Goal: Task Accomplishment & Management: Complete application form

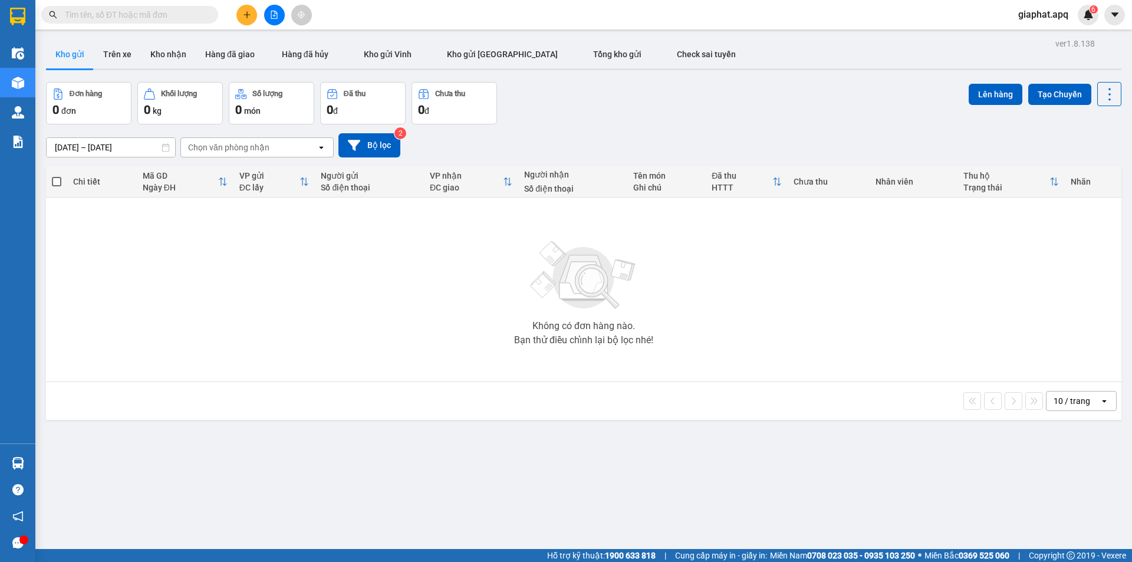
drag, startPoint x: 162, startPoint y: 15, endPoint x: 222, endPoint y: 5, distance: 60.9
click at [165, 15] on input "text" at bounding box center [134, 14] width 139 height 13
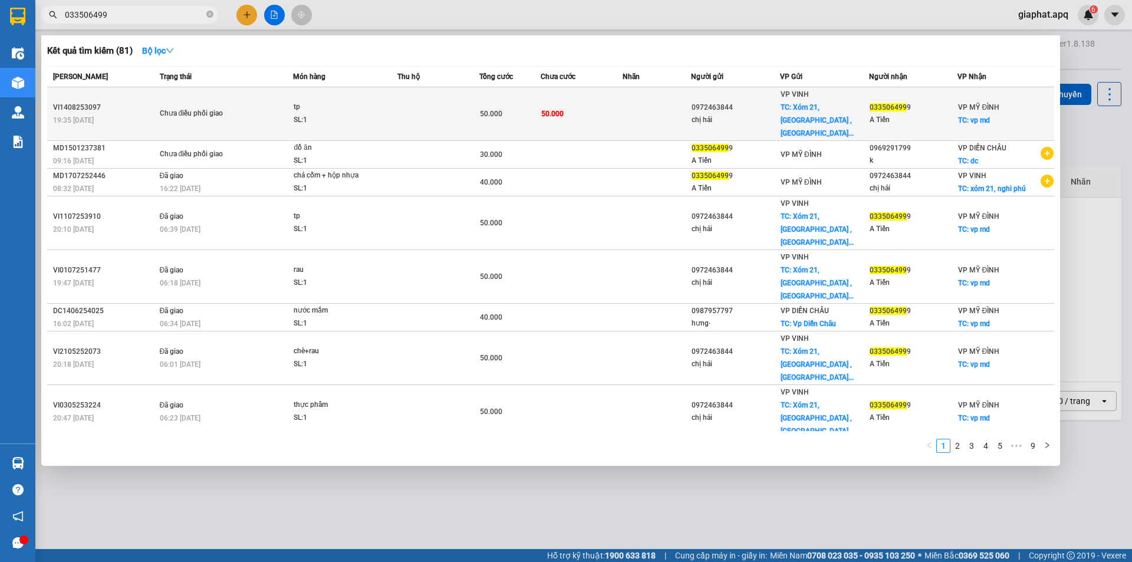
type input "033506499"
click at [623, 113] on td "50.000" at bounding box center [582, 114] width 82 height 54
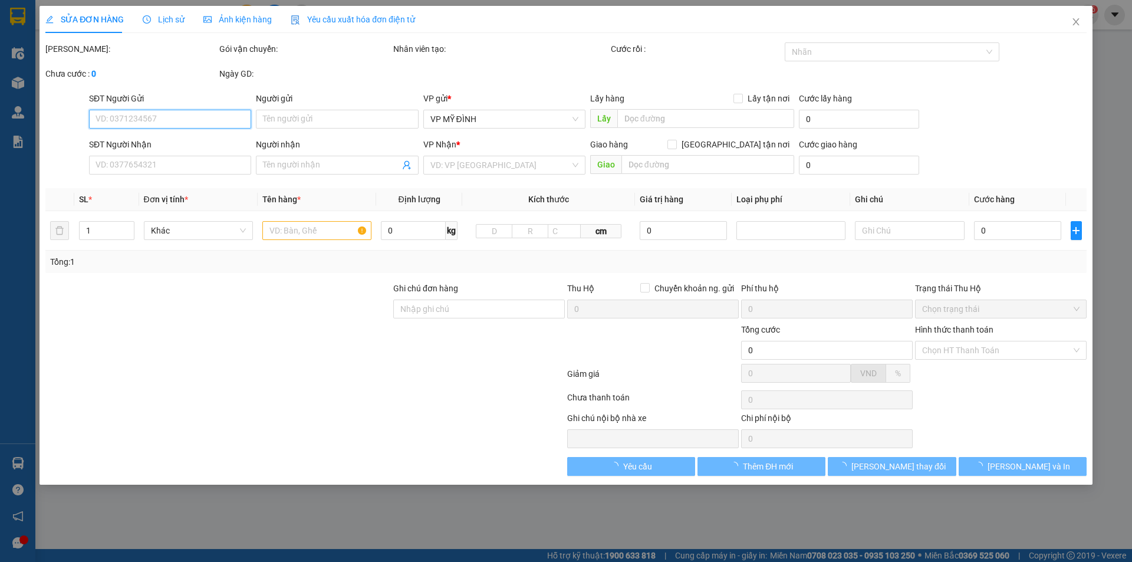
type input "0972463844"
type input "chị hải"
checkbox input "true"
type input "Xóm 21, đường phú yên , nghi phú"
type input "0335064999"
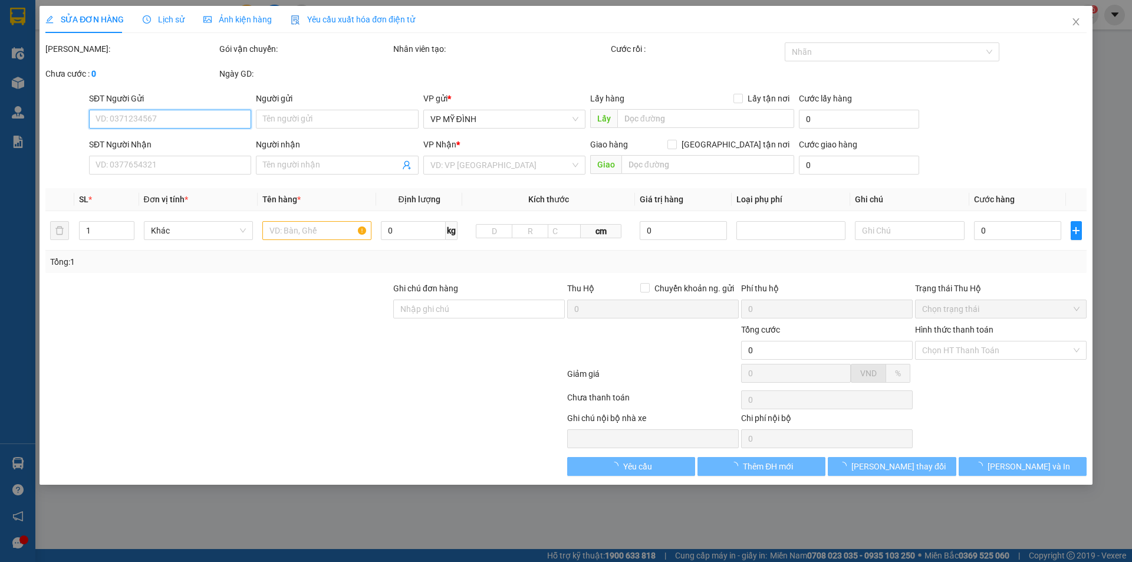
type input "A Tiến"
checkbox input "true"
type input "vp md"
type input "50.000"
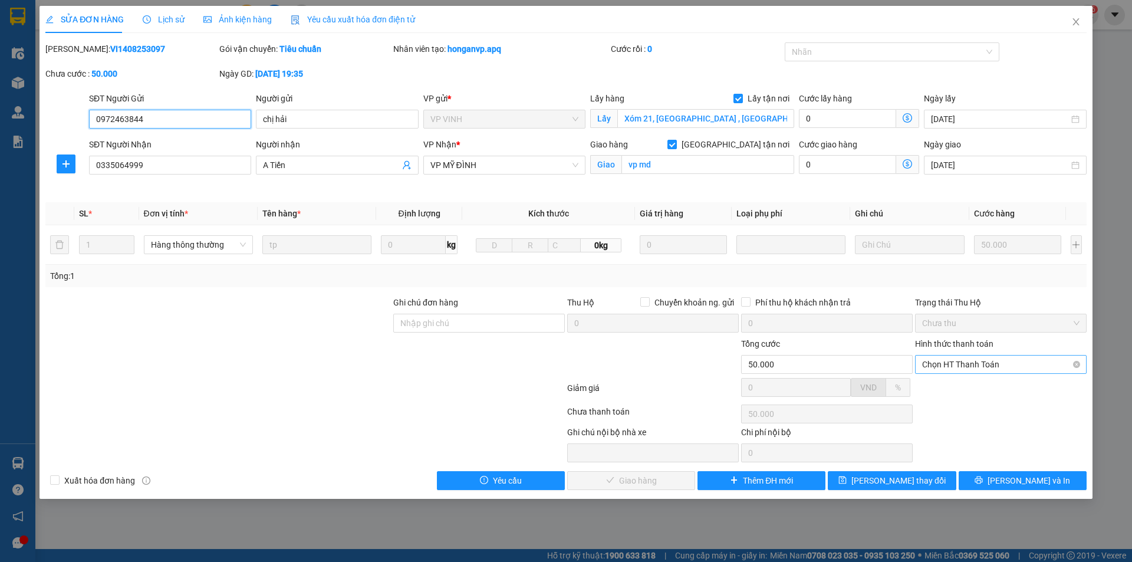
click at [952, 366] on span "Chọn HT Thanh Toán" at bounding box center [1000, 365] width 157 height 18
click at [945, 390] on div "Tại văn phòng" at bounding box center [1000, 388] width 157 height 13
type input "0"
click at [612, 481] on span "Lưu và Giao hàng" at bounding box center [646, 480] width 113 height 13
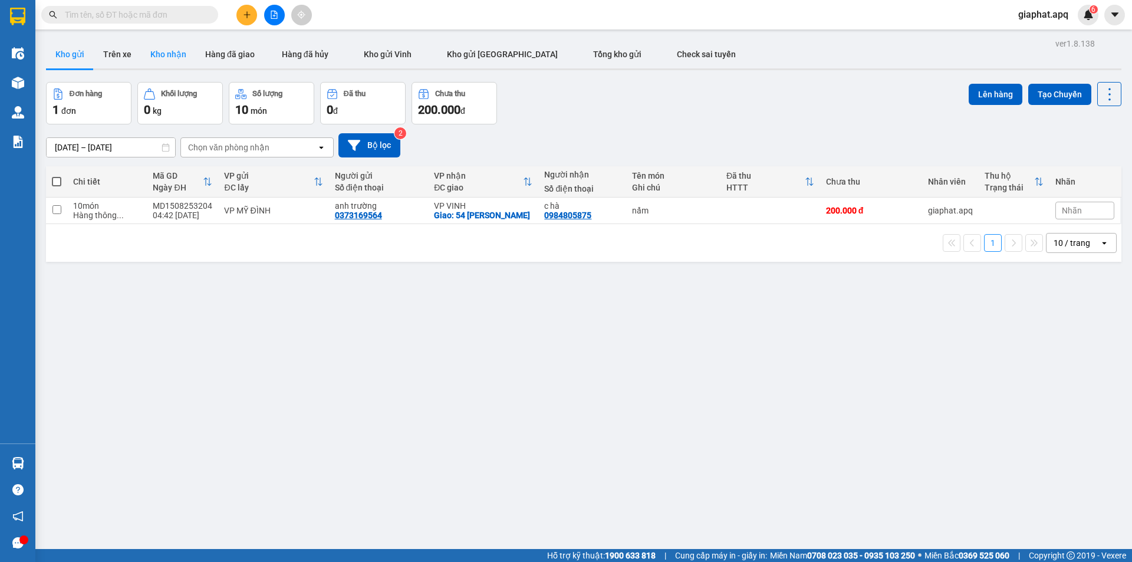
click at [155, 54] on button "Kho nhận" at bounding box center [168, 54] width 55 height 28
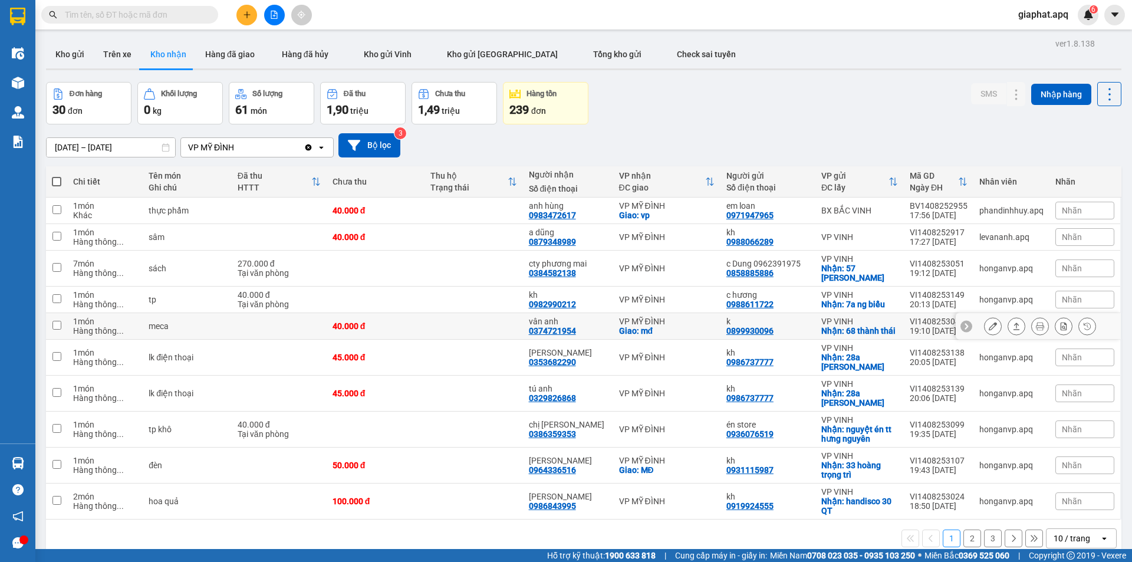
scroll to position [54, 0]
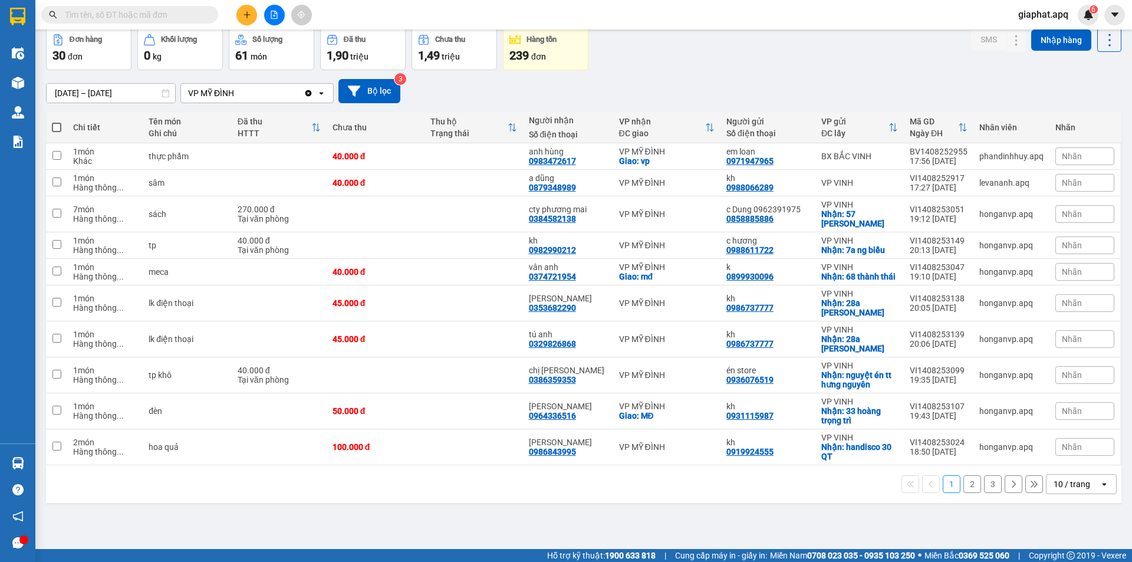
click at [1089, 157] on div "Nhãn" at bounding box center [1085, 156] width 59 height 18
click at [899, 216] on div "ĐÃ GỌI" at bounding box center [896, 213] width 34 height 15
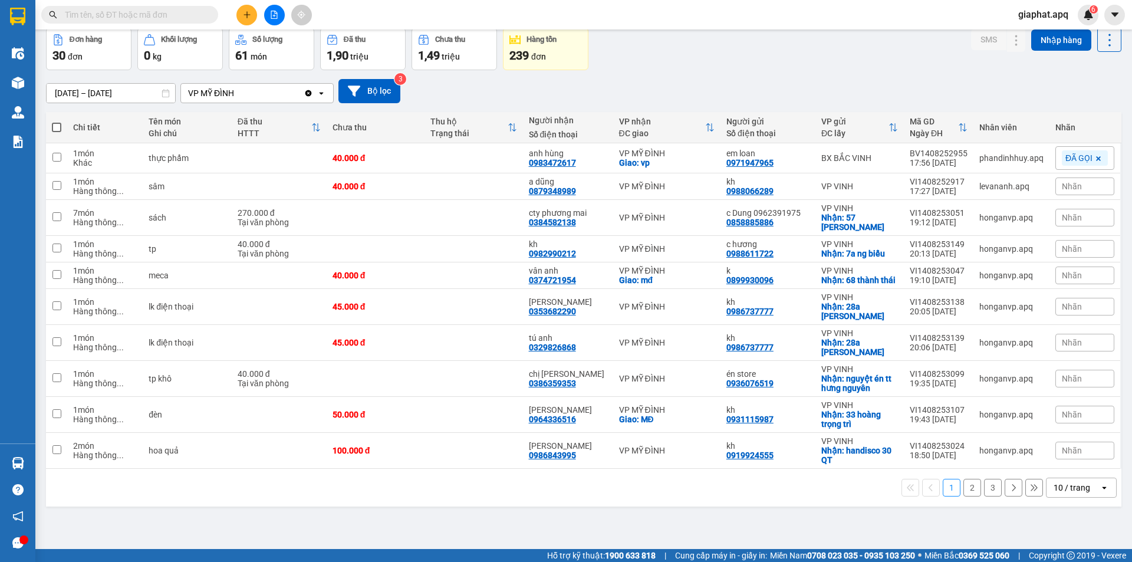
click at [836, 74] on div "[DATE] – [DATE] Press the down arrow key to interact with the calendar and sele…" at bounding box center [584, 91] width 1076 height 42
click at [1084, 189] on div "Nhãn" at bounding box center [1085, 187] width 59 height 18
click at [899, 247] on div "ĐÃ GỌI" at bounding box center [896, 243] width 34 height 15
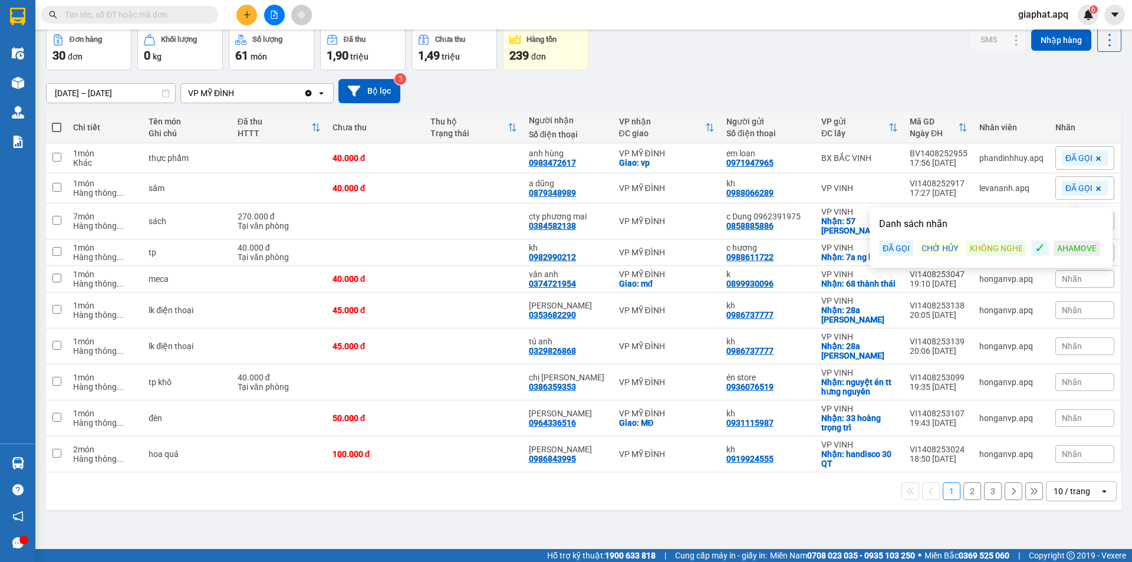
click at [774, 57] on div "Đơn hàng 30 đơn Khối lượng 0 kg Số lượng 61 món Đã thu 1,90 triệu Chưa thu 1,49…" at bounding box center [584, 49] width 1076 height 42
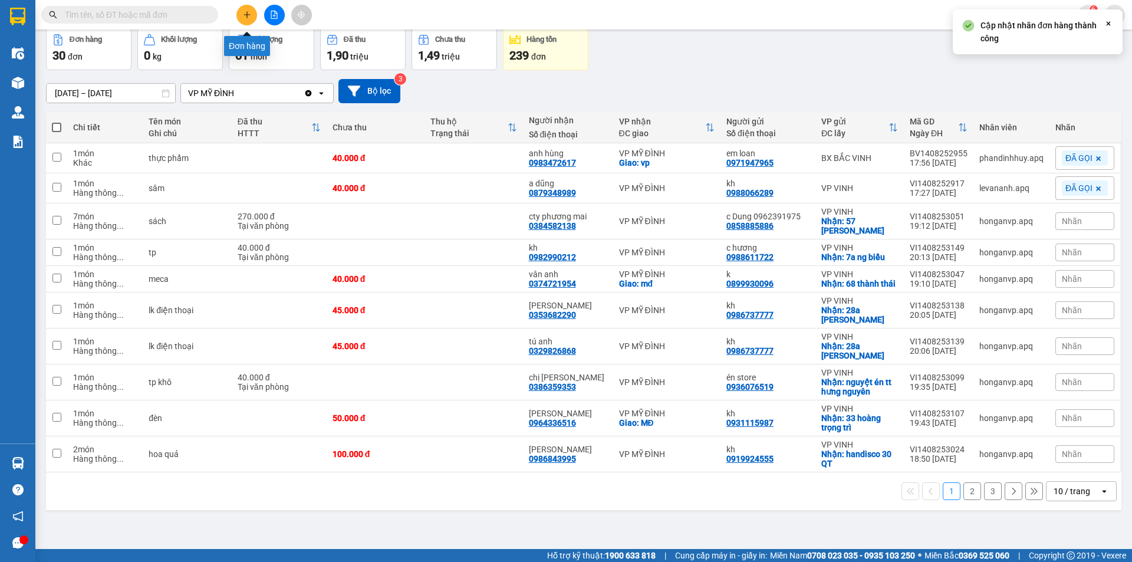
click at [250, 12] on icon "plus" at bounding box center [247, 15] width 8 height 8
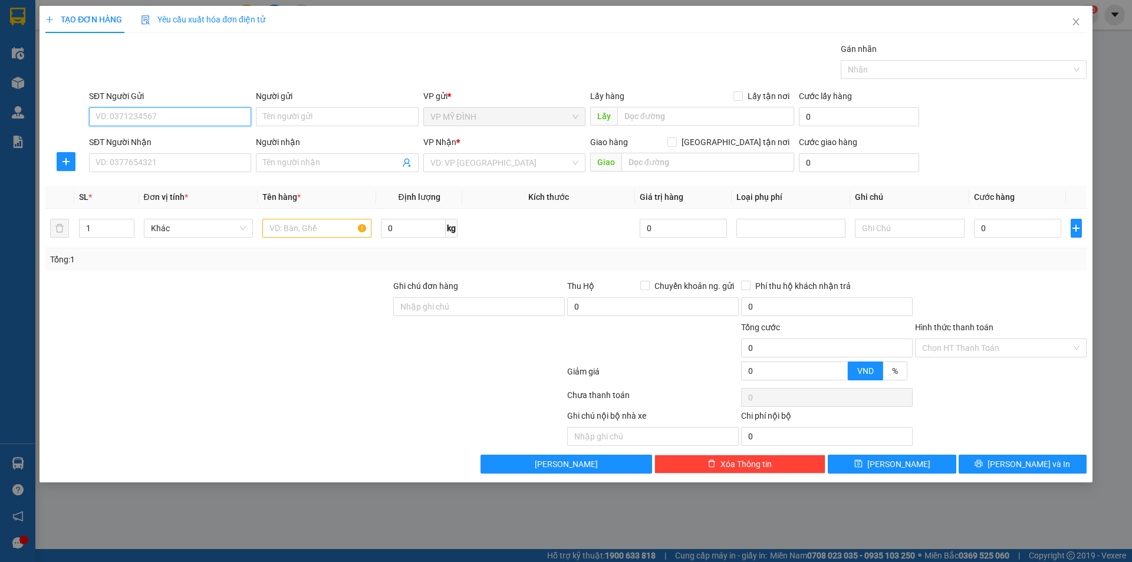
drag, startPoint x: 140, startPoint y: 117, endPoint x: 247, endPoint y: 106, distance: 107.9
click at [149, 116] on input "SĐT Người Gửi" at bounding box center [170, 116] width 162 height 19
drag, startPoint x: 124, startPoint y: 138, endPoint x: 134, endPoint y: 156, distance: 20.6
click at [127, 143] on div "0981460899 - newpost" at bounding box center [170, 140] width 148 height 13
type input "0981460899"
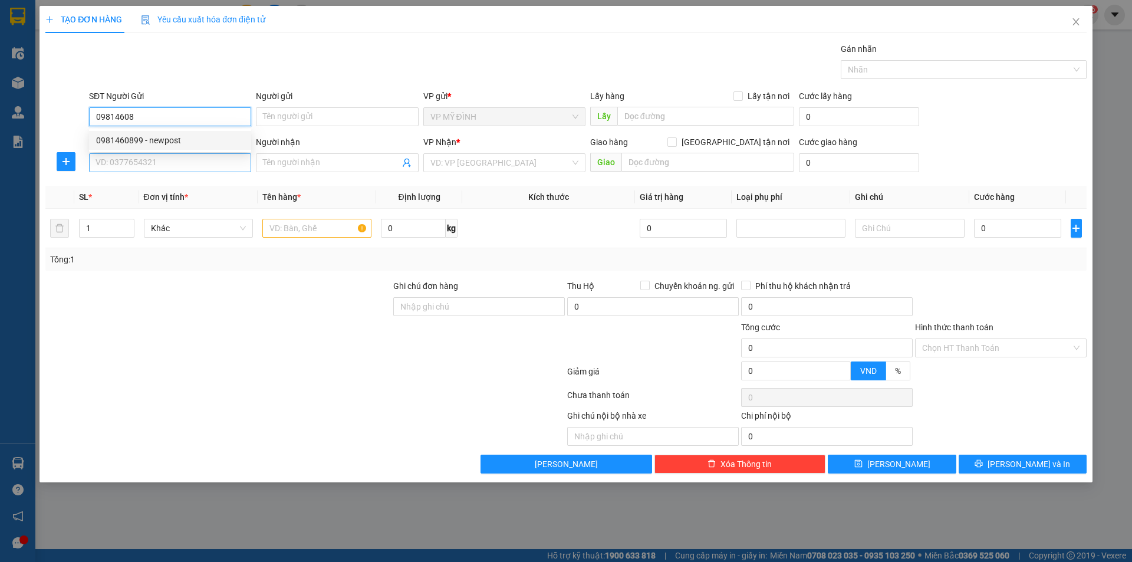
type input "newpost"
type input "0981460899"
click at [140, 166] on input "SĐT Người Nhận" at bounding box center [170, 162] width 162 height 19
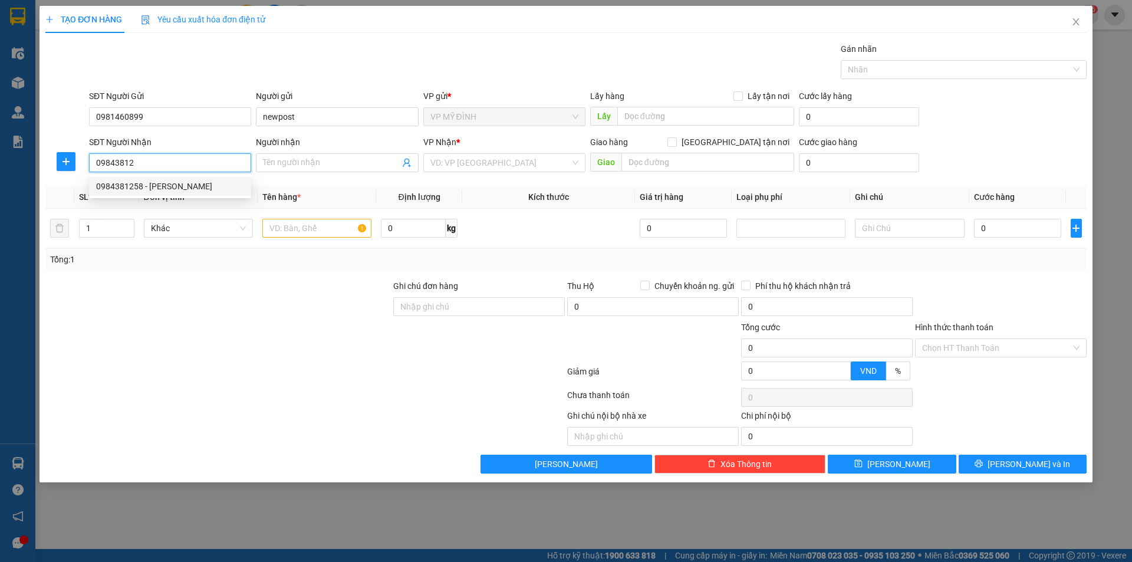
click at [130, 189] on div "0984381258 - cô lan" at bounding box center [170, 186] width 148 height 13
type input "0984381258"
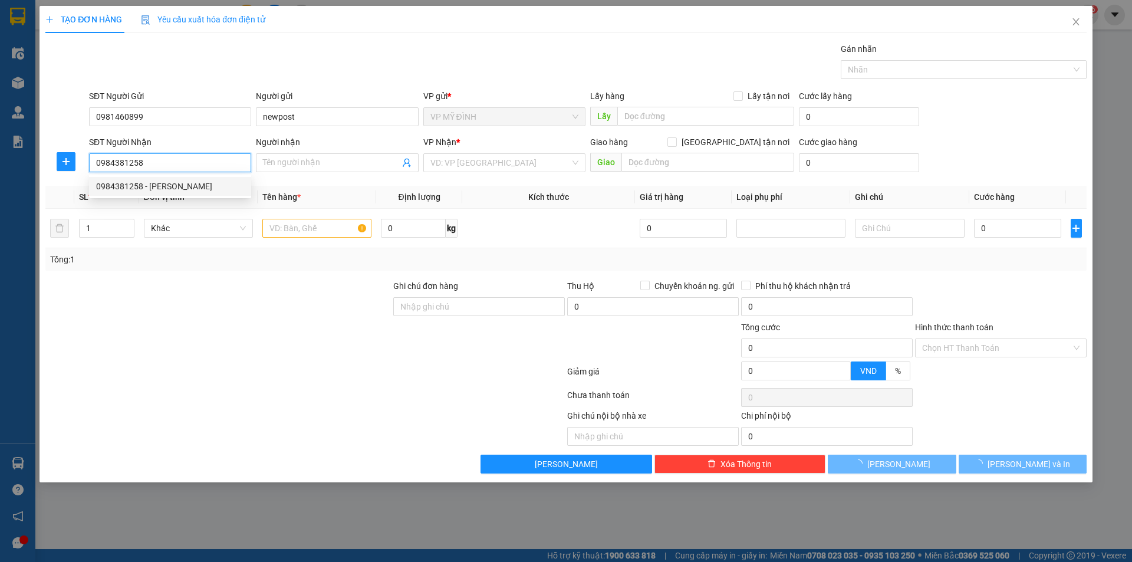
type input "cô lan"
checkbox input "true"
type input "49b NVC"
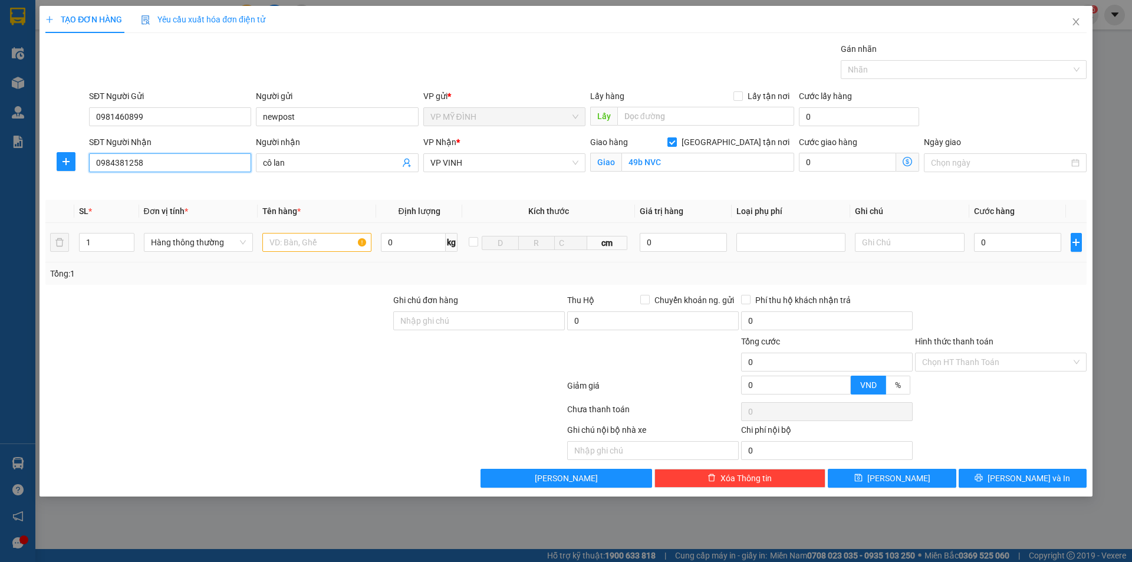
type input "0984381258"
click at [297, 242] on input "text" at bounding box center [316, 242] width 109 height 19
type input "thư báo"
click at [1001, 244] on input "0" at bounding box center [1018, 242] width 88 height 19
type input "7"
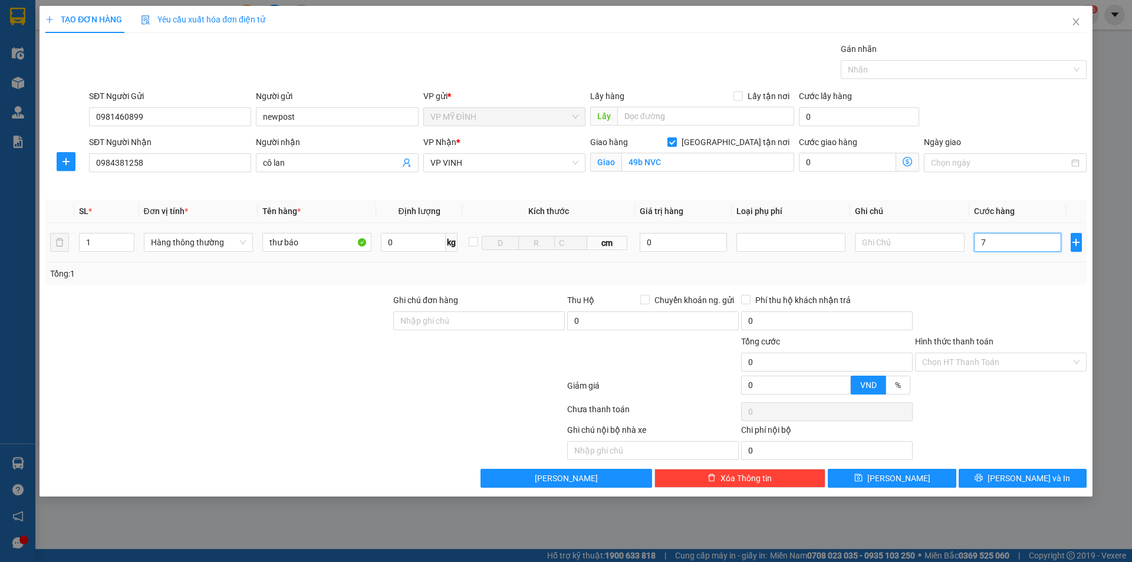
type input "7"
type input "70"
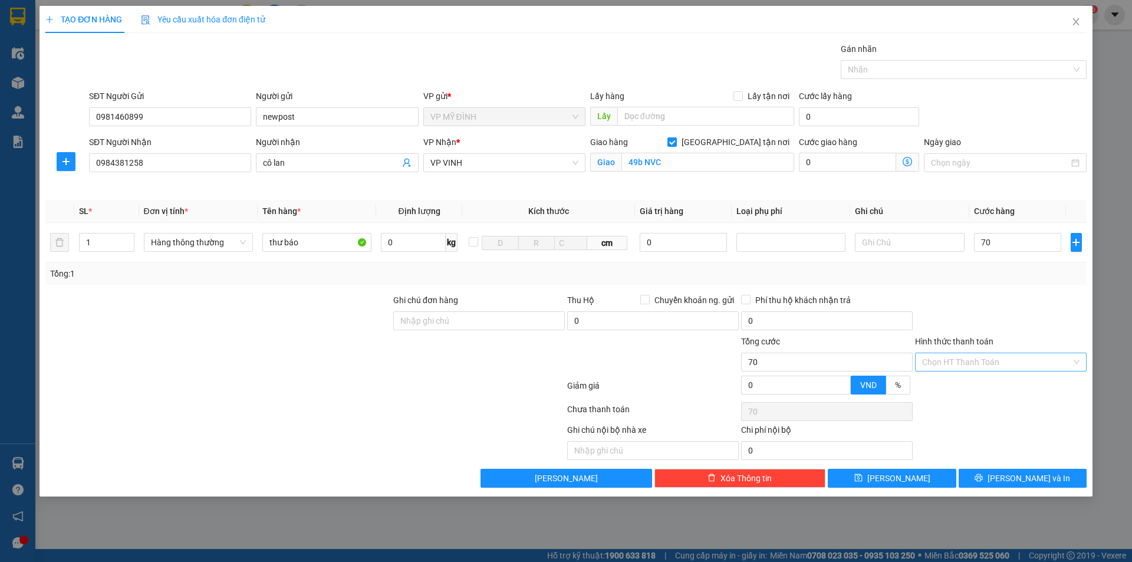
type input "70.000"
click at [985, 366] on input "Hình thức thanh toán" at bounding box center [996, 362] width 149 height 18
click at [953, 384] on div "Tại văn phòng" at bounding box center [1000, 385] width 157 height 13
type input "0"
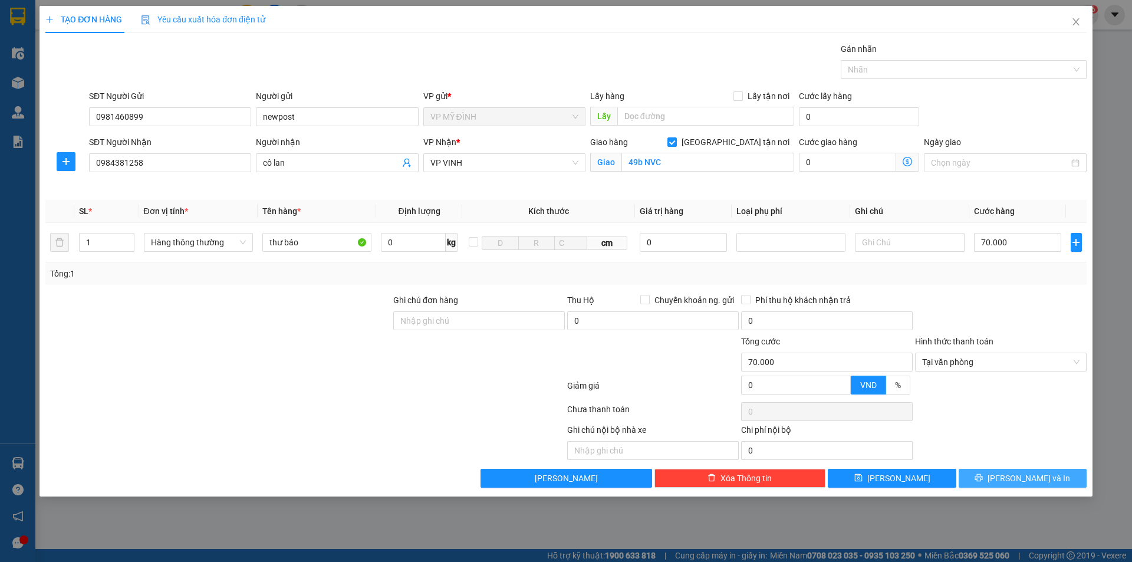
click at [983, 478] on icon "printer" at bounding box center [979, 478] width 8 height 8
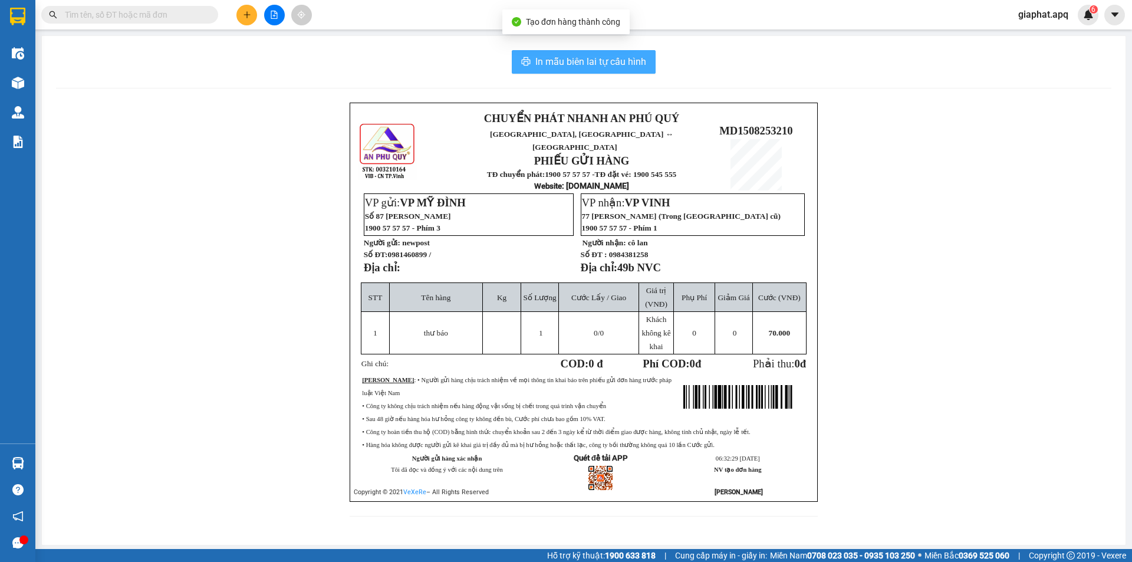
click at [558, 69] on span "In mẫu biên lai tự cấu hình" at bounding box center [590, 61] width 111 height 15
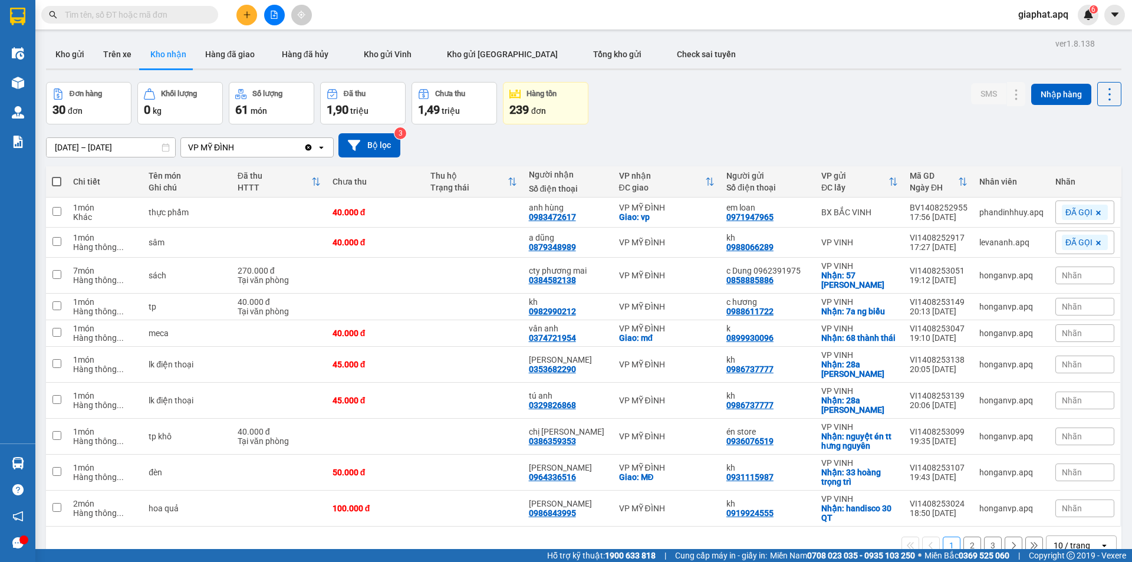
click at [1084, 331] on div "Nhãn" at bounding box center [1085, 333] width 59 height 18
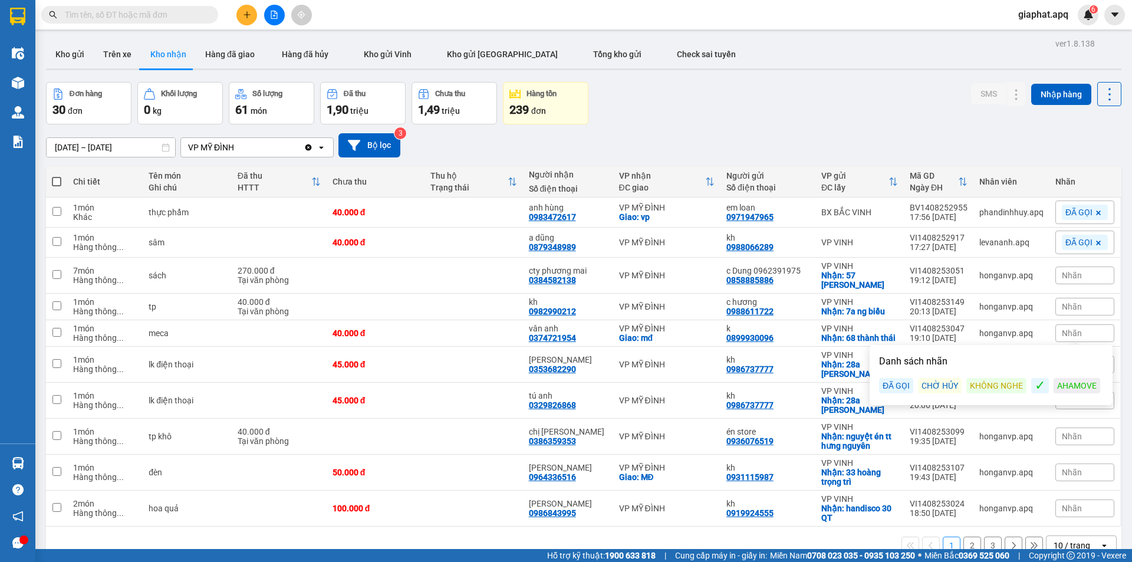
click at [906, 386] on div "ĐÃ GỌI" at bounding box center [896, 385] width 34 height 15
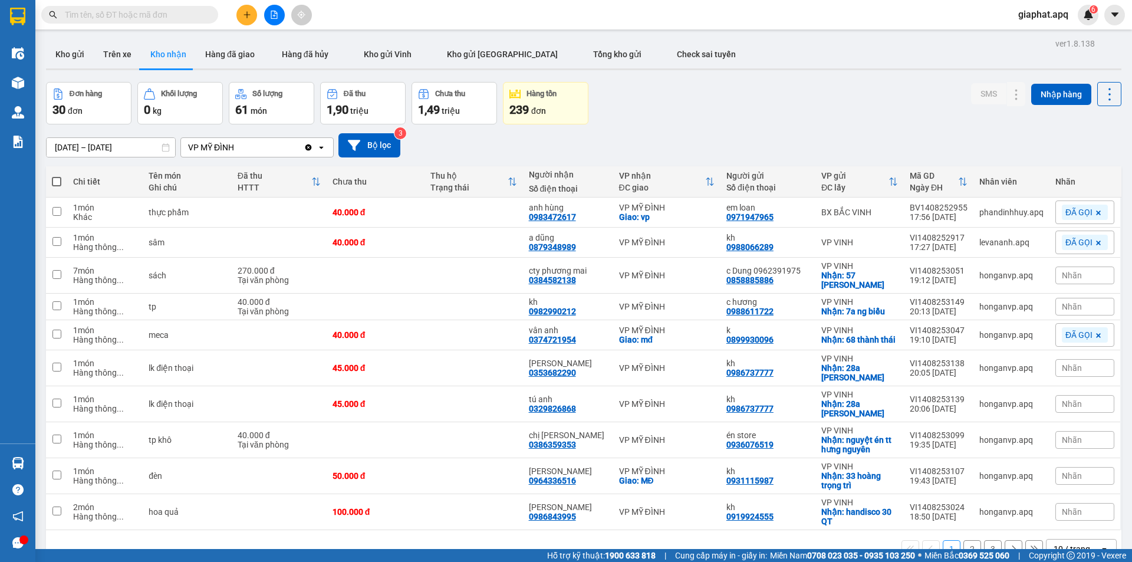
click at [763, 94] on div "Đơn hàng 30 đơn Khối lượng 0 kg Số lượng 61 món Đã thu 1,90 triệu Chưa thu 1,49…" at bounding box center [584, 103] width 1076 height 42
click at [1080, 298] on div "Nhãn" at bounding box center [1085, 307] width 59 height 18
click at [903, 347] on div "ĐÃ GỌI" at bounding box center [896, 354] width 34 height 15
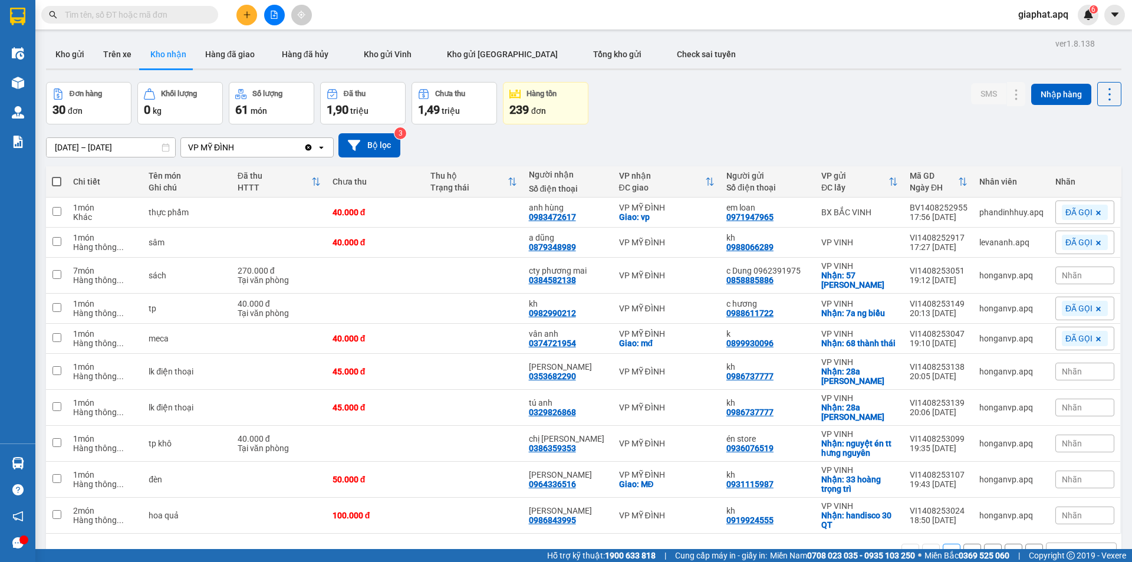
click at [915, 86] on div "Đơn hàng 30 đơn Khối lượng 0 kg Số lượng 61 món Đã thu 1,90 triệu Chưa thu 1,49…" at bounding box center [584, 103] width 1076 height 42
click at [1087, 367] on div "Nhãn" at bounding box center [1085, 372] width 59 height 18
click at [1003, 423] on div "KHÔNG NGHE" at bounding box center [997, 425] width 60 height 15
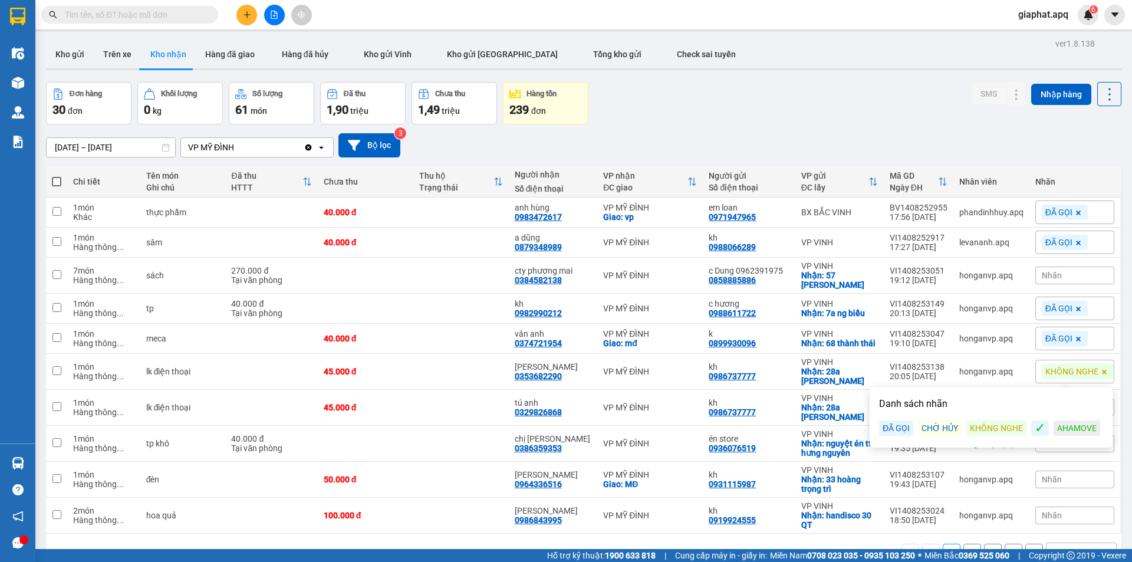
click at [800, 102] on div "Đơn hàng 30 đơn Khối lượng 0 kg Số lượng 61 món Đã thu 1,90 triệu Chưa thu 1,49…" at bounding box center [584, 103] width 1076 height 42
click at [1073, 439] on div "Nhãn" at bounding box center [1075, 444] width 79 height 18
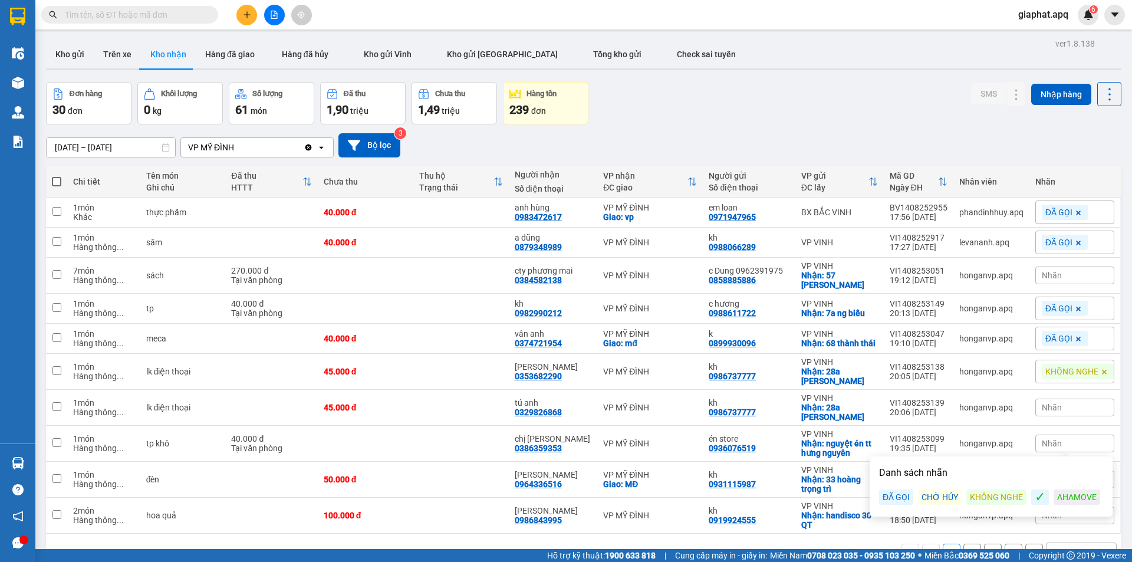
click at [998, 497] on div "KHÔNG NGHE" at bounding box center [997, 496] width 60 height 15
click at [847, 104] on div "Đơn hàng 30 đơn Khối lượng 0 kg Số lượng 61 món Đã thu 1,90 triệu Chưa thu 1,49…" at bounding box center [584, 103] width 1076 height 42
click at [1070, 480] on div "Nhãn" at bounding box center [1075, 480] width 79 height 18
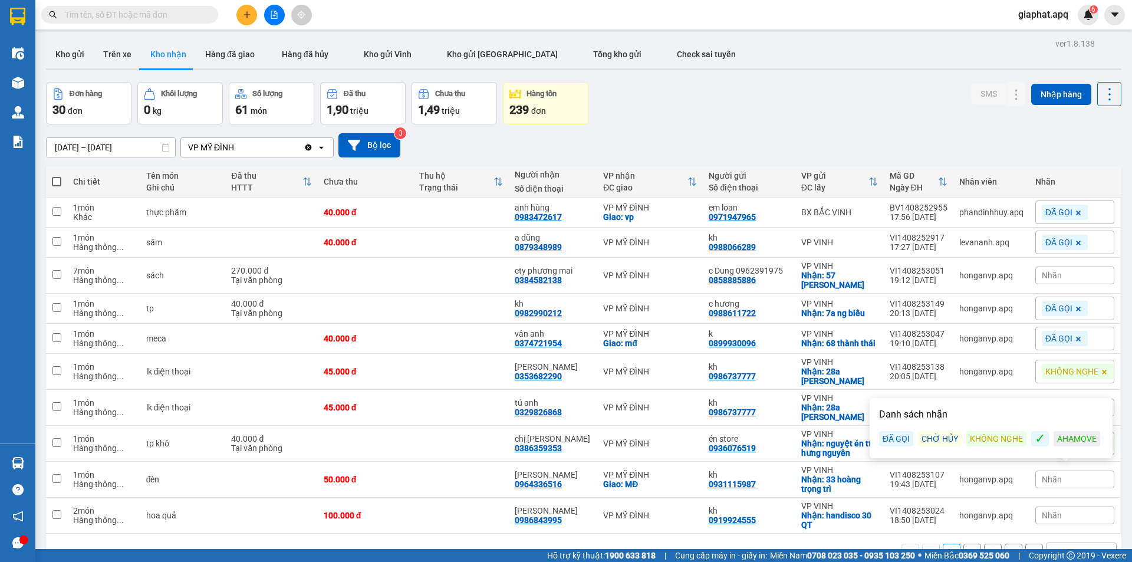
click at [898, 442] on div "ĐÃ GỌI" at bounding box center [896, 438] width 34 height 15
click at [916, 95] on div "Đơn hàng 30 đơn Khối lượng 0 kg Số lượng 61 món Đã thu 1,90 triệu Chưa thu 1,49…" at bounding box center [584, 103] width 1076 height 42
click at [1068, 513] on div "Nhãn" at bounding box center [1075, 516] width 79 height 18
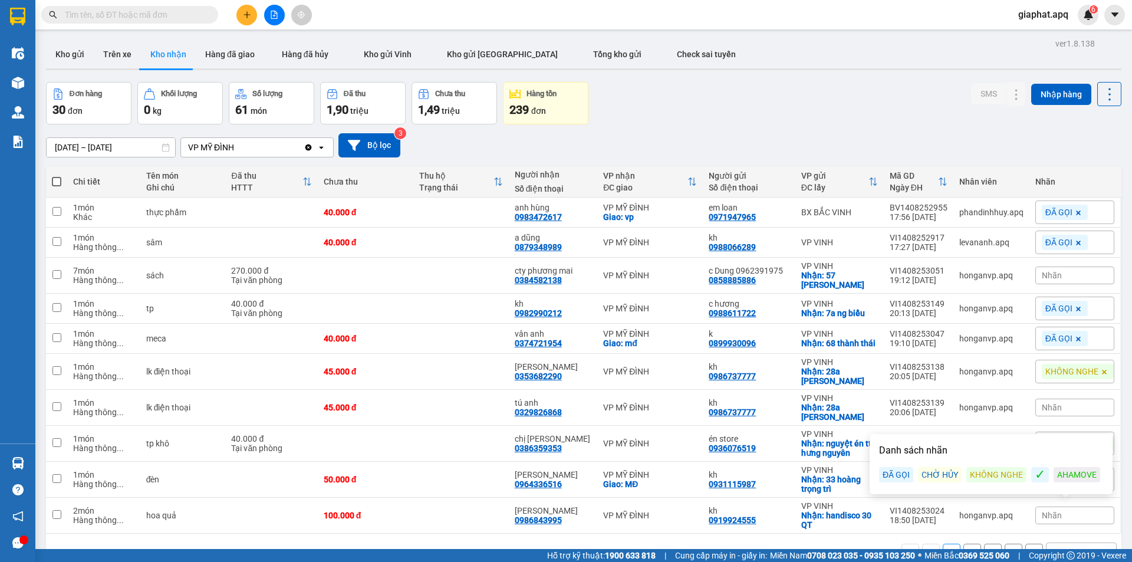
click at [995, 474] on div "KHÔNG NGHE" at bounding box center [997, 474] width 60 height 15
drag, startPoint x: 826, startPoint y: 123, endPoint x: 833, endPoint y: 130, distance: 9.6
click at [831, 129] on div "ver 1.8.138 Kho gửi Trên xe Kho nhận Hàng đã giao Hàng đã hủy Kho gửi Vinh Kho …" at bounding box center [583, 316] width 1085 height 562
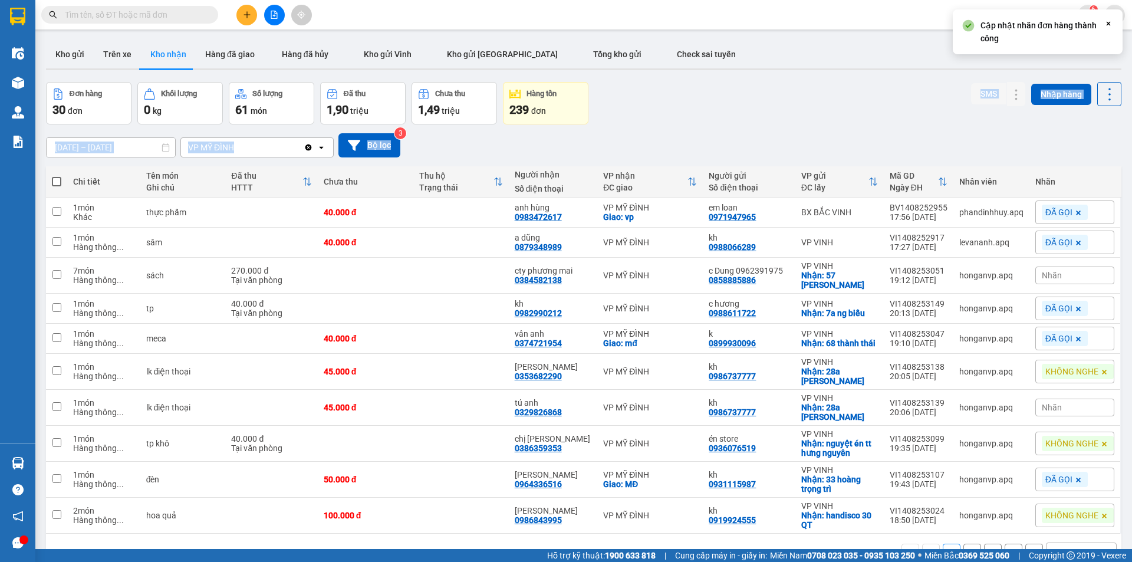
scroll to position [54, 0]
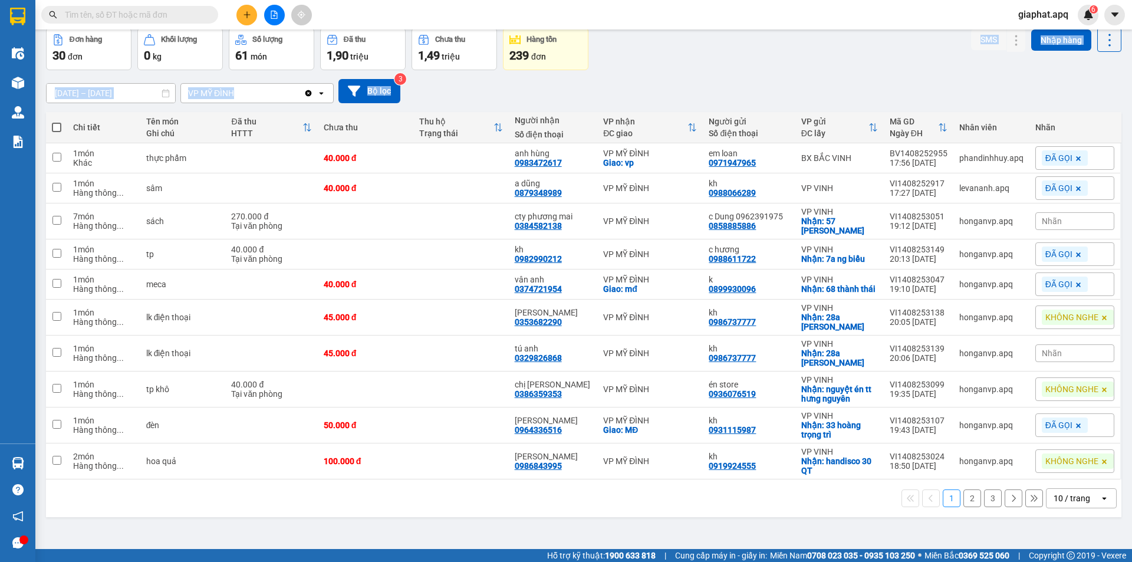
click at [965, 491] on button "2" at bounding box center [973, 498] width 18 height 18
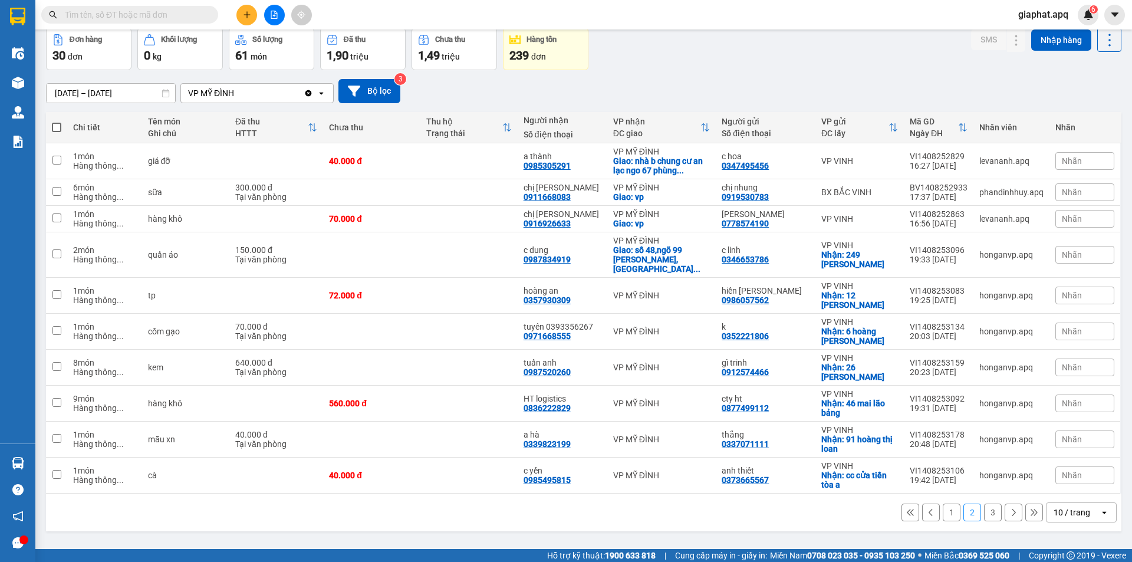
click at [1081, 196] on div "Nhãn" at bounding box center [1085, 192] width 59 height 18
click at [903, 247] on div "ĐÃ GỌI" at bounding box center [896, 249] width 34 height 15
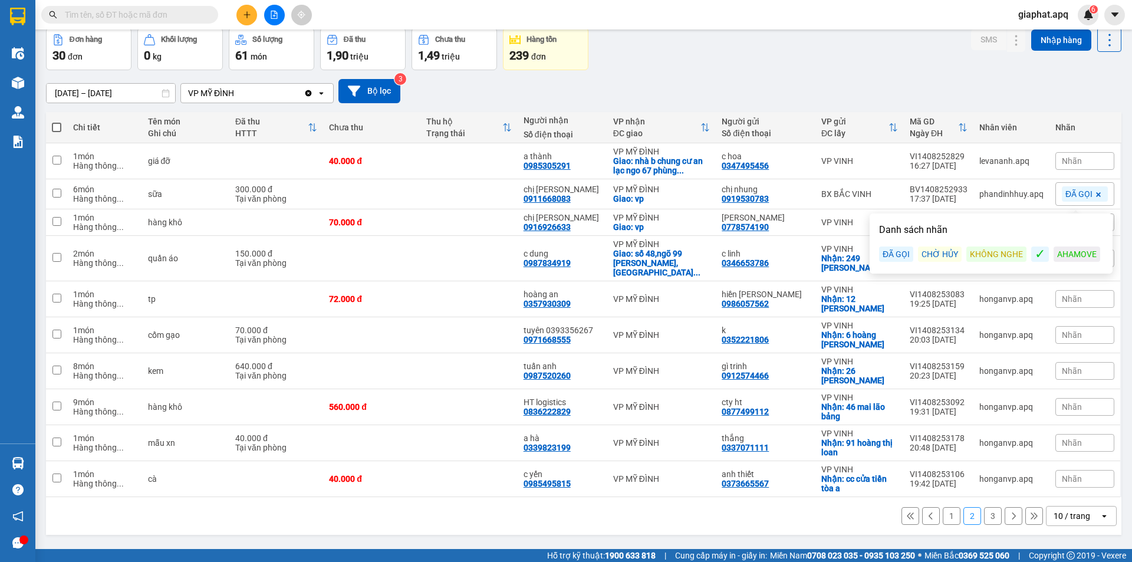
click at [864, 65] on div "Đơn hàng 30 đơn Khối lượng 0 kg Số lượng 61 món Đã thu 1,90 triệu Chưa thu 1,49…" at bounding box center [584, 49] width 1076 height 42
click at [1076, 224] on div "Nhãn" at bounding box center [1085, 222] width 59 height 18
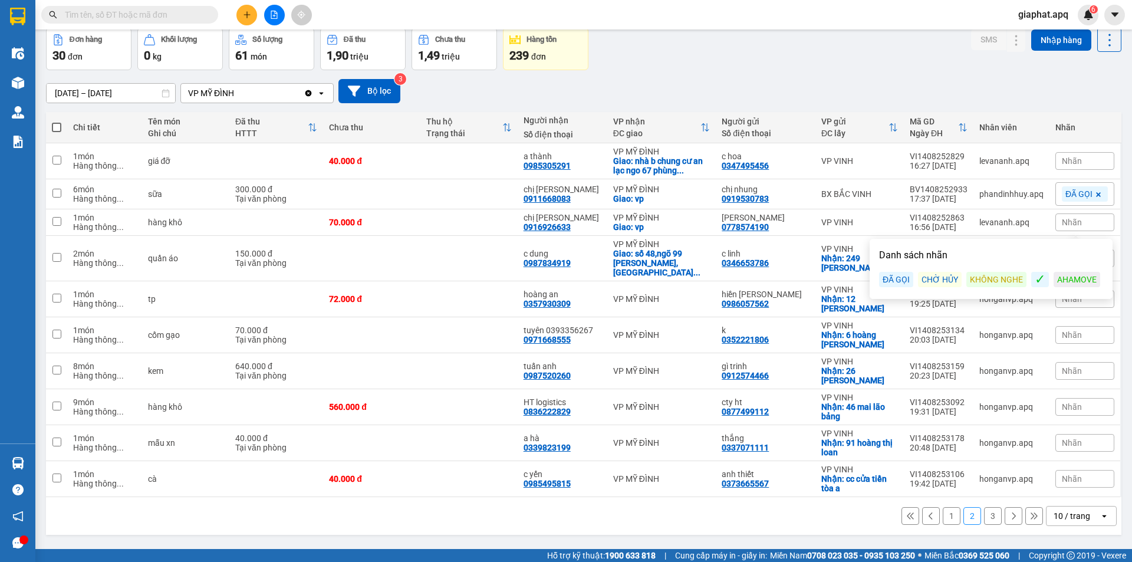
click at [890, 277] on div "ĐÃ GỌI" at bounding box center [896, 279] width 34 height 15
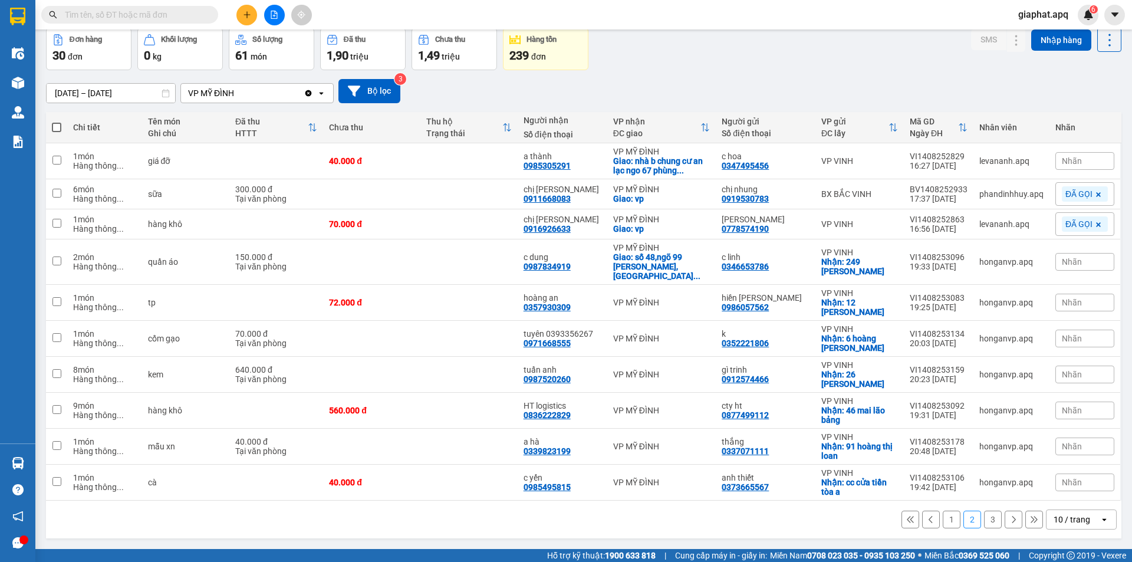
drag, startPoint x: 858, startPoint y: 64, endPoint x: 861, endPoint y: 52, distance: 12.2
click at [858, 63] on div "Đơn hàng 30 đơn Khối lượng 0 kg Số lượng 61 món Đã thu 1,90 triệu Chưa thu 1,49…" at bounding box center [584, 49] width 1076 height 42
click at [1083, 292] on button at bounding box center [1087, 302] width 17 height 21
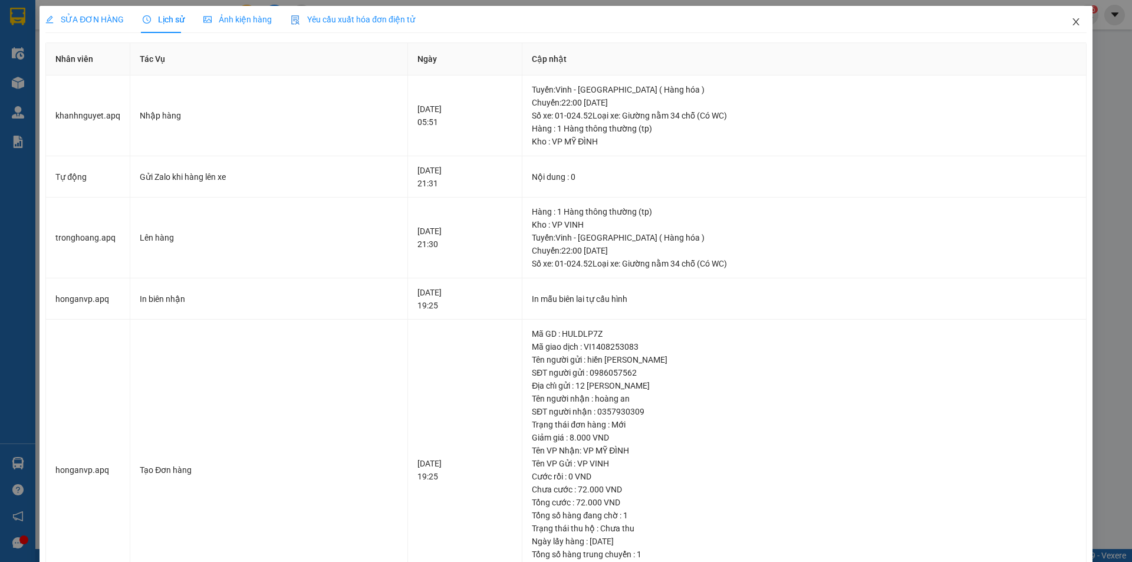
click at [1072, 21] on icon "close" at bounding box center [1076, 21] width 9 height 9
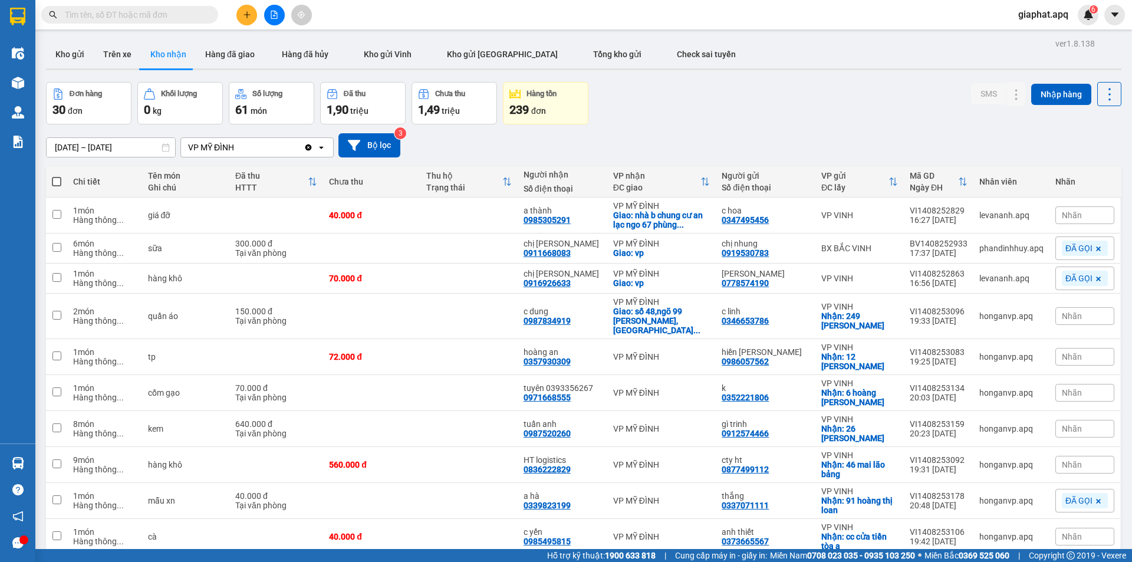
click at [1084, 348] on div "Nhãn" at bounding box center [1085, 357] width 59 height 18
click at [896, 405] on div "ĐÃ GỌI" at bounding box center [896, 404] width 34 height 15
click at [886, 118] on div "Đơn hàng 30 đơn Khối lượng 0 kg Số lượng 61 món Đã thu 1,90 triệu Chưa thu 1,49…" at bounding box center [584, 103] width 1076 height 42
click at [1072, 388] on span "Nhãn" at bounding box center [1072, 392] width 20 height 9
click at [896, 442] on div "ĐÃ GỌI" at bounding box center [896, 440] width 34 height 15
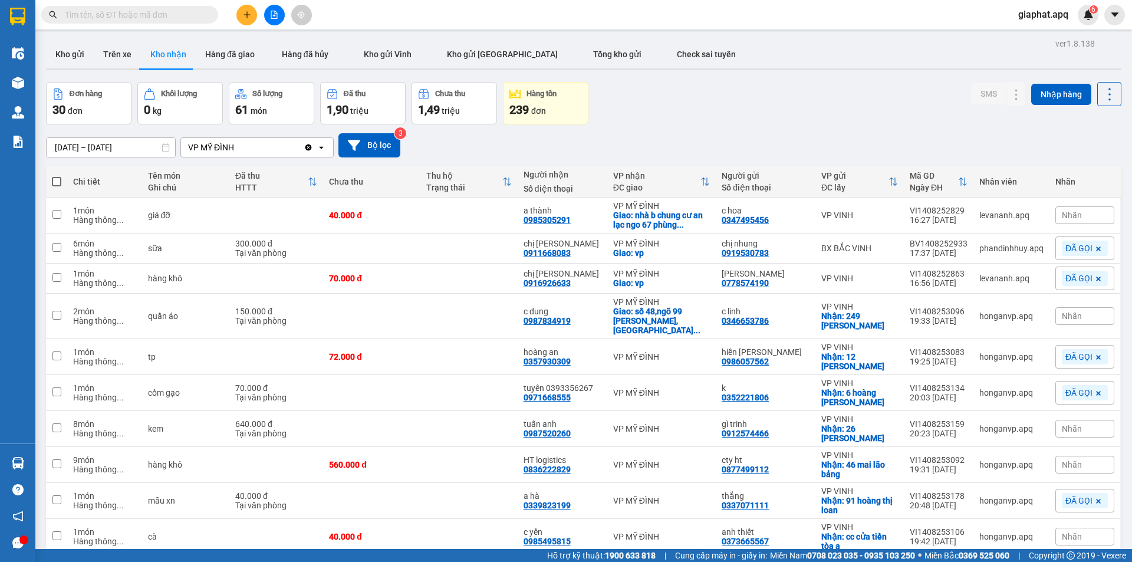
click at [821, 104] on div "Đơn hàng 30 đơn Khối lượng 0 kg Số lượng 61 món Đã thu 1,90 triệu Chưa thu 1,49…" at bounding box center [584, 103] width 1076 height 42
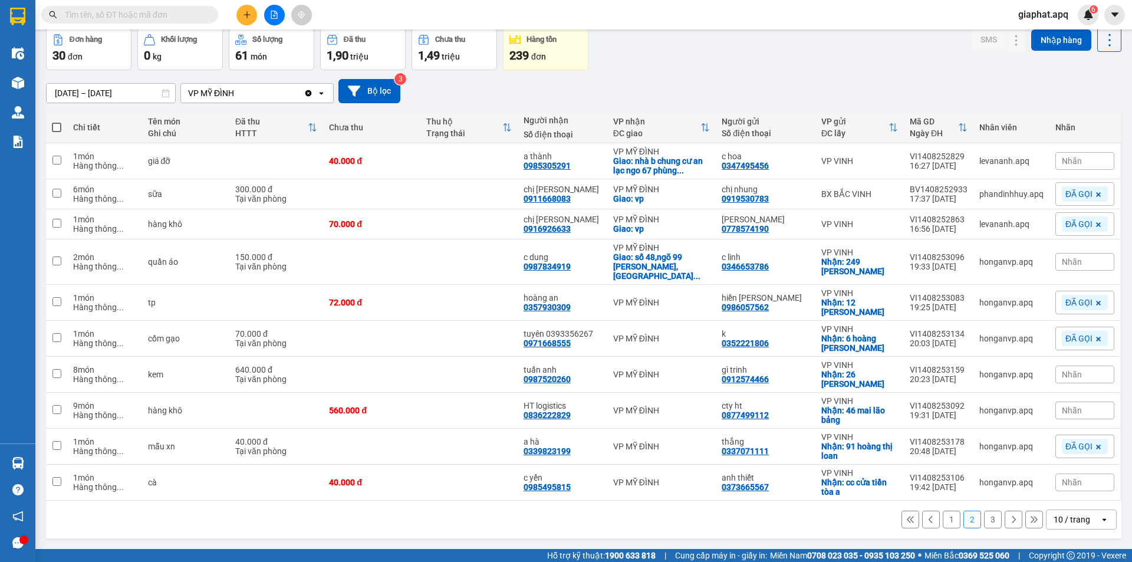
click at [1080, 366] on div "Nhãn" at bounding box center [1085, 375] width 59 height 18
click at [1035, 425] on div "✓" at bounding box center [1040, 422] width 18 height 15
click at [875, 77] on div "[DATE] – [DATE] Press the down arrow key to interact with the calendar and sele…" at bounding box center [584, 91] width 1076 height 42
click at [1086, 475] on div "Nhãn" at bounding box center [1085, 483] width 59 height 18
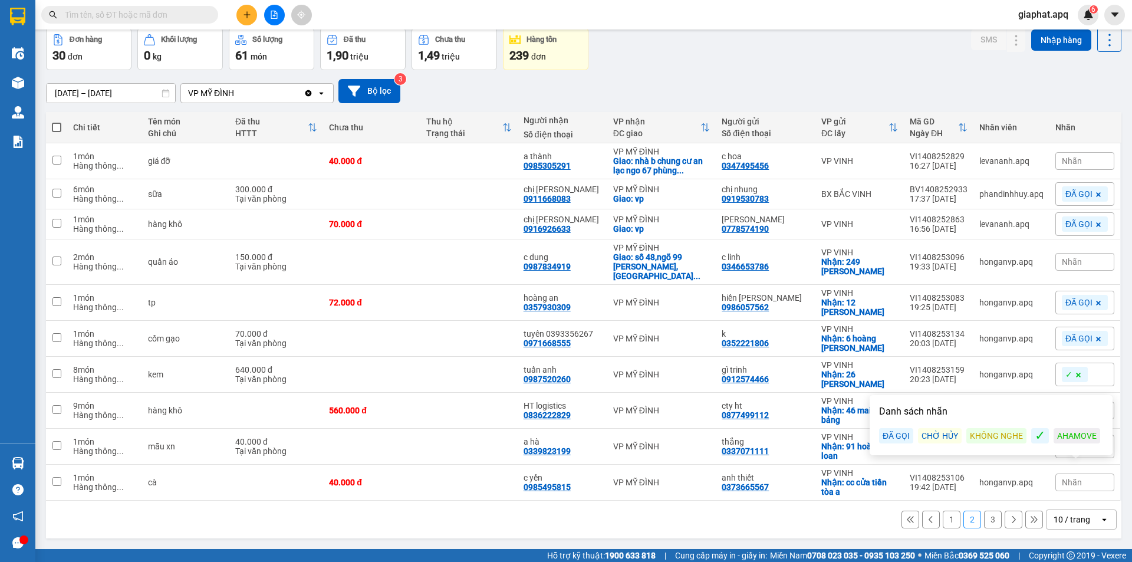
click at [833, 79] on div "[DATE] – [DATE] Press the down arrow key to interact with the calendar and sele…" at bounding box center [584, 91] width 1076 height 24
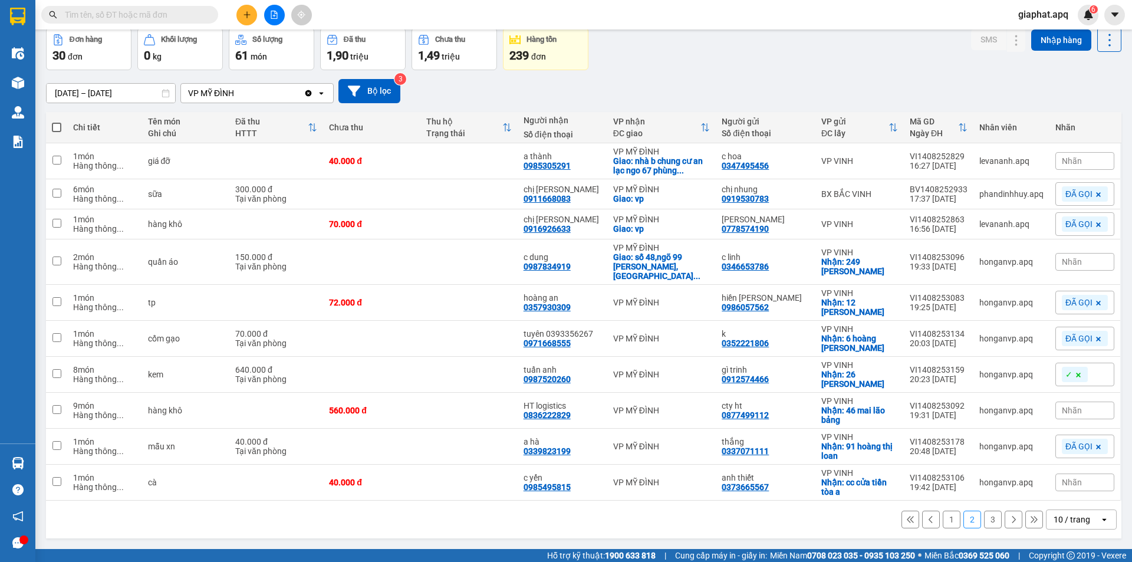
click at [1088, 475] on div "Nhãn" at bounding box center [1085, 483] width 59 height 18
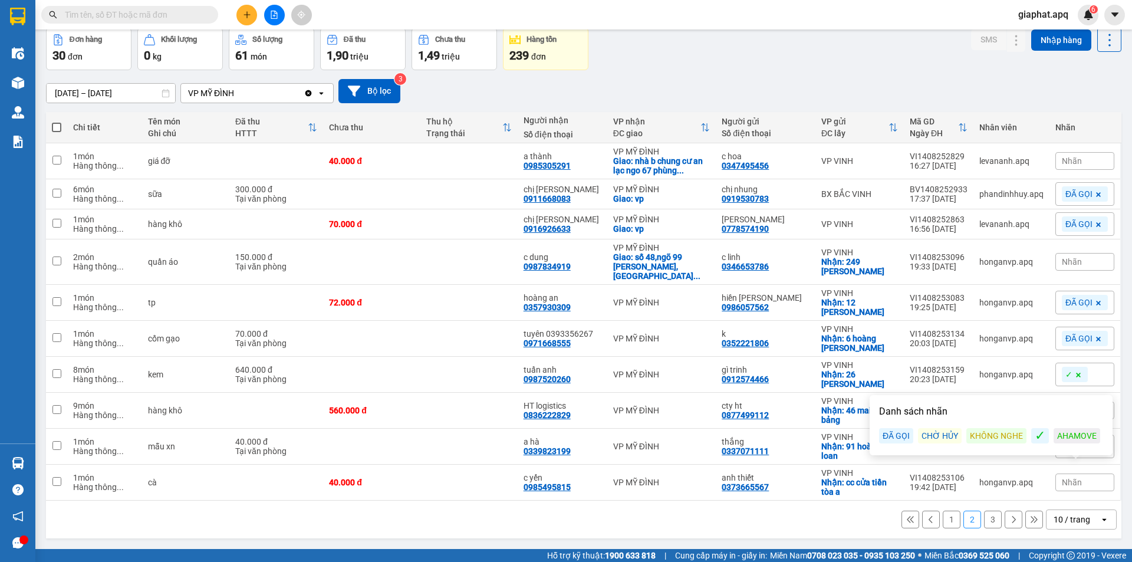
click at [997, 435] on div "KHÔNG NGHE" at bounding box center [997, 435] width 60 height 15
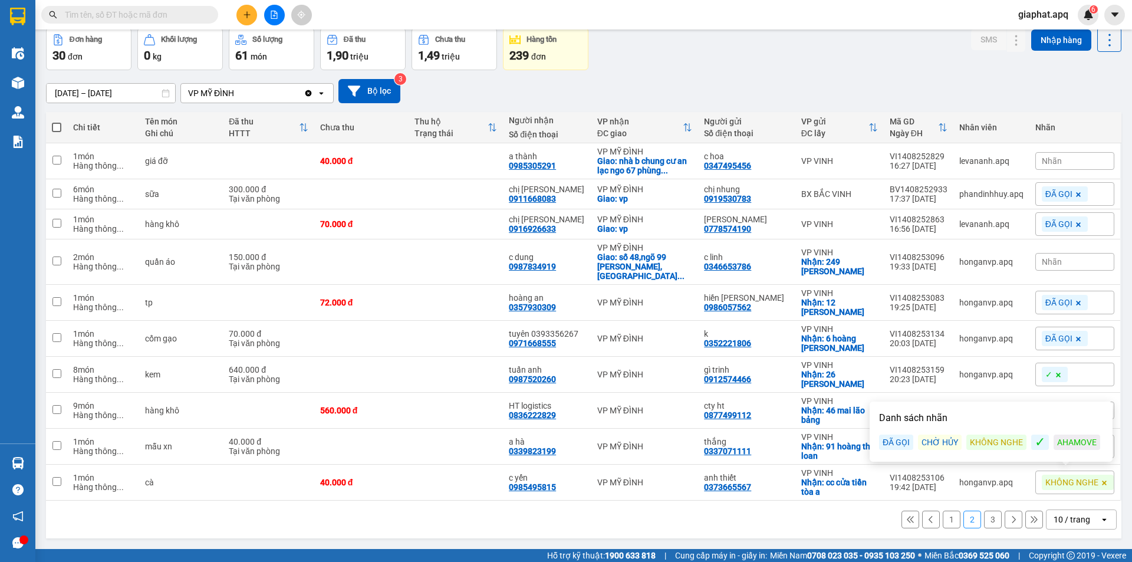
click at [807, 71] on div "[DATE] – [DATE] Press the down arrow key to interact with the calendar and sele…" at bounding box center [584, 91] width 1076 height 42
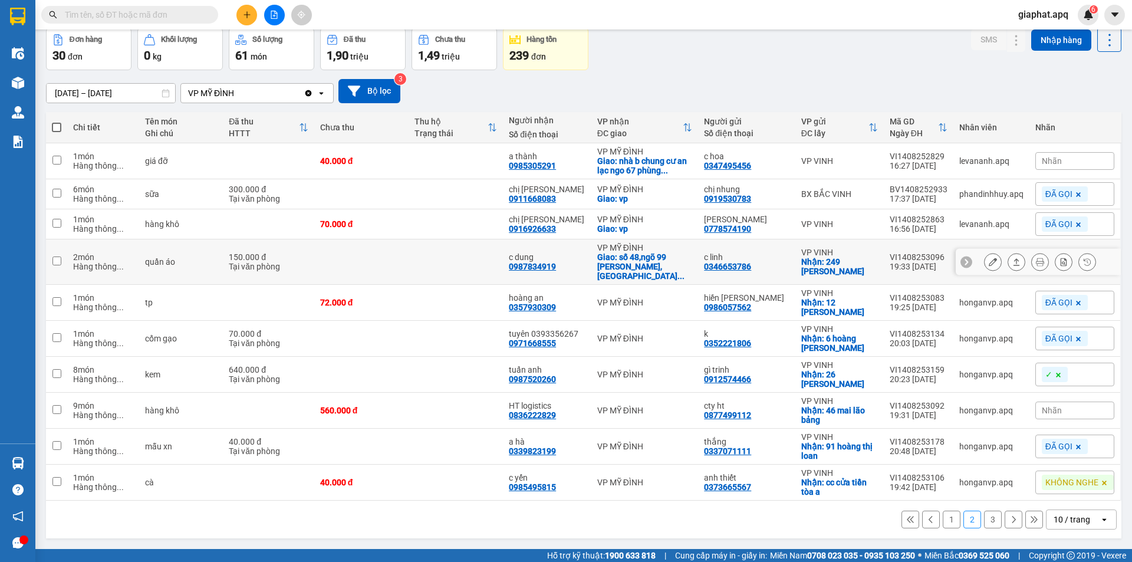
drag, startPoint x: 771, startPoint y: 258, endPoint x: 1061, endPoint y: 253, distance: 290.2
click at [776, 258] on div "c linh" at bounding box center [746, 256] width 85 height 9
checkbox input "true"
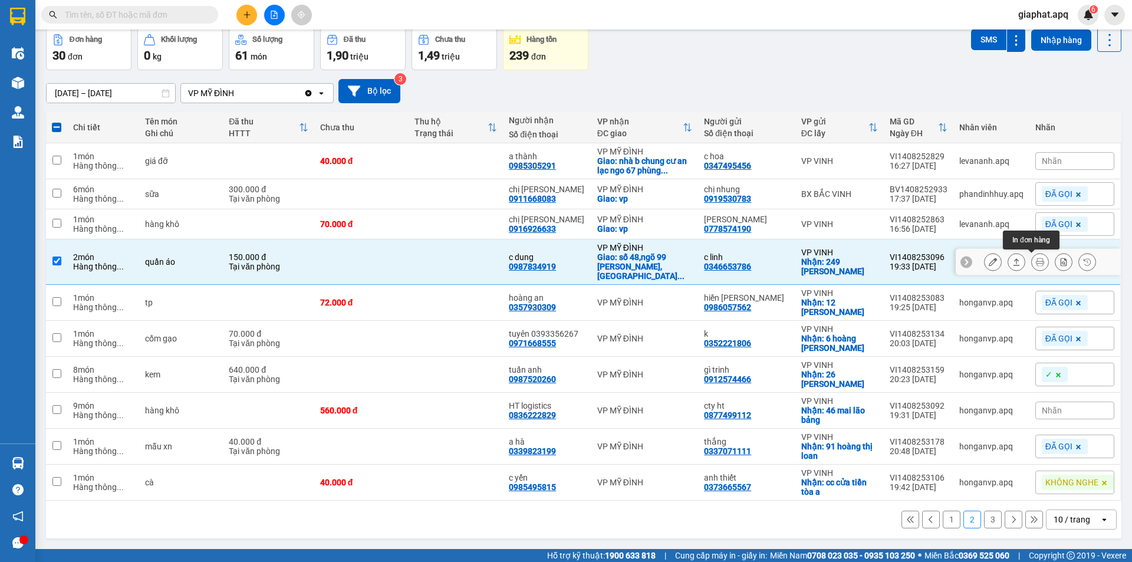
click at [1036, 263] on icon at bounding box center [1040, 262] width 8 height 8
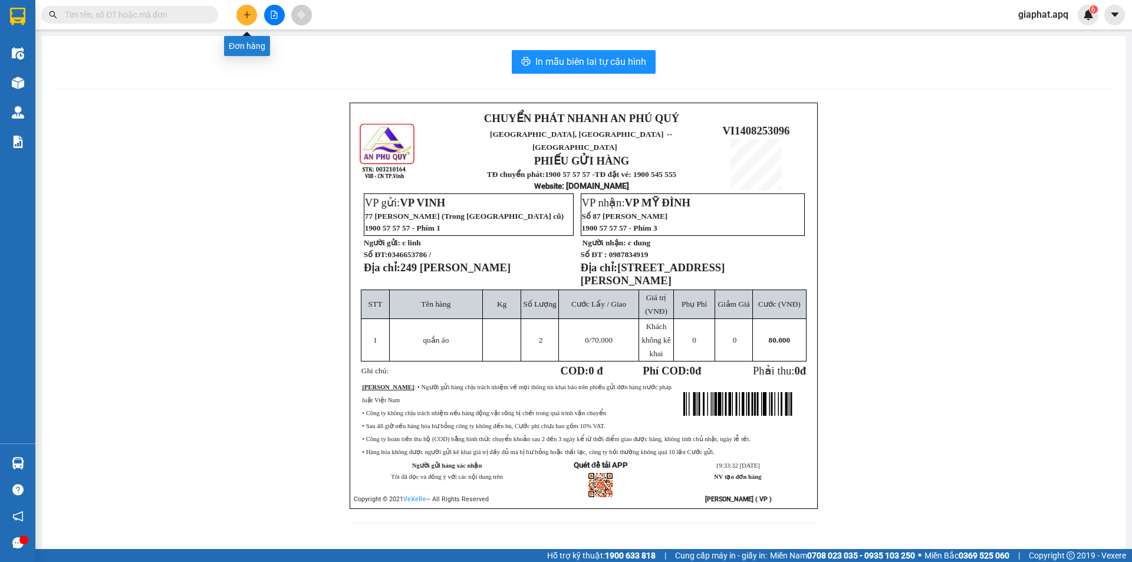
click at [249, 16] on icon "plus" at bounding box center [247, 15] width 8 height 8
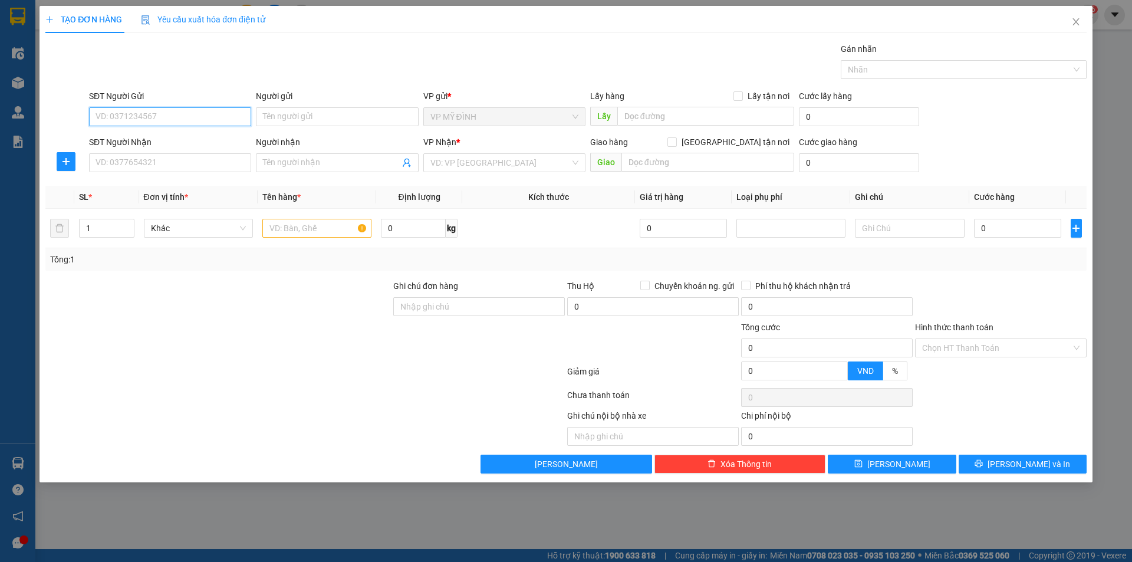
drag, startPoint x: 117, startPoint y: 113, endPoint x: 208, endPoint y: 110, distance: 90.9
click at [119, 113] on input "SĐT Người Gửi" at bounding box center [170, 116] width 162 height 19
click at [130, 137] on div "0976411161 - khachs" at bounding box center [170, 140] width 148 height 13
type input "0976411161"
type input "khachs"
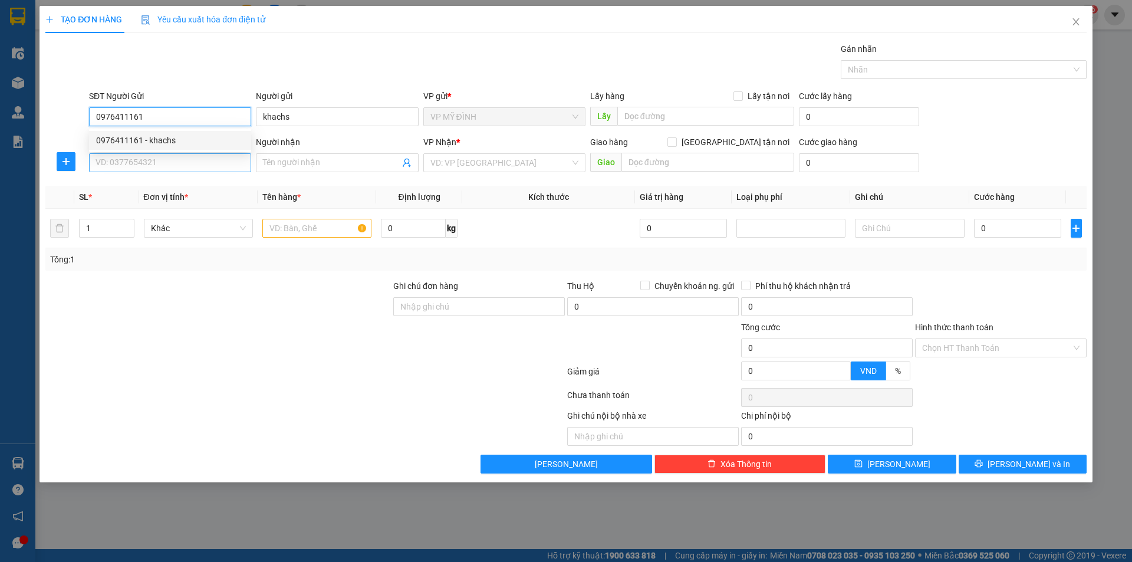
type input "0976411161"
click at [133, 160] on input "SĐT Người Nhận" at bounding box center [170, 162] width 162 height 19
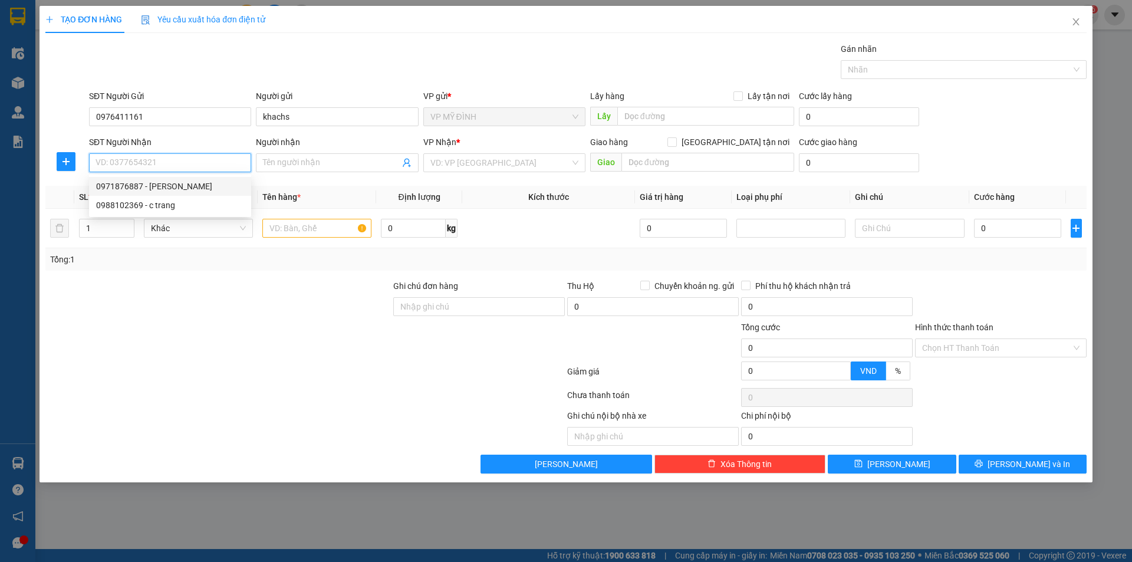
click at [120, 188] on div "0971876887 - c huyền" at bounding box center [170, 186] width 148 height 13
type input "0971876887"
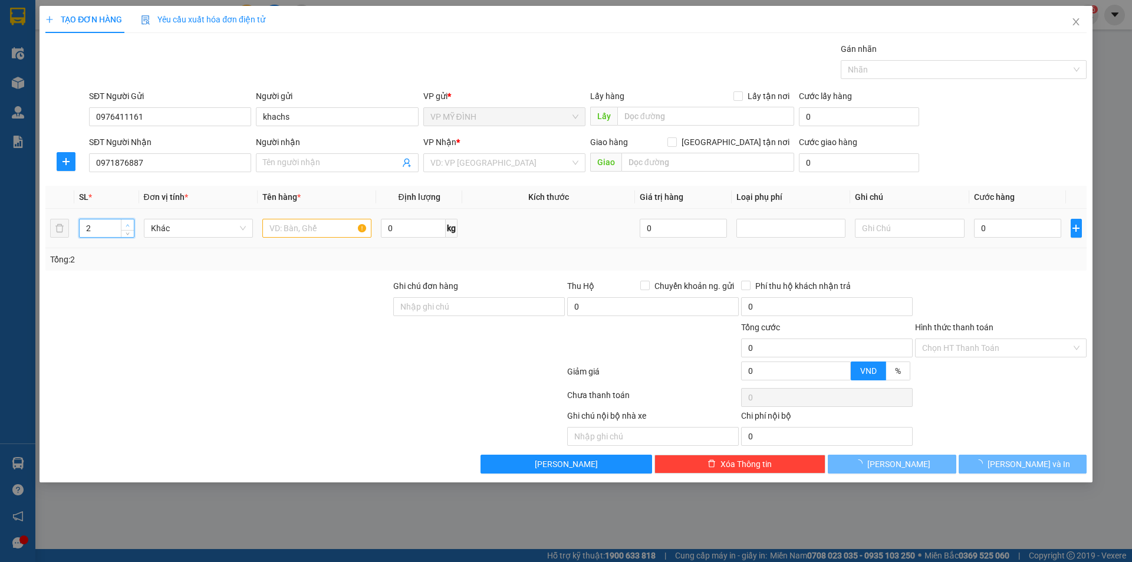
click at [125, 221] on span "Increase Value" at bounding box center [127, 224] width 13 height 11
type input "4"
click at [125, 221] on span "Increase Value" at bounding box center [127, 224] width 13 height 11
type input "c huyền"
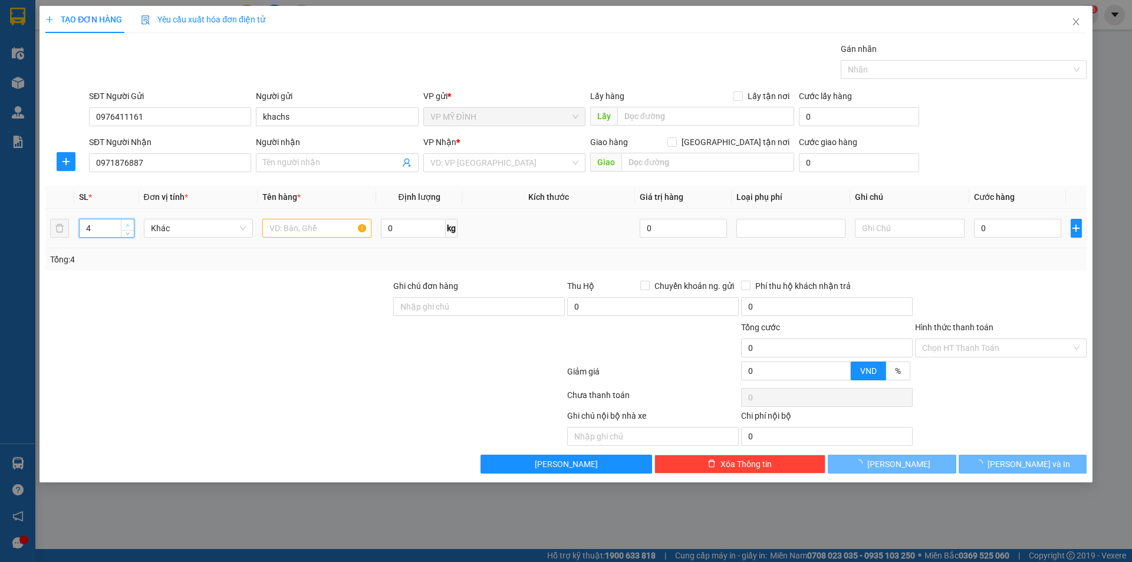
checkbox input "true"
type input "cc sài gon shy phường đội cung"
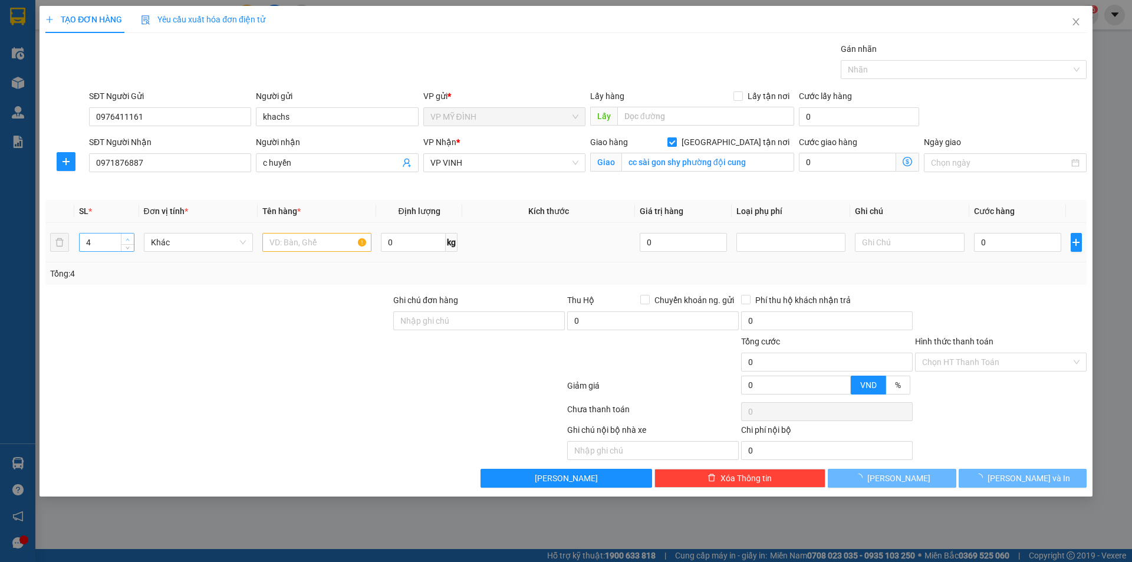
click at [125, 221] on th "SL *" at bounding box center [106, 211] width 65 height 23
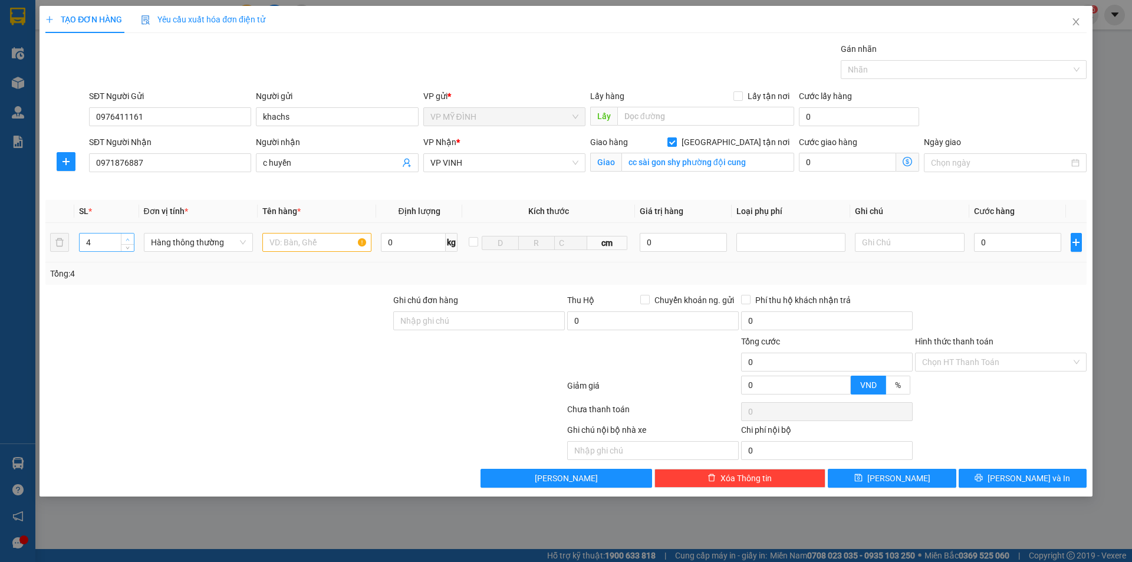
type input "5"
click at [125, 237] on span "up" at bounding box center [127, 239] width 7 height 7
click at [272, 239] on input "text" at bounding box center [316, 242] width 109 height 19
type input "quả"
click at [1014, 242] on input "0" at bounding box center [1018, 242] width 88 height 19
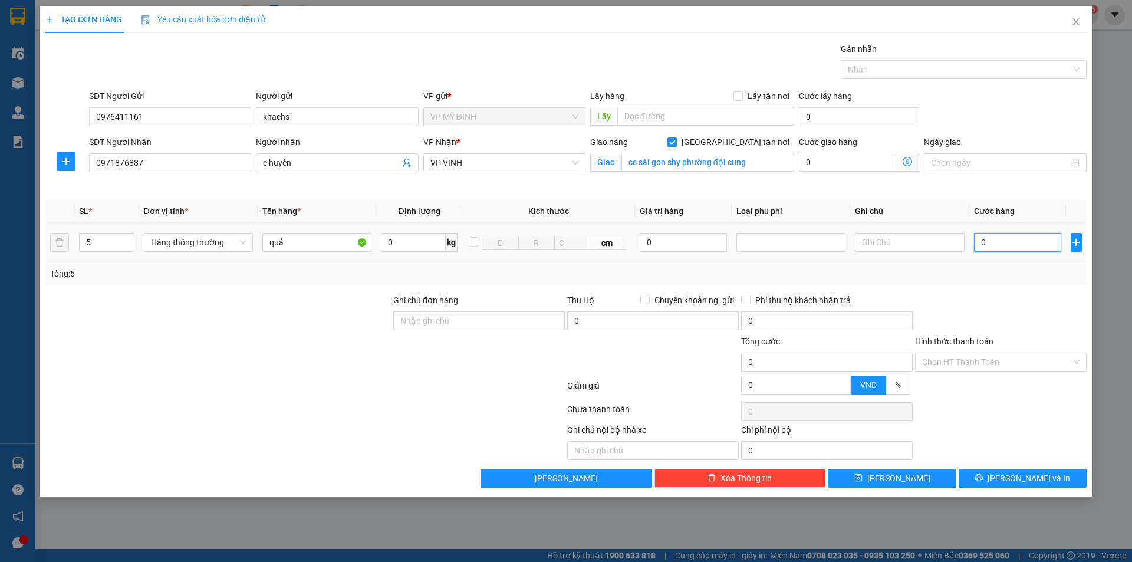
type input "2"
type input "21"
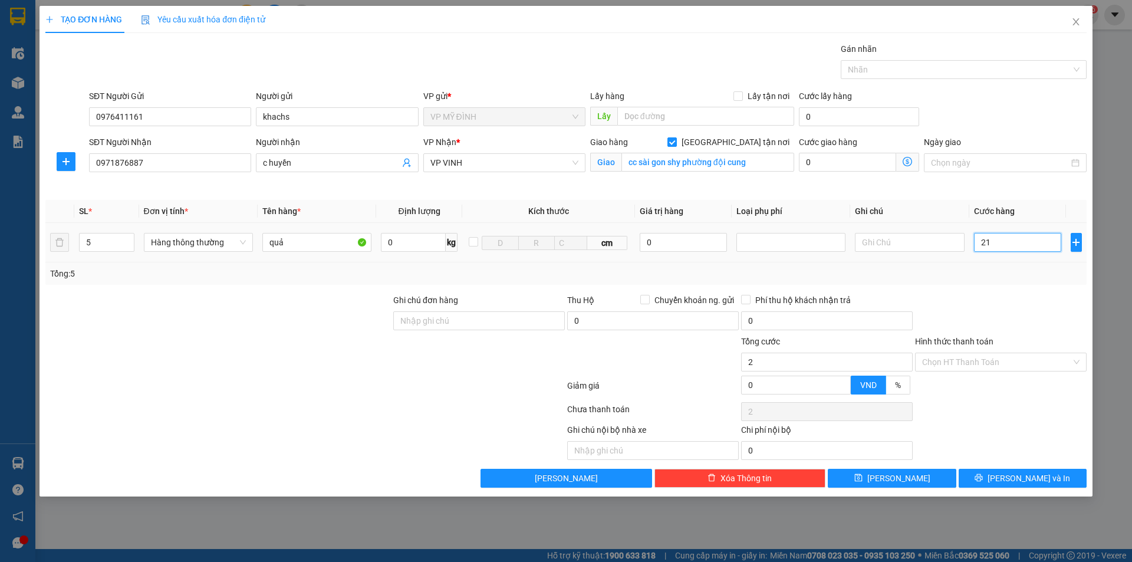
type input "21"
type input "210"
type input "21"
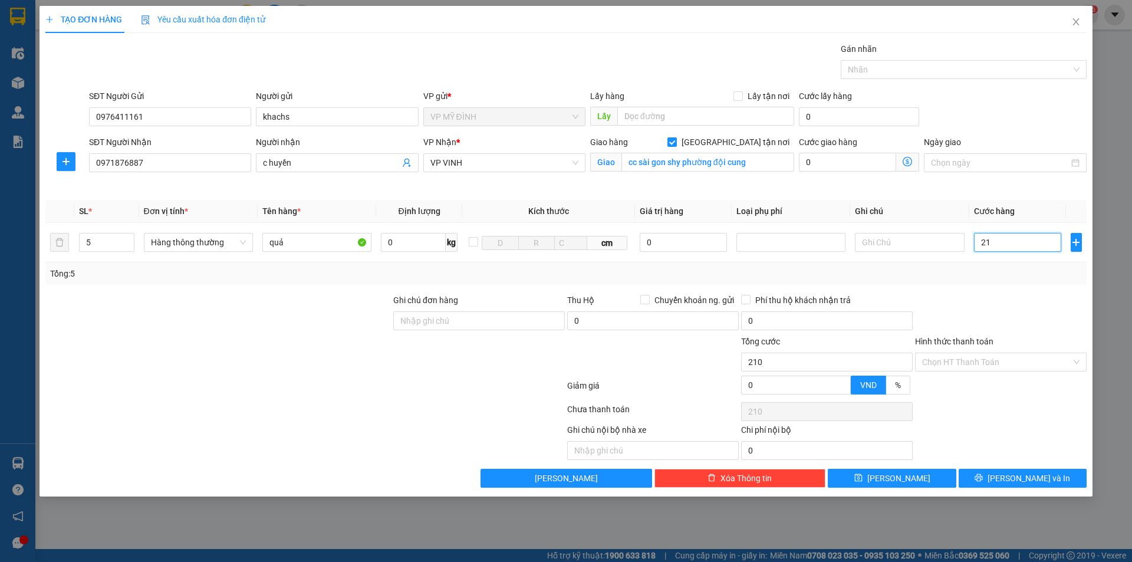
type input "21"
type input "2"
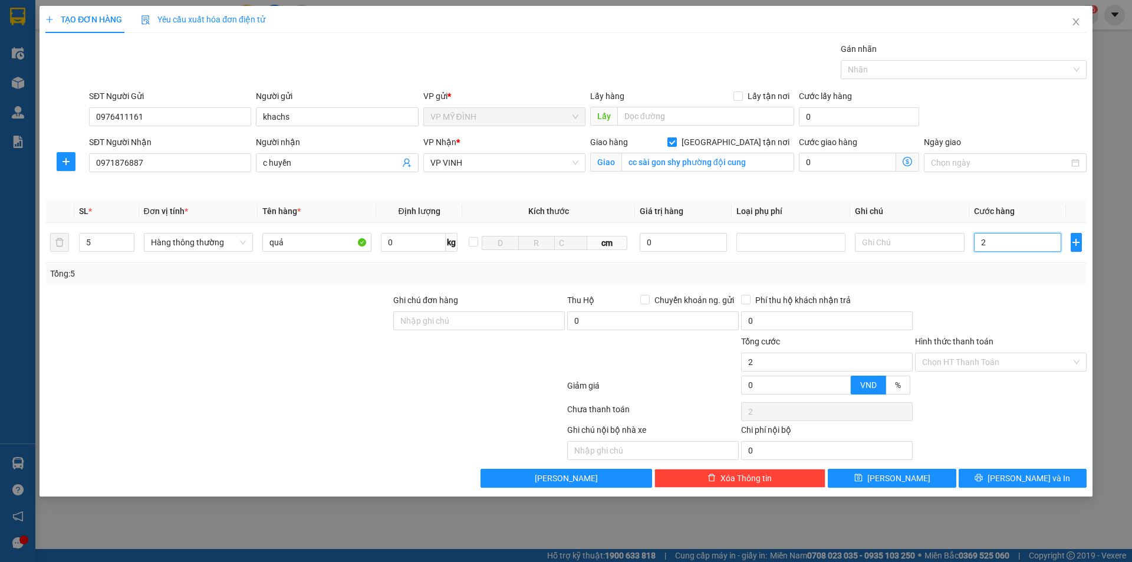
type input "0"
type input "01"
type input "1"
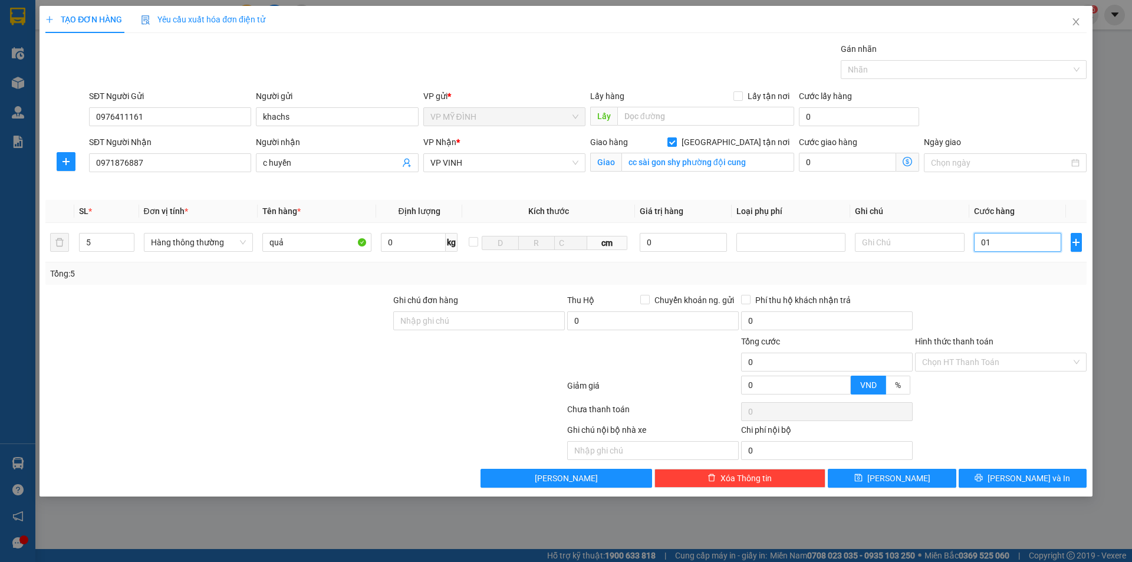
type input "1"
type input "017"
type input "17"
type input "0.170"
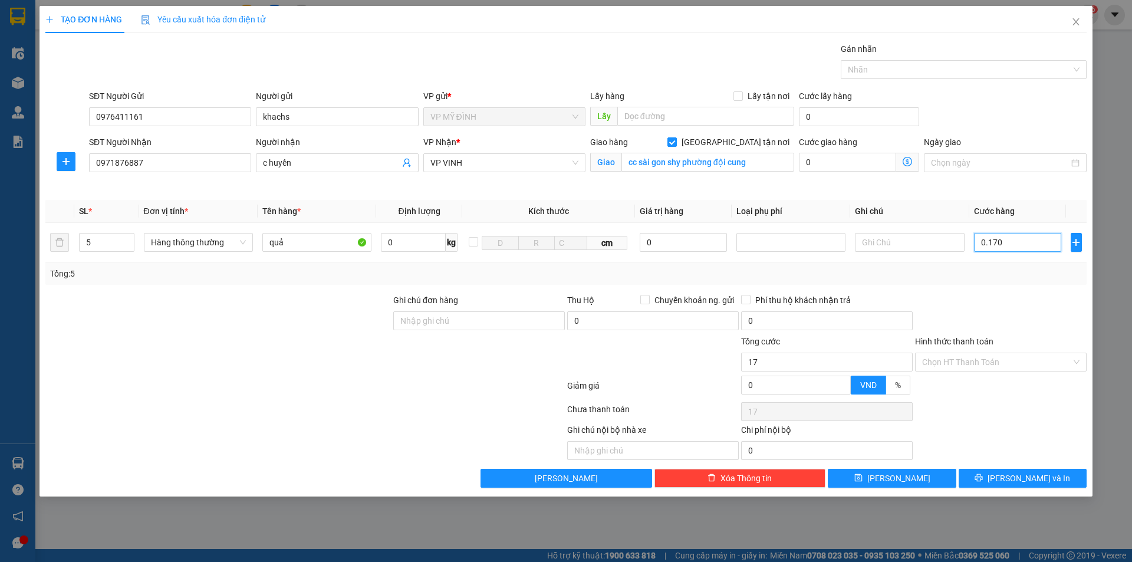
type input "170"
type input "017"
type input "17"
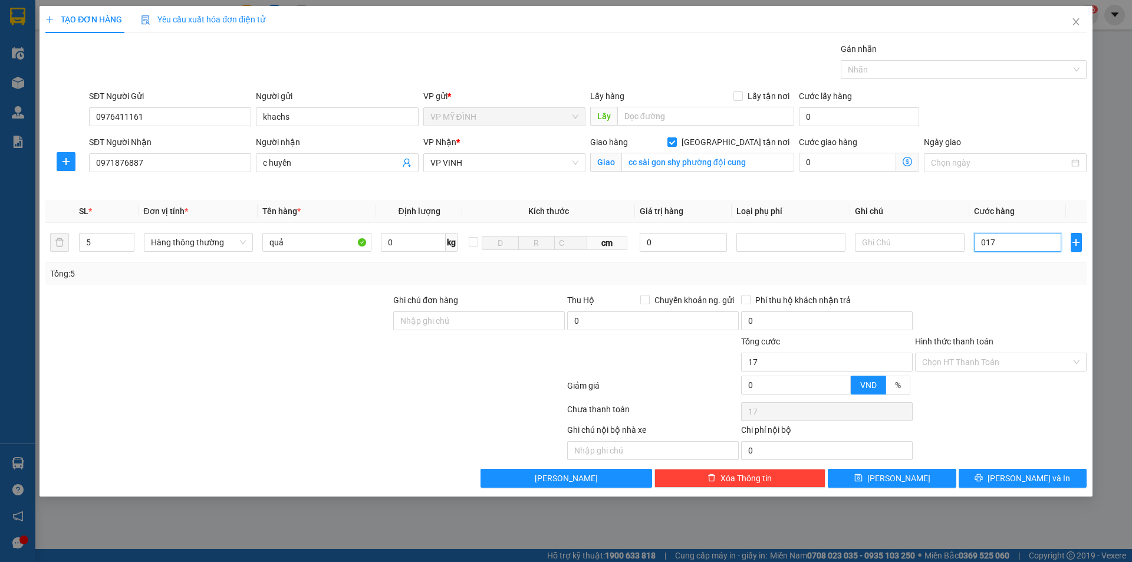
type input "01"
type input "1"
type input "0"
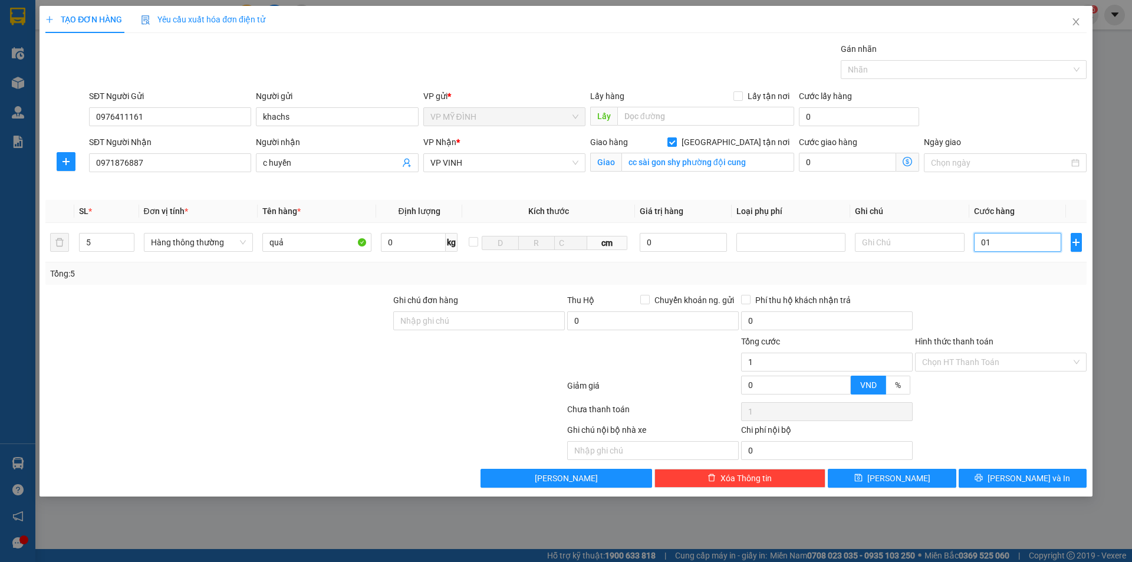
type input "0"
type input "02"
type input "2"
type input "021"
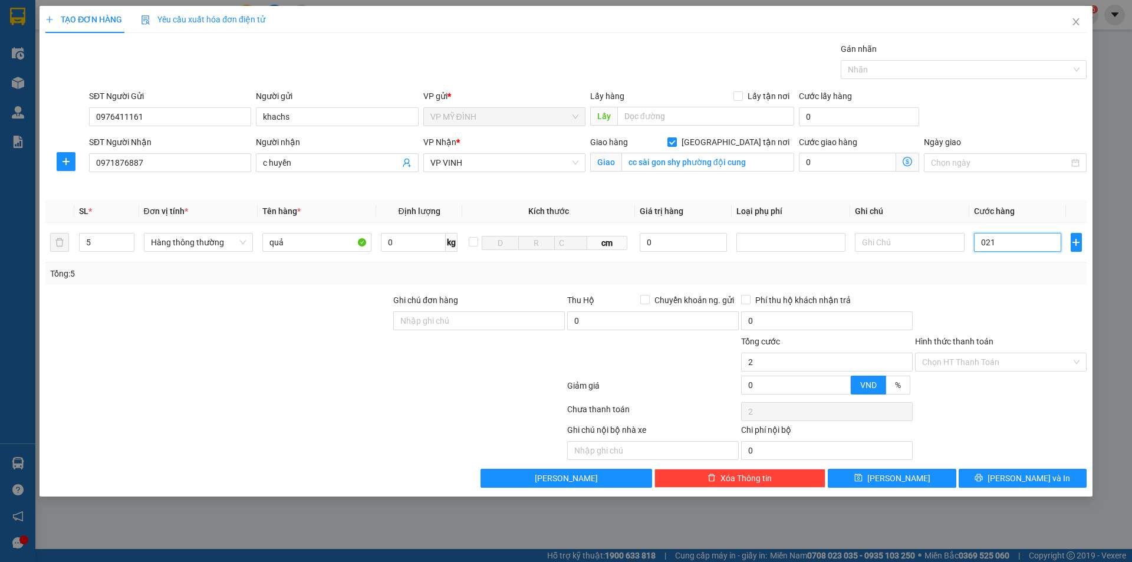
type input "21"
type input "0.210"
type input "210"
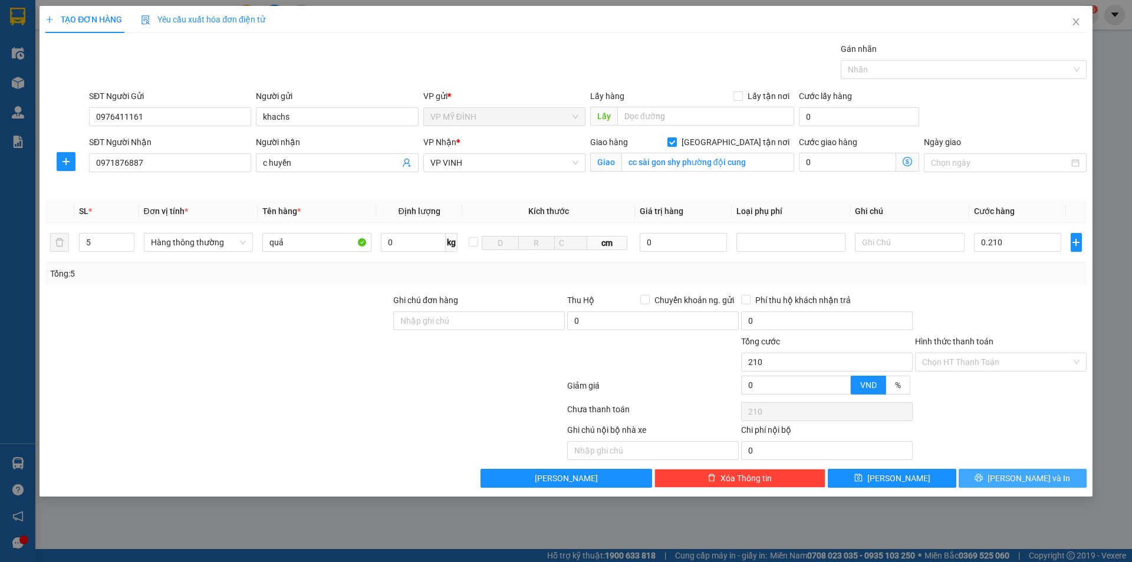
type input "210.000"
click at [1006, 473] on button "[PERSON_NAME] và In" at bounding box center [1023, 478] width 128 height 19
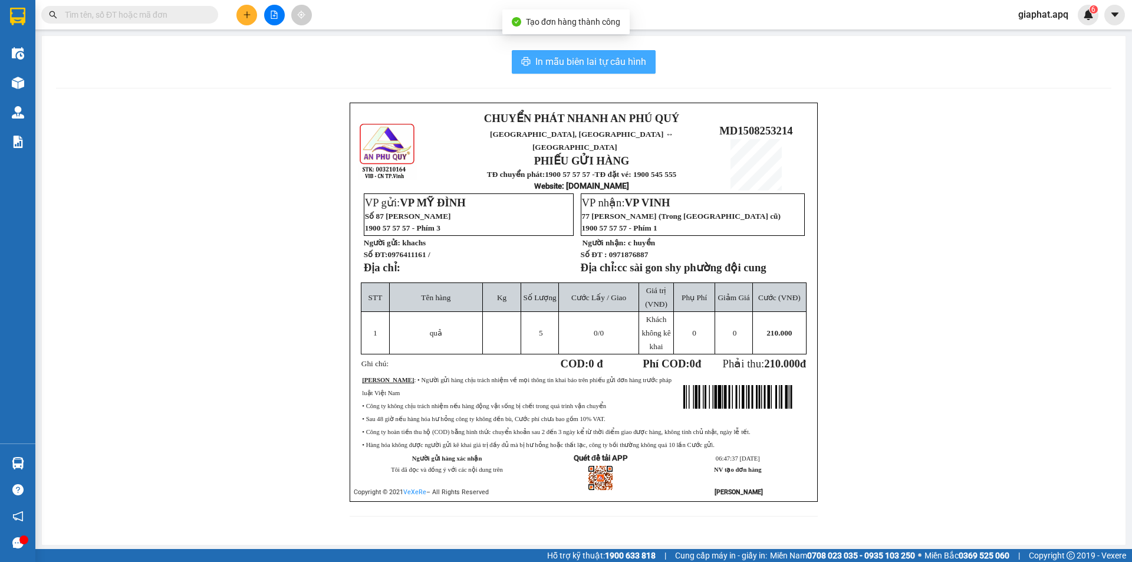
click at [617, 65] on span "In mẫu biên lai tự cấu hình" at bounding box center [590, 61] width 111 height 15
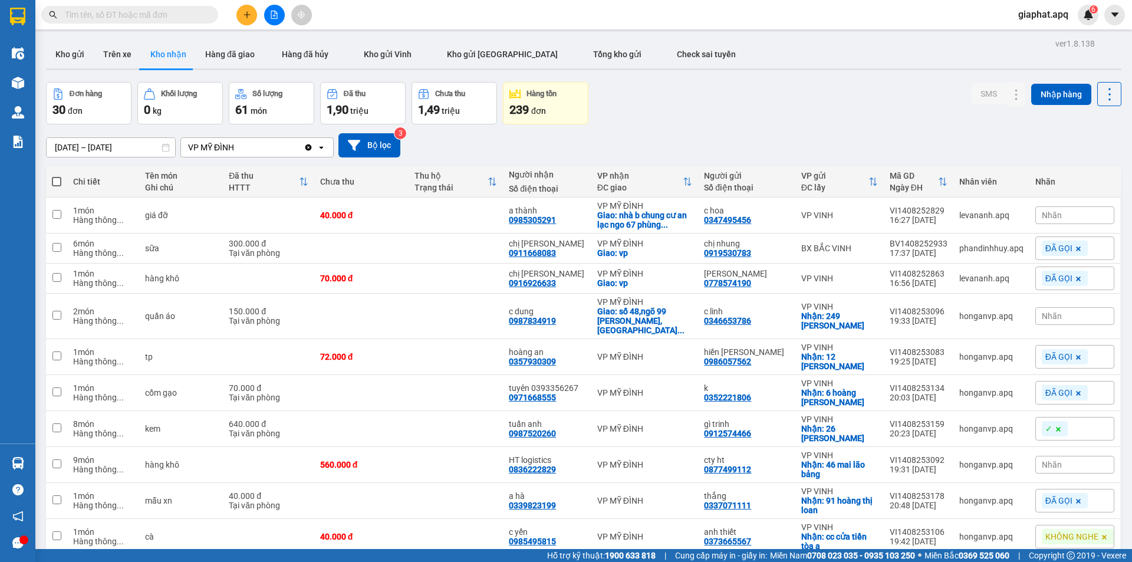
click at [101, 13] on input "text" at bounding box center [134, 14] width 139 height 13
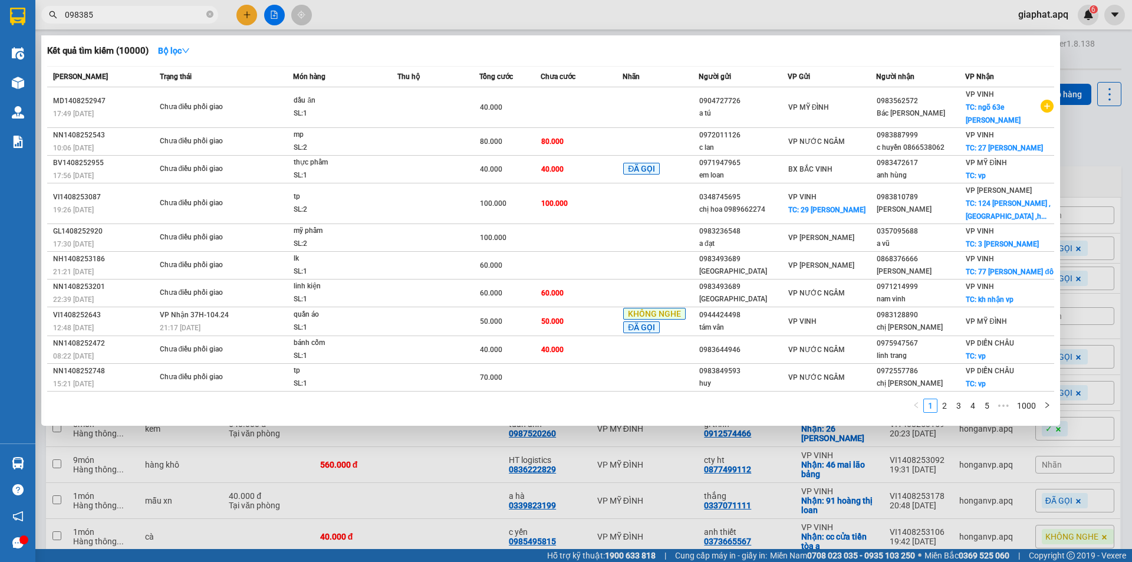
type input "0983851"
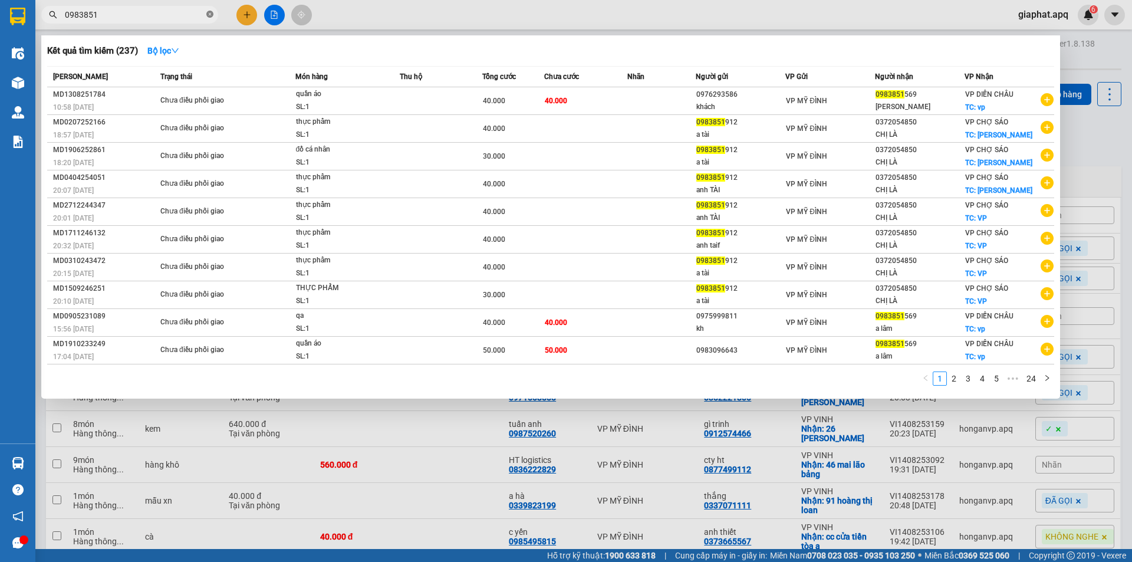
click at [209, 14] on icon "close-circle" at bounding box center [209, 14] width 7 height 7
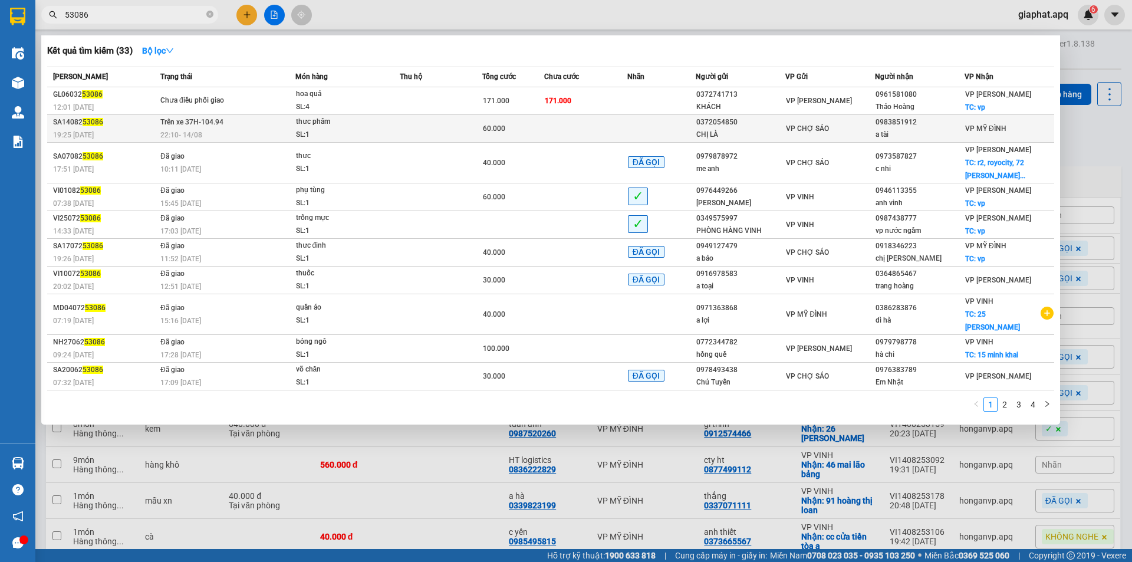
type input "53086"
click at [568, 129] on td at bounding box center [585, 129] width 83 height 28
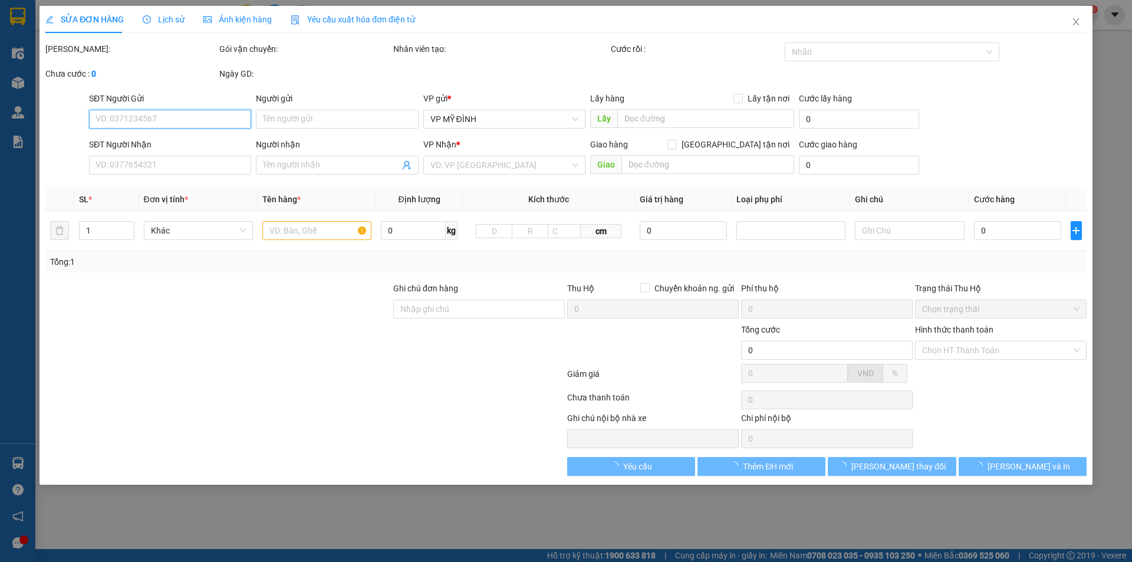
type input "0372054850"
type input "CHỊ LÀ"
type input "0983851912"
type input "a tài"
type input "60.000"
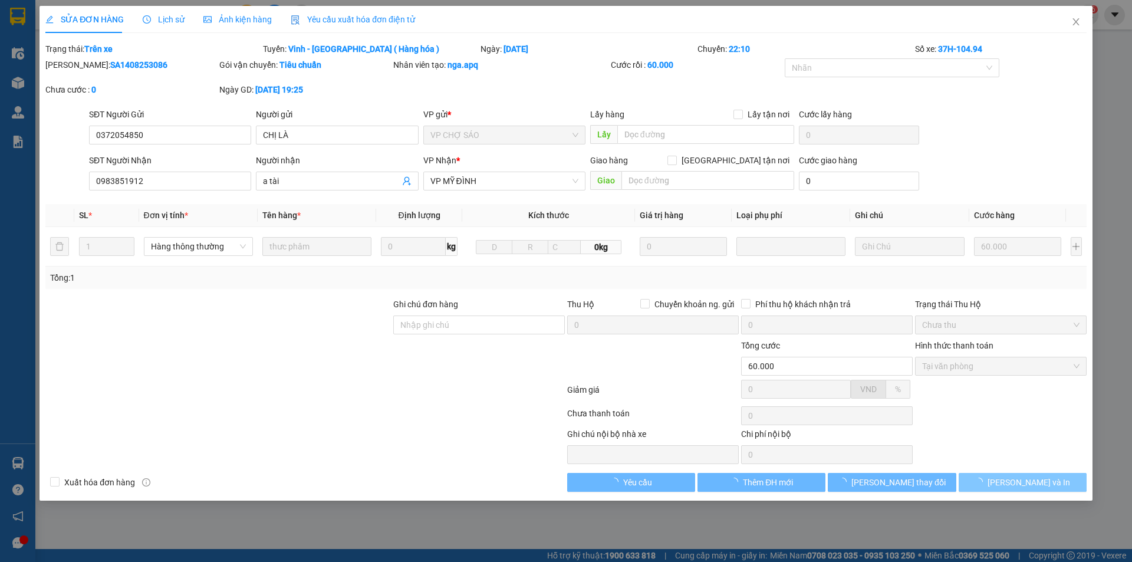
click at [988, 480] on span "loading" at bounding box center [981, 482] width 13 height 8
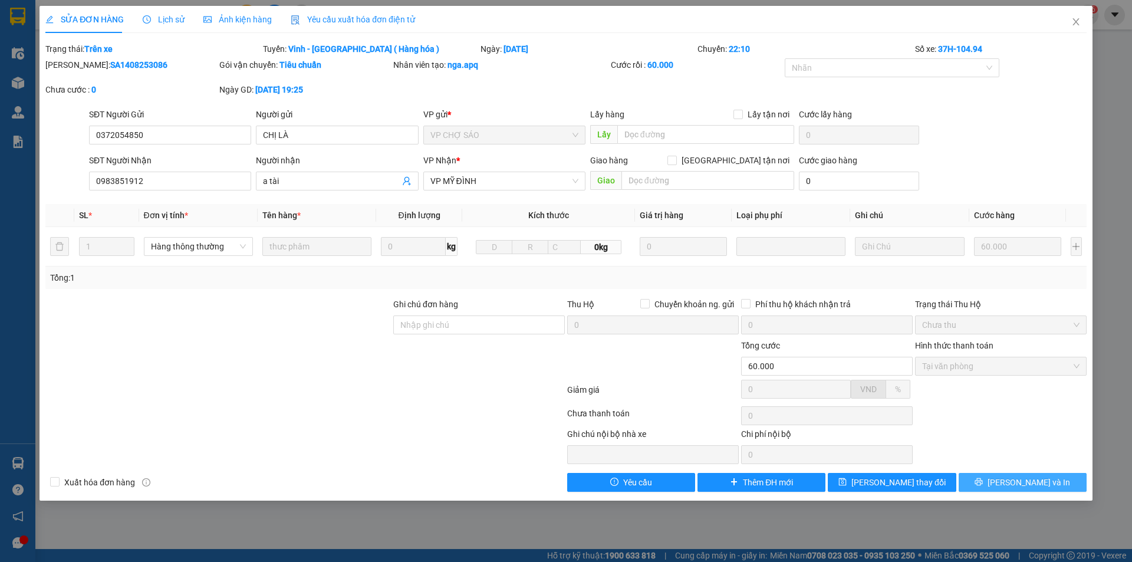
click at [1011, 480] on button "[PERSON_NAME] và In" at bounding box center [1023, 482] width 128 height 19
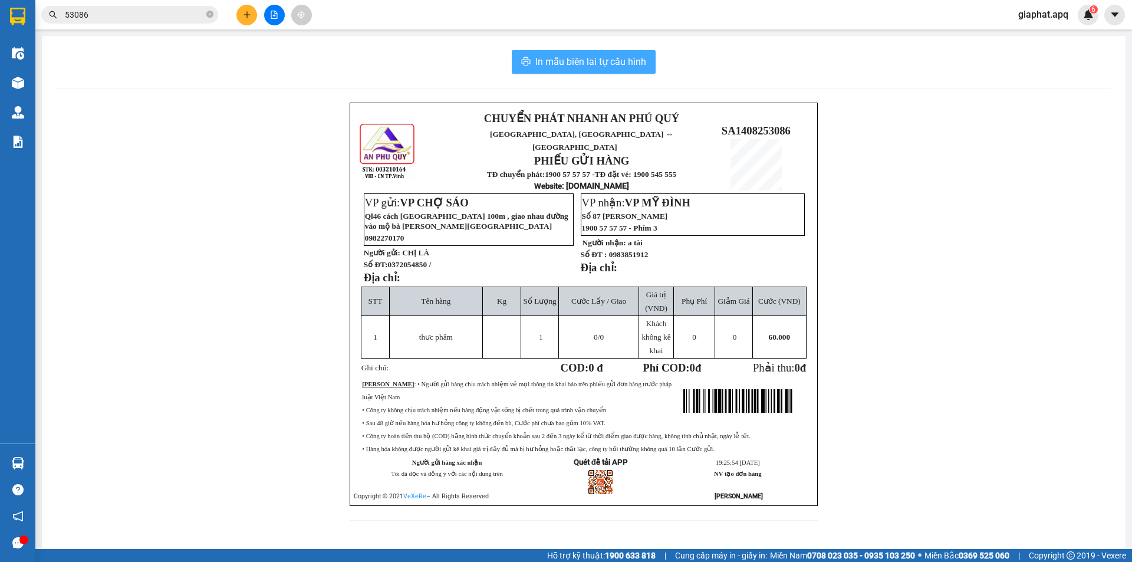
click at [625, 61] on span "In mẫu biên lai tự cấu hình" at bounding box center [590, 61] width 111 height 15
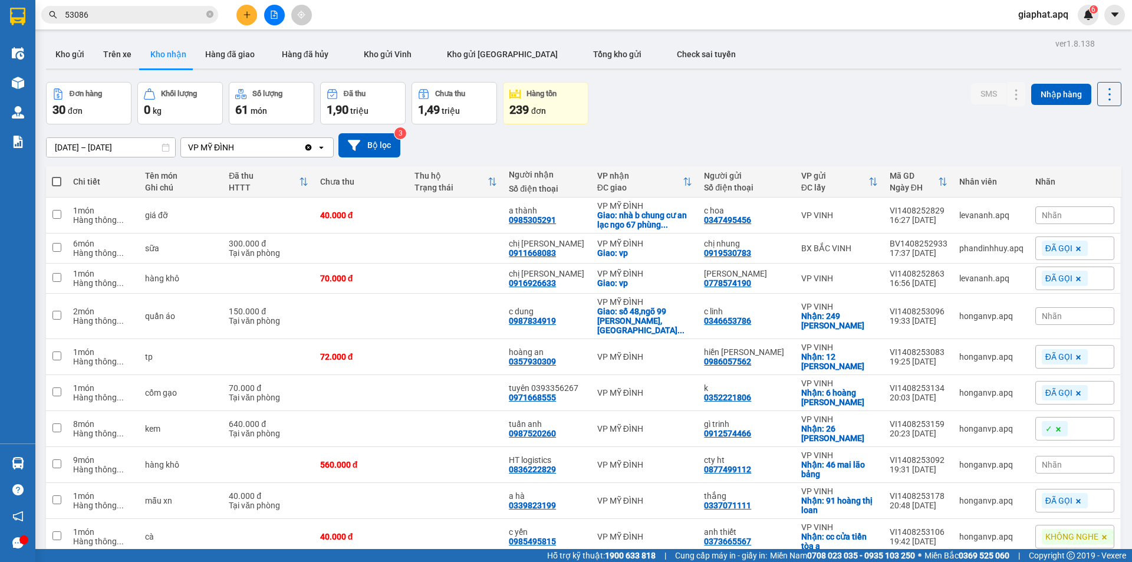
click at [146, 17] on input "53086" at bounding box center [134, 14] width 139 height 13
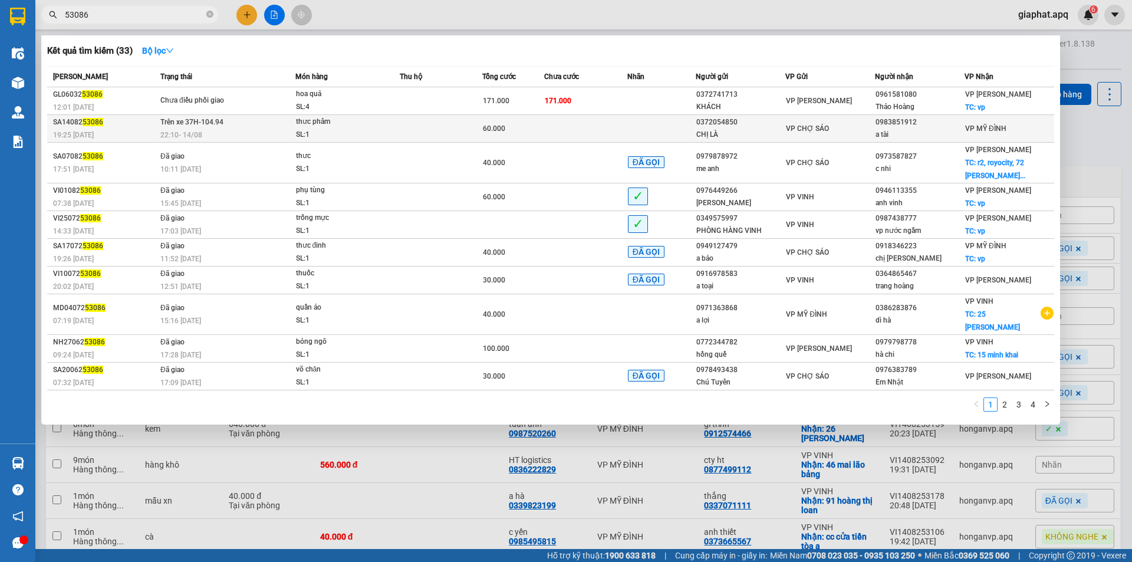
click at [574, 139] on td at bounding box center [585, 129] width 83 height 28
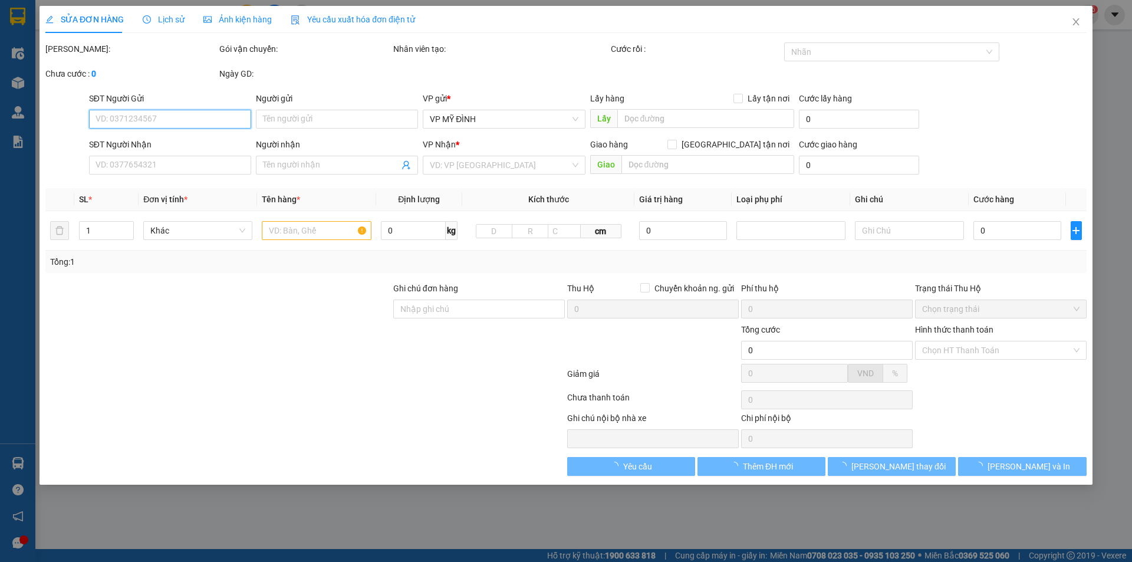
type input "0372054850"
type input "CHỊ LÀ"
type input "0983851912"
type input "a tài"
type input "60.000"
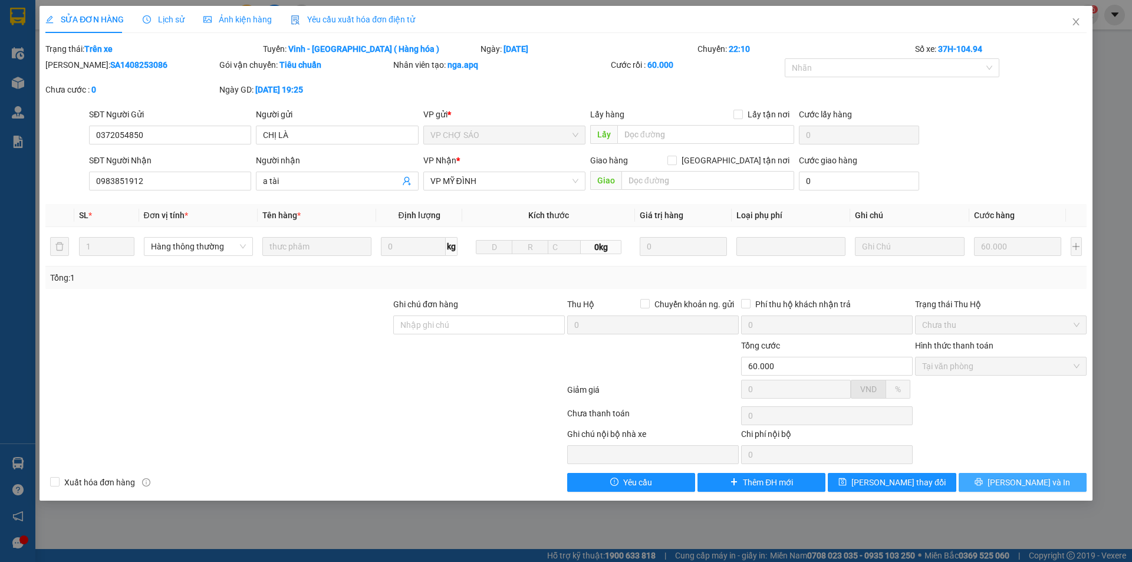
click at [1019, 485] on span "[PERSON_NAME] và In" at bounding box center [1029, 482] width 83 height 13
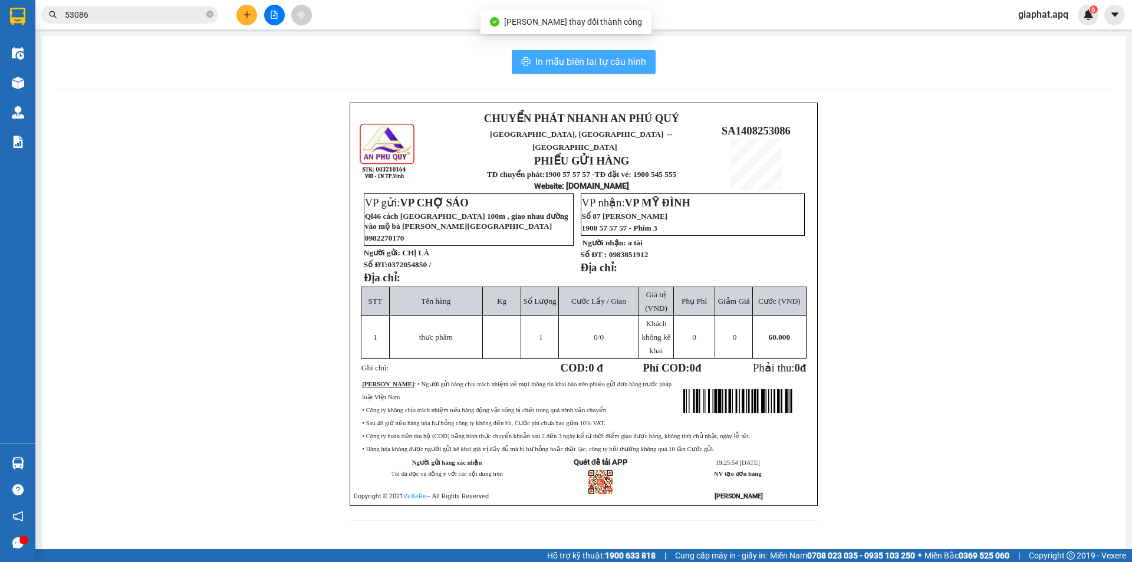
click at [576, 65] on span "In mẫu biên lai tự cấu hình" at bounding box center [590, 61] width 111 height 15
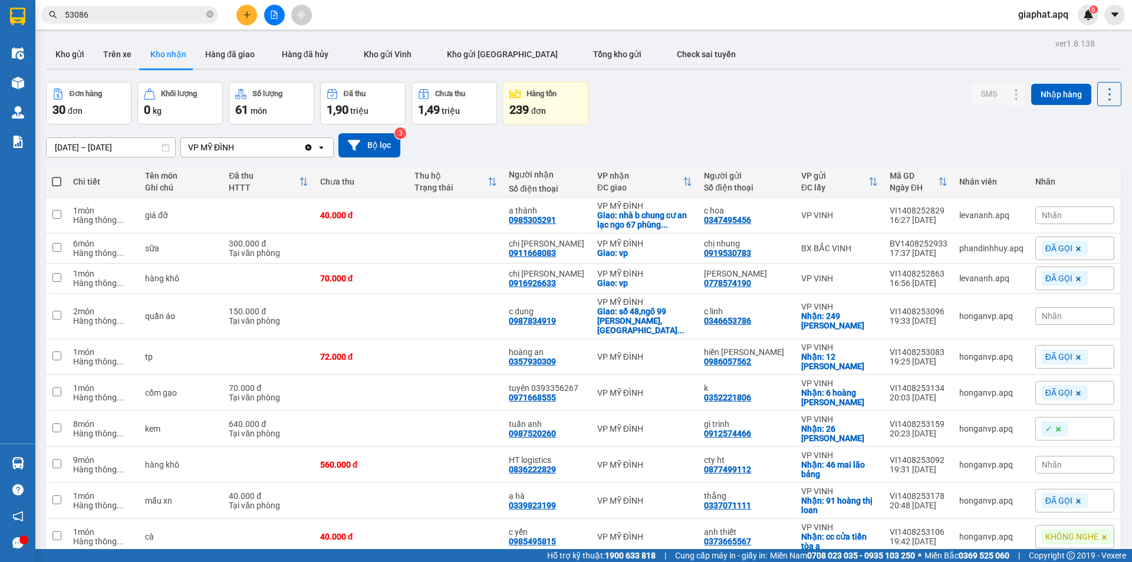
scroll to position [54, 0]
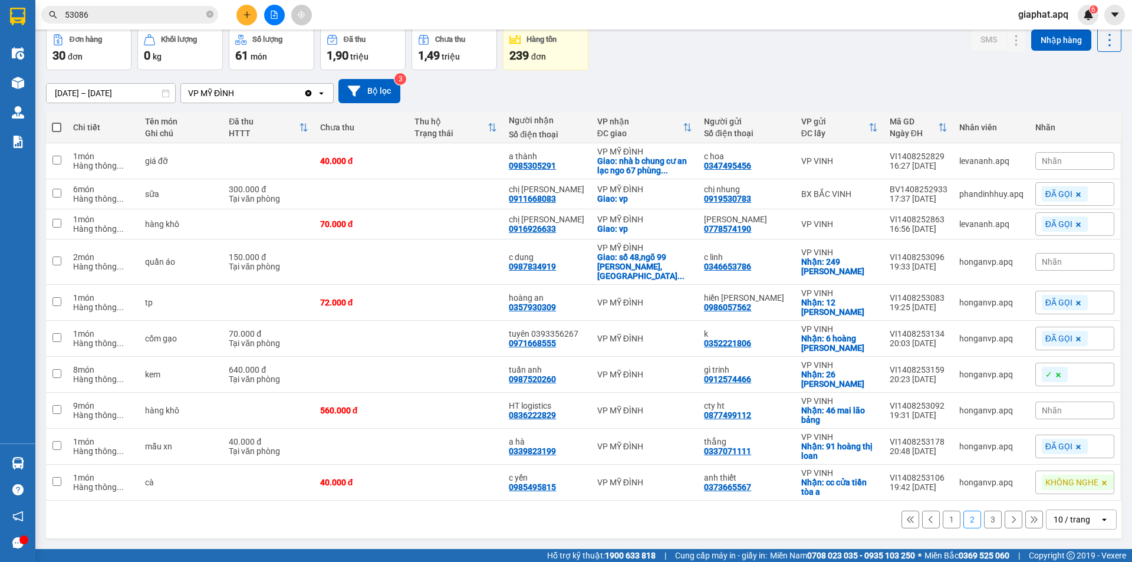
click at [984, 522] on button "3" at bounding box center [993, 520] width 18 height 18
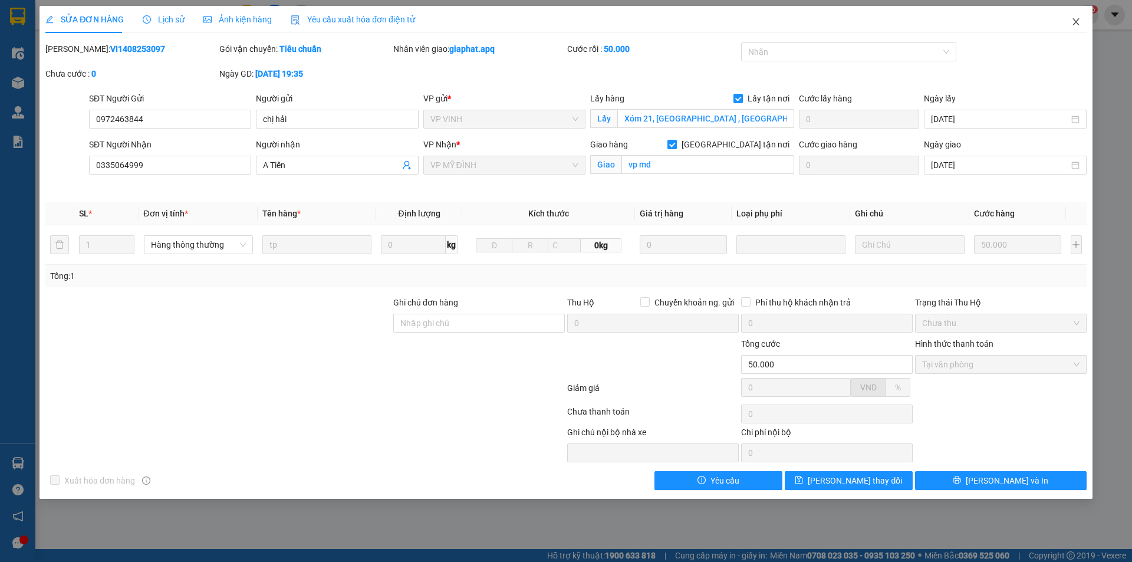
click at [1075, 24] on icon "close" at bounding box center [1076, 21] width 6 height 7
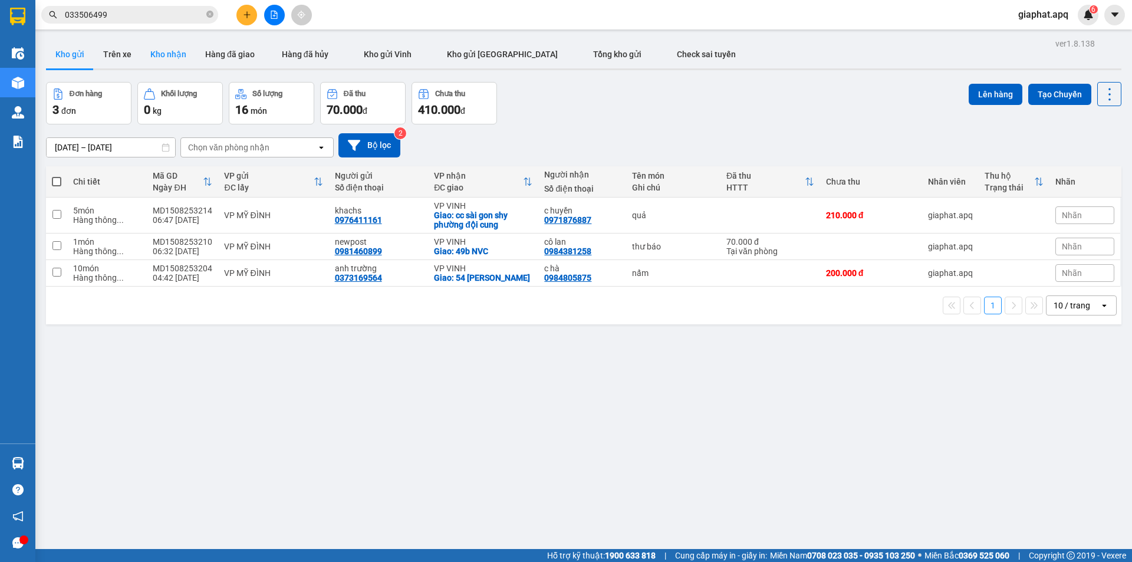
click at [177, 54] on button "Kho nhận" at bounding box center [168, 54] width 55 height 28
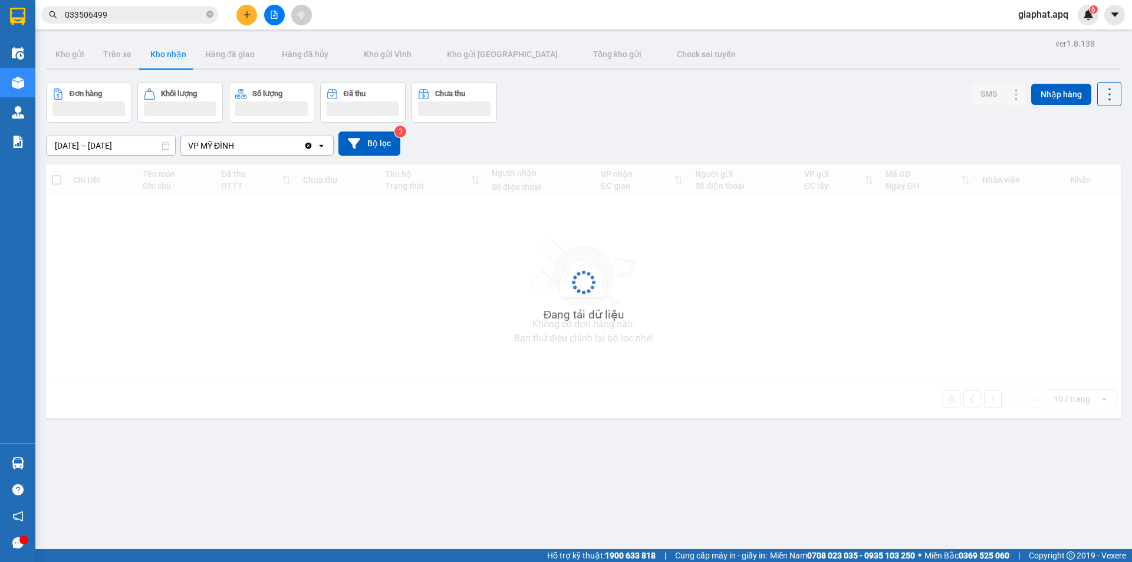
click at [176, 54] on button "Kho nhận" at bounding box center [168, 54] width 55 height 28
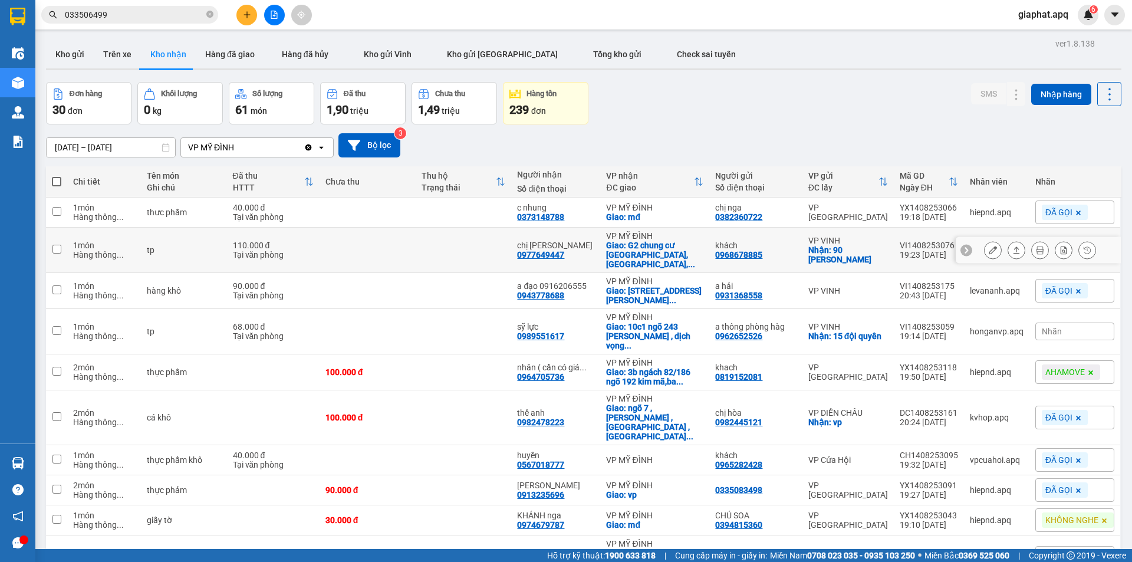
drag, startPoint x: 786, startPoint y: 252, endPoint x: 1043, endPoint y: 221, distance: 259.7
click at [807, 252] on tr "1 món Hàng thông ... tp 110.000 đ Tại văn phòng chị hương 0977649447 VP MỸ ĐÌNH…" at bounding box center [584, 250] width 1076 height 45
checkbox input "true"
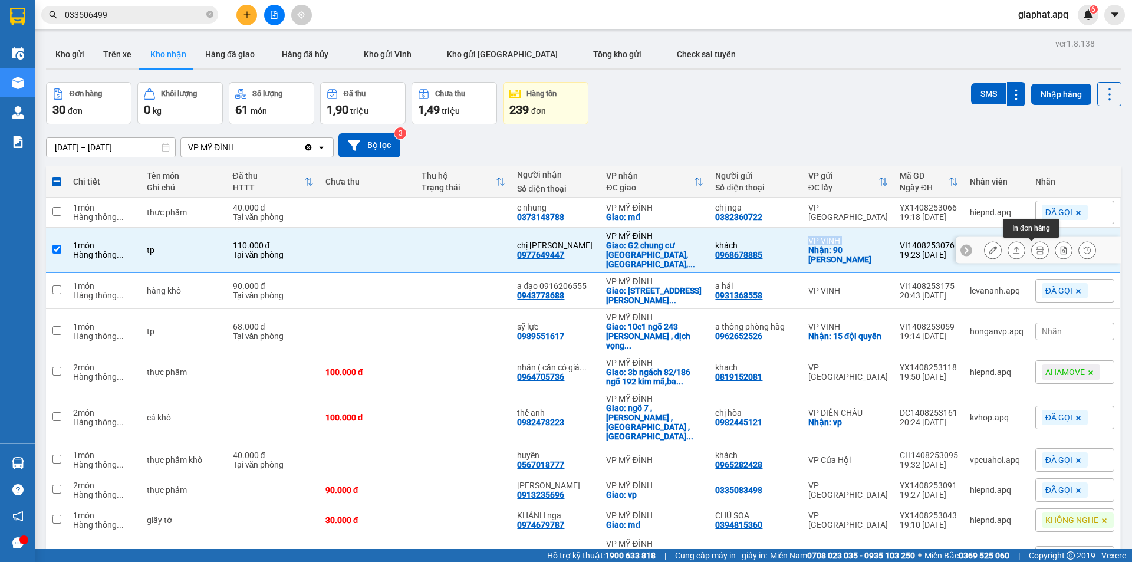
click at [1036, 250] on icon at bounding box center [1040, 250] width 8 height 8
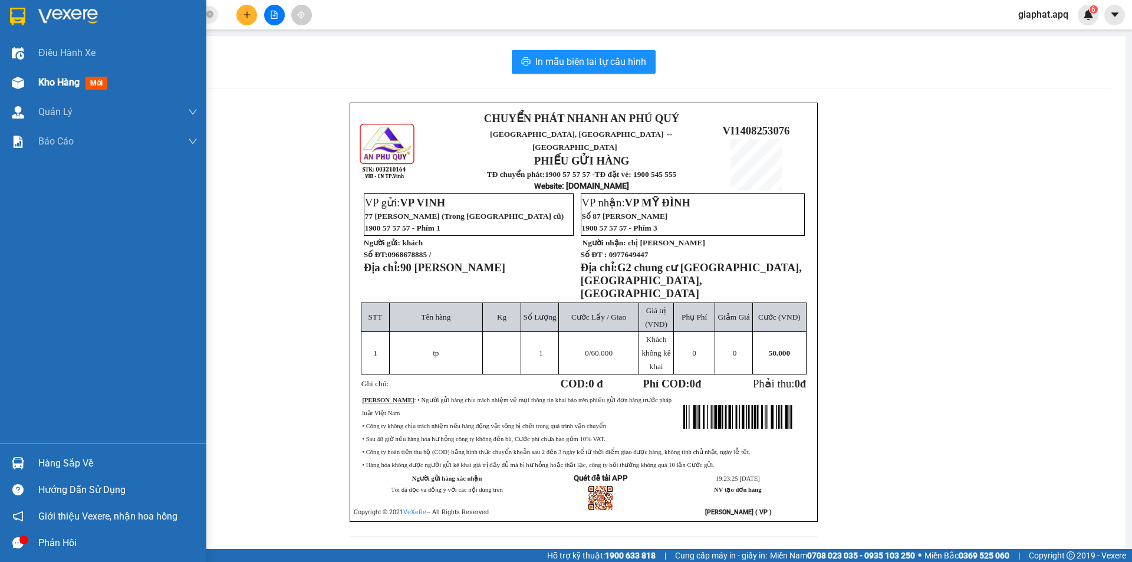
click at [15, 86] on img at bounding box center [18, 83] width 12 height 12
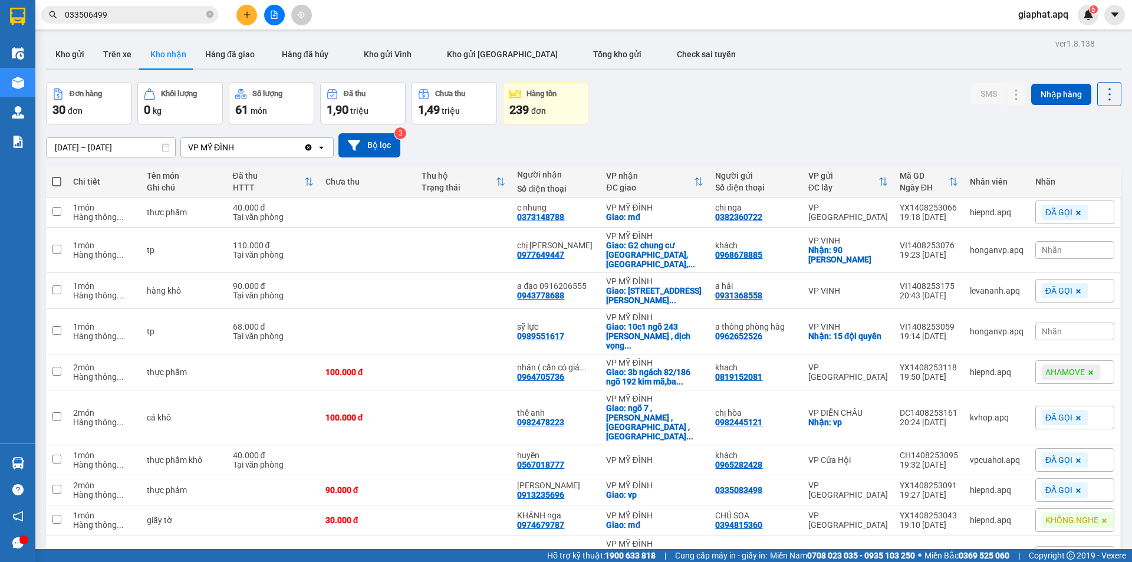
click at [1076, 250] on div "Nhãn" at bounding box center [1075, 250] width 79 height 18
click at [1070, 305] on div "AHAMOVE" at bounding box center [1077, 307] width 47 height 15
drag, startPoint x: 829, startPoint y: 111, endPoint x: 813, endPoint y: 109, distance: 16.2
click at [829, 111] on div "Đơn hàng 30 đơn Khối lượng 0 kg Số lượng 61 món Đã thu 1,90 triệu Chưa thu 1,49…" at bounding box center [584, 103] width 1076 height 42
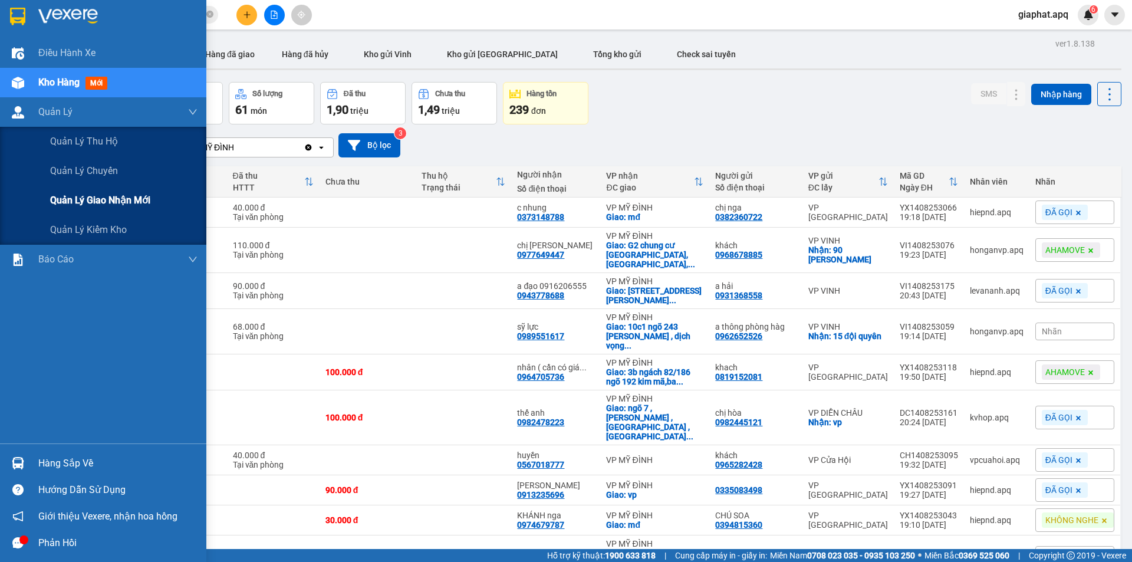
click at [124, 198] on span "Quản lý giao nhận mới" at bounding box center [100, 200] width 100 height 15
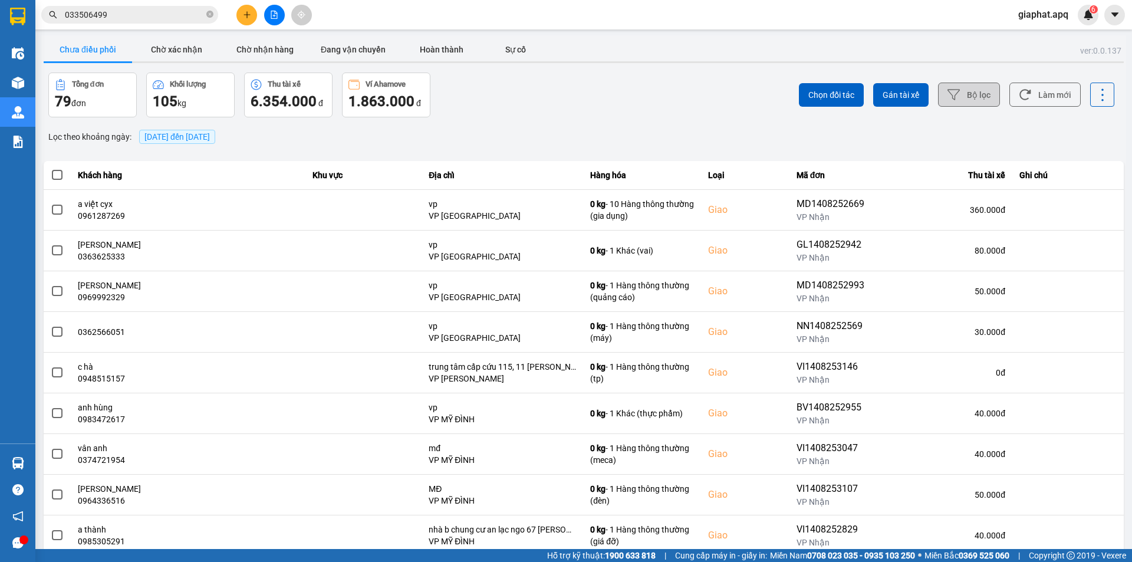
click at [965, 99] on button "Bộ lọc" at bounding box center [969, 95] width 62 height 24
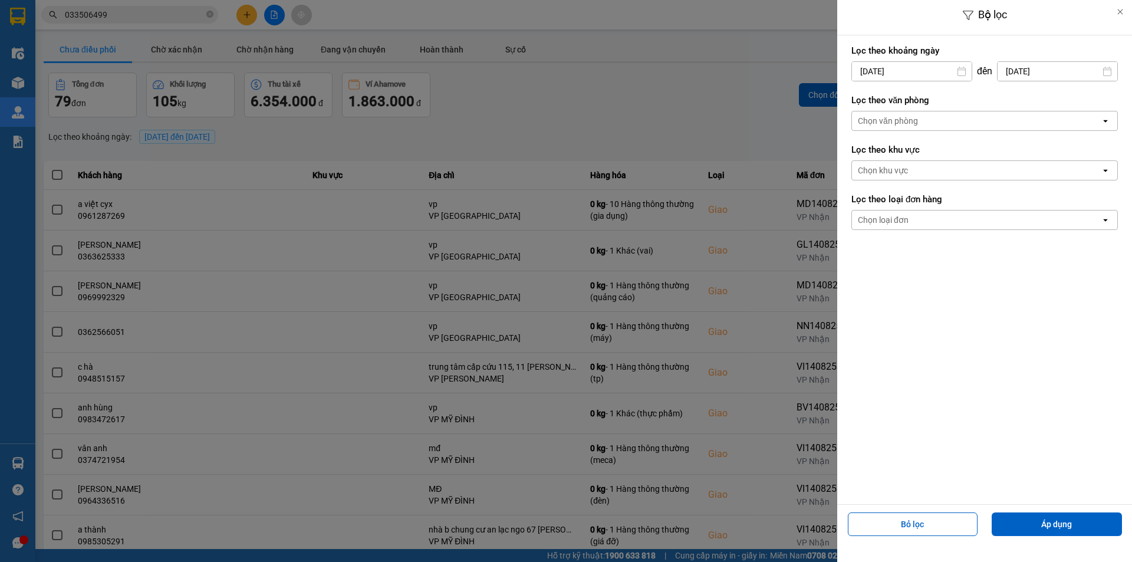
click at [923, 119] on div "Chọn văn phòng" at bounding box center [976, 120] width 249 height 19
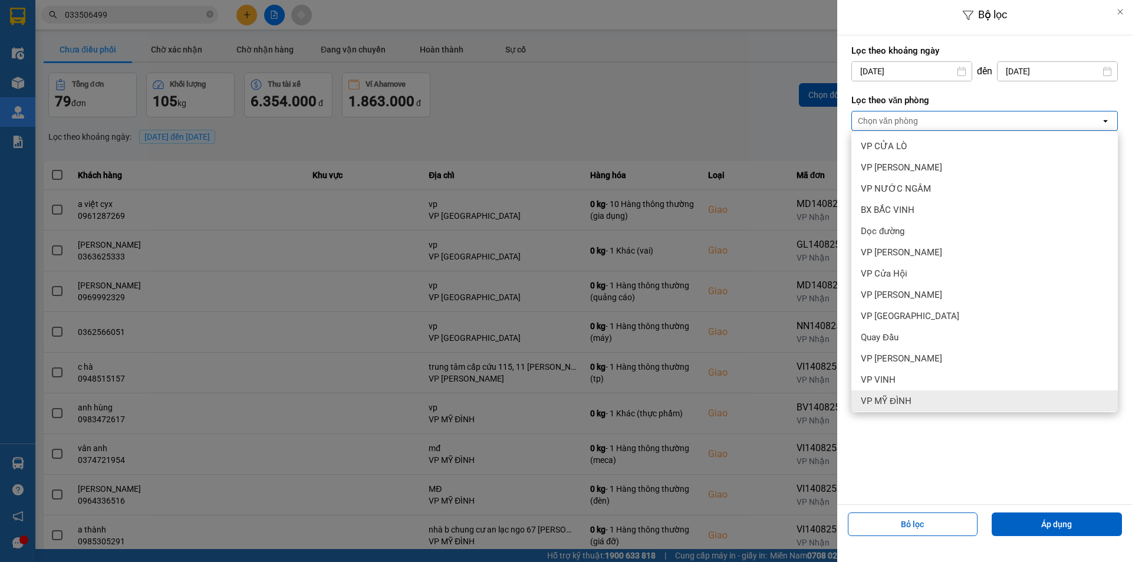
click at [892, 400] on span "VP MỸ ĐÌNH" at bounding box center [886, 401] width 51 height 12
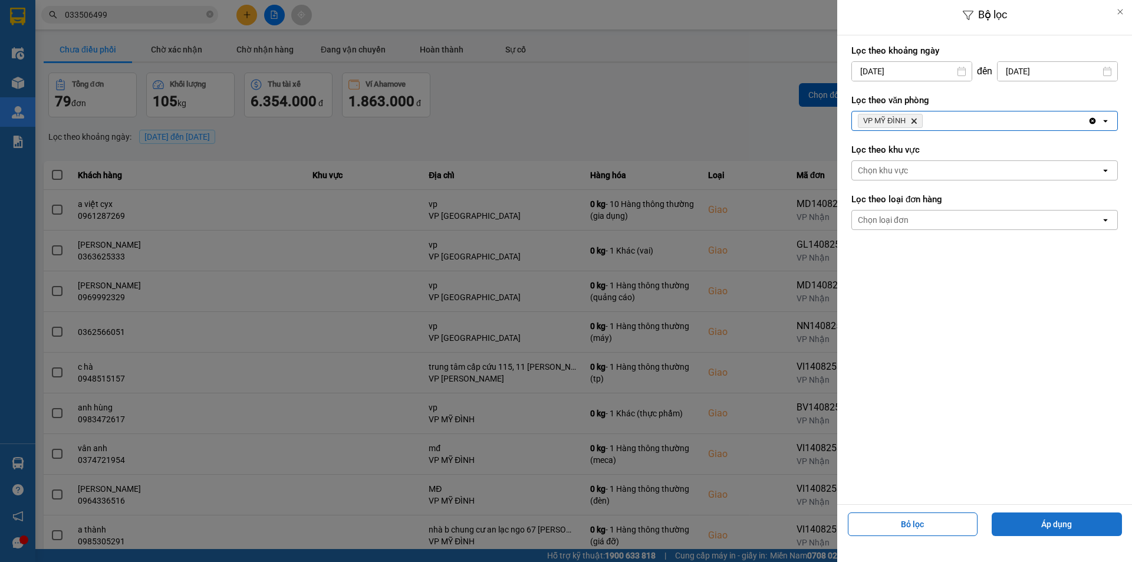
click at [1008, 521] on button "Áp dụng" at bounding box center [1057, 524] width 130 height 24
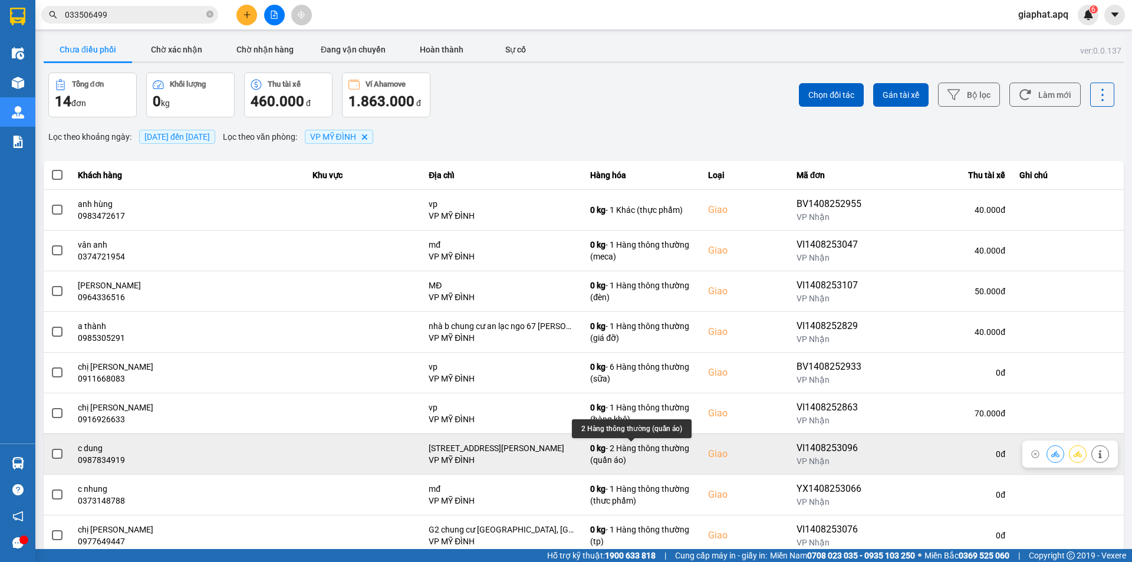
scroll to position [75, 0]
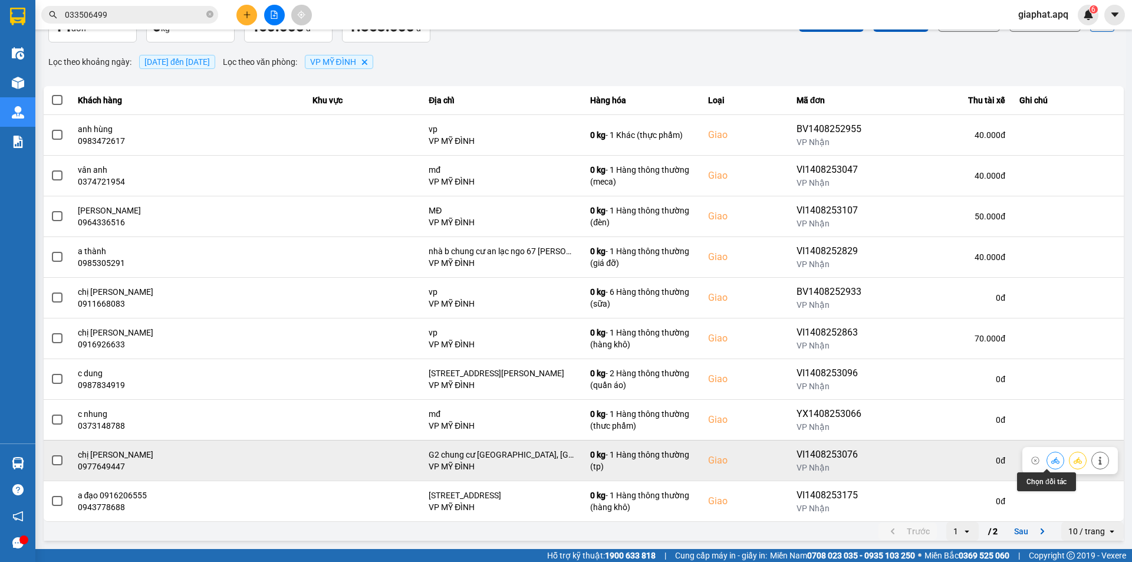
click at [1051, 460] on icon at bounding box center [1055, 460] width 8 height 8
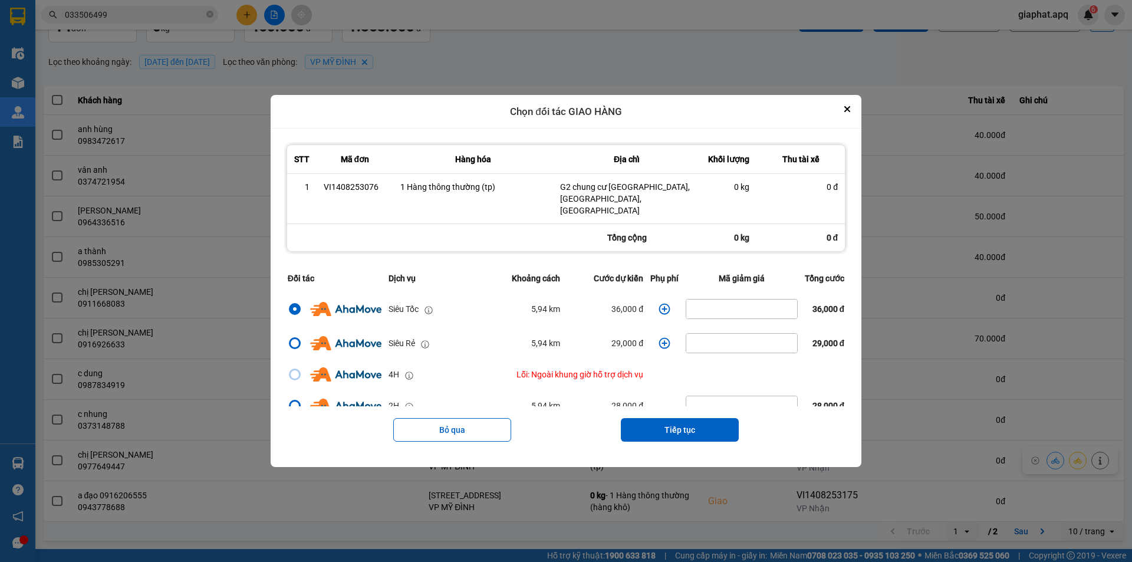
click at [659, 303] on icon "dialog" at bounding box center [665, 309] width 12 height 12
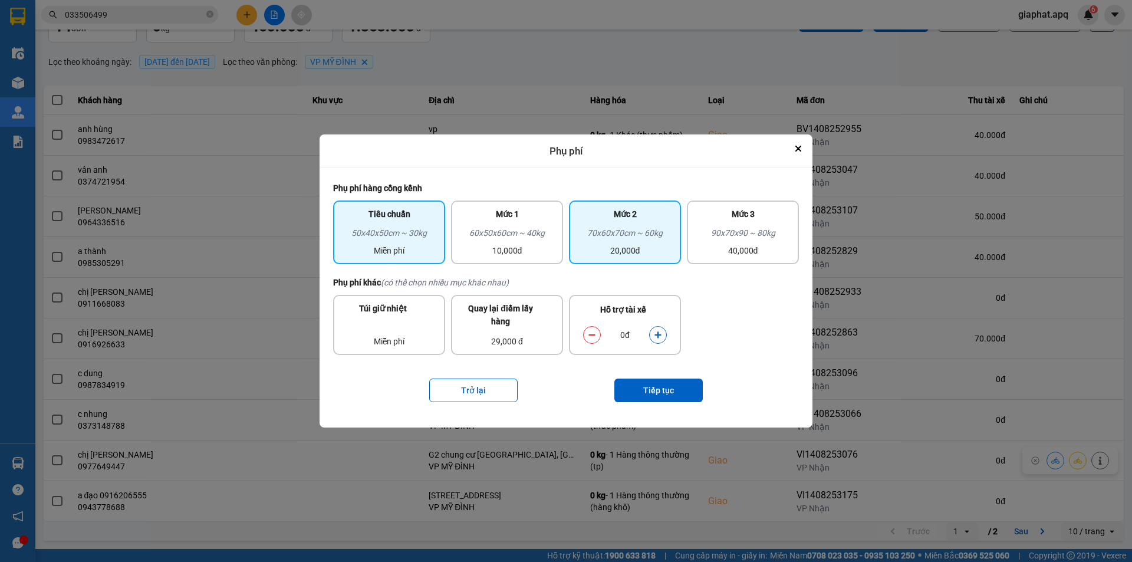
click at [587, 248] on div "20,000đ" at bounding box center [625, 250] width 98 height 13
click at [655, 333] on icon "dialog" at bounding box center [658, 335] width 8 height 8
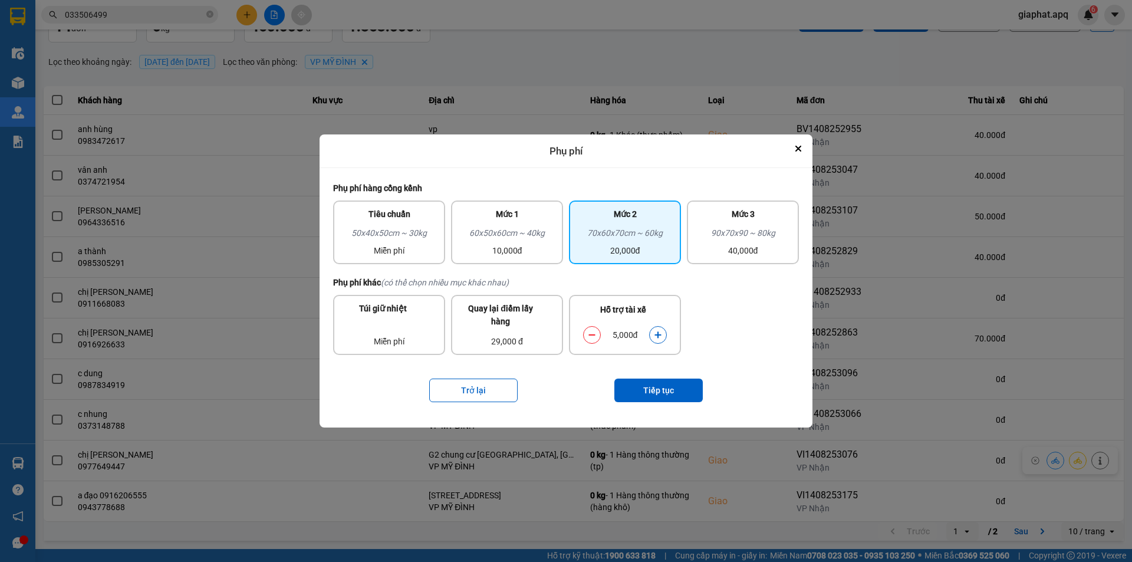
click at [655, 333] on icon "dialog" at bounding box center [658, 335] width 8 height 8
click at [663, 386] on button "Tiếp tục" at bounding box center [658, 391] width 88 height 24
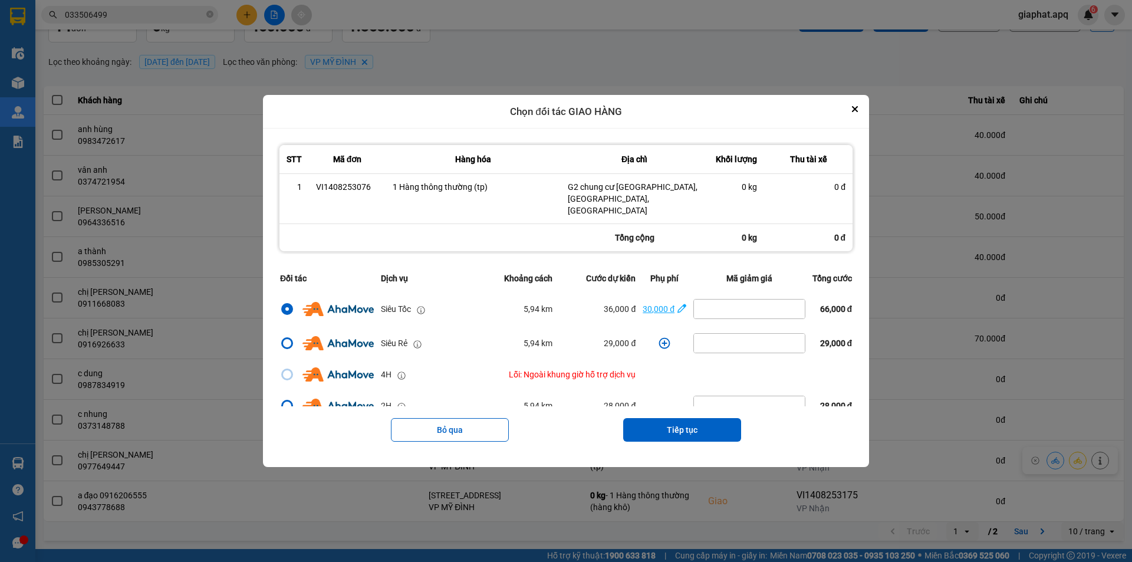
click at [678, 303] on icon "dialog" at bounding box center [682, 309] width 9 height 12
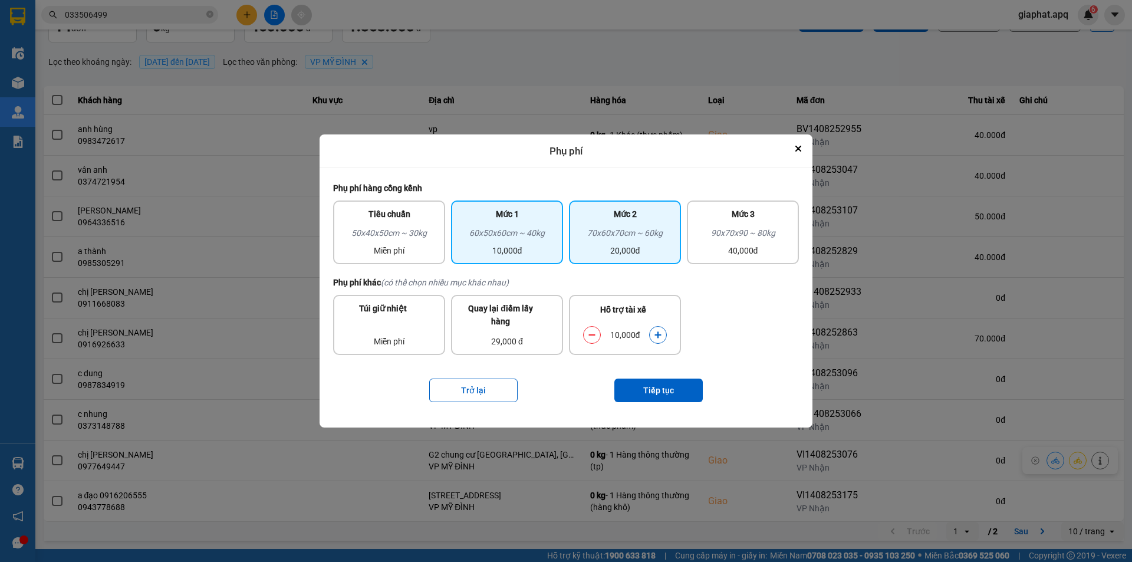
click at [544, 238] on div "60x50x60cm ~ 40kg" at bounding box center [507, 235] width 98 height 18
click at [657, 339] on icon "dialog" at bounding box center [658, 335] width 8 height 8
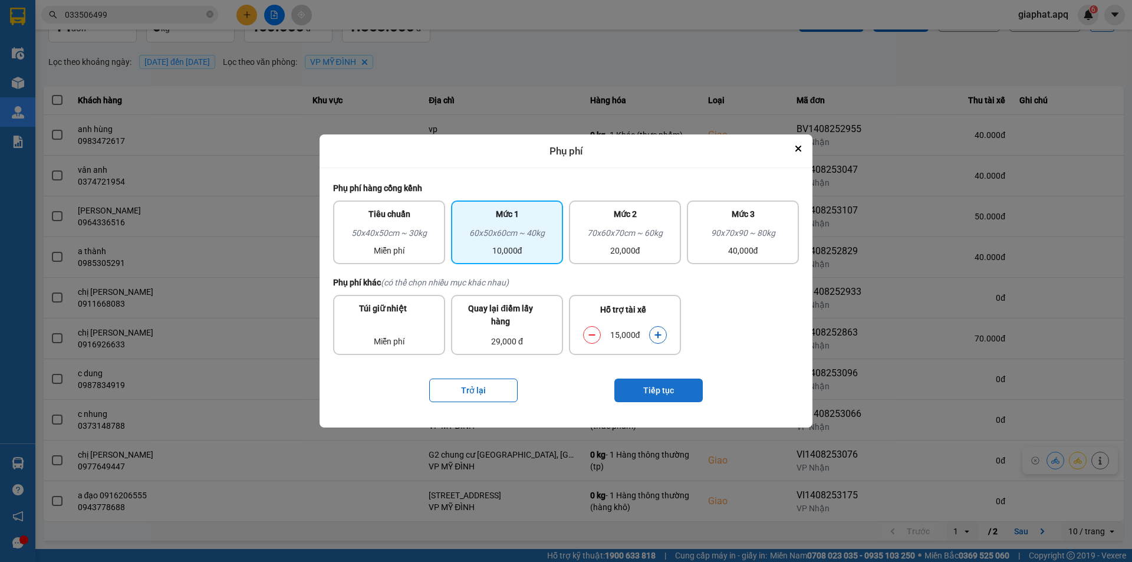
click at [654, 390] on button "Tiếp tục" at bounding box center [658, 391] width 88 height 24
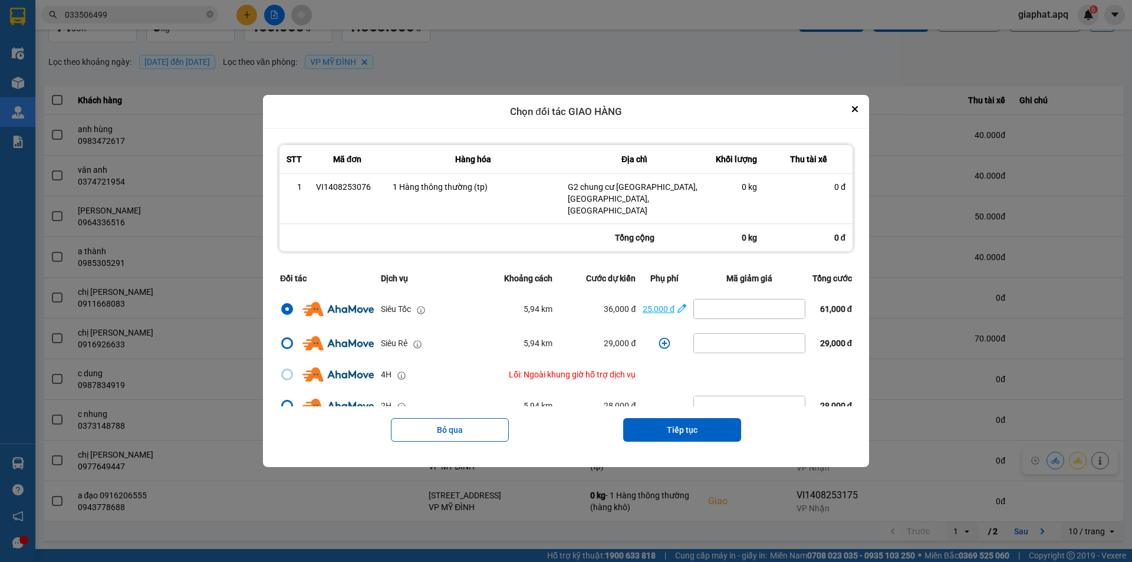
click at [669, 304] on div "25,000 đ" at bounding box center [659, 309] width 32 height 13
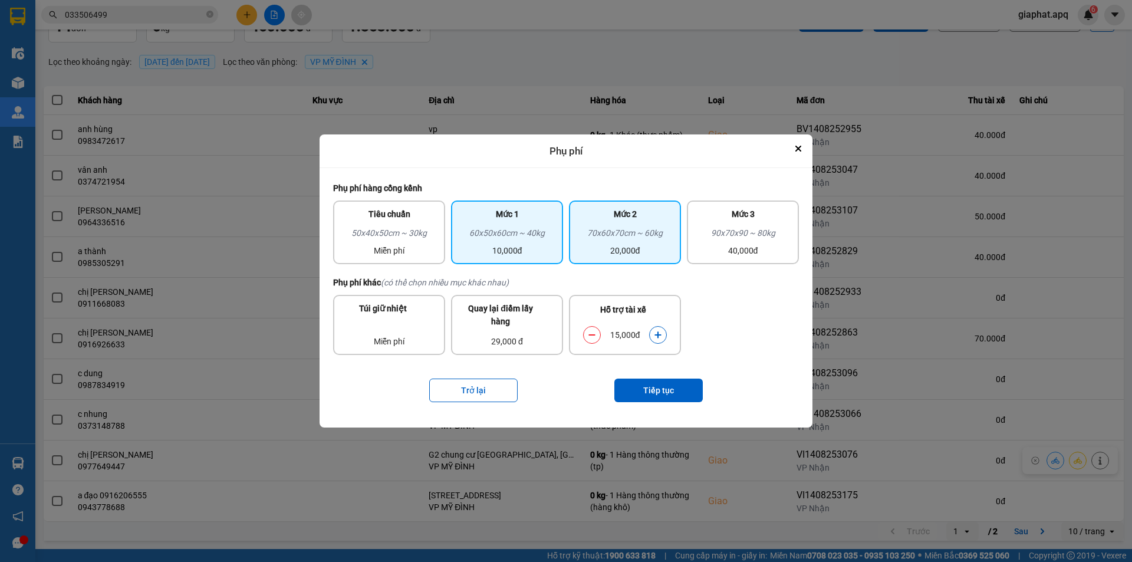
click at [588, 248] on div "20,000đ" at bounding box center [625, 250] width 98 height 13
click at [591, 334] on icon "dialog" at bounding box center [592, 335] width 8 height 8
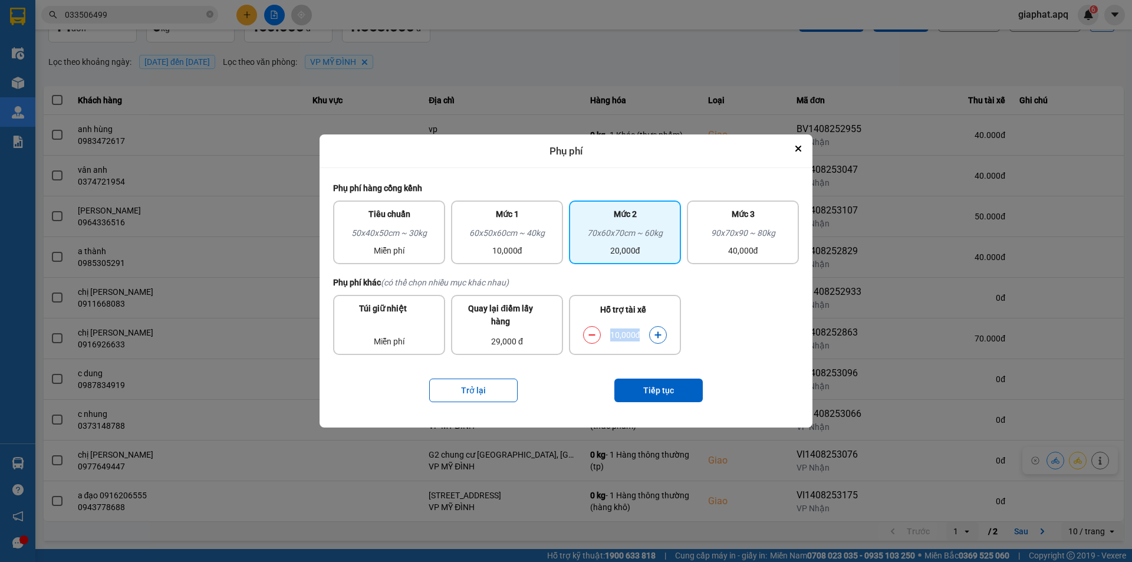
click at [591, 334] on icon "dialog" at bounding box center [592, 335] width 8 height 8
click at [662, 394] on button "Tiếp tục" at bounding box center [658, 391] width 88 height 24
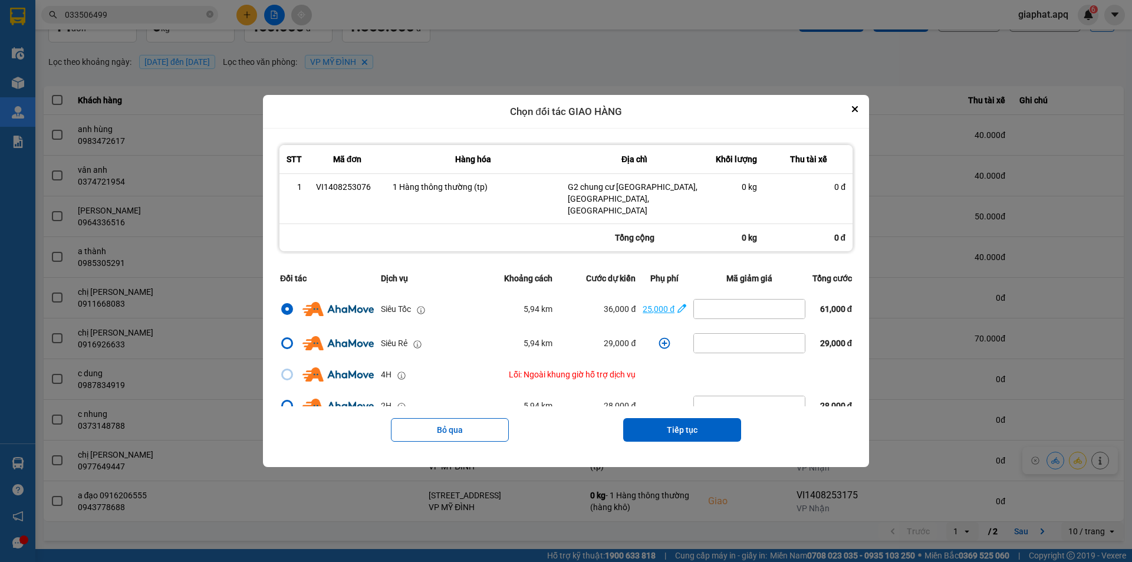
click at [671, 308] on span "25,000 đ" at bounding box center [665, 309] width 44 height 13
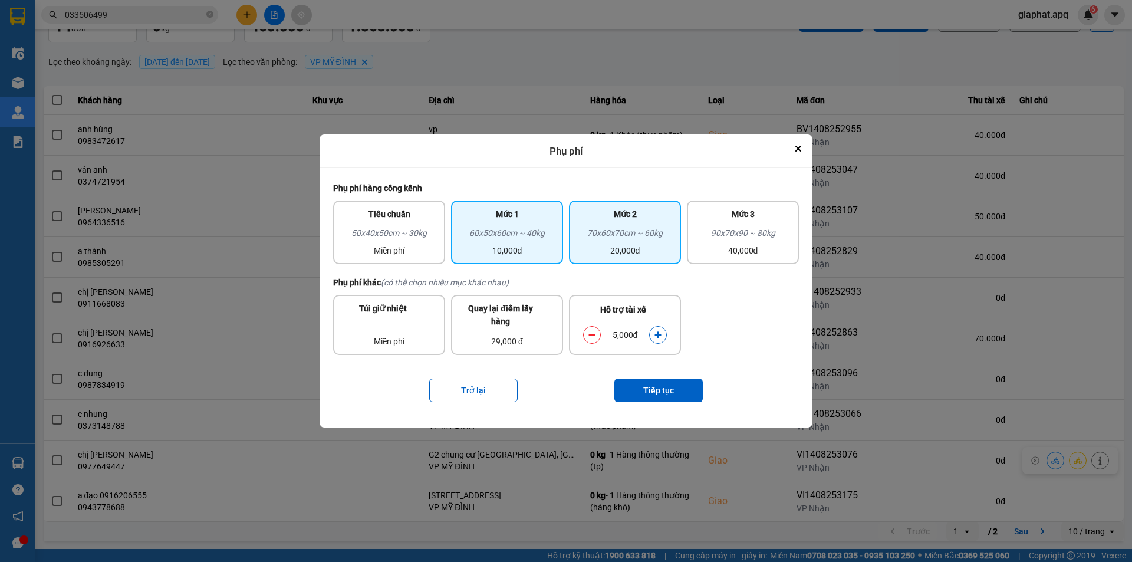
click at [540, 244] on div "60x50x60cm ~ 40kg" at bounding box center [507, 235] width 98 height 18
click at [661, 336] on icon "dialog" at bounding box center [658, 335] width 6 height 6
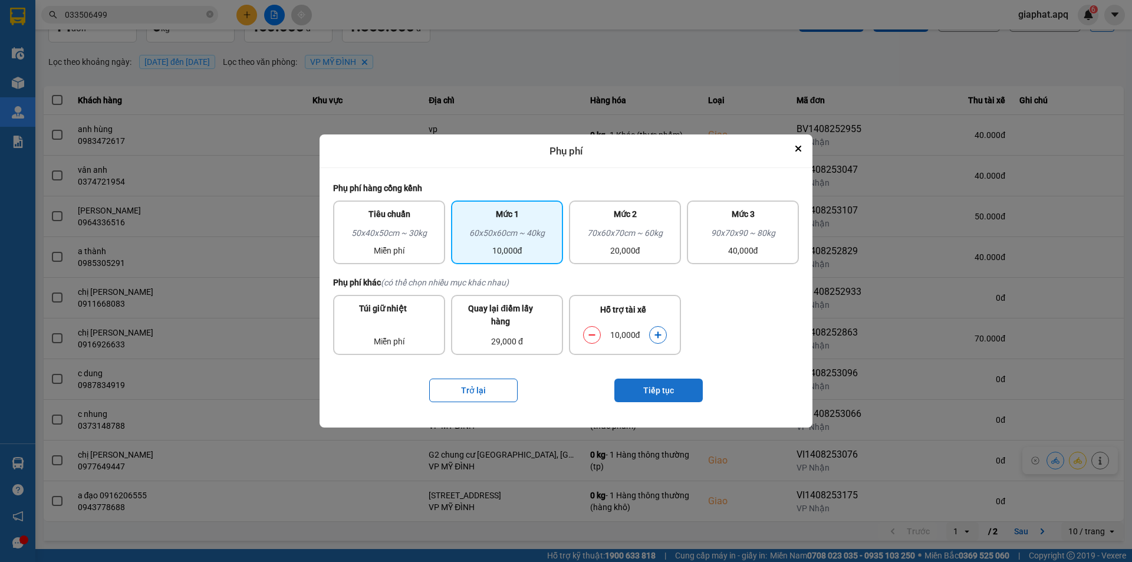
click at [635, 392] on button "Tiếp tục" at bounding box center [658, 391] width 88 height 24
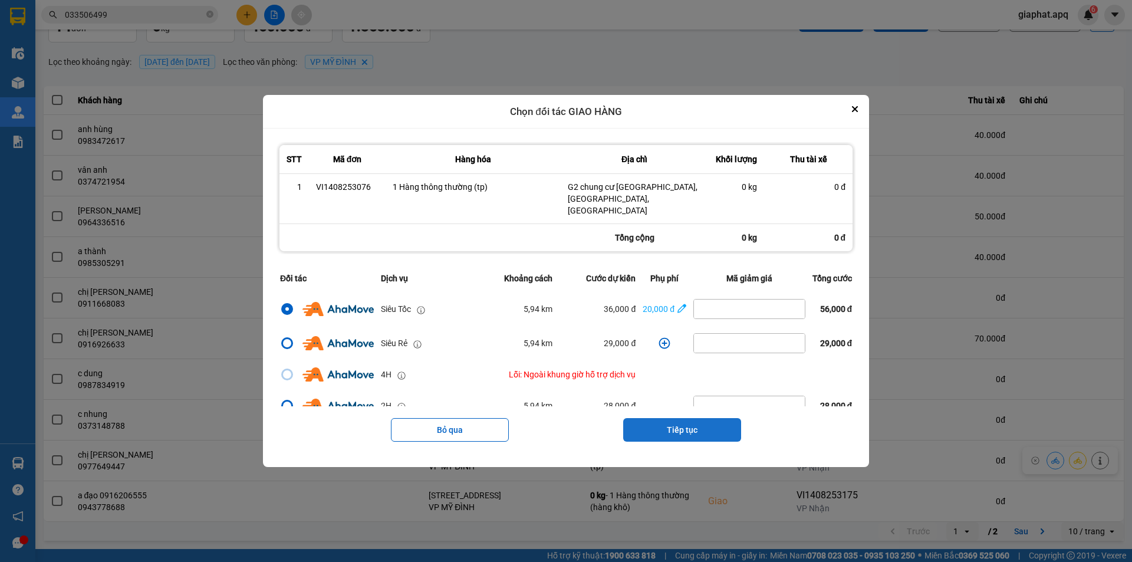
click at [665, 423] on button "Tiếp tục" at bounding box center [682, 430] width 118 height 24
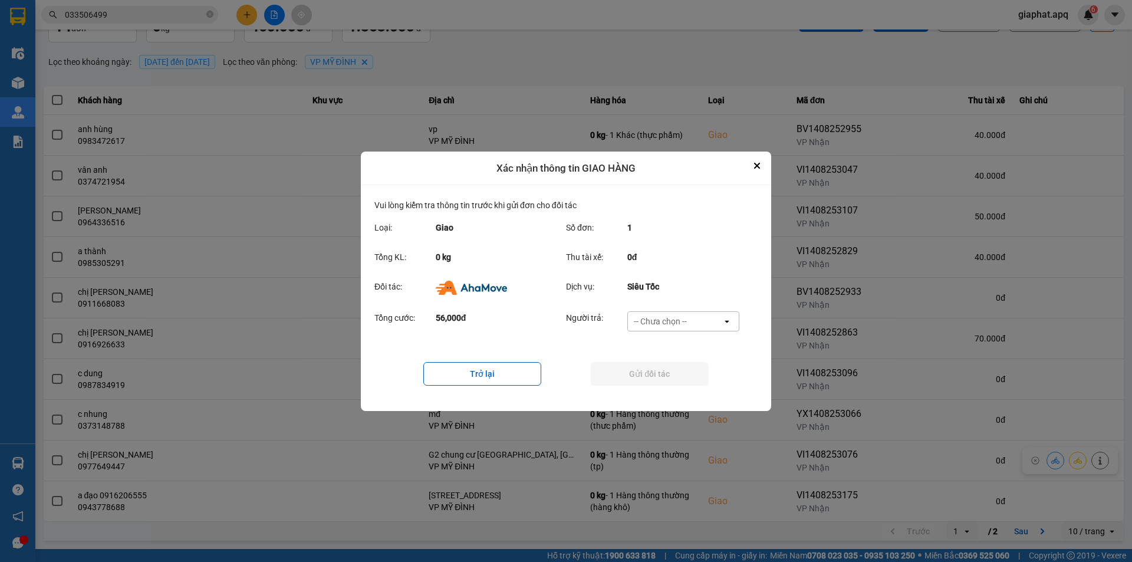
click at [652, 321] on div "-- Chưa chọn --" at bounding box center [660, 321] width 53 height 12
click at [666, 392] on span "Ví Ahamove" at bounding box center [660, 389] width 48 height 12
click at [663, 377] on button "Gửi đối tác" at bounding box center [650, 374] width 118 height 24
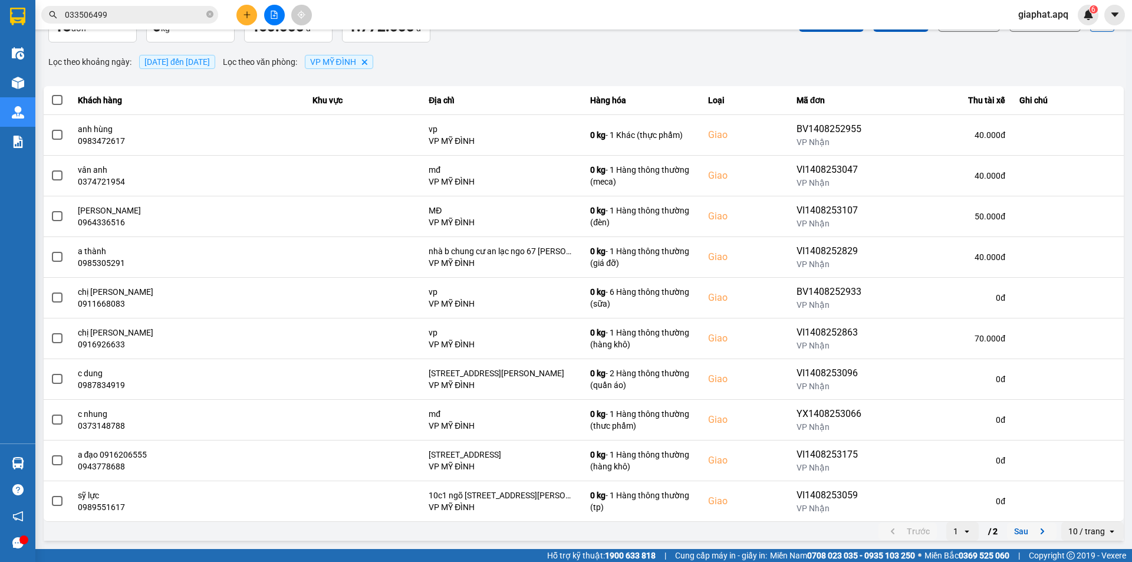
click at [1010, 529] on button "Sau" at bounding box center [1032, 531] width 50 height 18
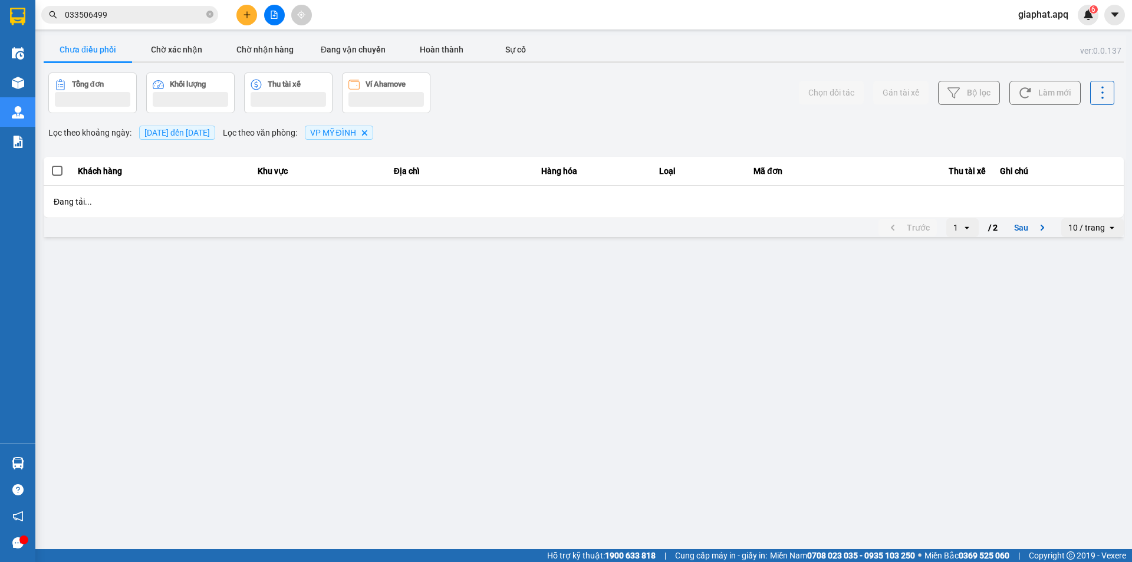
scroll to position [0, 0]
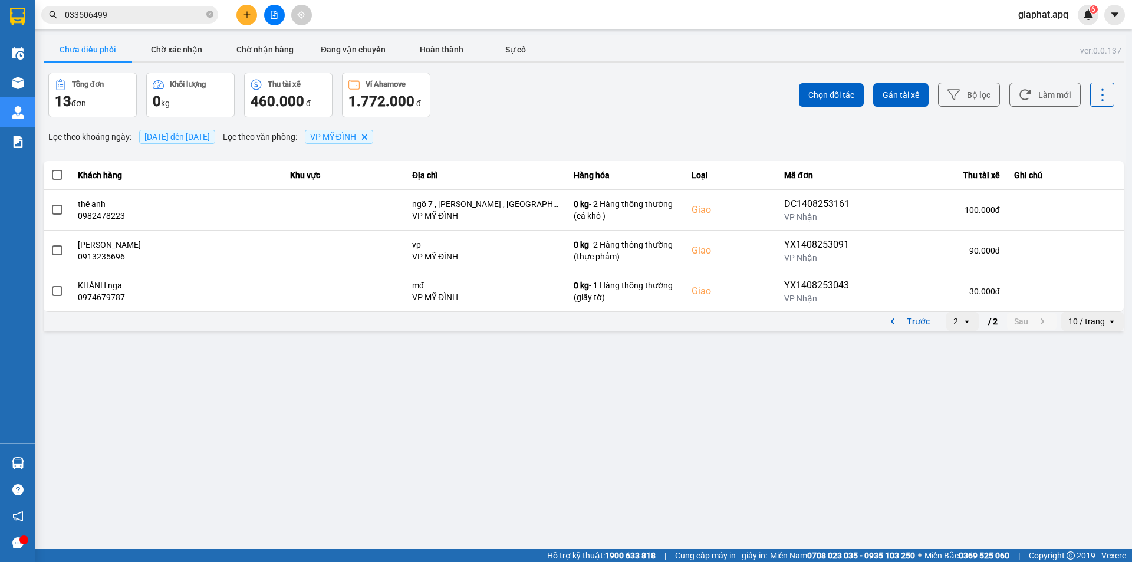
click at [967, 322] on icon "open" at bounding box center [966, 321] width 9 height 9
click at [958, 346] on div "1" at bounding box center [963, 346] width 14 height 12
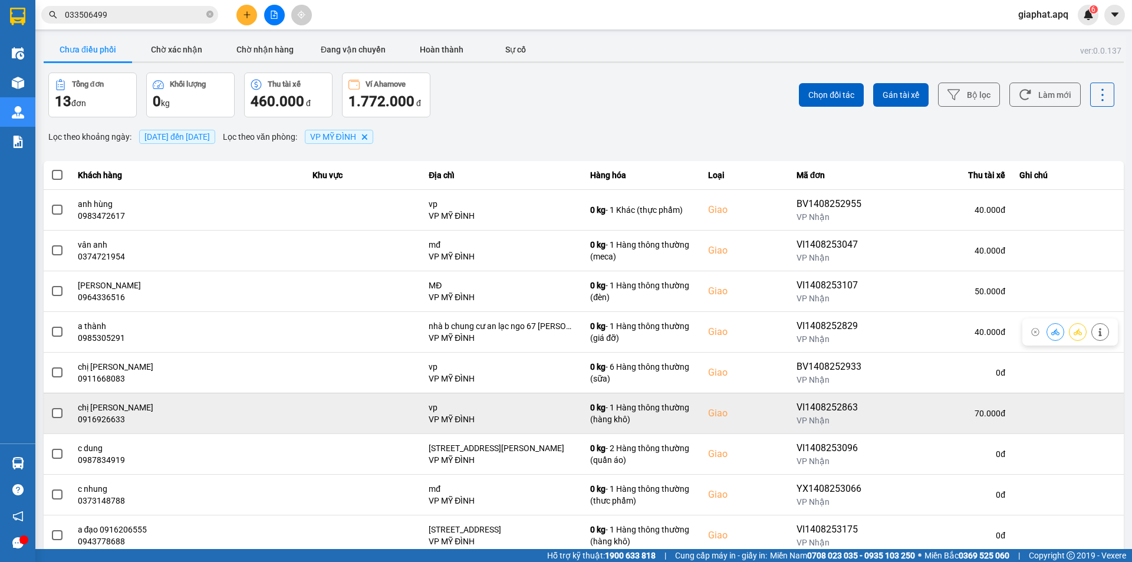
scroll to position [75, 0]
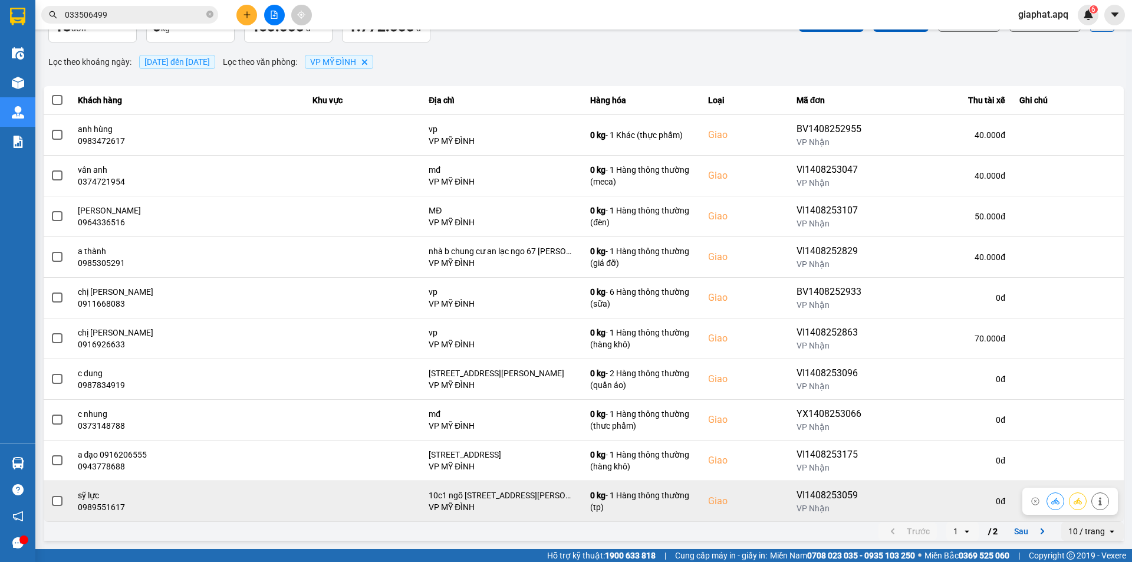
click at [893, 498] on div "0 đ" at bounding box center [945, 501] width 120 height 12
click at [1051, 501] on icon at bounding box center [1055, 501] width 8 height 8
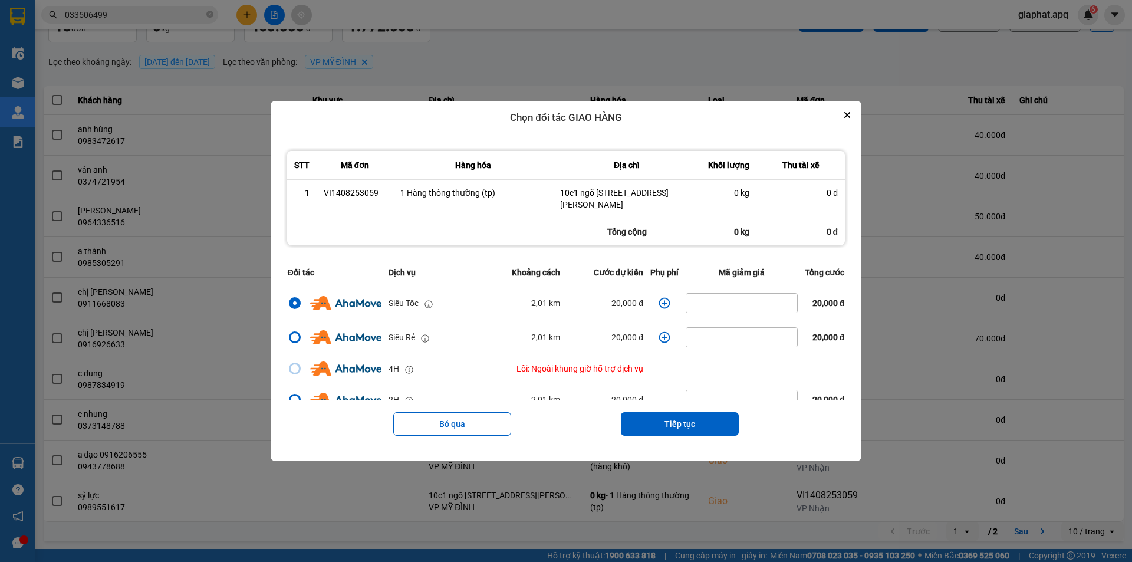
click at [659, 301] on icon "dialog" at bounding box center [665, 303] width 12 height 12
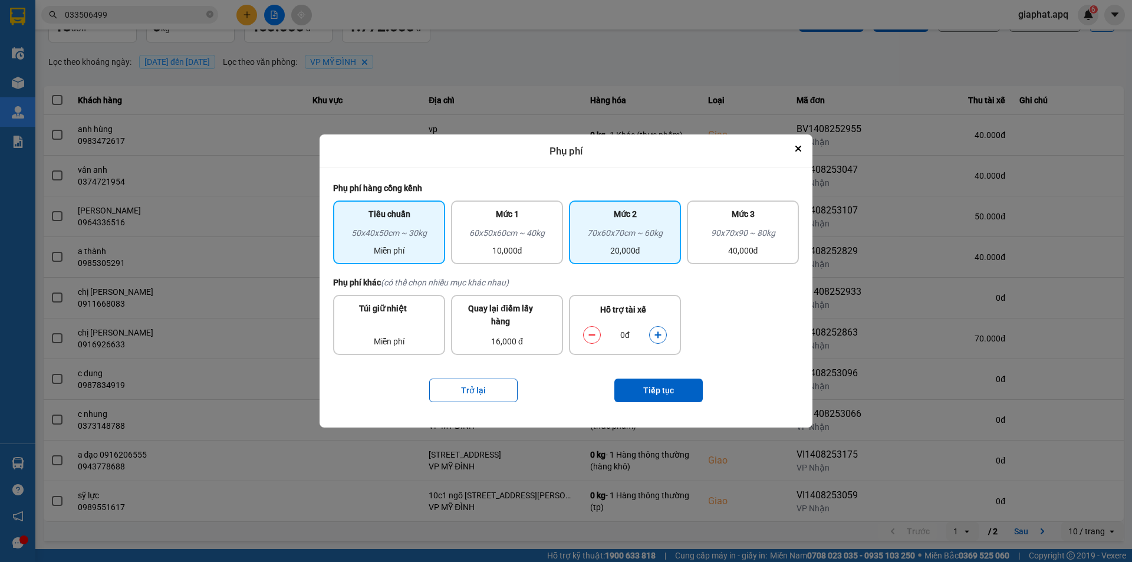
click at [591, 244] on div "70x60x70cm ~ 60kg" at bounding box center [625, 235] width 98 height 18
click at [651, 334] on button "dialog" at bounding box center [658, 335] width 17 height 21
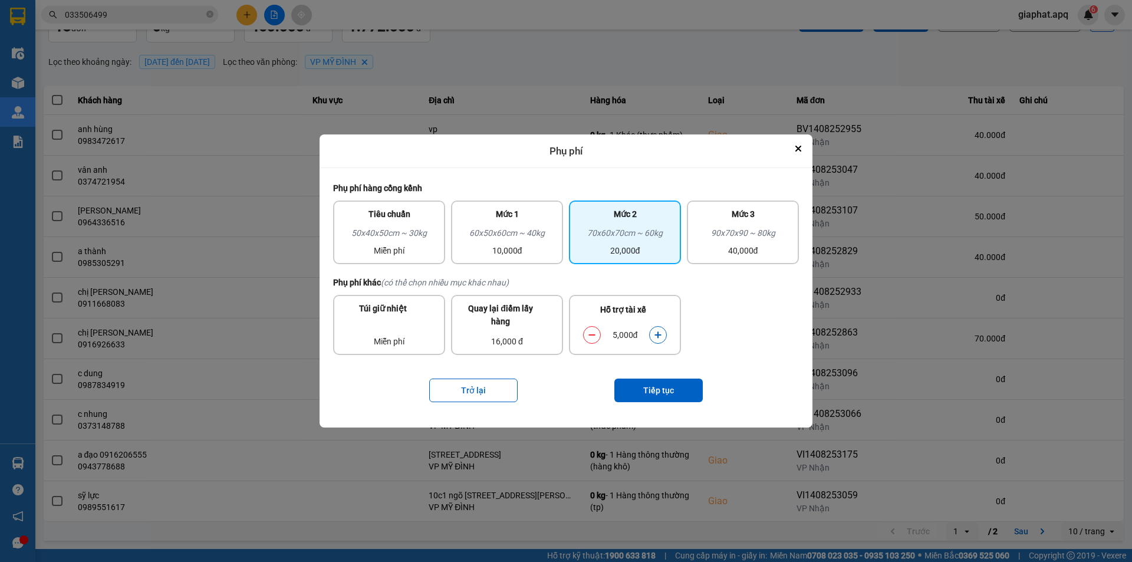
click at [651, 334] on button "dialog" at bounding box center [658, 335] width 17 height 21
click at [657, 392] on button "Tiếp tục" at bounding box center [658, 391] width 88 height 24
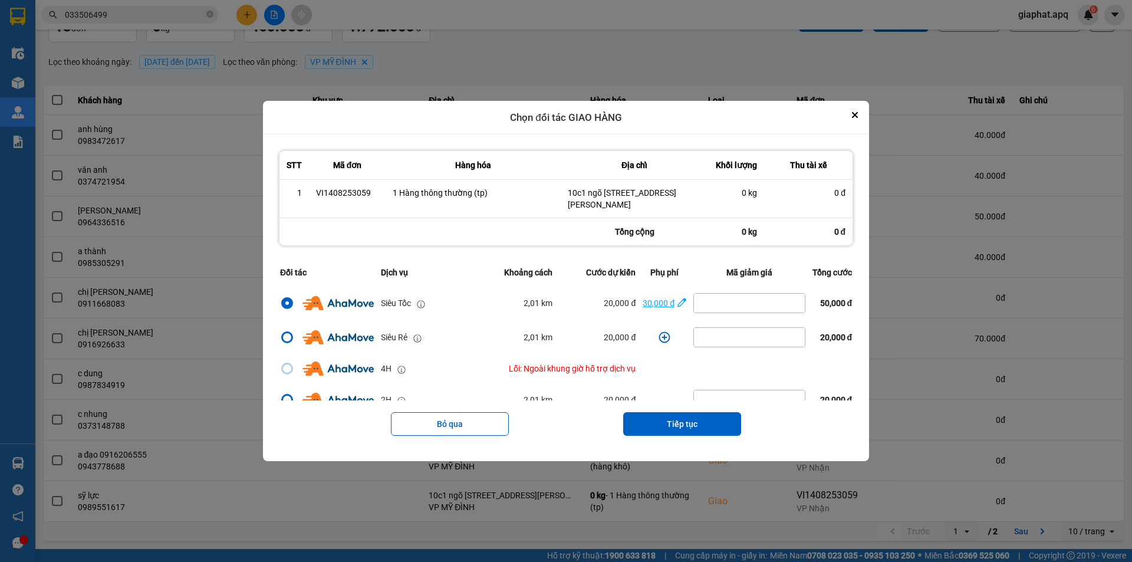
click at [679, 304] on icon "dialog" at bounding box center [682, 303] width 9 height 12
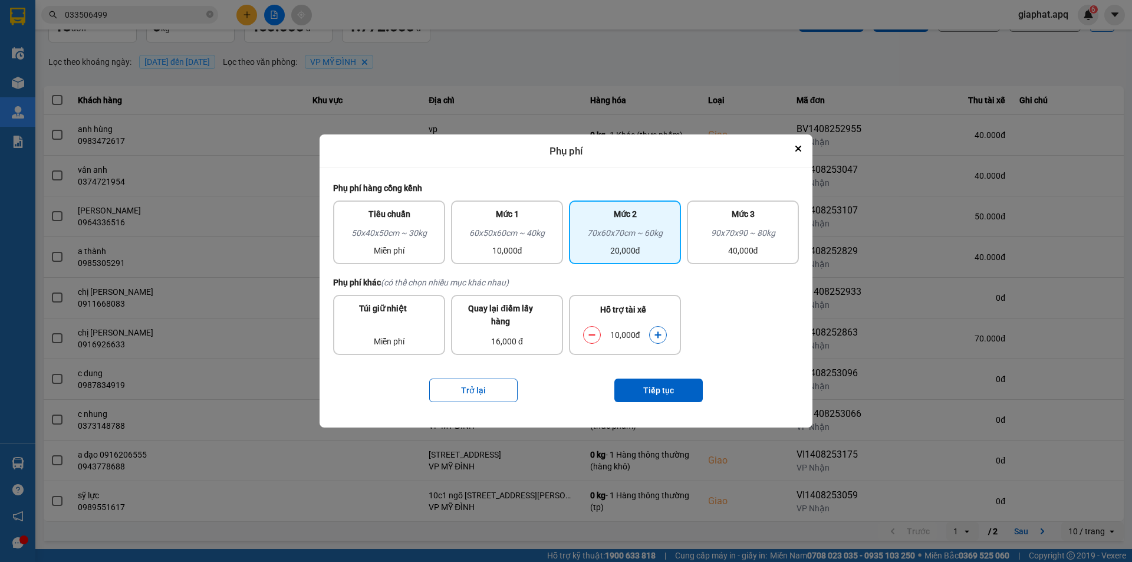
click at [659, 334] on icon "dialog" at bounding box center [658, 335] width 8 height 8
click at [659, 384] on button "Tiếp tục" at bounding box center [658, 391] width 88 height 24
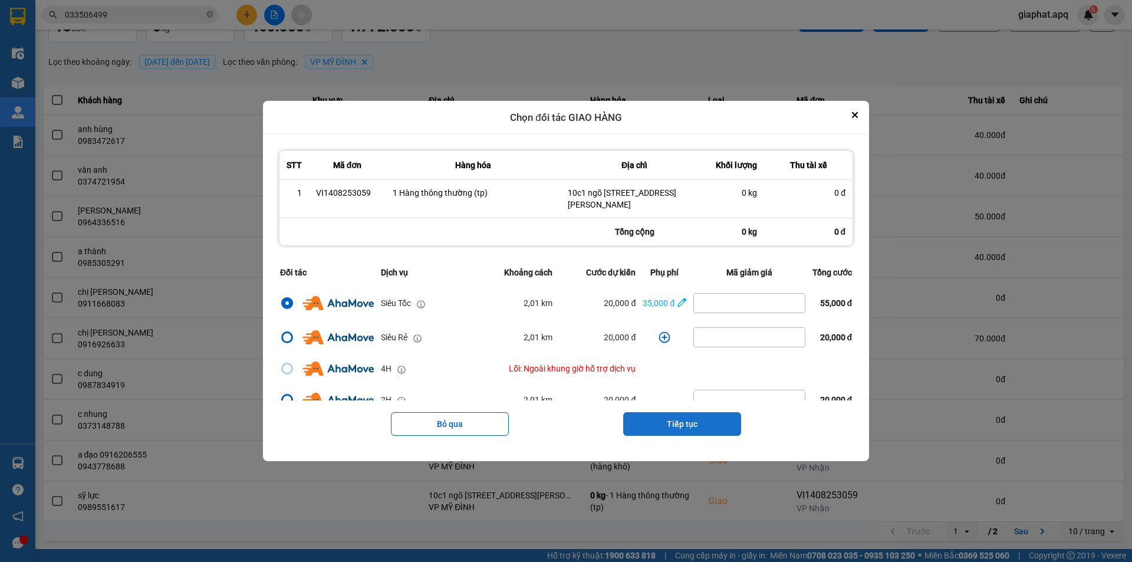
click at [697, 425] on button "Tiếp tục" at bounding box center [682, 424] width 118 height 24
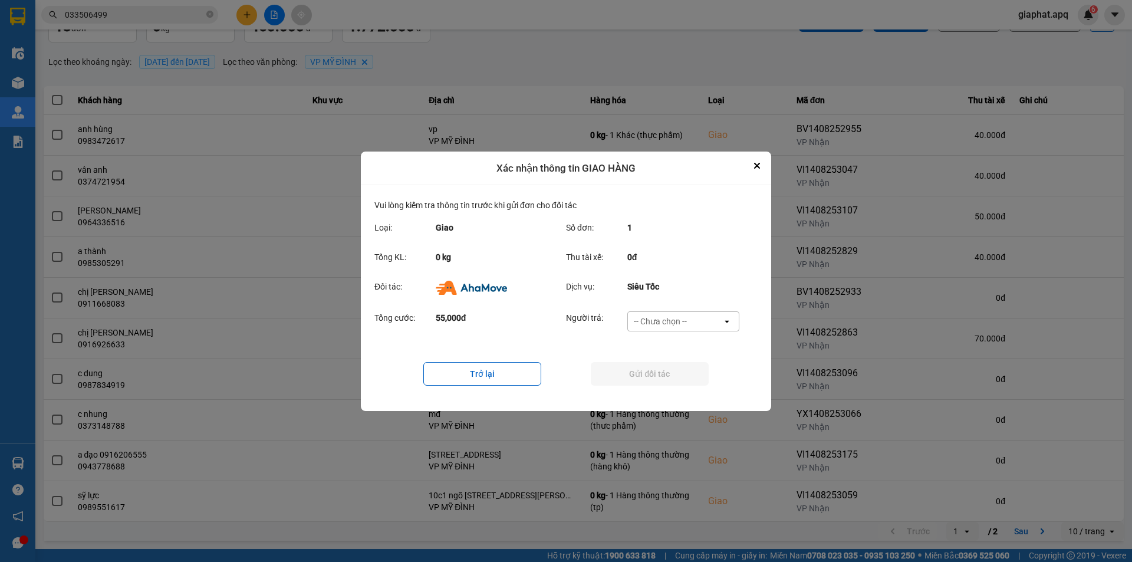
click at [674, 319] on div "-- Chưa chọn --" at bounding box center [660, 321] width 53 height 12
click at [665, 387] on span "Ví Ahamove" at bounding box center [660, 389] width 48 height 12
click at [662, 379] on button "Gửi đối tác" at bounding box center [650, 374] width 118 height 24
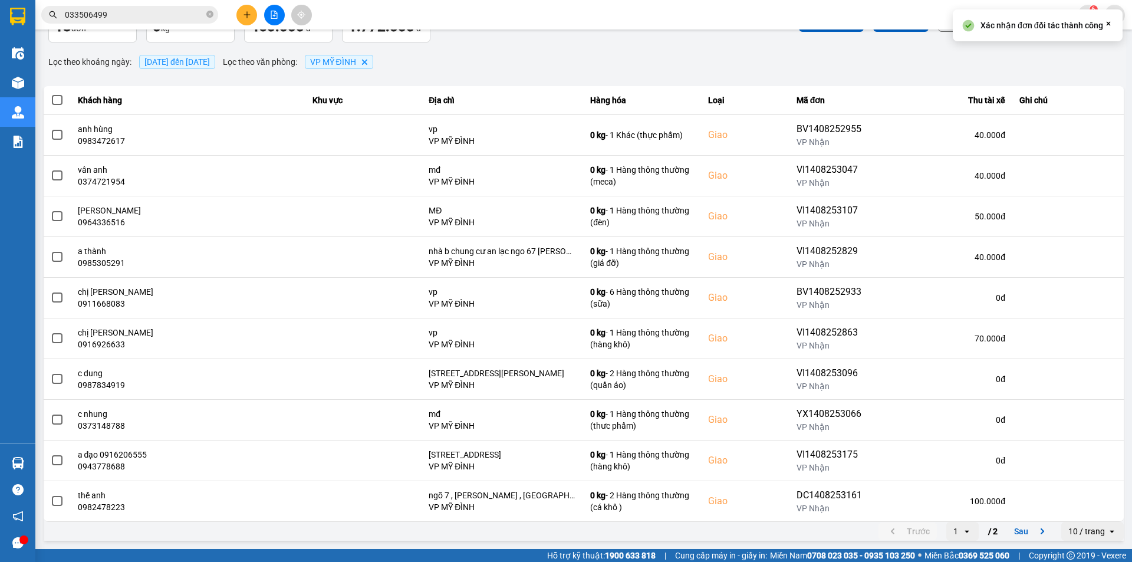
scroll to position [0, 0]
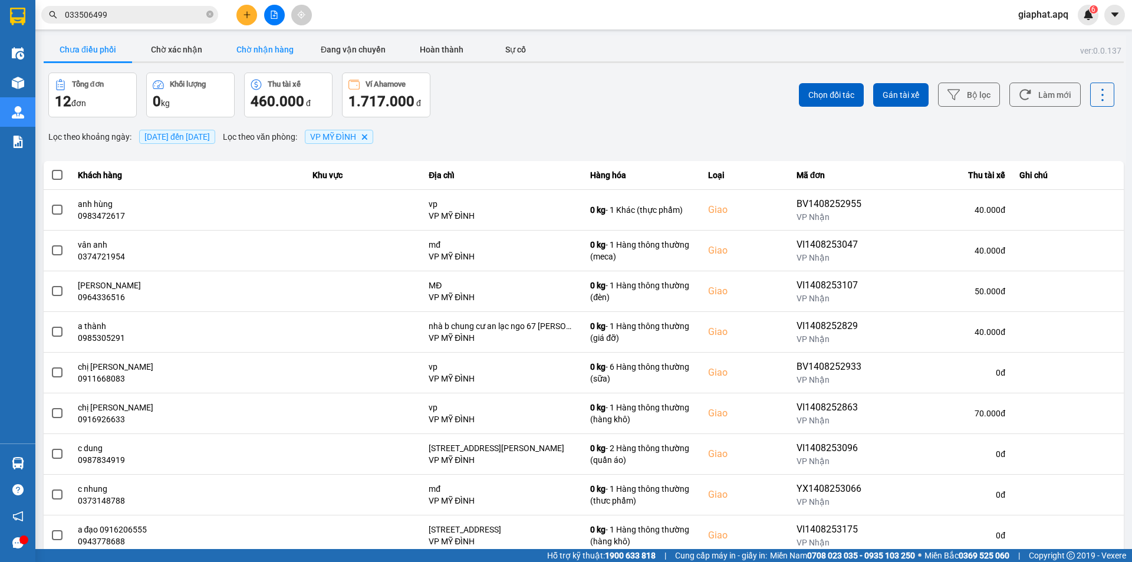
click at [261, 52] on button "Chờ nhận hàng" at bounding box center [265, 50] width 88 height 24
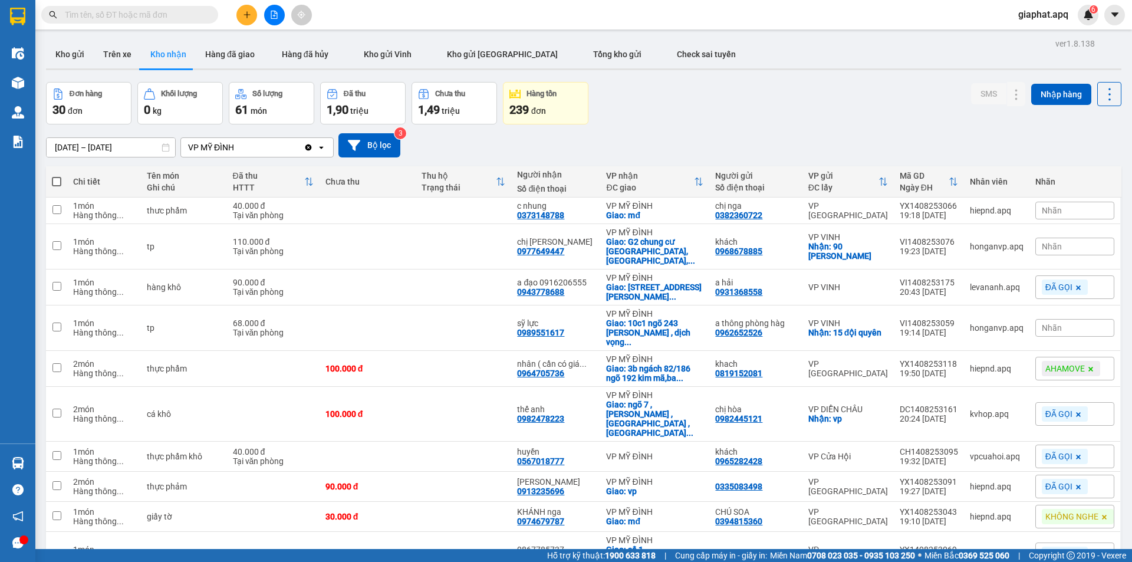
click at [1072, 213] on div "Nhãn" at bounding box center [1075, 211] width 79 height 18
click at [902, 267] on div "ĐÃ GỌI" at bounding box center [896, 267] width 34 height 15
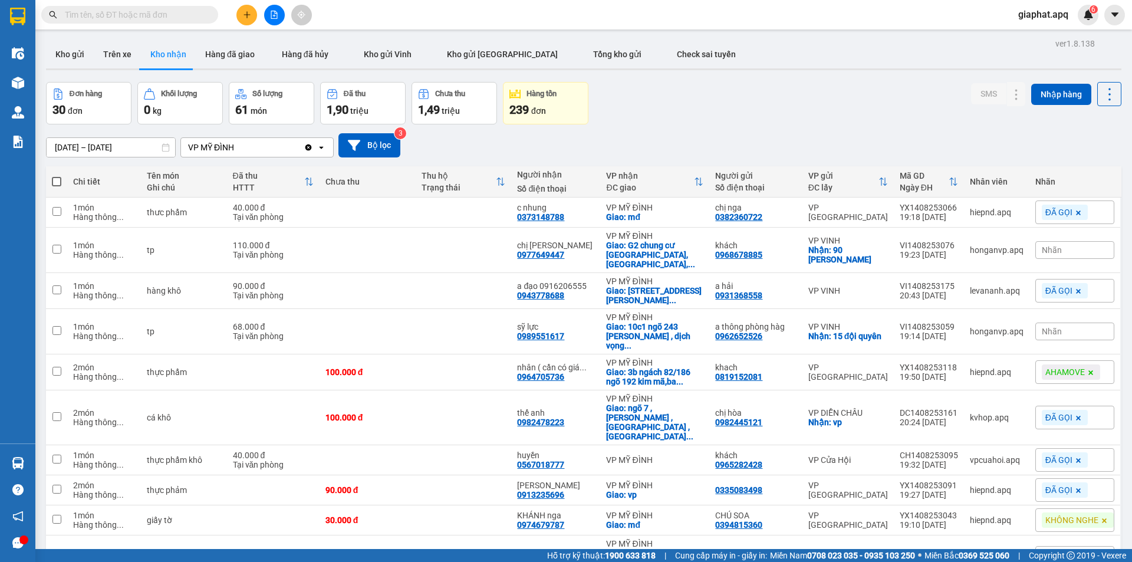
click at [816, 111] on div "Đơn hàng 30 đơn Khối lượng 0 kg Số lượng 61 món Đã thu 1,90 triệu Chưa thu 1,49…" at bounding box center [584, 103] width 1076 height 42
click at [771, 247] on div "khách" at bounding box center [755, 245] width 81 height 9
checkbox input "true"
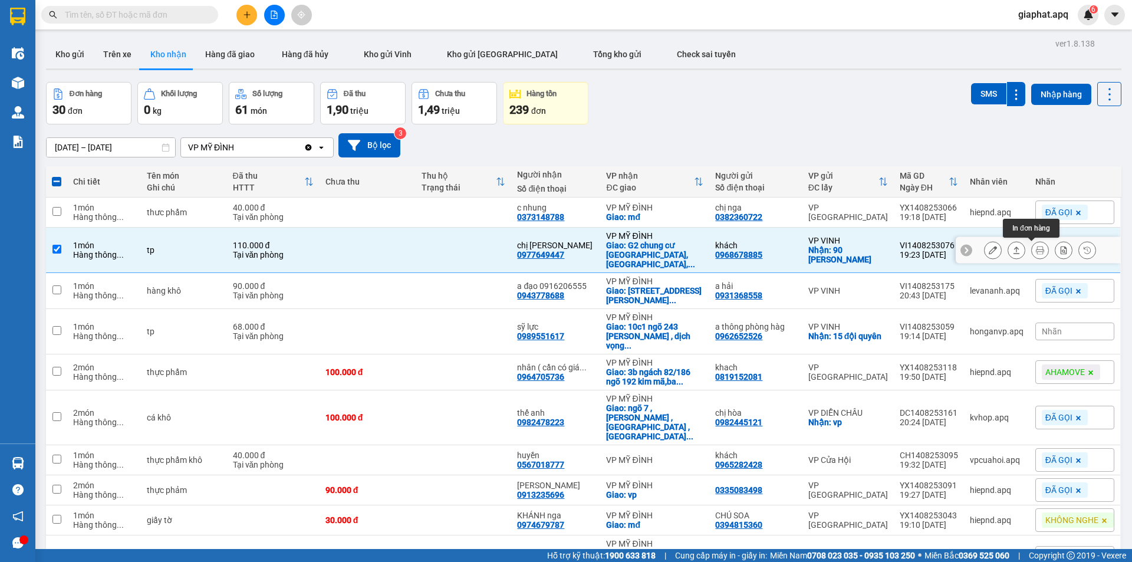
click at [1036, 254] on icon at bounding box center [1040, 250] width 8 height 8
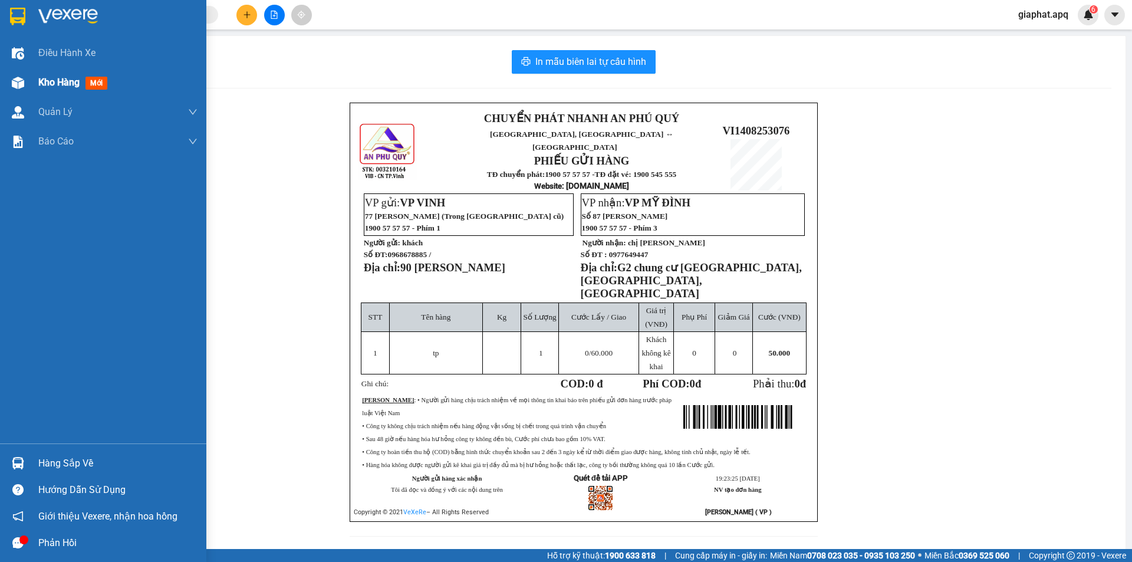
click at [21, 83] on img at bounding box center [18, 83] width 12 height 12
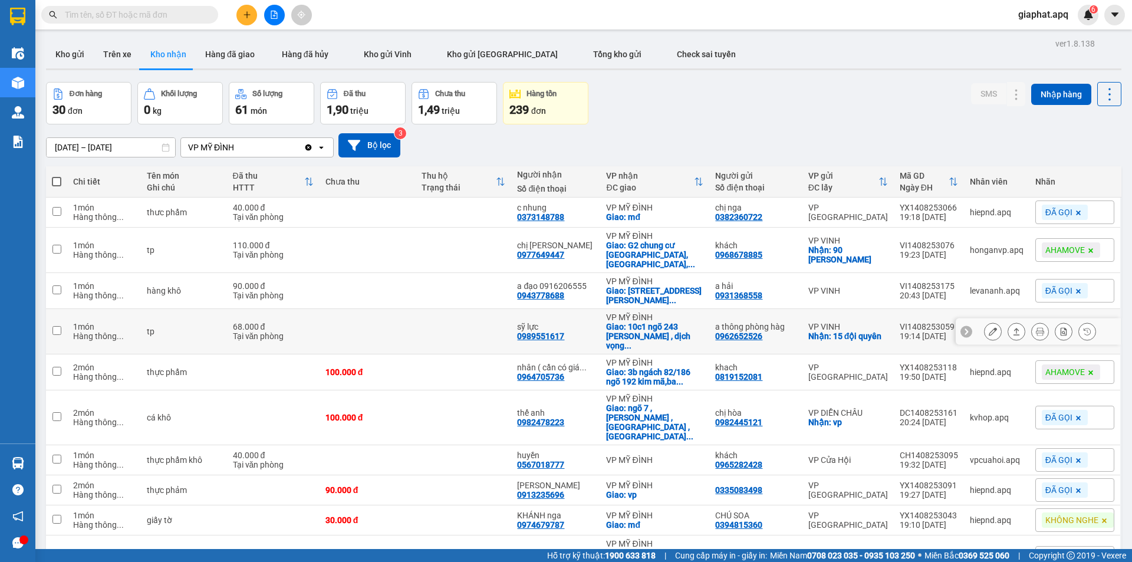
click at [866, 327] on div "VP VINH" at bounding box center [849, 326] width 80 height 9
checkbox input "true"
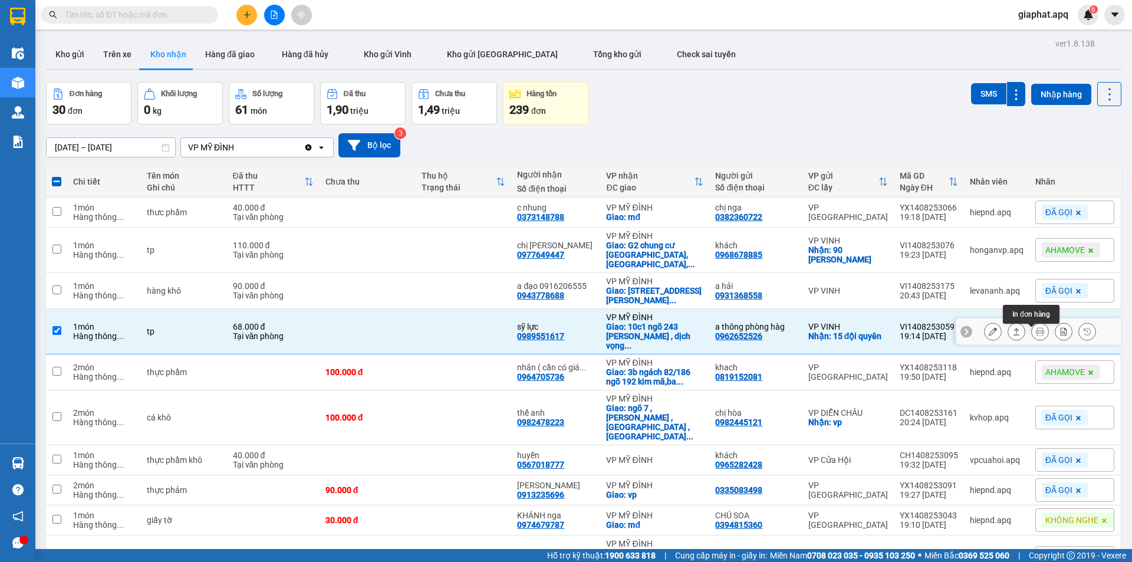
click at [1036, 334] on button at bounding box center [1040, 331] width 17 height 21
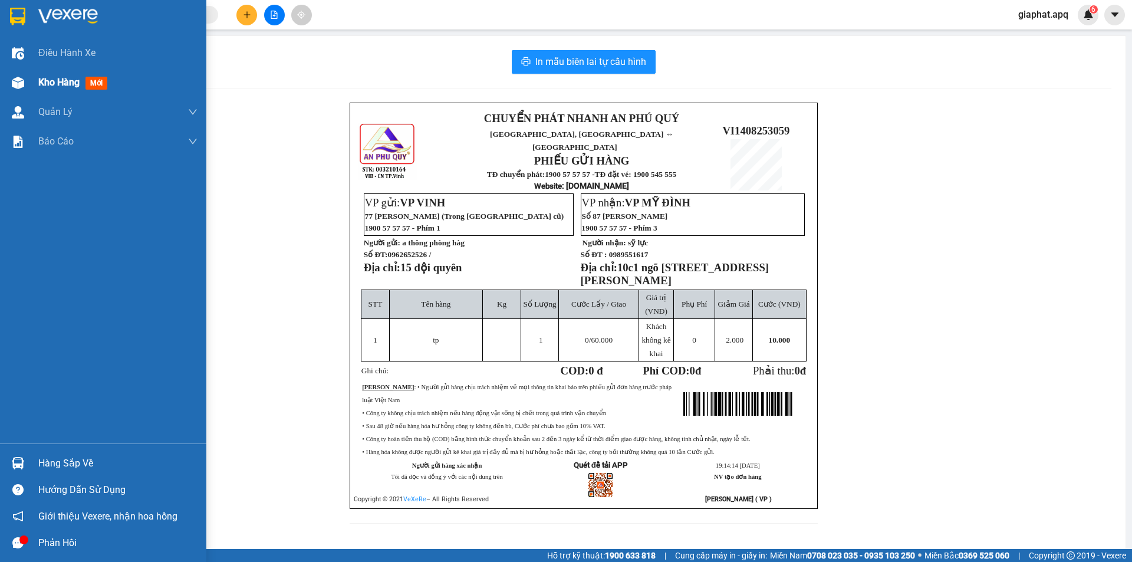
click at [12, 80] on img at bounding box center [18, 83] width 12 height 12
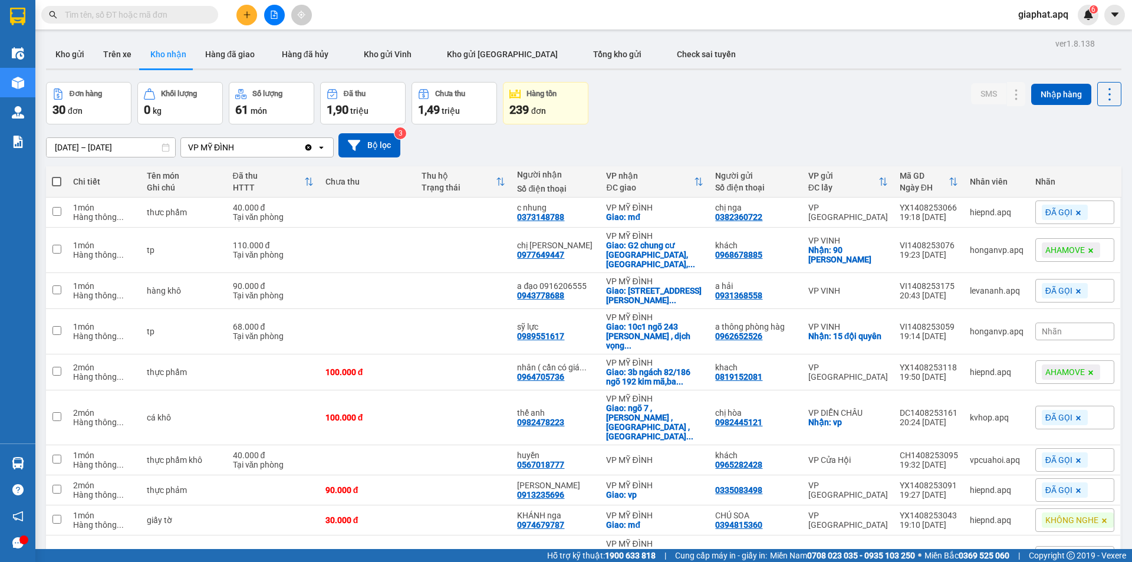
click at [1063, 336] on div "Nhãn" at bounding box center [1075, 332] width 79 height 18
click at [1074, 392] on div "AHAMOVE" at bounding box center [1077, 393] width 47 height 15
click at [849, 69] on div at bounding box center [584, 69] width 1076 height 2
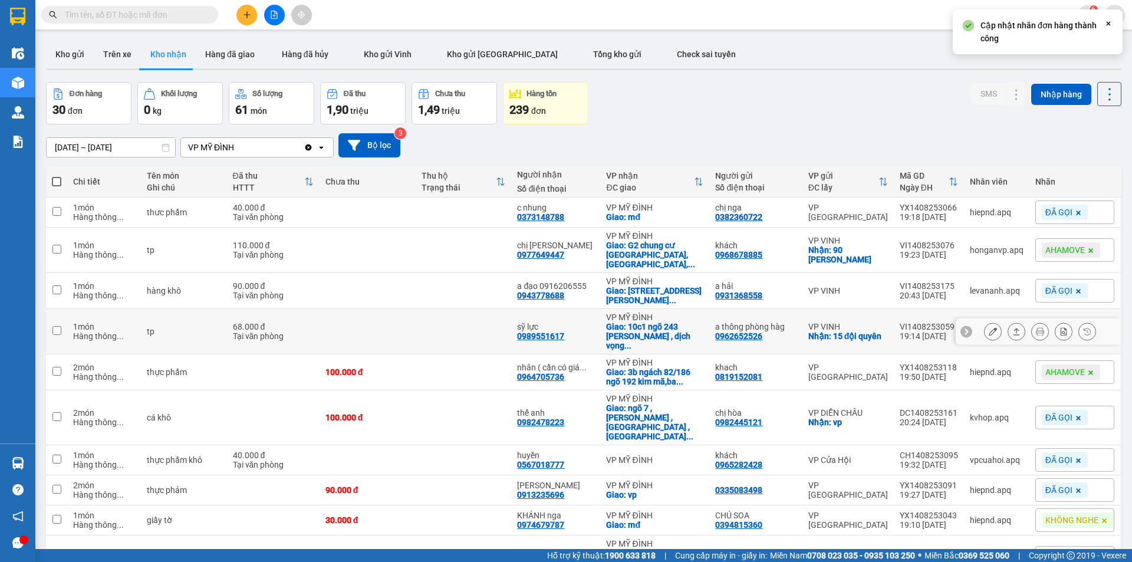
click at [870, 329] on div "VP VINH" at bounding box center [849, 326] width 80 height 9
checkbox input "true"
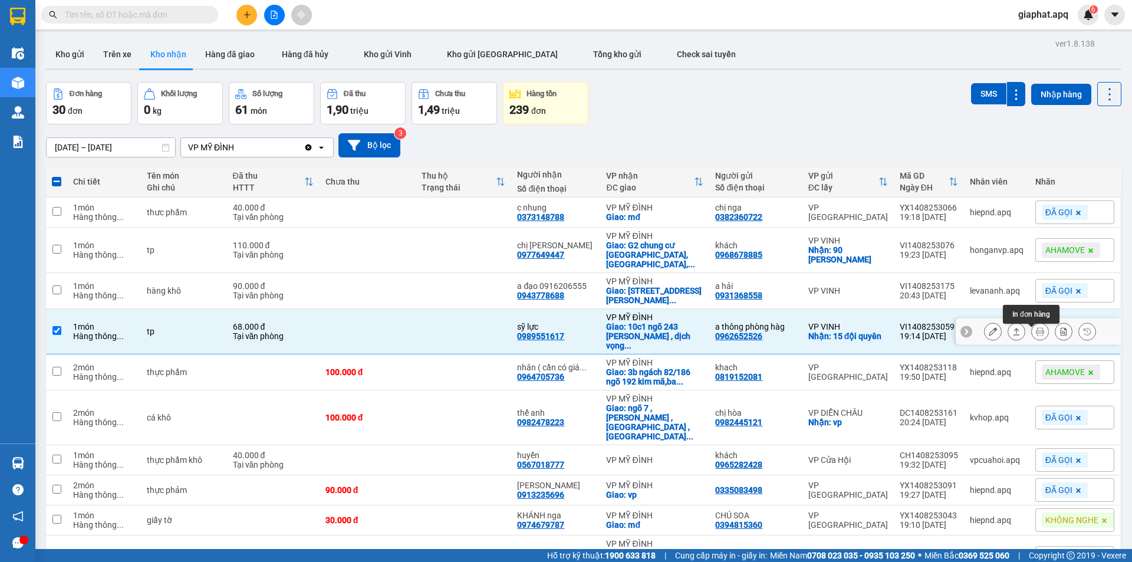
click at [1036, 334] on icon at bounding box center [1040, 331] width 8 height 8
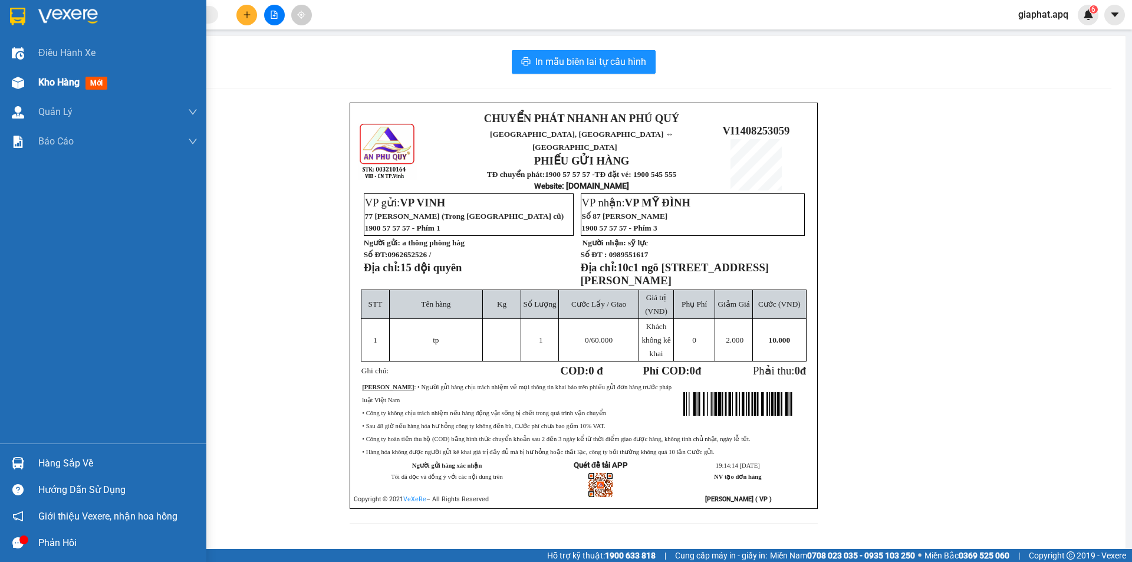
click at [15, 83] on img at bounding box center [18, 83] width 12 height 12
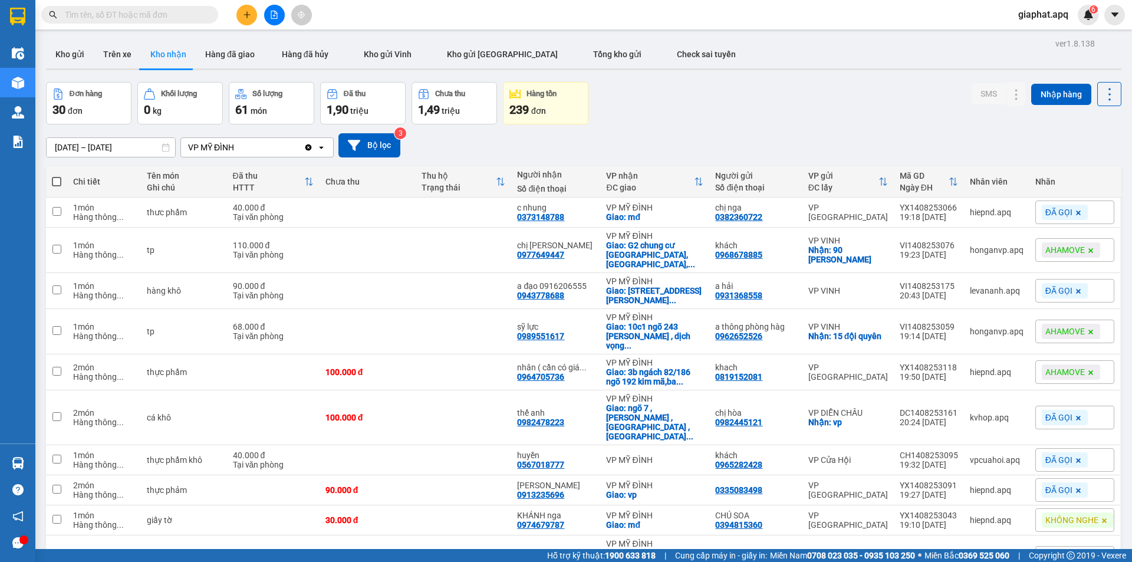
scroll to position [54, 0]
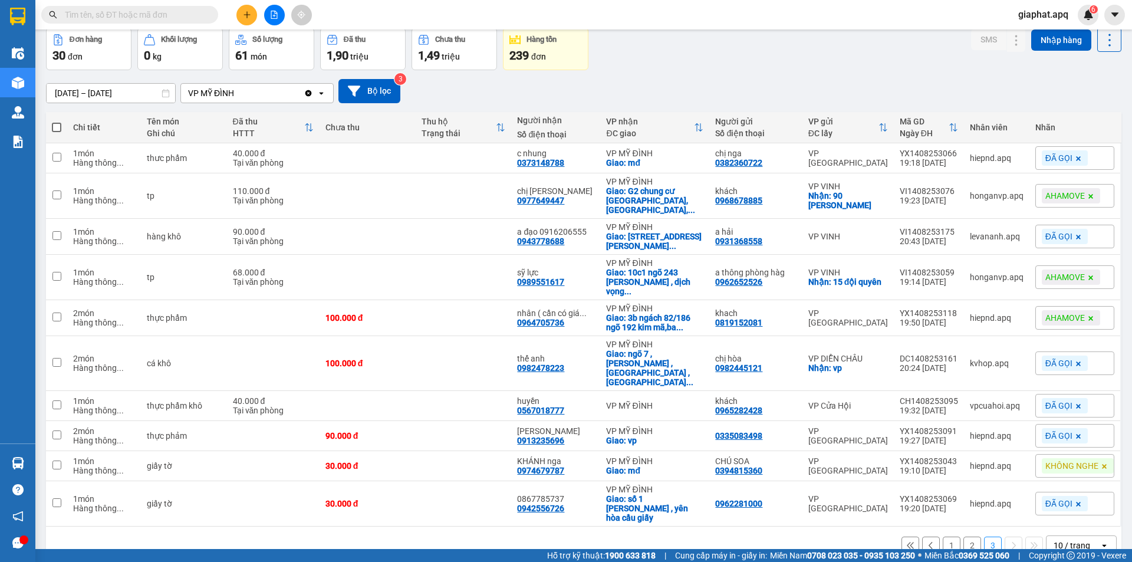
click at [964, 537] on button "2" at bounding box center [973, 546] width 18 height 18
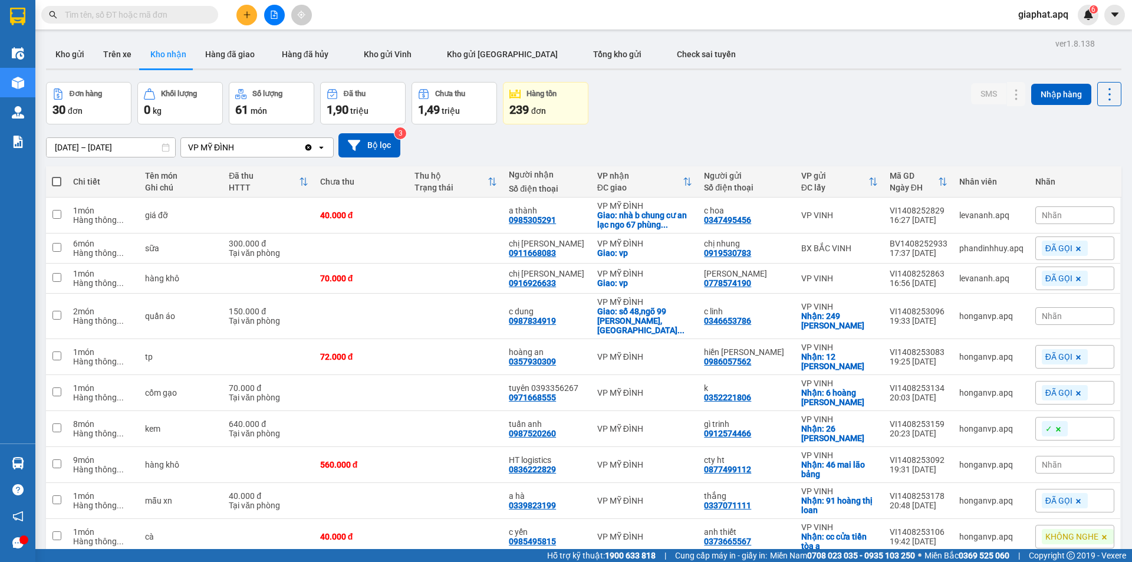
click at [1059, 465] on div "Nhãn" at bounding box center [1075, 465] width 79 height 18
click at [994, 521] on div "KHÔNG NGHE" at bounding box center [997, 521] width 60 height 15
click at [801, 117] on div "Đơn hàng 30 đơn Khối lượng 0 kg Số lượng 61 món Đã thu 1,90 triệu Chưa thu 1,49…" at bounding box center [584, 103] width 1076 height 42
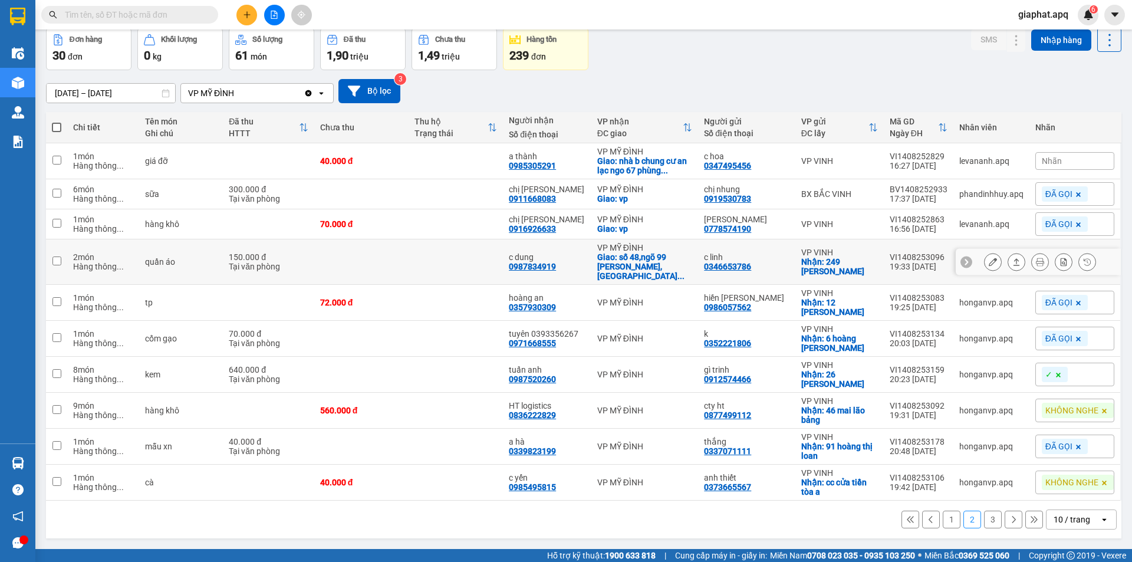
click at [752, 258] on div "c linh" at bounding box center [746, 256] width 85 height 9
checkbox input "true"
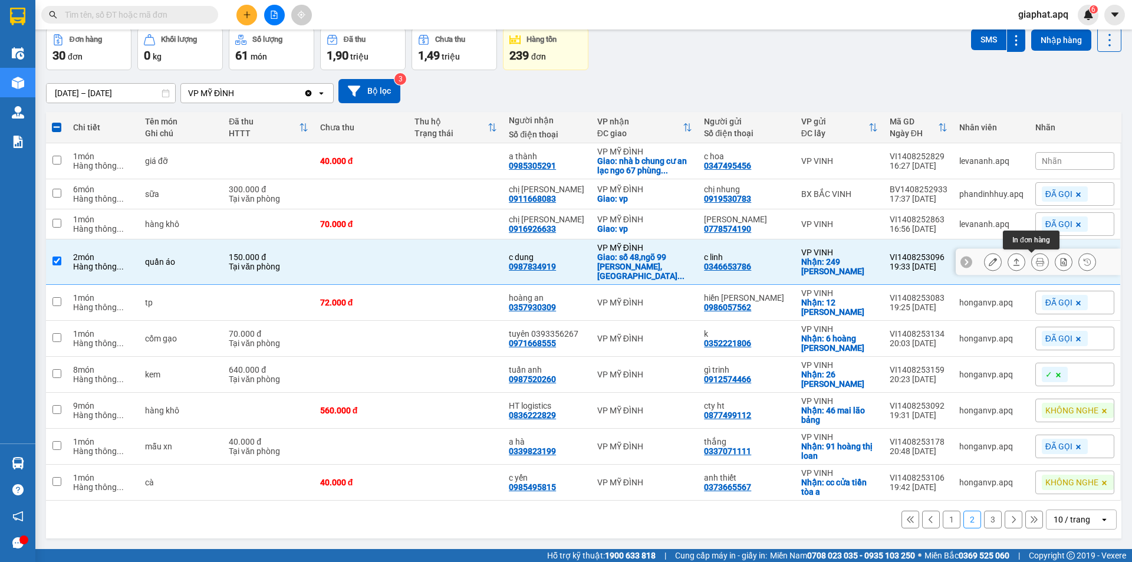
click at [1036, 258] on icon at bounding box center [1040, 262] width 8 height 8
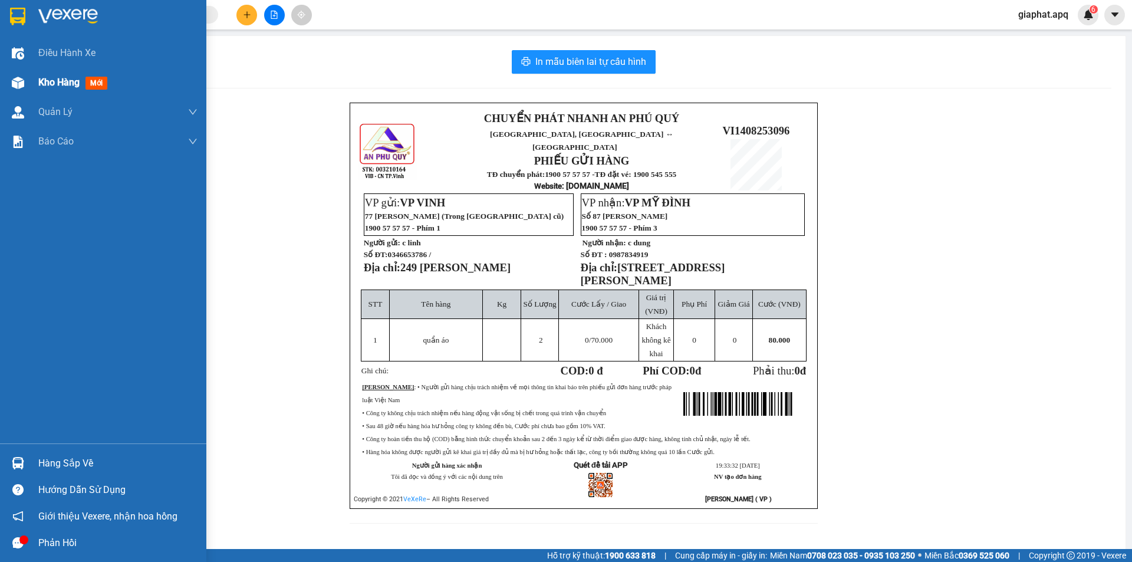
click at [18, 81] on img at bounding box center [18, 83] width 12 height 12
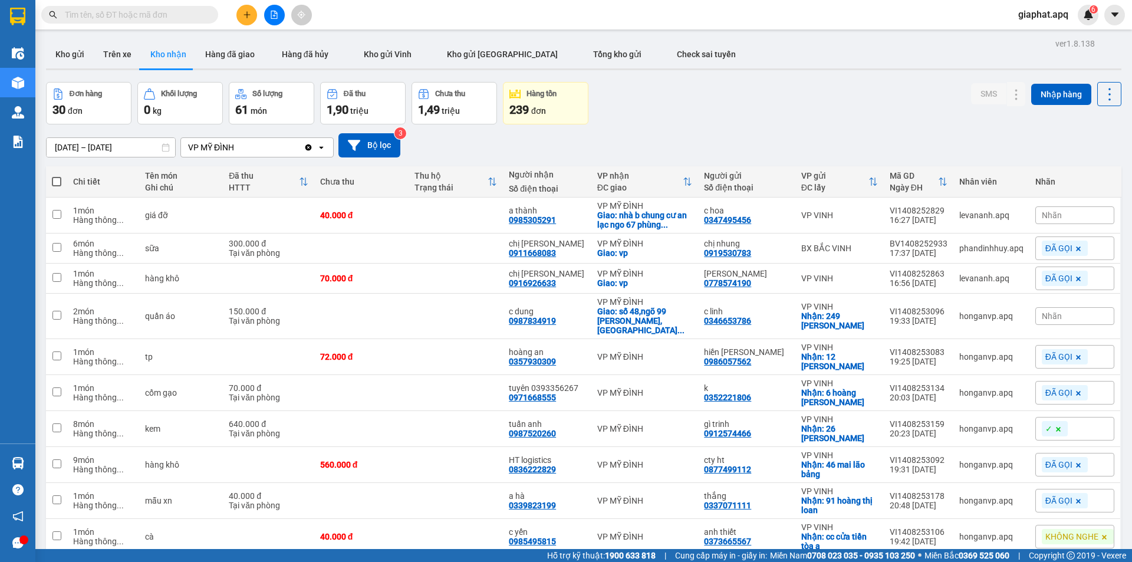
click at [1061, 316] on div "Nhãn" at bounding box center [1075, 316] width 79 height 18
click at [999, 375] on div "KHÔNG NGHE" at bounding box center [997, 373] width 60 height 15
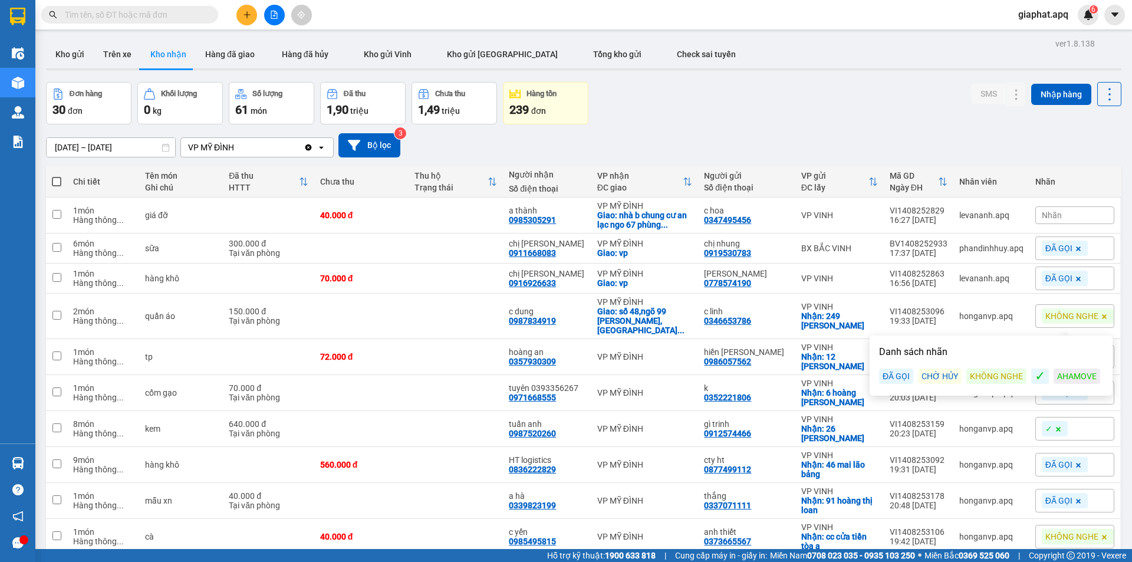
click at [829, 121] on div "Đơn hàng 30 đơn Khối lượng 0 kg Số lượng 61 món Đã thu 1,90 triệu Chưa thu 1,49…" at bounding box center [584, 103] width 1076 height 42
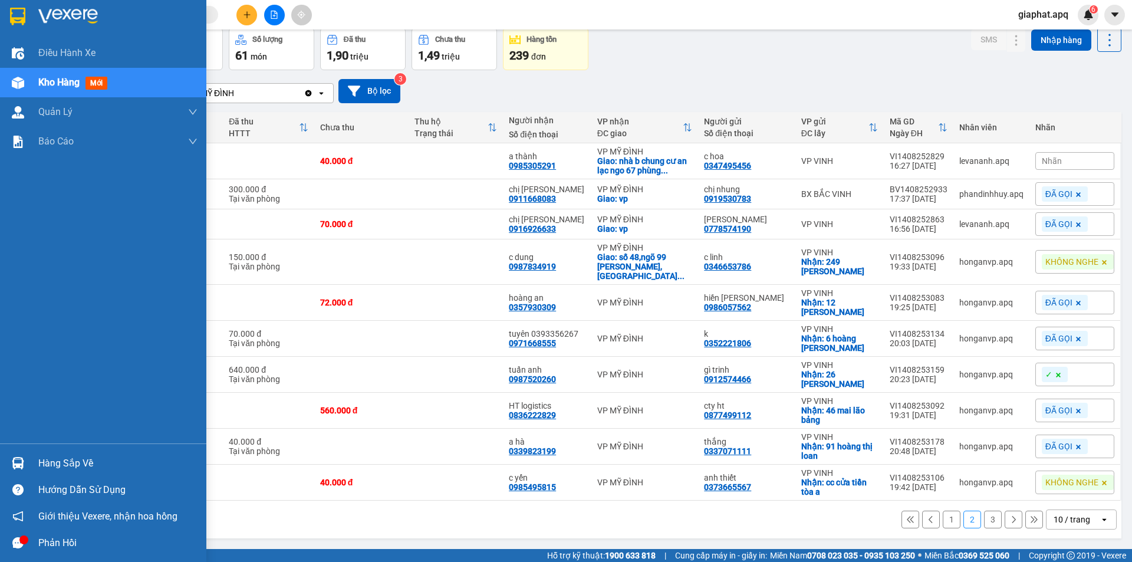
click at [13, 463] on img at bounding box center [18, 463] width 12 height 12
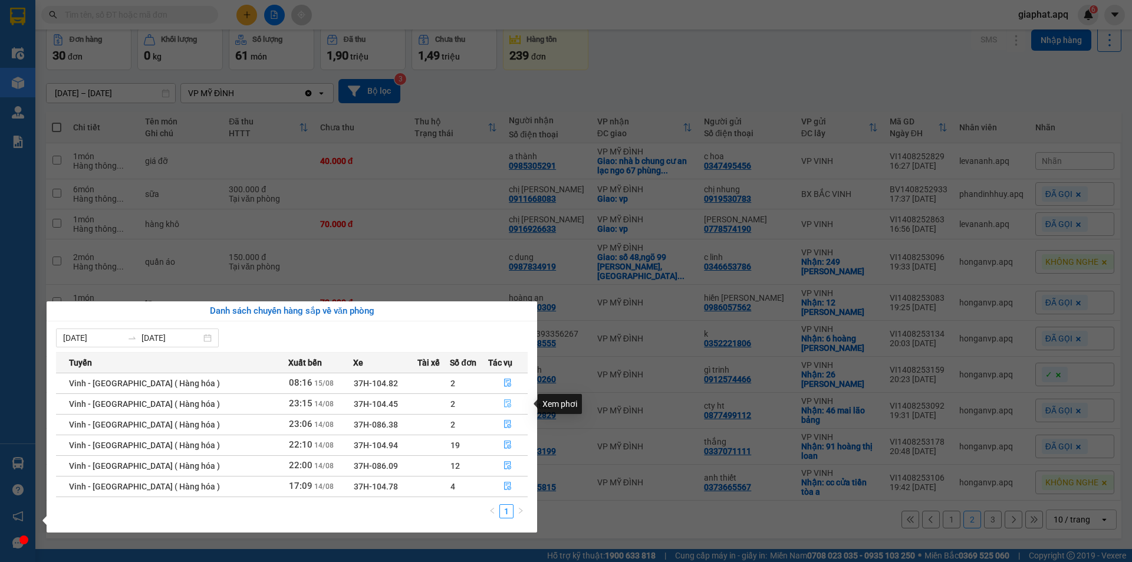
click at [504, 403] on icon "file-done" at bounding box center [508, 403] width 8 height 8
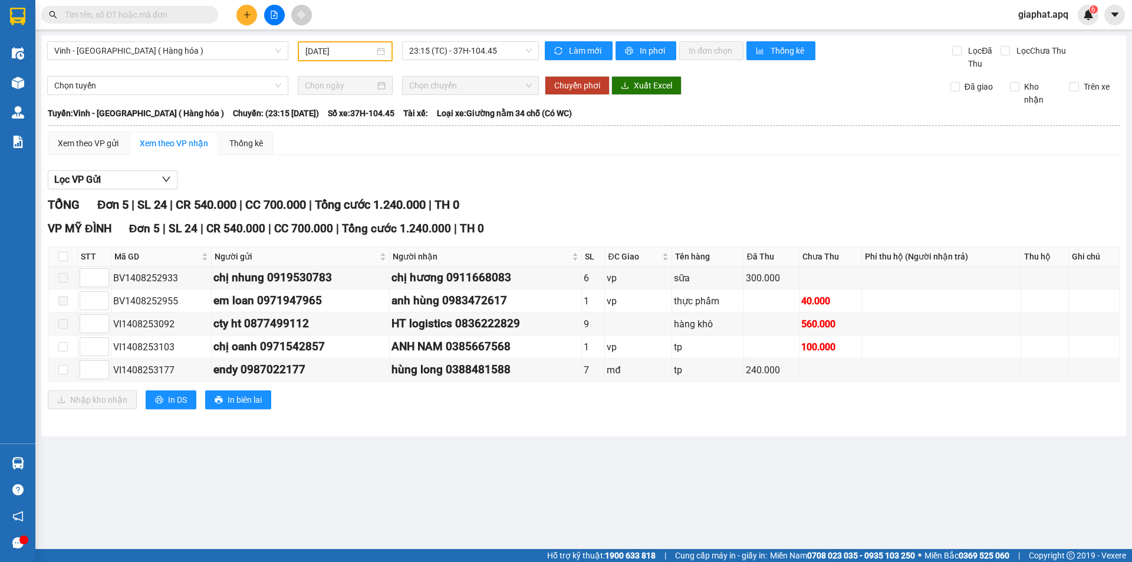
click at [313, 449] on main "Vinh - Hà Nội ( Hàng hóa ) 14/08/2025 23:15 (TC) - 37H-104.45 Làm mới In phơi I…" at bounding box center [566, 274] width 1132 height 549
click at [801, 178] on div "Lọc VP Gửi" at bounding box center [584, 179] width 1072 height 19
drag, startPoint x: 803, startPoint y: 170, endPoint x: 876, endPoint y: 162, distance: 73.1
click at [807, 170] on div "Lọc VP Gửi" at bounding box center [584, 179] width 1072 height 19
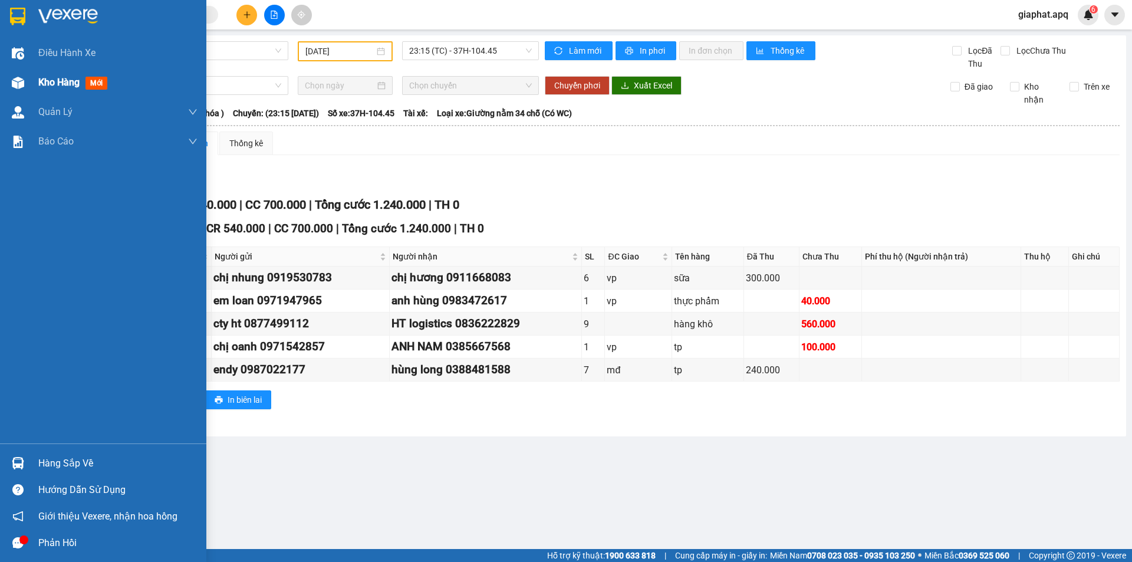
click at [18, 78] on img at bounding box center [18, 83] width 12 height 12
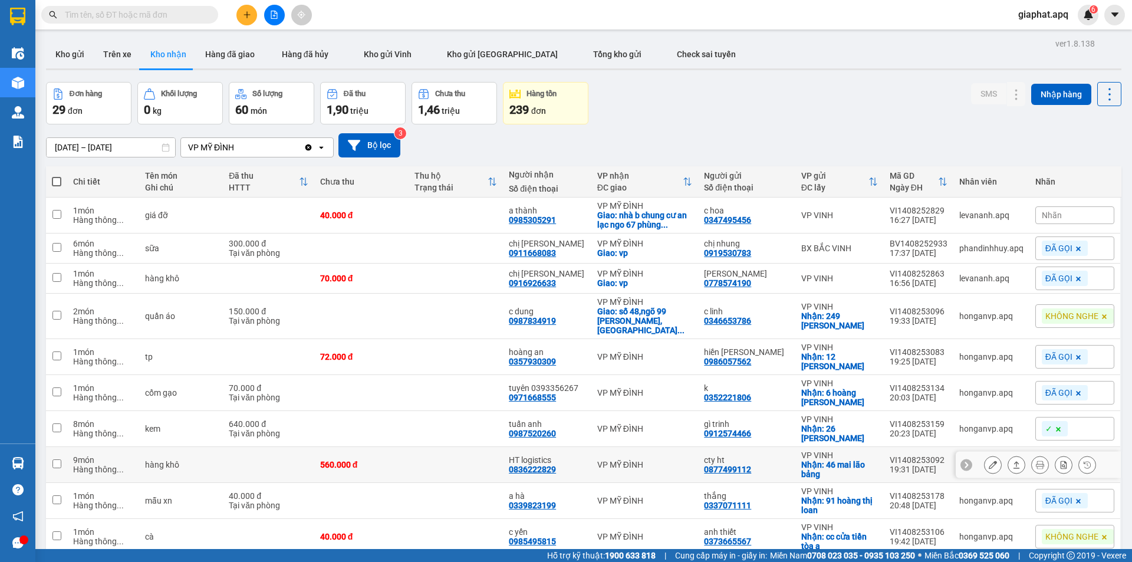
scroll to position [54, 0]
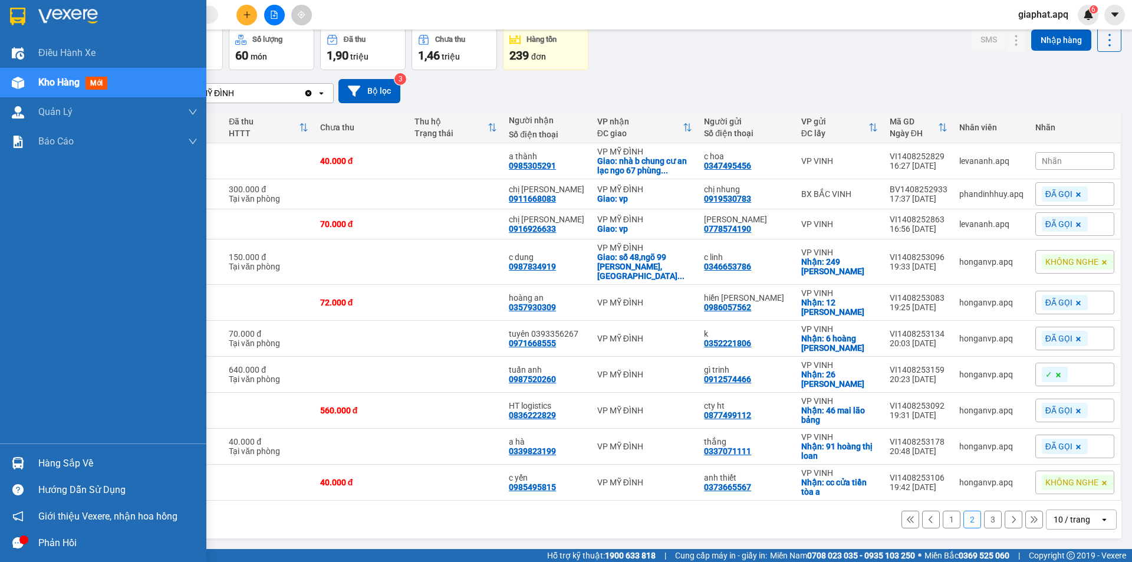
click at [21, 459] on img at bounding box center [18, 463] width 12 height 12
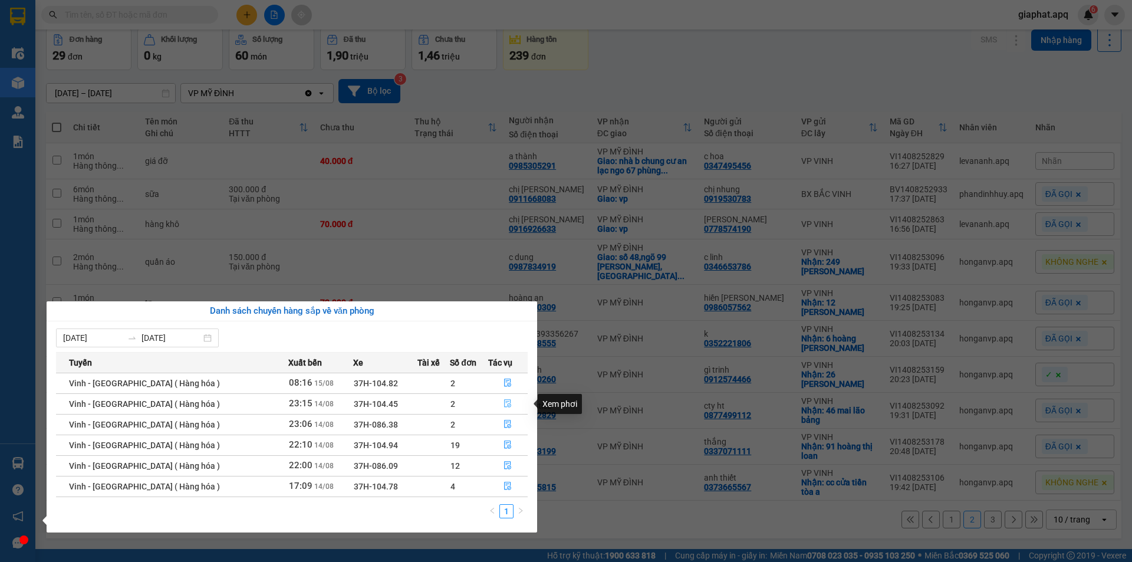
click at [504, 402] on icon "file-done" at bounding box center [508, 403] width 8 height 8
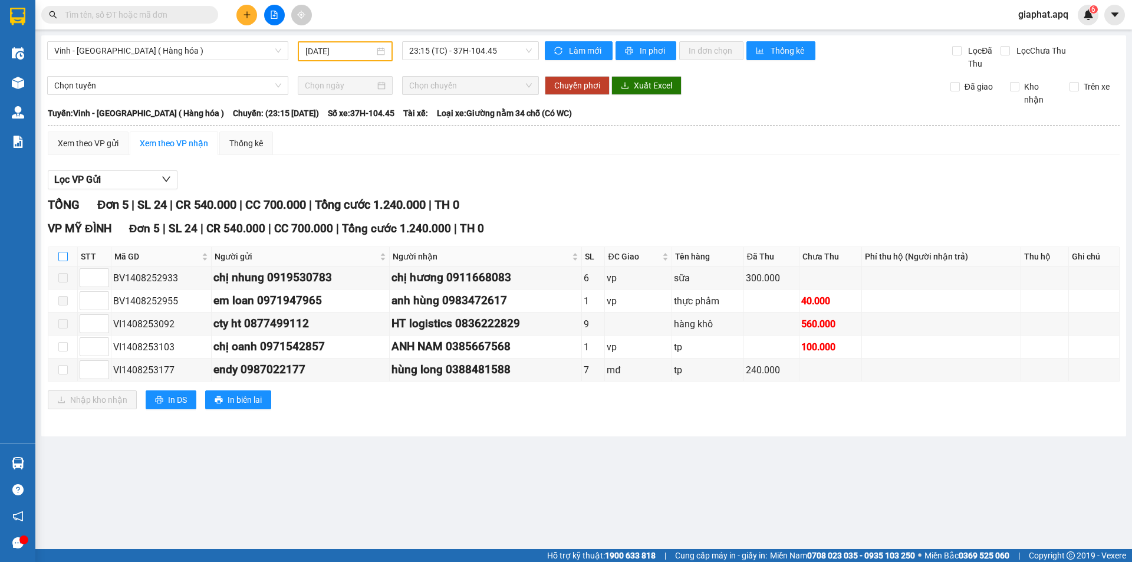
click at [62, 255] on input "checkbox" at bounding box center [62, 256] width 9 height 9
checkbox input "true"
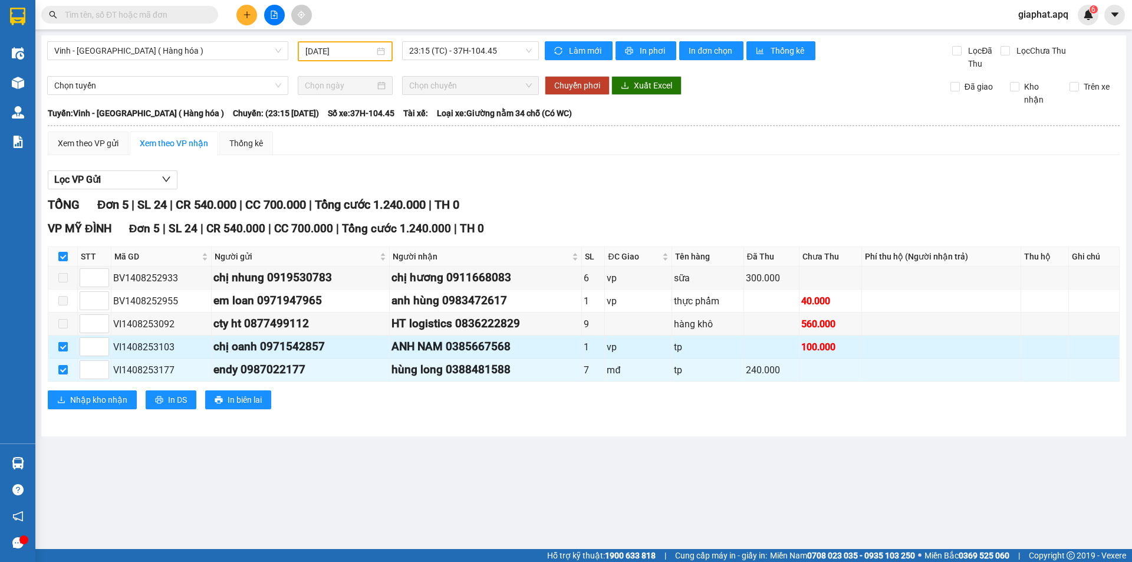
click at [61, 344] on input "checkbox" at bounding box center [62, 346] width 9 height 9
checkbox input "false"
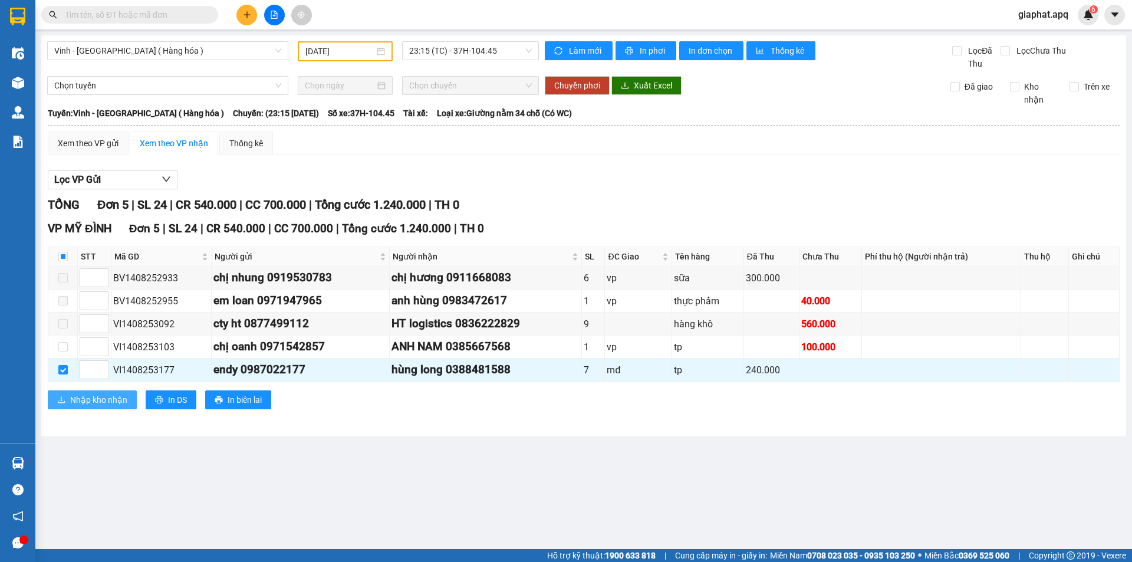
click at [86, 402] on span "Nhập kho nhận" at bounding box center [98, 399] width 57 height 13
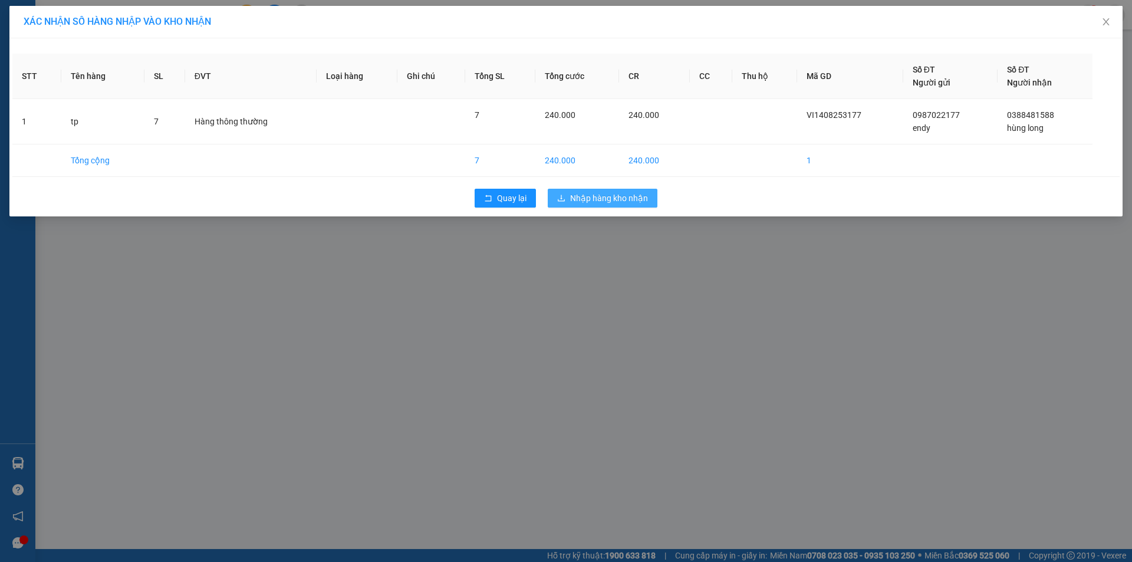
click at [606, 200] on span "Nhập hàng kho nhận" at bounding box center [609, 198] width 78 height 13
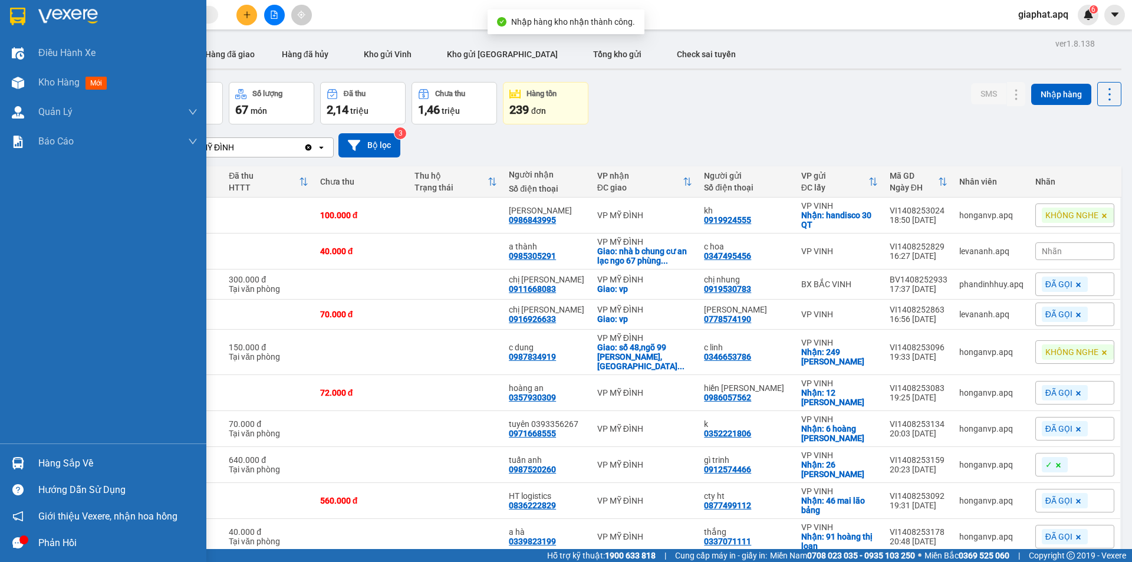
click at [20, 461] on img at bounding box center [18, 463] width 12 height 12
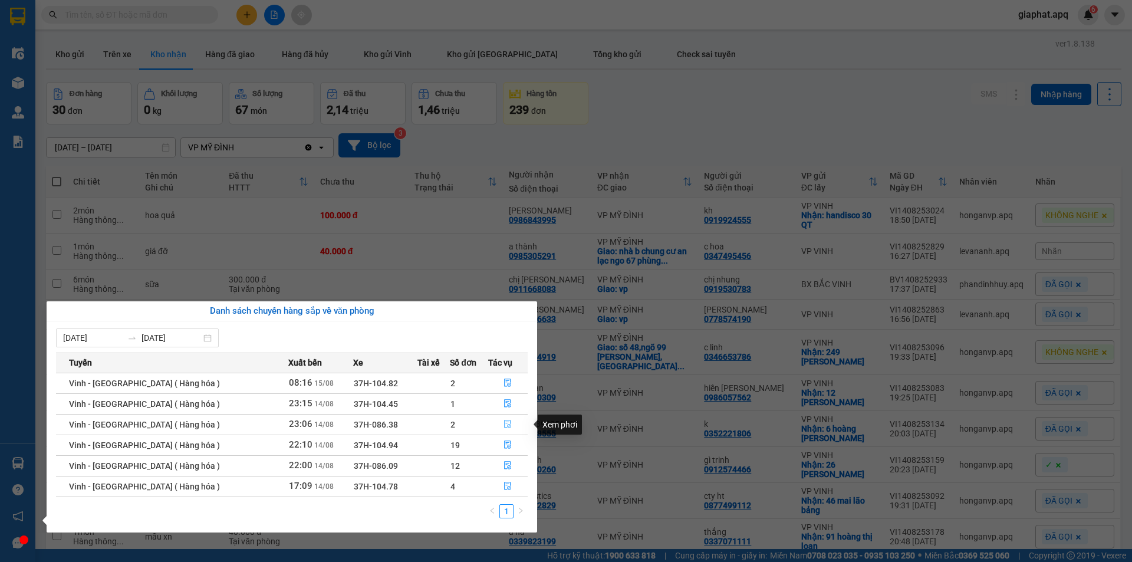
click at [504, 424] on icon "file-done" at bounding box center [508, 424] width 8 height 8
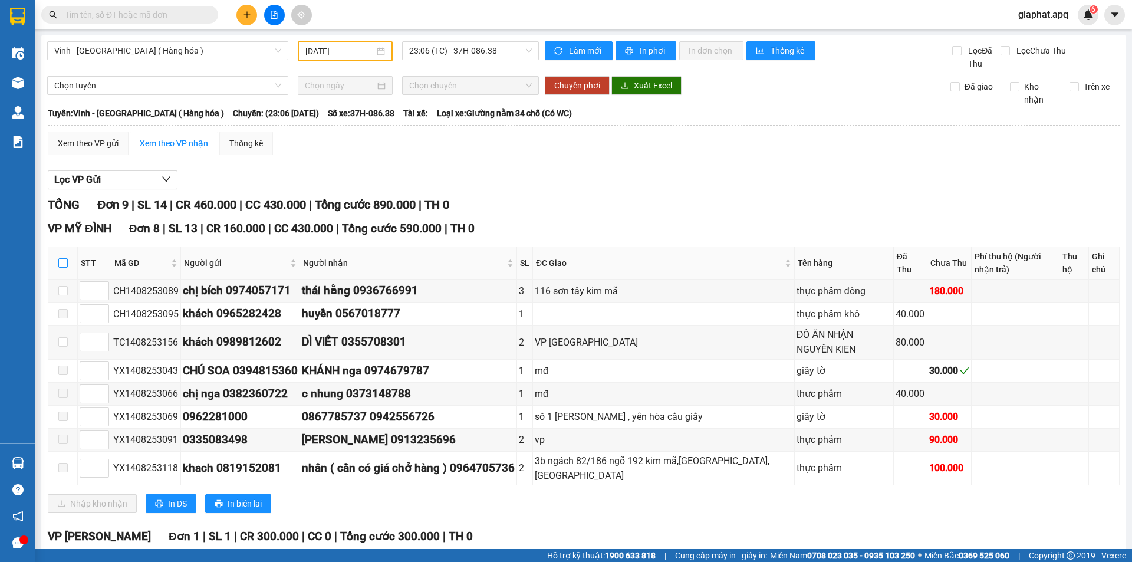
click at [63, 261] on input "checkbox" at bounding box center [62, 262] width 9 height 9
checkbox input "true"
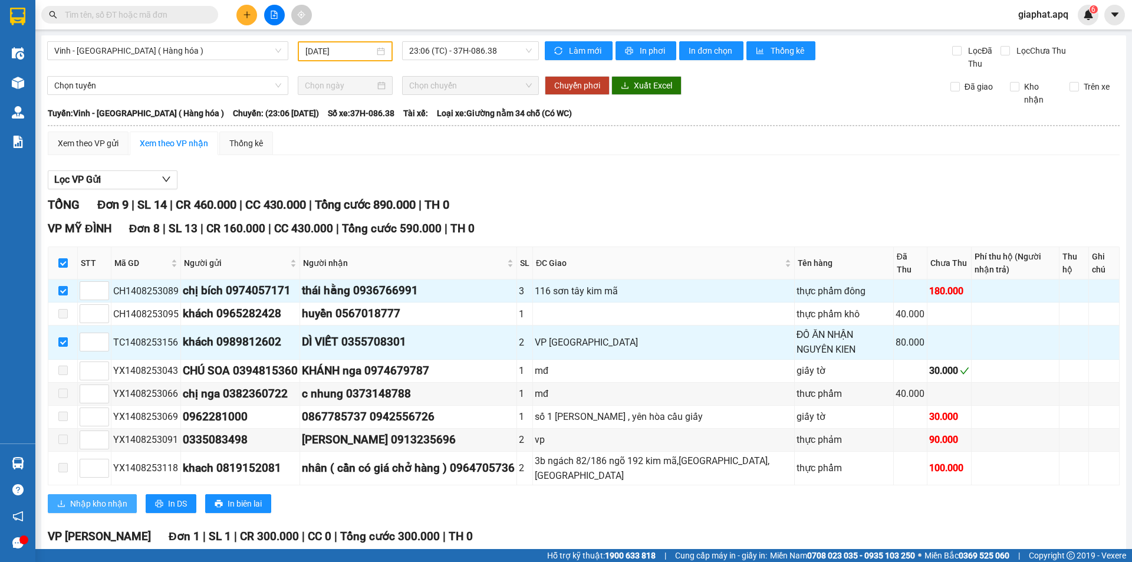
click at [111, 505] on span "Nhập kho nhận" at bounding box center [98, 503] width 57 height 13
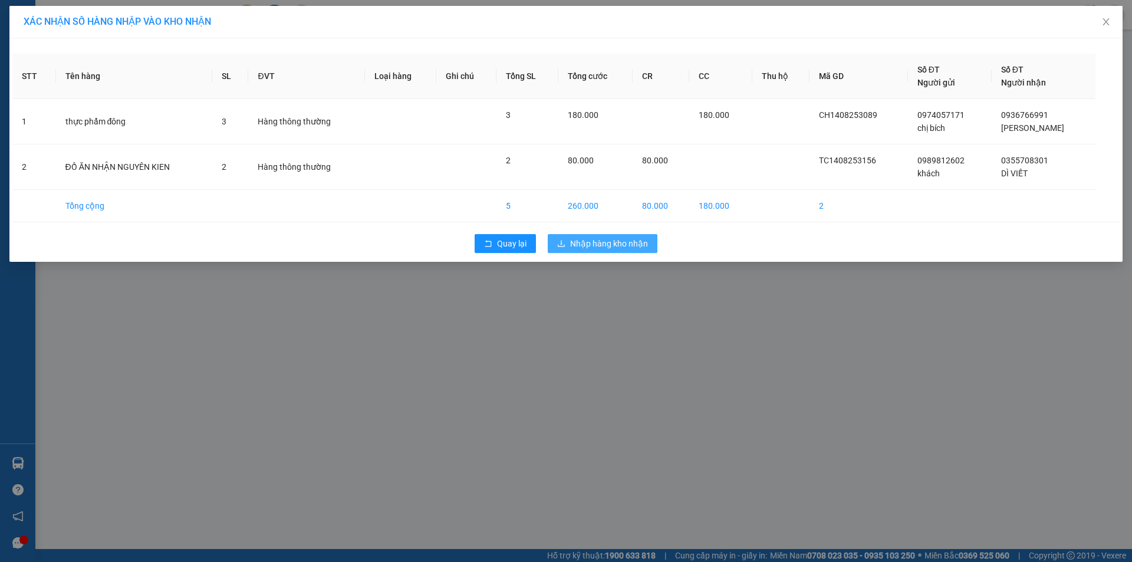
click at [577, 247] on span "Nhập hàng kho nhận" at bounding box center [609, 243] width 78 height 13
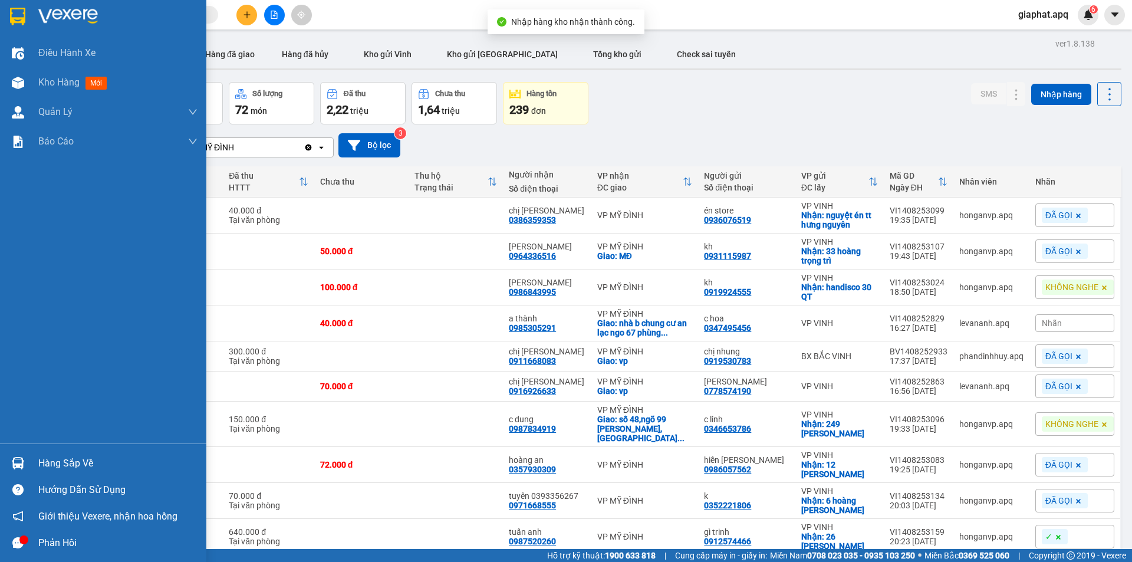
click at [16, 465] on img at bounding box center [18, 463] width 12 height 12
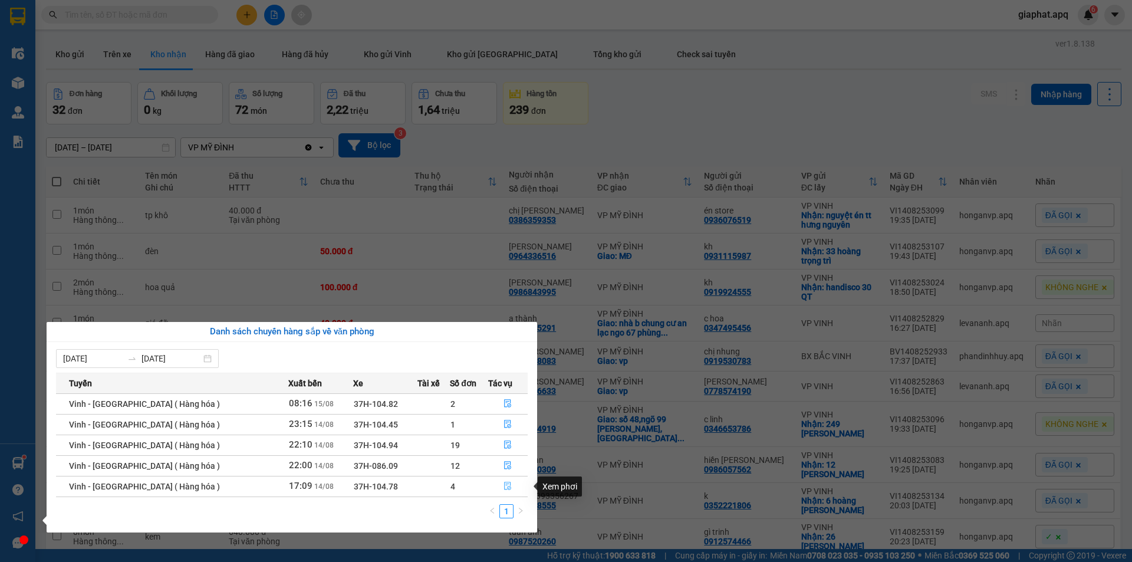
click at [504, 483] on icon "file-done" at bounding box center [508, 486] width 8 height 8
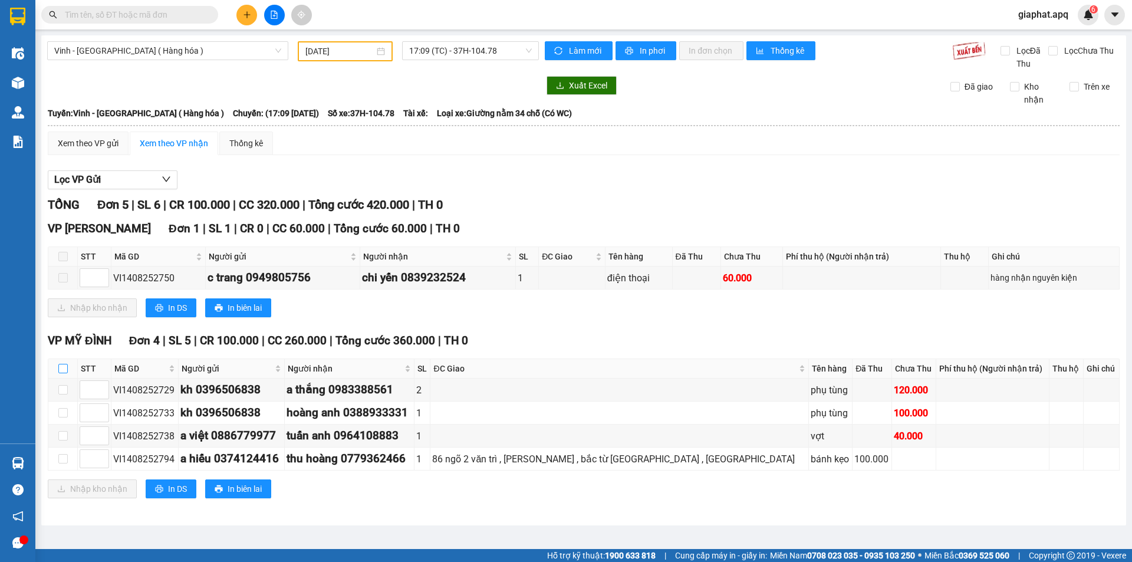
click at [61, 370] on input "checkbox" at bounding box center [62, 368] width 9 height 9
checkbox input "true"
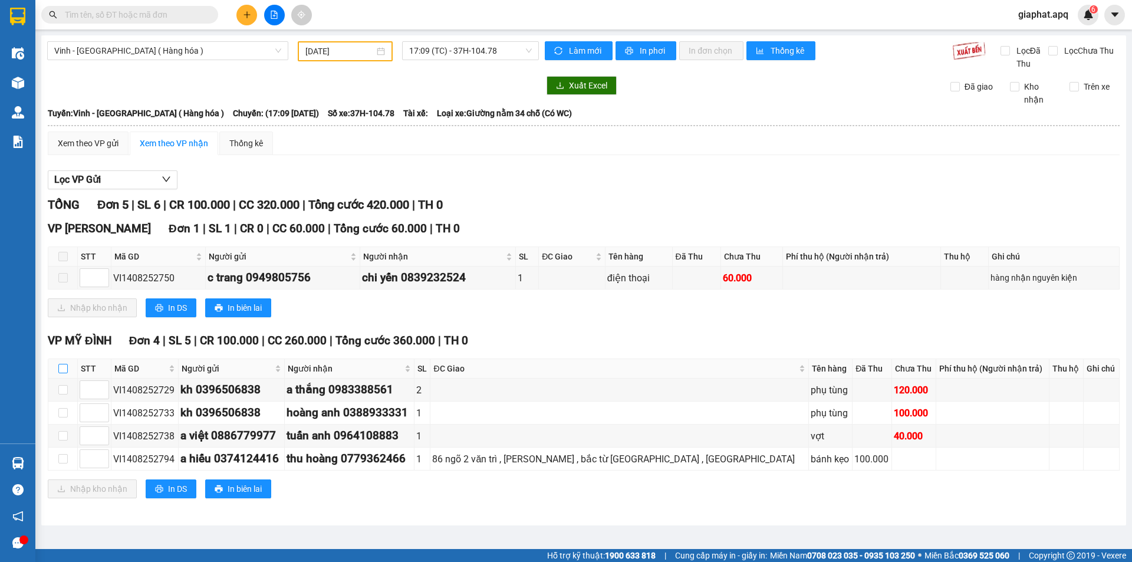
checkbox input "true"
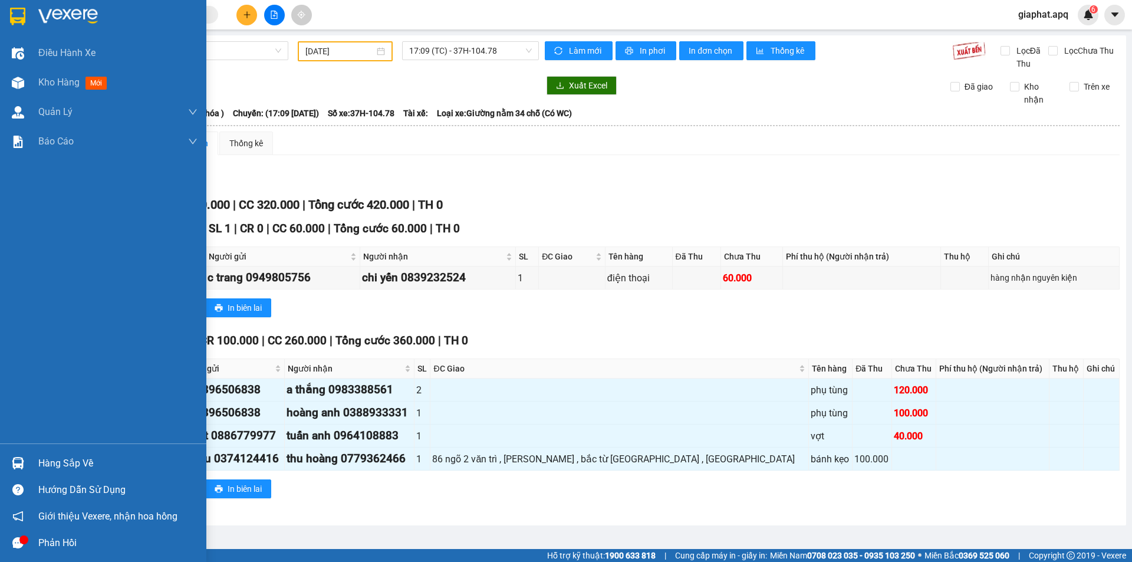
click at [19, 459] on img at bounding box center [18, 463] width 12 height 12
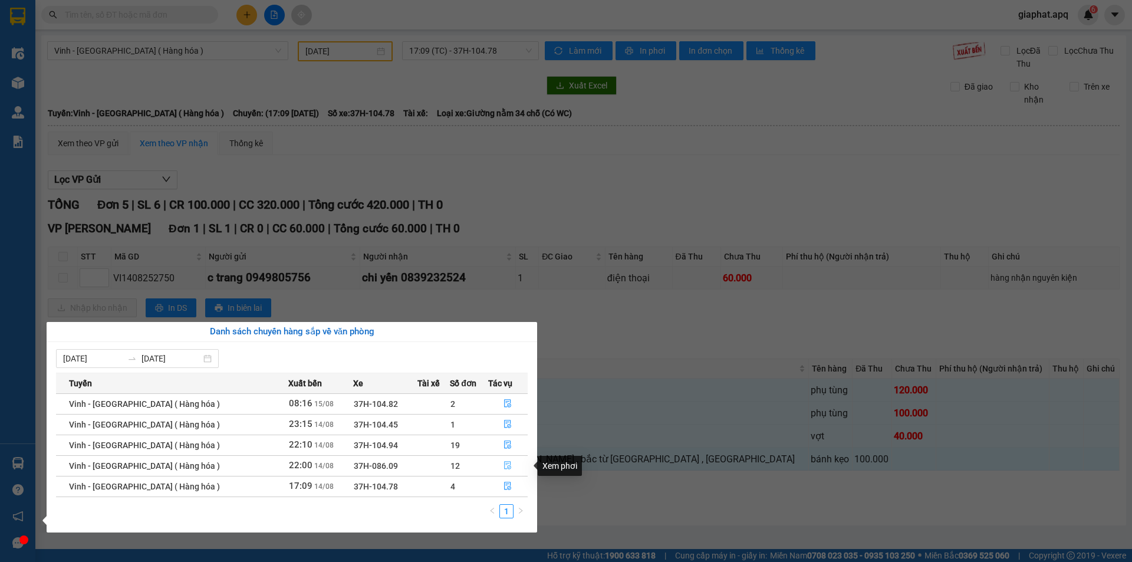
click at [504, 464] on icon "file-done" at bounding box center [508, 465] width 8 height 8
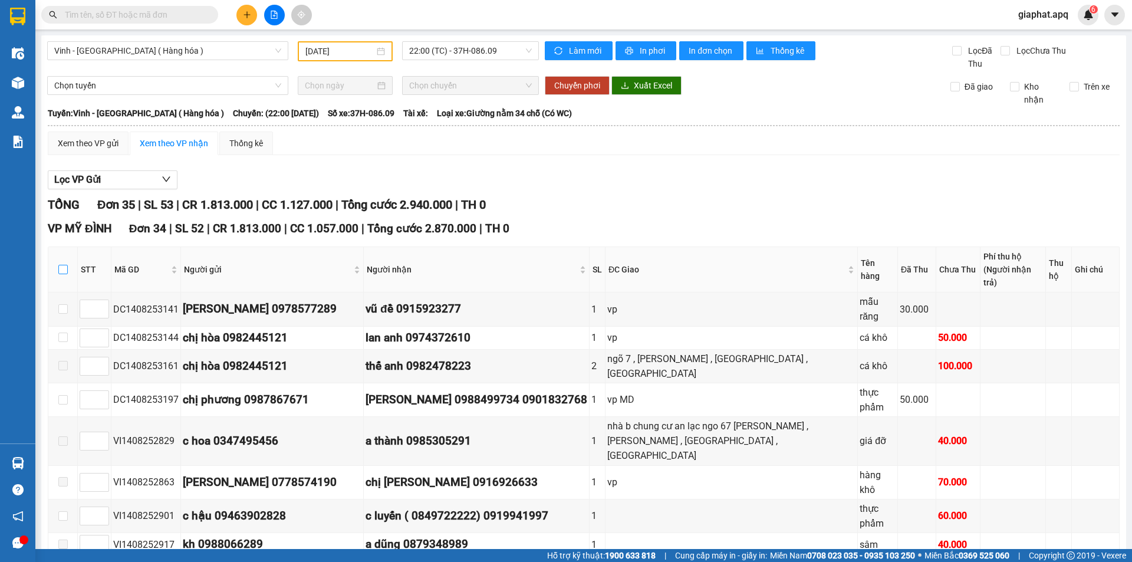
click at [62, 265] on input "checkbox" at bounding box center [62, 269] width 9 height 9
checkbox input "true"
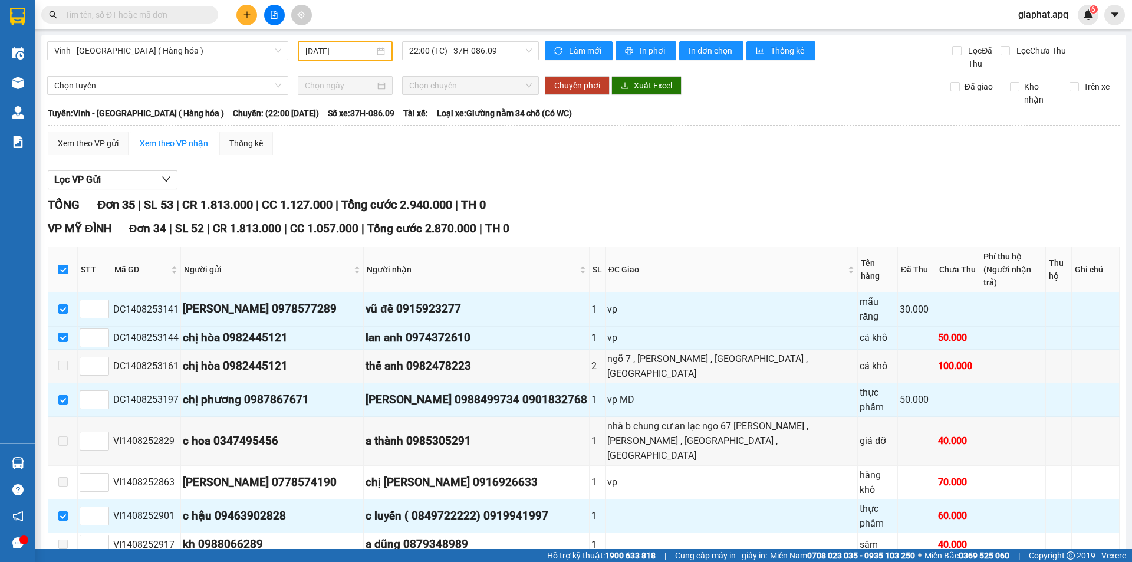
checkbox input "true"
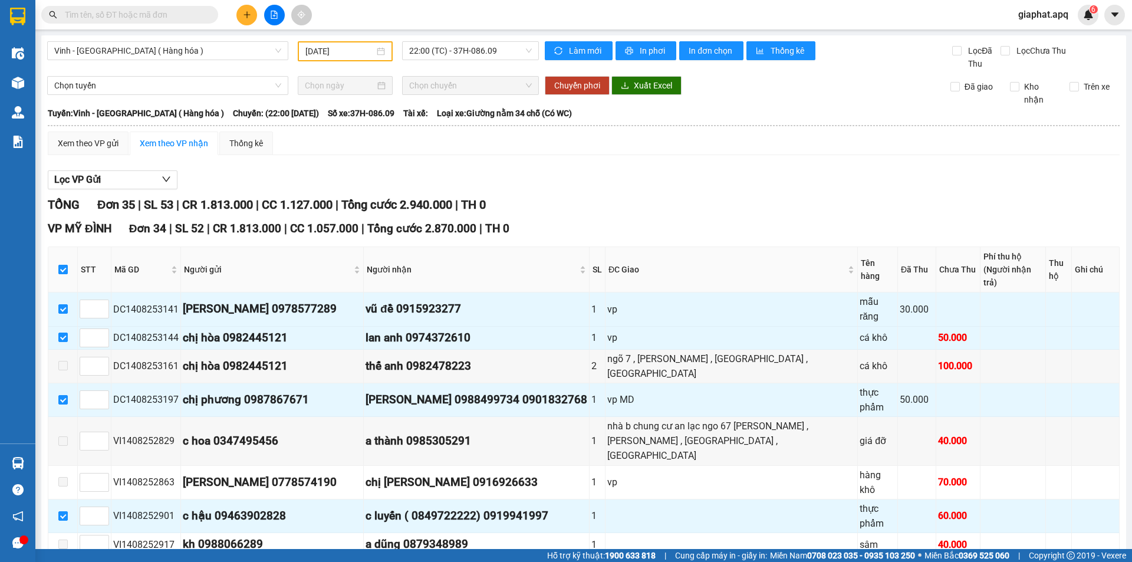
checkbox input "true"
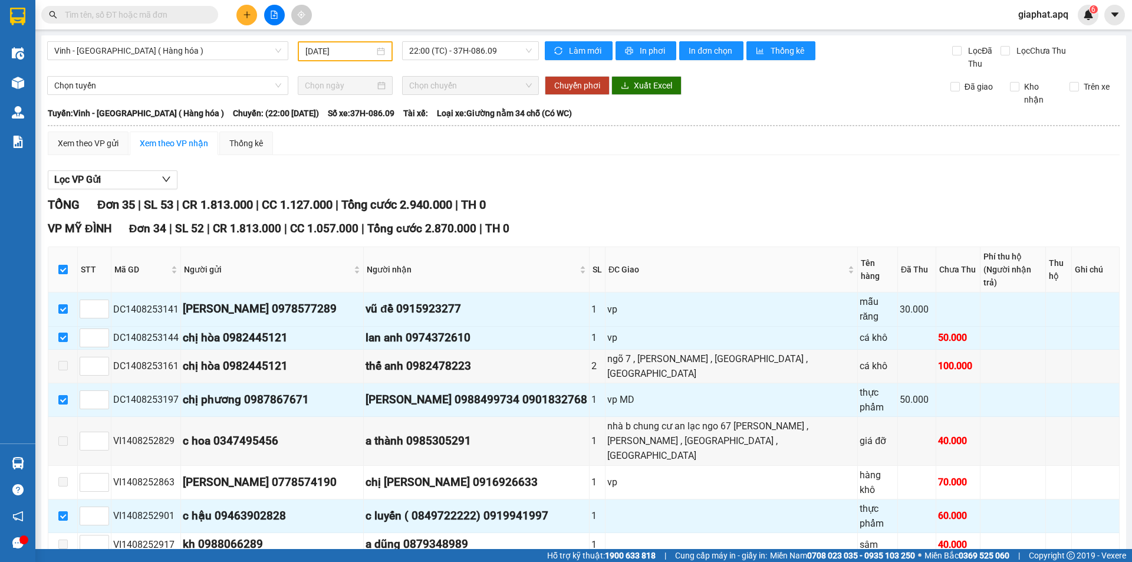
checkbox input "true"
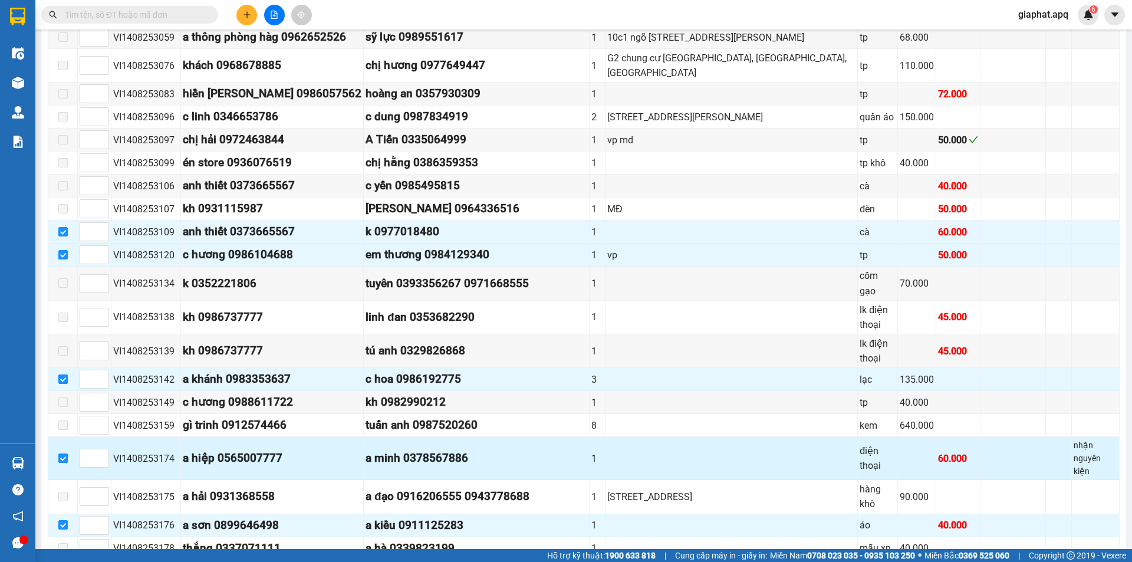
click at [62, 453] on input "checkbox" at bounding box center [62, 457] width 9 height 9
checkbox input "false"
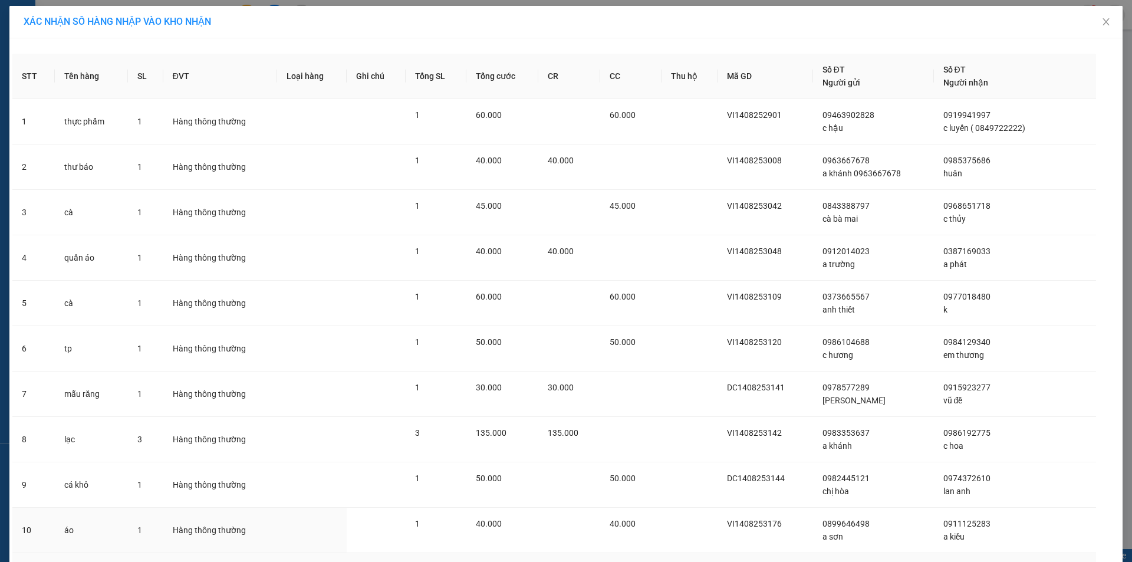
scroll to position [123, 0]
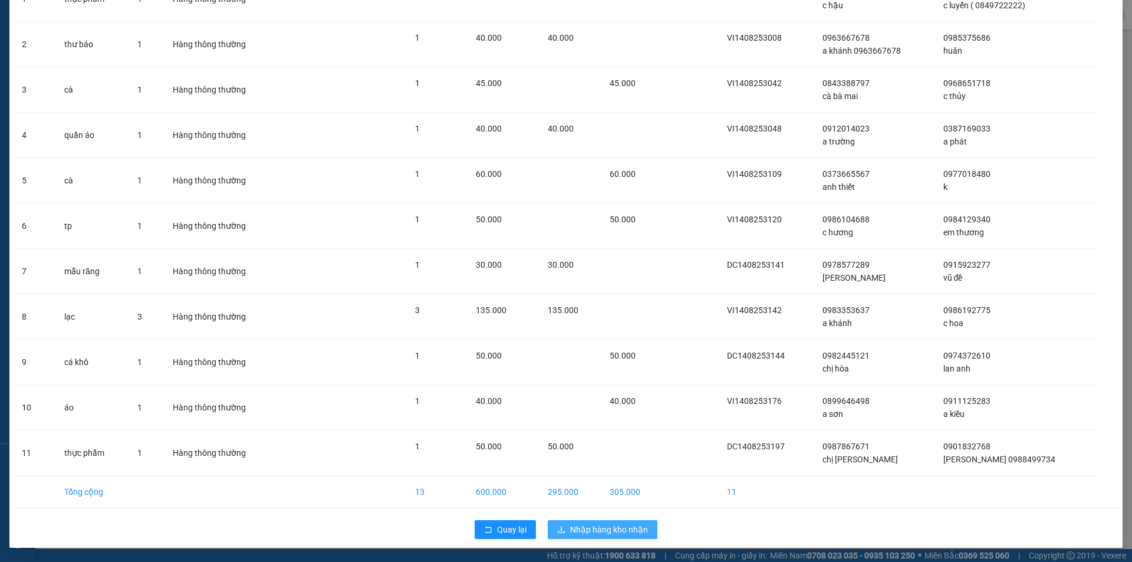
click at [594, 531] on span "Nhập hàng kho nhận" at bounding box center [609, 529] width 78 height 13
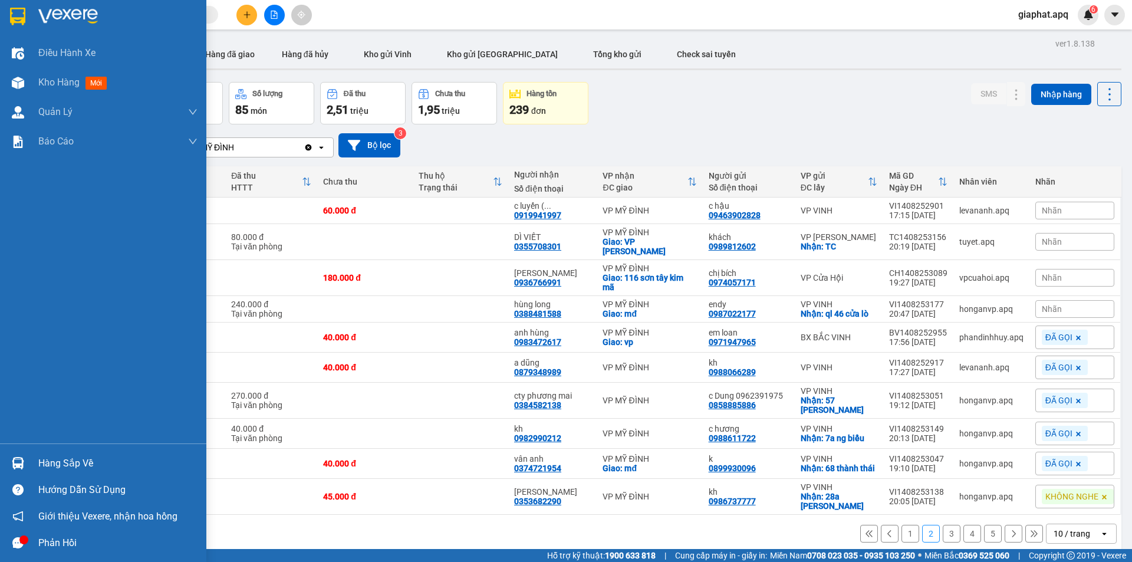
click at [19, 462] on img at bounding box center [18, 463] width 12 height 12
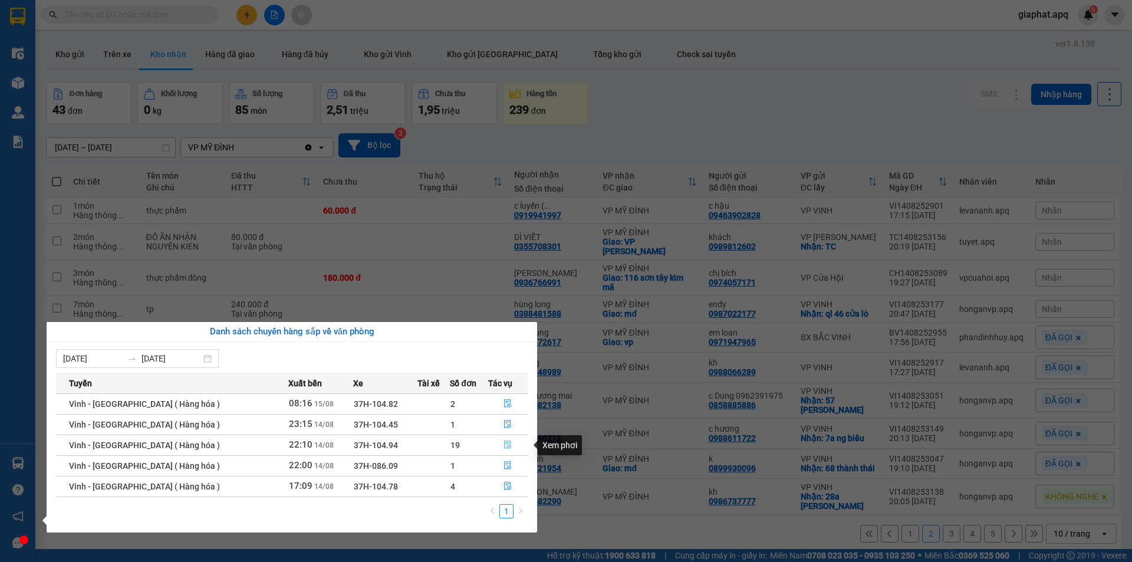
click at [507, 446] on icon "file-done" at bounding box center [508, 445] width 7 height 8
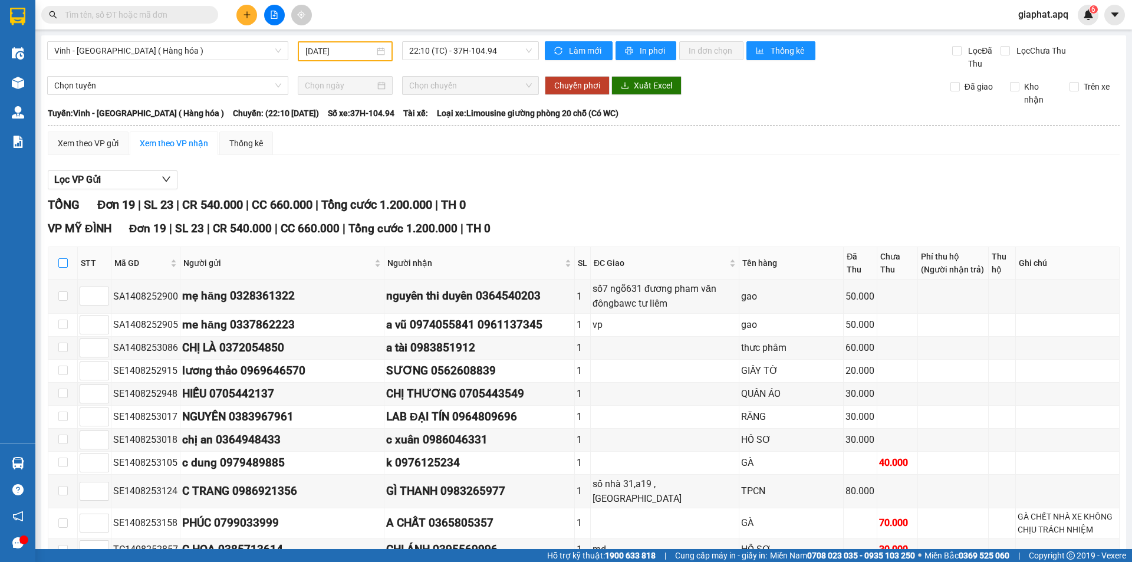
click at [63, 268] on input "checkbox" at bounding box center [62, 262] width 9 height 9
checkbox input "true"
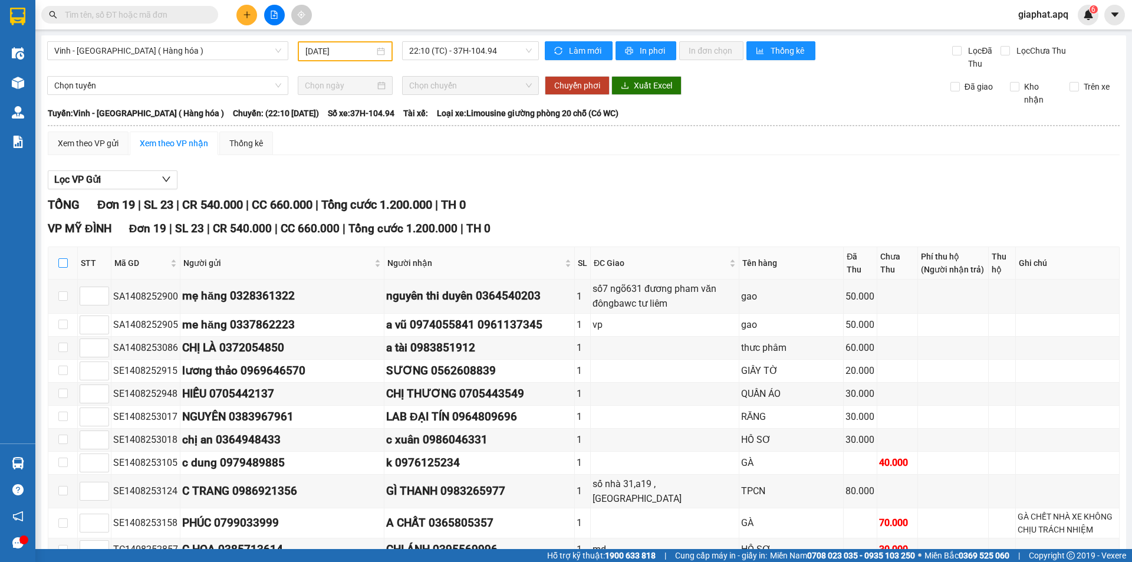
checkbox input "true"
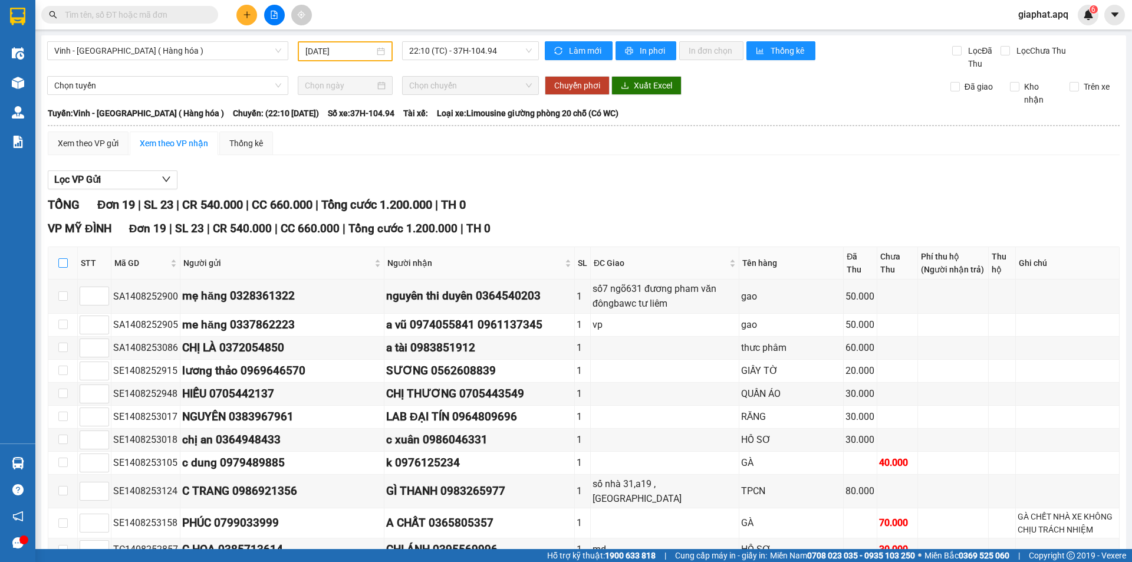
checkbox input "true"
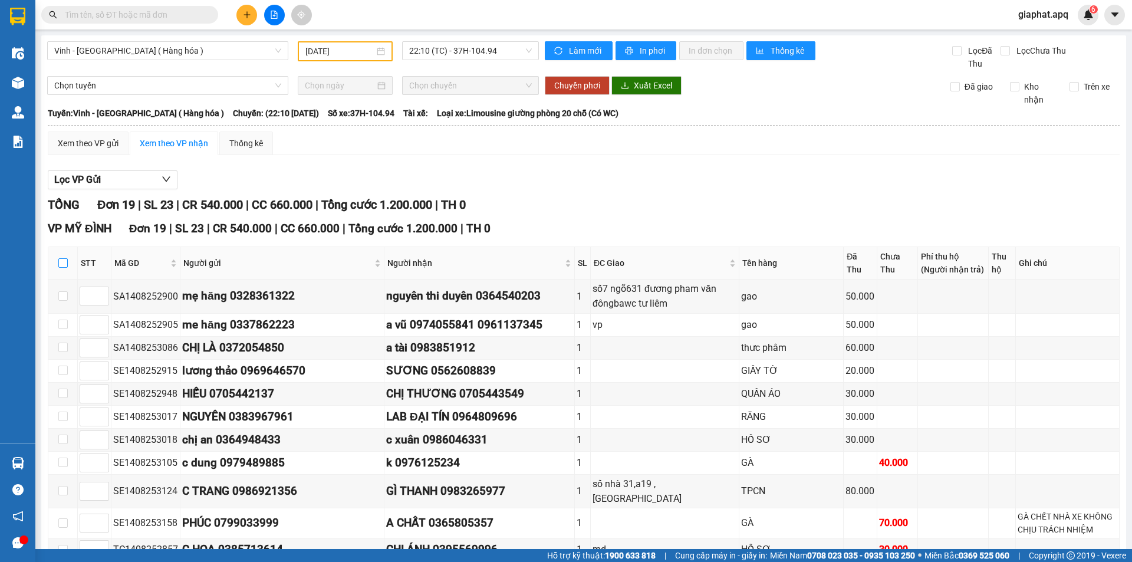
checkbox input "true"
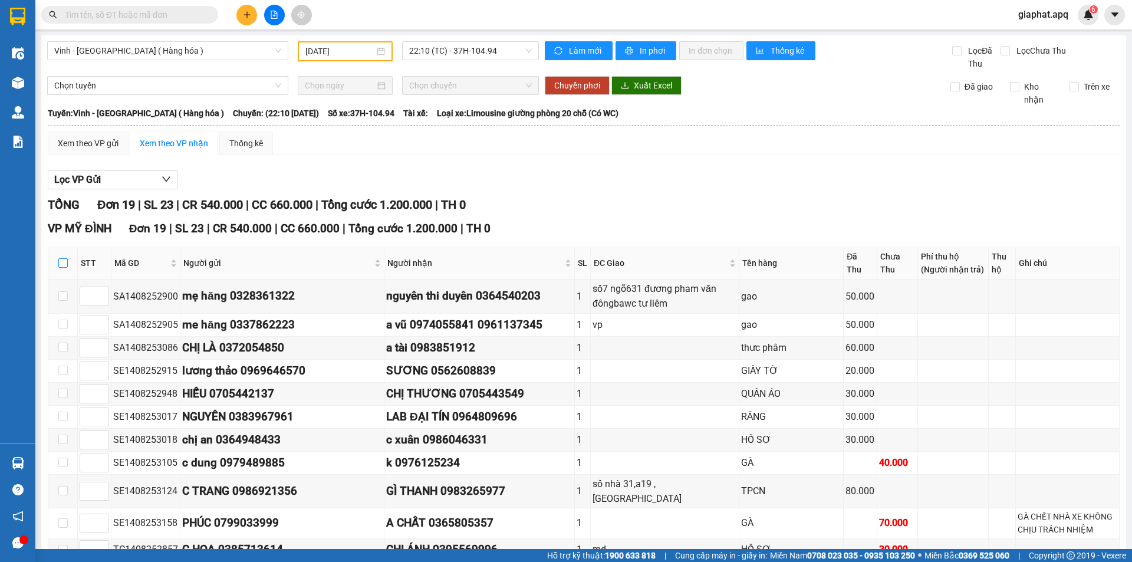
checkbox input "true"
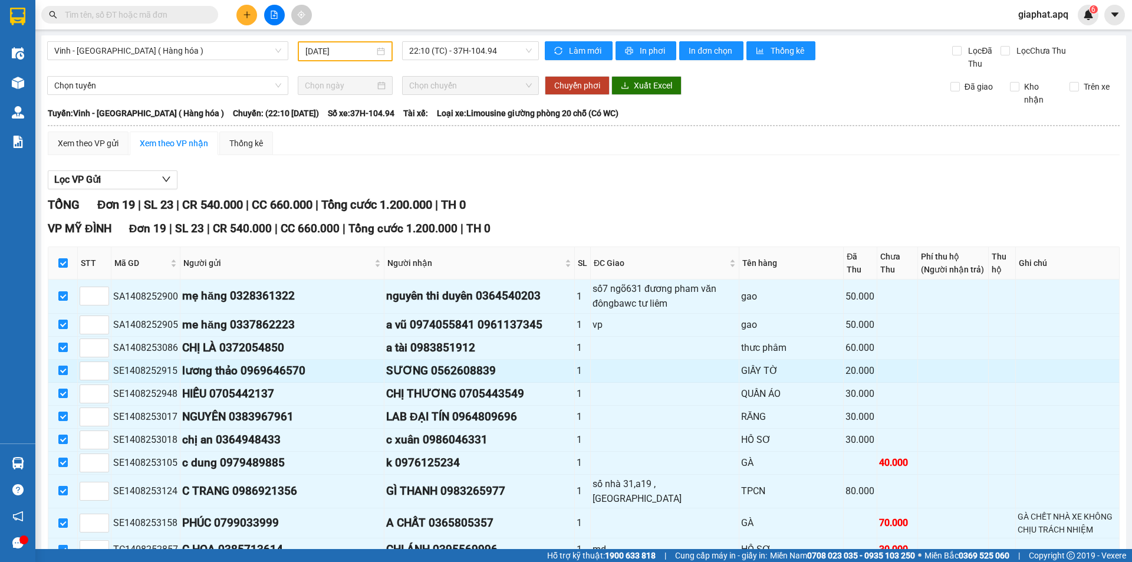
click at [62, 375] on input "checkbox" at bounding box center [62, 370] width 9 height 9
checkbox input "false"
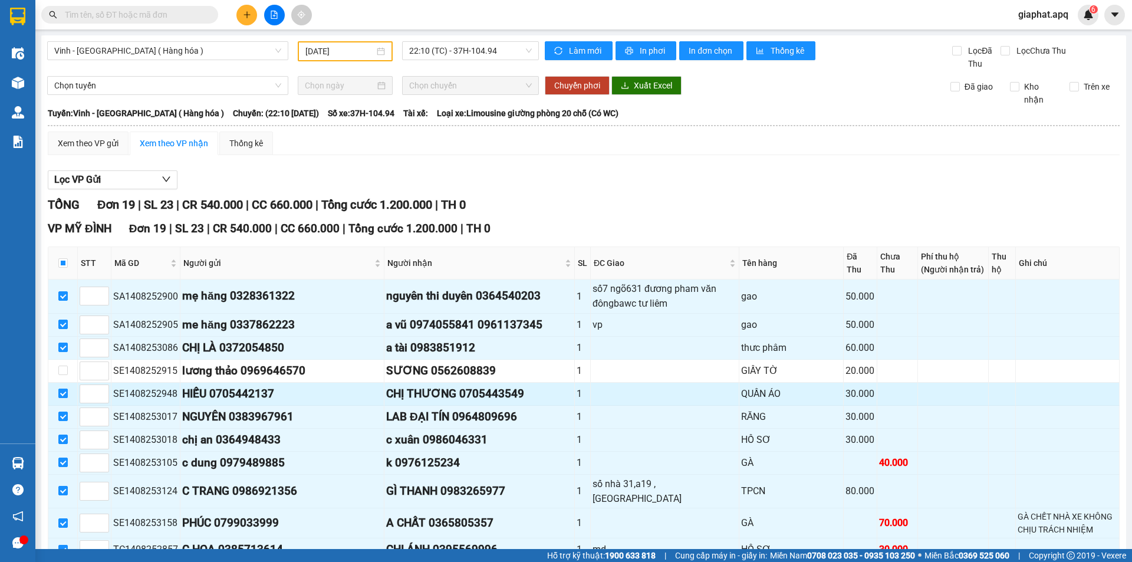
click at [64, 398] on input "checkbox" at bounding box center [62, 393] width 9 height 9
checkbox input "false"
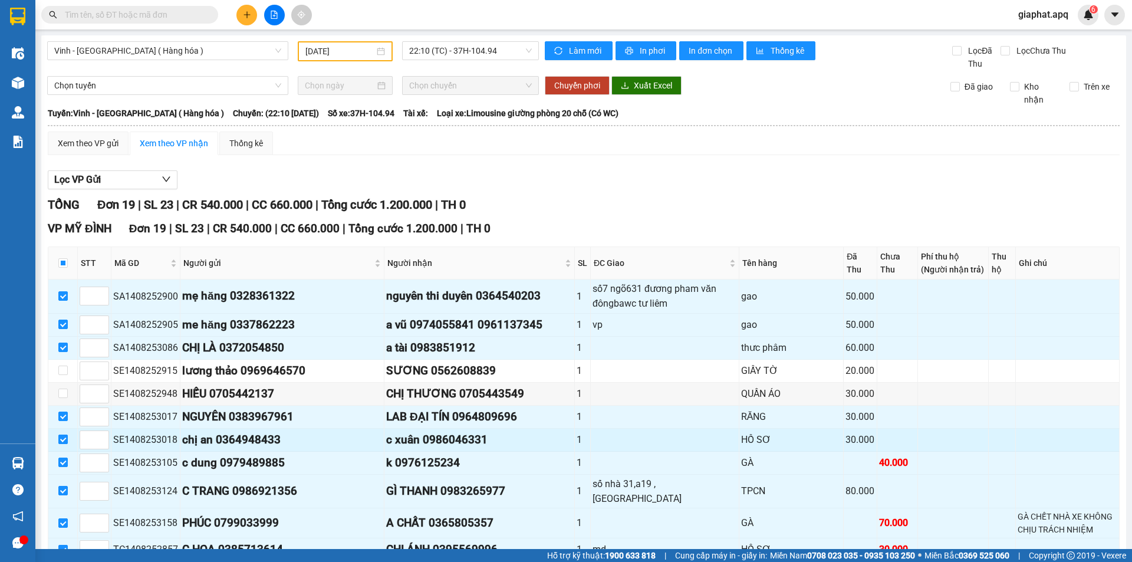
click at [64, 444] on input "checkbox" at bounding box center [62, 439] width 9 height 9
checkbox input "false"
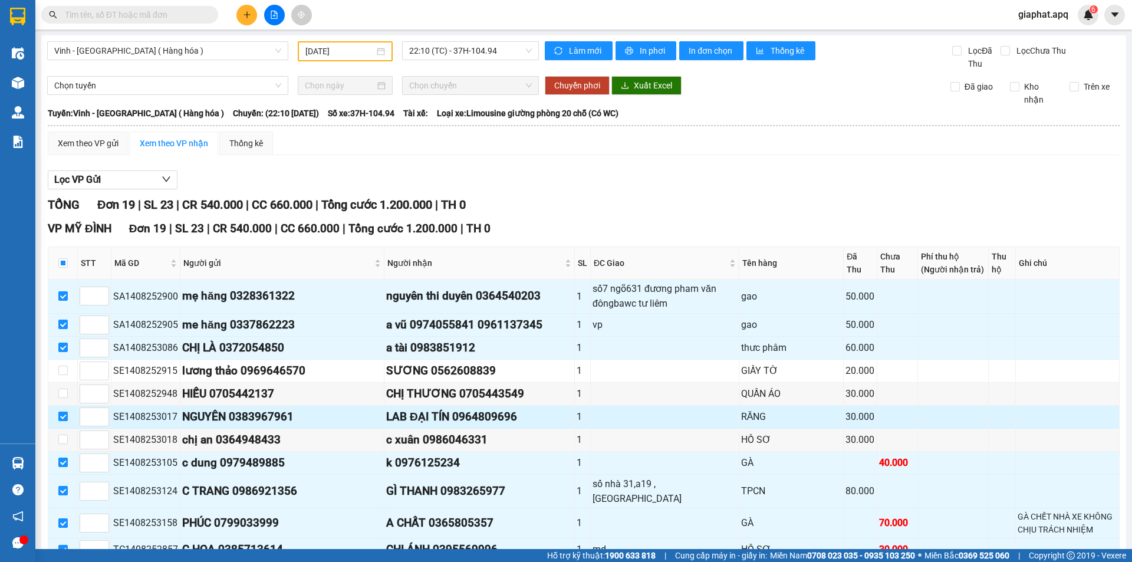
click at [63, 421] on input "checkbox" at bounding box center [62, 416] width 9 height 9
checkbox input "false"
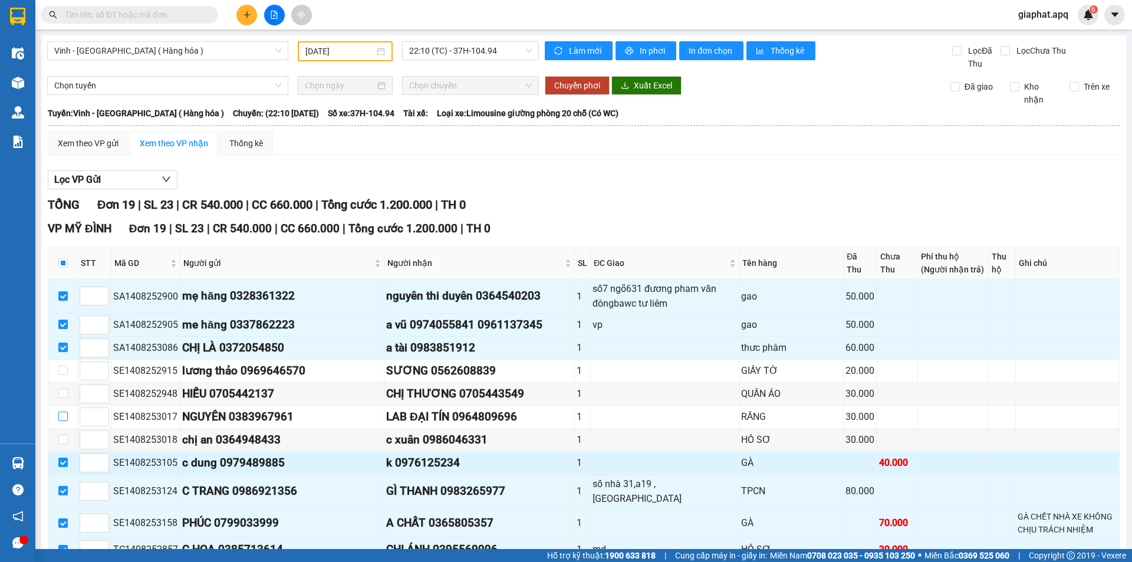
scroll to position [315, 0]
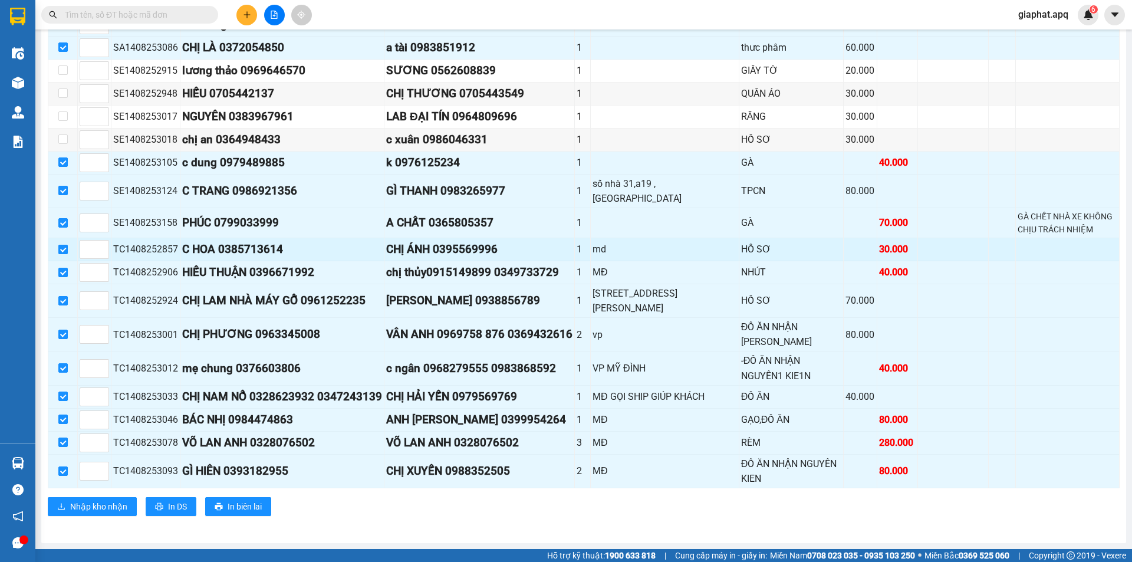
click at [58, 249] on input "checkbox" at bounding box center [62, 249] width 9 height 9
checkbox input "false"
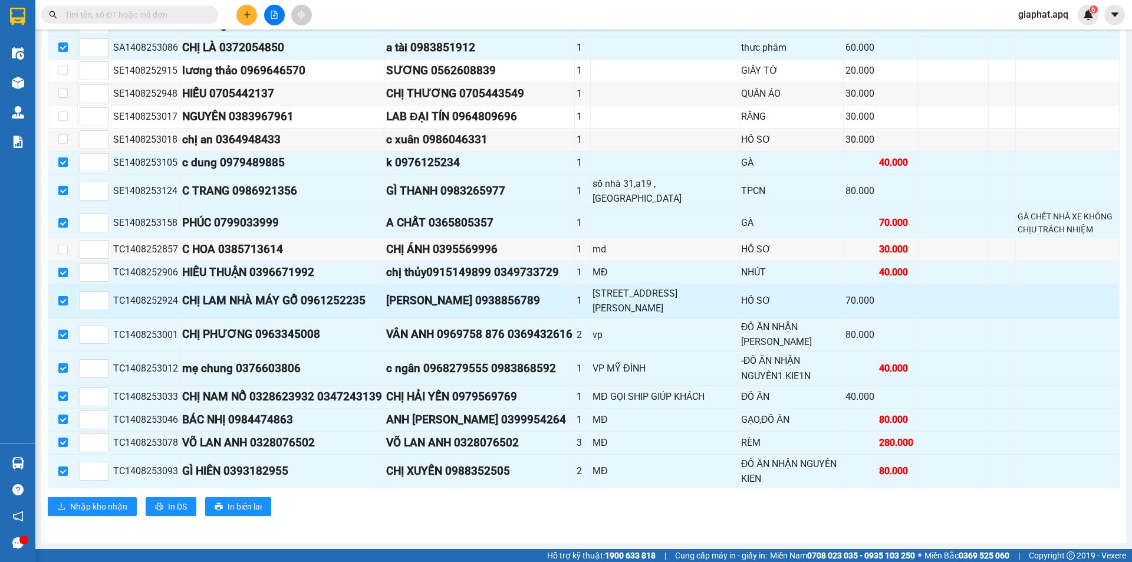
click at [66, 300] on input "checkbox" at bounding box center [62, 300] width 9 height 9
checkbox input "false"
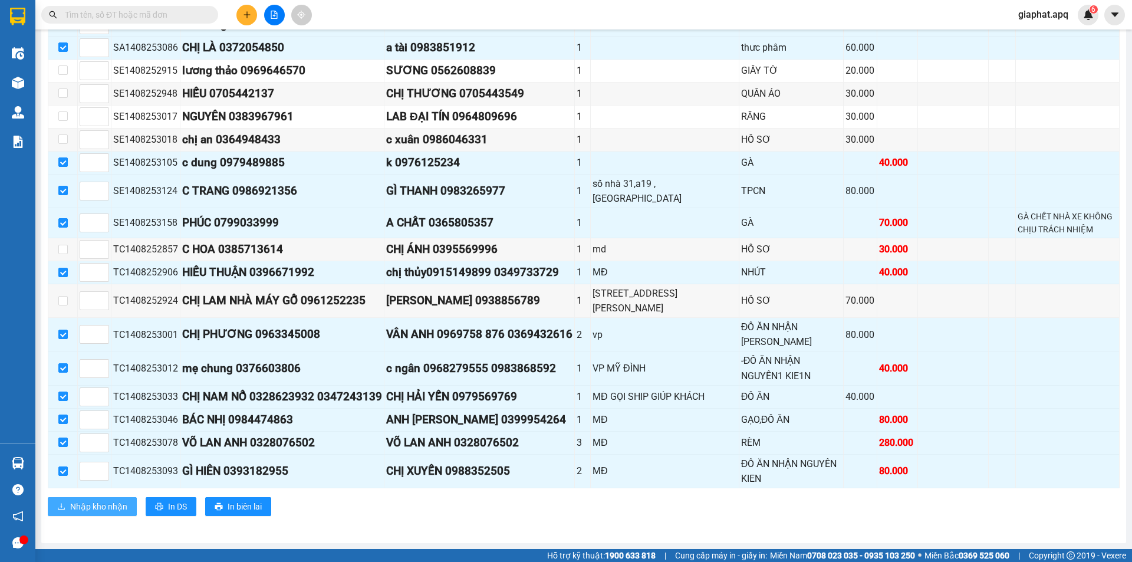
click at [81, 507] on span "Nhập kho nhận" at bounding box center [98, 506] width 57 height 13
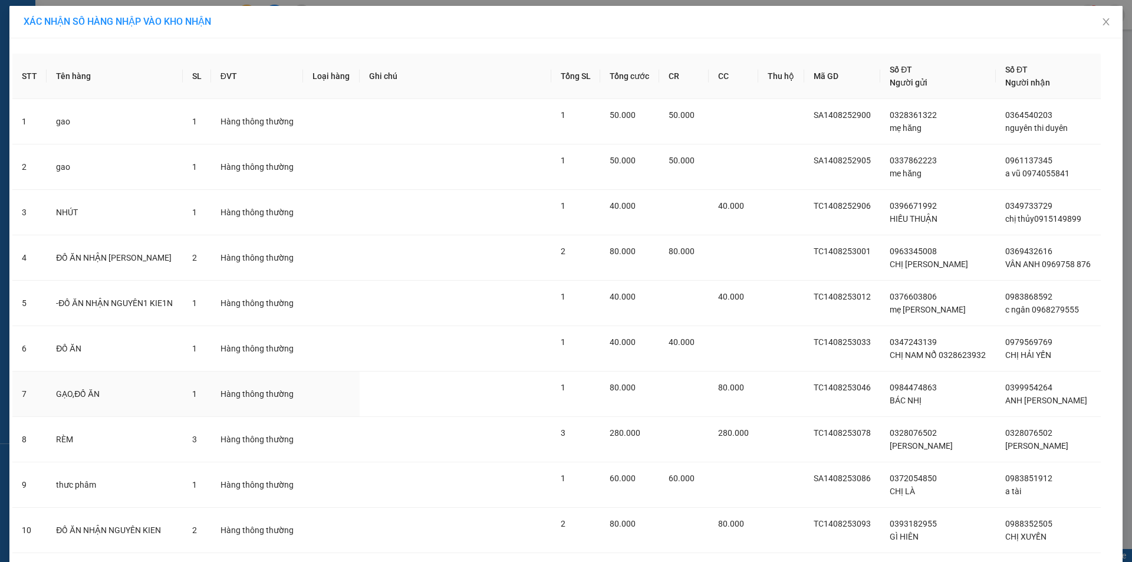
scroll to position [239, 0]
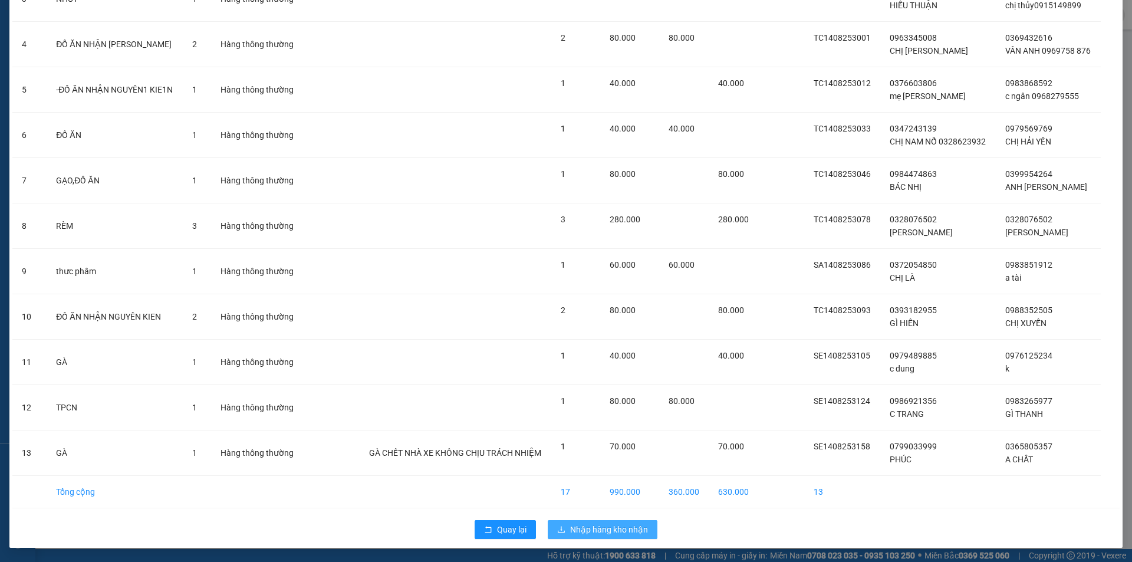
click at [605, 532] on span "Nhập hàng kho nhận" at bounding box center [609, 529] width 78 height 13
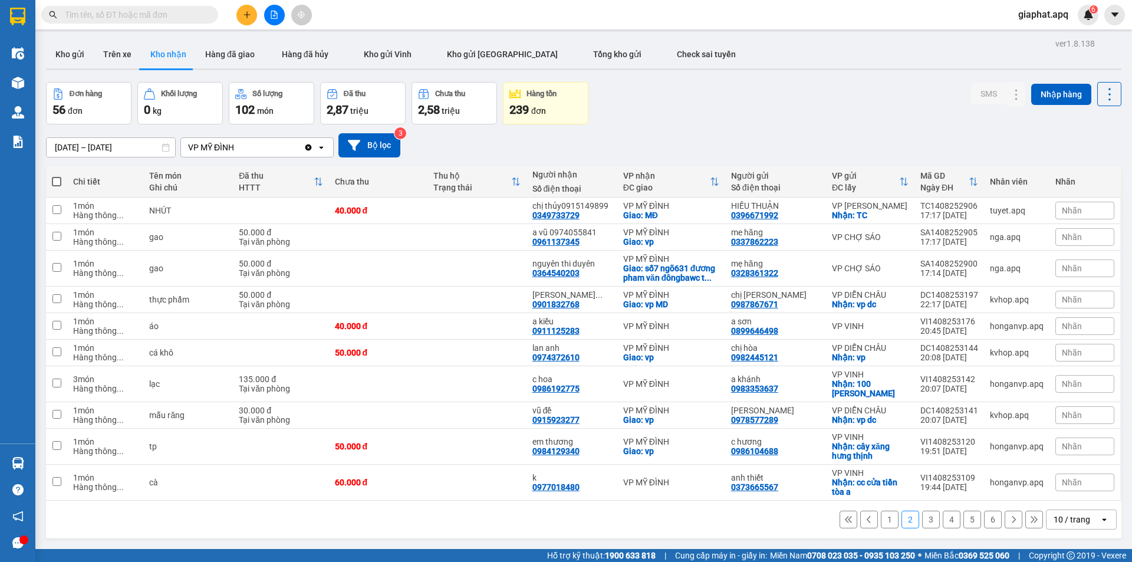
click at [1083, 213] on div "Nhãn" at bounding box center [1085, 211] width 59 height 18
click at [891, 270] on div "ĐÃ GỌI" at bounding box center [896, 272] width 34 height 15
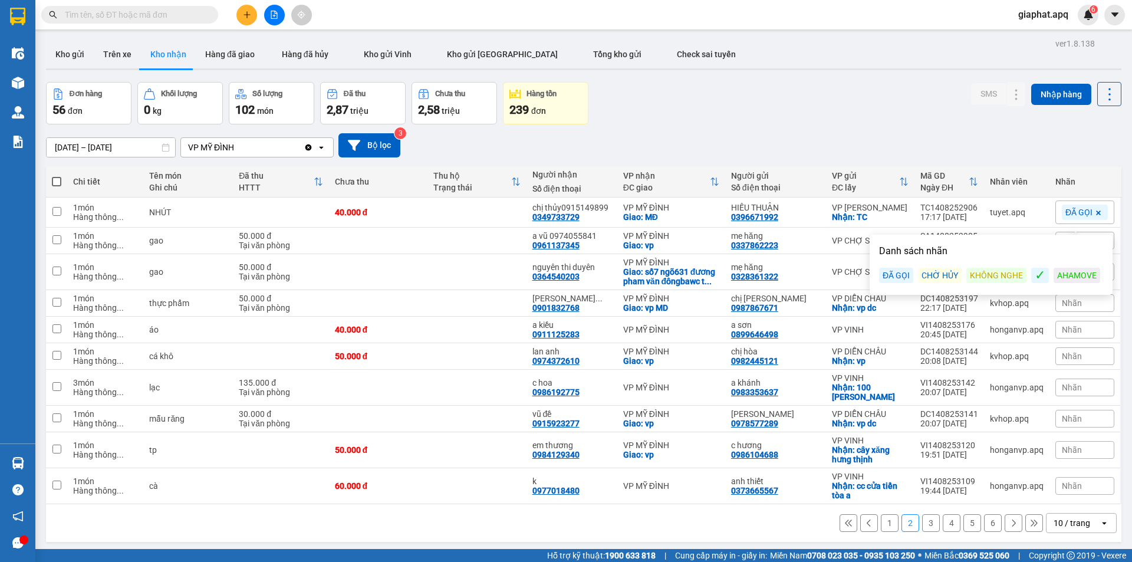
click at [1095, 213] on icon at bounding box center [1098, 212] width 7 height 7
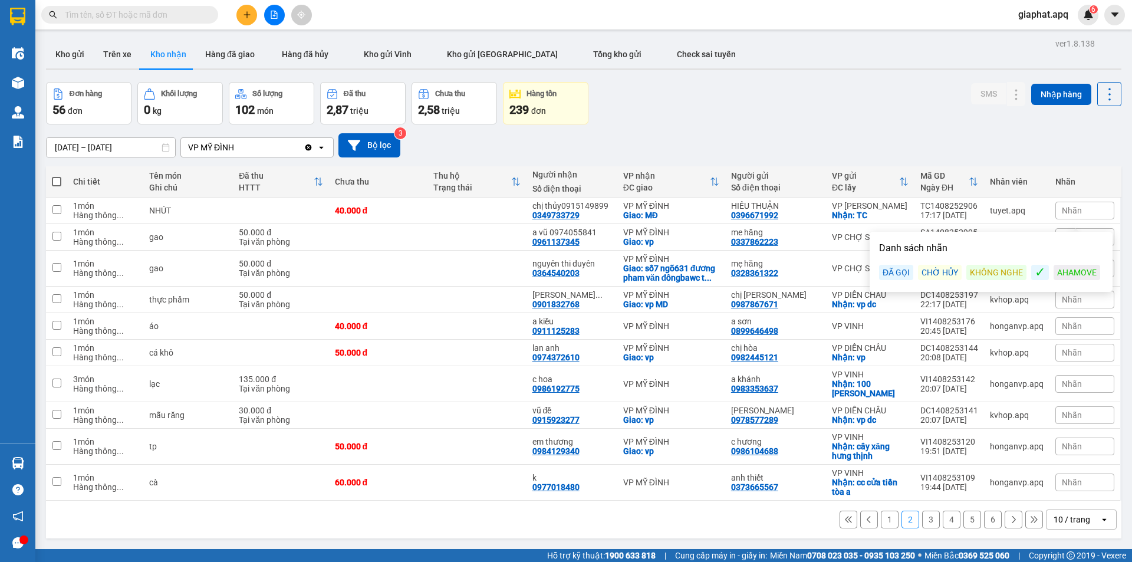
click at [1007, 272] on div "KHÔNG NGHE" at bounding box center [997, 272] width 60 height 15
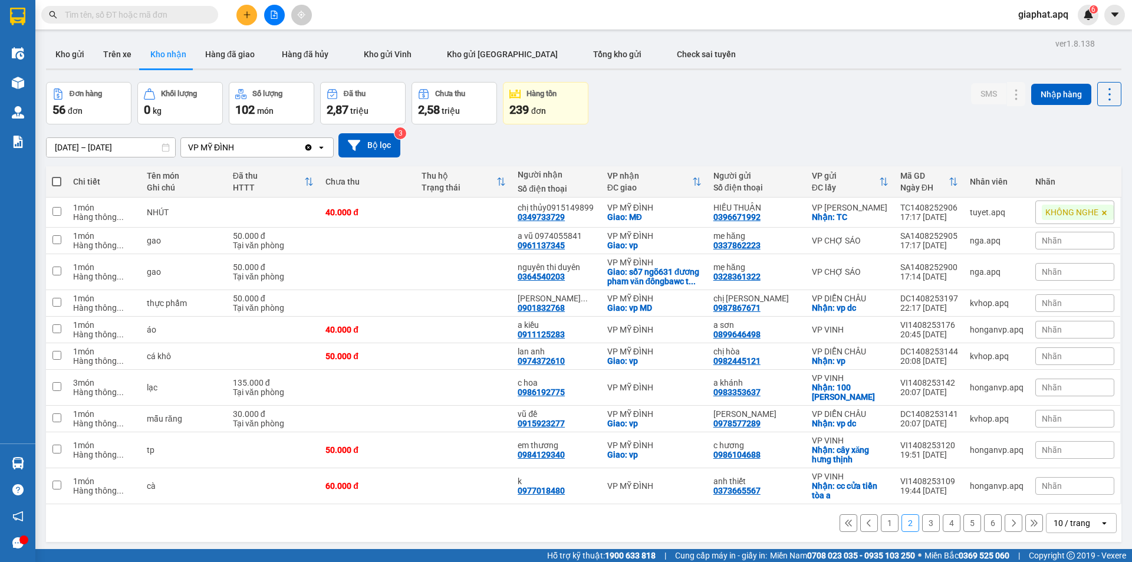
drag, startPoint x: 842, startPoint y: 129, endPoint x: 238, endPoint y: 75, distance: 606.2
click at [761, 129] on div "[DATE] – [DATE] Press the down arrow key to interact with the calendar and sele…" at bounding box center [584, 145] width 1076 height 42
click at [247, 18] on icon "plus" at bounding box center [247, 15] width 8 height 8
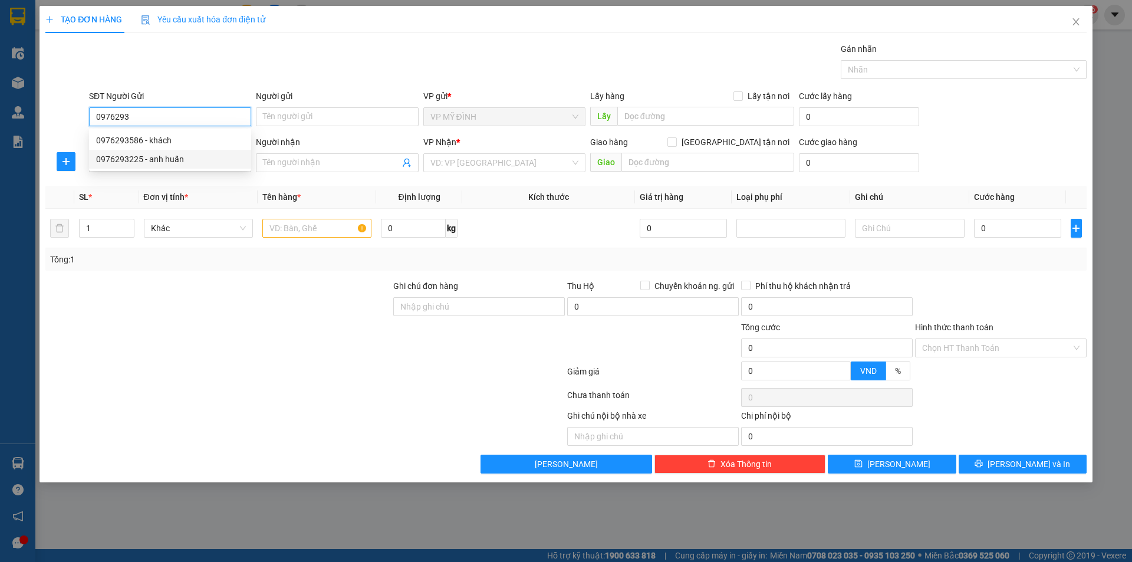
click at [129, 156] on div "0976293225 - anh huấn" at bounding box center [170, 159] width 148 height 13
type input "0976293225"
type input "anh huấn"
checkbox input "true"
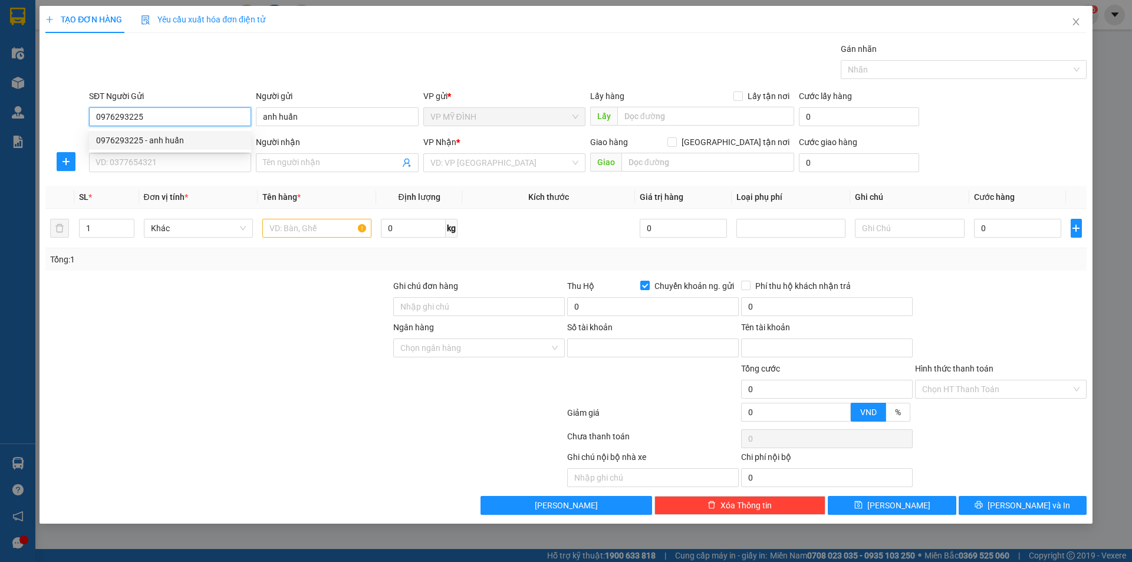
type input "0170100169005"
type input "phan văn khanh"
type input "0976293225"
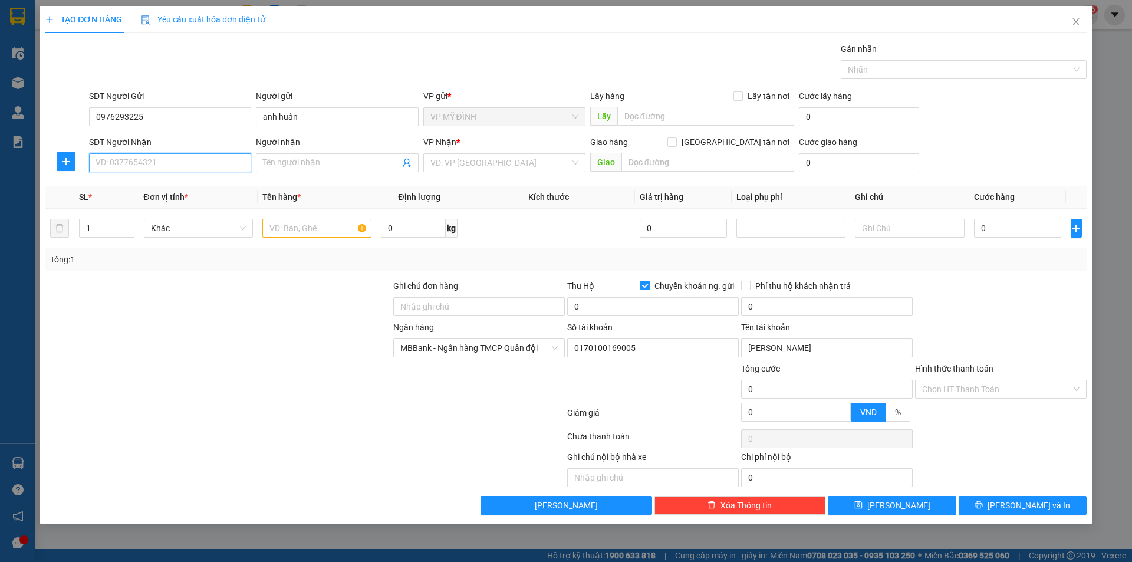
click at [141, 160] on input "SĐT Người Nhận" at bounding box center [170, 162] width 162 height 19
click at [124, 222] on div "0943881797 - thùy linh" at bounding box center [170, 224] width 148 height 13
type input "0943881797"
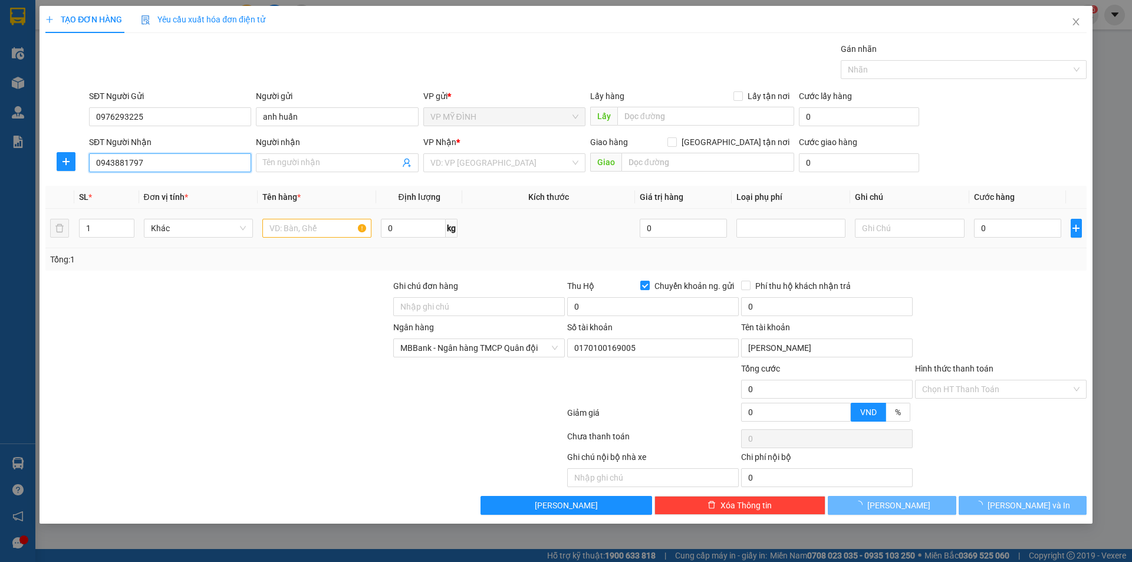
type input "[PERSON_NAME]"
checkbox input "true"
type input "121 Phan CHu Trinh"
checkbox input "false"
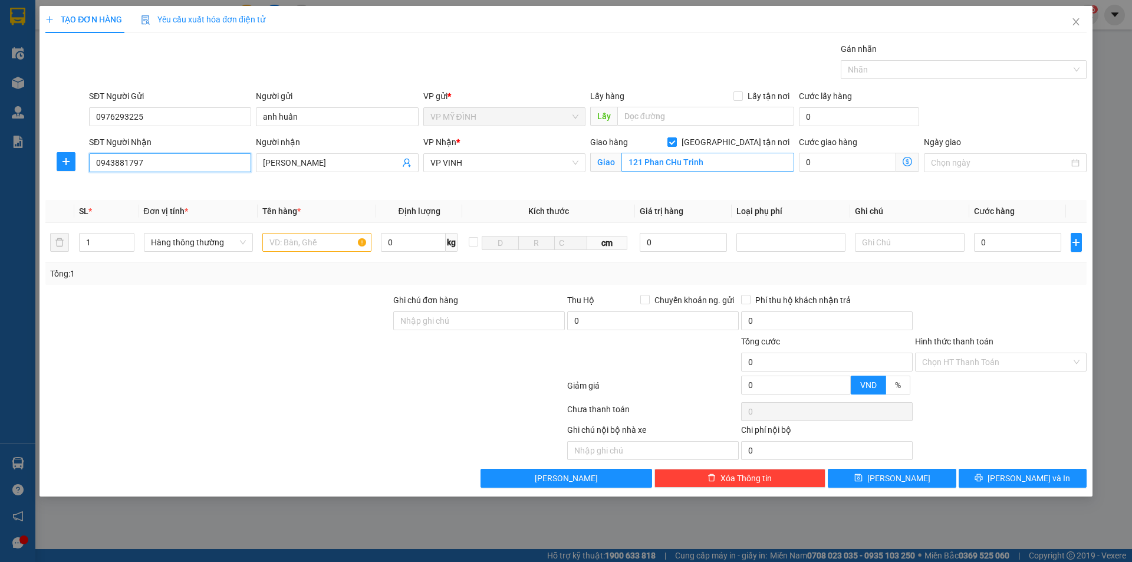
type input "0943881797"
click at [727, 165] on input "121 Phan CHu Trinh" at bounding box center [708, 162] width 173 height 19
click at [303, 239] on input "text" at bounding box center [316, 242] width 109 height 19
type input "j"
type input "hoa"
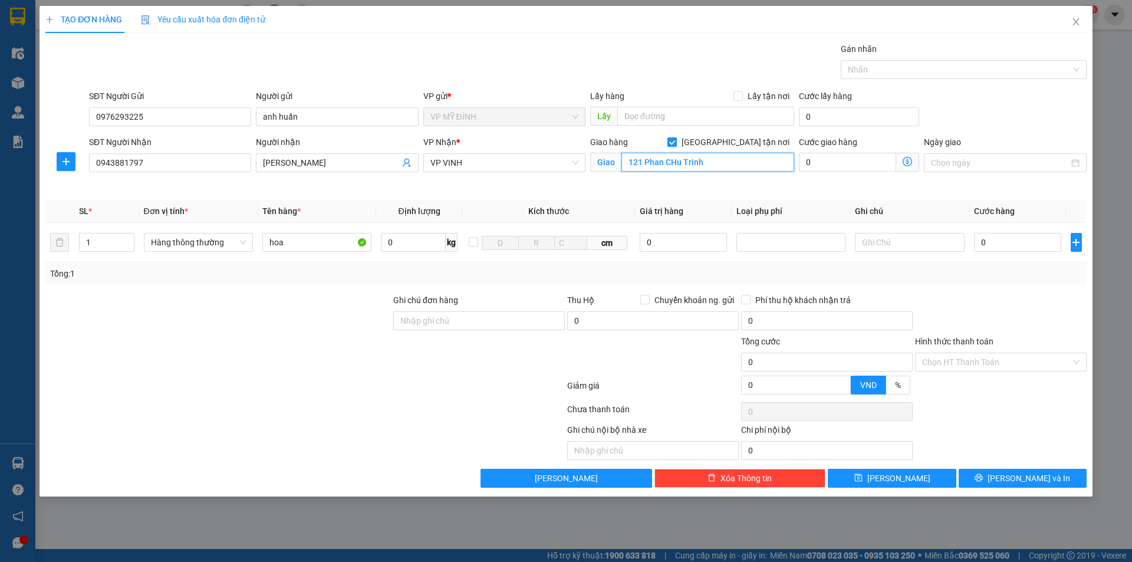
click at [704, 163] on input "121 Phan CHu Trinh" at bounding box center [708, 162] width 173 height 19
type input "dường ly thường kiệt kéo dài"
click at [991, 242] on input "0" at bounding box center [1018, 242] width 88 height 19
type input "5"
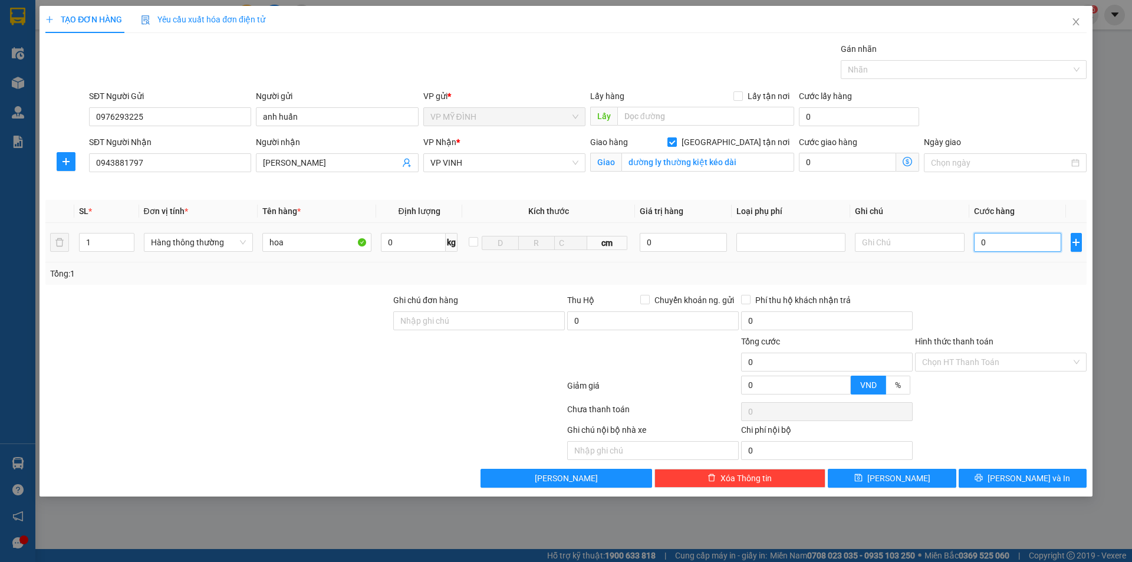
type input "5"
type input "50"
type input "50.000"
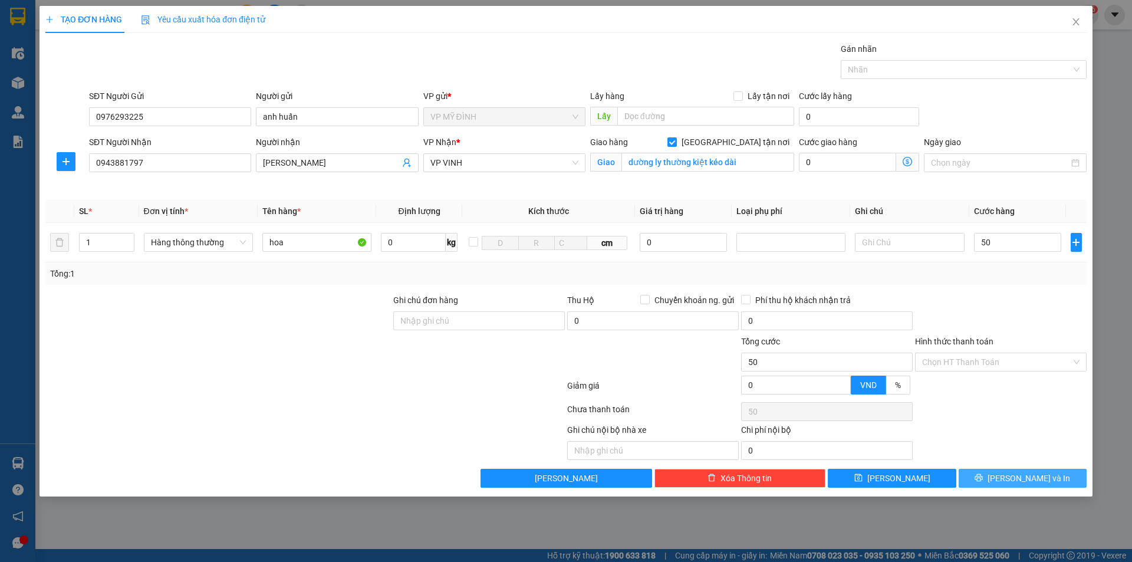
type input "50.000"
click at [1015, 482] on span "[PERSON_NAME] và In" at bounding box center [1029, 478] width 83 height 13
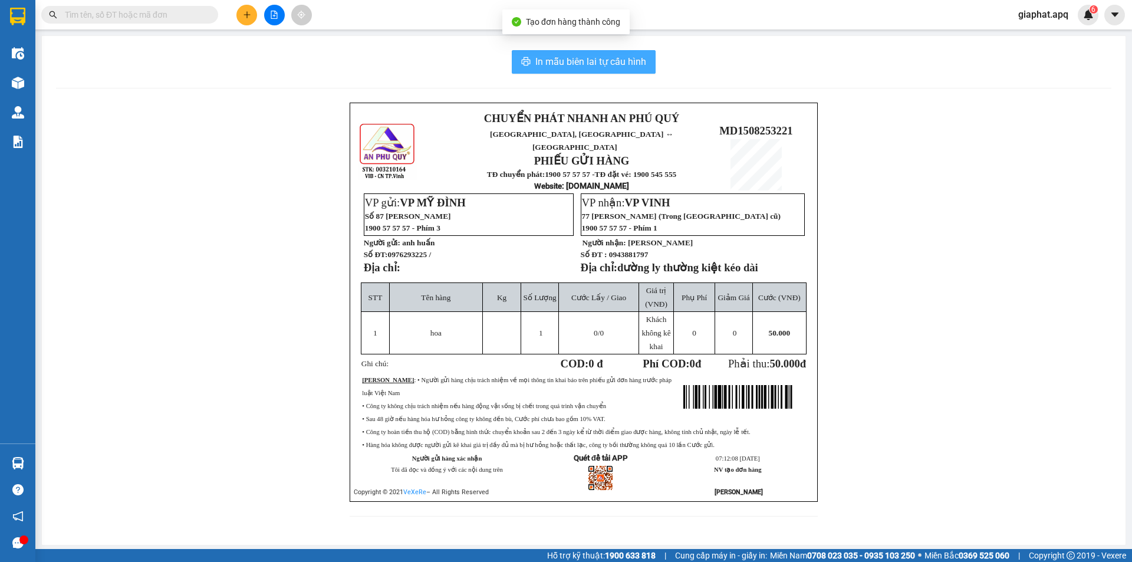
click at [634, 67] on span "In mẫu biên lai tự cấu hình" at bounding box center [590, 61] width 111 height 15
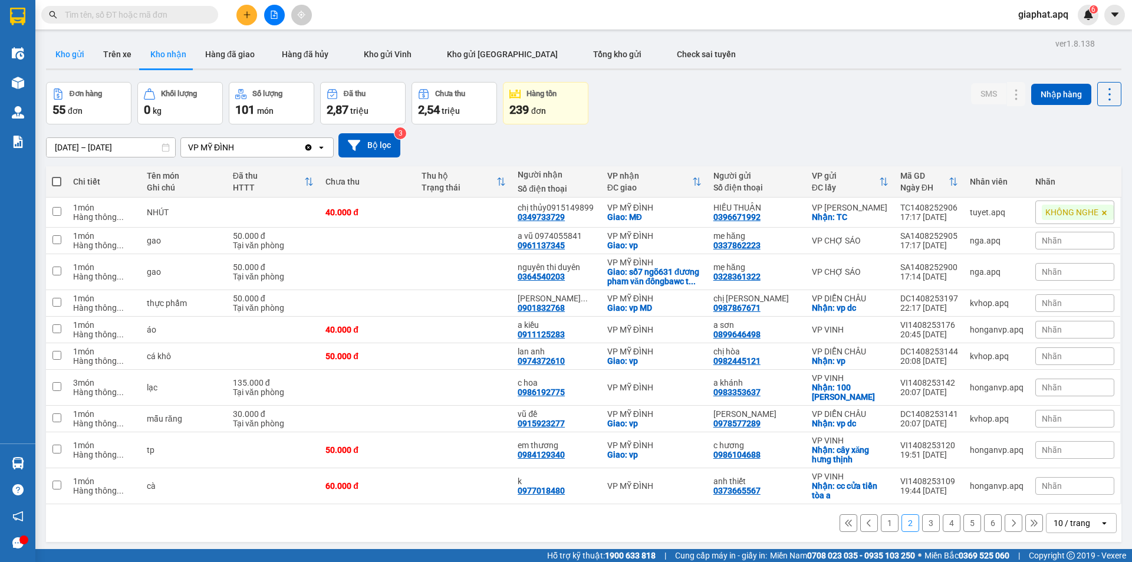
click at [78, 54] on button "Kho gửi" at bounding box center [70, 54] width 48 height 28
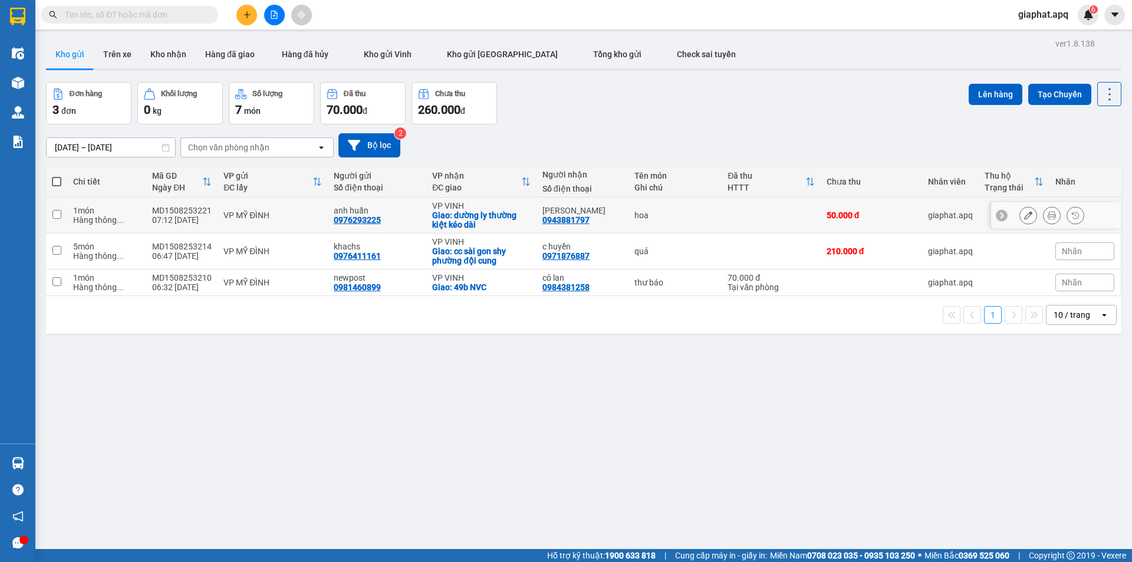
drag, startPoint x: 857, startPoint y: 218, endPoint x: 947, endPoint y: 215, distance: 90.3
click at [857, 217] on div "50.000 đ" at bounding box center [872, 215] width 90 height 9
checkbox input "true"
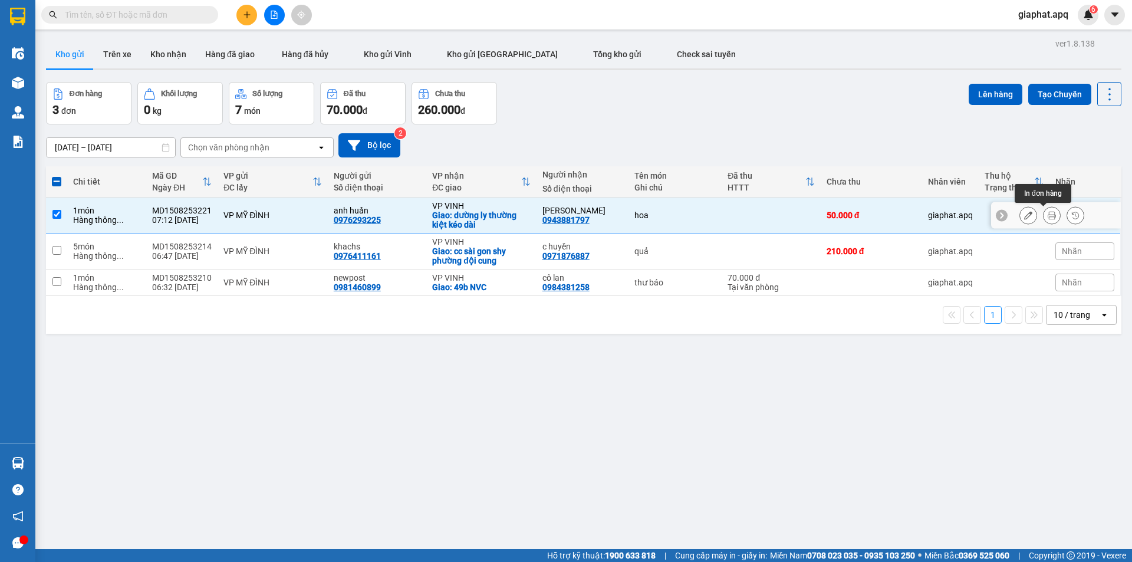
click at [1048, 217] on icon at bounding box center [1052, 215] width 8 height 8
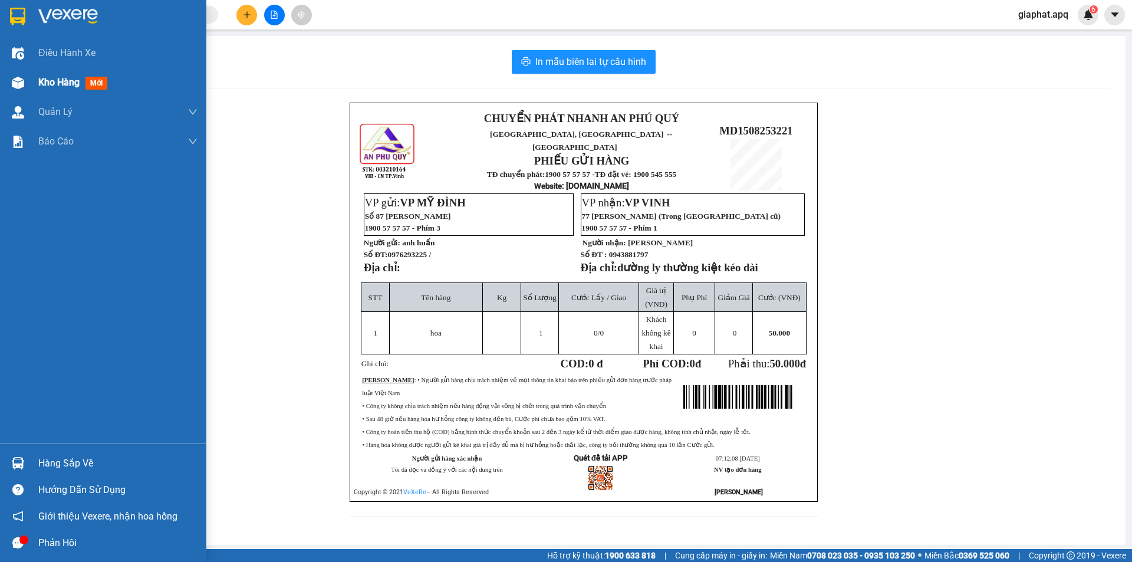
click at [16, 83] on img at bounding box center [18, 83] width 12 height 12
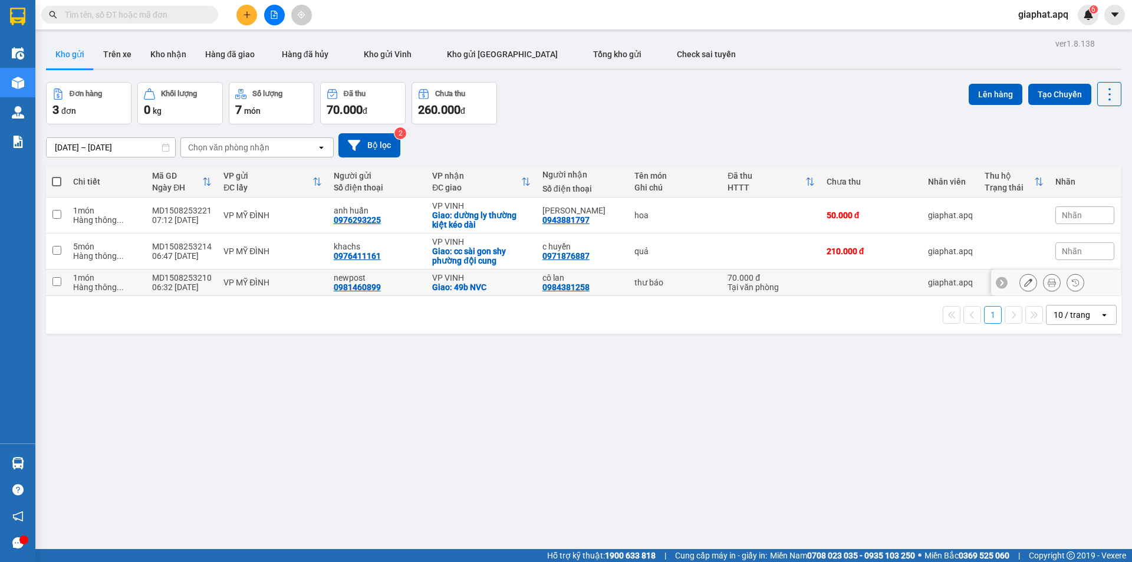
drag, startPoint x: 821, startPoint y: 286, endPoint x: 1023, endPoint y: 280, distance: 201.8
click at [824, 286] on td at bounding box center [871, 283] width 101 height 27
checkbox input "true"
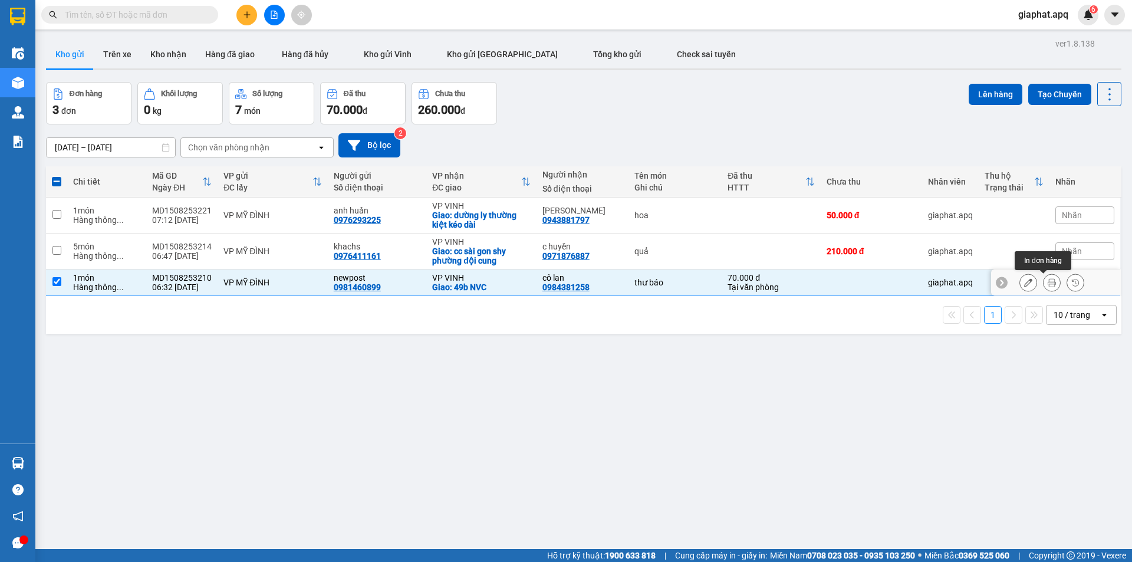
click at [1048, 283] on icon at bounding box center [1052, 282] width 8 height 8
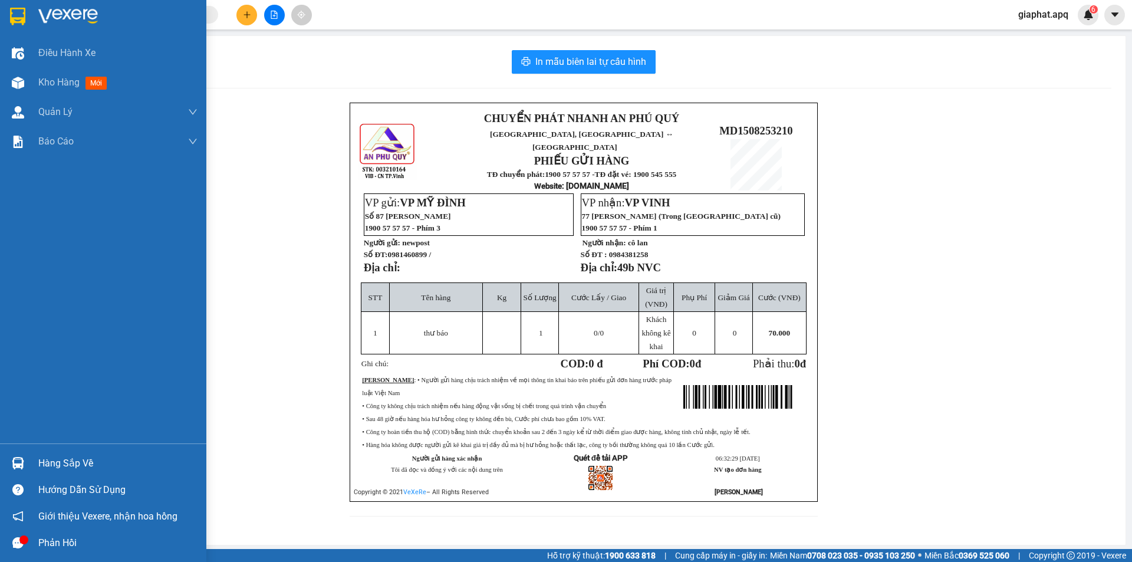
click at [18, 467] on img at bounding box center [18, 463] width 12 height 12
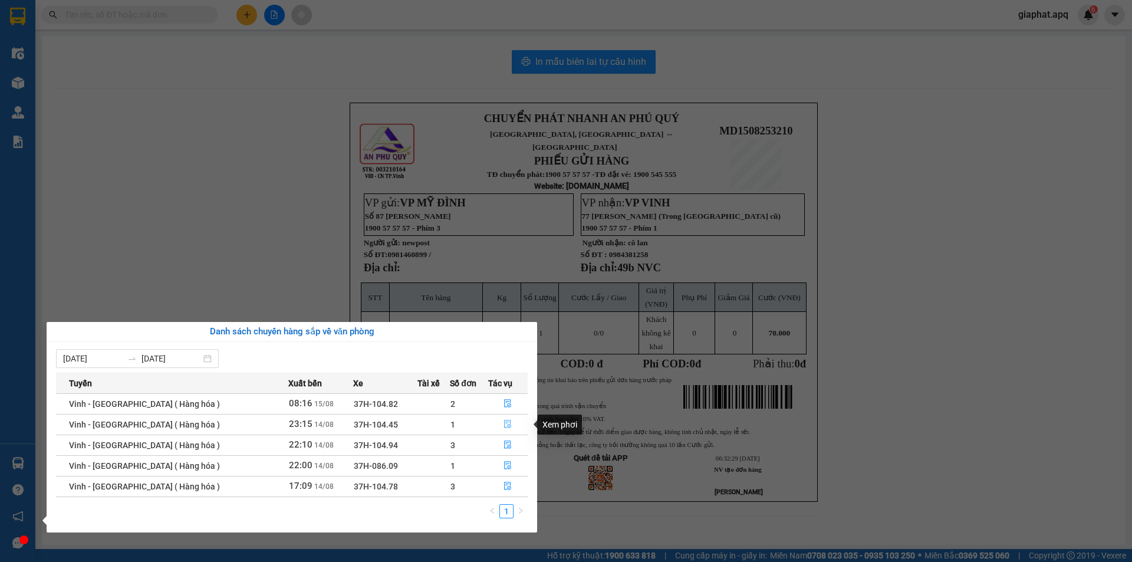
click at [504, 425] on icon "file-done" at bounding box center [508, 424] width 8 height 8
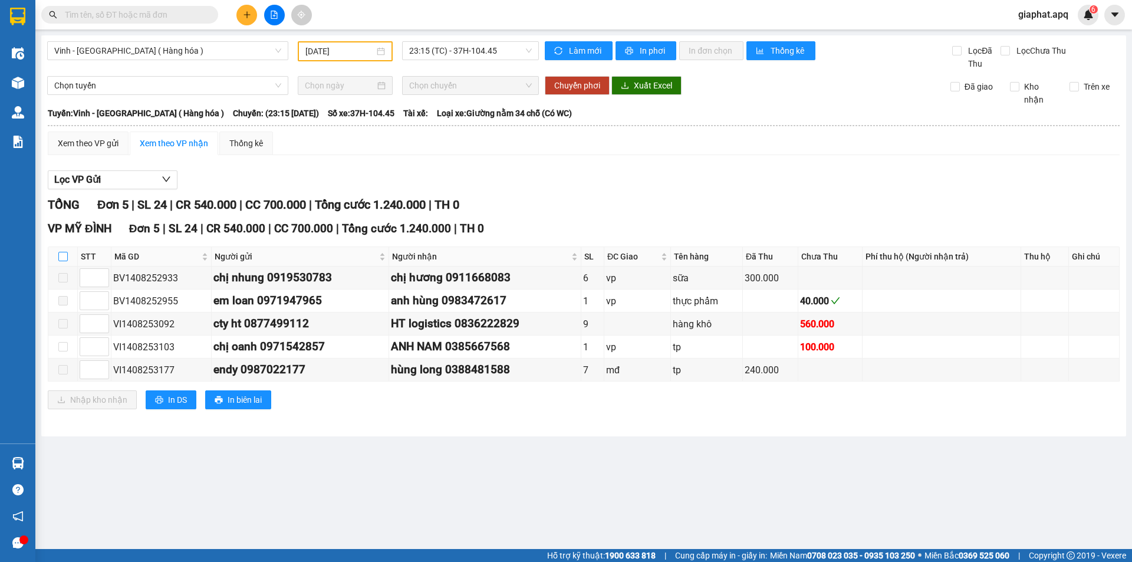
click at [61, 256] on input "checkbox" at bounding box center [62, 256] width 9 height 9
checkbox input "true"
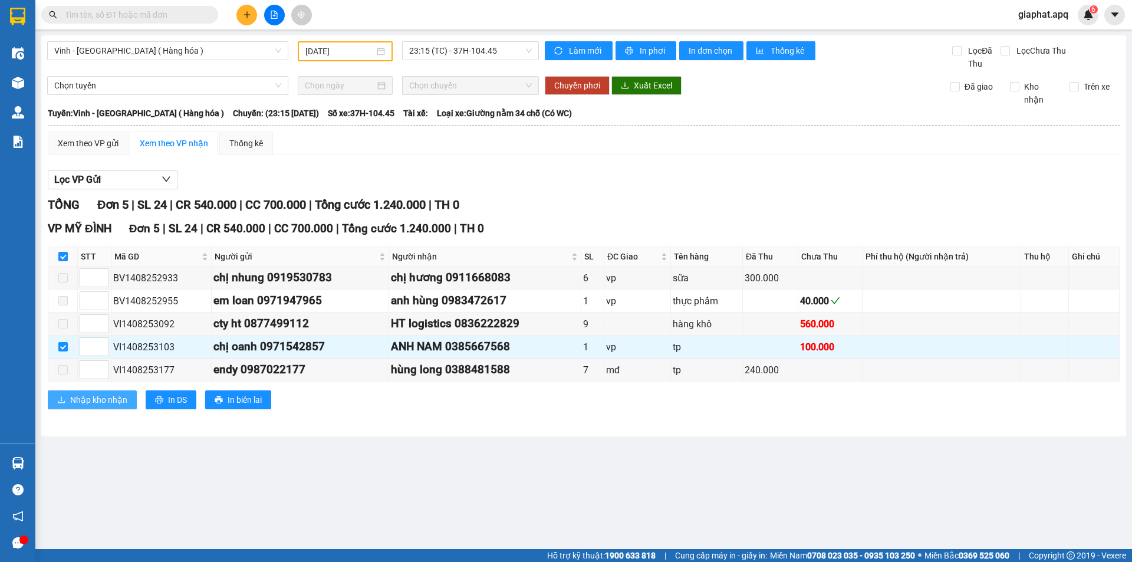
click at [98, 396] on span "Nhập kho nhận" at bounding box center [98, 399] width 57 height 13
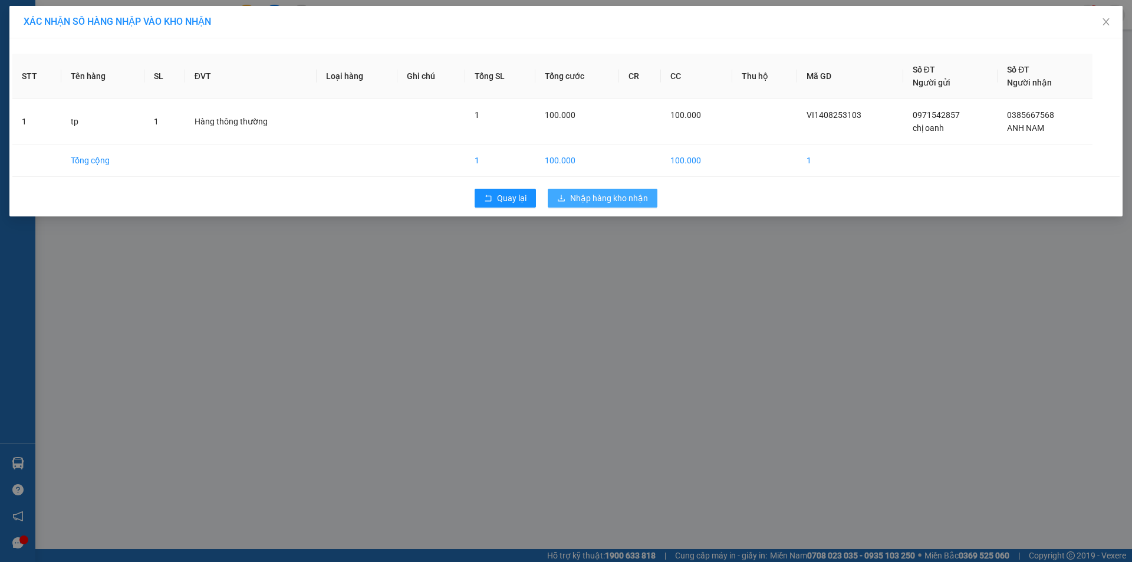
click at [619, 202] on span "Nhập hàng kho nhận" at bounding box center [609, 198] width 78 height 13
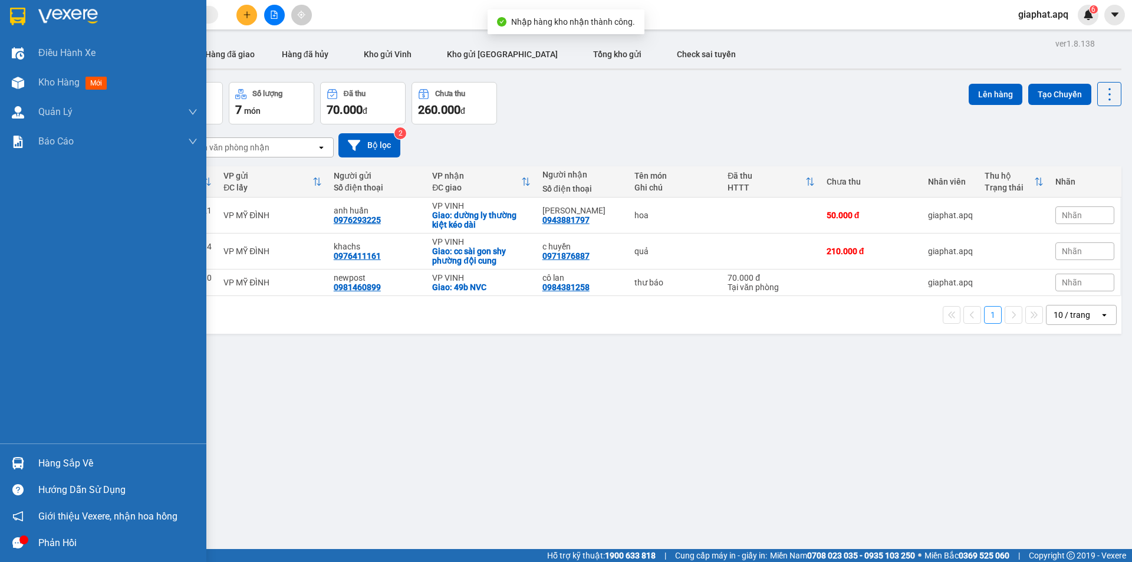
click at [14, 460] on img at bounding box center [18, 463] width 12 height 12
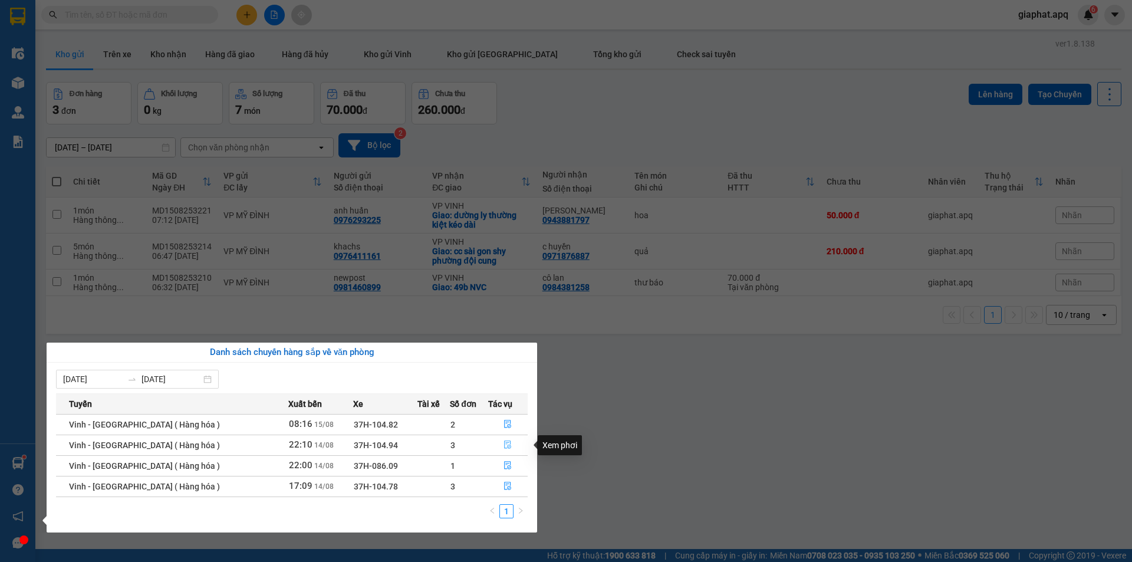
click at [504, 444] on icon "file-done" at bounding box center [508, 445] width 8 height 8
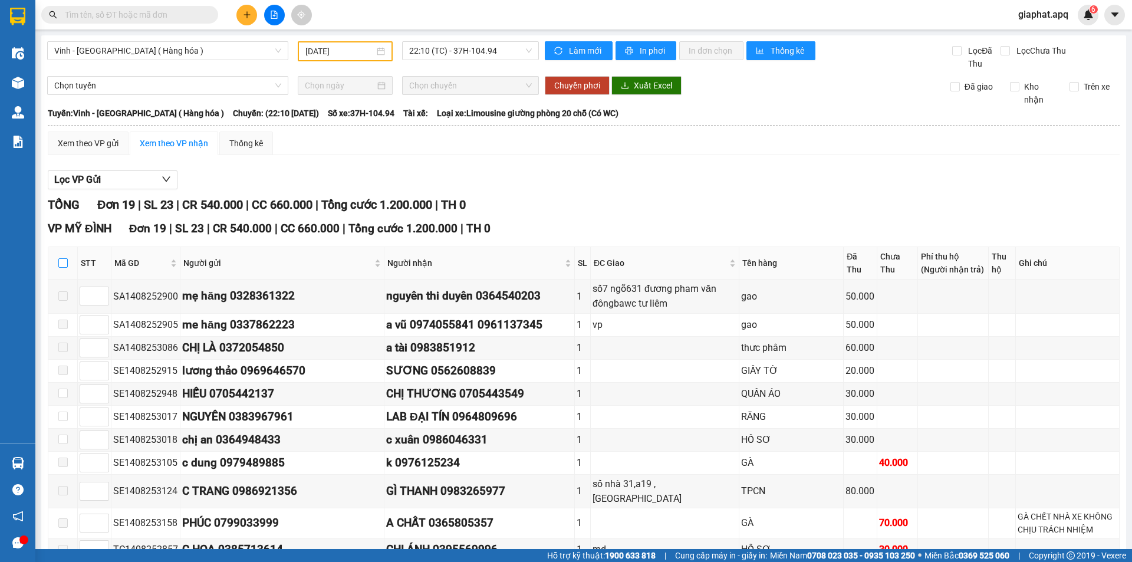
click at [60, 268] on input "checkbox" at bounding box center [62, 262] width 9 height 9
checkbox input "true"
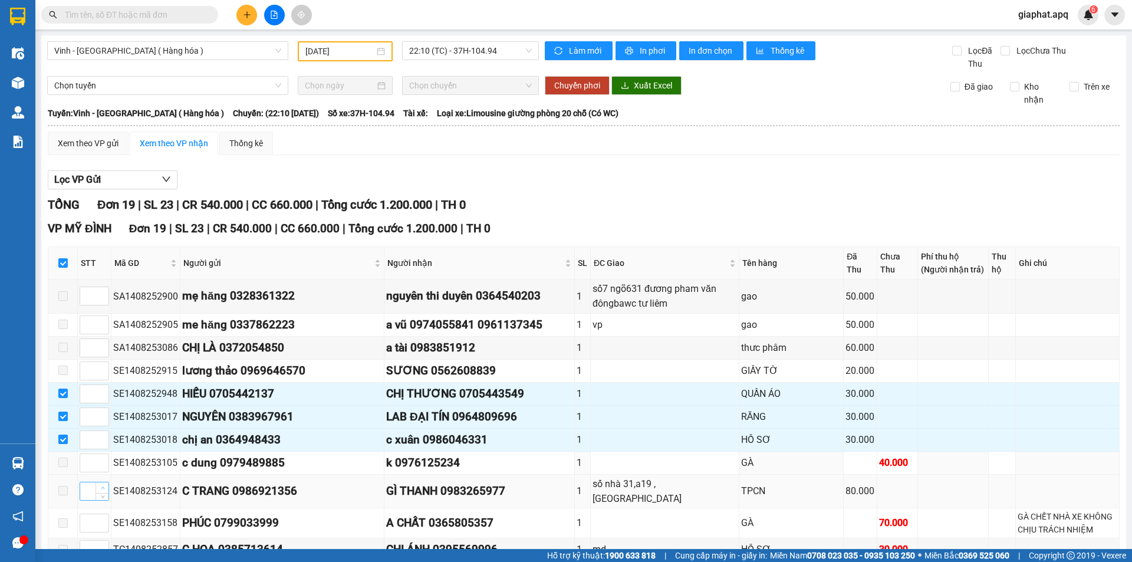
scroll to position [315, 0]
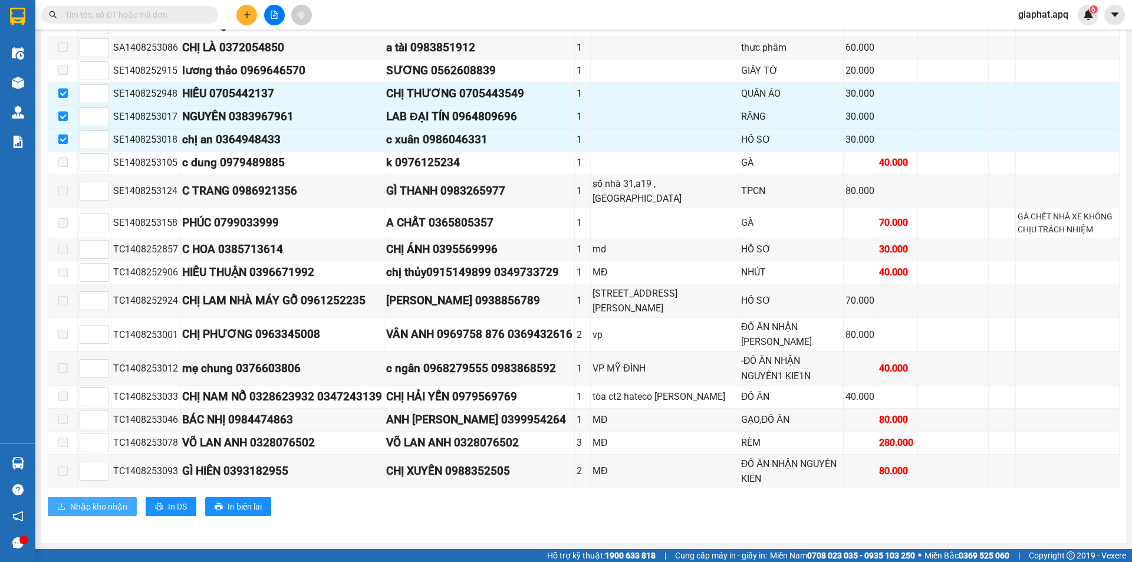
click at [103, 507] on span "Nhập kho nhận" at bounding box center [98, 506] width 57 height 13
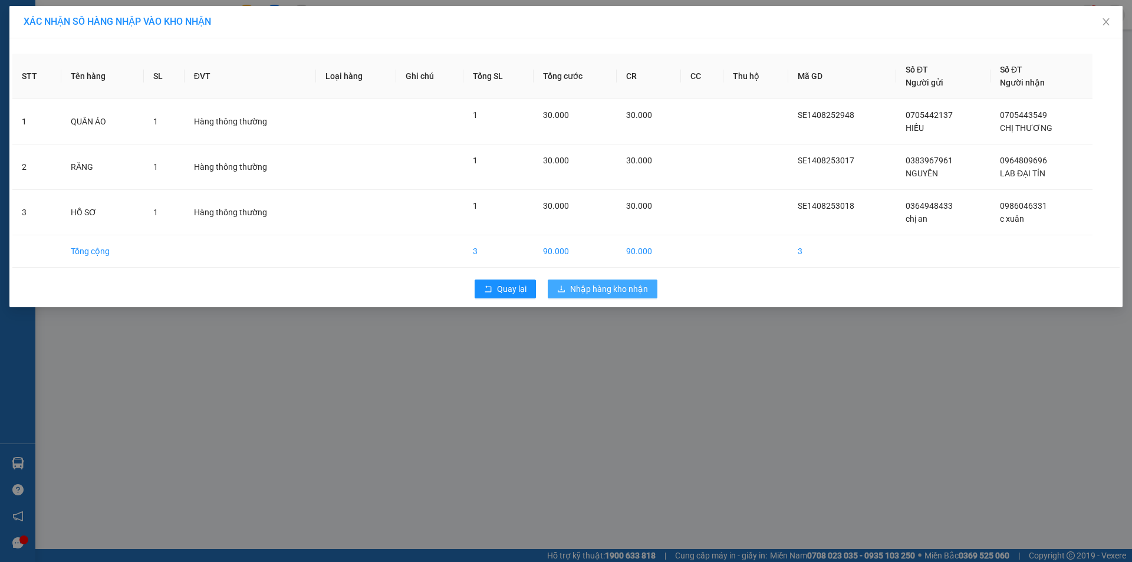
click at [617, 290] on span "Nhập hàng kho nhận" at bounding box center [609, 288] width 78 height 13
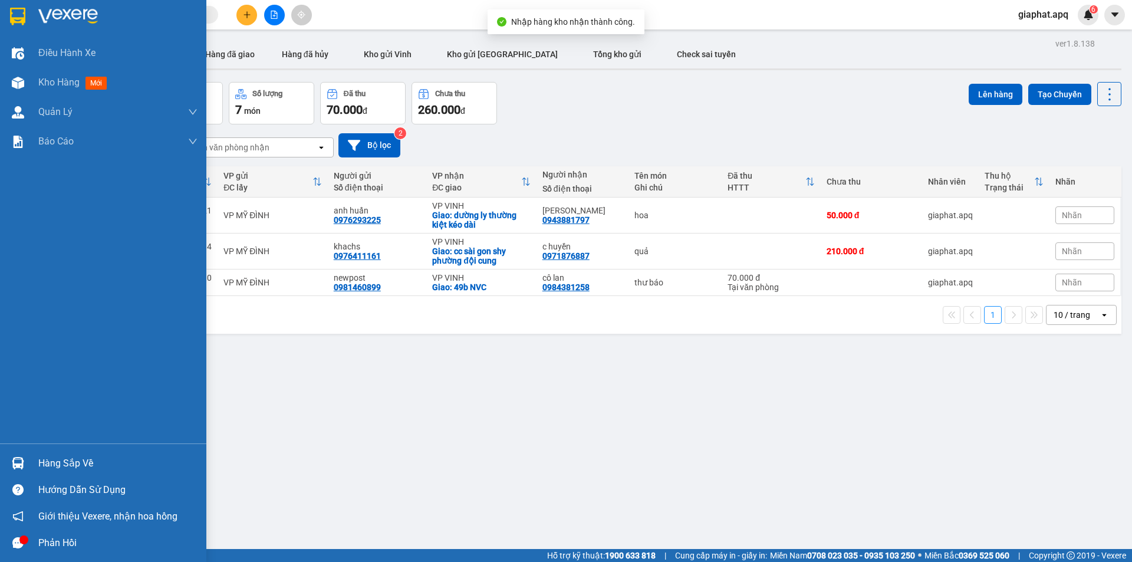
click at [12, 464] on img at bounding box center [18, 463] width 12 height 12
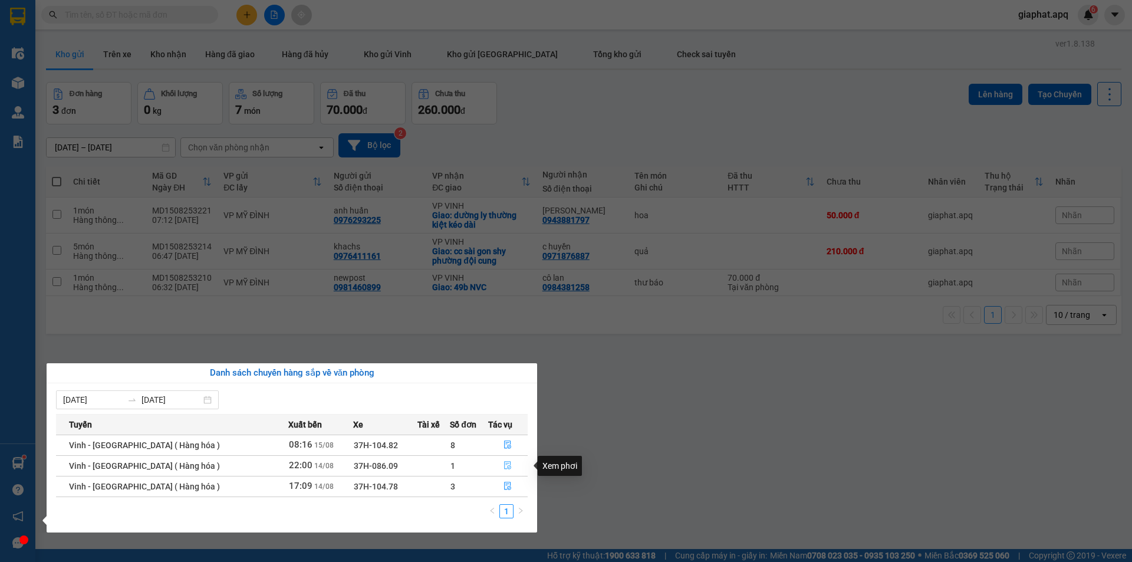
click at [505, 464] on icon "file-done" at bounding box center [508, 466] width 7 height 8
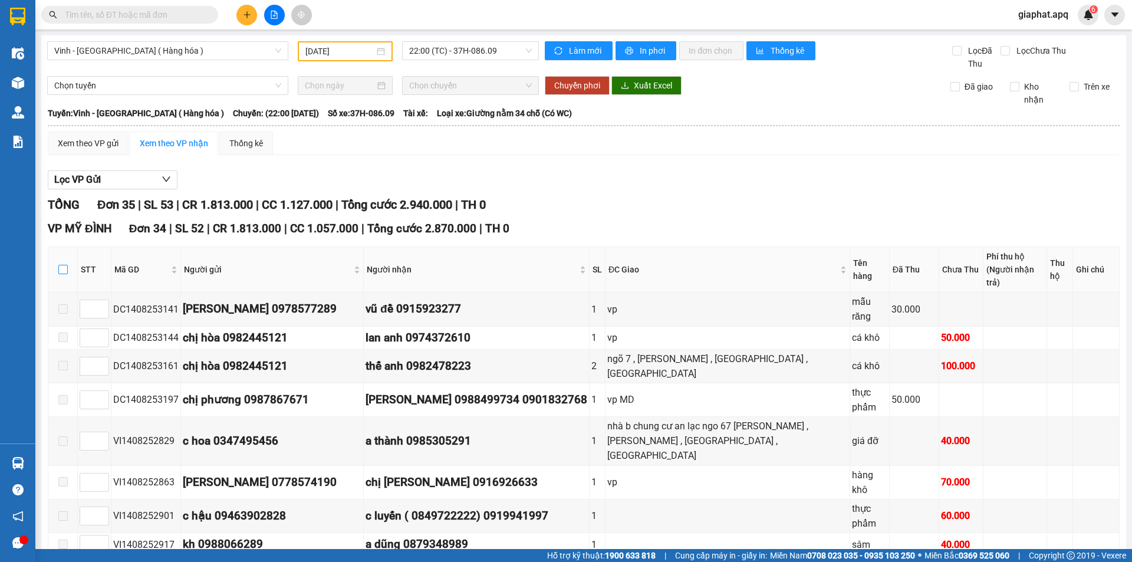
click at [61, 265] on input "checkbox" at bounding box center [62, 269] width 9 height 9
checkbox input "true"
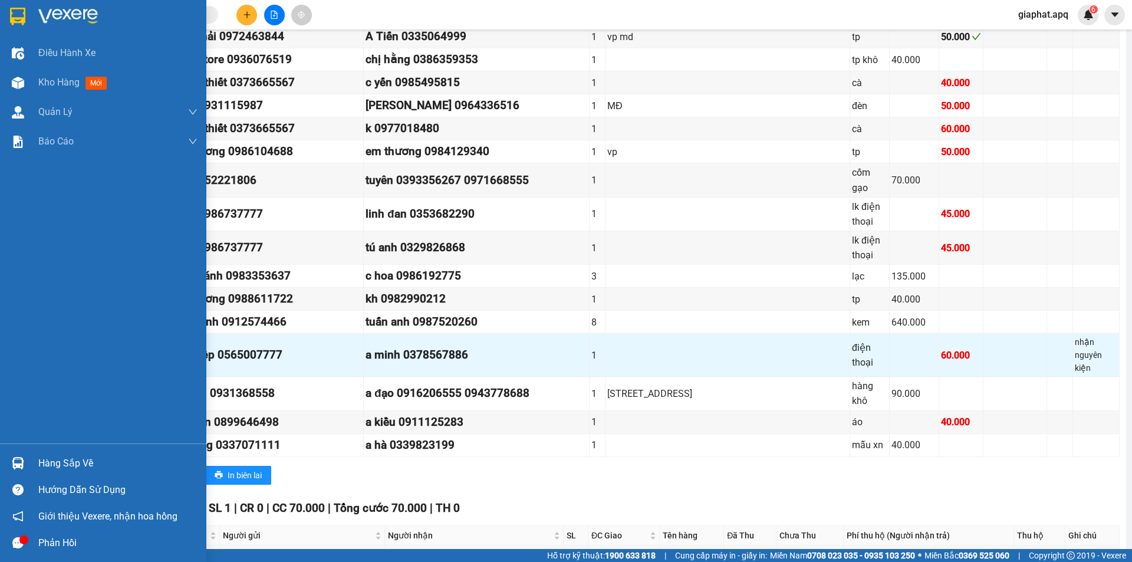
click at [12, 464] on img at bounding box center [18, 463] width 12 height 12
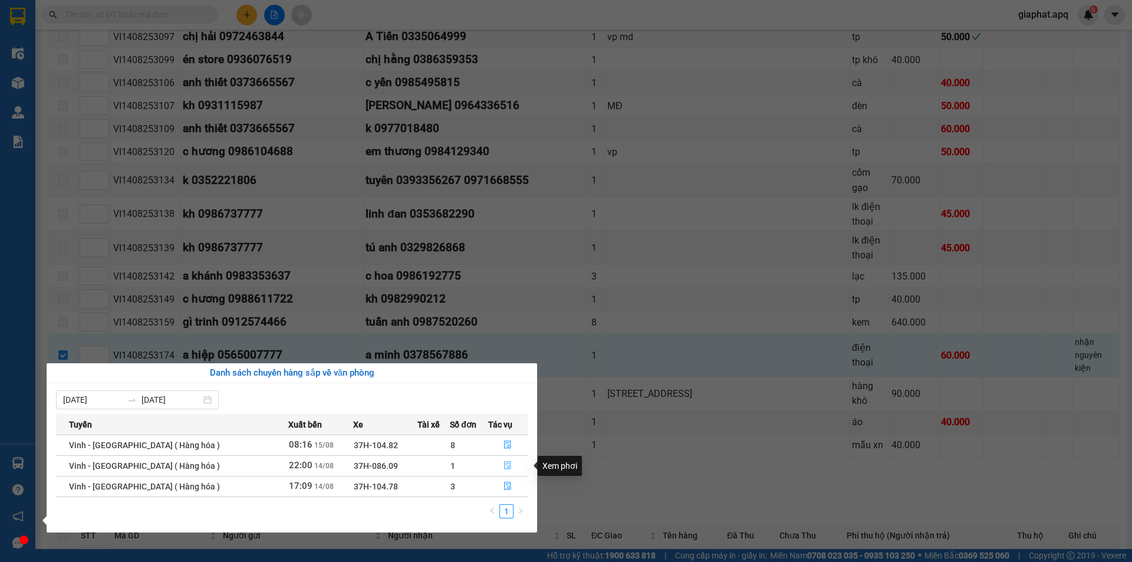
click at [504, 466] on icon "file-done" at bounding box center [508, 465] width 8 height 8
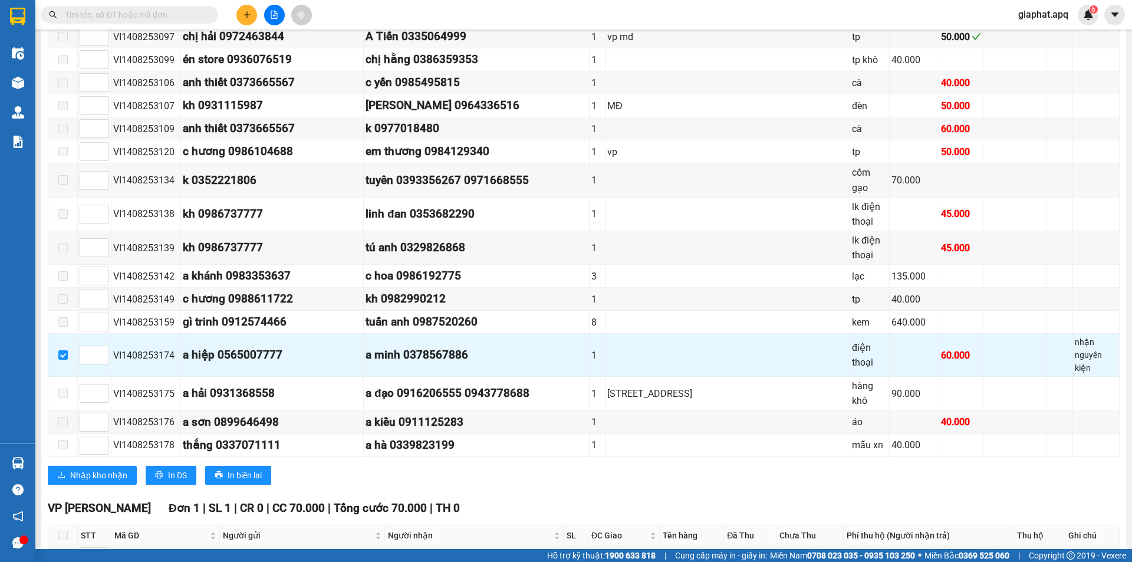
click at [129, 9] on input "text" at bounding box center [134, 14] width 139 height 13
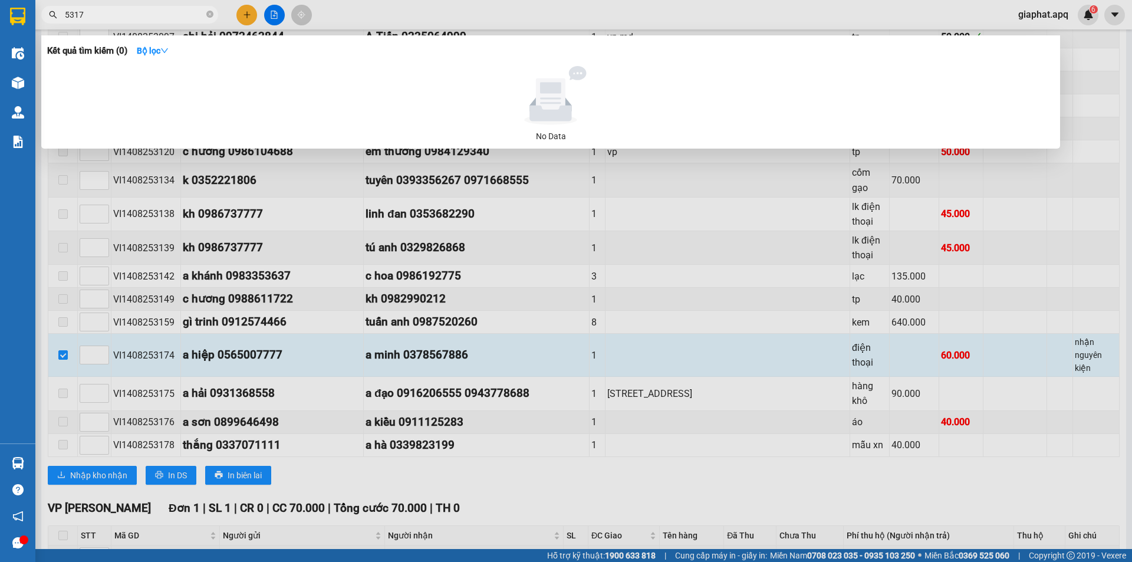
type input "53174"
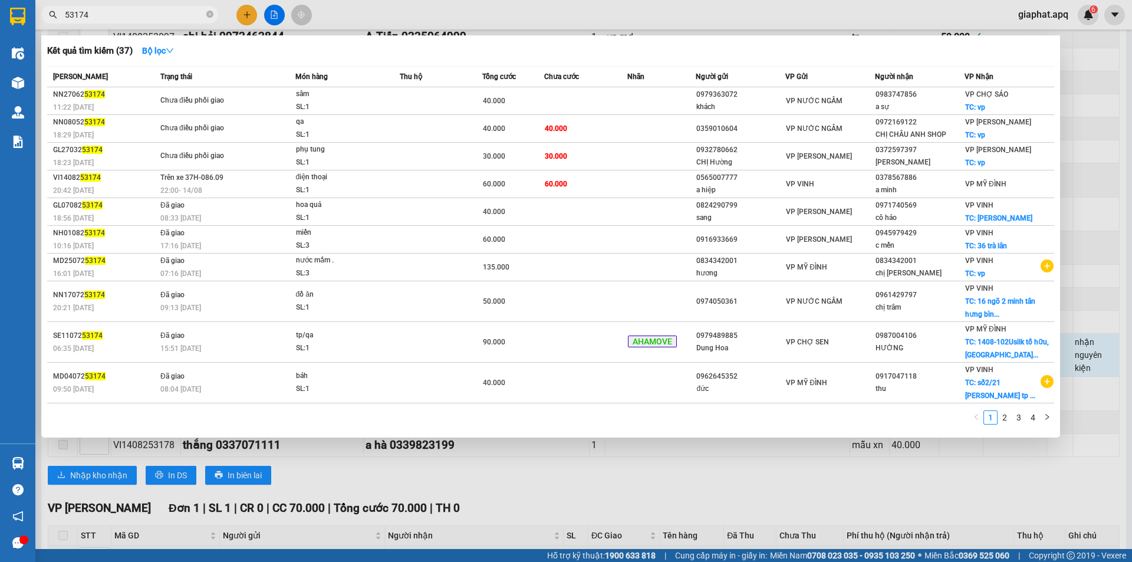
click at [174, 9] on input "53174" at bounding box center [134, 14] width 139 height 13
click at [210, 12] on icon "close-circle" at bounding box center [209, 14] width 7 height 7
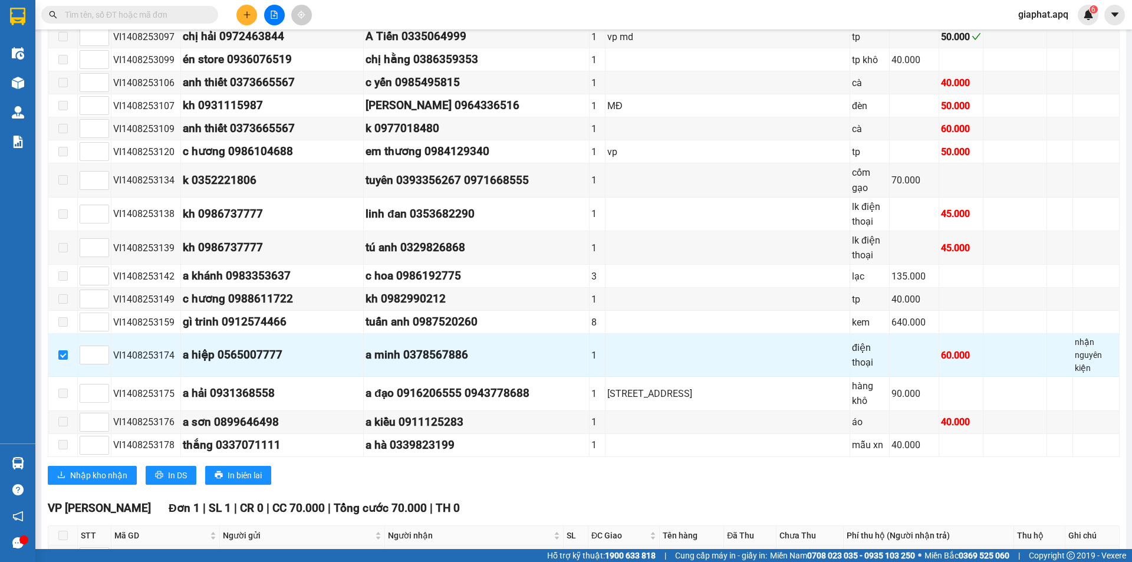
drag, startPoint x: 84, startPoint y: 12, endPoint x: 187, endPoint y: 5, distance: 103.4
click at [110, 11] on input "text" at bounding box center [134, 14] width 139 height 13
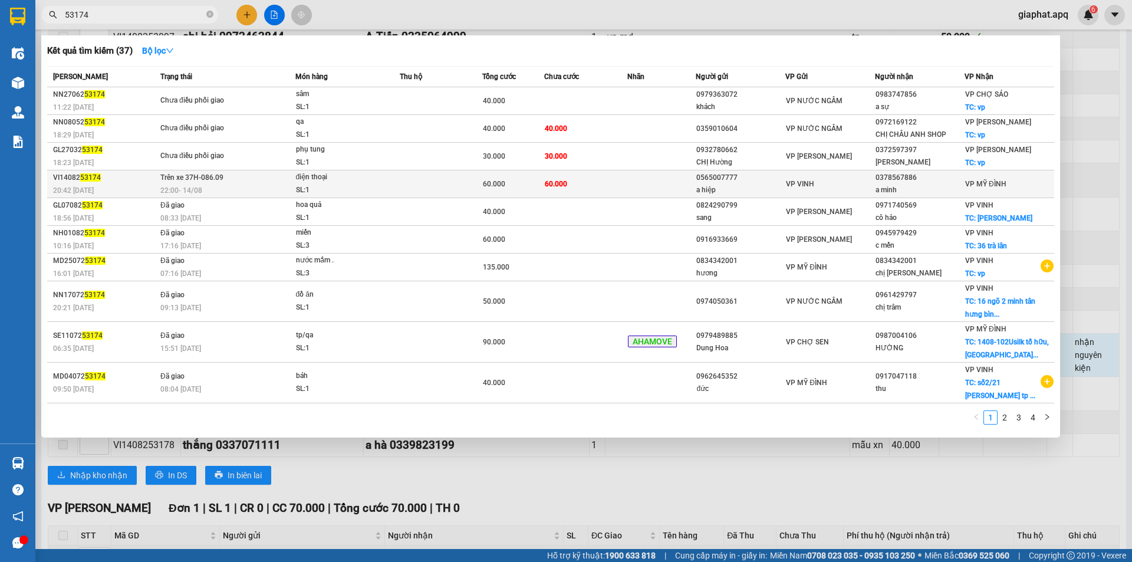
type input "53174"
click at [637, 180] on td at bounding box center [661, 184] width 69 height 28
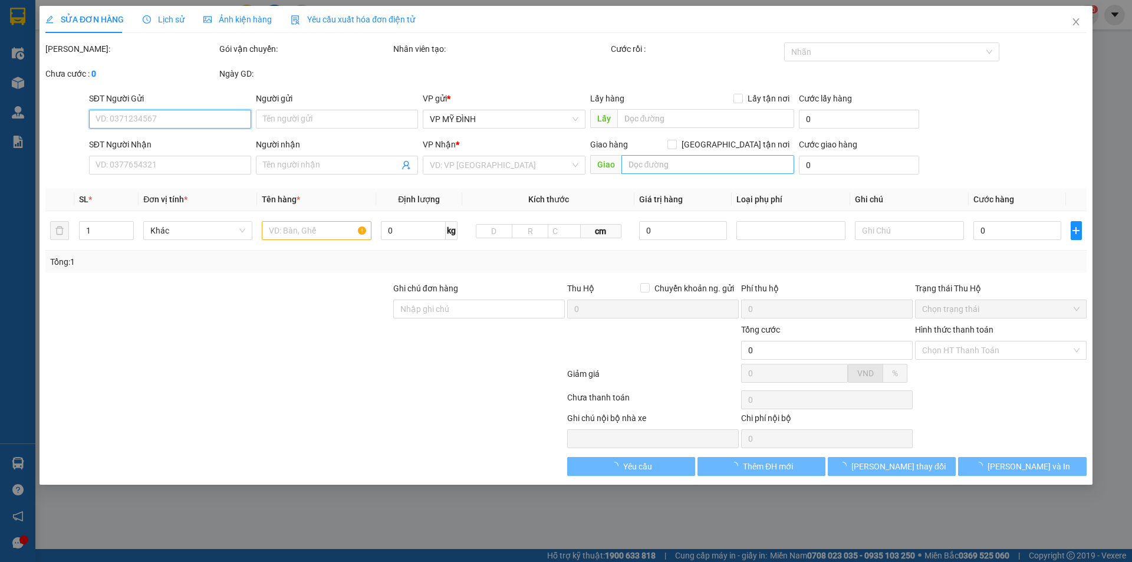
type input "0565007777"
type input "a hiệp"
type input "0378567886"
type input "a minh"
type input "60.000"
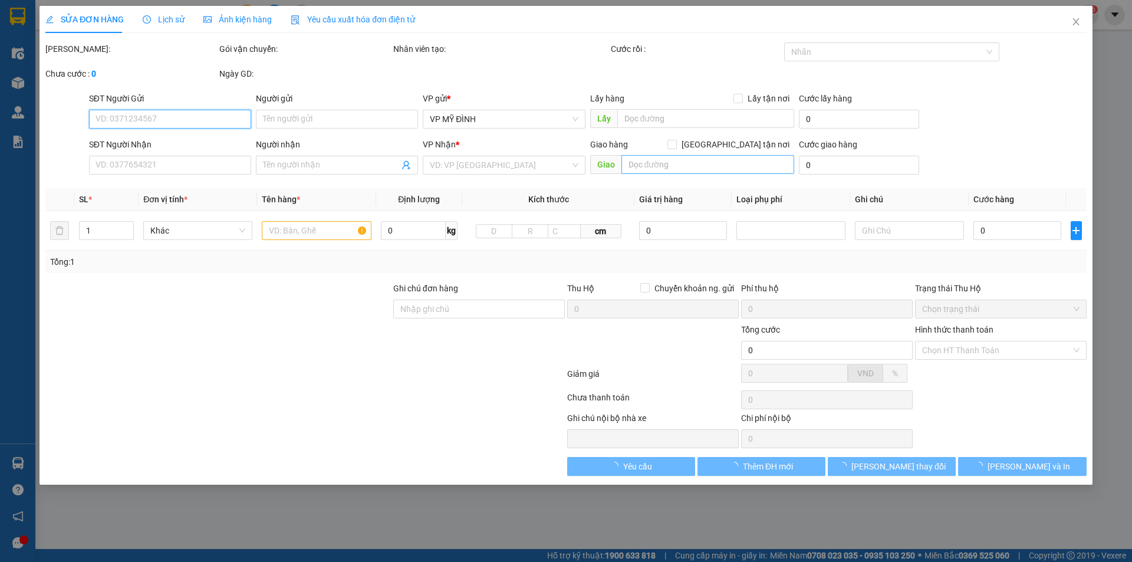
type input "60.000"
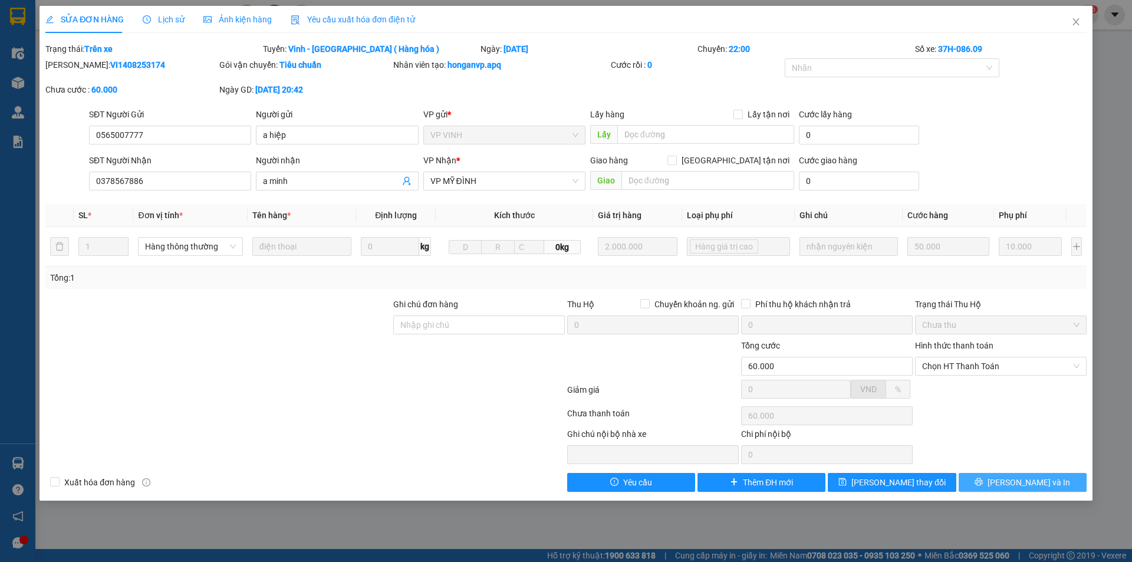
click at [983, 485] on icon "printer" at bounding box center [979, 482] width 8 height 8
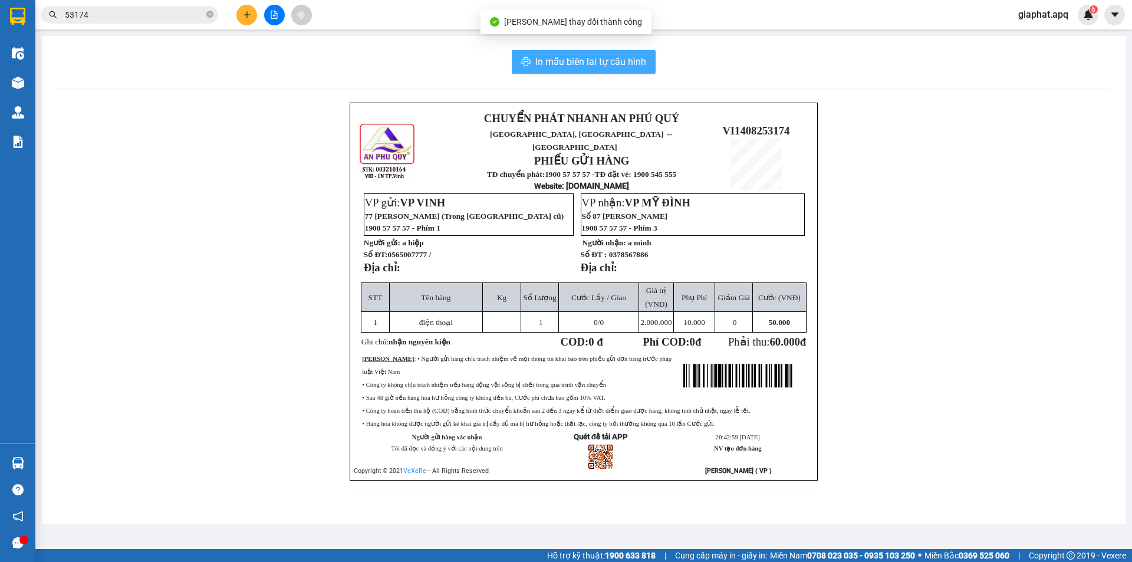
click at [574, 62] on span "In mẫu biên lai tự cấu hình" at bounding box center [590, 61] width 111 height 15
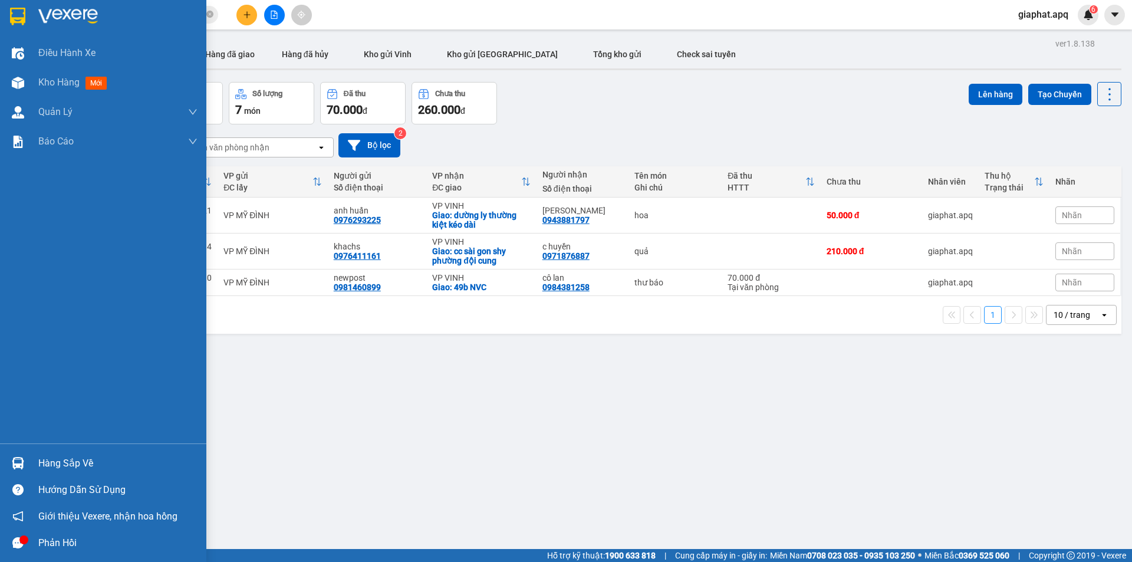
click at [10, 461] on div at bounding box center [18, 463] width 21 height 21
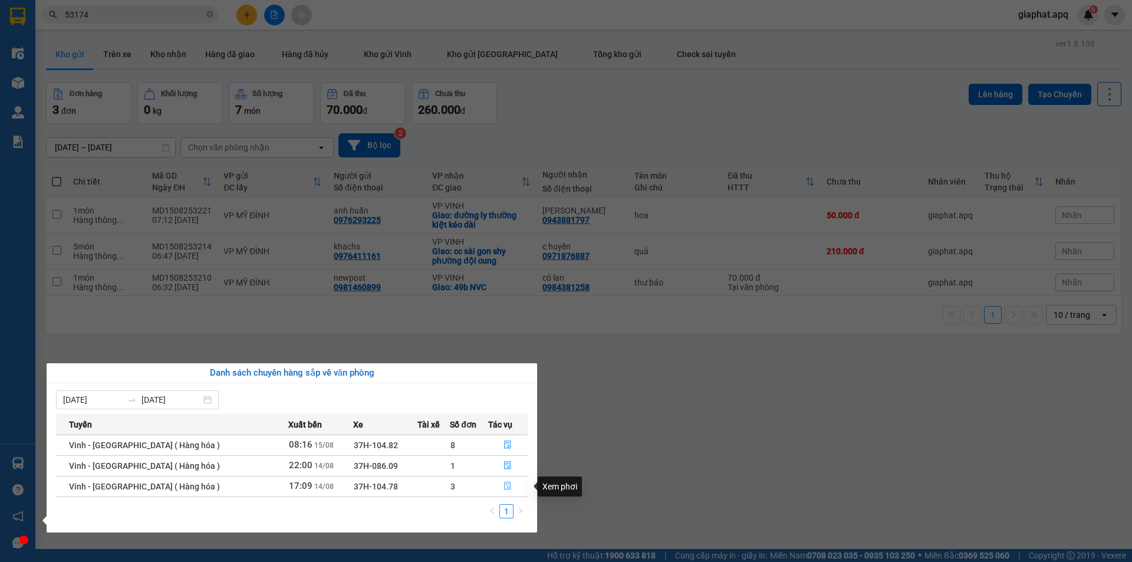
click at [505, 487] on icon "file-done" at bounding box center [508, 486] width 7 height 8
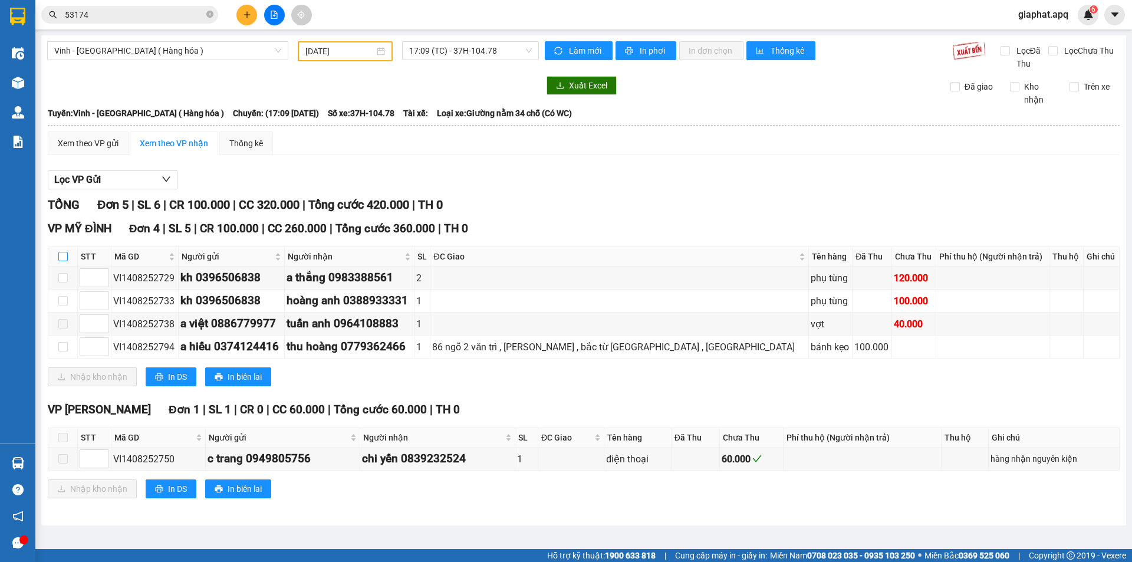
click at [61, 255] on input "checkbox" at bounding box center [62, 256] width 9 height 9
checkbox input "true"
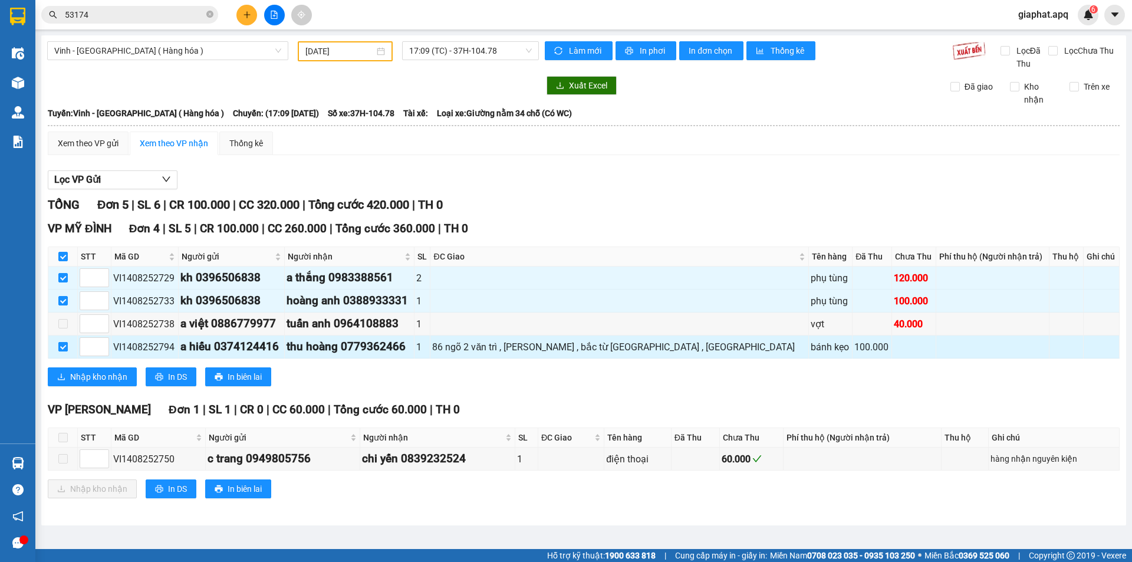
click at [59, 347] on input "checkbox" at bounding box center [62, 346] width 9 height 9
checkbox input "false"
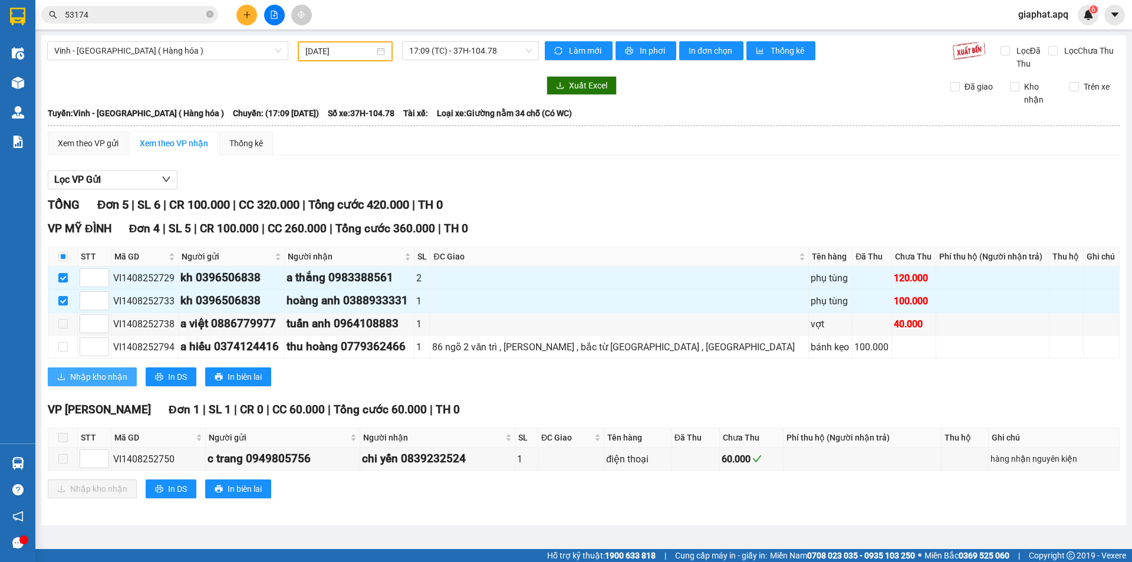
click at [75, 374] on span "Nhập kho nhận" at bounding box center [98, 376] width 57 height 13
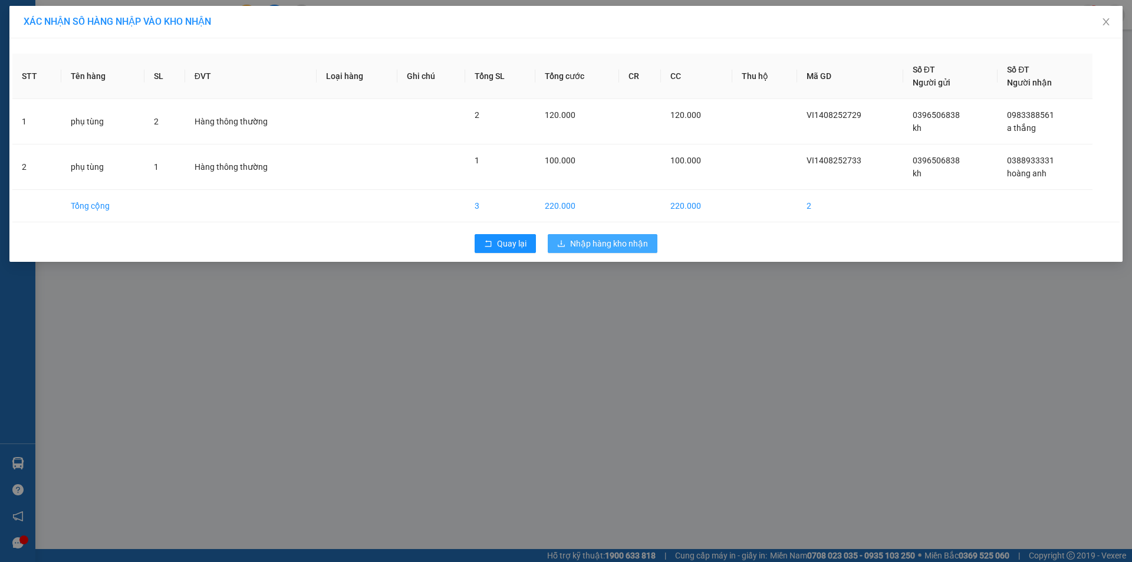
click at [589, 243] on span "Nhập hàng kho nhận" at bounding box center [609, 243] width 78 height 13
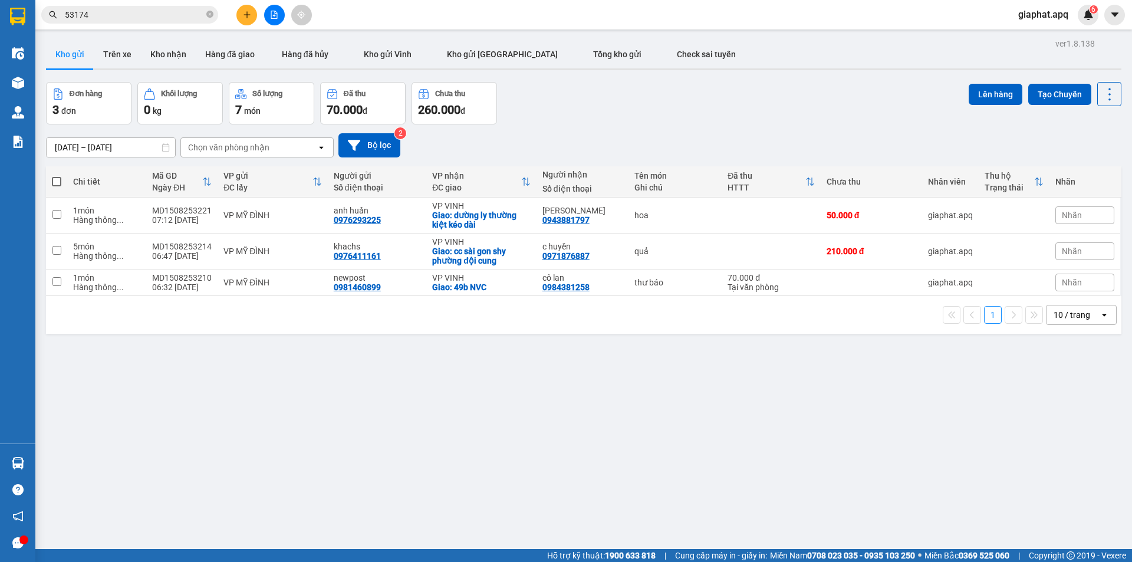
click at [129, 11] on input "53174" at bounding box center [134, 14] width 139 height 13
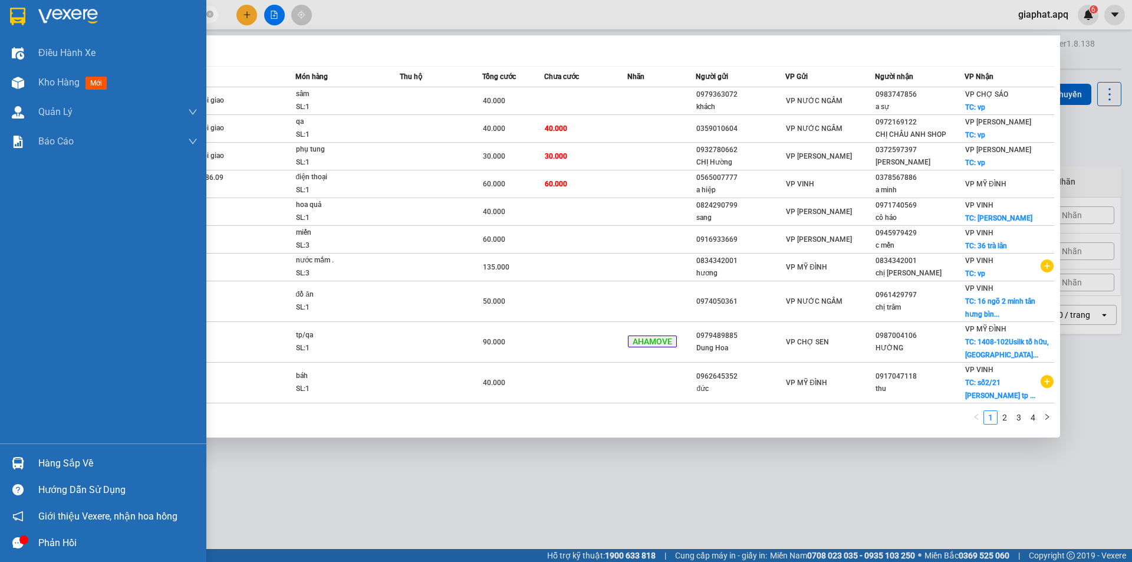
click at [15, 464] on img at bounding box center [18, 463] width 12 height 12
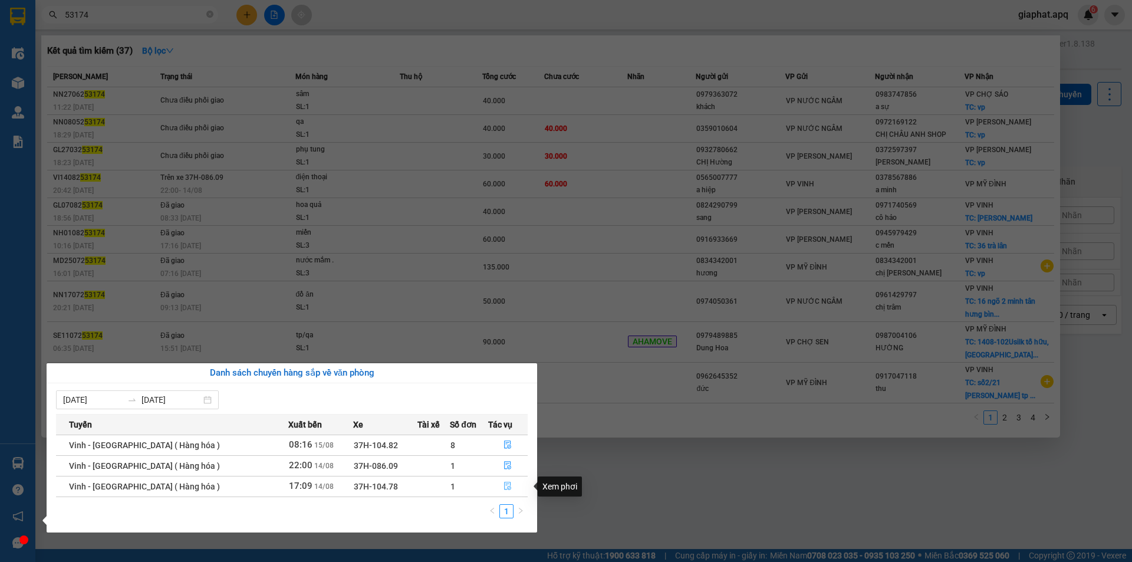
drag, startPoint x: 507, startPoint y: 483, endPoint x: 496, endPoint y: 485, distance: 11.3
click at [505, 483] on icon "file-done" at bounding box center [508, 486] width 8 height 8
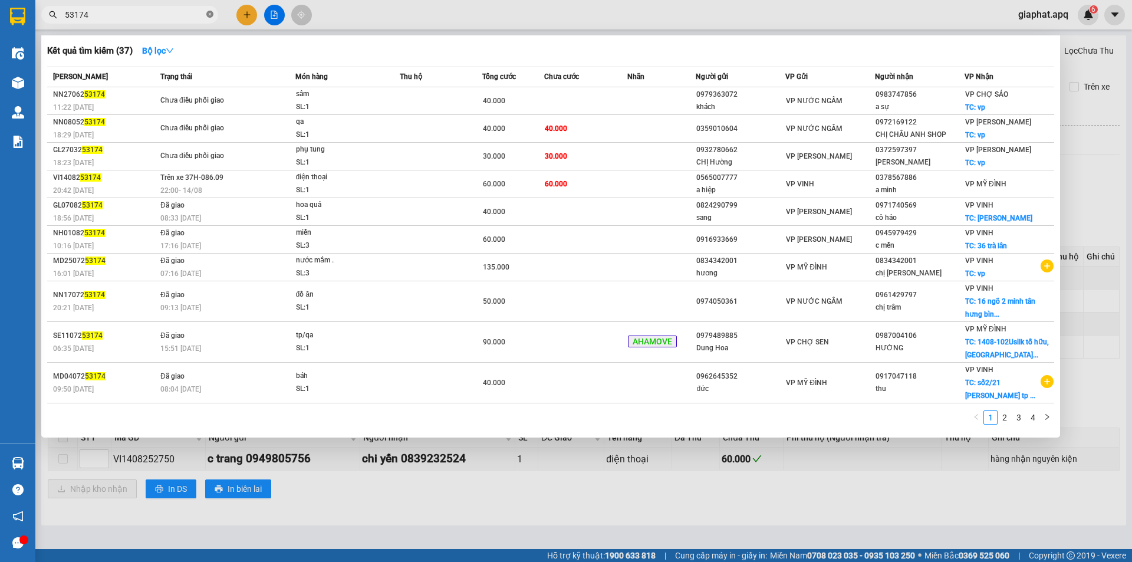
click at [210, 11] on icon "close-circle" at bounding box center [209, 14] width 7 height 7
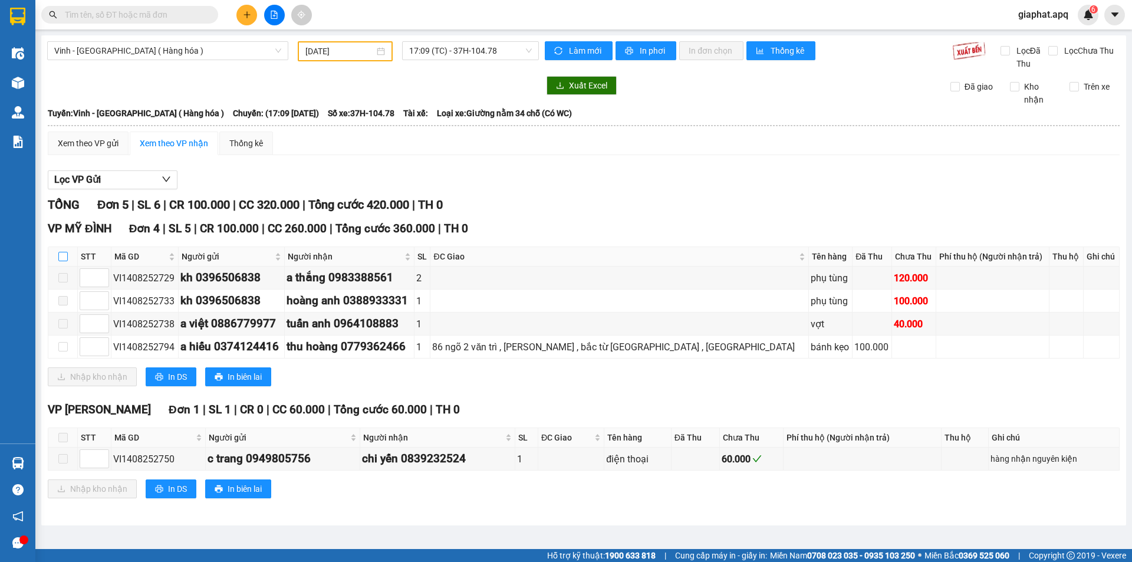
click at [62, 256] on input "checkbox" at bounding box center [62, 256] width 9 height 9
checkbox input "true"
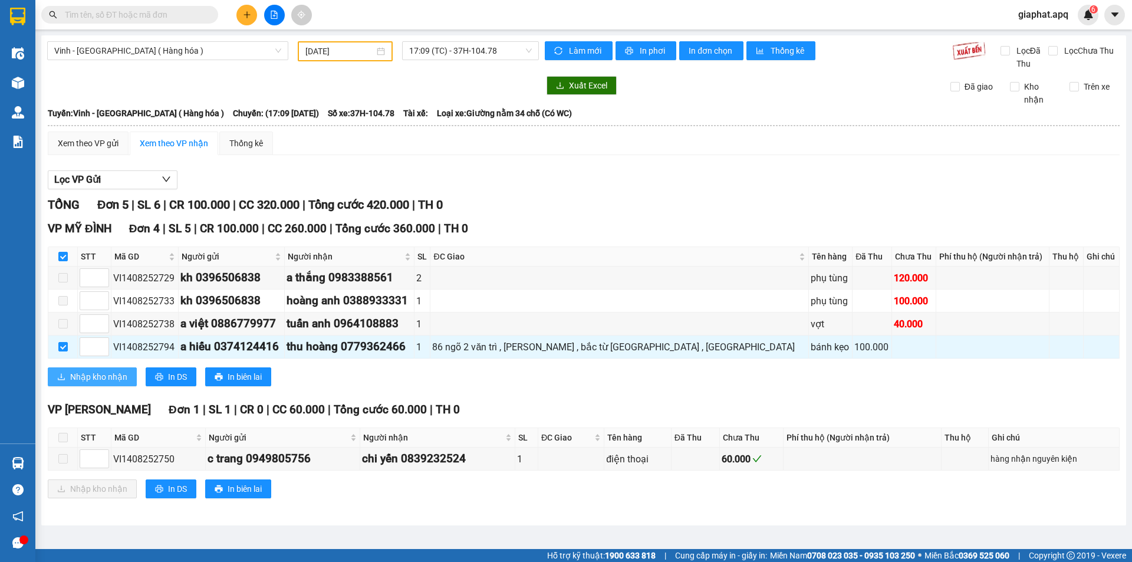
click at [104, 376] on span "Nhập kho nhận" at bounding box center [98, 376] width 57 height 13
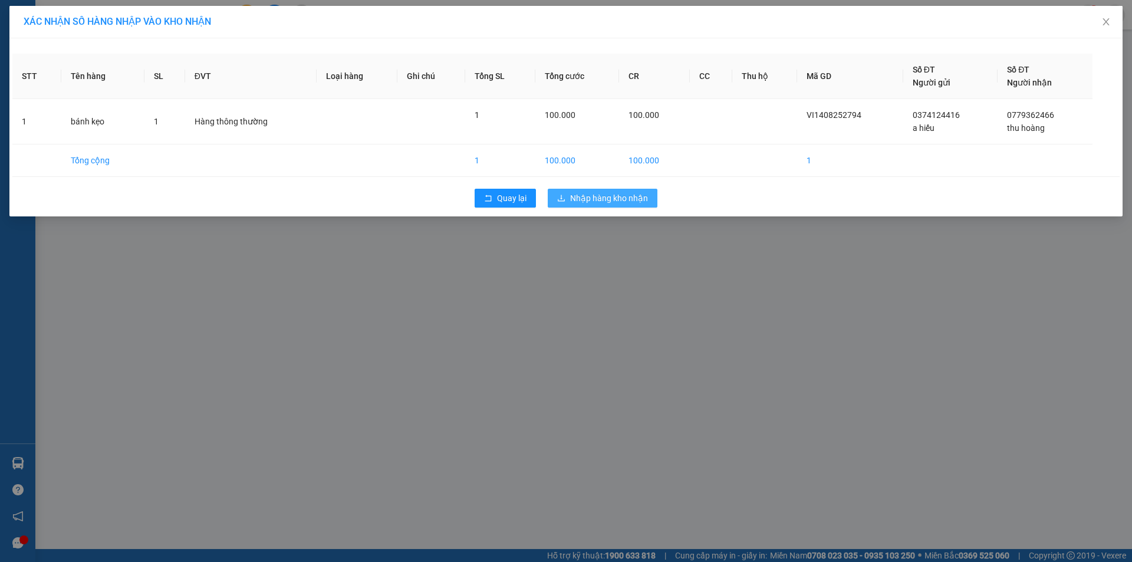
click at [615, 198] on span "Nhập hàng kho nhận" at bounding box center [609, 198] width 78 height 13
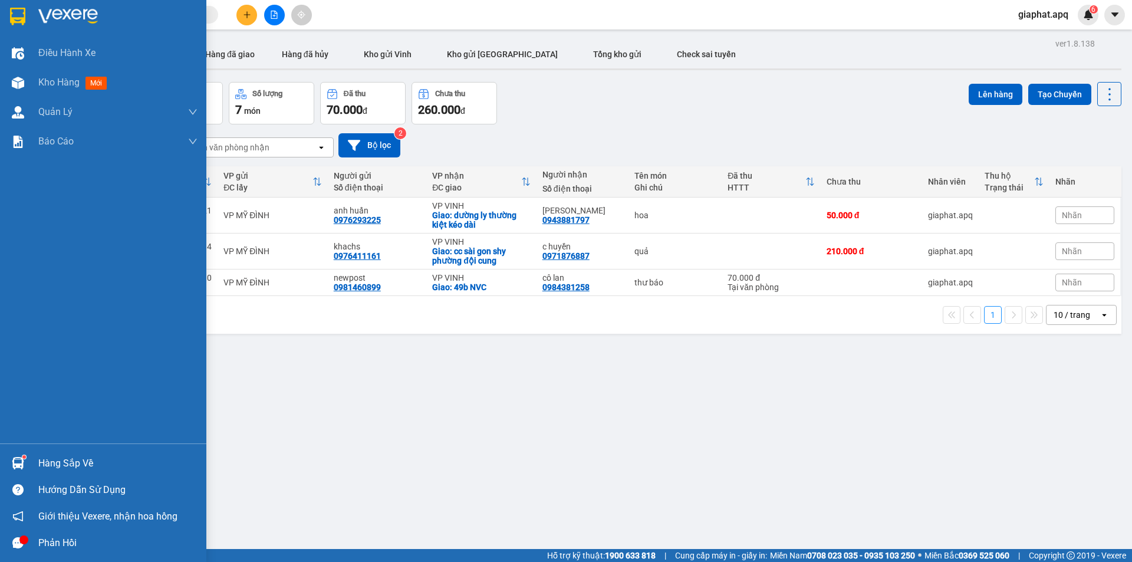
click at [53, 471] on div "Hàng sắp về" at bounding box center [117, 464] width 159 height 18
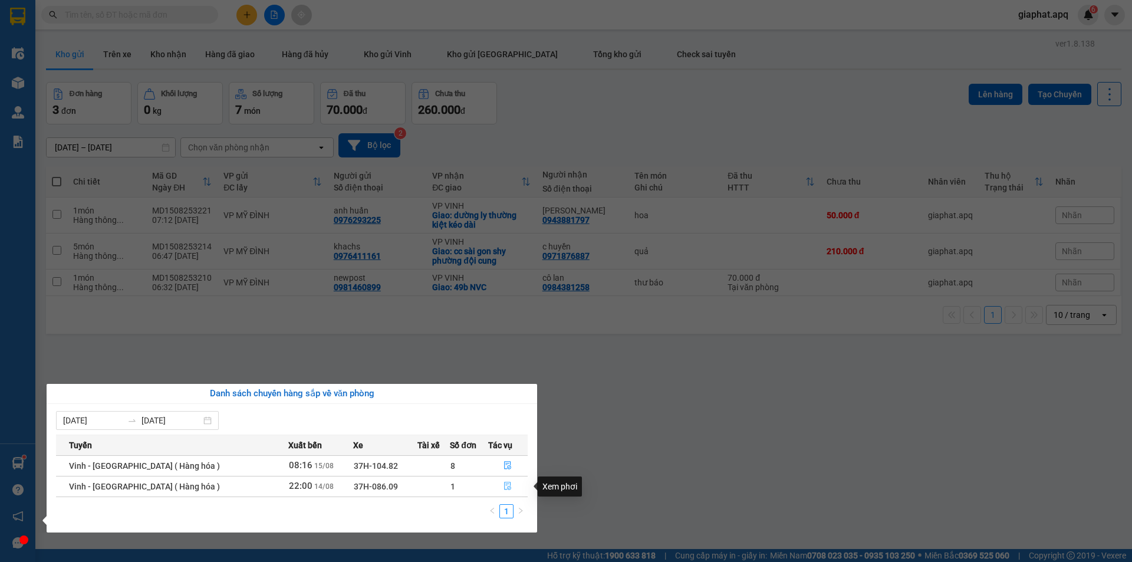
click at [505, 488] on icon "file-done" at bounding box center [508, 486] width 8 height 8
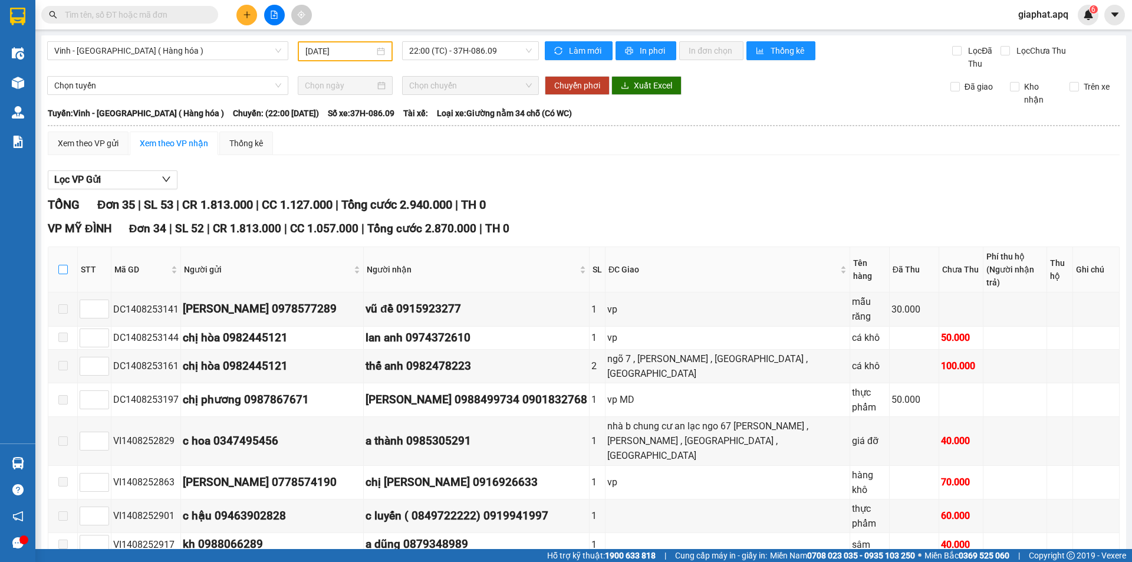
click at [60, 265] on input "checkbox" at bounding box center [62, 269] width 9 height 9
checkbox input "true"
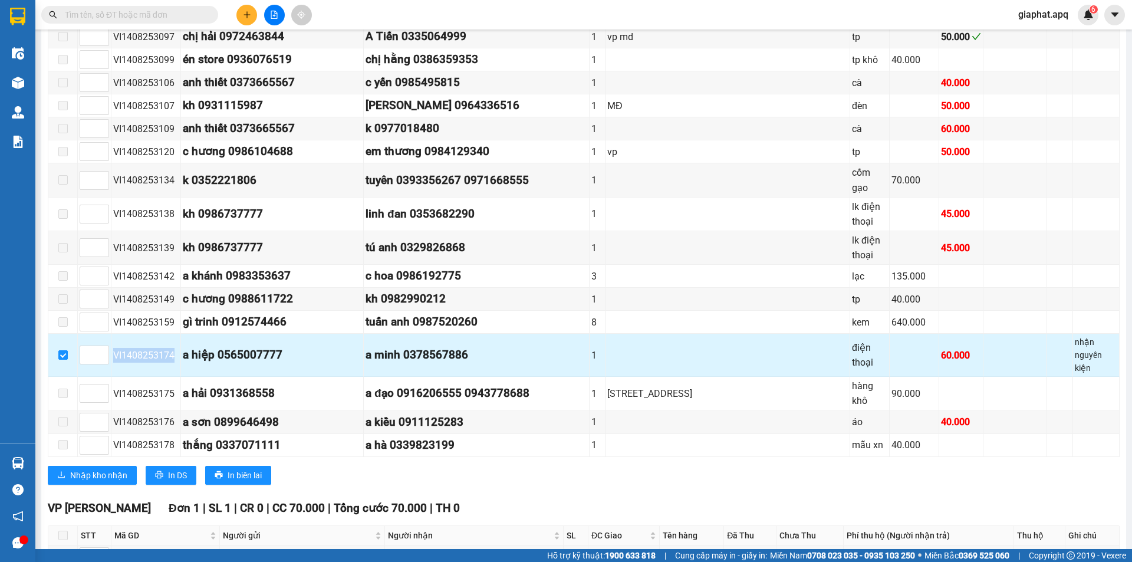
drag, startPoint x: 172, startPoint y: 290, endPoint x: 111, endPoint y: 298, distance: 62.0
click at [111, 334] on tr "VI1408253174 a hiệp 0565007777 a minh 0378567886 1 điện thoại 60.000 nhận nguyê…" at bounding box center [584, 355] width 1072 height 43
copy tr "VI1408253174"
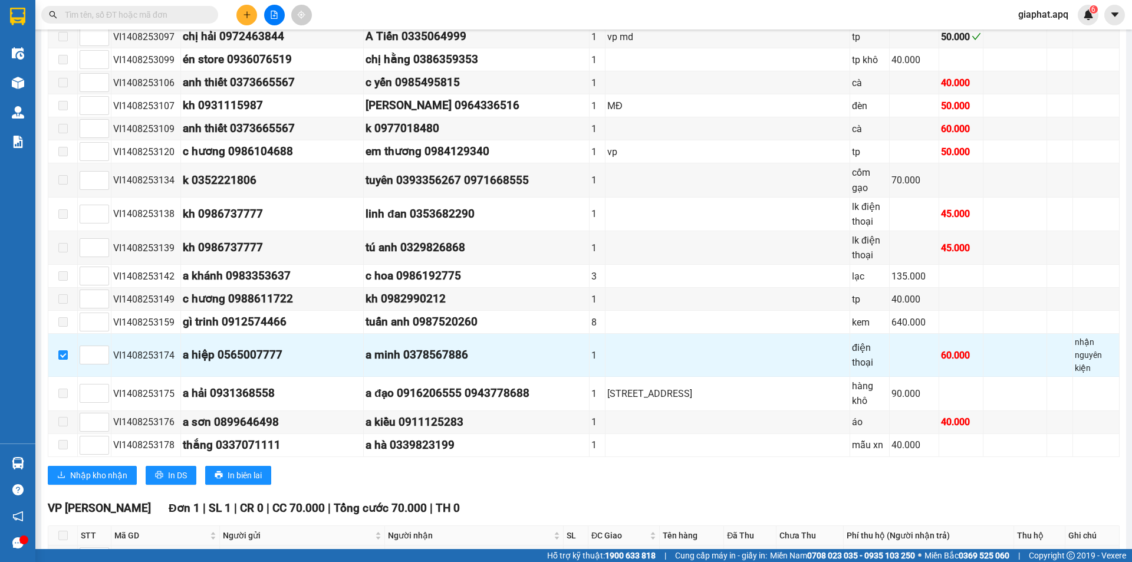
paste input "VI1408253174"
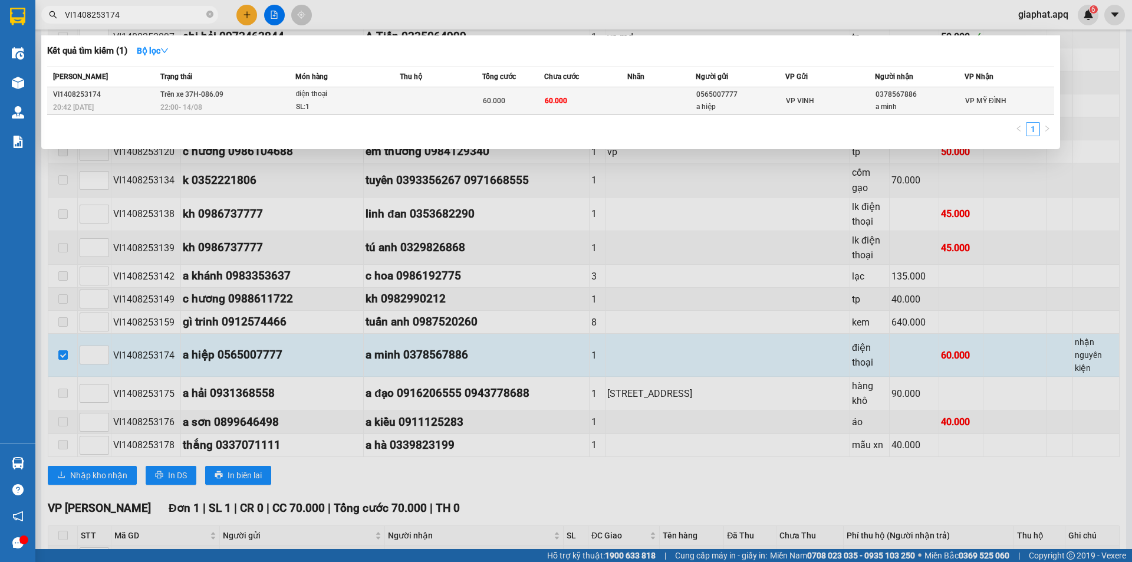
type input "VI1408253174"
click at [962, 105] on div "a minh" at bounding box center [920, 107] width 88 height 12
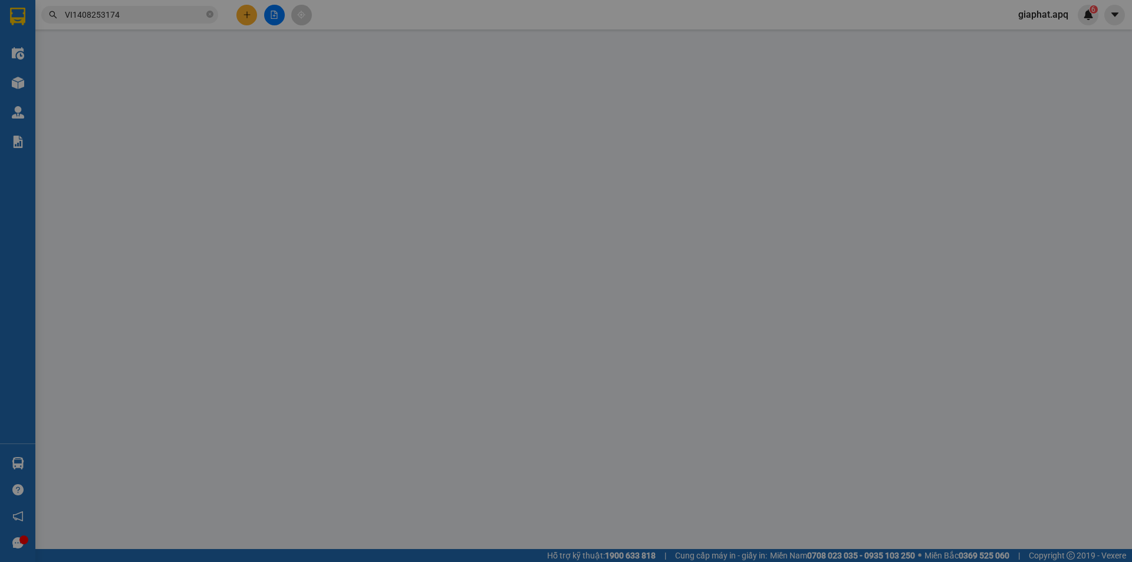
type input "0565007777"
type input "a hiệp"
type input "0378567886"
type input "a minh"
type input "60.000"
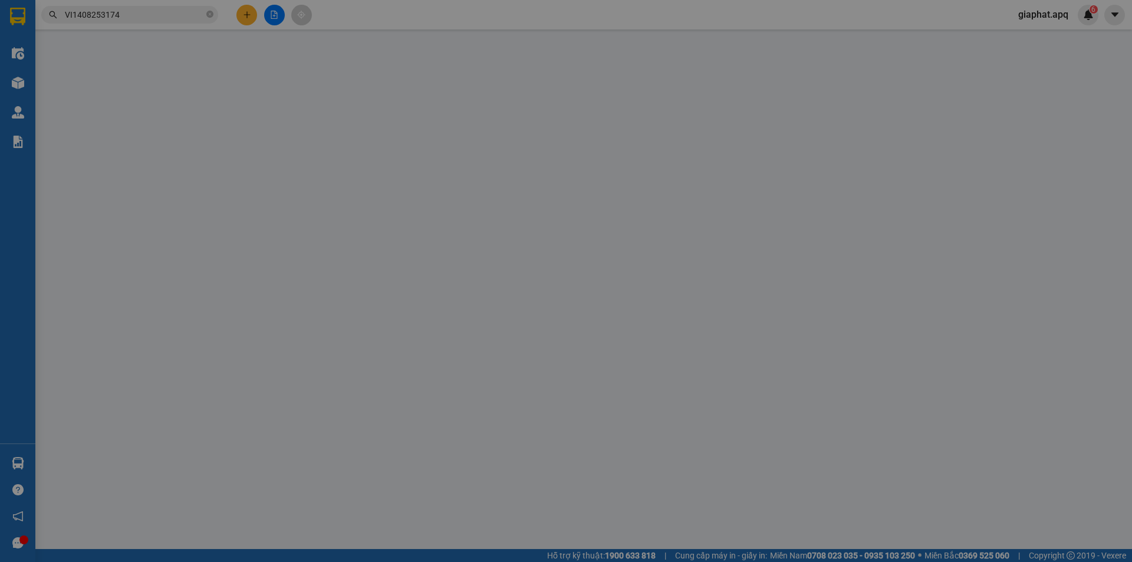
type input "60.000"
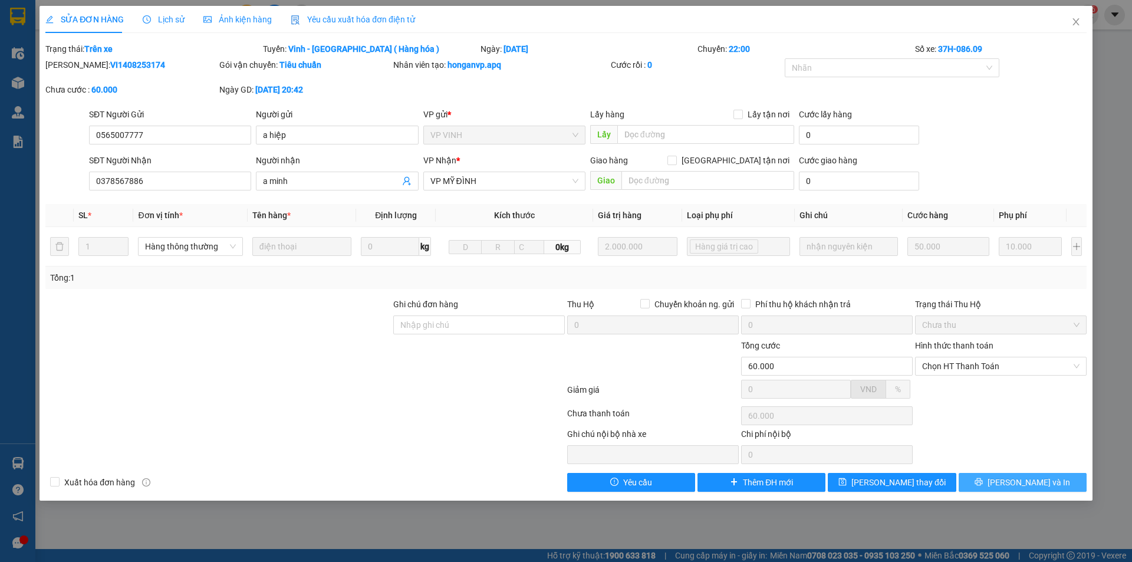
drag, startPoint x: 1014, startPoint y: 484, endPoint x: 1132, endPoint y: 561, distance: 140.7
click at [1015, 484] on span "[PERSON_NAME] và In" at bounding box center [1029, 482] width 83 height 13
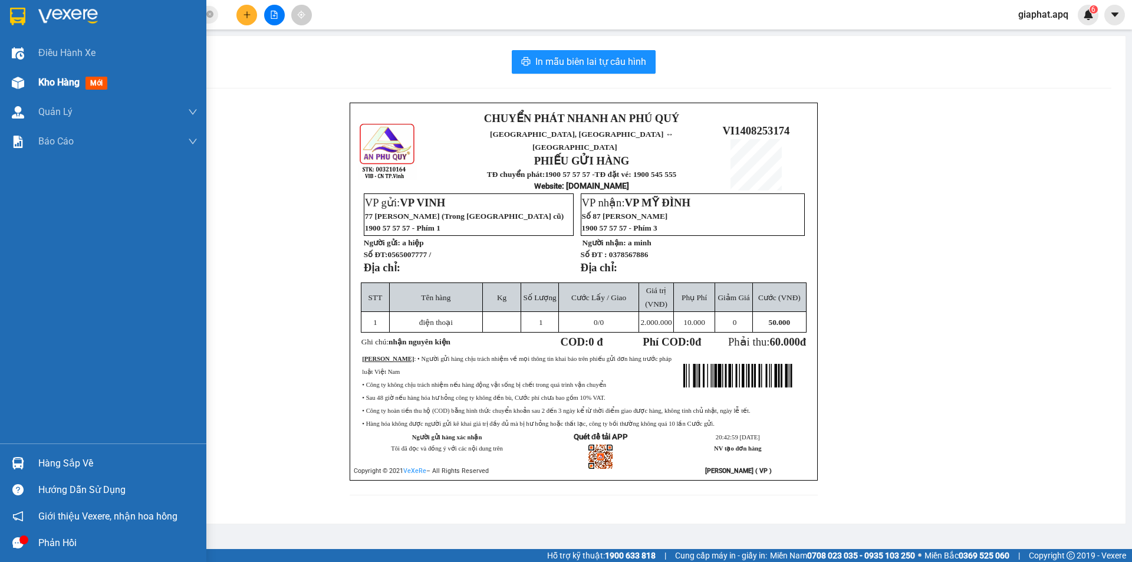
click at [44, 85] on span "Kho hàng" at bounding box center [58, 82] width 41 height 11
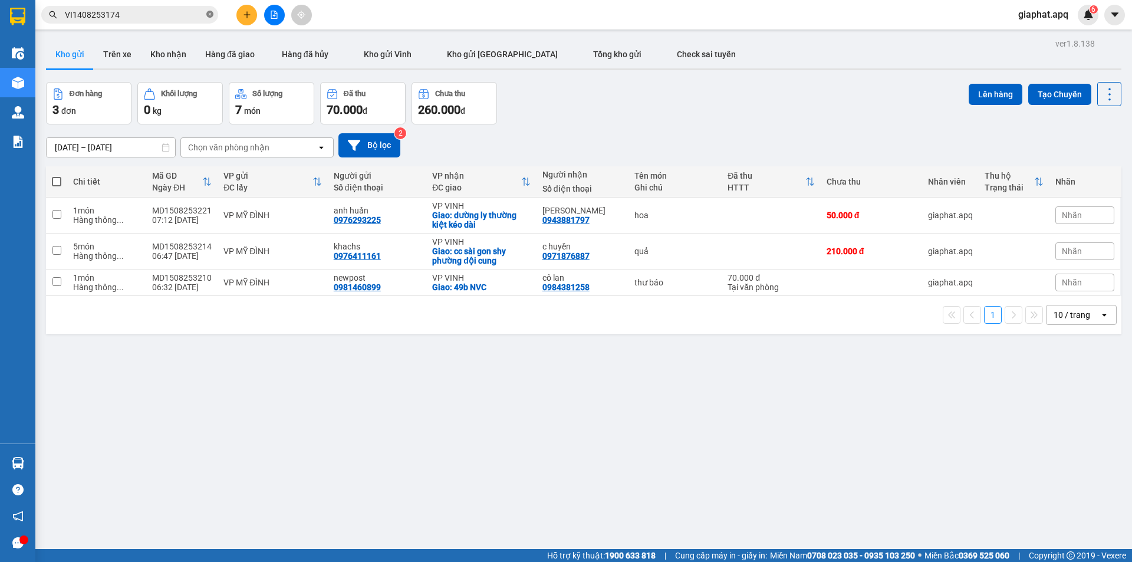
click at [210, 12] on icon "close-circle" at bounding box center [209, 14] width 7 height 7
click at [169, 49] on button "Kho nhận" at bounding box center [168, 54] width 55 height 28
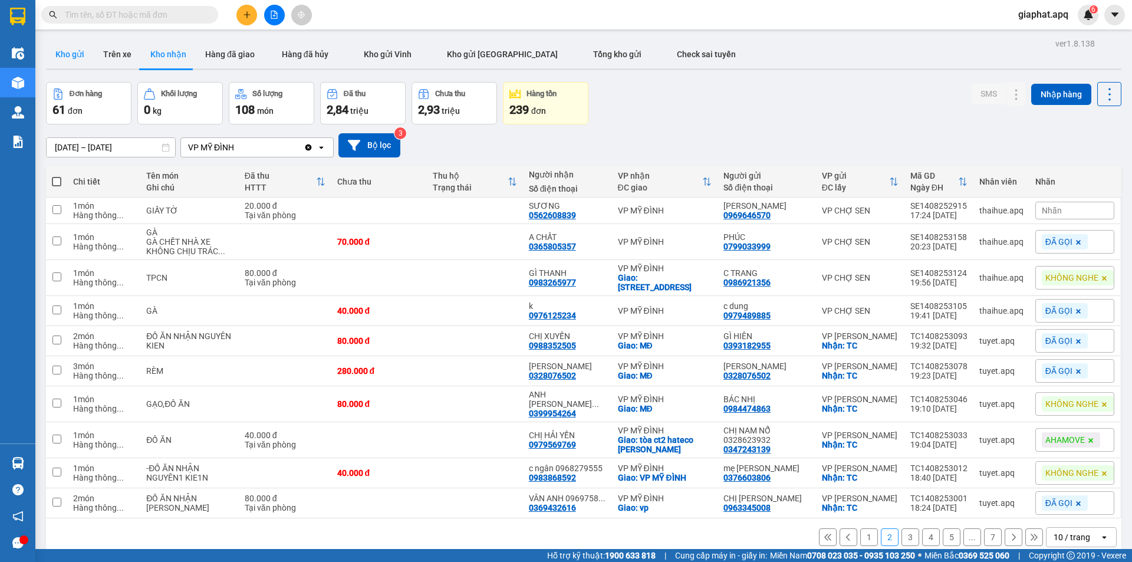
click at [77, 48] on button "Kho gửi" at bounding box center [70, 54] width 48 height 28
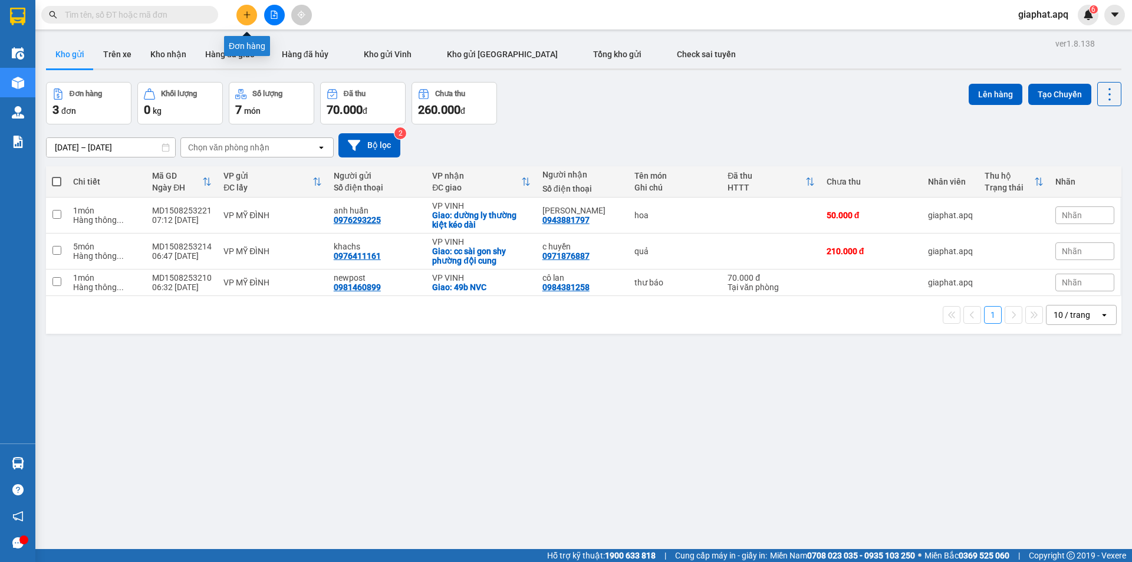
click at [250, 18] on icon "plus" at bounding box center [247, 15] width 8 height 8
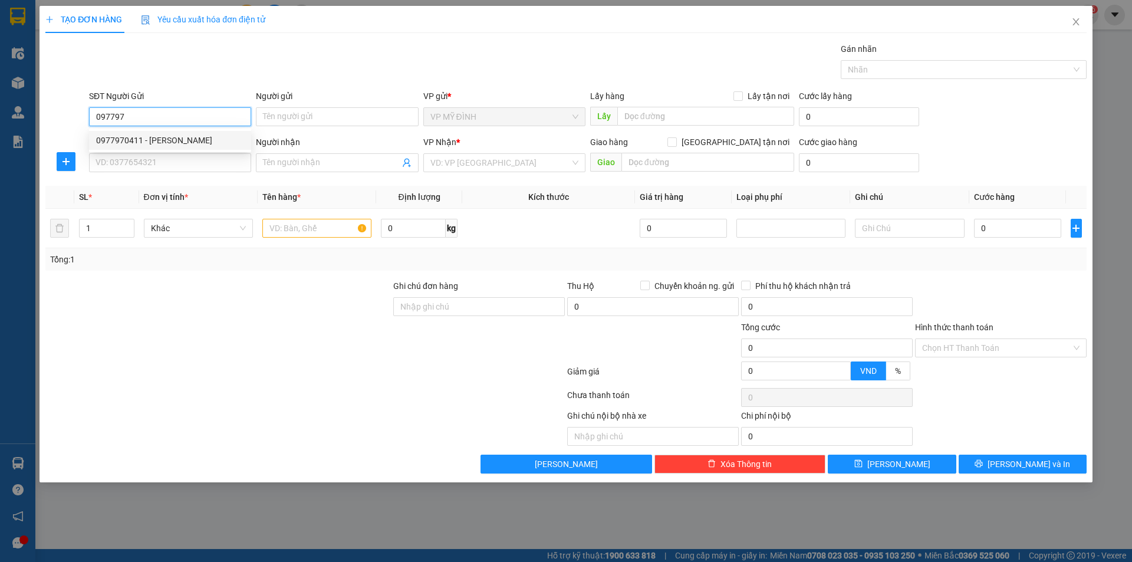
click at [176, 141] on div "0977970411 - khắc thúy" at bounding box center [170, 140] width 148 height 13
type input "0977970411"
type input "khắc thúy"
type input "0977970411"
click at [182, 173] on div "SĐT Người Nhận VD: 0377654321" at bounding box center [170, 156] width 162 height 41
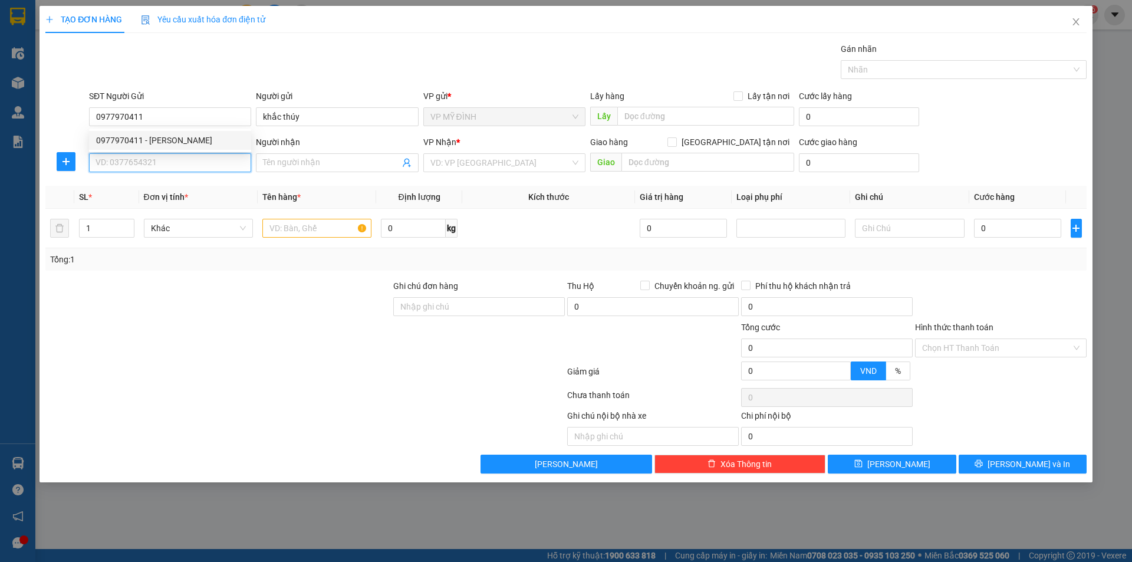
click at [175, 167] on input "SĐT Người Nhận" at bounding box center [170, 162] width 162 height 19
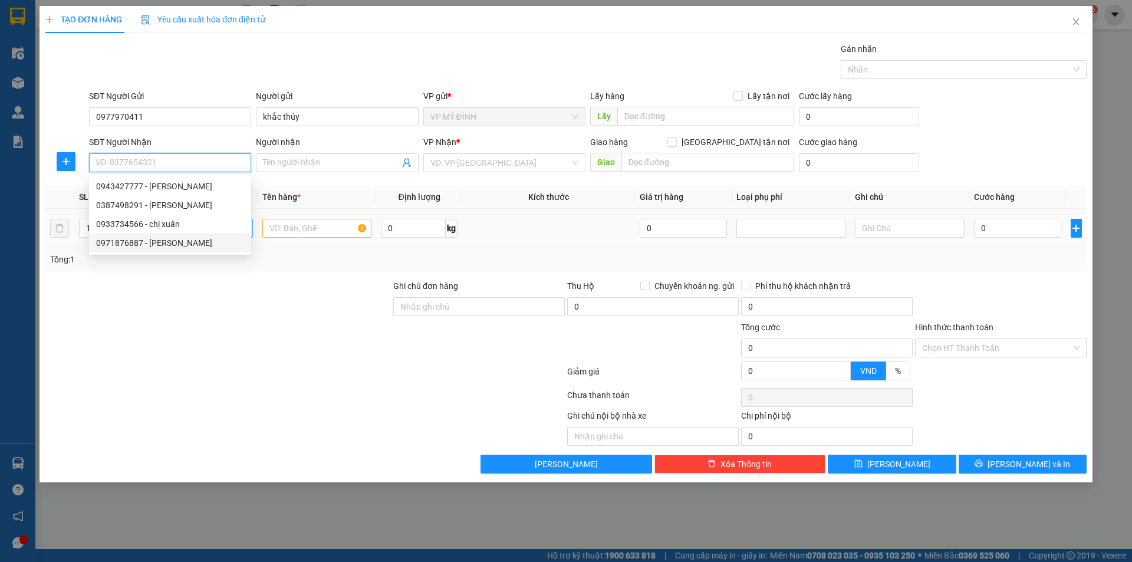
drag, startPoint x: 174, startPoint y: 239, endPoint x: 172, endPoint y: 232, distance: 8.0
click at [173, 239] on div "0971876887 - c huyền" at bounding box center [170, 242] width 148 height 13
type input "0971876887"
type input "c huyền"
checkbox input "true"
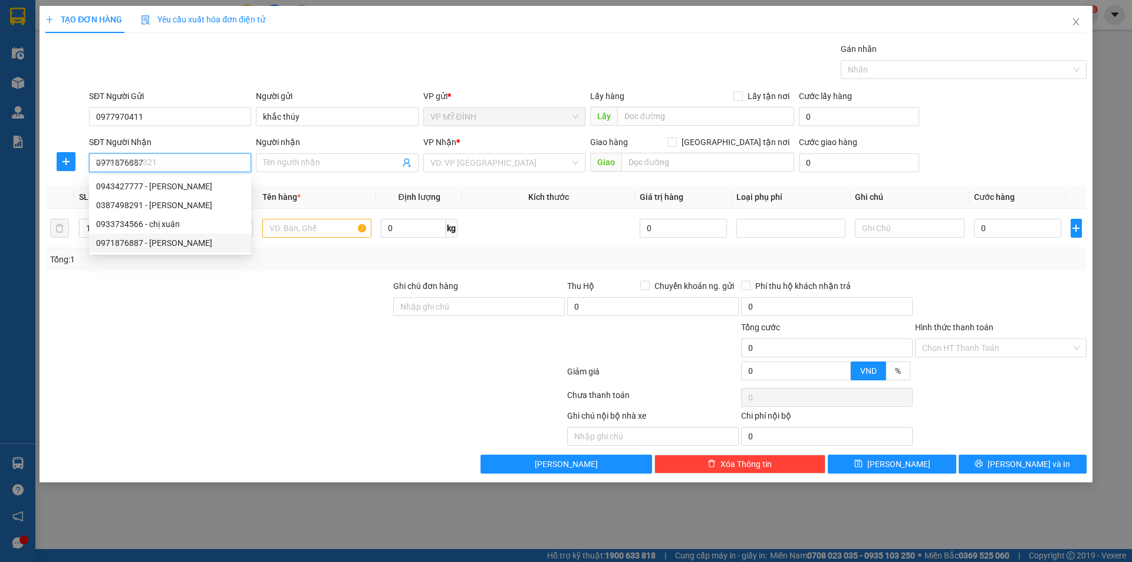
type input "cc sài gon shy phường đội cung"
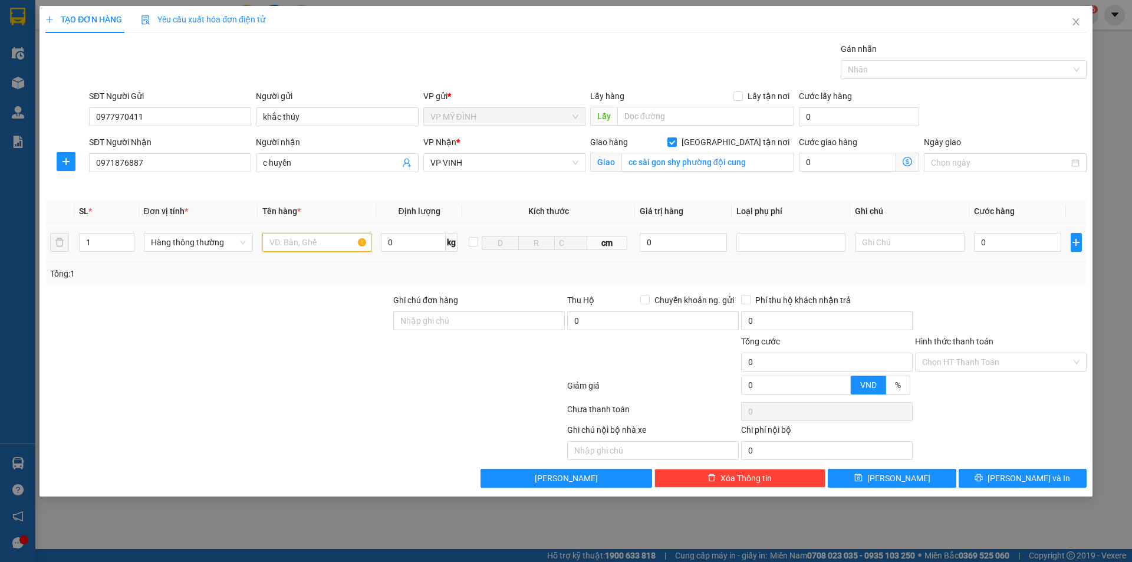
click at [284, 239] on input "text" at bounding box center [316, 242] width 109 height 19
type input "hoa"
click at [998, 239] on input "0" at bounding box center [1018, 242] width 88 height 19
type input "2"
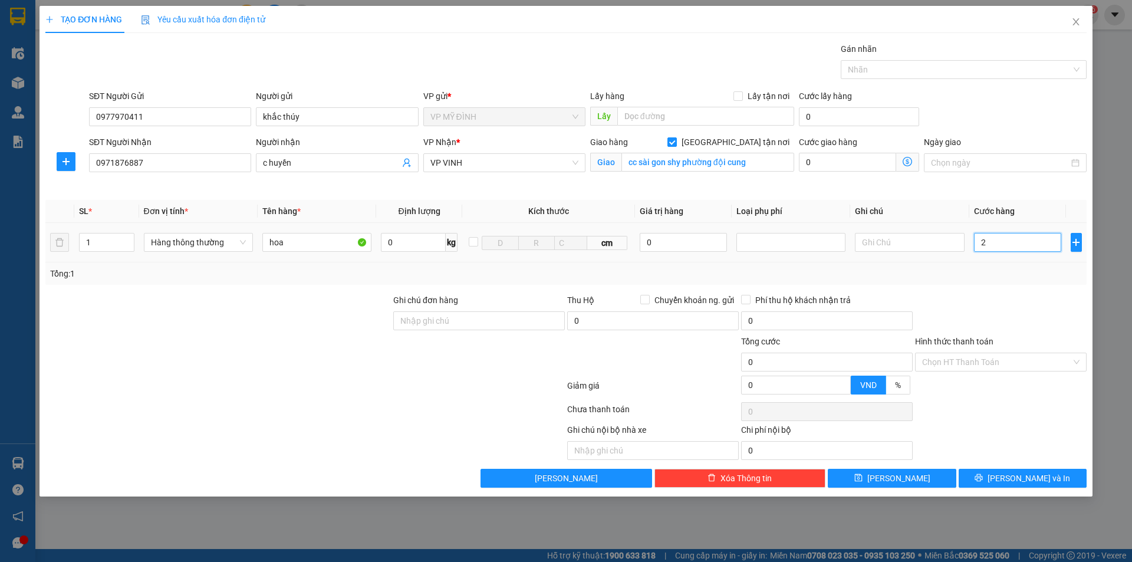
type input "2"
type input "25"
type input "250"
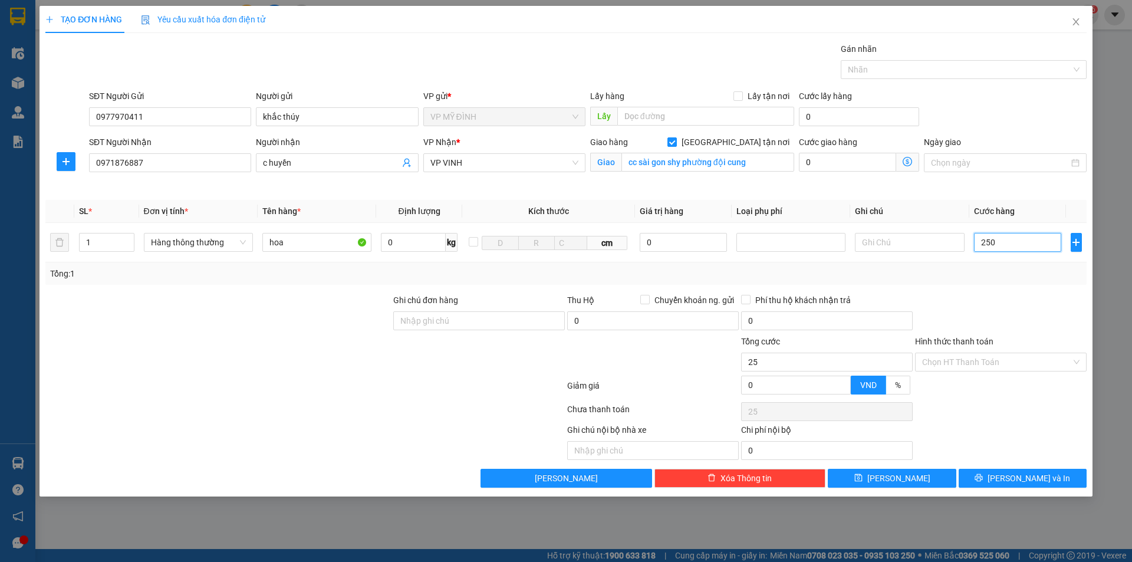
type input "250"
type input "250.000"
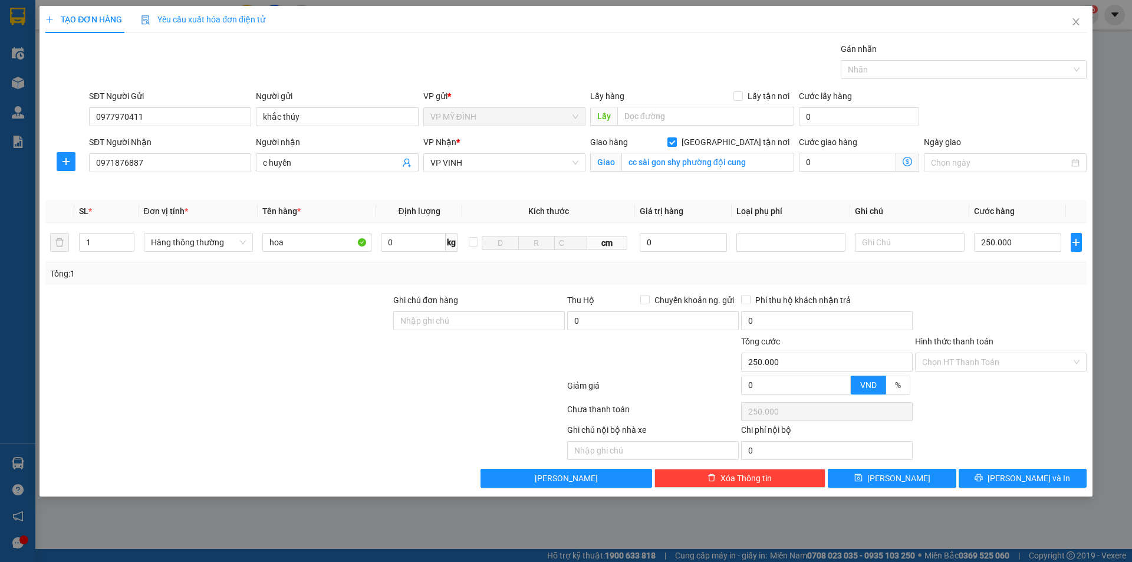
drag, startPoint x: 1036, startPoint y: 292, endPoint x: 1038, endPoint y: 304, distance: 12.5
click at [1036, 292] on div "Transit Pickup Surcharge Ids Transit Deliver Surcharge Ids Transit Deliver Surc…" at bounding box center [565, 264] width 1041 height 445
click at [1011, 484] on button "[PERSON_NAME] và In" at bounding box center [1023, 478] width 128 height 19
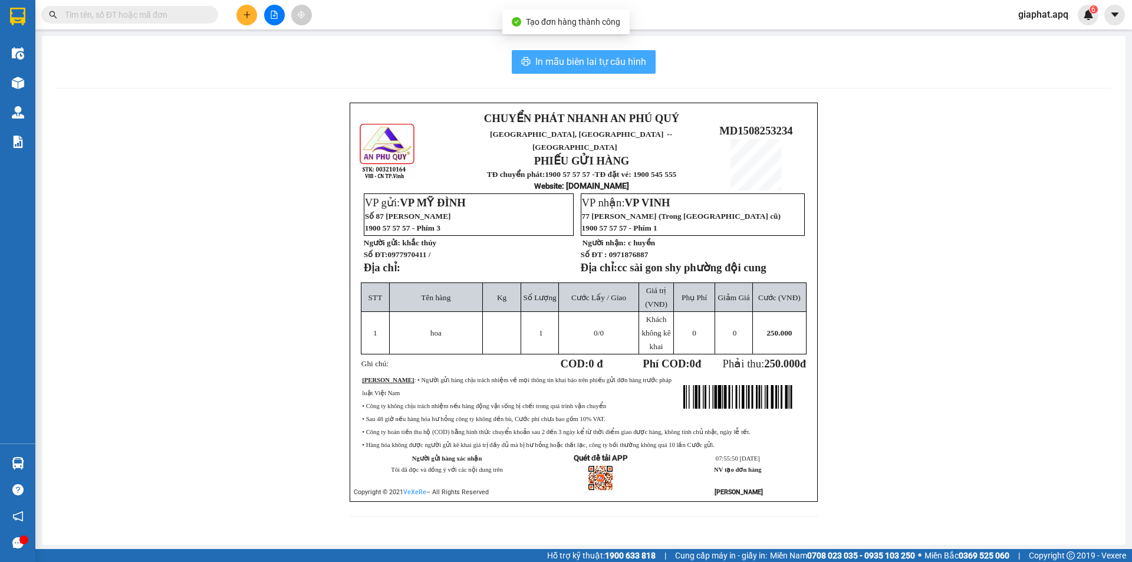
click at [597, 58] on span "In mẫu biên lai tự cấu hình" at bounding box center [590, 61] width 111 height 15
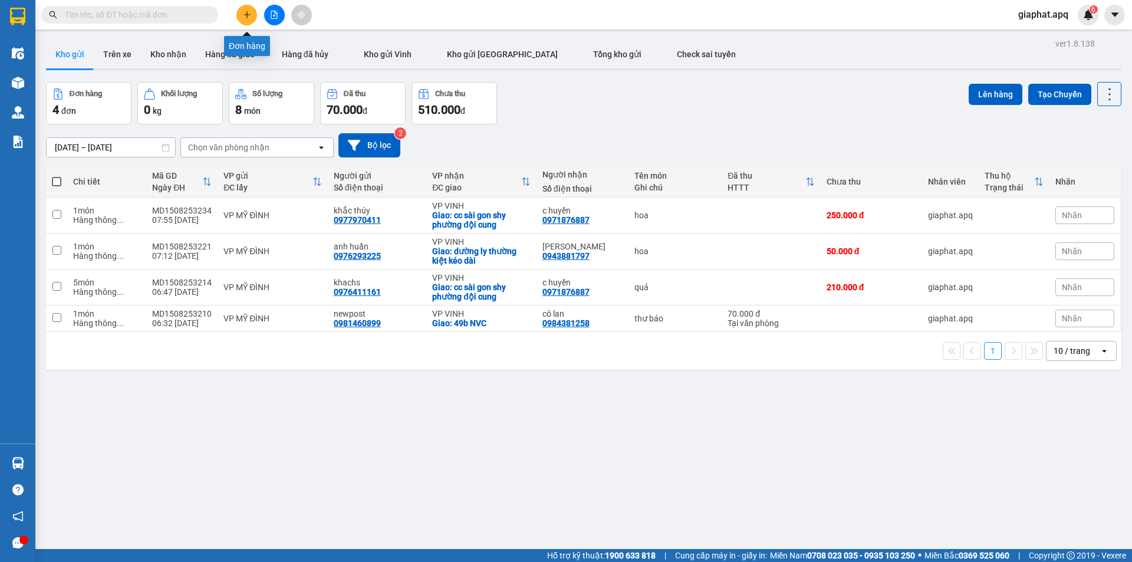
click at [244, 17] on icon "plus" at bounding box center [247, 15] width 8 height 8
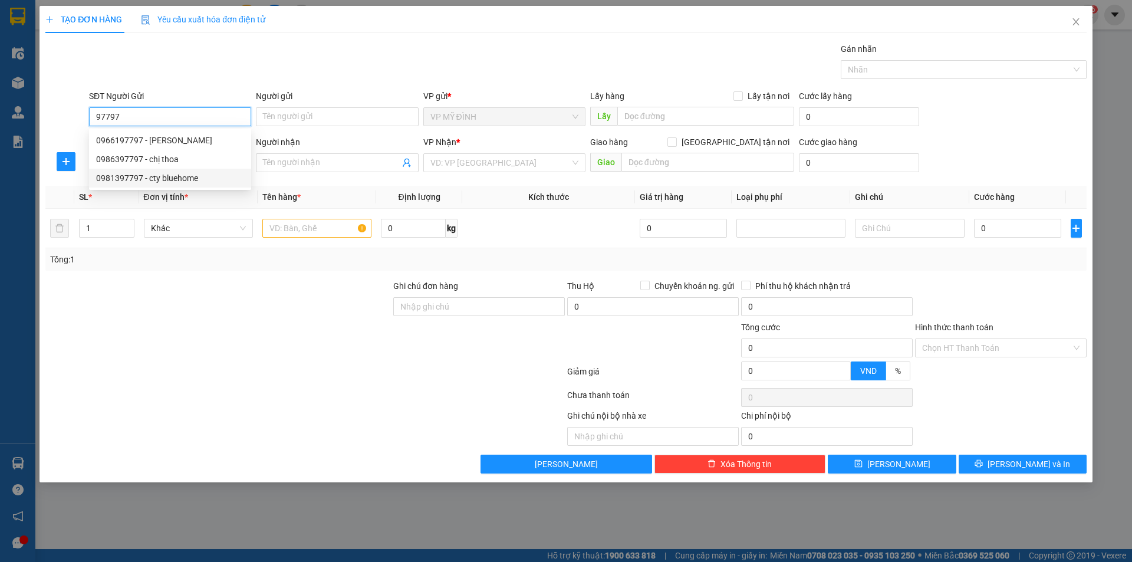
click at [89, 111] on input "97797" at bounding box center [170, 116] width 162 height 19
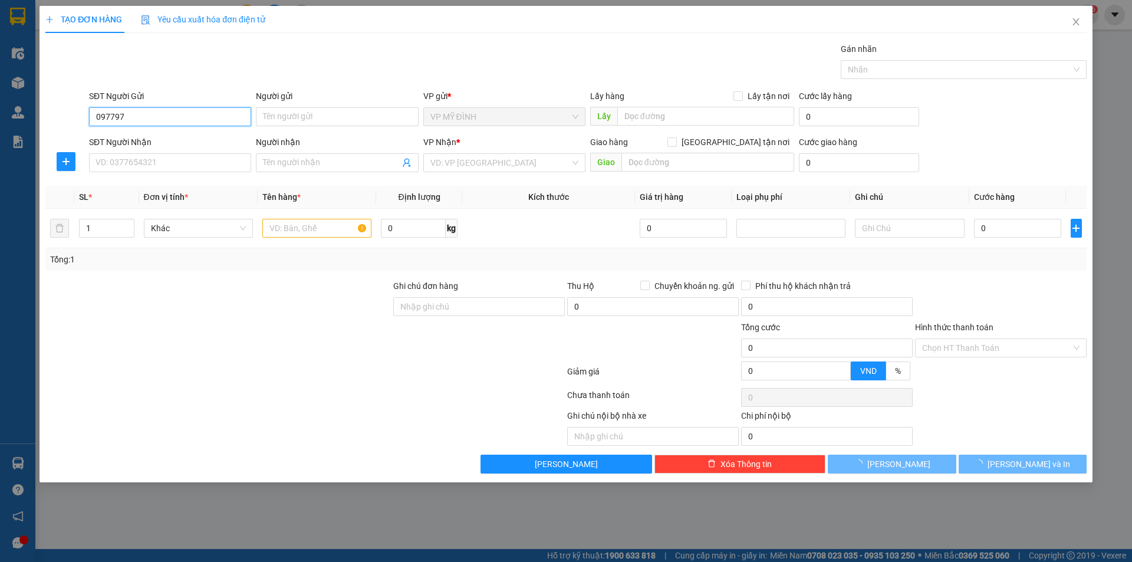
click at [135, 109] on input "097797" at bounding box center [170, 116] width 162 height 19
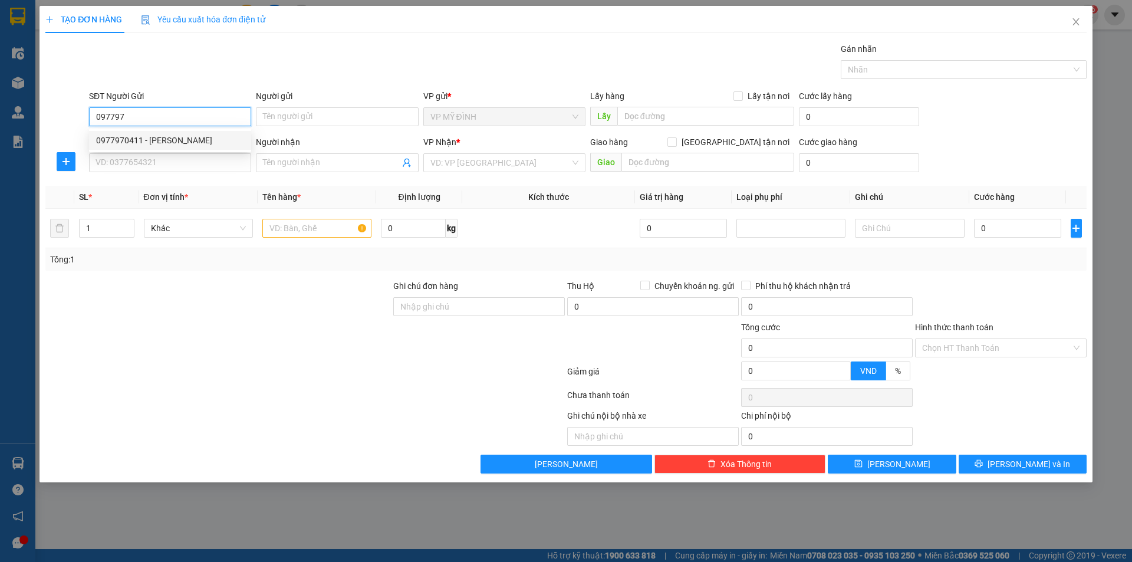
click at [168, 142] on div "0977970411 - khắc thúy" at bounding box center [170, 140] width 148 height 13
type input "0977970411"
type input "khắc thúy"
type input "0977970411"
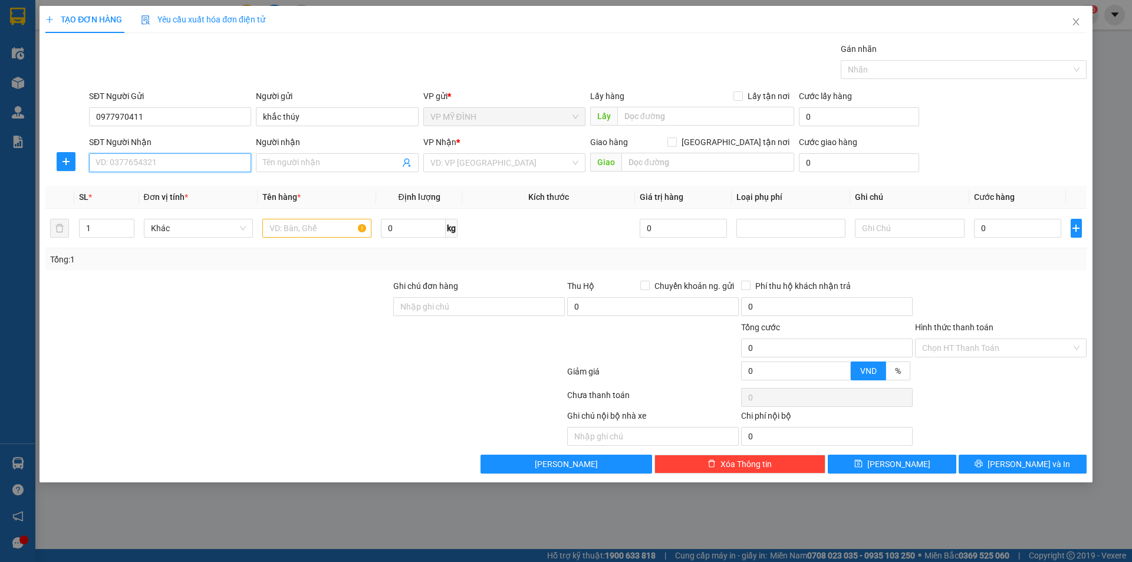
click at [170, 161] on input "SĐT Người Nhận" at bounding box center [170, 162] width 162 height 19
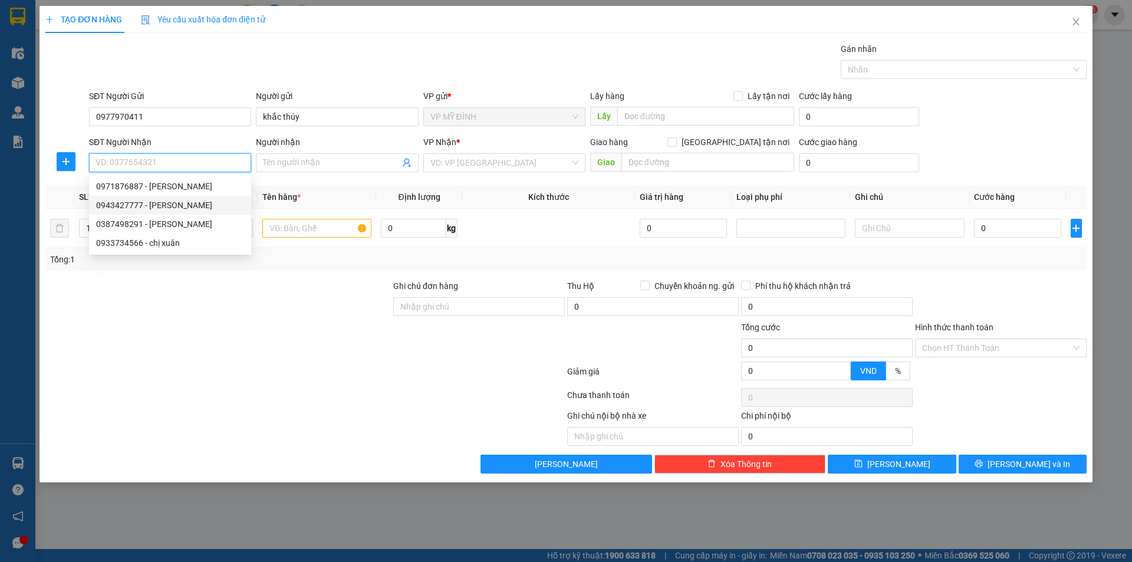
drag, startPoint x: 174, startPoint y: 208, endPoint x: 180, endPoint y: 206, distance: 6.4
click at [175, 209] on div "0943427777 - thùy linh" at bounding box center [170, 205] width 148 height 13
type input "0943427777"
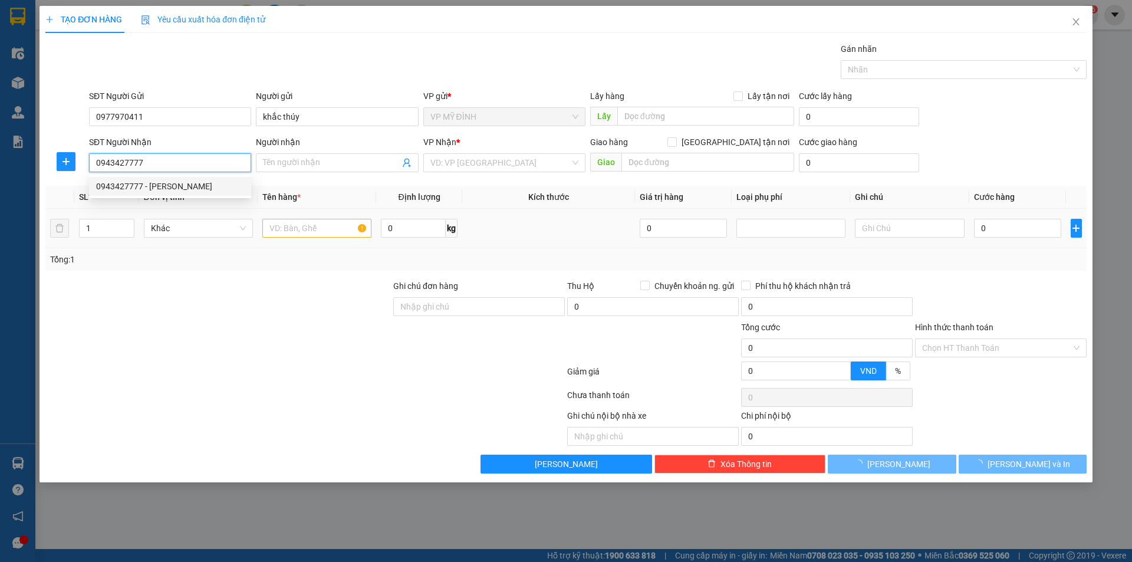
type input "[PERSON_NAME]"
checkbox input "true"
type input "203 trần hưng đạo"
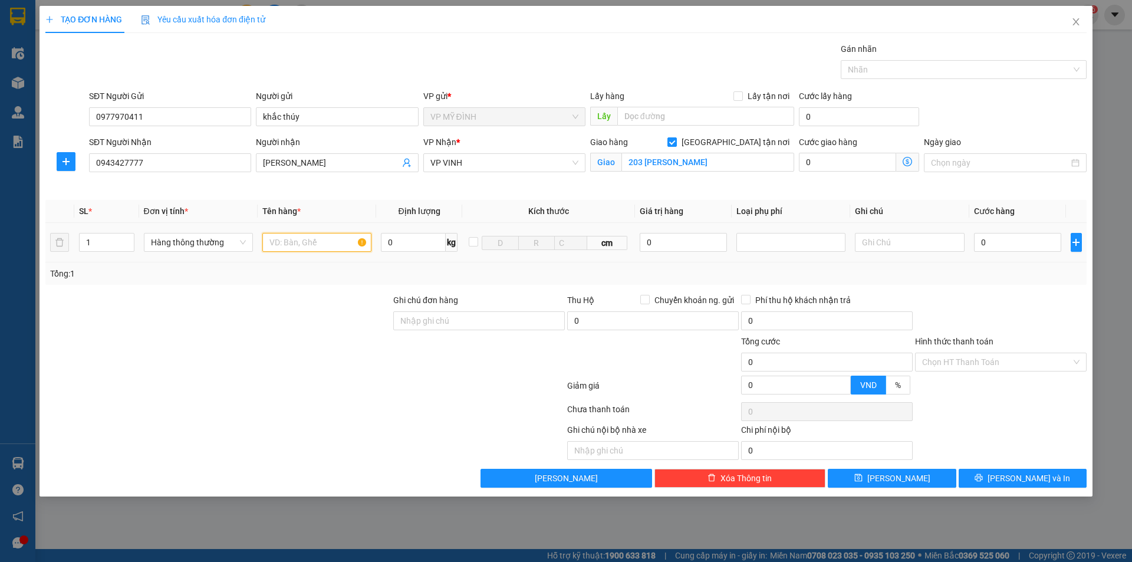
click at [284, 246] on input "text" at bounding box center [316, 242] width 109 height 19
type input "hoa"
click at [1019, 242] on input "0" at bounding box center [1018, 242] width 88 height 19
type input "8"
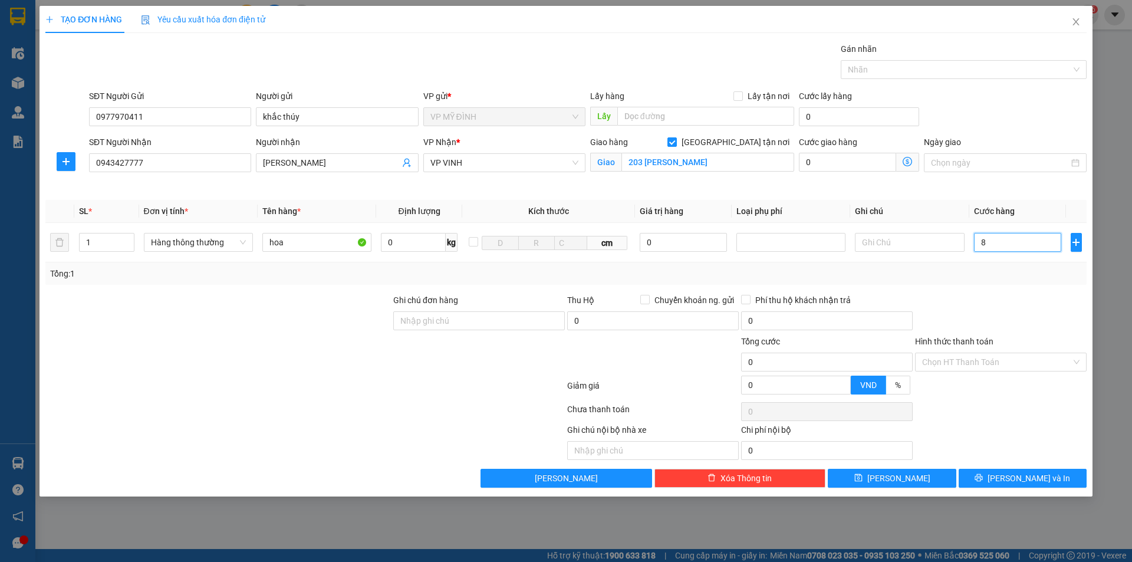
type input "8"
type input "80"
type input "80.000"
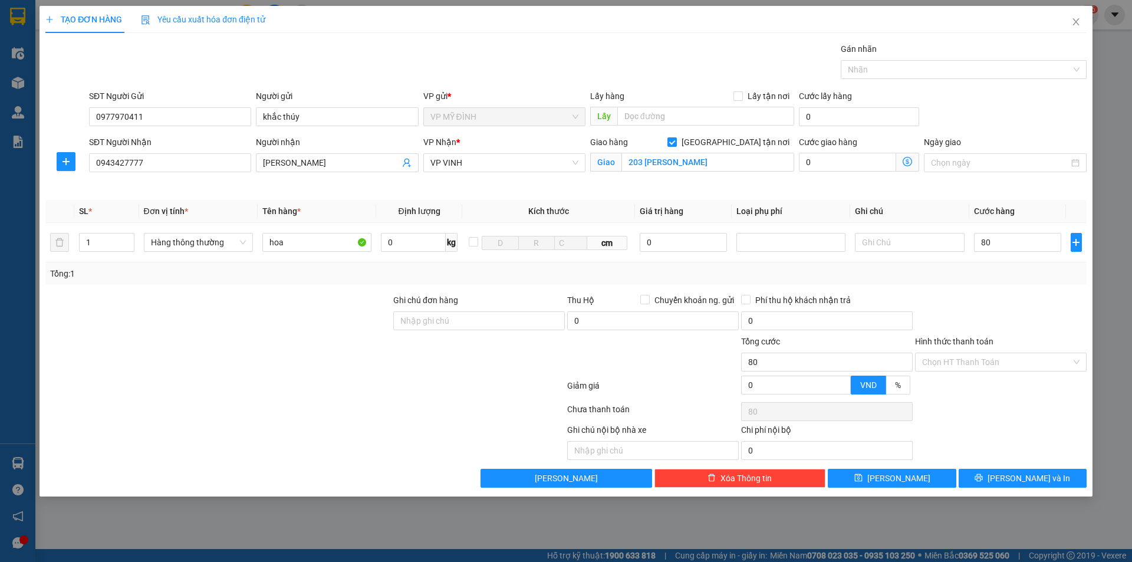
type input "80.000"
click at [1029, 300] on div at bounding box center [1001, 314] width 174 height 41
click at [1018, 490] on div "TẠO ĐƠN HÀNG Yêu cầu xuất hóa đơn điện tử Transit Pickup Surcharge Ids Transit …" at bounding box center [566, 251] width 1053 height 491
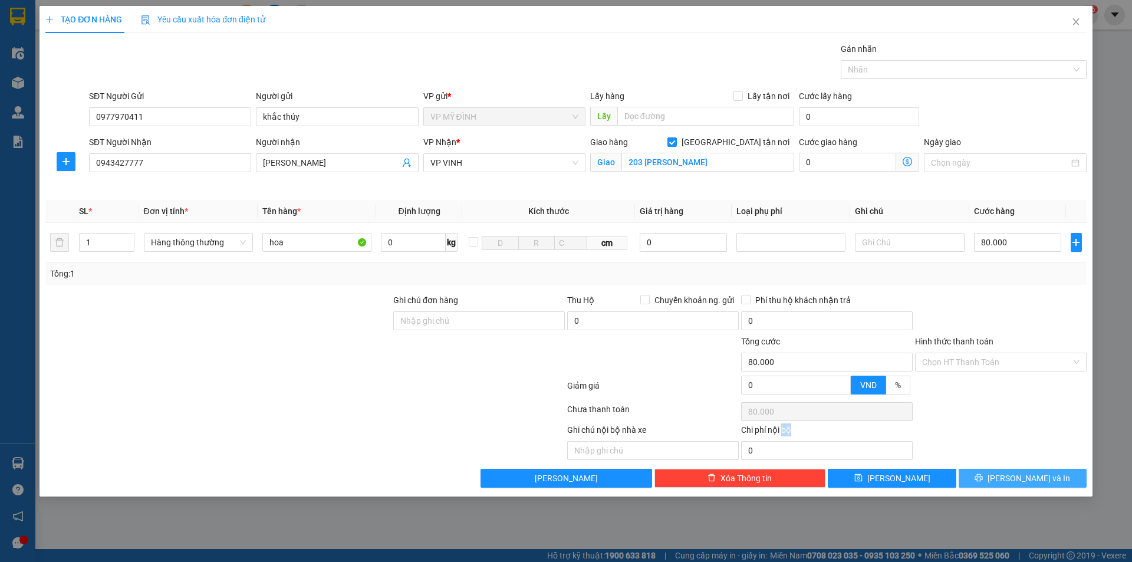
click at [1018, 482] on span "[PERSON_NAME] và In" at bounding box center [1029, 478] width 83 height 13
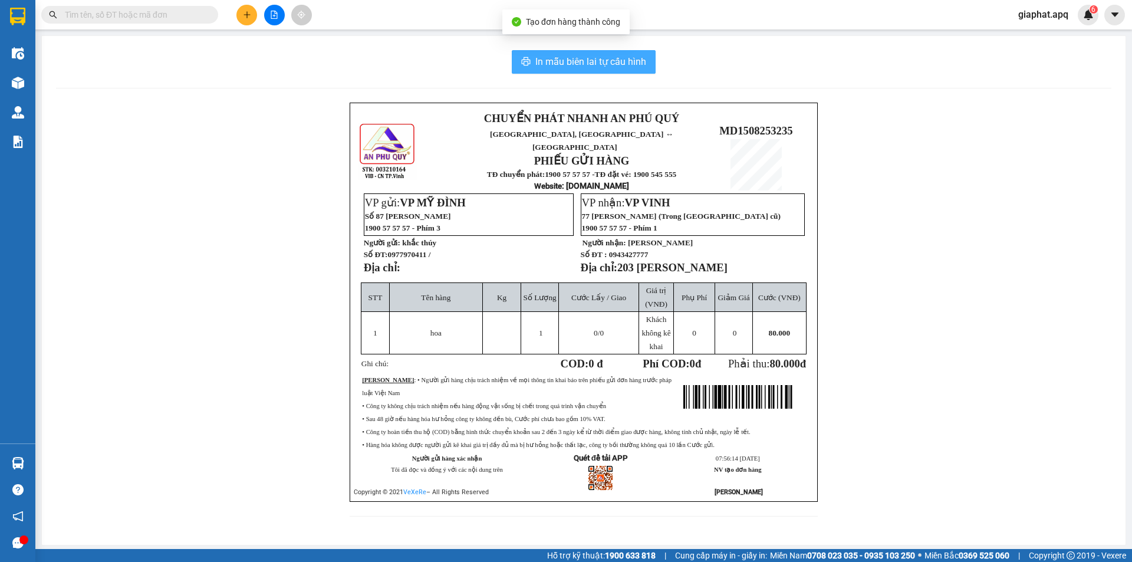
click at [587, 60] on span "In mẫu biên lai tự cấu hình" at bounding box center [590, 61] width 111 height 15
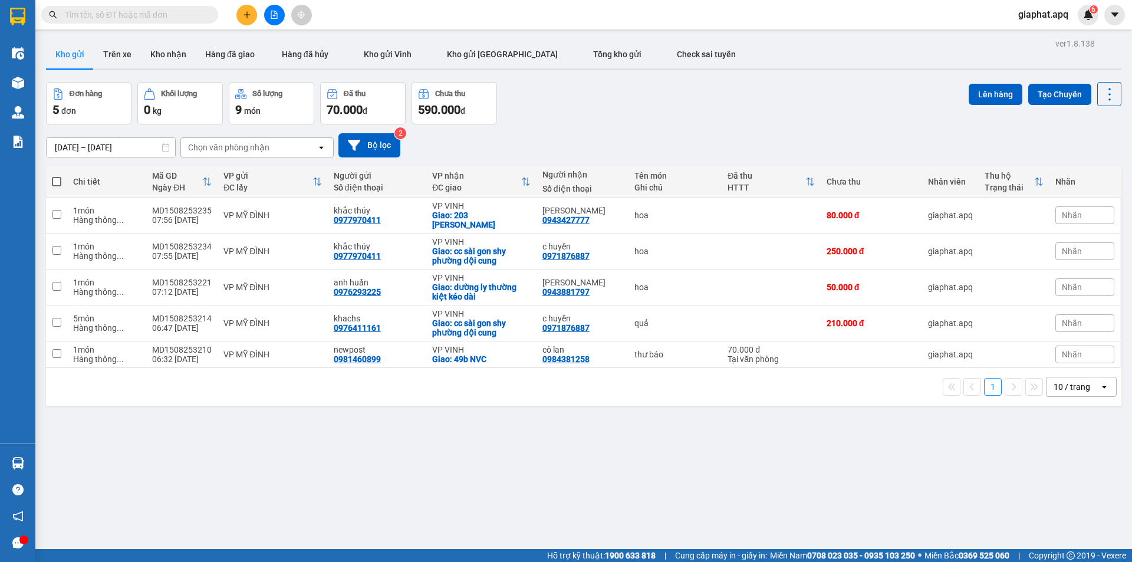
click at [780, 103] on div "Đơn hàng 5 đơn Khối lượng 0 kg Số lượng 9 món Đã thu 70.000 đ Chưa thu 590.000 …" at bounding box center [584, 103] width 1076 height 42
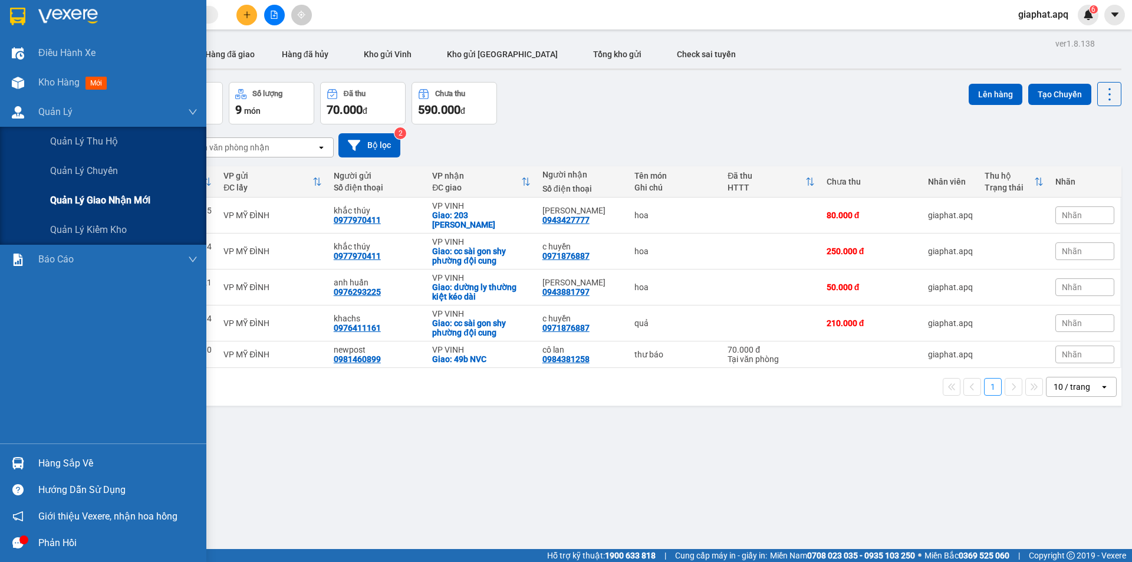
click at [90, 199] on span "Quản lý giao nhận mới" at bounding box center [100, 200] width 100 height 15
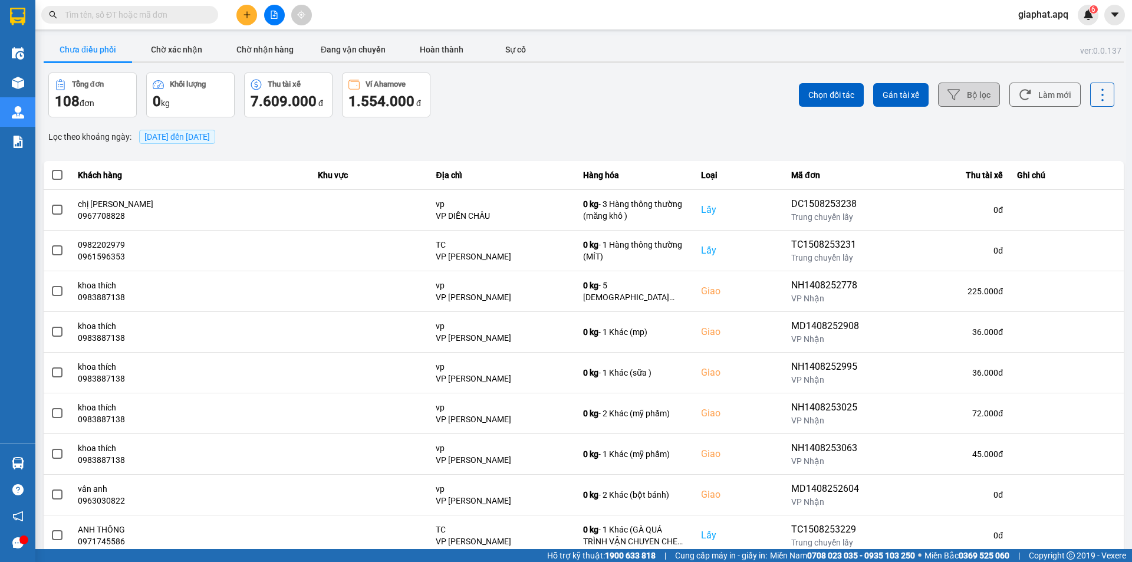
click at [948, 91] on icon at bounding box center [954, 94] width 12 height 12
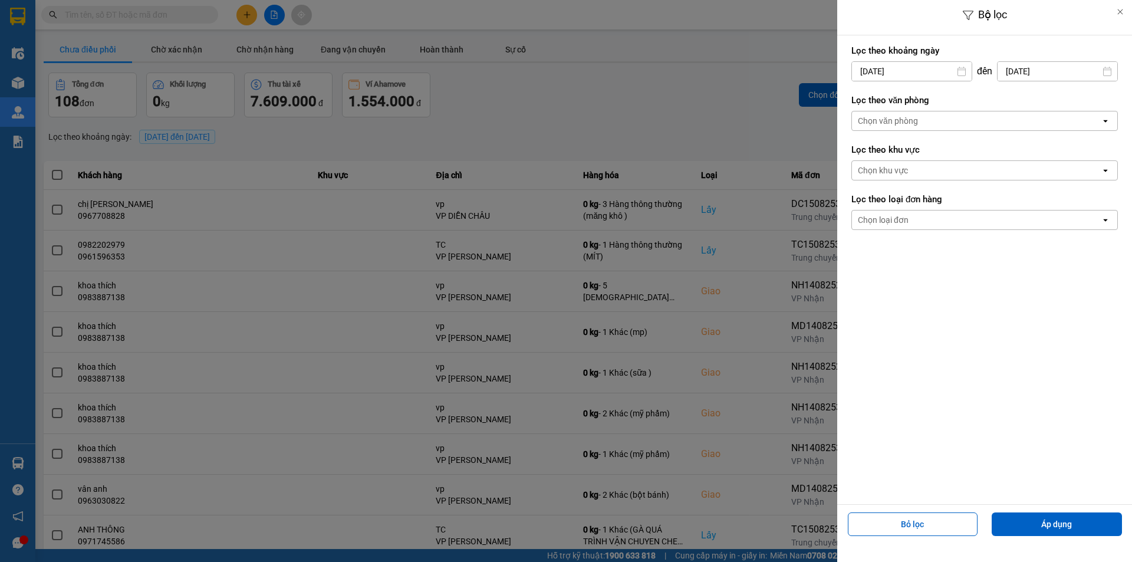
click at [913, 125] on div "Chọn văn phòng" at bounding box center [888, 121] width 60 height 12
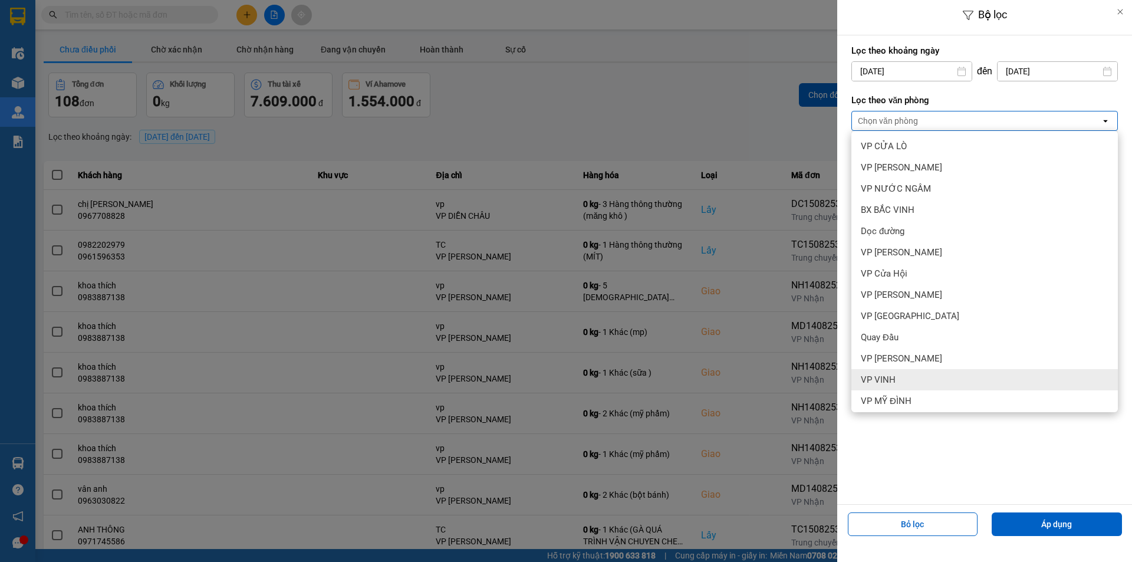
drag, startPoint x: 919, startPoint y: 390, endPoint x: 925, endPoint y: 383, distance: 9.2
click at [919, 389] on div "VP VINH" at bounding box center [985, 379] width 267 height 21
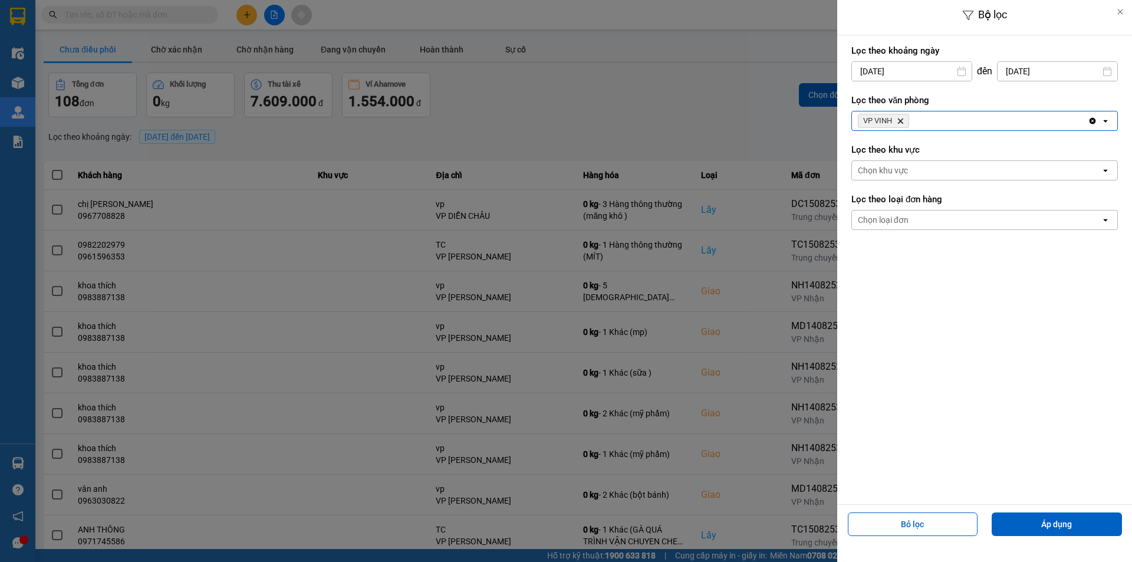
click at [903, 117] on icon "Delete" at bounding box center [900, 120] width 7 height 7
click at [902, 120] on div "Chọn văn phòng" at bounding box center [888, 121] width 60 height 12
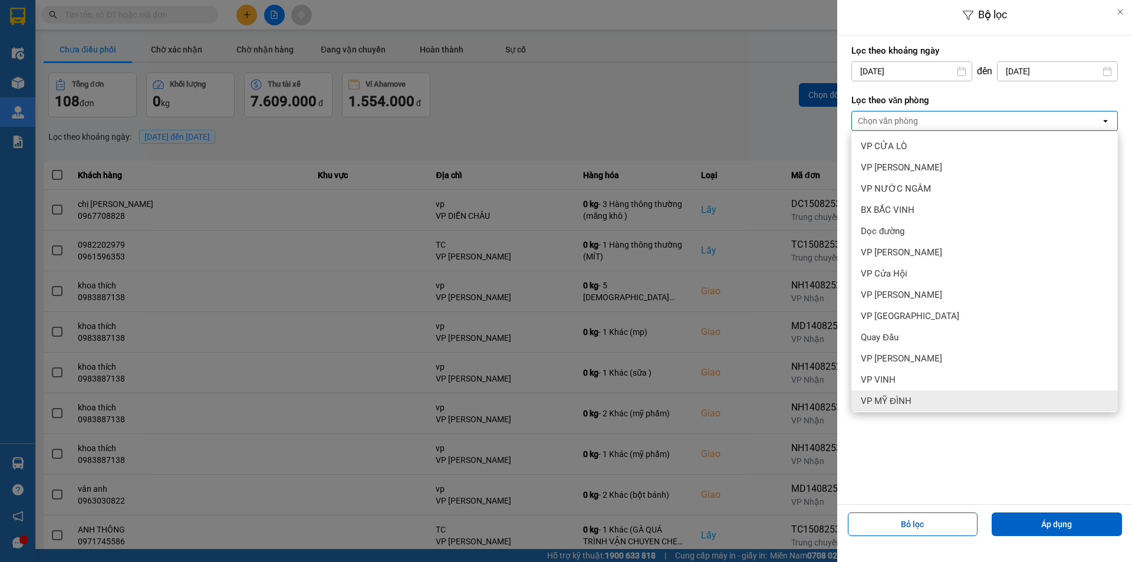
click at [918, 396] on div "VP MỸ ĐÌNH" at bounding box center [985, 400] width 267 height 21
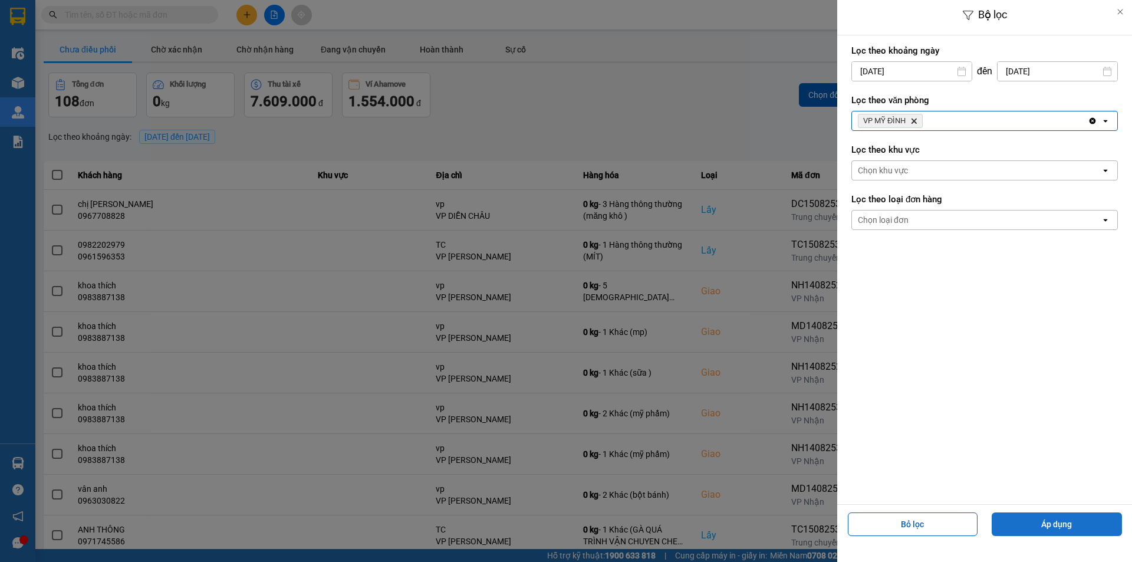
click at [1063, 527] on button "Áp dụng" at bounding box center [1057, 524] width 130 height 24
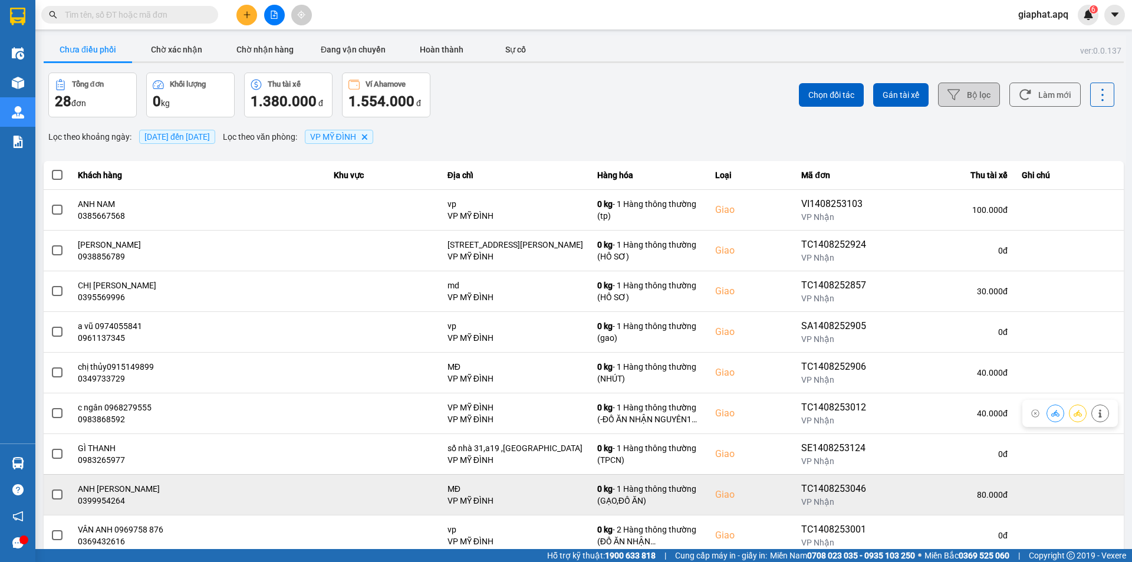
scroll to position [75, 0]
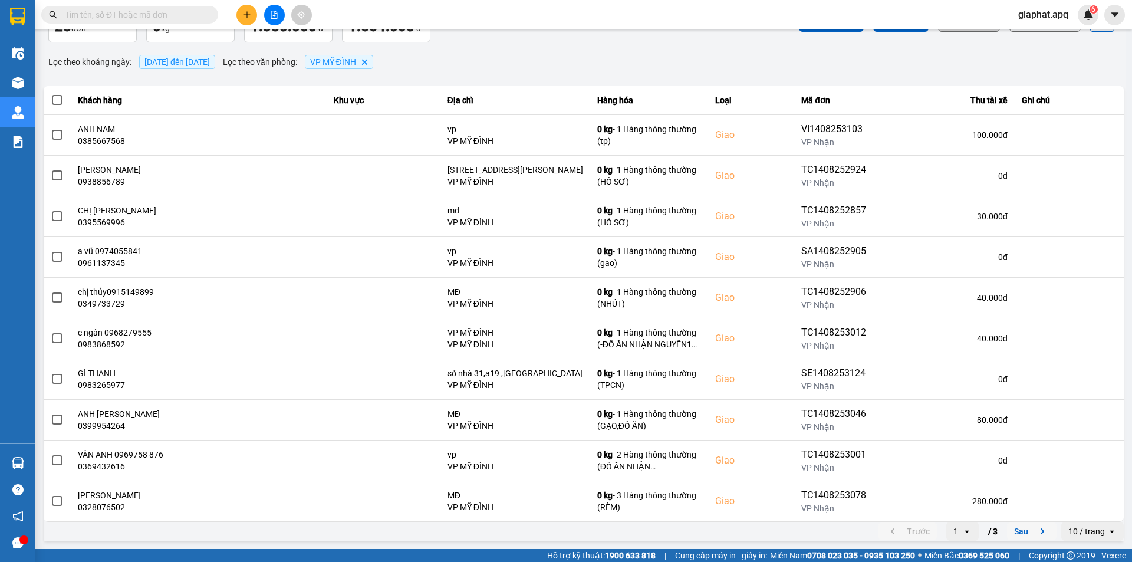
click at [1036, 531] on icon "next page. current page 1 / 3" at bounding box center [1043, 531] width 14 height 14
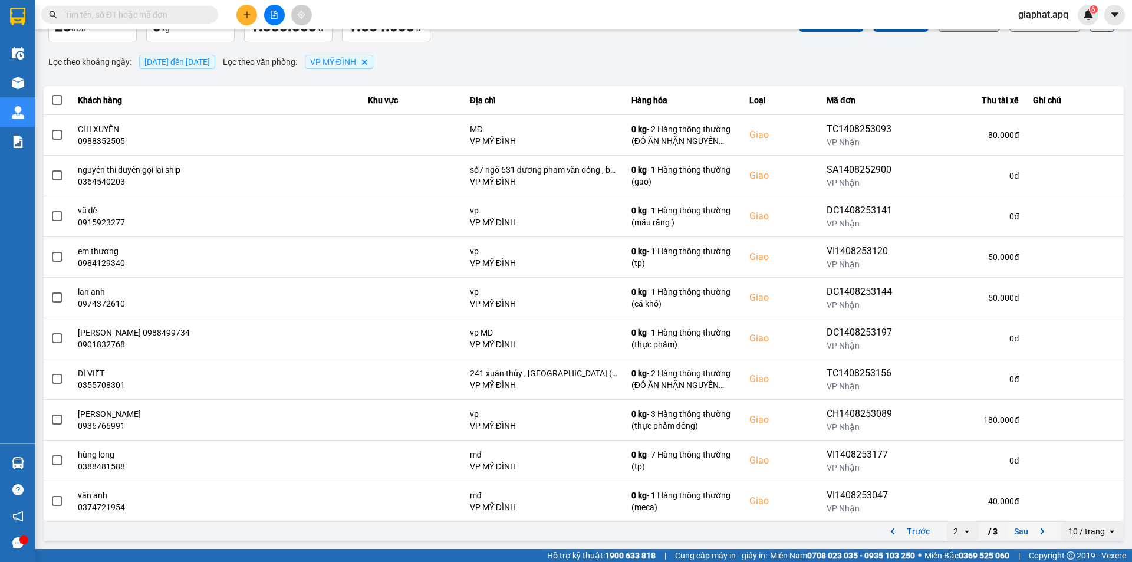
click at [1036, 528] on icon "next page. current page 2 / 3" at bounding box center [1043, 531] width 14 height 14
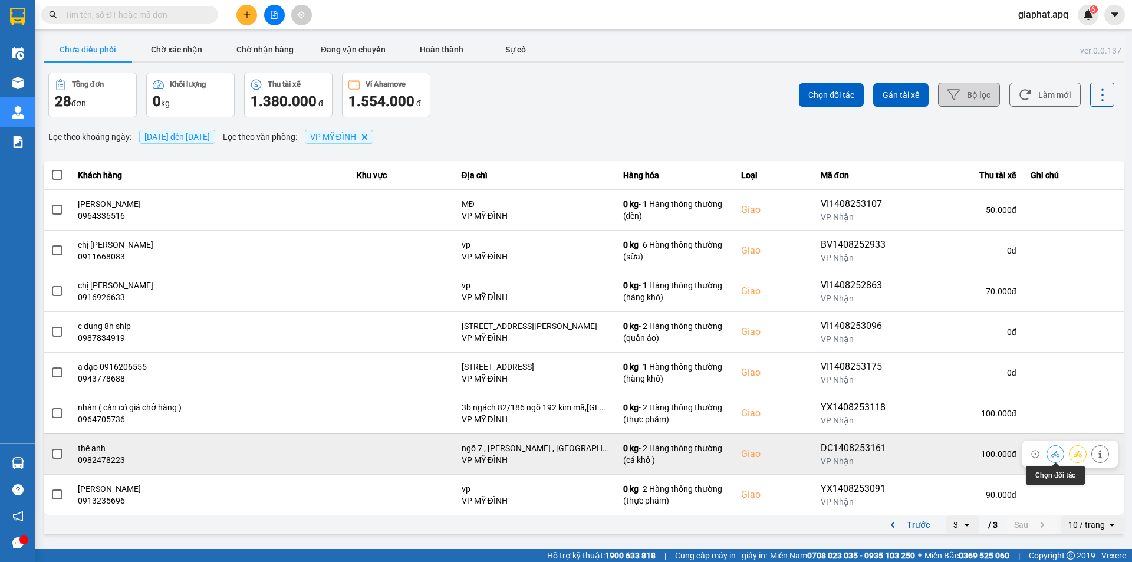
click at [1055, 453] on icon at bounding box center [1055, 454] width 8 height 6
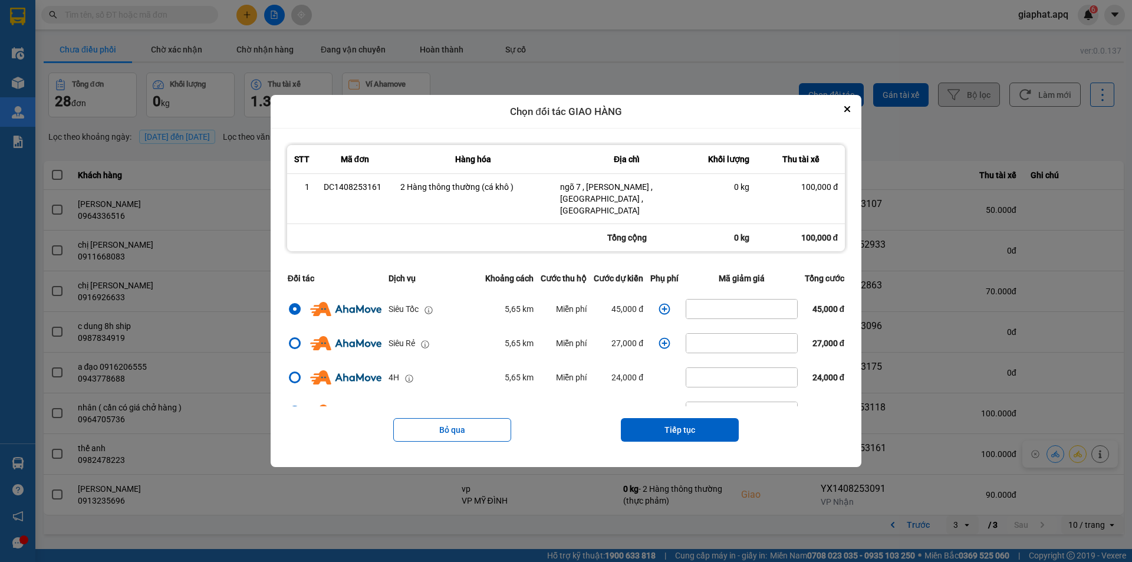
click at [664, 303] on icon "dialog" at bounding box center [665, 309] width 12 height 12
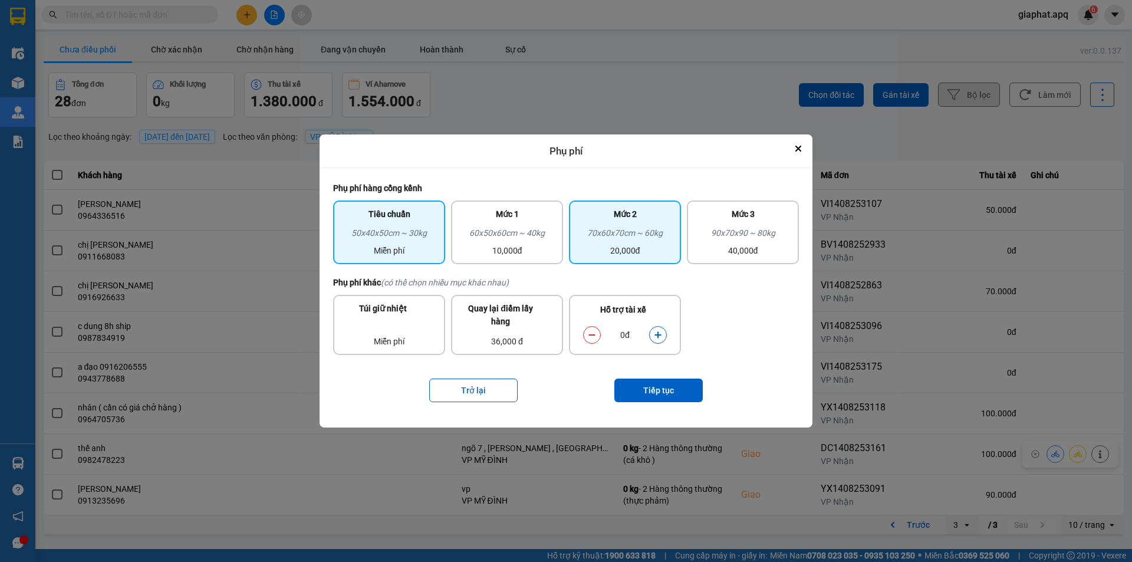
click at [595, 247] on div "20,000đ" at bounding box center [625, 250] width 98 height 13
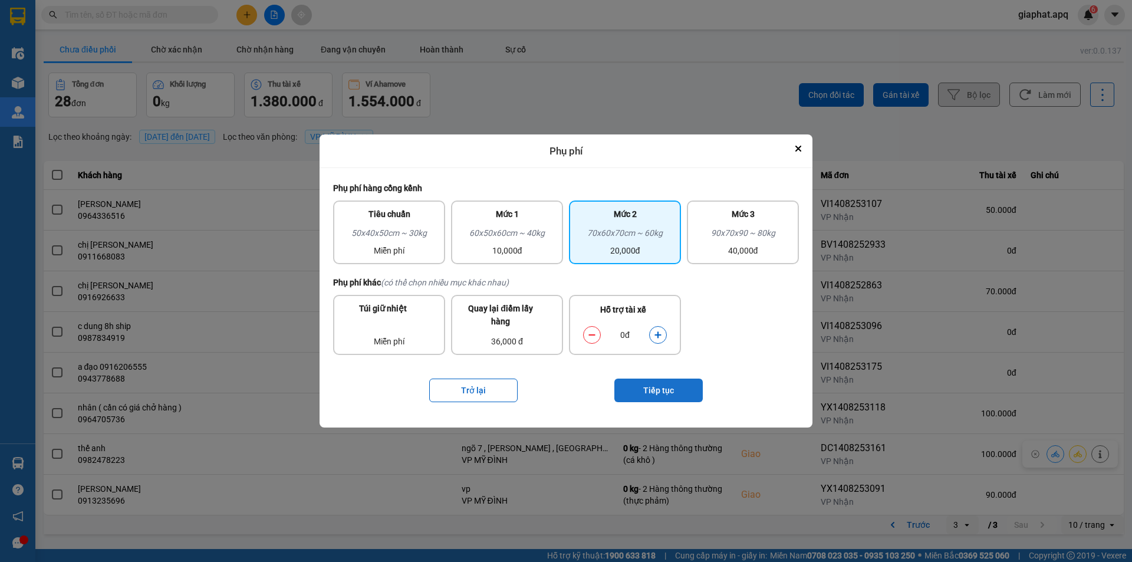
click at [663, 391] on button "Tiếp tục" at bounding box center [658, 391] width 88 height 24
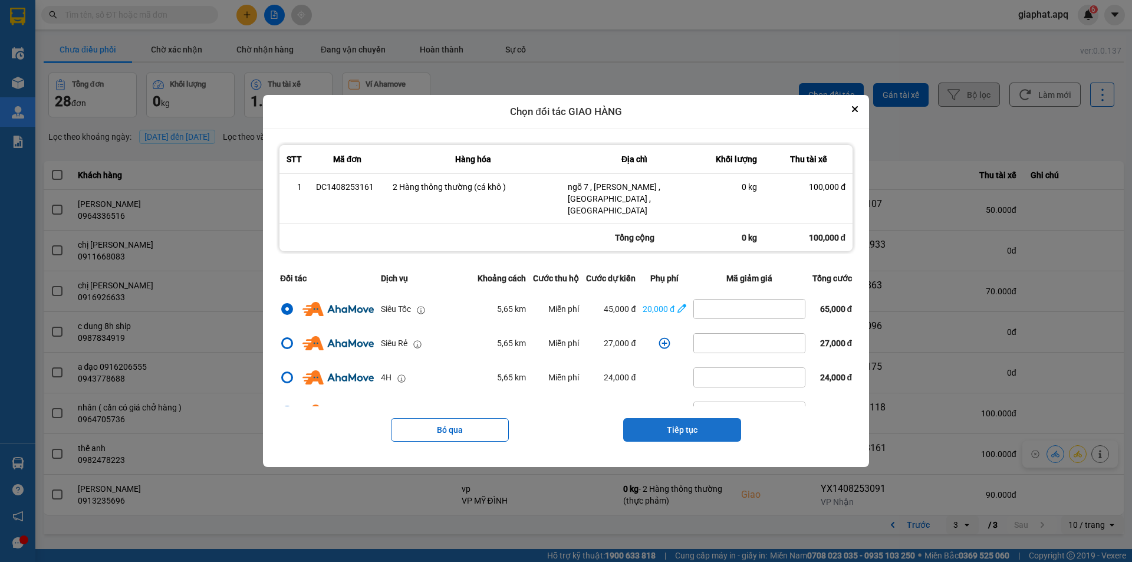
click at [698, 423] on button "Tiếp tục" at bounding box center [682, 430] width 118 height 24
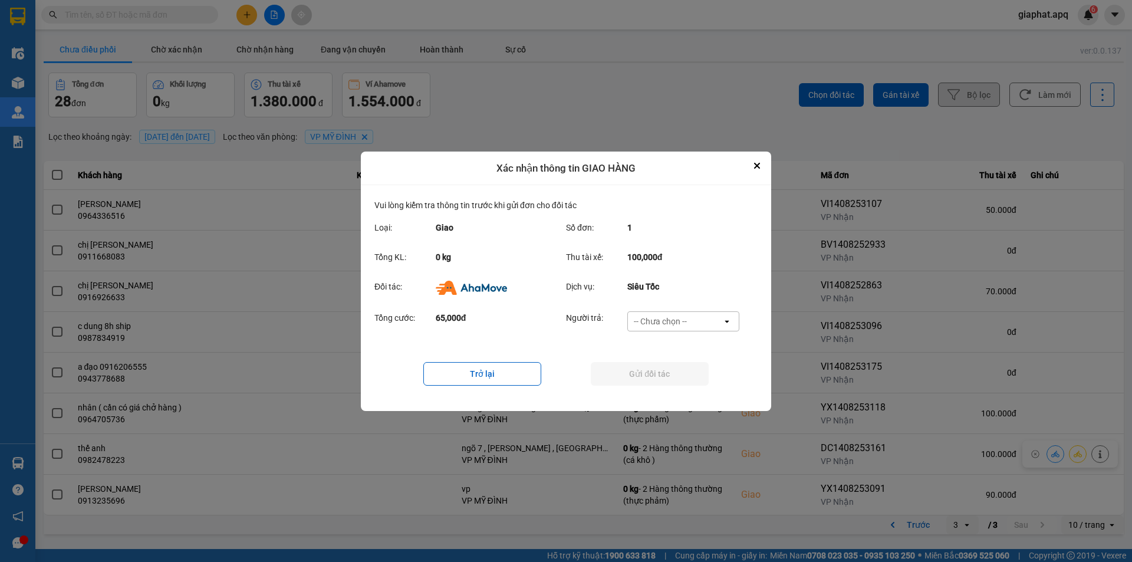
click at [727, 317] on icon "open" at bounding box center [726, 321] width 9 height 9
click at [682, 346] on span "Khách hàng" at bounding box center [658, 346] width 45 height 12
click at [643, 369] on button "Gửi đối tác" at bounding box center [650, 374] width 118 height 24
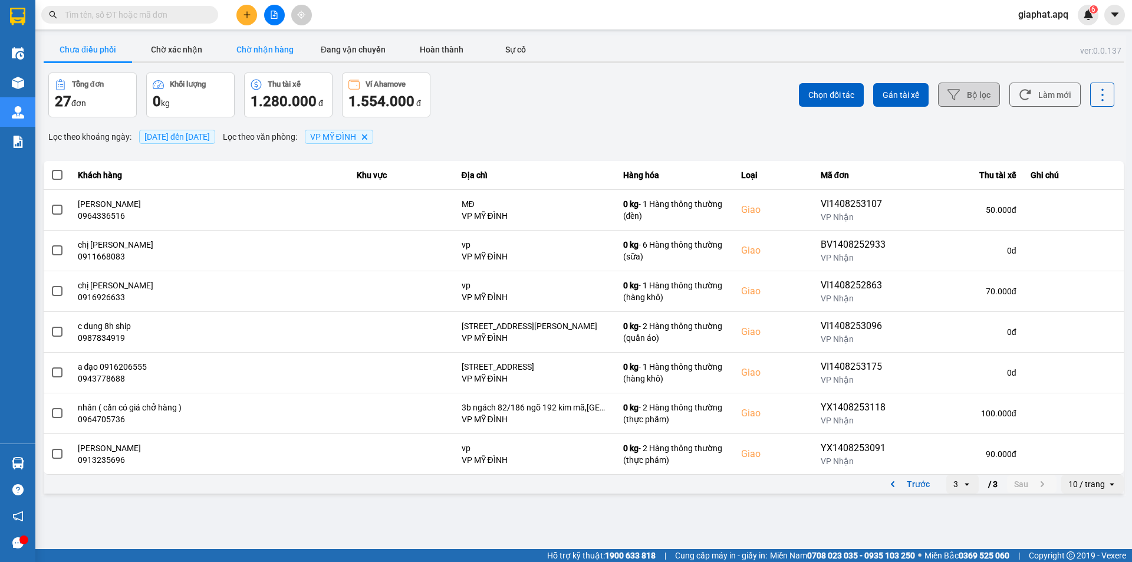
click at [278, 53] on button "Chờ nhận hàng" at bounding box center [265, 50] width 88 height 24
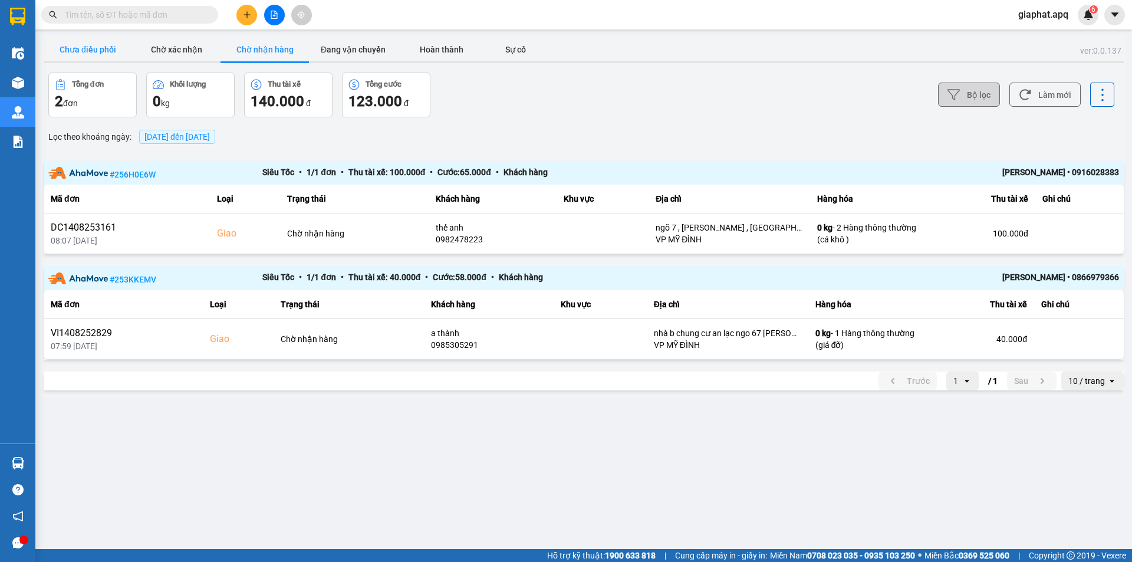
click at [100, 47] on button "Chưa điều phối" at bounding box center [88, 50] width 88 height 24
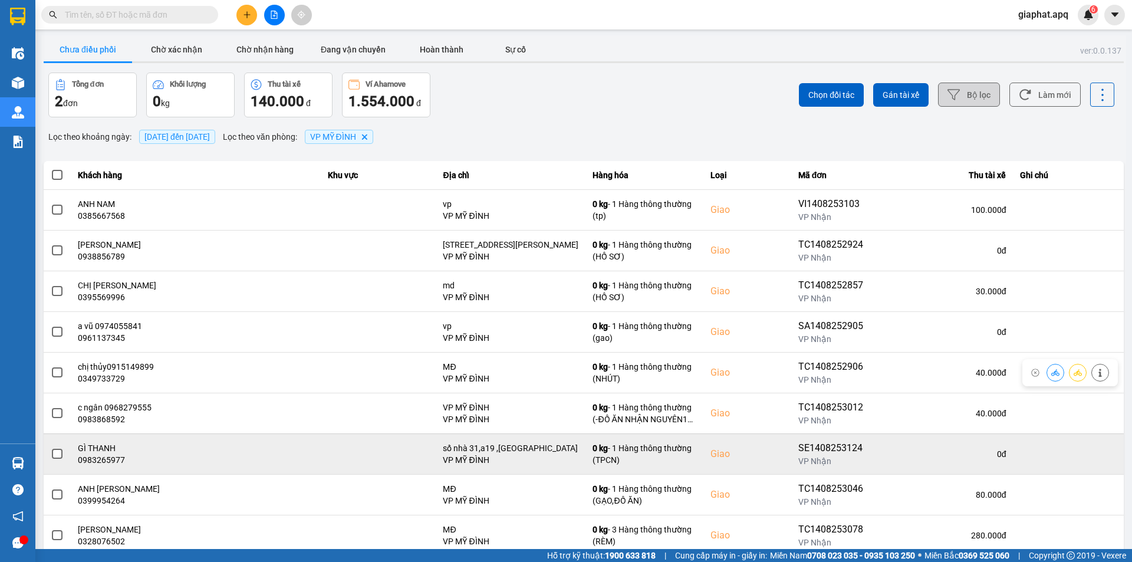
scroll to position [75, 0]
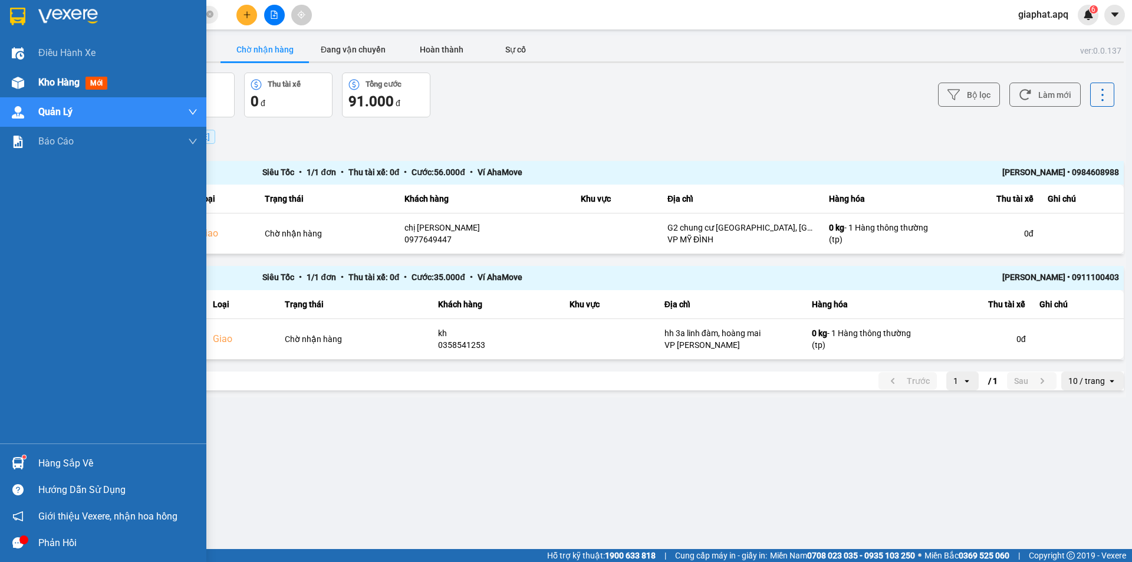
click at [57, 85] on span "Kho hàng" at bounding box center [58, 82] width 41 height 11
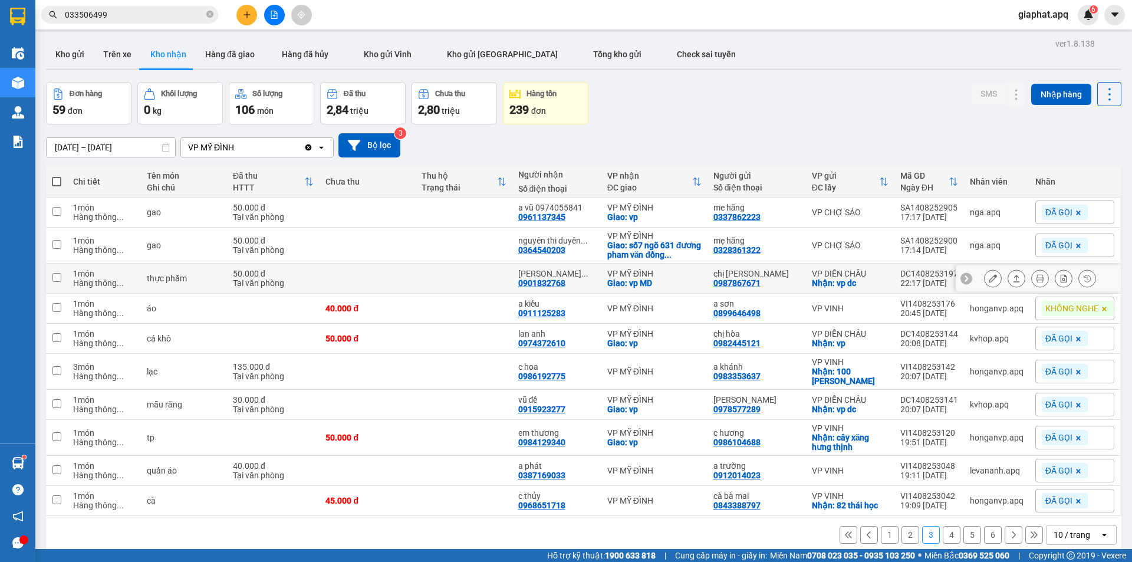
scroll to position [54, 0]
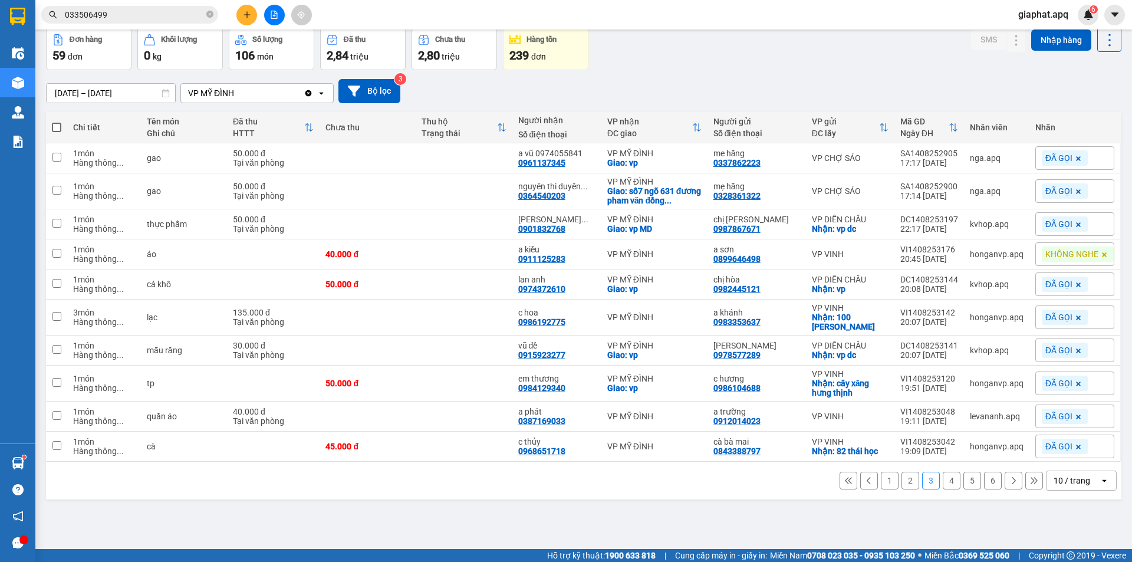
click at [984, 485] on button "6" at bounding box center [993, 481] width 18 height 18
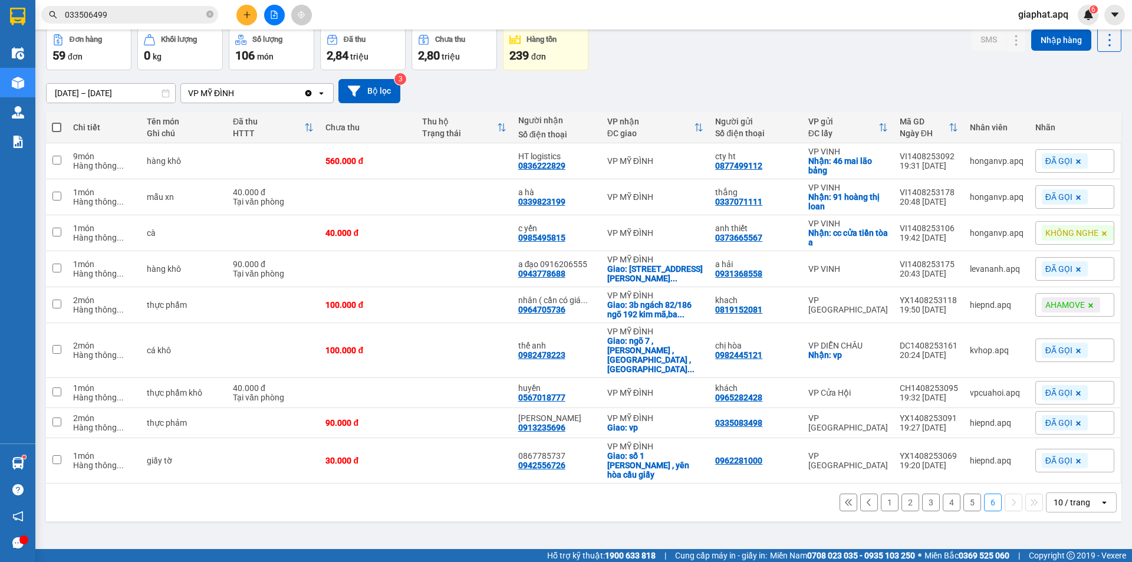
click at [964, 494] on button "5" at bounding box center [973, 503] width 18 height 18
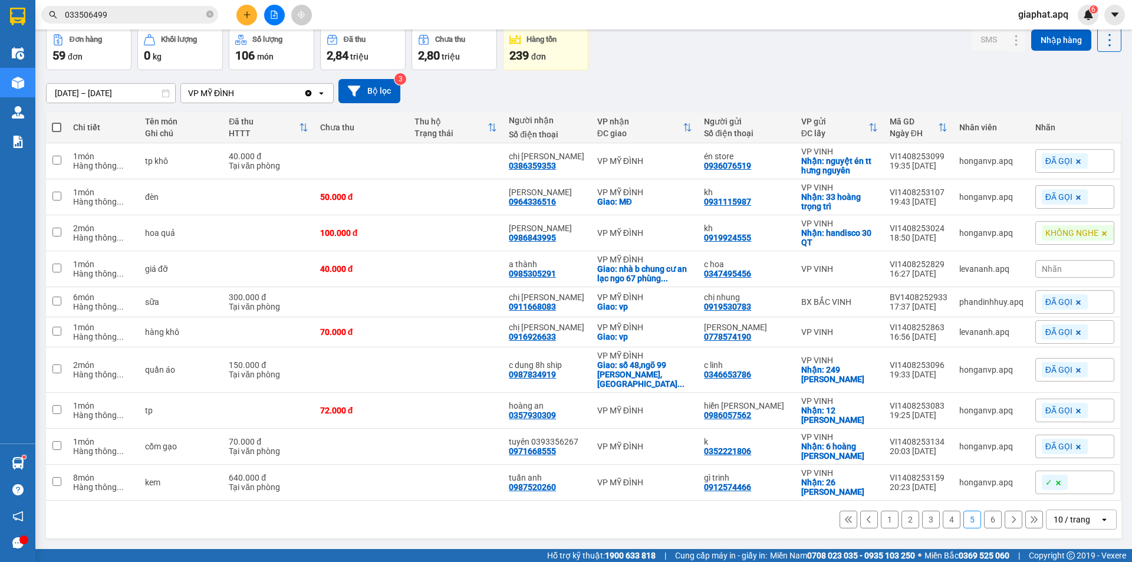
click at [1055, 480] on icon at bounding box center [1058, 482] width 7 height 7
click at [1042, 481] on span "Nhãn" at bounding box center [1052, 482] width 20 height 9
click at [944, 518] on button "4" at bounding box center [952, 520] width 18 height 18
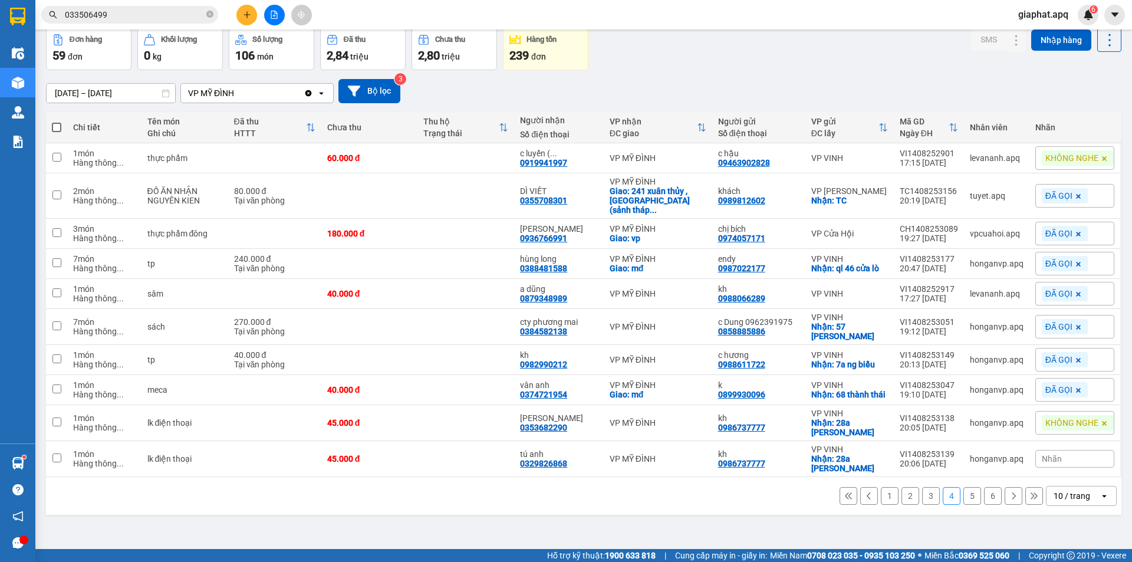
click at [922, 487] on button "3" at bounding box center [931, 496] width 18 height 18
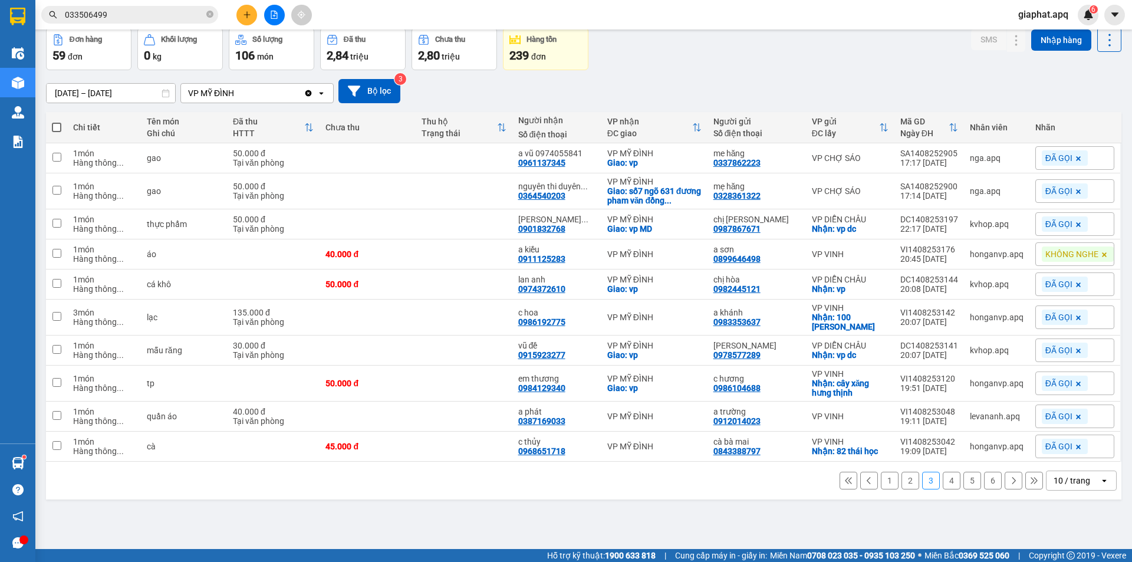
click at [943, 478] on button "4" at bounding box center [952, 481] width 18 height 18
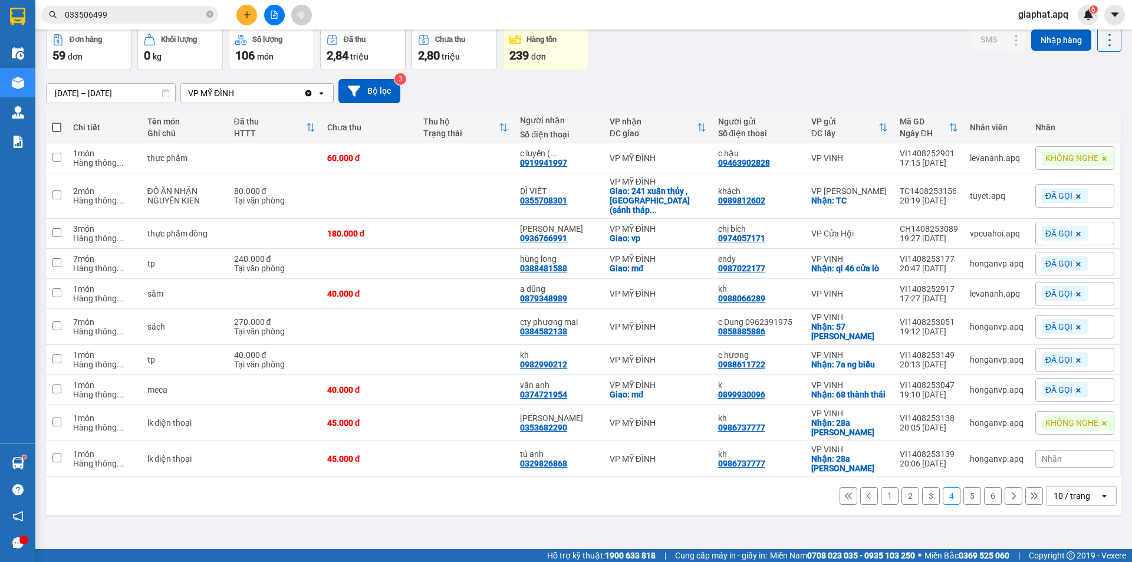
click at [1066, 452] on div "Nhãn" at bounding box center [1075, 459] width 79 height 18
click at [904, 410] on div "ĐÃ GỌI" at bounding box center [896, 412] width 34 height 15
click at [964, 487] on button "5" at bounding box center [973, 496] width 18 height 18
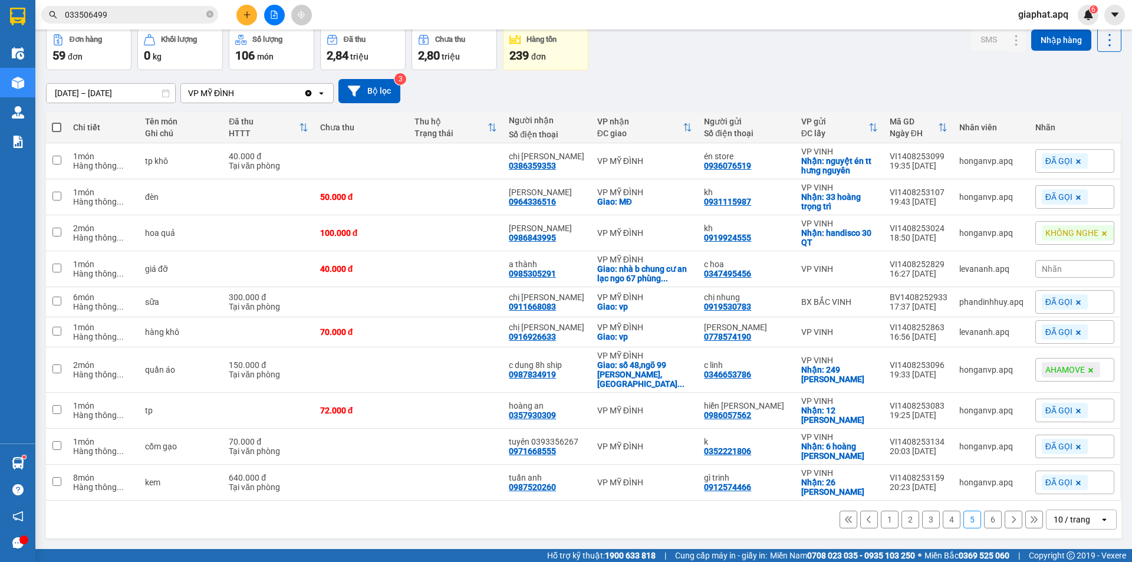
click at [945, 523] on button "4" at bounding box center [952, 520] width 18 height 18
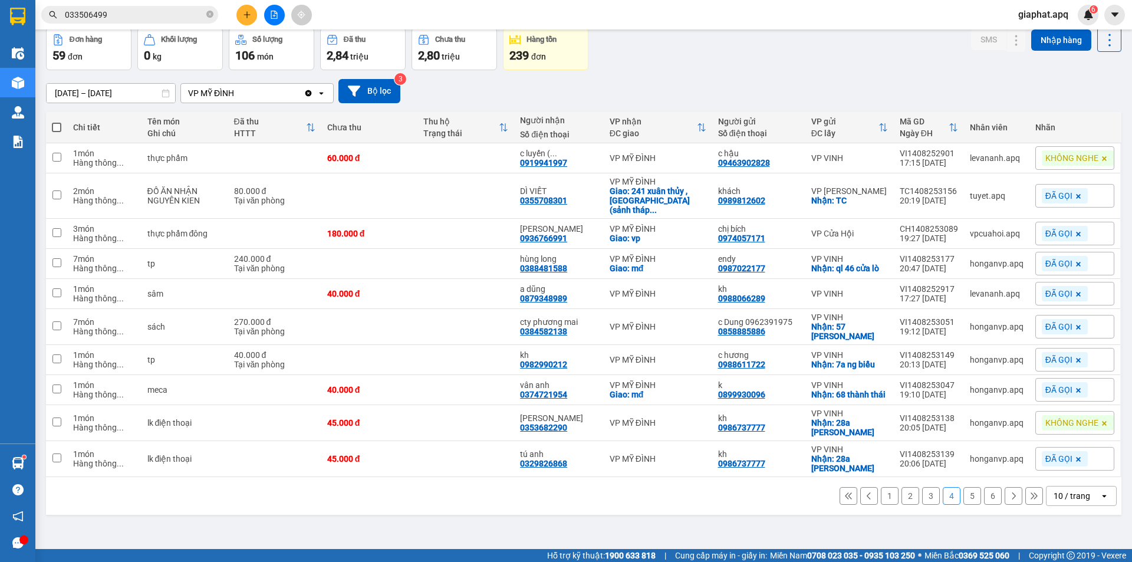
click at [924, 487] on button "3" at bounding box center [931, 496] width 18 height 18
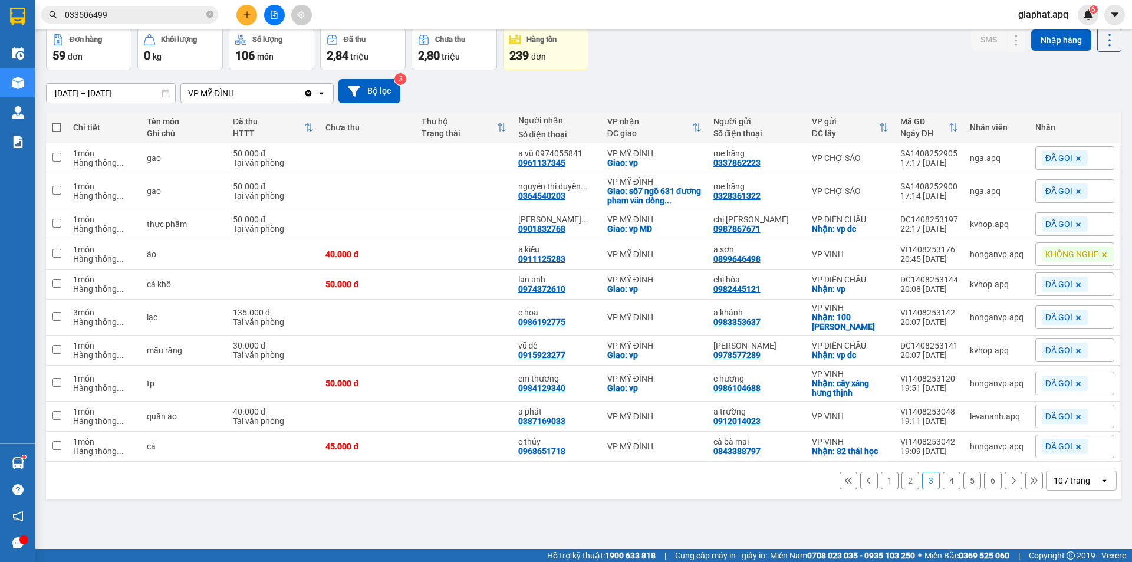
click at [902, 480] on button "2" at bounding box center [911, 481] width 18 height 18
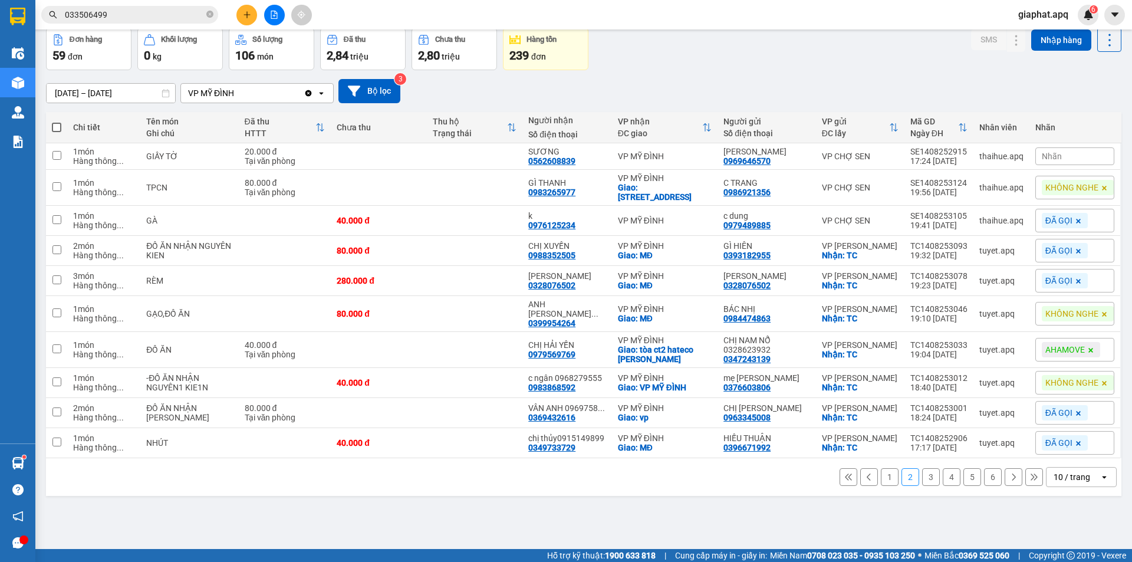
click at [926, 486] on button "3" at bounding box center [931, 477] width 18 height 18
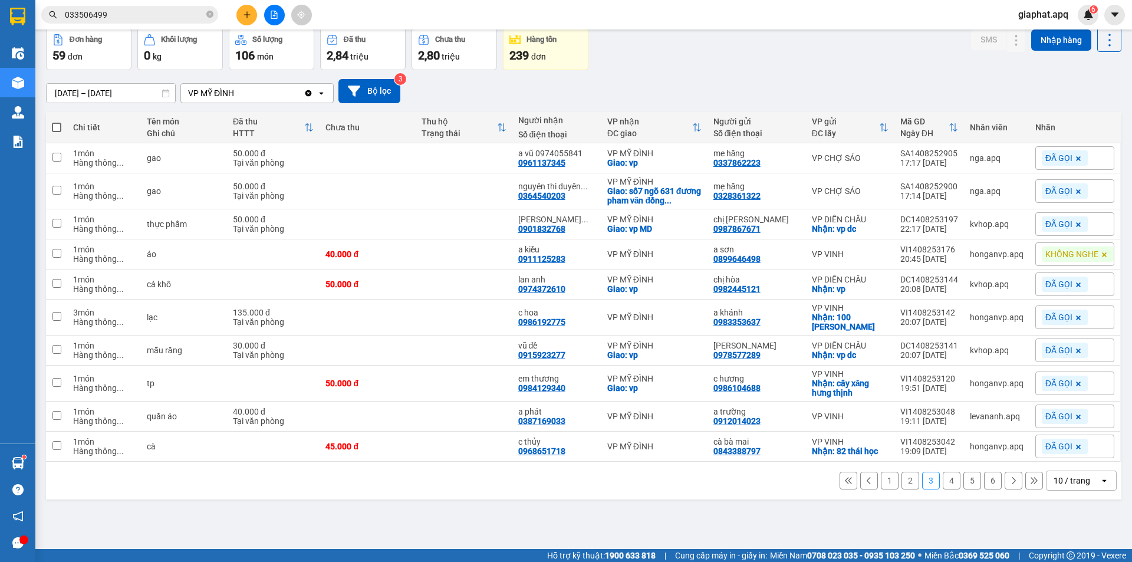
click at [903, 484] on button "2" at bounding box center [911, 481] width 18 height 18
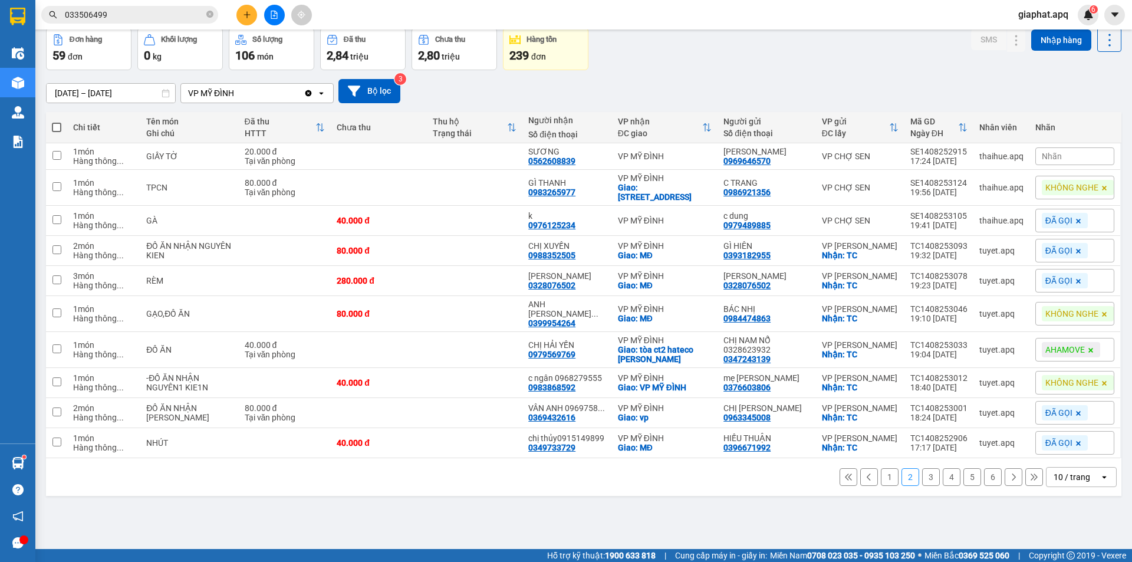
click at [883, 486] on button "1" at bounding box center [890, 477] width 18 height 18
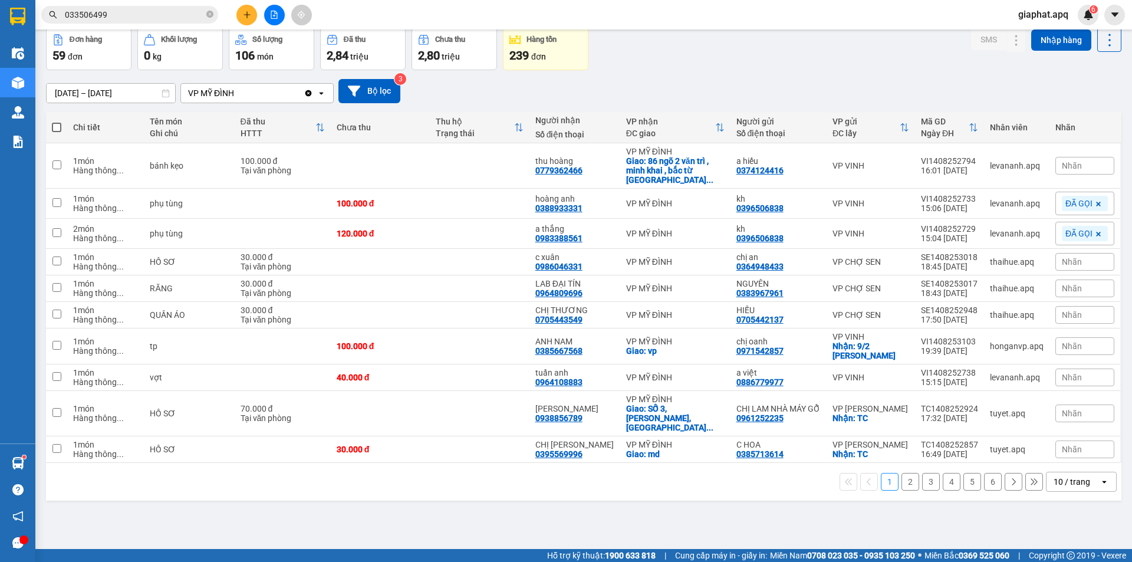
click at [902, 473] on button "2" at bounding box center [911, 482] width 18 height 18
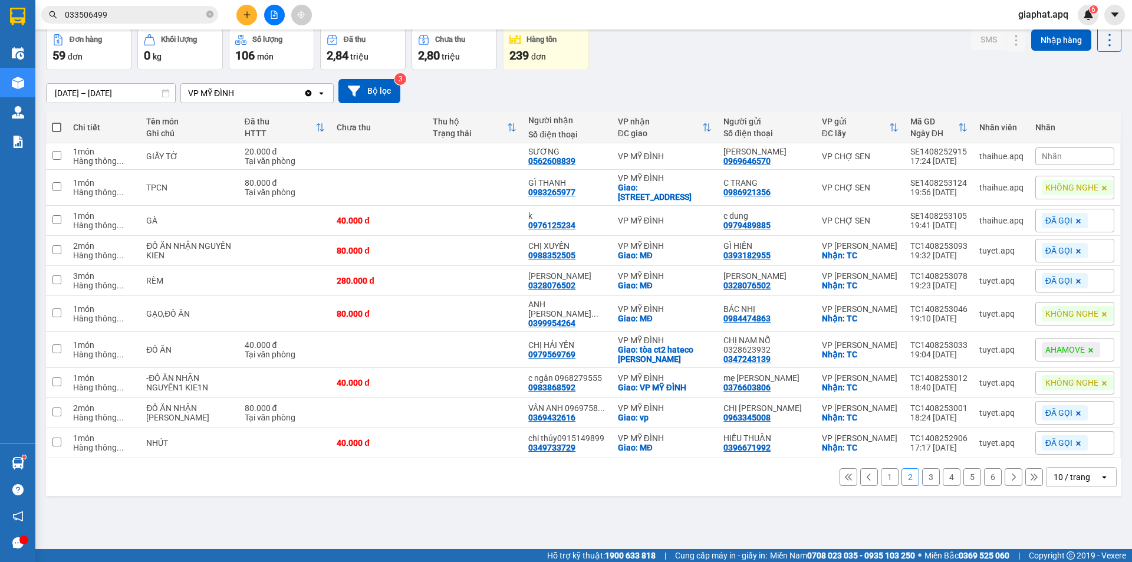
click at [1065, 157] on div "Nhãn" at bounding box center [1075, 156] width 79 height 18
click at [999, 214] on div "KHÔNG NGHE" at bounding box center [997, 213] width 60 height 15
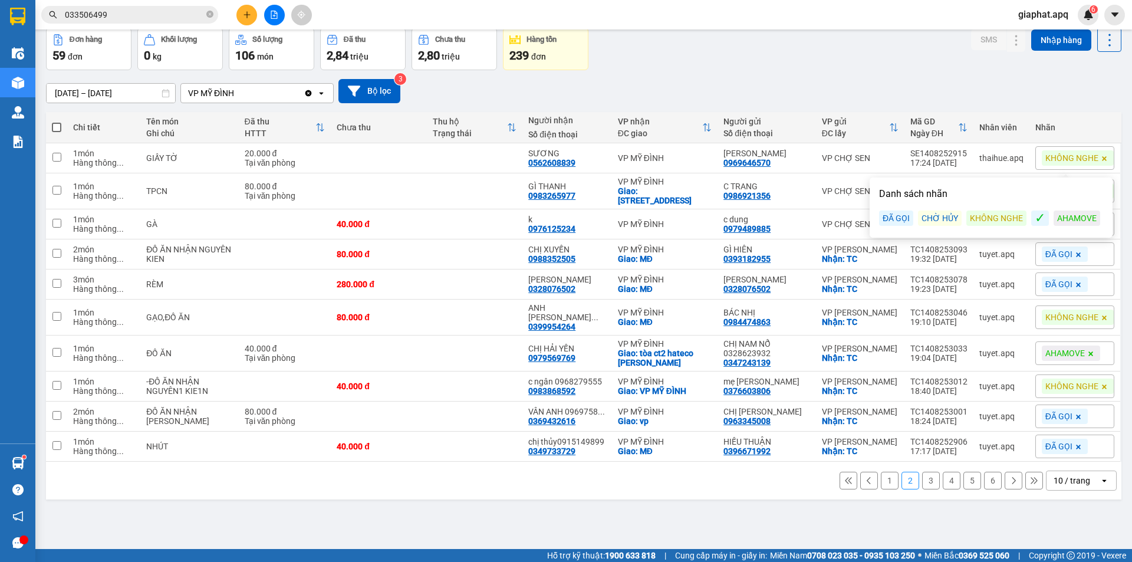
click at [946, 78] on div "[DATE] – [DATE] Press the down arrow key to interact with the calendar and sele…" at bounding box center [584, 91] width 1076 height 42
click at [882, 489] on button "1" at bounding box center [890, 481] width 18 height 18
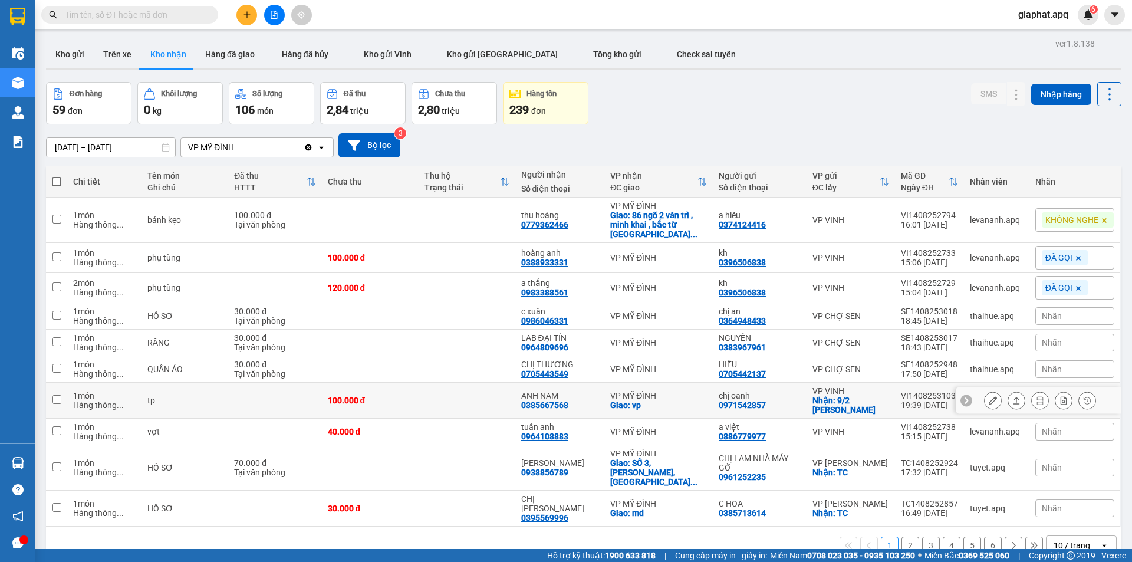
scroll to position [54, 0]
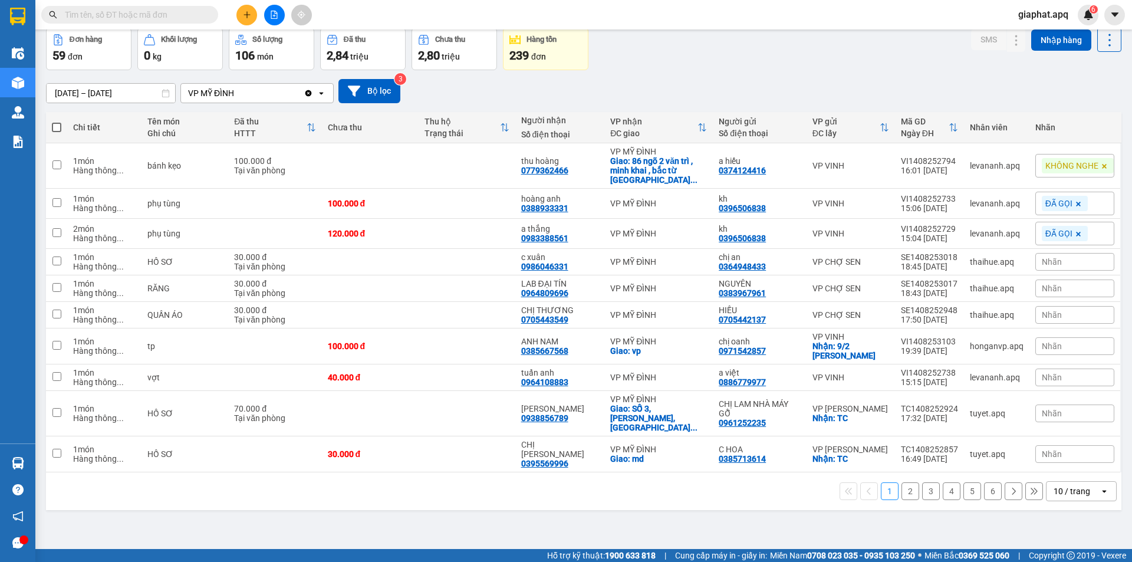
click at [1056, 446] on div "Nhãn" at bounding box center [1075, 454] width 79 height 18
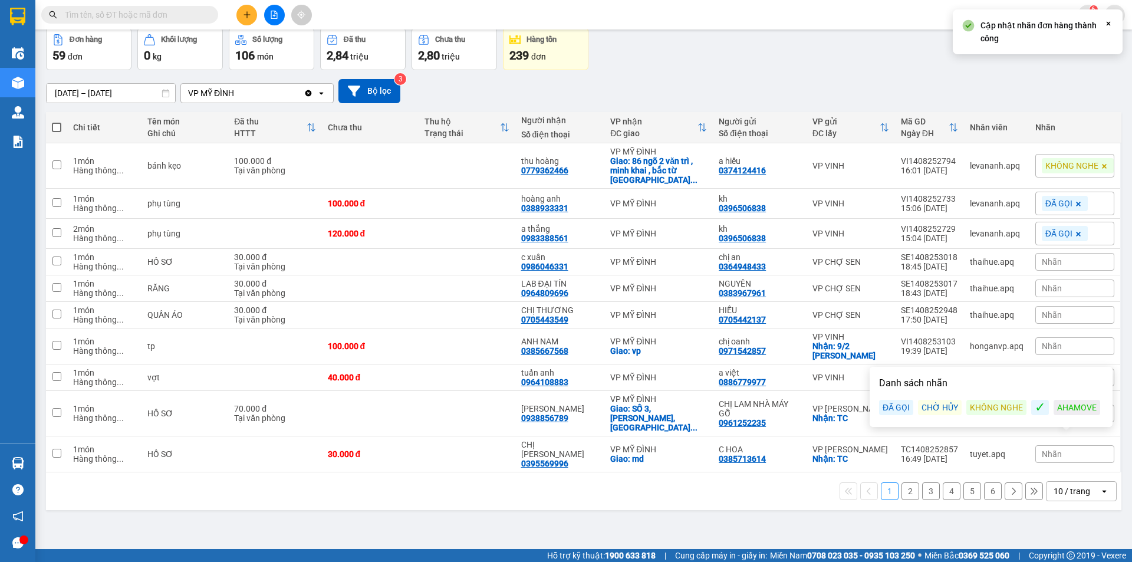
click at [897, 406] on div "ĐÃ GỌI" at bounding box center [896, 407] width 34 height 15
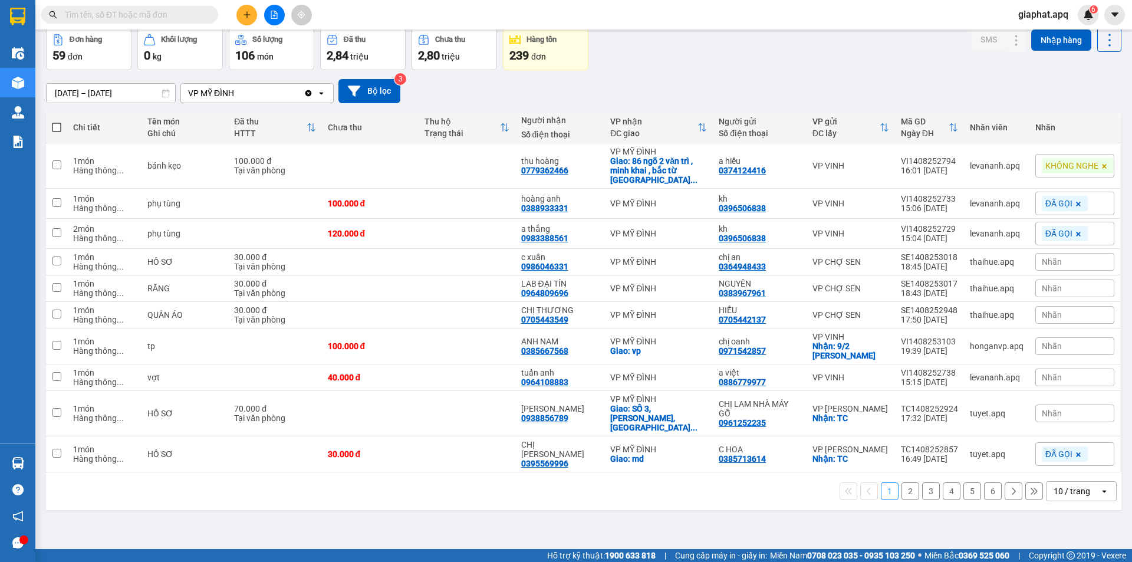
click at [806, 51] on div "Đơn hàng 59 đơn Khối lượng 0 kg Số lượng 106 món Đã thu 2,84 triệu Chưa thu 2,8…" at bounding box center [584, 49] width 1076 height 42
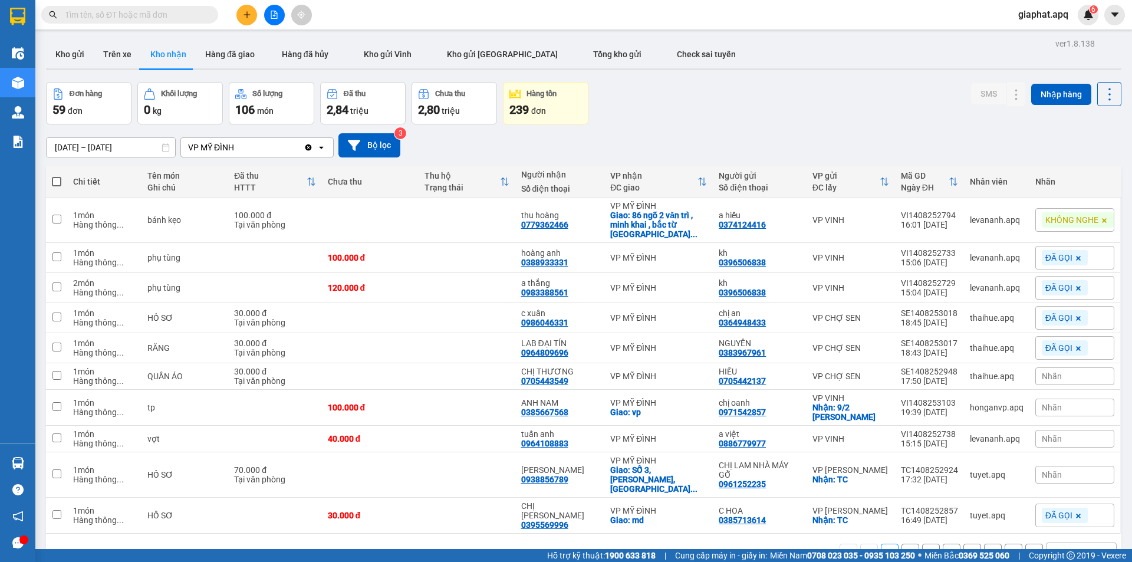
click at [1063, 466] on div "Nhãn" at bounding box center [1075, 475] width 79 height 18
click at [988, 433] on div "KHÔNG NGHE" at bounding box center [997, 432] width 60 height 15
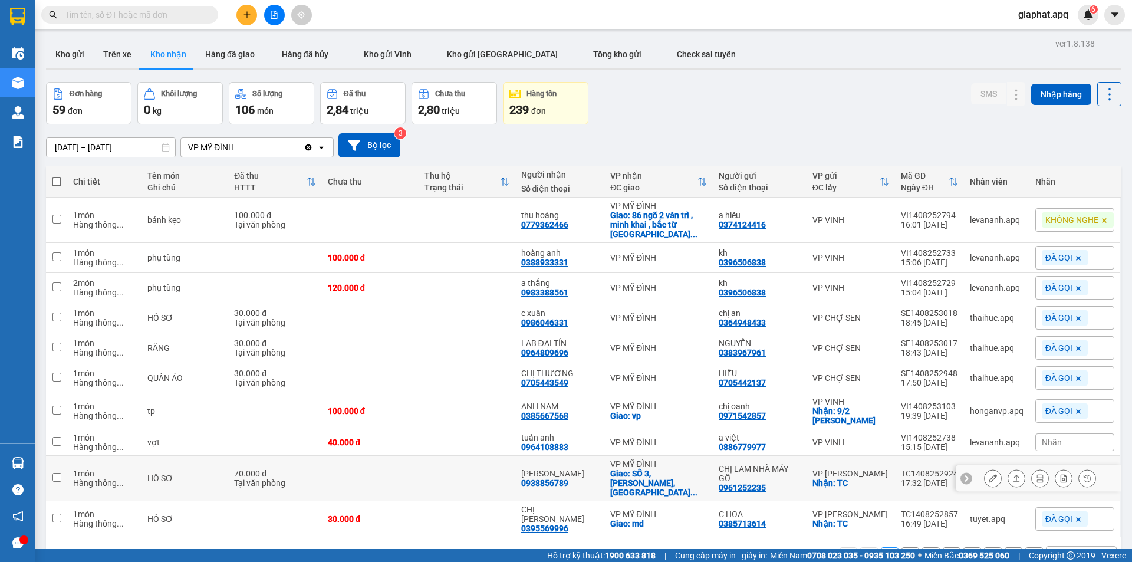
scroll to position [54, 0]
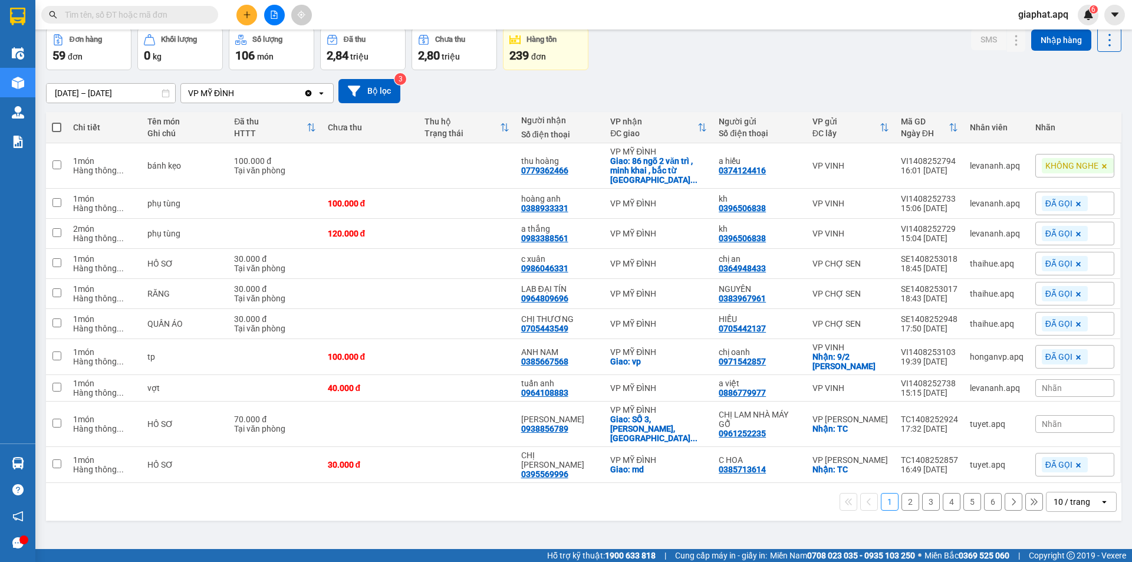
click at [1067, 415] on div "Nhãn" at bounding box center [1075, 424] width 79 height 18
drag, startPoint x: 1006, startPoint y: 383, endPoint x: 1018, endPoint y: 386, distance: 12.0
click at [1007, 383] on div "KHÔNG NGHE" at bounding box center [997, 381] width 60 height 15
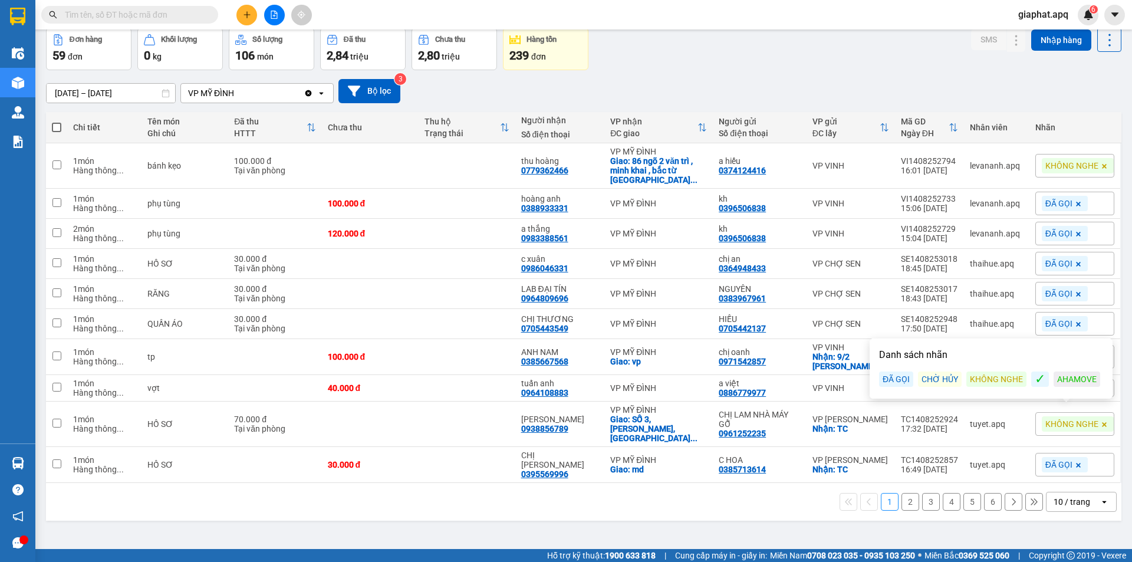
click at [833, 63] on div "Đơn hàng 59 đơn Khối lượng 0 kg Số lượng 106 món Đã thu 2,84 triệu Chưa thu 2,8…" at bounding box center [584, 49] width 1076 height 42
click at [1099, 161] on span at bounding box center [1105, 165] width 12 height 15
click at [1071, 166] on div "Nhãn" at bounding box center [1075, 166] width 79 height 18
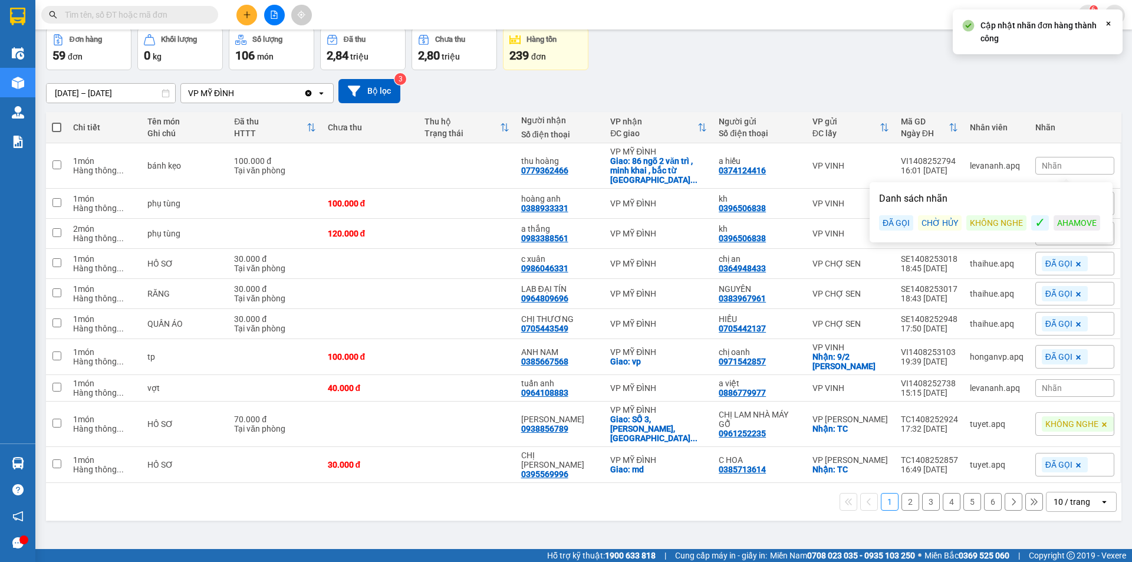
click at [1069, 222] on div "AHAMOVE" at bounding box center [1077, 222] width 47 height 15
drag, startPoint x: 832, startPoint y: 71, endPoint x: 906, endPoint y: 89, distance: 75.9
click at [851, 71] on div "[DATE] – [DATE] Press the down arrow key to interact with the calendar and sele…" at bounding box center [584, 91] width 1076 height 42
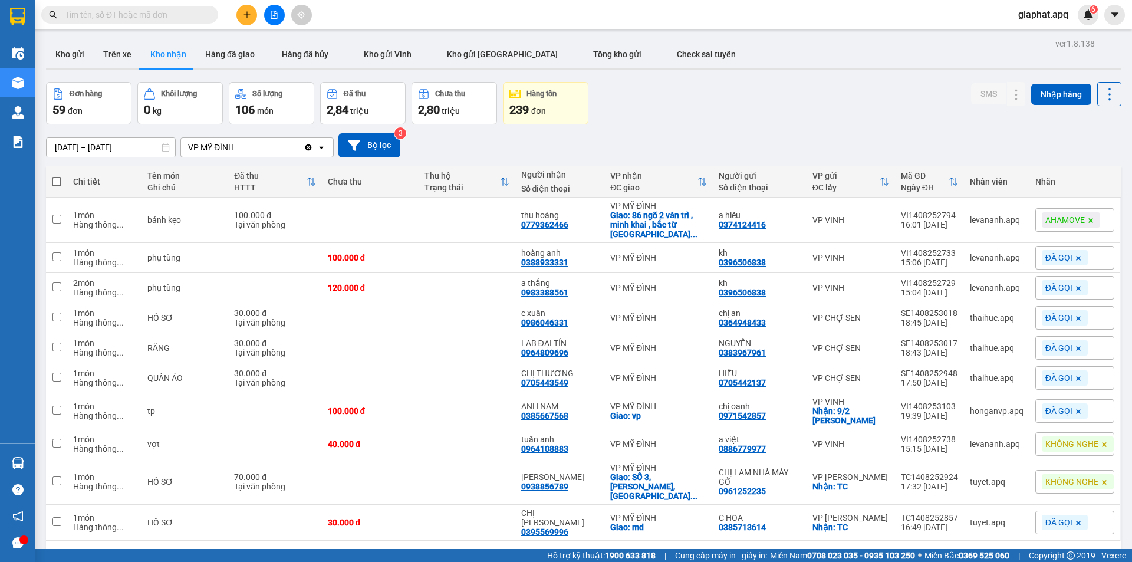
scroll to position [54, 0]
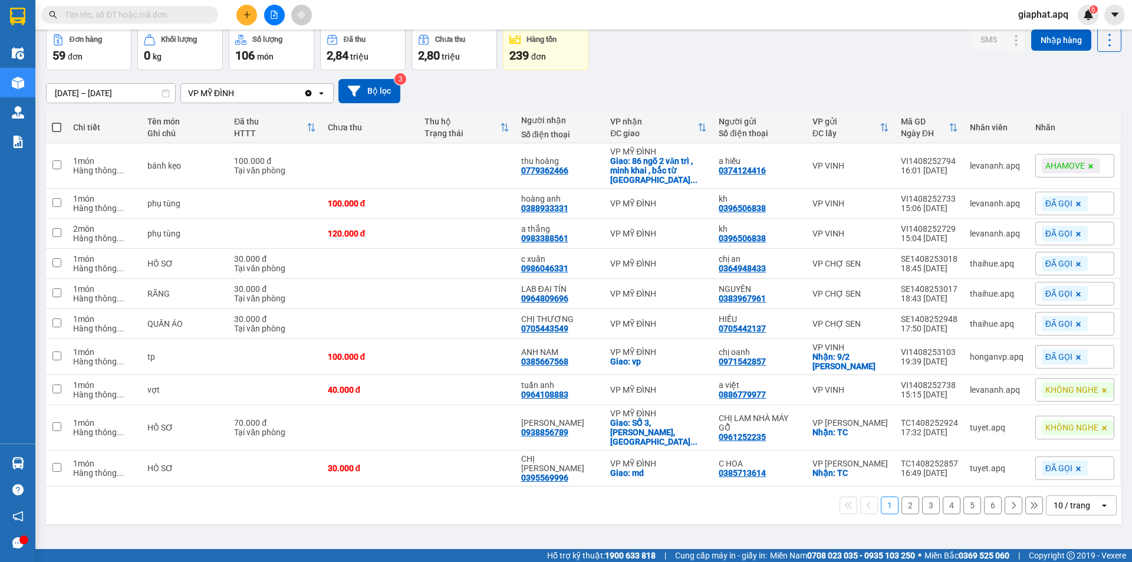
click at [984, 497] on button "6" at bounding box center [993, 506] width 18 height 18
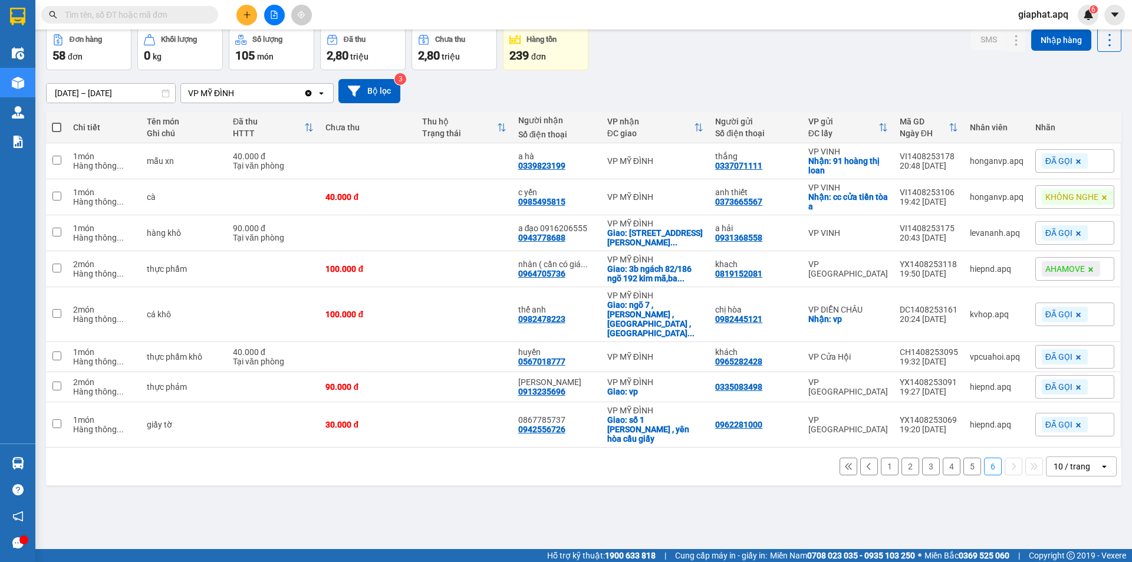
click at [1076, 314] on icon at bounding box center [1078, 315] width 5 height 5
click at [1072, 314] on div "Nhãn" at bounding box center [1075, 314] width 79 height 18
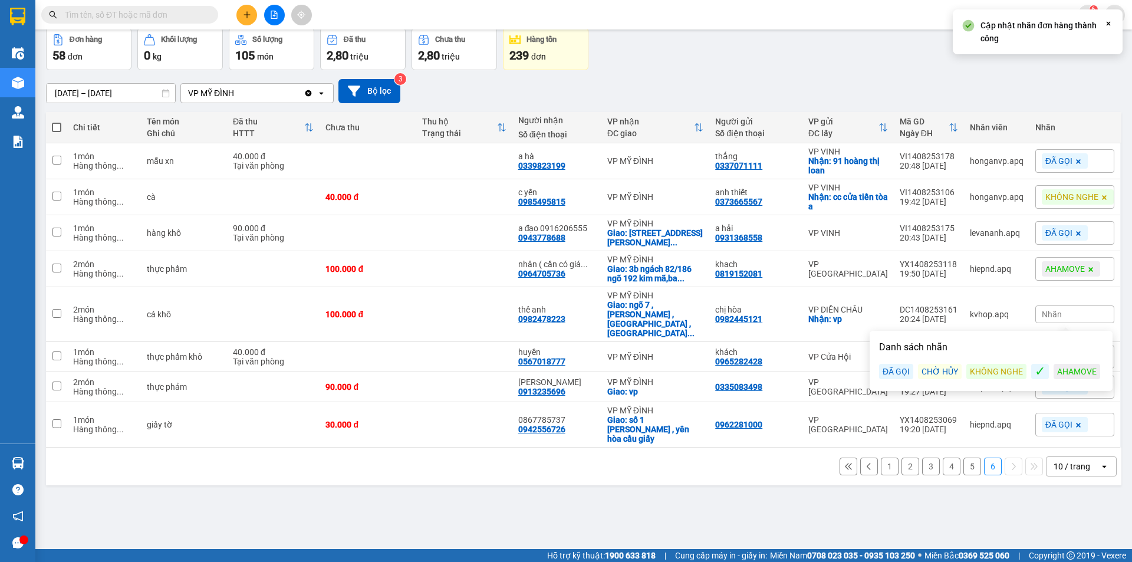
drag, startPoint x: 1066, startPoint y: 372, endPoint x: 1076, endPoint y: 366, distance: 11.3
click at [1067, 372] on div "AHAMOVE" at bounding box center [1077, 371] width 47 height 15
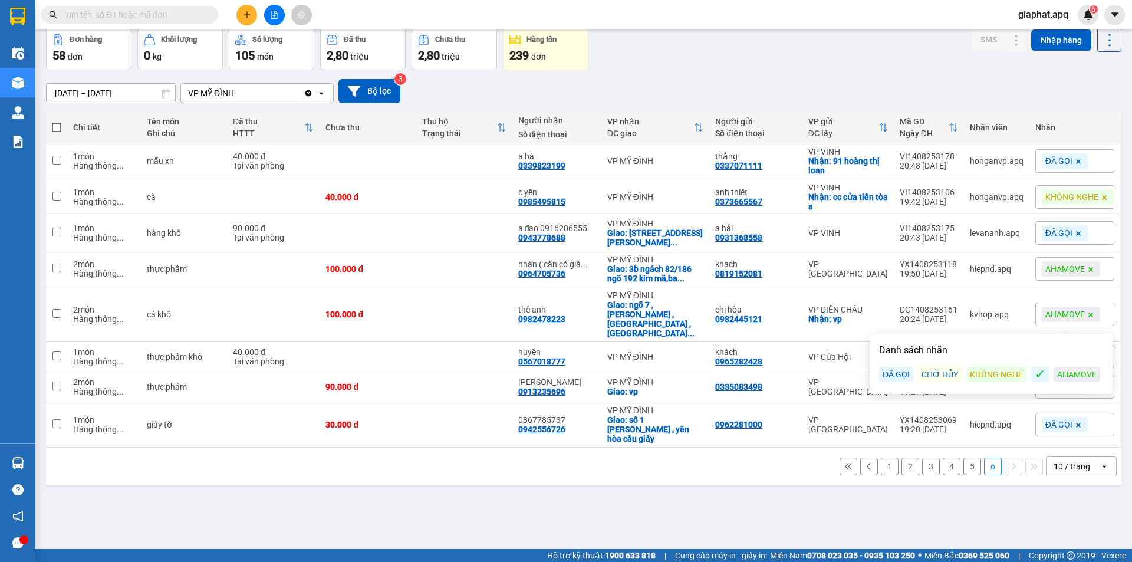
click at [770, 48] on div "Đơn hàng 58 đơn Khối lượng 0 kg Số lượng 105 món Đã thu 2,80 triệu Chưa thu 2,8…" at bounding box center [584, 49] width 1076 height 42
click at [965, 458] on button "5" at bounding box center [973, 467] width 18 height 18
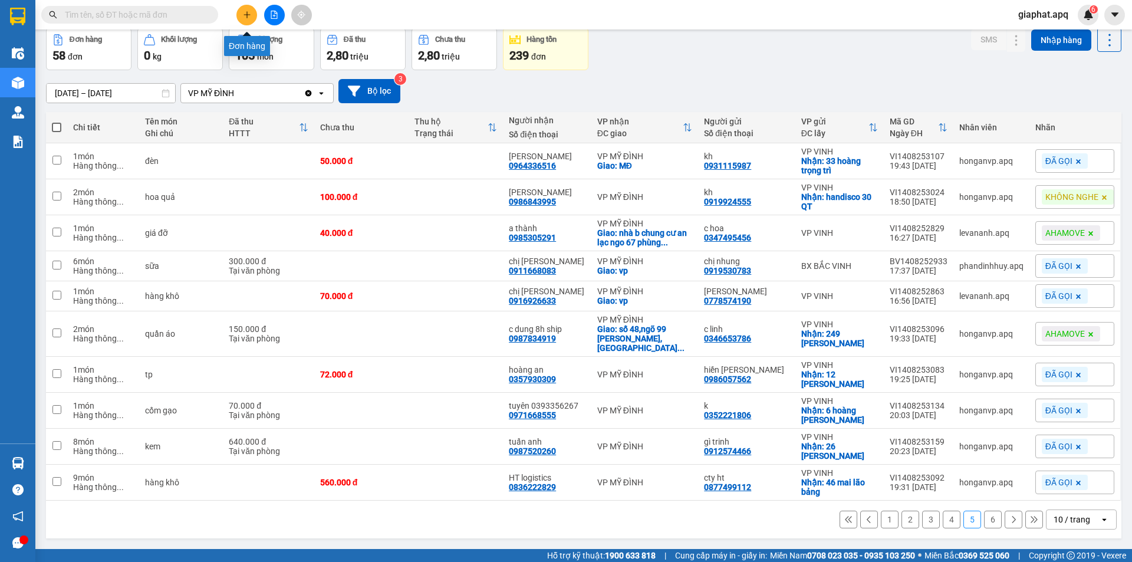
click at [236, 15] on button at bounding box center [246, 15] width 21 height 21
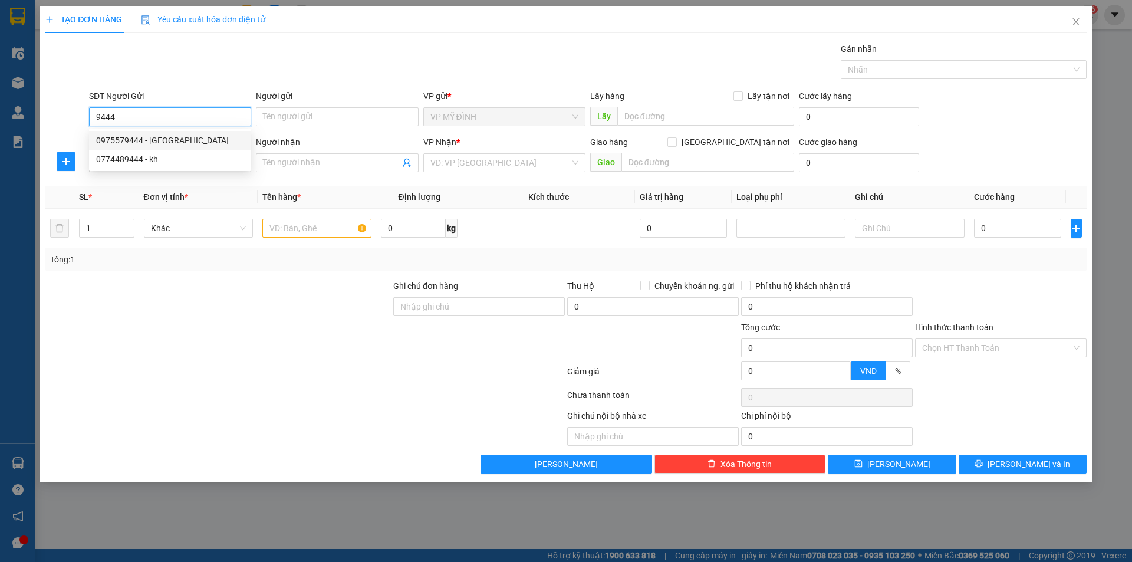
click at [168, 142] on div "0975579444 - [GEOGRAPHIC_DATA]" at bounding box center [170, 140] width 148 height 13
type input "0975579444"
type input "[PERSON_NAME]"
type input "0975579444"
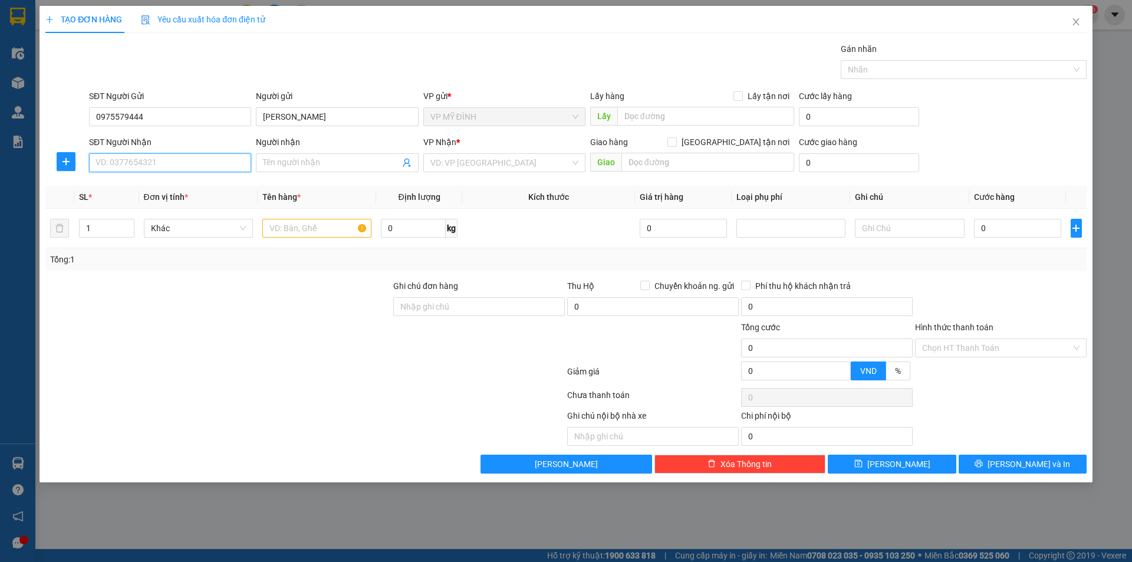
click at [157, 165] on input "SĐT Người Nhận" at bounding box center [170, 162] width 162 height 19
drag, startPoint x: 167, startPoint y: 188, endPoint x: 179, endPoint y: 175, distance: 17.9
click at [169, 187] on div "0917655559 - [GEOGRAPHIC_DATA]" at bounding box center [170, 186] width 148 height 13
type input "0917655559"
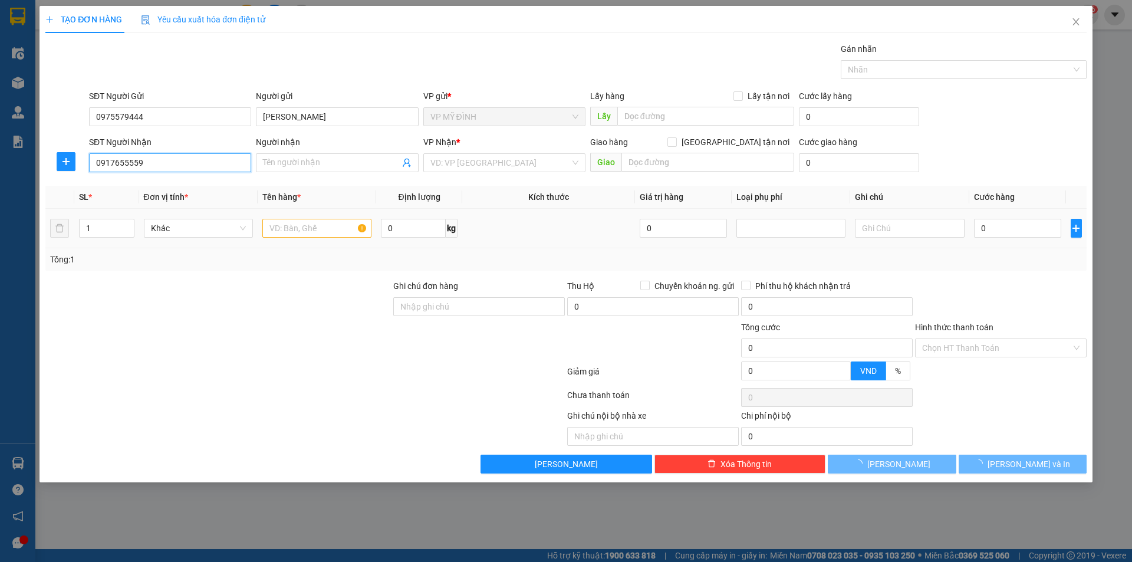
type input "[PERSON_NAME]"
checkbox input "true"
type input "45,[PERSON_NAME] tập"
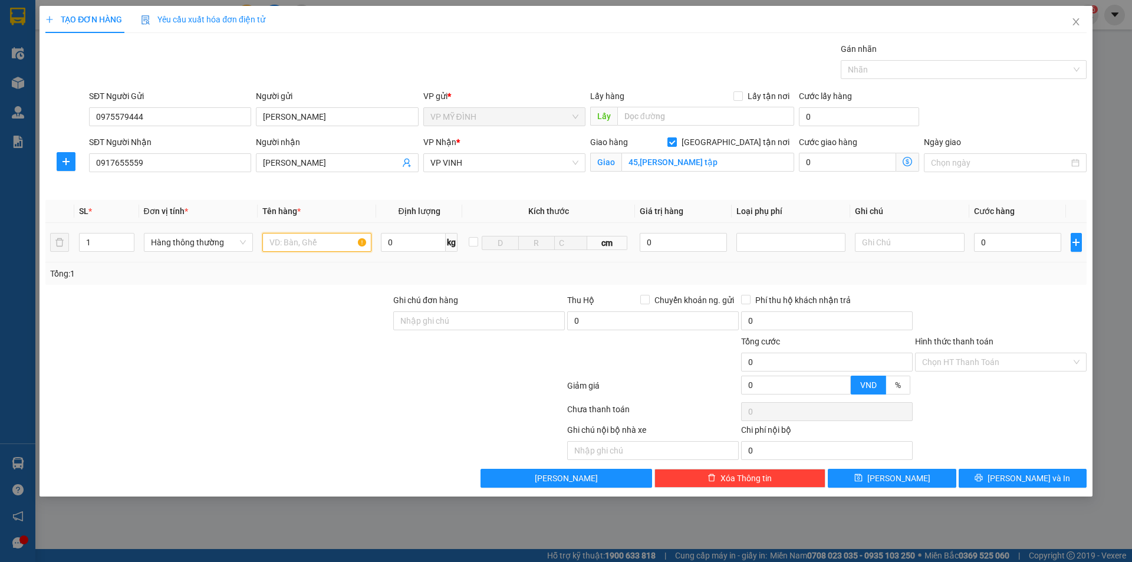
click at [282, 244] on input "text" at bounding box center [316, 242] width 109 height 19
type input "rèm"
click at [1011, 245] on input "0" at bounding box center [1018, 242] width 88 height 19
type input "1"
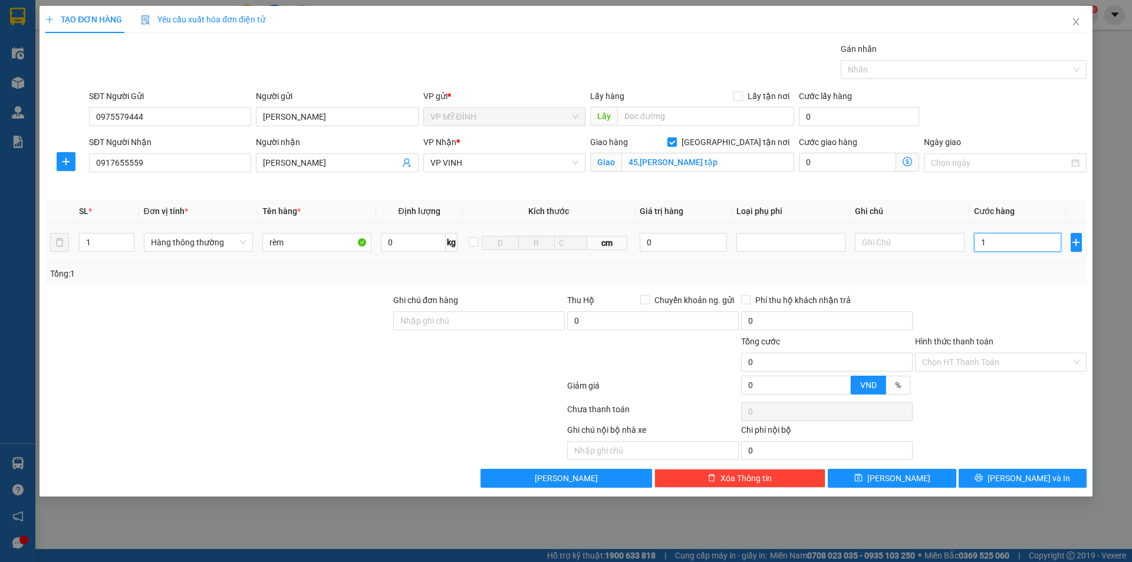
type input "1"
type input "14"
type input "140"
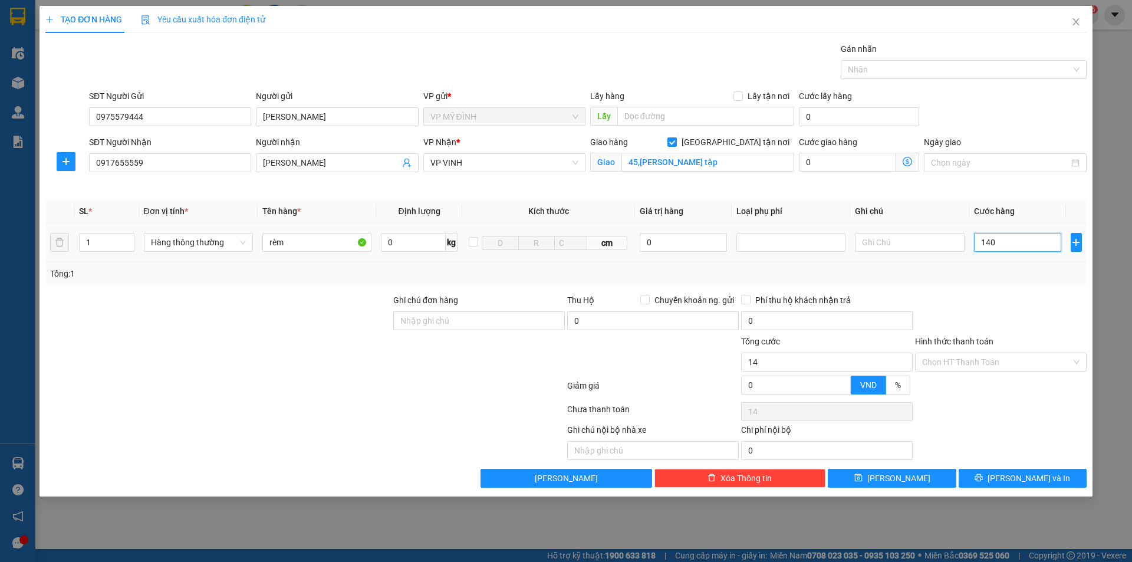
type input "140"
type input "140.000"
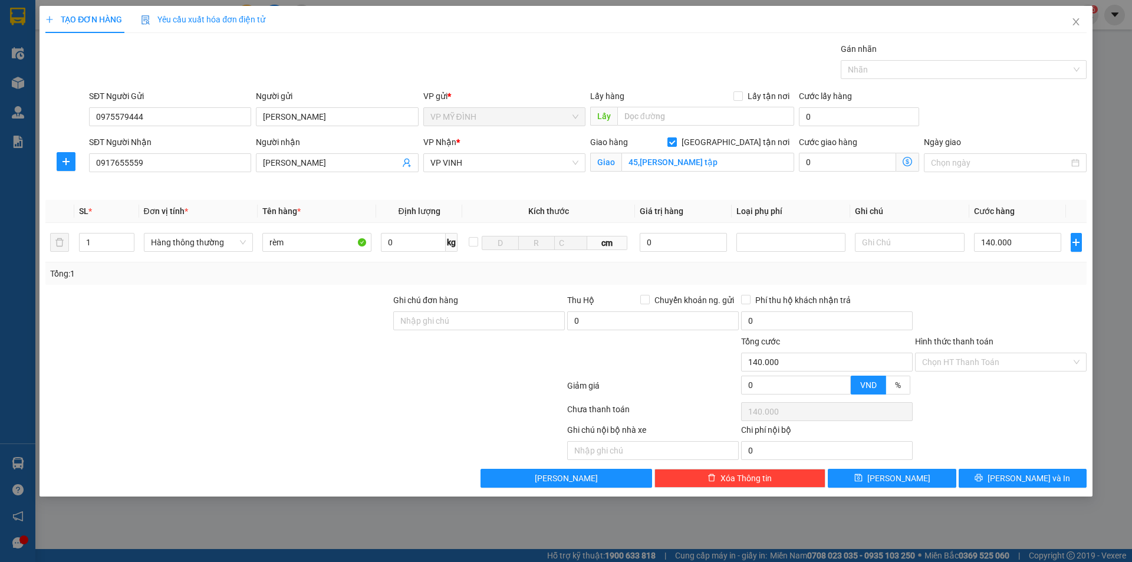
drag, startPoint x: 994, startPoint y: 299, endPoint x: 1007, endPoint y: 278, distance: 24.9
click at [998, 295] on div at bounding box center [1001, 314] width 174 height 41
click at [1023, 476] on span "[PERSON_NAME] và In" at bounding box center [1029, 478] width 83 height 13
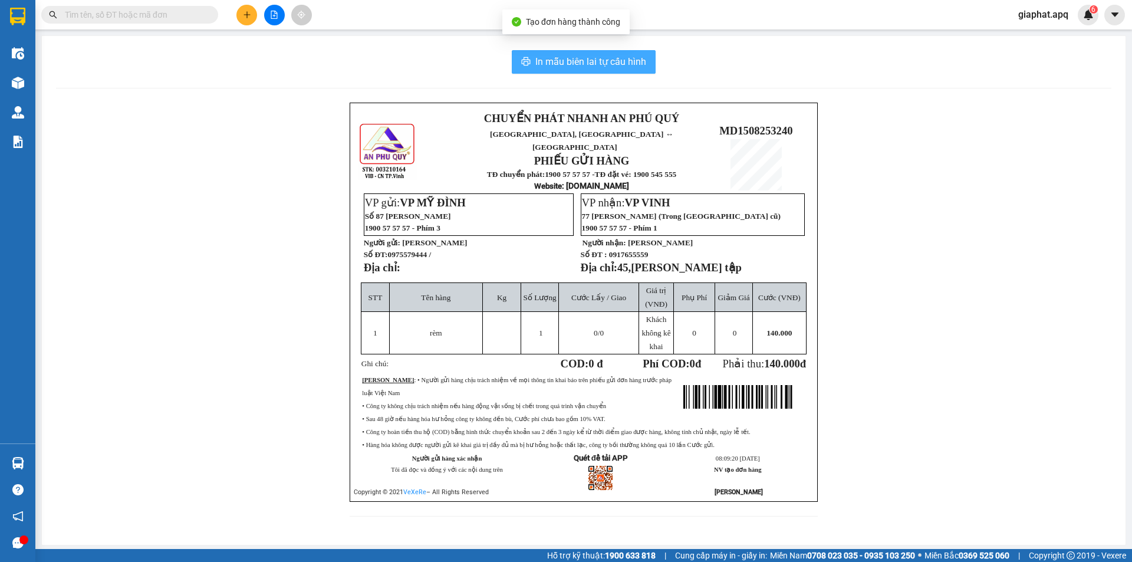
click at [558, 67] on span "In mẫu biên lai tự cấu hình" at bounding box center [590, 61] width 111 height 15
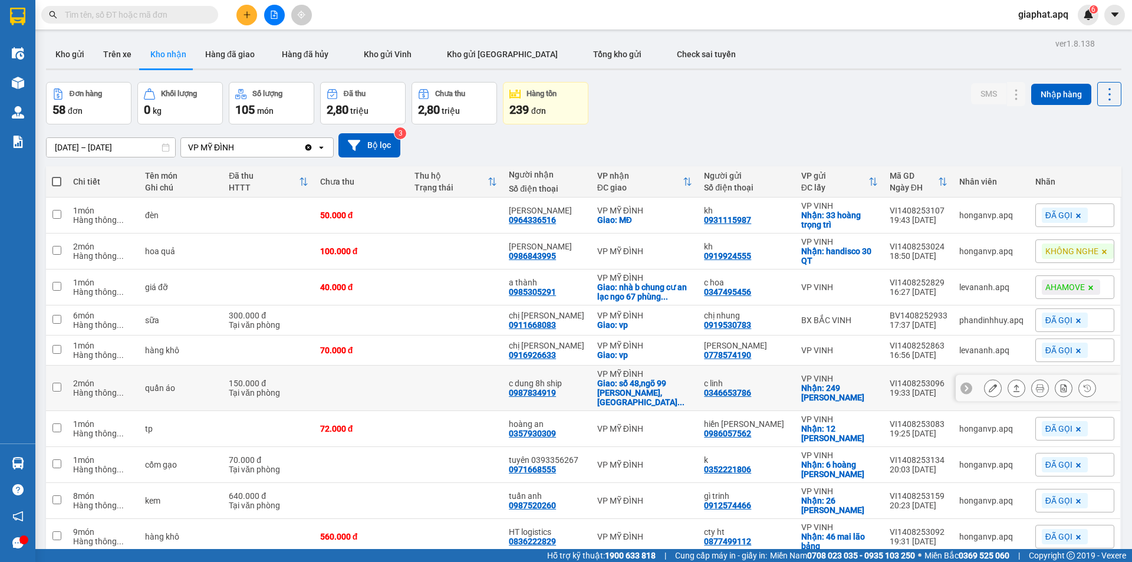
click at [989, 389] on icon at bounding box center [993, 388] width 8 height 8
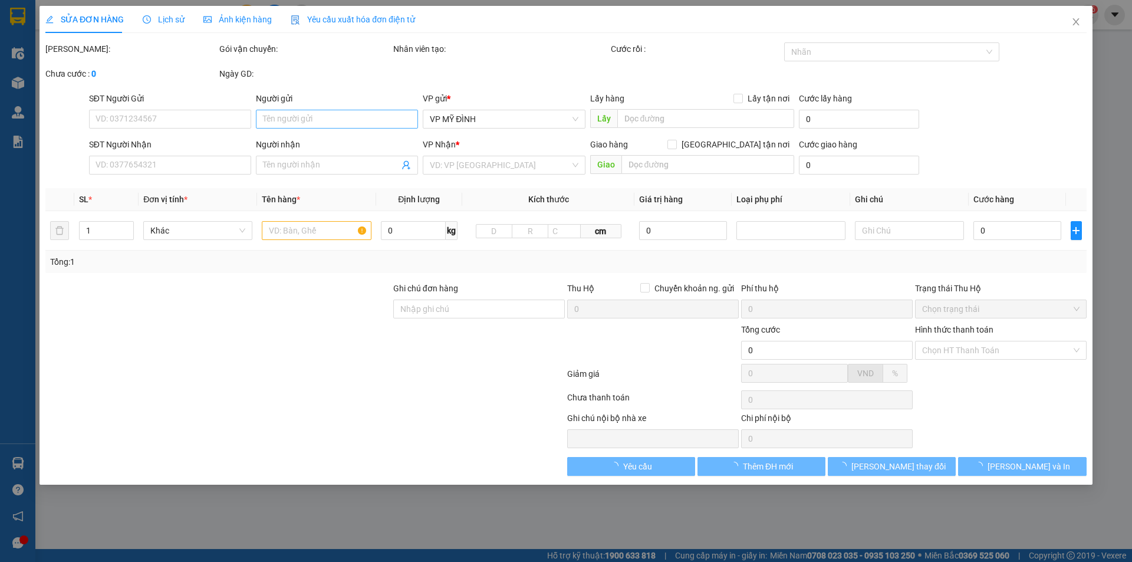
type input "0346653786"
type input "c linh"
checkbox input "true"
type input "249 [PERSON_NAME]"
type input "0987834919"
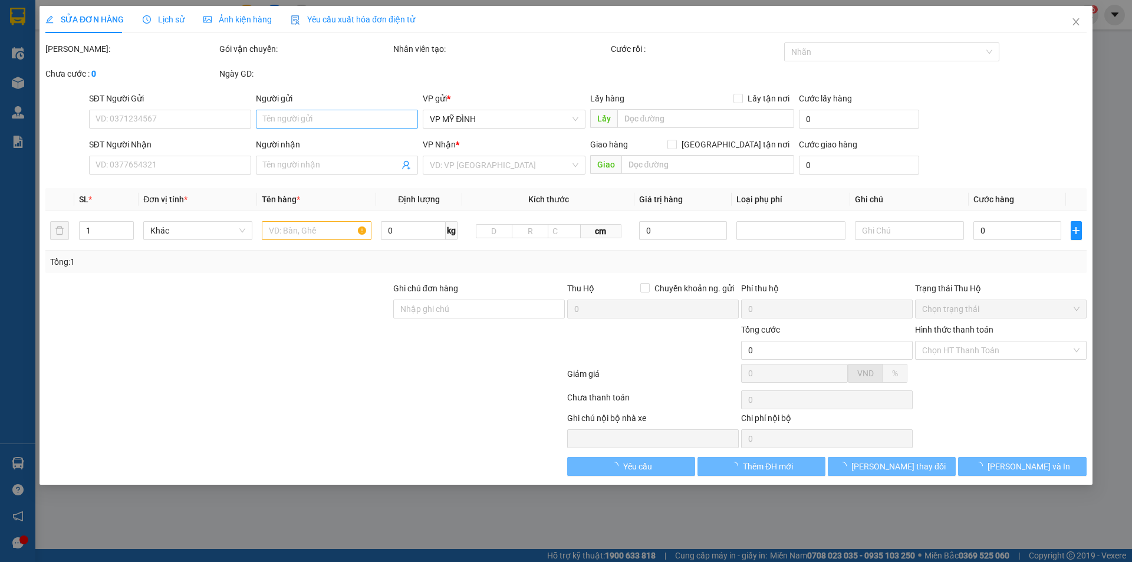
type input "c dung 8h ship"
checkbox input "true"
type input "[STREET_ADDRESS][PERSON_NAME]"
type input "150.000"
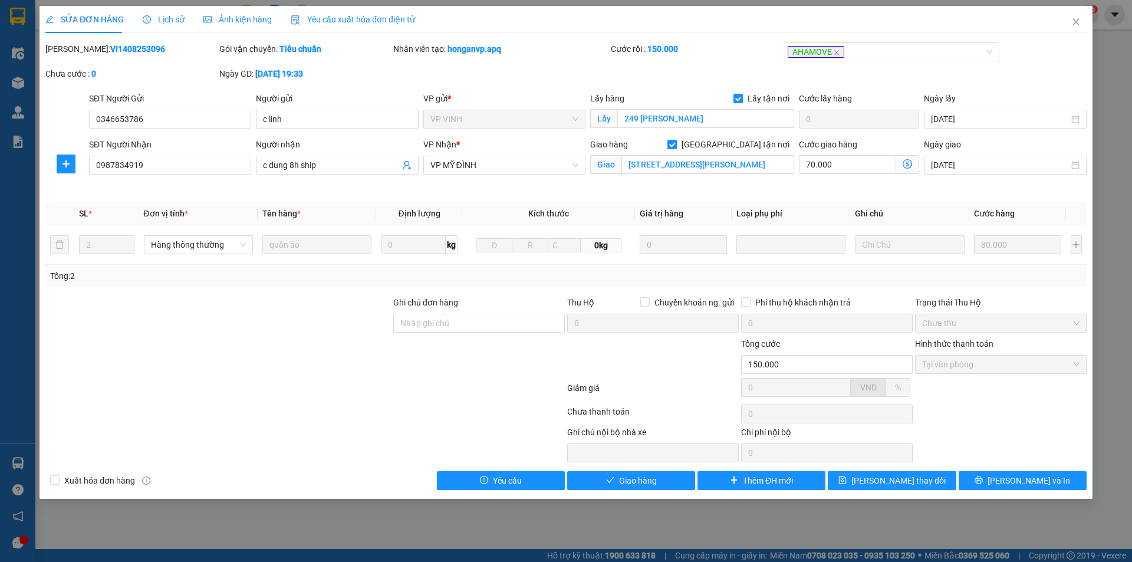
click at [176, 19] on span "Lịch sử" at bounding box center [164, 19] width 42 height 9
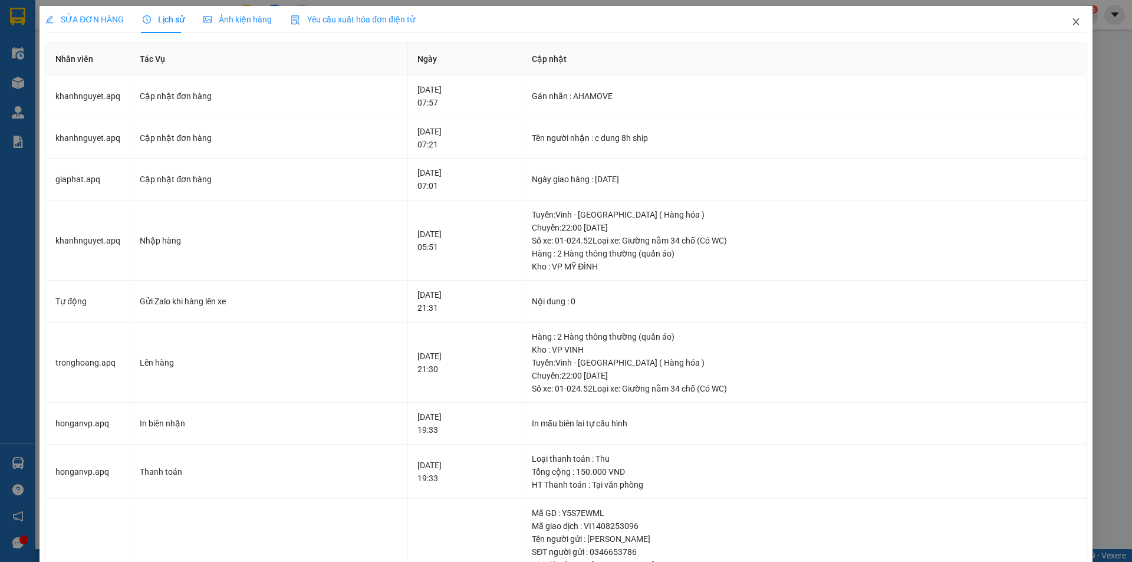
click at [1072, 19] on icon "close" at bounding box center [1076, 21] width 9 height 9
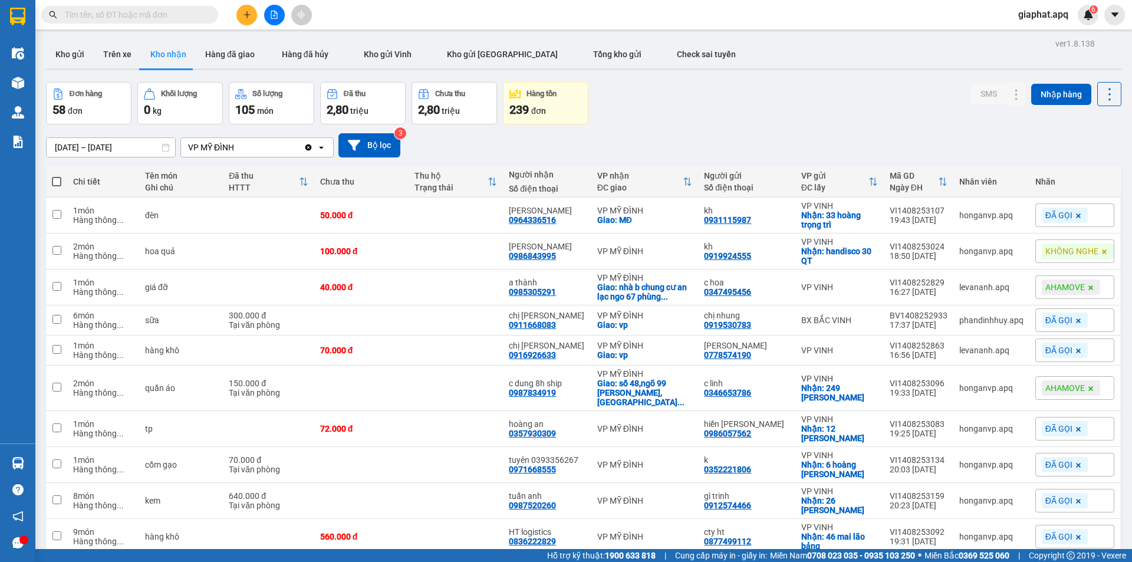
click at [144, 13] on input "text" at bounding box center [134, 14] width 139 height 13
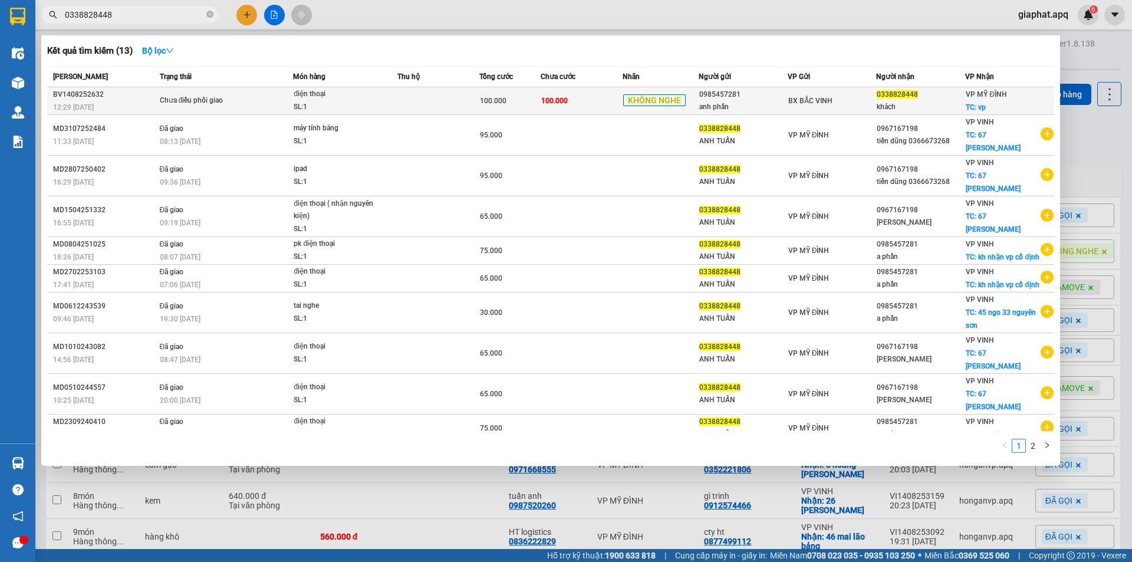
type input "0338828448"
click at [613, 104] on td "100.000" at bounding box center [582, 101] width 82 height 28
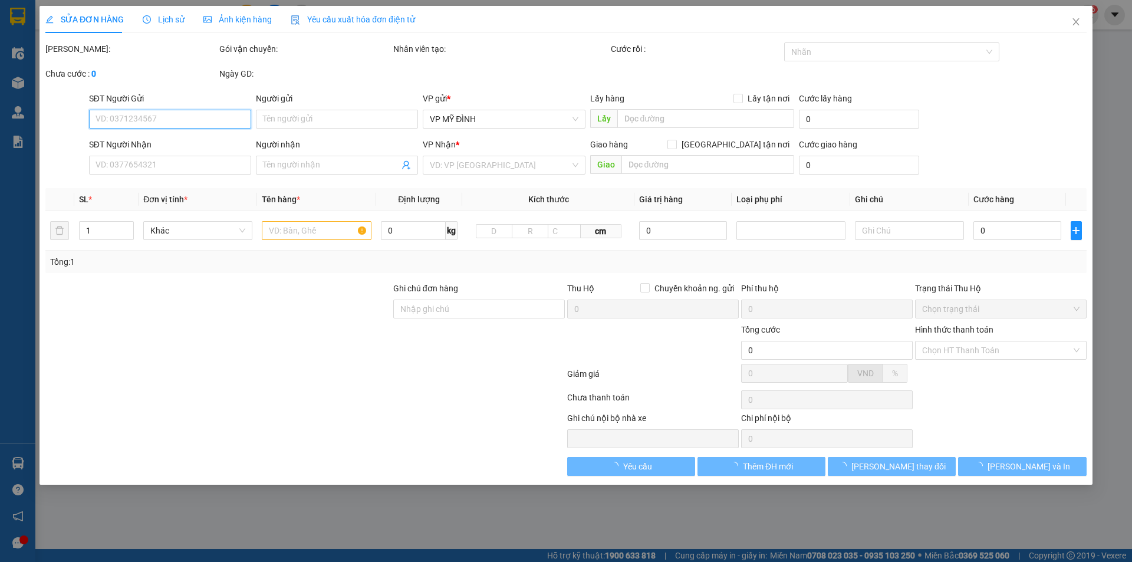
type input "0985457281"
type input "anh phấn"
type input "0338828448"
type input "khách"
checkbox input "true"
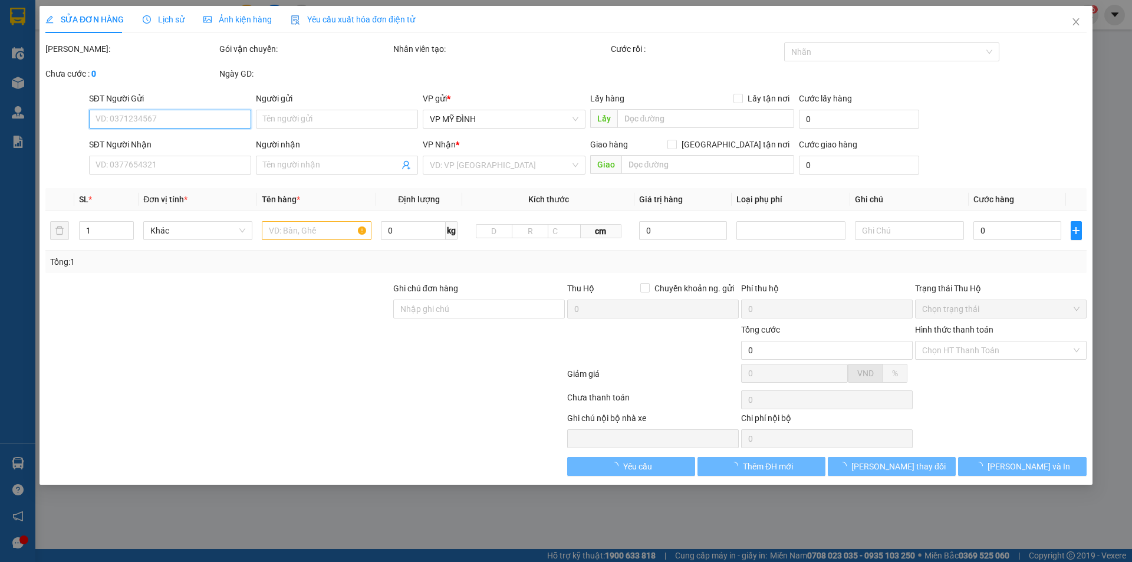
type input "vp"
type input "100.000"
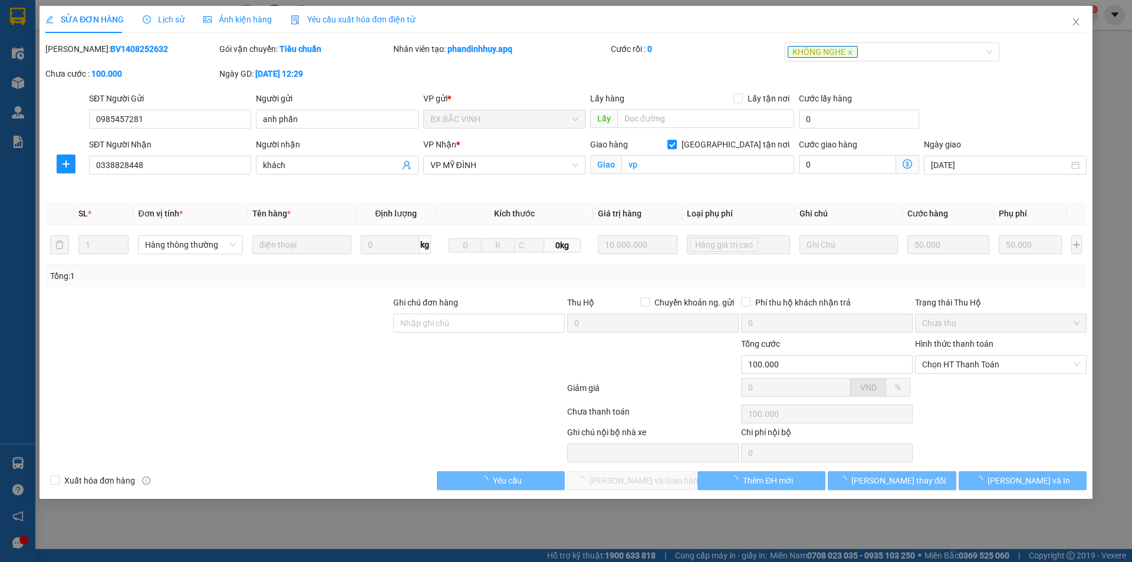
click at [158, 23] on span "Lịch sử" at bounding box center [164, 19] width 42 height 9
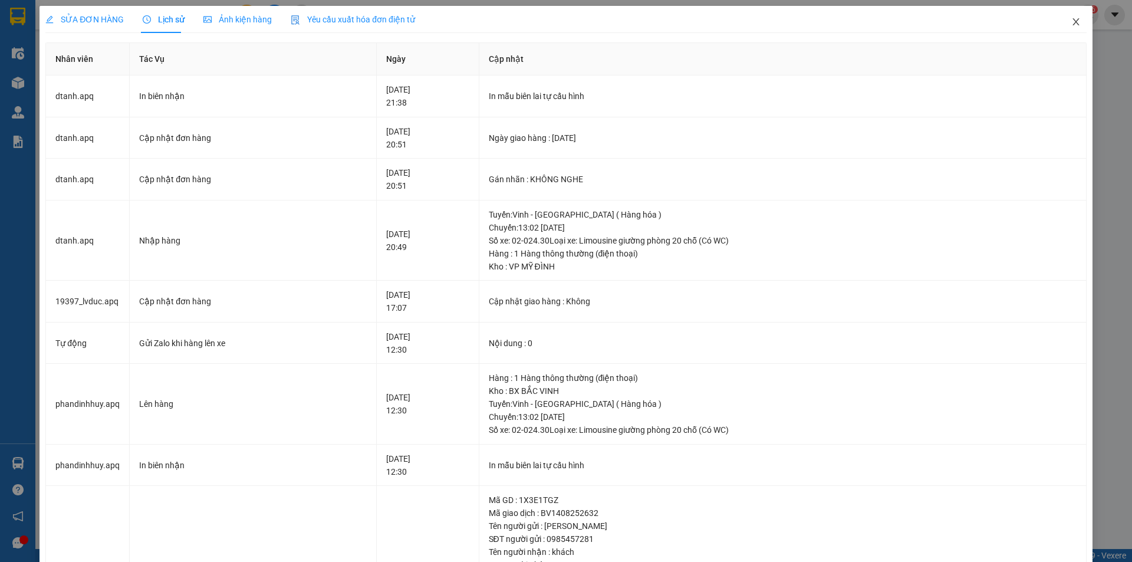
click at [1072, 21] on icon "close" at bounding box center [1076, 21] width 9 height 9
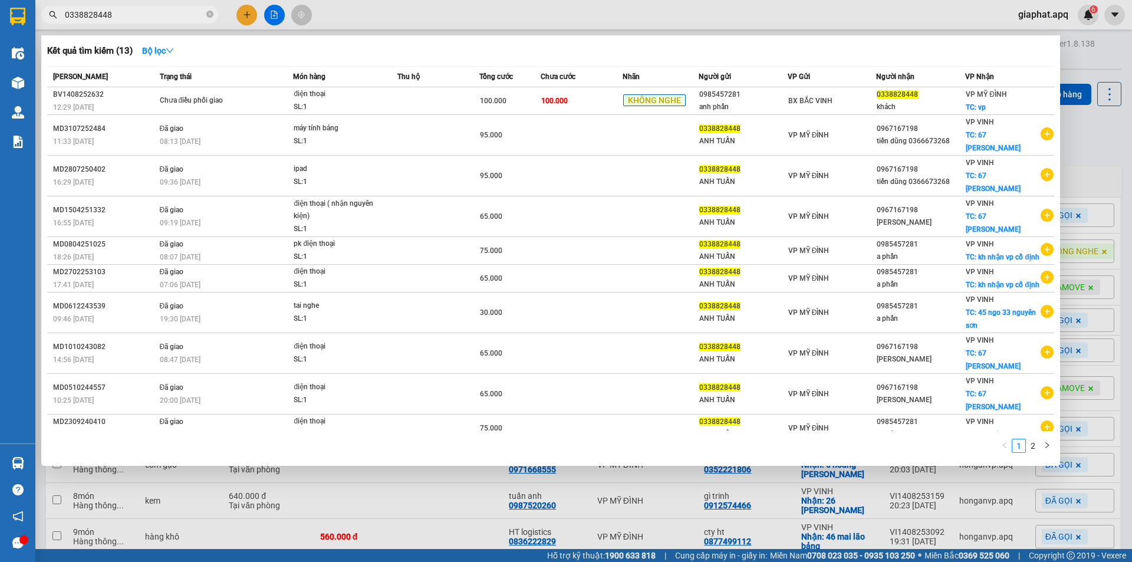
click at [165, 14] on input "0338828448" at bounding box center [134, 14] width 139 height 13
click at [607, 98] on td "100.000" at bounding box center [582, 101] width 82 height 28
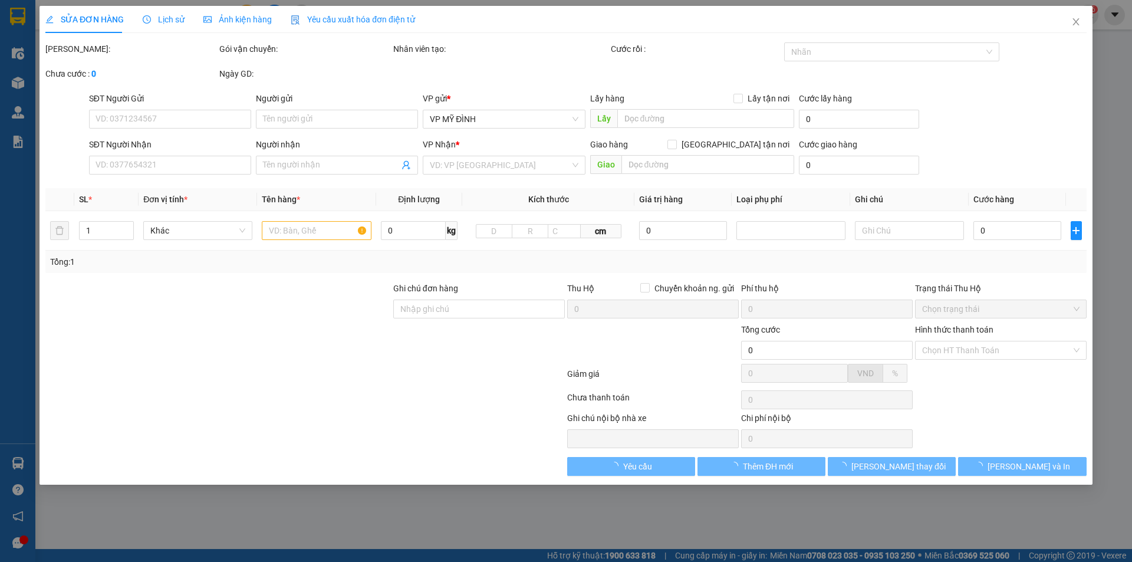
type input "0985457281"
type input "anh phấn"
type input "0338828448"
type input "khách"
checkbox input "true"
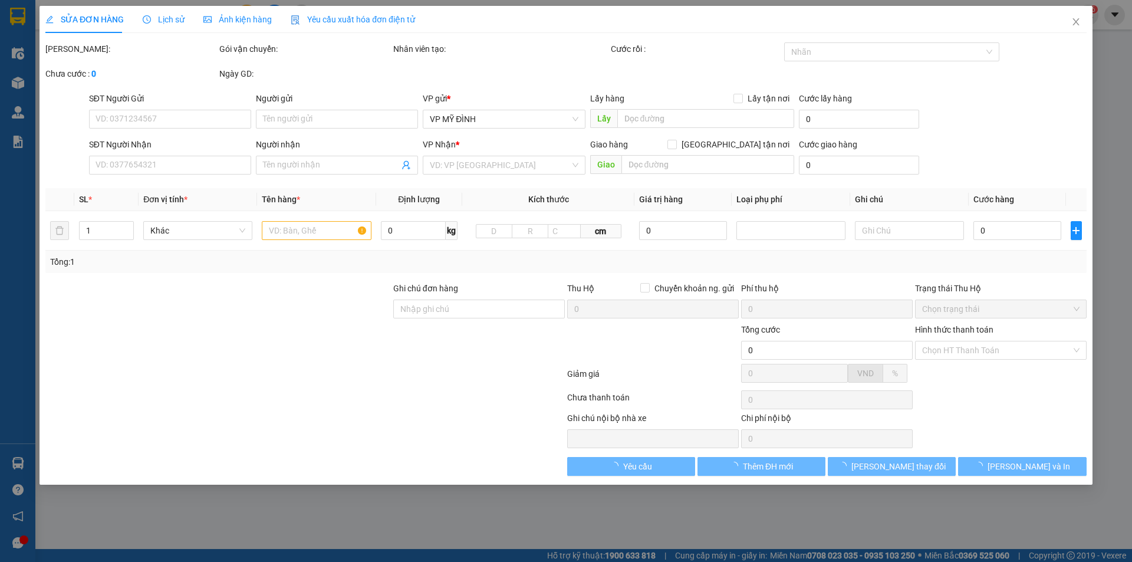
type input "vp"
type input "100.000"
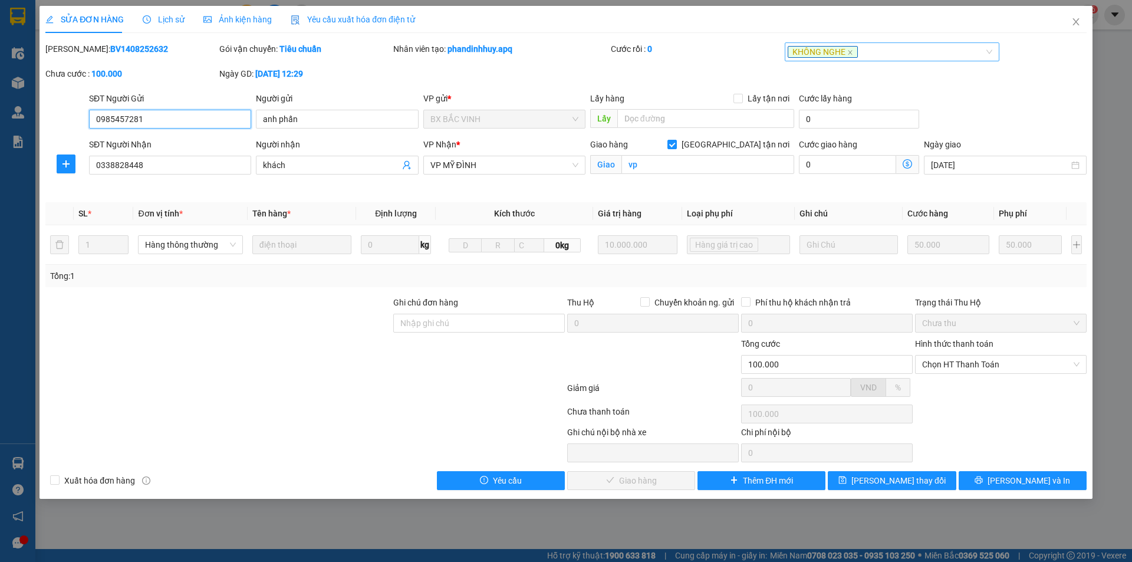
click at [849, 49] on span "KHÔNG NGHE" at bounding box center [823, 52] width 70 height 12
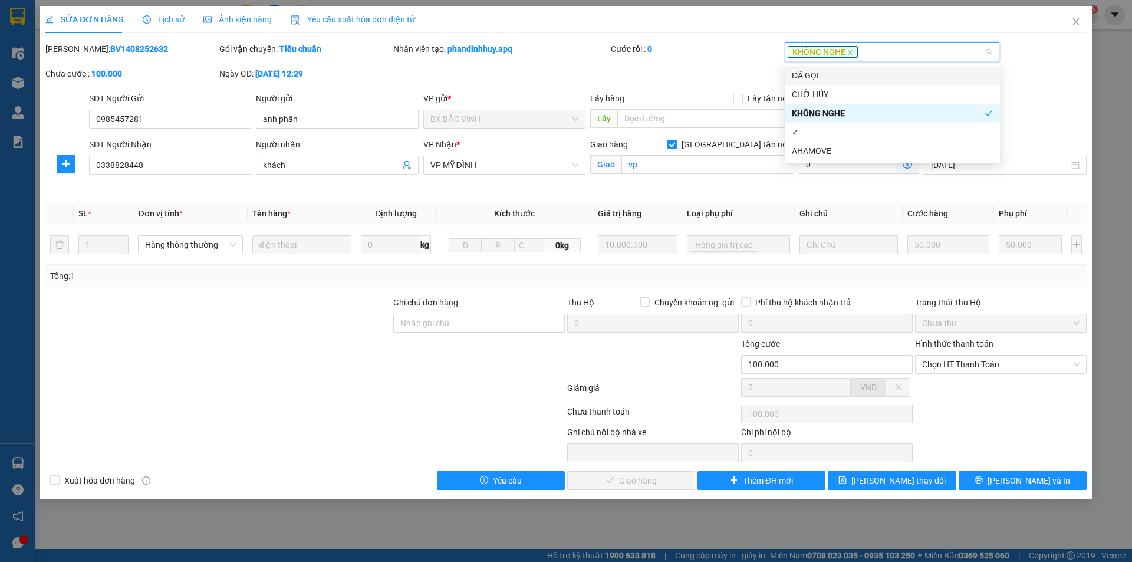
click at [818, 81] on div "ĐÃ GỌI" at bounding box center [892, 75] width 201 height 13
click at [847, 51] on icon "close" at bounding box center [850, 53] width 6 height 6
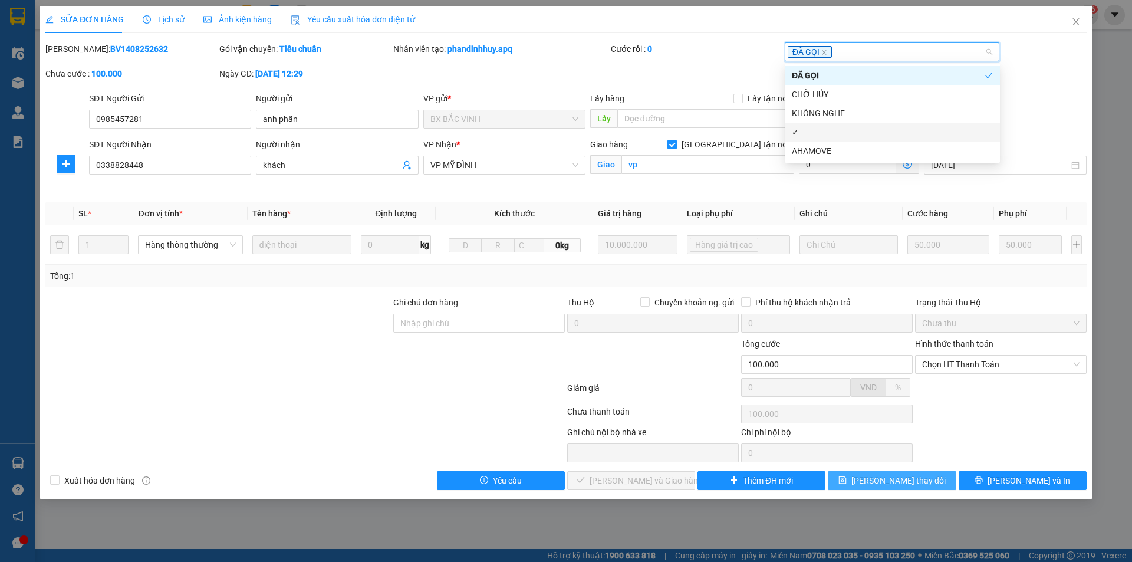
click at [878, 481] on span "[PERSON_NAME] thay đổi" at bounding box center [899, 480] width 94 height 13
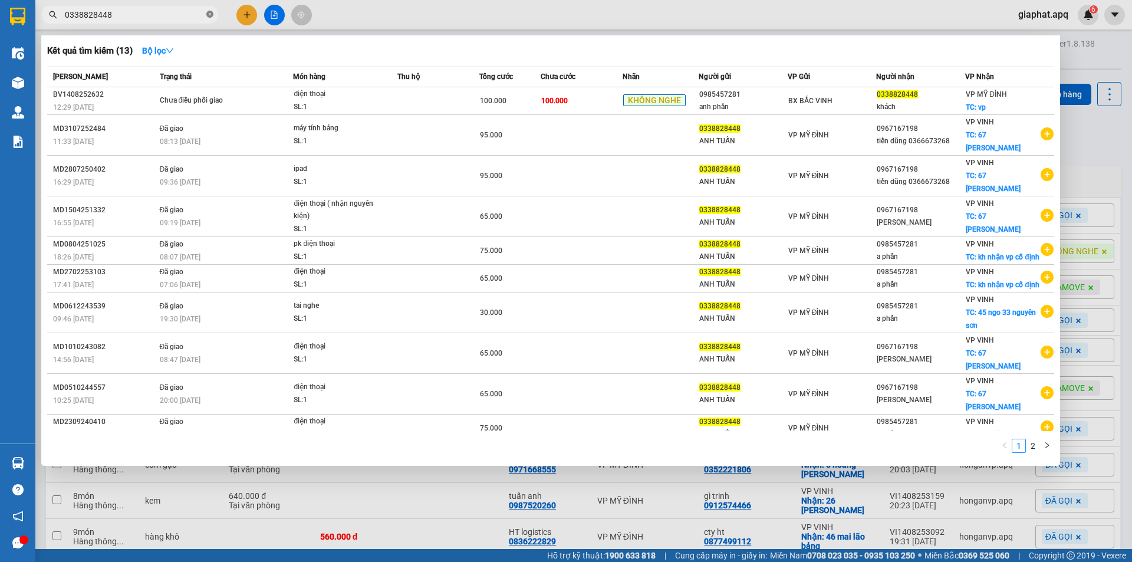
click at [209, 12] on icon "close-circle" at bounding box center [209, 14] width 7 height 7
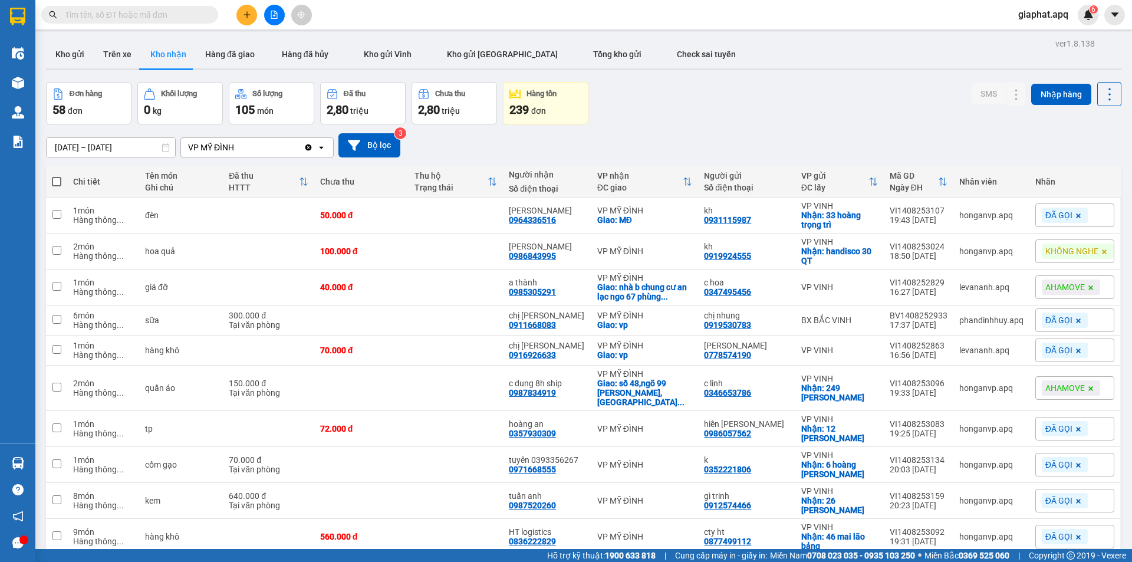
click at [189, 14] on input "text" at bounding box center [134, 14] width 139 height 13
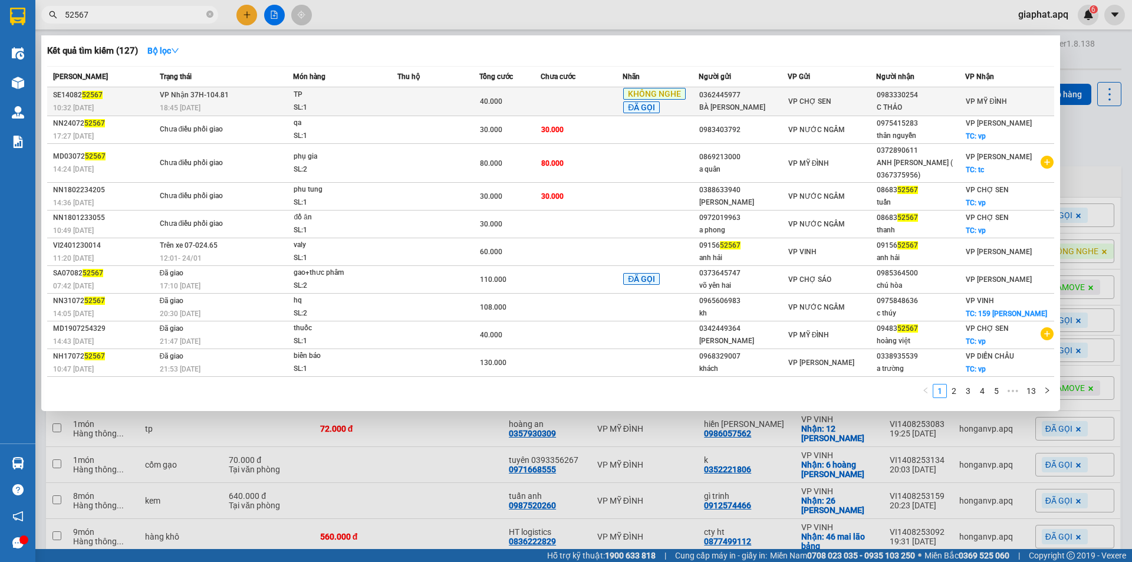
type input "52567"
click at [781, 103] on div "BÀ [PERSON_NAME]" at bounding box center [743, 107] width 88 height 12
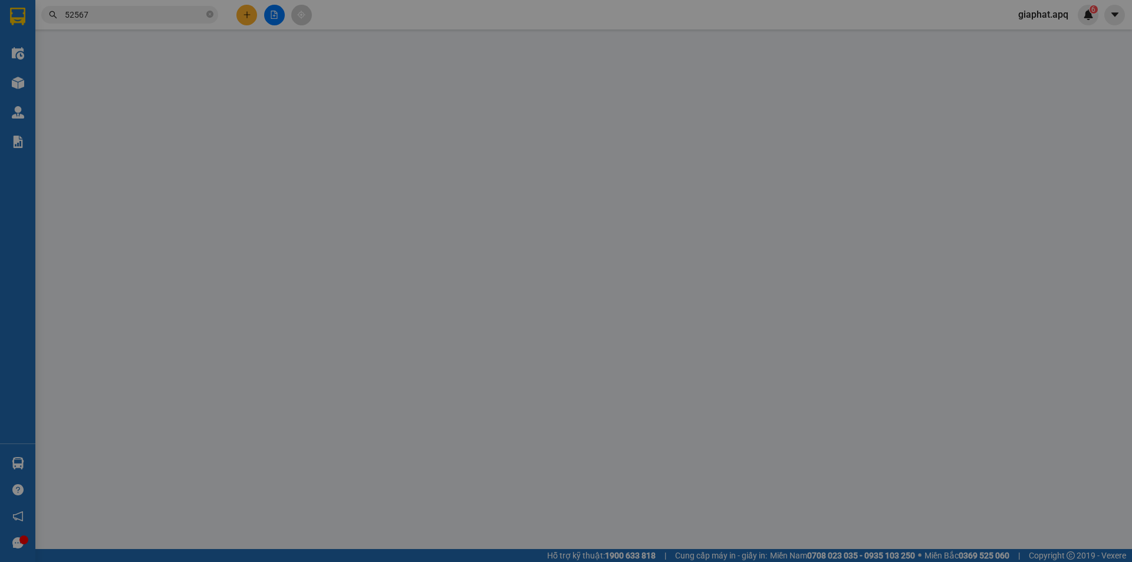
type input "0362445977"
type input "BÀ [PERSON_NAME]"
type input "0983330254"
type input "C THẢO"
type input "40.000"
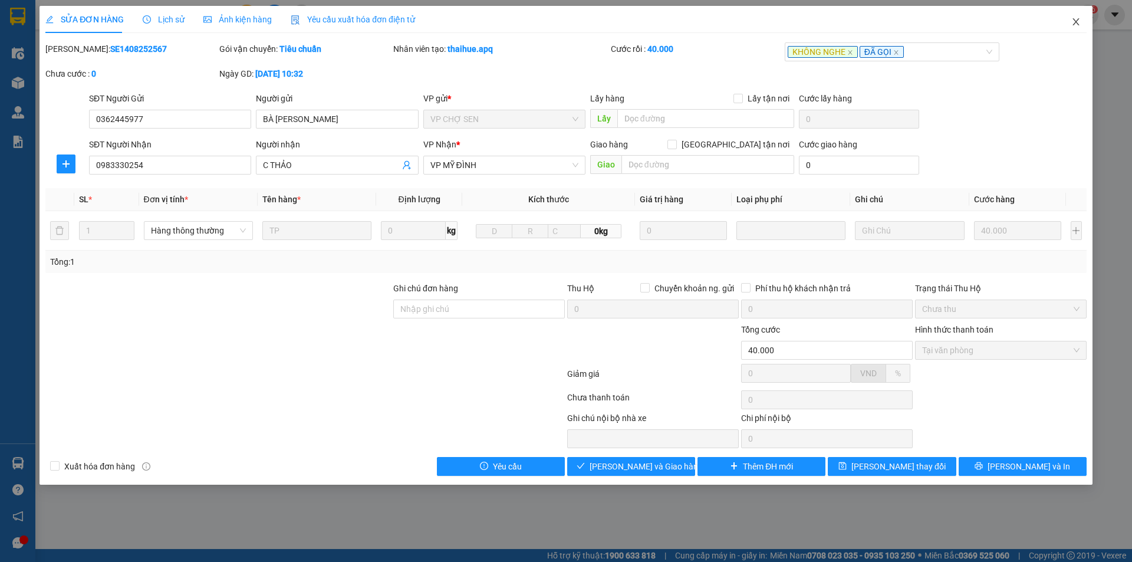
drag, startPoint x: 1075, startPoint y: 23, endPoint x: 1070, endPoint y: 15, distance: 9.3
click at [1074, 22] on icon "close" at bounding box center [1076, 21] width 9 height 9
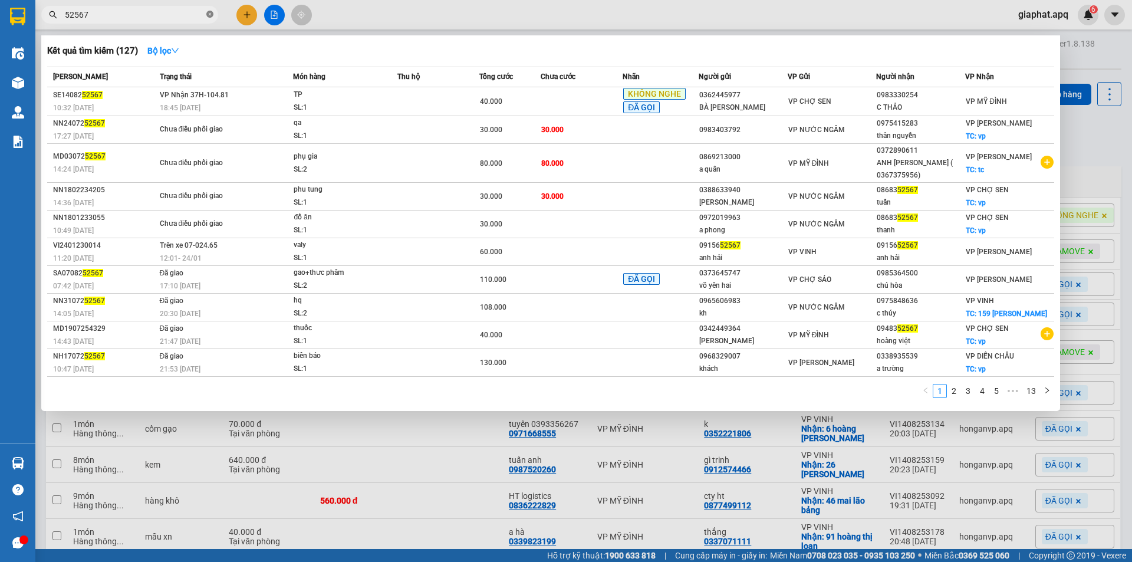
click at [209, 12] on icon "close-circle" at bounding box center [209, 14] width 7 height 7
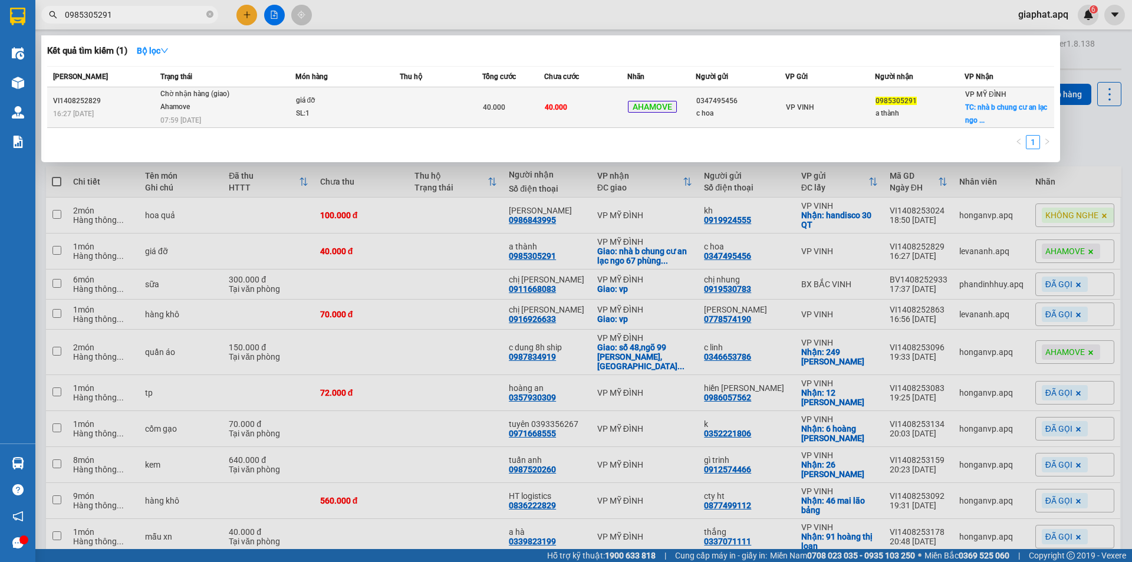
type input "0985305291"
click at [517, 115] on td "40.000" at bounding box center [513, 107] width 62 height 41
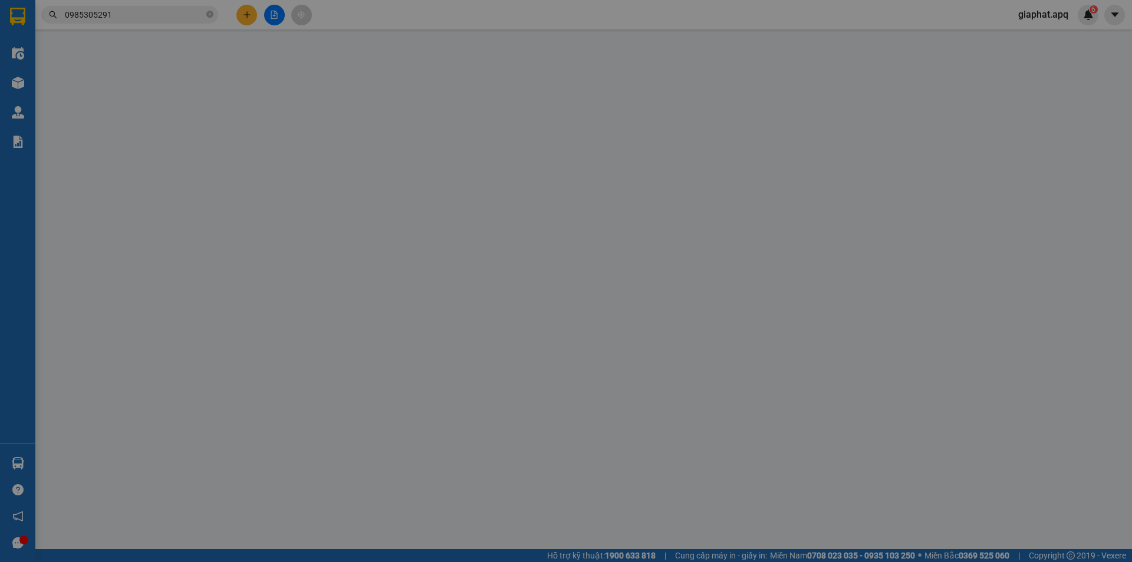
type input "0347495456"
type input "c hoa"
type input "0985305291"
type input "a thành"
checkbox input "true"
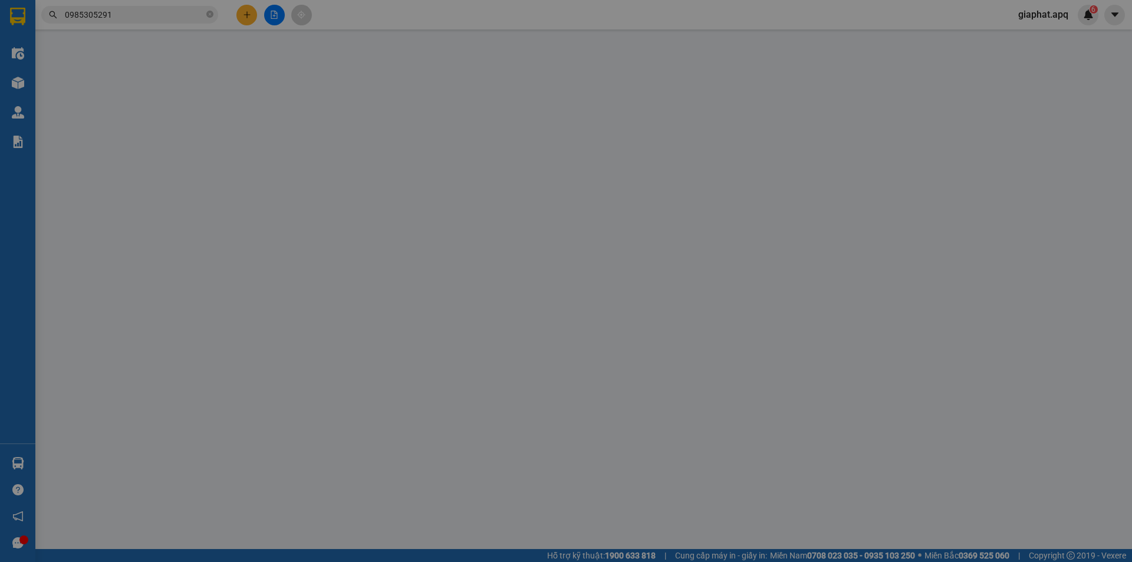
type input "nhà b chung cư an lạc ngo 67 [PERSON_NAME] , [PERSON_NAME] , [GEOGRAPHIC_DATA] …"
type input "40.000"
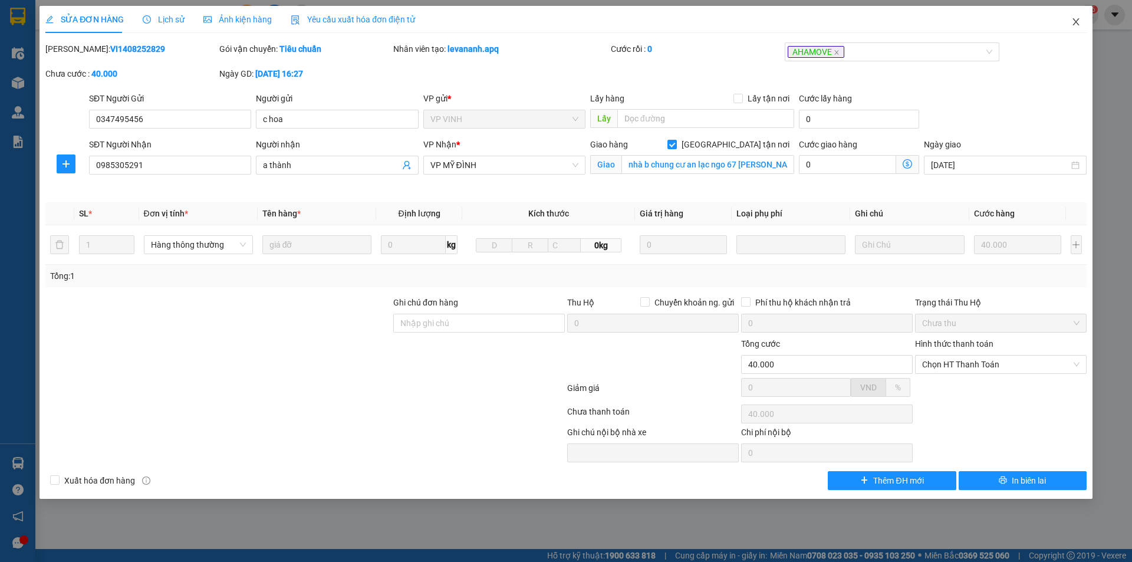
click at [1078, 21] on icon "close" at bounding box center [1076, 21] width 9 height 9
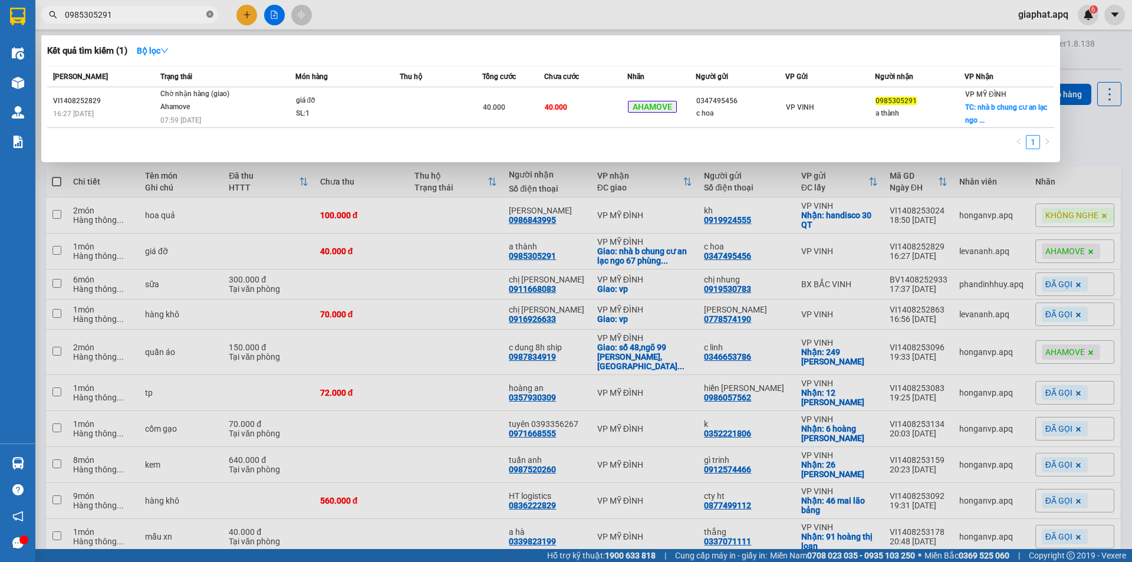
click at [207, 14] on icon "close-circle" at bounding box center [209, 14] width 7 height 7
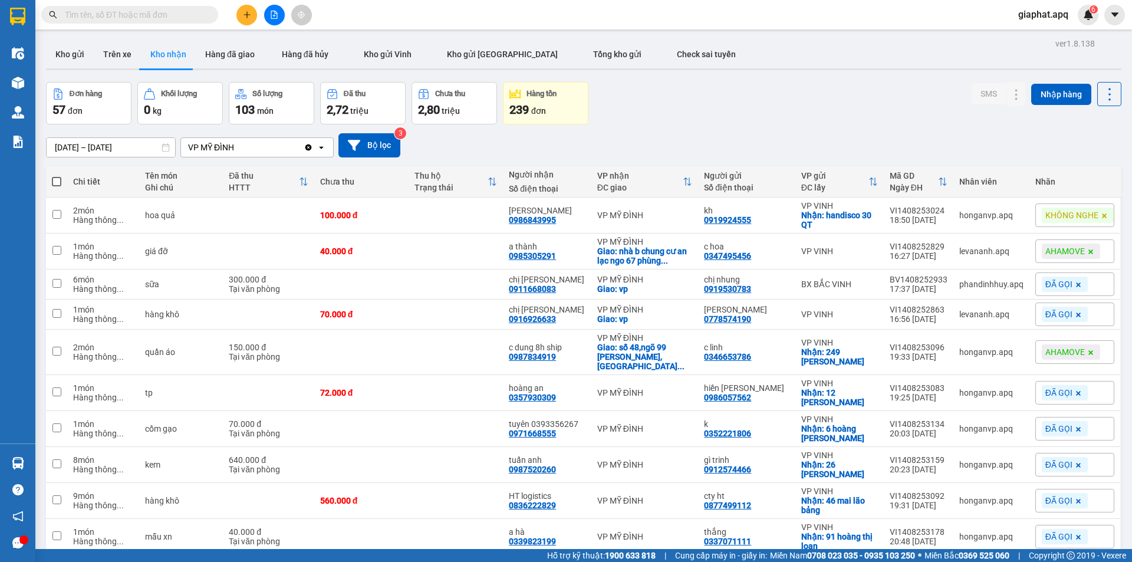
click at [193, 15] on input "text" at bounding box center [134, 14] width 139 height 13
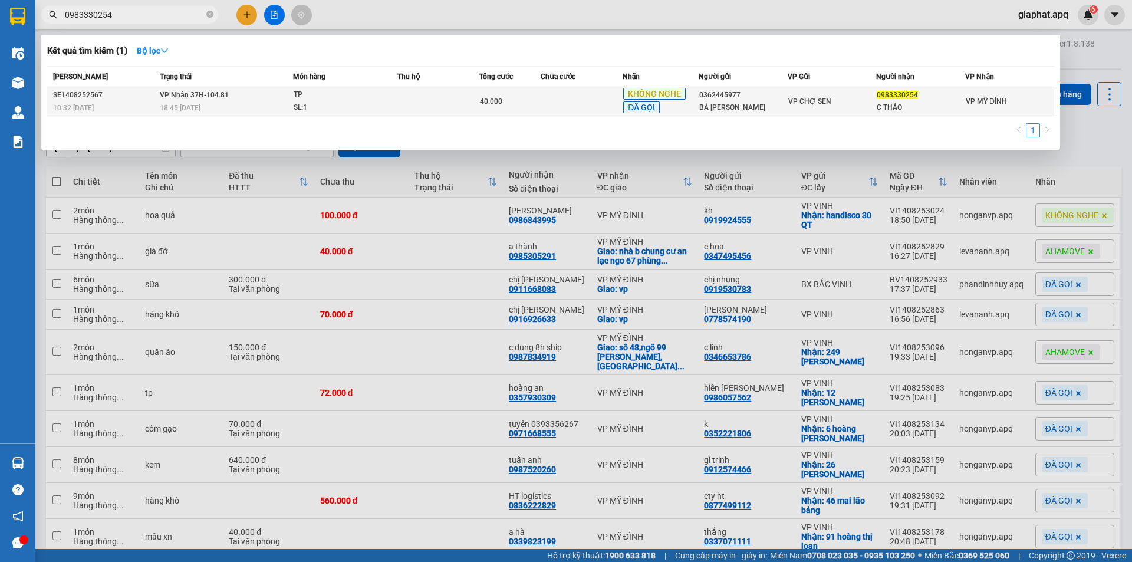
type input "0983330254"
click at [684, 105] on div "KHÔNG NGHE ĐÃ GỌI" at bounding box center [660, 101] width 75 height 27
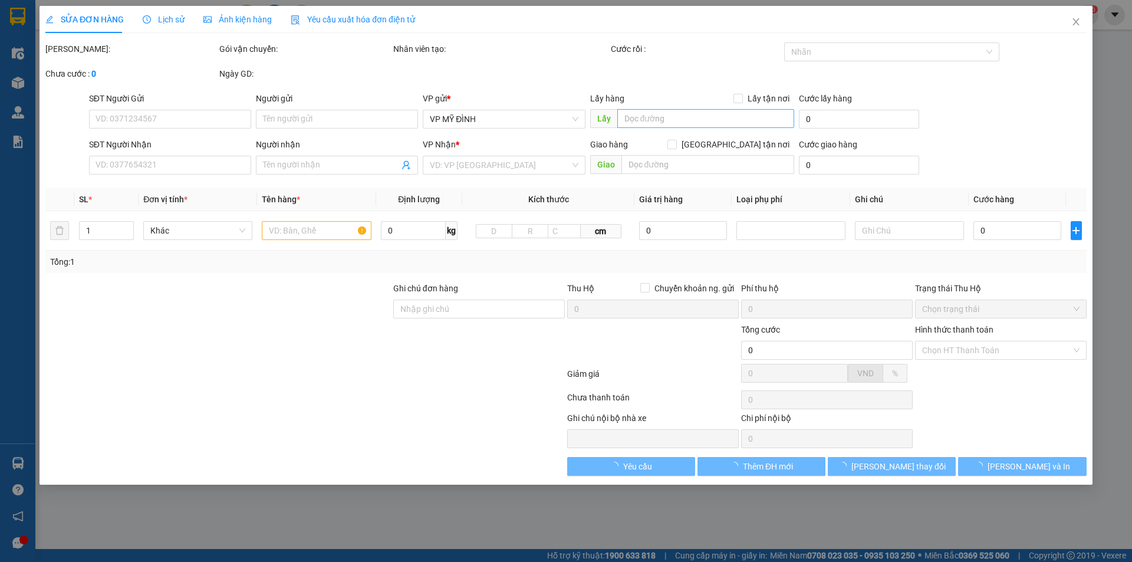
type input "0362445977"
type input "BÀ [PERSON_NAME]"
type input "0983330254"
type input "C THẢO"
type input "40.000"
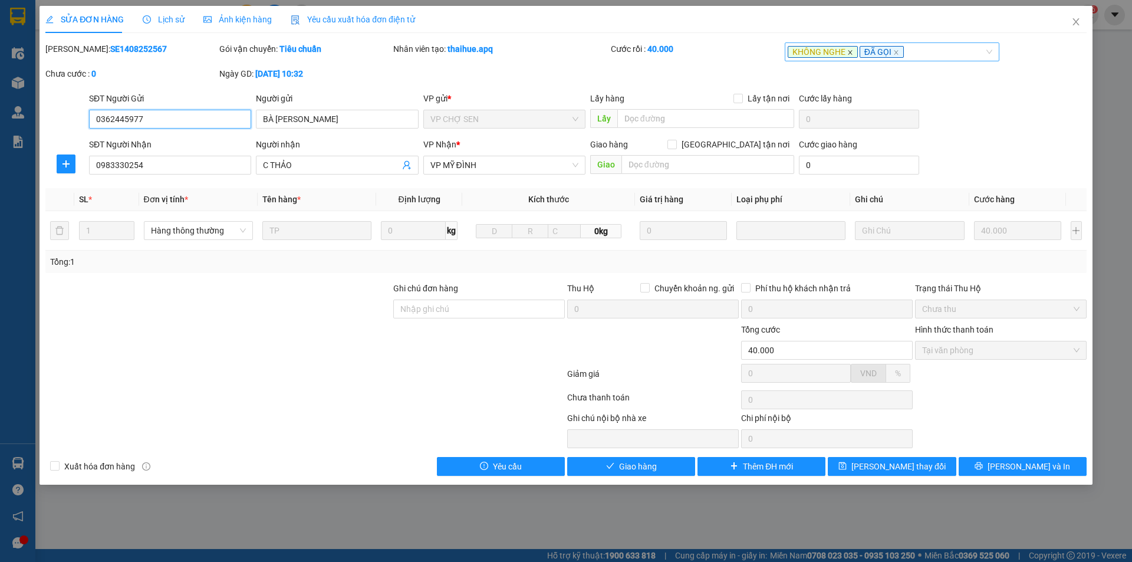
click at [849, 52] on icon "close" at bounding box center [850, 53] width 6 height 6
click at [905, 468] on span "[PERSON_NAME] thay đổi" at bounding box center [899, 466] width 94 height 13
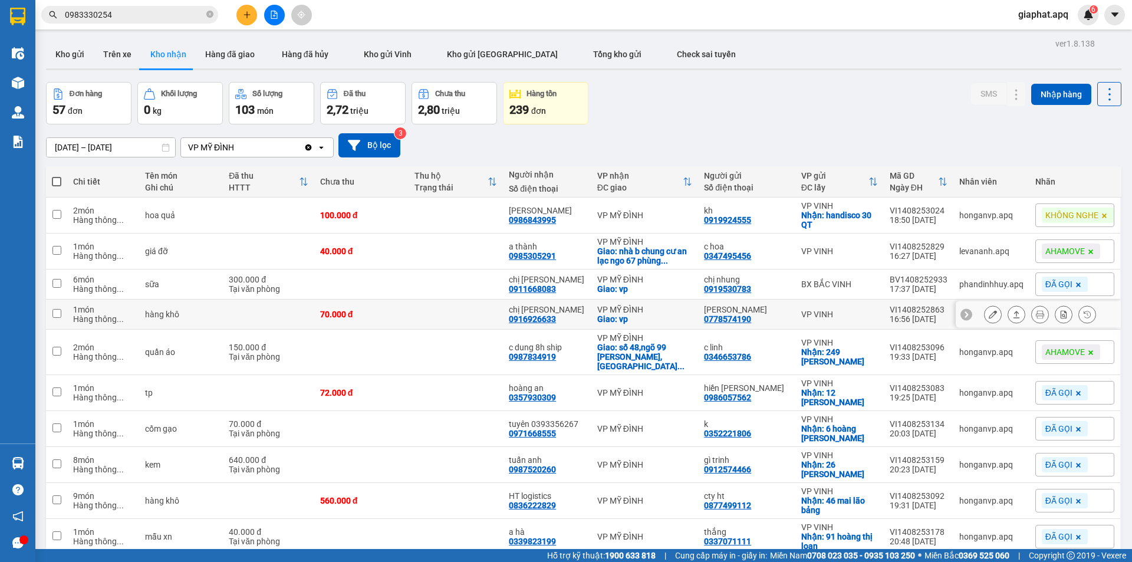
scroll to position [54, 0]
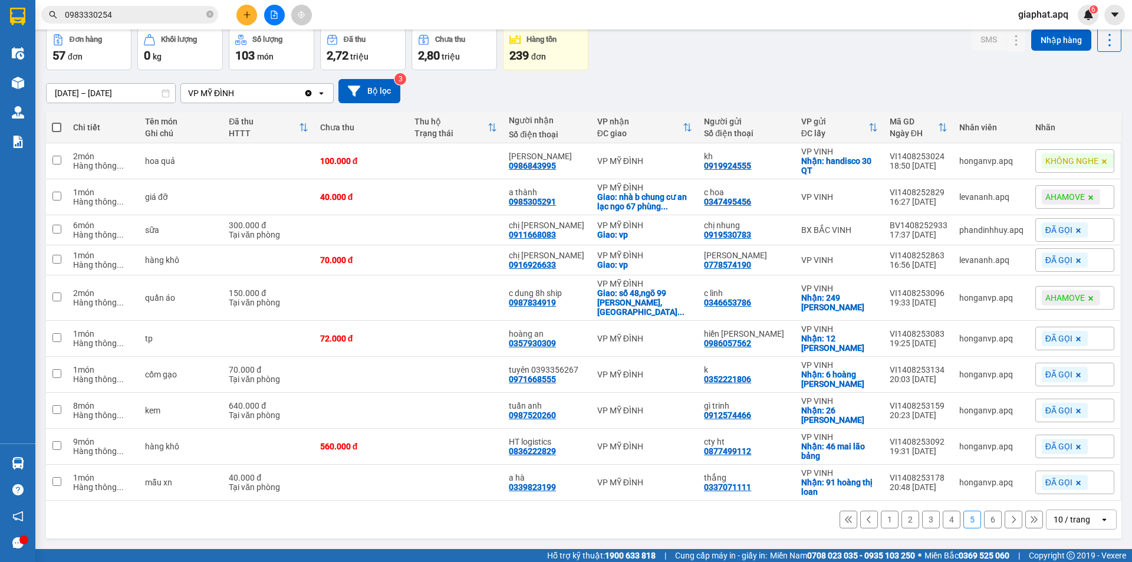
click at [984, 521] on button "6" at bounding box center [993, 520] width 18 height 18
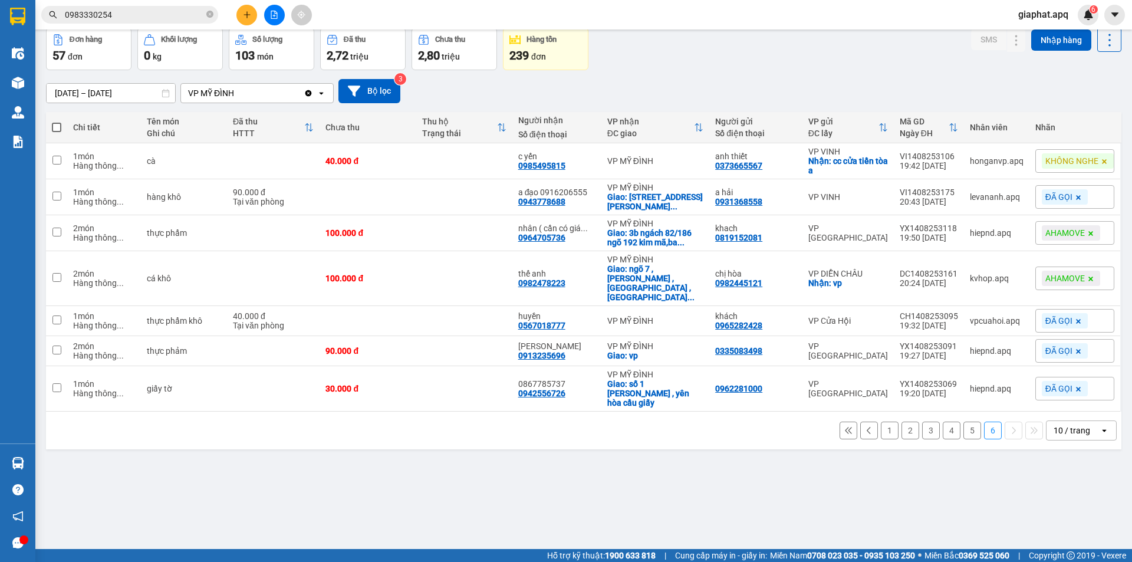
click at [1101, 162] on icon at bounding box center [1104, 161] width 7 height 7
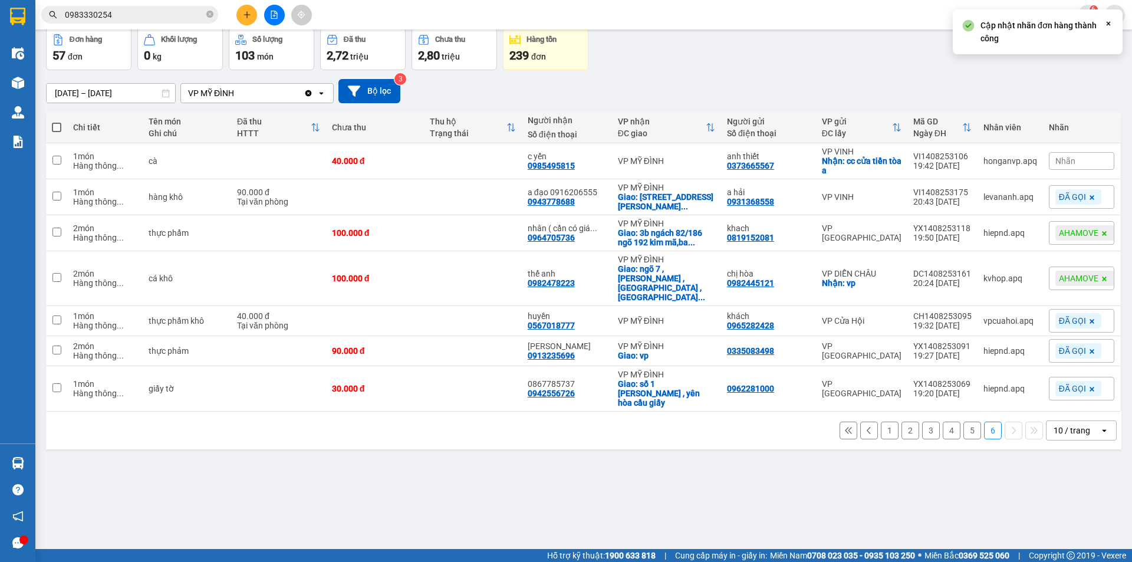
click at [1084, 162] on div "Nhãn" at bounding box center [1081, 161] width 65 height 18
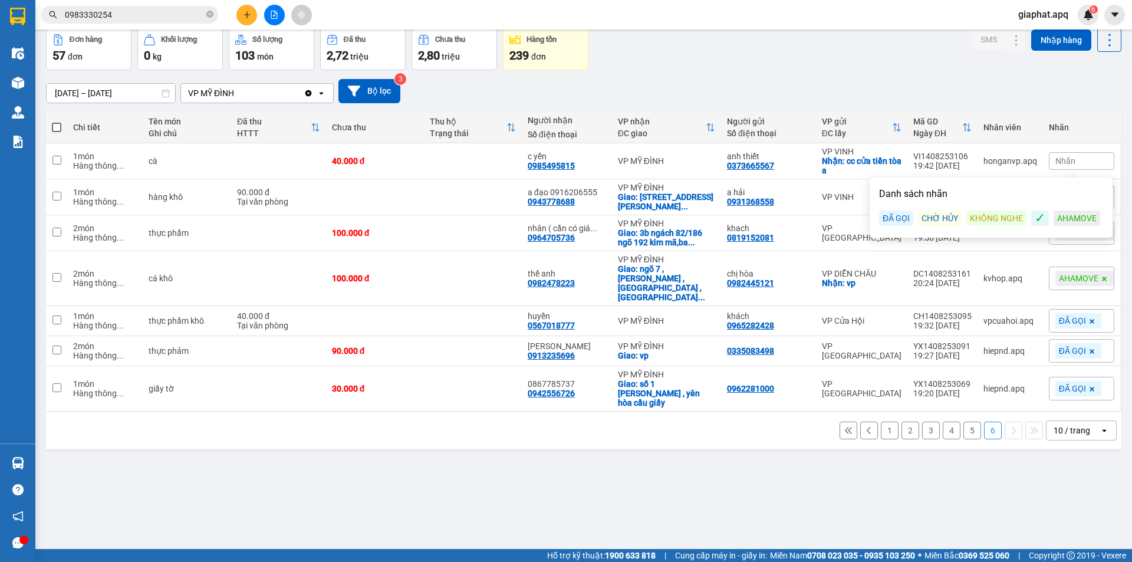
click at [892, 220] on div "ĐÃ GỌI" at bounding box center [896, 218] width 34 height 15
click at [844, 21] on div "Kết quả tìm kiếm ( 1 ) Bộ lọc Mã ĐH Trạng thái Món hàng Thu hộ Tổng cước Chưa c…" at bounding box center [566, 14] width 1132 height 29
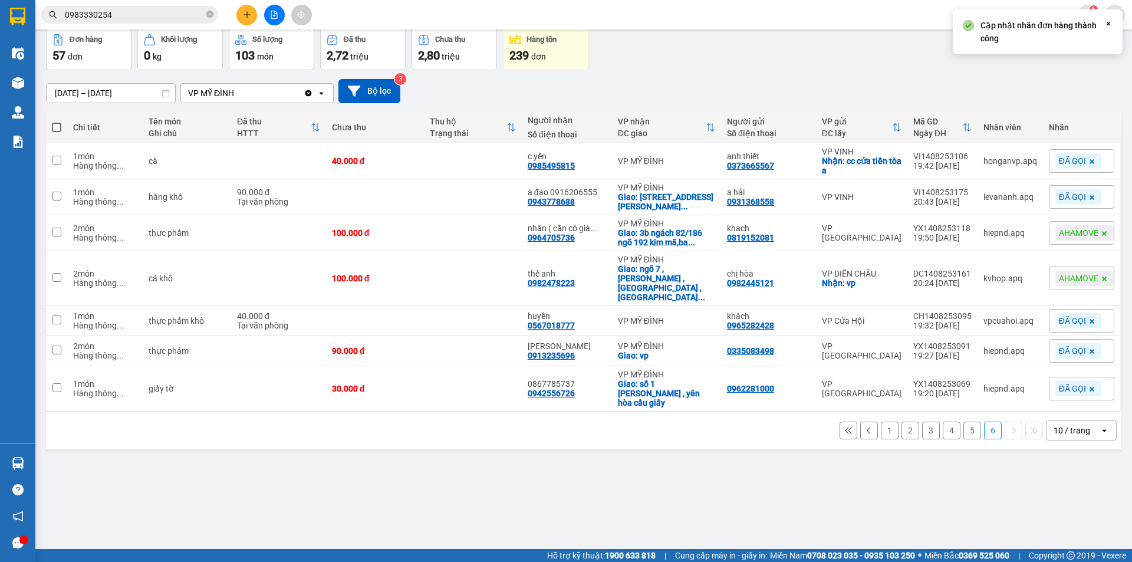
click at [821, 96] on div "[DATE] – [DATE] Press the down arrow key to interact with the calendar and sele…" at bounding box center [584, 91] width 1076 height 24
click at [964, 422] on button "5" at bounding box center [973, 431] width 18 height 18
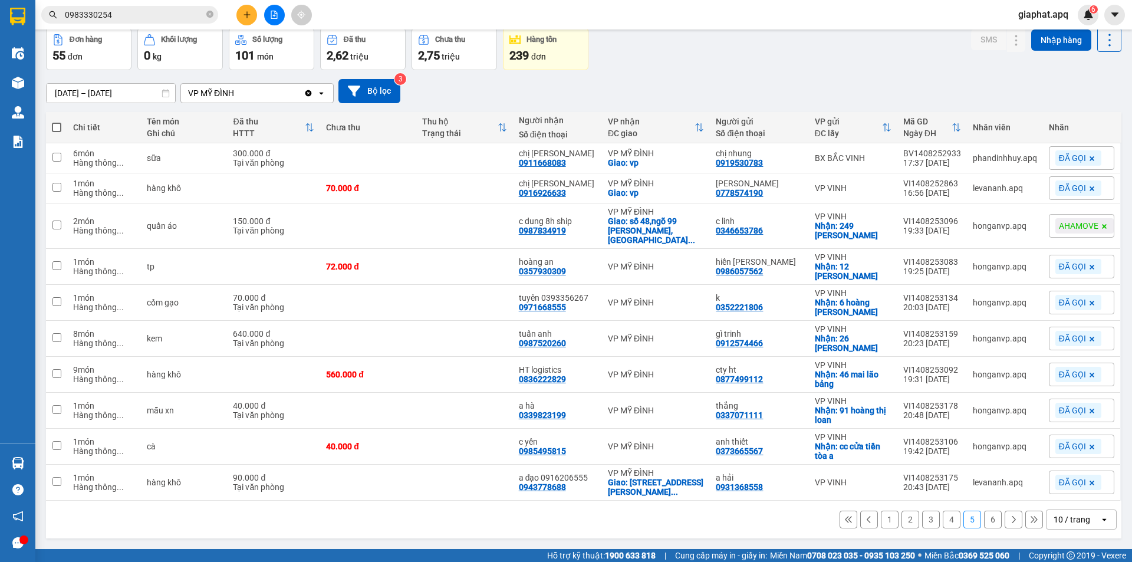
click at [943, 511] on button "4" at bounding box center [952, 520] width 18 height 18
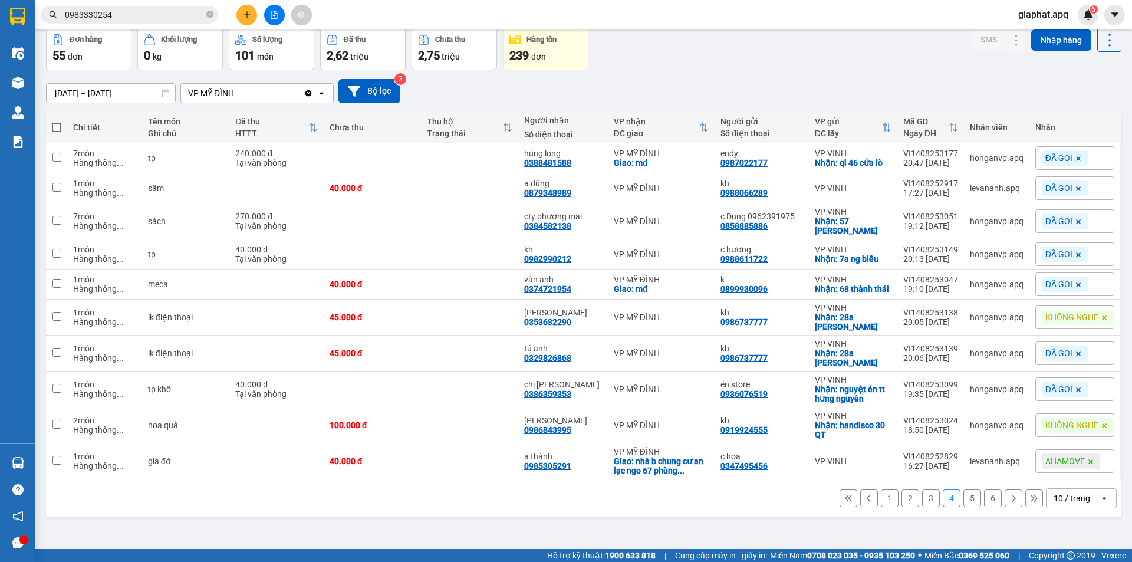
click at [1101, 425] on icon at bounding box center [1104, 425] width 7 height 7
click at [1094, 425] on div "Nhãn" at bounding box center [1075, 425] width 79 height 18
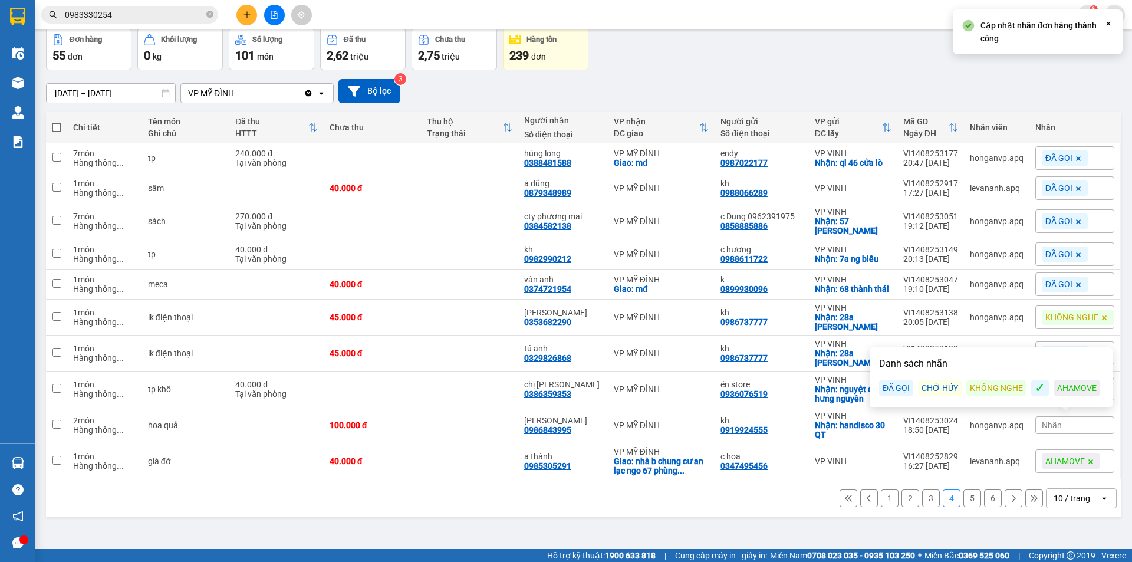
click at [909, 389] on div "ĐÃ GỌI" at bounding box center [896, 387] width 34 height 15
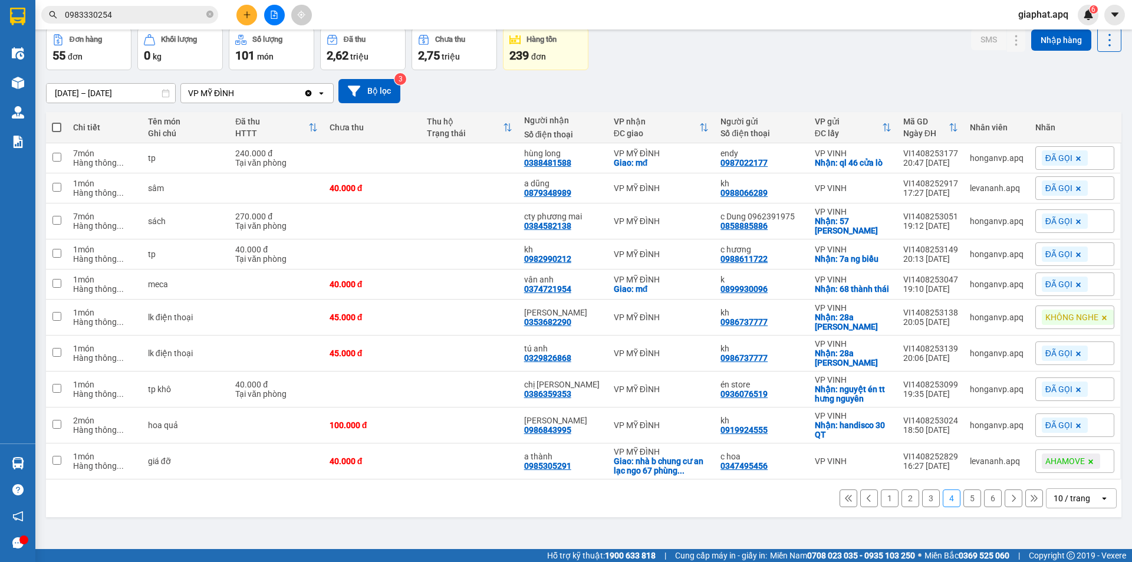
click at [916, 86] on div "[DATE] – [DATE] Press the down arrow key to interact with the calendar and sele…" at bounding box center [584, 91] width 1076 height 24
click at [925, 494] on button "3" at bounding box center [931, 498] width 18 height 18
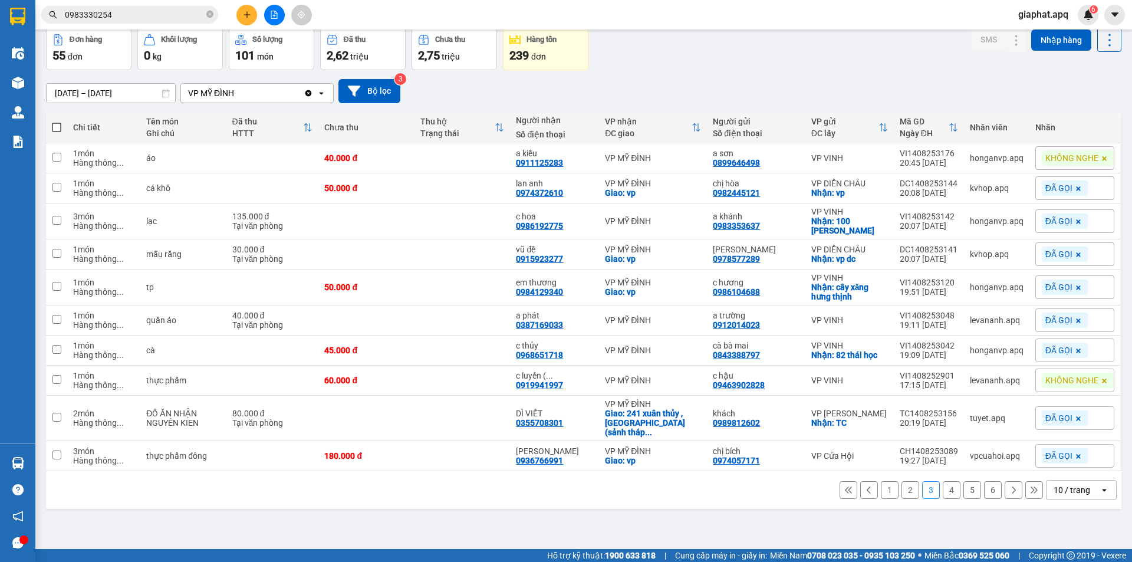
click at [1101, 377] on icon at bounding box center [1104, 380] width 7 height 7
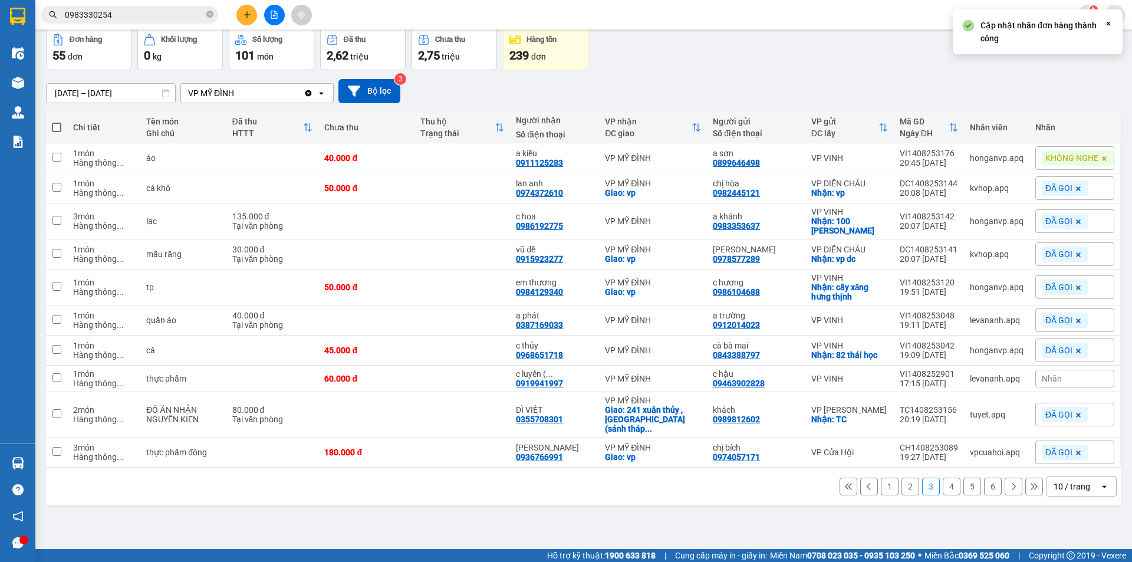
click at [1076, 371] on div "Nhãn" at bounding box center [1075, 379] width 79 height 18
click at [1046, 374] on span "Nhãn" at bounding box center [1052, 378] width 20 height 9
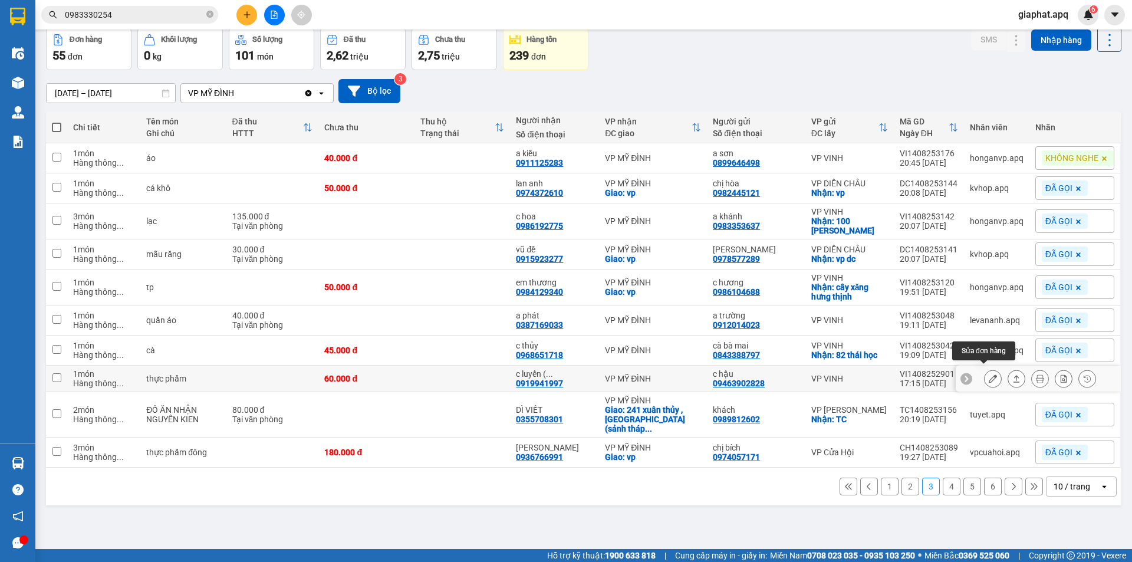
click at [989, 375] on icon at bounding box center [993, 378] width 8 height 8
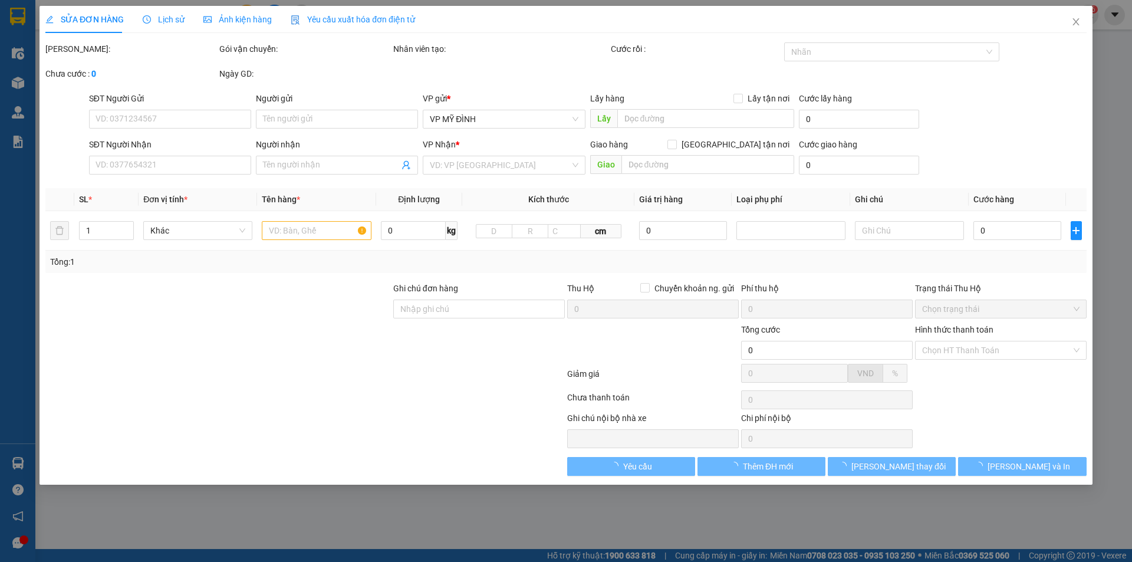
type input "09463902828"
type input "c hậu"
type input "0919941997"
type input "c luyến ( 0849722222)"
type input "60.000"
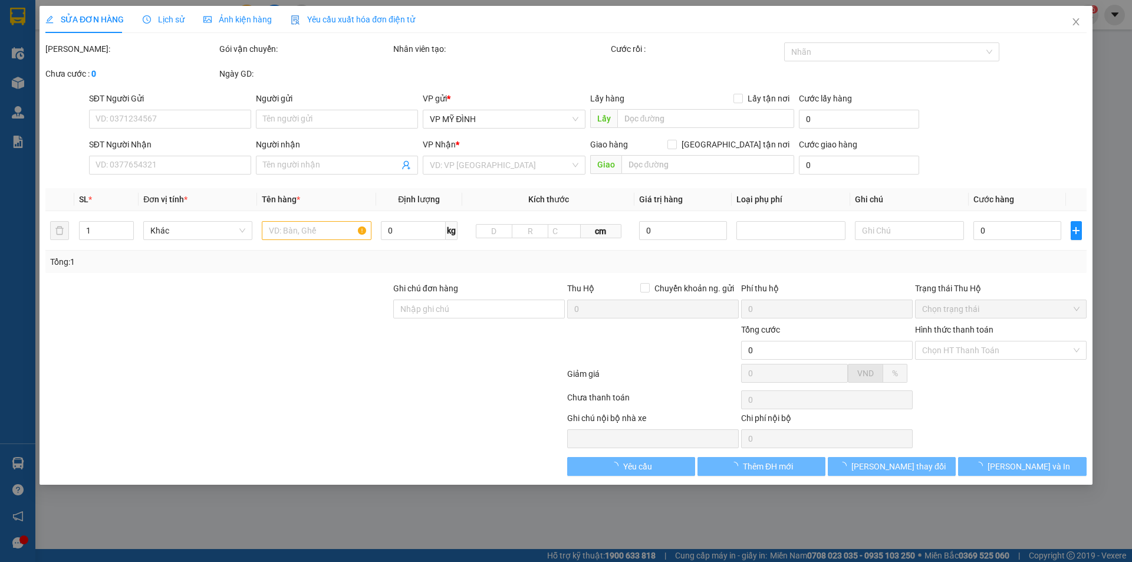
type input "60.000"
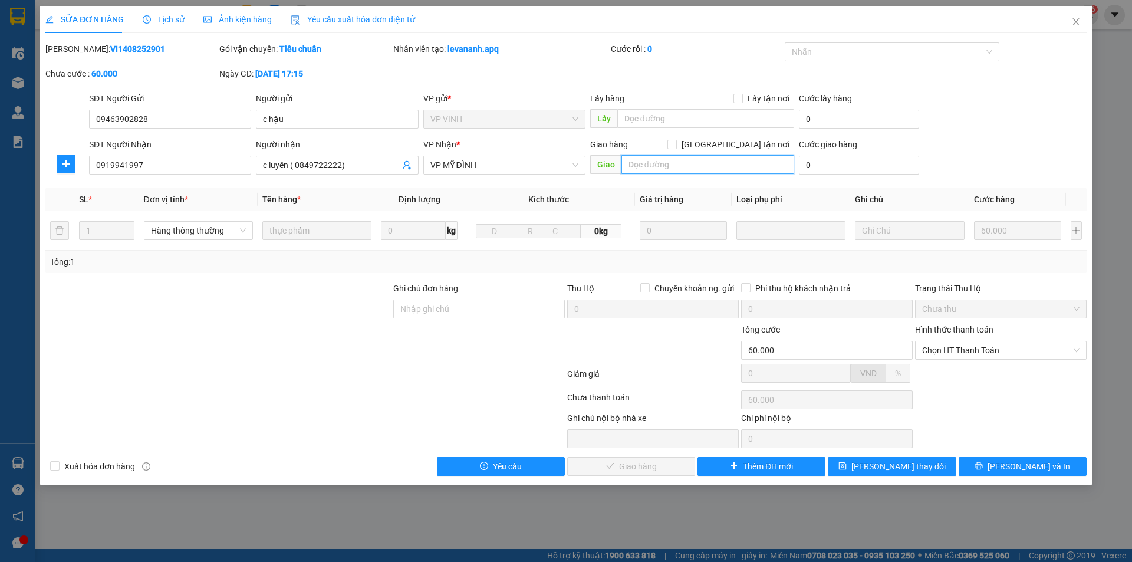
click at [671, 165] on input "text" at bounding box center [708, 164] width 173 height 19
click at [691, 161] on input "text" at bounding box center [708, 164] width 173 height 19
type input "số 34,thôn đình,[GEOGRAPHIC_DATA],[GEOGRAPHIC_DATA],[GEOGRAPHIC_DATA]"
click at [676, 146] on input "[GEOGRAPHIC_DATA] tận nơi" at bounding box center [672, 144] width 8 height 8
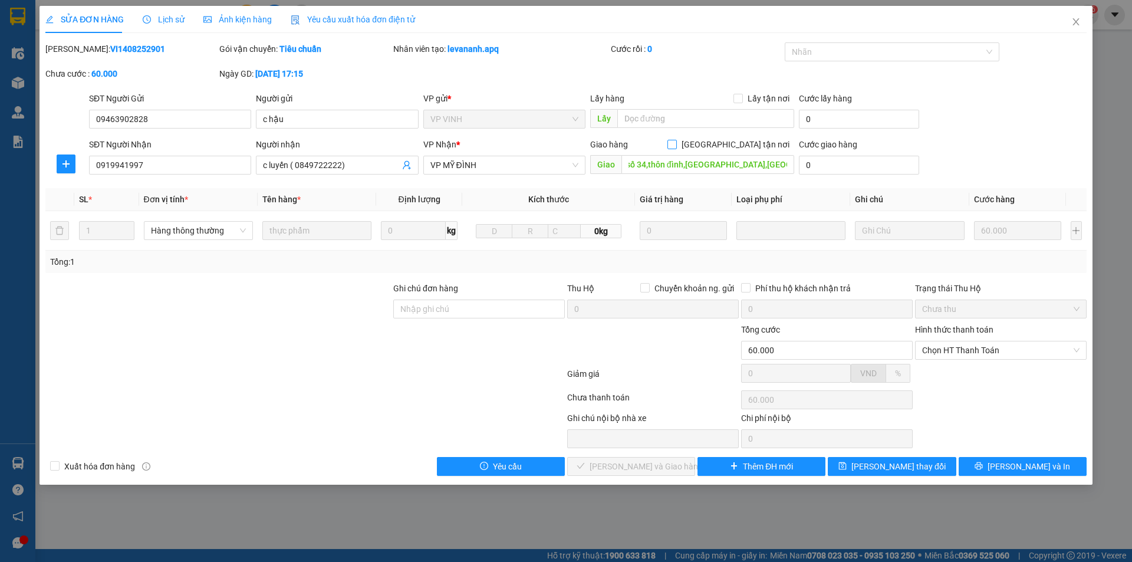
click at [676, 146] on input "[GEOGRAPHIC_DATA] tận nơi" at bounding box center [672, 144] width 8 height 8
click at [676, 144] on input "[GEOGRAPHIC_DATA] tận nơi" at bounding box center [672, 144] width 8 height 8
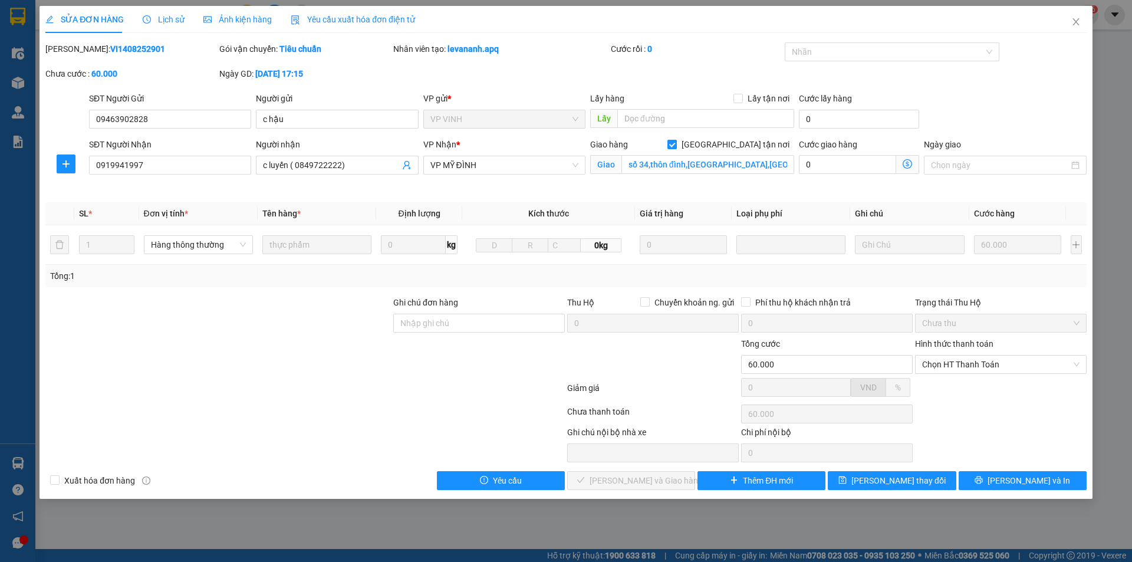
click at [676, 144] on input "[GEOGRAPHIC_DATA] tận nơi" at bounding box center [672, 144] width 8 height 8
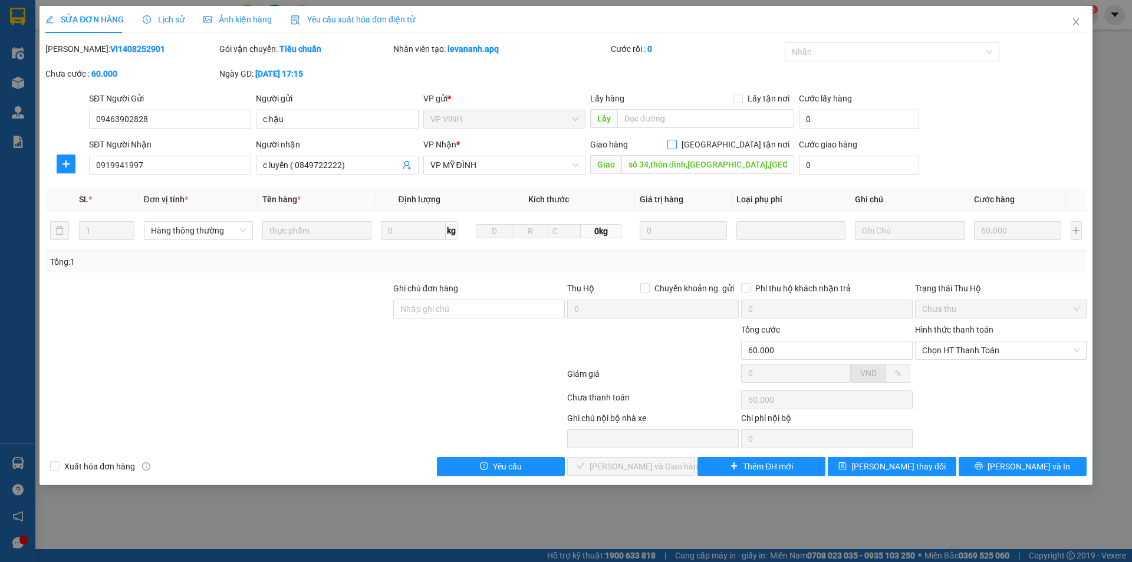
click at [676, 147] on input "[GEOGRAPHIC_DATA] tận nơi" at bounding box center [672, 144] width 8 height 8
checkbox input "true"
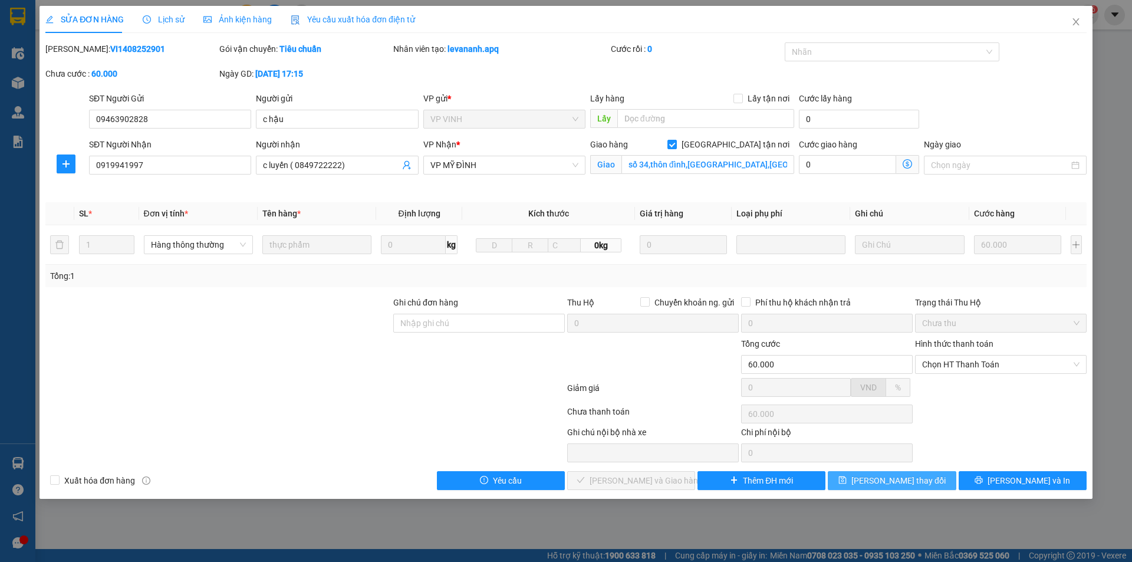
click at [898, 483] on span "[PERSON_NAME] thay đổi" at bounding box center [899, 480] width 94 height 13
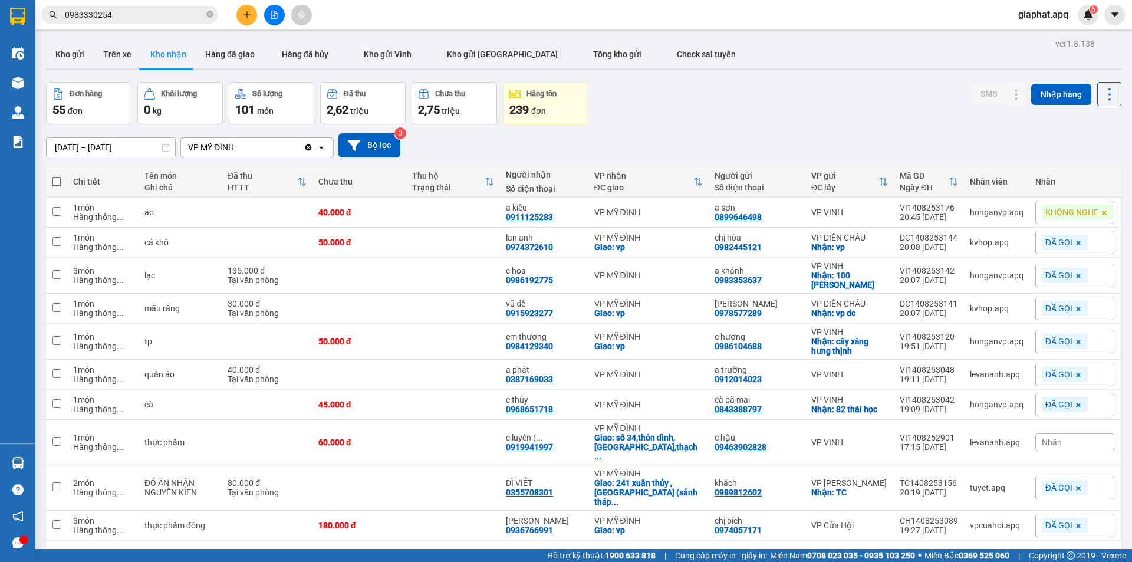
click at [1066, 433] on div "Nhãn" at bounding box center [1075, 442] width 79 height 18
click at [1066, 485] on div "AHAMOVE" at bounding box center [1077, 488] width 47 height 15
click at [1087, 439] on icon at bounding box center [1090, 442] width 7 height 7
click at [1067, 433] on div "Nhãn" at bounding box center [1075, 442] width 79 height 18
click at [1056, 433] on div "Nhãn" at bounding box center [1075, 442] width 79 height 18
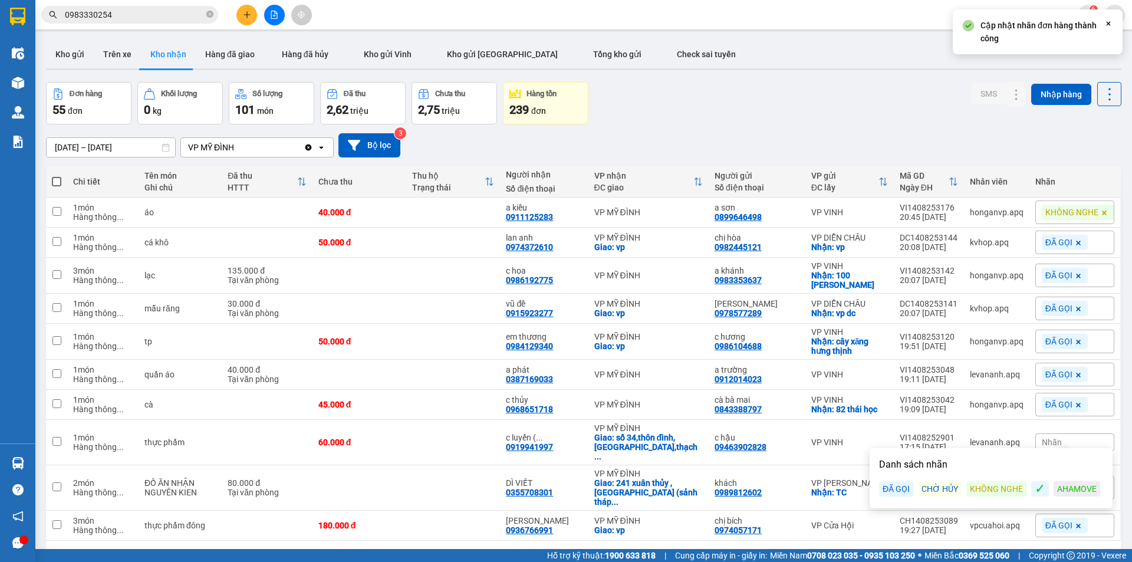
click at [1061, 486] on div "AHAMOVE" at bounding box center [1077, 488] width 47 height 15
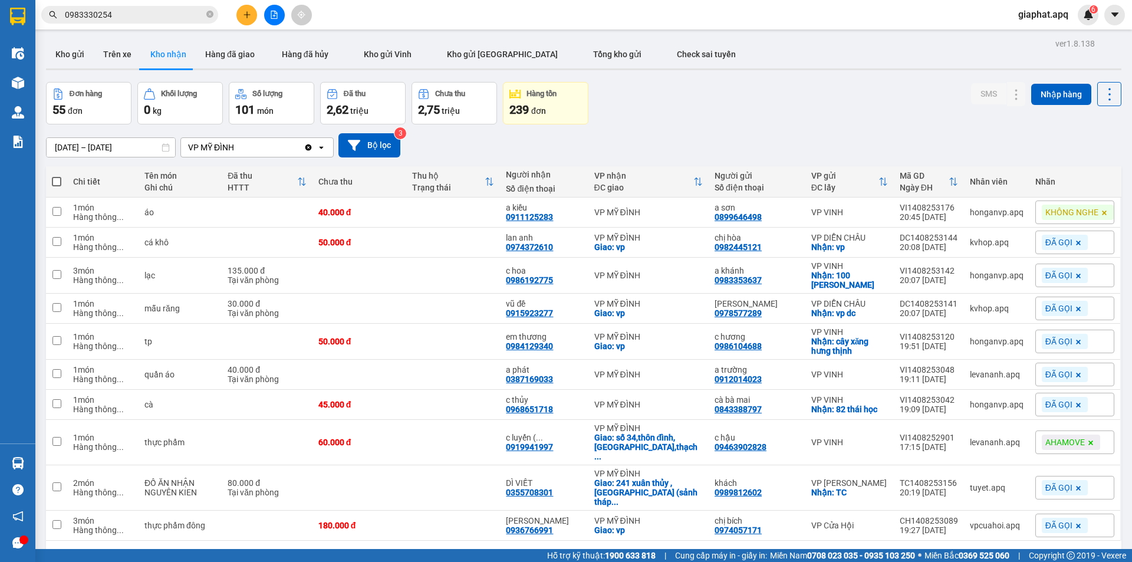
click at [787, 89] on div "Đơn hàng 55 đơn Khối lượng 0 kg Số lượng 101 món Đã thu 2,62 triệu Chưa thu 2,7…" at bounding box center [584, 103] width 1076 height 42
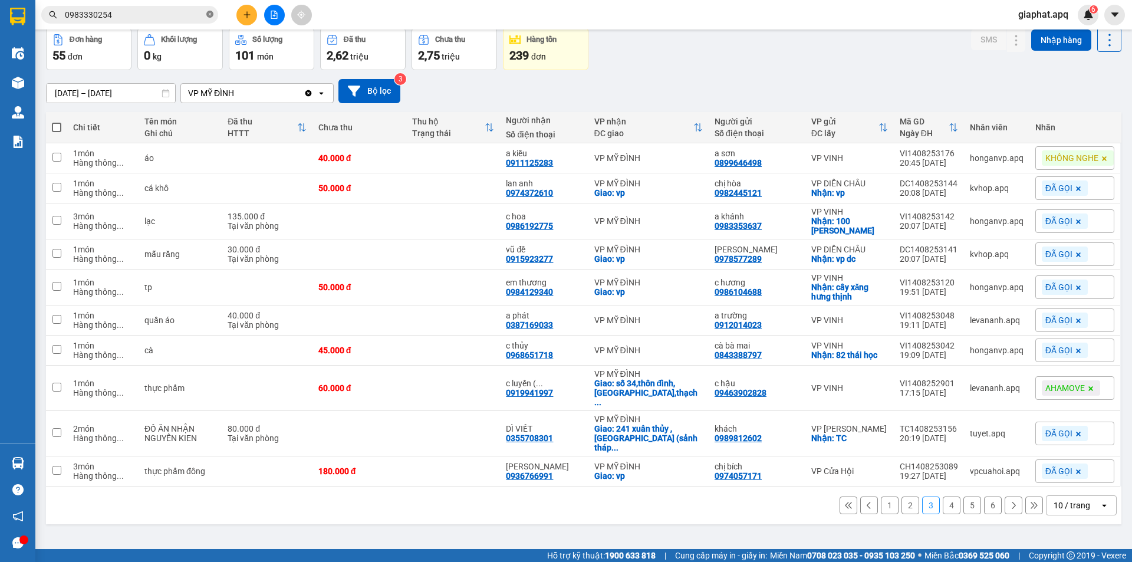
click at [208, 14] on icon "close-circle" at bounding box center [209, 14] width 7 height 7
click at [186, 13] on input "text" at bounding box center [134, 14] width 139 height 13
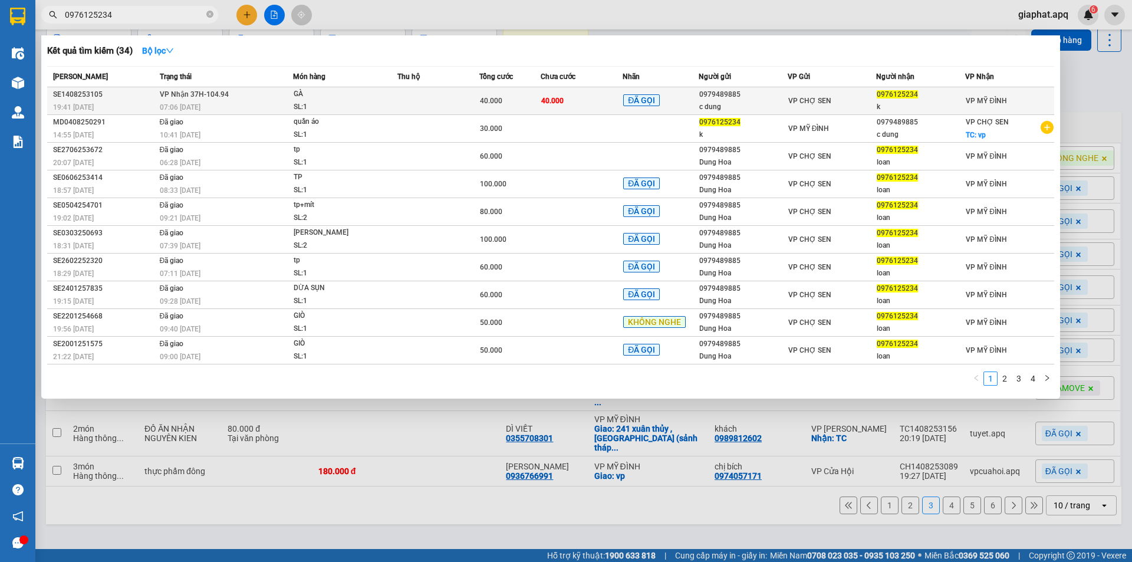
type input "0976125234"
click at [554, 104] on span "40.000" at bounding box center [552, 101] width 22 height 8
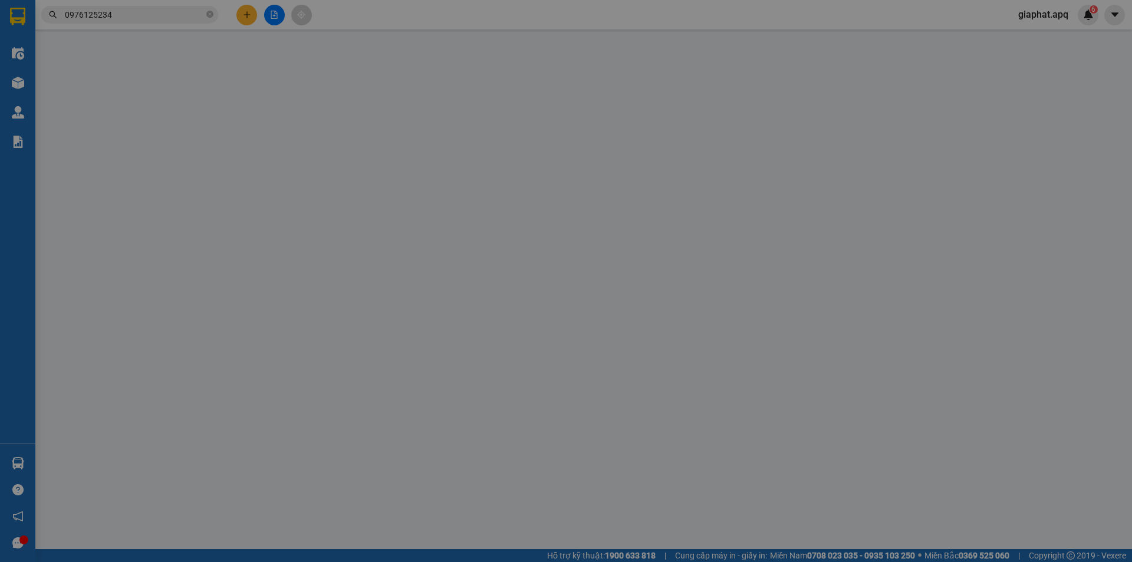
type input "0979489885"
type input "c dung"
type input "0976125234"
type input "k"
type input "40.000"
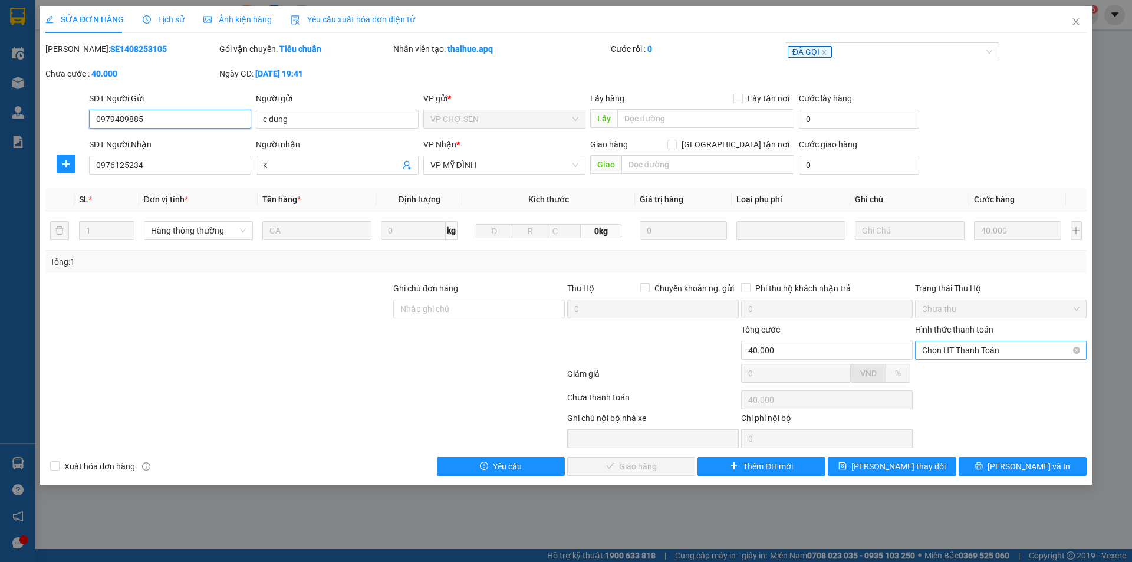
click at [967, 349] on span "Chọn HT Thanh Toán" at bounding box center [1000, 350] width 157 height 18
click at [965, 366] on div "Tại văn phòng" at bounding box center [1001, 373] width 172 height 19
type input "0"
click at [664, 462] on span "[PERSON_NAME] và Giao hàng" at bounding box center [646, 466] width 113 height 13
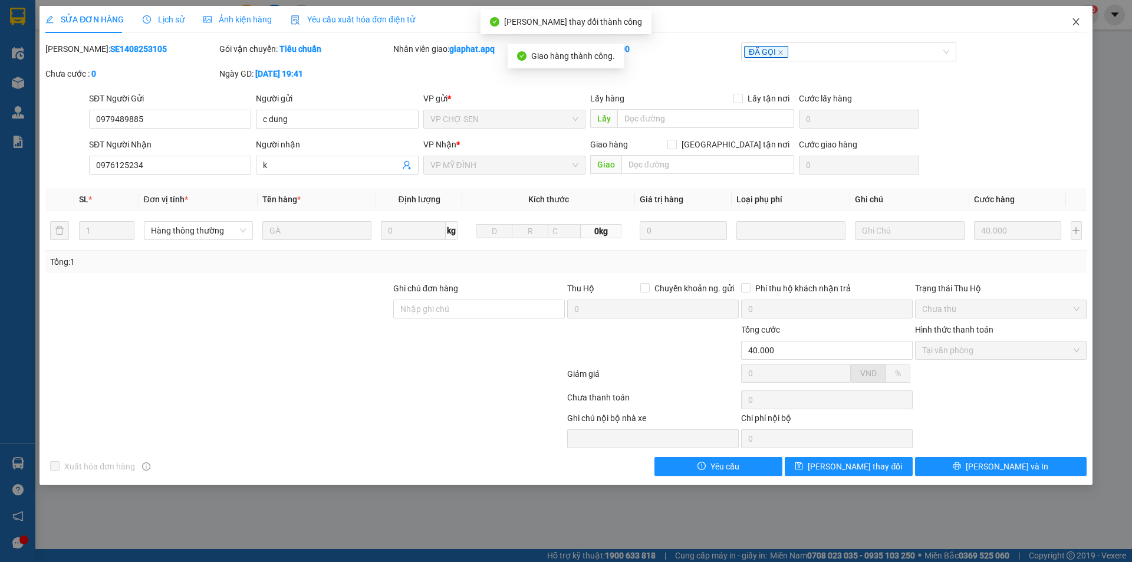
click at [1073, 26] on icon "close" at bounding box center [1076, 21] width 9 height 9
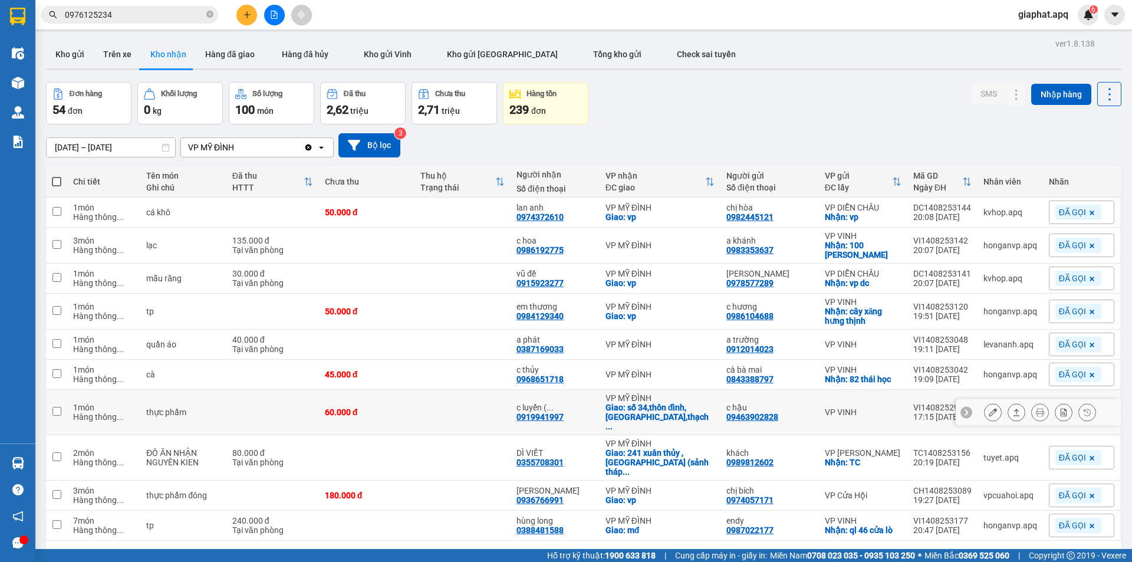
click at [1036, 408] on icon at bounding box center [1040, 412] width 8 height 8
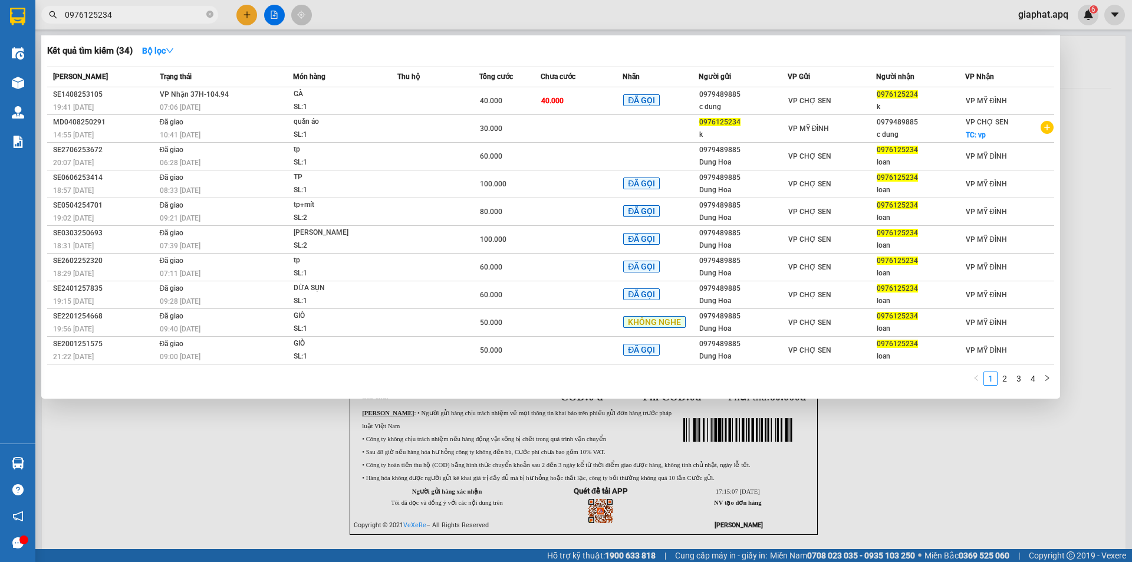
click at [146, 11] on input "0976125234" at bounding box center [134, 14] width 139 height 13
click at [469, 12] on div at bounding box center [566, 281] width 1132 height 562
click at [469, 12] on div "Kết quả tìm kiếm ( 34 ) Bộ lọc Mã ĐH Trạng thái Món hàng Thu hộ Tổng cước Chưa …" at bounding box center [566, 14] width 1132 height 29
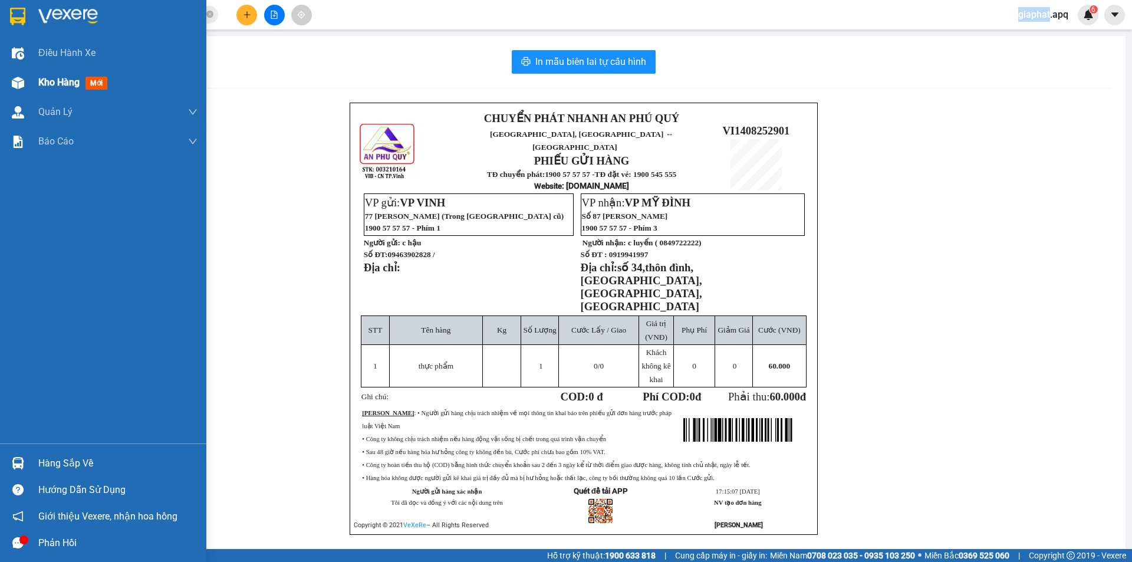
click at [40, 83] on span "Kho hàng" at bounding box center [58, 82] width 41 height 11
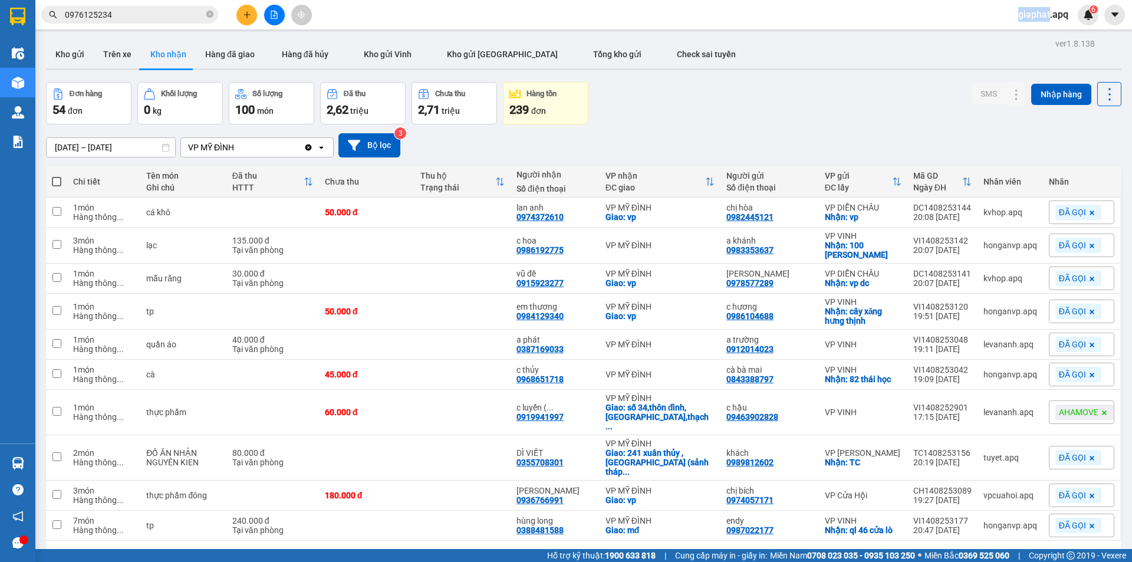
scroll to position [54, 0]
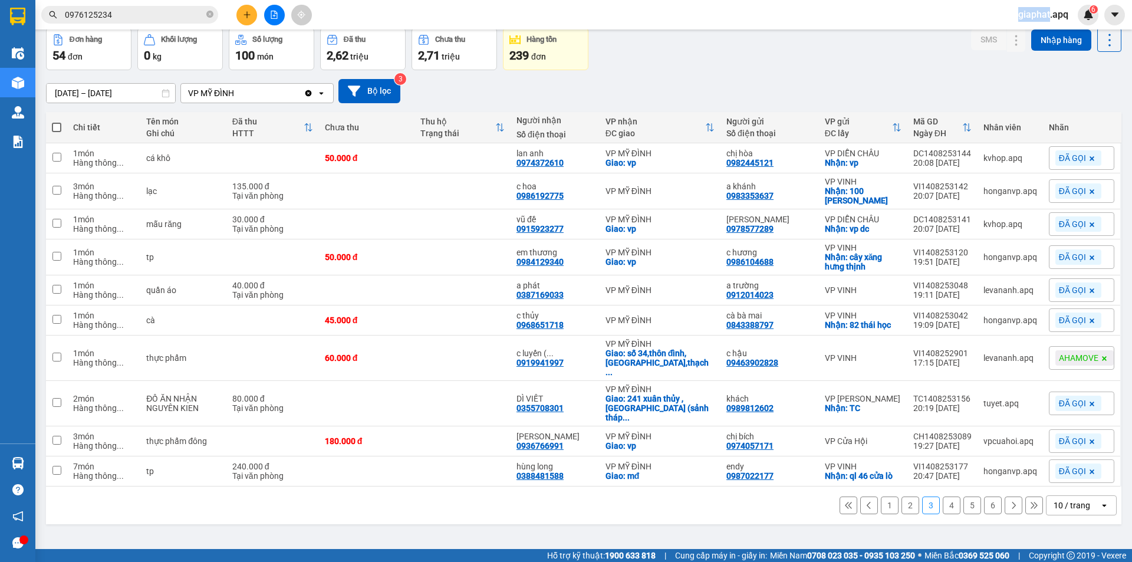
click at [902, 497] on button "2" at bounding box center [911, 506] width 18 height 18
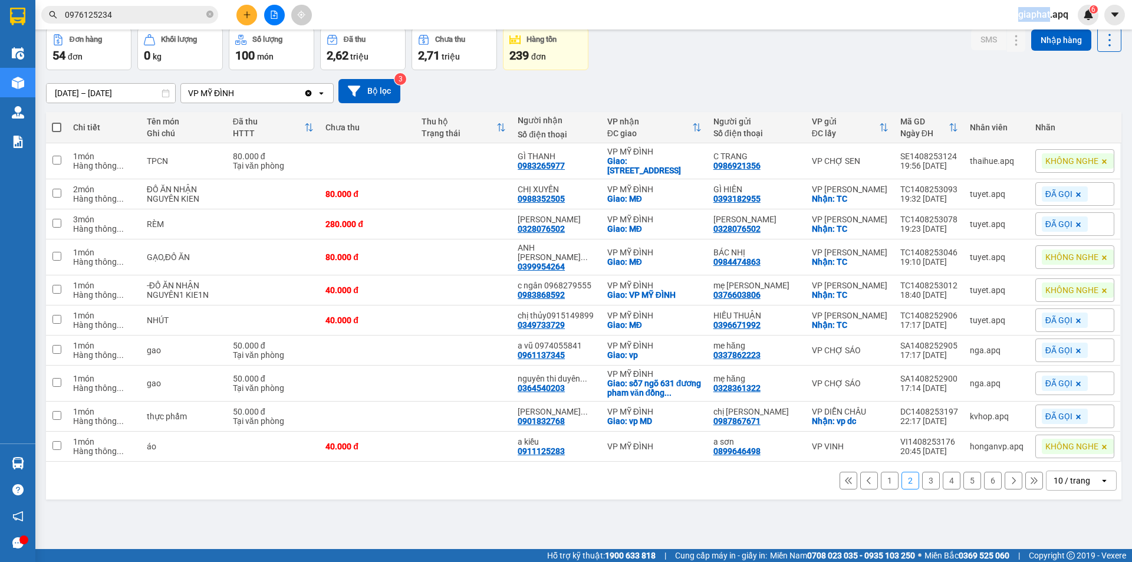
click at [923, 489] on button "3" at bounding box center [931, 481] width 18 height 18
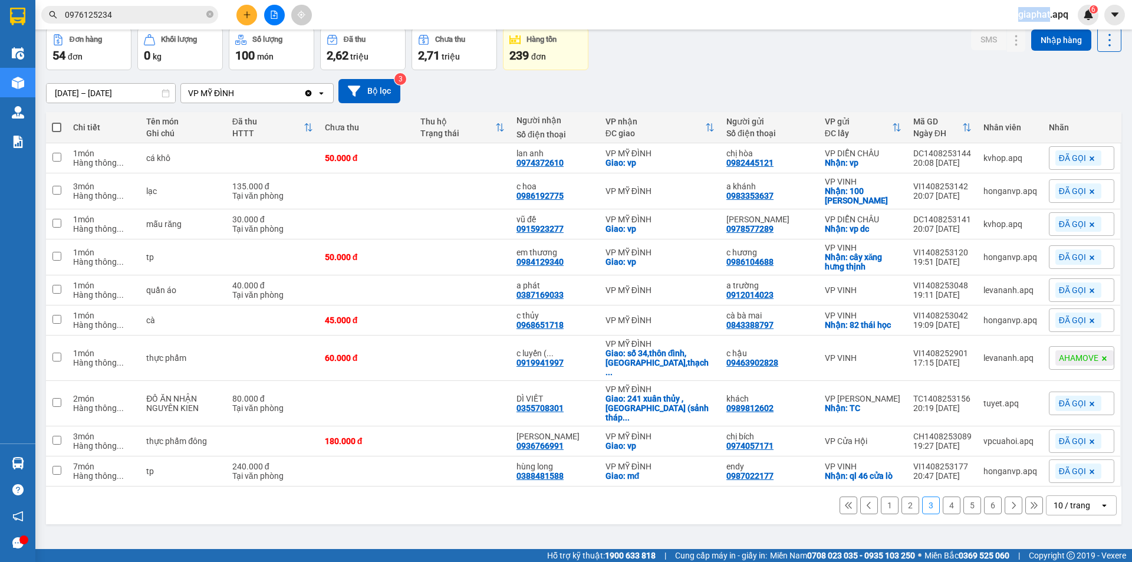
click at [945, 497] on button "4" at bounding box center [952, 506] width 18 height 18
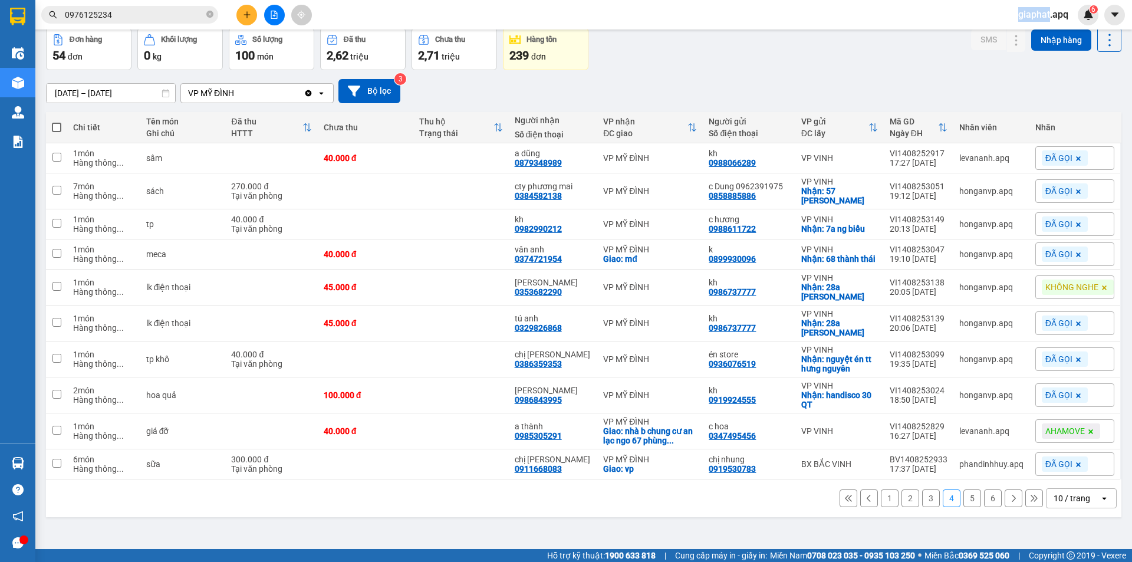
click at [922, 493] on button "3" at bounding box center [931, 498] width 18 height 18
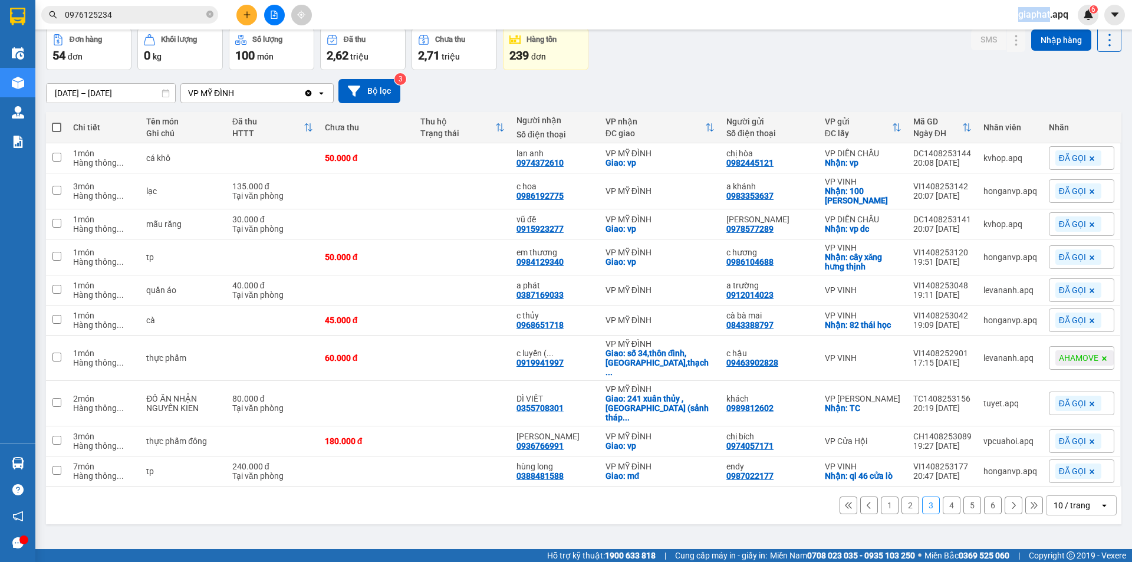
click at [905, 497] on button "2" at bounding box center [911, 506] width 18 height 18
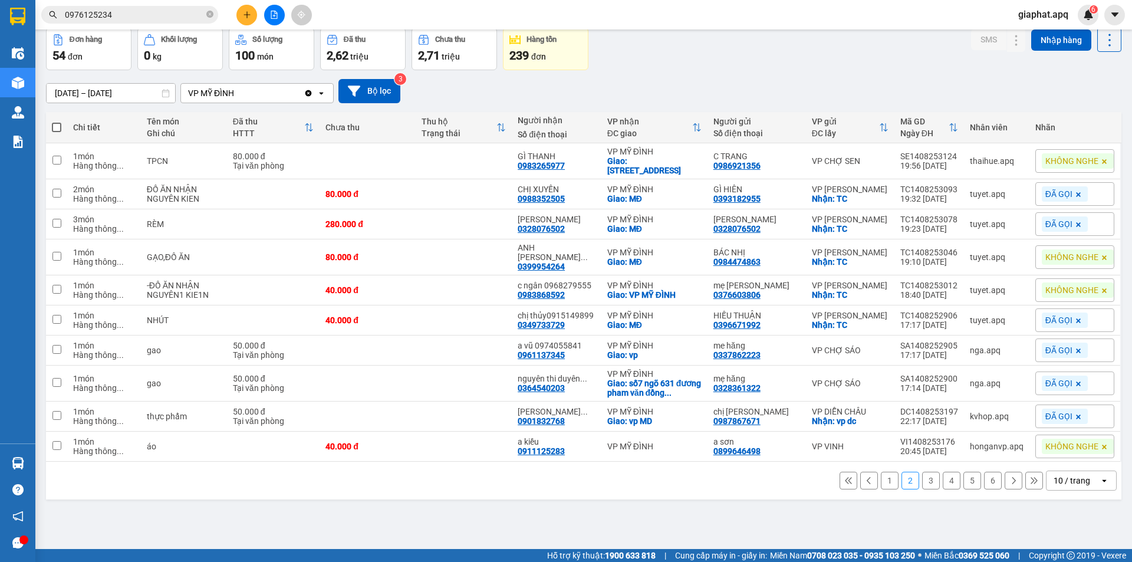
click at [1102, 449] on icon at bounding box center [1104, 447] width 5 height 5
click at [1082, 453] on div "Nhãn" at bounding box center [1075, 445] width 79 height 18
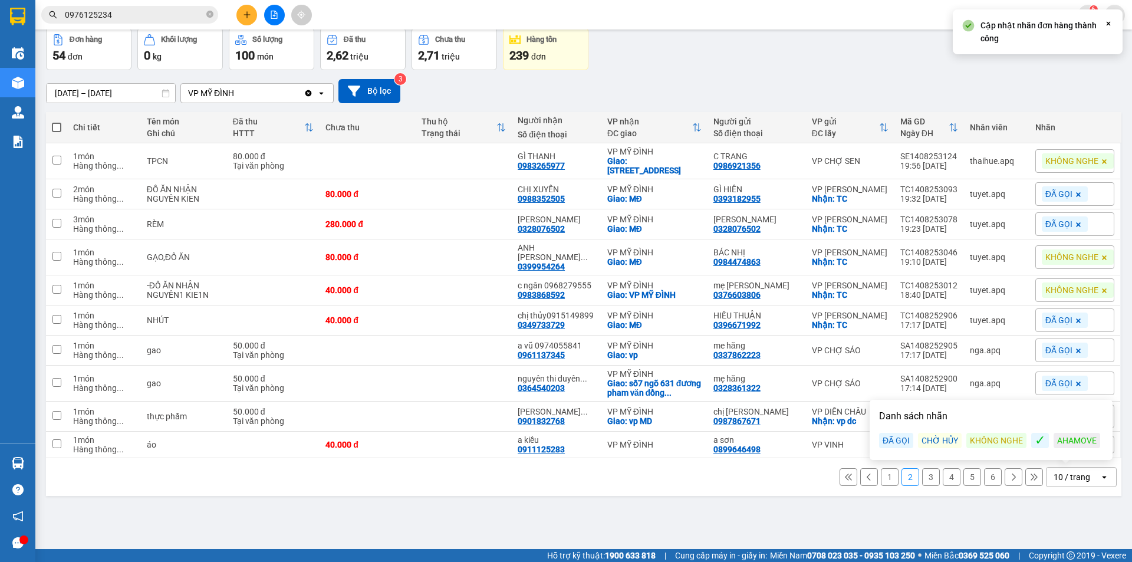
click at [892, 439] on div "ĐÃ GỌI" at bounding box center [896, 440] width 34 height 15
click at [843, 64] on div "Đơn hàng 54 đơn Khối lượng 0 kg Số lượng 100 món Đã thu 2,62 triệu Chưa thu 2,7…" at bounding box center [584, 49] width 1076 height 42
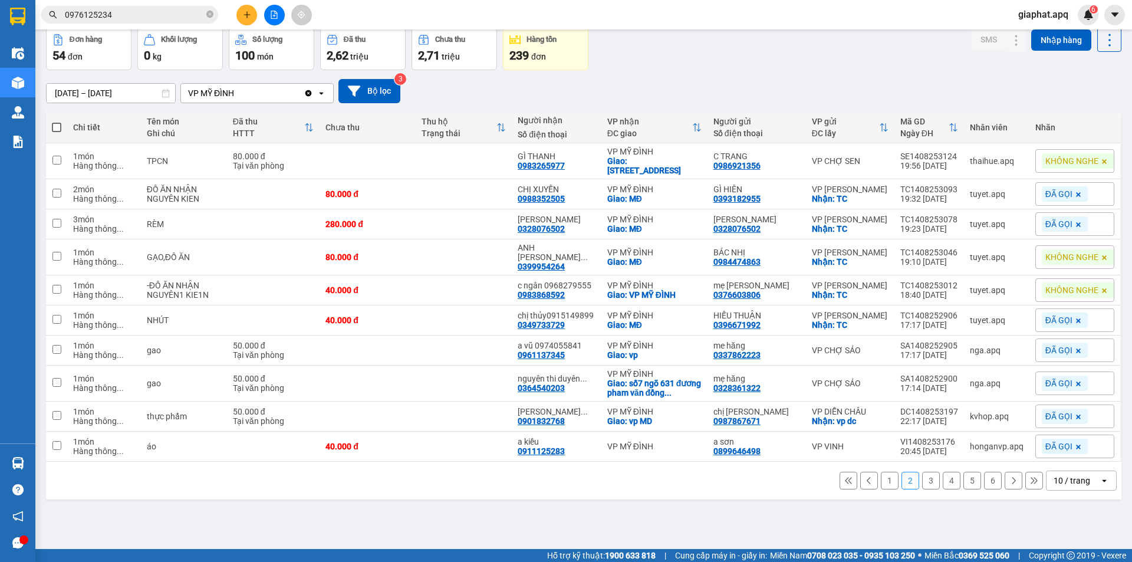
click at [1062, 295] on span "KHÔNG NGHE" at bounding box center [1072, 290] width 53 height 11
click at [894, 365] on div "ĐÃ GỌI" at bounding box center [896, 364] width 34 height 15
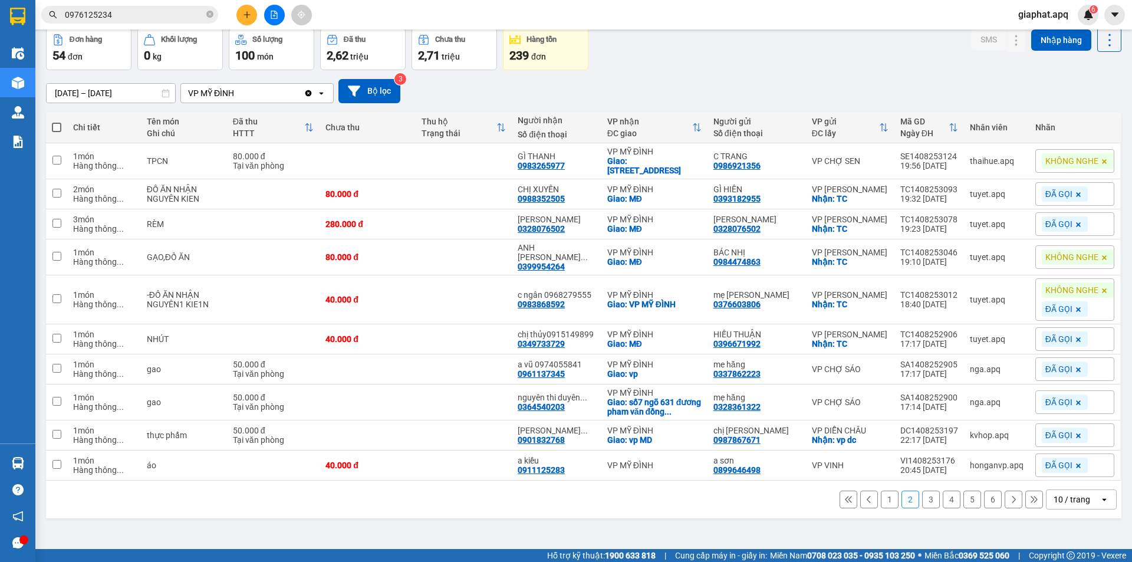
click at [891, 67] on div "Đơn hàng 54 đơn Khối lượng 0 kg Số lượng 100 món Đã thu 2,62 triệu Chưa thu 2,7…" at bounding box center [584, 49] width 1076 height 42
click at [1036, 265] on button at bounding box center [1040, 257] width 17 height 21
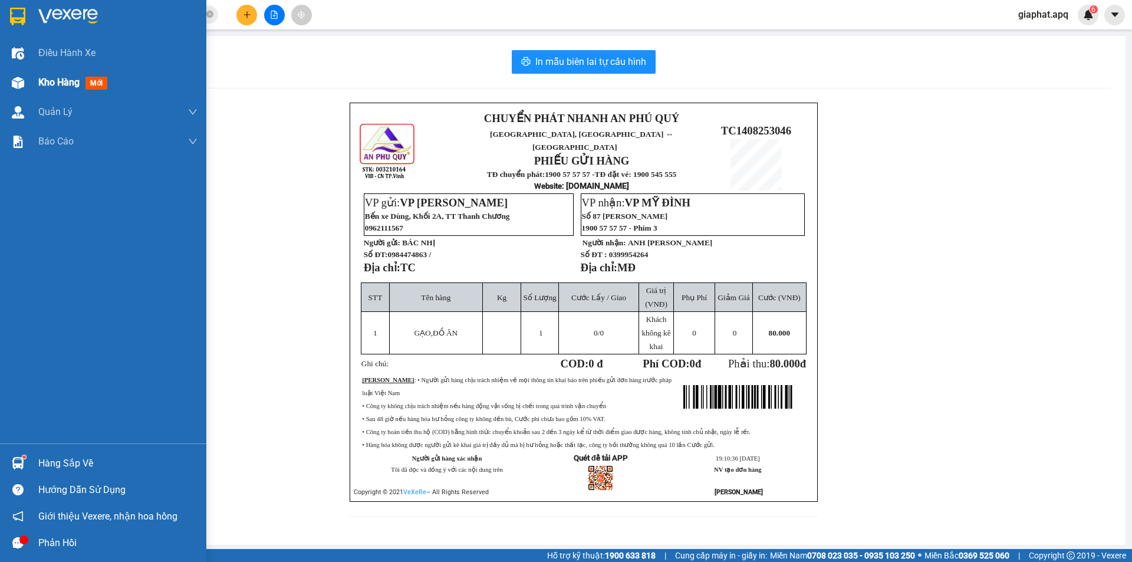
click at [51, 86] on span "Kho hàng" at bounding box center [58, 82] width 41 height 11
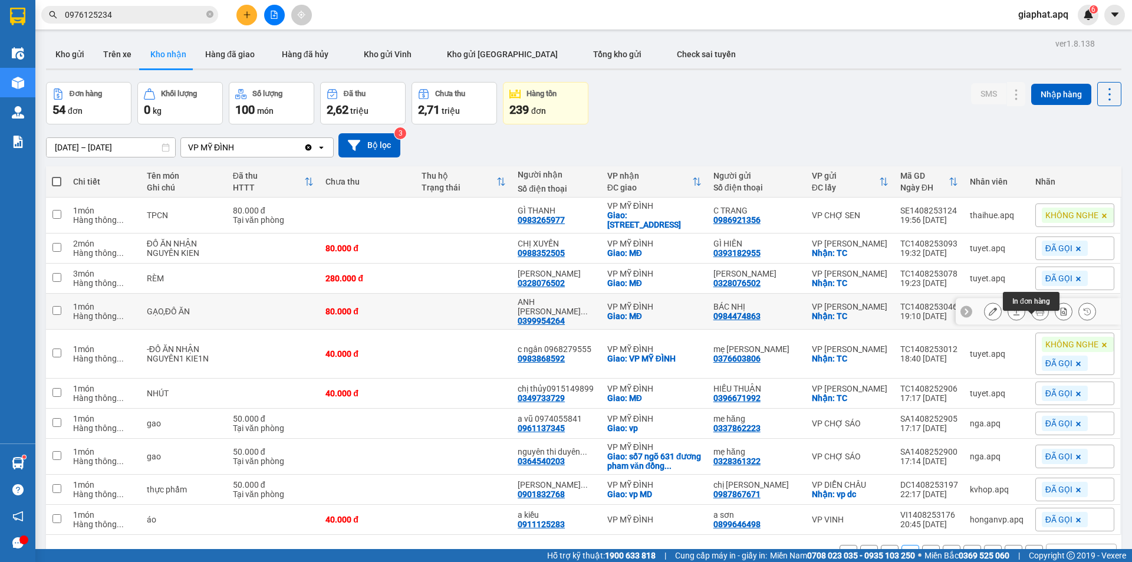
click at [1036, 315] on icon at bounding box center [1040, 311] width 8 height 8
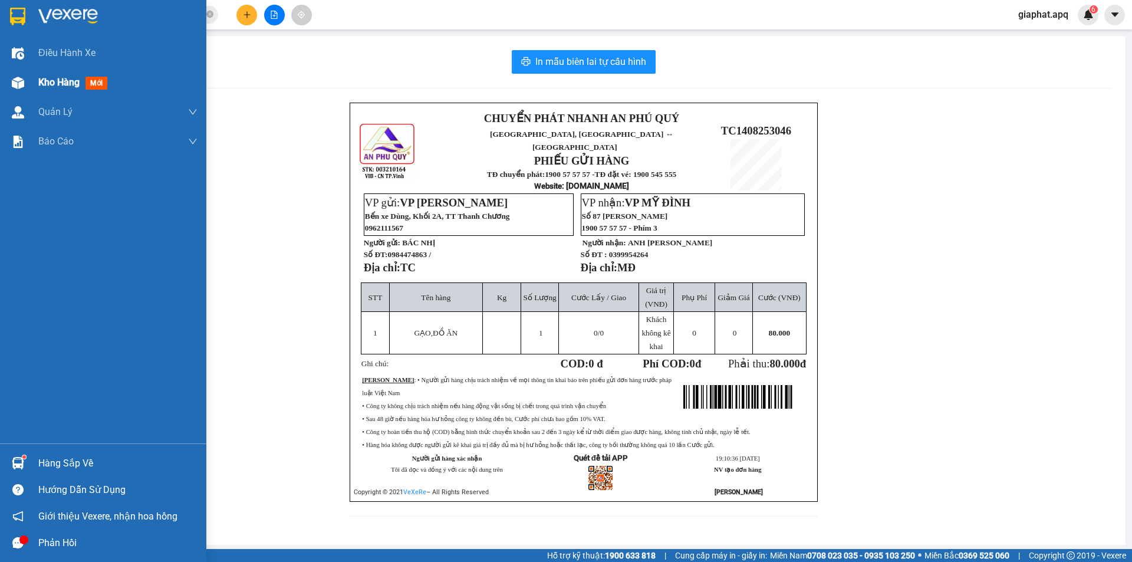
click at [44, 82] on span "Kho hàng" at bounding box center [58, 82] width 41 height 11
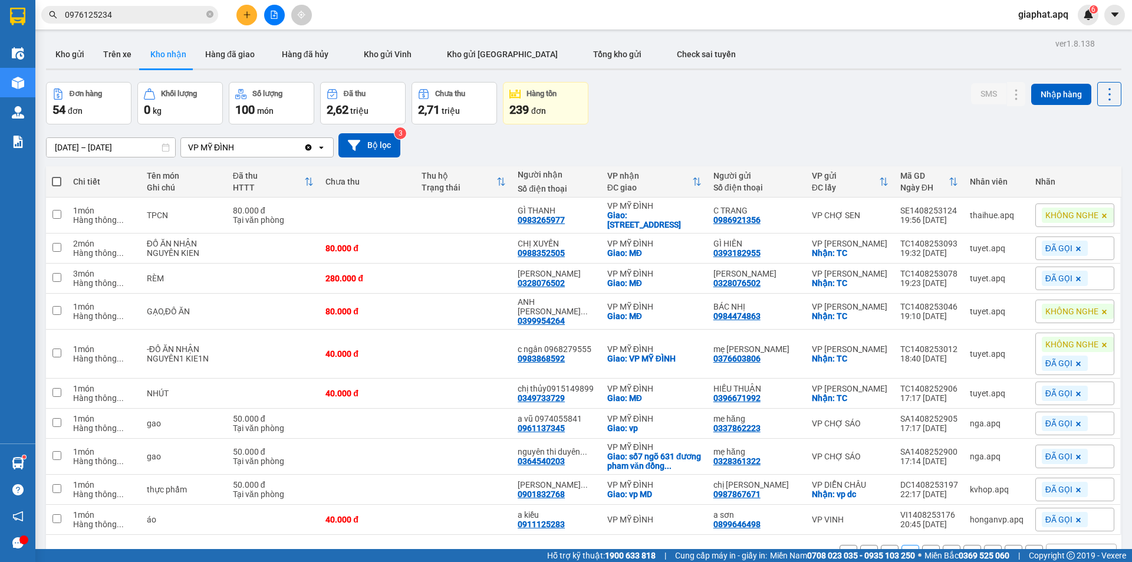
click at [1069, 317] on span "KHÔNG NGHE" at bounding box center [1072, 311] width 53 height 11
click at [892, 382] on div "ĐÃ GỌI" at bounding box center [896, 383] width 34 height 15
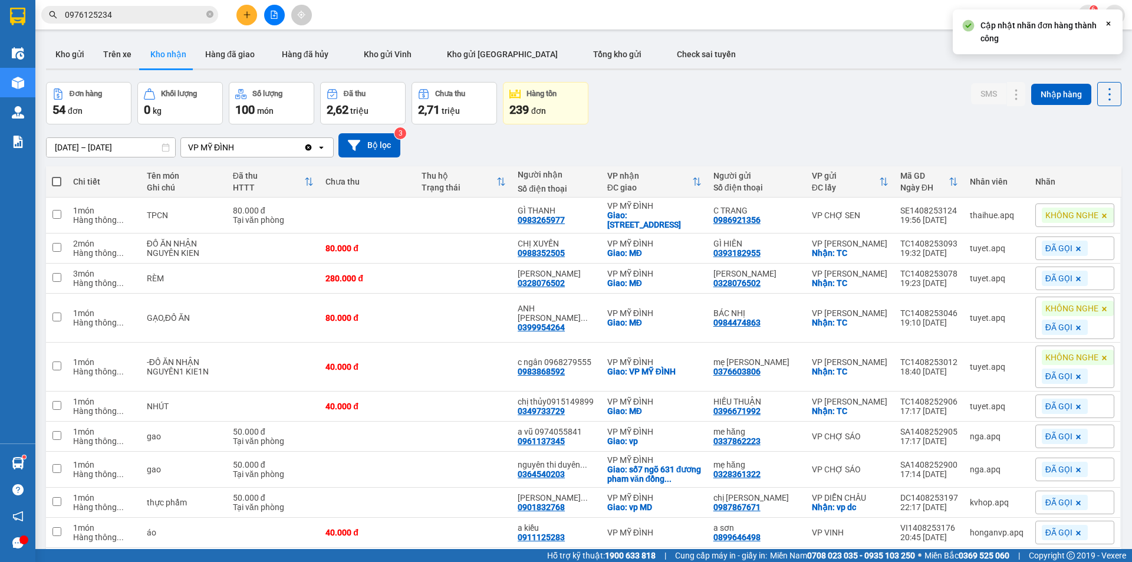
click at [848, 130] on div "[DATE] – [DATE] Press the down arrow key to interact with the calendar and sele…" at bounding box center [584, 145] width 1076 height 42
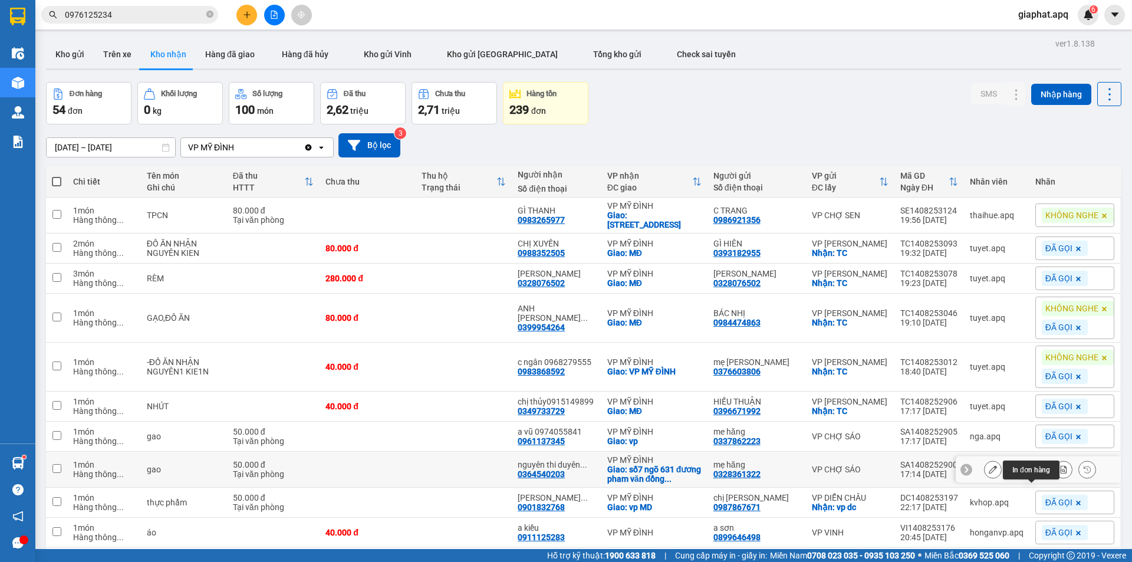
click at [1036, 474] on icon at bounding box center [1040, 469] width 8 height 8
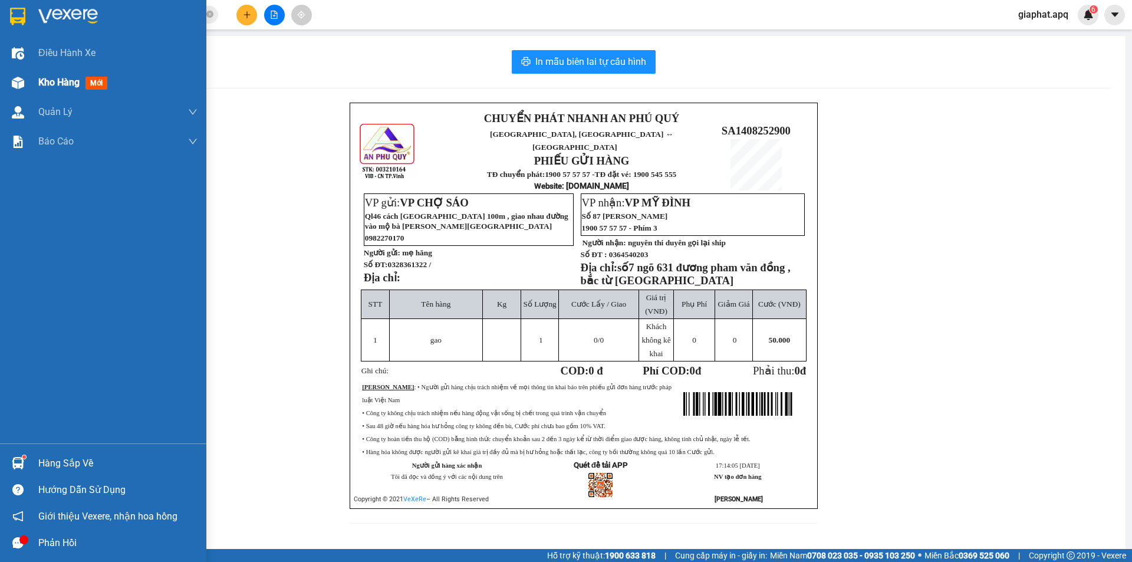
click at [42, 84] on span "Kho hàng" at bounding box center [58, 82] width 41 height 11
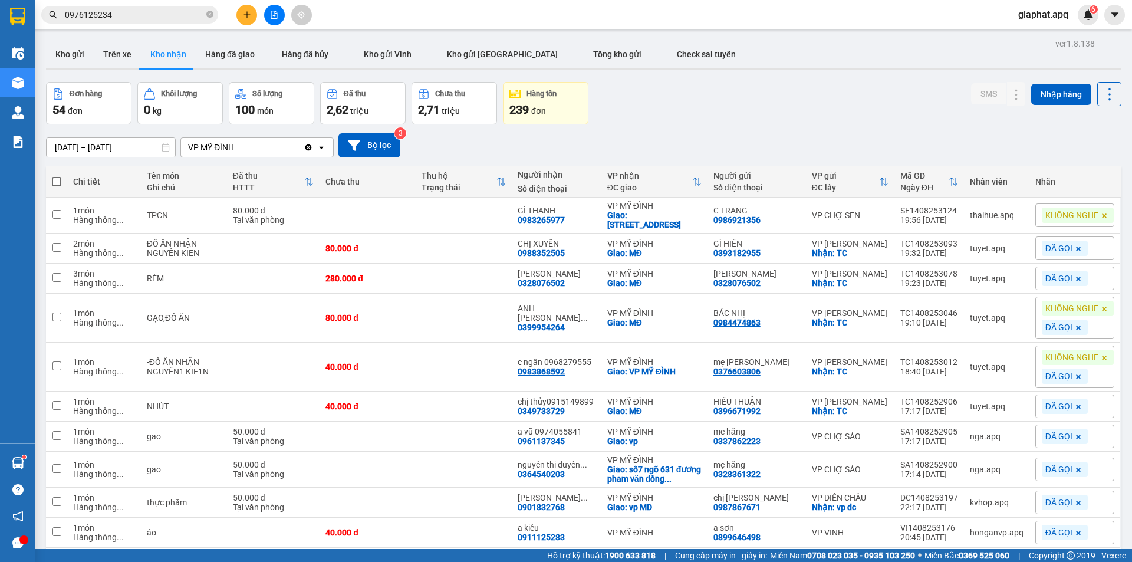
click at [1101, 212] on icon at bounding box center [1104, 215] width 7 height 7
click at [1087, 216] on div "Nhãn" at bounding box center [1075, 215] width 79 height 18
drag, startPoint x: 1069, startPoint y: 270, endPoint x: 1079, endPoint y: 277, distance: 12.3
click at [1070, 277] on div "AHAMOVE" at bounding box center [1077, 272] width 47 height 15
click at [843, 114] on div "Đơn hàng 54 đơn Khối lượng 0 kg Số lượng 100 món Đã thu 2,62 triệu Chưa thu 2,7…" at bounding box center [584, 103] width 1076 height 42
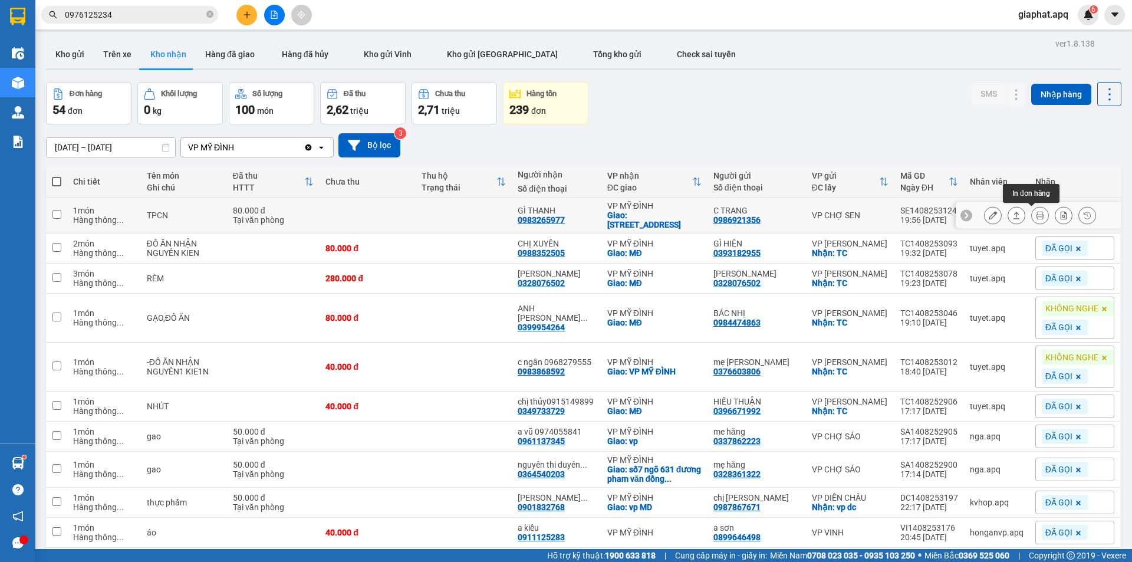
click at [1036, 214] on icon at bounding box center [1040, 215] width 8 height 8
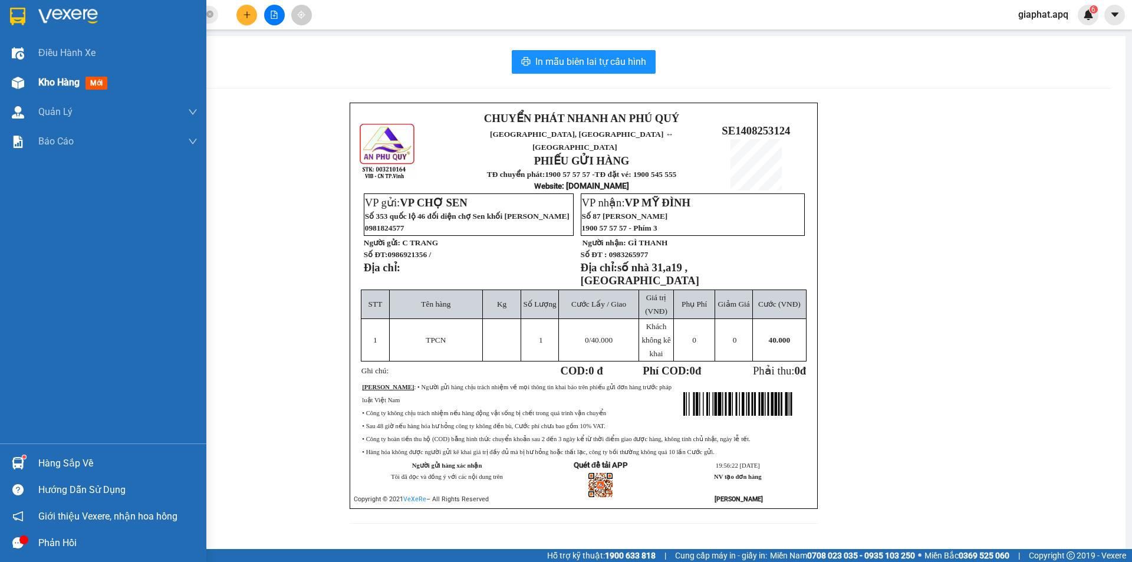
click at [63, 86] on span "Kho hàng" at bounding box center [58, 82] width 41 height 11
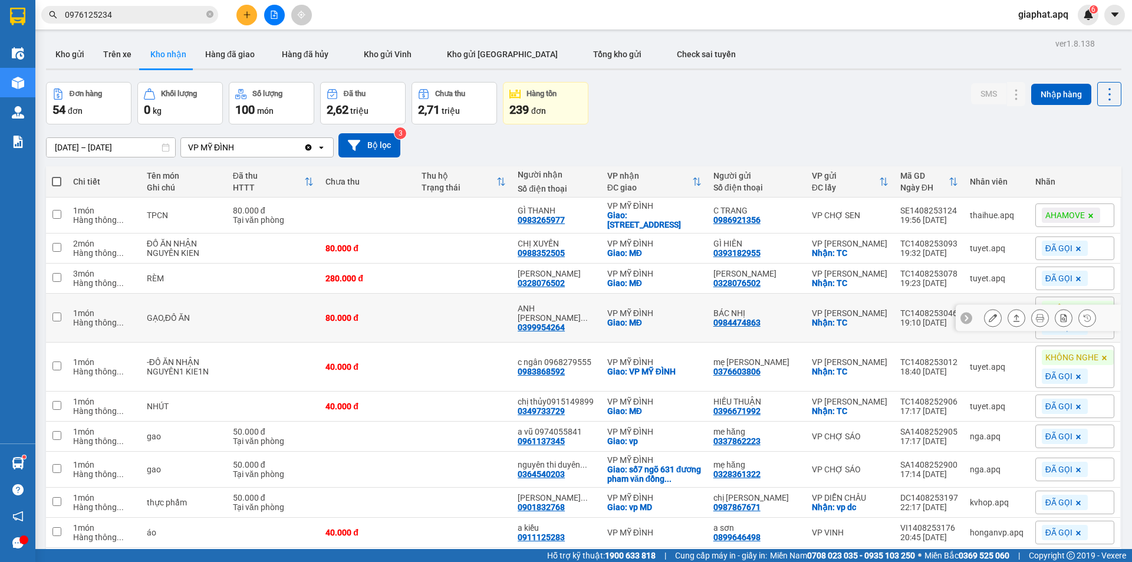
scroll to position [74, 0]
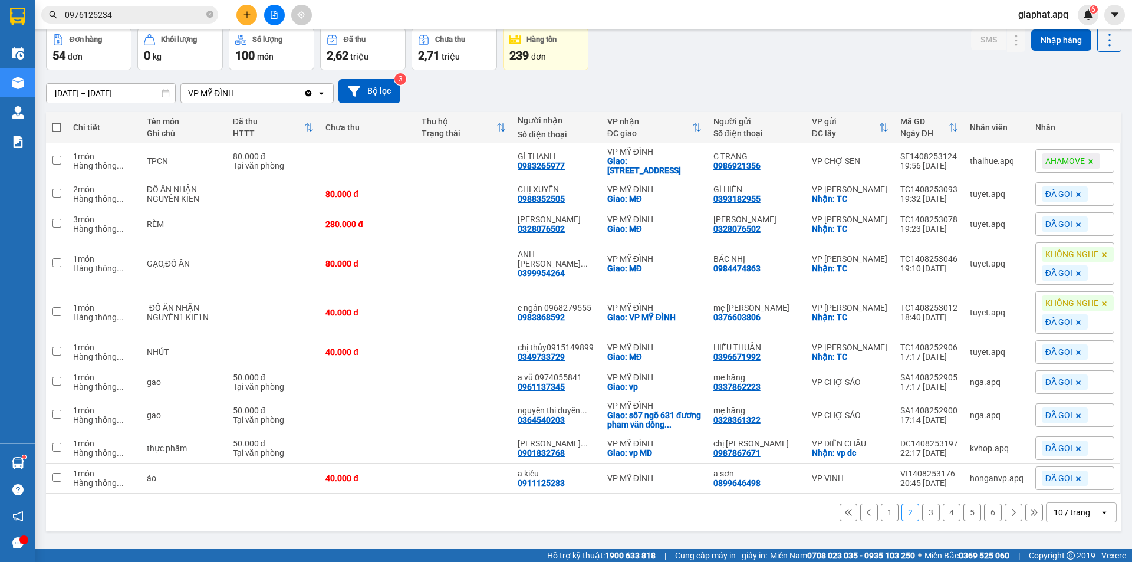
click at [884, 518] on button "1" at bounding box center [890, 513] width 18 height 18
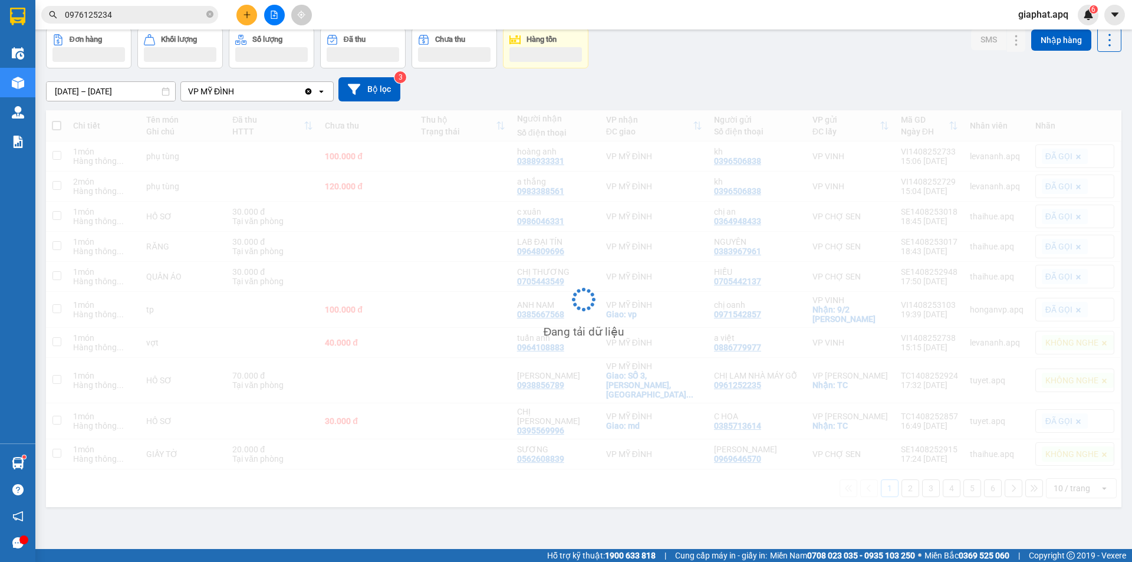
scroll to position [54, 0]
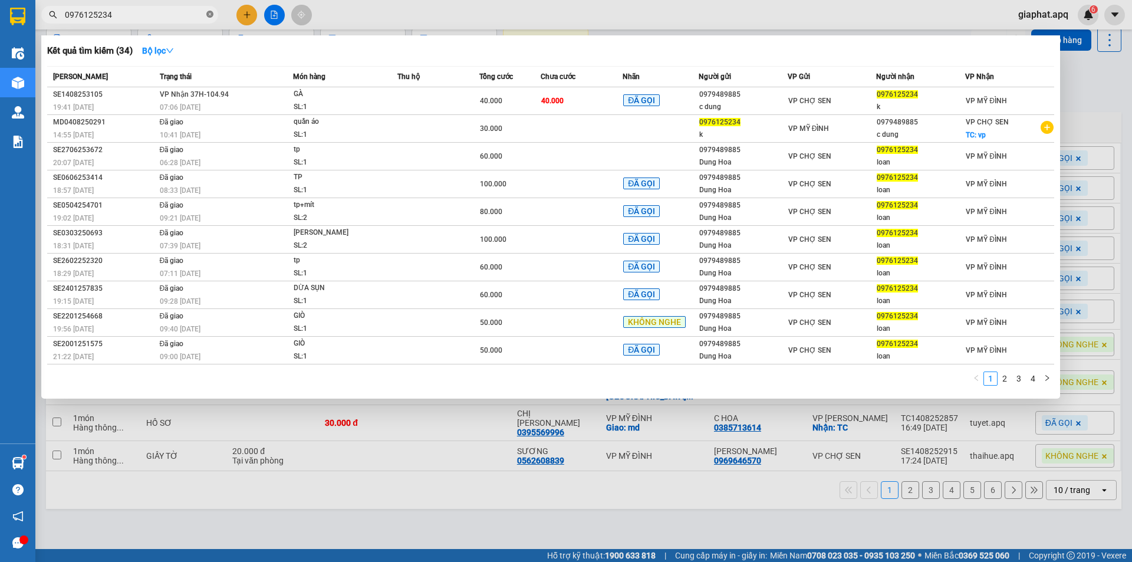
click at [208, 13] on icon "close-circle" at bounding box center [209, 14] width 7 height 7
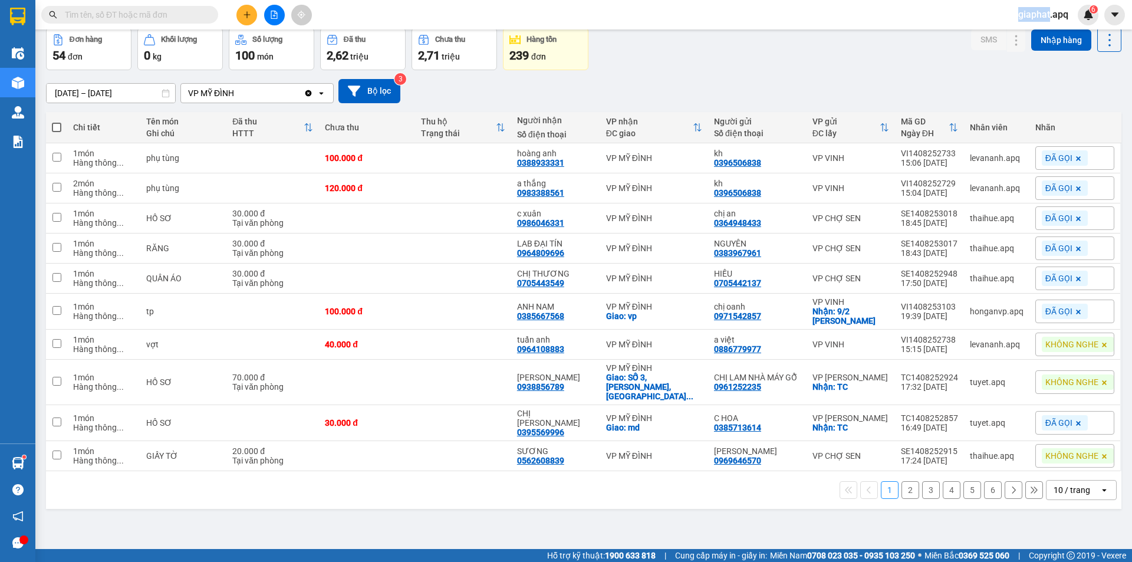
click at [207, 13] on span at bounding box center [209, 14] width 7 height 13
click at [192, 14] on input "text" at bounding box center [134, 14] width 139 height 13
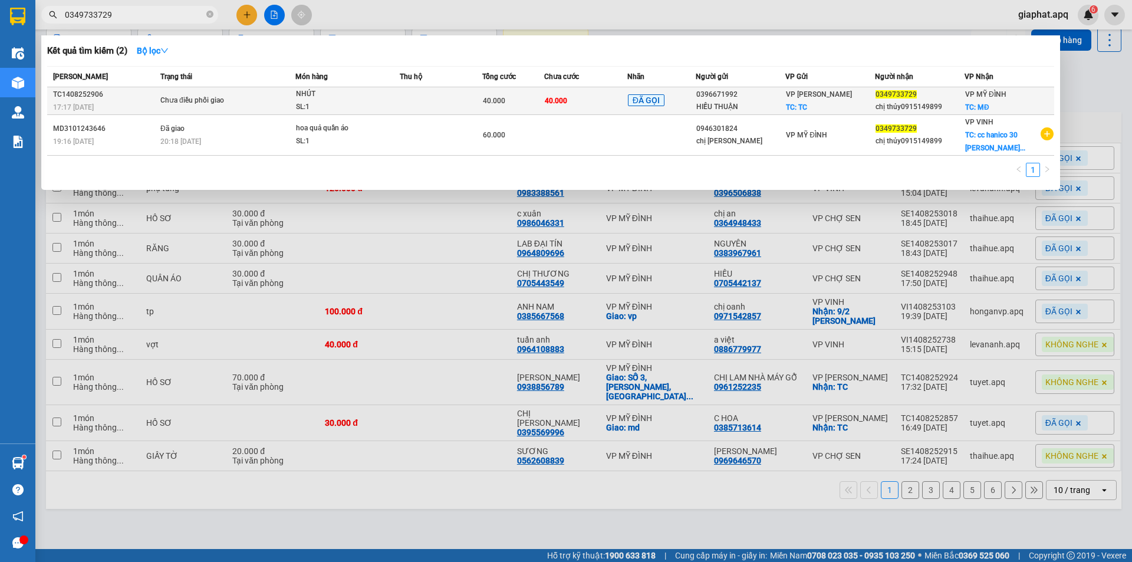
type input "0349733729"
click at [556, 103] on span "40.000" at bounding box center [556, 101] width 22 height 8
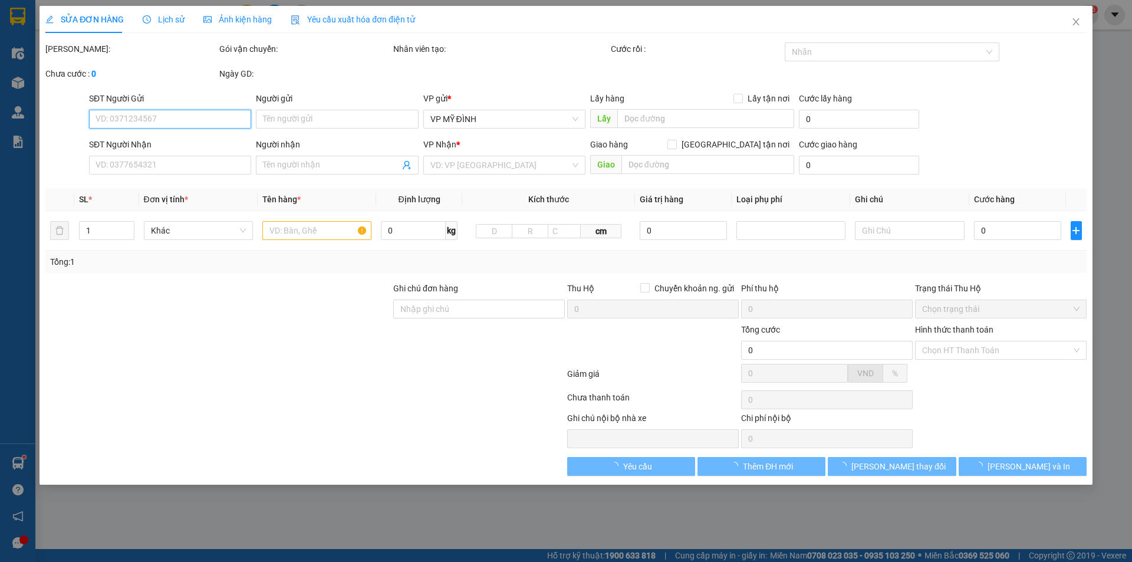
type input "0396671992"
type input "HIẾU THUẬN"
checkbox input "true"
type input "TC"
type input "0349733729"
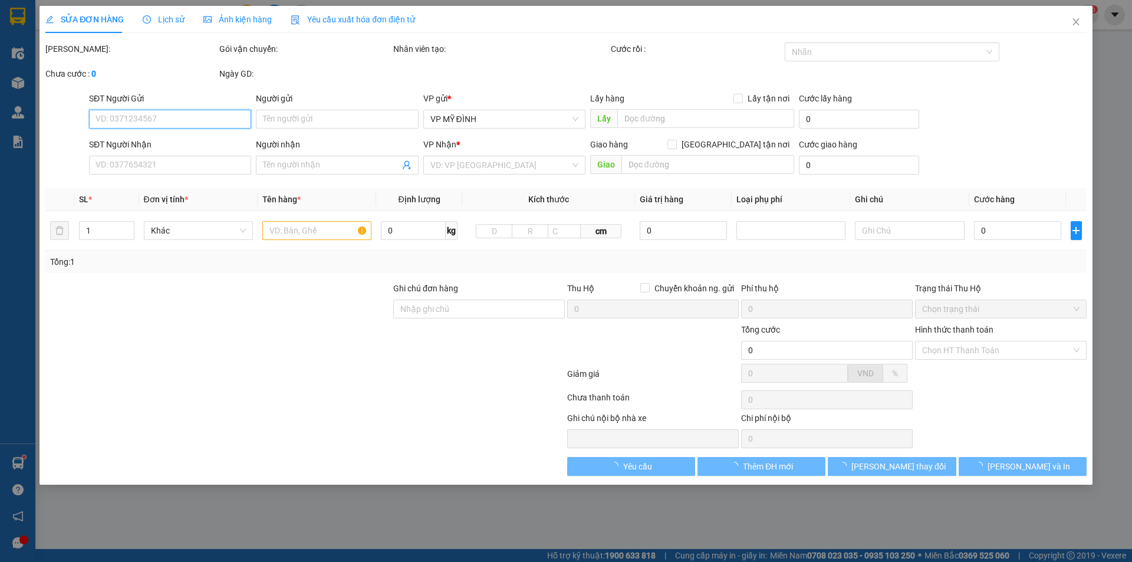
type input "chị thủy0915149899"
checkbox input "true"
type input "MĐ"
type input "40.000"
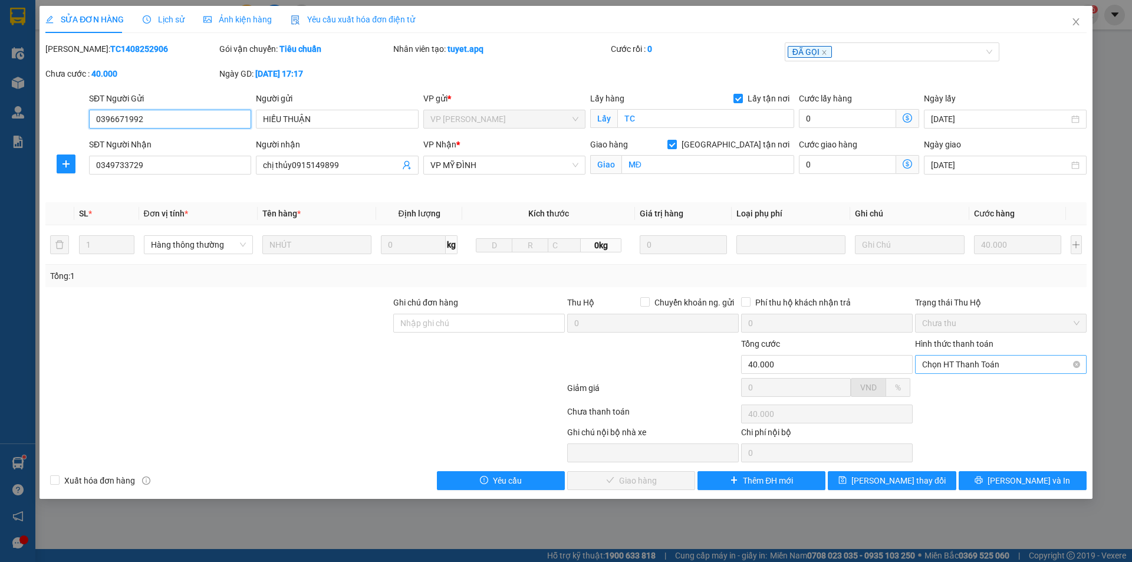
click at [959, 361] on span "Chọn HT Thanh Toán" at bounding box center [1000, 365] width 157 height 18
click at [965, 390] on div "Tại văn phòng" at bounding box center [1000, 388] width 157 height 13
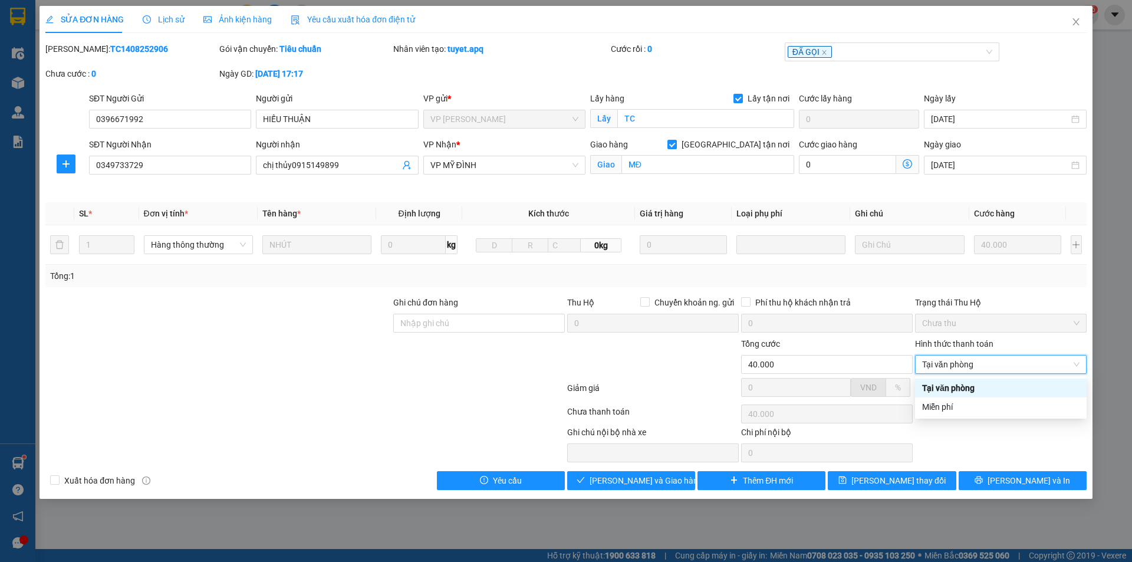
type input "0"
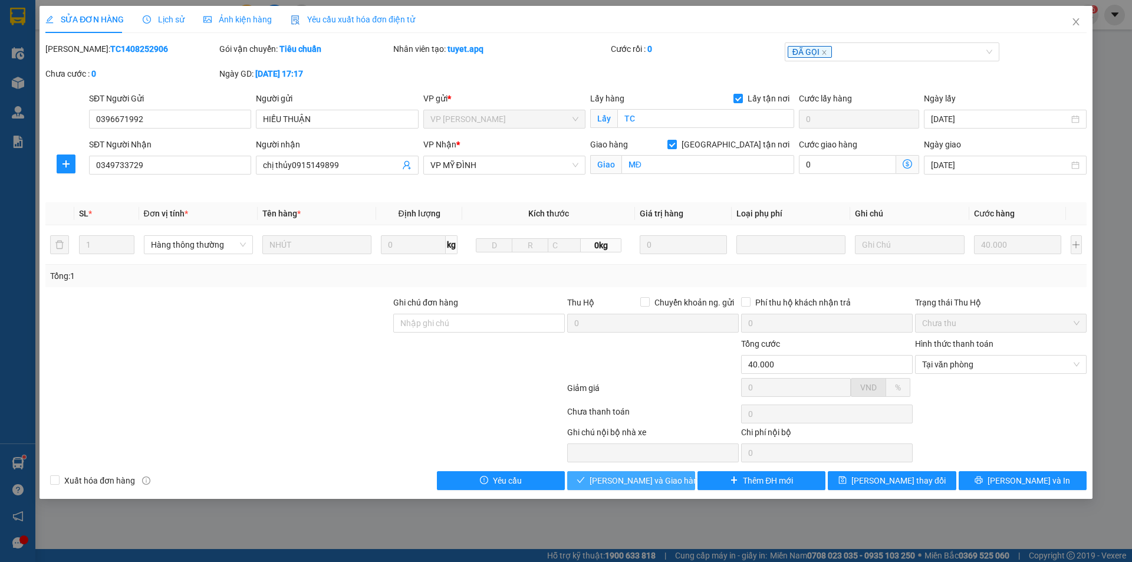
click at [636, 473] on button "[PERSON_NAME] và Giao hàng" at bounding box center [631, 480] width 128 height 19
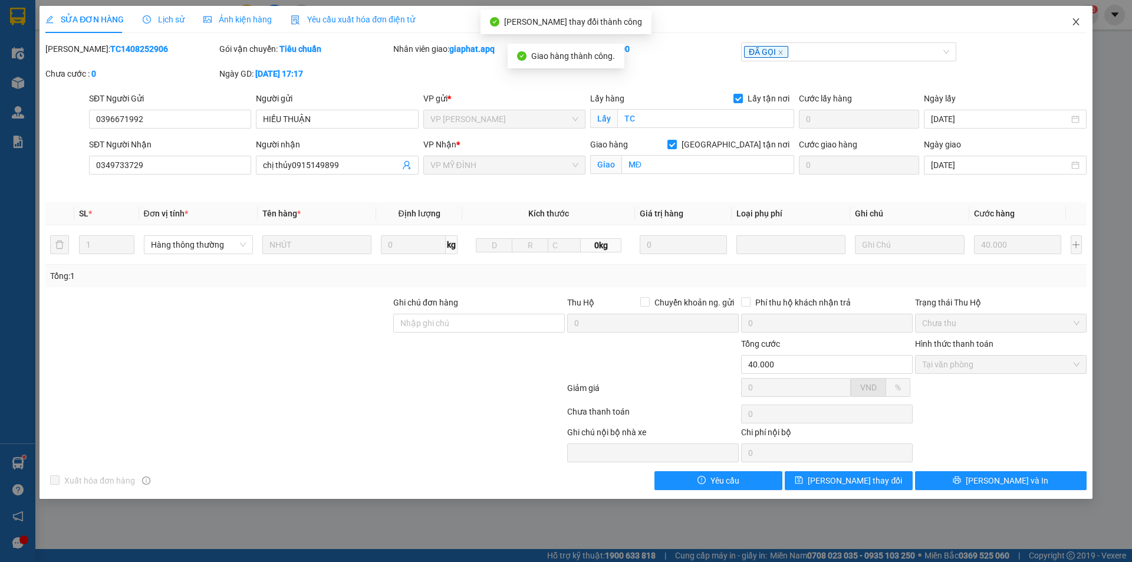
click at [1074, 24] on icon "close" at bounding box center [1076, 21] width 9 height 9
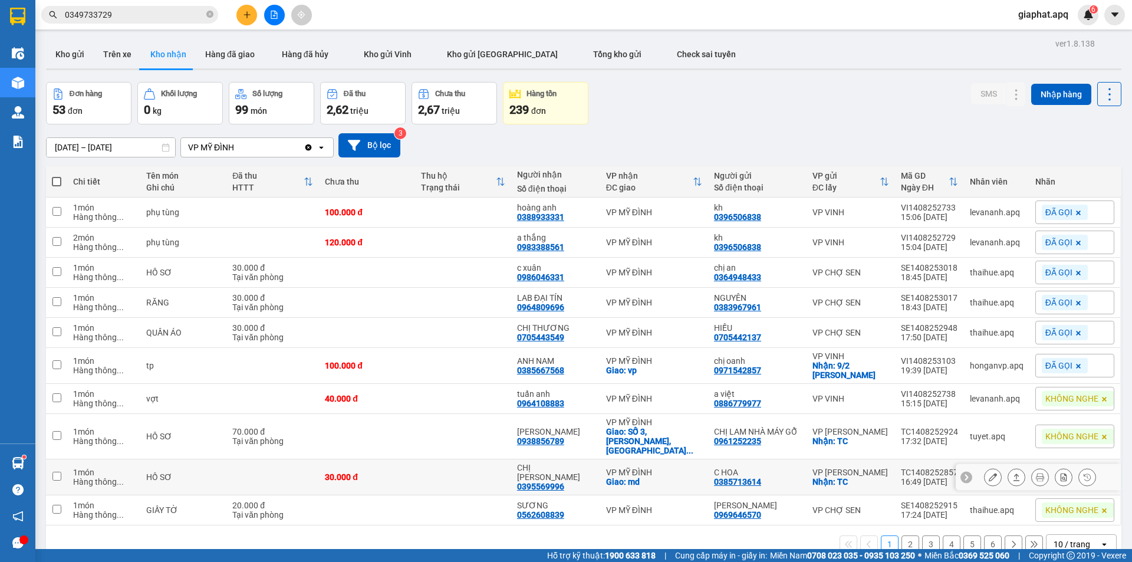
scroll to position [54, 0]
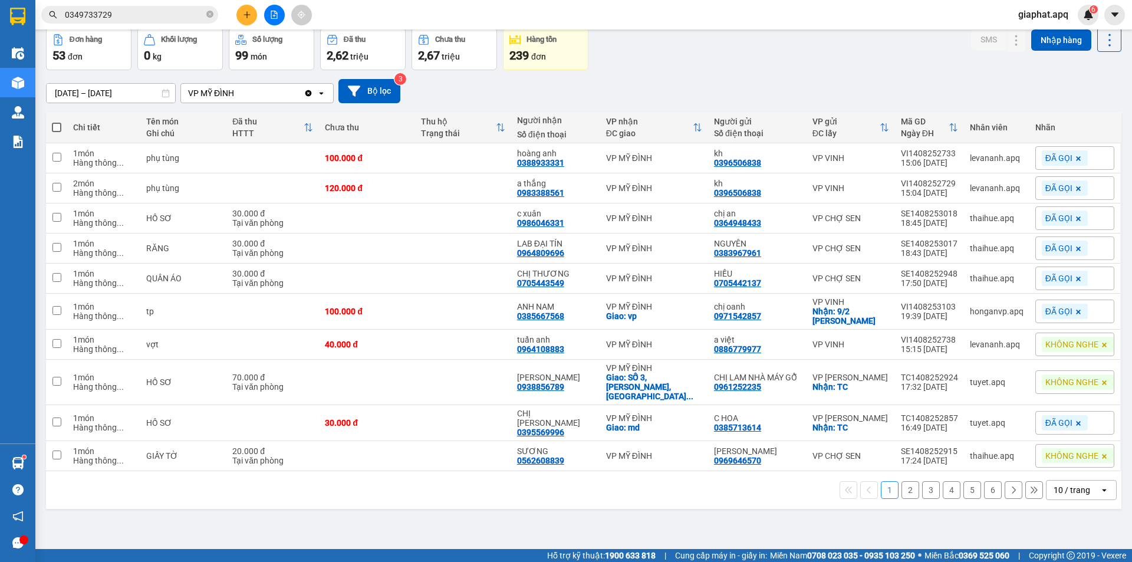
click at [1063, 451] on span "KHÔNG NGHE" at bounding box center [1072, 456] width 53 height 11
click at [902, 404] on div "ĐÃ GỌI" at bounding box center [896, 406] width 34 height 15
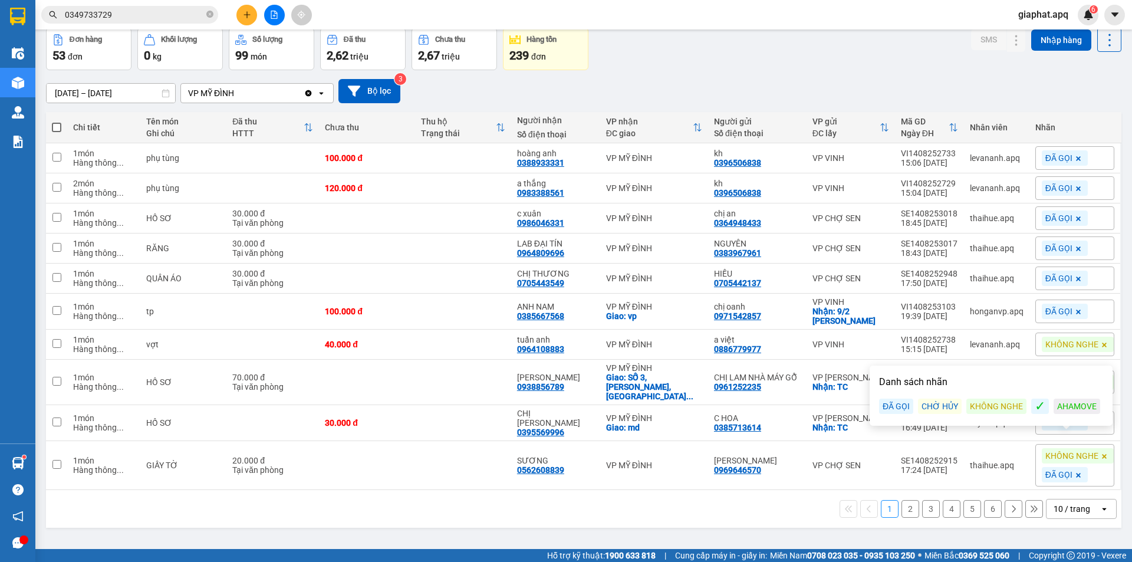
click at [755, 524] on div "ver 1.8.138 Kho gửi Trên xe Kho nhận Hàng đã giao Hàng đã hủy Kho gửi Vinh Kho …" at bounding box center [583, 262] width 1085 height 562
click at [1099, 340] on span at bounding box center [1105, 344] width 12 height 15
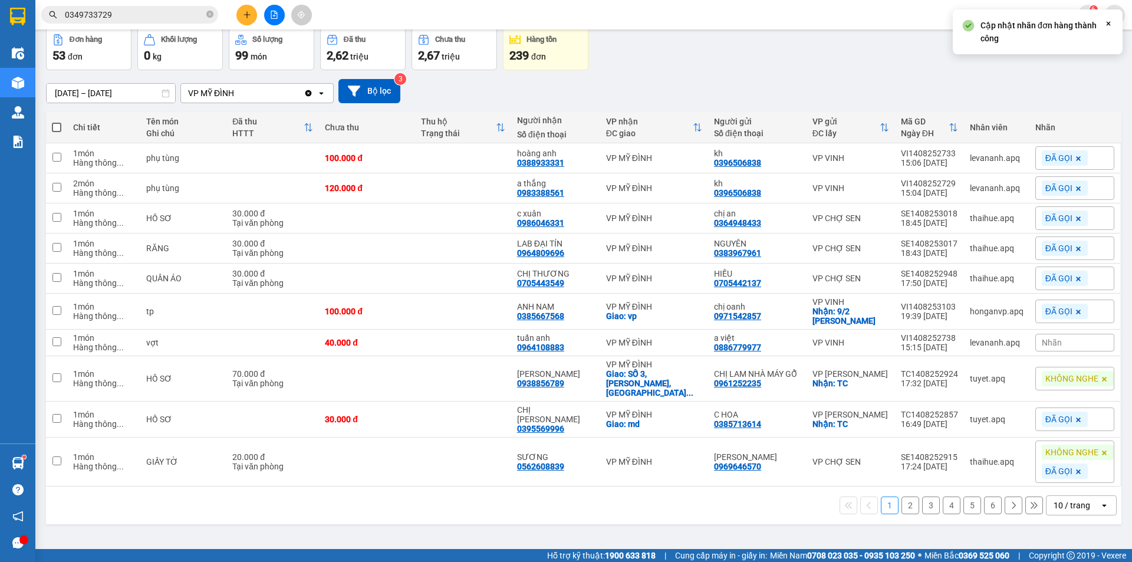
click at [1049, 338] on span "Nhãn" at bounding box center [1052, 342] width 20 height 9
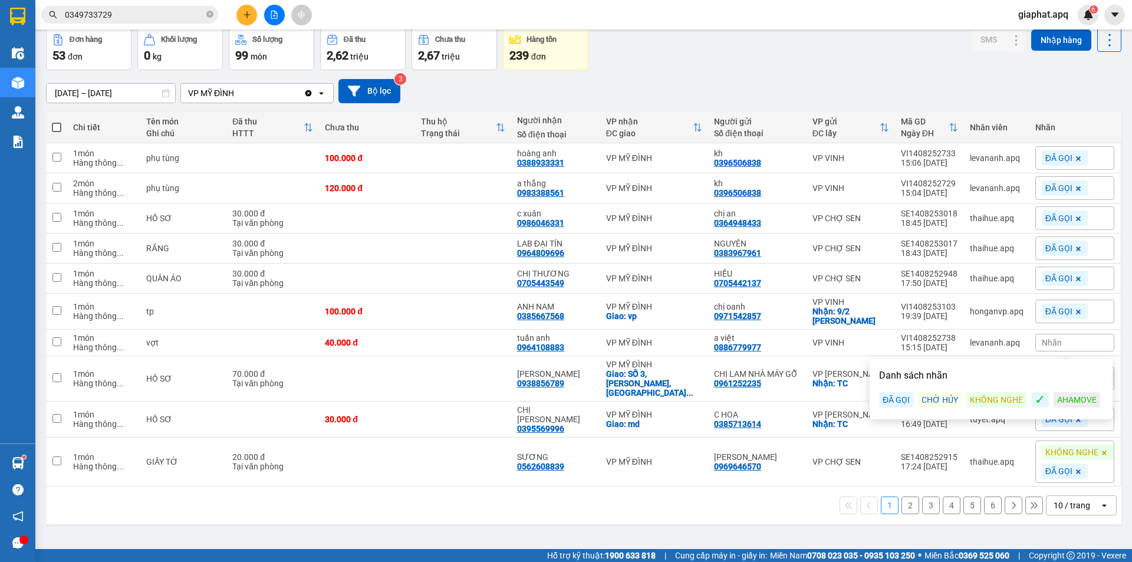
click at [902, 397] on div "ĐÃ GỌI" at bounding box center [896, 399] width 34 height 15
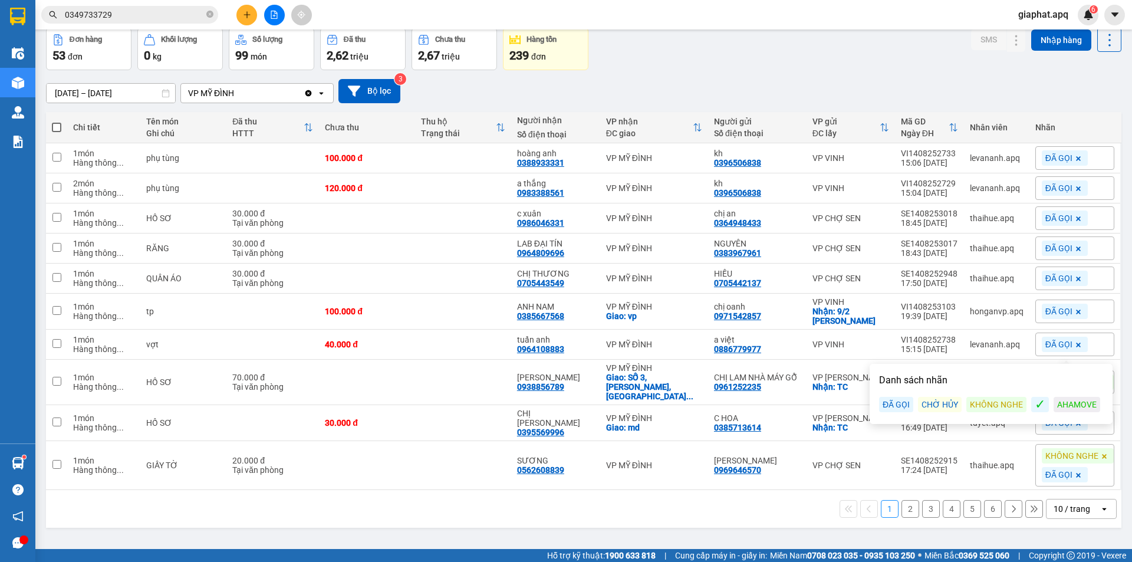
click at [861, 75] on div "15/08/2025 – 15/08/2025 Press the down arrow key to interact with the calendar …" at bounding box center [584, 91] width 1076 height 42
click at [922, 500] on button "3" at bounding box center [931, 509] width 18 height 18
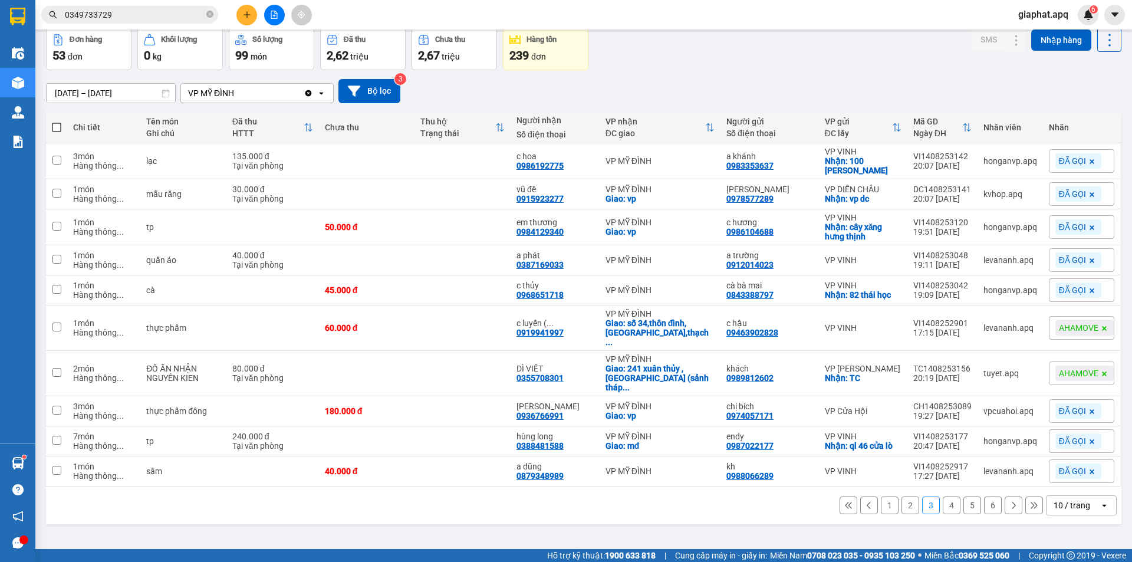
click at [902, 497] on button "2" at bounding box center [911, 506] width 18 height 18
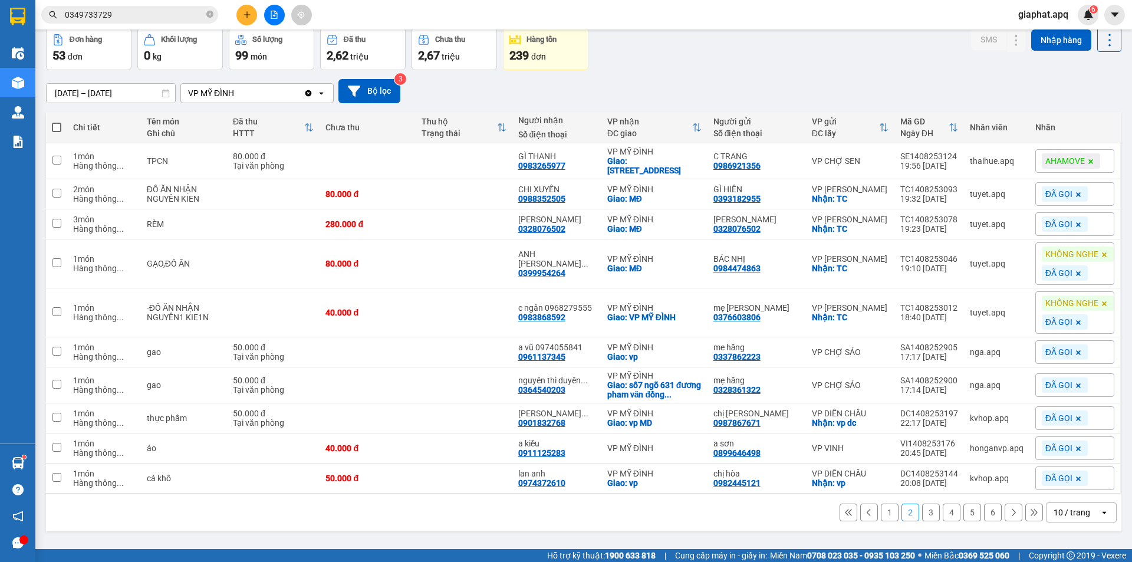
click at [984, 521] on button "6" at bounding box center [993, 513] width 18 height 18
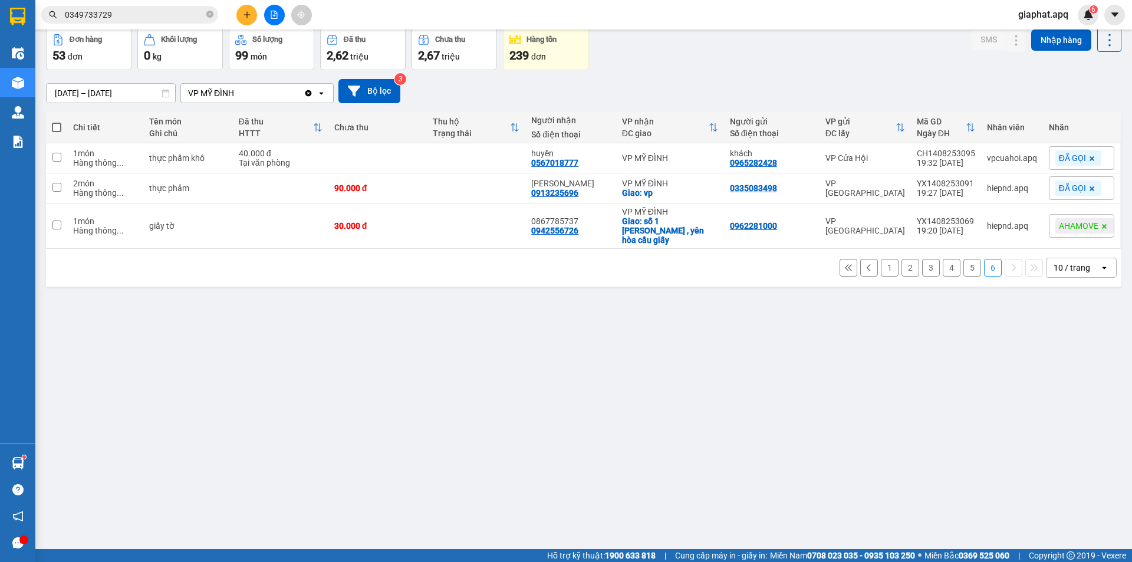
click at [969, 259] on button "5" at bounding box center [973, 268] width 18 height 18
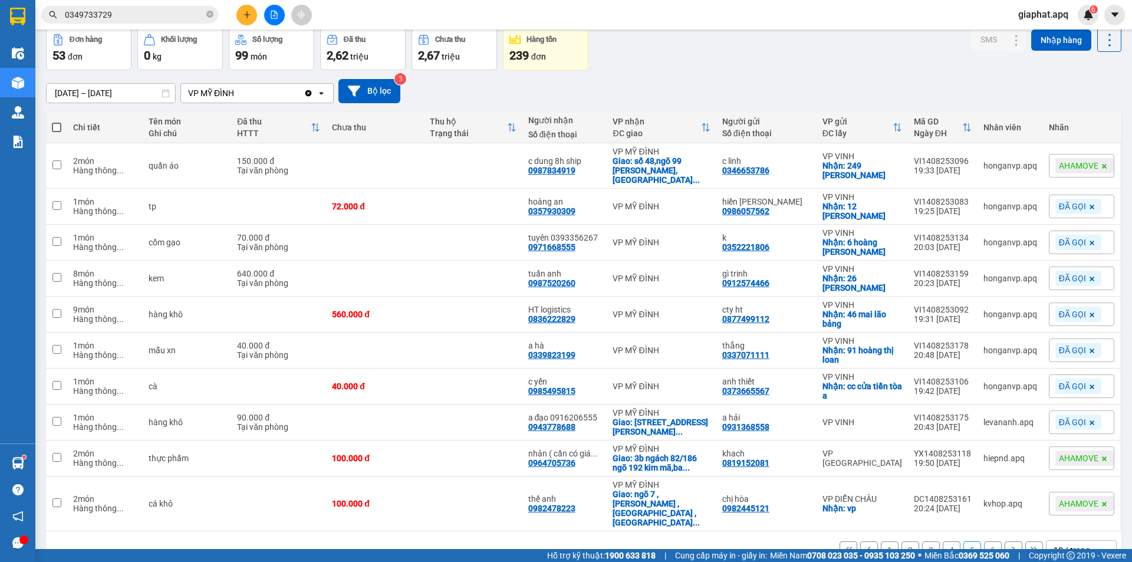
click at [943, 541] on button "4" at bounding box center [952, 550] width 18 height 18
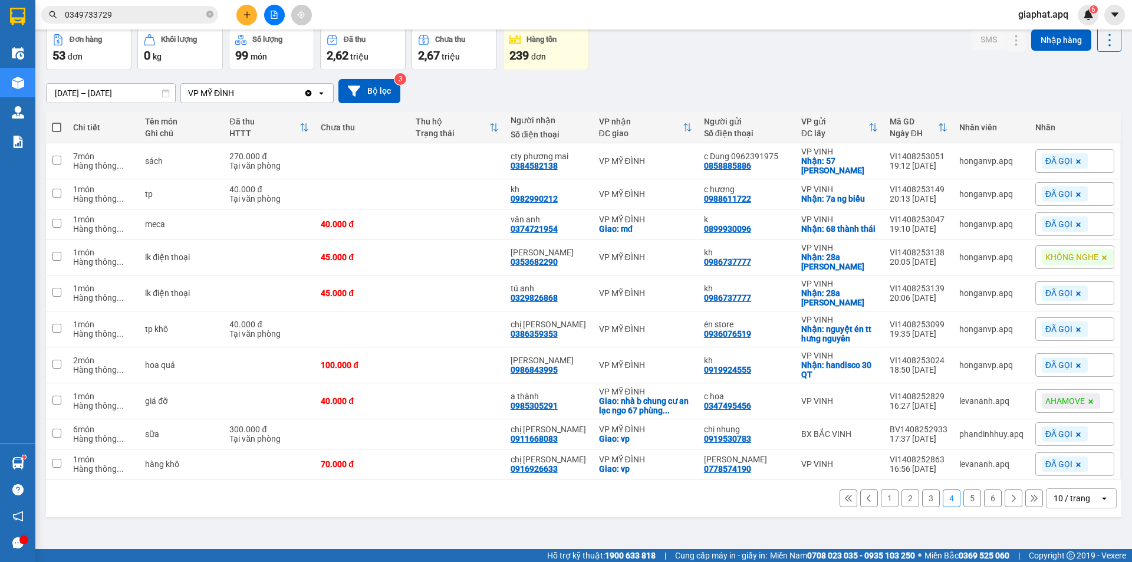
click at [1102, 257] on icon at bounding box center [1104, 257] width 5 height 5
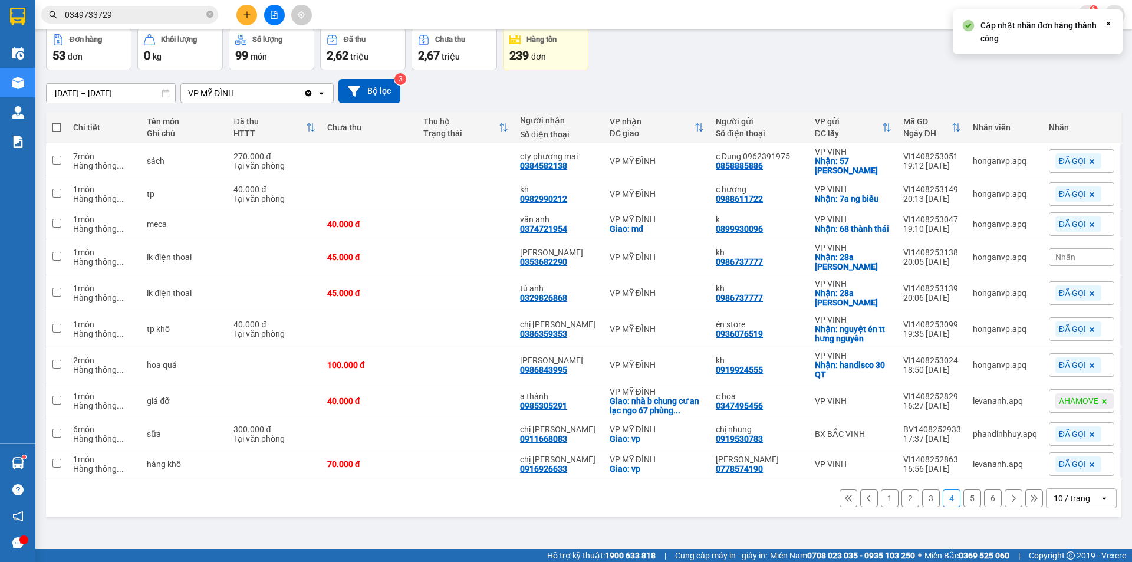
click at [1093, 257] on div "Nhãn" at bounding box center [1081, 257] width 65 height 18
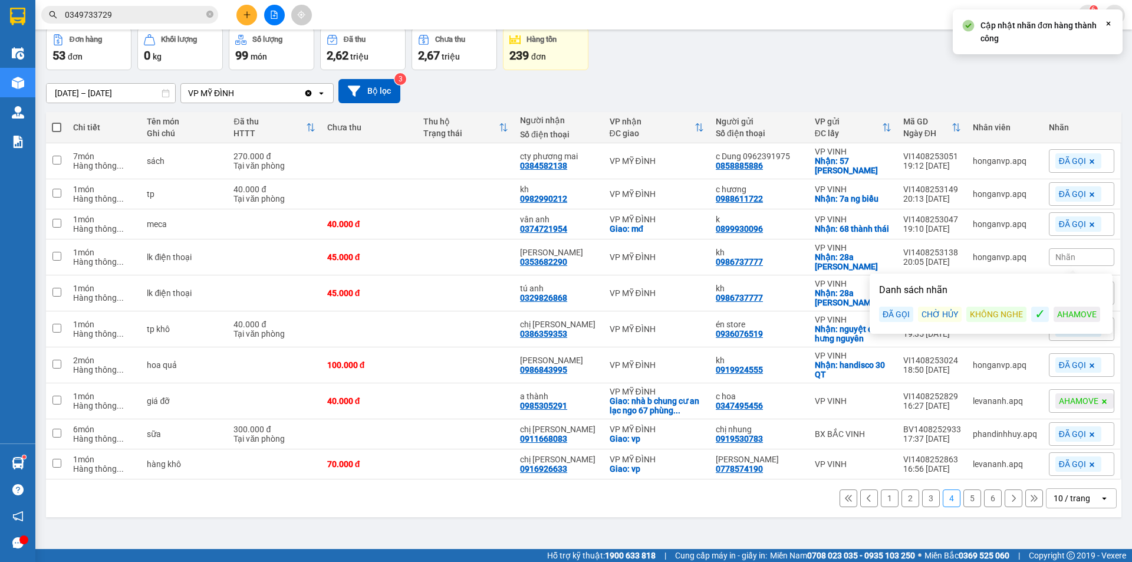
click at [889, 313] on div "ĐÃ GỌI" at bounding box center [896, 314] width 34 height 15
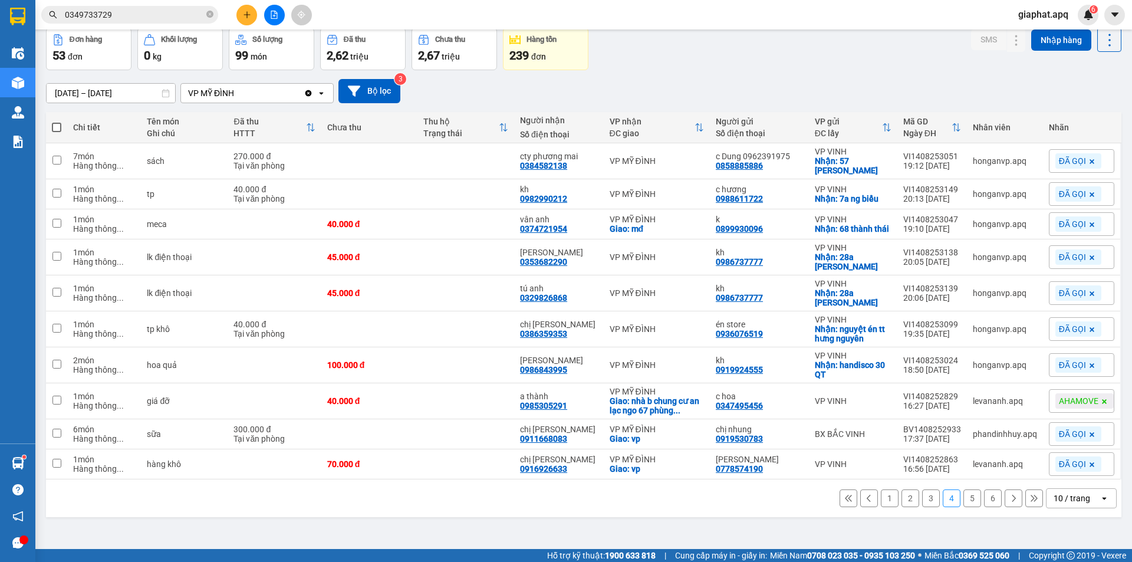
click at [767, 53] on div "Đơn hàng 53 đơn Khối lượng 0 kg Số lượng 99 món Đã thu 2,62 triệu Chưa thu 2,67…" at bounding box center [584, 49] width 1076 height 42
click at [207, 16] on icon "close-circle" at bounding box center [209, 14] width 7 height 7
click at [245, 15] on icon "plus" at bounding box center [247, 15] width 8 height 8
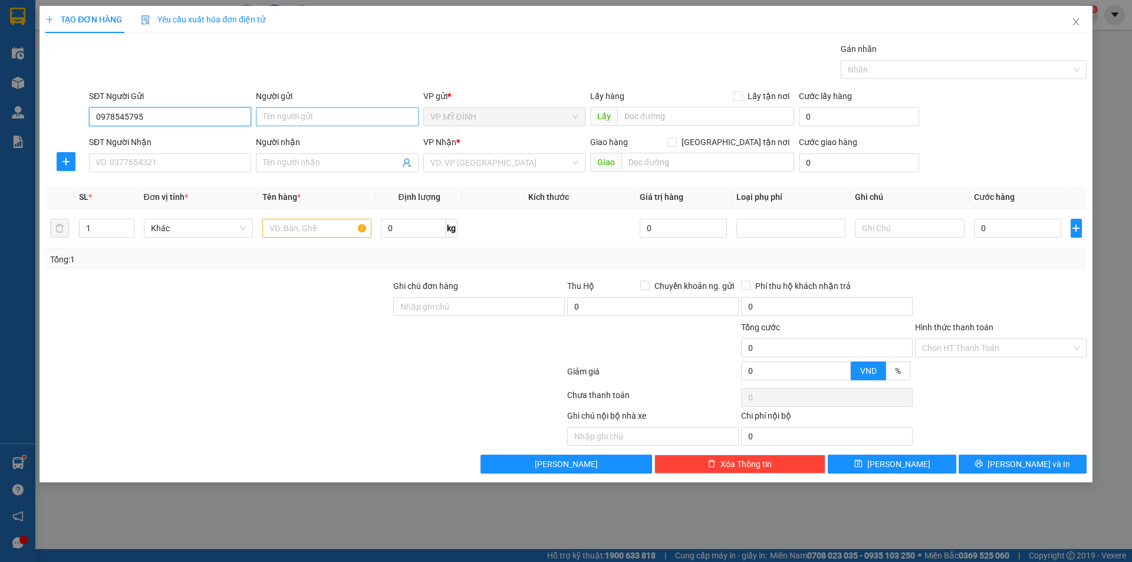
type input "0978545795"
click at [276, 120] on input "Người gửi" at bounding box center [337, 116] width 162 height 19
type input "khách"
click at [169, 160] on input "SĐT Người Nhận" at bounding box center [170, 162] width 162 height 19
type input "0987745268"
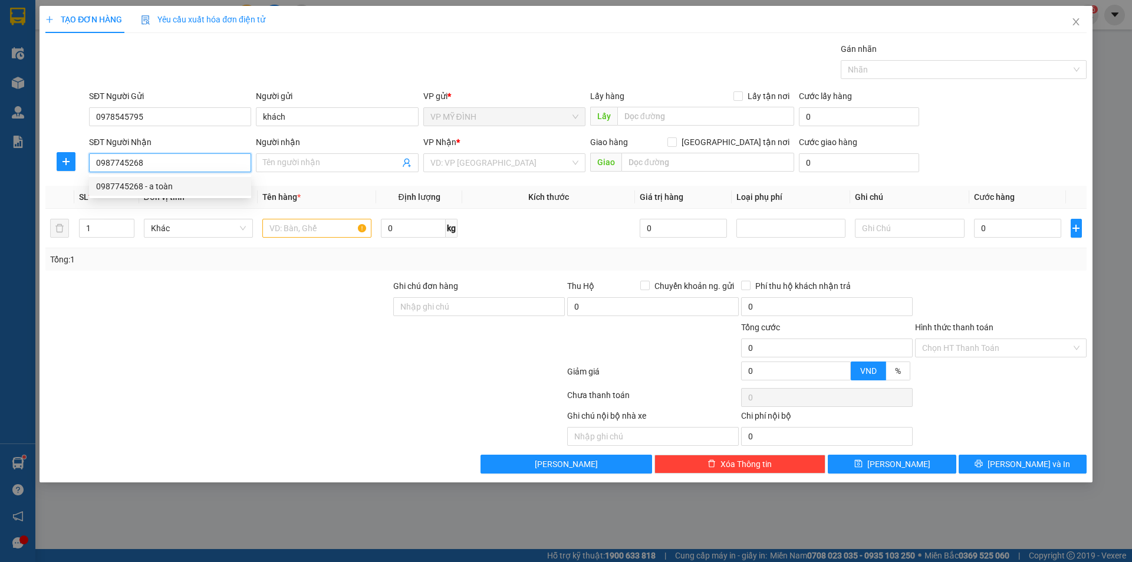
click at [160, 182] on div "0987745268 - a toàn" at bounding box center [170, 186] width 148 height 13
type input "a toàn"
checkbox input "true"
type input "vp"
checkbox input "true"
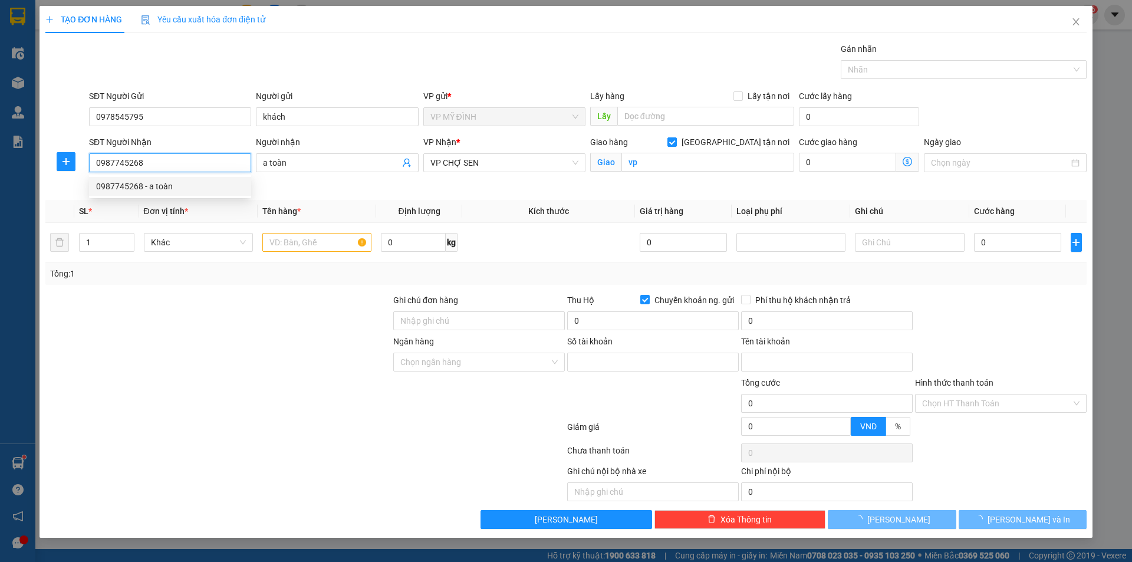
type input "5790199088888"
type input "nguyễn phí nam"
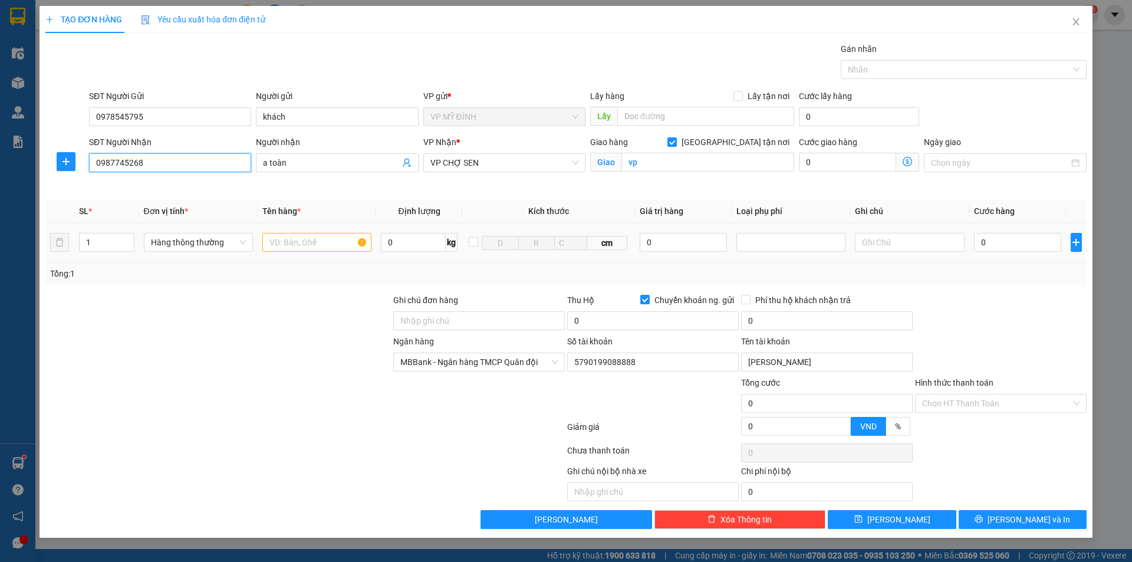
type input "0987745268"
click at [297, 244] on input "text" at bounding box center [316, 242] width 109 height 19
type input "thực phẩm"
type input "2"
click at [131, 238] on span "up" at bounding box center [127, 239] width 7 height 7
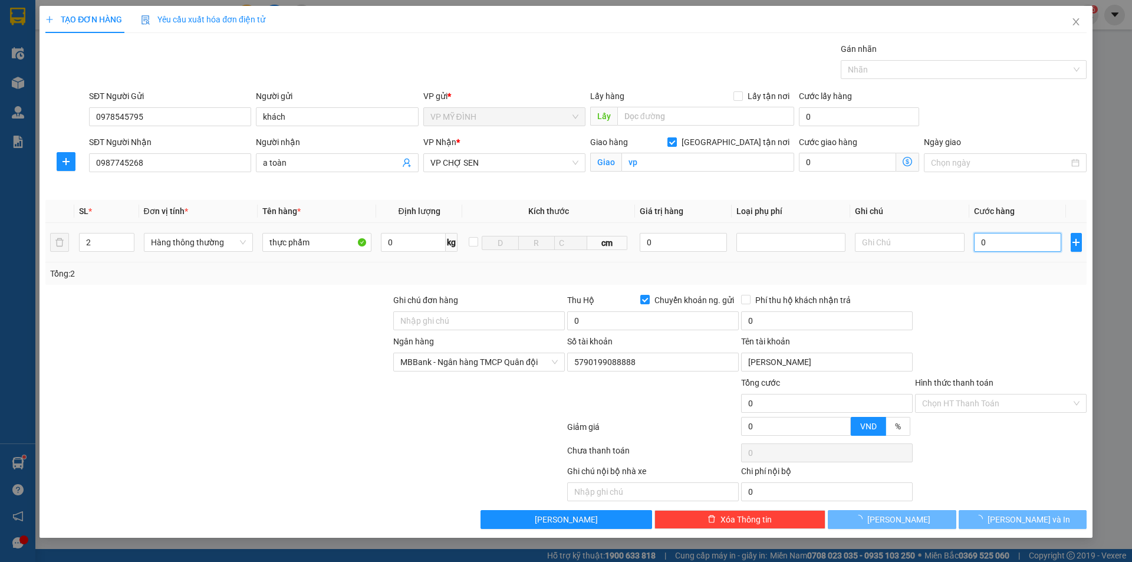
click at [1015, 249] on input "0" at bounding box center [1018, 242] width 88 height 19
type input "1"
type input "16"
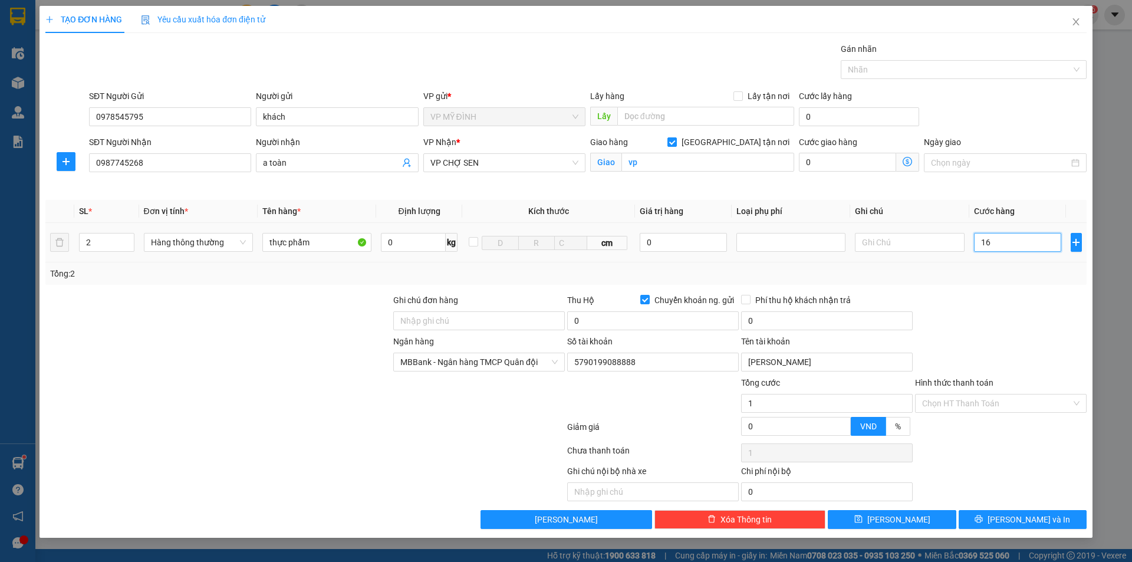
type input "16"
type input "160"
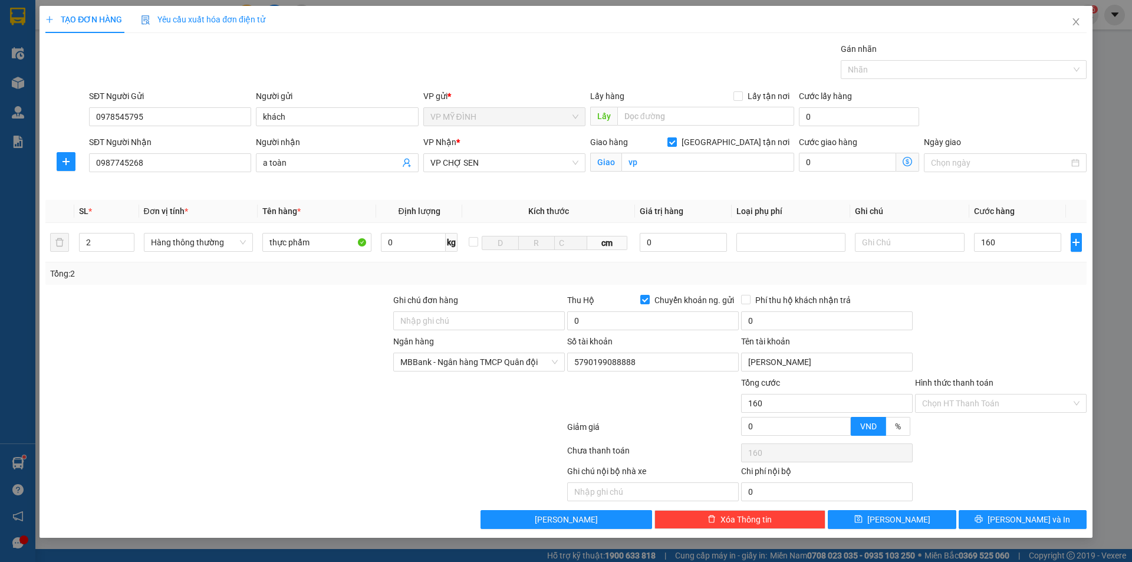
type input "160.000"
click at [1021, 318] on div at bounding box center [1001, 314] width 174 height 41
click at [988, 341] on div "Ngân hàng MBBank - Ngân hàng TMCP Quân đội Số tài khoản 5790199088888 Tên tài k…" at bounding box center [566, 355] width 1044 height 41
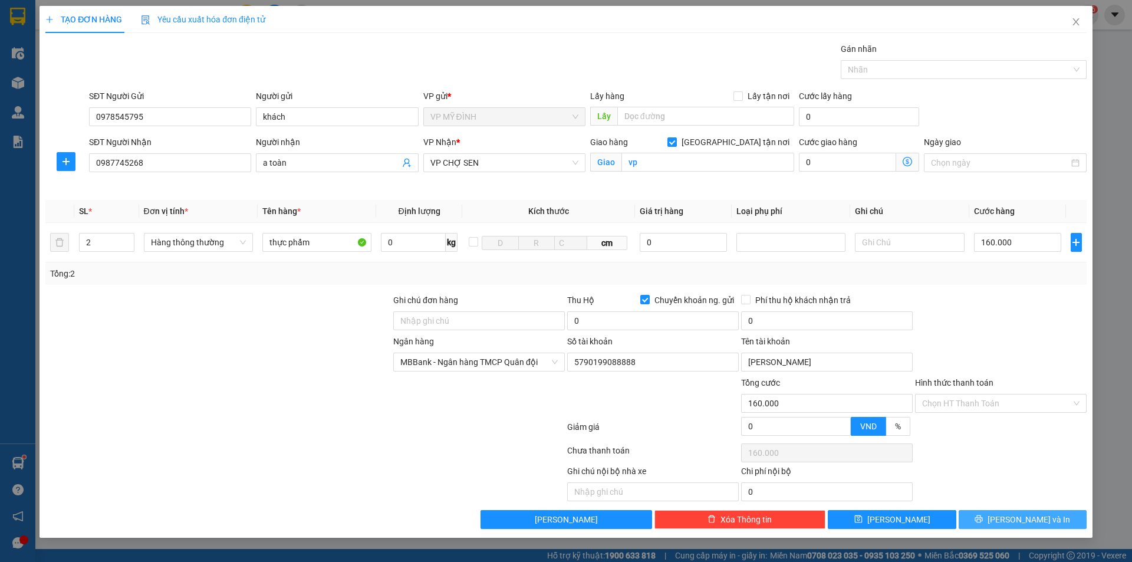
click at [999, 520] on button "[PERSON_NAME] và In" at bounding box center [1023, 519] width 128 height 19
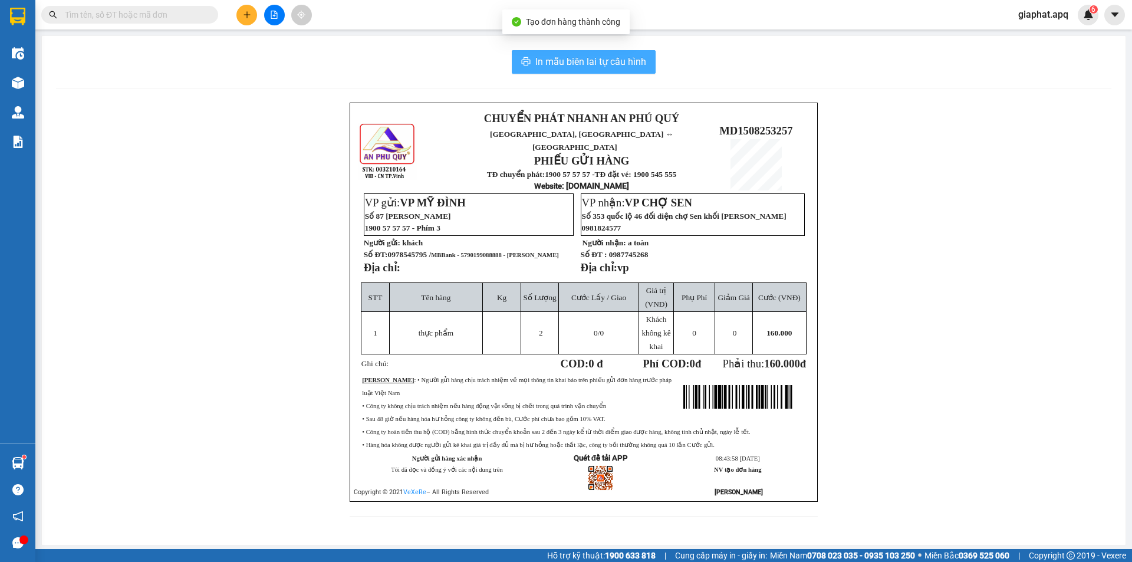
click at [576, 66] on span "In mẫu biên lai tự cấu hình" at bounding box center [590, 61] width 111 height 15
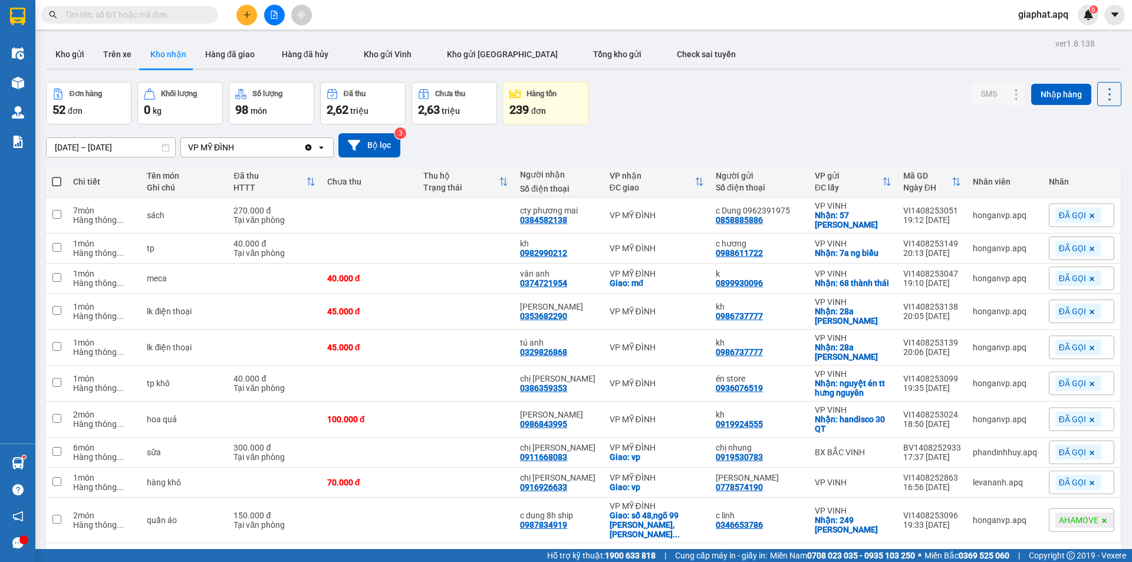
click at [650, 111] on div "Đơn hàng 52 đơn Khối lượng 0 kg Số lượng 98 món Đã thu 2,62 triệu Chưa thu 2,63…" at bounding box center [584, 103] width 1076 height 42
click at [82, 54] on button "Kho gửi" at bounding box center [70, 54] width 48 height 28
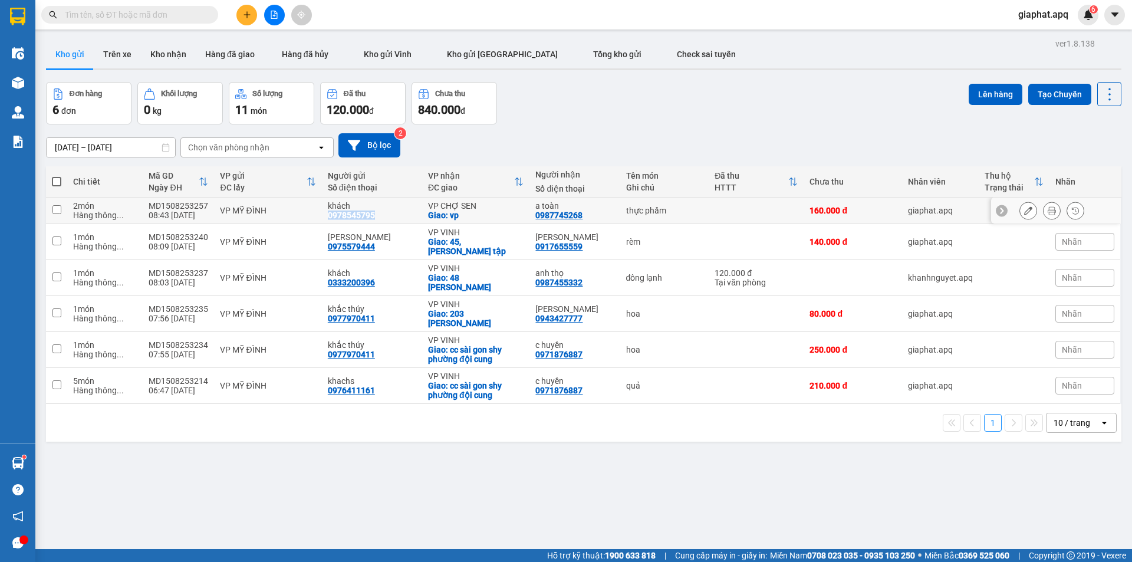
drag, startPoint x: 374, startPoint y: 216, endPoint x: 330, endPoint y: 213, distance: 43.7
click at [328, 215] on div "khách 0978545795" at bounding box center [372, 210] width 88 height 19
checkbox input "true"
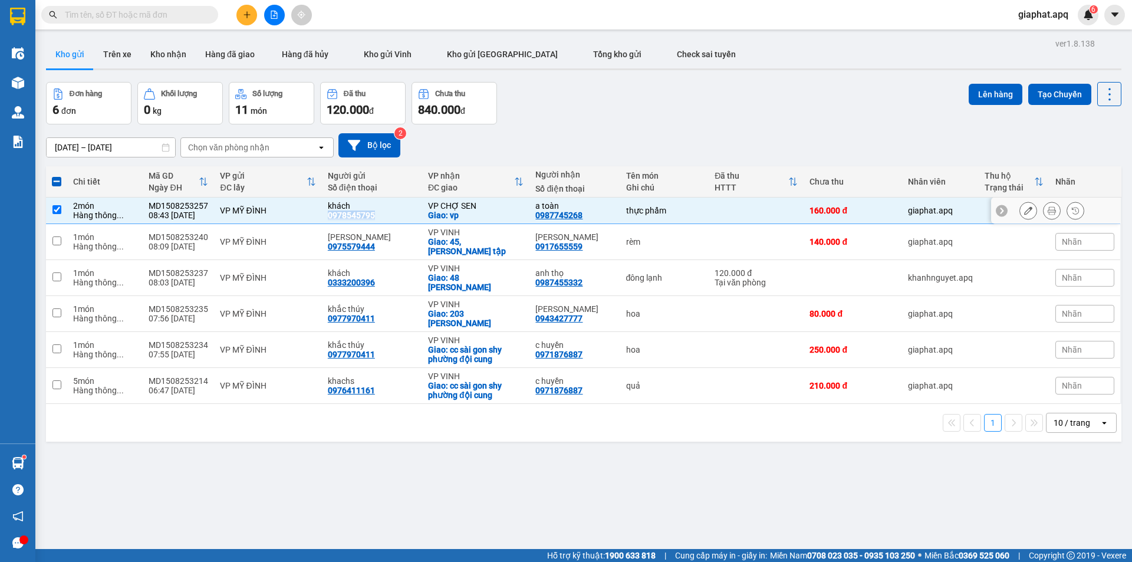
copy div "0978545795"
click at [247, 16] on icon "plus" at bounding box center [247, 14] width 1 height 6
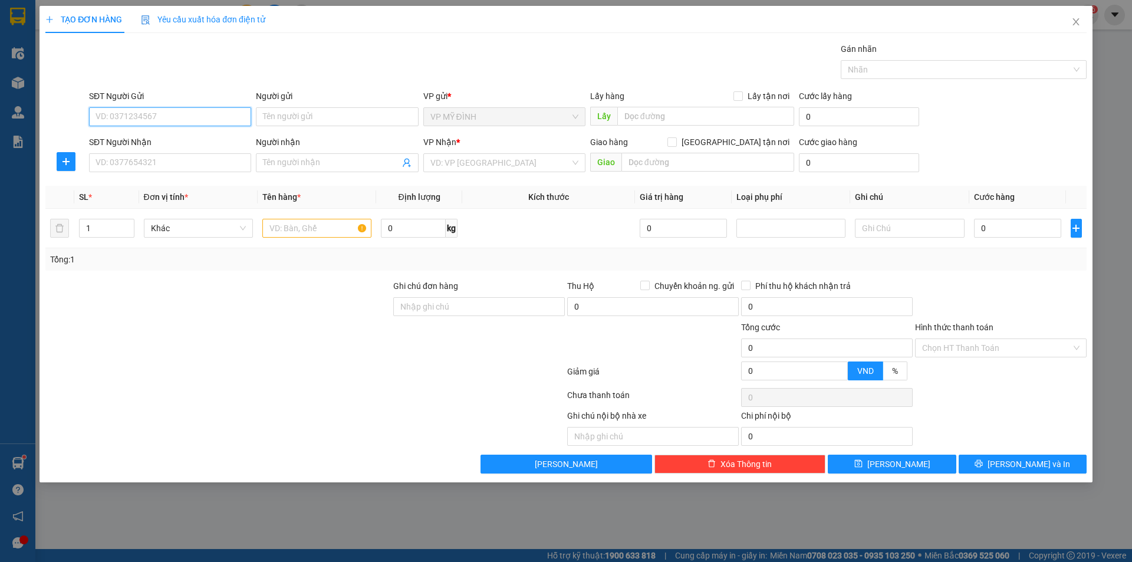
paste input "0978545795"
type input "0978545795"
click at [149, 139] on div "0978545795 - khách" at bounding box center [170, 140] width 148 height 13
type input "khách"
checkbox input "true"
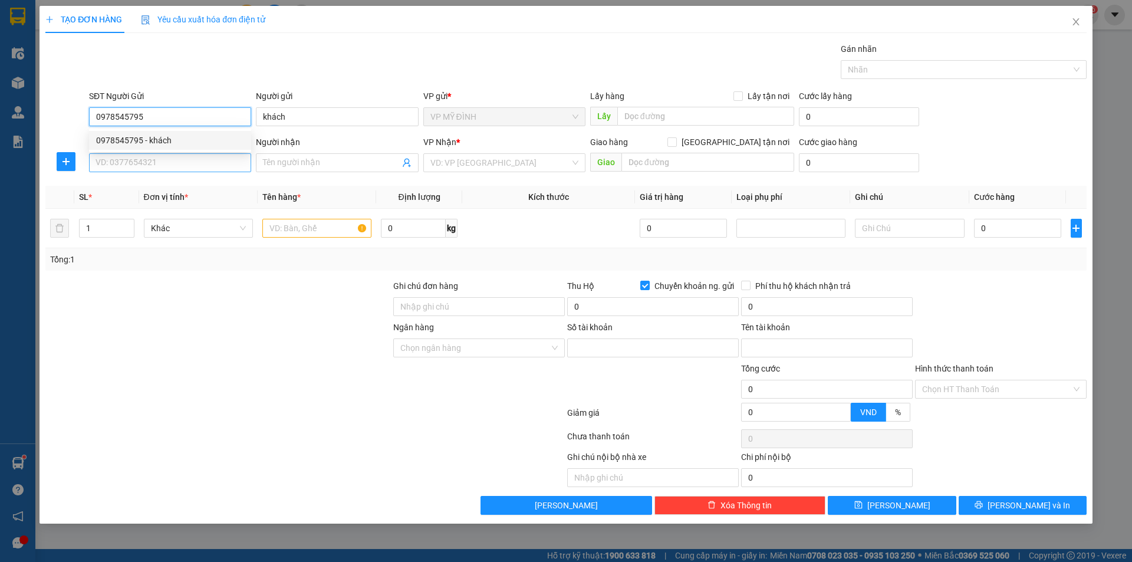
type input "5790199088888"
type input "nguyễn phí nam"
type input "0978545795"
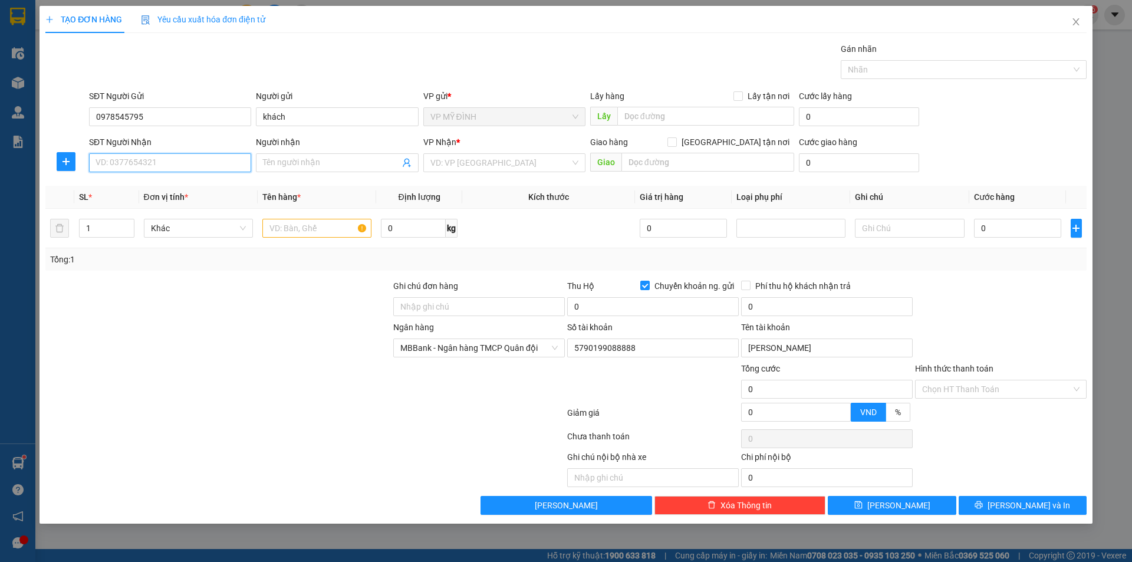
click at [170, 165] on input "SĐT Người Nhận" at bounding box center [170, 162] width 162 height 19
click at [982, 458] on div "Ghi chú nội bộ nhà xe Chi phí nội bộ 0" at bounding box center [566, 469] width 1044 height 37
click at [1075, 18] on icon "close" at bounding box center [1076, 21] width 9 height 9
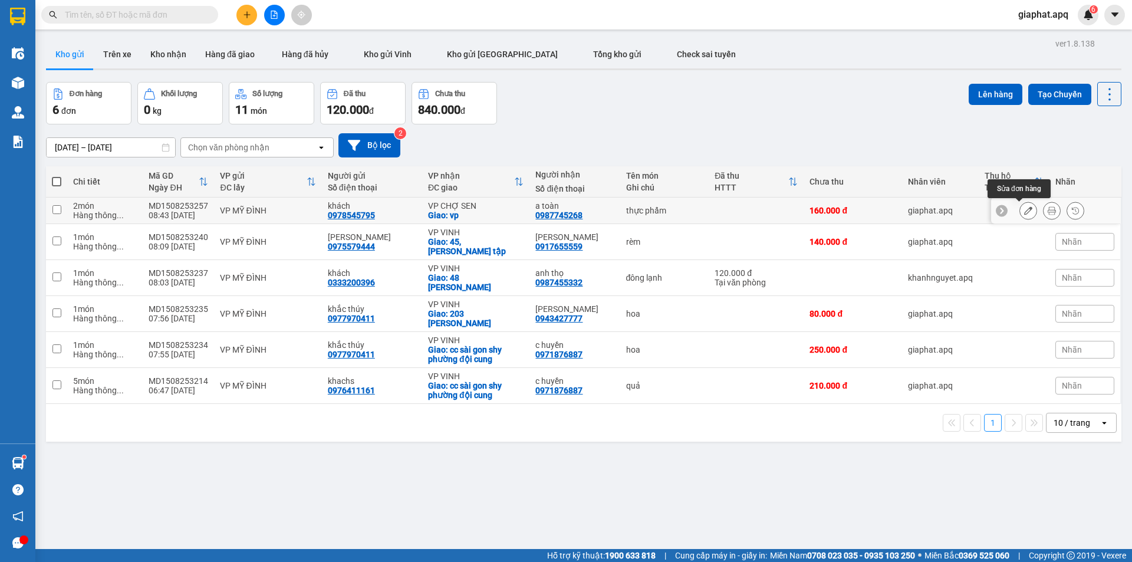
click at [1024, 211] on icon at bounding box center [1028, 210] width 8 height 8
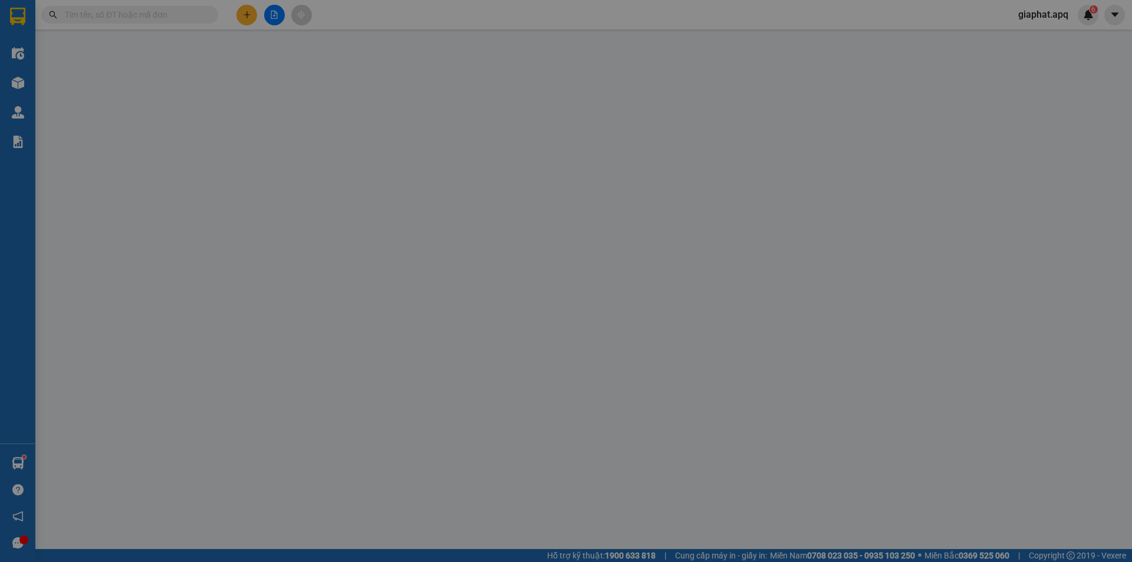
type input "0978545795"
type input "khách"
type input "0987745268"
type input "a toàn"
checkbox input "true"
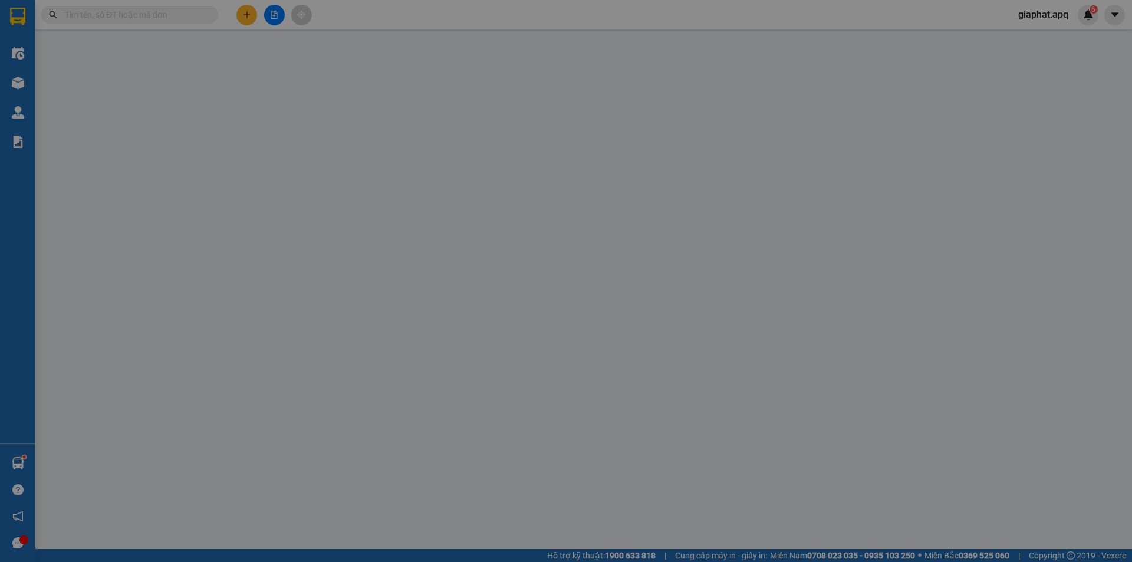
type input "vp"
checkbox input "true"
type input "160.000"
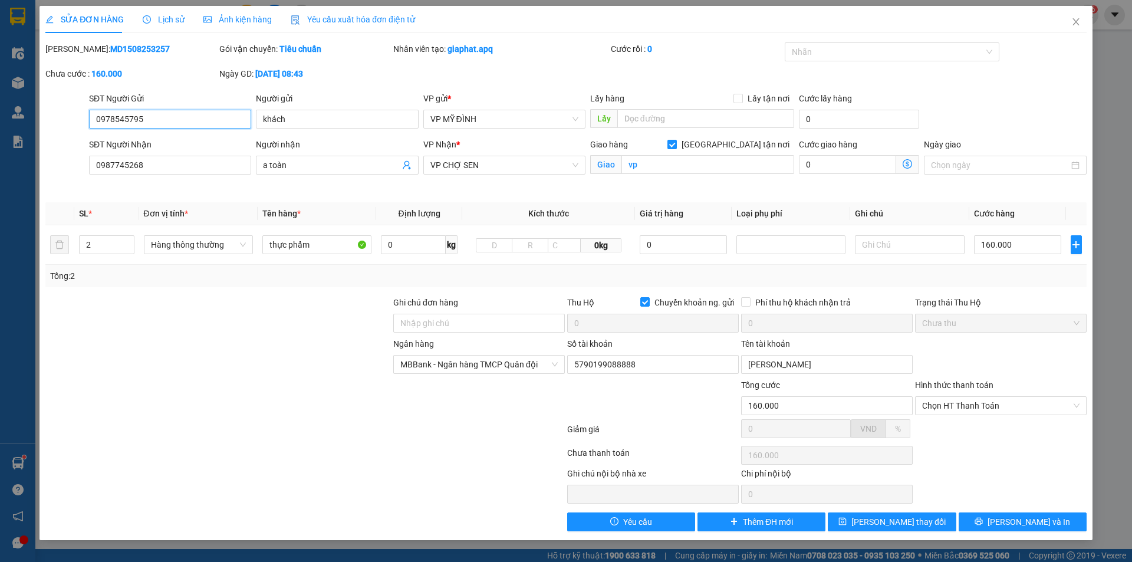
click at [136, 116] on input "0978545795" at bounding box center [170, 119] width 162 height 19
click at [140, 120] on input "0978545795" at bounding box center [170, 119] width 162 height 19
click at [136, 116] on input "0978545795" at bounding box center [170, 119] width 162 height 19
click at [173, 120] on input "0978545705" at bounding box center [170, 119] width 162 height 19
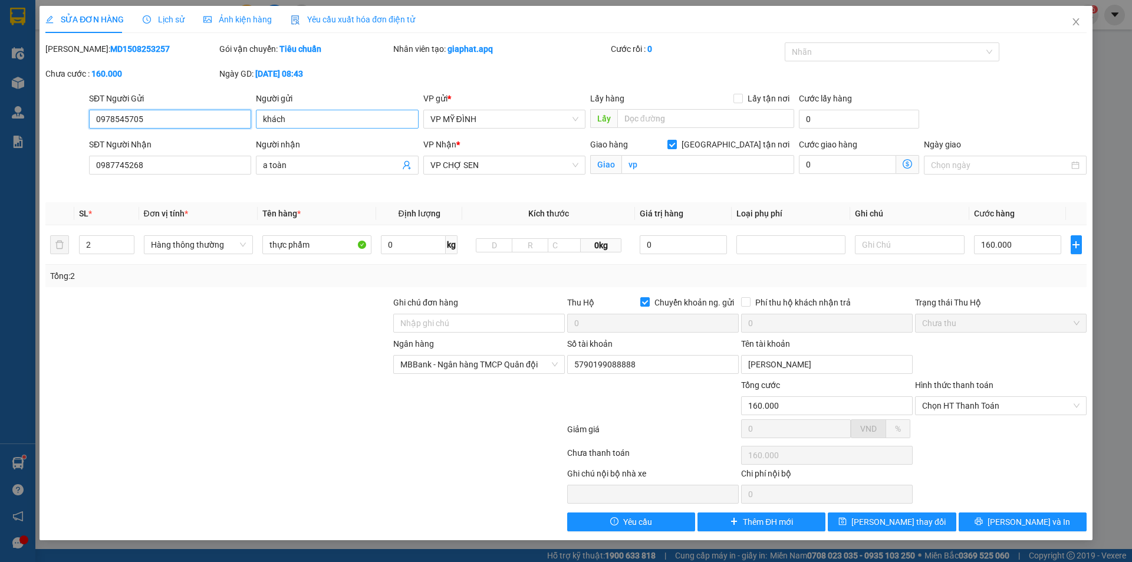
type input "0978545705"
click at [298, 120] on input "khách" at bounding box center [337, 119] width 162 height 19
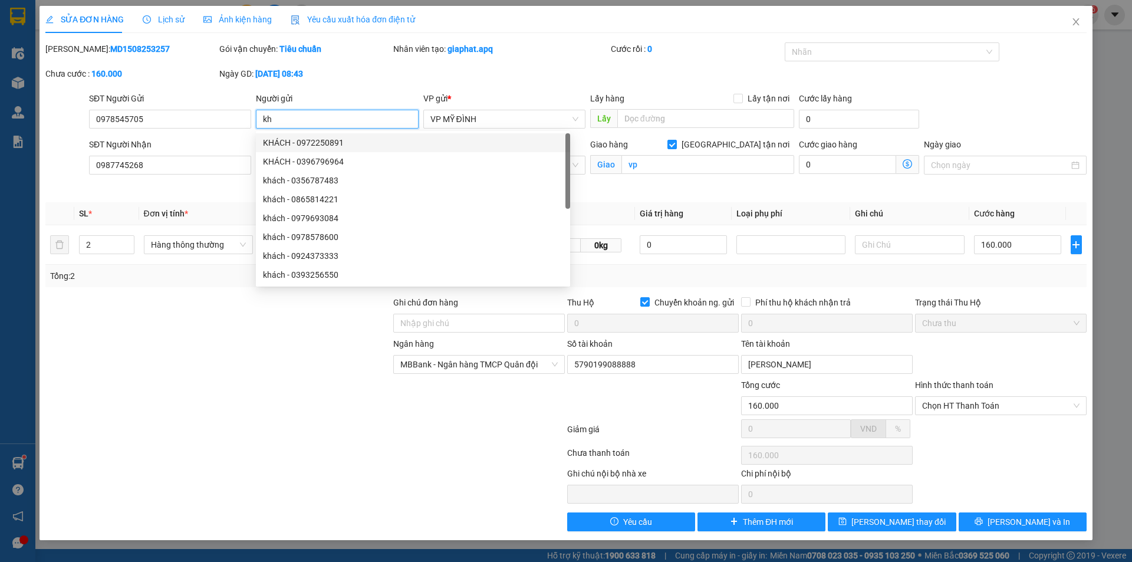
type input "k"
click at [205, 123] on input "0978545705" at bounding box center [170, 119] width 162 height 19
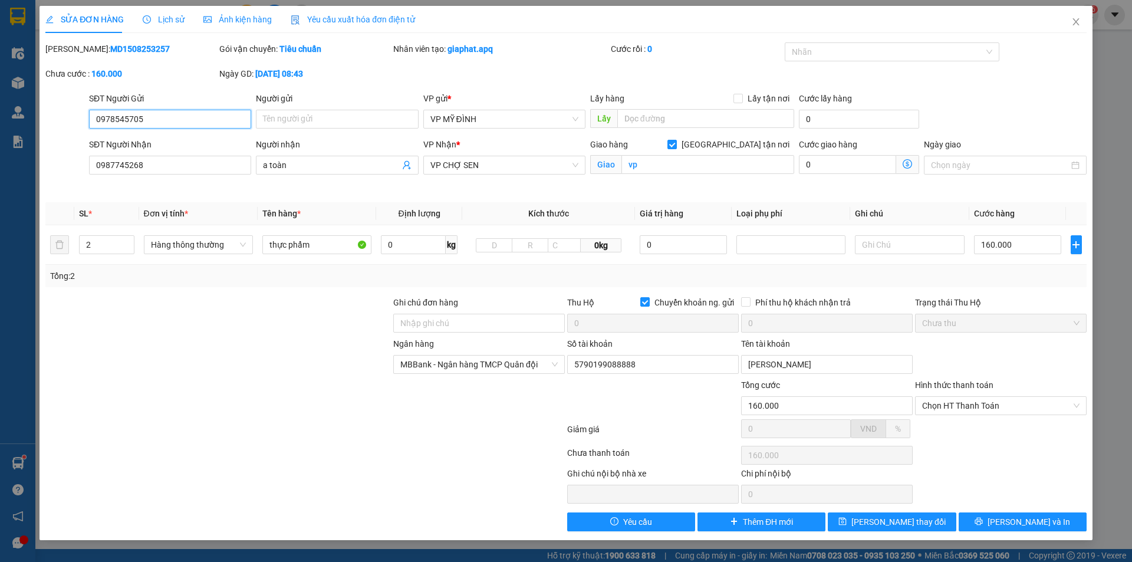
click at [195, 117] on input "0978545705" at bounding box center [170, 119] width 162 height 19
click at [279, 120] on input "Người gửi" at bounding box center [337, 119] width 162 height 19
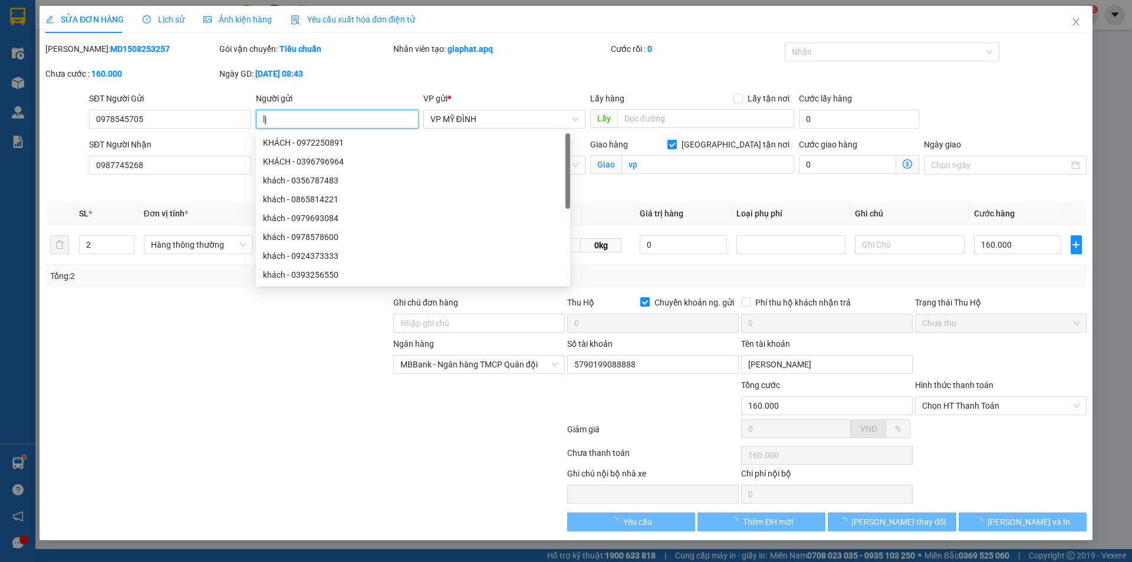
type input "l"
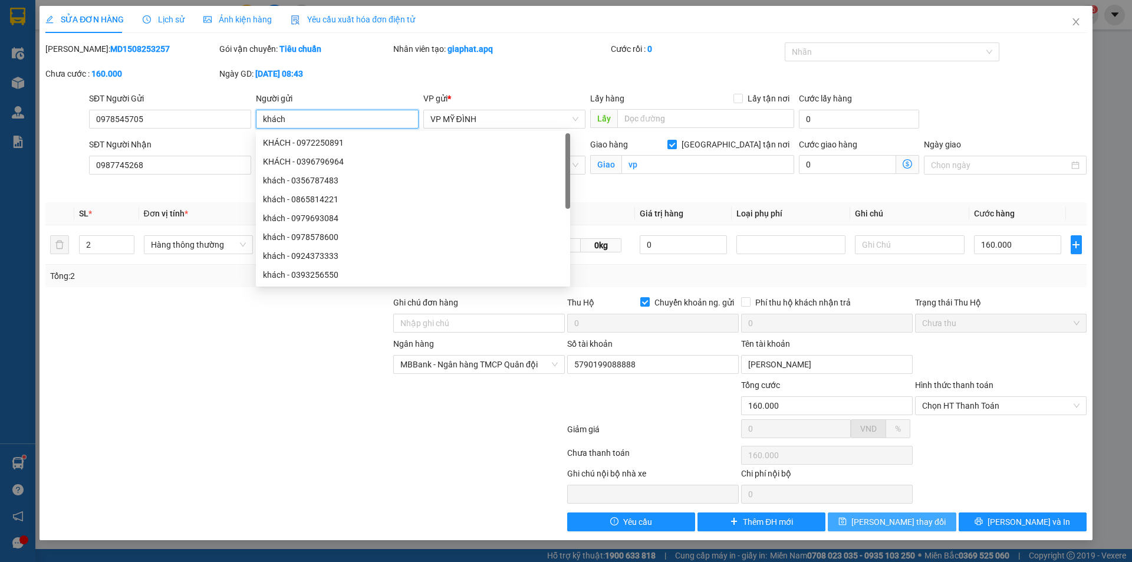
type input "khách"
click at [896, 520] on span "[PERSON_NAME] thay đổi" at bounding box center [899, 521] width 94 height 13
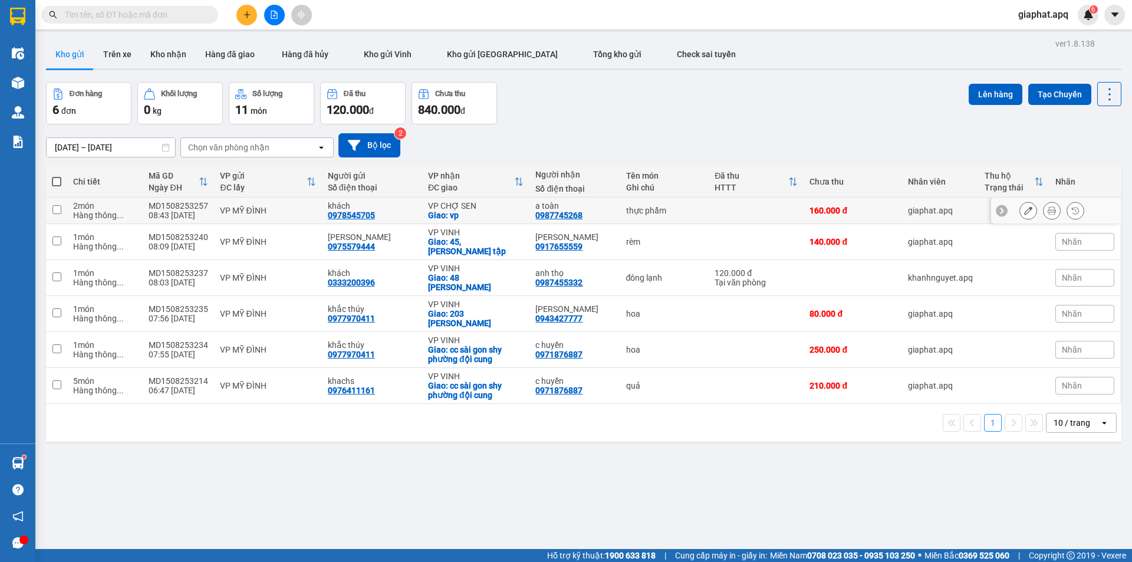
click at [1044, 209] on button at bounding box center [1052, 211] width 17 height 21
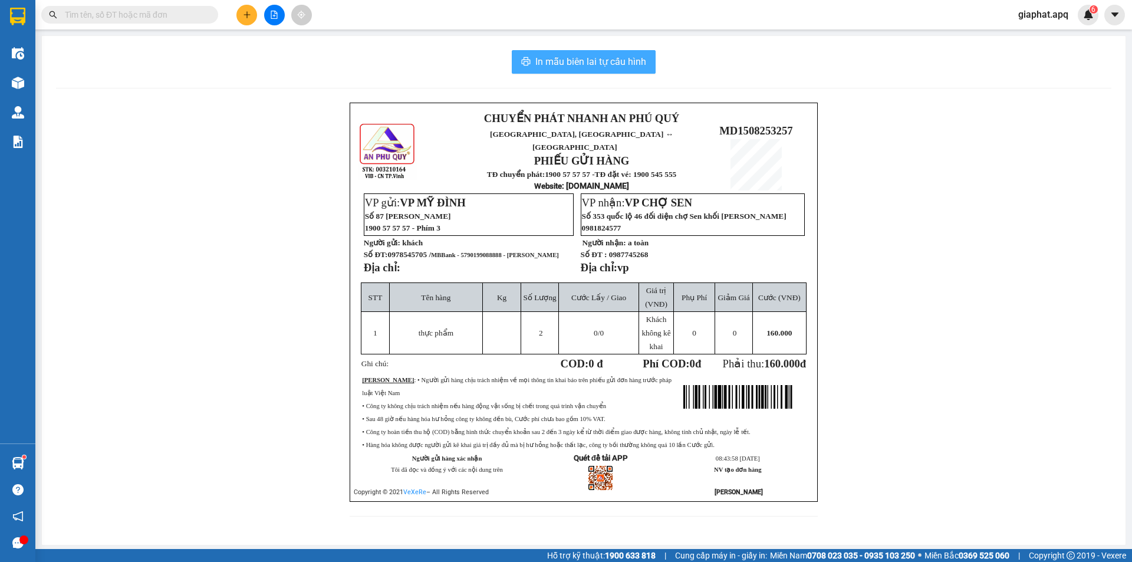
click at [557, 68] on span "In mẫu biên lai tự cấu hình" at bounding box center [590, 61] width 111 height 15
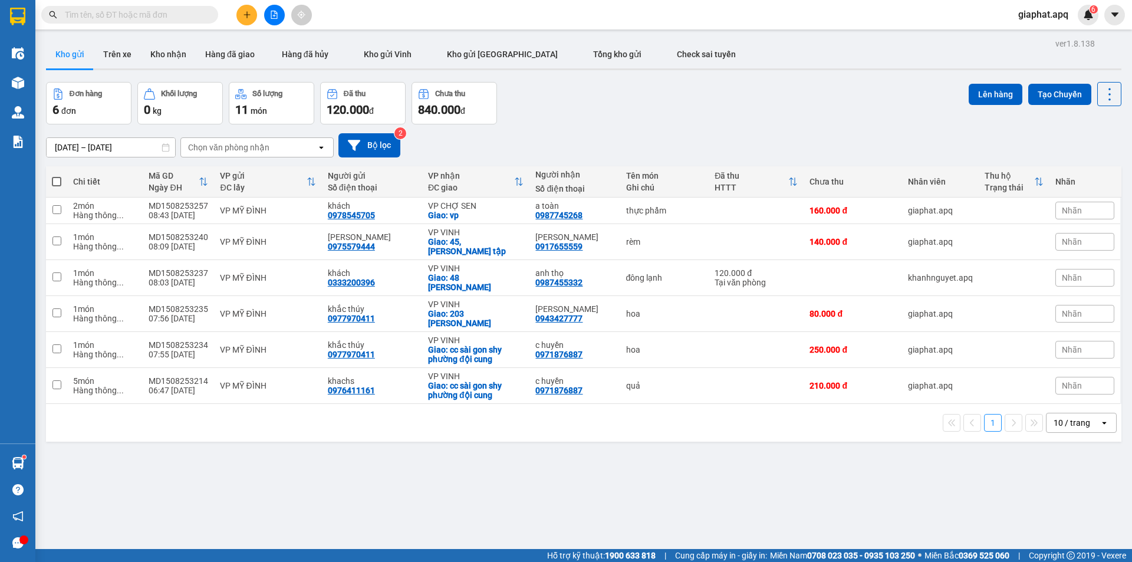
click at [628, 103] on div "Đơn hàng 6 đơn Khối lượng 0 kg Số lượng 11 món Đã thu 120.000 đ Chưa thu 840.00…" at bounding box center [584, 103] width 1076 height 42
click at [244, 10] on button at bounding box center [246, 15] width 21 height 21
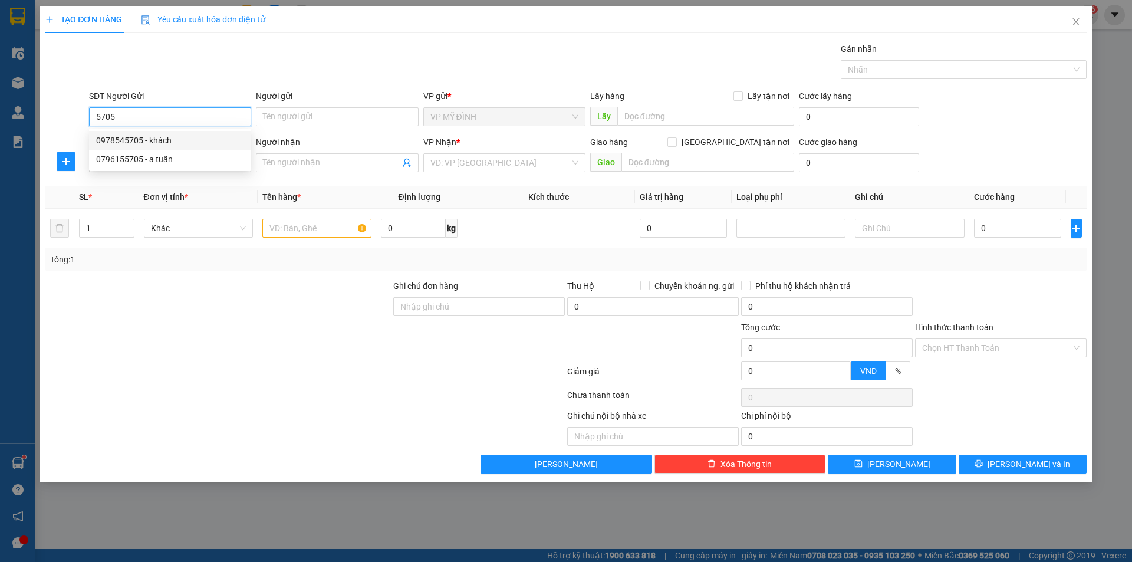
click at [139, 137] on div "0978545705 - khách" at bounding box center [170, 140] width 148 height 13
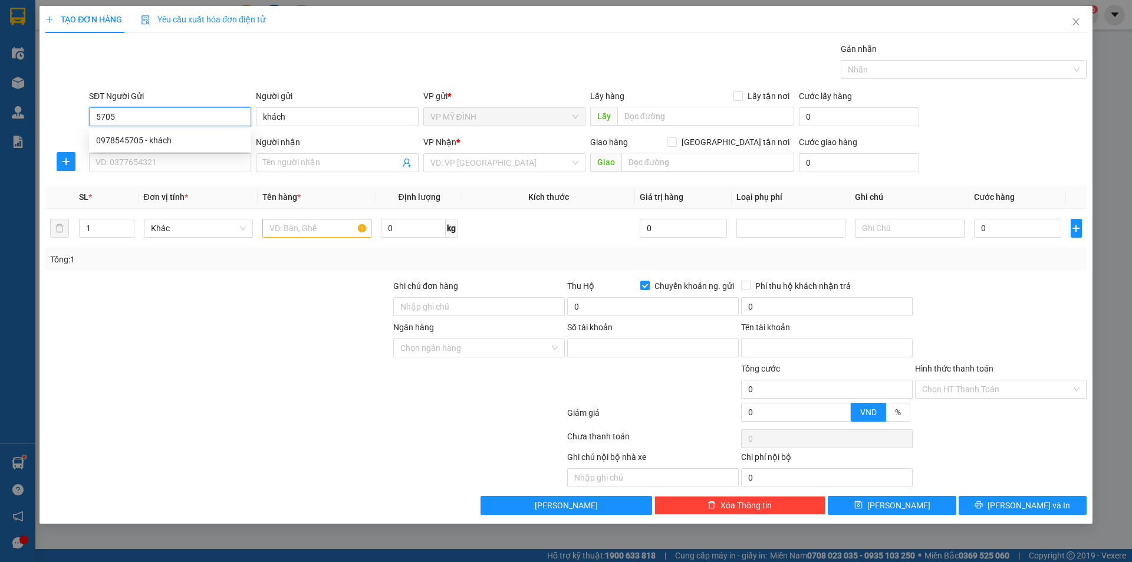
type input "0978545705"
type input "khách"
checkbox input "true"
type input "5790199088888"
type input "nguyễn phí nam"
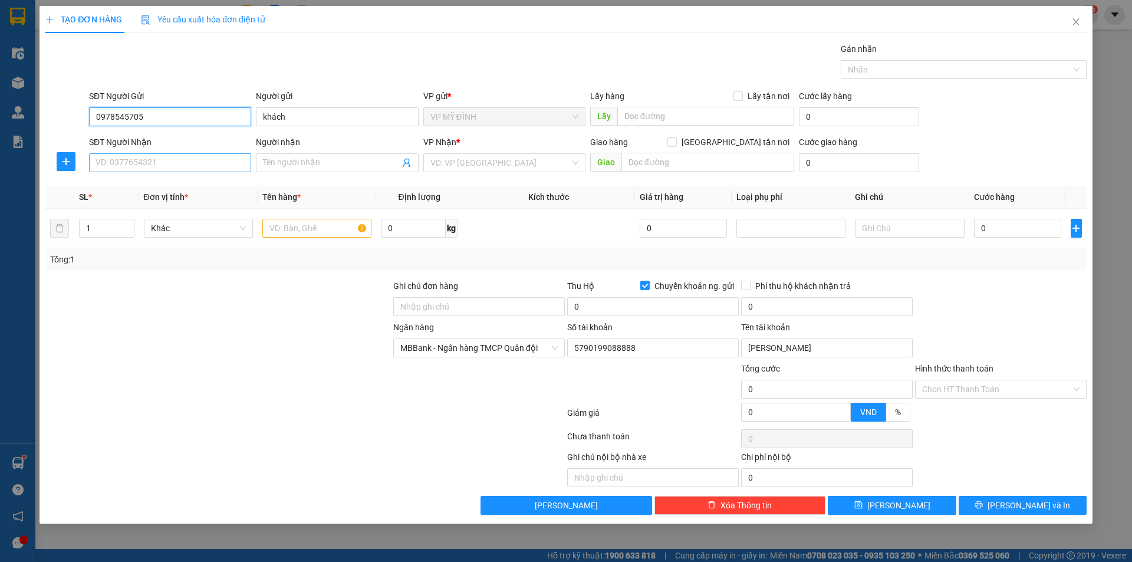
type input "0978545705"
click at [146, 156] on input "SĐT Người Nhận" at bounding box center [170, 162] width 162 height 19
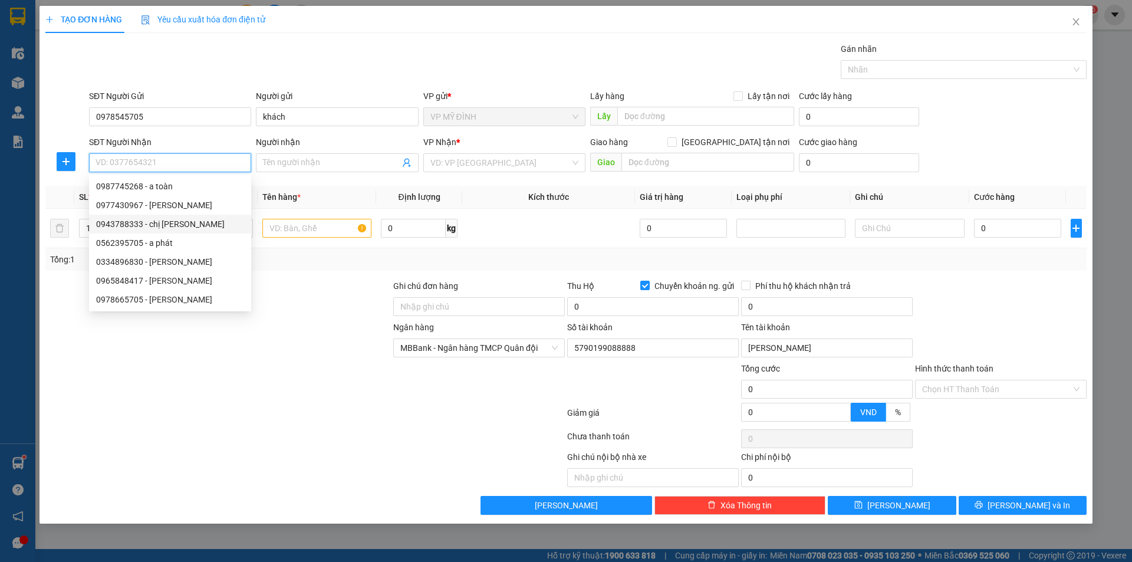
click at [171, 221] on div "0943788333 - chị huyền" at bounding box center [170, 224] width 148 height 13
type input "0943788333"
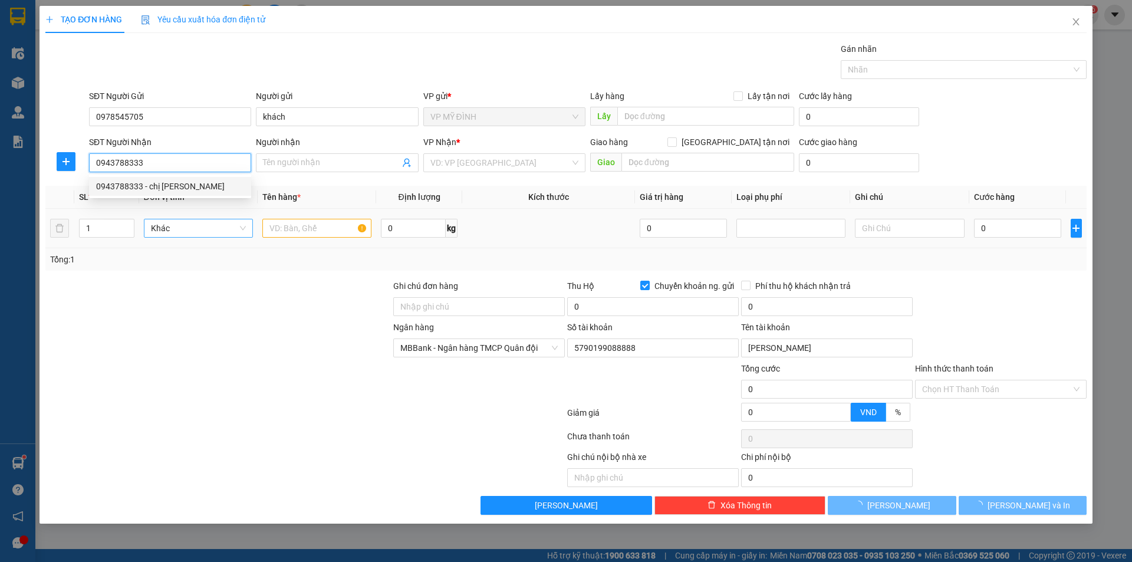
type input "chị [PERSON_NAME]"
checkbox input "true"
type input "1 cao thắng"
checkbox input "false"
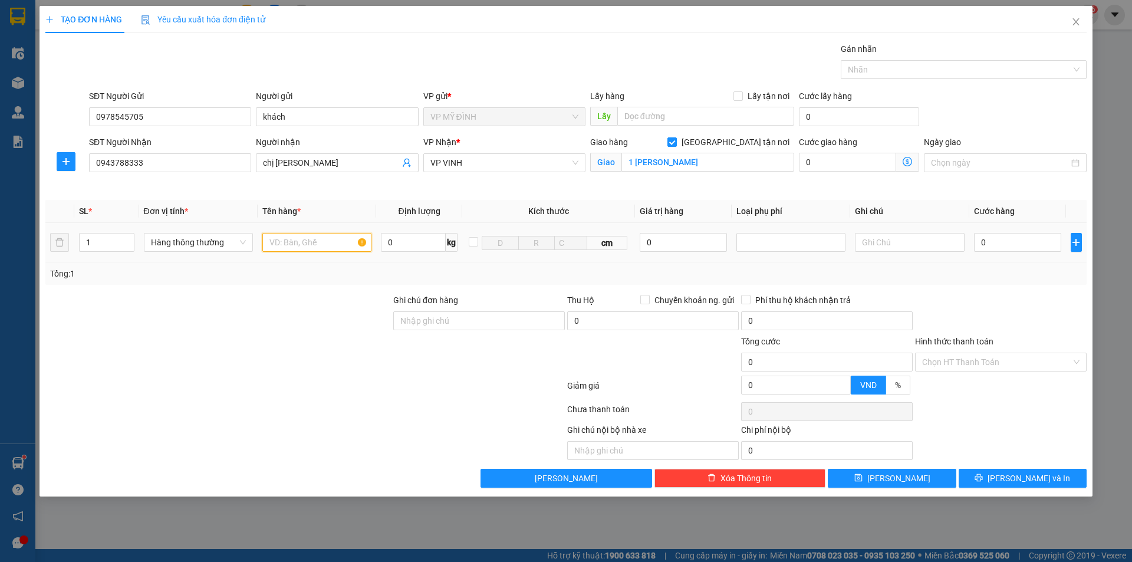
click at [271, 241] on input "text" at bounding box center [316, 242] width 109 height 19
type input "t"
type input "d"
type input "đông lạnh"
drag, startPoint x: 1032, startPoint y: 244, endPoint x: 1021, endPoint y: 233, distance: 15.4
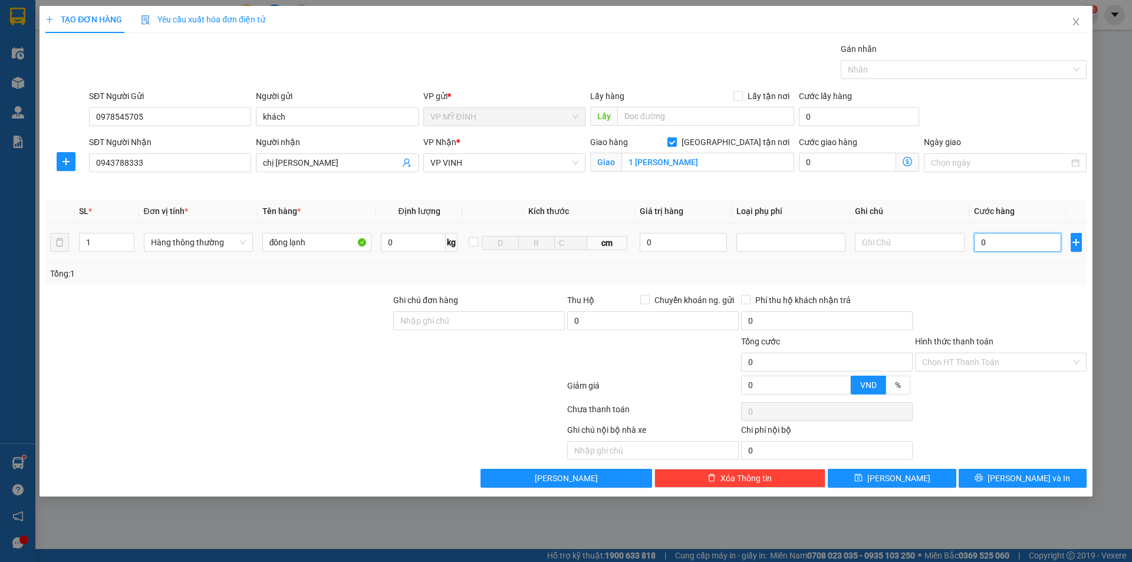
click at [1032, 245] on input "0" at bounding box center [1018, 242] width 88 height 19
type input "4"
type input "40"
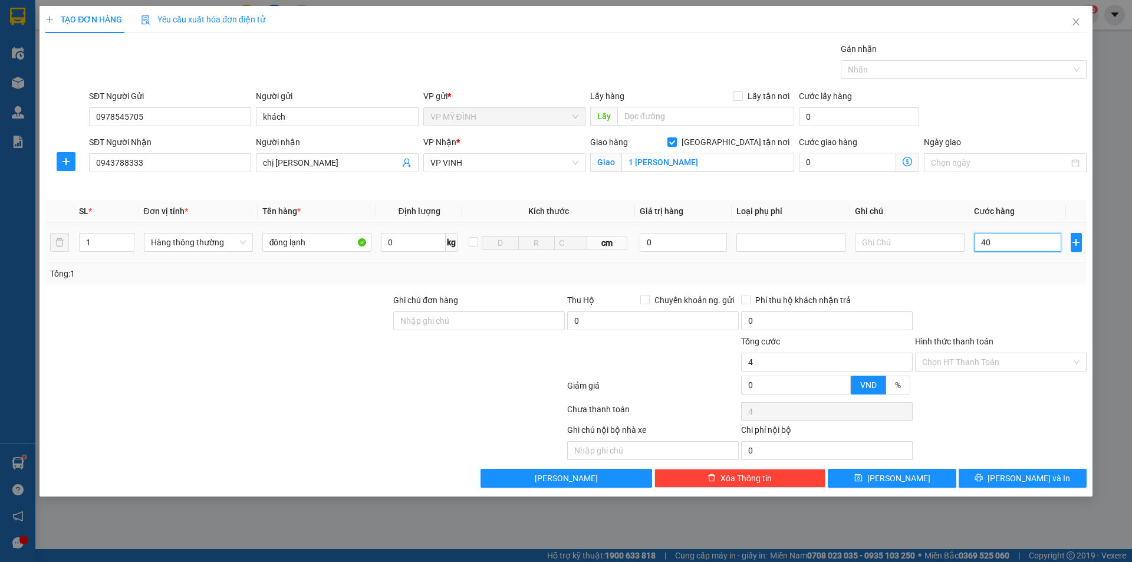
type input "40"
click at [992, 472] on button "[PERSON_NAME] và In" at bounding box center [1023, 478] width 128 height 19
type input "40.000"
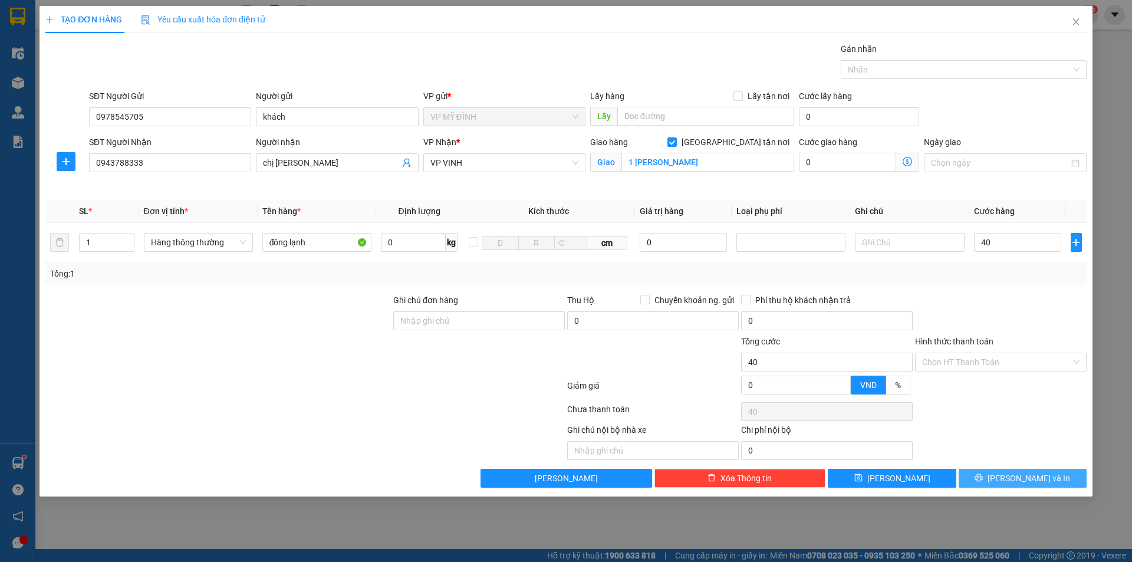
type input "40.000"
click at [992, 472] on button "[PERSON_NAME] và In" at bounding box center [1023, 478] width 128 height 19
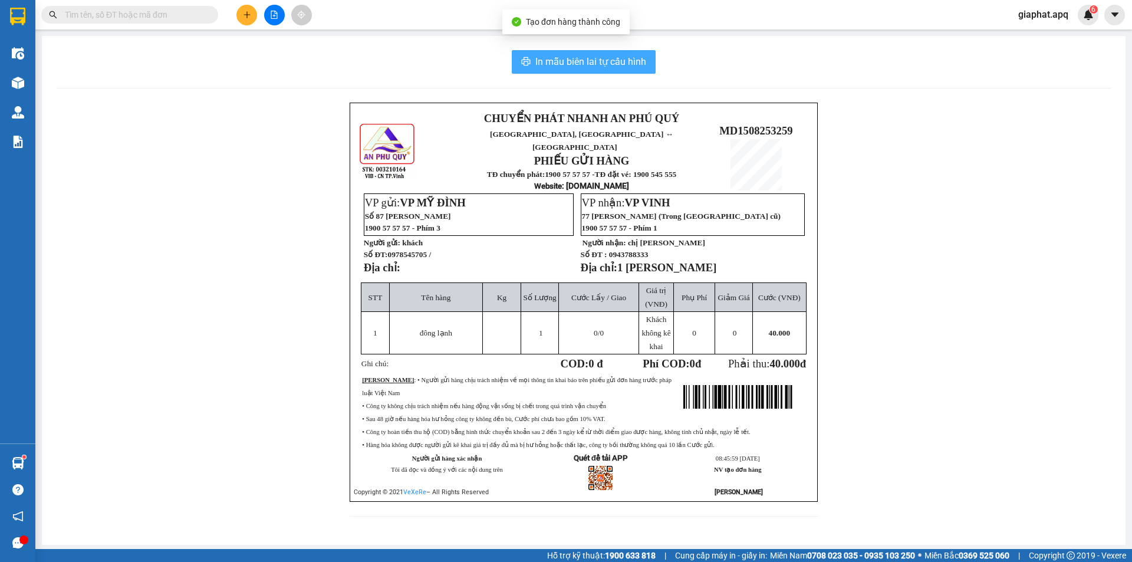
click at [593, 63] on span "In mẫu biên lai tự cấu hình" at bounding box center [590, 61] width 111 height 15
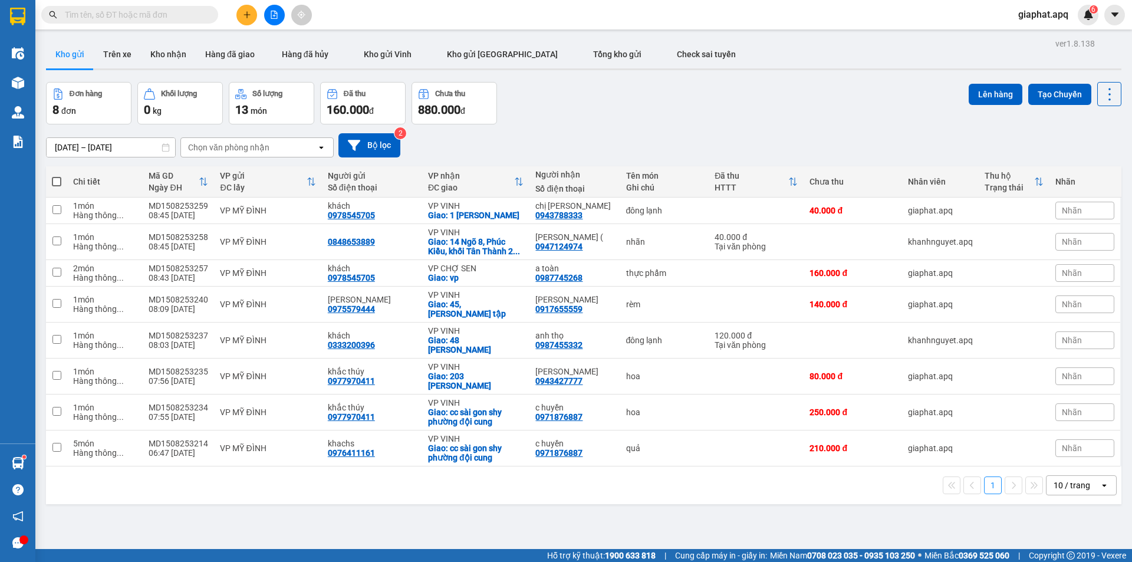
drag, startPoint x: 105, startPoint y: 15, endPoint x: 128, endPoint y: 24, distance: 24.6
click at [104, 15] on input "text" at bounding box center [134, 14] width 139 height 13
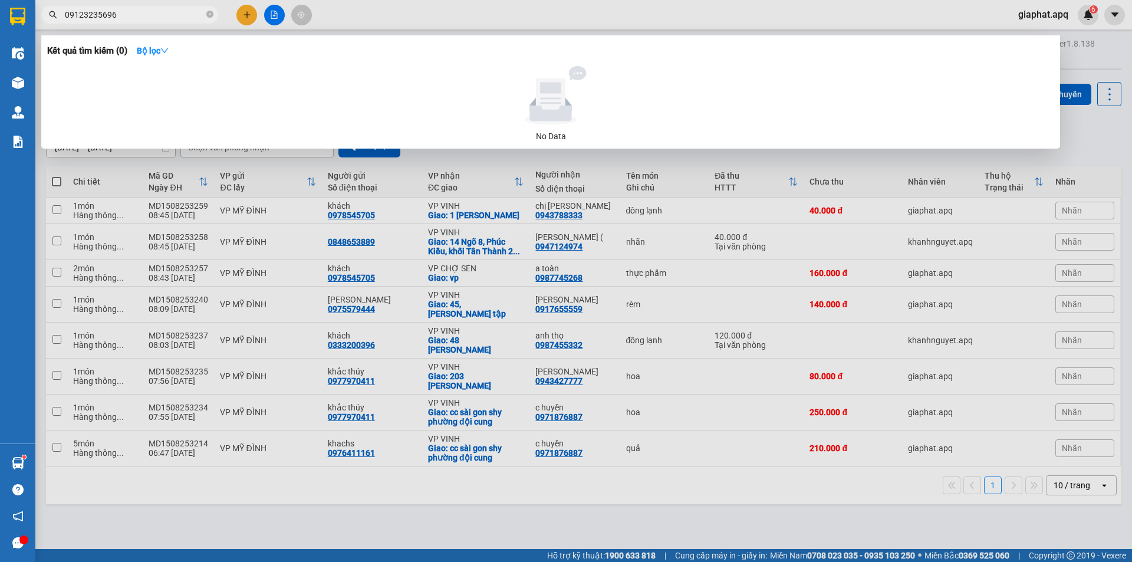
click at [81, 12] on input "09123235696" at bounding box center [134, 14] width 139 height 13
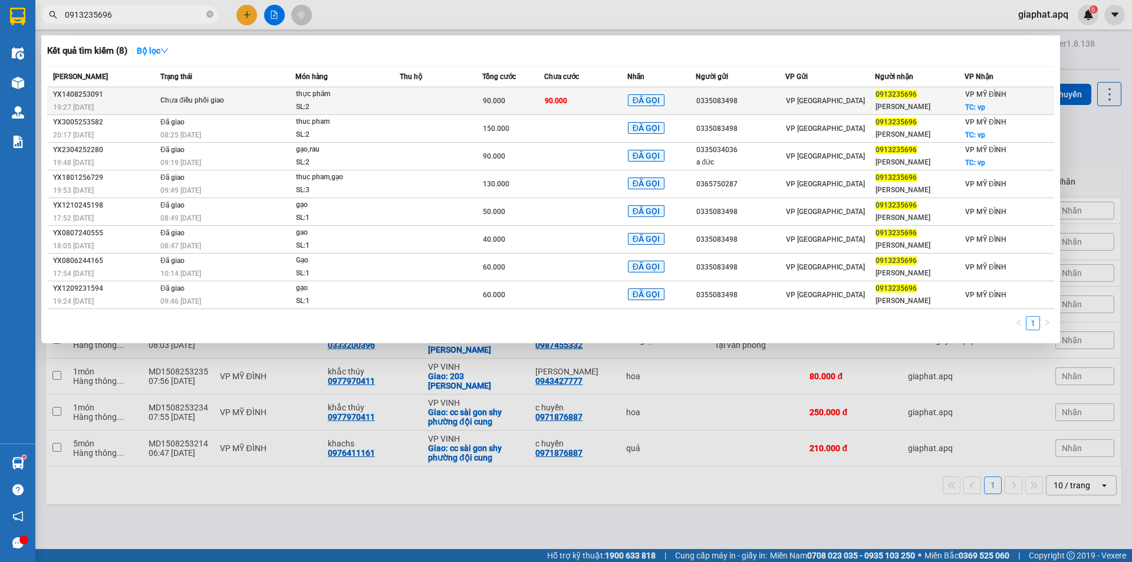
type input "0913235696"
click at [603, 102] on td "90.000" at bounding box center [585, 101] width 83 height 28
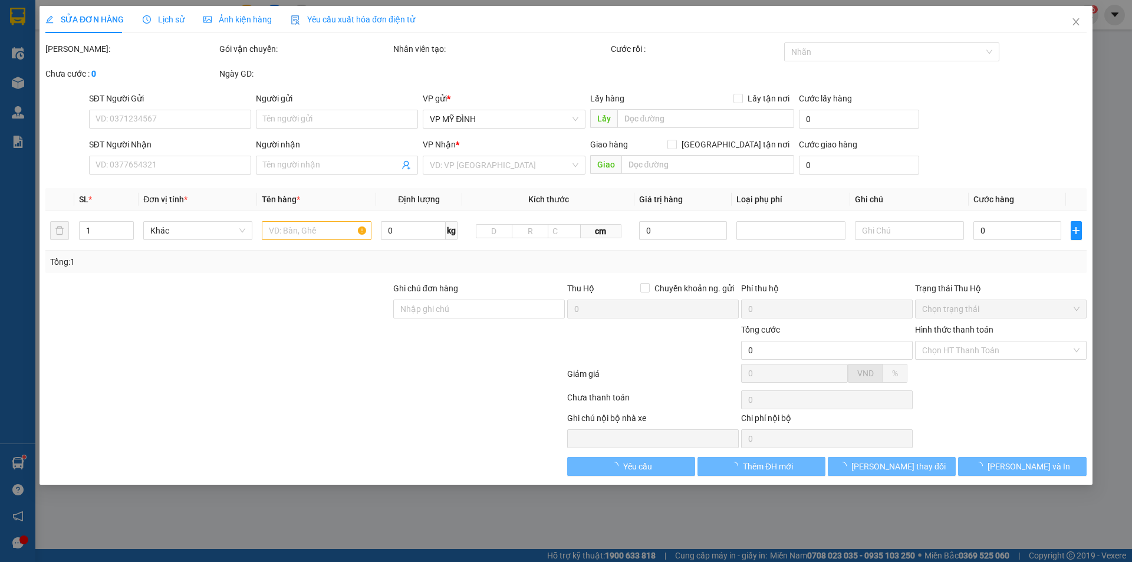
type input "0335083498"
type input "0913235696"
type input "Nguyễn Ngọc Xuân"
checkbox input "true"
type input "vp"
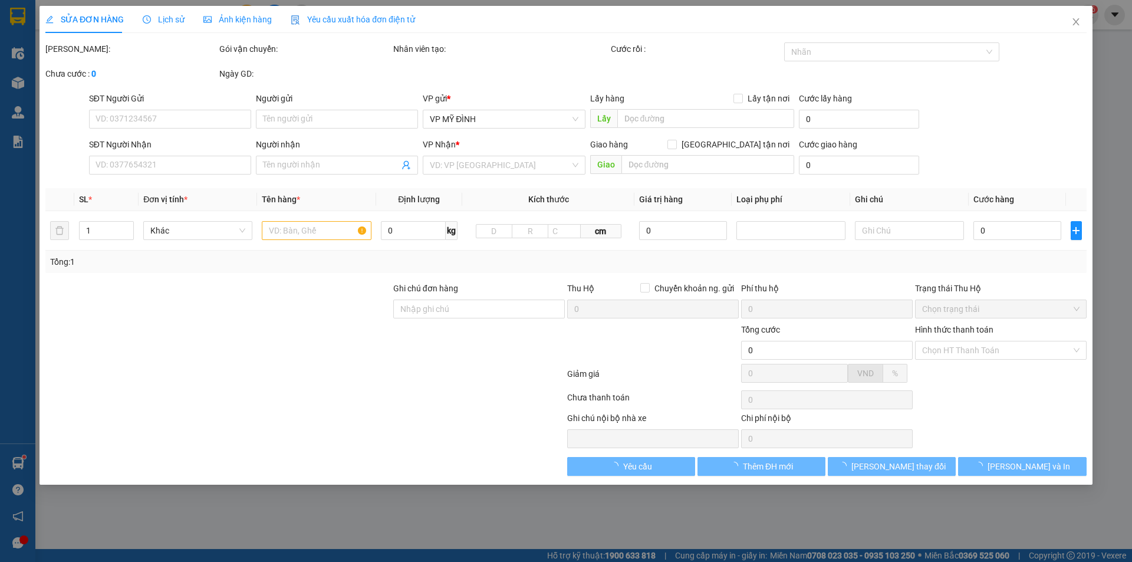
type input "90.000"
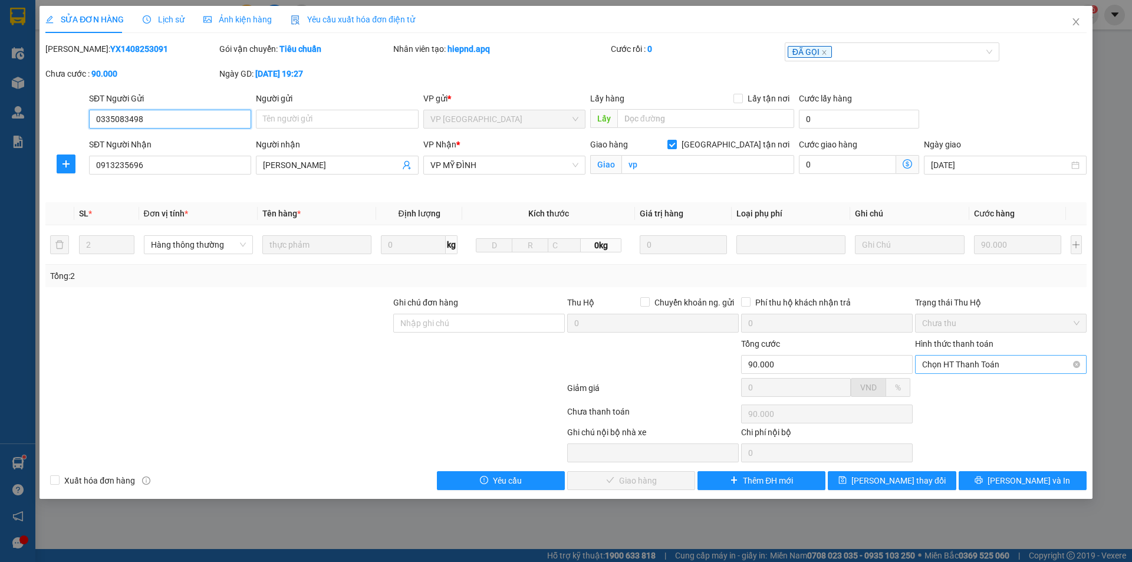
click at [972, 360] on span "Chọn HT Thanh Toán" at bounding box center [1000, 365] width 157 height 18
click at [945, 383] on div "Tại văn phòng" at bounding box center [1000, 388] width 157 height 13
type input "0"
click at [662, 482] on span "Lưu và Giao hàng" at bounding box center [646, 480] width 113 height 13
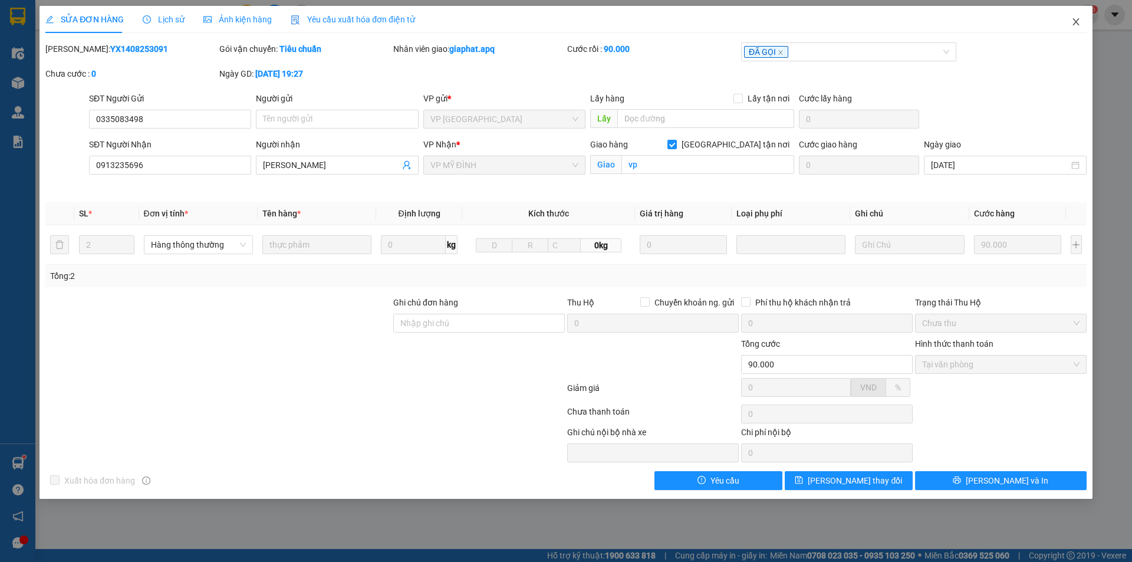
click at [1077, 22] on icon "close" at bounding box center [1076, 21] width 9 height 9
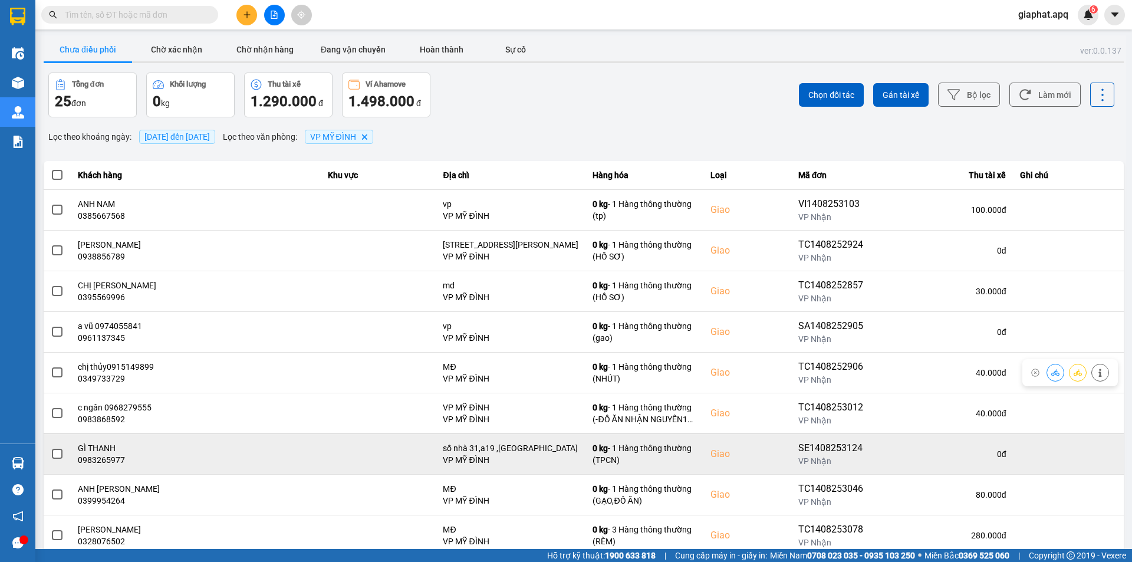
scroll to position [75, 0]
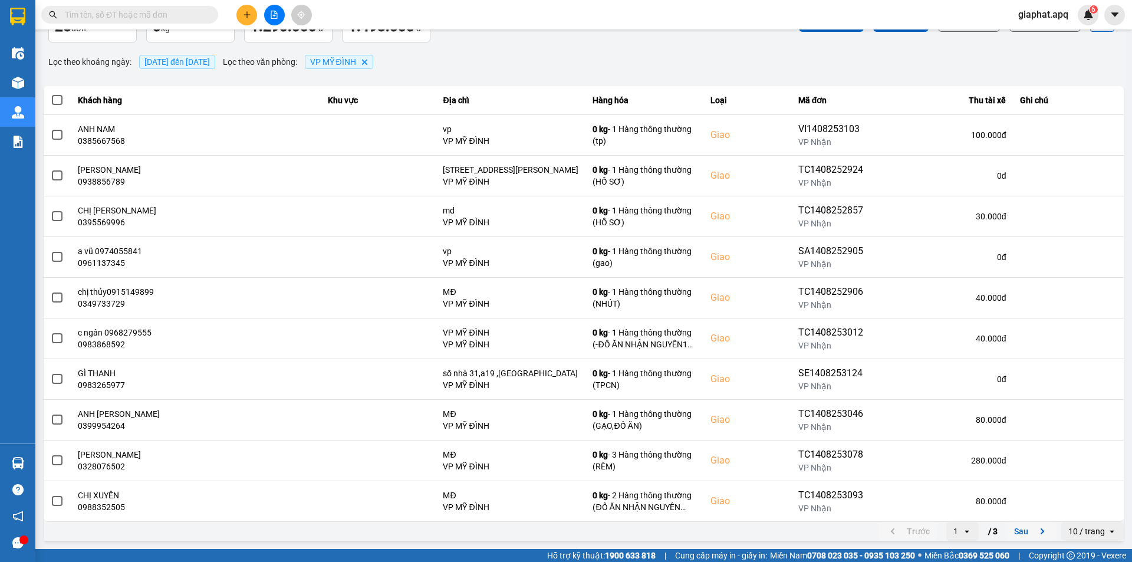
click at [1036, 530] on icon "next page. current page 1 / 3" at bounding box center [1043, 531] width 14 height 14
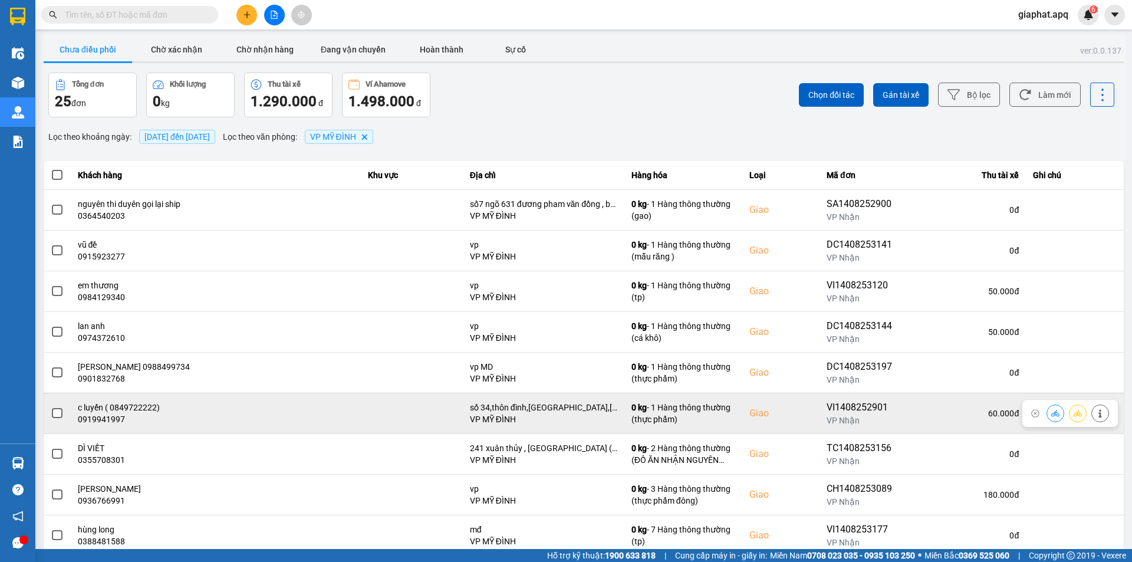
click at [1047, 410] on button at bounding box center [1055, 413] width 17 height 21
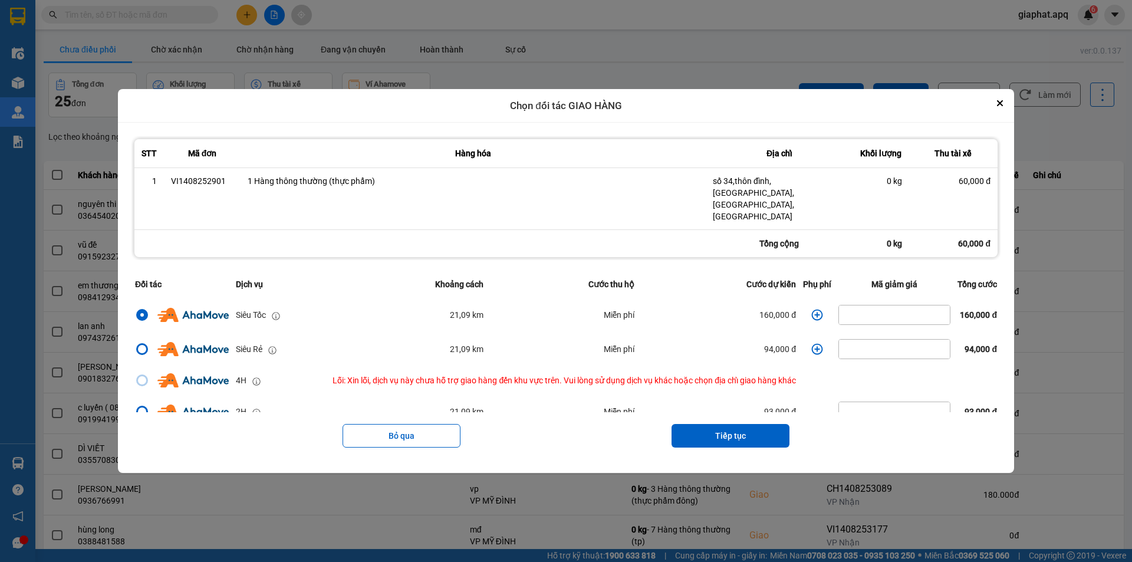
click at [811, 309] on icon "dialog" at bounding box center [817, 315] width 12 height 12
click at [810, 304] on div "STT Mã đơn Hàng hóa Địa chỉ Khối lượng Thu tài xế 1 VI1408252901 1 Hàng thông t…" at bounding box center [566, 298] width 896 height 350
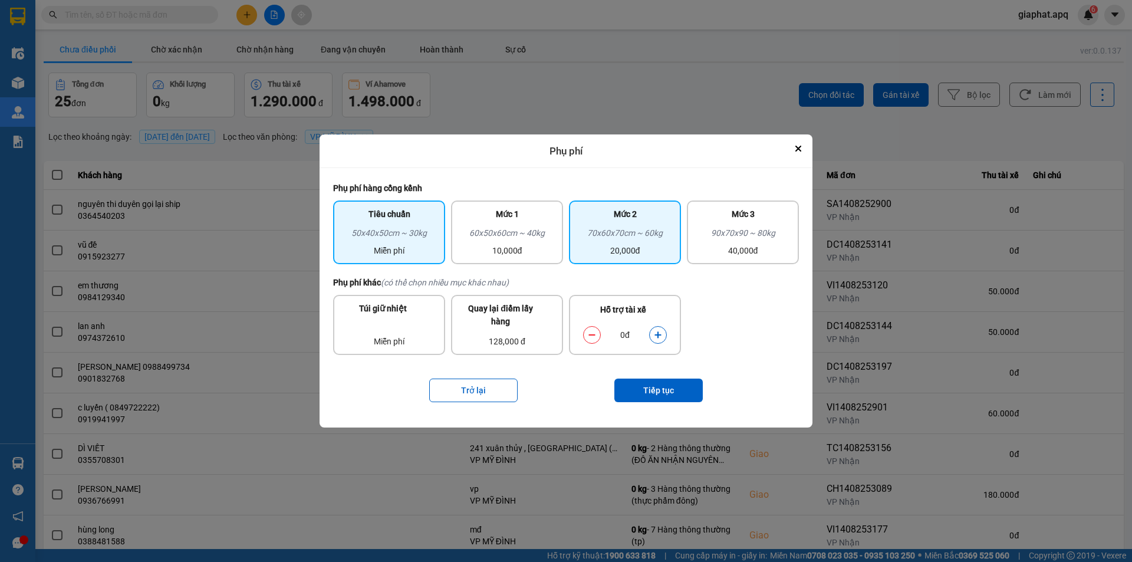
click at [648, 237] on div "70x60x70cm ~ 60kg" at bounding box center [625, 235] width 98 height 18
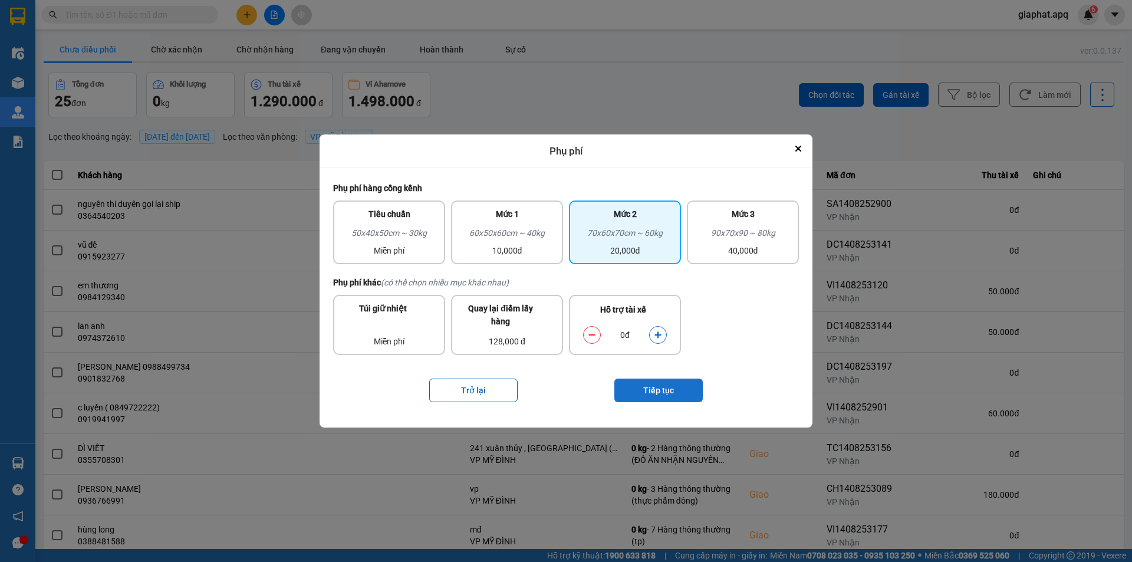
click at [666, 387] on button "Tiếp tục" at bounding box center [658, 391] width 88 height 24
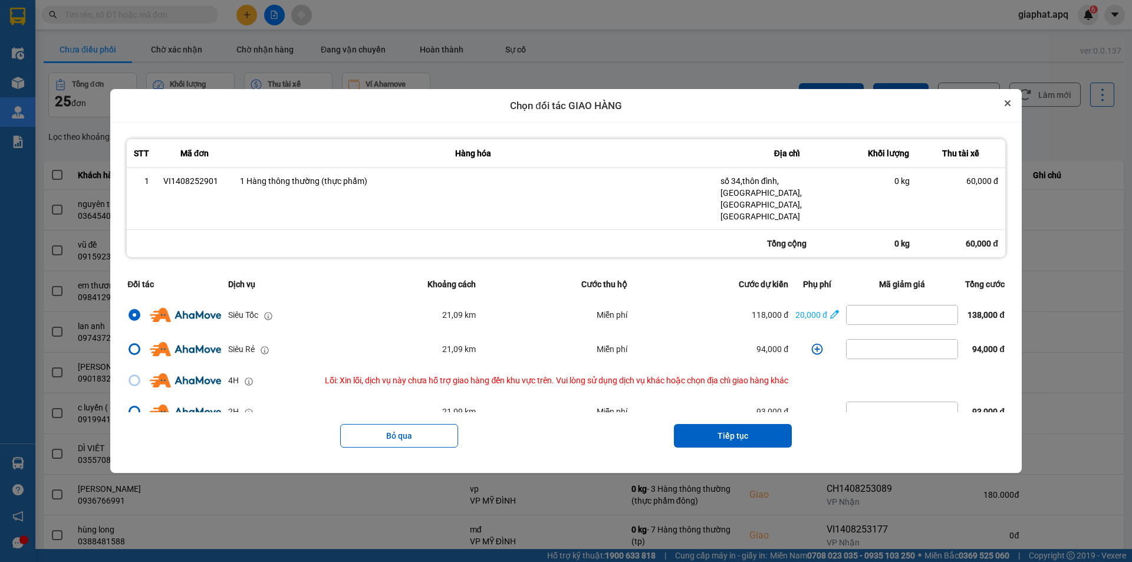
click at [1009, 110] on button "Close" at bounding box center [1008, 103] width 14 height 14
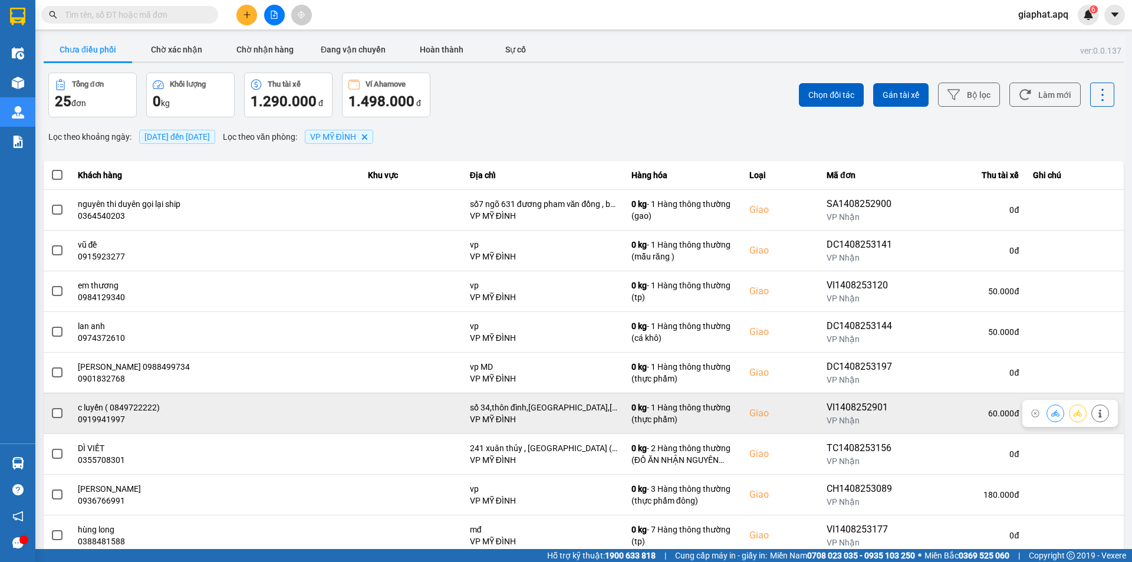
click at [1051, 412] on icon at bounding box center [1055, 413] width 8 height 8
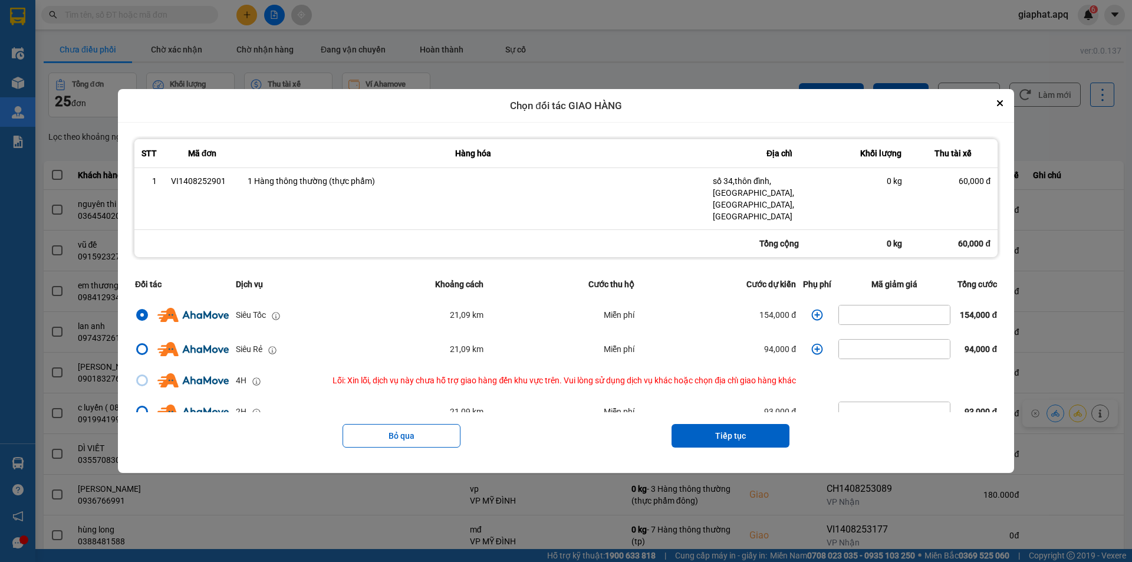
click at [814, 310] on icon "dialog" at bounding box center [817, 315] width 11 height 11
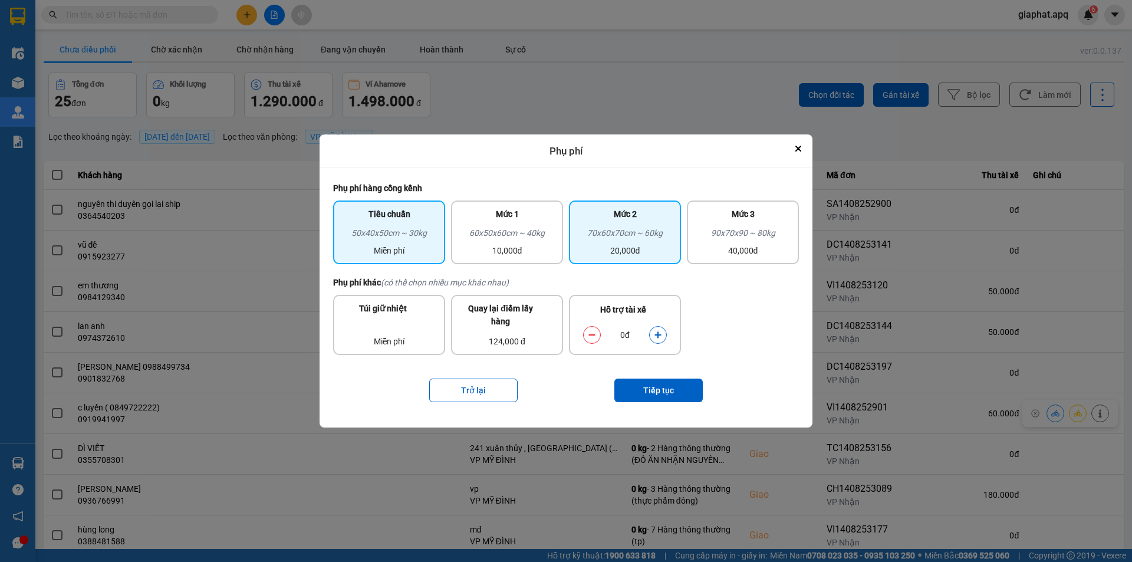
click at [639, 250] on div "20,000đ" at bounding box center [625, 250] width 98 height 13
click at [655, 334] on icon "dialog" at bounding box center [658, 335] width 8 height 8
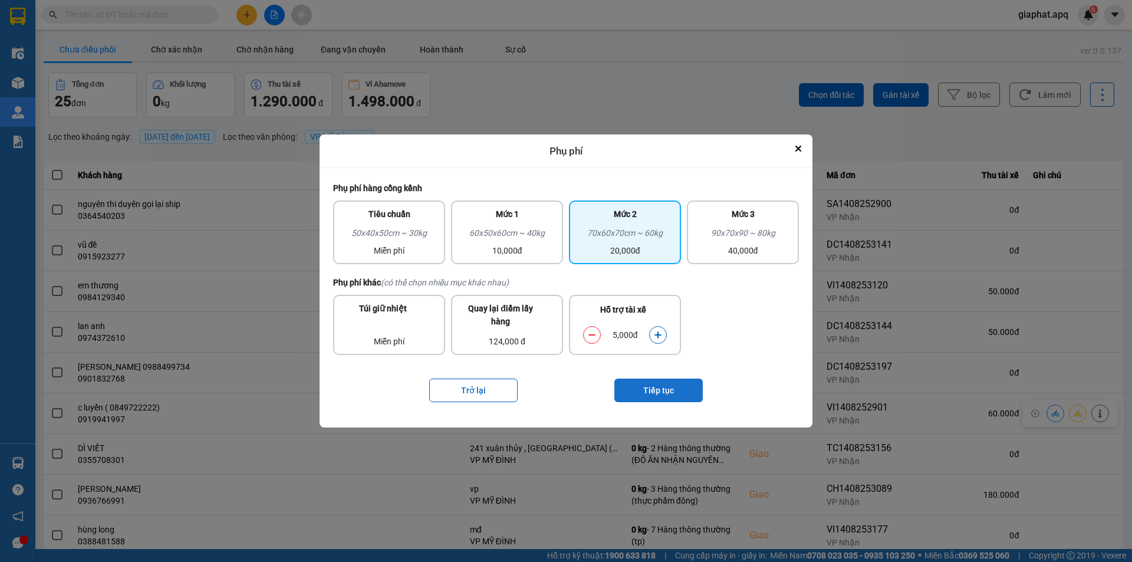
click at [663, 389] on button "Tiếp tục" at bounding box center [658, 391] width 88 height 24
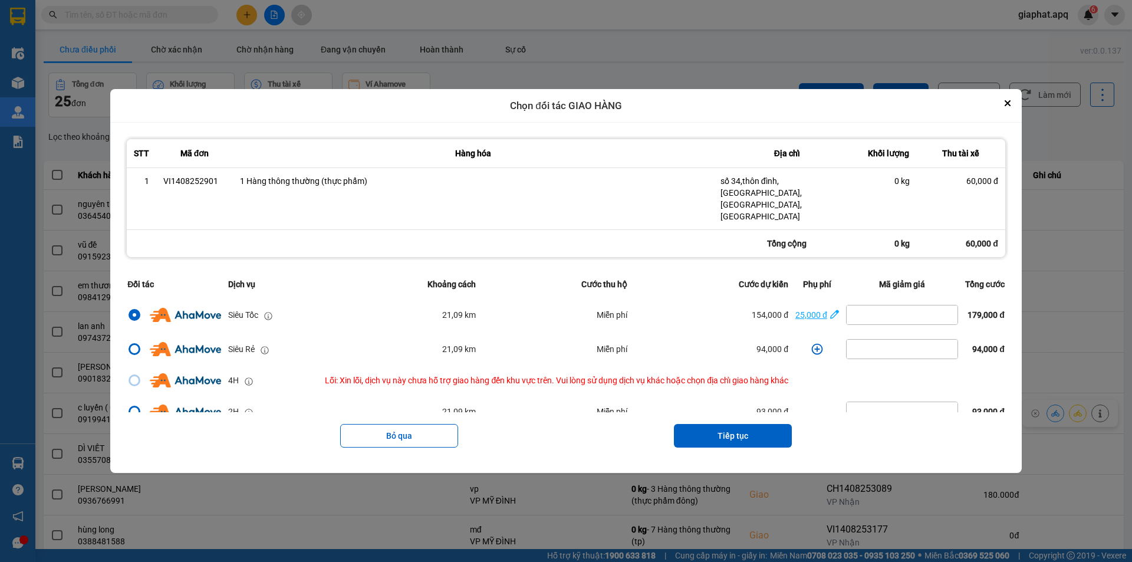
click at [820, 308] on div "25,000 đ" at bounding box center [812, 314] width 32 height 13
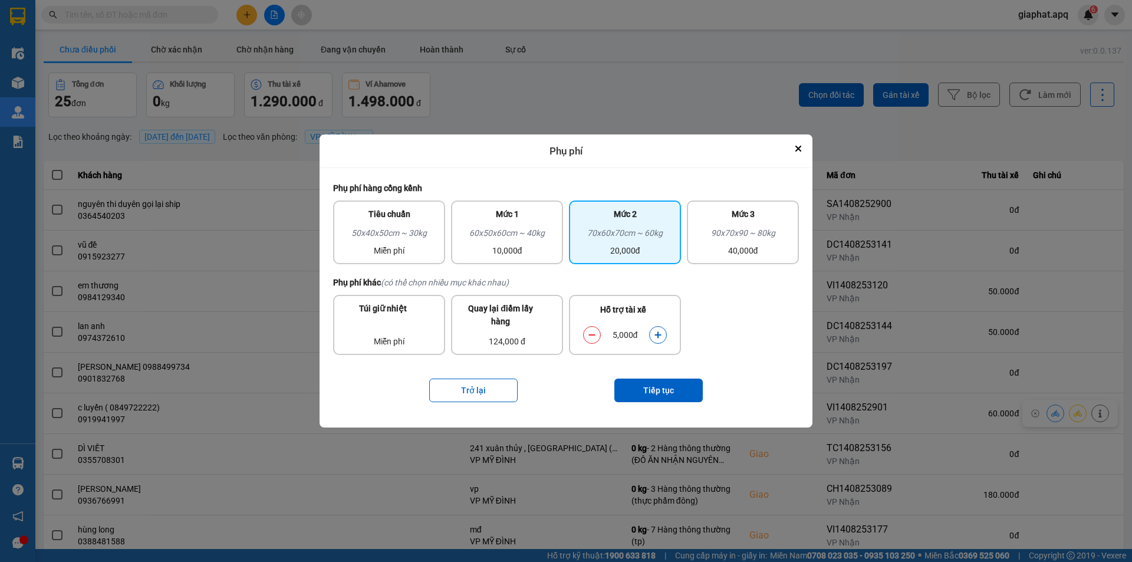
click at [653, 337] on button "dialog" at bounding box center [658, 335] width 17 height 21
click at [669, 392] on button "Tiếp tục" at bounding box center [658, 391] width 88 height 24
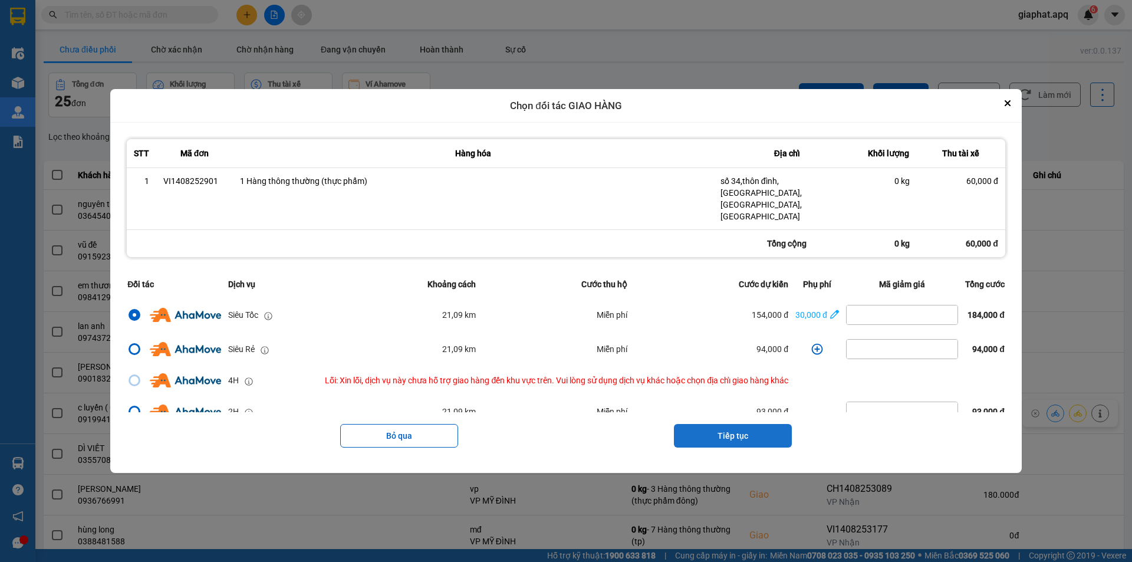
click at [740, 426] on button "Tiếp tục" at bounding box center [733, 436] width 118 height 24
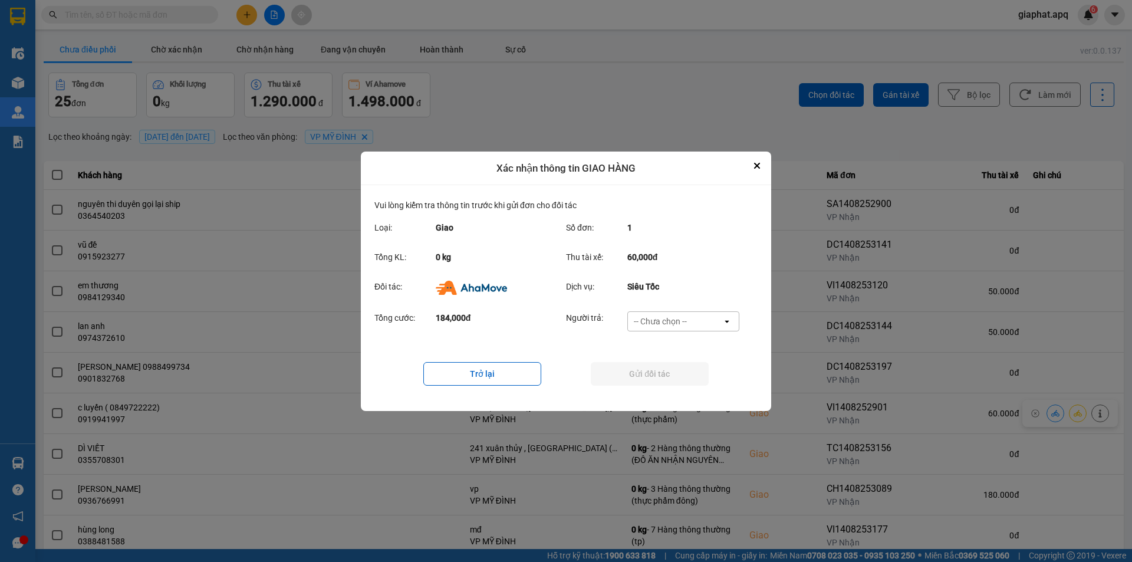
click at [728, 318] on icon "open" at bounding box center [726, 321] width 9 height 9
click at [668, 341] on span "Khách hàng" at bounding box center [658, 346] width 45 height 12
click at [649, 370] on button "Gửi đối tác" at bounding box center [650, 374] width 118 height 24
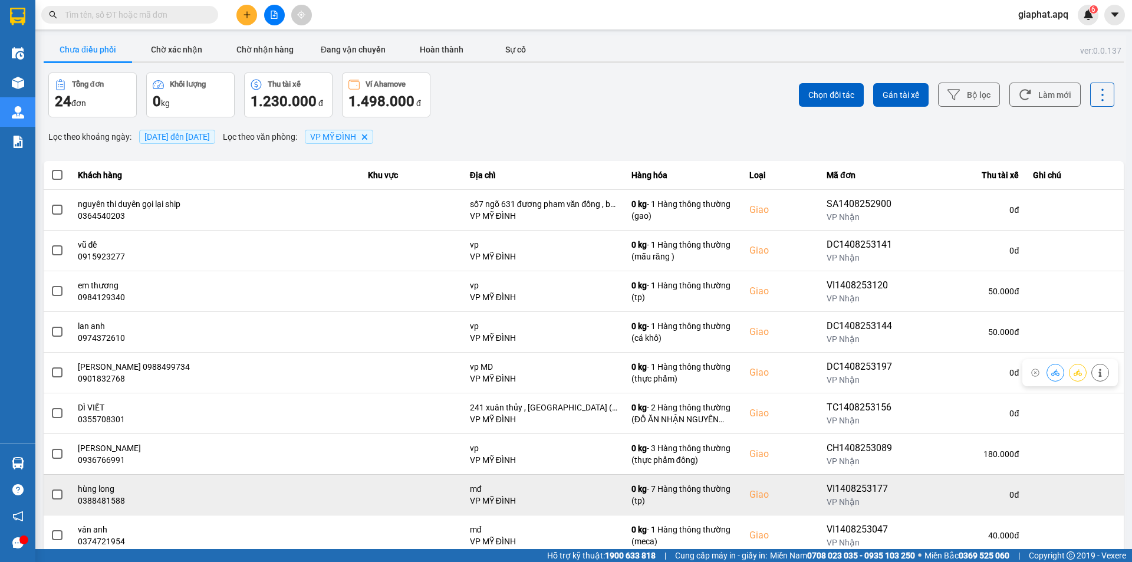
scroll to position [75, 0]
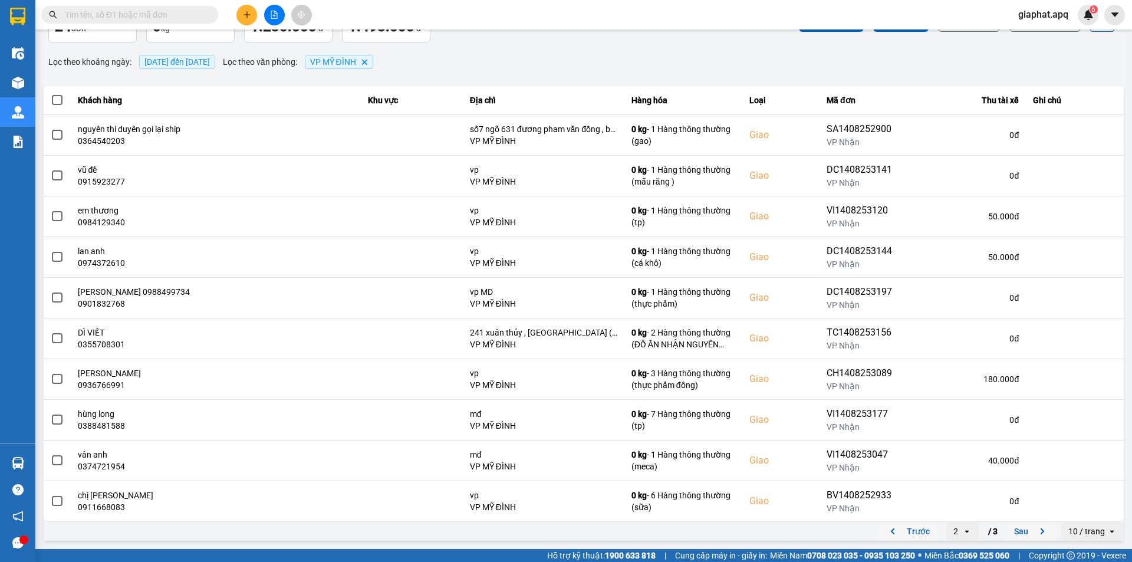
click at [891, 530] on icon "previous page. current page 2 / 3" at bounding box center [893, 531] width 4 height 6
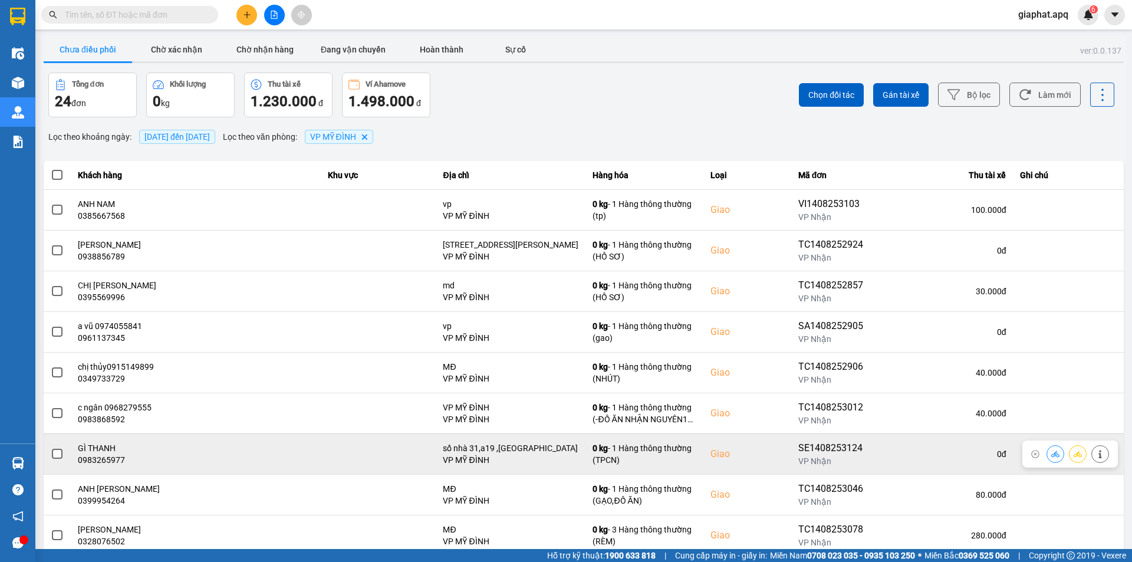
click at [1051, 452] on icon at bounding box center [1055, 454] width 8 height 8
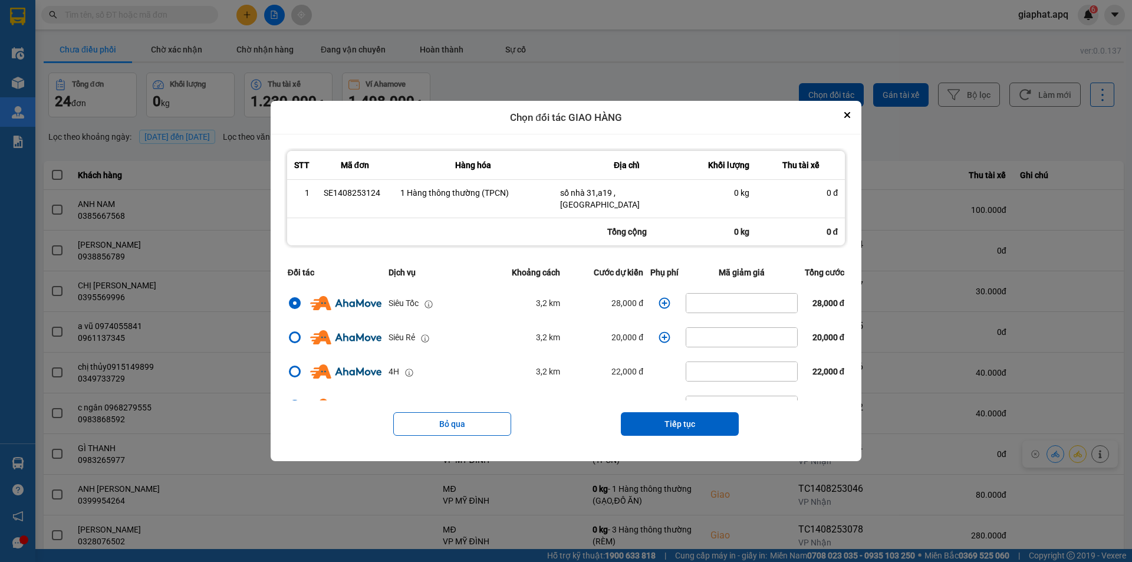
click at [662, 297] on icon "dialog" at bounding box center [665, 303] width 12 height 12
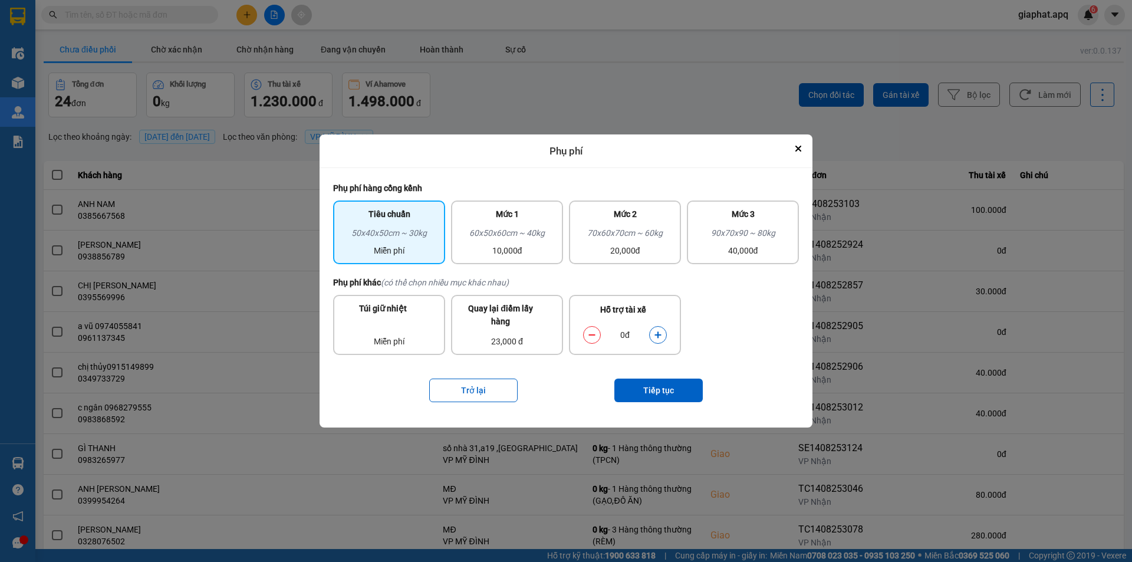
click at [662, 295] on div "Hỗ trợ tài xế 0đ" at bounding box center [625, 325] width 112 height 60
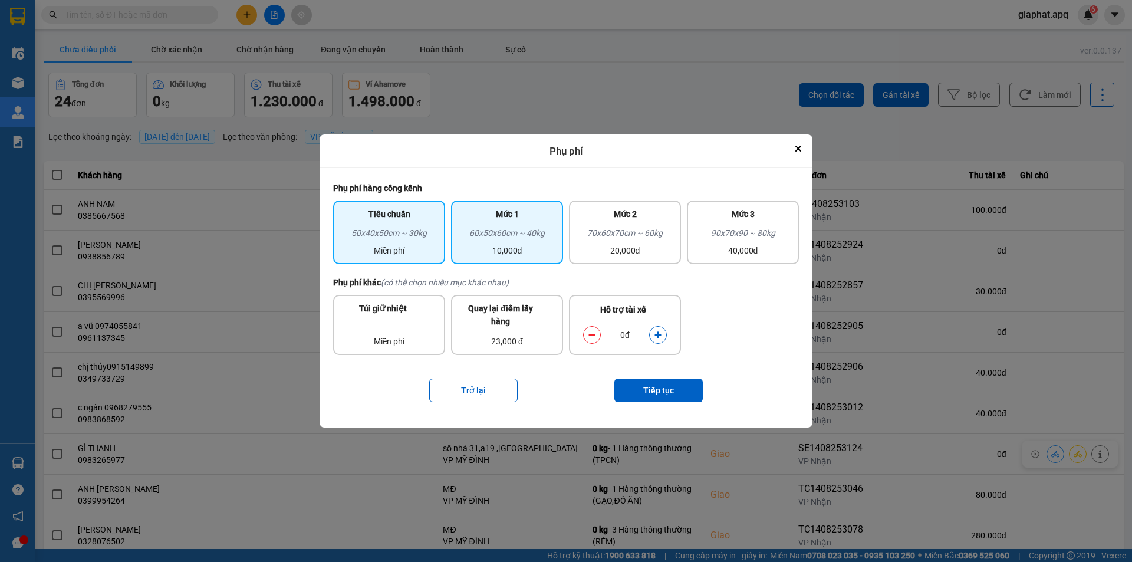
click at [548, 253] on div "10,000đ" at bounding box center [507, 250] width 98 height 13
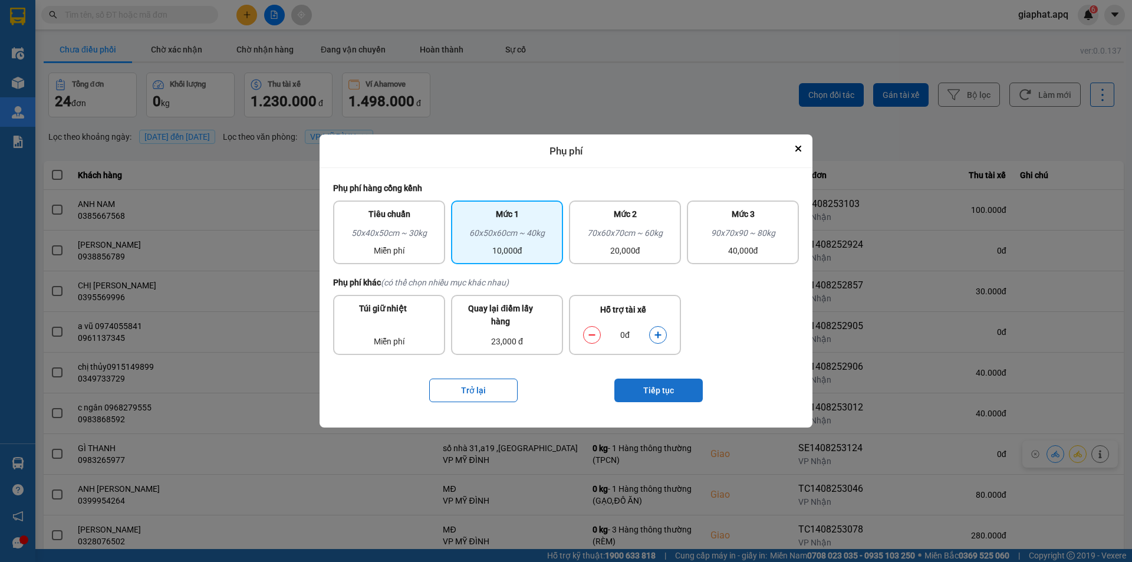
click at [665, 395] on button "Tiếp tục" at bounding box center [658, 391] width 88 height 24
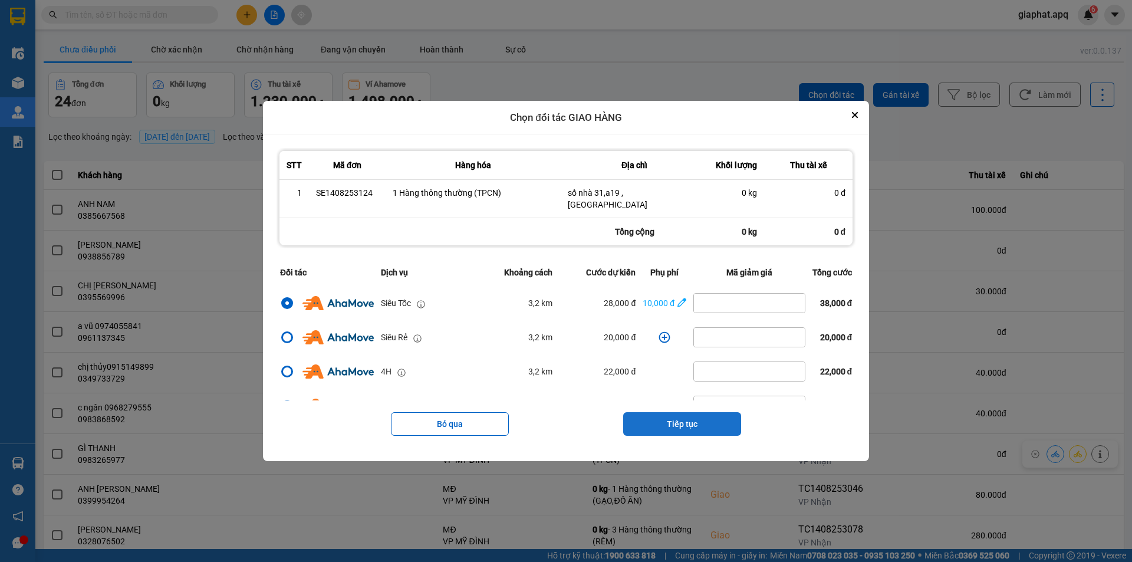
click at [684, 414] on button "Tiếp tục" at bounding box center [682, 424] width 118 height 24
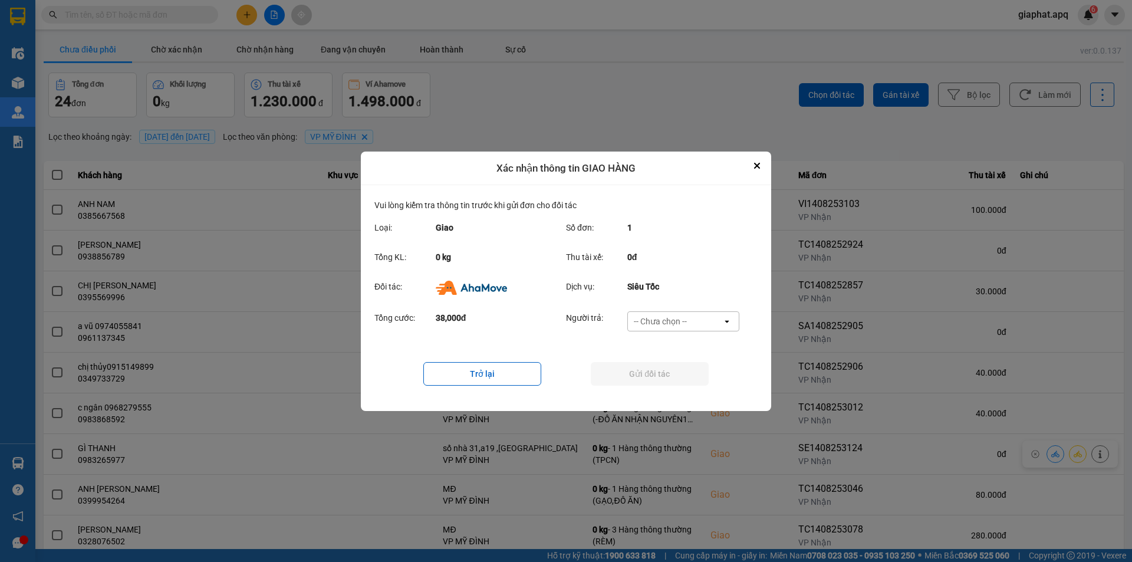
click at [728, 318] on icon "open" at bounding box center [726, 321] width 9 height 9
click at [667, 387] on span "Ví Ahamove" at bounding box center [660, 389] width 48 height 12
drag, startPoint x: 667, startPoint y: 373, endPoint x: 673, endPoint y: 372, distance: 6.0
click at [667, 374] on button "Gửi đối tác" at bounding box center [650, 374] width 118 height 24
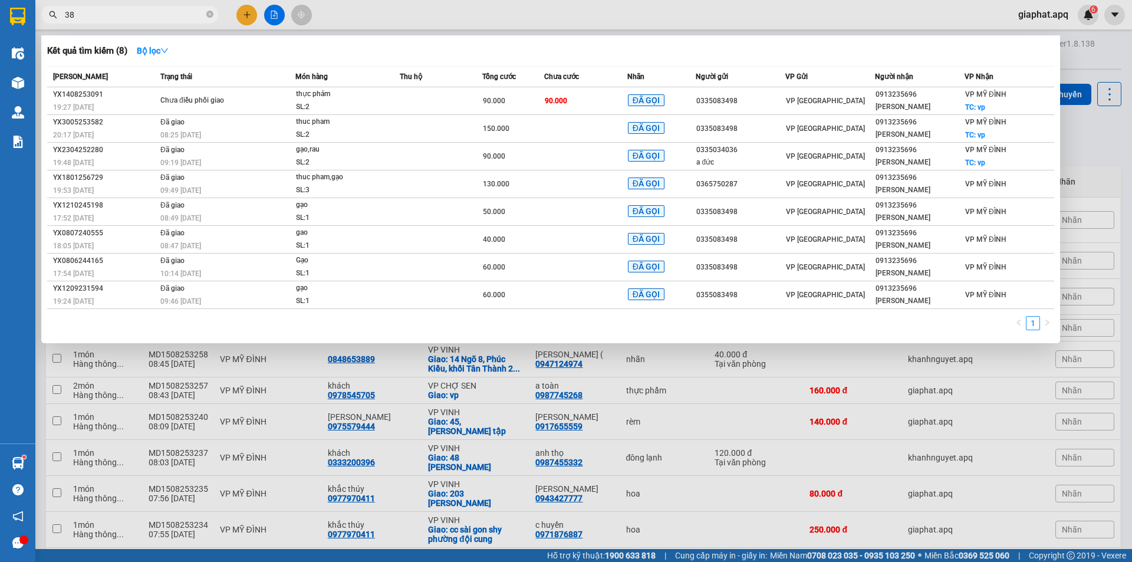
type input "385"
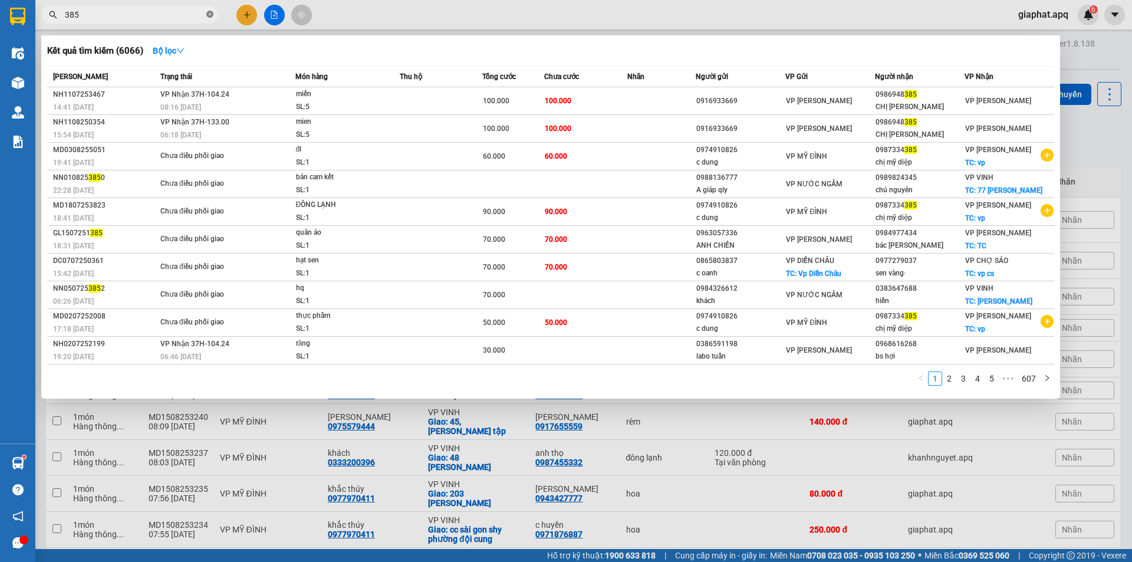
click at [209, 14] on icon "close-circle" at bounding box center [209, 14] width 7 height 7
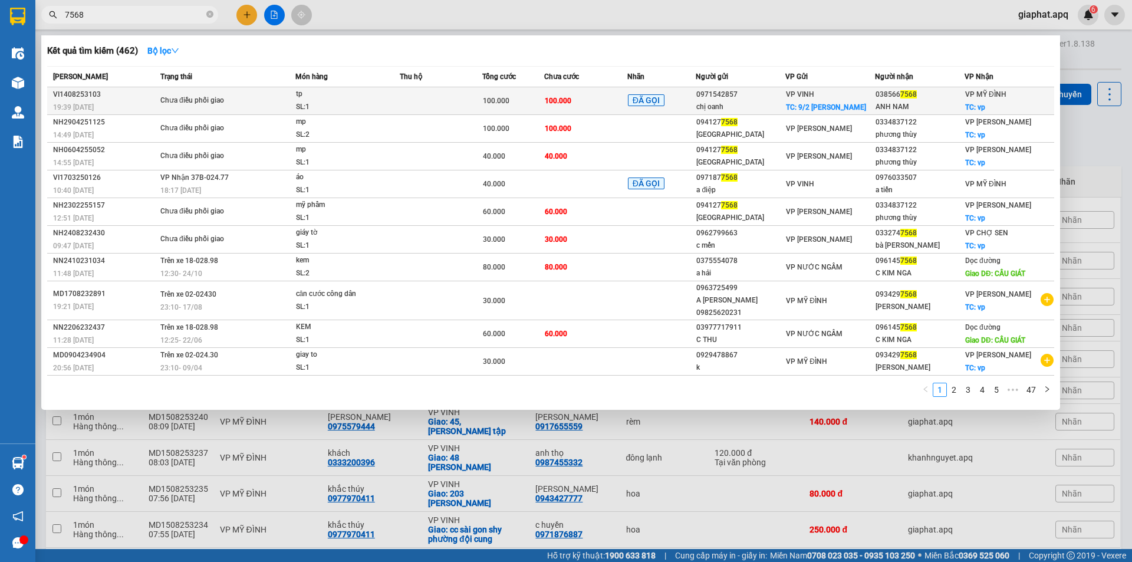
type input "7568"
click at [614, 100] on td "100.000" at bounding box center [585, 101] width 83 height 28
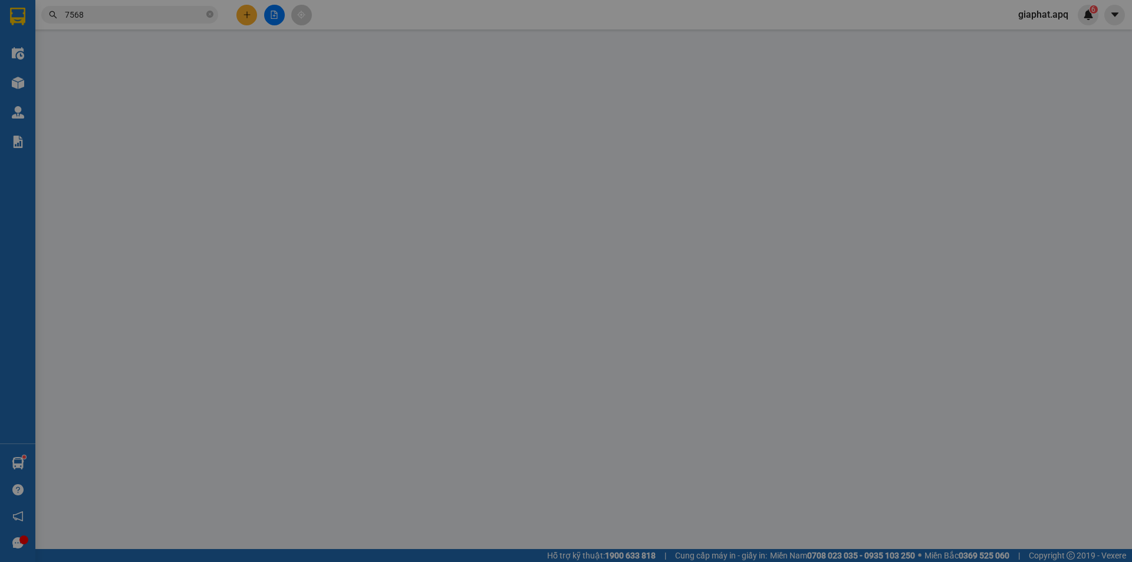
type input "0971542857"
type input "chị oanh"
checkbox input "true"
type input "9/2 [PERSON_NAME]"
type input "0385667568"
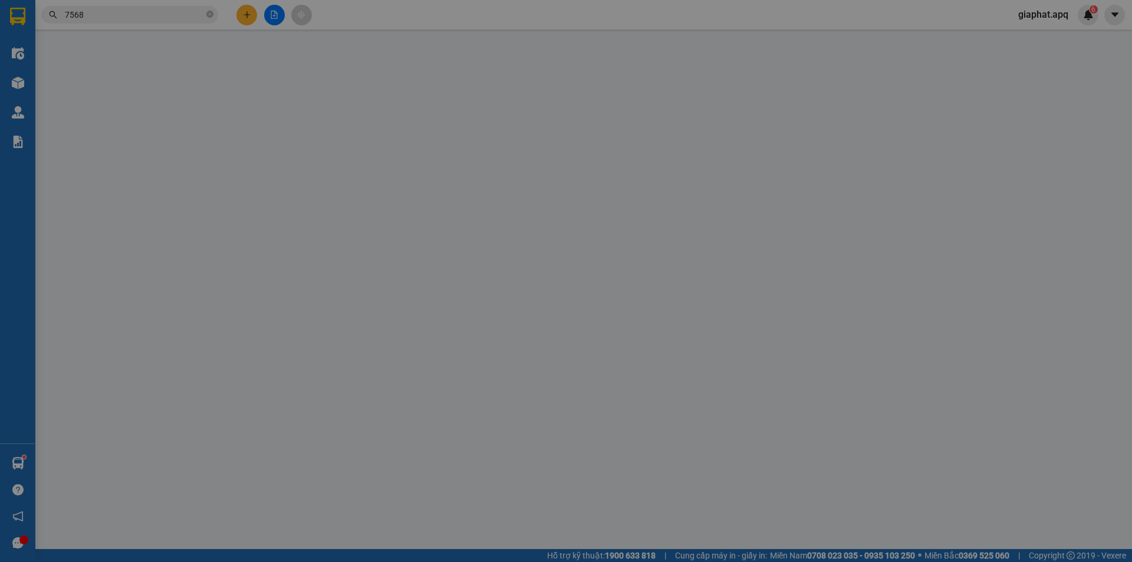
type input "ANH NAM"
checkbox input "true"
type input "vp"
type input "100.000"
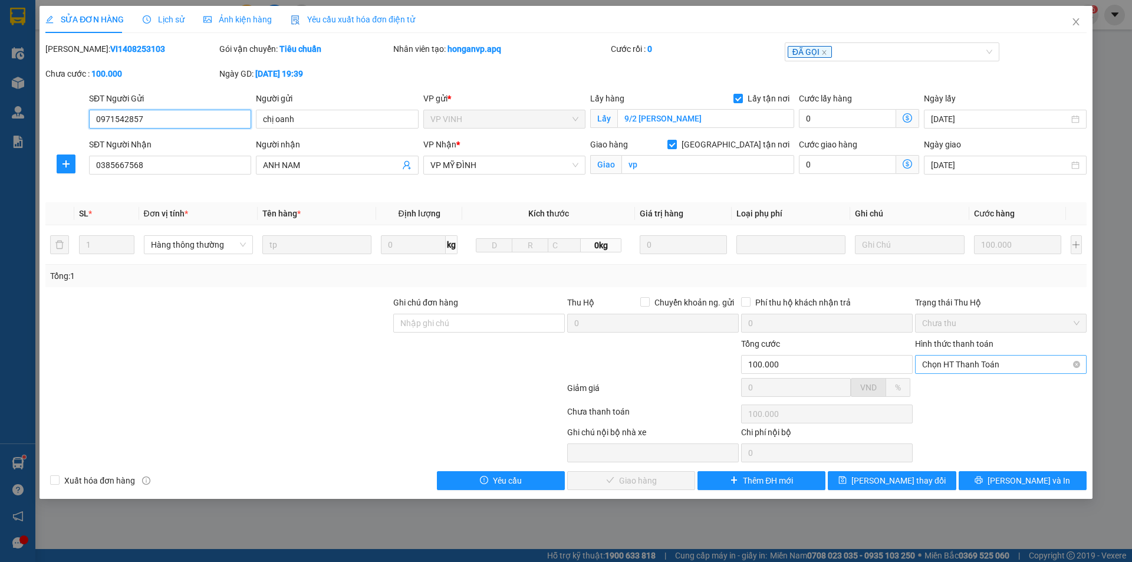
drag, startPoint x: 1011, startPoint y: 366, endPoint x: 1005, endPoint y: 370, distance: 7.2
click at [1010, 366] on span "Chọn HT Thanh Toán" at bounding box center [1000, 365] width 157 height 18
click at [954, 392] on div "Tại văn phòng" at bounding box center [1000, 388] width 157 height 13
type input "0"
click at [629, 481] on span "[PERSON_NAME] và Giao hàng" at bounding box center [646, 480] width 113 height 13
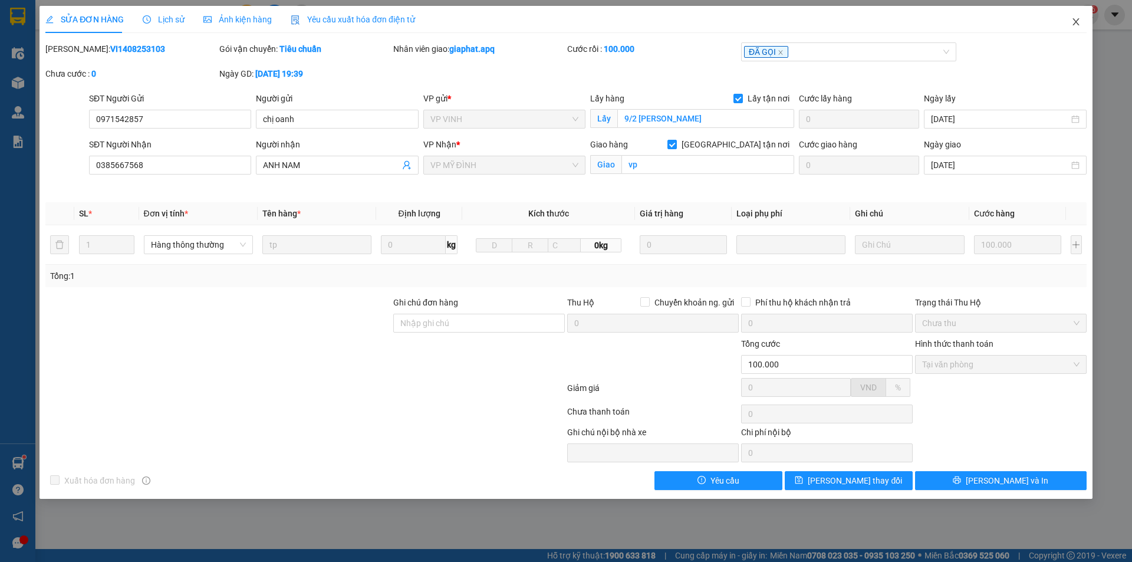
click at [1074, 21] on icon "close" at bounding box center [1076, 21] width 6 height 7
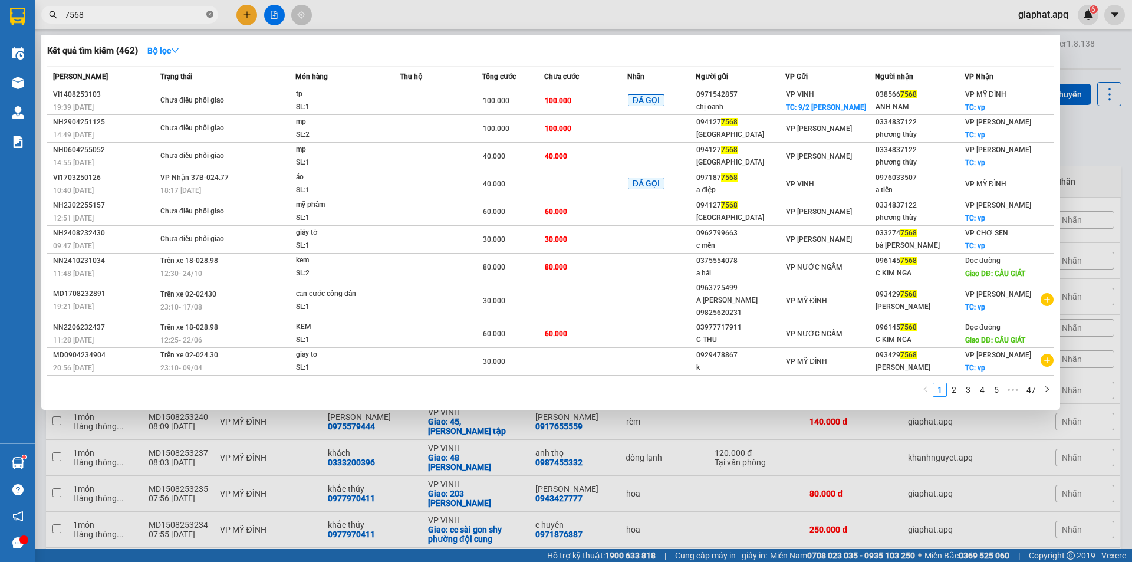
click at [211, 14] on icon "close-circle" at bounding box center [209, 14] width 7 height 7
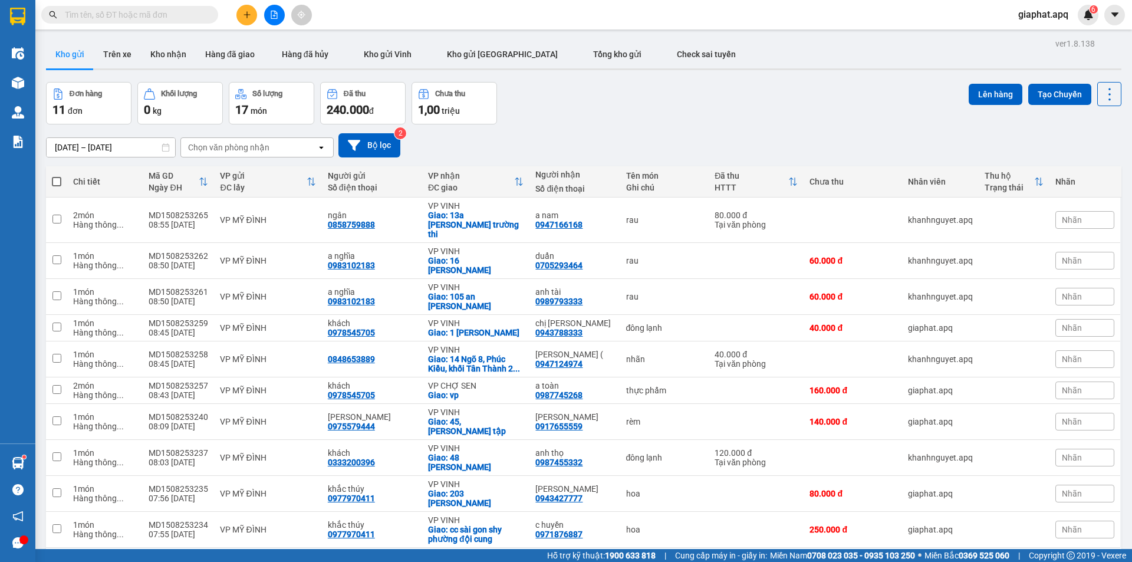
click at [170, 19] on input "text" at bounding box center [134, 14] width 139 height 13
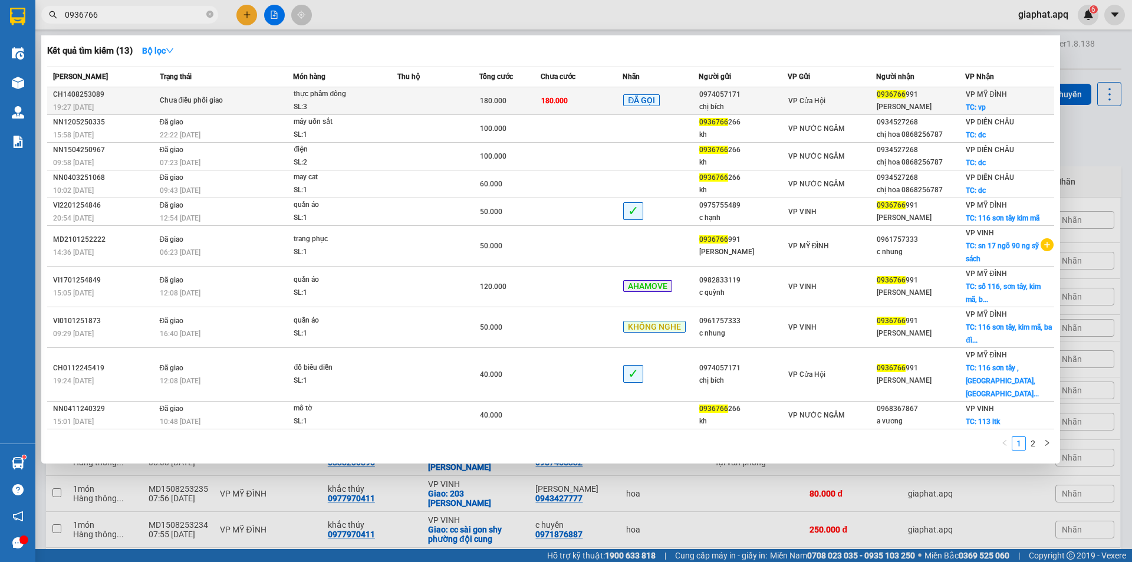
type input "0936766"
click at [580, 100] on td "180.000" at bounding box center [582, 101] width 82 height 28
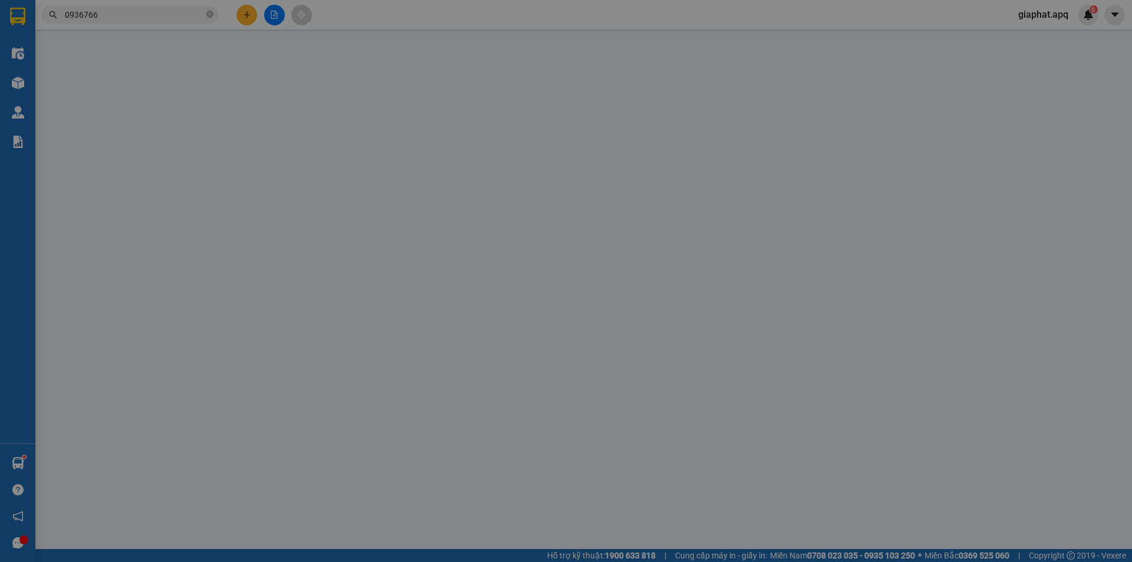
type input "0974057171"
type input "chị bích"
type input "0936766991"
type input "[PERSON_NAME]"
checkbox input "true"
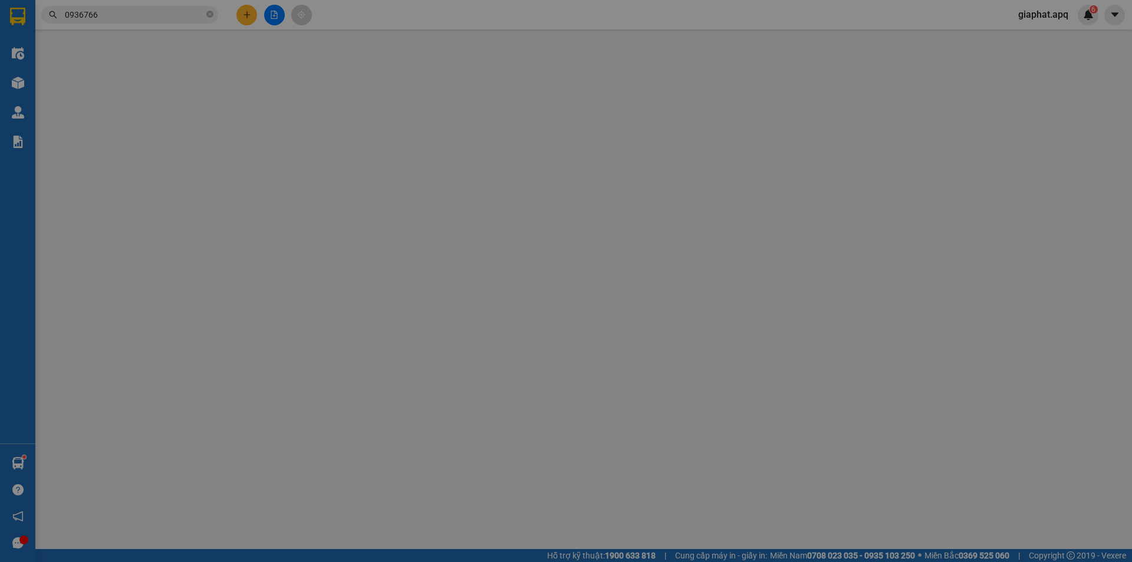
type input "vp"
type input "180.000"
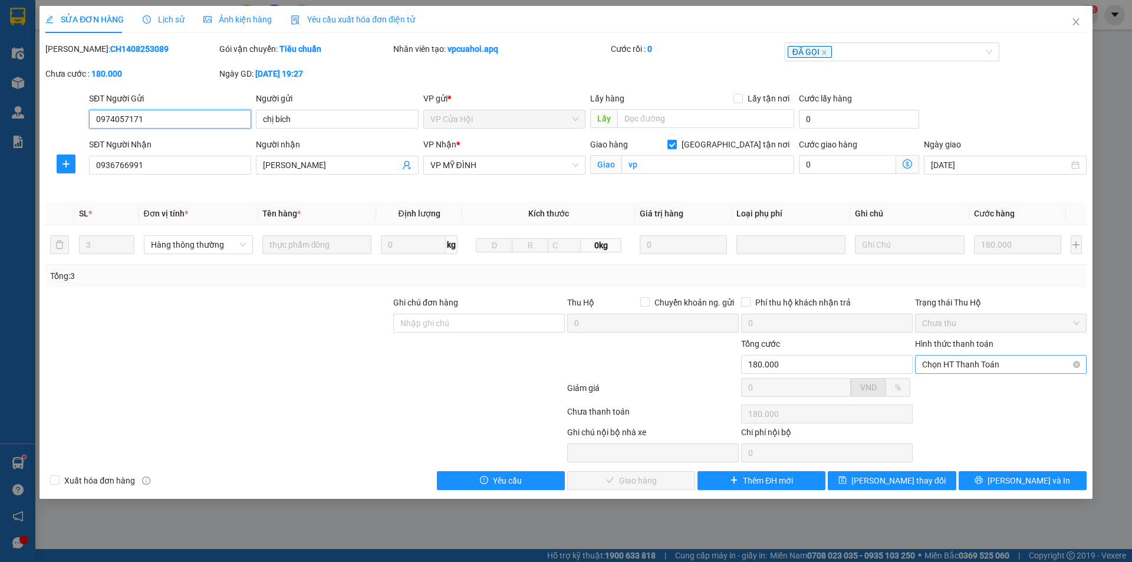
drag, startPoint x: 951, startPoint y: 360, endPoint x: 953, endPoint y: 373, distance: 12.5
click at [951, 361] on span "Chọn HT Thanh Toán" at bounding box center [1000, 365] width 157 height 18
drag, startPoint x: 955, startPoint y: 386, endPoint x: 694, endPoint y: 509, distance: 289.4
click at [955, 386] on div "Tại văn phòng" at bounding box center [1000, 388] width 157 height 13
type input "0"
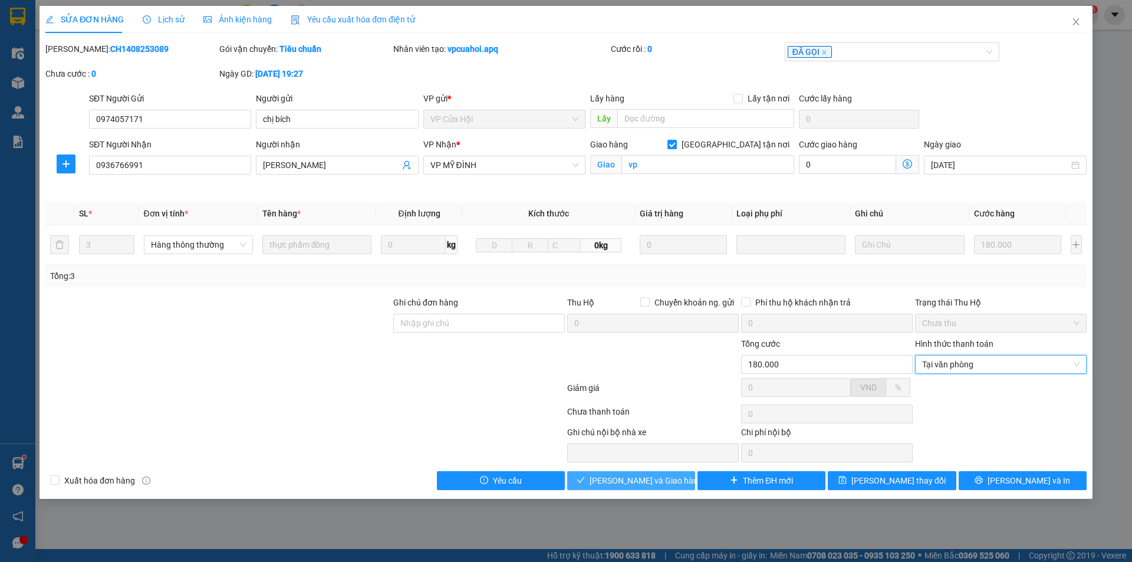
click at [629, 478] on span "[PERSON_NAME] và Giao hàng" at bounding box center [646, 480] width 113 height 13
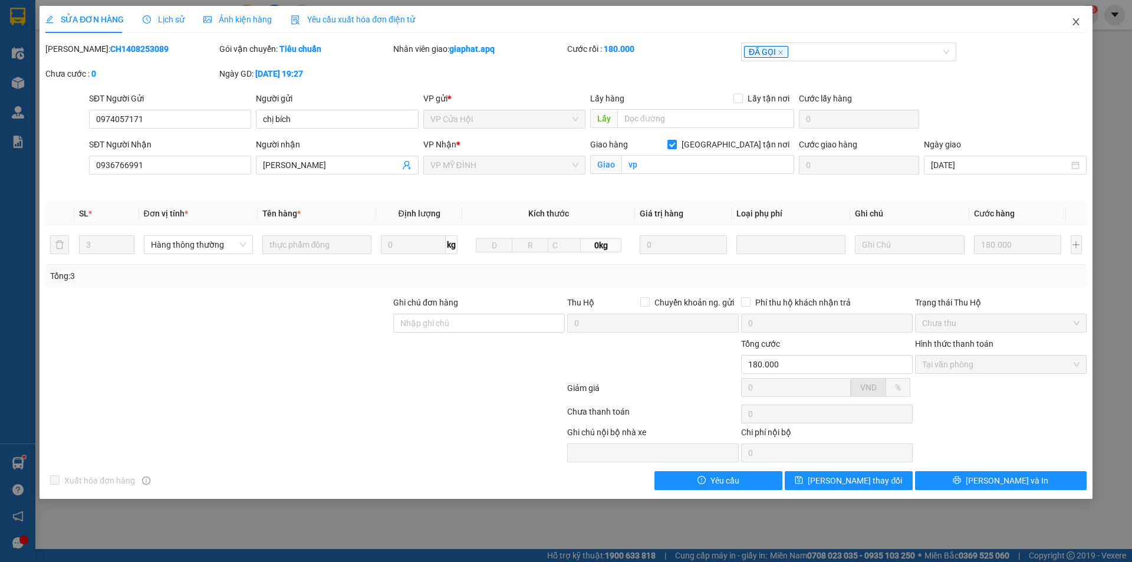
click at [1076, 18] on icon "close" at bounding box center [1076, 21] width 9 height 9
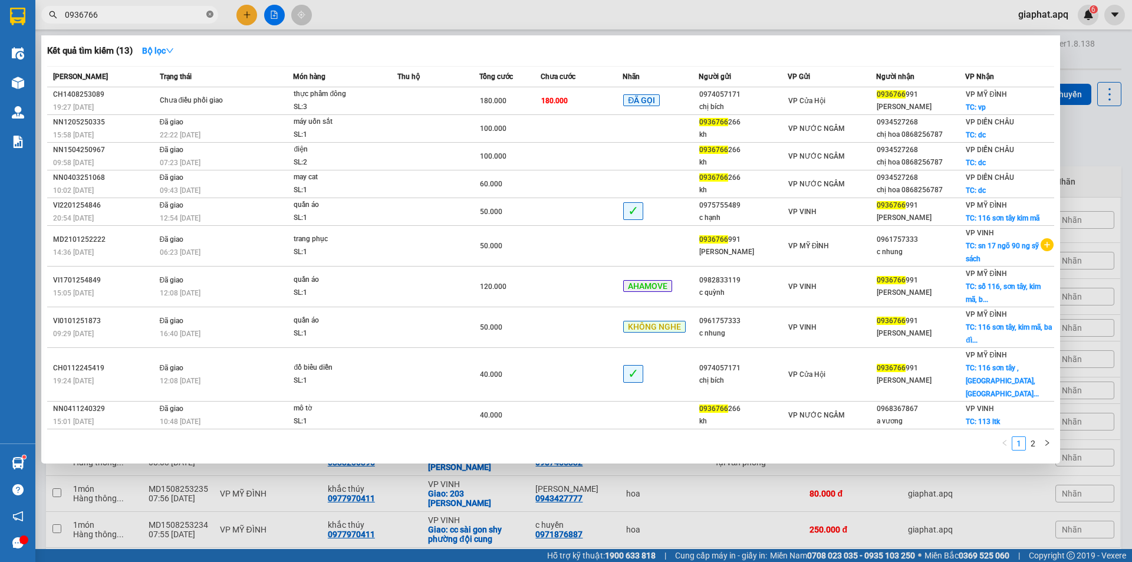
click at [209, 11] on span at bounding box center [209, 14] width 7 height 11
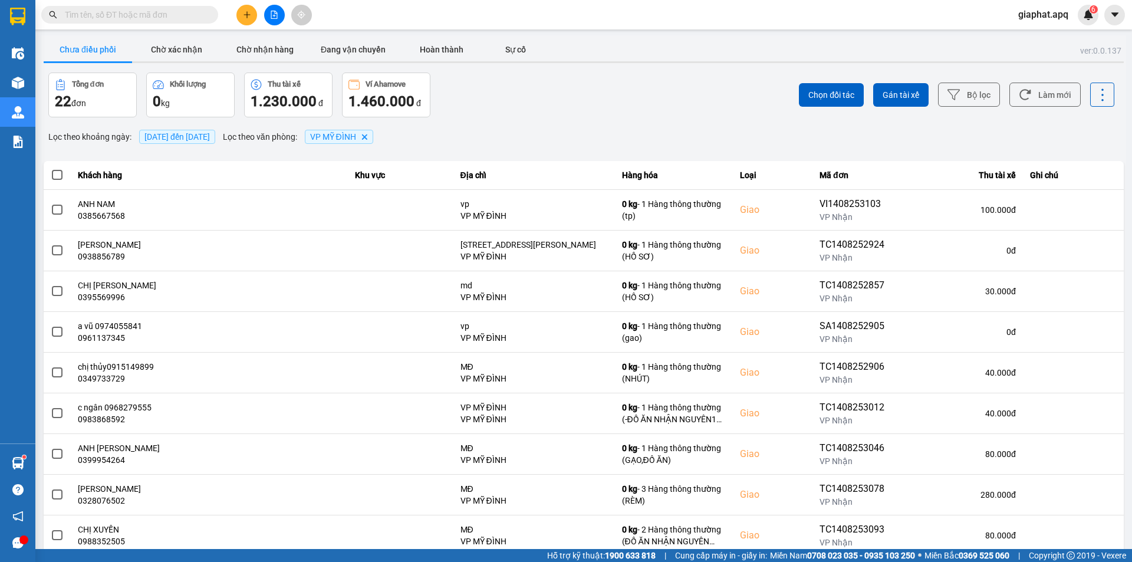
drag, startPoint x: 0, startPoint y: 0, endPoint x: 149, endPoint y: 9, distance: 149.5
click at [151, 5] on div "Kết quả tìm kiếm ( 0 ) Bộ lọc No Data" at bounding box center [115, 15] width 230 height 21
click at [149, 12] on input "text" at bounding box center [134, 14] width 139 height 13
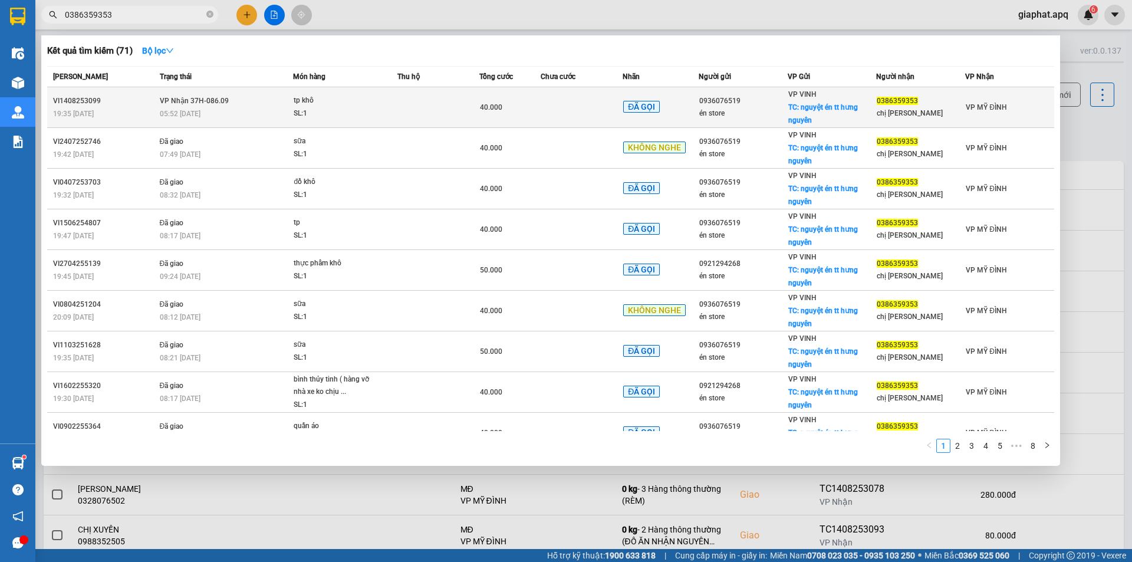
type input "0386359353"
click at [568, 95] on td at bounding box center [582, 107] width 82 height 41
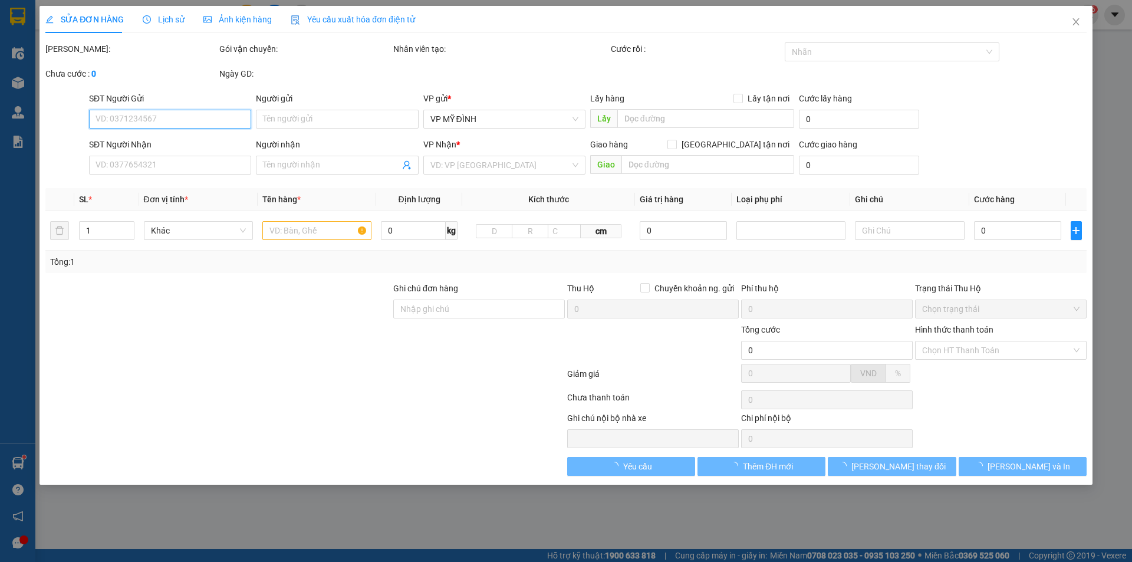
type input "0936076519"
type input "én store"
checkbox input "true"
type input "nguyệt én tt hưng nguyên"
type input "0386359353"
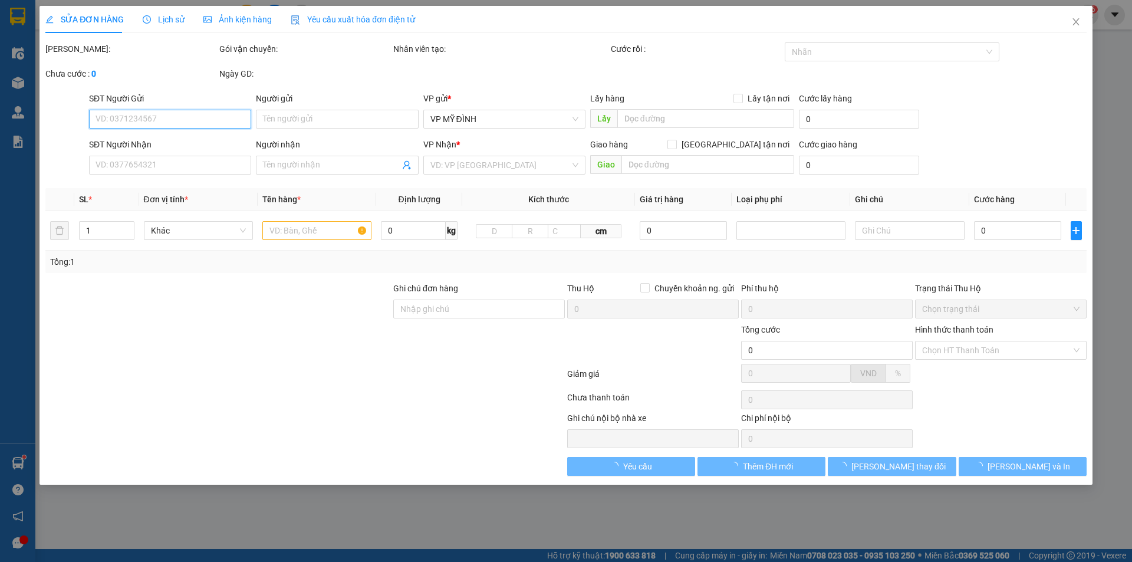
type input "chị [PERSON_NAME]"
type input "40.000"
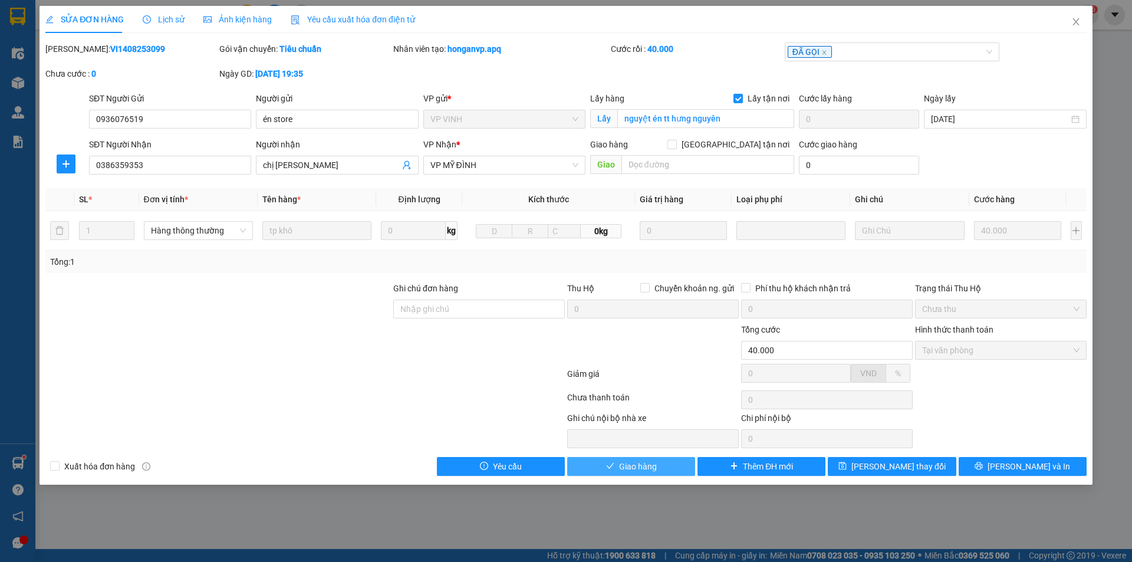
click at [637, 466] on span "Giao hàng" at bounding box center [638, 466] width 38 height 13
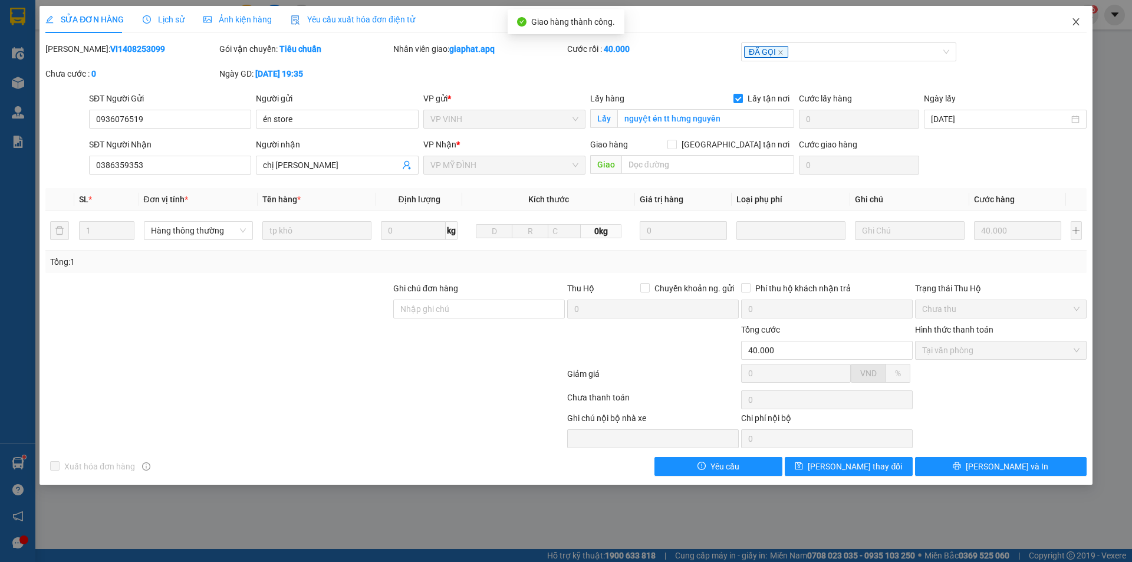
click at [1076, 18] on icon "close" at bounding box center [1076, 21] width 9 height 9
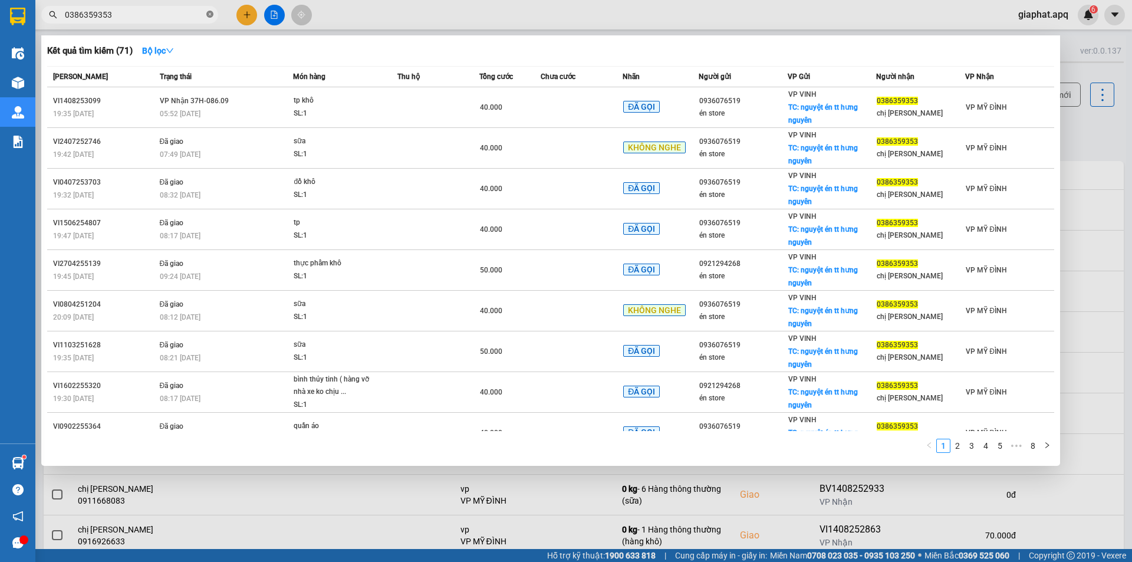
click at [211, 14] on icon "close-circle" at bounding box center [209, 14] width 7 height 7
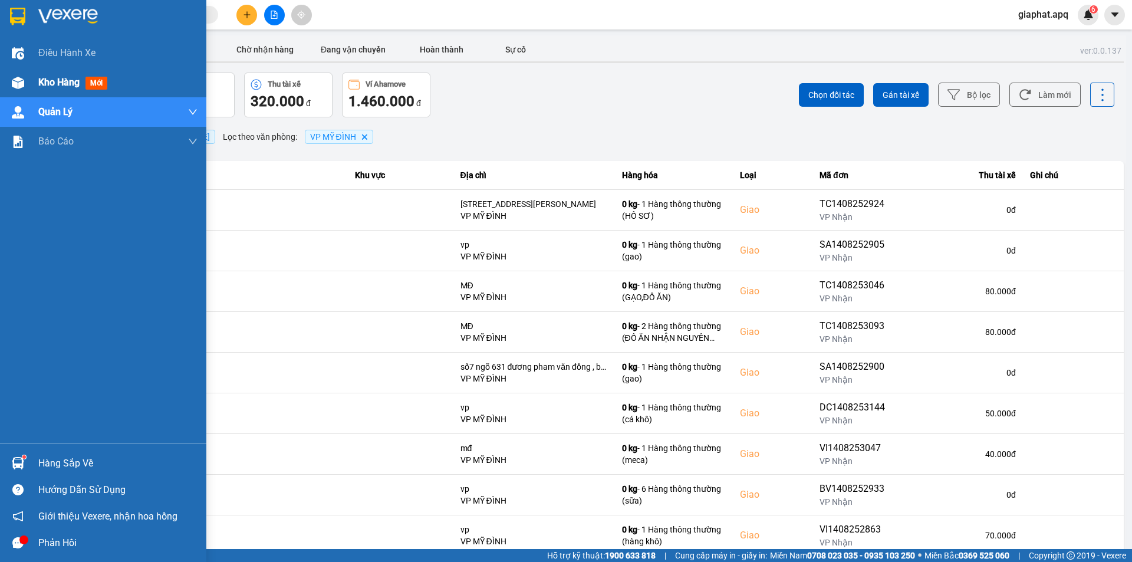
click at [51, 81] on span "Kho hàng" at bounding box center [58, 82] width 41 height 11
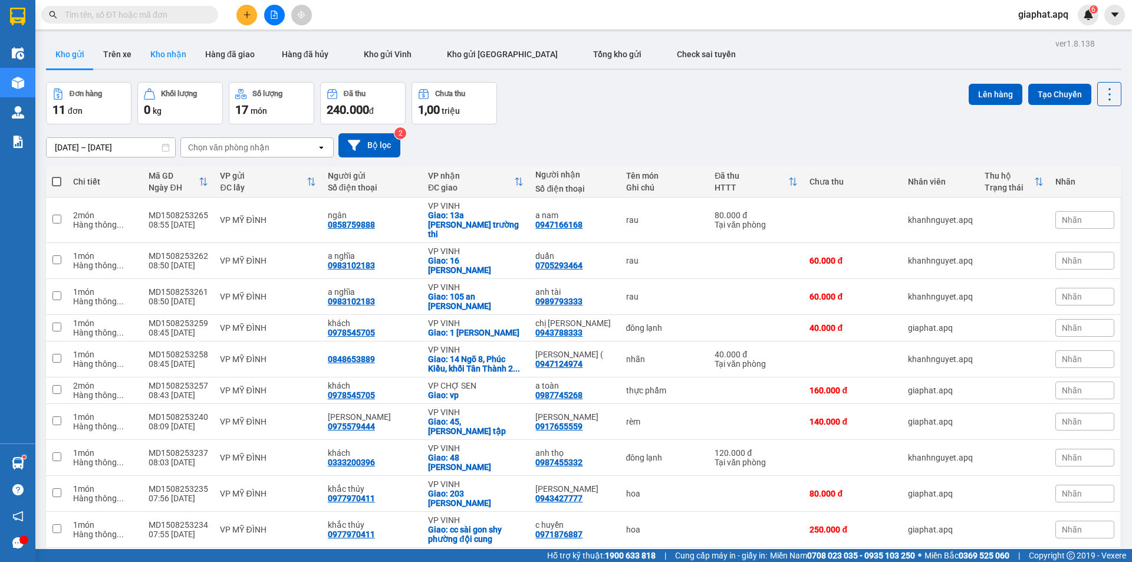
click at [170, 48] on button "Kho nhận" at bounding box center [168, 54] width 55 height 28
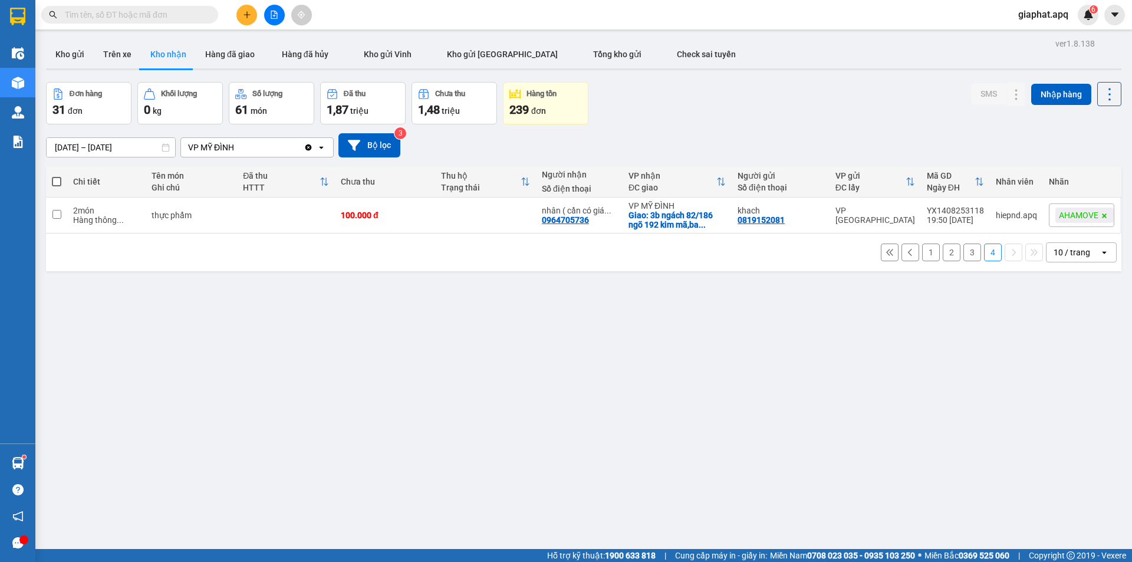
click at [971, 252] on button "3" at bounding box center [973, 253] width 18 height 18
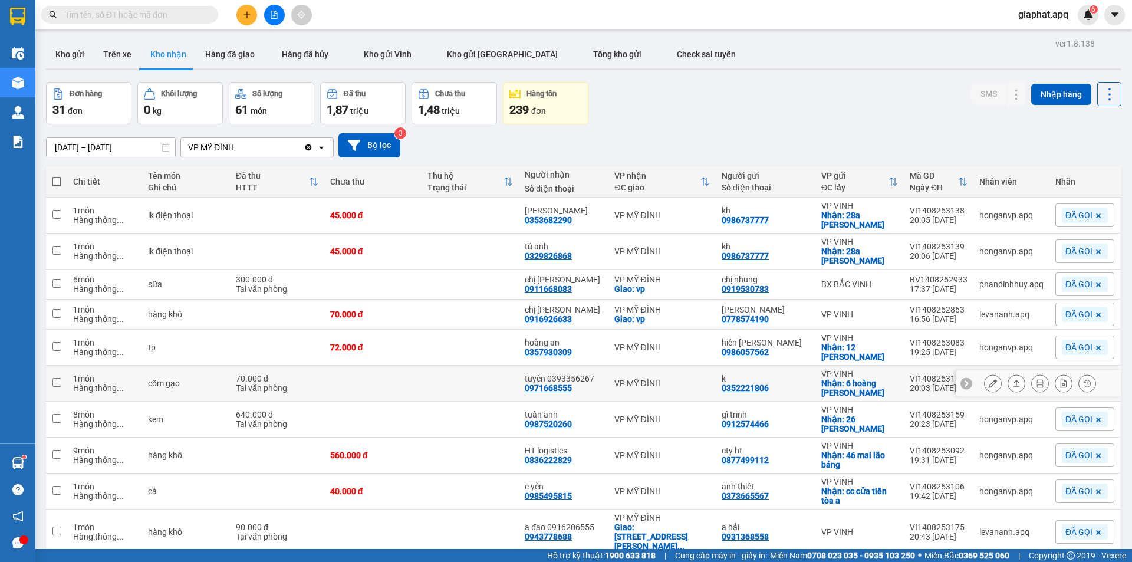
scroll to position [54, 0]
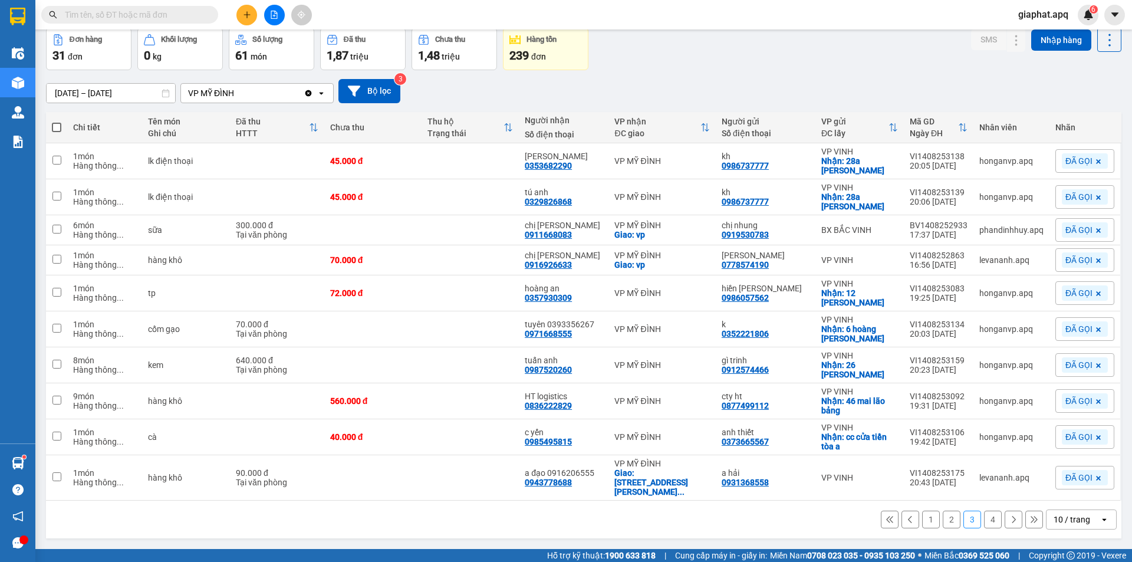
click at [984, 511] on button "4" at bounding box center [993, 520] width 18 height 18
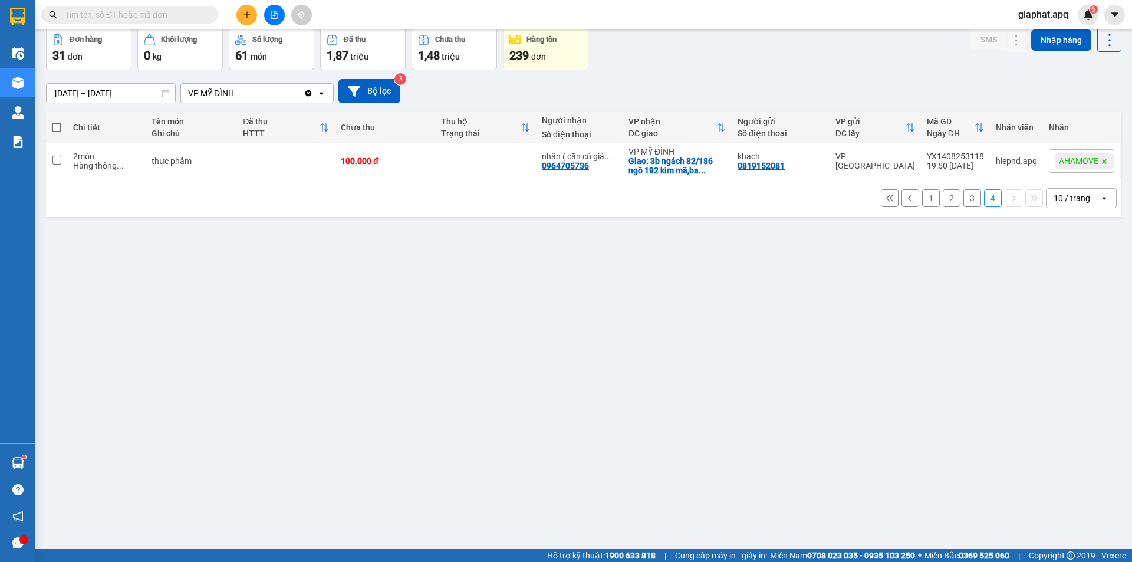
click at [971, 198] on button "3" at bounding box center [973, 198] width 18 height 18
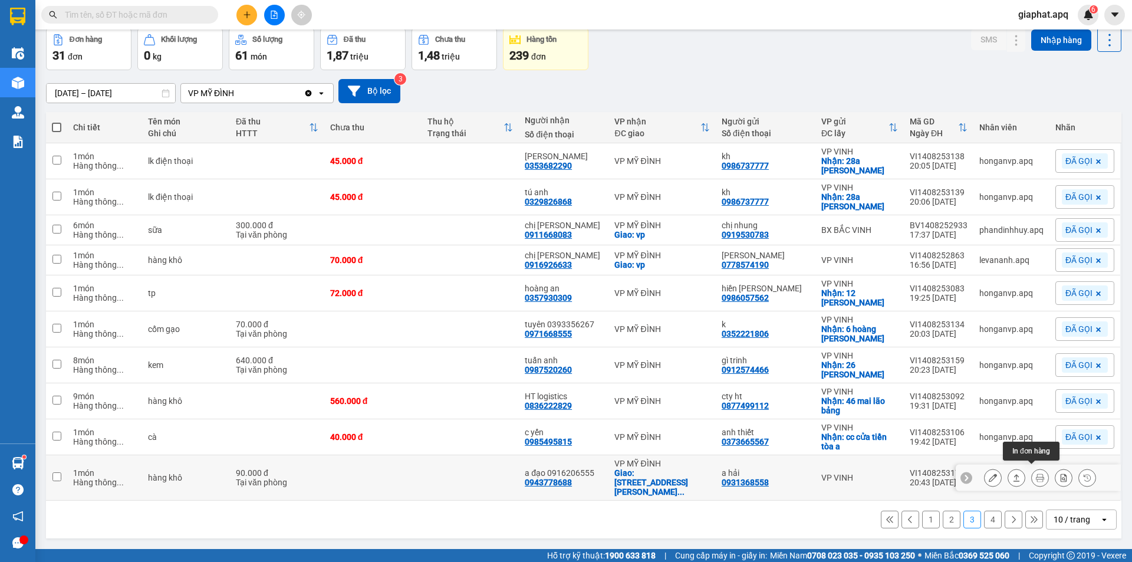
click at [1036, 474] on icon at bounding box center [1040, 478] width 8 height 8
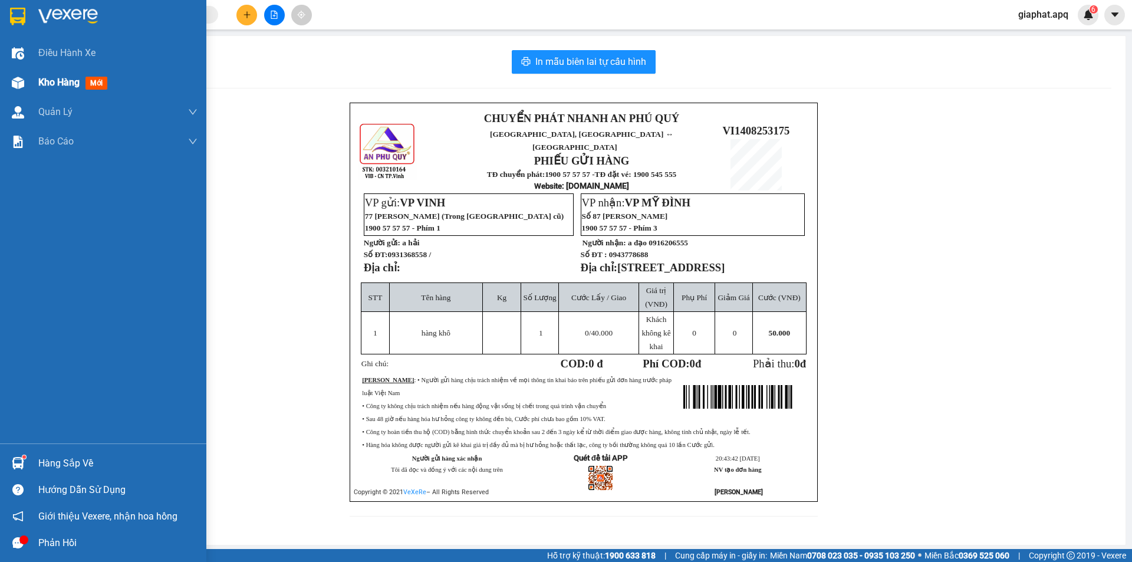
click at [37, 80] on div "Kho hàng mới" at bounding box center [103, 82] width 206 height 29
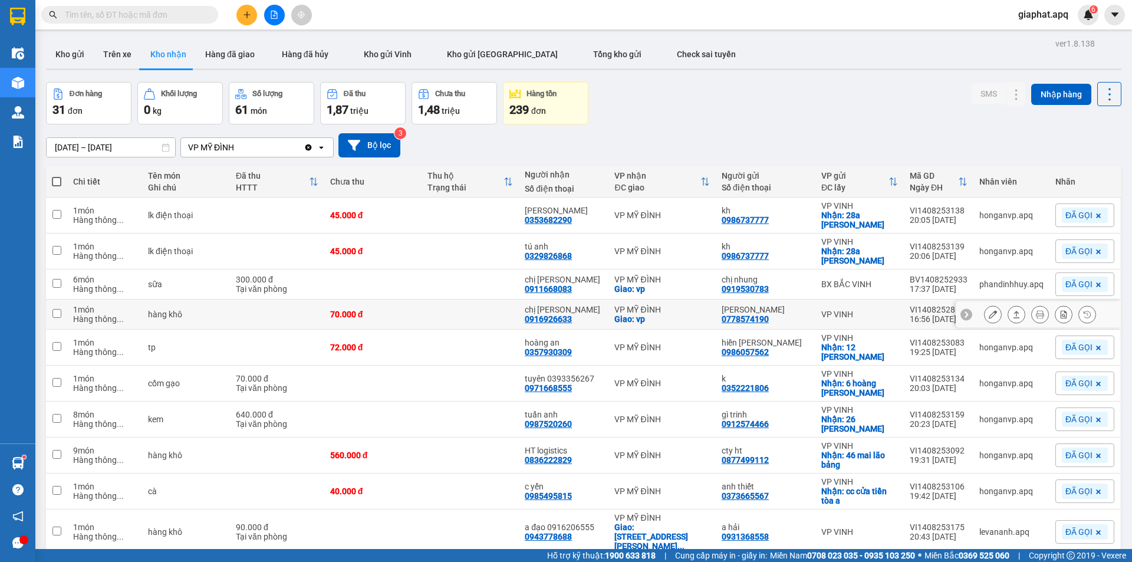
scroll to position [54, 0]
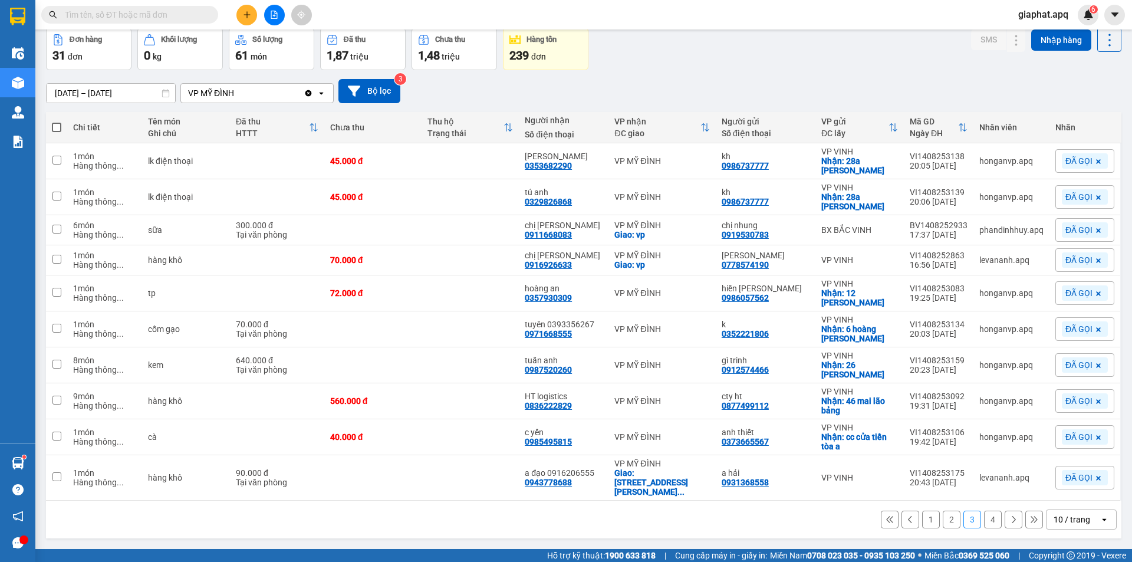
click at [944, 511] on button "2" at bounding box center [952, 520] width 18 height 18
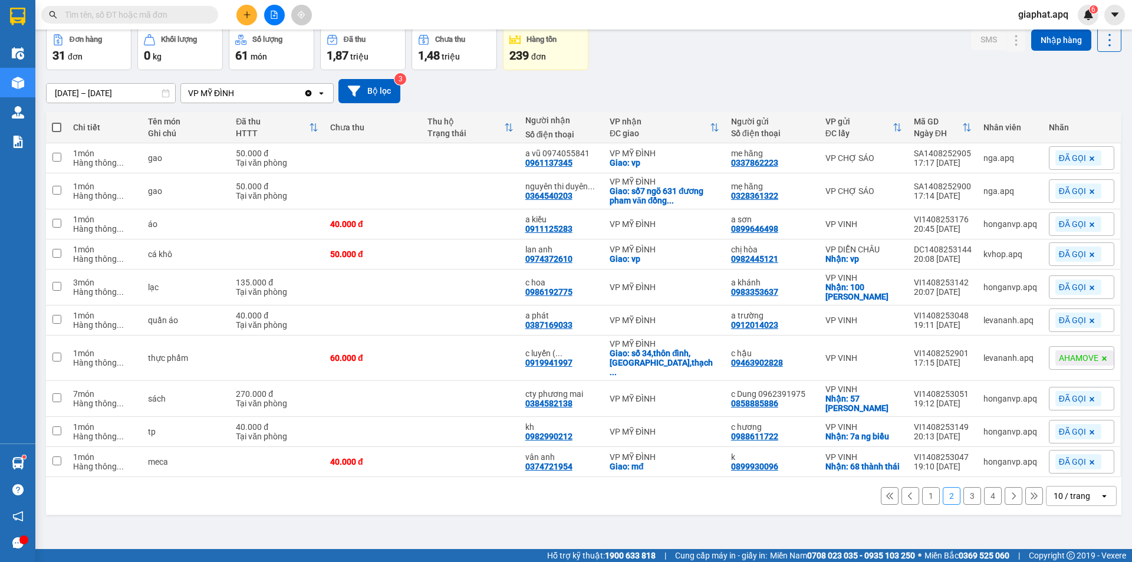
click at [923, 487] on button "1" at bounding box center [931, 496] width 18 height 18
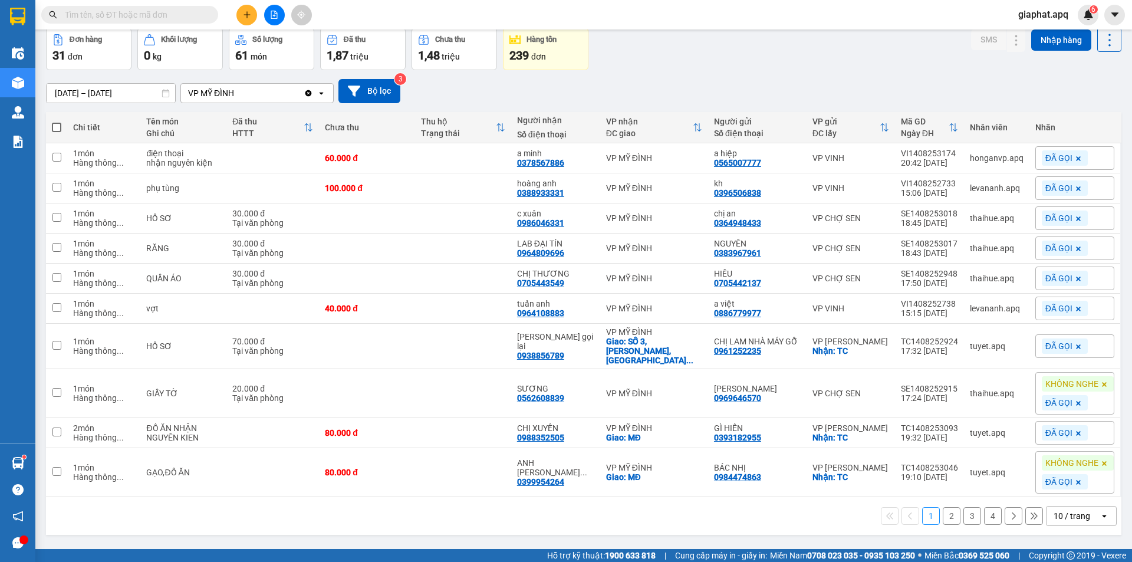
click at [943, 511] on button "2" at bounding box center [952, 516] width 18 height 18
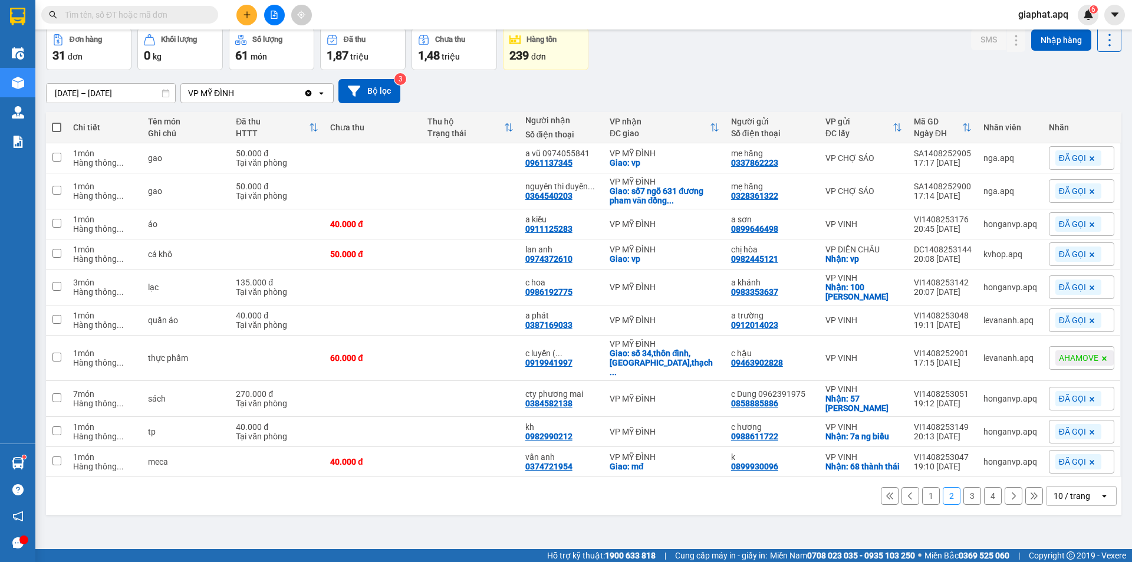
click at [964, 487] on button "3" at bounding box center [973, 496] width 18 height 18
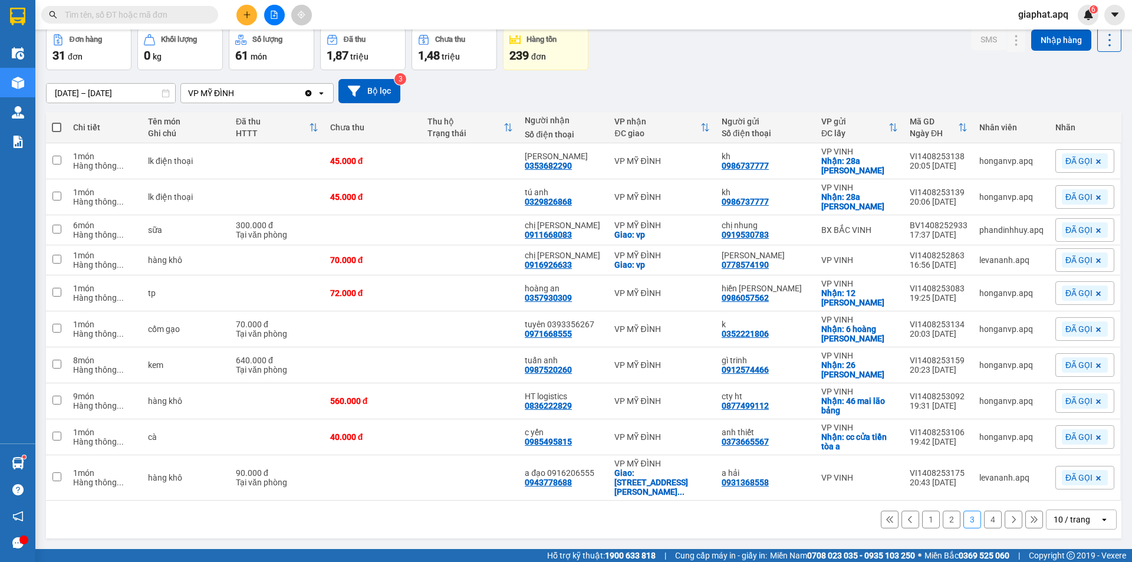
click at [117, 16] on input "text" at bounding box center [134, 14] width 139 height 13
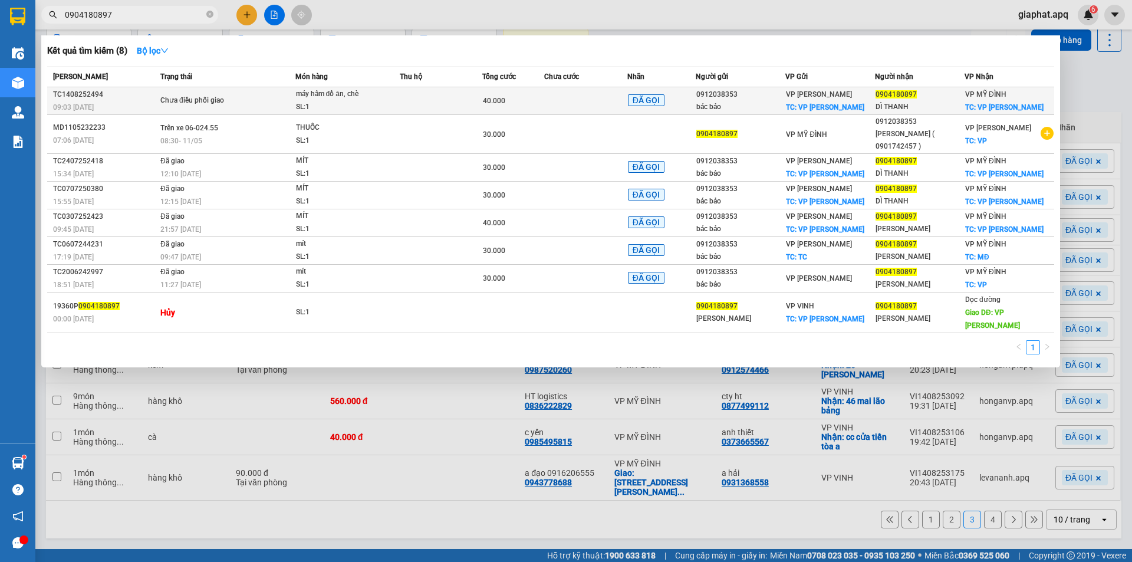
type input "0904180897"
click at [360, 104] on div "SL: 1" at bounding box center [340, 107] width 88 height 13
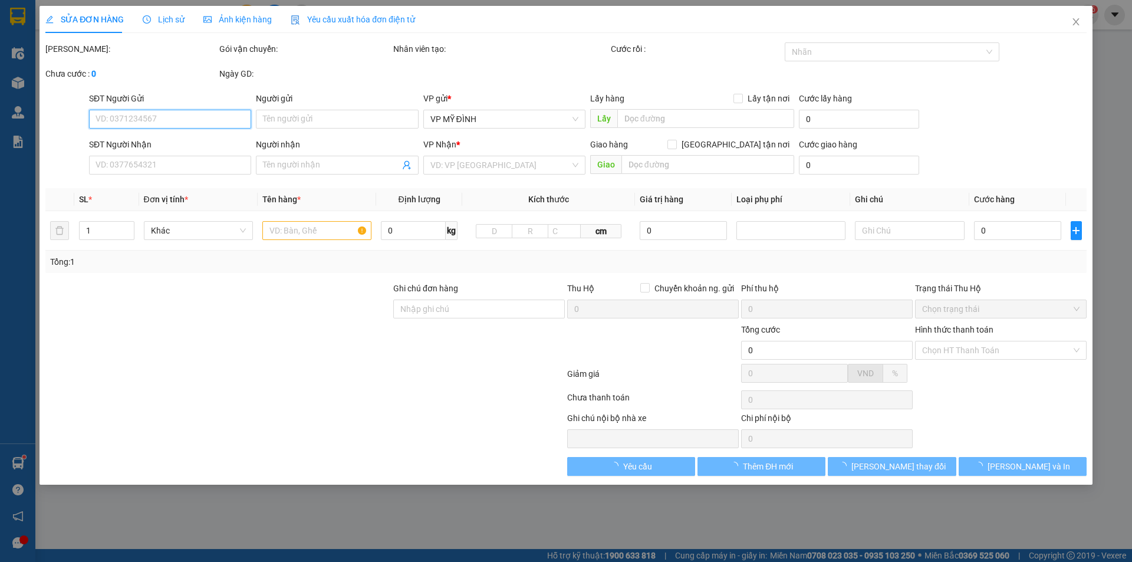
type input "0912038353"
type input "bác bảo"
checkbox input "true"
type input "VP Thanh Chương"
type input "0904180897"
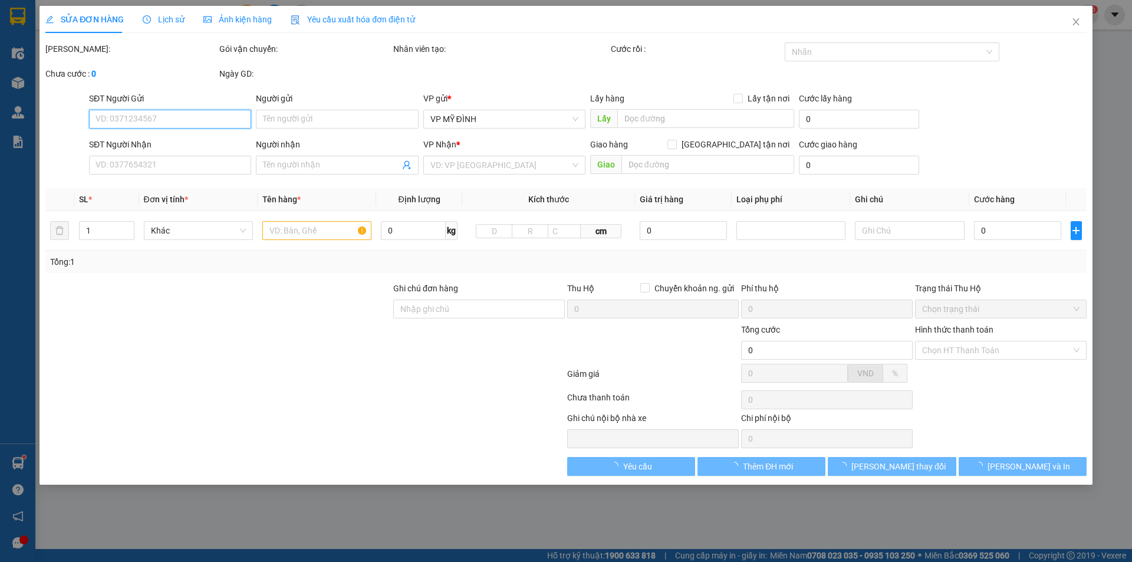
type input "DÌ THANH"
checkbox input "true"
type input "VP Mỹ Đình"
type input "40.000"
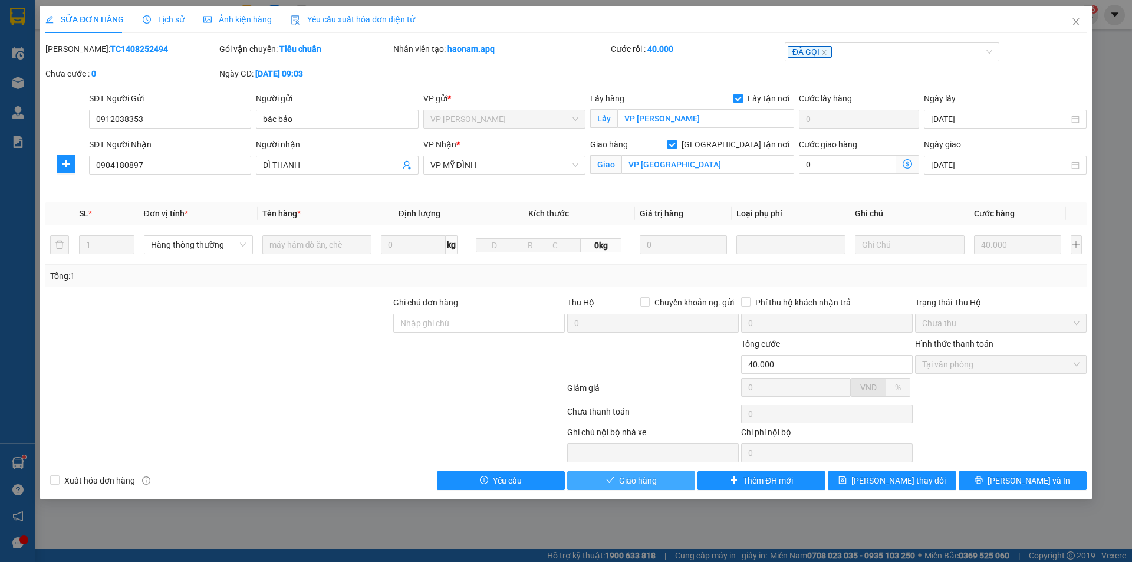
click at [650, 481] on span "Giao hàng" at bounding box center [638, 480] width 38 height 13
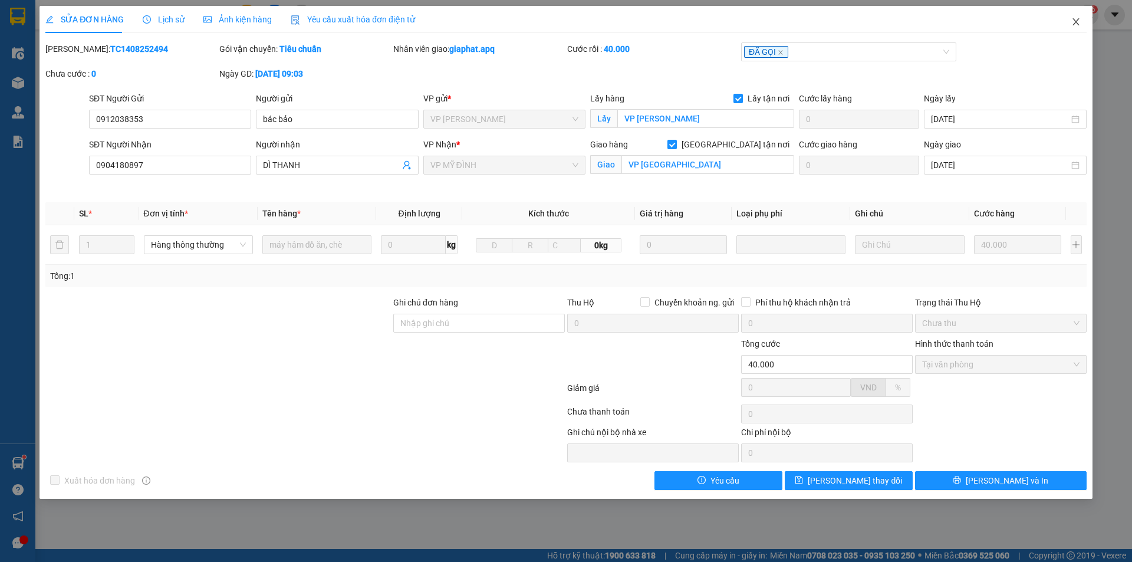
click at [1074, 22] on icon "close" at bounding box center [1076, 21] width 9 height 9
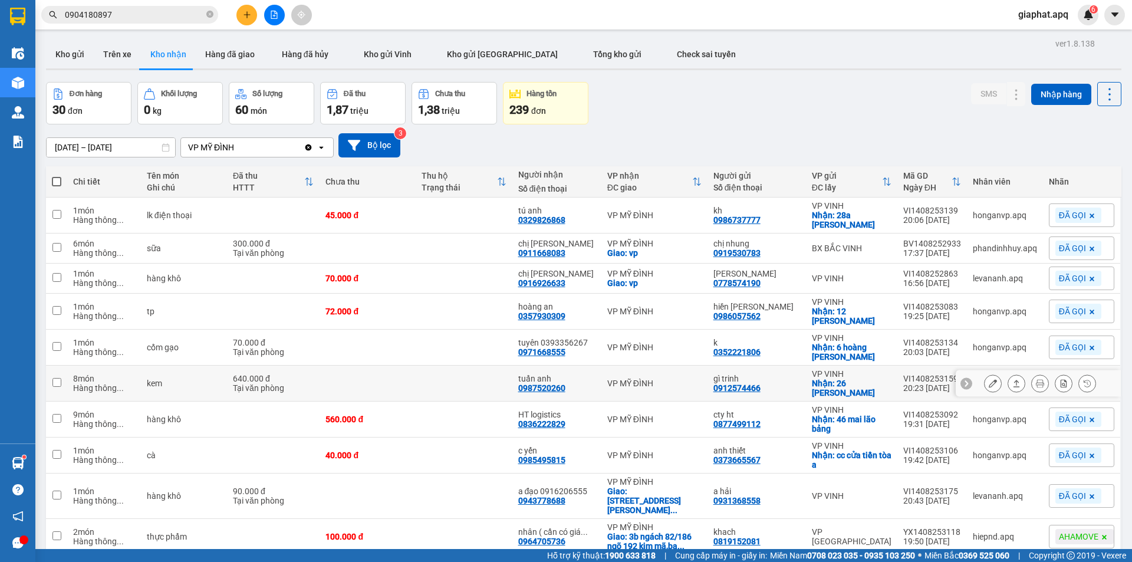
scroll to position [54, 0]
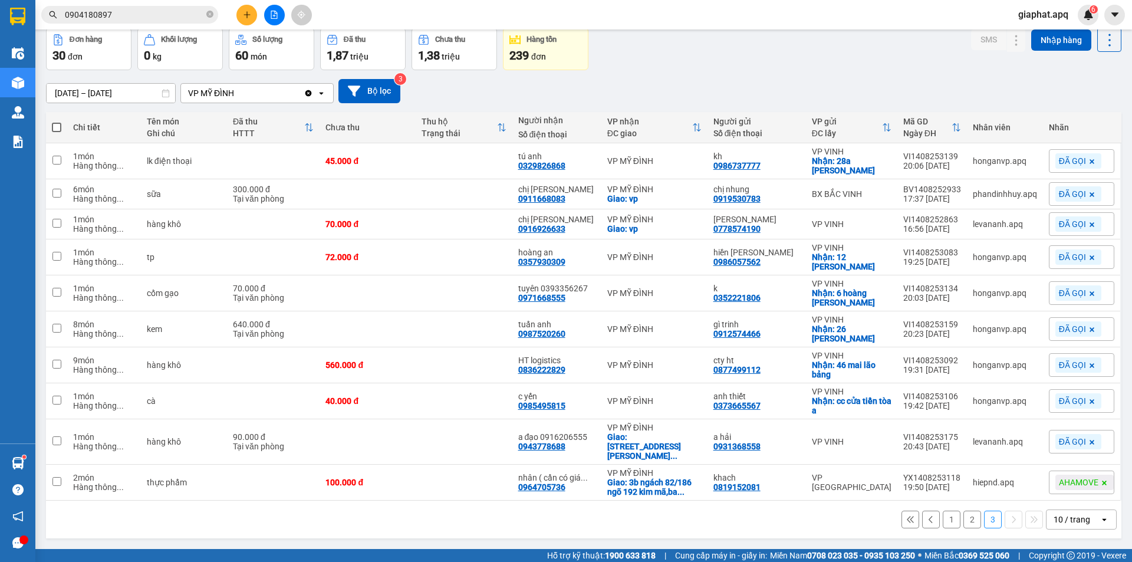
click at [964, 511] on button "2" at bounding box center [973, 520] width 18 height 18
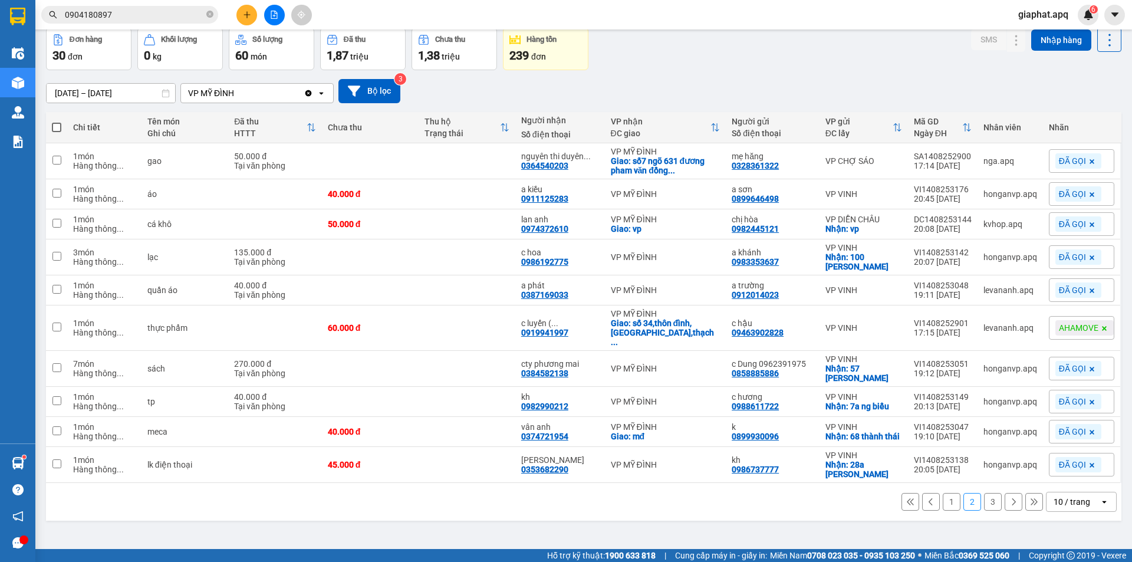
click at [946, 493] on button "1" at bounding box center [952, 502] width 18 height 18
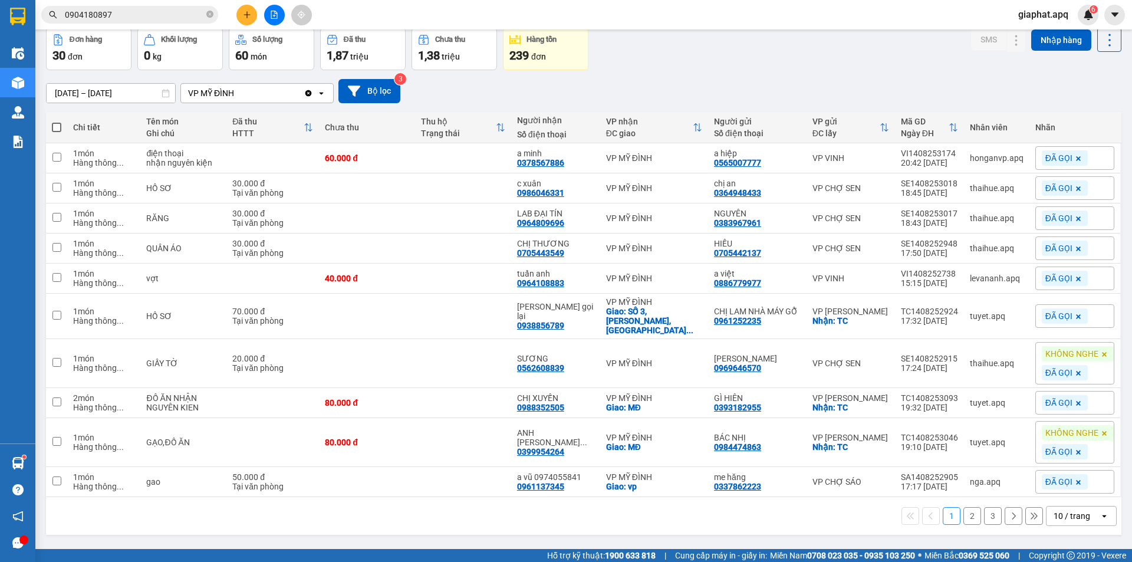
click at [964, 508] on button "2" at bounding box center [973, 516] width 18 height 18
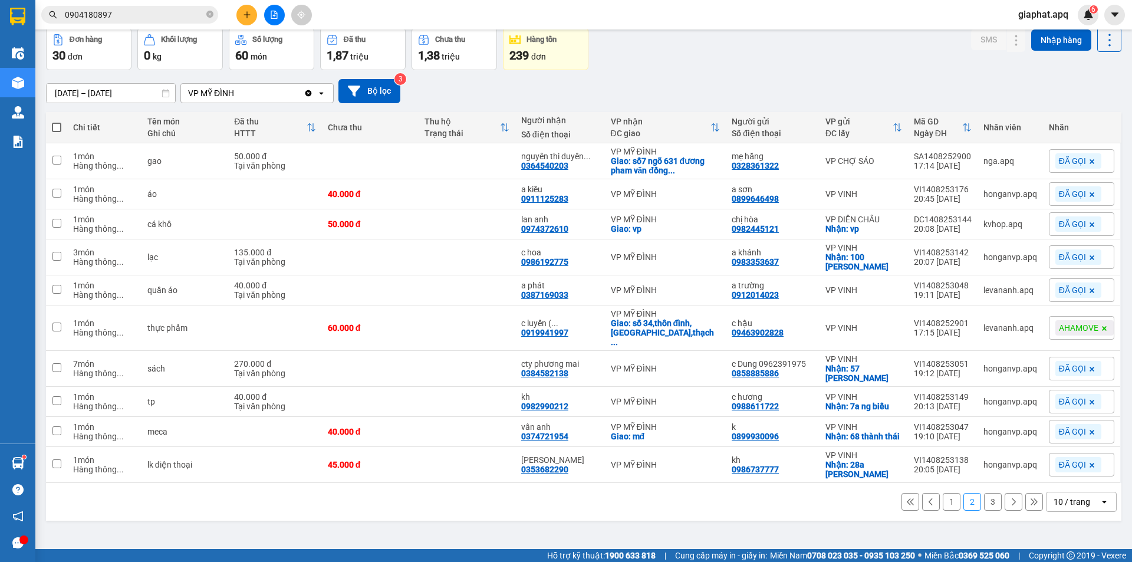
click at [985, 493] on button "3" at bounding box center [993, 502] width 18 height 18
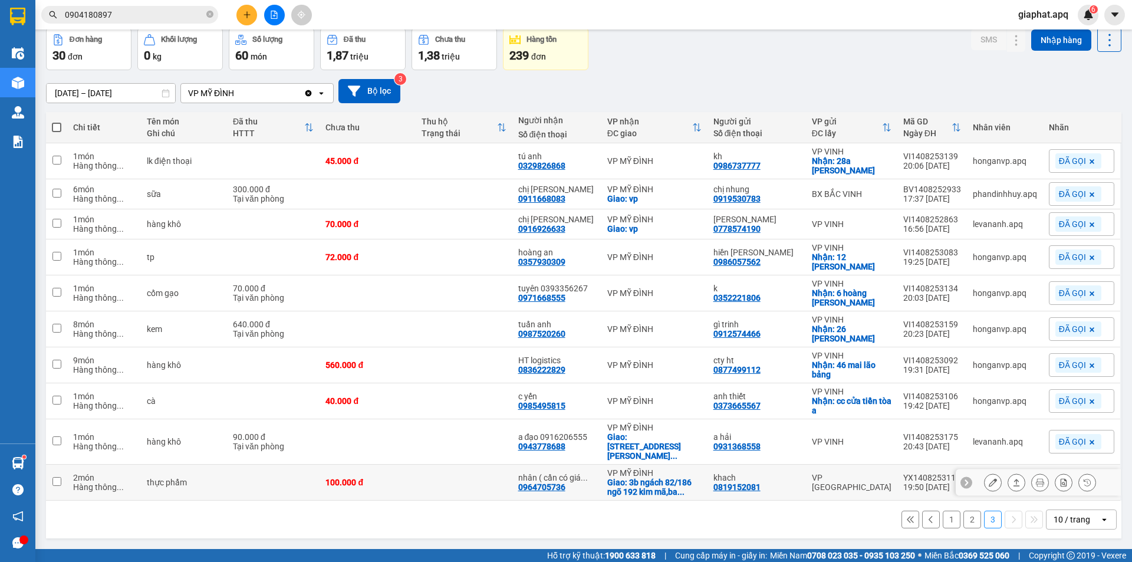
scroll to position [0, 0]
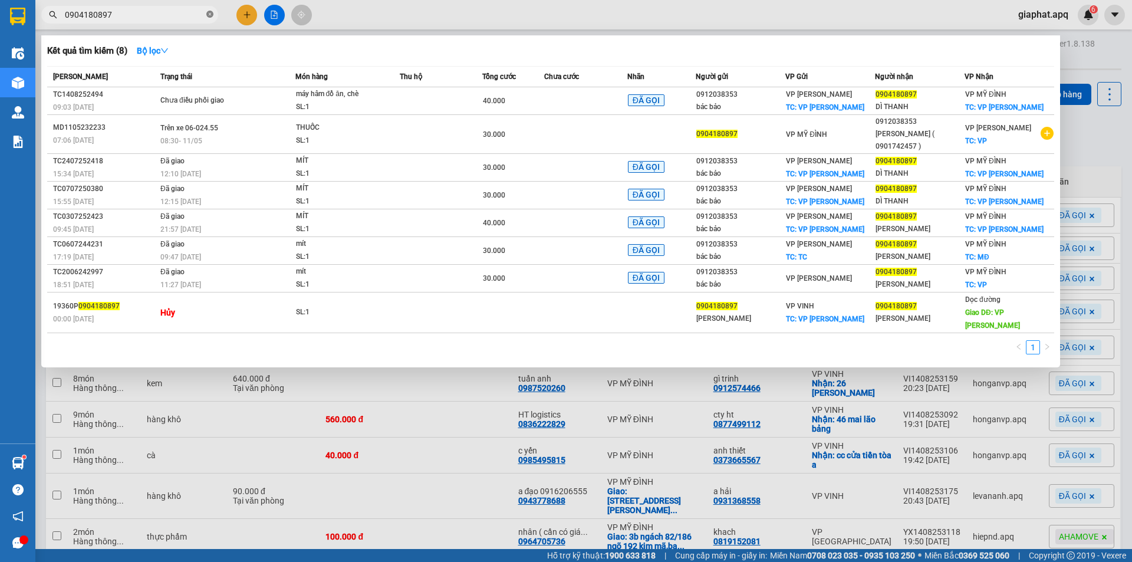
click at [209, 14] on icon "close-circle" at bounding box center [209, 14] width 7 height 7
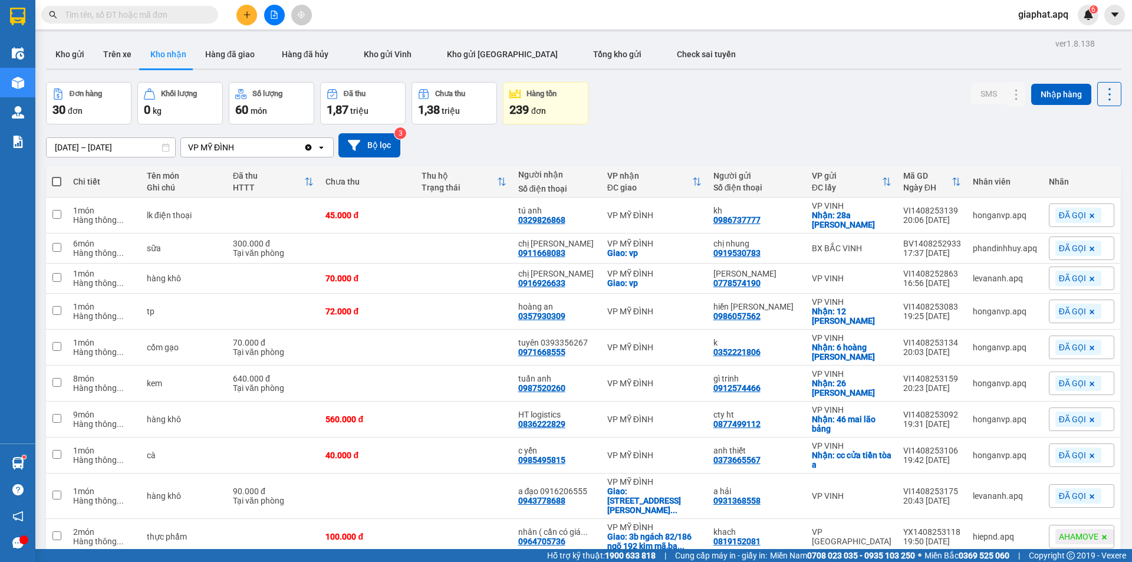
click at [139, 15] on input "text" at bounding box center [134, 14] width 139 height 13
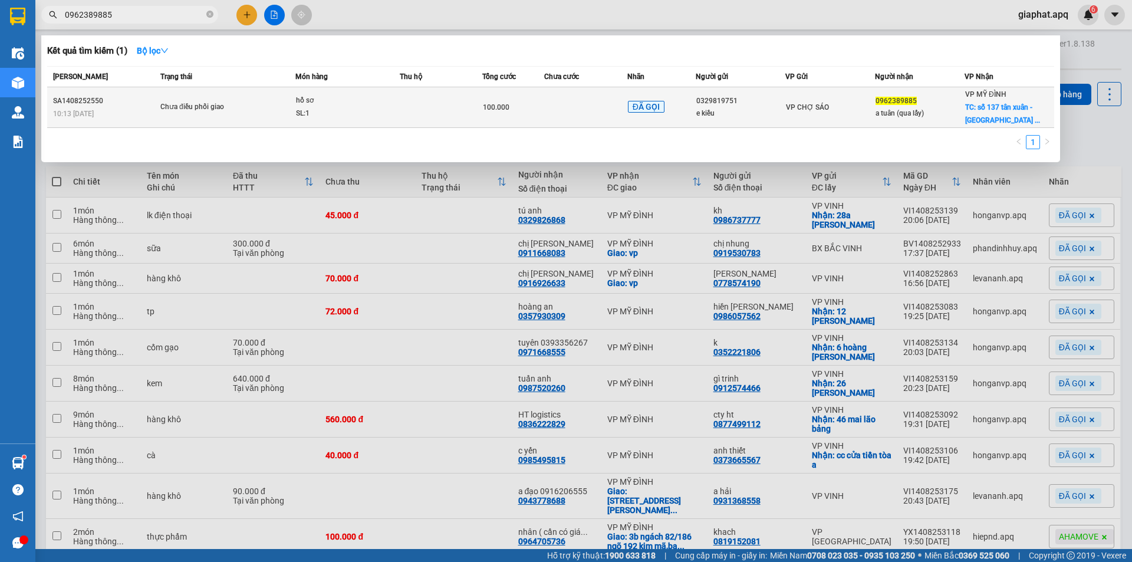
type input "0962389885"
click at [620, 120] on td at bounding box center [585, 107] width 83 height 41
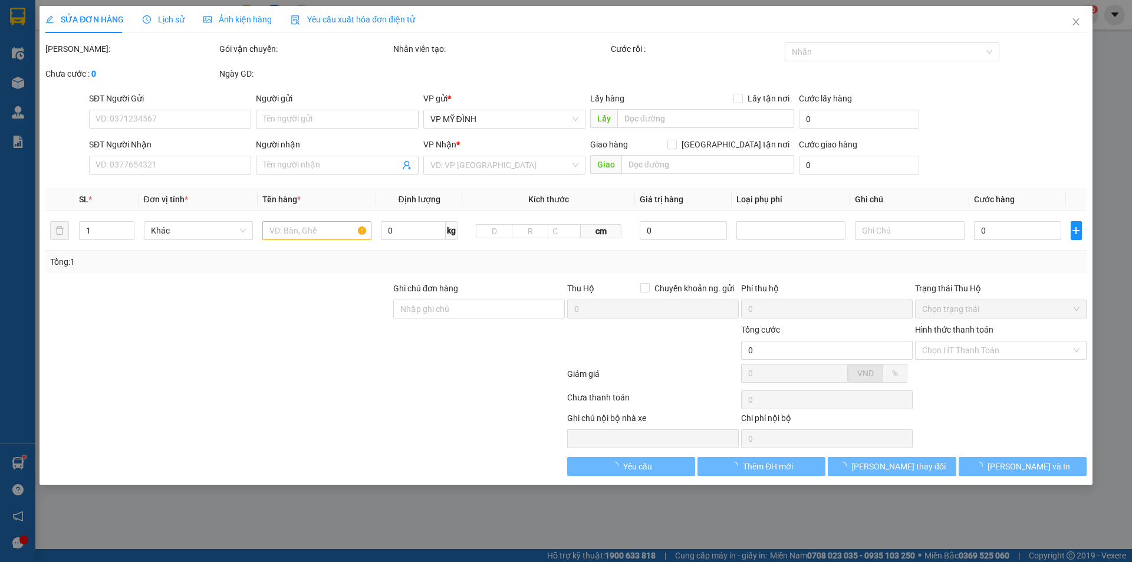
type input "0329819751"
type input "e kiều"
type input "0962389885"
type input "a tuân (qua lấy)"
checkbox input "true"
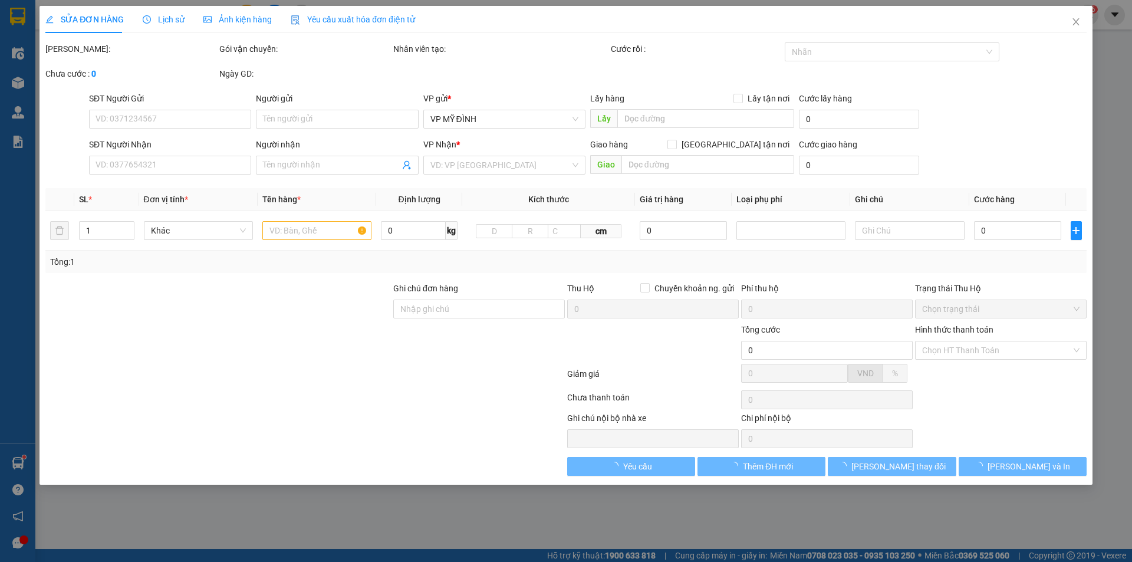
type input "số 137 tân xuân - ph đông ngạc quận bắc từ liêm"
type input "100.000"
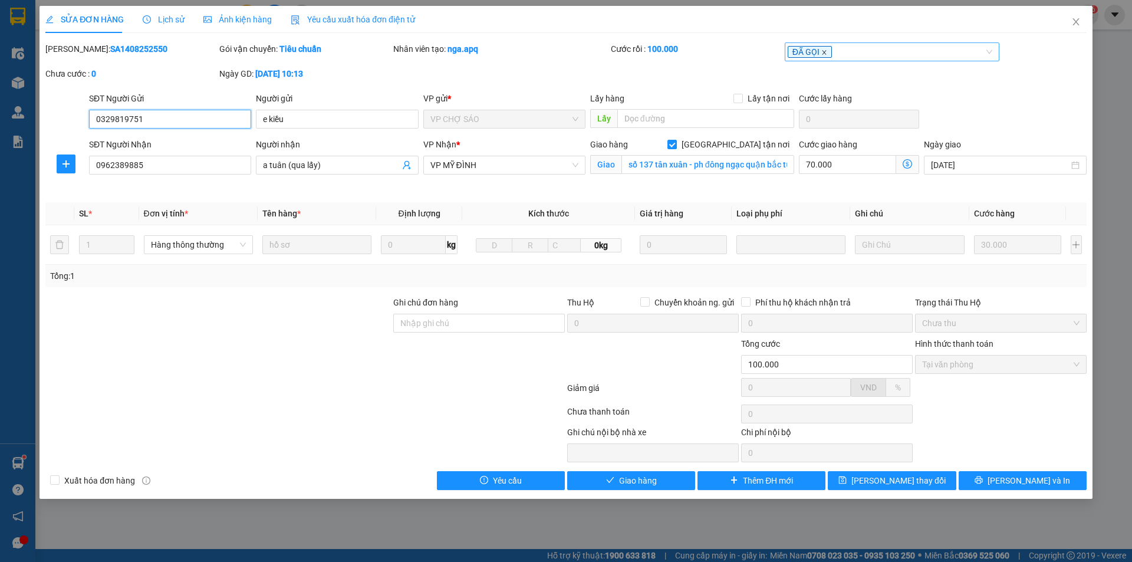
click at [824, 51] on icon "close" at bounding box center [824, 53] width 6 height 6
click at [824, 51] on div at bounding box center [887, 52] width 198 height 14
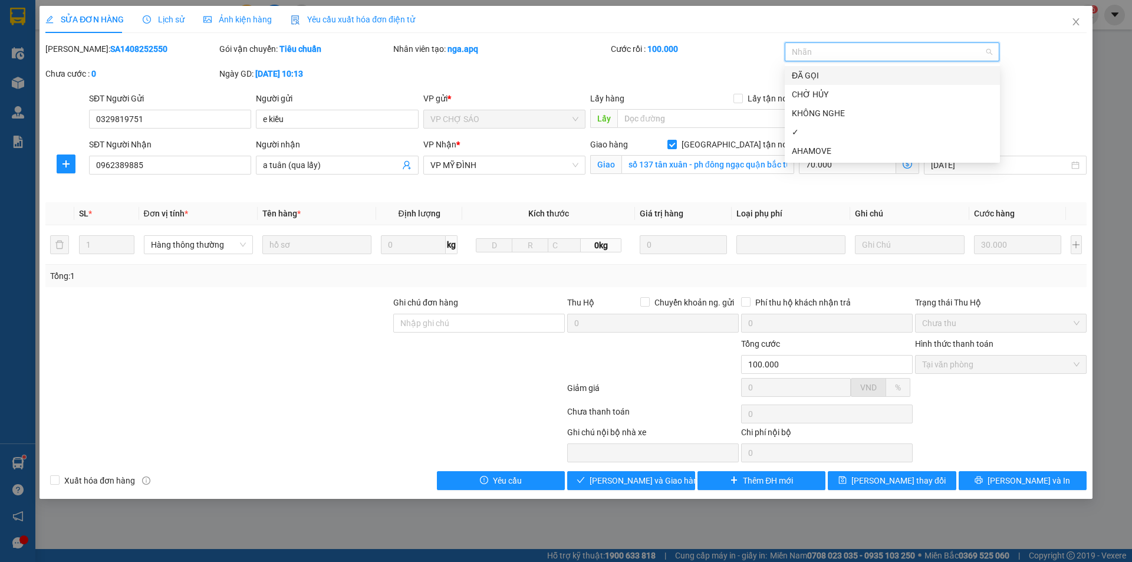
click at [830, 78] on div "ĐÃ GỌI" at bounding box center [892, 75] width 201 height 13
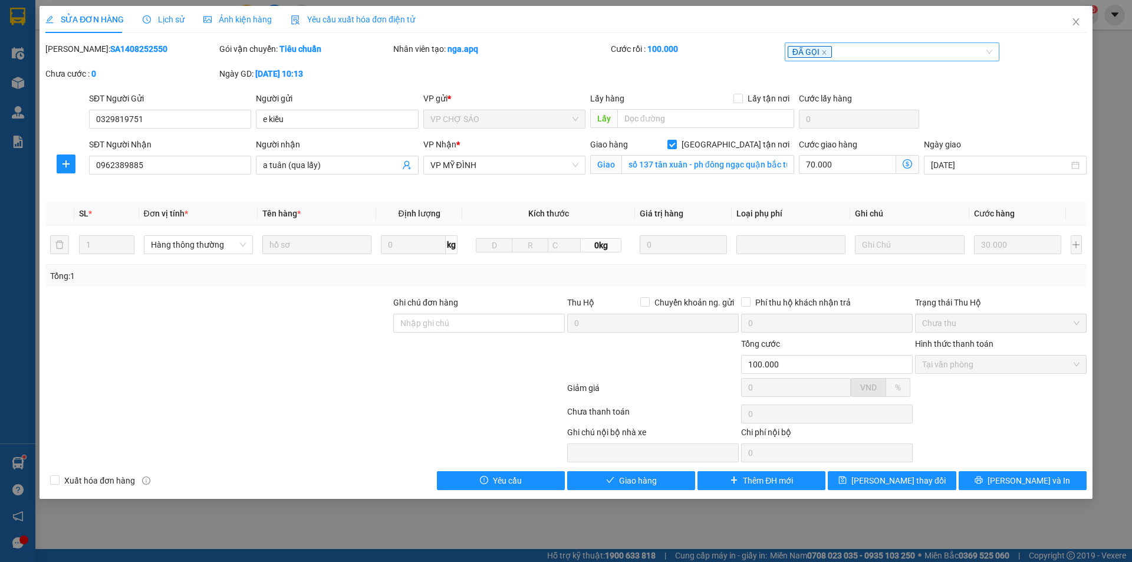
click at [1031, 81] on div "Mã ĐH: SA1408252550 Gói vận chuyển: Tiêu chuẩn Nhân viên tạo: nga.apq Cước rồi …" at bounding box center [566, 67] width 1044 height 50
click at [1008, 480] on button "[PERSON_NAME] và In" at bounding box center [1023, 480] width 128 height 19
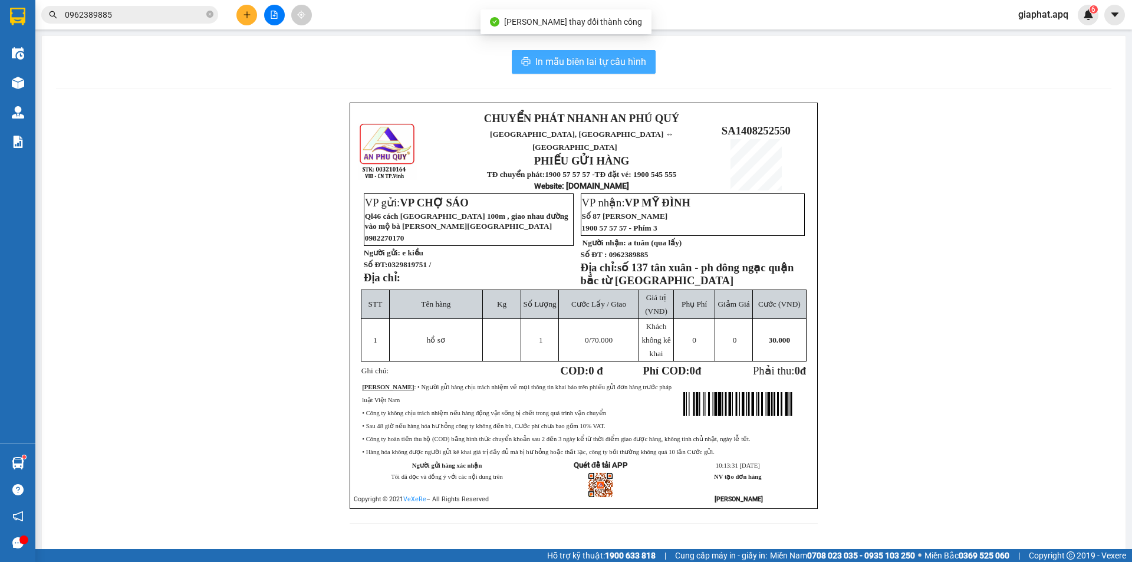
click at [604, 63] on span "In mẫu biên lai tự cấu hình" at bounding box center [590, 61] width 111 height 15
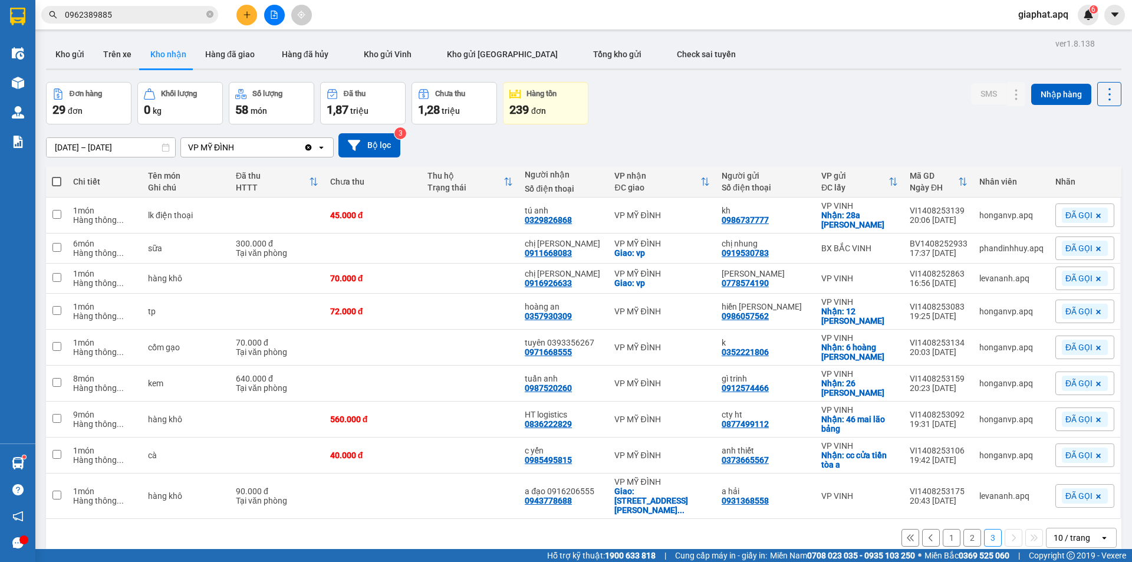
click at [732, 111] on div "Đơn hàng 29 đơn Khối lượng 0 kg Số lượng 58 món Đã thu 1,87 triệu Chưa thu 1,28…" at bounding box center [584, 103] width 1076 height 42
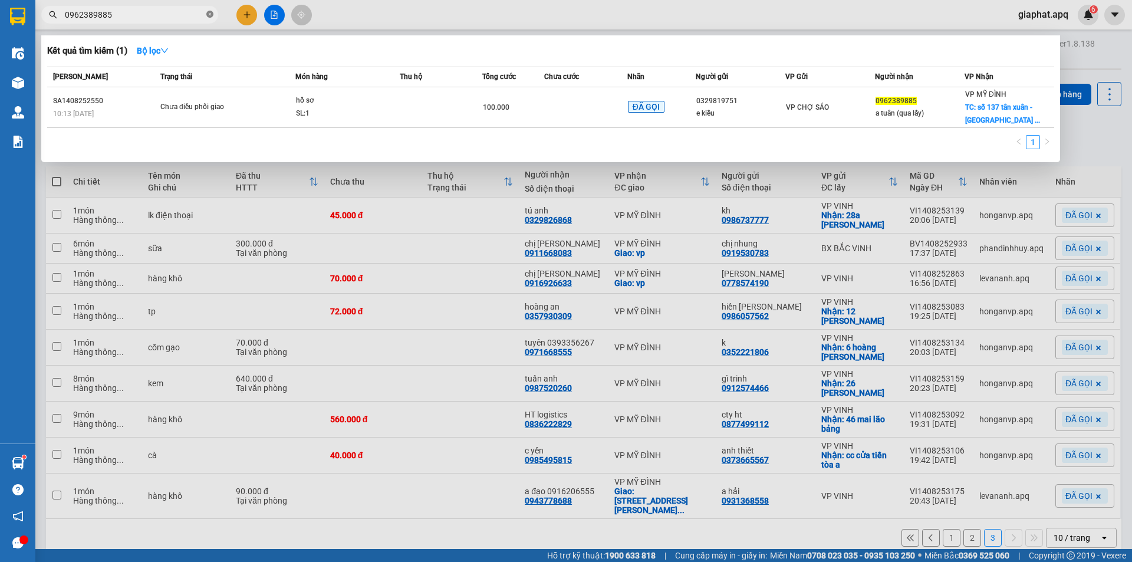
click at [209, 15] on icon "close-circle" at bounding box center [209, 14] width 7 height 7
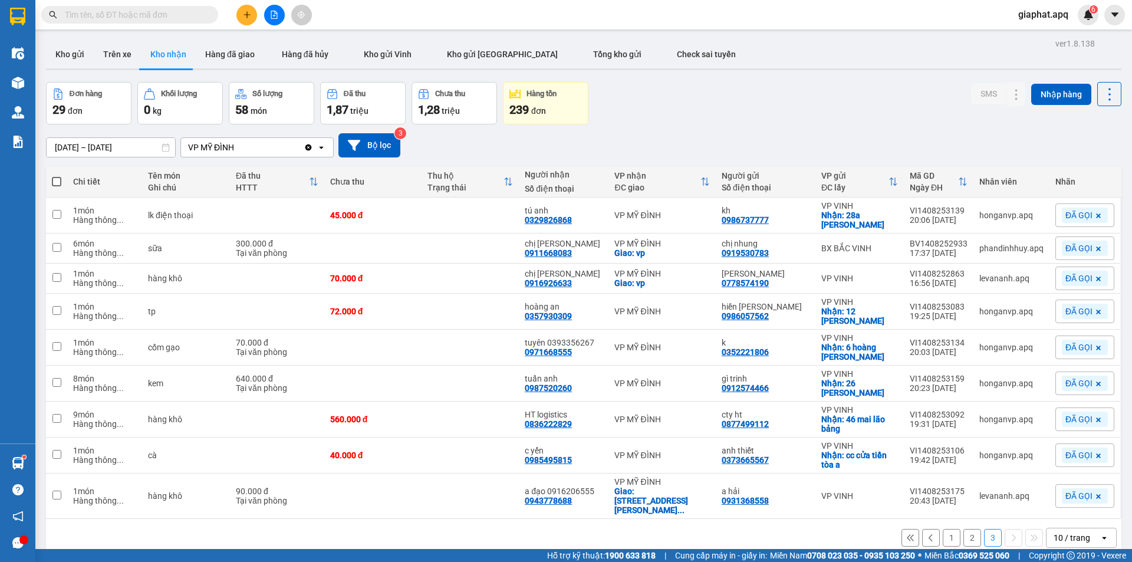
click at [250, 19] on button at bounding box center [246, 15] width 21 height 21
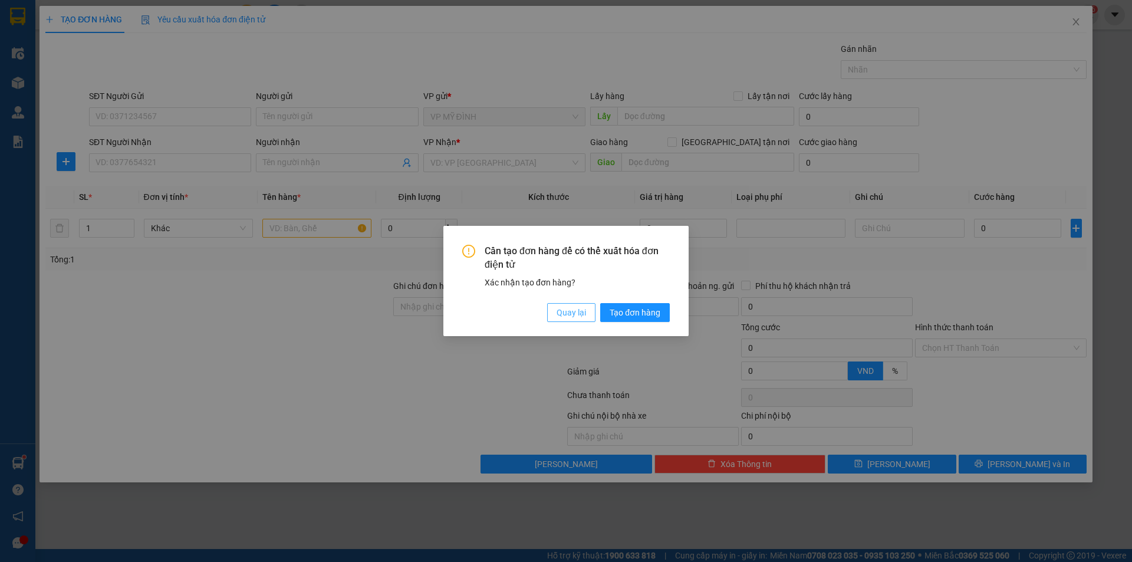
click at [571, 308] on span "Quay lại" at bounding box center [571, 312] width 29 height 13
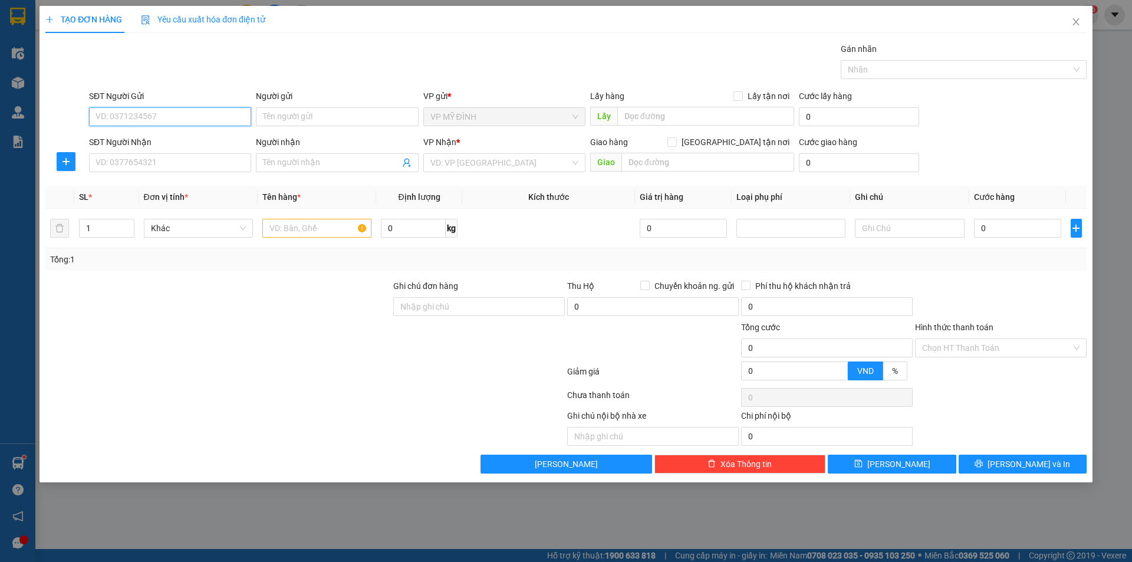
click at [137, 124] on input "SĐT Người Gửi" at bounding box center [170, 116] width 162 height 19
type input "0984243456"
click at [148, 143] on div "0984243456 - hiền" at bounding box center [170, 140] width 148 height 13
type input "hiền"
type input "0984243456"
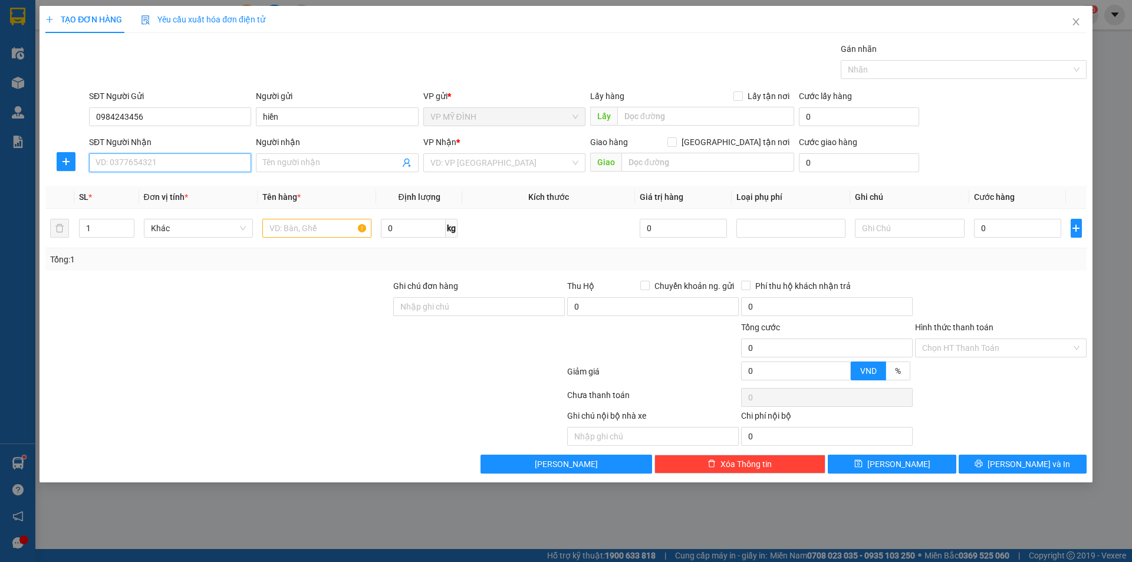
click at [149, 160] on input "SĐT Người Nhận" at bounding box center [170, 162] width 162 height 19
type input "0945567666"
click at [148, 181] on div "0945567666 - A TUẤN" at bounding box center [170, 186] width 148 height 13
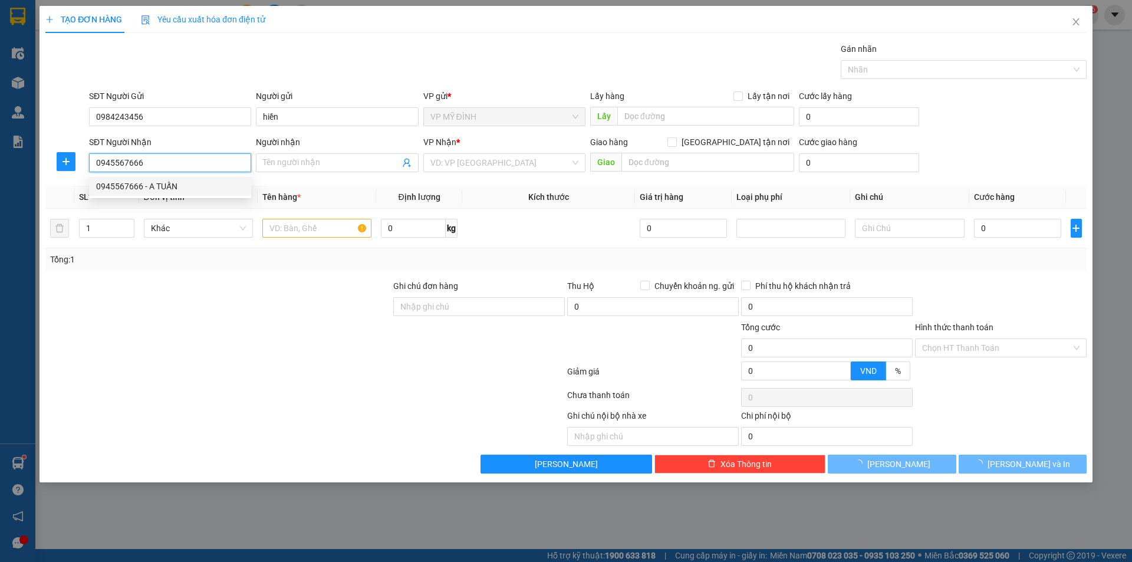
type input "A TUẤN"
checkbox input "true"
type input "vp"
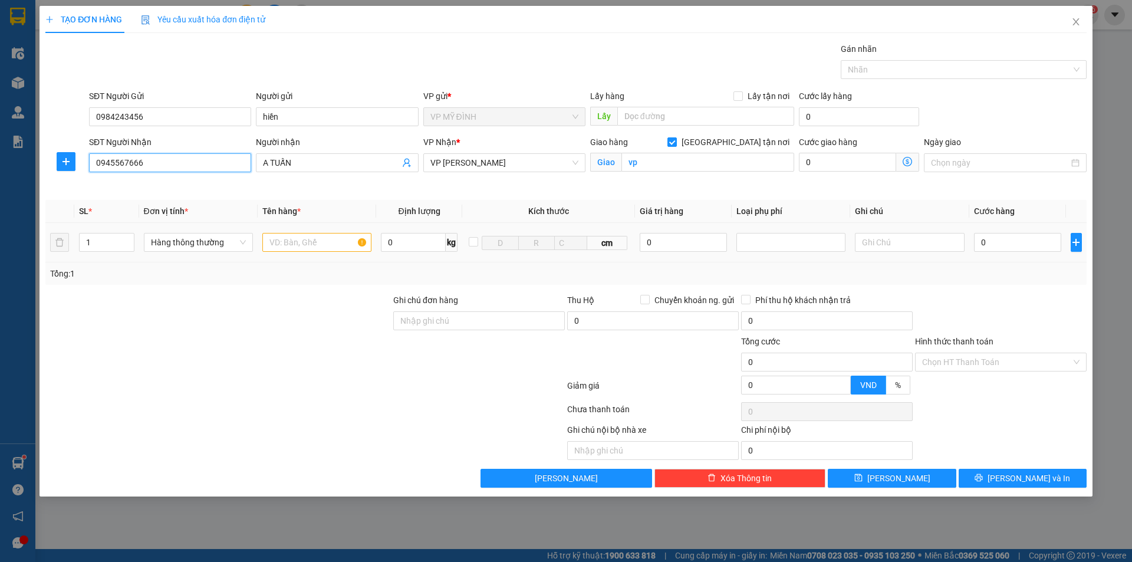
type input "0945567666"
click at [324, 242] on input "text" at bounding box center [316, 242] width 109 height 19
type input "nẹp"
drag, startPoint x: 987, startPoint y: 244, endPoint x: 994, endPoint y: 244, distance: 7.1
click at [987, 244] on input "0" at bounding box center [1018, 242] width 88 height 19
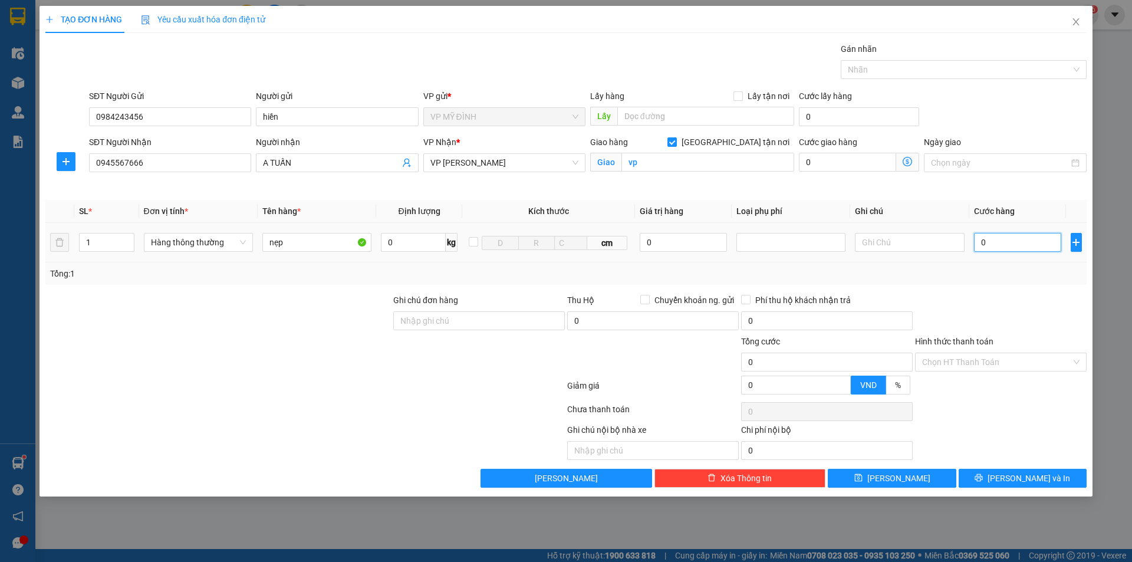
type input "7"
type input "70"
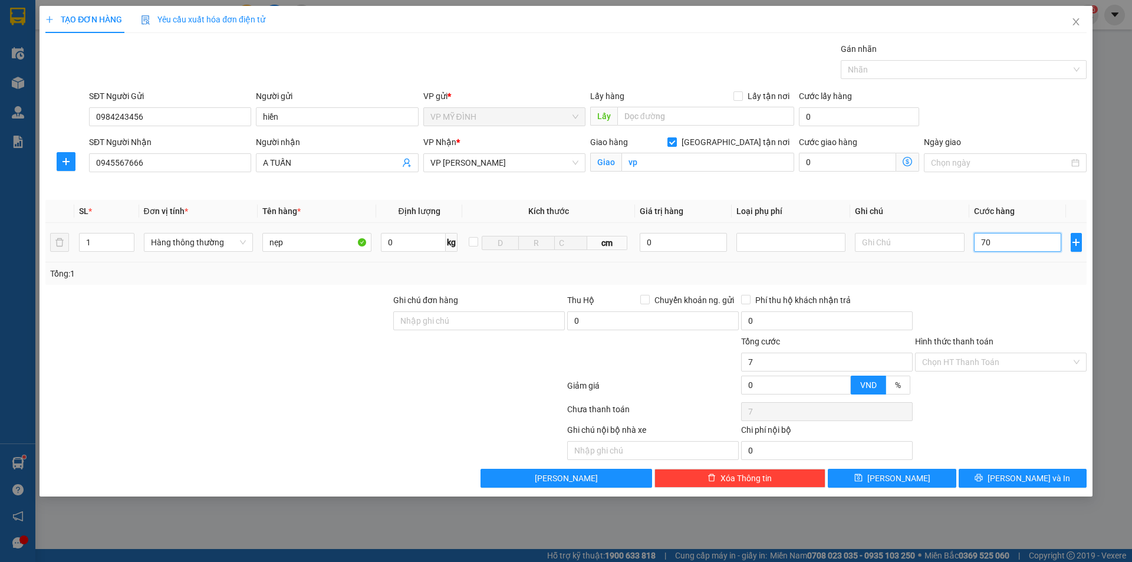
type input "70"
type input "70.000"
click at [1028, 305] on div at bounding box center [1001, 314] width 174 height 41
click at [970, 349] on div "Hình thức thanh toán" at bounding box center [1001, 344] width 172 height 18
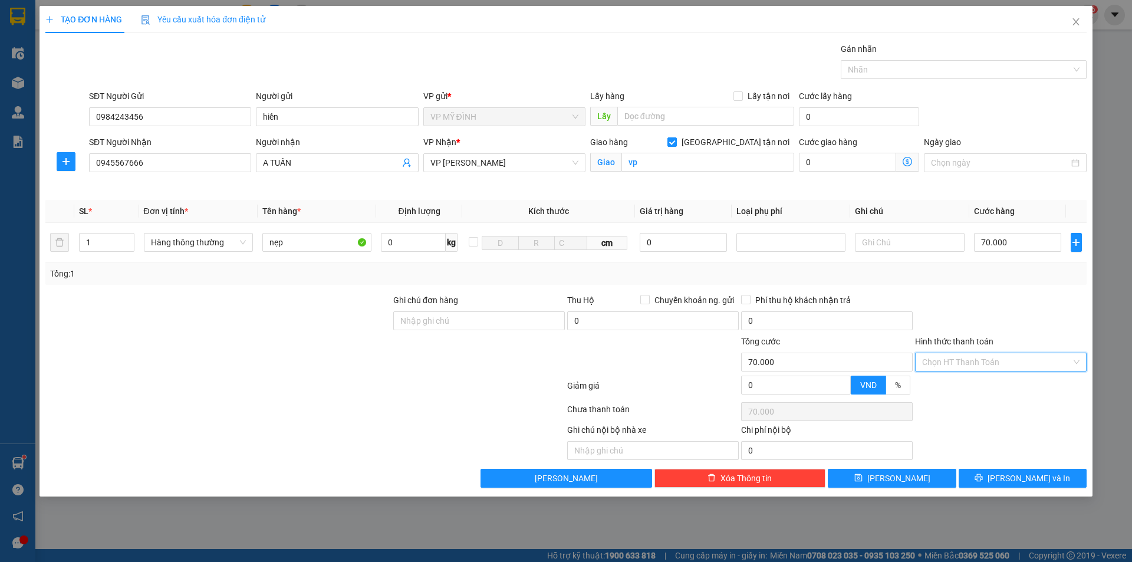
click at [970, 356] on input "Hình thức thanh toán" at bounding box center [996, 362] width 149 height 18
click at [968, 387] on div "Tại văn phòng" at bounding box center [1000, 385] width 157 height 13
type input "0"
click at [988, 477] on button "[PERSON_NAME] và In" at bounding box center [1023, 478] width 128 height 19
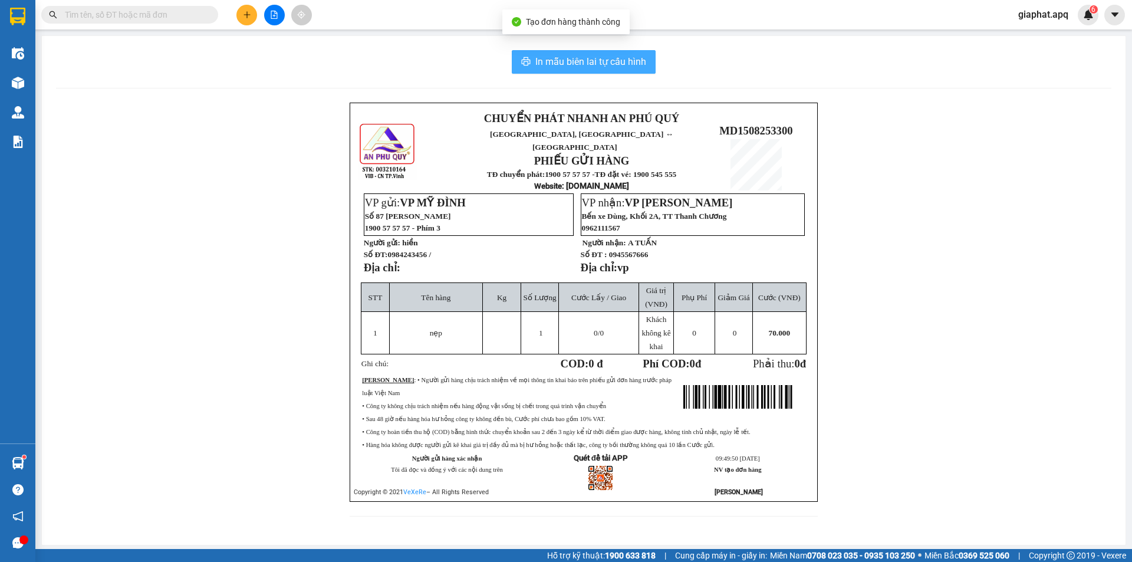
click at [587, 63] on span "In mẫu biên lai tự cấu hình" at bounding box center [590, 61] width 111 height 15
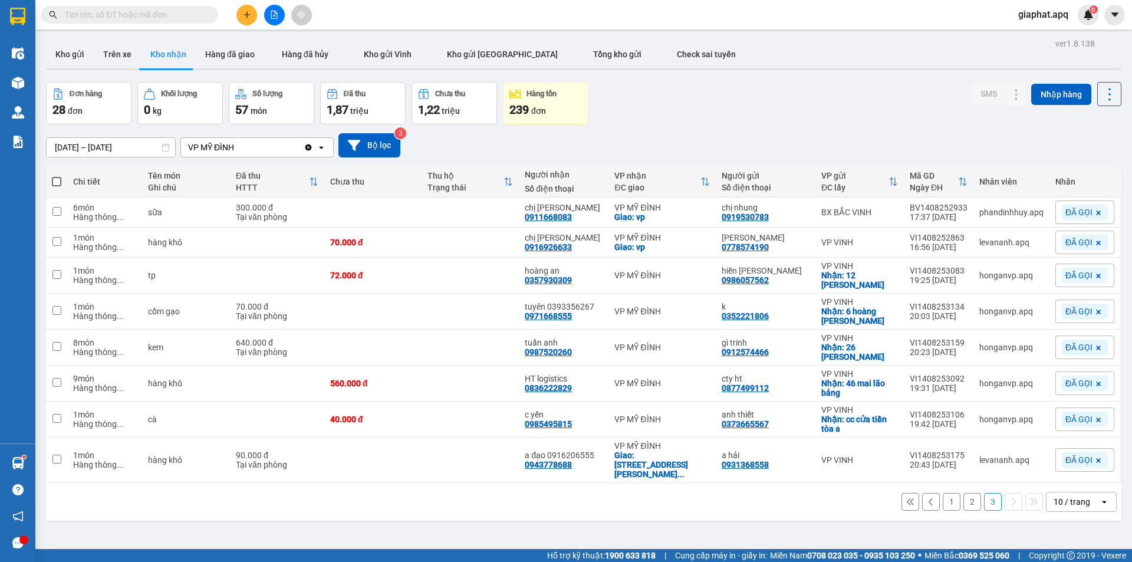
click at [729, 145] on div "15/08/2025 – 15/08/2025 Press the down arrow key to interact with the calendar …" at bounding box center [584, 145] width 1076 height 24
drag, startPoint x: 78, startPoint y: 54, endPoint x: 107, endPoint y: 54, distance: 28.3
click at [77, 54] on button "Kho gửi" at bounding box center [70, 54] width 48 height 28
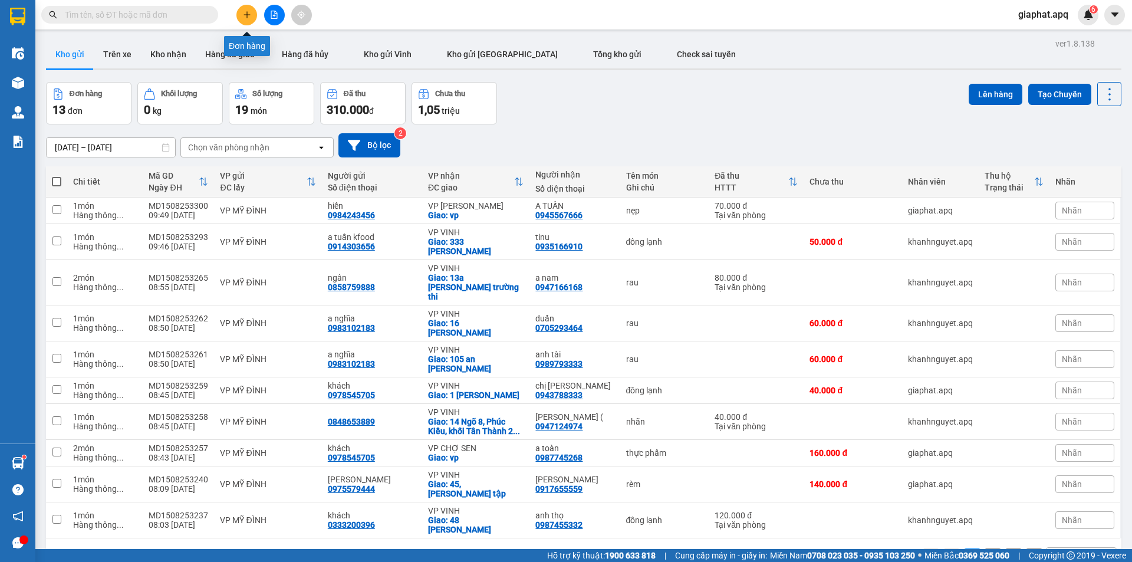
click at [247, 17] on icon "plus" at bounding box center [247, 14] width 1 height 6
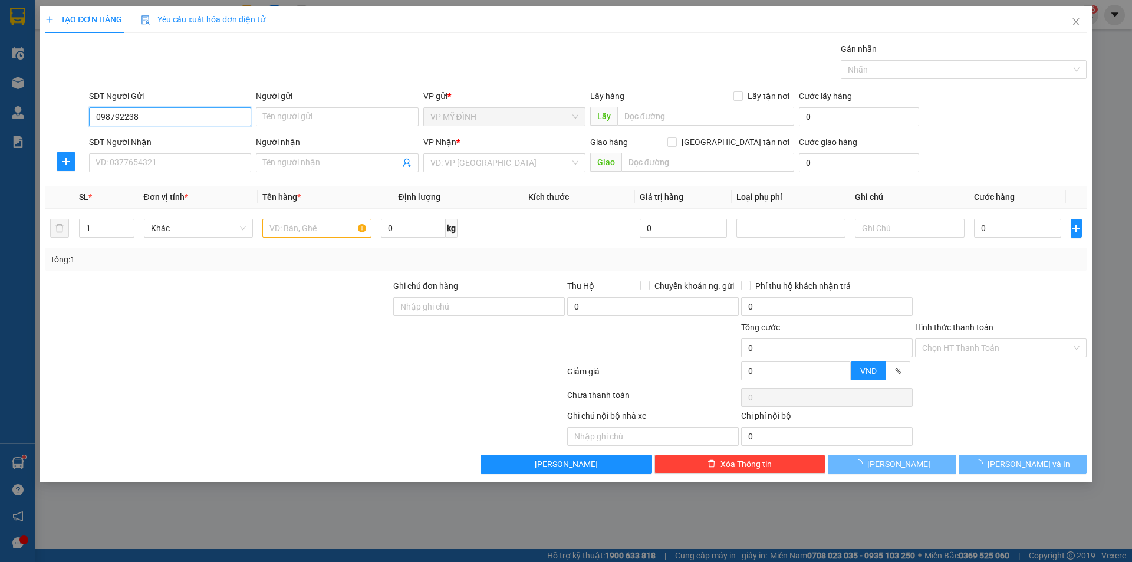
type input "0987922385"
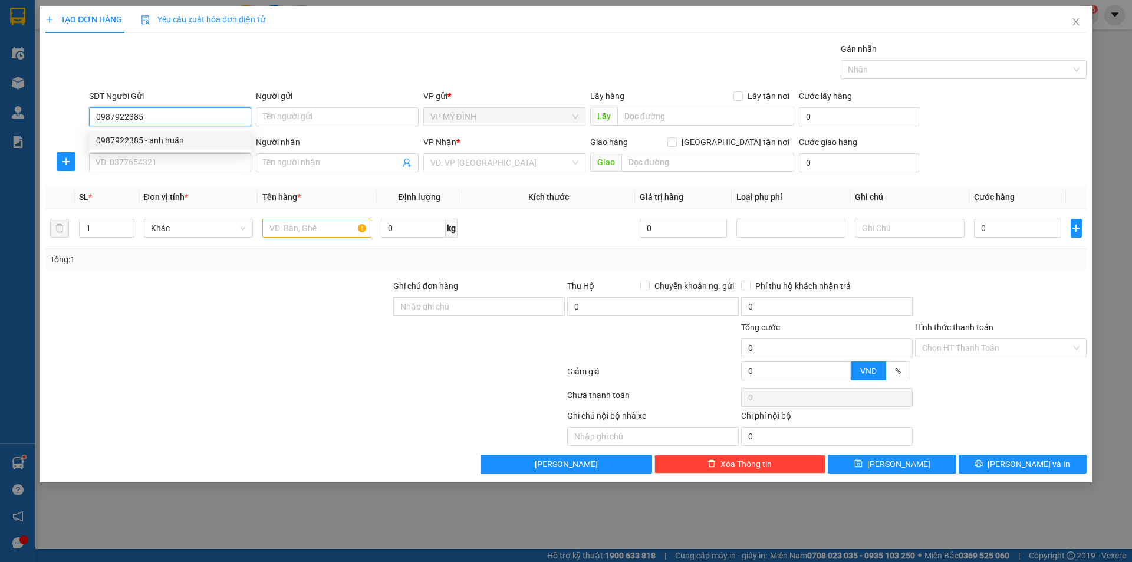
click at [152, 140] on div "0987922385 - anh huấn" at bounding box center [170, 140] width 148 height 13
type input "anh huấn"
checkbox input "true"
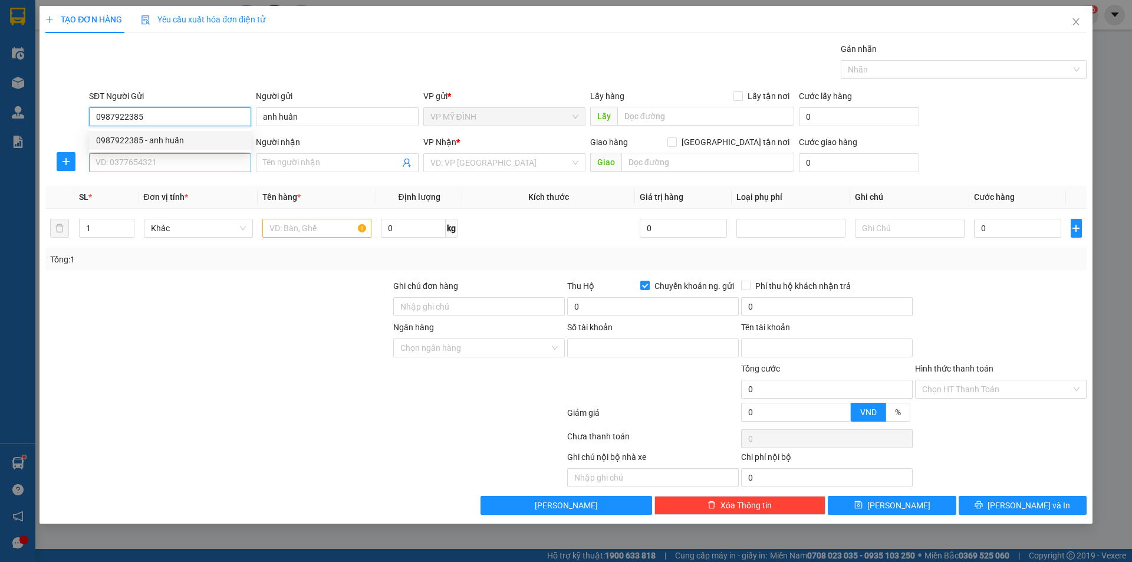
type input "0987922385"
type input "109004692831"
type input "trần văn huấn"
click at [152, 167] on input "SĐT Người Nhận" at bounding box center [170, 162] width 162 height 19
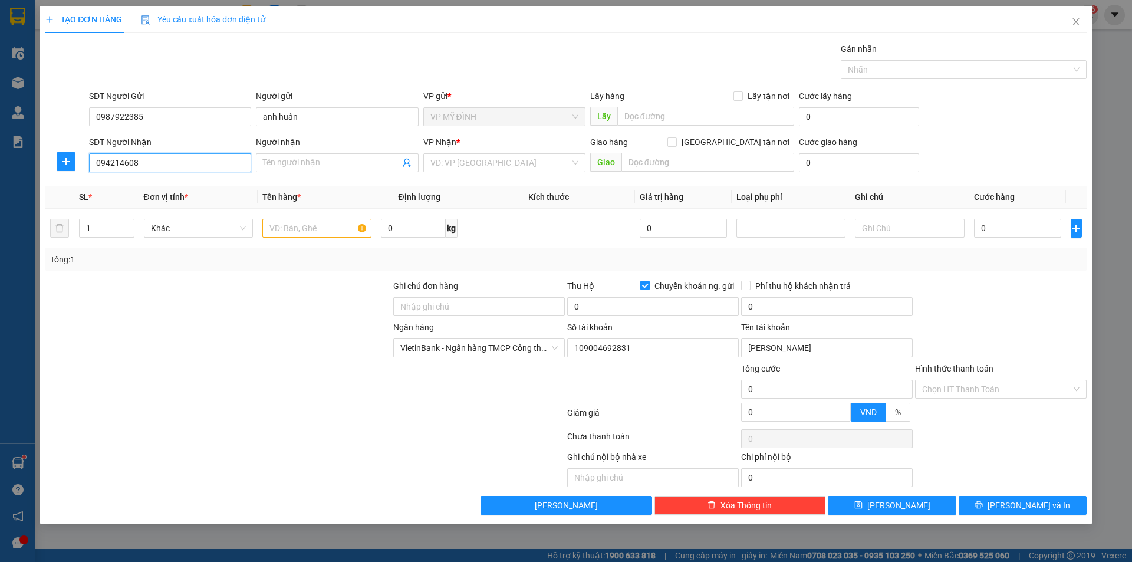
type input "0942146088"
click at [160, 188] on div "0942146088 - a thịnh" at bounding box center [170, 186] width 148 height 13
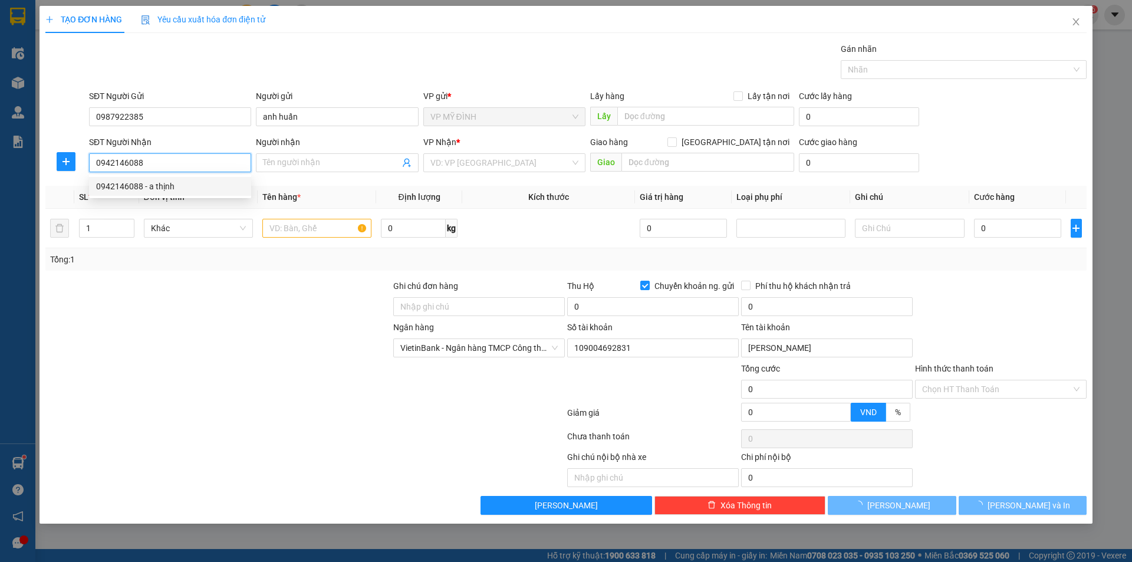
click at [160, 188] on div "0942146088 - a thịnh" at bounding box center [170, 186] width 148 height 13
type input "a thịnh"
checkbox input "true"
type input "chợ vinh"
checkbox input "false"
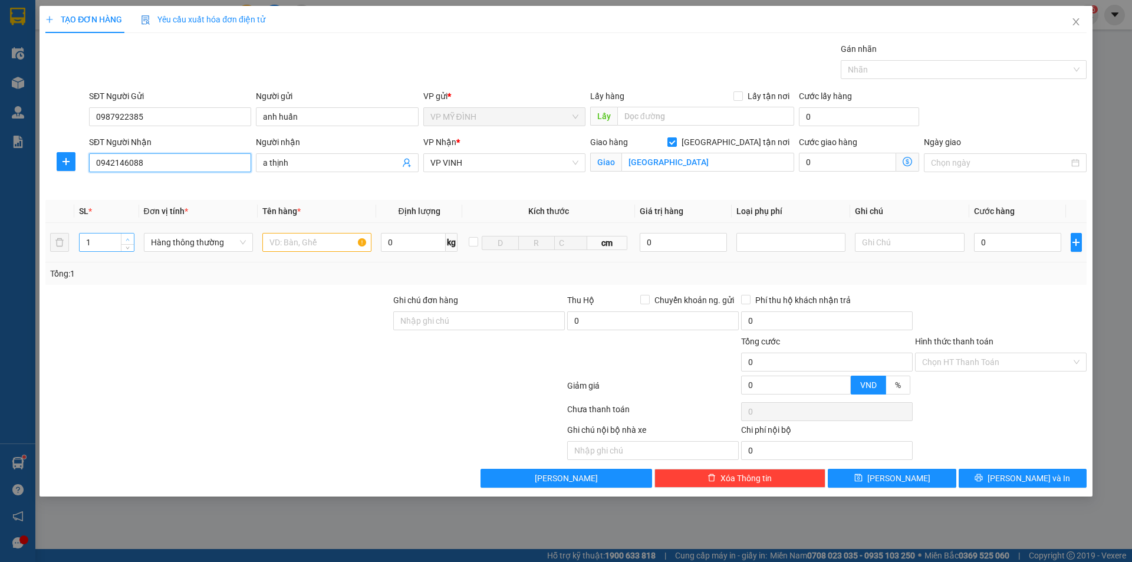
type input "0942146088"
click at [128, 238] on icon "up" at bounding box center [128, 240] width 4 height 4
type input "3"
click at [128, 238] on icon "up" at bounding box center [128, 240] width 4 height 4
click at [276, 242] on input "text" at bounding box center [316, 242] width 109 height 19
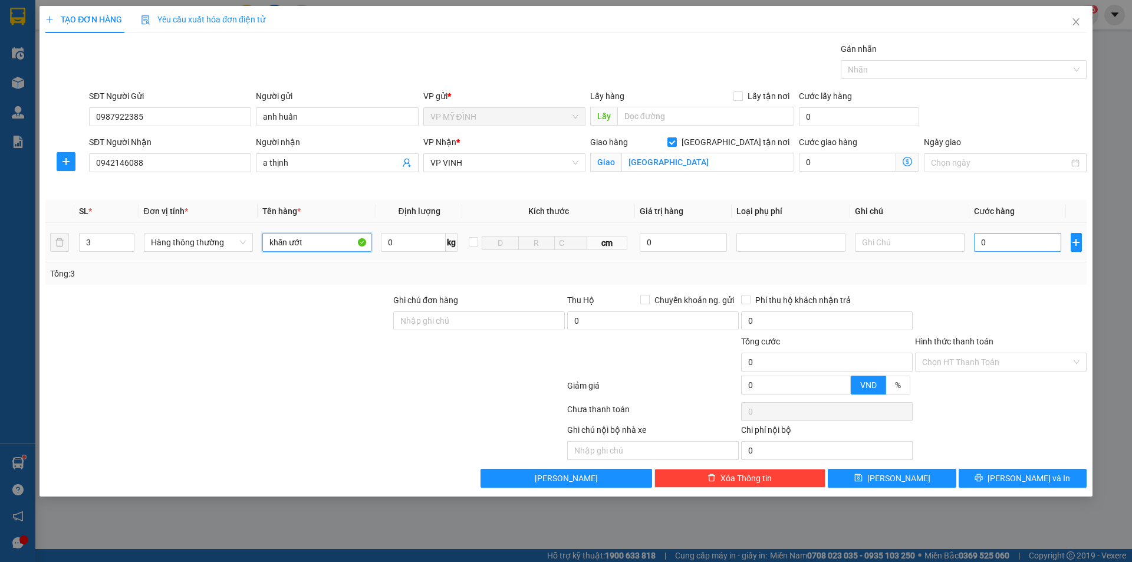
type input "khăn ướt"
click at [991, 243] on input "0" at bounding box center [1018, 242] width 88 height 19
type input "2"
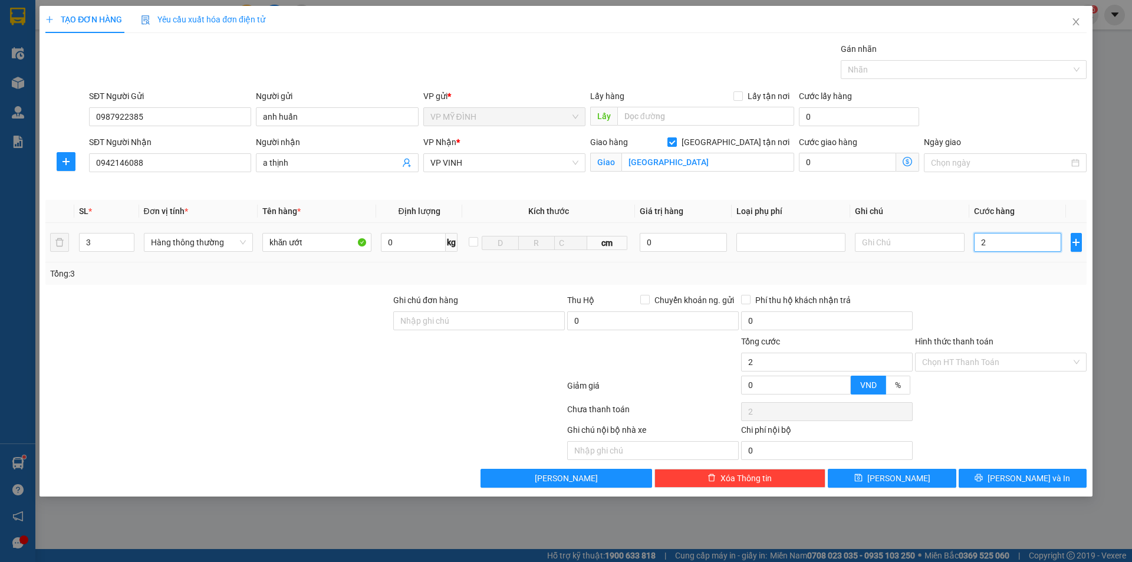
type input "21"
type input "210"
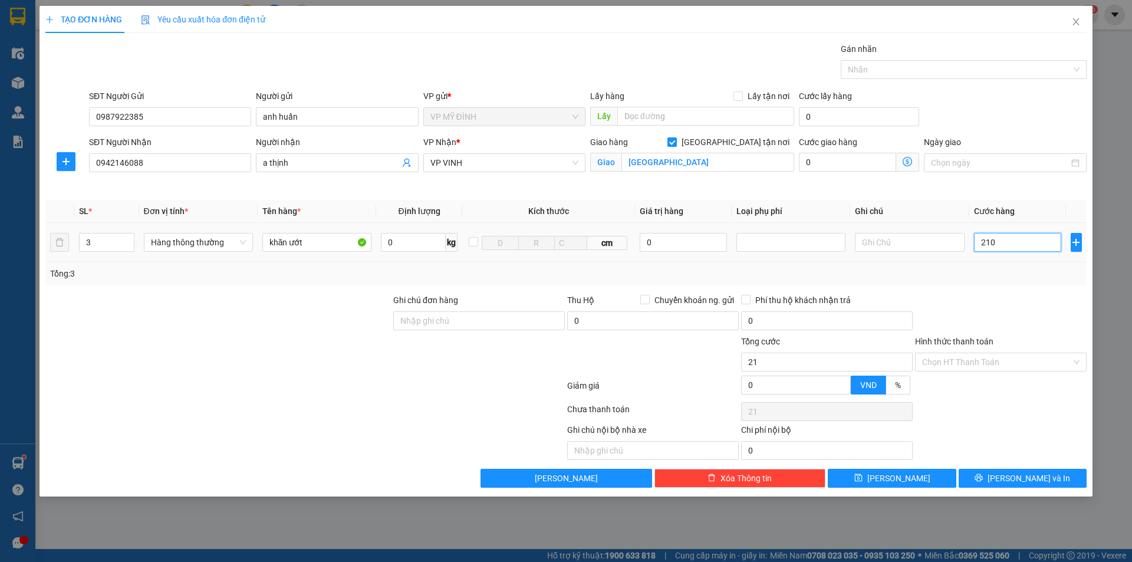
type input "210"
type input "210.000"
click at [992, 304] on div at bounding box center [1001, 314] width 174 height 41
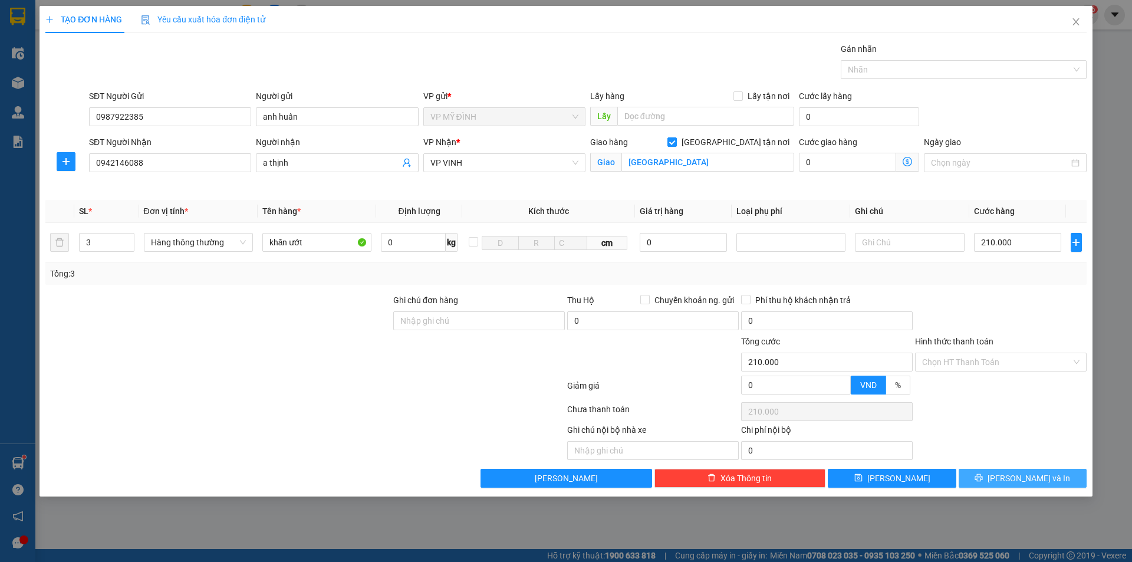
drag, startPoint x: 955, startPoint y: 489, endPoint x: 992, endPoint y: 483, distance: 38.2
click at [959, 488] on div "TẠO ĐƠN HÀNG Yêu cầu xuất hóa đơn điện tử Transit Pickup Surcharge Ids Transit …" at bounding box center [566, 251] width 1053 height 491
click at [992, 483] on button "[PERSON_NAME] và In" at bounding box center [1023, 478] width 128 height 19
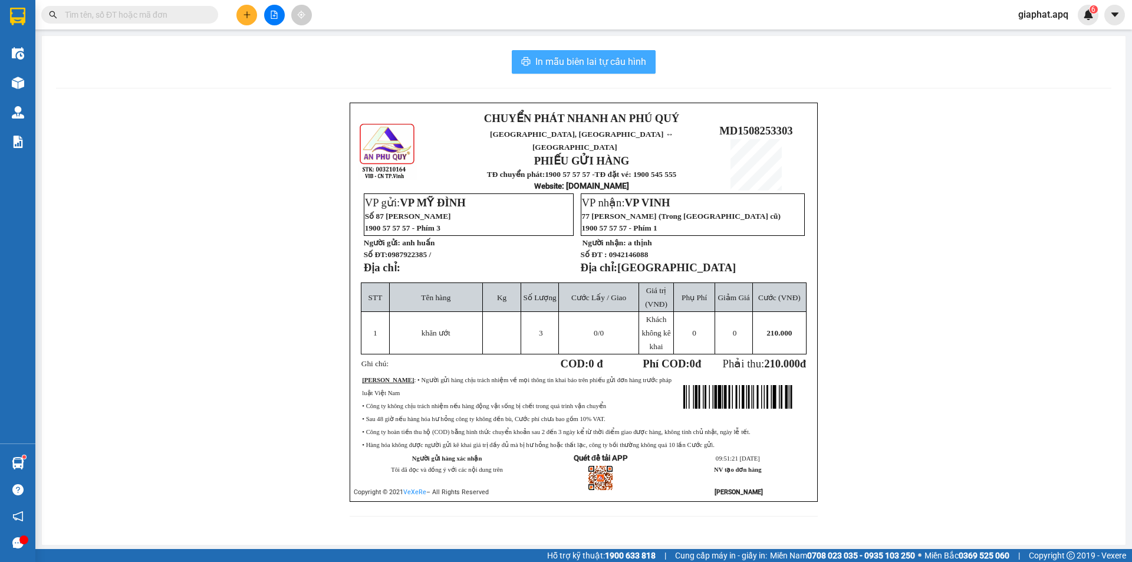
click at [610, 65] on span "In mẫu biên lai tự cấu hình" at bounding box center [590, 61] width 111 height 15
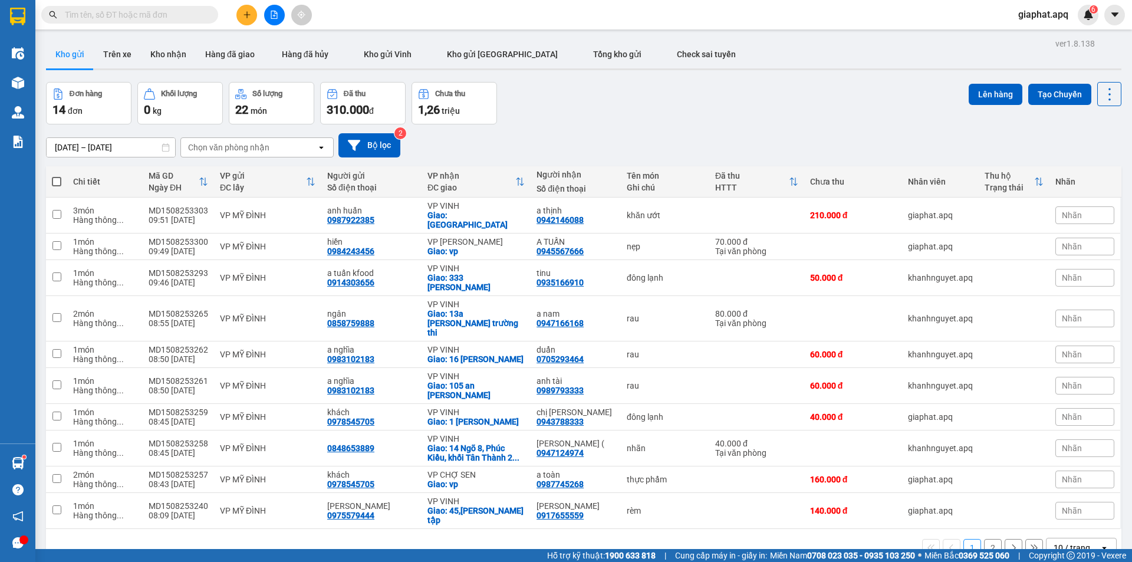
click at [167, 12] on input "text" at bounding box center [134, 14] width 139 height 13
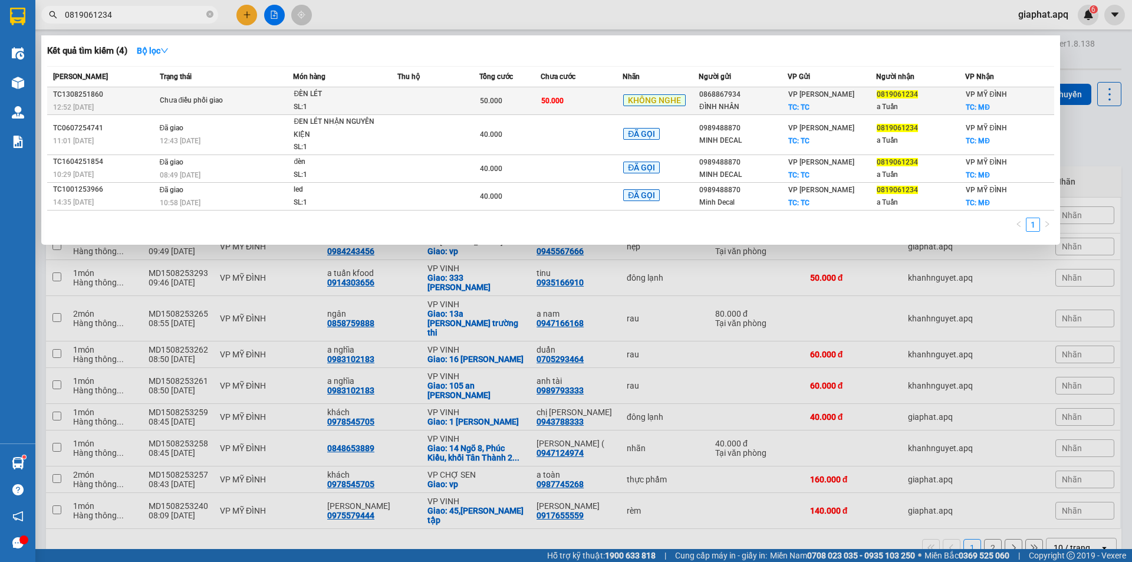
type input "0819061234"
click at [491, 101] on span "50.000" at bounding box center [491, 101] width 22 height 8
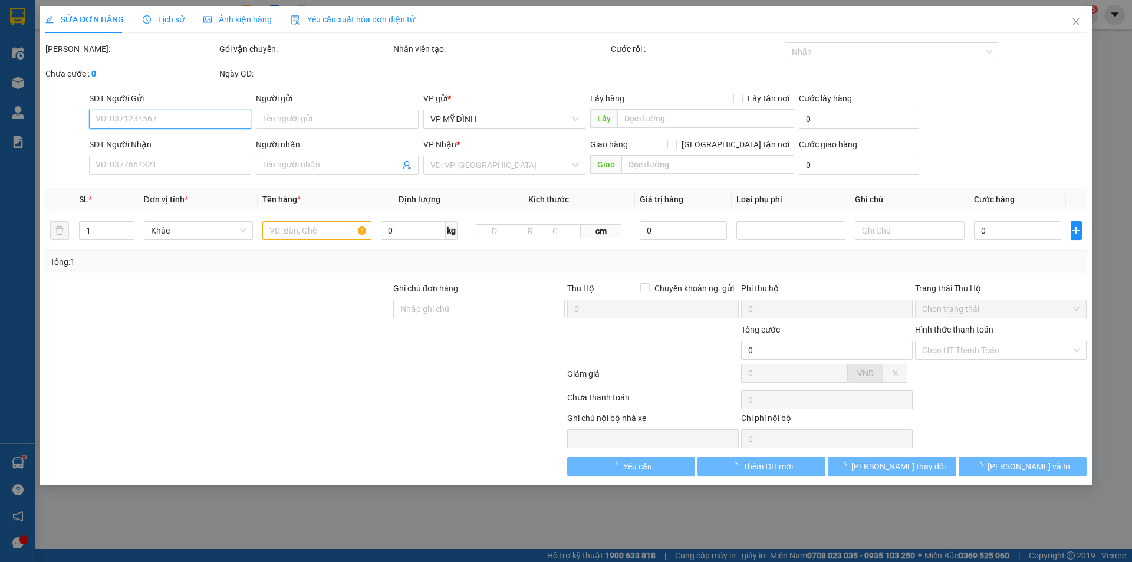
type input "0868867934"
type input "ĐÌNH NHÂN"
checkbox input "true"
type input "TC"
type input "0819061234"
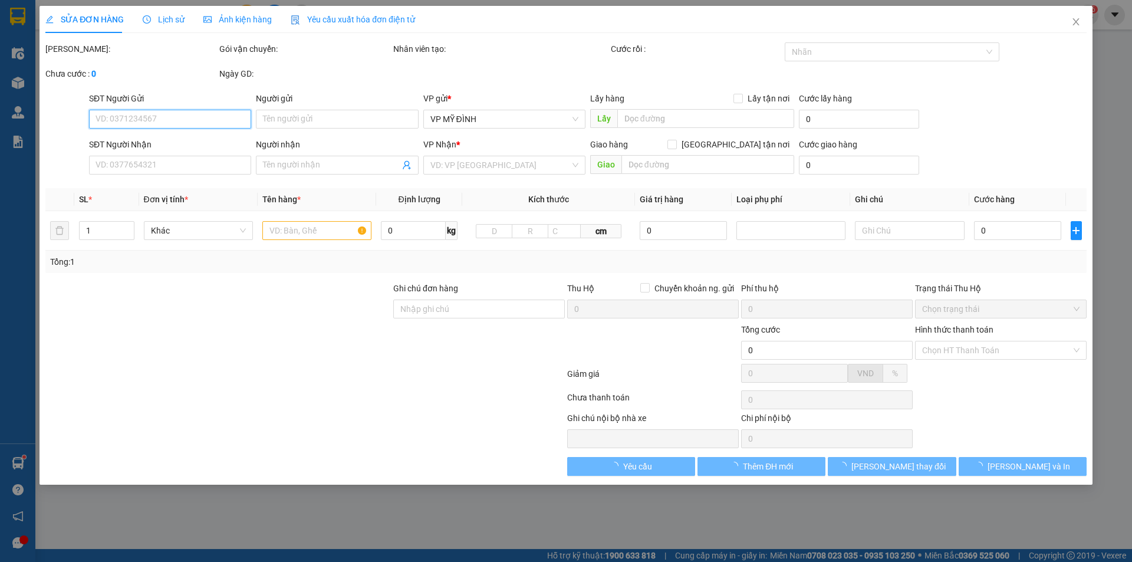
type input "a Tuấn"
checkbox input "true"
type input "MĐ"
type input "50.000"
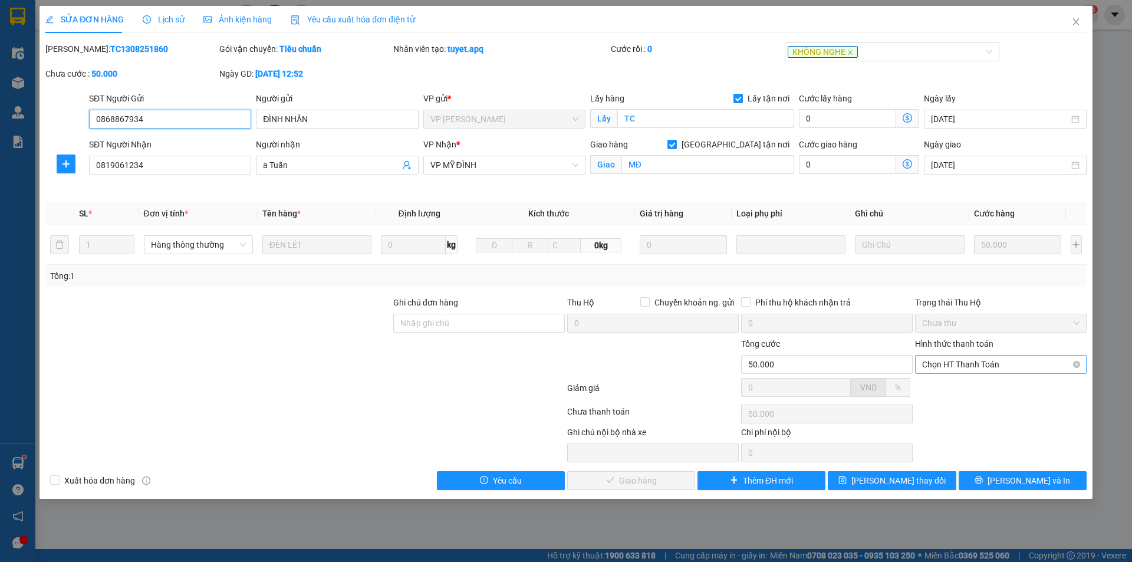
click at [977, 364] on span "Chọn HT Thanh Toán" at bounding box center [1000, 365] width 157 height 18
click at [969, 390] on div "Tại văn phòng" at bounding box center [1000, 388] width 157 height 13
type input "0"
click at [613, 479] on span "[PERSON_NAME] và Giao hàng" at bounding box center [646, 480] width 113 height 13
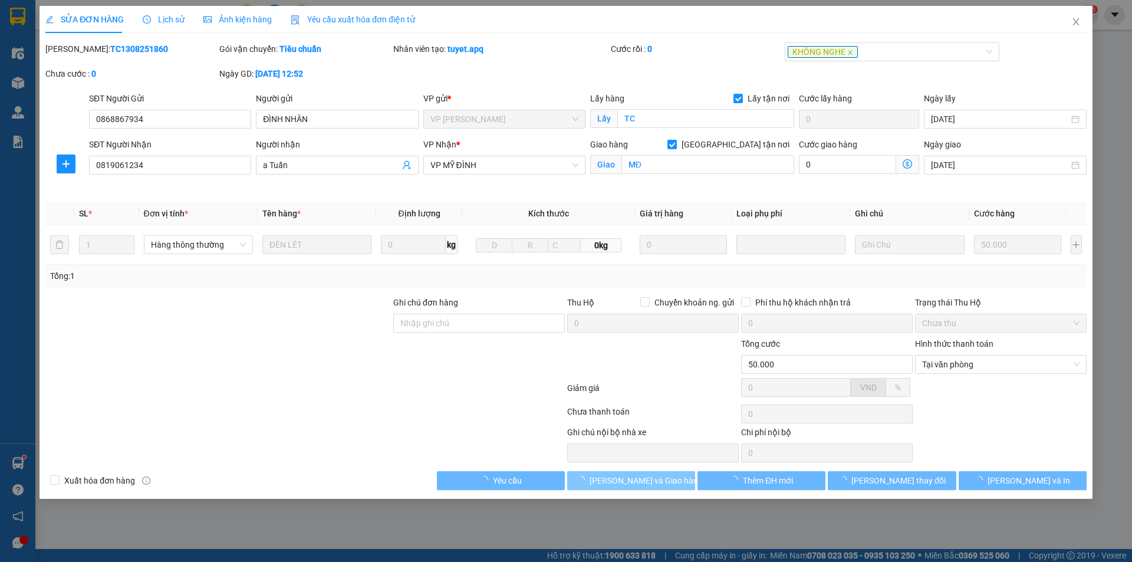
click at [613, 479] on span "[PERSON_NAME] và Giao hàng" at bounding box center [646, 480] width 113 height 13
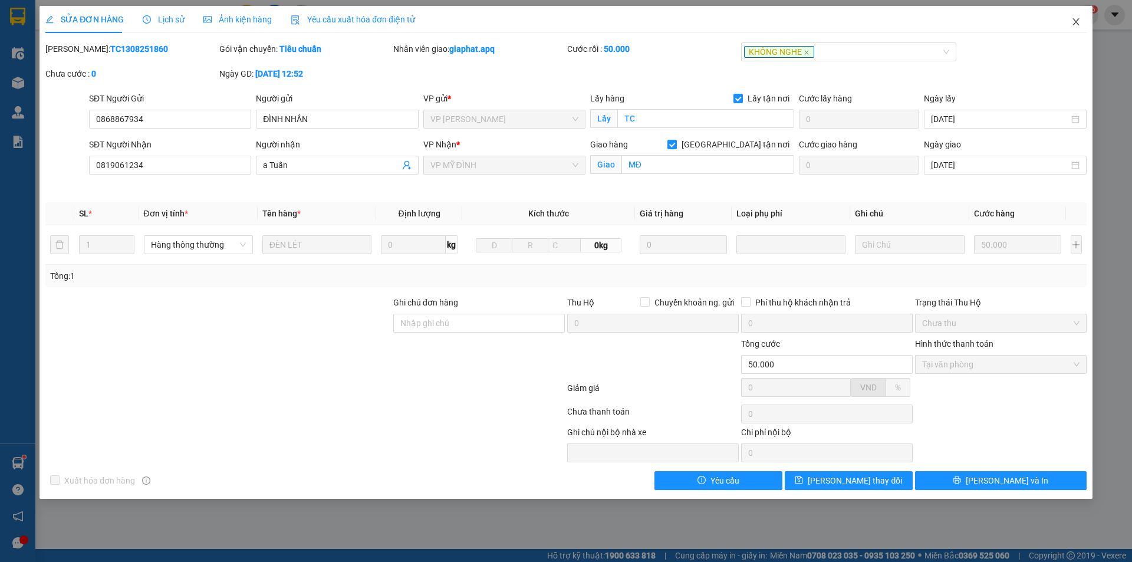
click at [1076, 21] on icon "close" at bounding box center [1076, 21] width 9 height 9
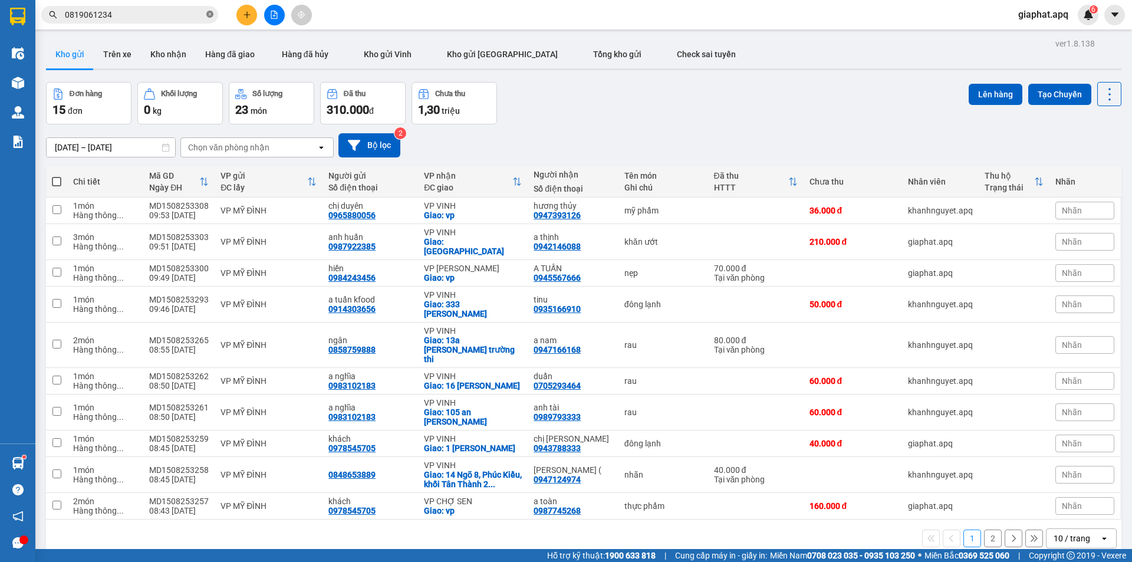
click at [211, 17] on icon "close-circle" at bounding box center [209, 14] width 7 height 7
click at [202, 15] on input "text" at bounding box center [134, 14] width 139 height 13
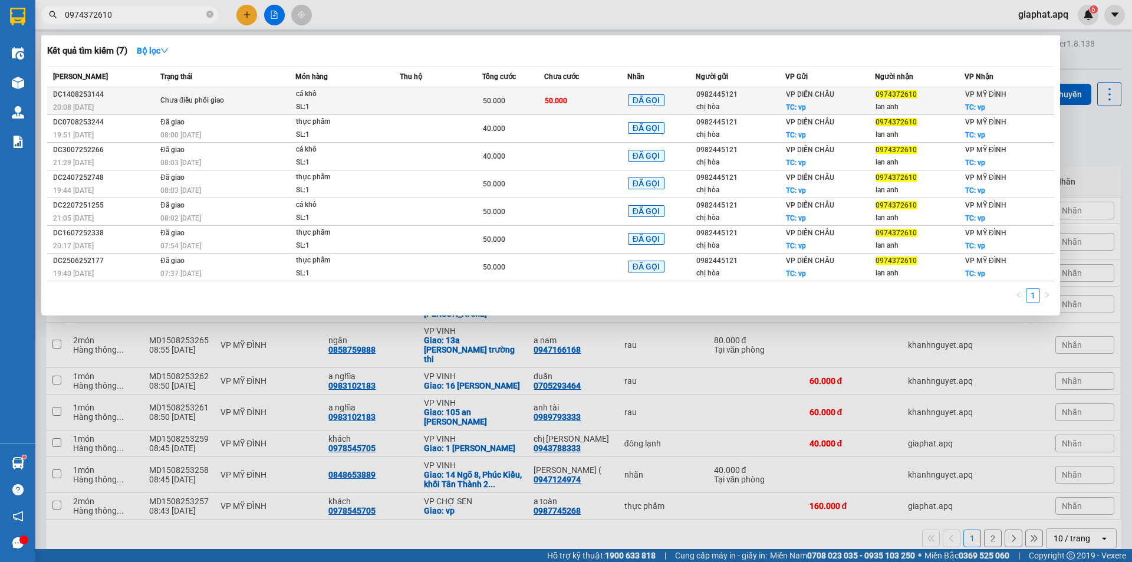
type input "0974372610"
click at [607, 105] on td "50.000" at bounding box center [585, 101] width 83 height 28
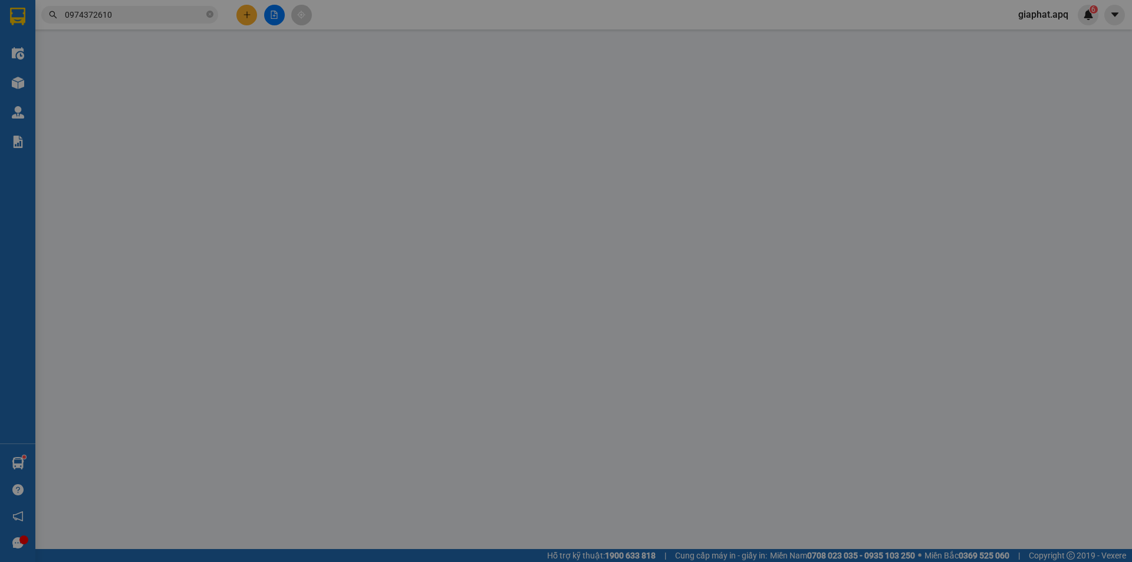
type input "0982445121"
type input "chị hòa"
checkbox input "true"
type input "vp"
type input "0974372610"
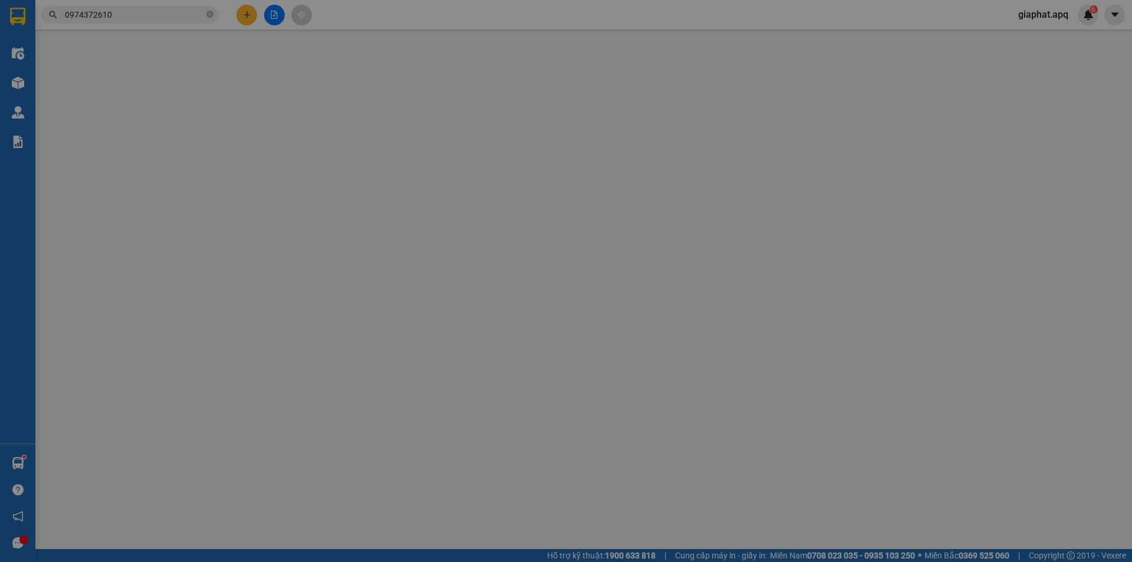
type input "lan anh"
checkbox input "true"
type input "vp"
type input "50.000"
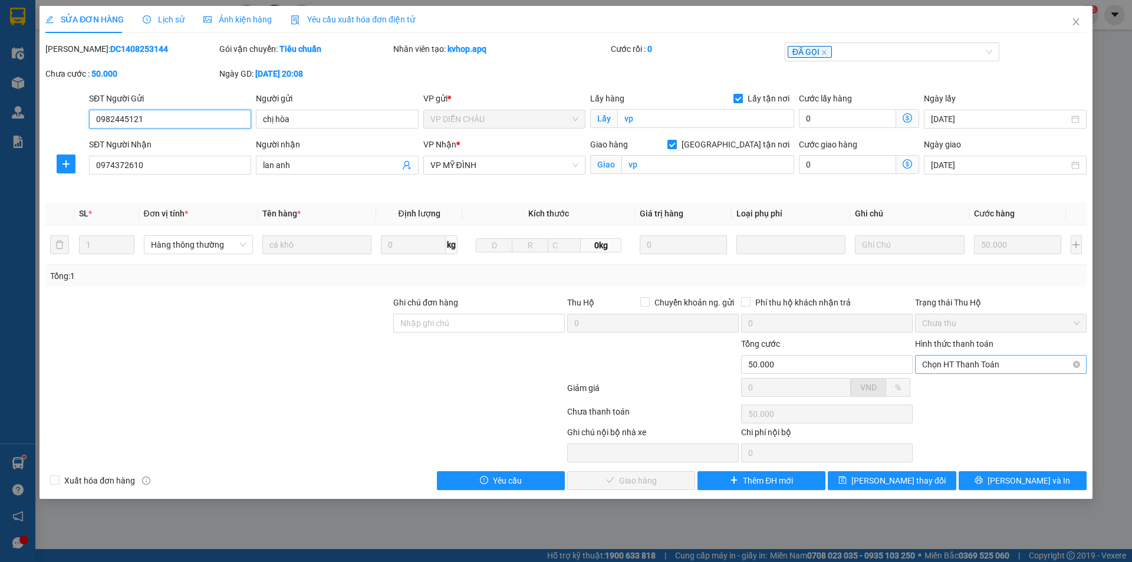
click at [957, 367] on span "Chọn HT Thanh Toán" at bounding box center [1000, 365] width 157 height 18
click at [941, 388] on div "Tại văn phòng" at bounding box center [1000, 388] width 157 height 13
type input "0"
click at [629, 481] on span "[PERSON_NAME] và Giao hàng" at bounding box center [646, 480] width 113 height 13
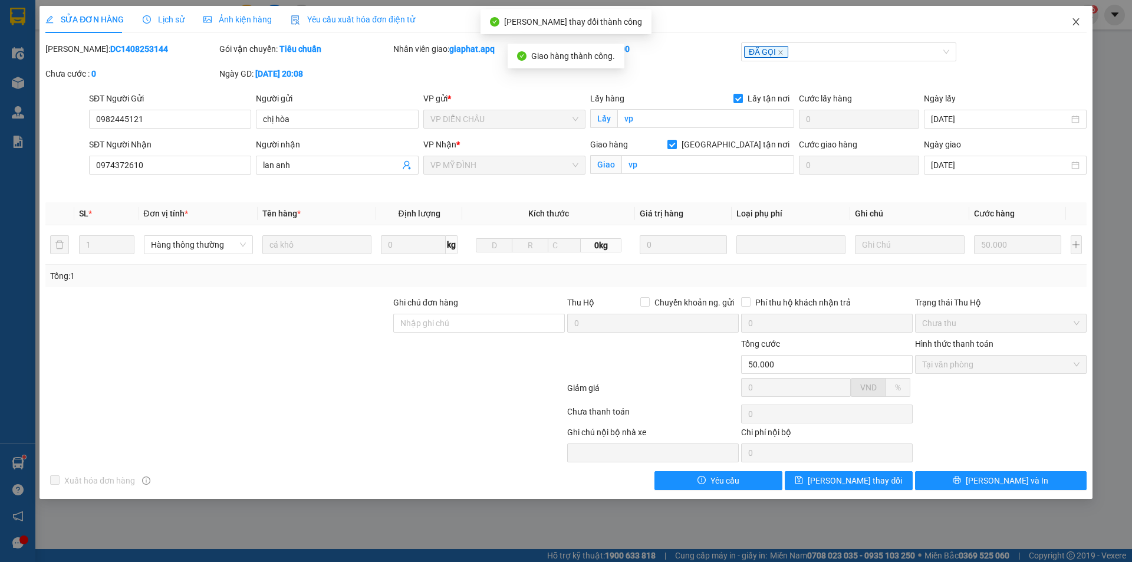
click at [1076, 19] on icon "close" at bounding box center [1076, 21] width 9 height 9
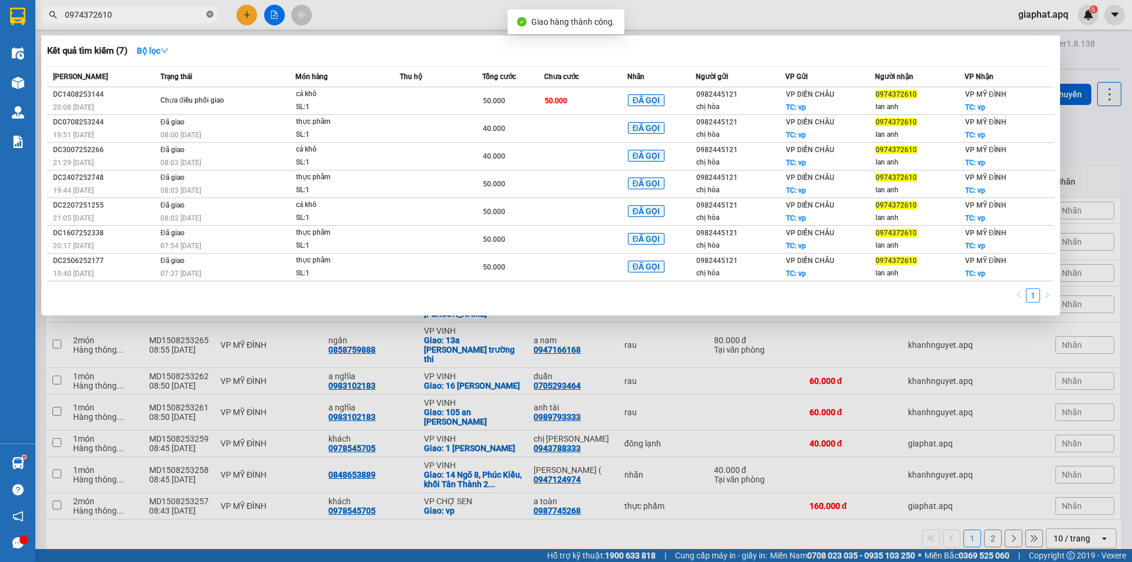
click at [211, 11] on icon "close-circle" at bounding box center [209, 14] width 7 height 7
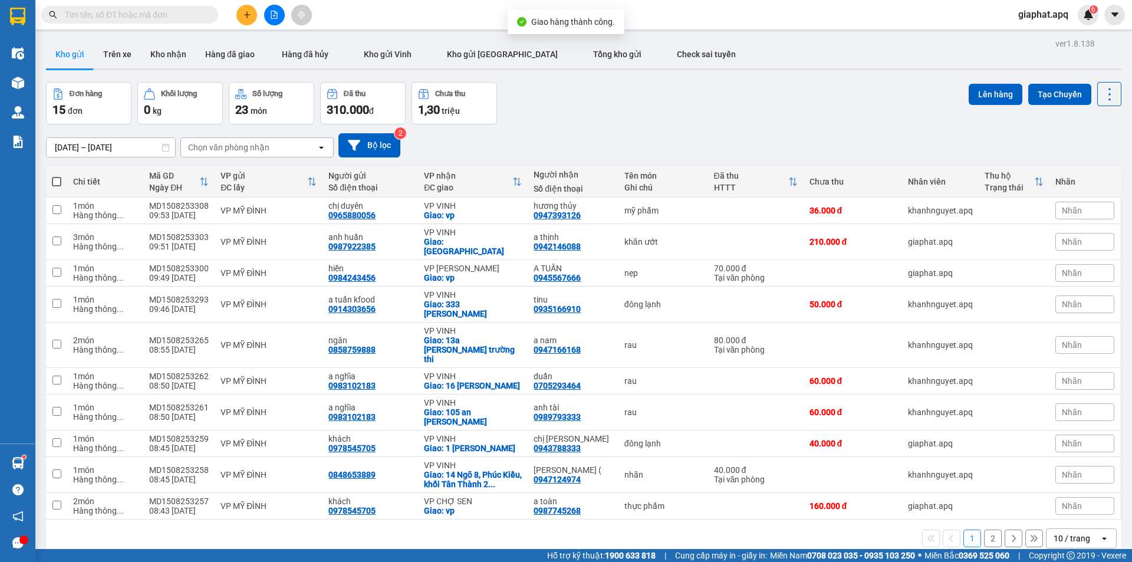
click at [252, 11] on button at bounding box center [246, 15] width 21 height 21
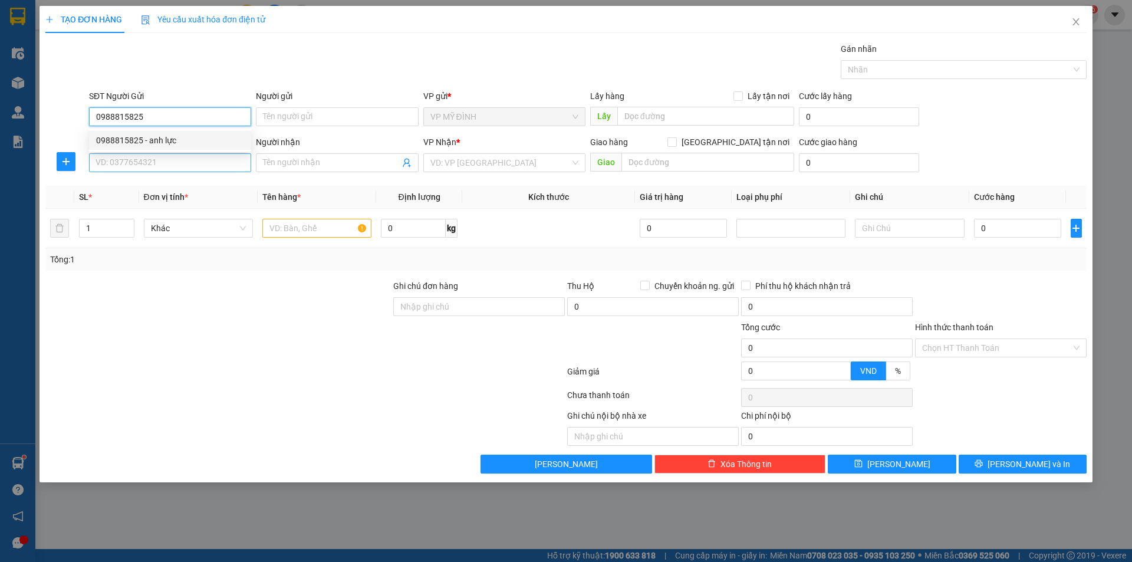
type input "0988815825"
click at [166, 166] on input "SĐT Người Nhận" at bounding box center [170, 162] width 162 height 19
click at [159, 118] on input "0988815825" at bounding box center [170, 116] width 162 height 19
click at [160, 138] on div "0988815825 - anh lực" at bounding box center [170, 140] width 148 height 13
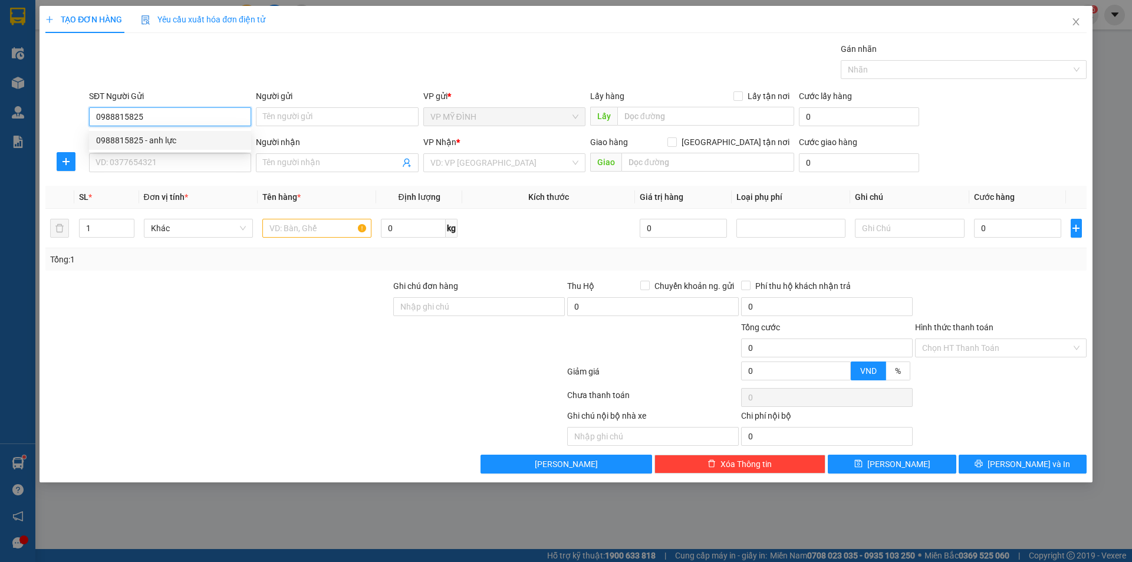
type input "anh lực"
checkbox input "true"
type input "VP Mỹ Đình"
click at [160, 138] on div "0988815825 - anh lực" at bounding box center [170, 140] width 148 height 13
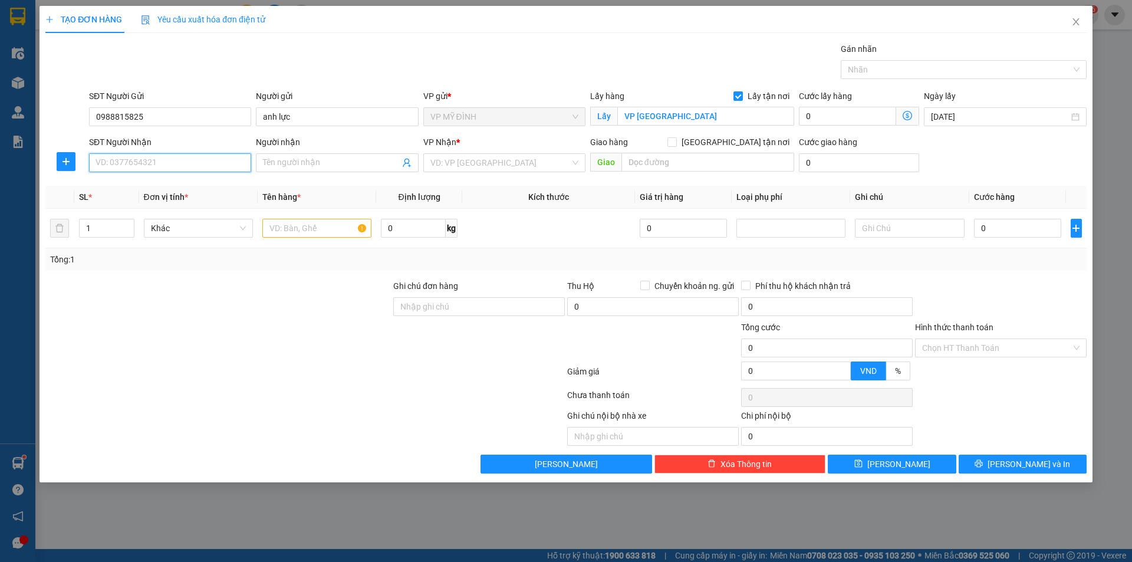
click at [172, 165] on input "SĐT Người Nhận" at bounding box center [170, 162] width 162 height 19
type input "0982162044"
click at [155, 190] on div "0982162044 - dương" at bounding box center [170, 186] width 148 height 13
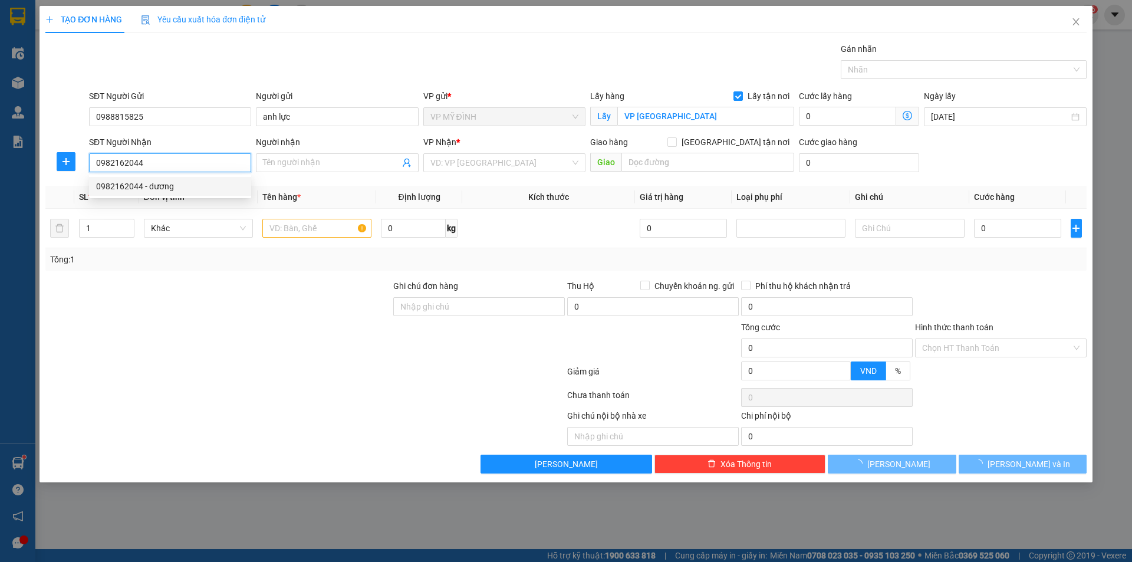
type input "dương"
checkbox input "true"
type input "vp"
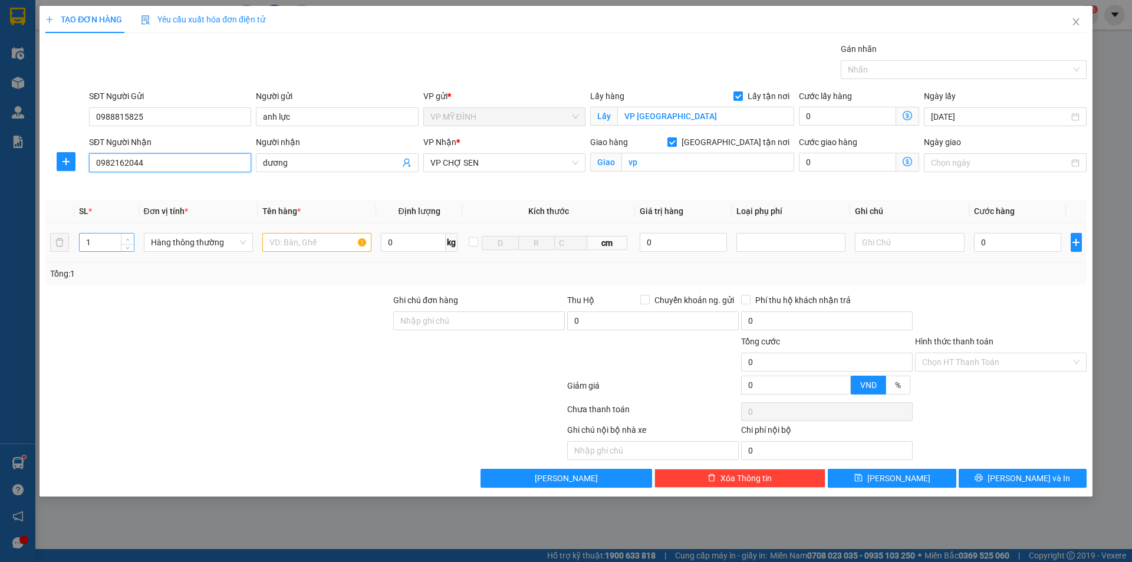
type input "0982162044"
click at [127, 235] on span "Increase Value" at bounding box center [127, 239] width 13 height 11
drag, startPoint x: 127, startPoint y: 235, endPoint x: 185, endPoint y: 238, distance: 58.5
click at [127, 235] on span "Increase Value" at bounding box center [127, 238] width 13 height 9
click at [290, 244] on input "text" at bounding box center [316, 242] width 109 height 19
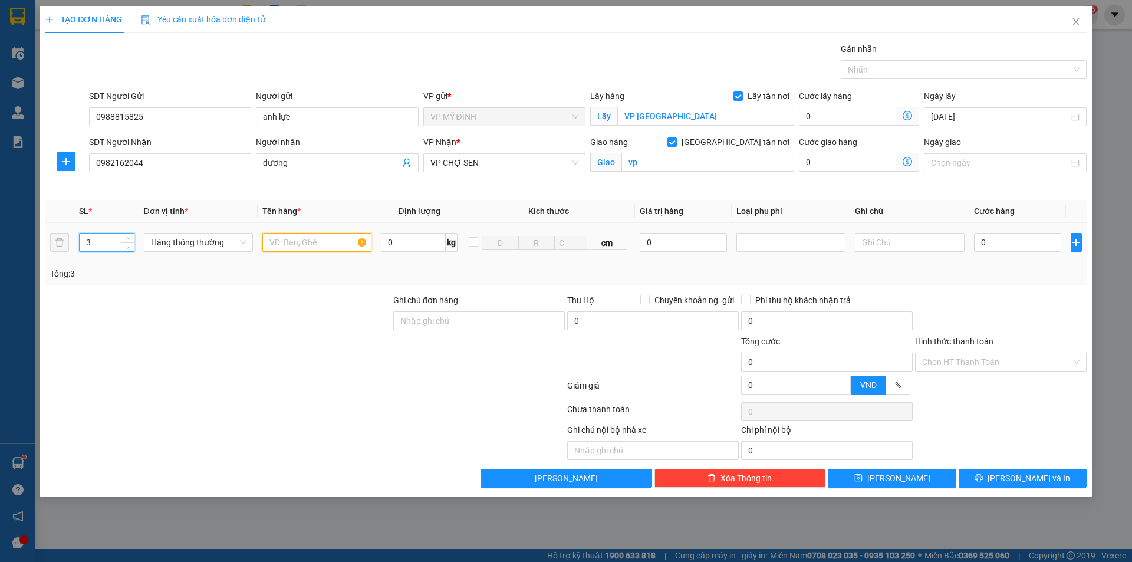
click at [290, 244] on input "text" at bounding box center [316, 242] width 109 height 19
click at [127, 245] on icon "down" at bounding box center [128, 246] width 4 height 4
type input "2"
click at [126, 236] on span "up" at bounding box center [127, 239] width 7 height 7
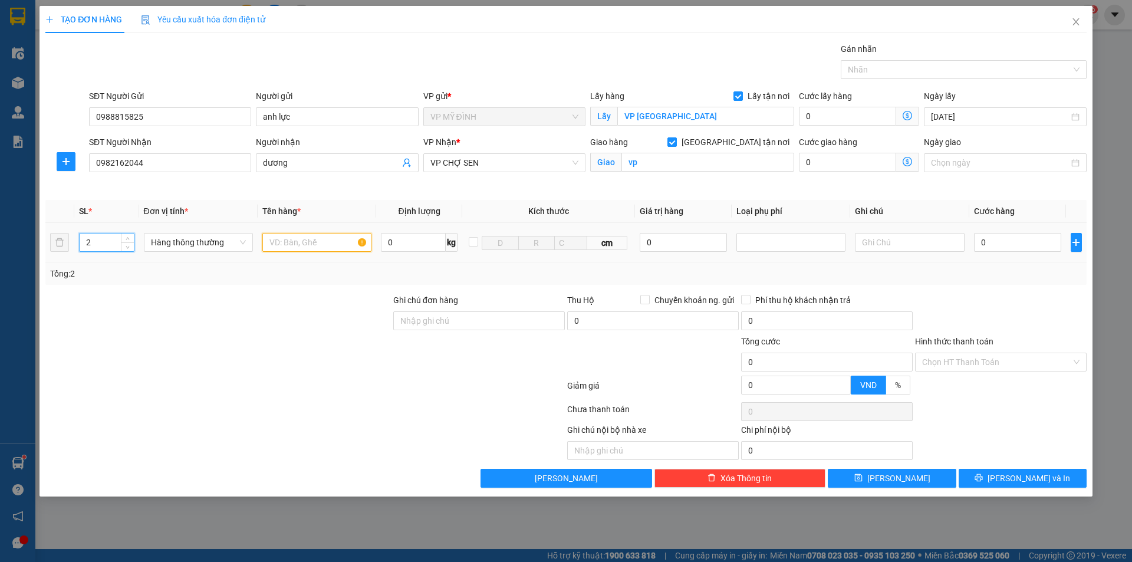
click at [281, 245] on input "text" at bounding box center [316, 242] width 109 height 19
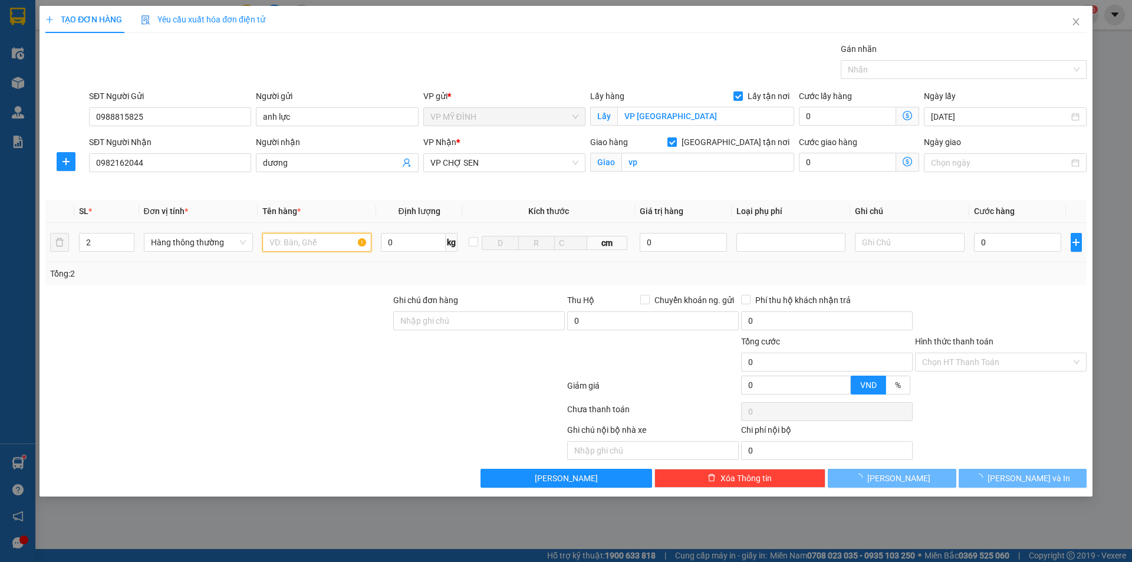
click at [281, 245] on input "text" at bounding box center [316, 242] width 109 height 19
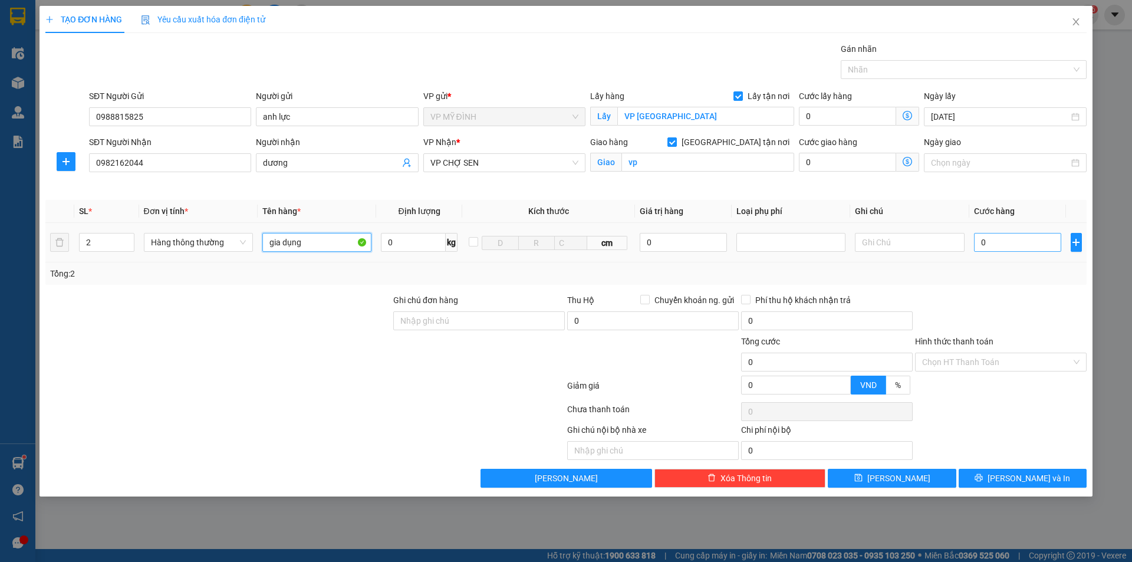
type input "gia dụng"
click at [998, 238] on input "0" at bounding box center [1018, 242] width 88 height 19
type input "1"
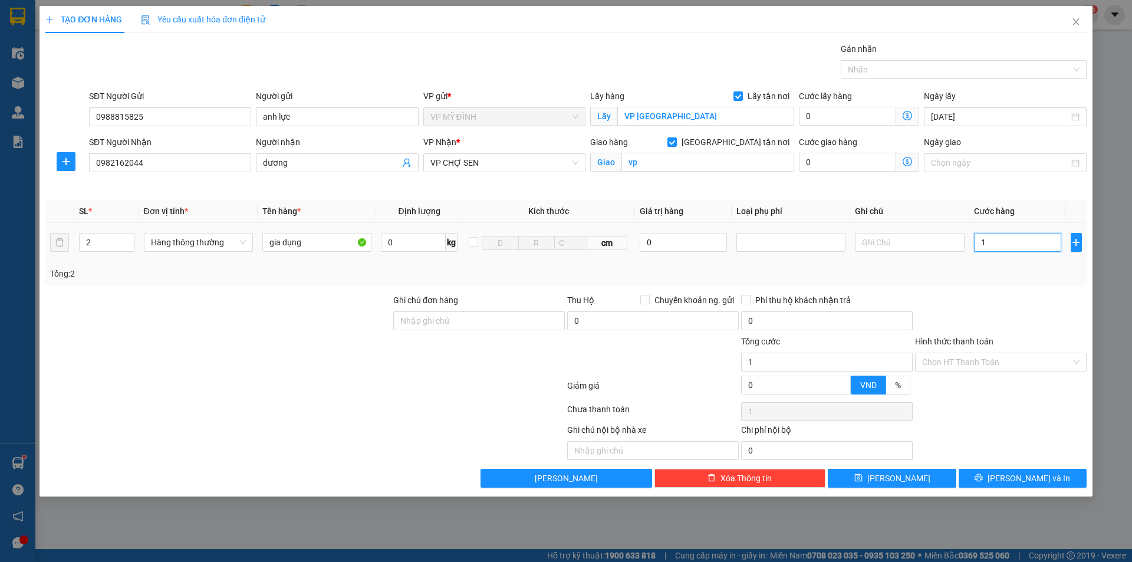
type input "12"
type input "120"
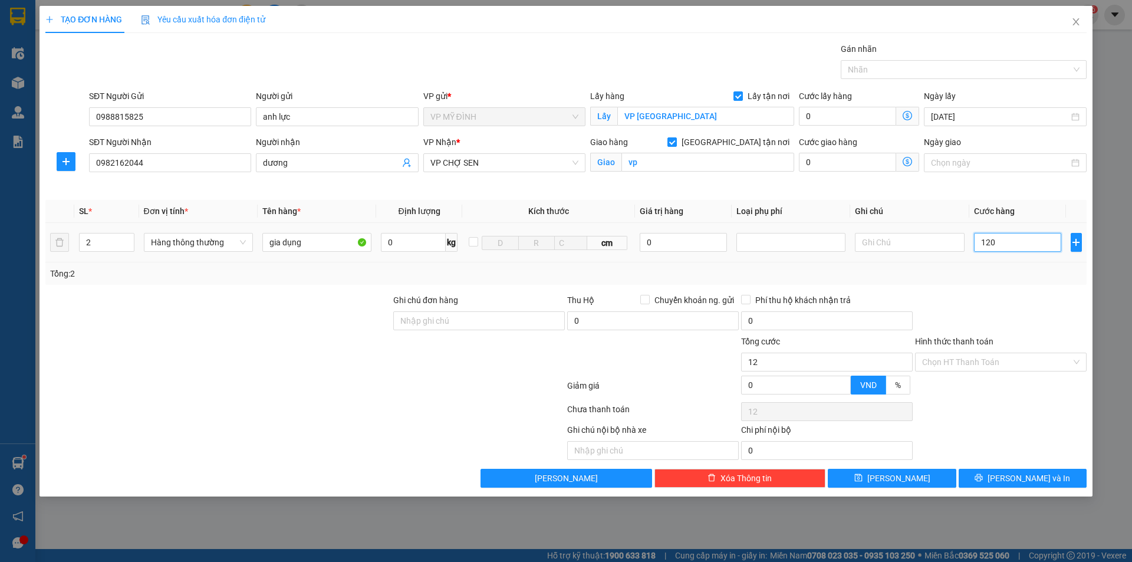
type input "120"
type input "120.000"
click at [1012, 294] on div at bounding box center [1001, 314] width 174 height 41
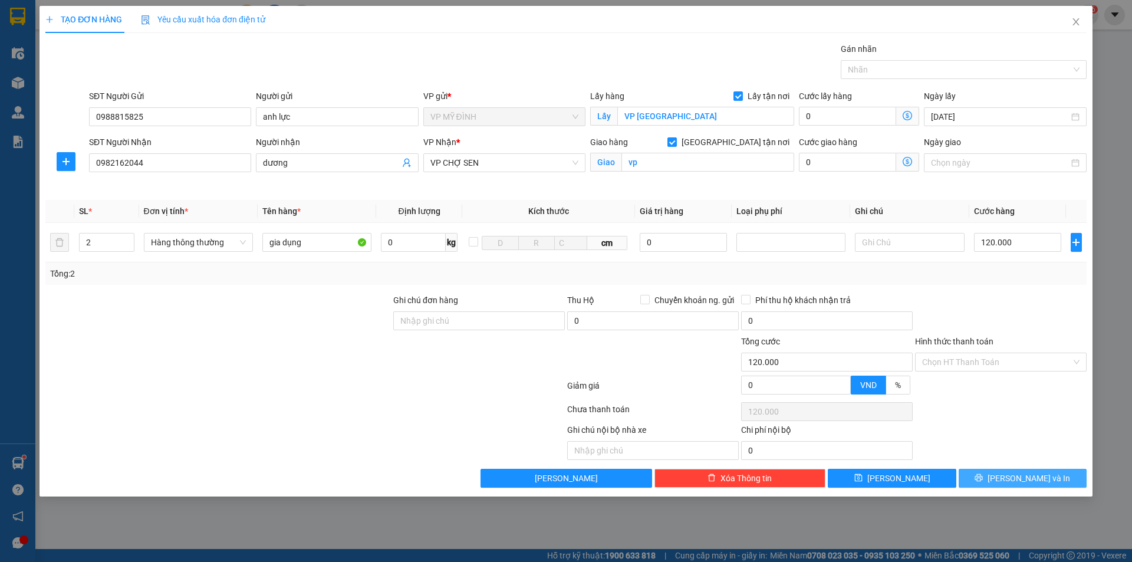
click at [1024, 473] on span "[PERSON_NAME] và In" at bounding box center [1029, 478] width 83 height 13
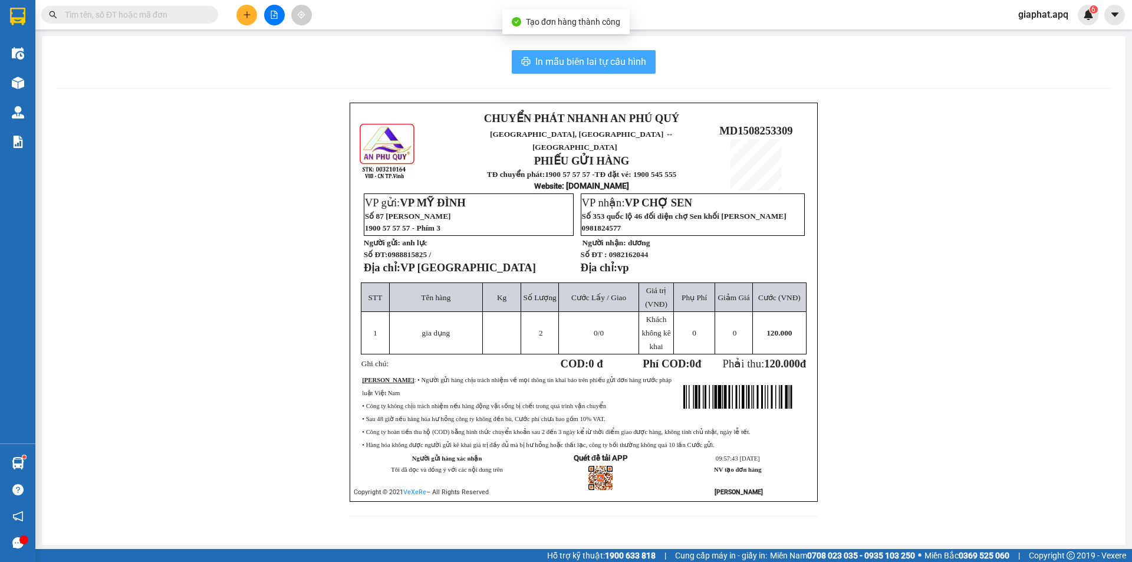
click at [603, 67] on span "In mẫu biên lai tự cấu hình" at bounding box center [590, 61] width 111 height 15
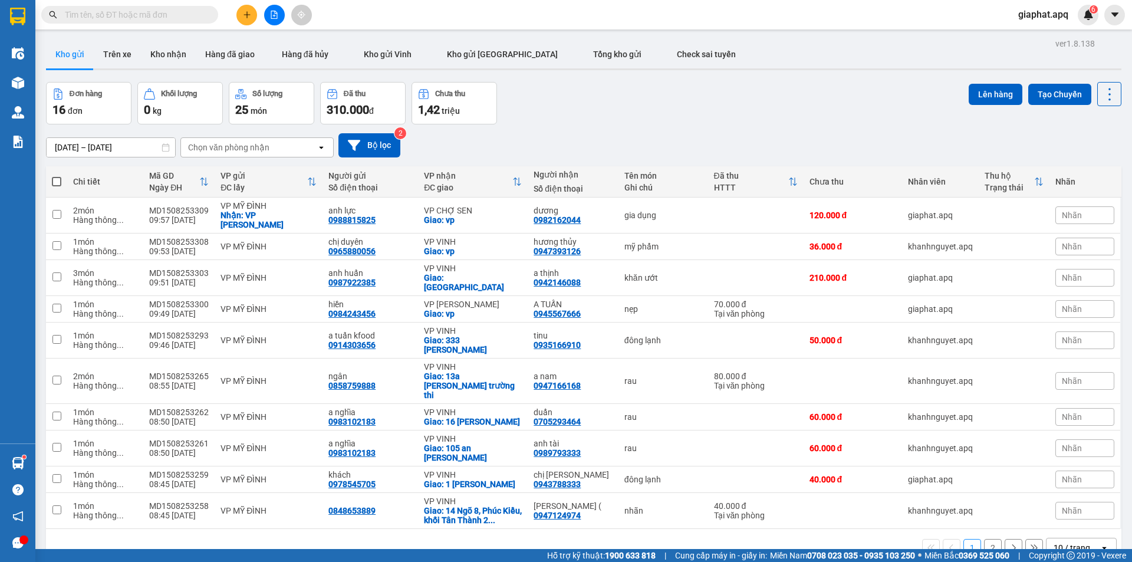
click at [738, 119] on div "Đơn hàng 16 đơn Khối lượng 0 kg Số lượng 25 món Đã thu 310.000 đ Chưa thu 1,42 …" at bounding box center [584, 103] width 1076 height 42
click at [250, 12] on icon "plus" at bounding box center [247, 15] width 8 height 8
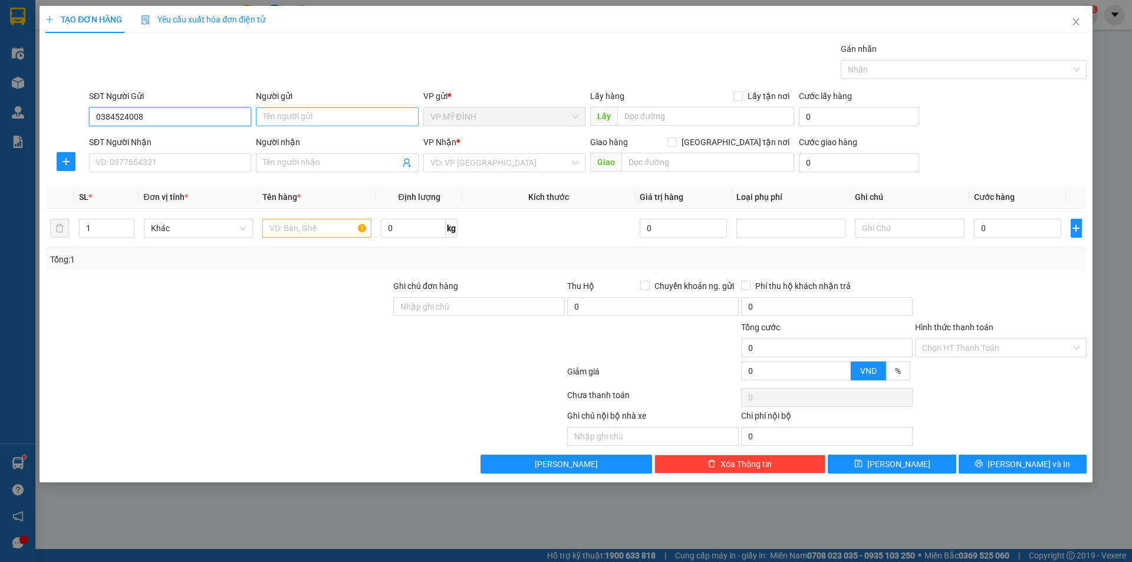
type input "0384524008"
click at [278, 113] on input "Người gửi" at bounding box center [337, 116] width 162 height 19
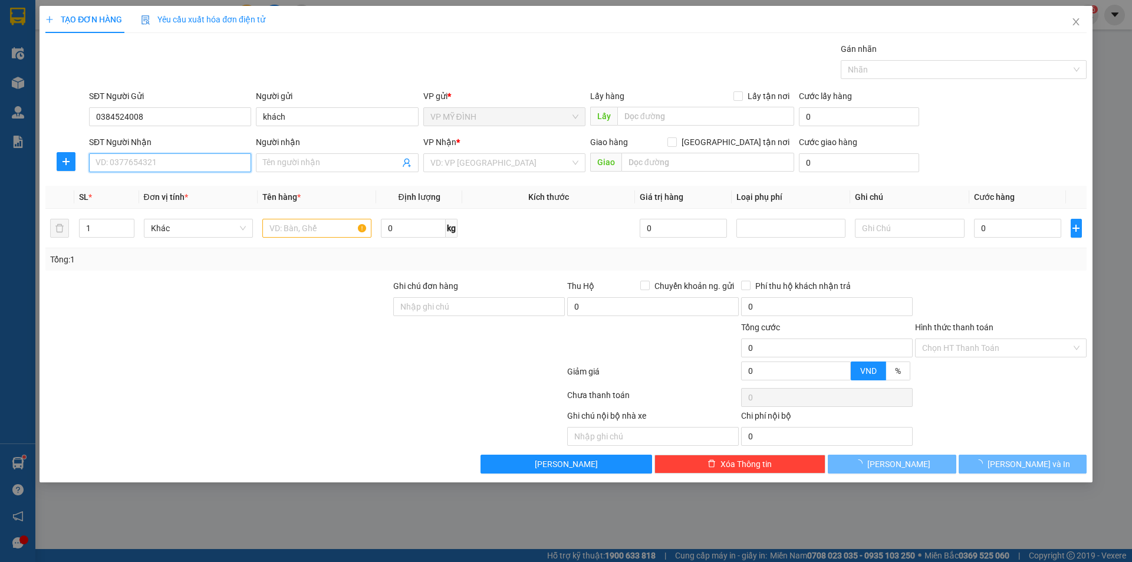
click at [149, 156] on input "SĐT Người Nhận" at bounding box center [170, 162] width 162 height 19
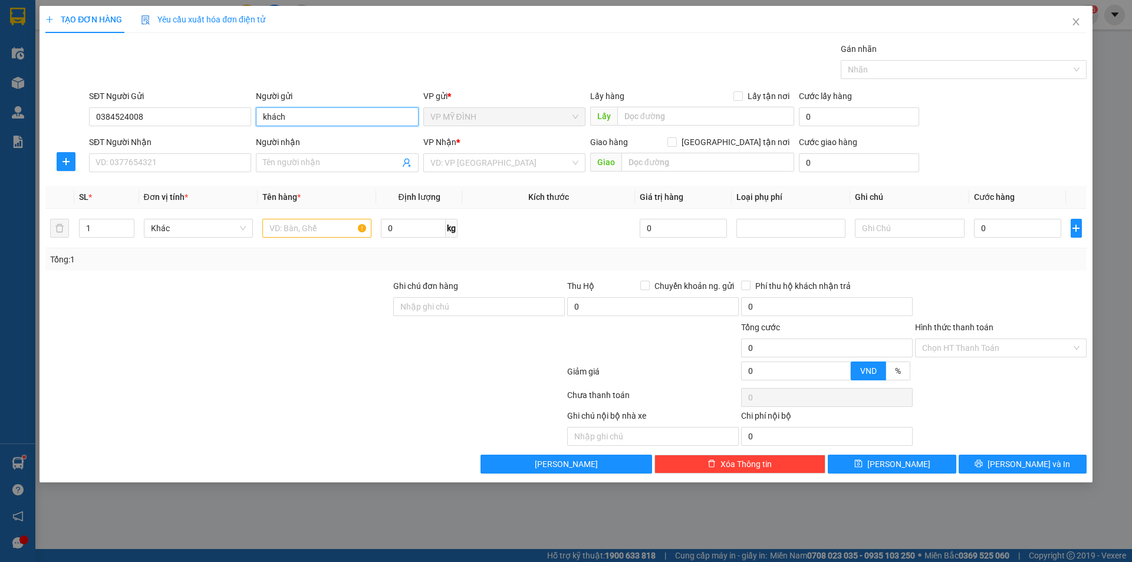
click at [280, 117] on input "khách" at bounding box center [337, 116] width 162 height 19
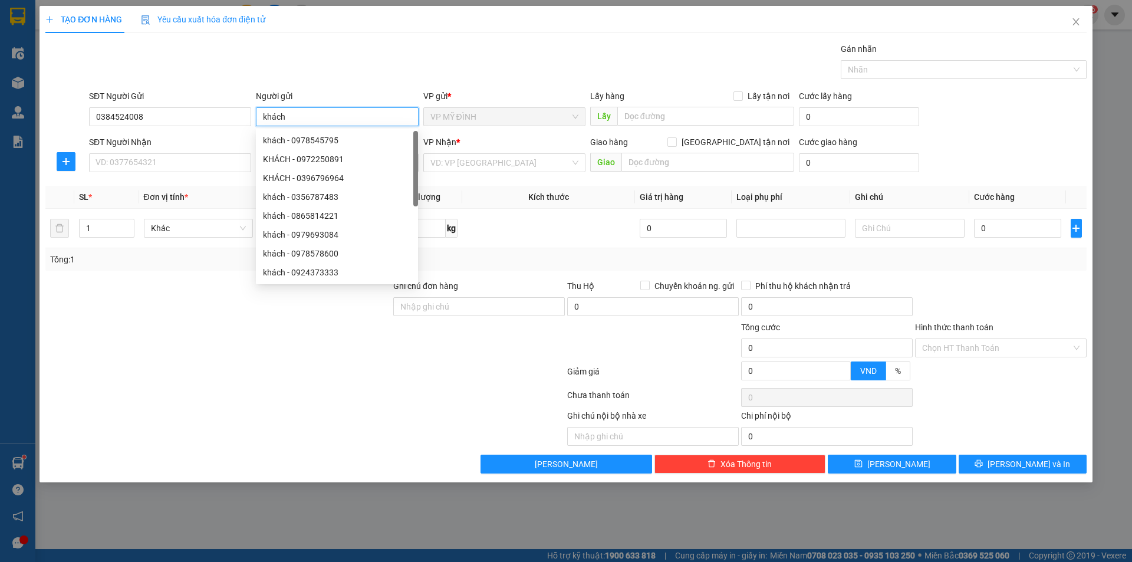
click at [301, 117] on input "khách" at bounding box center [337, 116] width 162 height 19
type input "k"
click at [179, 118] on input "0384524008" at bounding box center [170, 116] width 162 height 19
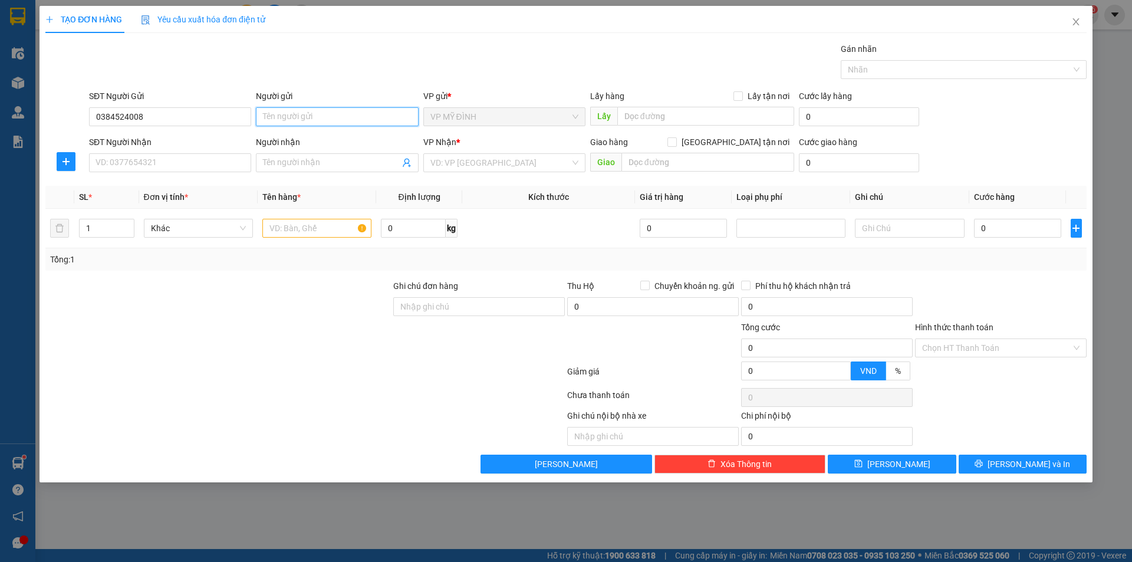
click at [283, 123] on input "Người gửi" at bounding box center [337, 116] width 162 height 19
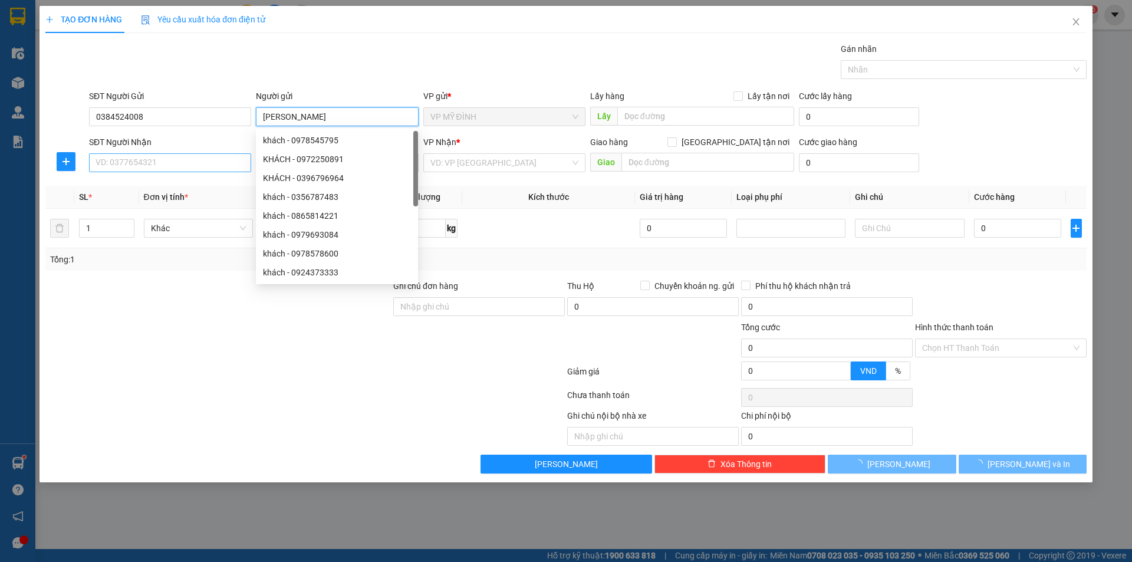
type input "c kim"
click at [138, 160] on input "SĐT Người Nhận" at bounding box center [170, 162] width 162 height 19
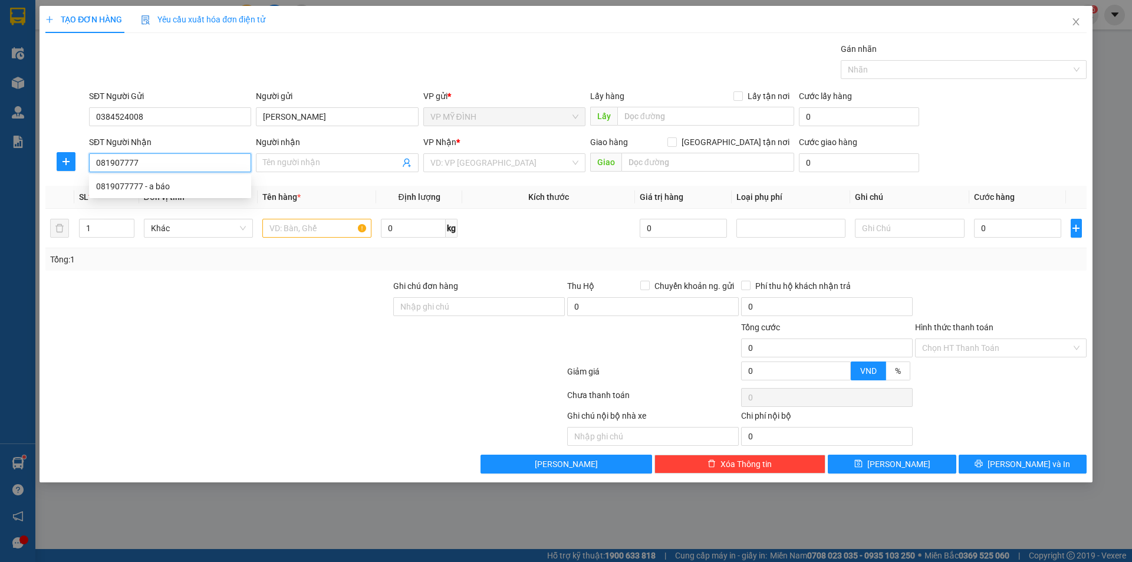
type input "0819077777"
click at [159, 183] on div "0819077777 - a báo" at bounding box center [170, 186] width 148 height 13
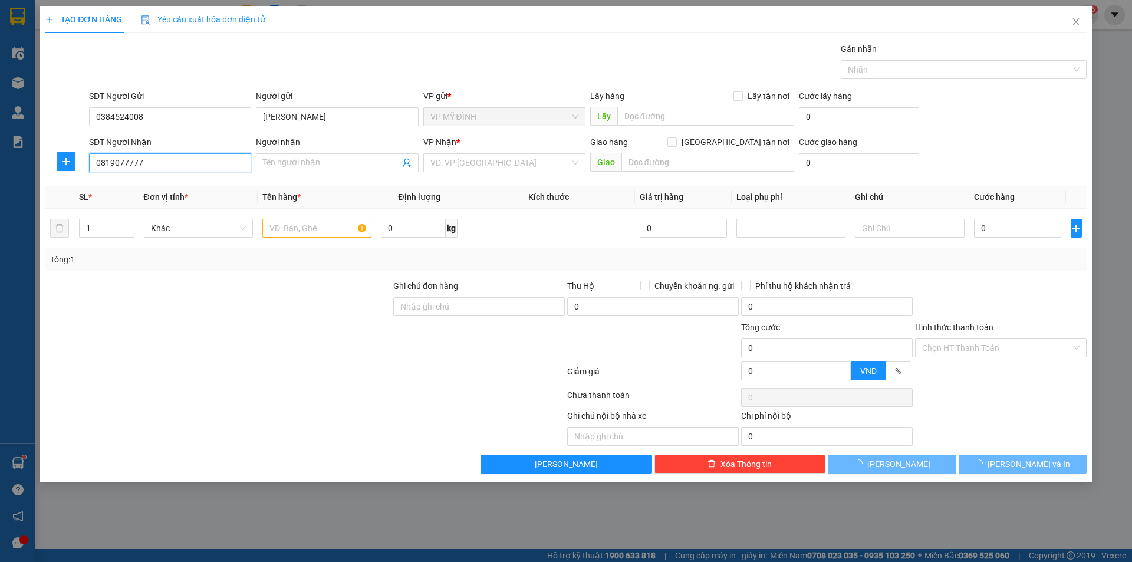
type input "a báo"
checkbox input "true"
type input "177 hecman"
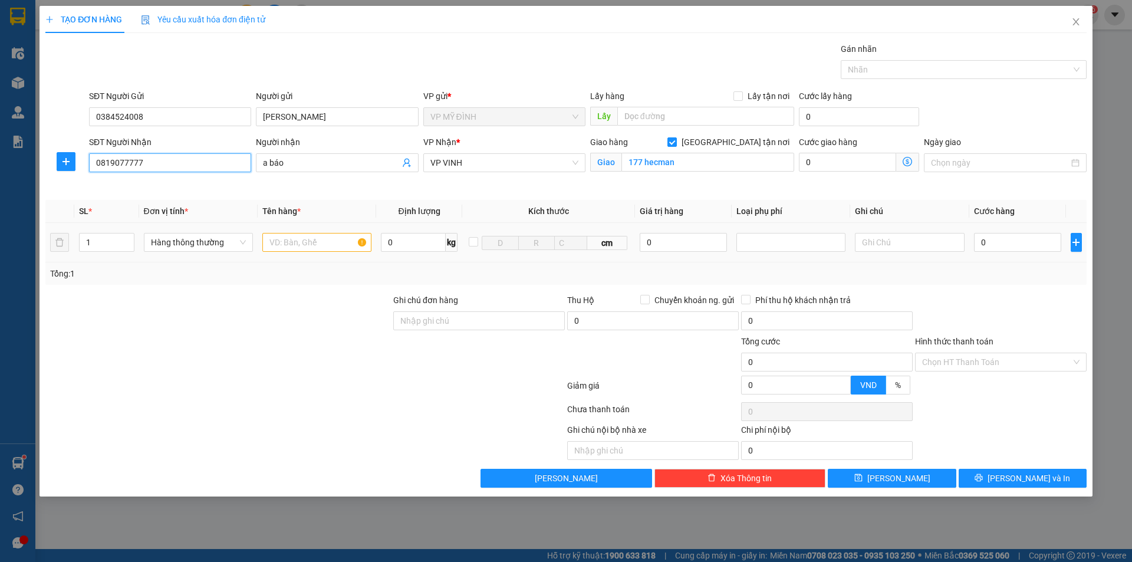
type input "0819077777"
click at [309, 247] on input "text" at bounding box center [316, 242] width 109 height 19
type input "b"
click at [288, 239] on input "booh nhớ" at bounding box center [316, 242] width 109 height 19
click at [307, 241] on input "bộ nhớ" at bounding box center [316, 242] width 109 height 19
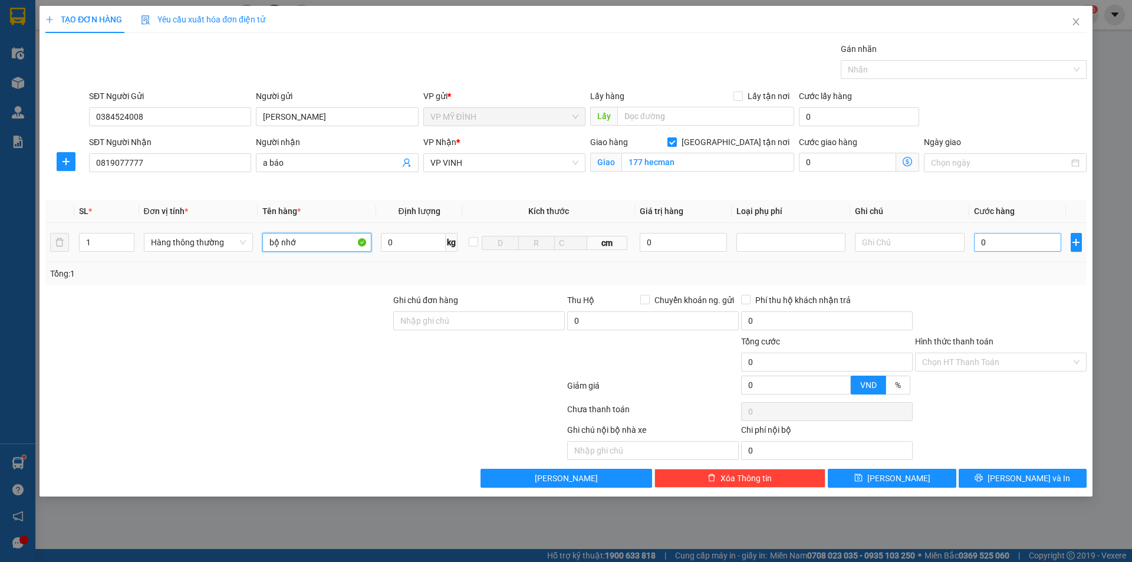
type input "bộ nhớ"
click at [1017, 244] on input "0" at bounding box center [1018, 242] width 88 height 19
drag, startPoint x: 1017, startPoint y: 244, endPoint x: 1018, endPoint y: 236, distance: 8.3
click at [1018, 245] on input "0" at bounding box center [1018, 242] width 88 height 19
type input "3"
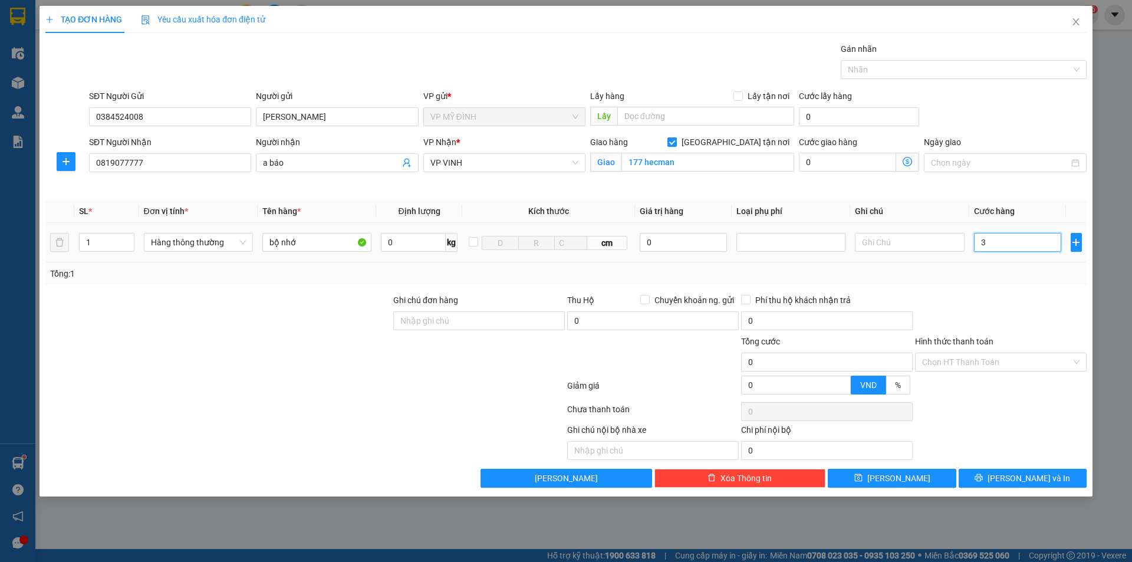
type input "3"
type input "30"
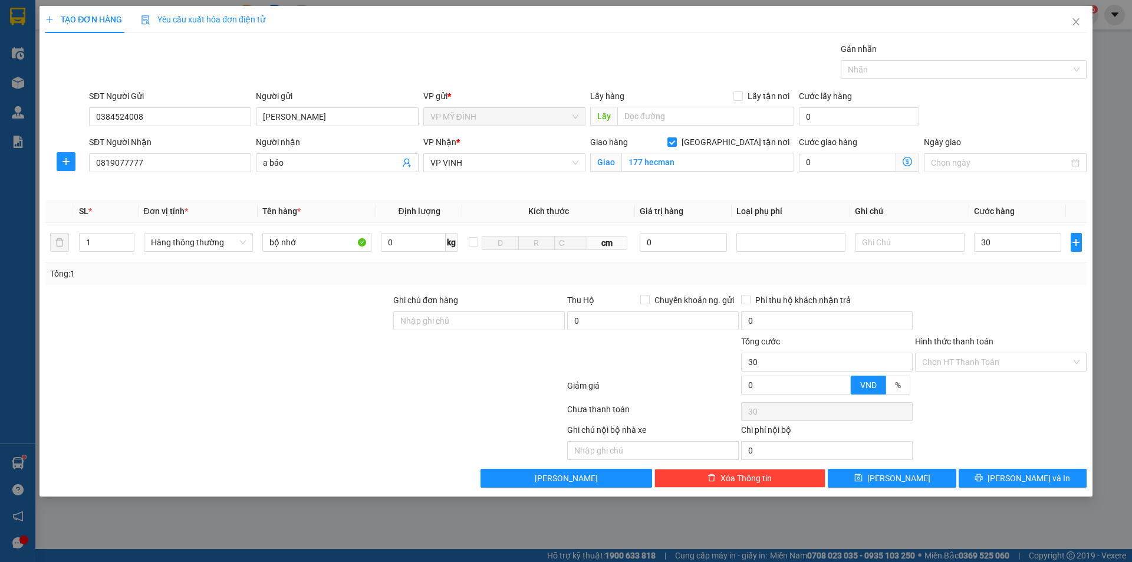
type input "30.000"
drag, startPoint x: 1034, startPoint y: 287, endPoint x: 1062, endPoint y: 293, distance: 28.3
click at [1038, 290] on div "Transit Pickup Surcharge Ids Transit Deliver Surcharge Ids Transit Deliver Surc…" at bounding box center [565, 264] width 1041 height 445
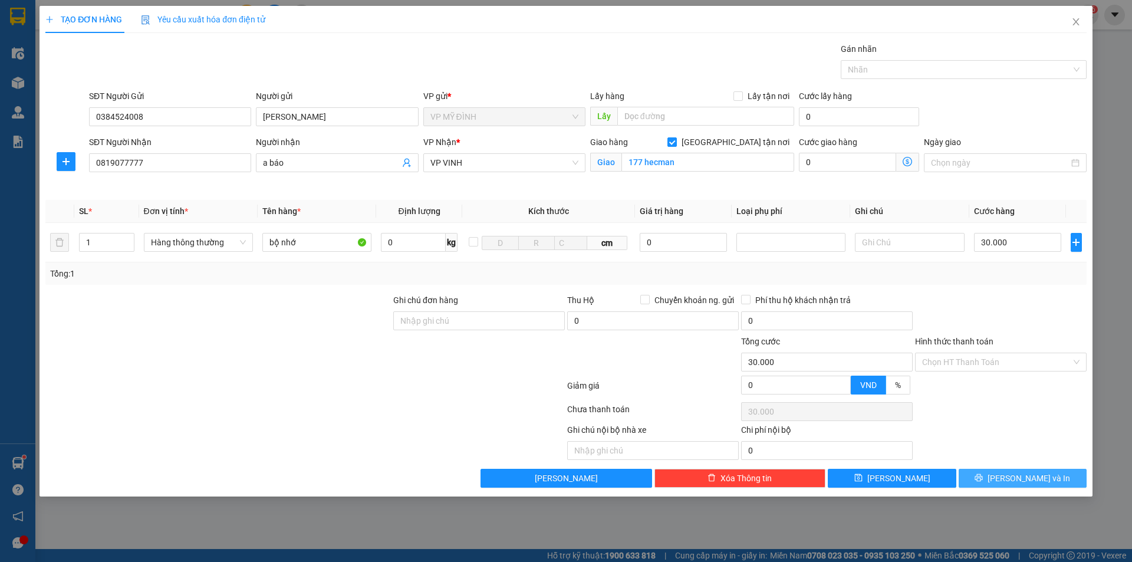
click at [997, 481] on button "[PERSON_NAME] và In" at bounding box center [1023, 478] width 128 height 19
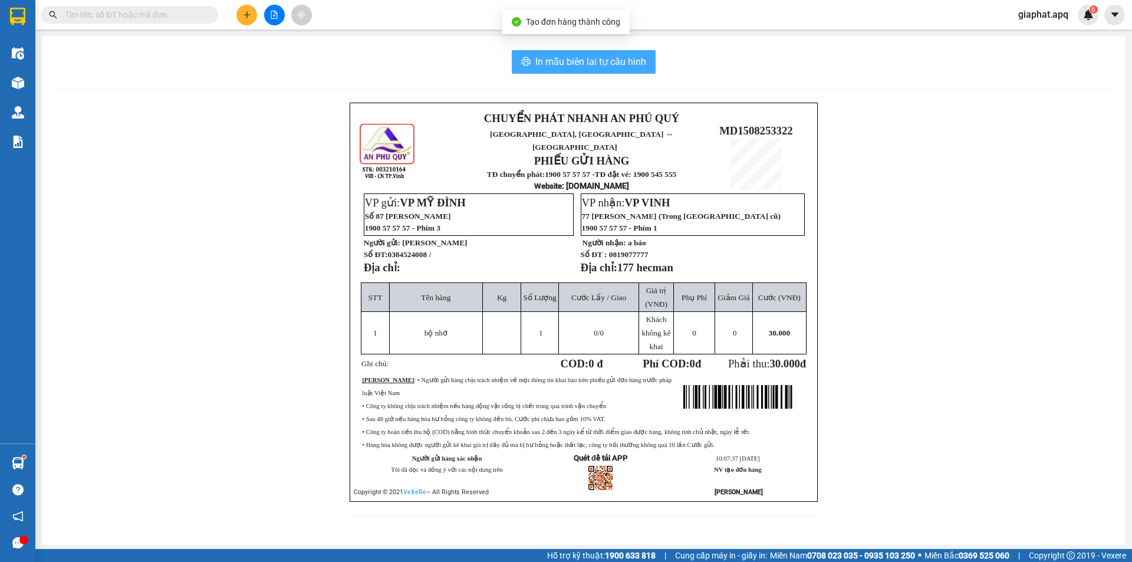
click at [606, 54] on span "In mẫu biên lai tự cấu hình" at bounding box center [590, 61] width 111 height 15
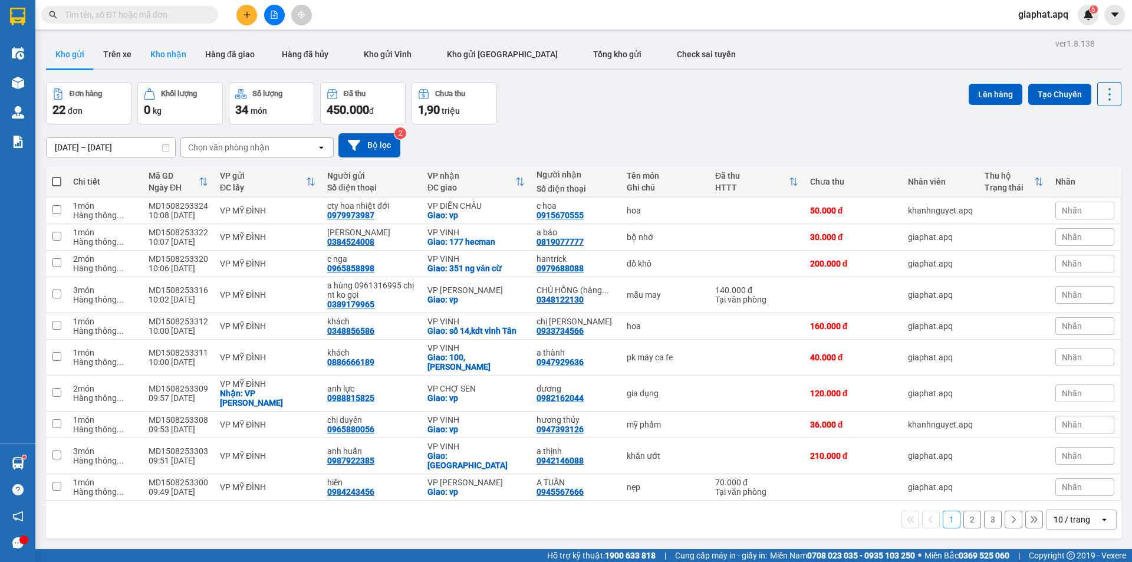
click at [168, 51] on button "Kho nhận" at bounding box center [168, 54] width 55 height 28
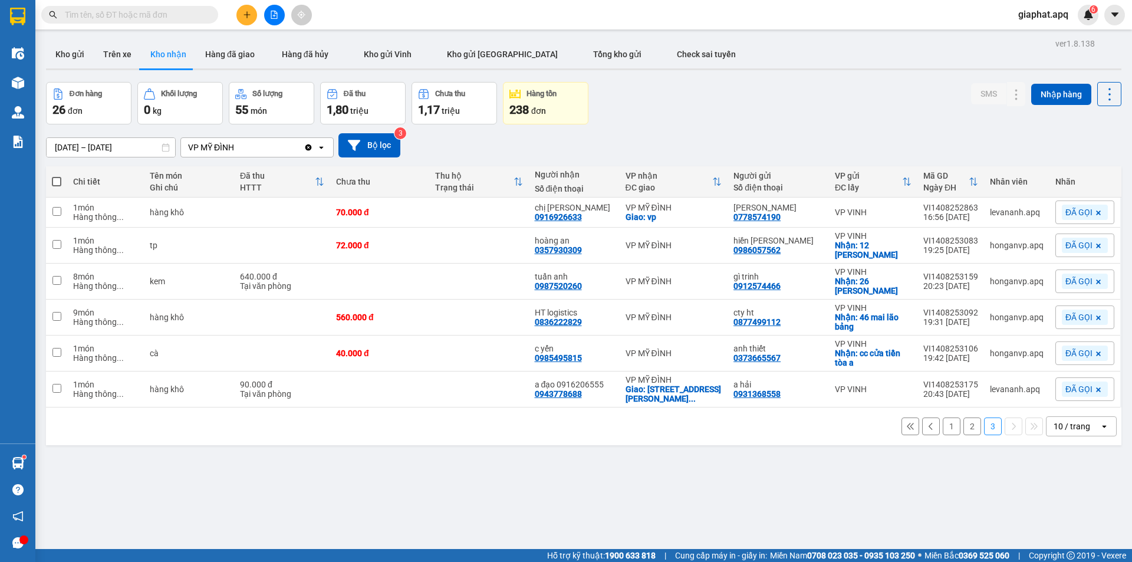
click at [965, 424] on button "2" at bounding box center [973, 427] width 18 height 18
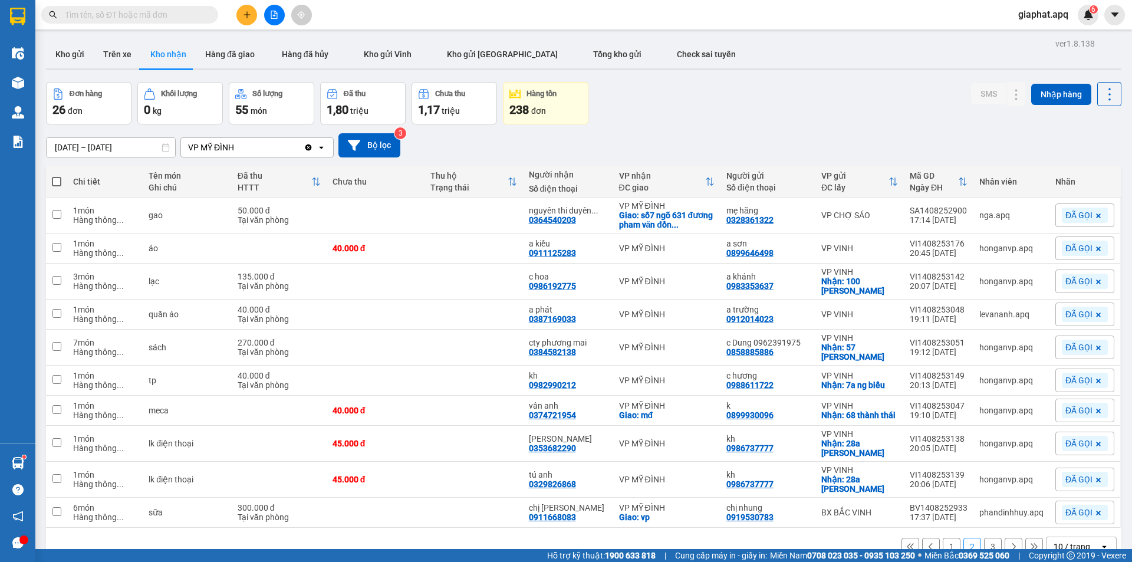
click at [945, 538] on button "1" at bounding box center [952, 547] width 18 height 18
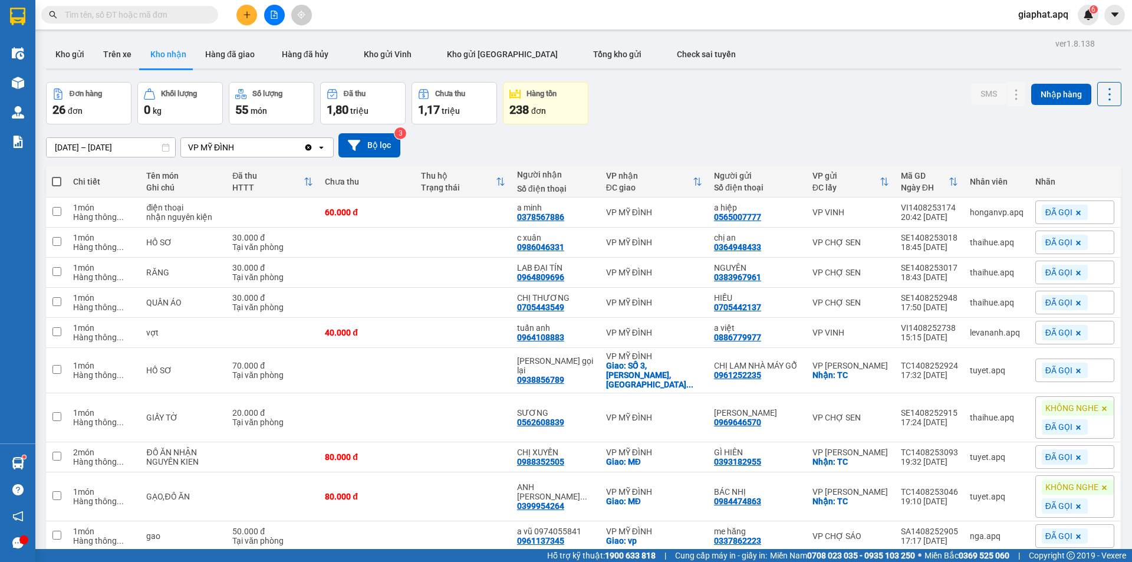
click at [967, 561] on button "2" at bounding box center [973, 570] width 18 height 18
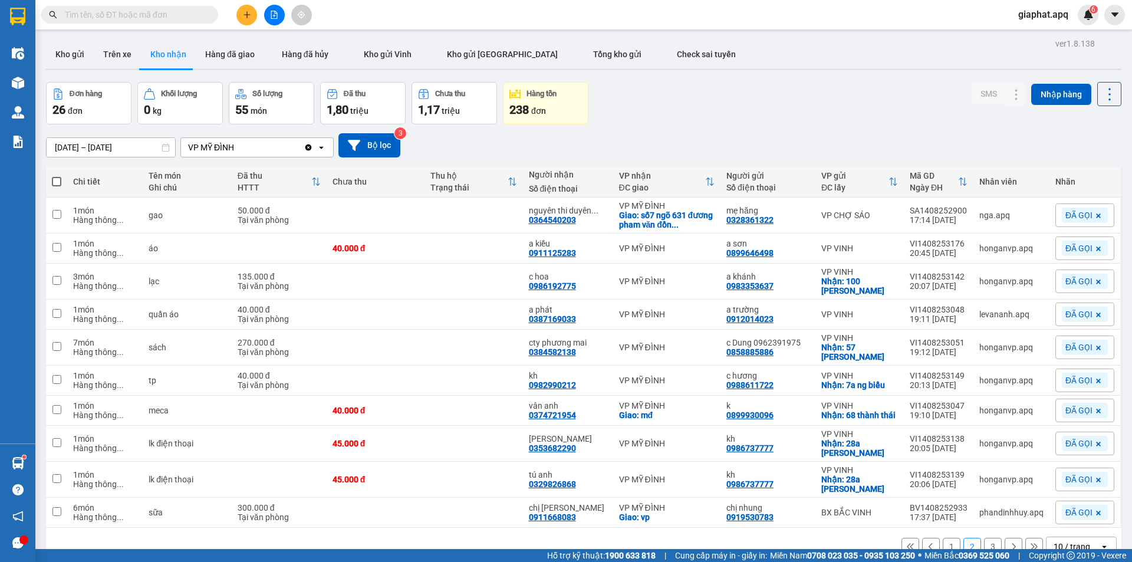
click at [987, 538] on button "3" at bounding box center [993, 547] width 18 height 18
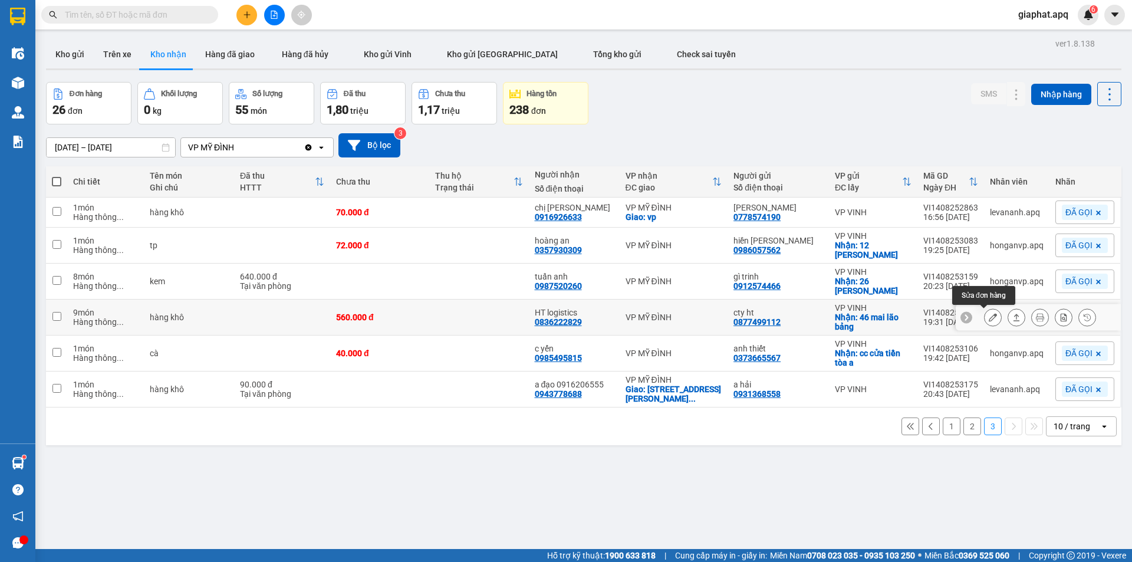
click at [989, 317] on icon at bounding box center [993, 317] width 8 height 8
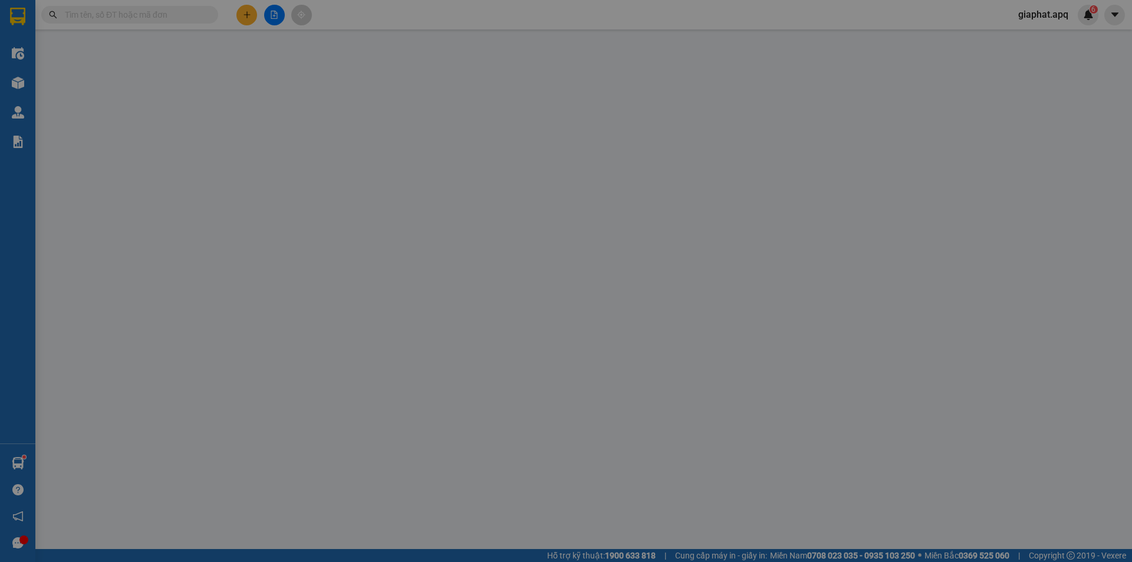
type input "0877499112"
type input "cty ht"
checkbox input "true"
type input "46 mai lão bảng"
type input "0836222829"
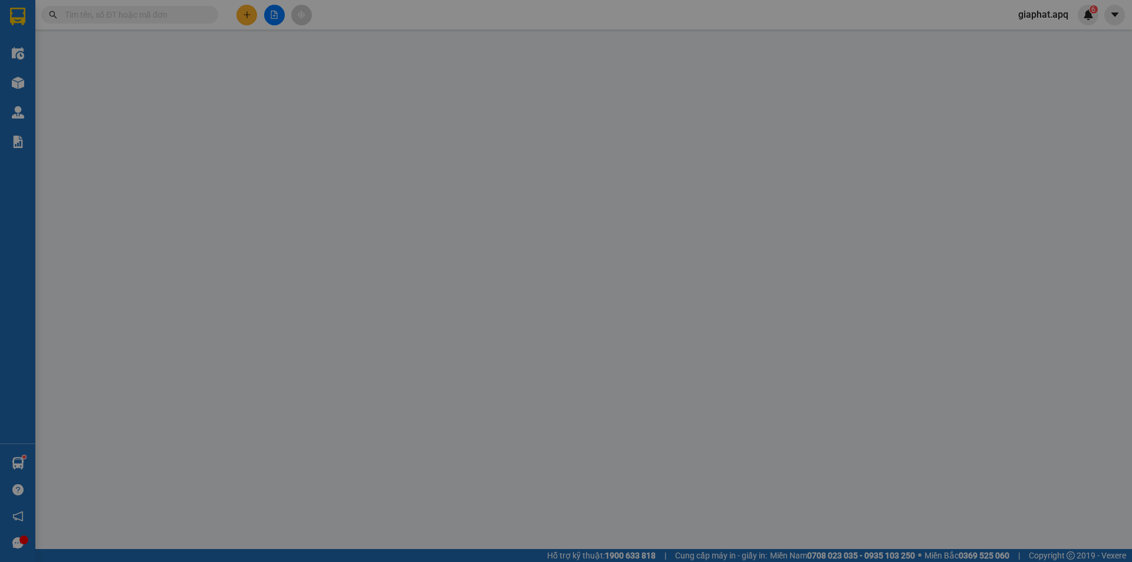
type input "HT logistics"
type input "560.000"
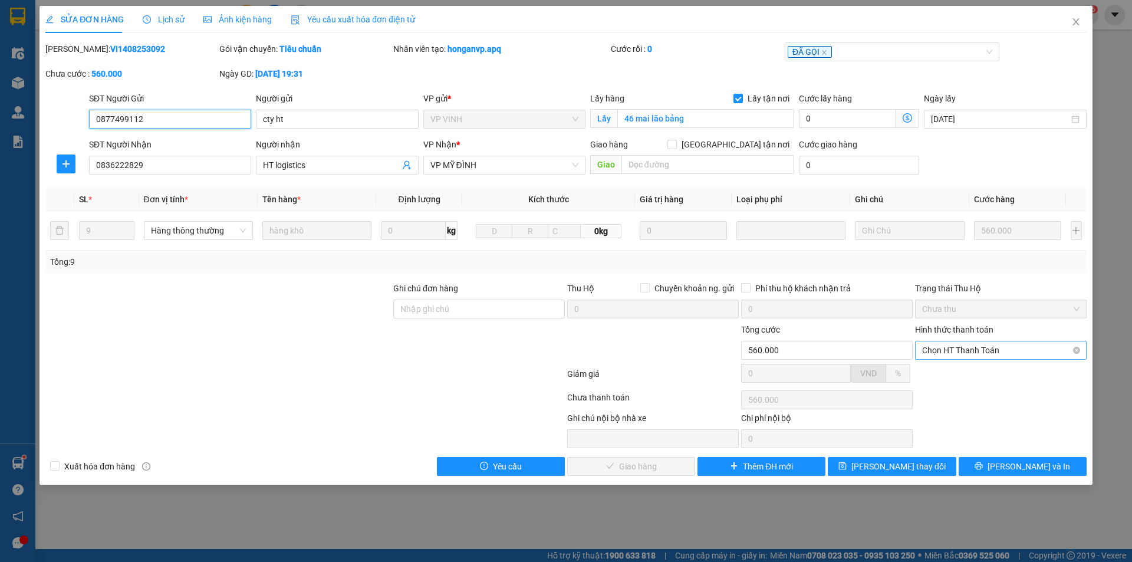
click at [944, 353] on span "Chọn HT Thanh Toán" at bounding box center [1000, 350] width 157 height 18
click at [952, 369] on div "Tại văn phòng" at bounding box center [1000, 373] width 157 height 13
click at [952, 369] on div at bounding box center [1001, 377] width 174 height 21
type input "0"
drag, startPoint x: 654, startPoint y: 466, endPoint x: 677, endPoint y: 453, distance: 26.4
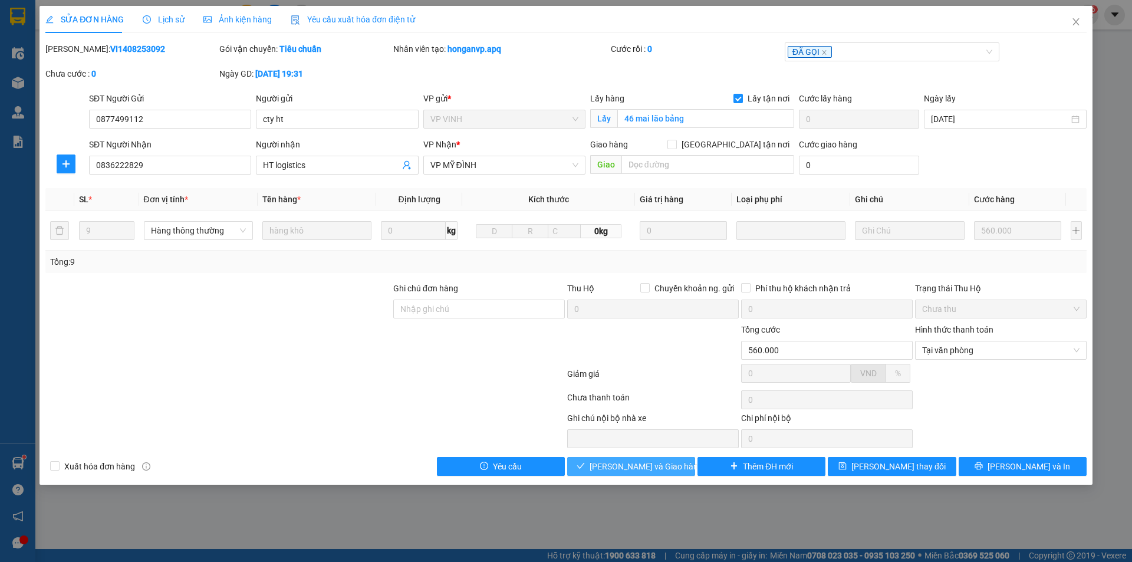
click at [655, 466] on span "[PERSON_NAME] và Giao hàng" at bounding box center [646, 466] width 113 height 13
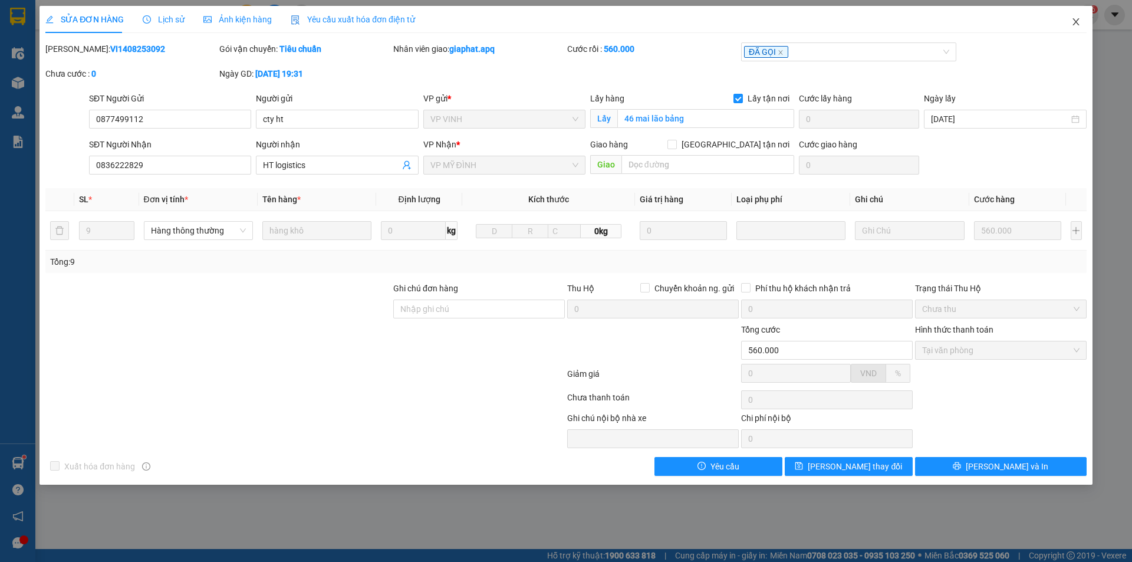
click at [1074, 19] on icon "close" at bounding box center [1076, 21] width 6 height 7
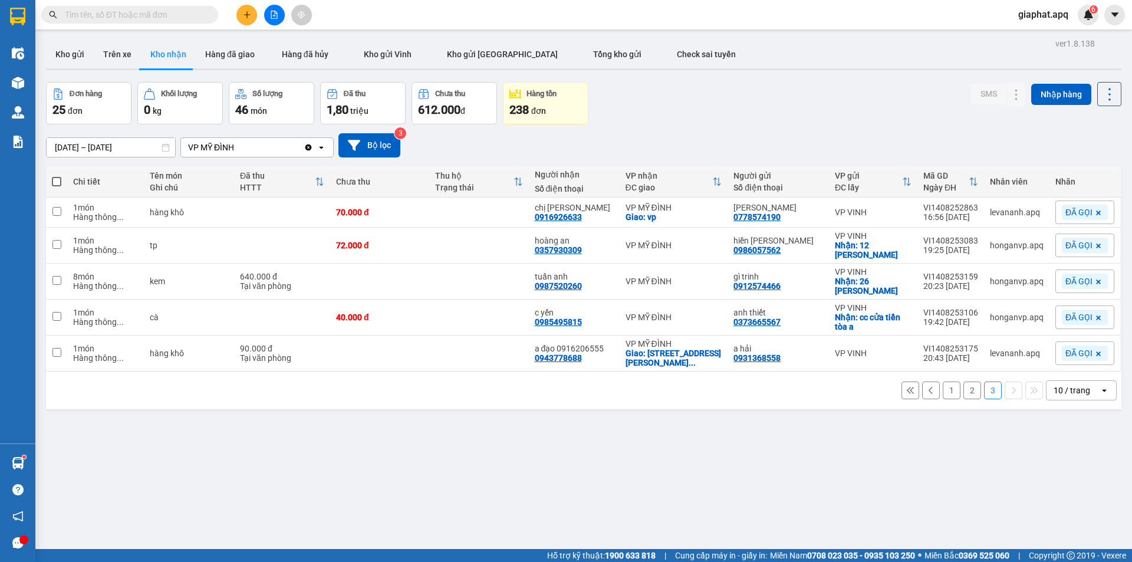
click at [964, 387] on button "2" at bounding box center [973, 391] width 18 height 18
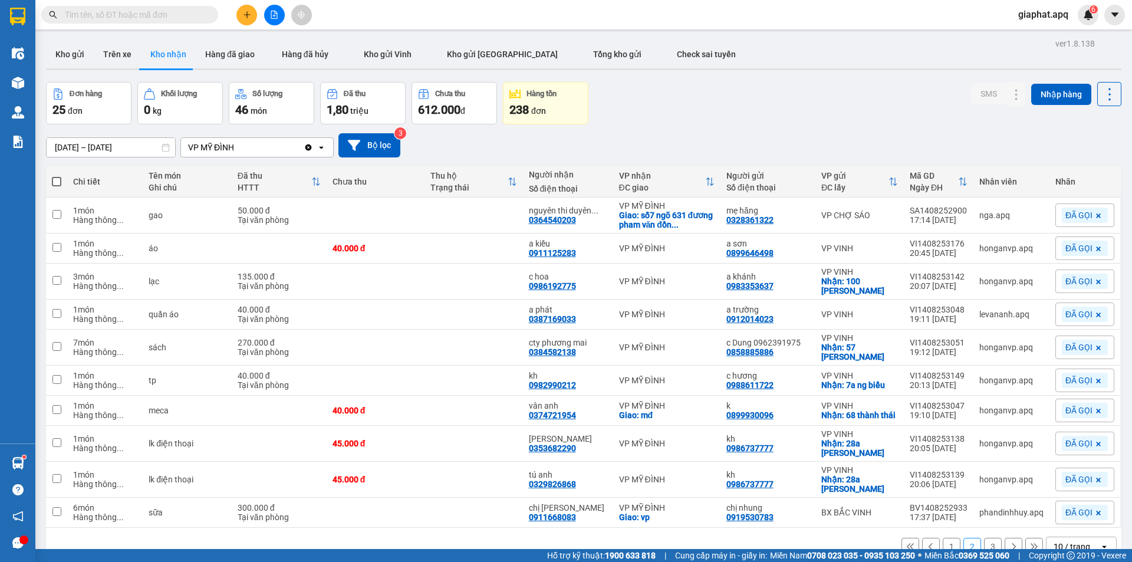
click at [943, 538] on button "1" at bounding box center [952, 547] width 18 height 18
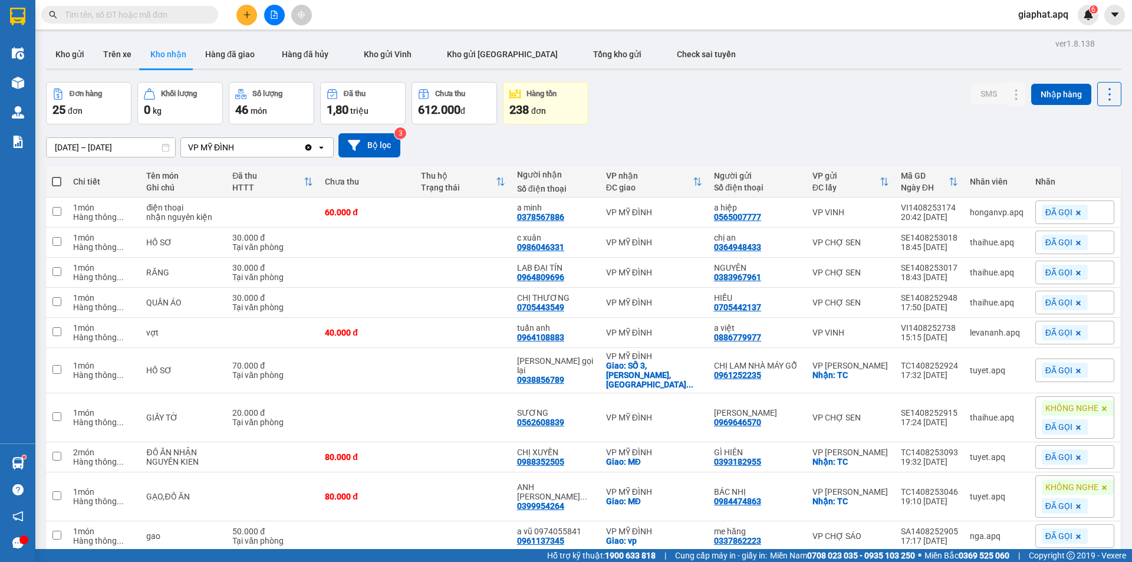
click at [984, 561] on button "3" at bounding box center [993, 570] width 18 height 18
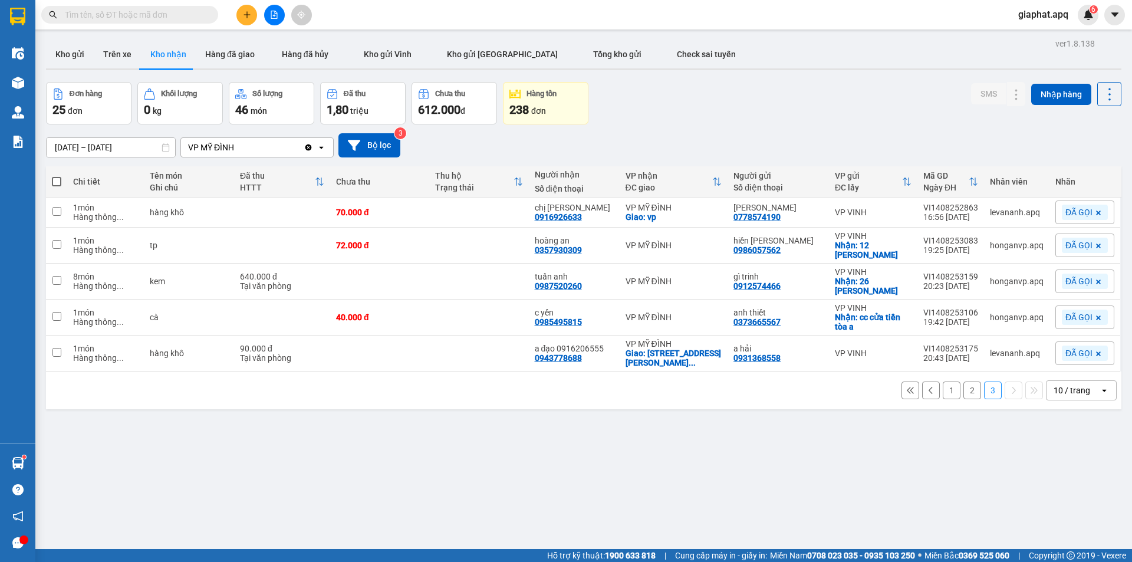
click at [964, 382] on button "2" at bounding box center [973, 391] width 18 height 18
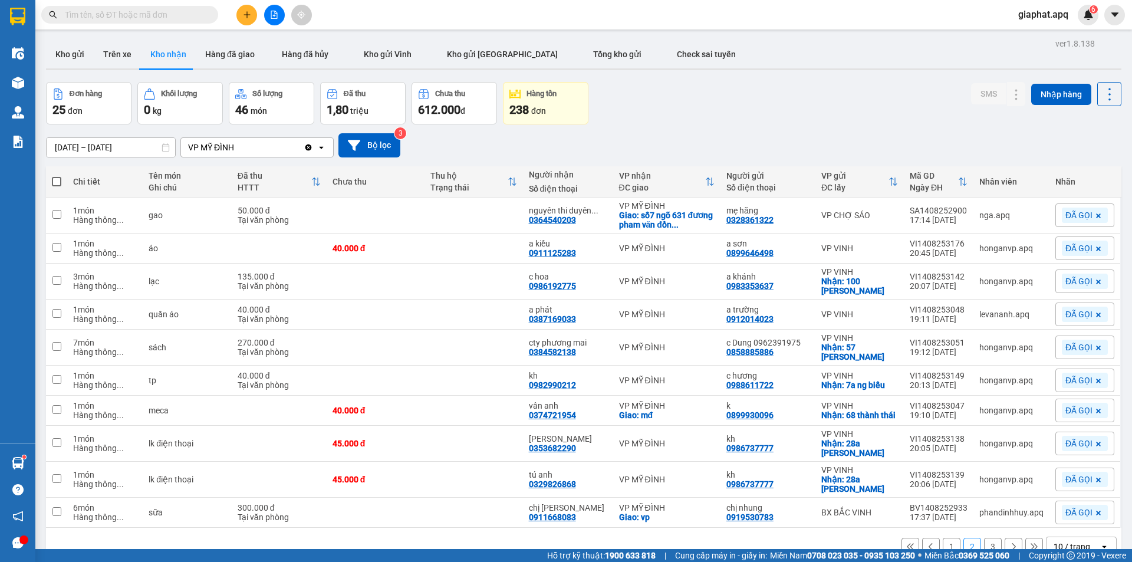
click at [986, 538] on button "3" at bounding box center [993, 547] width 18 height 18
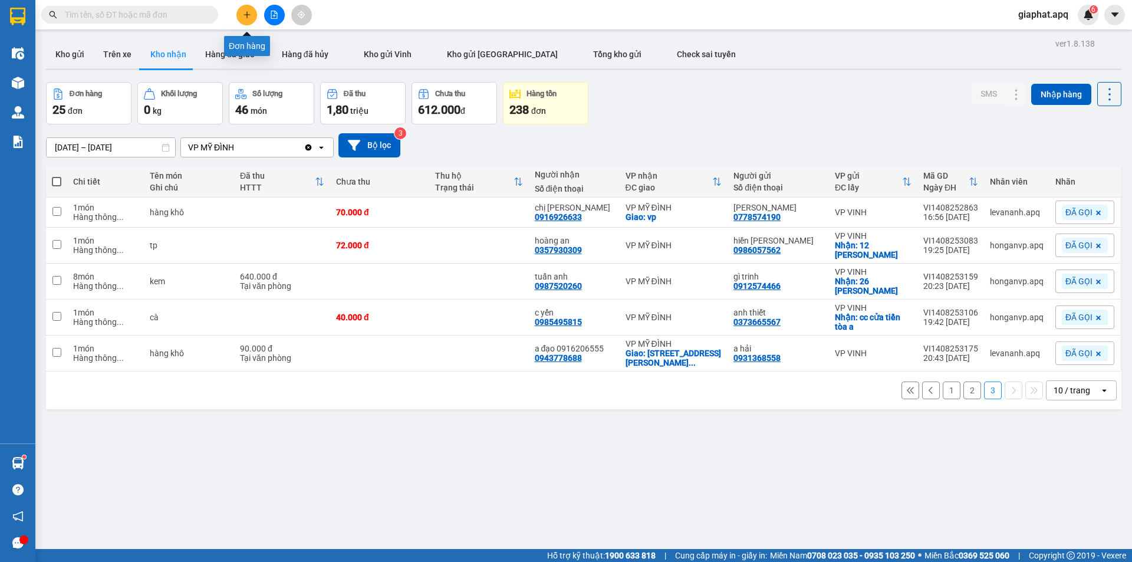
click at [240, 12] on button at bounding box center [246, 15] width 21 height 21
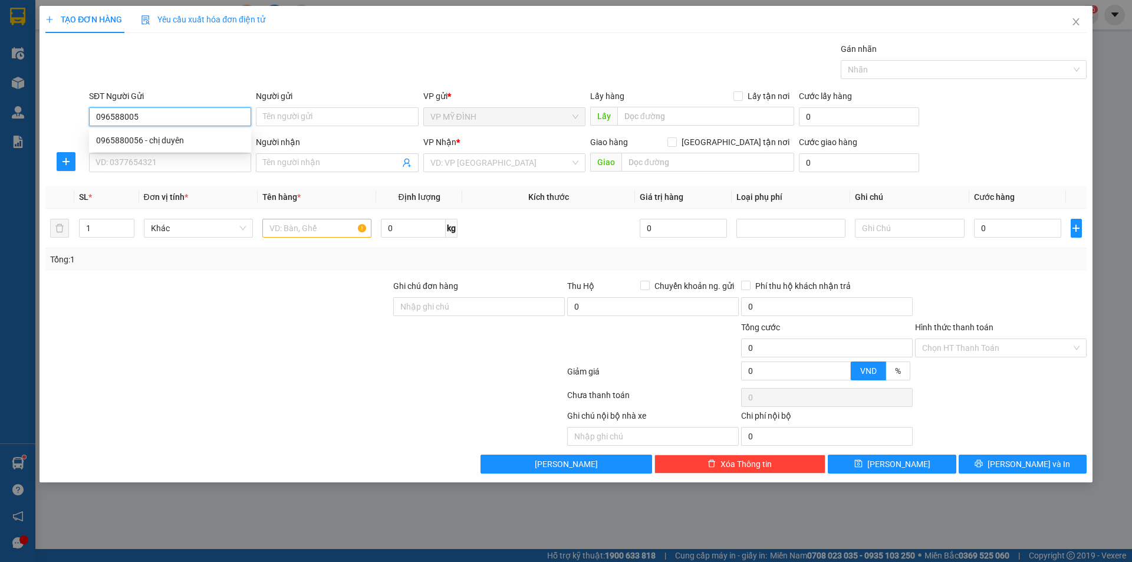
type input "0965880056"
click at [146, 140] on div "0965880056 - chị duyên" at bounding box center [170, 140] width 148 height 13
type input "chị duyên"
type input "0965880056"
click at [153, 159] on input "SĐT Người Nhận" at bounding box center [170, 162] width 162 height 19
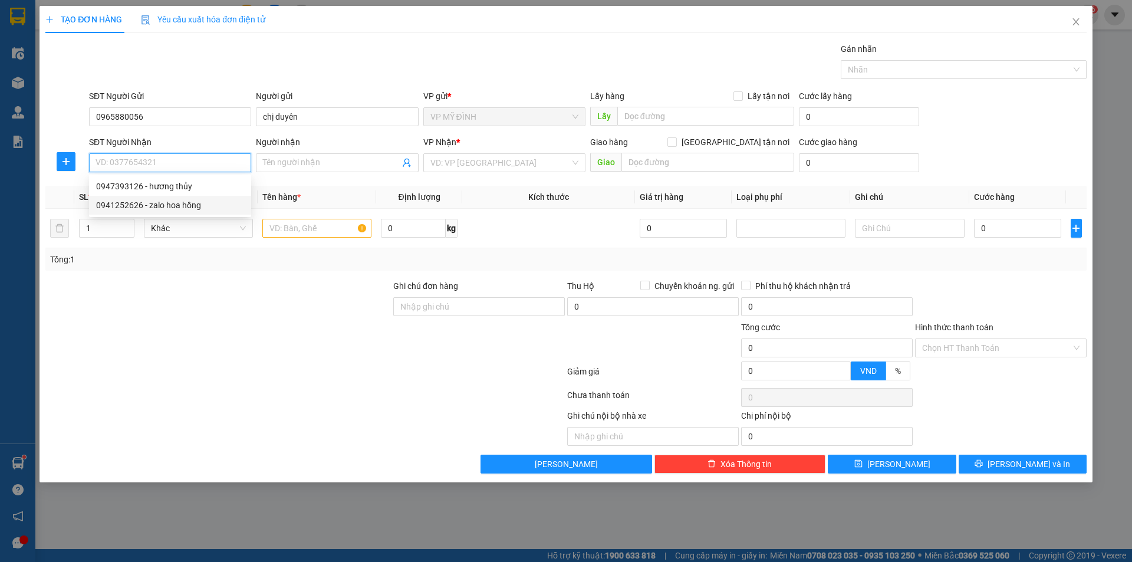
click at [175, 203] on div "0941252626 - zalo hoa hồng" at bounding box center [170, 205] width 148 height 13
type input "0941252626"
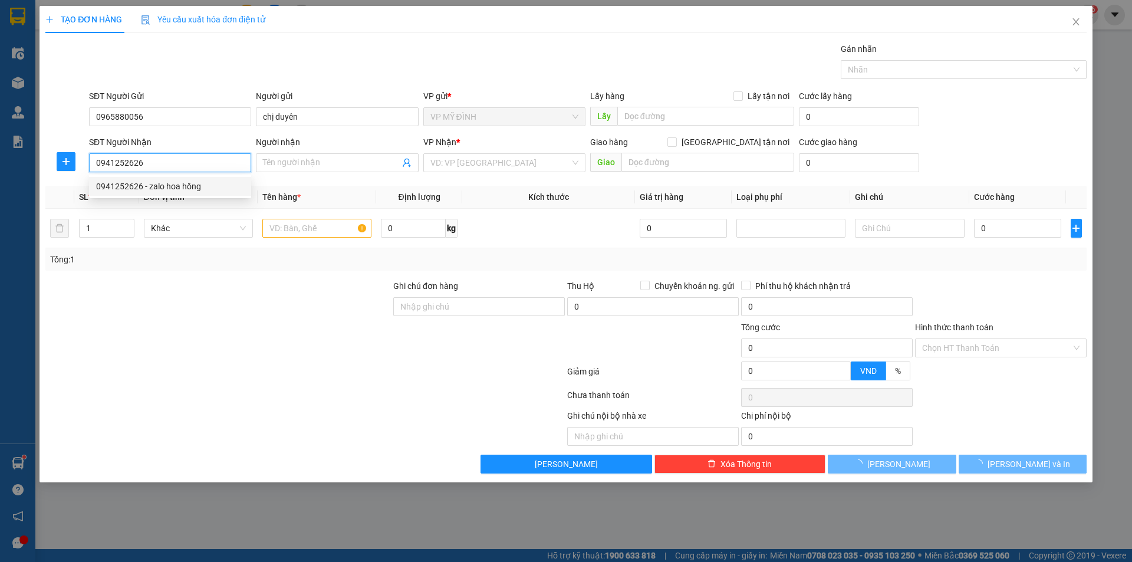
type input "zalo hoa hồng"
checkbox input "true"
type input "cc bảo sơn, 72 lê lợi"
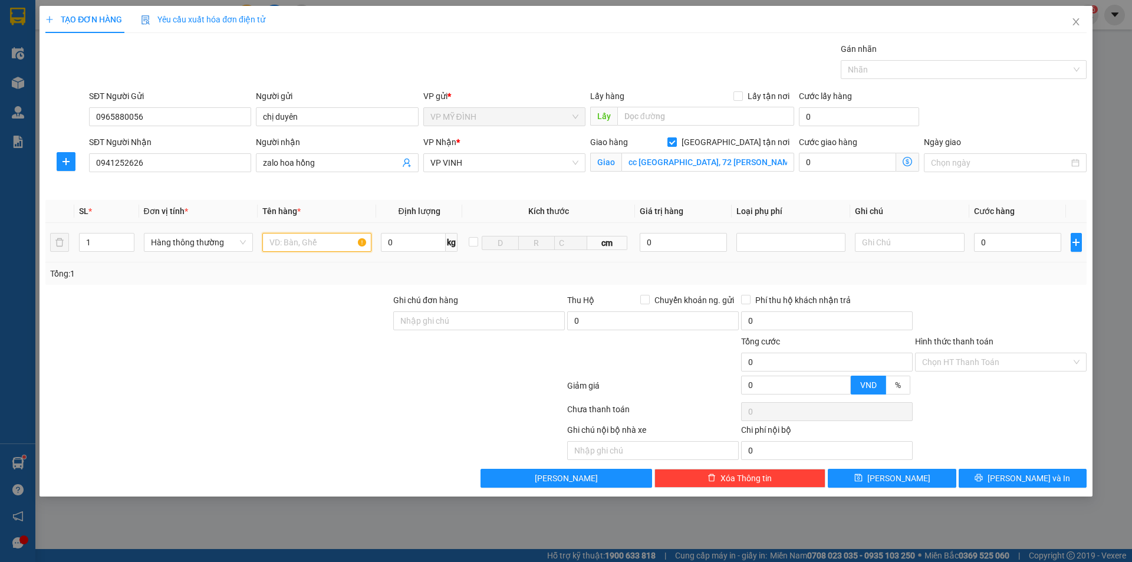
click at [288, 248] on input "text" at bounding box center [316, 242] width 109 height 19
type input "mỹ p"
drag, startPoint x: 1000, startPoint y: 244, endPoint x: 1008, endPoint y: 244, distance: 8.9
click at [1001, 246] on input "0" at bounding box center [1018, 242] width 88 height 19
drag, startPoint x: 1046, startPoint y: 295, endPoint x: 1046, endPoint y: 301, distance: 6.5
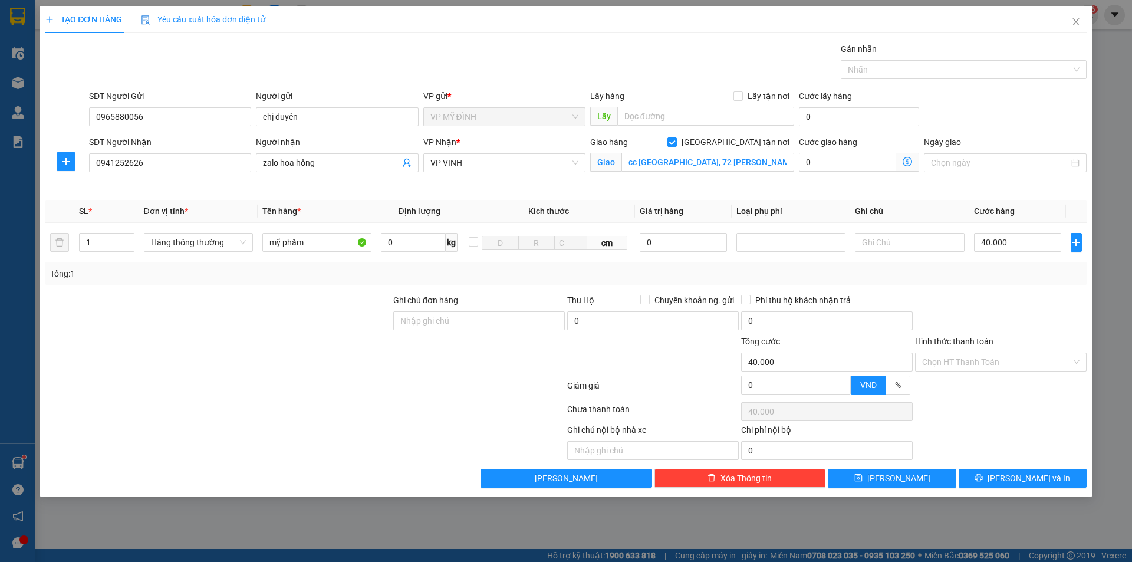
click at [1046, 297] on div at bounding box center [1001, 314] width 174 height 41
click at [1024, 484] on span "[PERSON_NAME] và In" at bounding box center [1029, 478] width 83 height 13
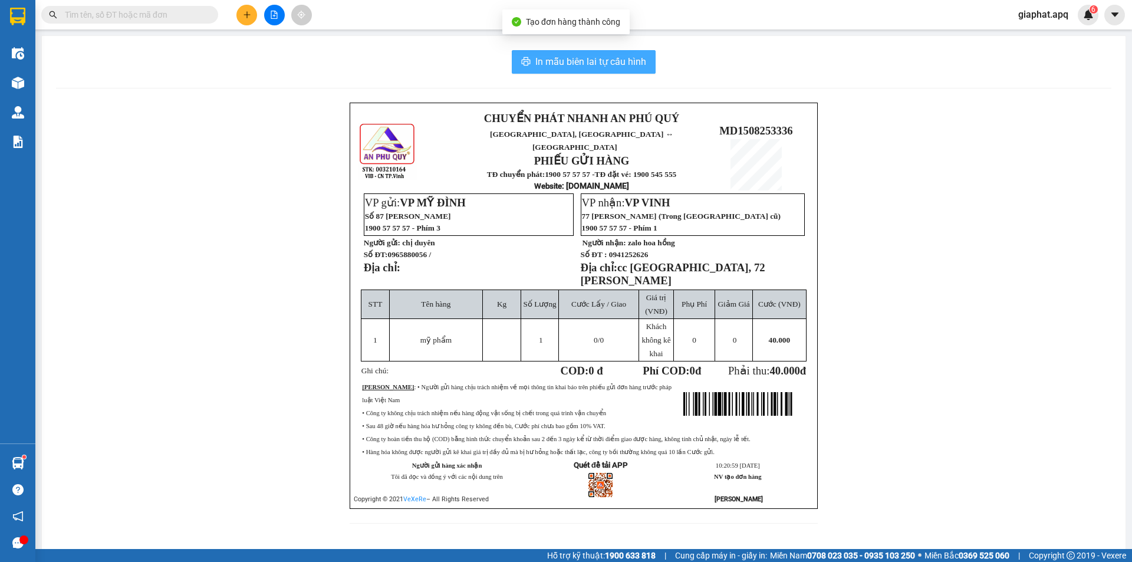
click at [565, 60] on span "In mẫu biên lai tự cấu hình" at bounding box center [590, 61] width 111 height 15
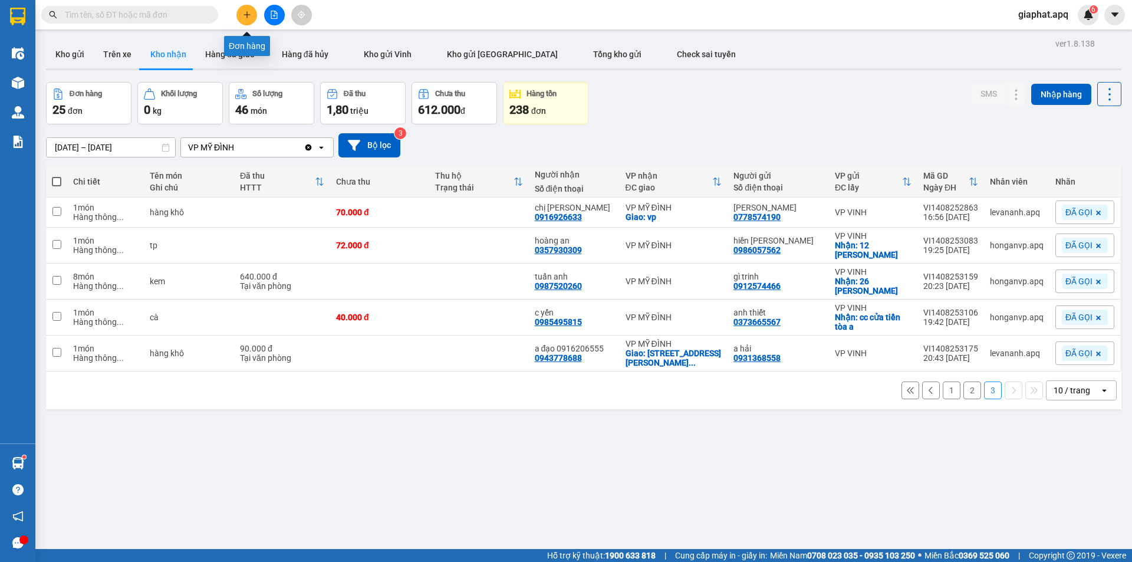
click at [251, 11] on button at bounding box center [246, 15] width 21 height 21
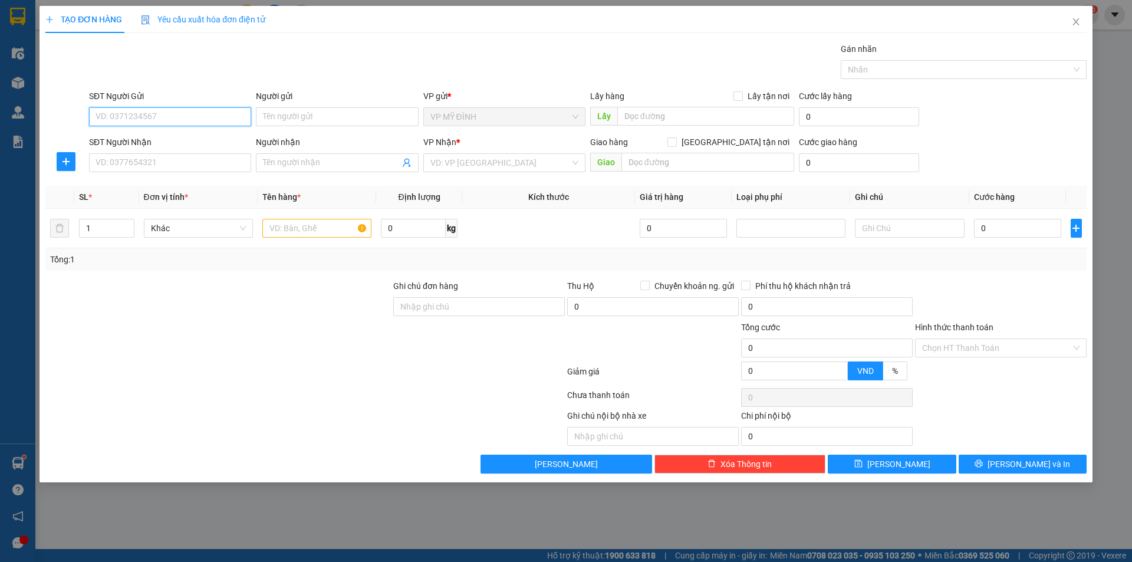
drag, startPoint x: 136, startPoint y: 114, endPoint x: 1132, endPoint y: 2, distance: 1001.7
click at [149, 114] on input "SĐT Người Gửi" at bounding box center [170, 116] width 162 height 19
click at [132, 137] on div "0921709886 - c trang" at bounding box center [170, 140] width 148 height 13
type input "0921709886"
type input "c trang"
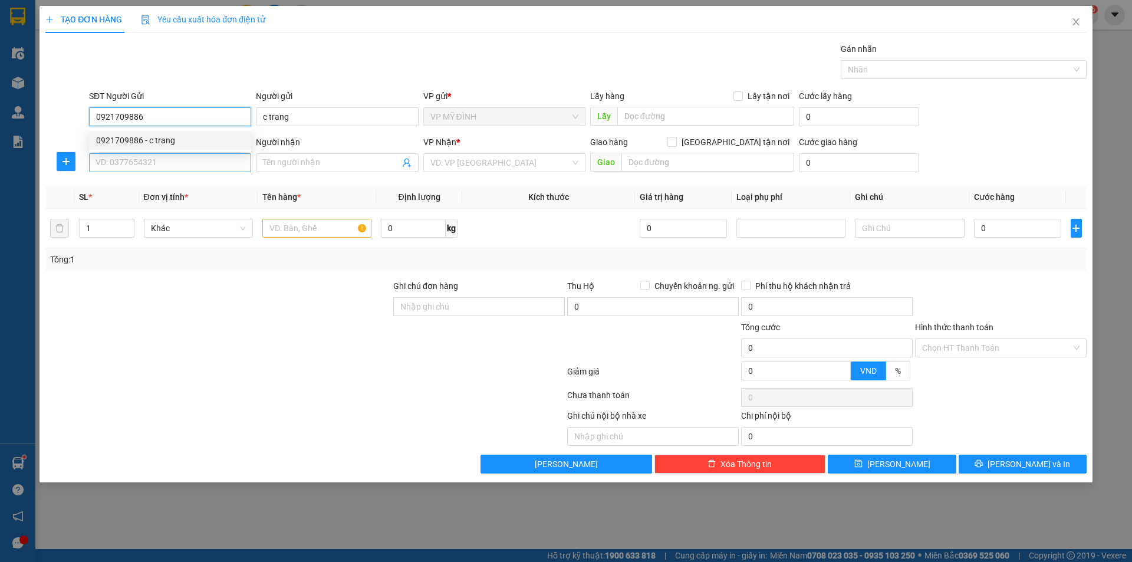
type input "0921709886"
click at [153, 165] on input "SĐT Người Nhận" at bounding box center [170, 162] width 162 height 19
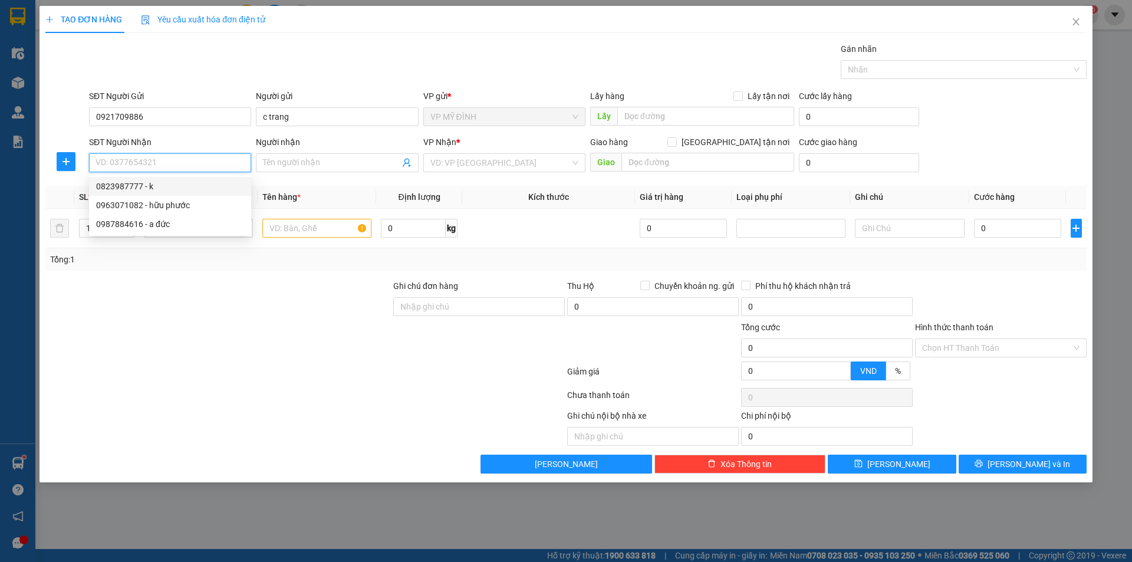
drag, startPoint x: 119, startPoint y: 159, endPoint x: 742, endPoint y: 18, distance: 639.5
click at [193, 143] on div "SĐT Người Nhận VD: 0377654321" at bounding box center [170, 156] width 162 height 41
click at [136, 187] on div "0963071082 - hữu phước" at bounding box center [170, 186] width 148 height 13
type input "0963071082"
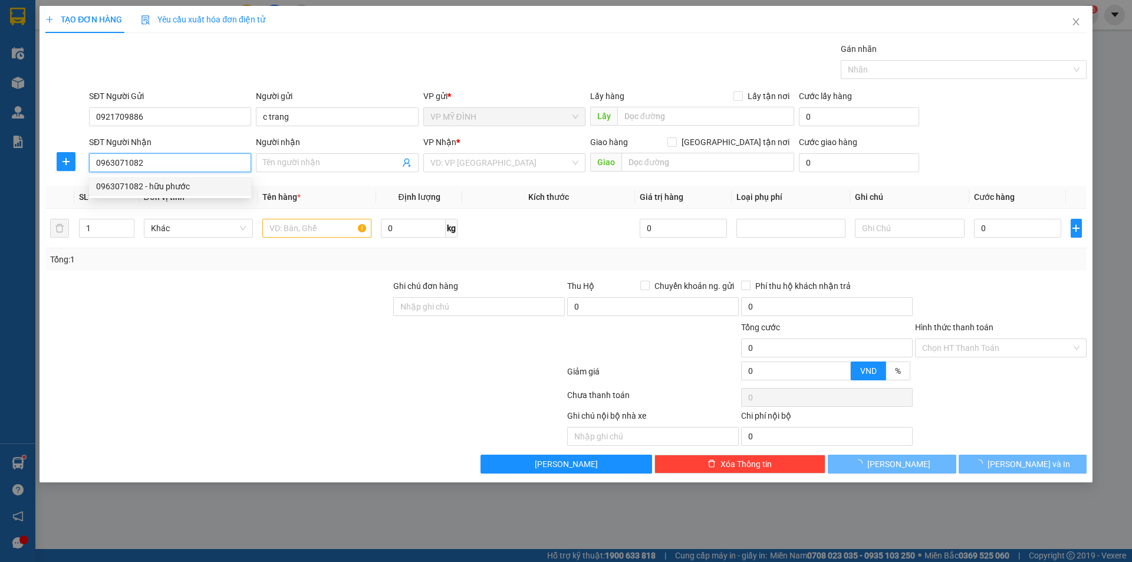
type input "hữu phước"
checkbox input "true"
type input "61 cao xuân huy ( đối diện cây xăng ) CỐ ĐỊNH"
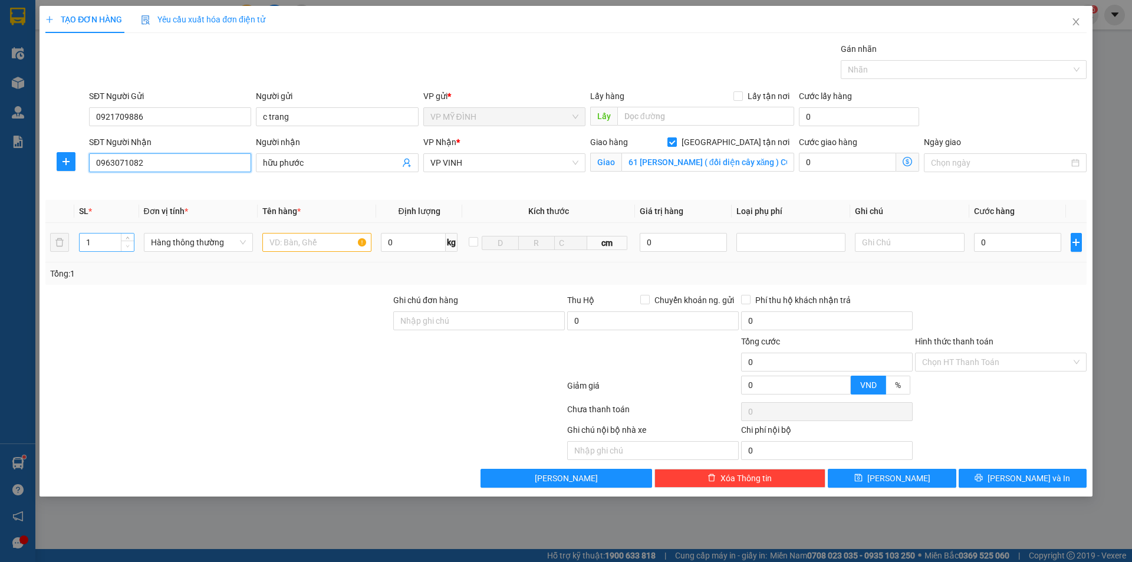
click at [121, 243] on span "Decrease Value" at bounding box center [127, 246] width 13 height 11
type input "0963071082"
click at [105, 253] on div "1" at bounding box center [106, 243] width 55 height 24
click at [100, 236] on input "1" at bounding box center [107, 243] width 54 height 18
type input "7"
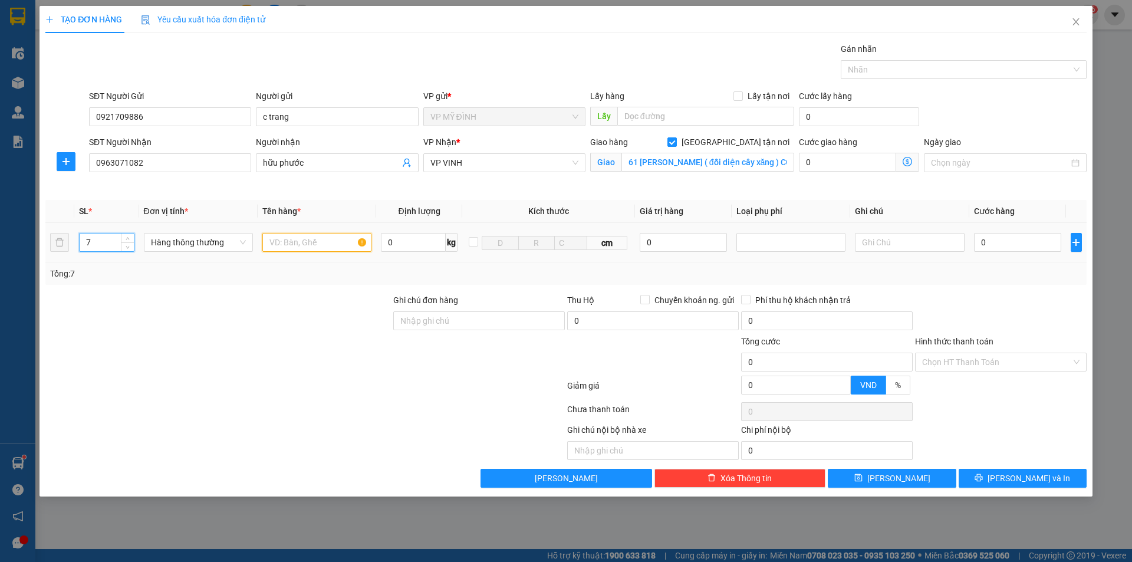
click at [282, 242] on input "text" at bounding box center [316, 242] width 109 height 19
type input "bàn lề"
click at [1010, 242] on input "0" at bounding box center [1018, 242] width 88 height 19
type input "3"
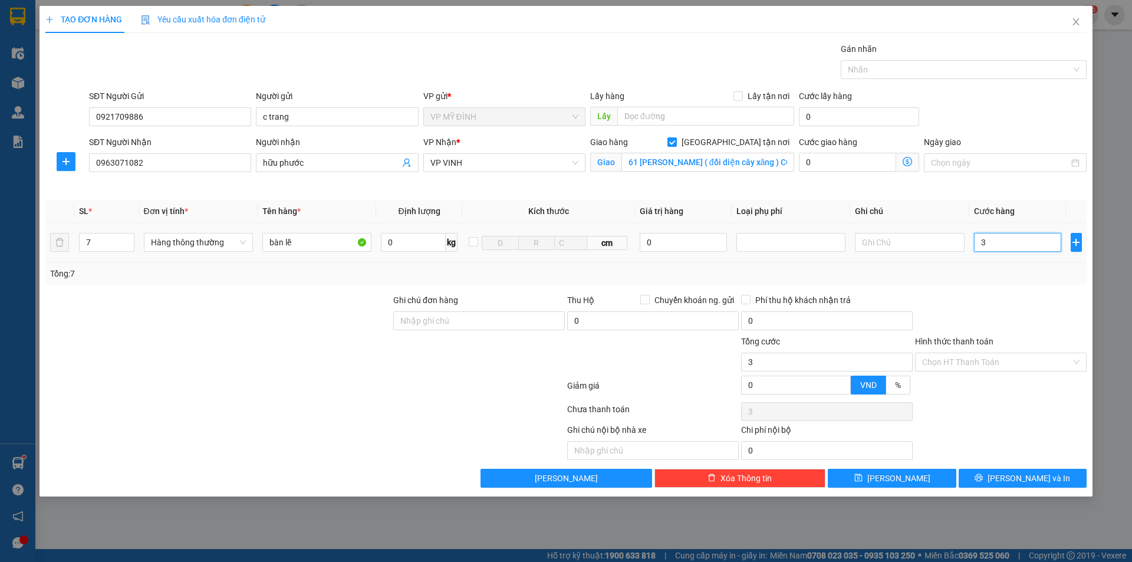
type input "3"
type input "31"
type input "310"
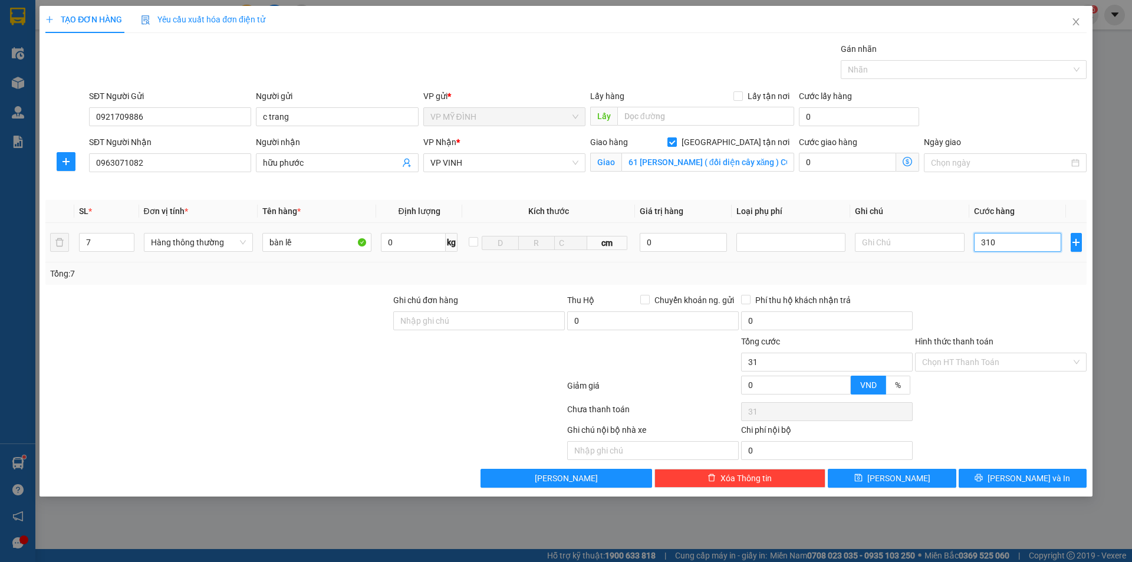
type input "310"
click at [1019, 485] on button "[PERSON_NAME] và In" at bounding box center [1023, 478] width 128 height 19
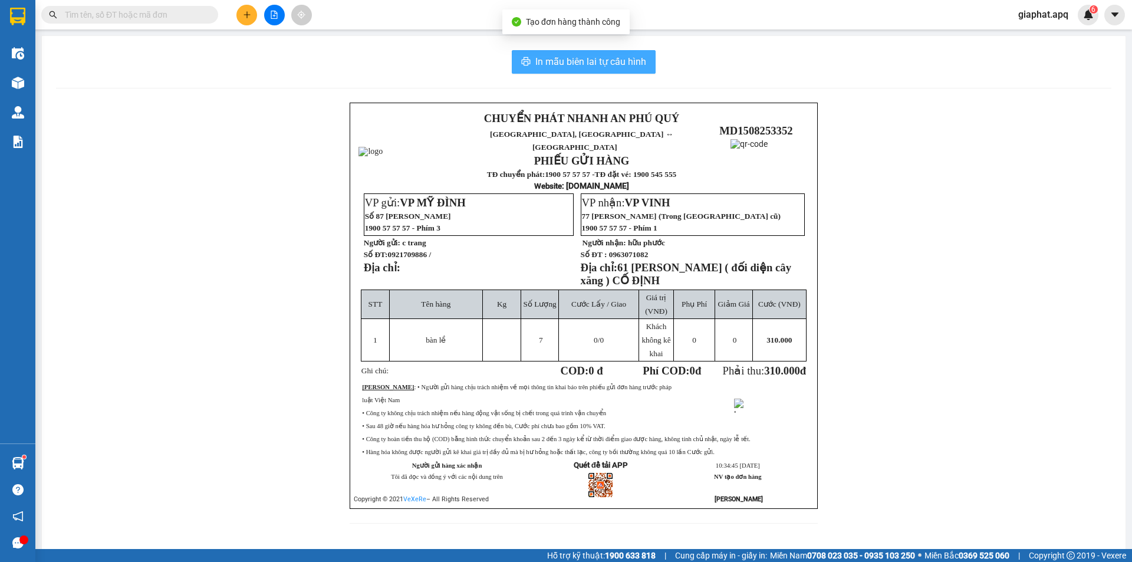
click at [642, 50] on button "In mẫu biên lai tự cấu hình" at bounding box center [584, 62] width 144 height 24
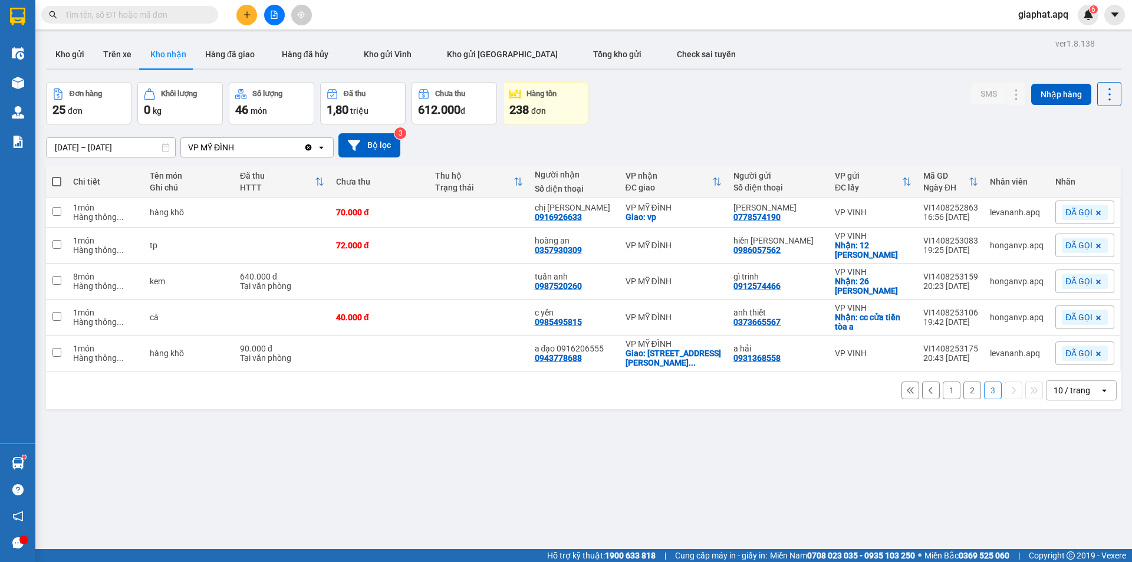
click at [244, 8] on button at bounding box center [246, 15] width 21 height 21
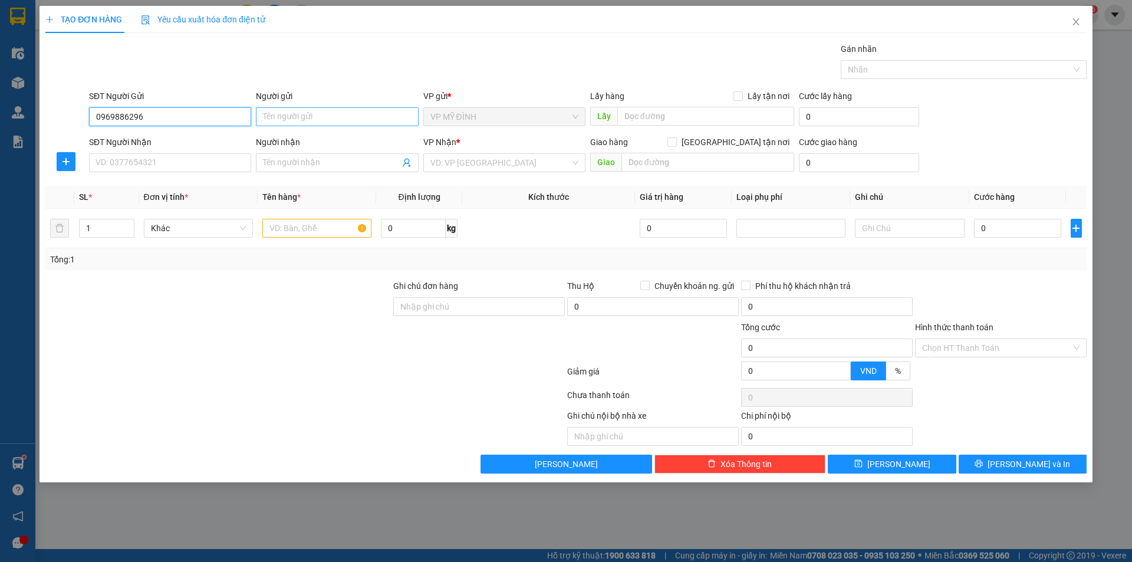
type input "0969886296"
click at [264, 119] on input "Người gửi" at bounding box center [337, 116] width 162 height 19
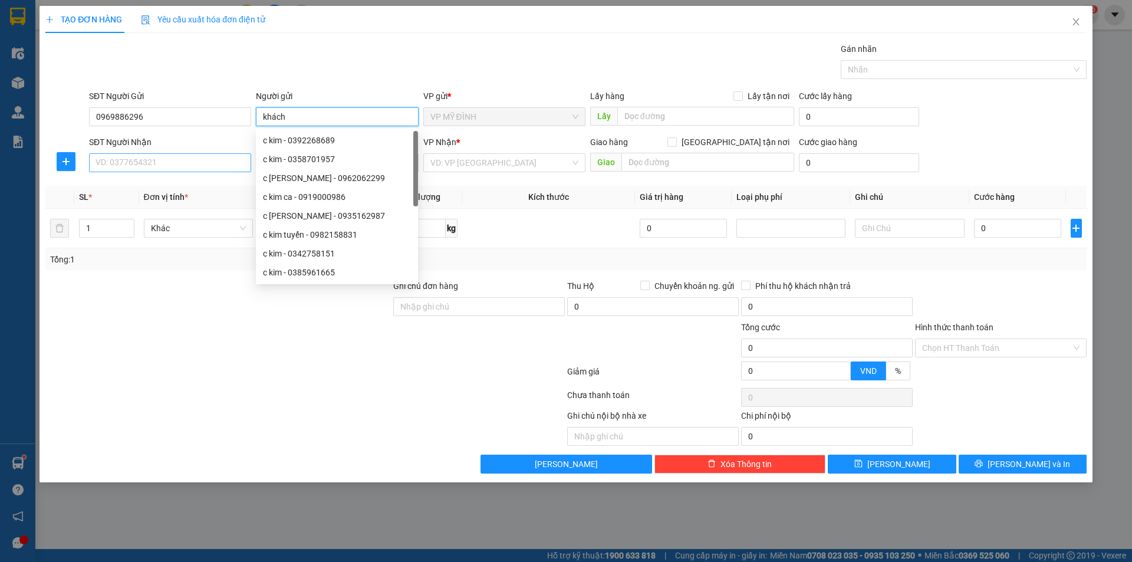
type input "khách"
click at [142, 171] on input "SĐT Người Nhận" at bounding box center [170, 162] width 162 height 19
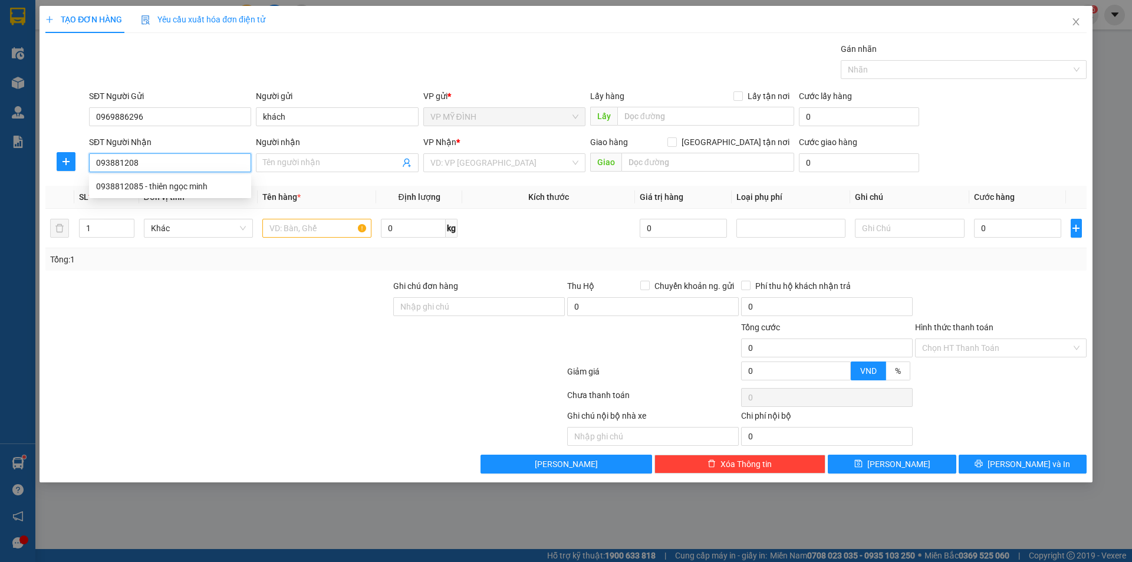
type input "0938812085"
click at [166, 186] on div "0938812085 - thiên ngọc minh" at bounding box center [170, 186] width 148 height 13
type input "thiên ngọc minh"
checkbox input "true"
type input "93-95 lê hoàn"
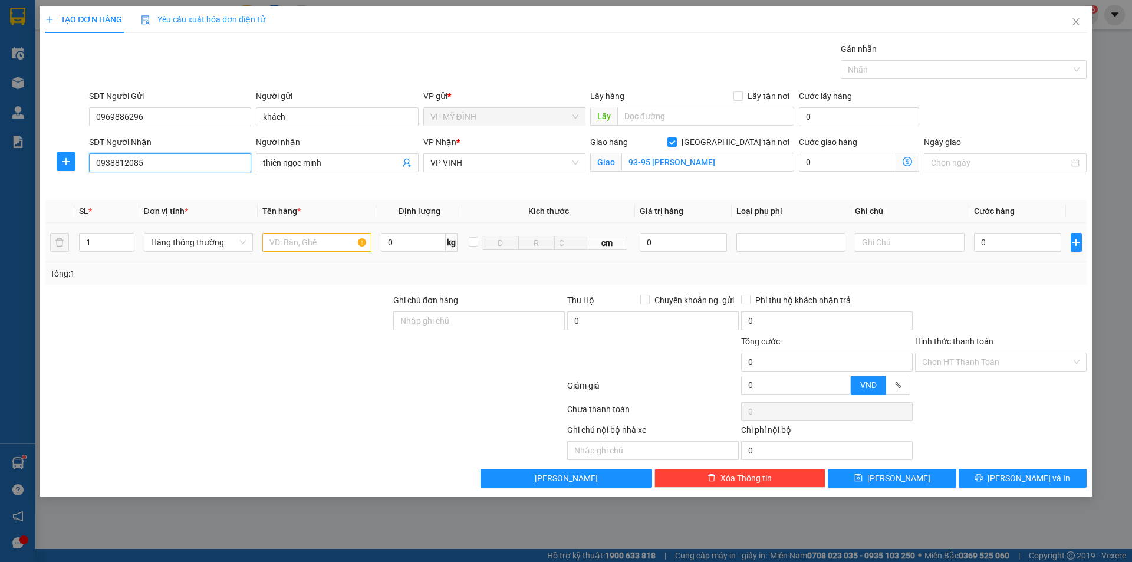
type input "0938812085"
click at [307, 244] on input "text" at bounding box center [316, 242] width 109 height 19
type input "d"
type input "đông lahj"
click at [1033, 238] on input "0" at bounding box center [1018, 242] width 88 height 19
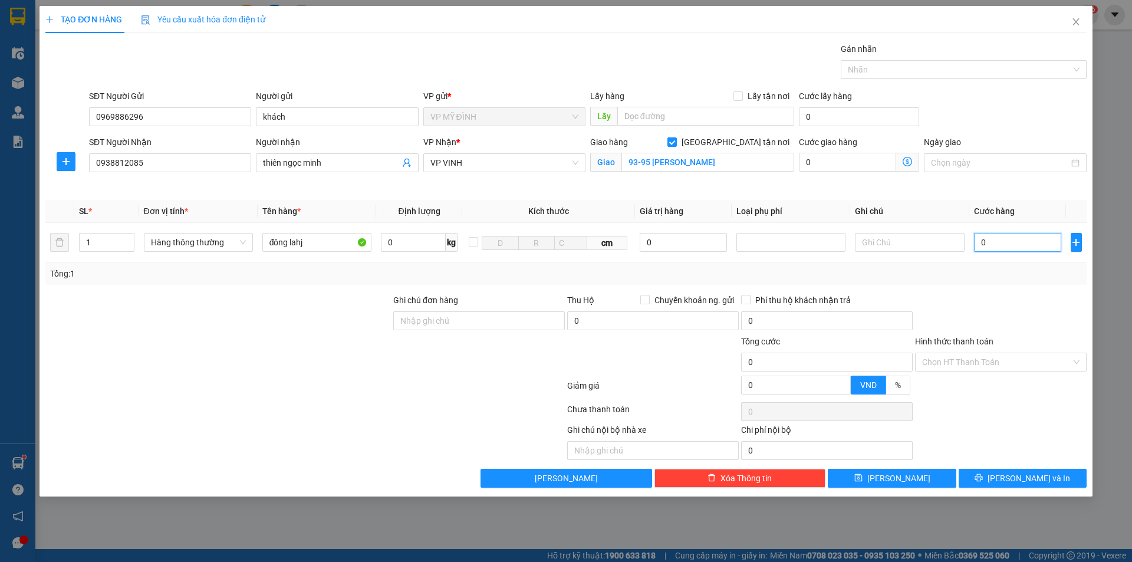
type input "6"
type input "60"
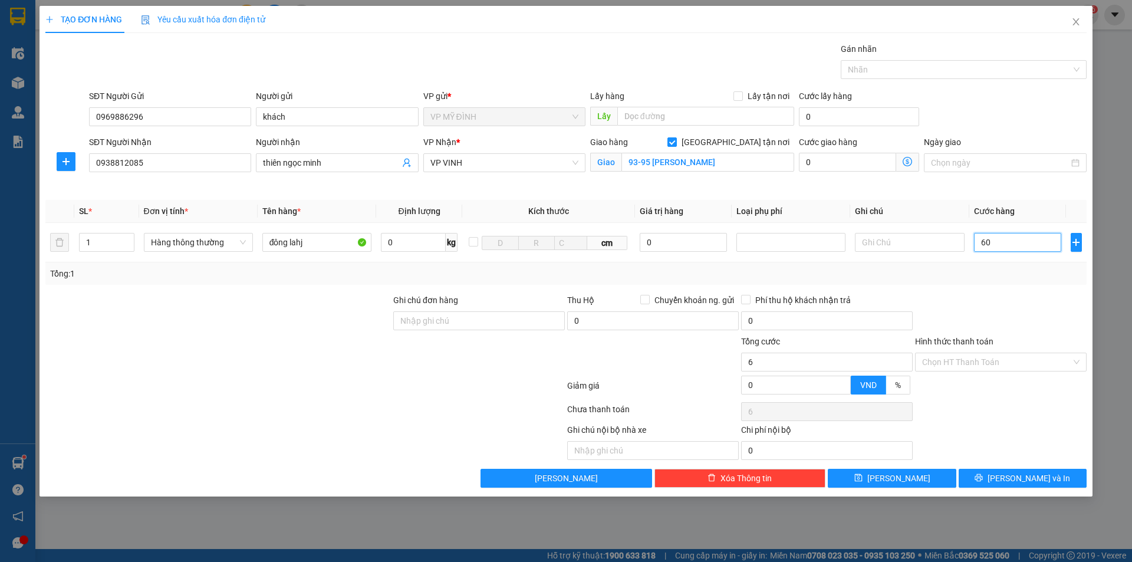
type input "60"
type input "60.000"
click at [990, 305] on div at bounding box center [1001, 314] width 174 height 41
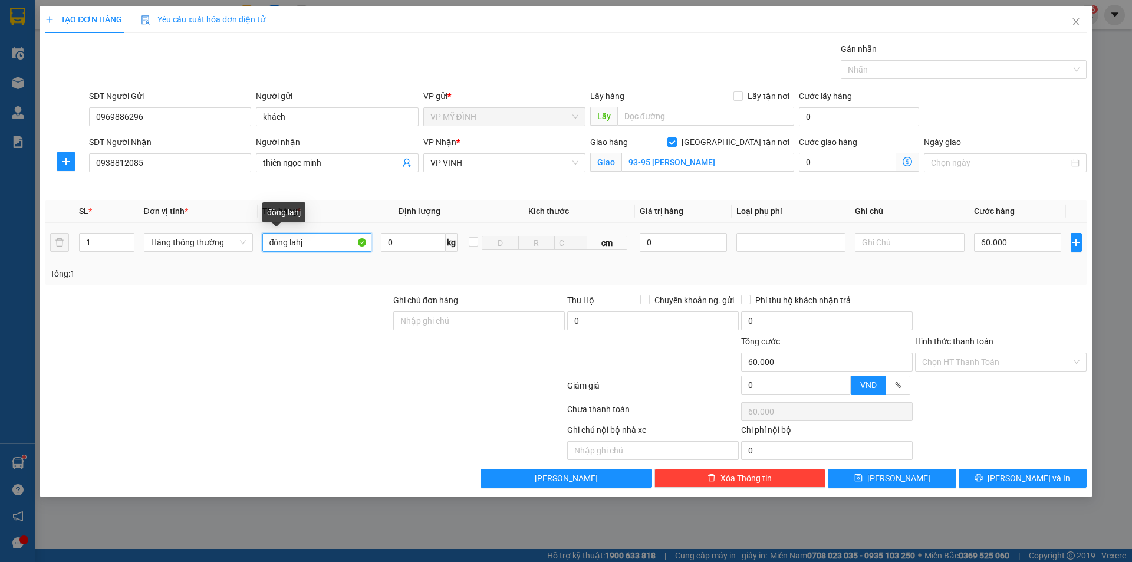
click at [313, 241] on input "đông lahj" at bounding box center [316, 242] width 109 height 19
type input "đông lanh"
click at [1011, 482] on button "[PERSON_NAME] và In" at bounding box center [1023, 478] width 128 height 19
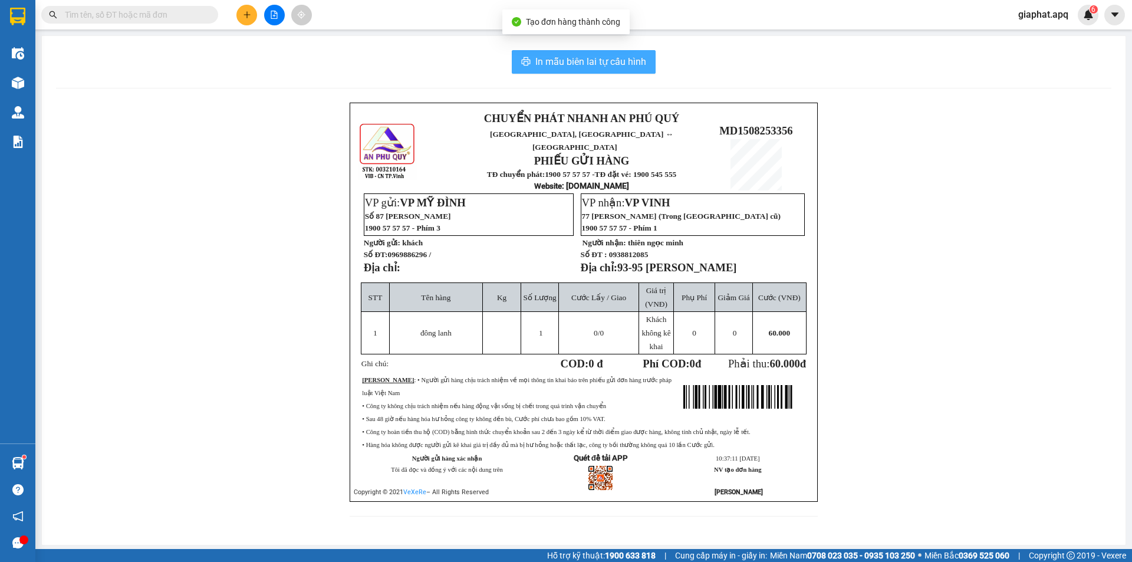
click at [577, 66] on span "In mẫu biên lai tự cấu hình" at bounding box center [590, 61] width 111 height 15
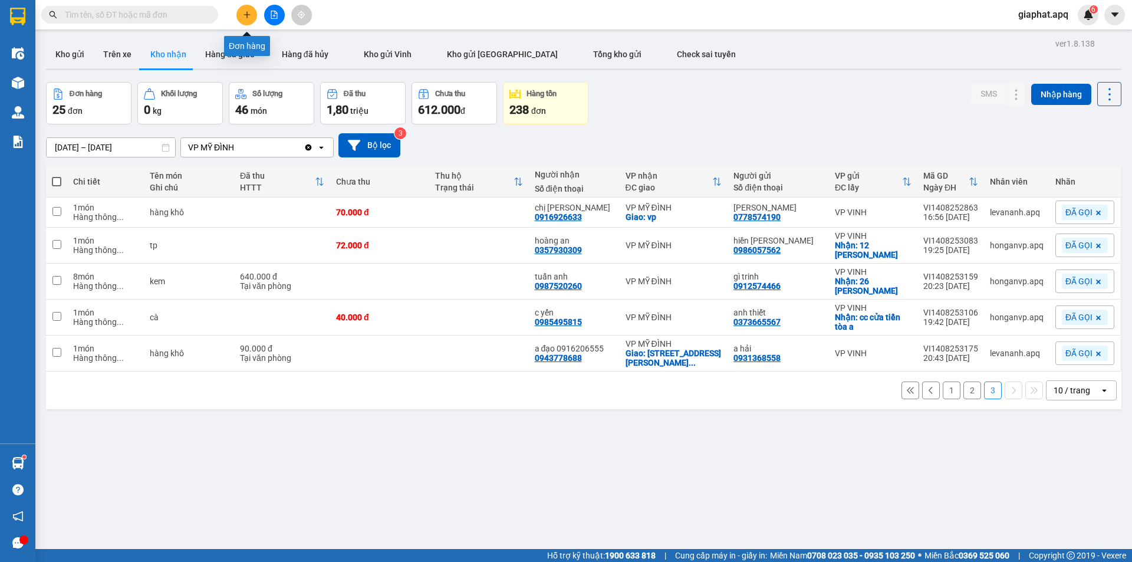
click at [245, 14] on icon "plus" at bounding box center [247, 15] width 8 height 8
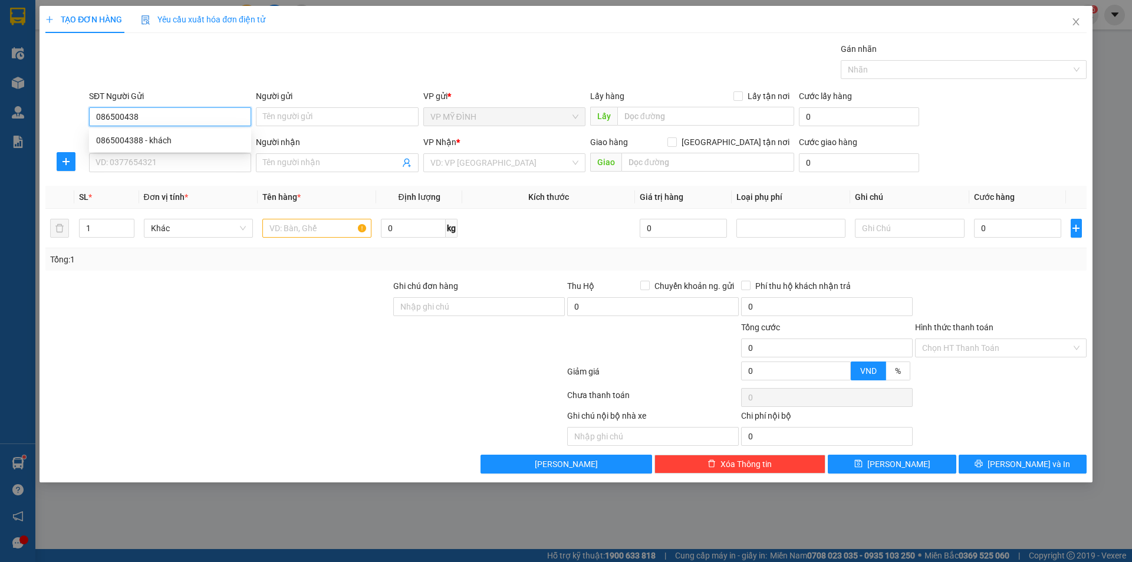
type input "0865004388"
drag, startPoint x: 112, startPoint y: 137, endPoint x: 142, endPoint y: 176, distance: 48.7
click at [113, 139] on div "0865004388 - khách" at bounding box center [170, 140] width 148 height 13
type input "khách"
type input "0865004388"
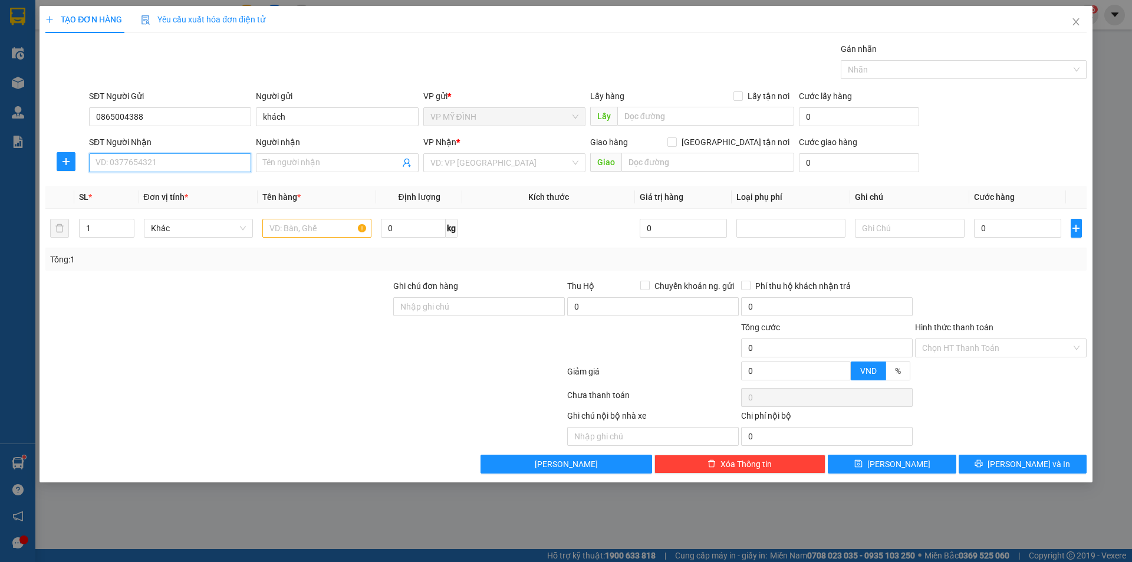
click at [136, 166] on input "SĐT Người Nhận" at bounding box center [170, 162] width 162 height 19
click at [134, 188] on div "0925593456 - a thành" at bounding box center [170, 186] width 148 height 13
type input "0925593456"
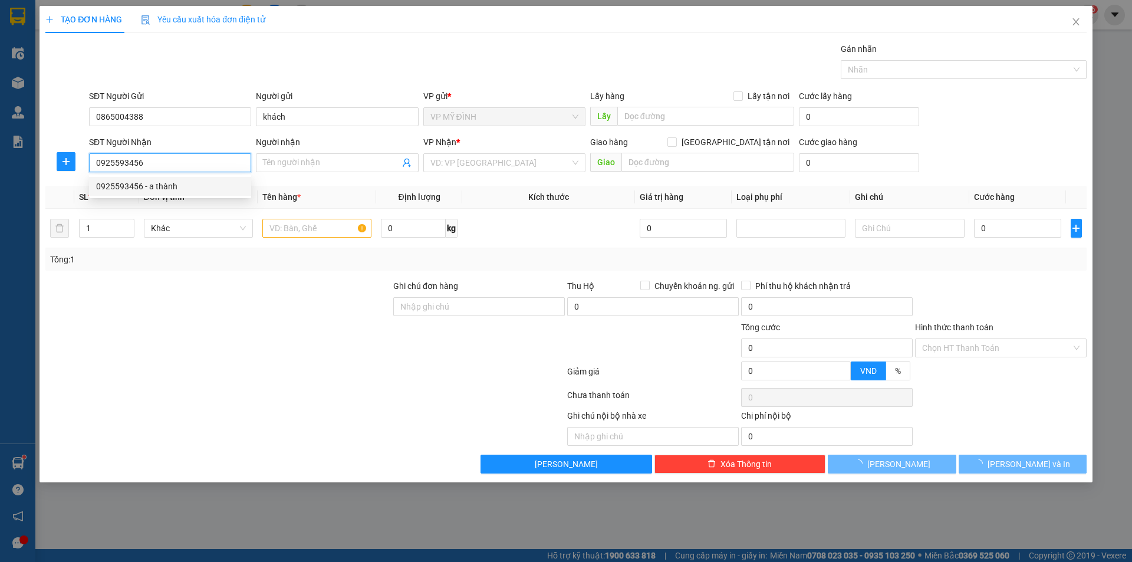
type input "a thành"
checkbox input "true"
type input "vp"
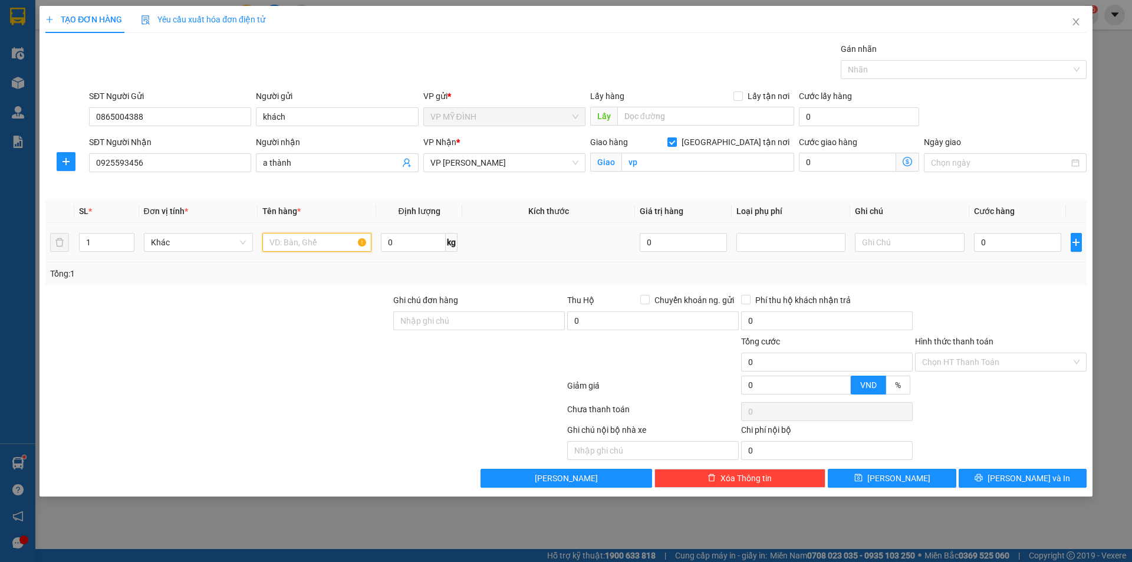
click at [283, 244] on input "text" at bounding box center [316, 242] width 109 height 19
click at [285, 246] on input "text" at bounding box center [316, 242] width 109 height 19
type input "phụ kiện máy"
click at [1003, 242] on input "0" at bounding box center [1018, 242] width 88 height 19
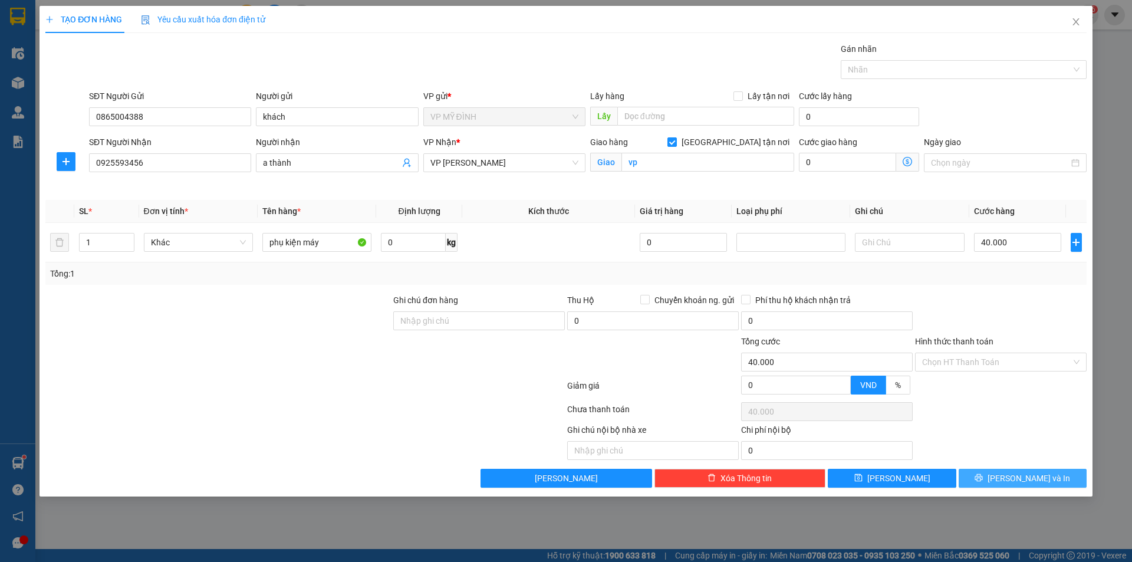
click at [992, 474] on button "[PERSON_NAME] và In" at bounding box center [1023, 478] width 128 height 19
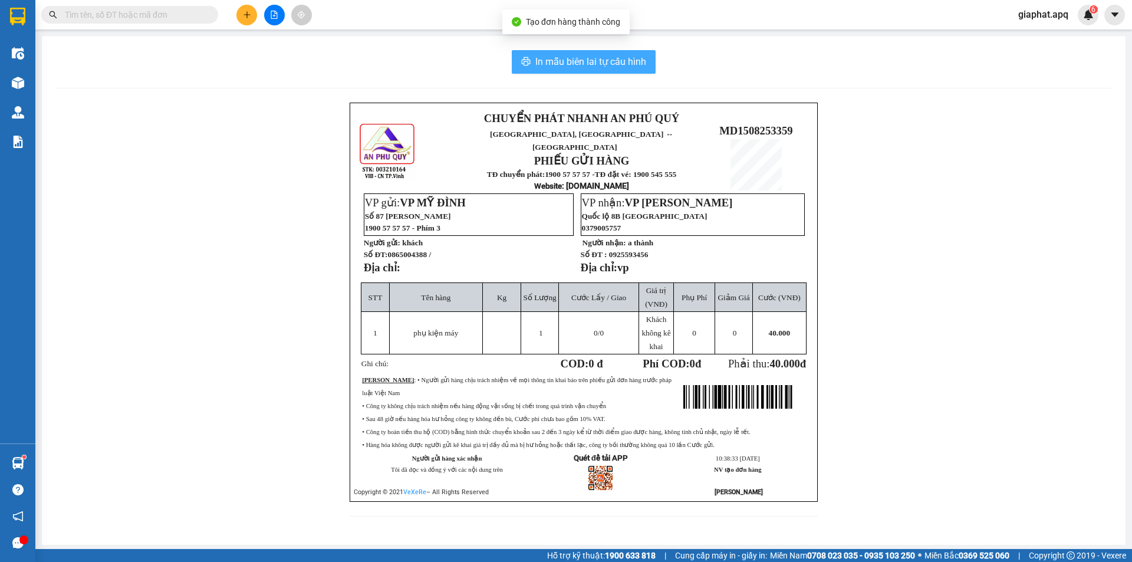
click at [619, 65] on span "In mẫu biên lai tự cấu hình" at bounding box center [590, 61] width 111 height 15
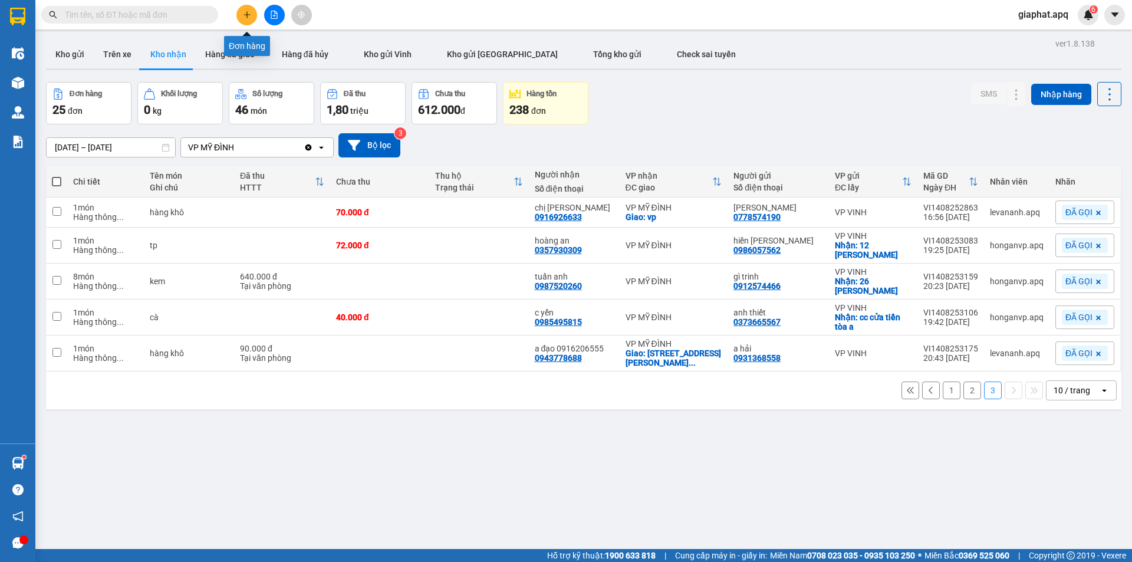
click at [244, 11] on icon "plus" at bounding box center [247, 15] width 8 height 8
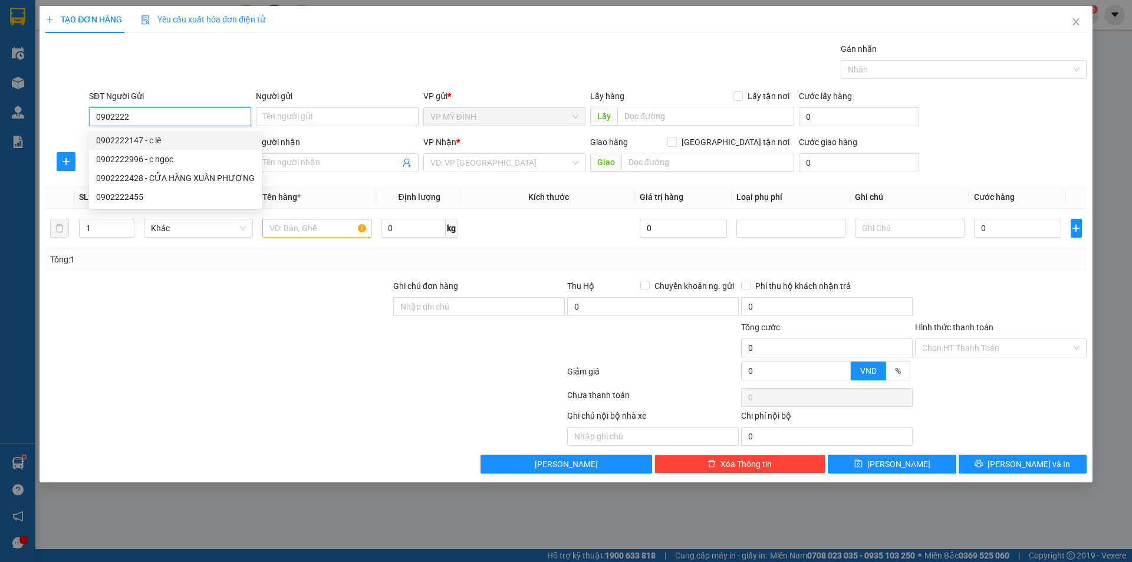
click at [109, 138] on div "0902222147 - c lê" at bounding box center [175, 140] width 159 height 13
type input "0902222147"
type input "c lê"
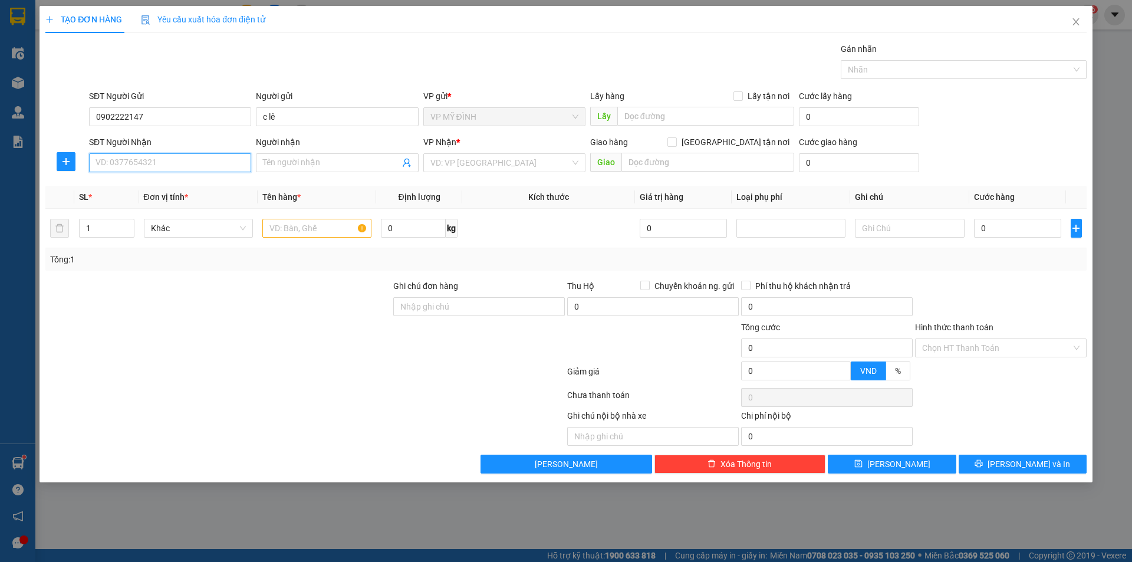
click at [136, 163] on input "SĐT Người Nhận" at bounding box center [170, 162] width 162 height 19
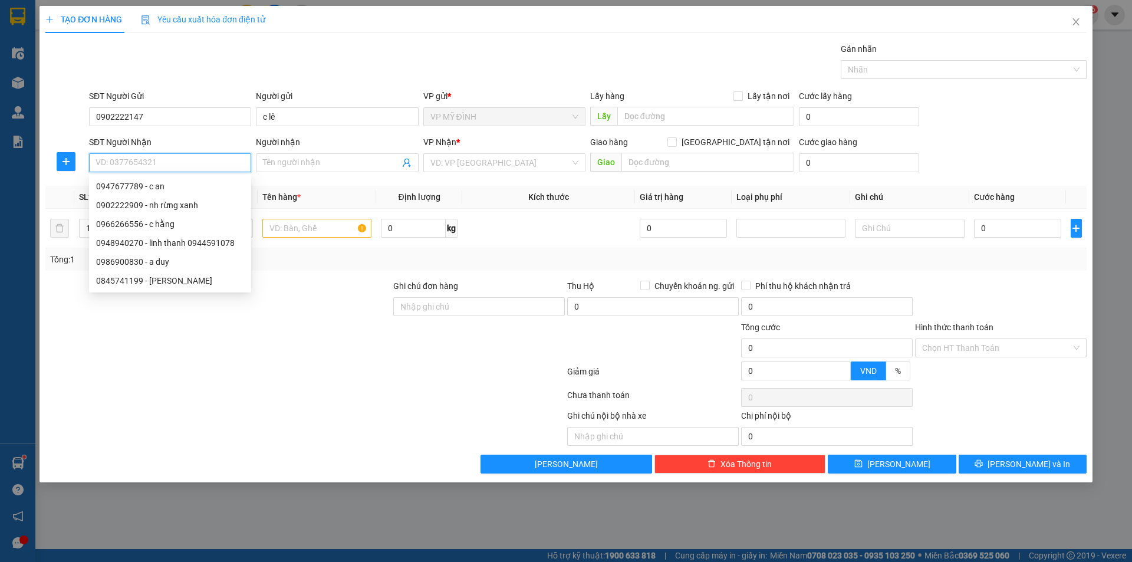
click at [139, 165] on input "SĐT Người Nhận" at bounding box center [170, 162] width 162 height 19
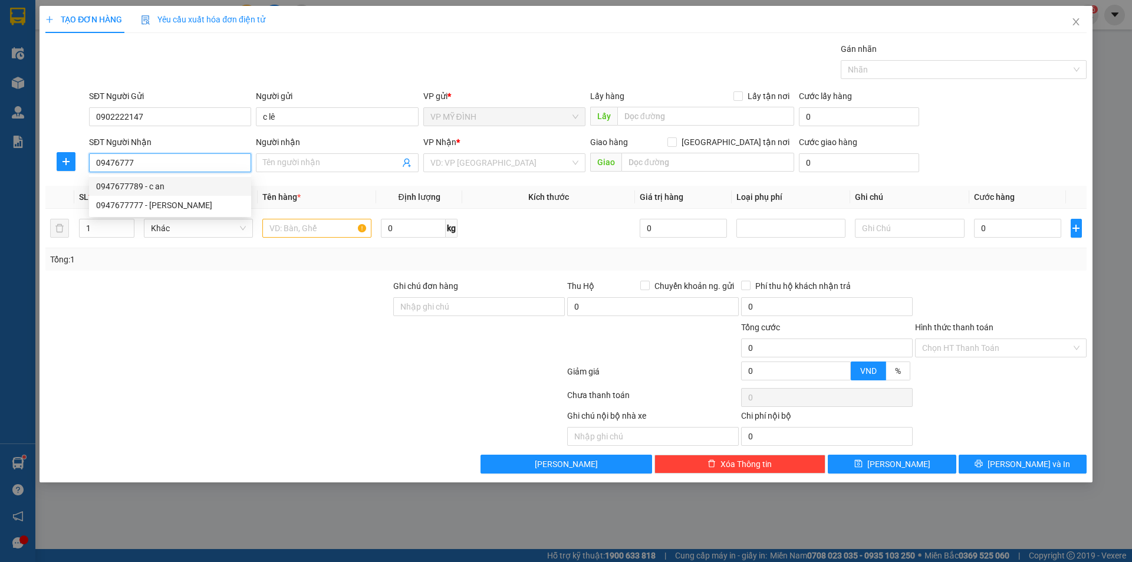
click at [131, 182] on div "0947677789 - c an" at bounding box center [170, 186] width 148 height 13
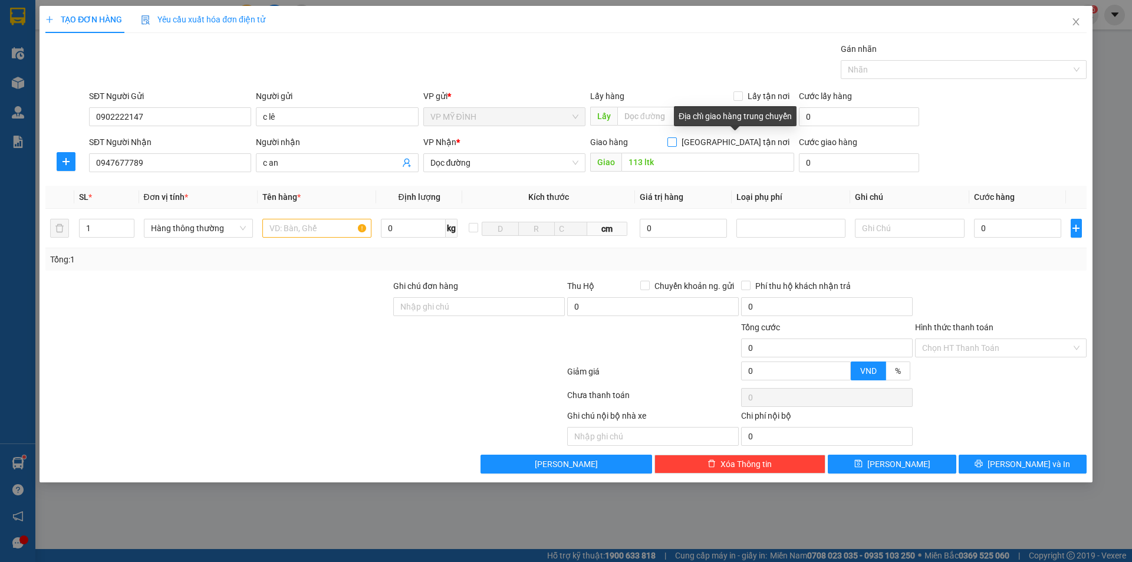
click at [676, 142] on input "[GEOGRAPHIC_DATA] tận nơi" at bounding box center [672, 141] width 8 height 8
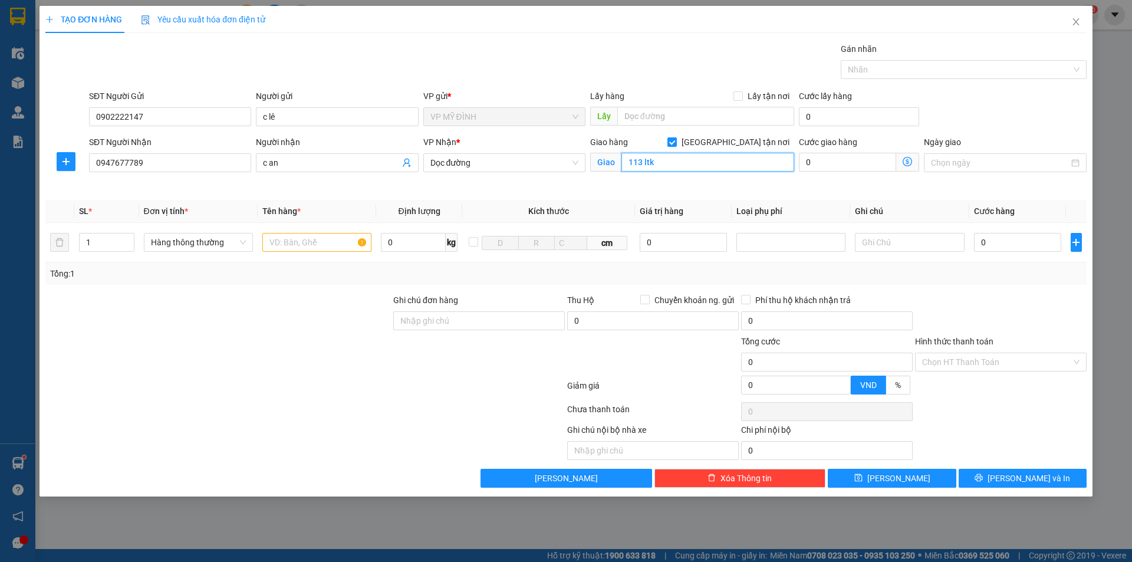
click at [675, 159] on input "113 ltk" at bounding box center [708, 162] width 173 height 19
click at [290, 239] on input "text" at bounding box center [316, 242] width 109 height 19
click at [288, 247] on input "text" at bounding box center [316, 242] width 109 height 19
click at [472, 166] on span "Dọc đường" at bounding box center [504, 163] width 148 height 18
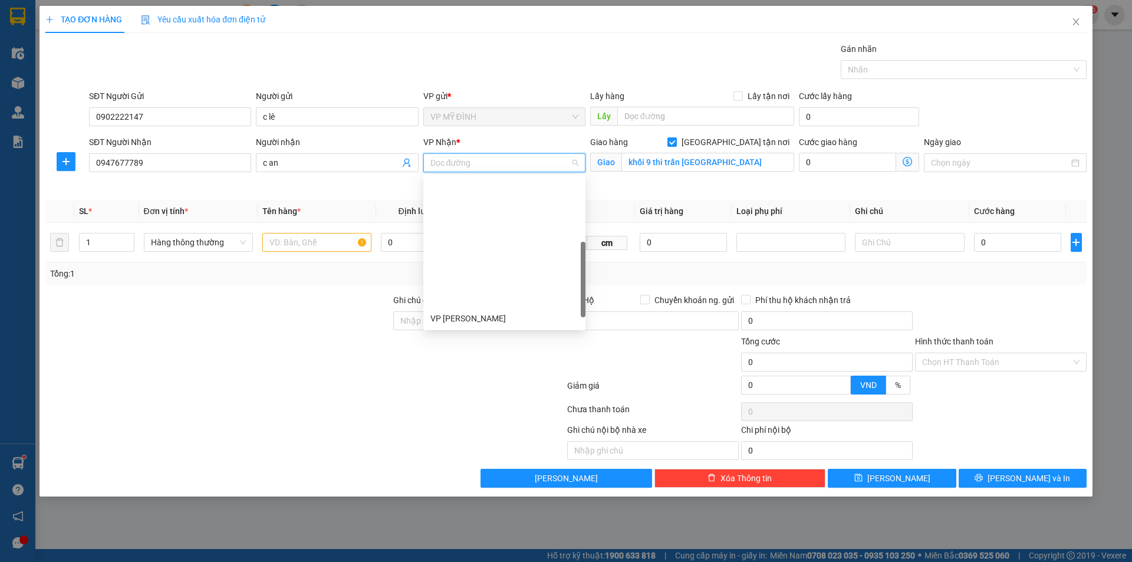
click at [452, 387] on div "VP VINH" at bounding box center [504, 393] width 148 height 13
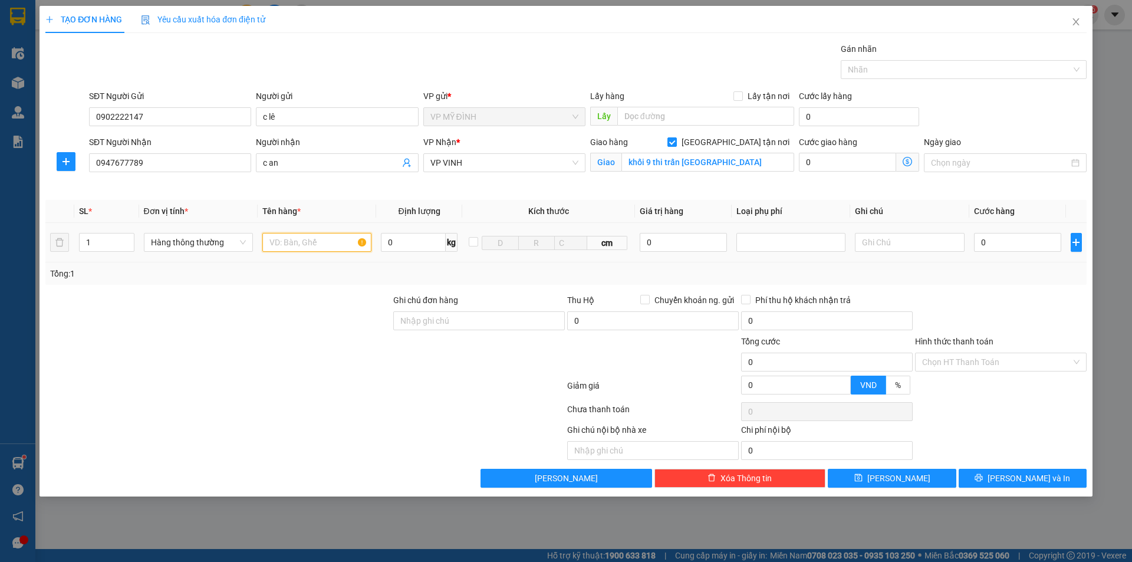
click at [289, 243] on input "text" at bounding box center [316, 242] width 109 height 19
click at [285, 247] on input "text" at bounding box center [316, 242] width 109 height 19
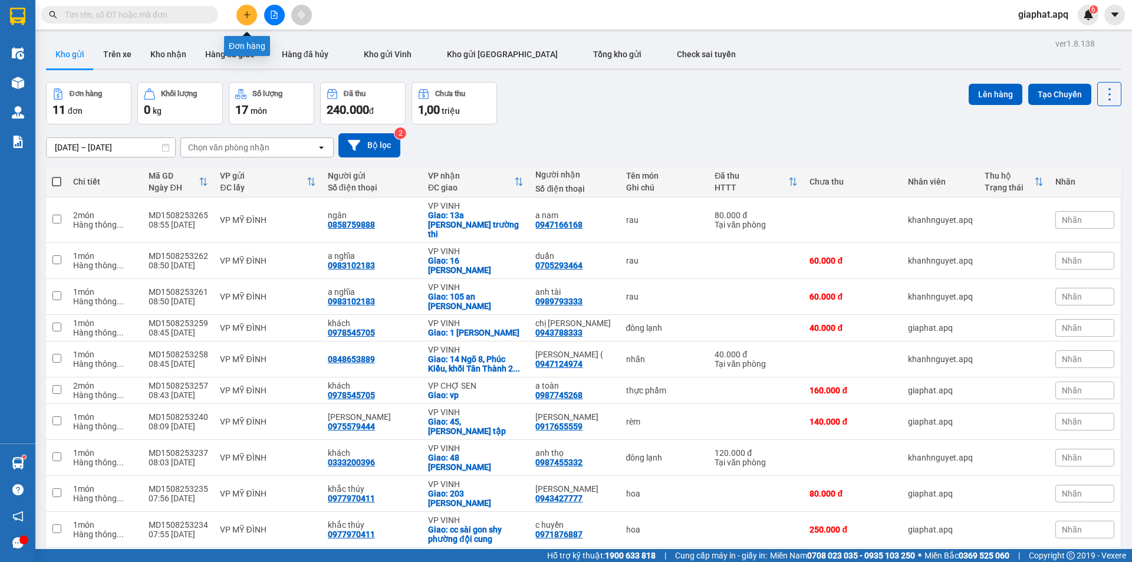
click at [245, 12] on icon "plus" at bounding box center [247, 15] width 8 height 8
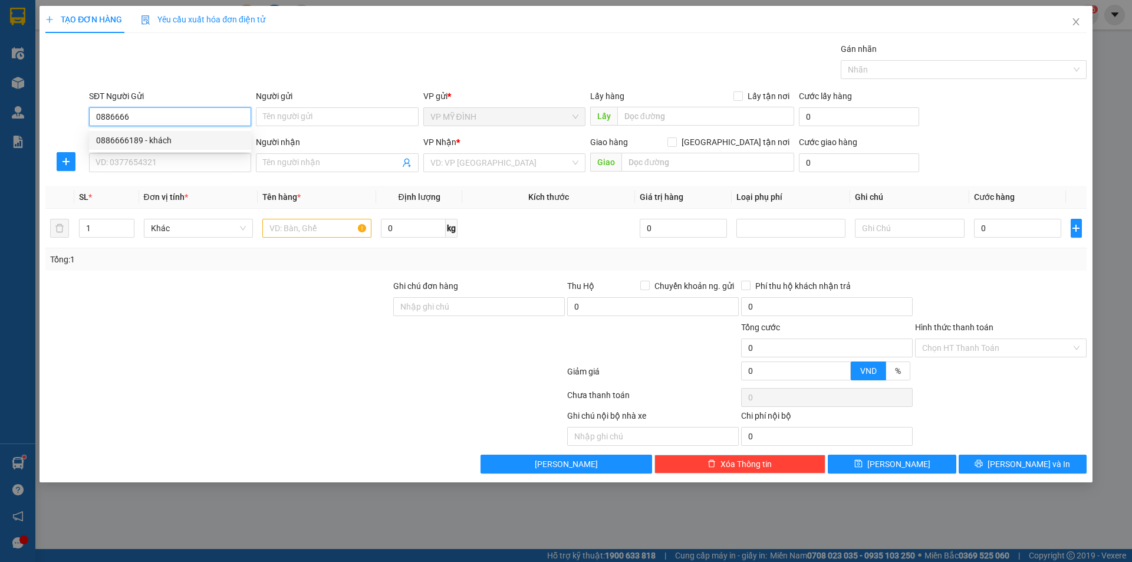
click at [144, 134] on div "0886666189 - khách" at bounding box center [170, 140] width 148 height 13
type input "0886666189"
type input "khách"
type input "0886666189"
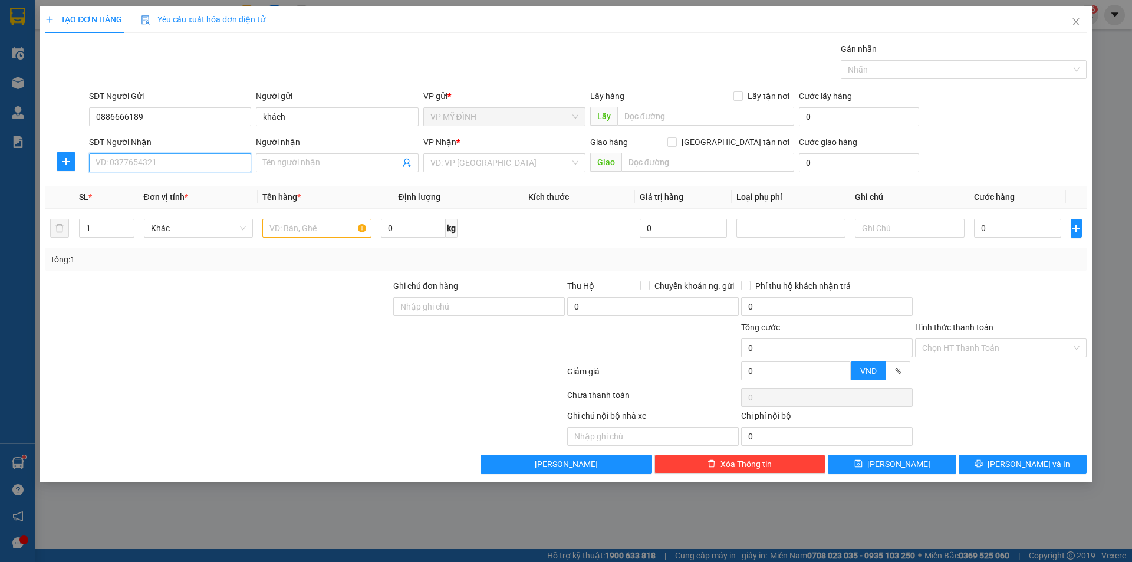
click at [143, 169] on input "SĐT Người Nhận" at bounding box center [170, 162] width 162 height 19
click at [159, 202] on div "0947929636 - a thành" at bounding box center [170, 205] width 148 height 13
type input "0947929636"
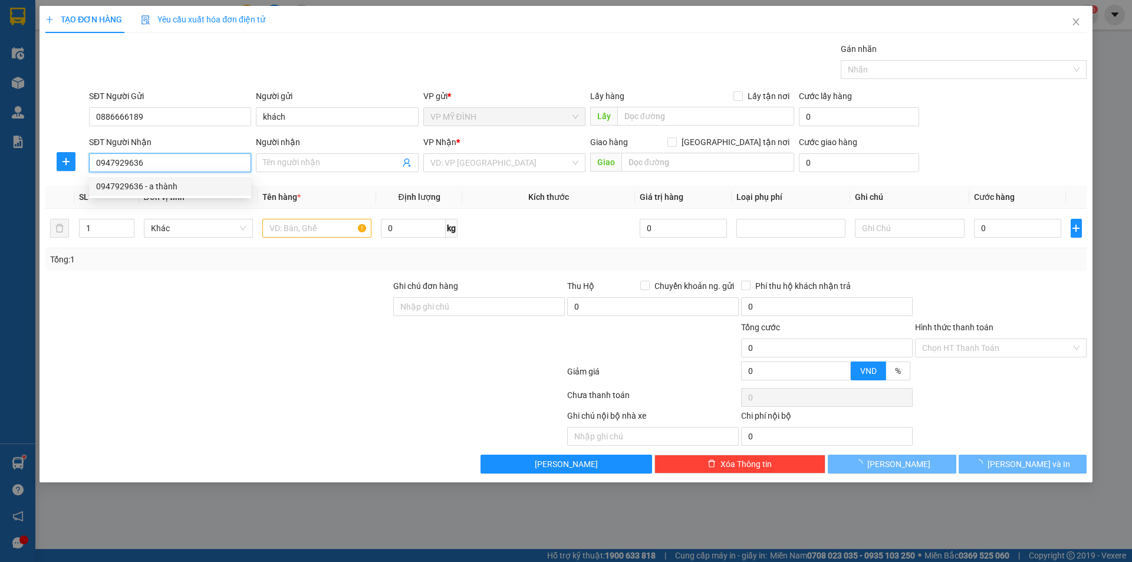
type input "a thành"
checkbox input "true"
type input "100,[PERSON_NAME]"
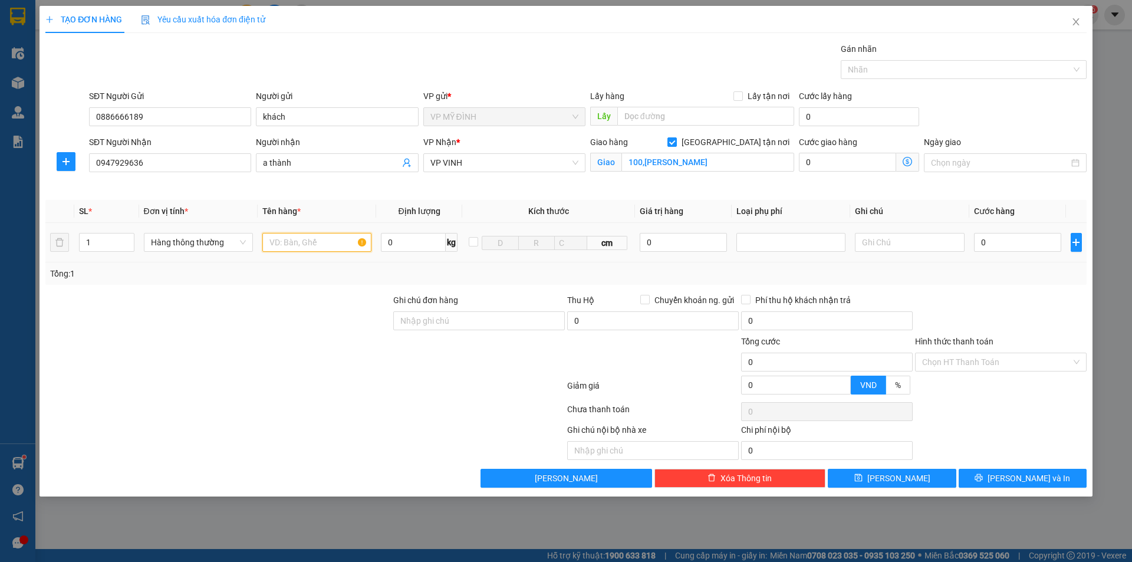
click at [278, 242] on input "text" at bounding box center [316, 242] width 109 height 19
type input "q"
type input "pk máy ca fe"
click at [1031, 246] on input "0" at bounding box center [1018, 242] width 88 height 19
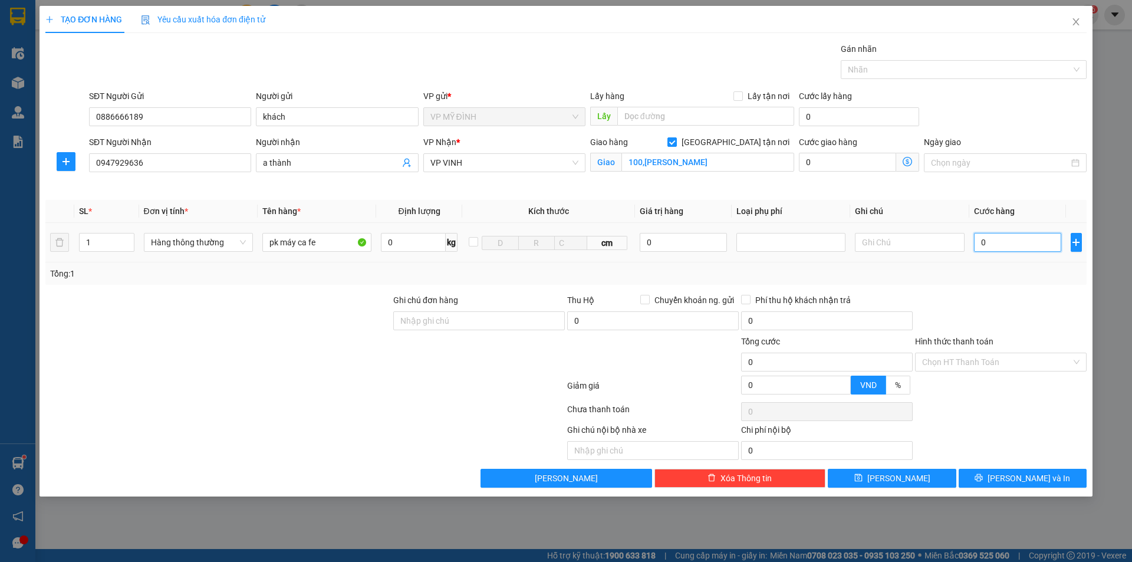
type input "4"
type input "40"
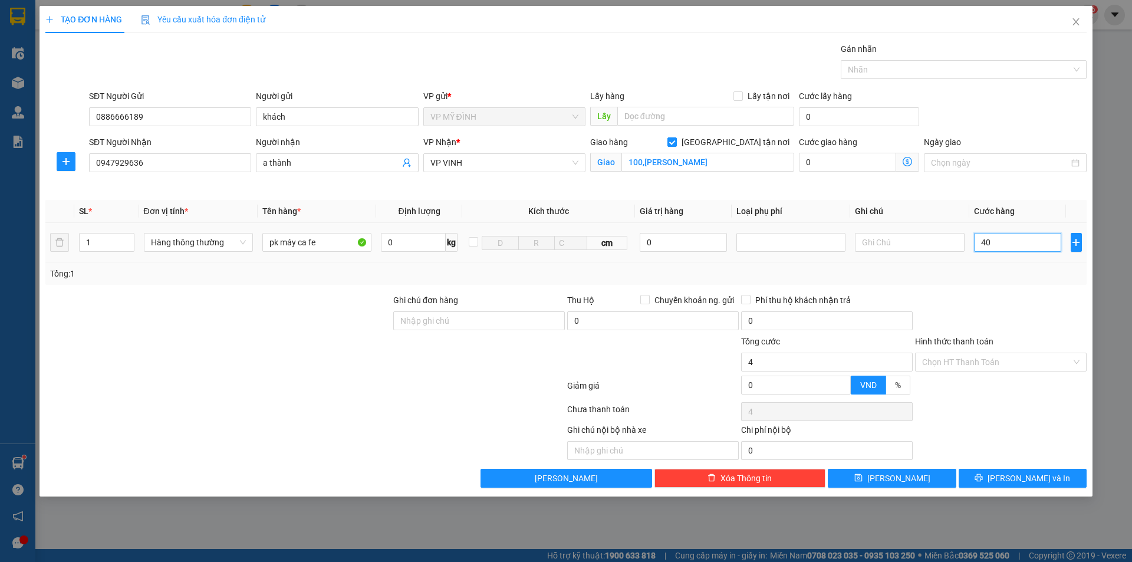
type input "40"
type input "40.000"
drag, startPoint x: 977, startPoint y: 311, endPoint x: 990, endPoint y: 304, distance: 14.8
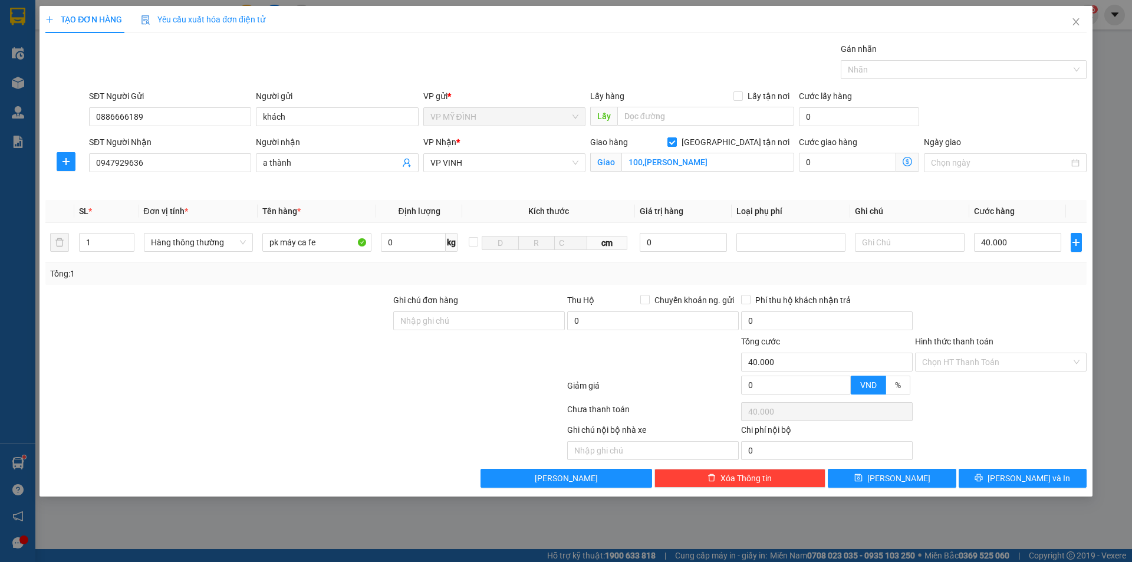
click at [978, 311] on div at bounding box center [1001, 314] width 174 height 41
click at [974, 487] on div "TẠO ĐƠN HÀNG Yêu cầu xuất hóa đơn điện tử Transit Pickup Surcharge Ids Transit …" at bounding box center [566, 251] width 1053 height 491
click at [975, 485] on button "[PERSON_NAME] và In" at bounding box center [1023, 478] width 128 height 19
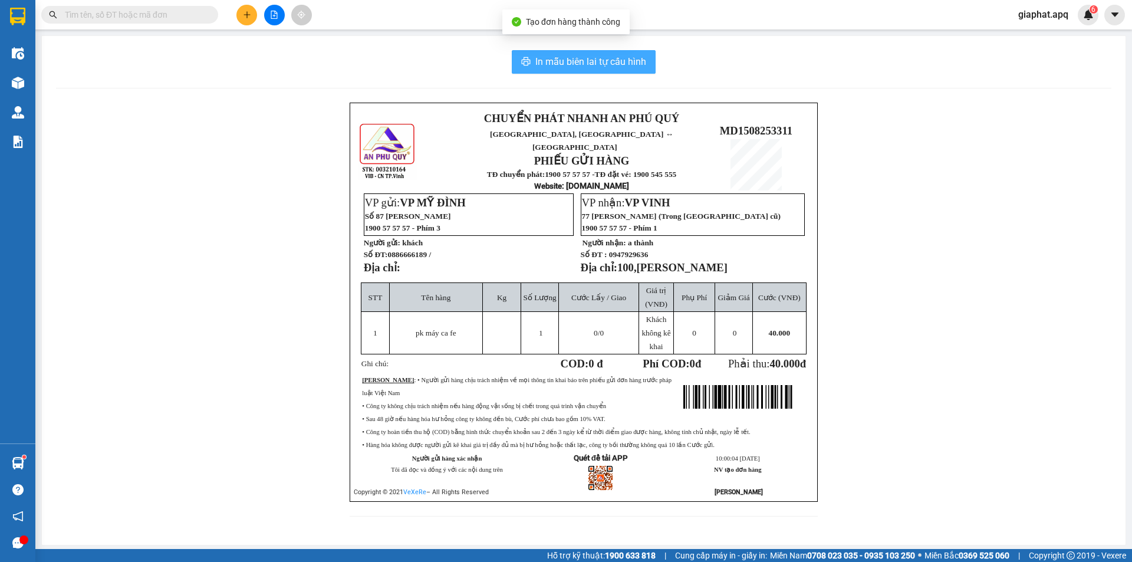
click at [547, 61] on span "In mẫu biên lai tự cấu hình" at bounding box center [590, 61] width 111 height 15
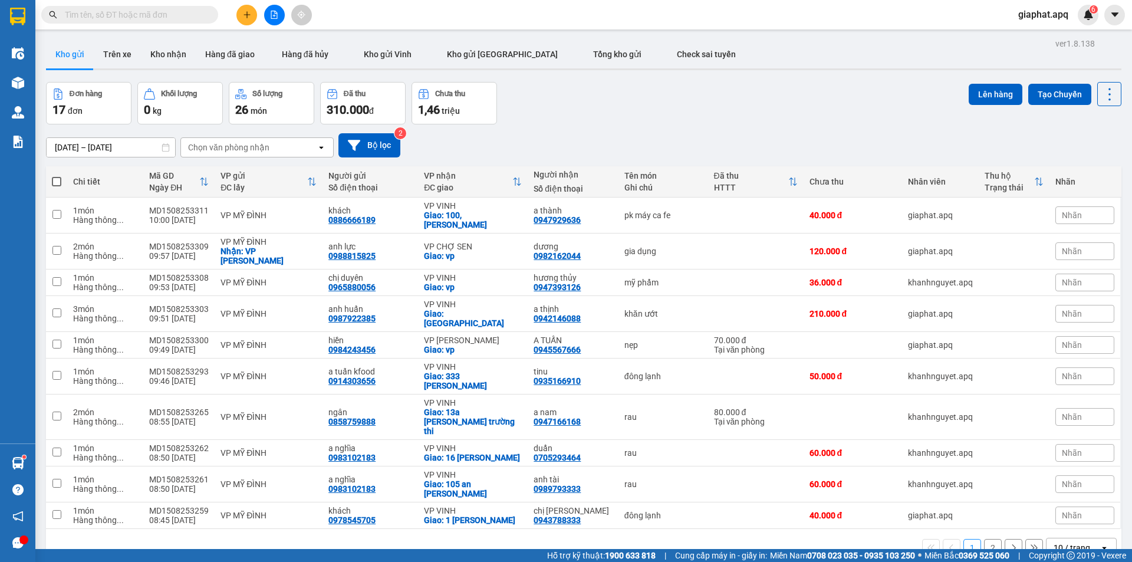
click at [705, 104] on div "Đơn hàng 17 đơn Khối lượng 0 kg Số lượng 26 món Đã thu 310.000 đ Chưa thu 1,46 …" at bounding box center [584, 103] width 1076 height 42
click at [239, 6] on div at bounding box center [274, 15] width 88 height 21
click at [239, 16] on button at bounding box center [246, 15] width 21 height 21
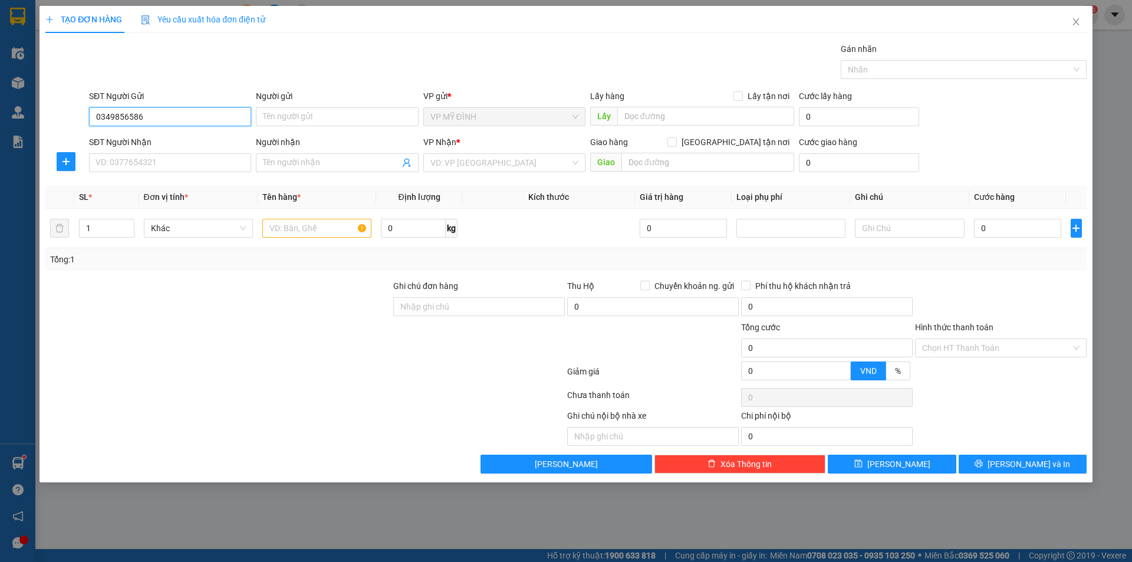
click at [113, 112] on input "0349856586" at bounding box center [170, 116] width 162 height 19
click at [150, 117] on input "0348856586" at bounding box center [170, 116] width 162 height 19
click at [130, 139] on div "0348856586" at bounding box center [170, 140] width 148 height 13
type input "0348856586"
click at [266, 120] on input "Người gửi" at bounding box center [337, 116] width 162 height 19
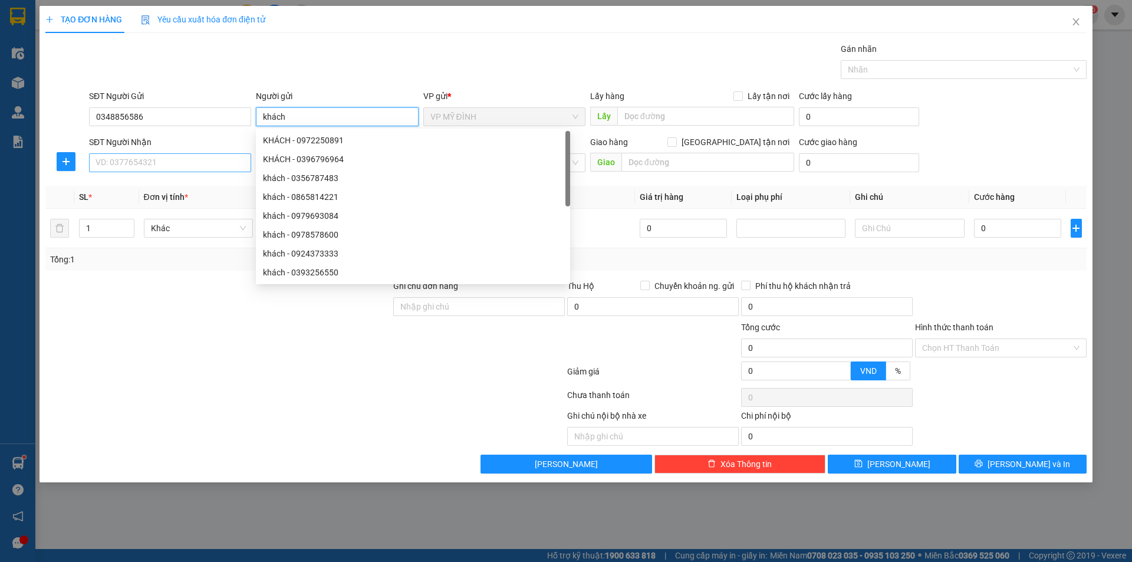
type input "khách"
click at [137, 166] on input "SĐT Người Nhận" at bounding box center [170, 162] width 162 height 19
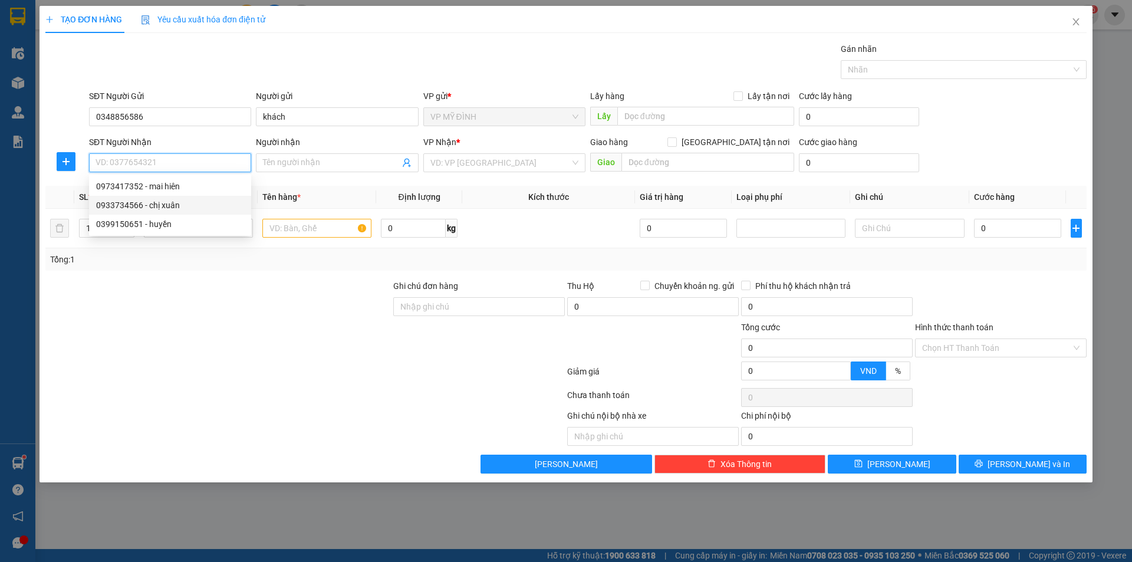
drag, startPoint x: 147, startPoint y: 202, endPoint x: 155, endPoint y: 192, distance: 12.6
click at [148, 202] on div "0933734566 - chị xuân" at bounding box center [170, 205] width 148 height 13
type input "0933734566"
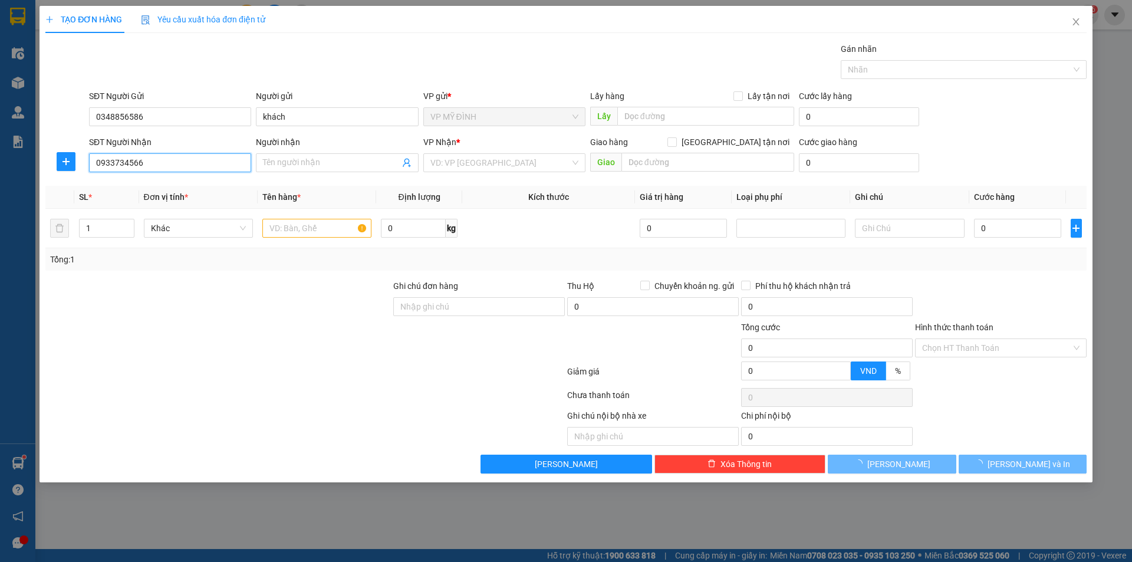
type input "chị xuân"
checkbox input "true"
type input "số 14,kdt vinh Tân"
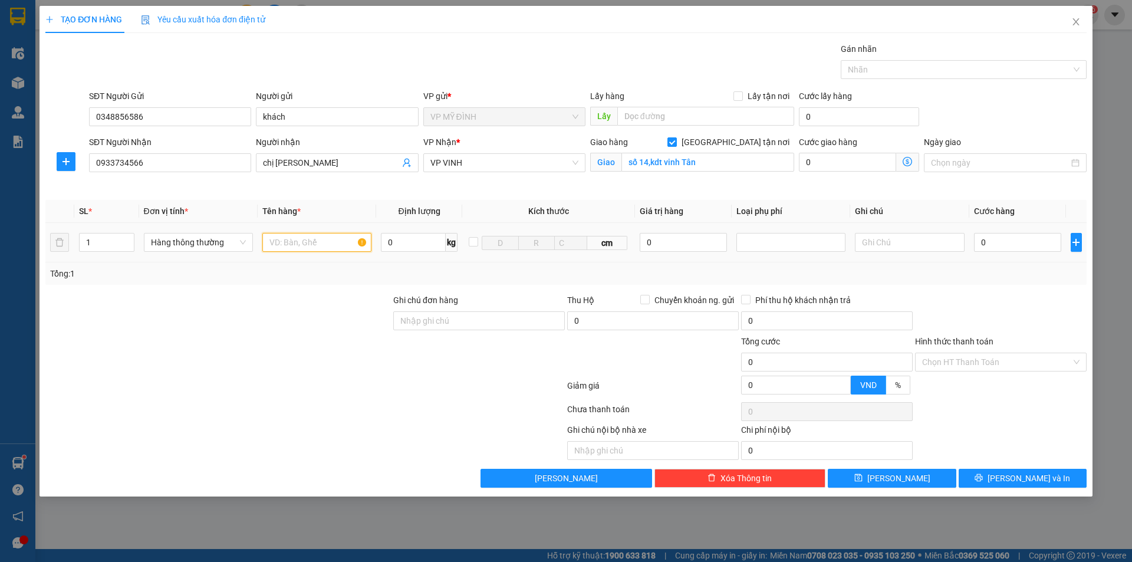
click at [299, 243] on input "text" at bounding box center [316, 242] width 109 height 19
type input "hoa"
drag, startPoint x: 977, startPoint y: 237, endPoint x: 994, endPoint y: 236, distance: 17.1
click at [978, 237] on input "0" at bounding box center [1018, 242] width 88 height 19
type input "1"
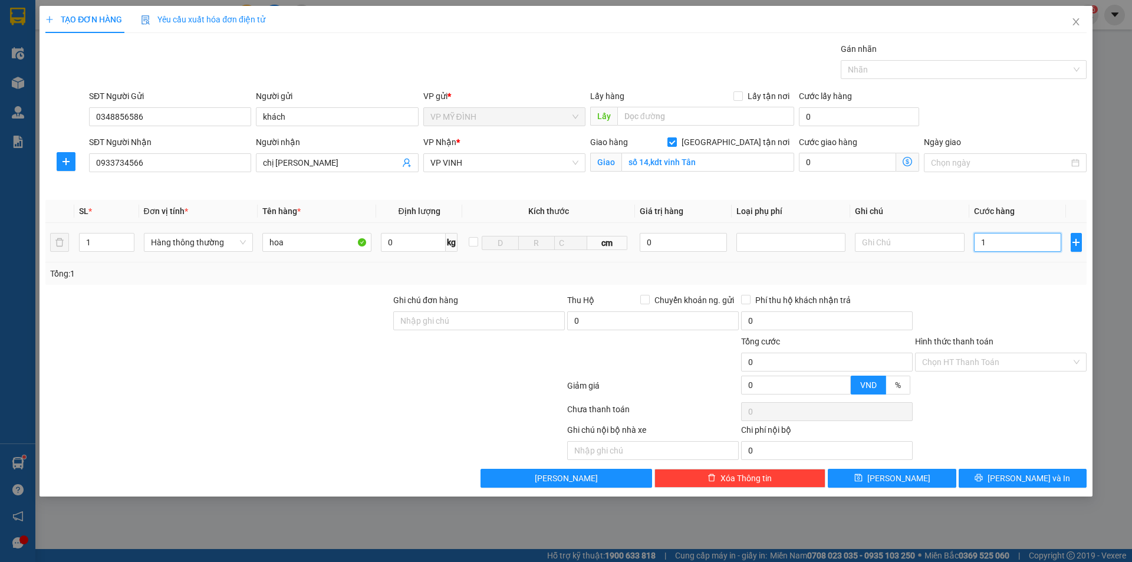
type input "1"
type input "16"
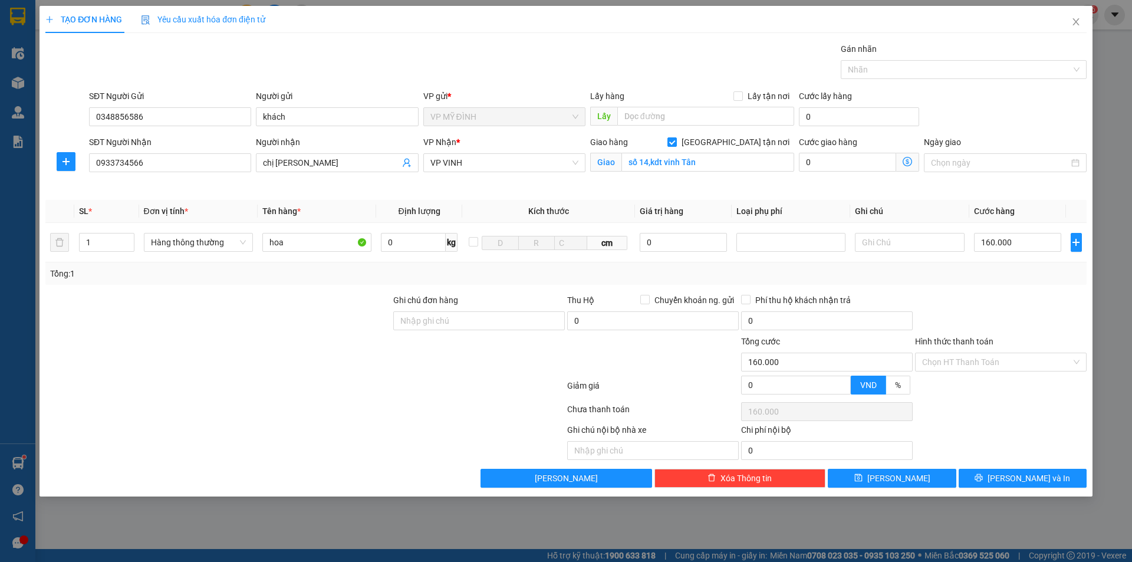
click at [1027, 300] on div at bounding box center [1001, 314] width 174 height 41
click at [999, 483] on button "[PERSON_NAME] và In" at bounding box center [1023, 478] width 128 height 19
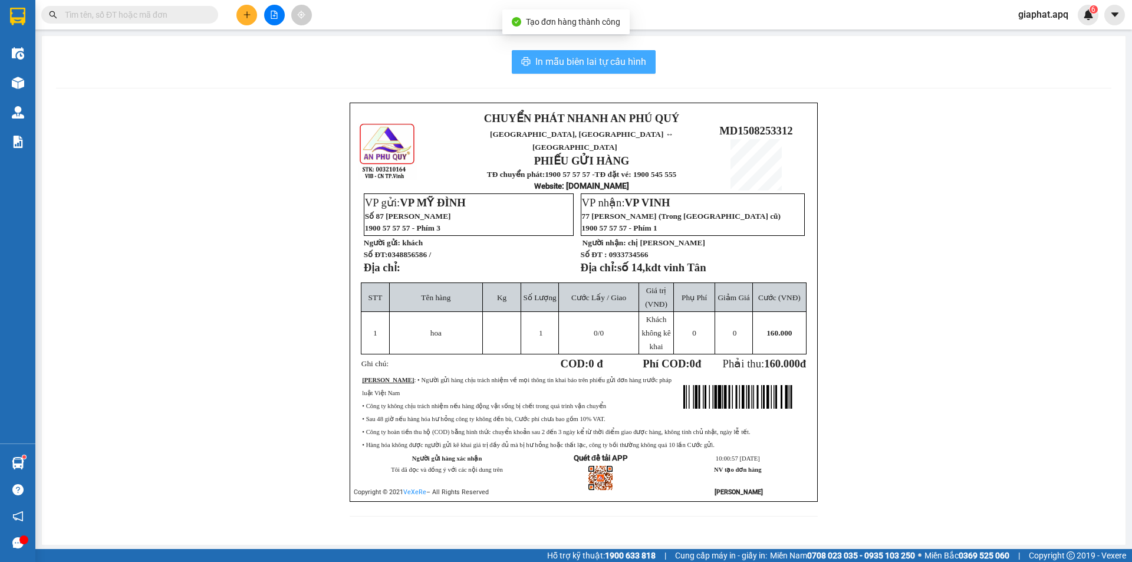
click at [556, 64] on span "In mẫu biên lai tự cấu hình" at bounding box center [590, 61] width 111 height 15
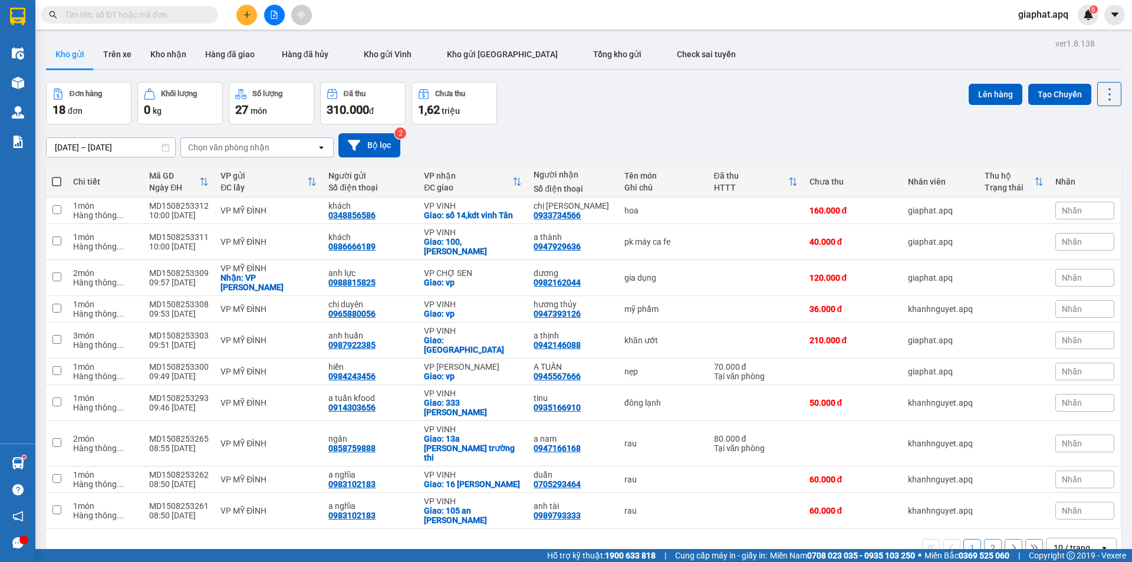
click at [777, 133] on div "13/08/2025 – 15/08/2025 Press the down arrow key to interact with the calendar …" at bounding box center [584, 145] width 1076 height 24
click at [252, 17] on button at bounding box center [246, 15] width 21 height 21
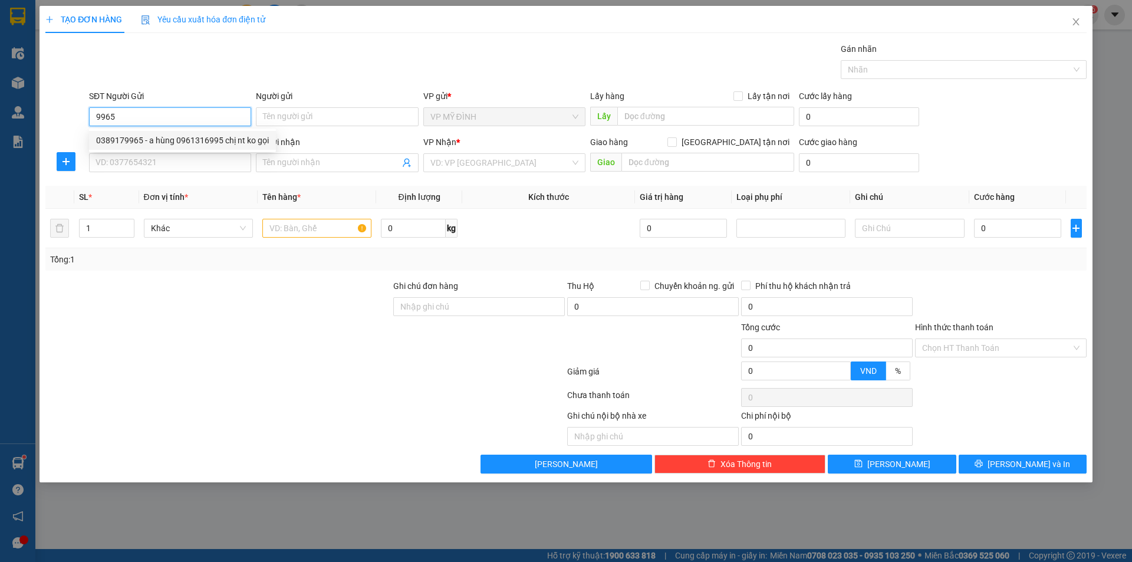
click at [173, 138] on div "0389179965 - a hùng 0961316995 chị nt ko gọi" at bounding box center [182, 140] width 173 height 13
type input "0389179965"
type input "a hùng 0961316995 chị nt ko gọi"
type input "0389179965"
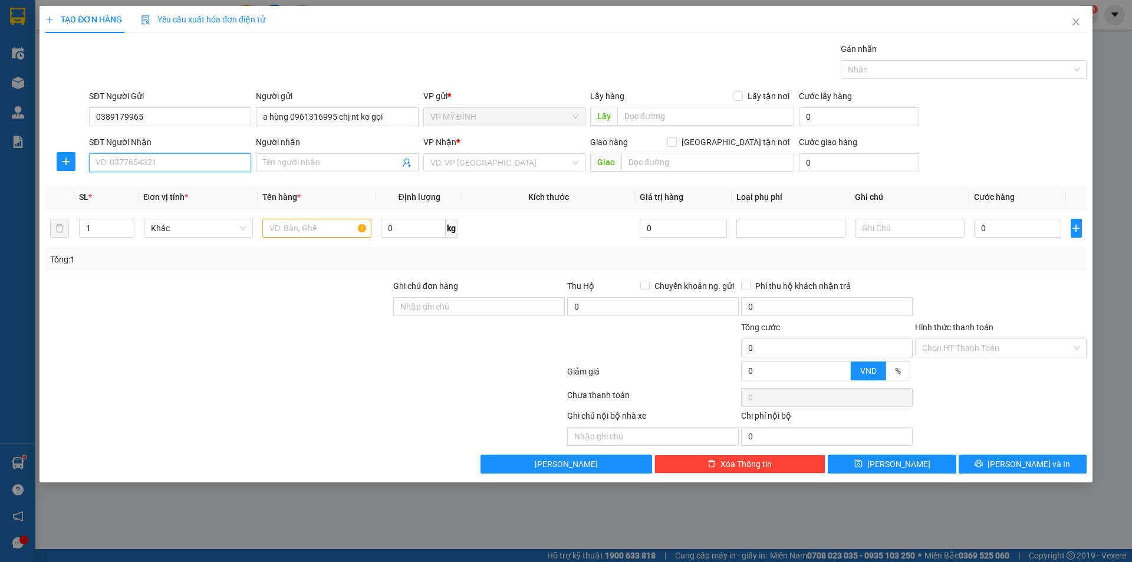
click at [179, 155] on input "SĐT Người Nhận" at bounding box center [170, 162] width 162 height 19
click at [185, 201] on div "0348122130 - CHÚ HỒNG (hàng về Gọi kh lấy hàng)" at bounding box center [190, 205] width 189 height 13
type input "0348122130"
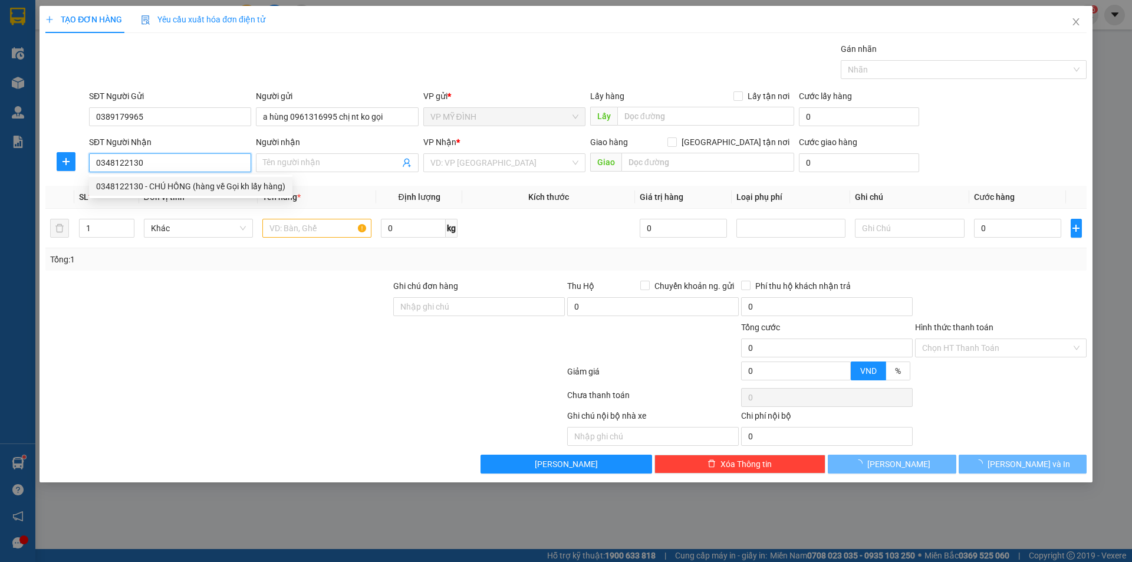
type input "CHÚ HỒNG (hàng về Gọi kh lấy hàng)"
checkbox input "true"
type input "vp"
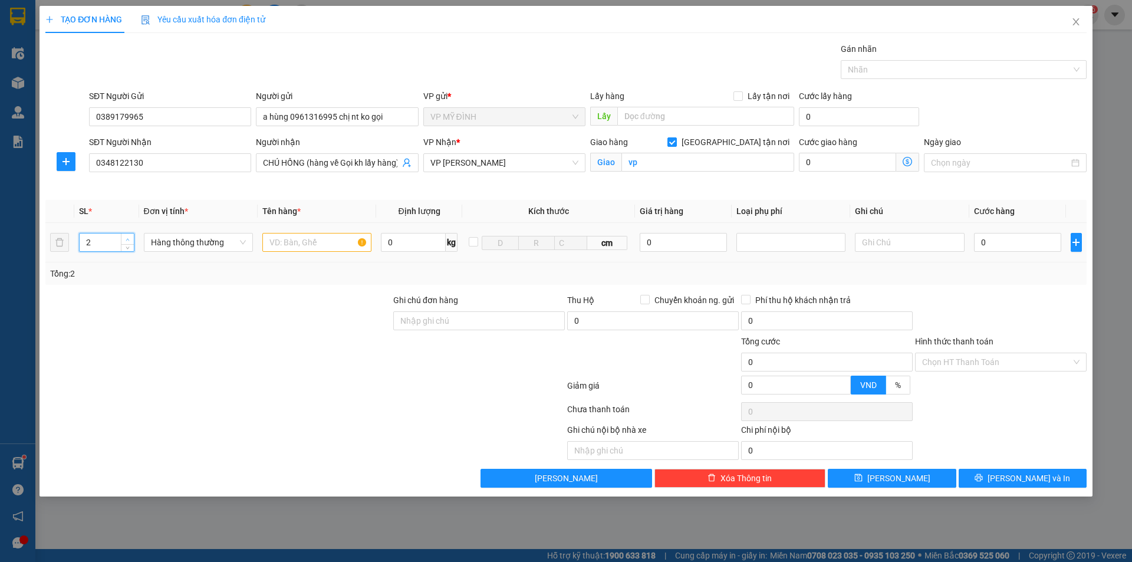
click at [128, 240] on icon "up" at bounding box center [128, 240] width 4 height 4
type input "3"
click at [127, 240] on icon "up" at bounding box center [128, 240] width 4 height 4
click at [272, 238] on input "text" at bounding box center [316, 242] width 109 height 19
type input "mẫu may"
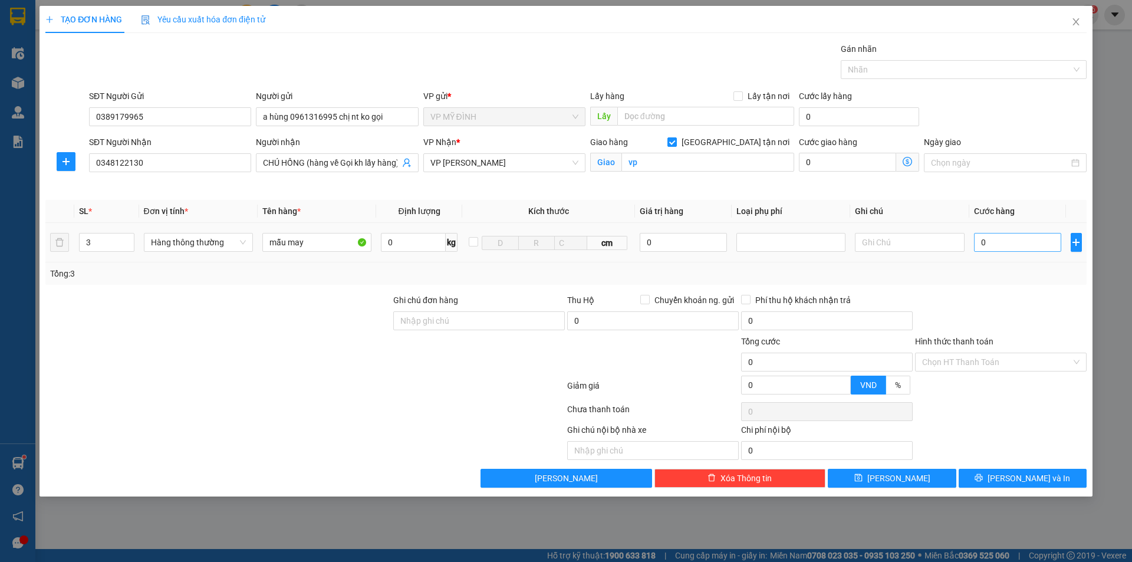
click at [1011, 254] on td "0" at bounding box center [1017, 243] width 97 height 40
click at [1014, 248] on input "0" at bounding box center [1018, 242] width 88 height 19
click at [1056, 305] on div at bounding box center [1001, 314] width 174 height 41
drag, startPoint x: 965, startPoint y: 357, endPoint x: 965, endPoint y: 369, distance: 11.8
click at [965, 358] on input "Hình thức thanh toán" at bounding box center [996, 362] width 149 height 18
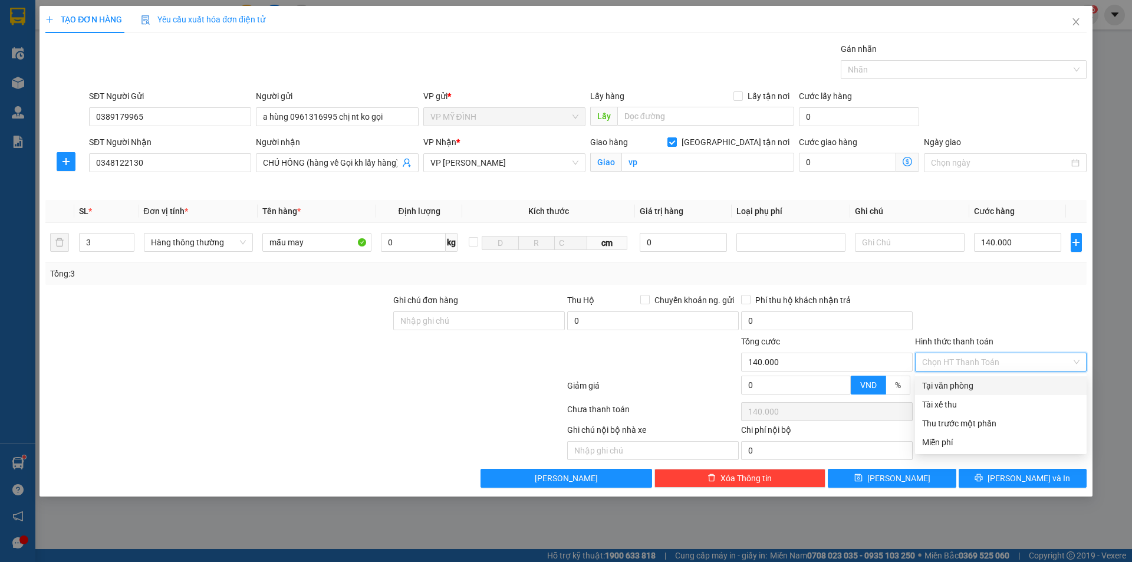
click at [962, 380] on div "Tại văn phòng" at bounding box center [1000, 385] width 157 height 13
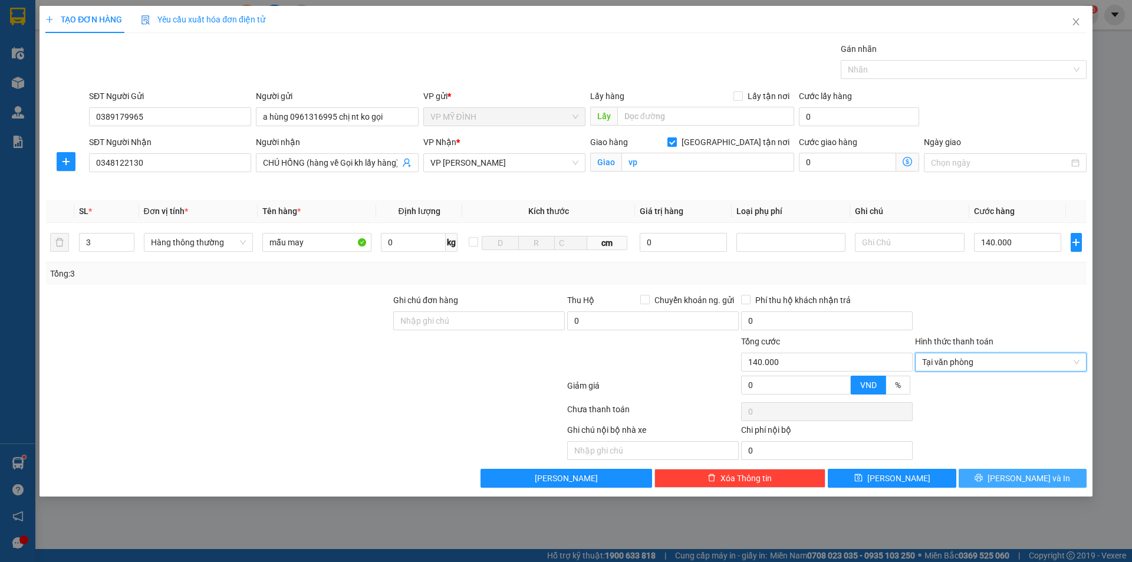
drag, startPoint x: 988, startPoint y: 469, endPoint x: 1008, endPoint y: 469, distance: 19.5
click at [988, 470] on button "[PERSON_NAME] và In" at bounding box center [1023, 478] width 128 height 19
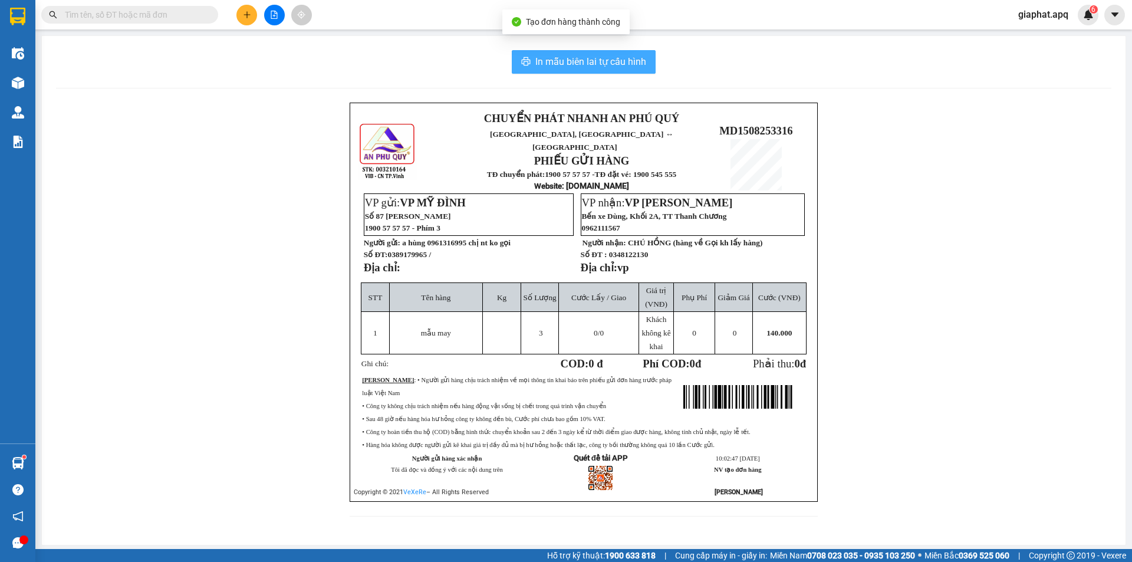
click at [594, 57] on span "In mẫu biên lai tự cấu hình" at bounding box center [590, 61] width 111 height 15
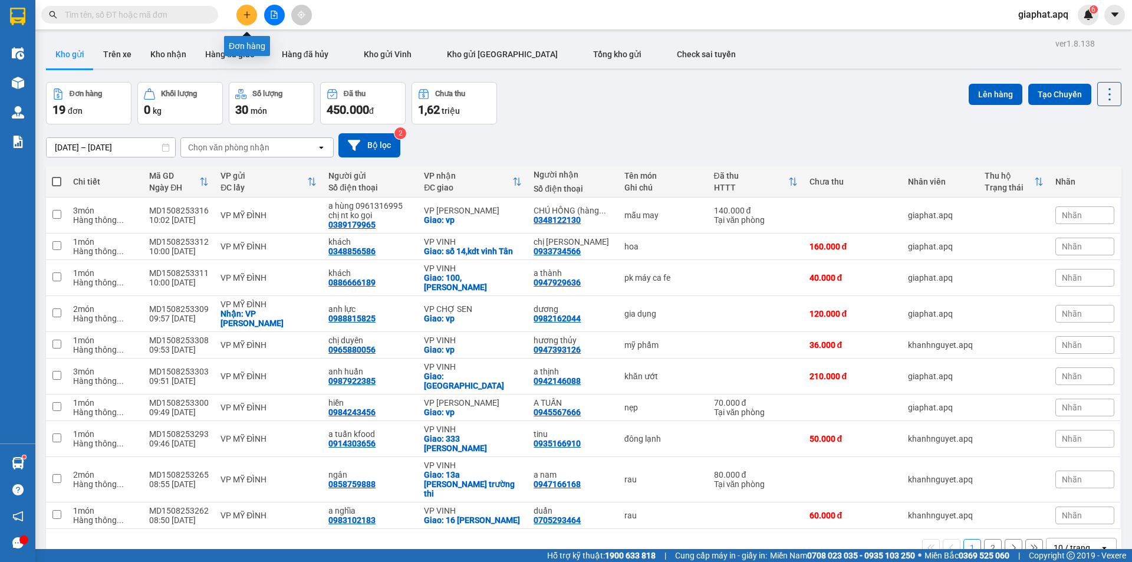
click at [248, 14] on icon "plus" at bounding box center [247, 15] width 8 height 8
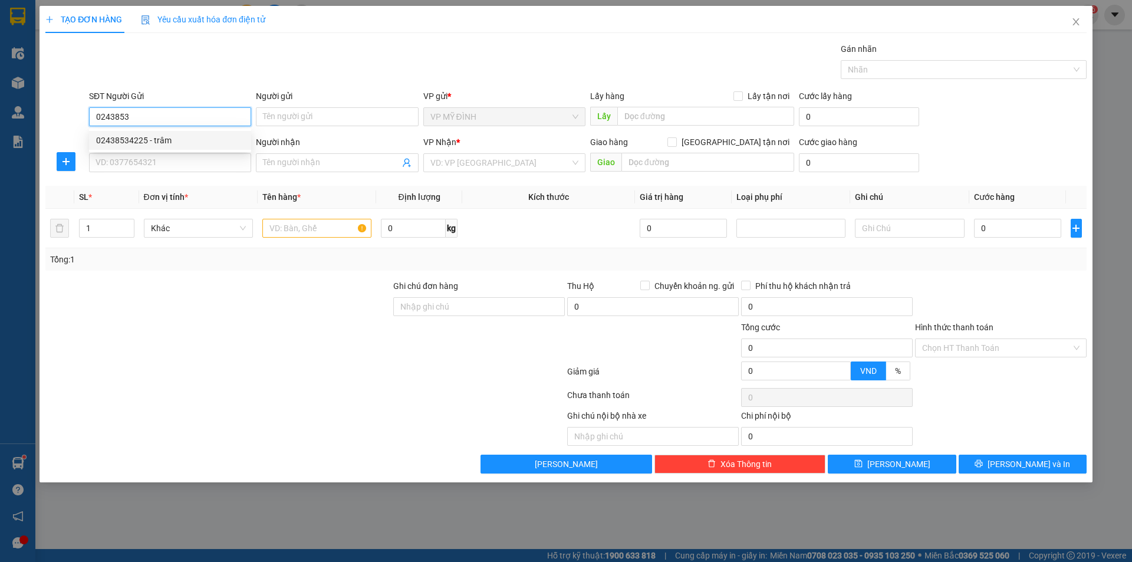
click at [144, 140] on div "02438534225 - trâm" at bounding box center [170, 140] width 148 height 13
type input "02438534225"
type input "trâm"
type input "02438534225"
click at [150, 158] on input "SĐT Người Nhận" at bounding box center [170, 162] width 162 height 19
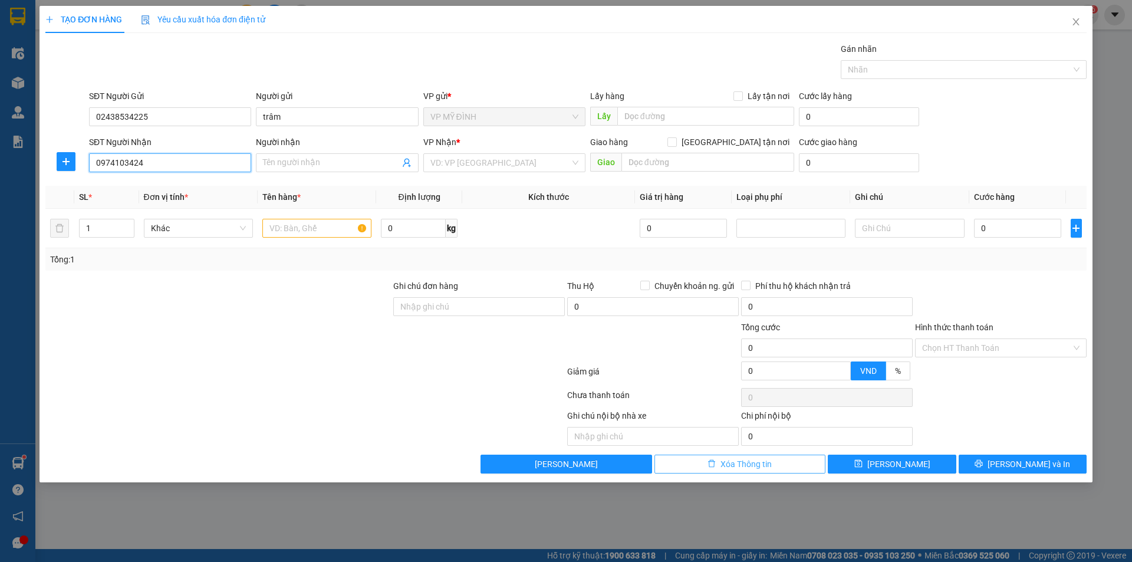
type input "0974103424"
click at [770, 464] on span "Xóa Thông tin" at bounding box center [746, 464] width 51 height 13
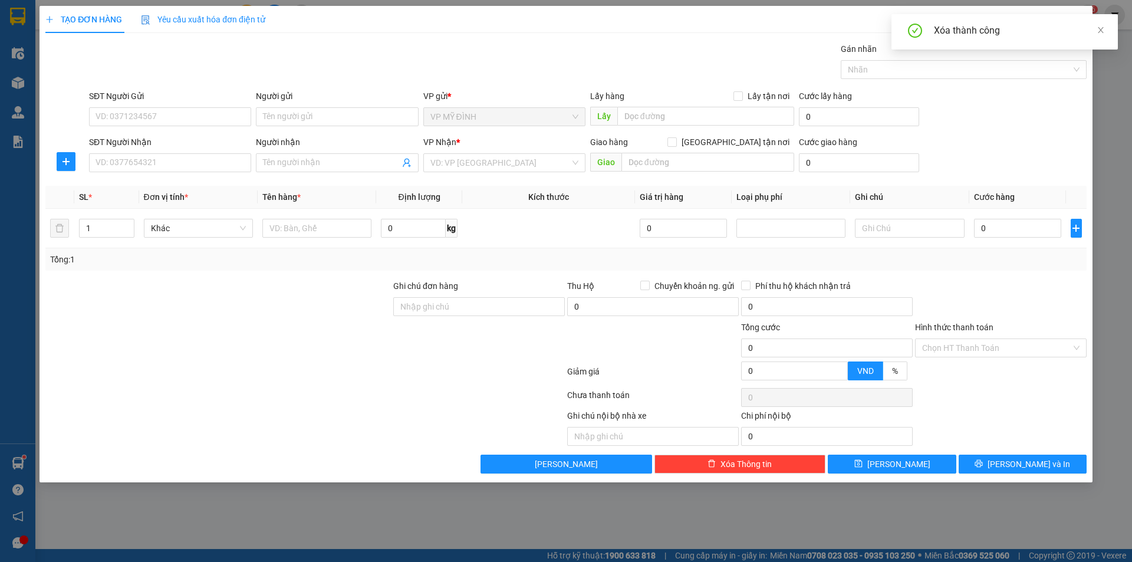
click at [1108, 34] on div "Xóa thành công" at bounding box center [1005, 31] width 226 height 35
click at [1097, 27] on icon "close" at bounding box center [1101, 30] width 8 height 8
click at [163, 116] on input "SĐT Người Gửi" at bounding box center [170, 116] width 162 height 19
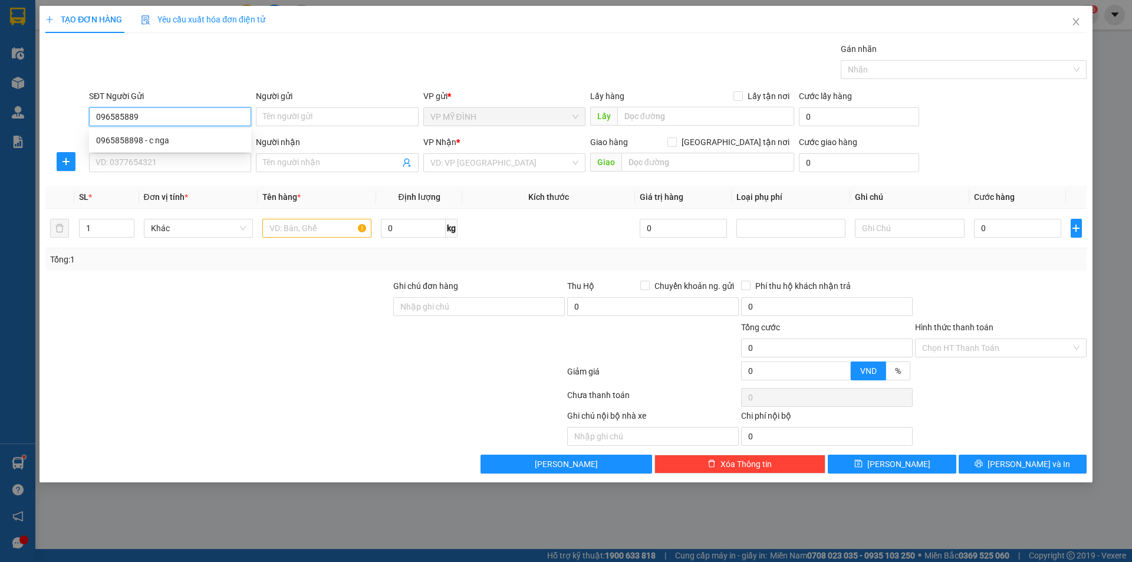
type input "0965858898"
click at [147, 140] on div "0965858898 - c nga" at bounding box center [170, 140] width 148 height 13
type input "c nga"
type input "0965858898"
click at [145, 156] on input "SĐT Người Nhận" at bounding box center [170, 162] width 162 height 19
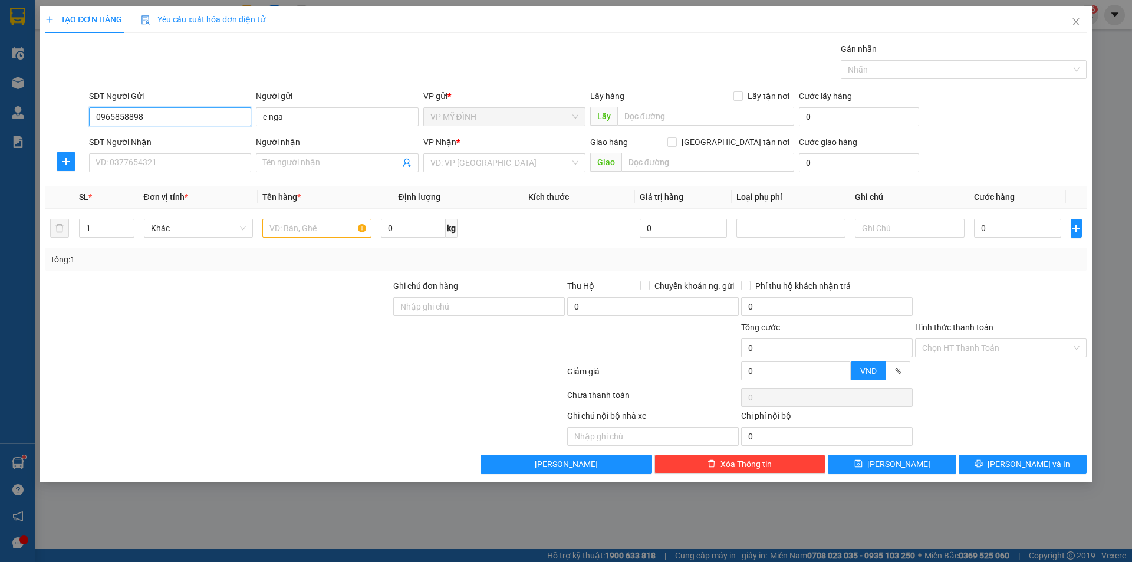
click at [149, 121] on input "0965858898" at bounding box center [170, 116] width 162 height 19
click at [140, 174] on div "SĐT Người Nhận VD: 0377654321" at bounding box center [170, 156] width 162 height 41
click at [135, 165] on input "SĐT Người Nhận" at bounding box center [170, 162] width 162 height 19
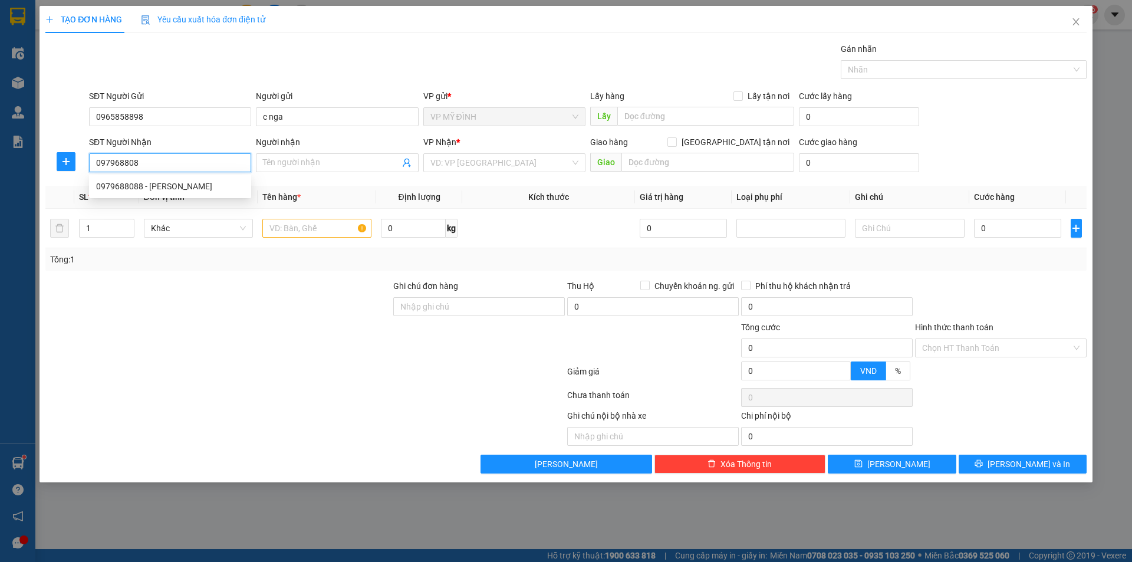
type input "0979688088"
click at [154, 187] on div "0979688088 - hantrick" at bounding box center [170, 186] width 148 height 13
type input "hantrick"
checkbox input "true"
type input "351 ng văn cừ"
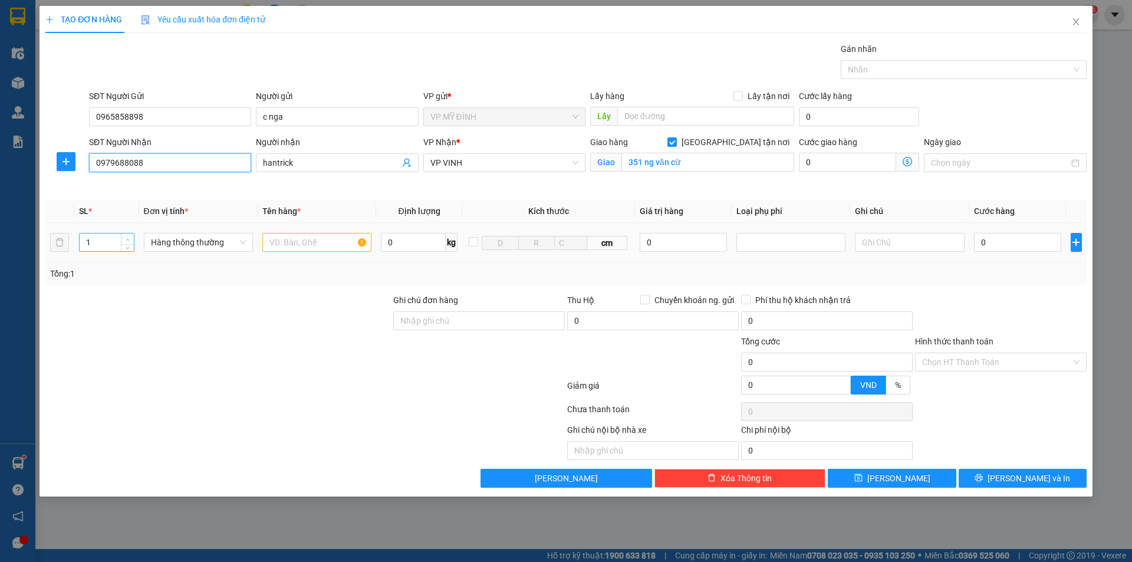
type input "0979688088"
type input "2"
click at [127, 236] on span "up" at bounding box center [127, 239] width 7 height 7
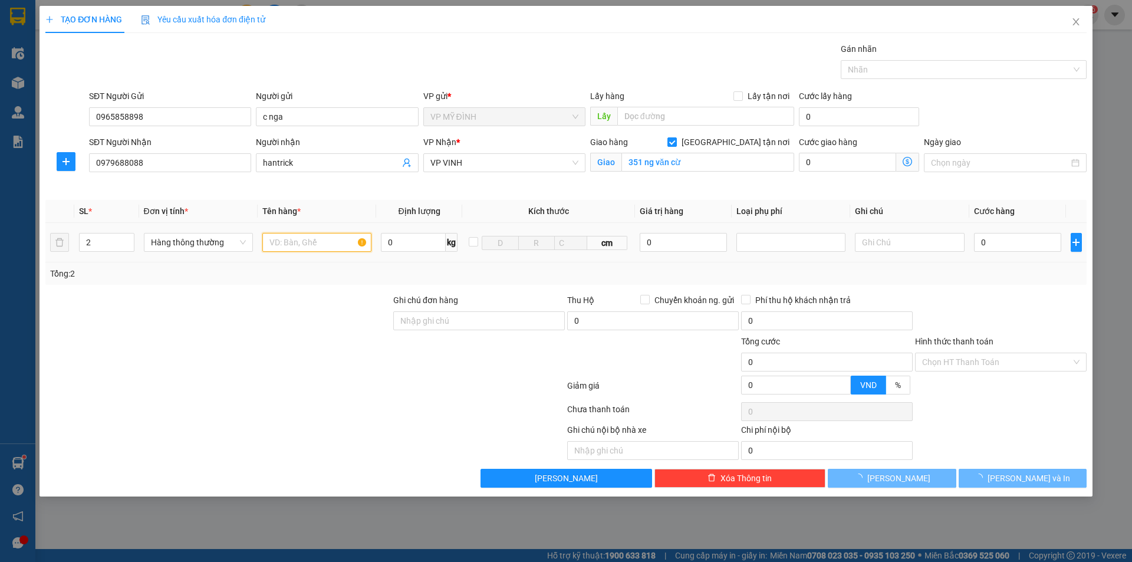
click at [270, 245] on input "text" at bounding box center [316, 242] width 109 height 19
type input "d"
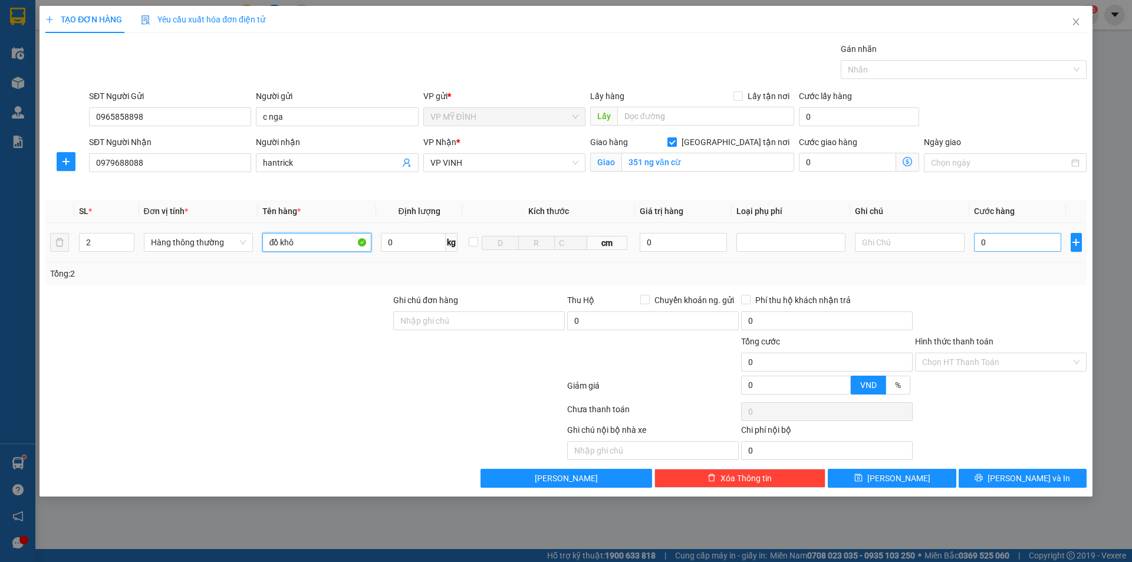
type input "đồ khô"
click at [1000, 241] on input "0" at bounding box center [1018, 242] width 88 height 19
click at [1031, 294] on div at bounding box center [1001, 314] width 174 height 41
click at [983, 476] on button "[PERSON_NAME] và In" at bounding box center [1023, 478] width 128 height 19
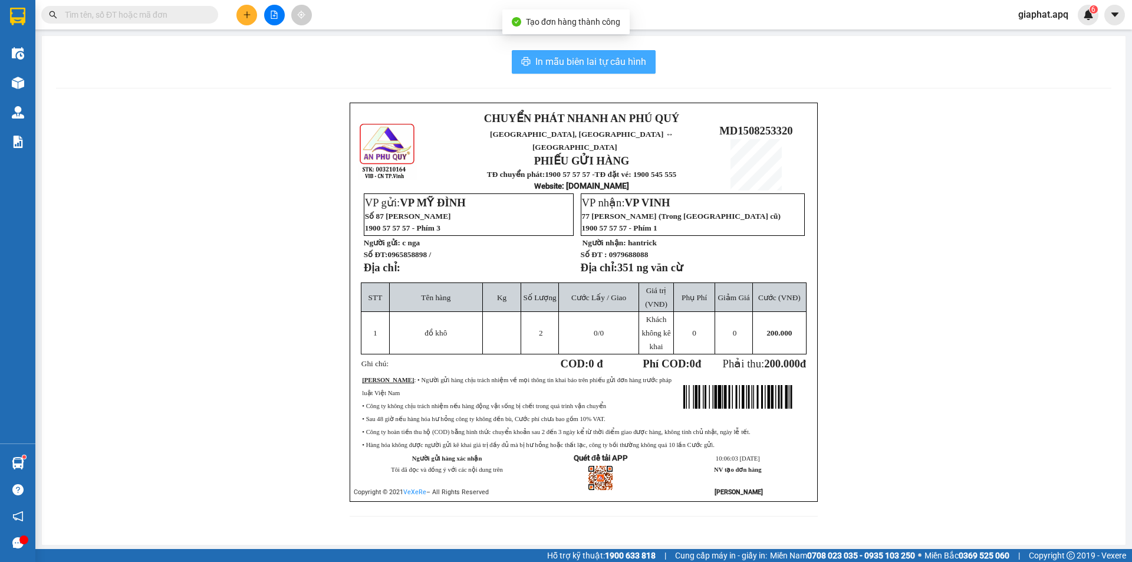
click at [587, 65] on span "In mẫu biên lai tự cấu hình" at bounding box center [590, 61] width 111 height 15
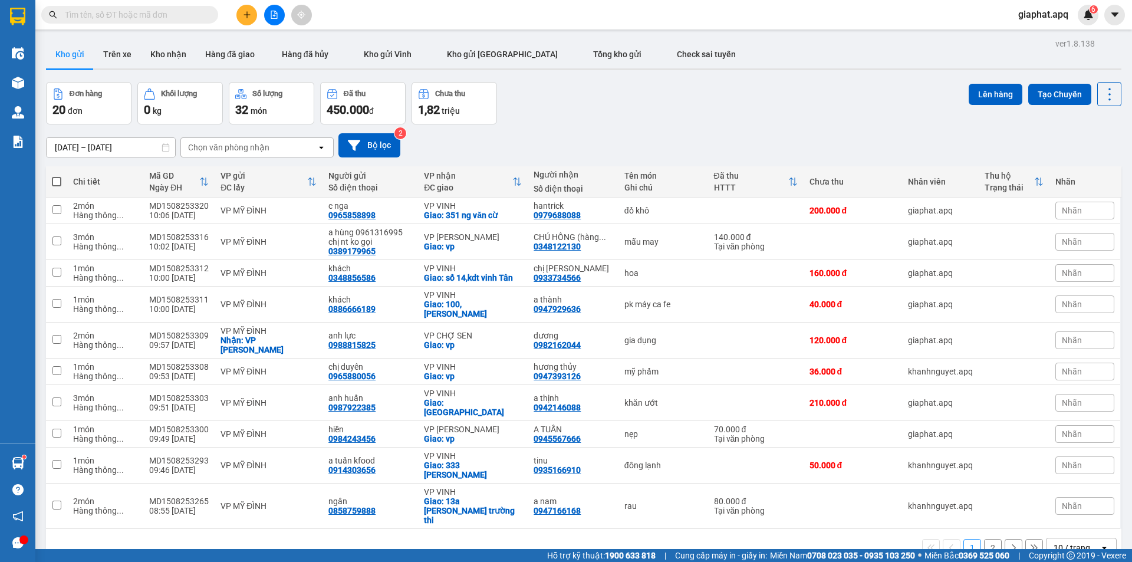
click at [1106, 49] on div "Kho gửi Trên xe Kho nhận Hàng đã giao Hàng đã hủy Kho gửi Vinh Kho gửi Hà Nội T…" at bounding box center [584, 55] width 1076 height 31
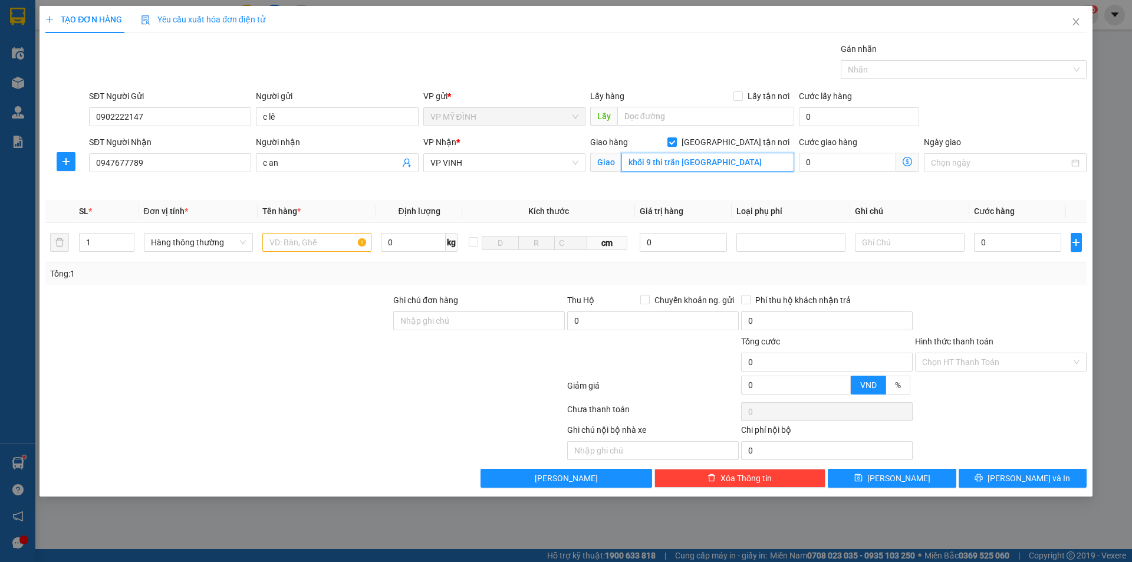
click at [742, 165] on input "khối 9 thi trấn [GEOGRAPHIC_DATA]" at bounding box center [708, 162] width 173 height 19
click at [653, 161] on input "text" at bounding box center [708, 162] width 173 height 19
type input "b"
type input "vp"
click at [285, 245] on input "text" at bounding box center [316, 242] width 109 height 19
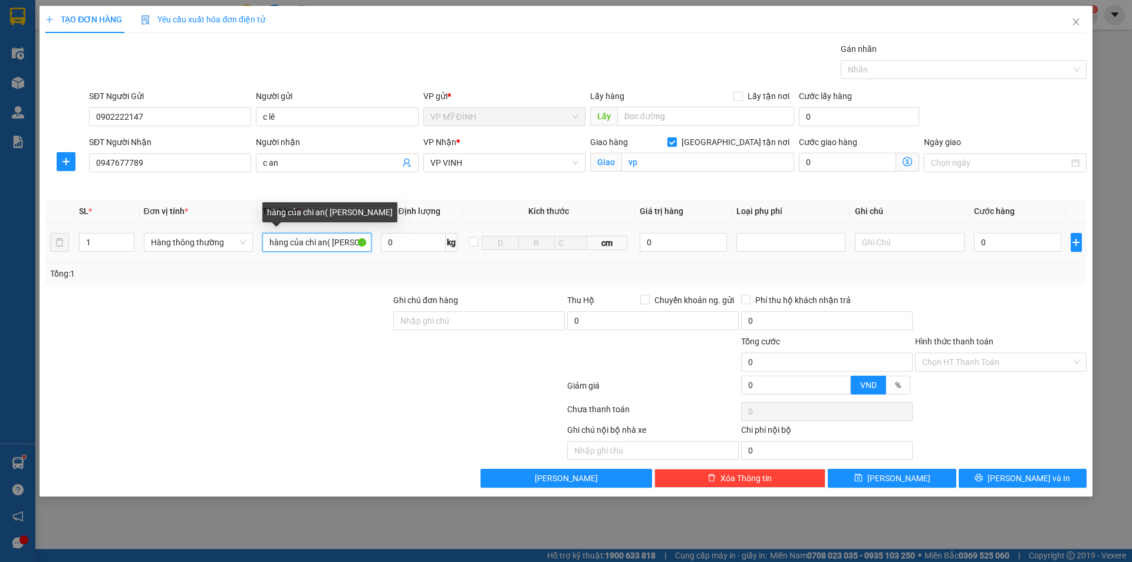
click at [329, 243] on input "hàng của chi an( [PERSON_NAME]" at bounding box center [316, 242] width 109 height 19
click at [367, 239] on input "hàng của chi an(nhờ anh sơn" at bounding box center [316, 242] width 109 height 19
click at [367, 241] on input "hàng của chi an(nhờ anh sơn" at bounding box center [316, 242] width 109 height 19
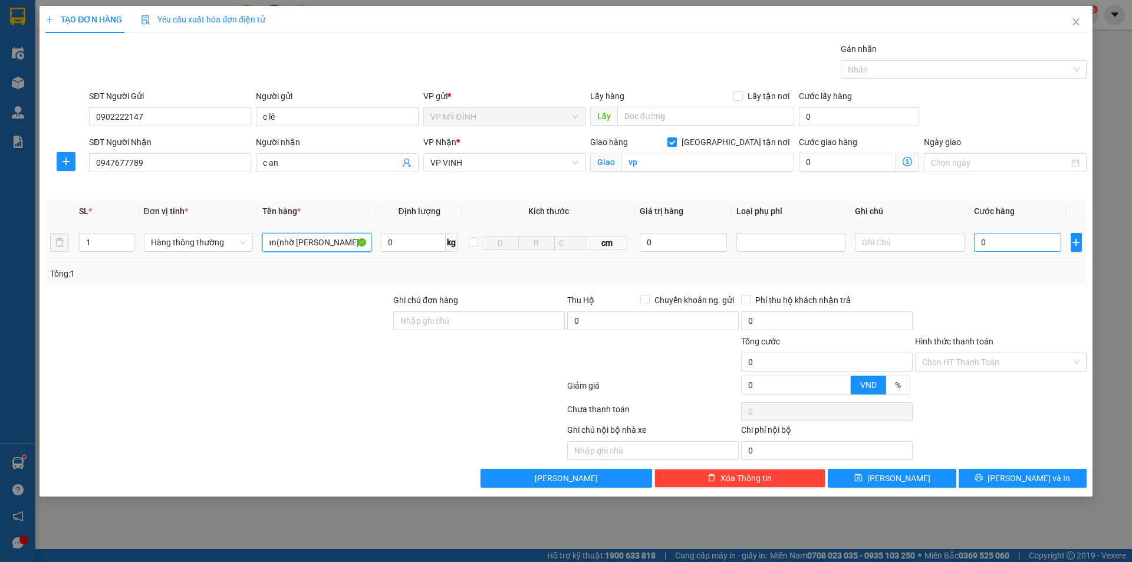
type input "hàng của chi an(nhờ anh sơn ve liên lạc)"
click at [1004, 244] on input "0" at bounding box center [1018, 242] width 88 height 19
click at [1013, 480] on span "[PERSON_NAME] và In" at bounding box center [1029, 478] width 83 height 13
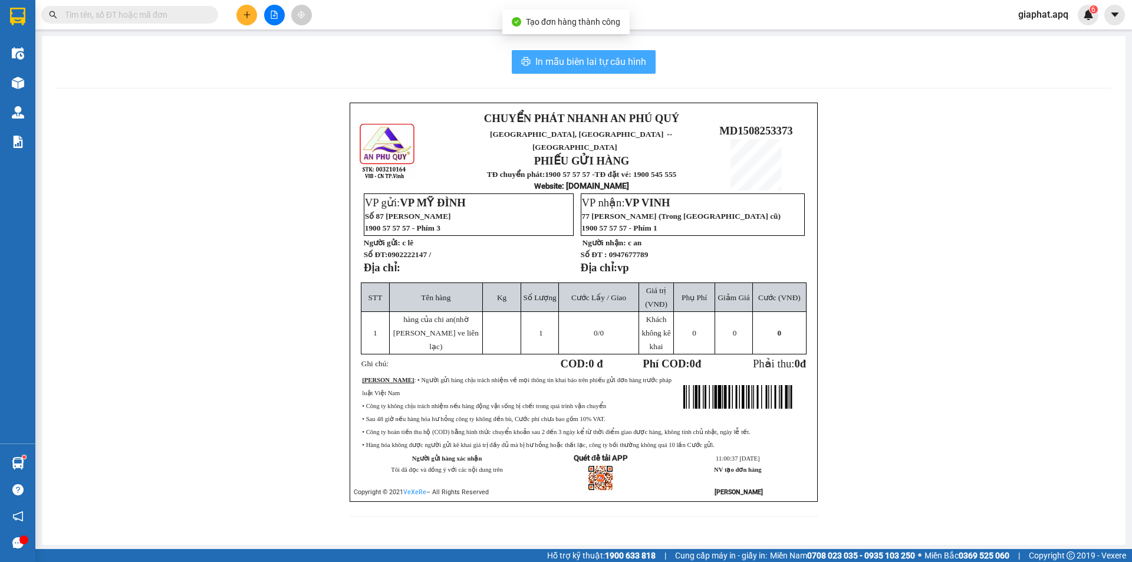
click at [608, 57] on span "In mẫu biên lai tự cấu hình" at bounding box center [590, 61] width 111 height 15
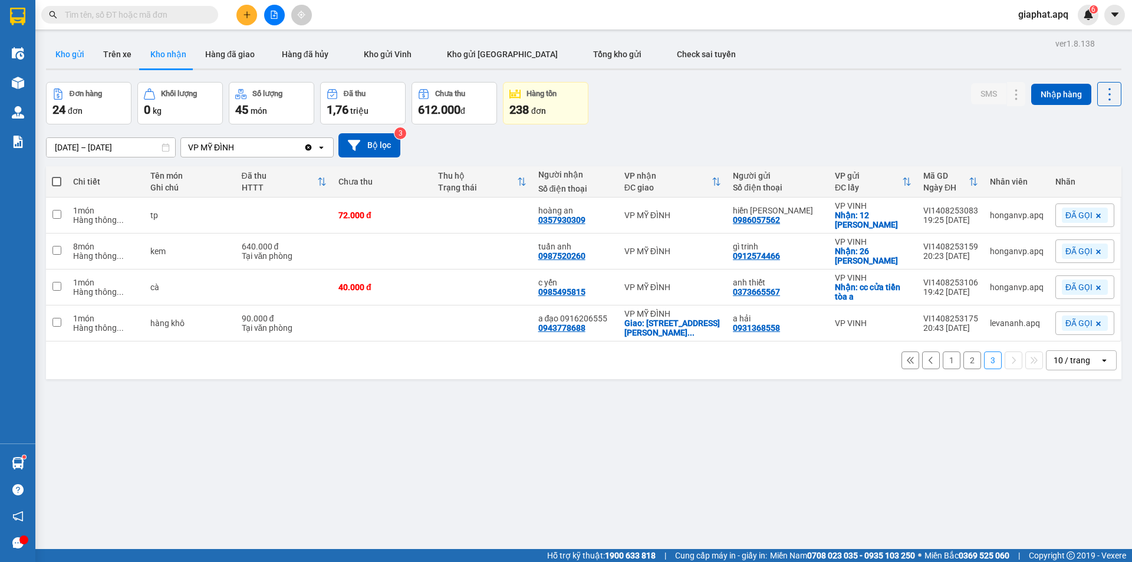
click at [81, 50] on button "Kho gửi" at bounding box center [70, 54] width 48 height 28
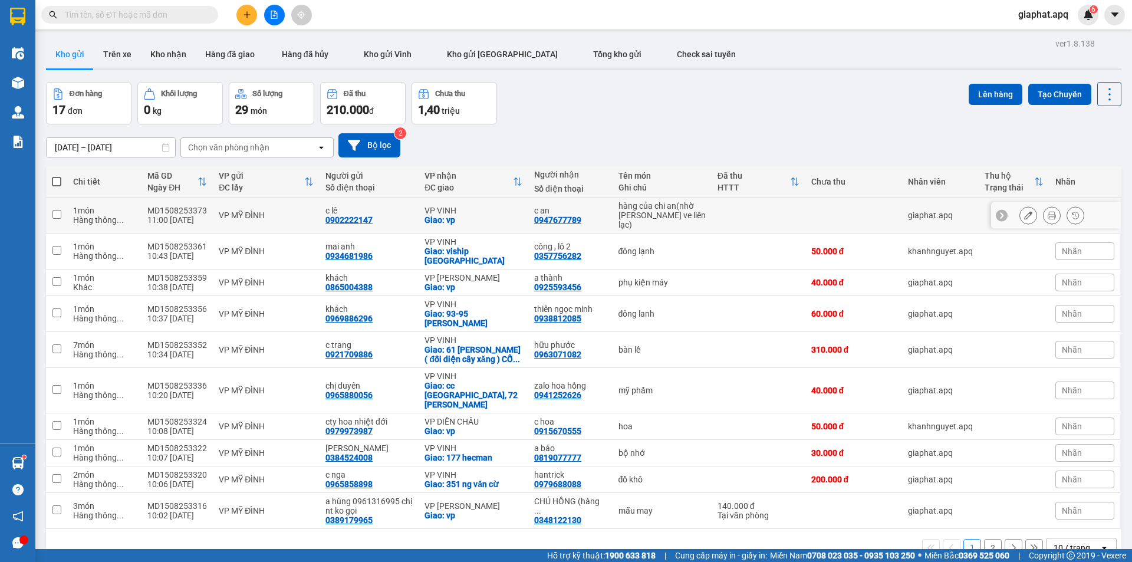
drag, startPoint x: 752, startPoint y: 213, endPoint x: 960, endPoint y: 219, distance: 207.7
click at [758, 215] on td at bounding box center [759, 216] width 94 height 36
checkbox input "true"
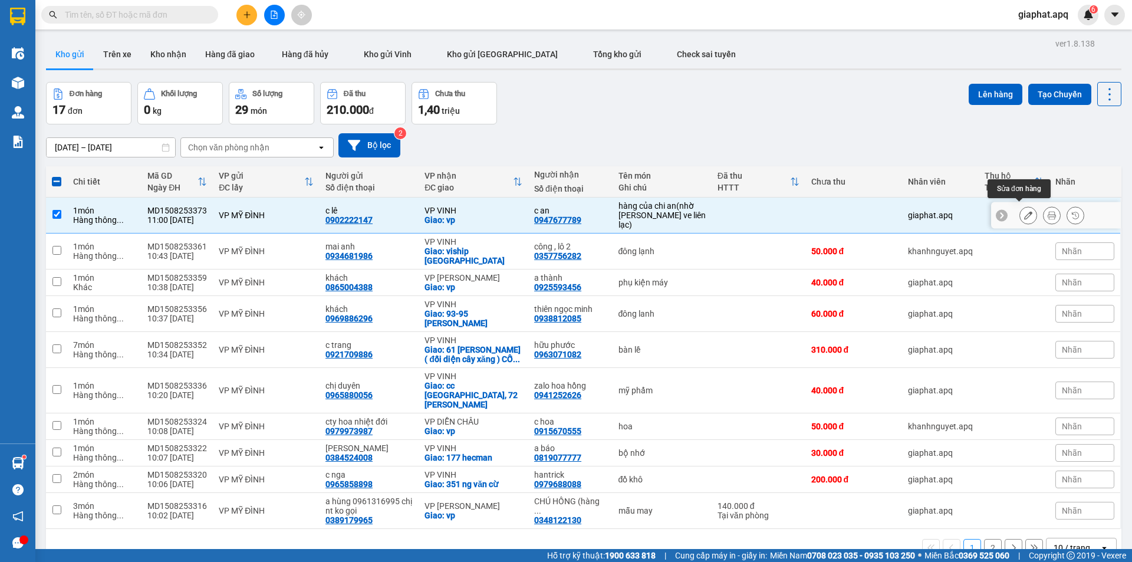
click at [1024, 212] on icon at bounding box center [1028, 215] width 8 height 8
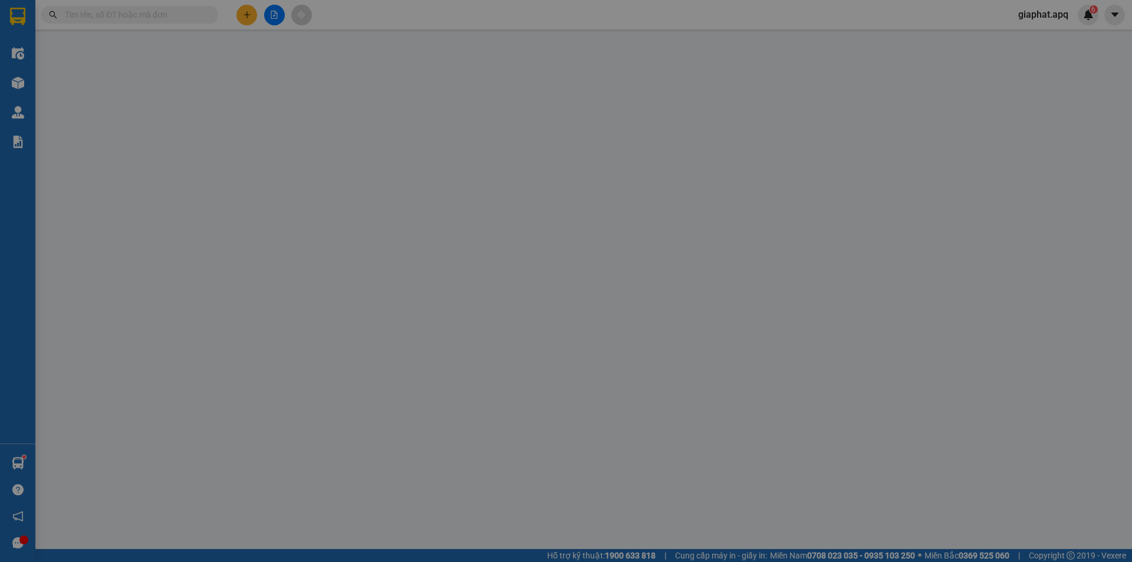
type input "0902222147"
type input "c lê"
type input "0947677789"
type input "c an"
checkbox input "true"
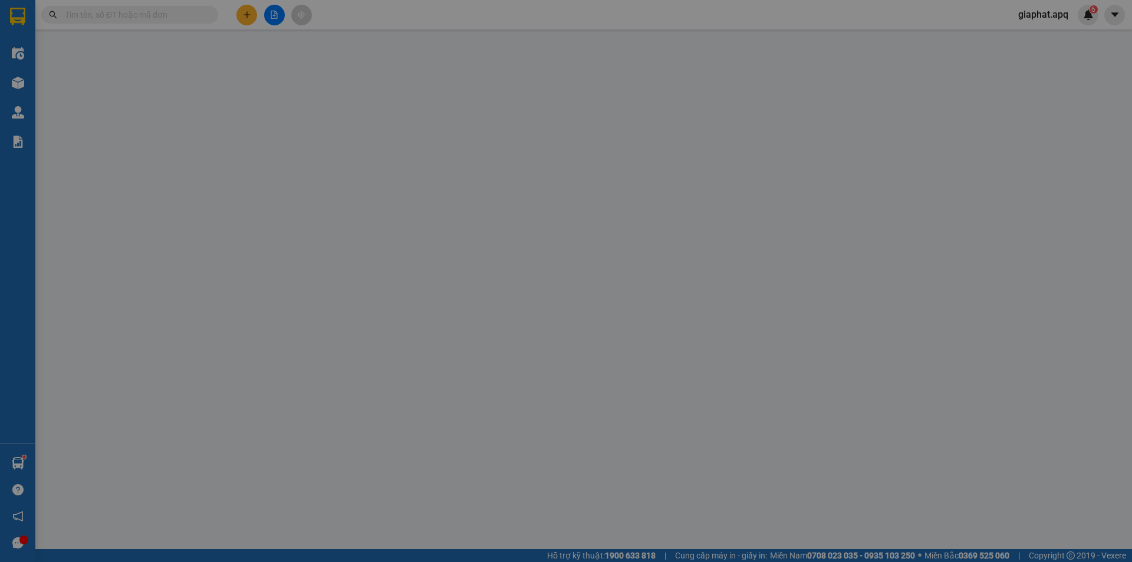
type input "vp"
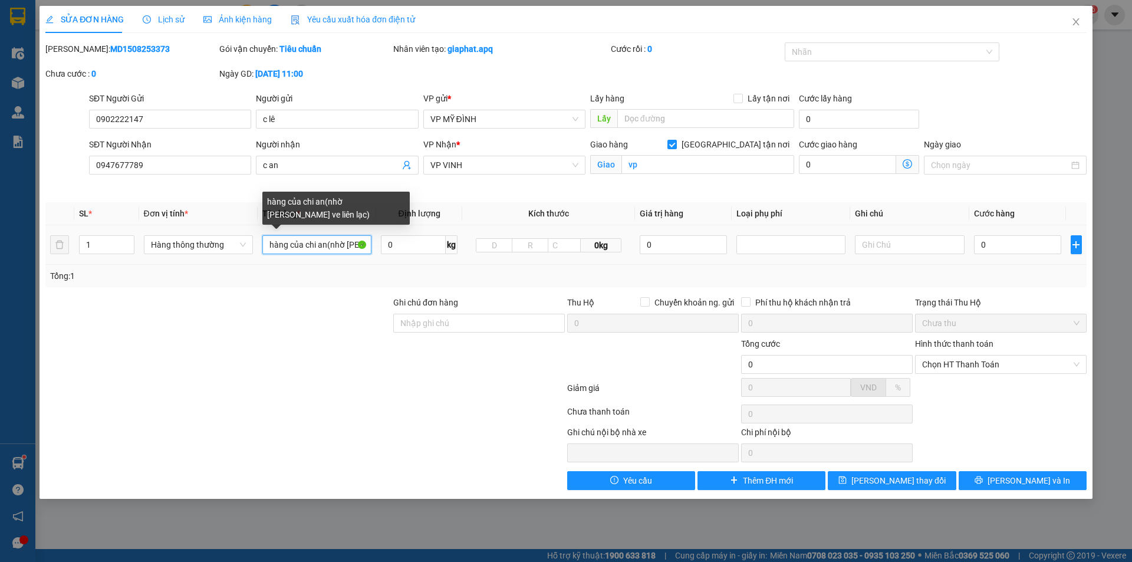
click at [360, 245] on input "hàng của chi an(nhờ anh sơn ve liên lạc)" at bounding box center [316, 244] width 109 height 19
click at [367, 245] on input "hàng của chi an(nhờ anh sơn ve liên lạc)" at bounding box center [316, 244] width 109 height 19
click at [325, 244] on input "hàng của chi an(nhờ anh sơn ve liên lạc)" at bounding box center [316, 244] width 109 height 19
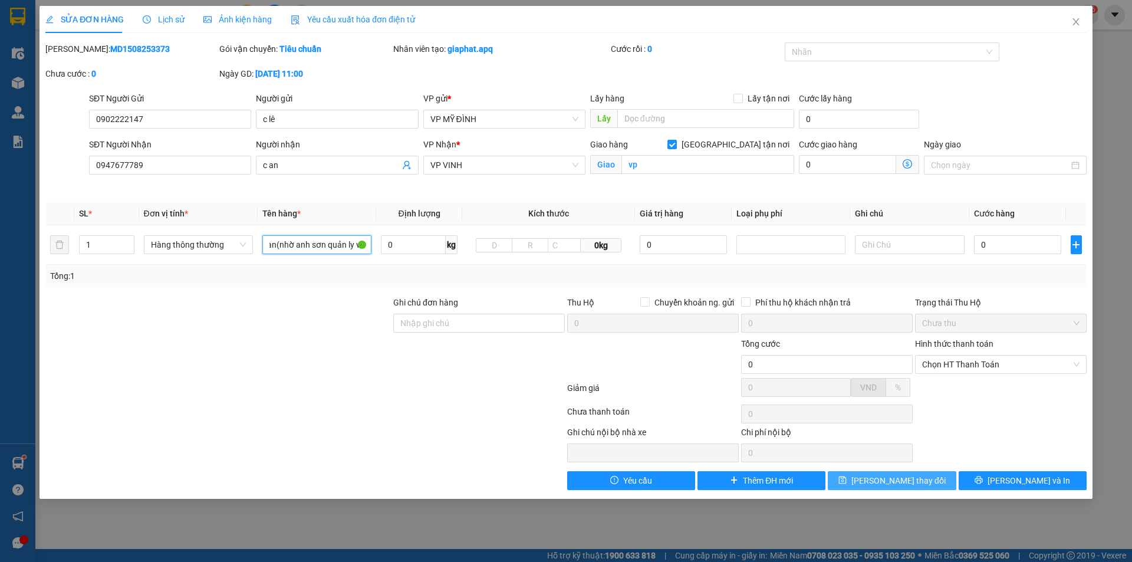
type input "hàng của chi an(nhờ anh sơn quản ly ve liên lạc)"
click at [900, 481] on span "[PERSON_NAME] thay đổi" at bounding box center [899, 480] width 94 height 13
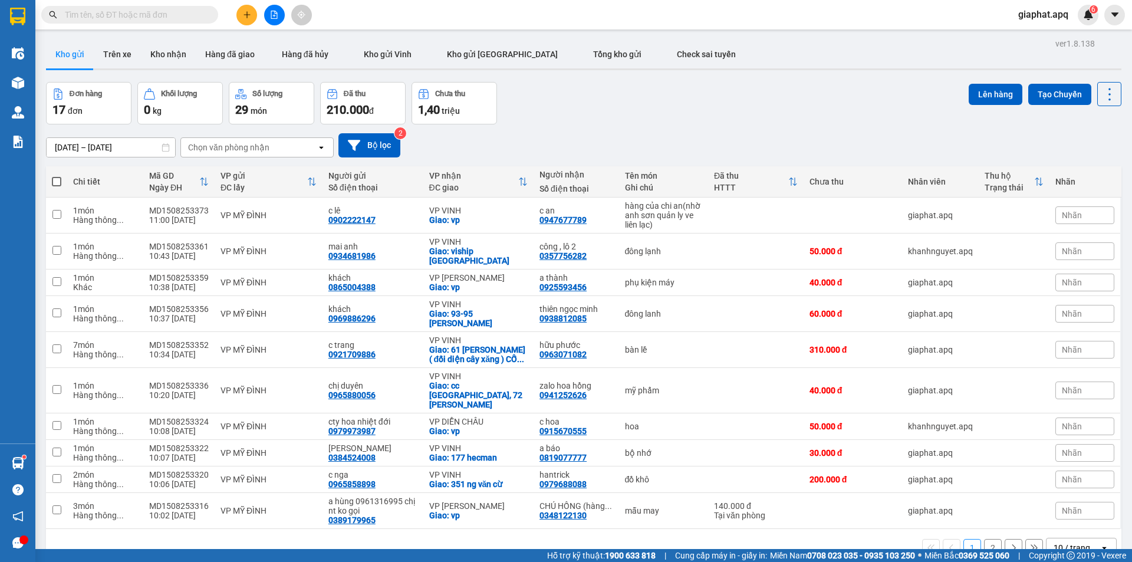
click at [139, 18] on input "text" at bounding box center [134, 14] width 139 height 13
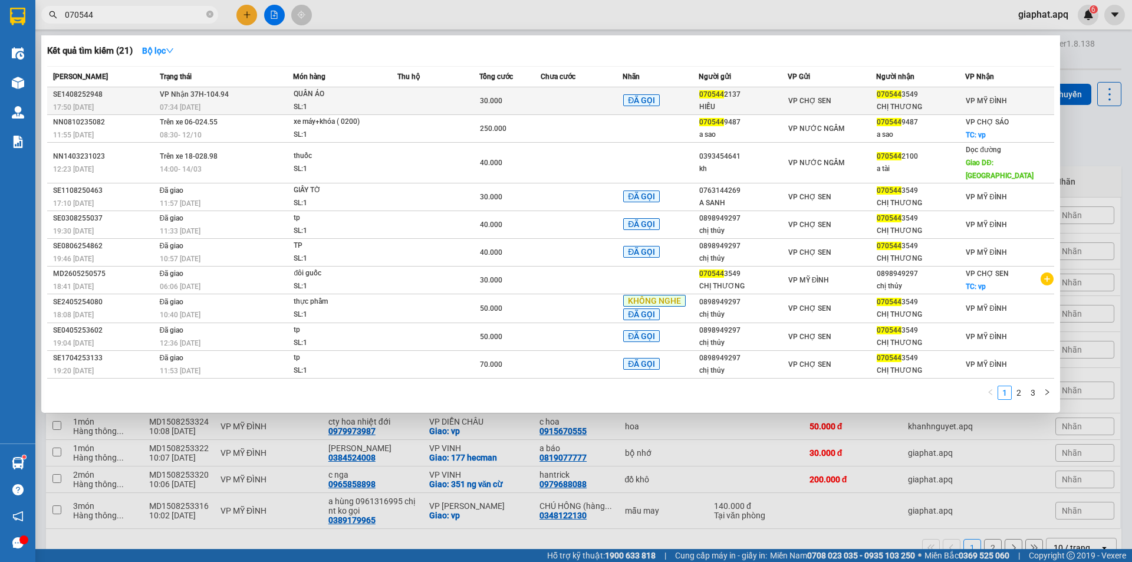
type input "070544"
click at [563, 98] on td at bounding box center [582, 101] width 82 height 28
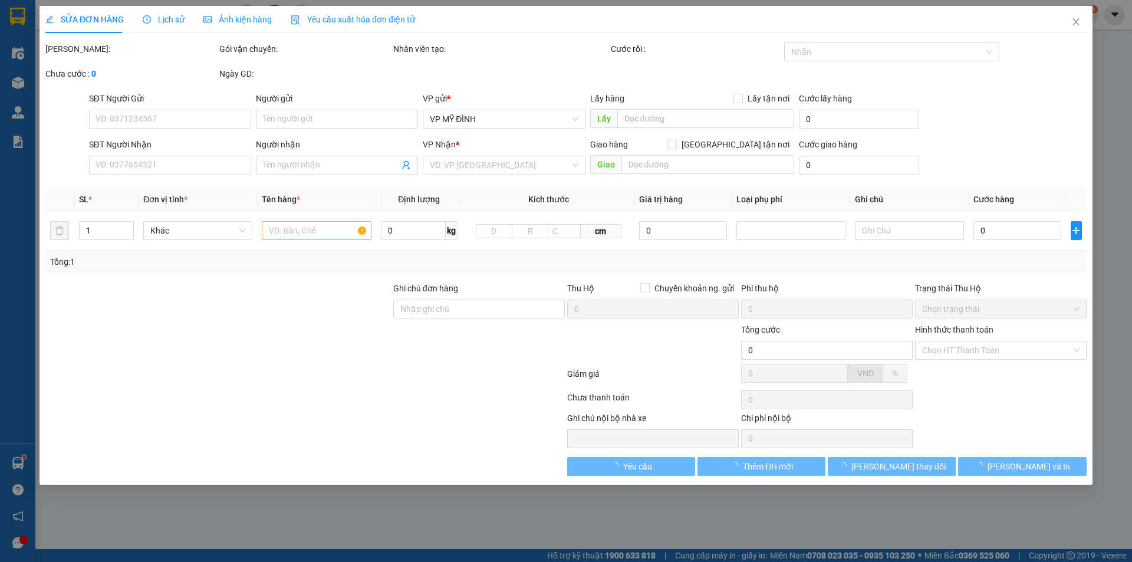
type input "0705442137"
type input "HIẾU"
type input "0705443549"
type input "CHỊ THƯƠNG"
type input "30.000"
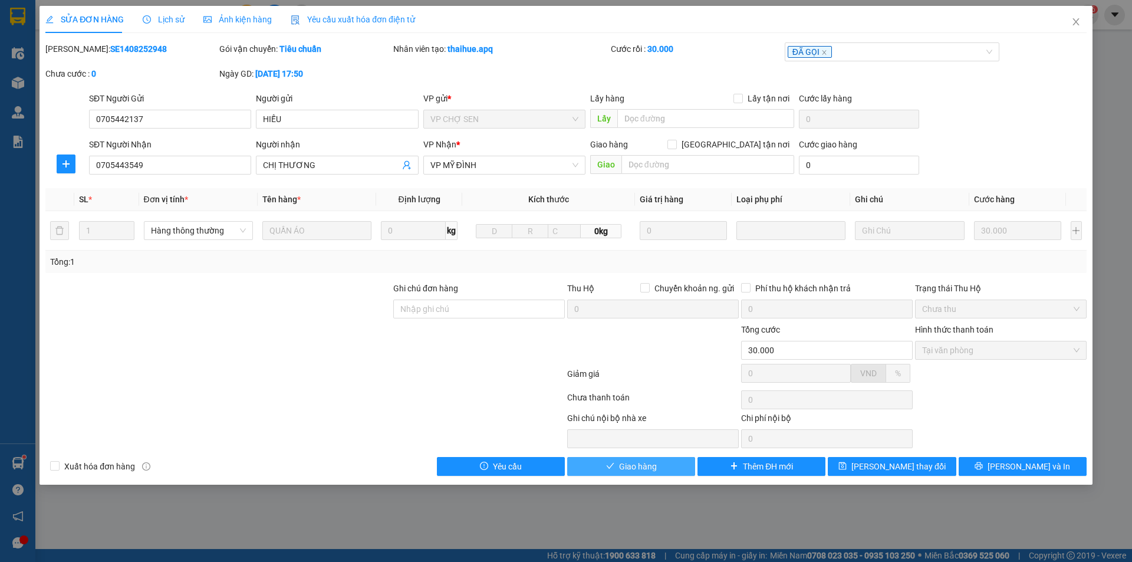
click at [640, 466] on span "Giao hàng" at bounding box center [638, 466] width 38 height 13
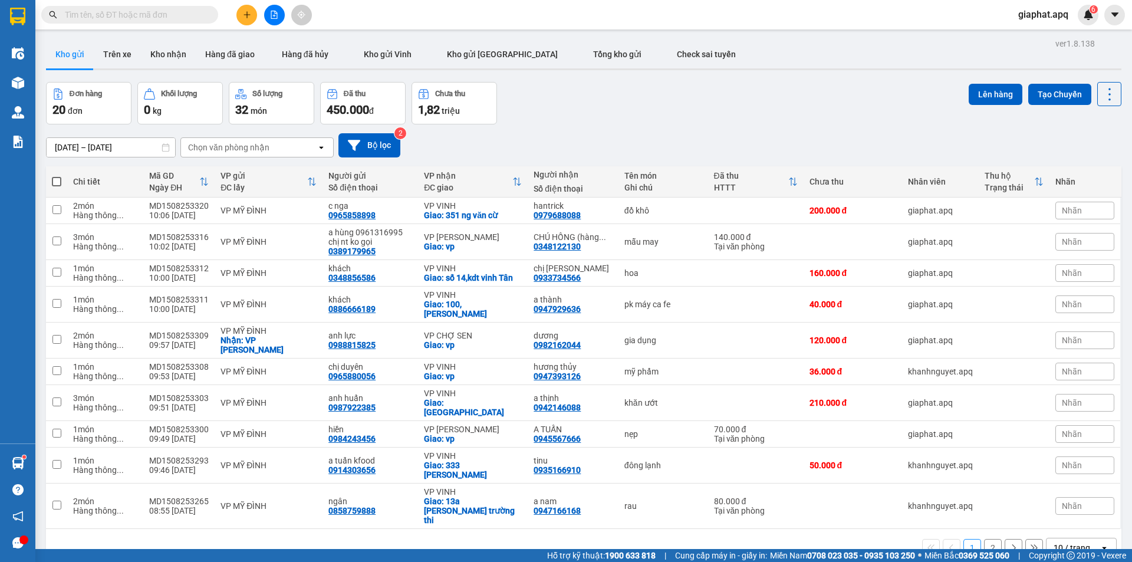
click at [153, 16] on input "text" at bounding box center [134, 14] width 139 height 13
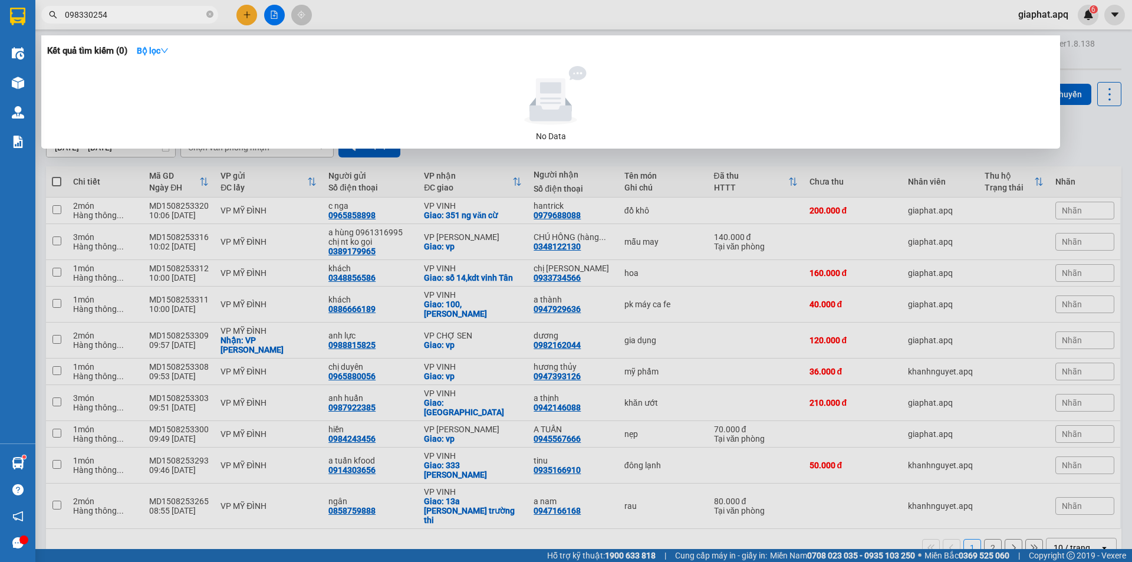
click at [85, 12] on input "098330254" at bounding box center [134, 14] width 139 height 13
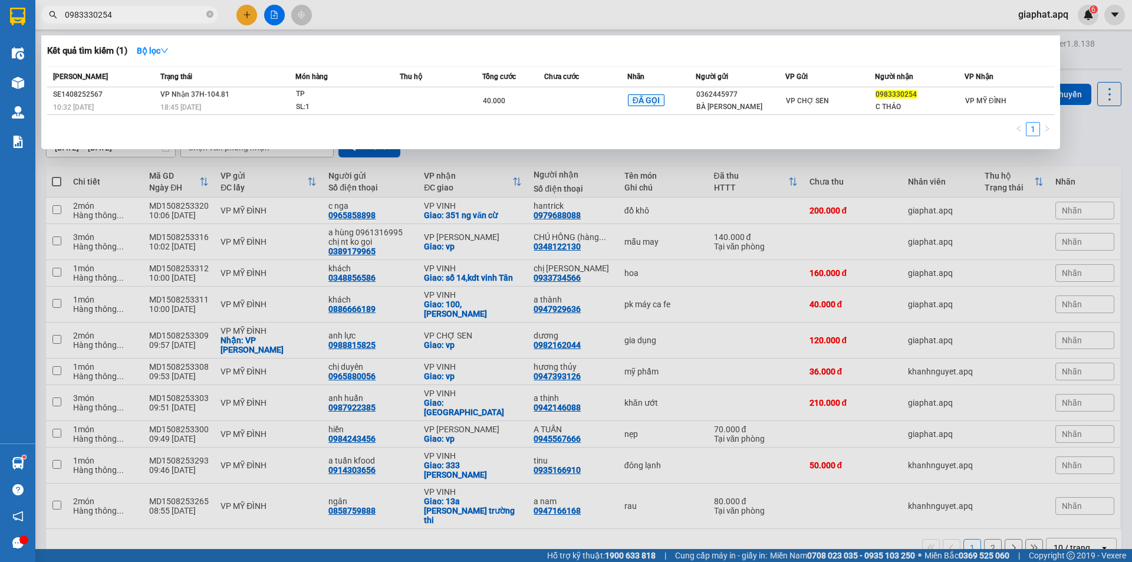
type input "0983330254"
click at [242, 17] on div at bounding box center [566, 281] width 1132 height 562
click at [242, 17] on button at bounding box center [246, 15] width 21 height 21
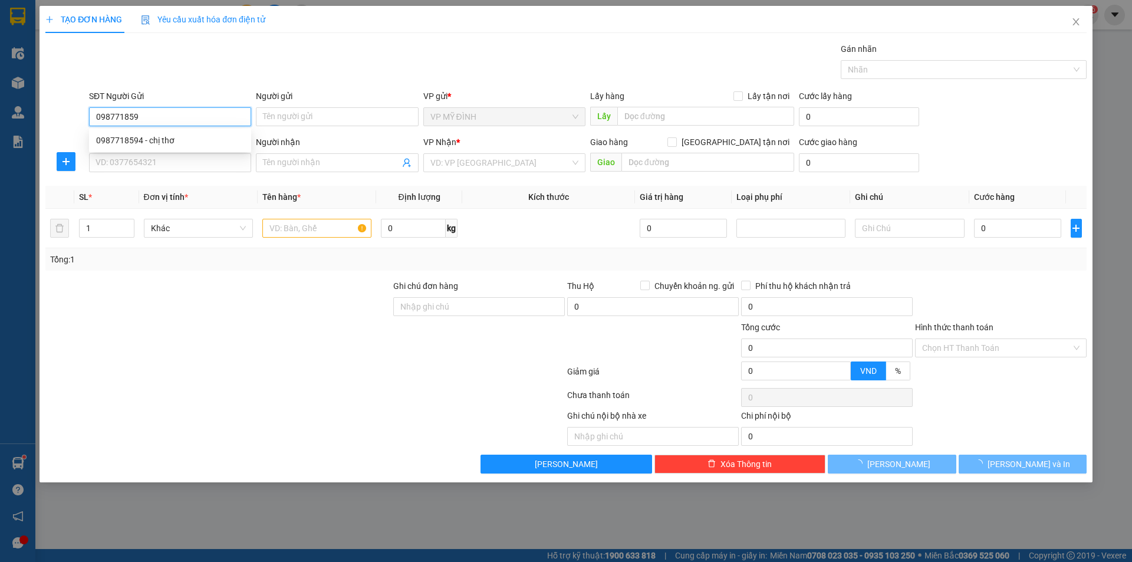
type input "0987718594"
click at [141, 136] on div "0987718594 - chị thơ" at bounding box center [170, 140] width 148 height 13
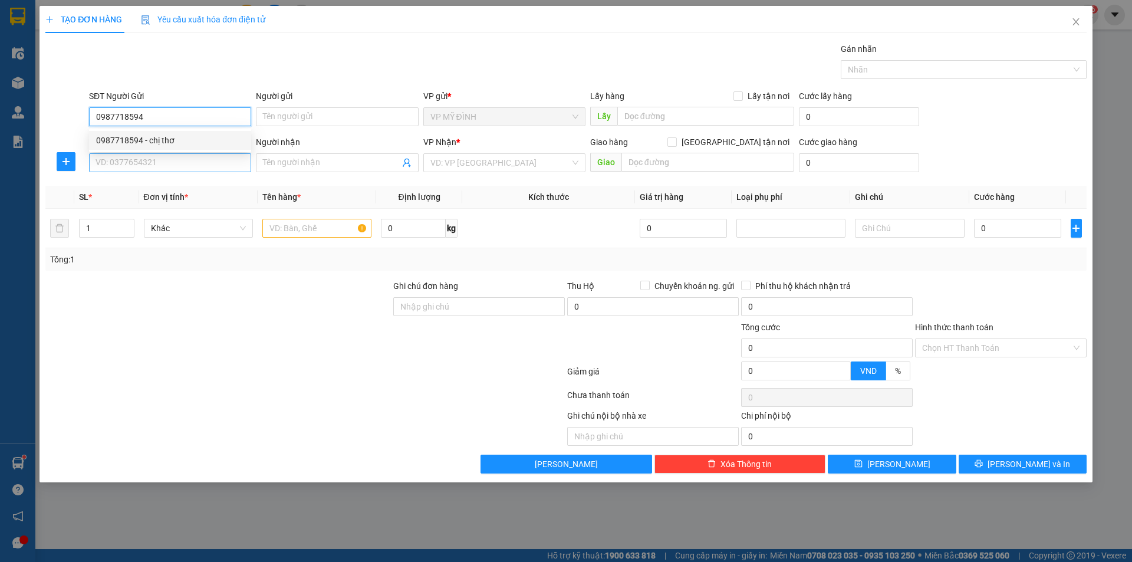
type input "chị thơ"
type input "0987718594"
click at [153, 156] on input "SĐT Người Nhận" at bounding box center [170, 162] width 162 height 19
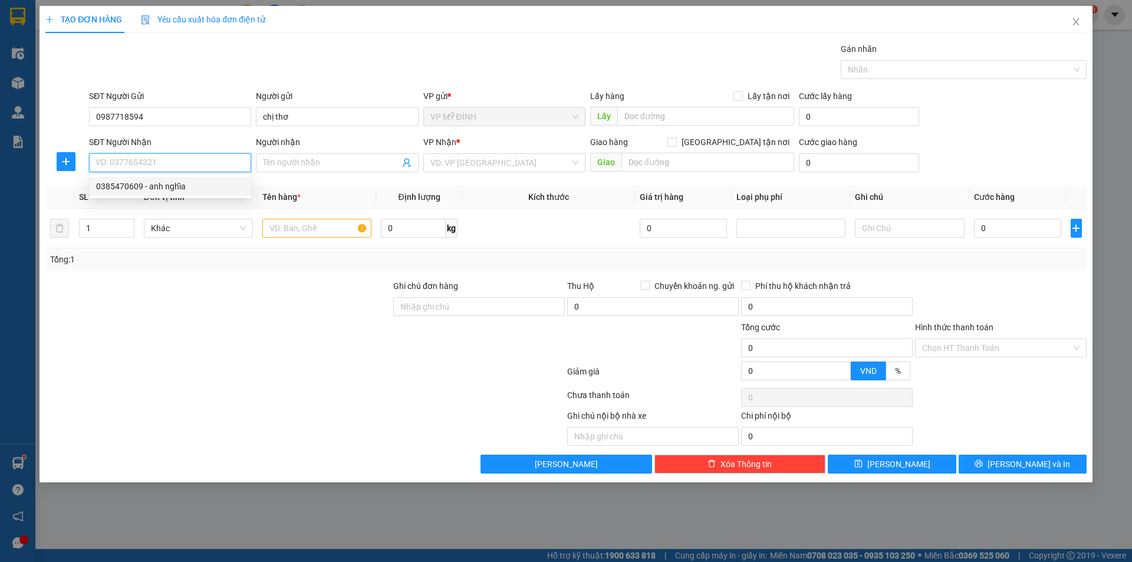
click at [160, 185] on div "0385470609 - anh nghĩa" at bounding box center [170, 186] width 148 height 13
type input "0385470609"
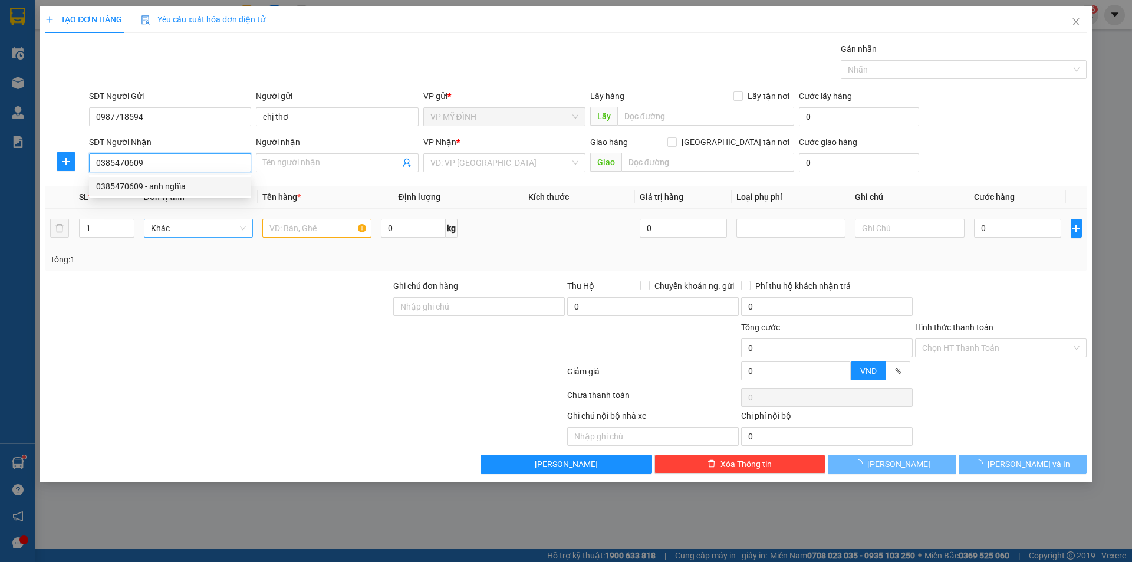
type input "anh nghĩa"
checkbox input "true"
type input "vp"
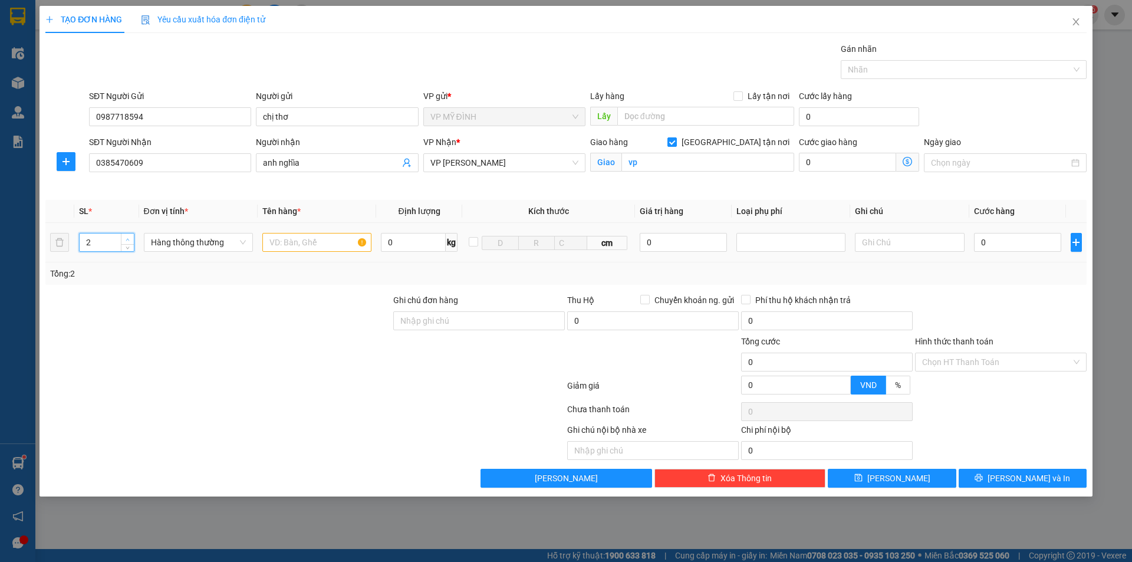
click at [126, 234] on span "Increase Value" at bounding box center [127, 239] width 13 height 11
click at [127, 236] on span "up" at bounding box center [127, 239] width 7 height 7
type input "6"
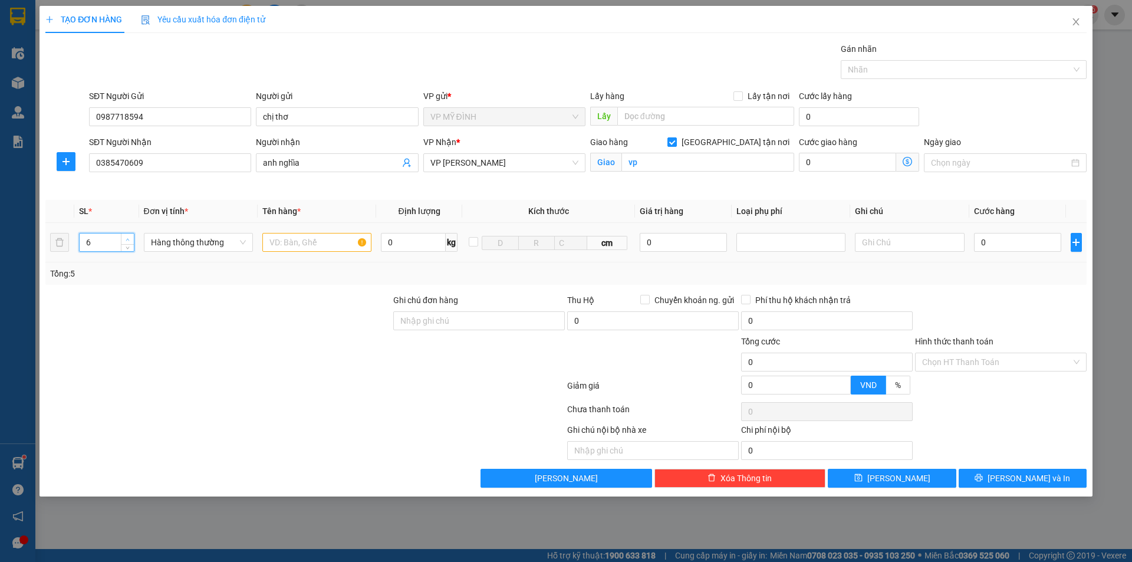
click at [127, 236] on span "up" at bounding box center [127, 239] width 7 height 7
click at [291, 245] on input "text" at bounding box center [316, 242] width 109 height 19
type input "thuốc"
type input "2"
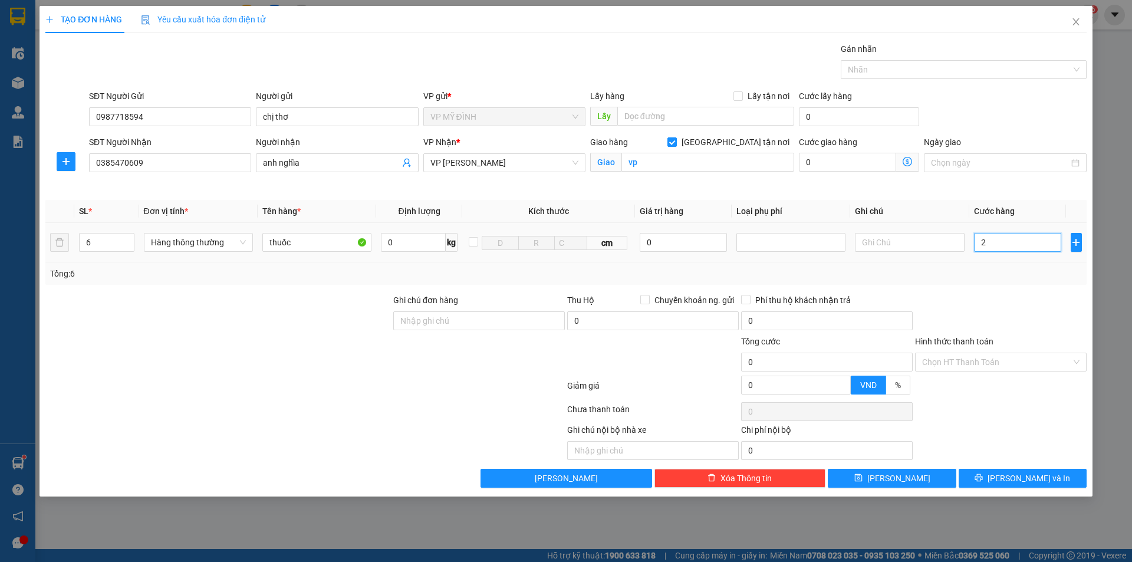
type input "2"
type input "24"
type input "240"
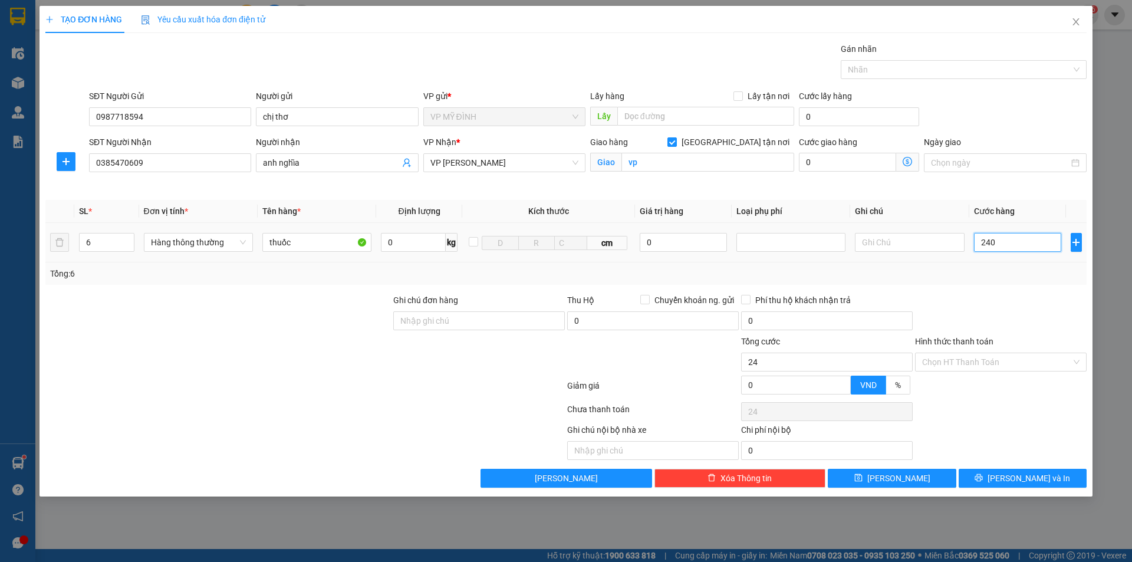
type input "240"
type input "240.000"
drag, startPoint x: 1060, startPoint y: 320, endPoint x: 1046, endPoint y: 308, distance: 18.4
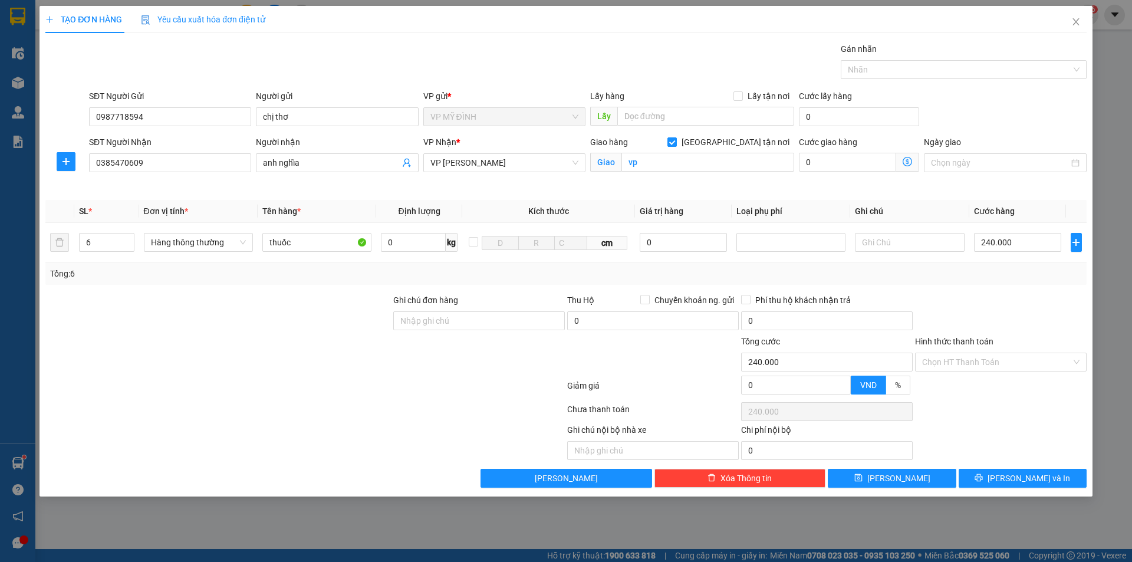
click at [1050, 314] on div at bounding box center [1001, 314] width 174 height 41
click at [973, 366] on input "Hình thức thanh toán" at bounding box center [996, 362] width 149 height 18
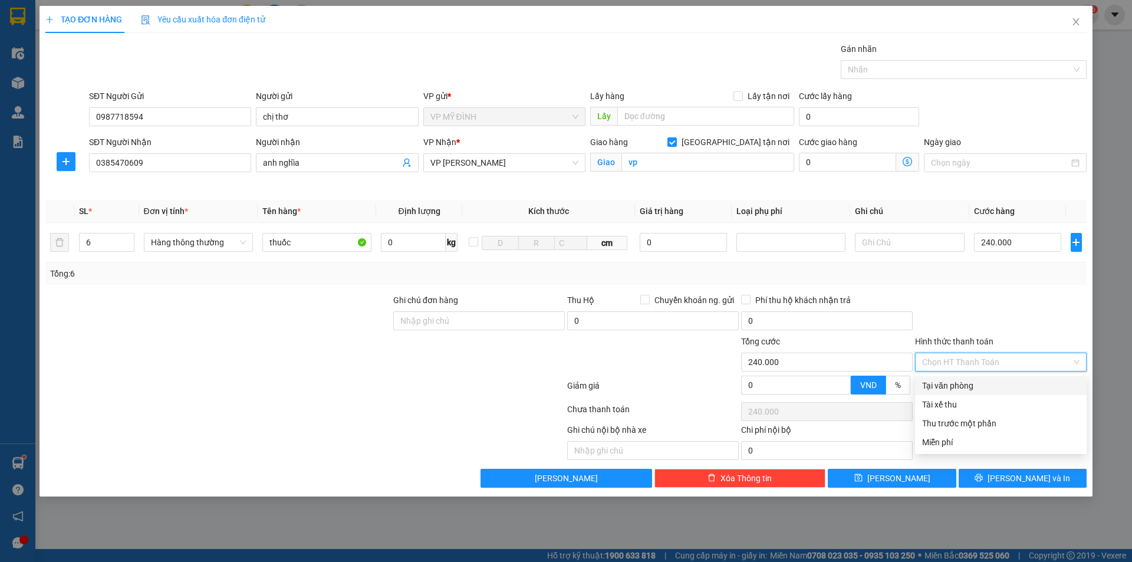
click at [973, 390] on div "Tại văn phòng" at bounding box center [1000, 385] width 157 height 13
type input "0"
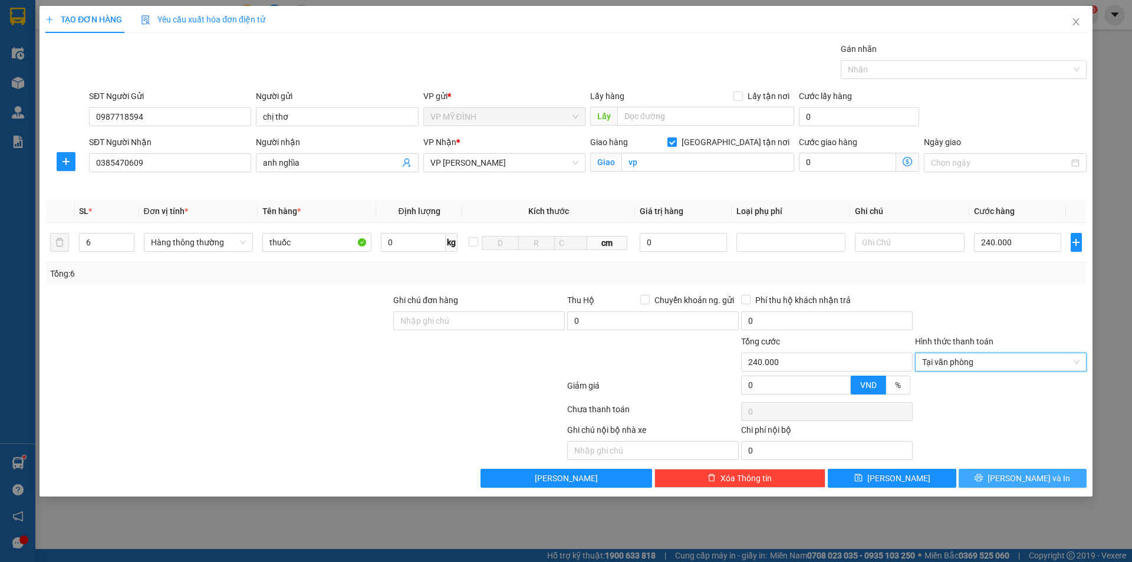
drag, startPoint x: 988, startPoint y: 491, endPoint x: 991, endPoint y: 484, distance: 7.5
click at [989, 487] on div "TẠO ĐƠN HÀNG Yêu cầu xuất hóa đơn điện tử Transit Pickup Surcharge Ids Transit …" at bounding box center [566, 251] width 1053 height 491
click at [991, 484] on button "[PERSON_NAME] và In" at bounding box center [1023, 478] width 128 height 19
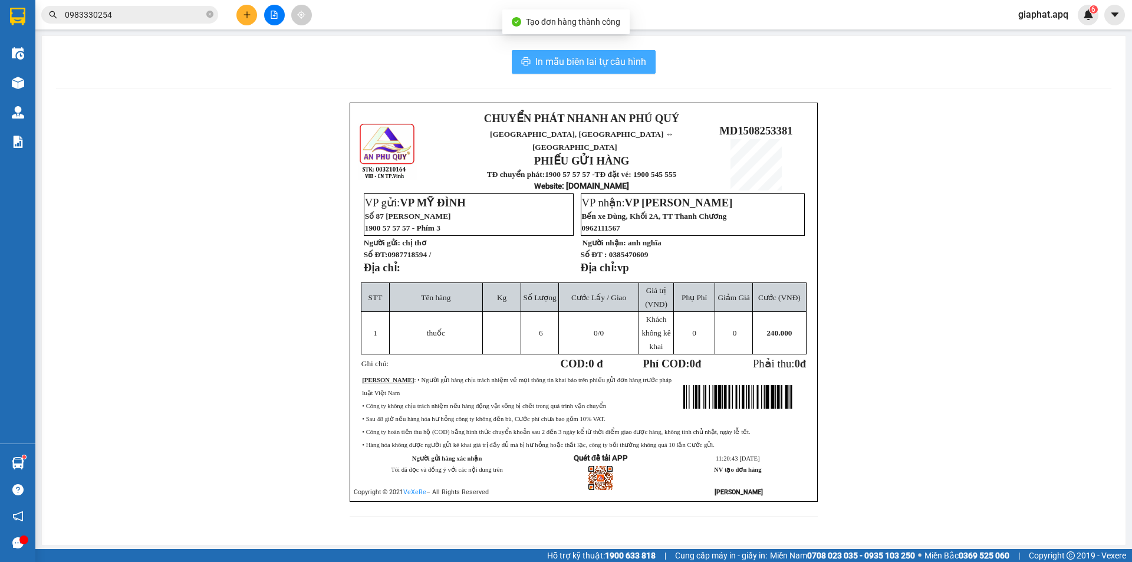
click at [613, 55] on span "In mẫu biên lai tự cấu hình" at bounding box center [590, 61] width 111 height 15
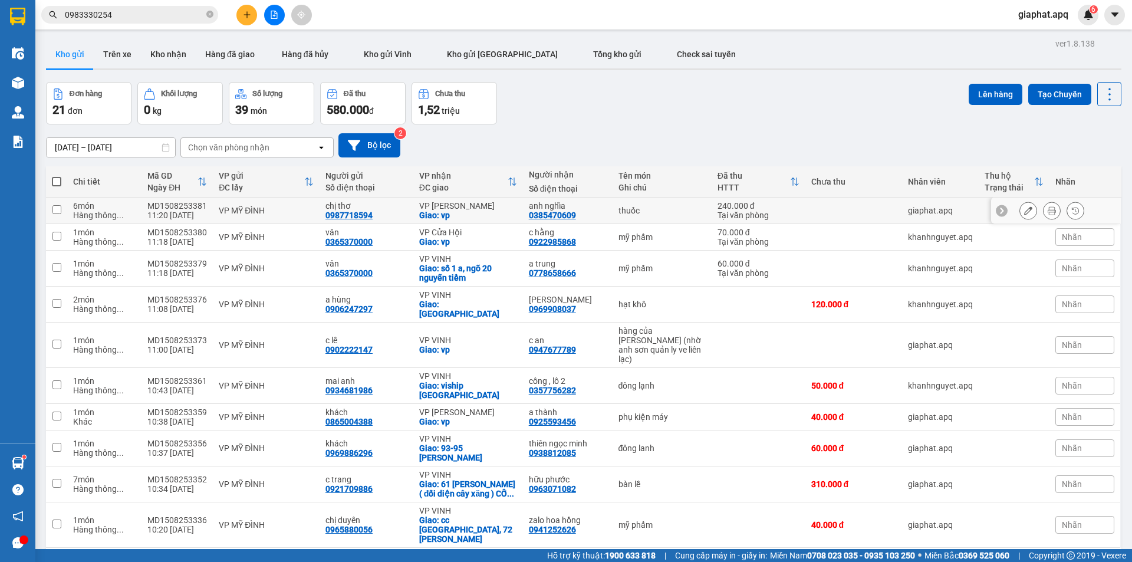
click at [1048, 209] on icon at bounding box center [1052, 210] width 8 height 8
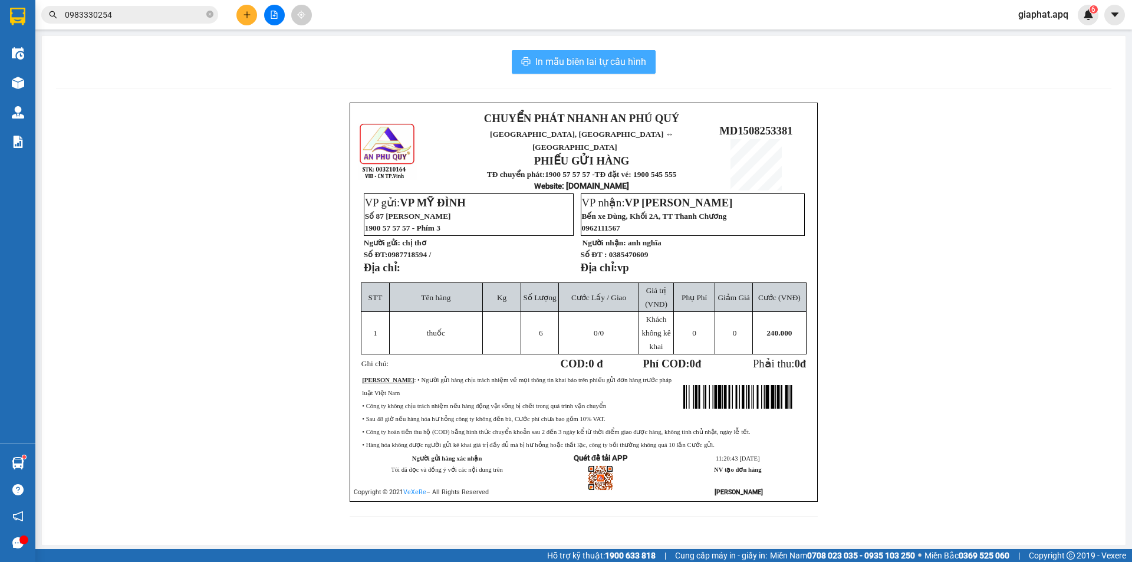
click at [580, 70] on button "In mẫu biên lai tự cấu hình" at bounding box center [584, 62] width 144 height 24
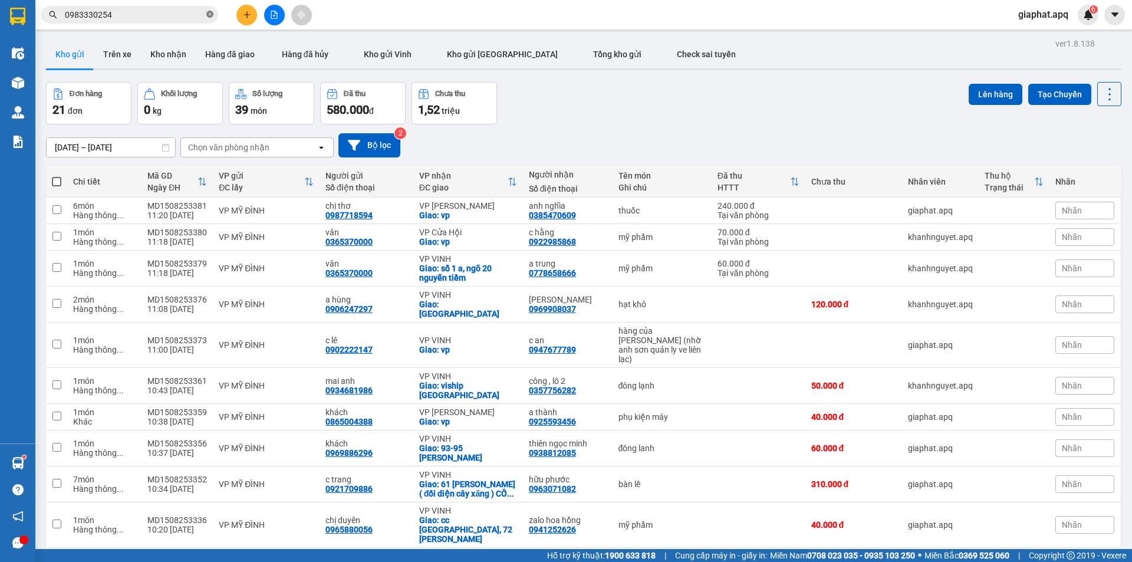
click at [209, 14] on icon "close-circle" at bounding box center [209, 14] width 7 height 7
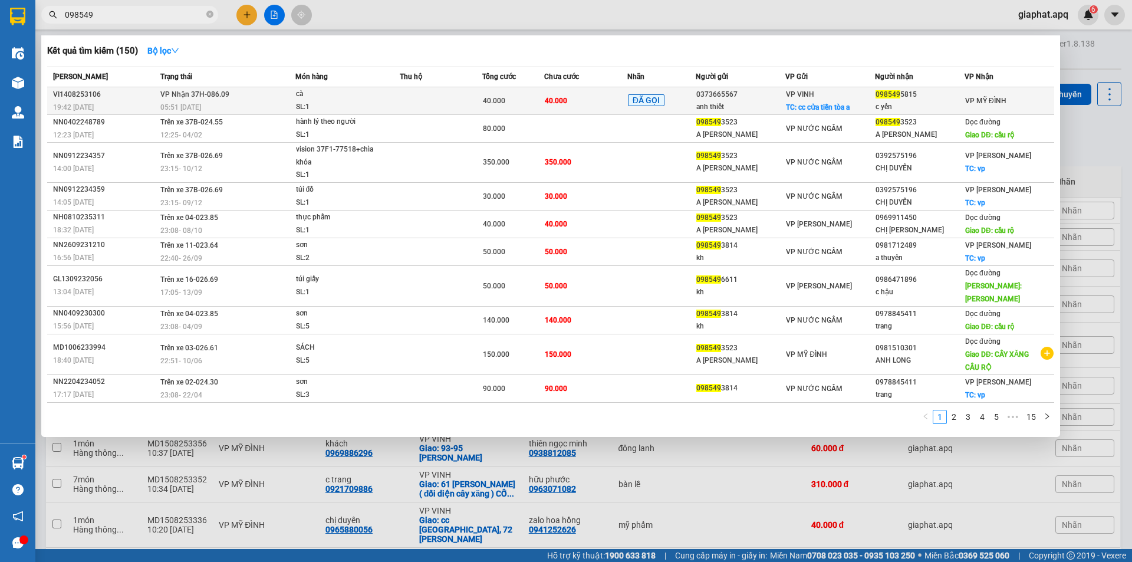
type input "098549"
click at [521, 90] on td "40.000" at bounding box center [513, 101] width 62 height 28
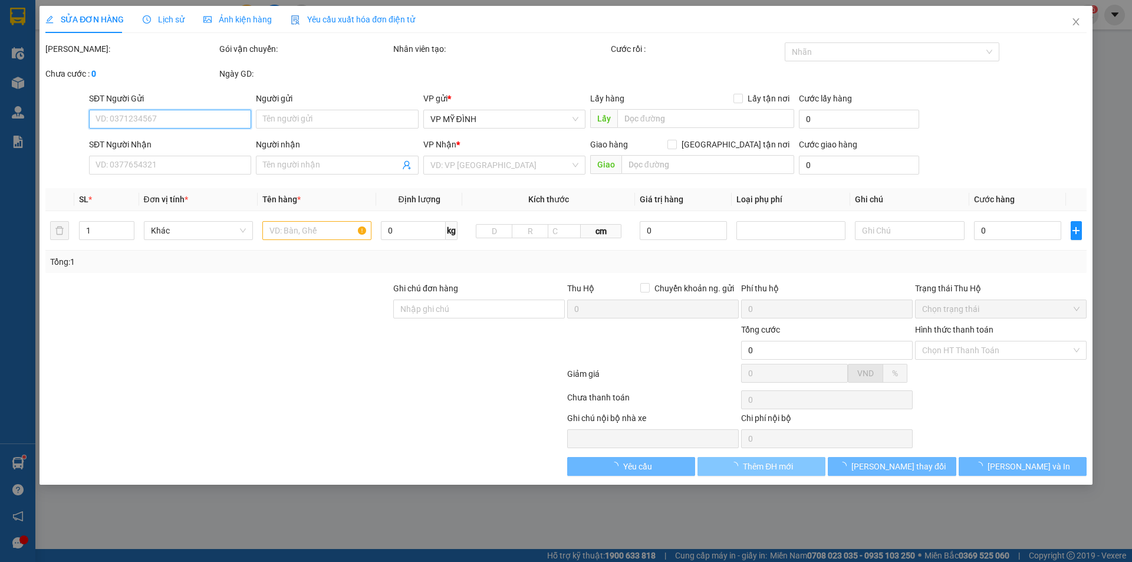
type input "0373665567"
type input "anh thiết"
checkbox input "true"
type input "cc cửa tiền tòa a"
type input "0985495815"
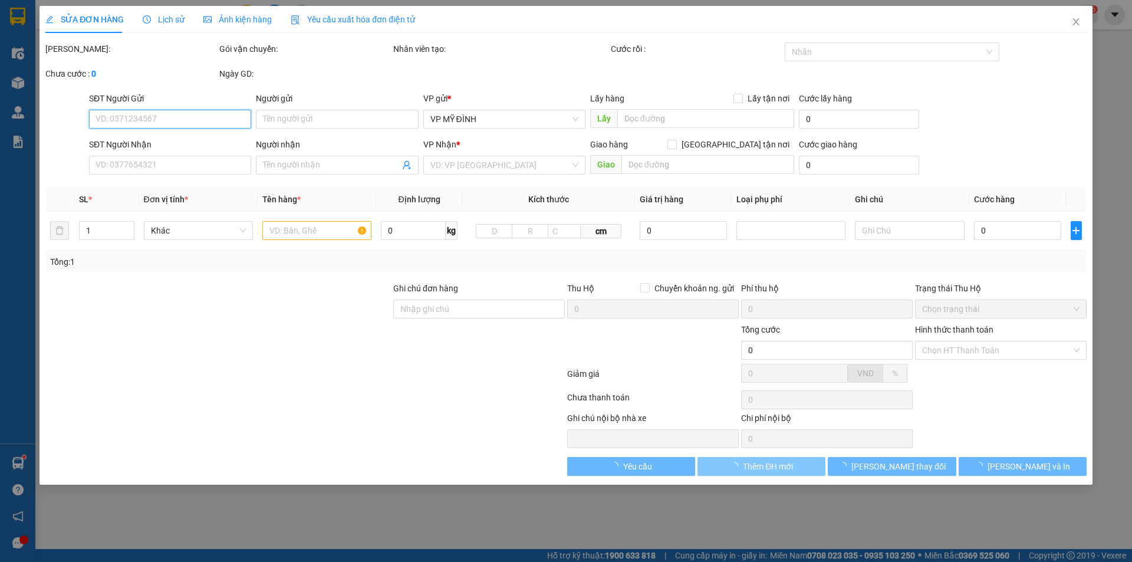
type input "c yến"
type input "40.000"
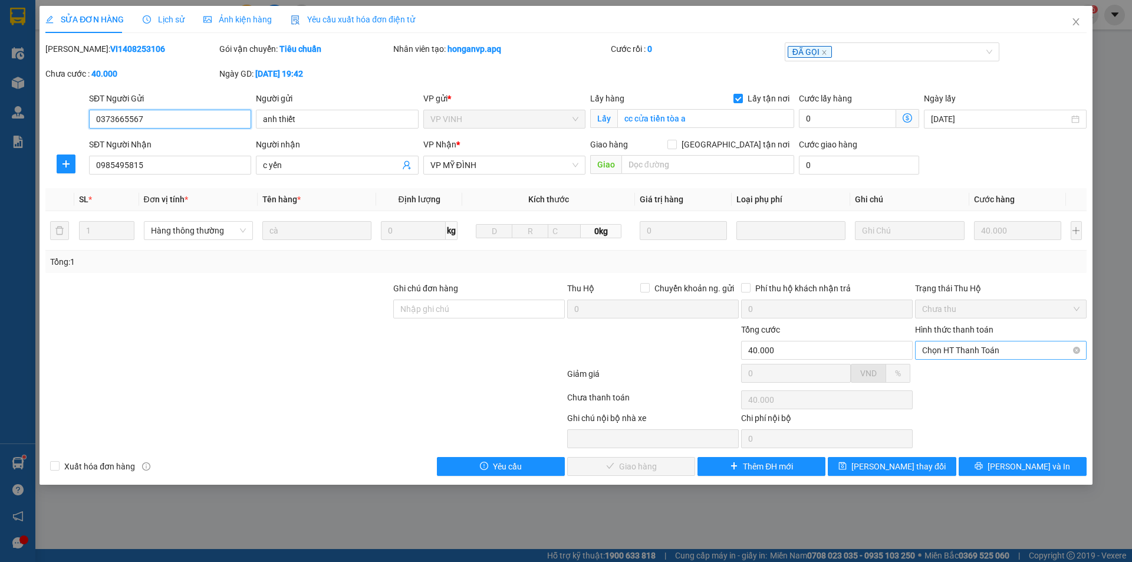
click at [962, 350] on span "Chọn HT Thanh Toán" at bounding box center [1000, 350] width 157 height 18
click at [946, 370] on div "Tại văn phòng" at bounding box center [1000, 373] width 157 height 13
type input "0"
click at [654, 468] on span "[PERSON_NAME] và Giao hàng" at bounding box center [646, 466] width 113 height 13
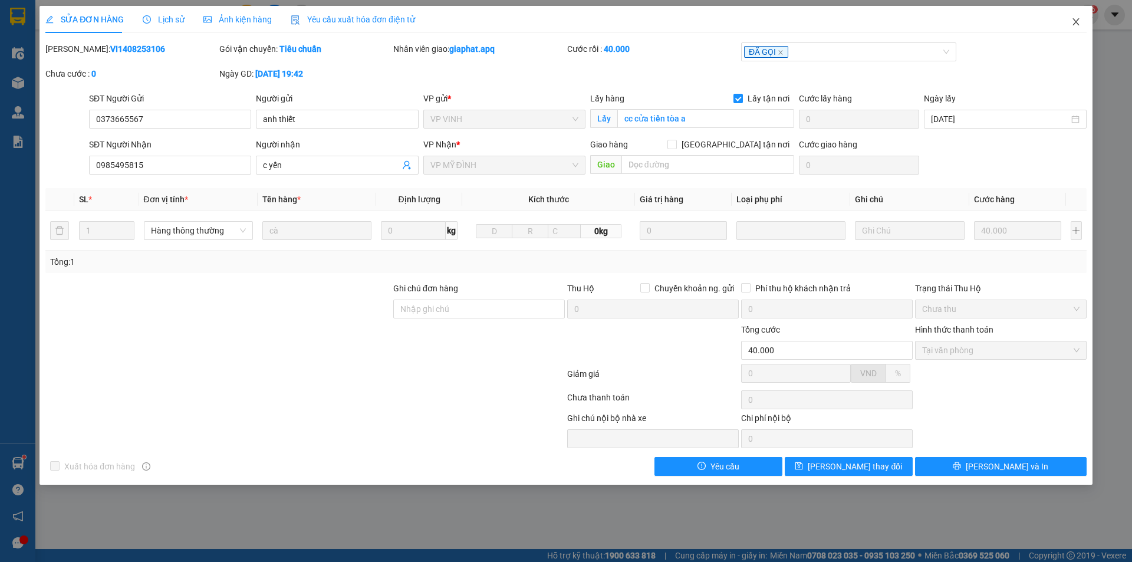
click at [1076, 22] on icon "close" at bounding box center [1076, 21] width 6 height 7
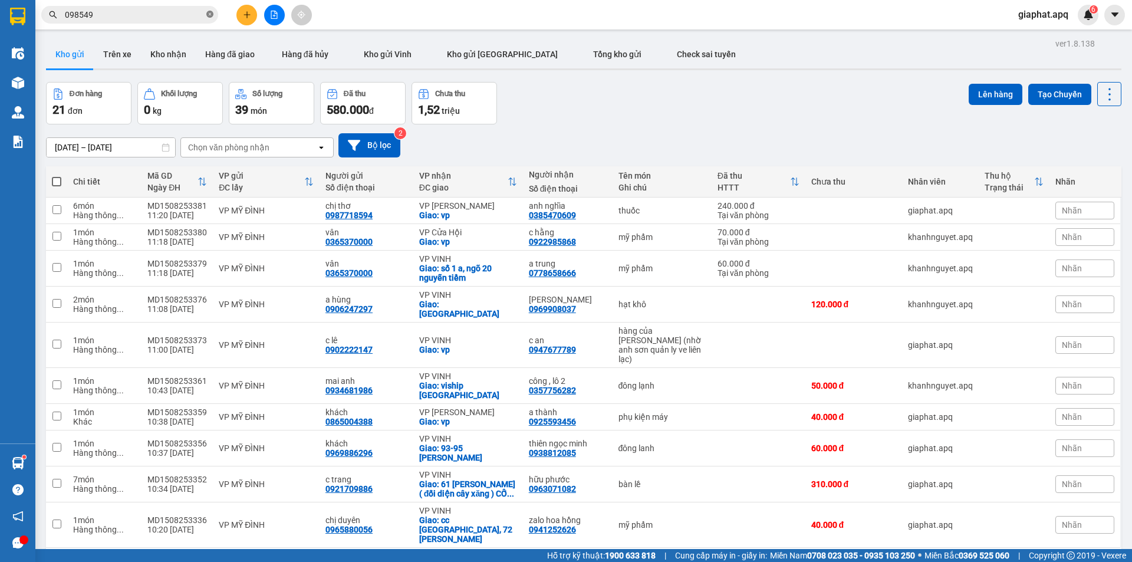
click at [210, 16] on icon "close-circle" at bounding box center [209, 14] width 7 height 7
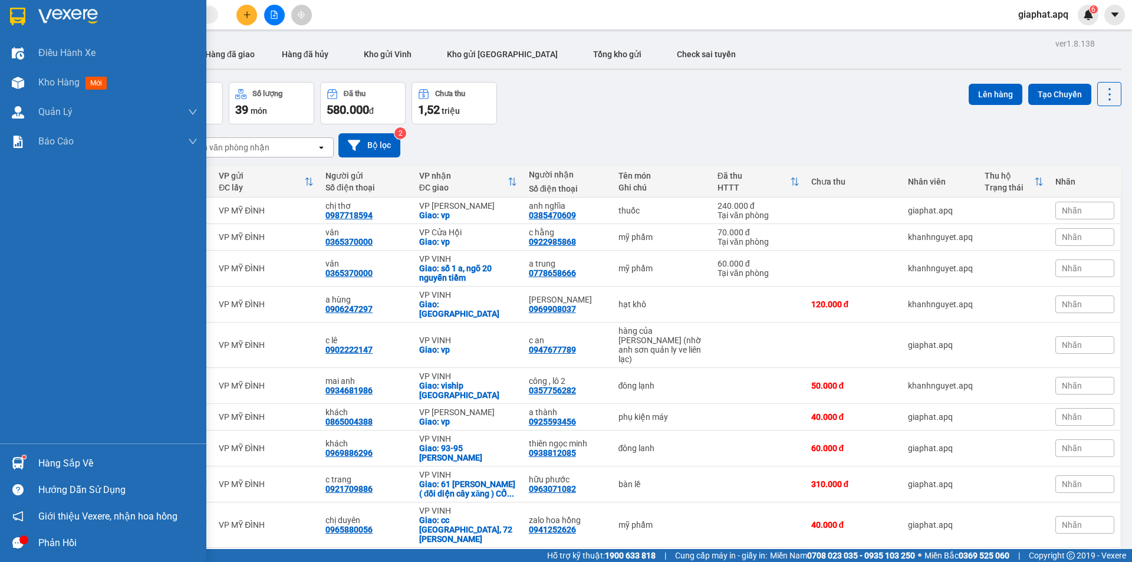
click at [44, 457] on div "Hàng sắp về" at bounding box center [117, 464] width 159 height 18
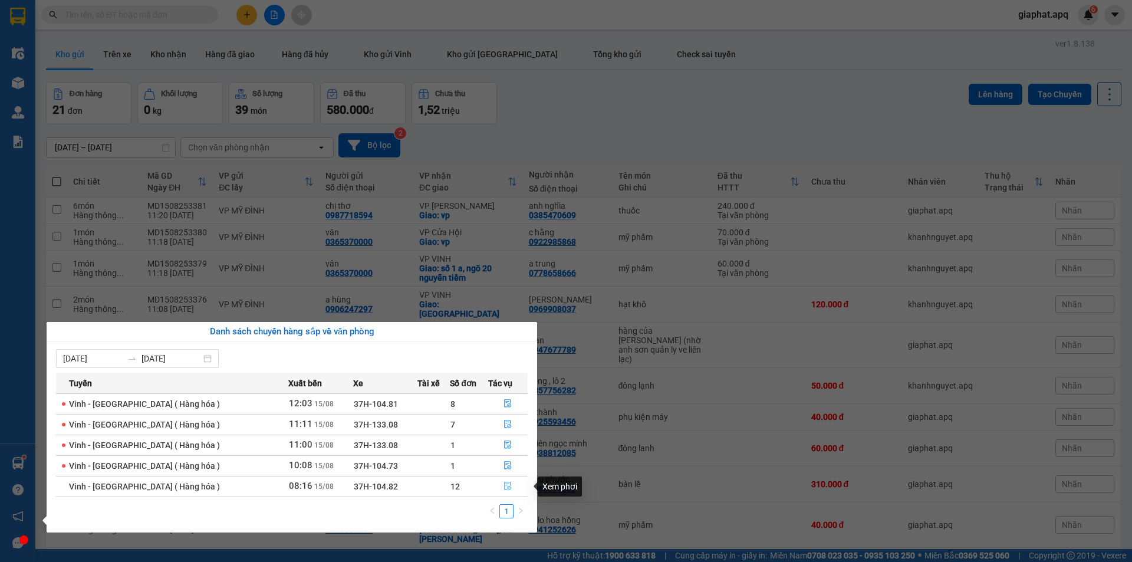
click at [505, 485] on icon "file-done" at bounding box center [508, 486] width 7 height 8
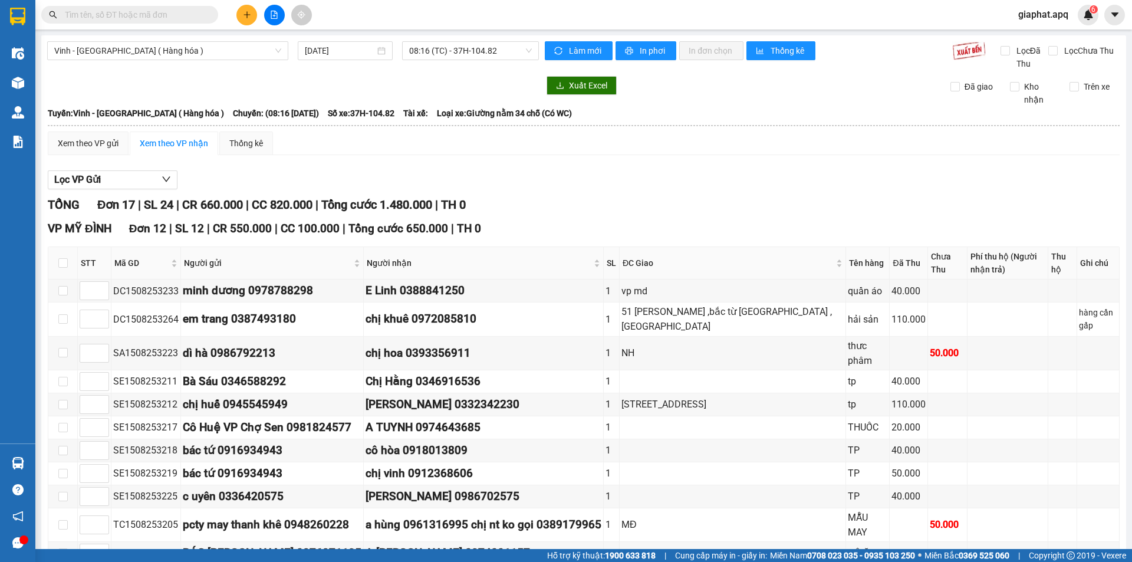
click at [138, 28] on div "Kết quả tìm kiếm ( 150 ) Bộ lọc Mã ĐH Trạng thái Món hàng Thu hộ Tổng cước Chưa…" at bounding box center [566, 14] width 1132 height 29
click at [133, 8] on input "text" at bounding box center [134, 14] width 139 height 13
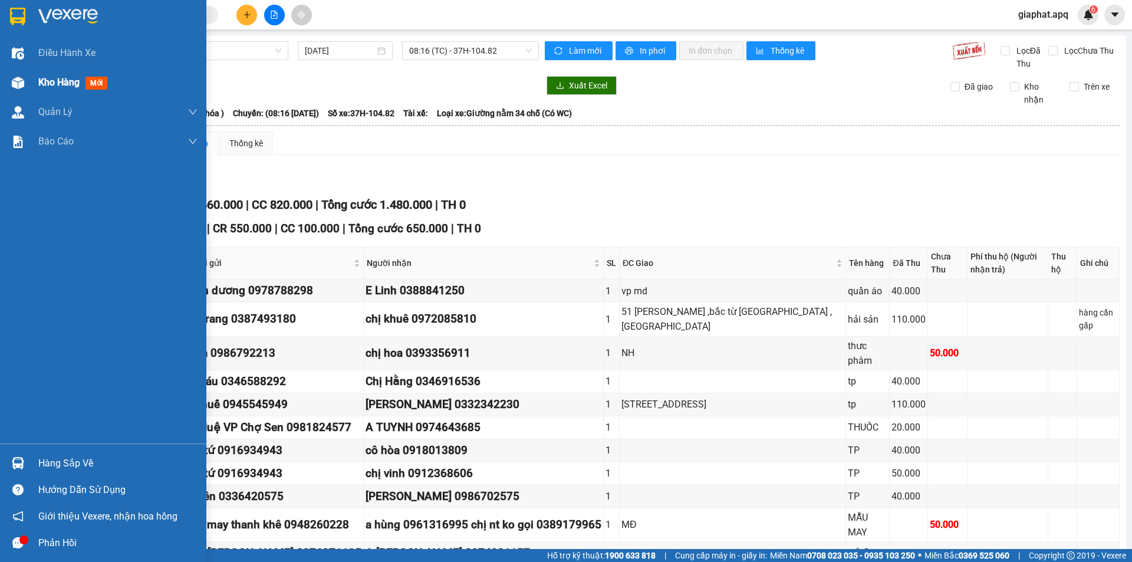
click at [57, 75] on div "Kho hàng mới" at bounding box center [75, 82] width 74 height 15
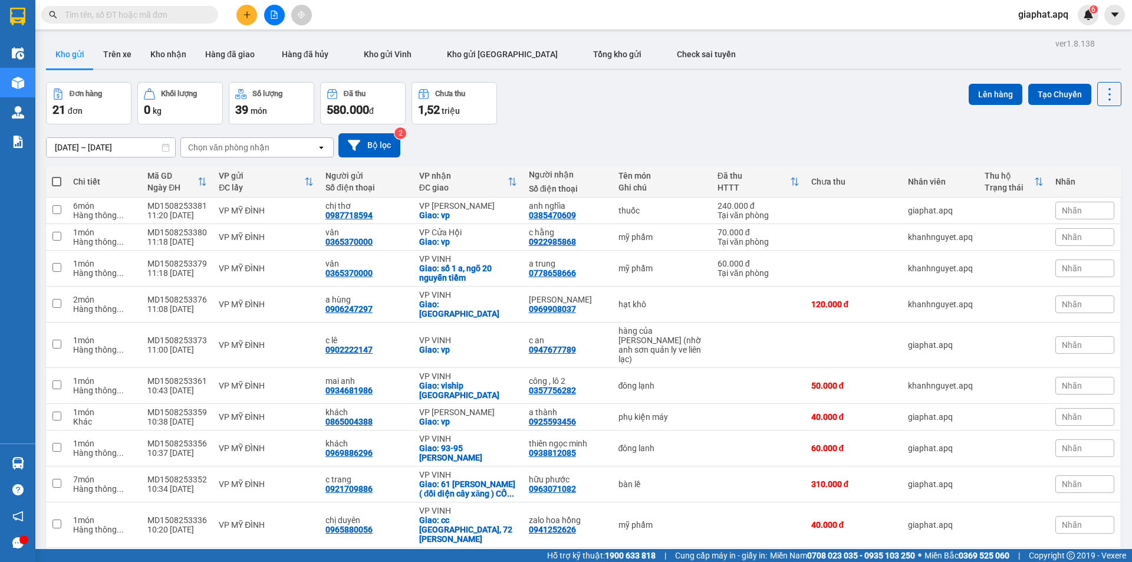
click at [988, 558] on button "3" at bounding box center [993, 567] width 18 height 18
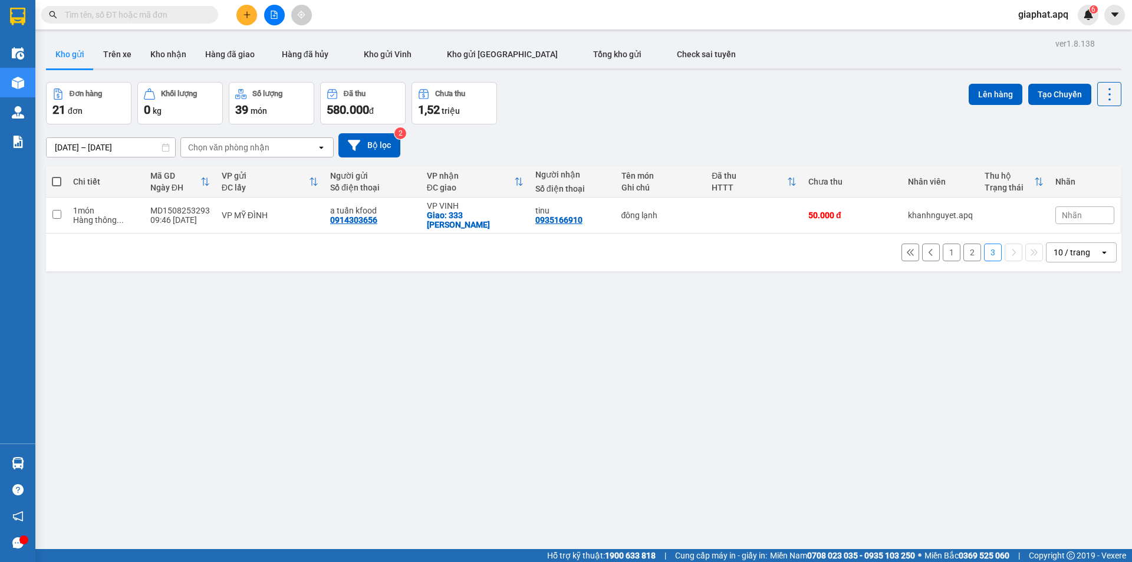
click at [943, 244] on button "1" at bounding box center [952, 253] width 18 height 18
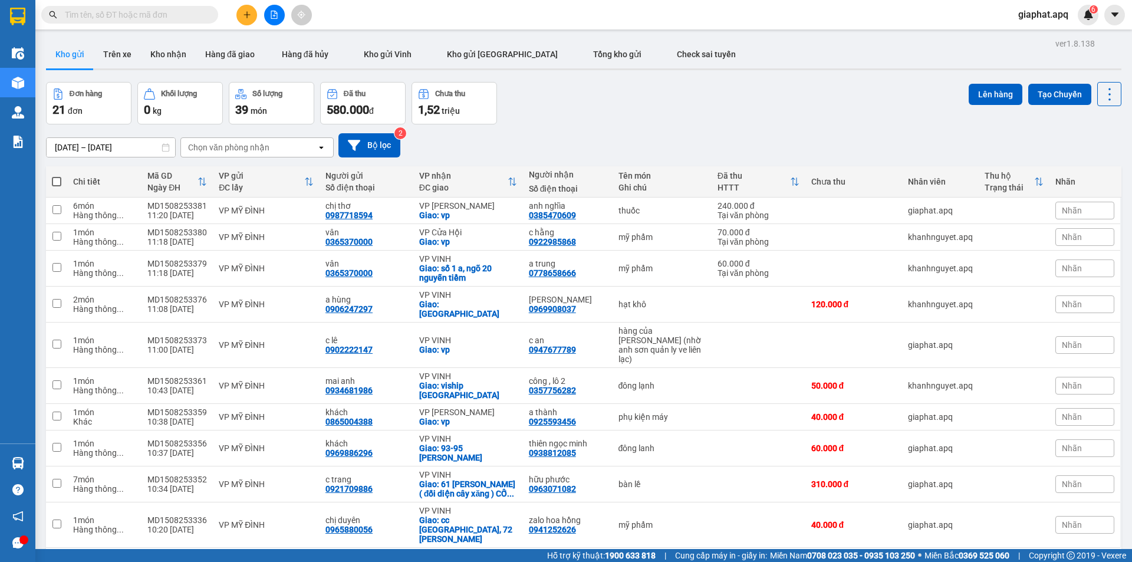
click at [673, 128] on div "[DATE] – [DATE] Press the down arrow key to interact with the calendar and sele…" at bounding box center [584, 145] width 1076 height 42
click at [244, 18] on icon "plus" at bounding box center [247, 15] width 8 height 8
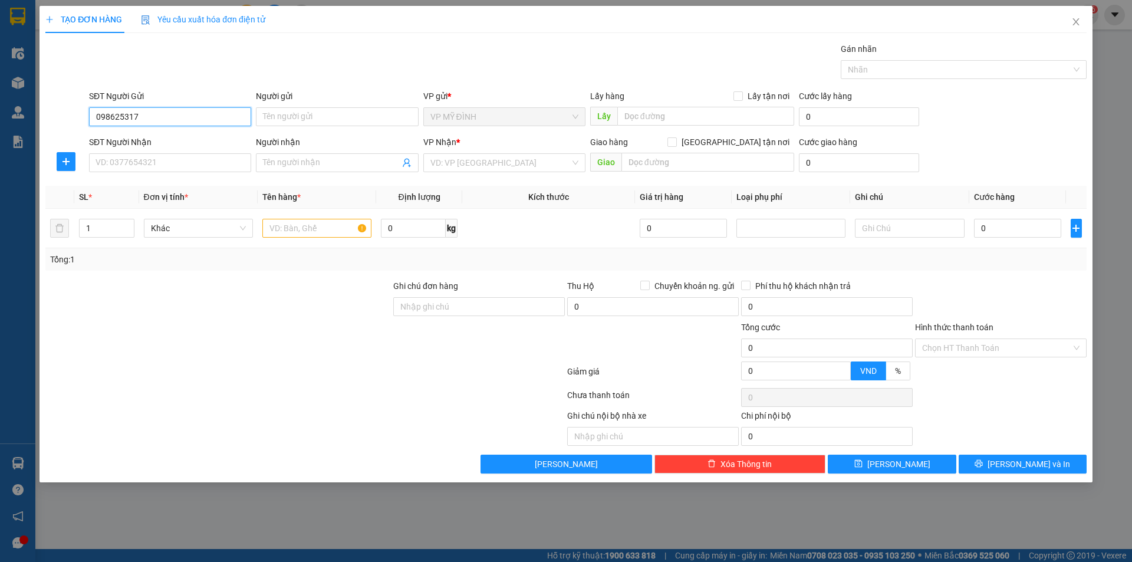
type input "0986253177"
click at [160, 138] on div "0986253177 - chị linh" at bounding box center [170, 140] width 148 height 13
type input "chị linh"
type input "0986253177"
click at [149, 163] on input "SĐT Người Nhận" at bounding box center [170, 162] width 162 height 19
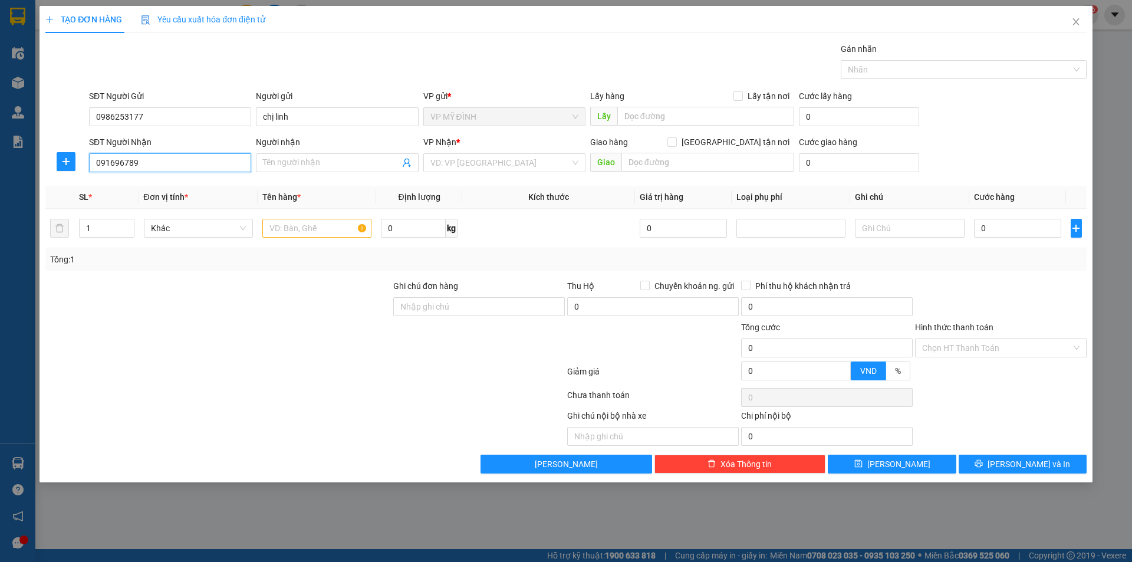
type input "0916967897"
click at [160, 186] on div "0916967897 - [PERSON_NAME]" at bounding box center [170, 186] width 148 height 13
type input "DÌ THANH"
checkbox input "true"
type input "VP"
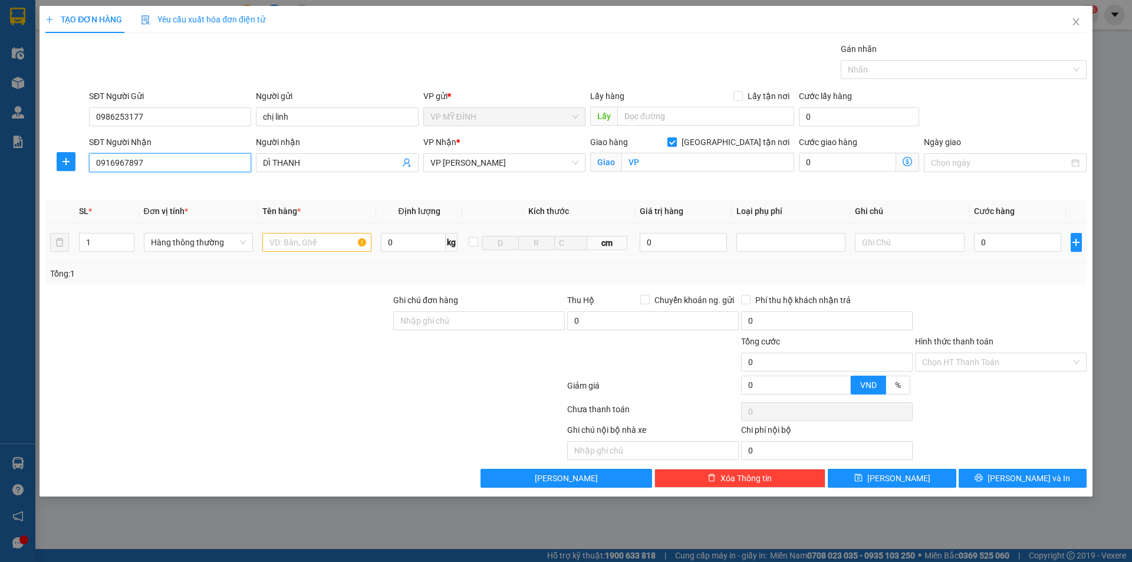
type input "0916967897"
click at [302, 250] on input "text" at bounding box center [316, 242] width 109 height 19
type input "lạc"
click at [986, 254] on div "0" at bounding box center [1018, 243] width 88 height 24
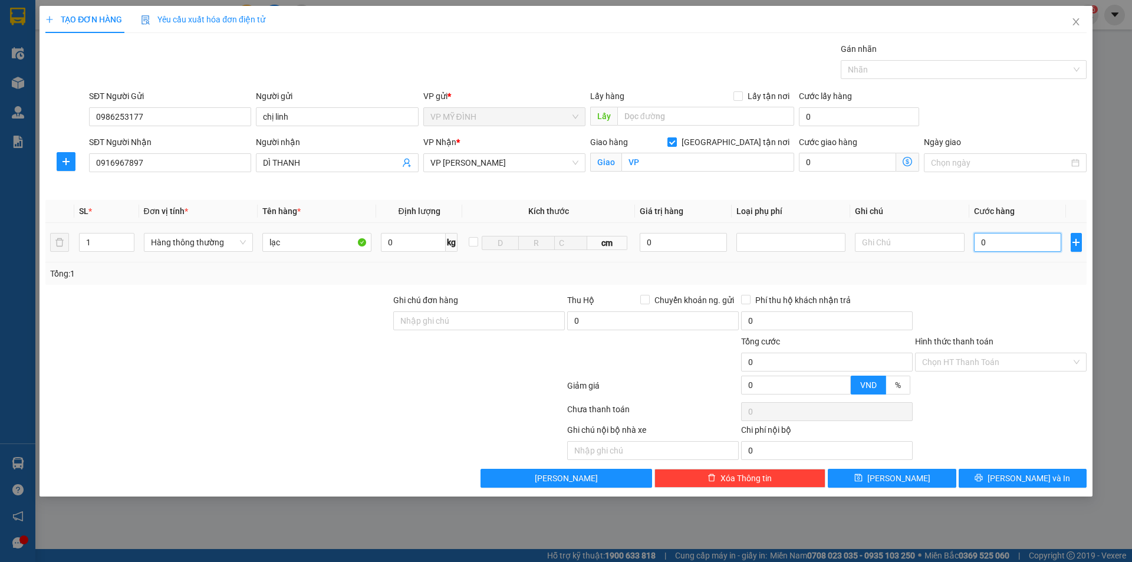
drag, startPoint x: 990, startPoint y: 247, endPoint x: 998, endPoint y: 240, distance: 10.5
click at [991, 247] on input "0" at bounding box center [1018, 242] width 88 height 19
type input "4"
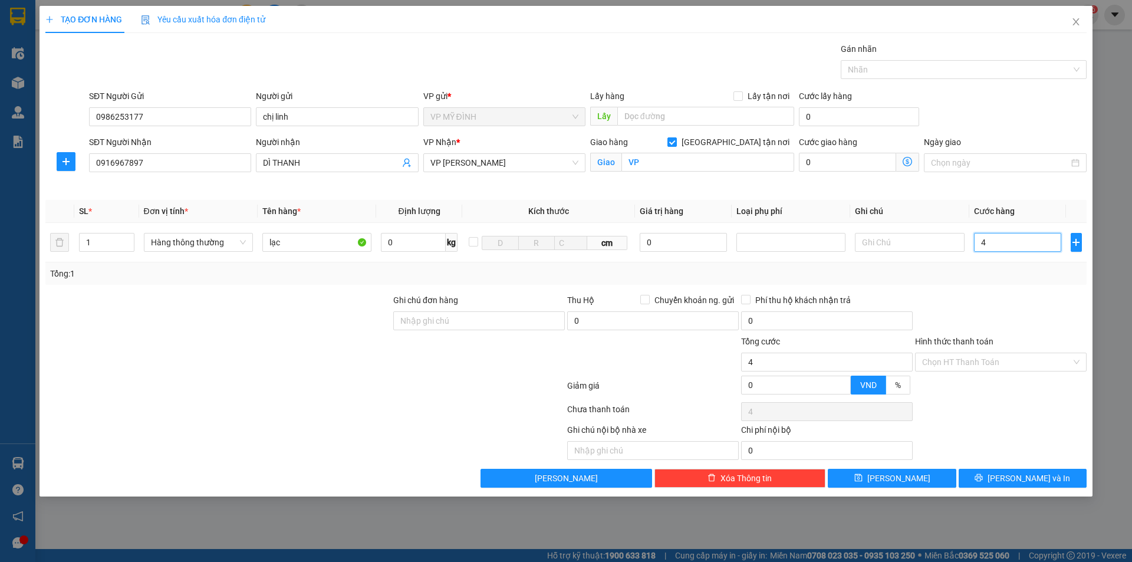
type input "40"
type input "40.000"
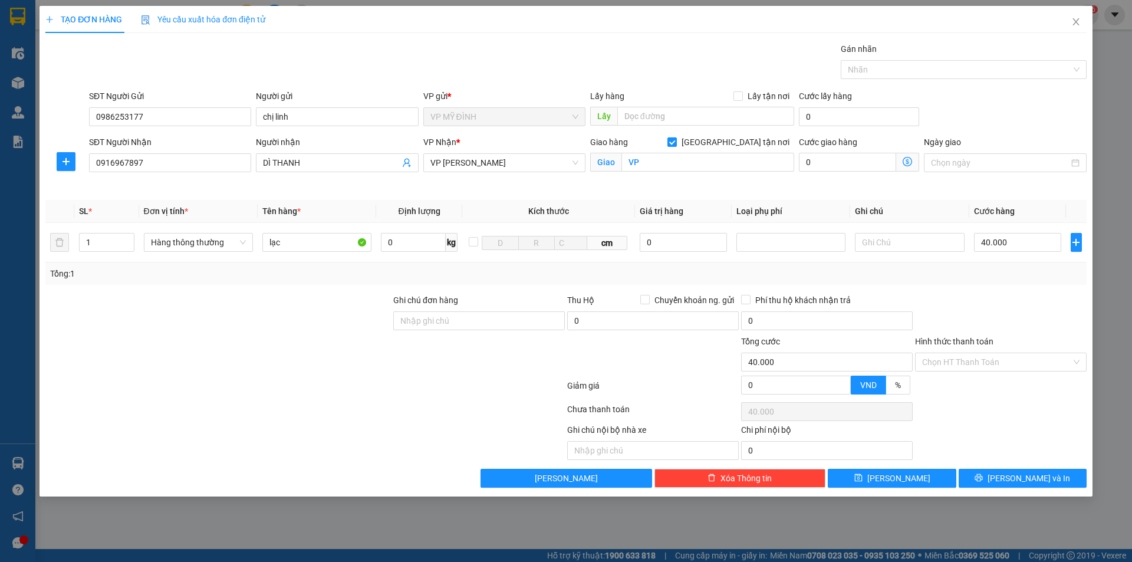
click at [1035, 296] on div at bounding box center [1001, 314] width 174 height 41
click at [969, 364] on input "Hình thức thanh toán" at bounding box center [996, 362] width 149 height 18
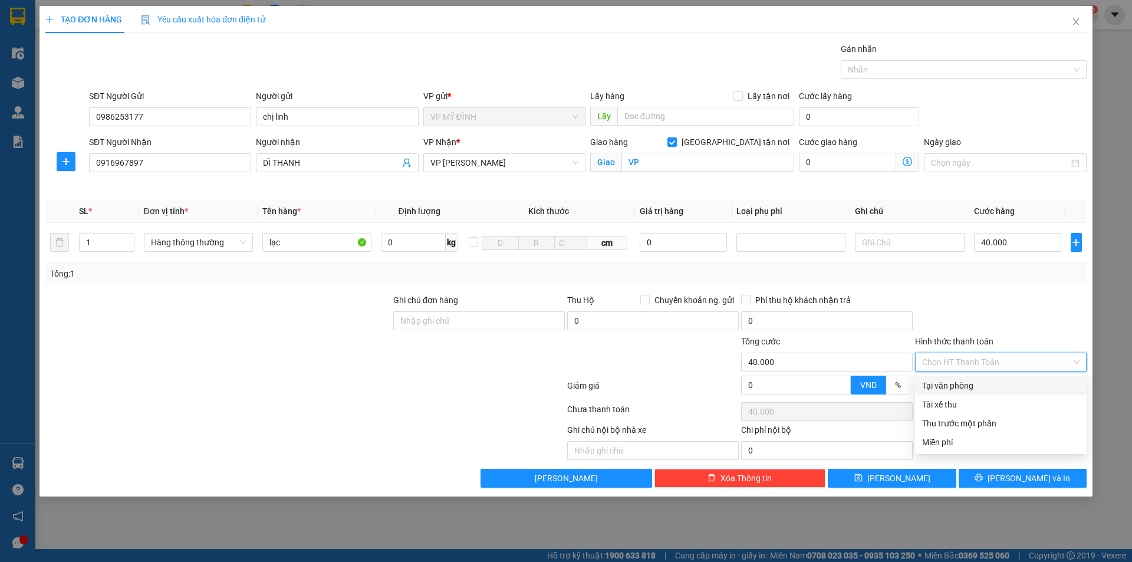
click at [969, 364] on input "Hình thức thanh toán" at bounding box center [996, 362] width 149 height 18
click at [970, 383] on div "Tại văn phòng" at bounding box center [1000, 385] width 157 height 13
type input "0"
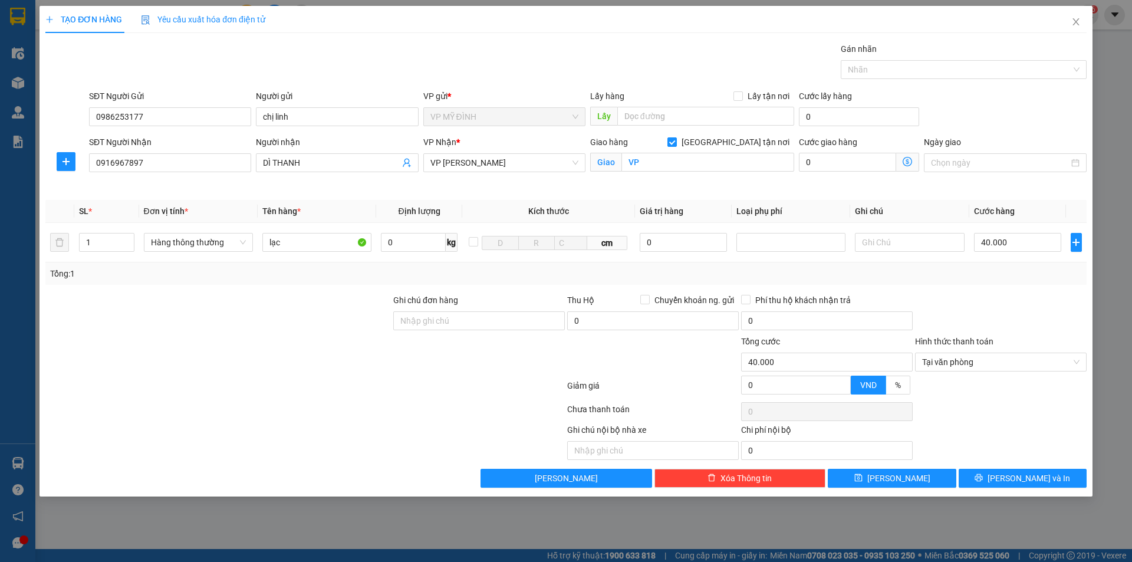
click at [970, 383] on div at bounding box center [1001, 389] width 174 height 21
drag, startPoint x: 972, startPoint y: 479, endPoint x: 990, endPoint y: 475, distance: 18.2
click at [973, 479] on button "[PERSON_NAME] và In" at bounding box center [1023, 478] width 128 height 19
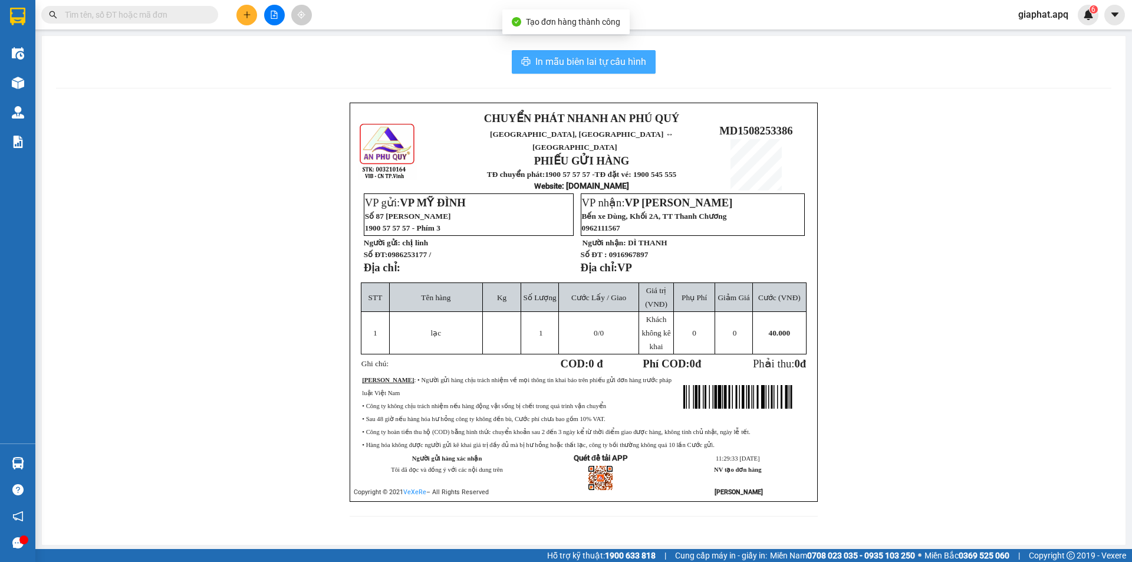
click at [603, 65] on span "In mẫu biên lai tự cấu hình" at bounding box center [590, 61] width 111 height 15
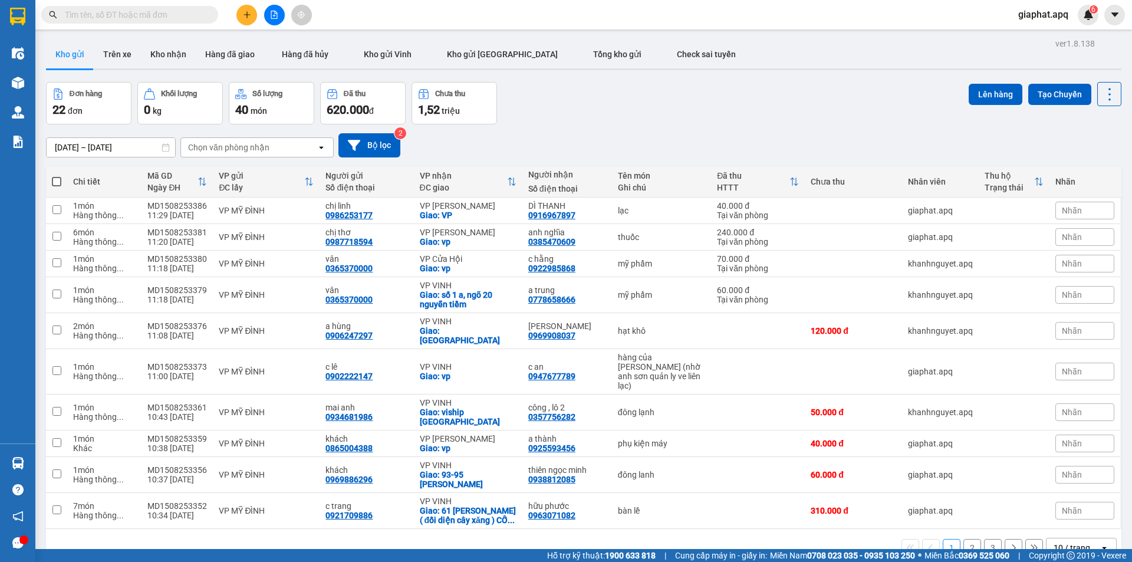
click at [772, 104] on div "Đơn hàng 22 đơn Khối lượng 0 kg Số lượng 40 món Đã thu 620.000 đ Chưa thu 1,52 …" at bounding box center [584, 103] width 1076 height 42
click at [111, 12] on input "text" at bounding box center [134, 14] width 139 height 13
type input "0"
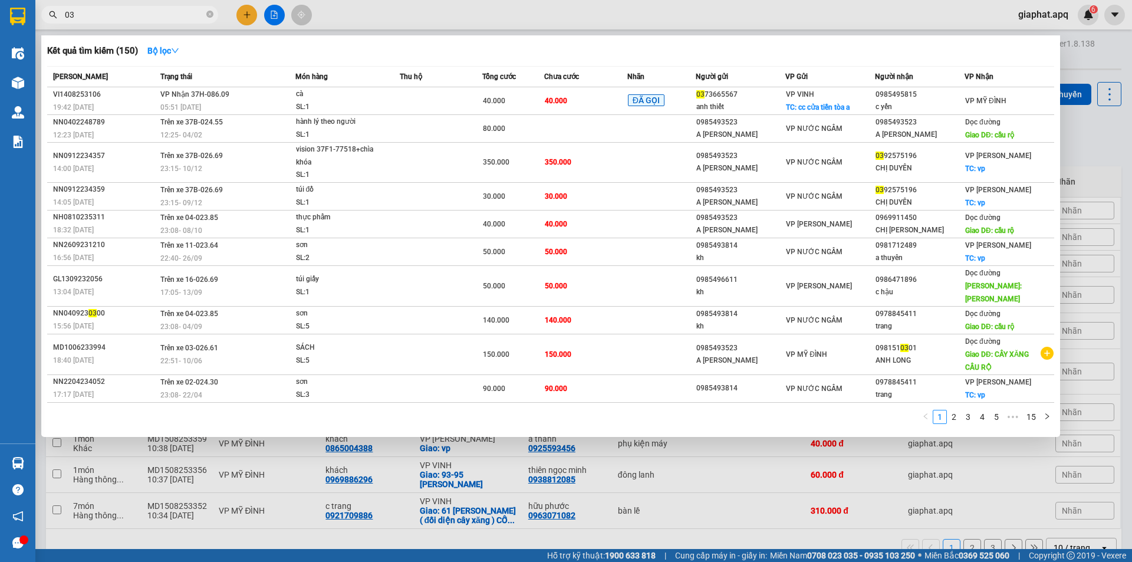
type input "0"
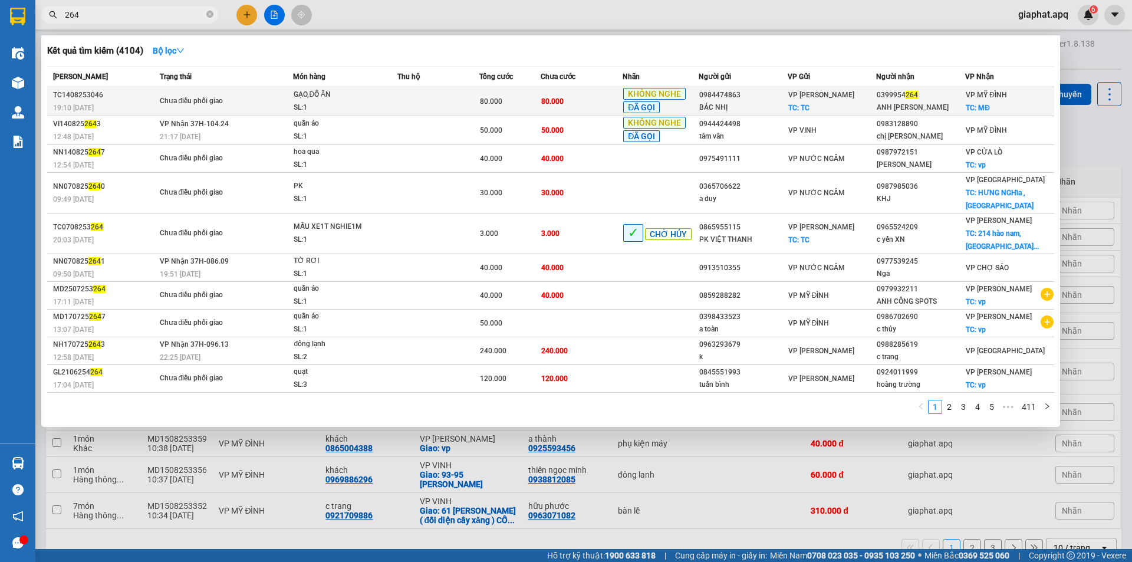
type input "264"
click at [597, 96] on td "80.000" at bounding box center [582, 101] width 82 height 29
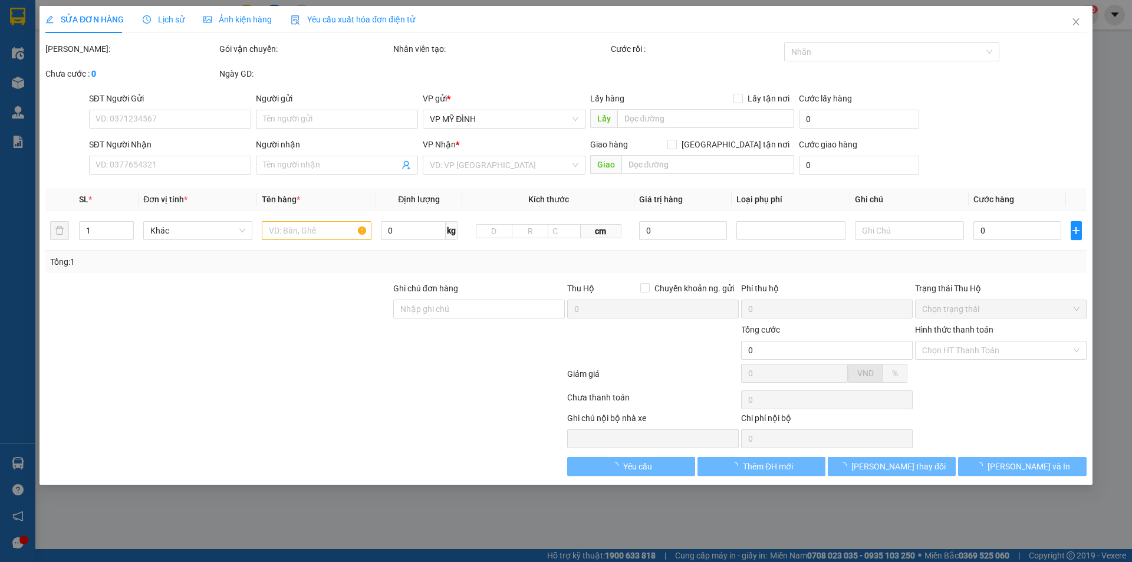
type input "0984474863"
type input "BÁC NHỊ"
checkbox input "true"
type input "TC"
type input "0399954264"
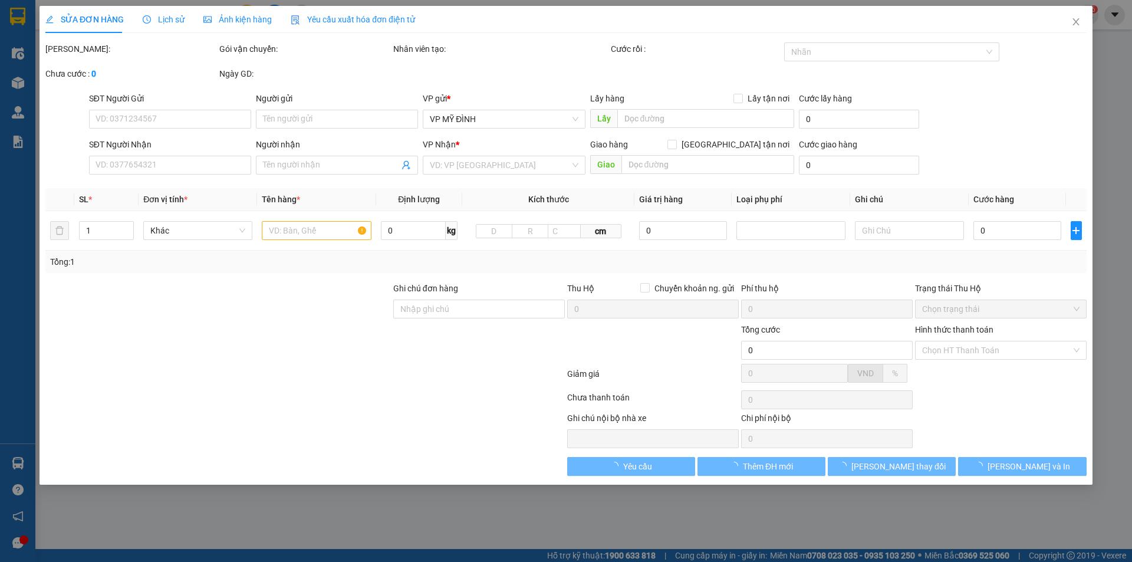
type input "ANH [PERSON_NAME]"
checkbox input "true"
type input "MĐ"
type input "80.000"
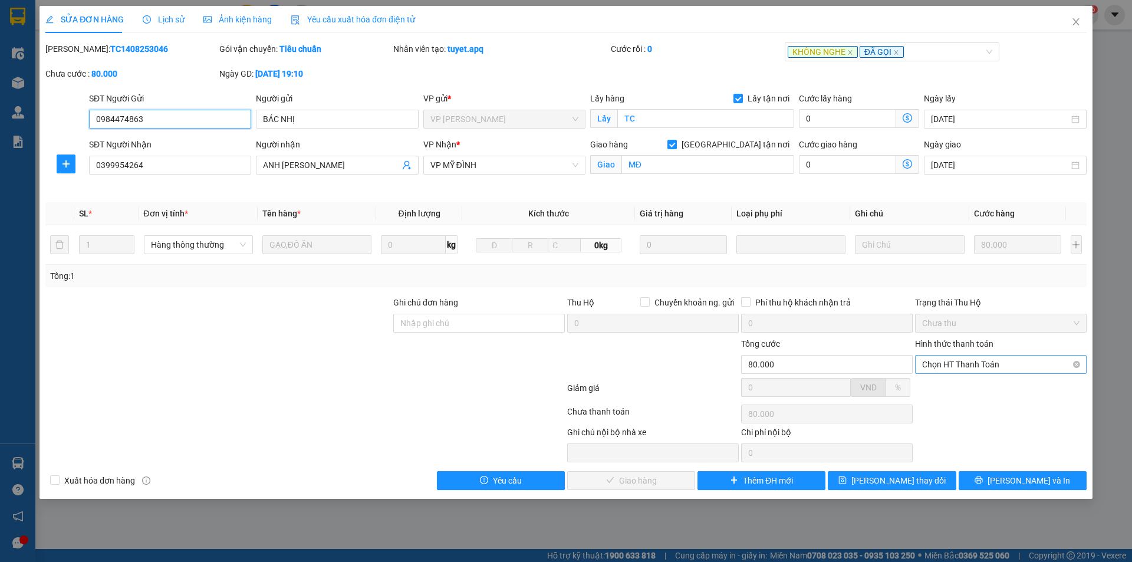
click at [985, 365] on span "Chọn HT Thanh Toán" at bounding box center [1000, 365] width 157 height 18
click at [952, 387] on div "Tại văn phòng" at bounding box center [1000, 388] width 157 height 13
type input "0"
click at [651, 481] on span "[PERSON_NAME] và Giao hàng" at bounding box center [646, 480] width 113 height 13
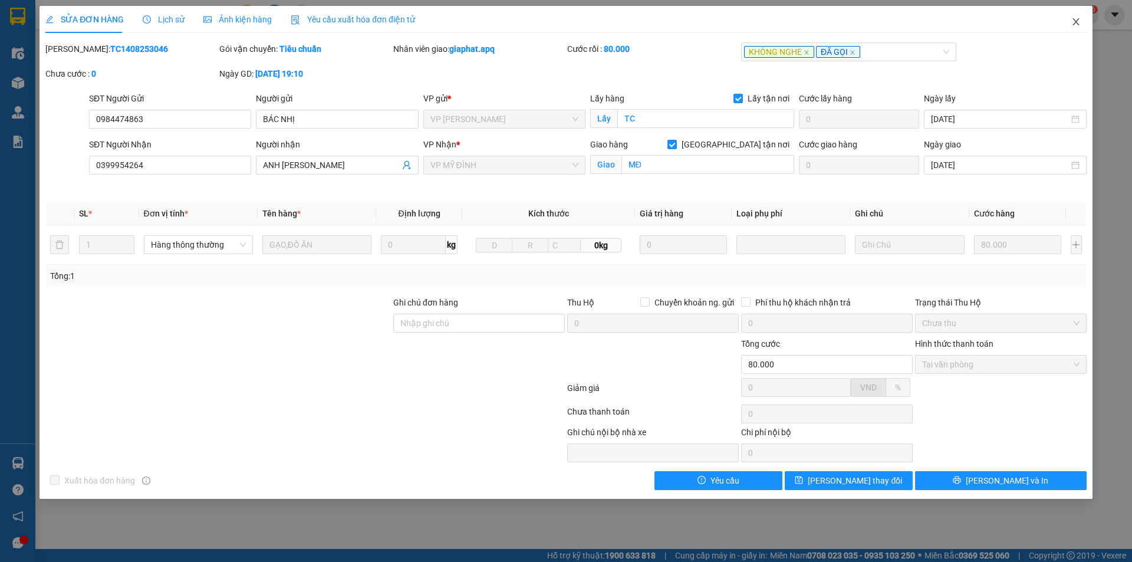
click at [1074, 19] on icon "close" at bounding box center [1076, 21] width 6 height 7
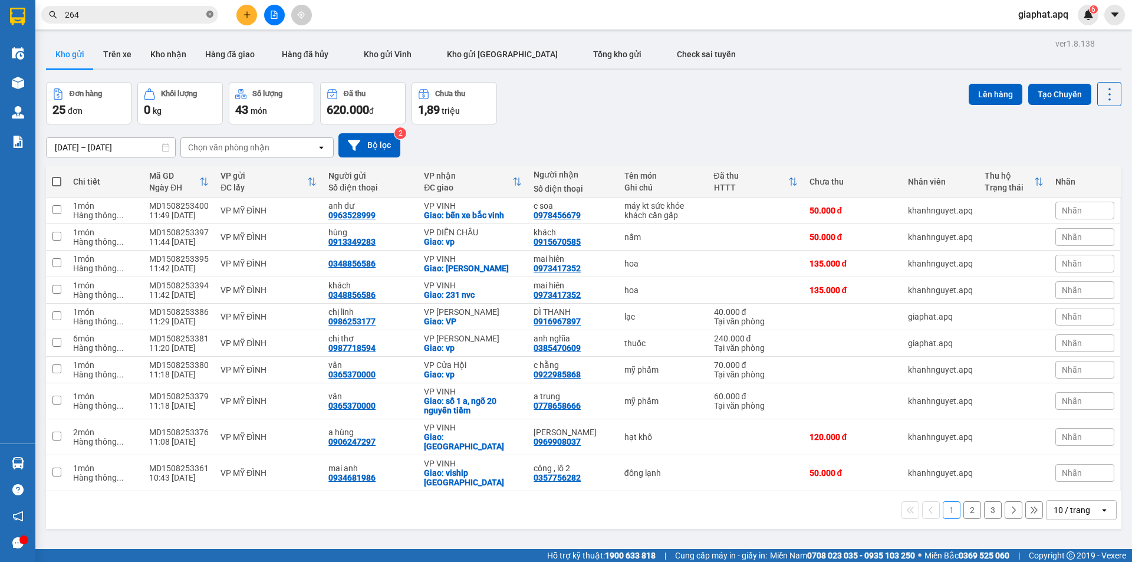
click at [207, 15] on icon "close-circle" at bounding box center [209, 14] width 7 height 7
click at [175, 57] on button "Kho nhận" at bounding box center [168, 54] width 55 height 28
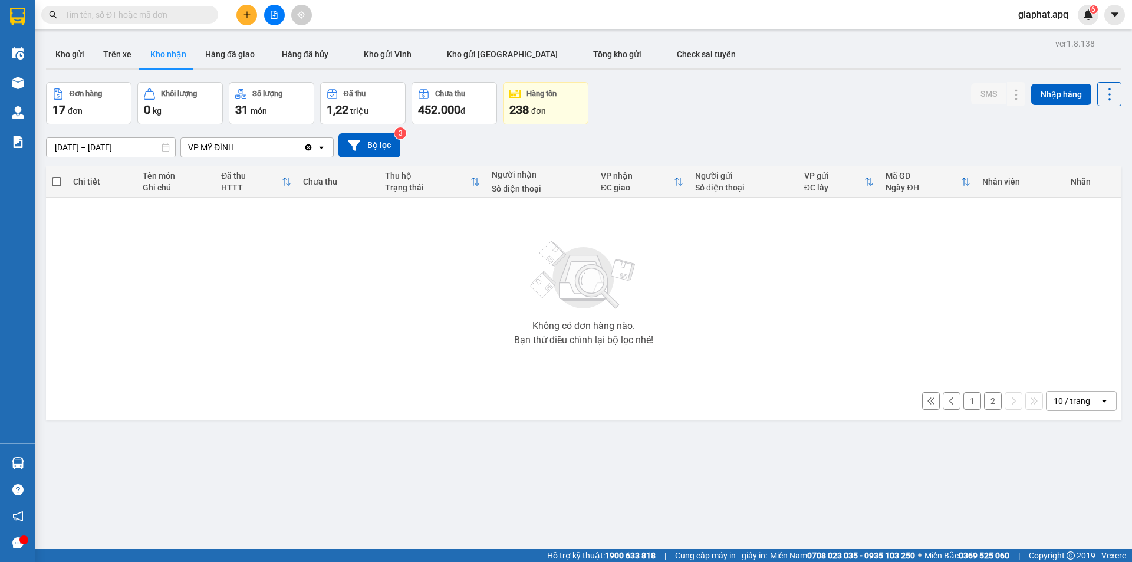
click at [984, 403] on button "2" at bounding box center [993, 401] width 18 height 18
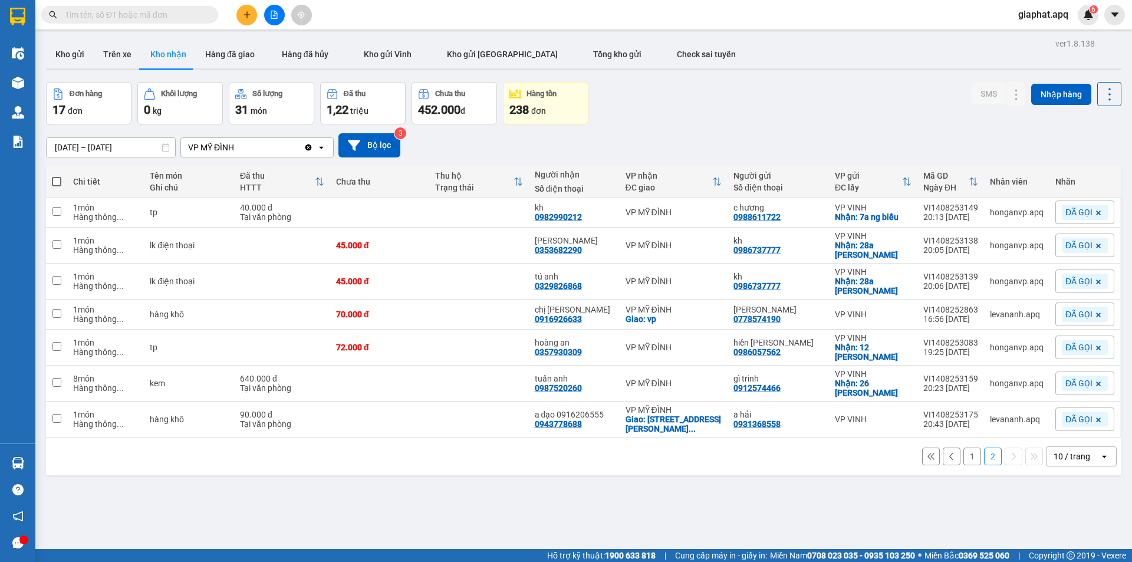
scroll to position [54, 0]
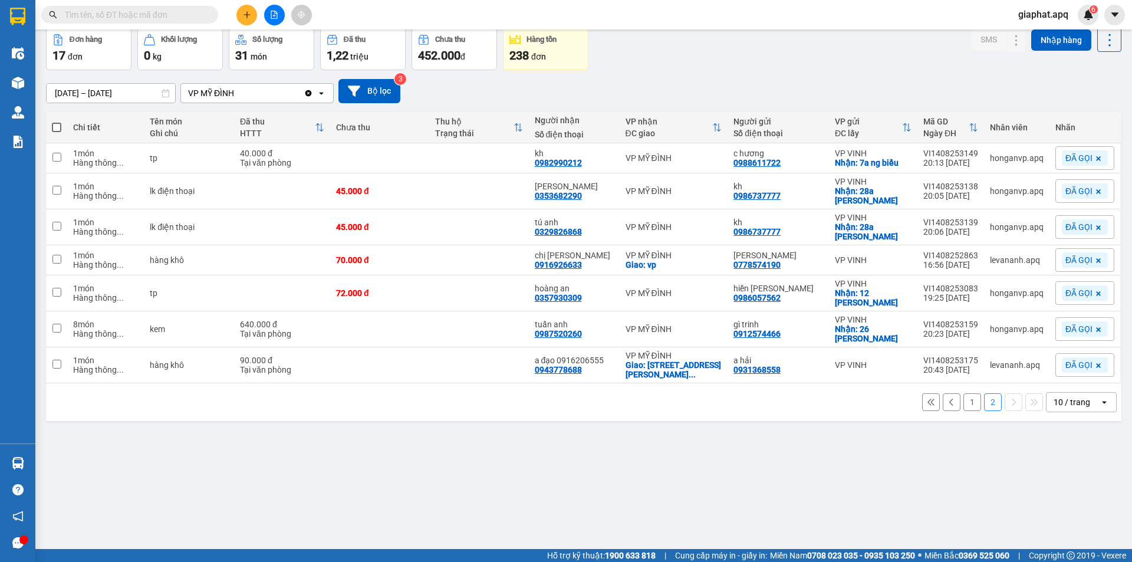
click at [964, 402] on button "1" at bounding box center [973, 402] width 18 height 18
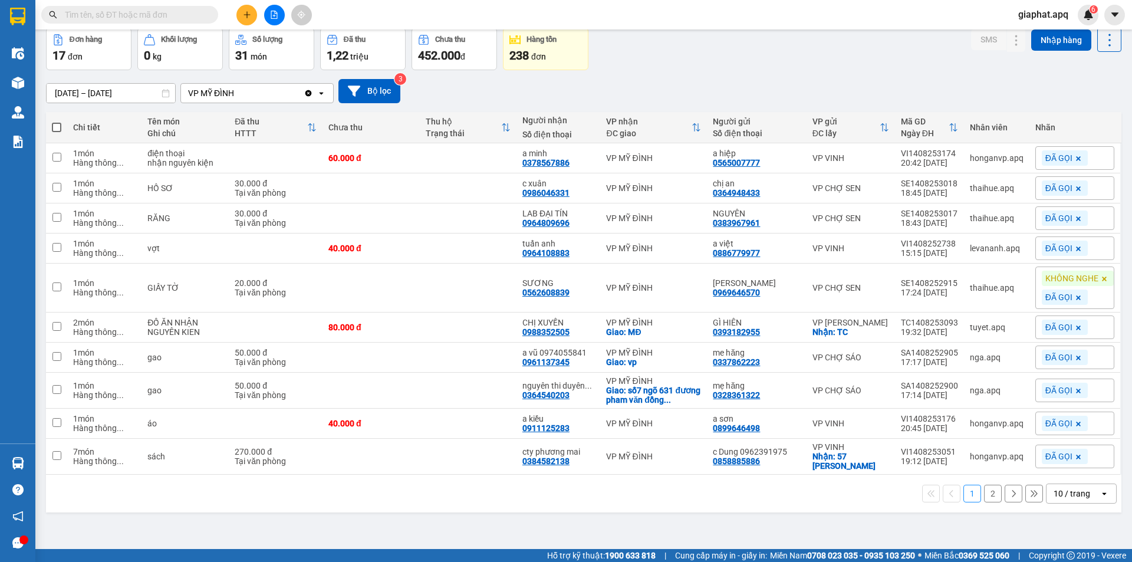
click at [985, 502] on button "2" at bounding box center [993, 494] width 18 height 18
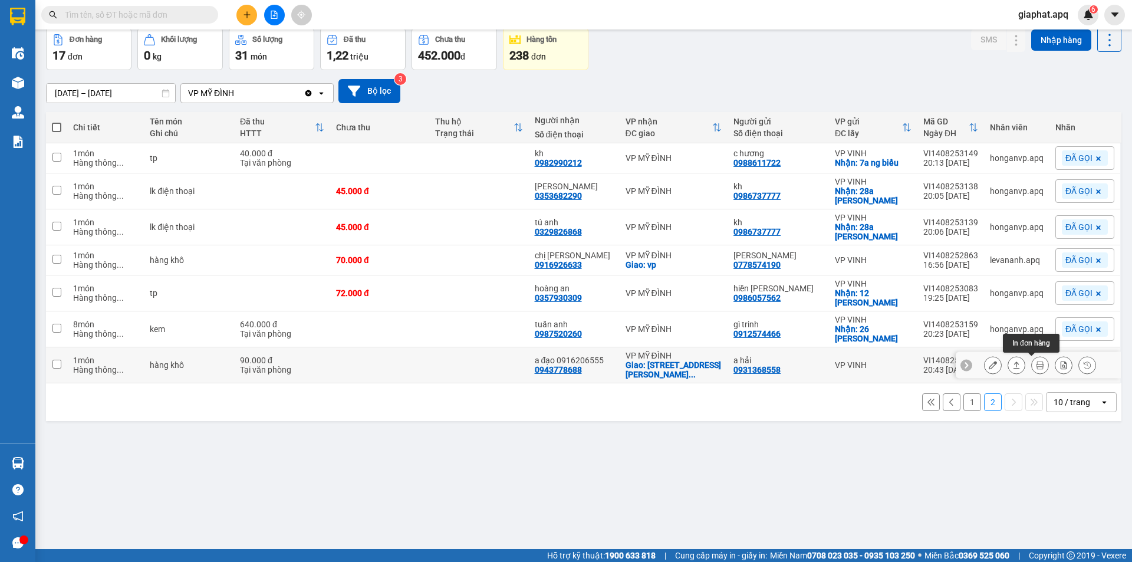
click at [1036, 368] on icon at bounding box center [1040, 365] width 8 height 8
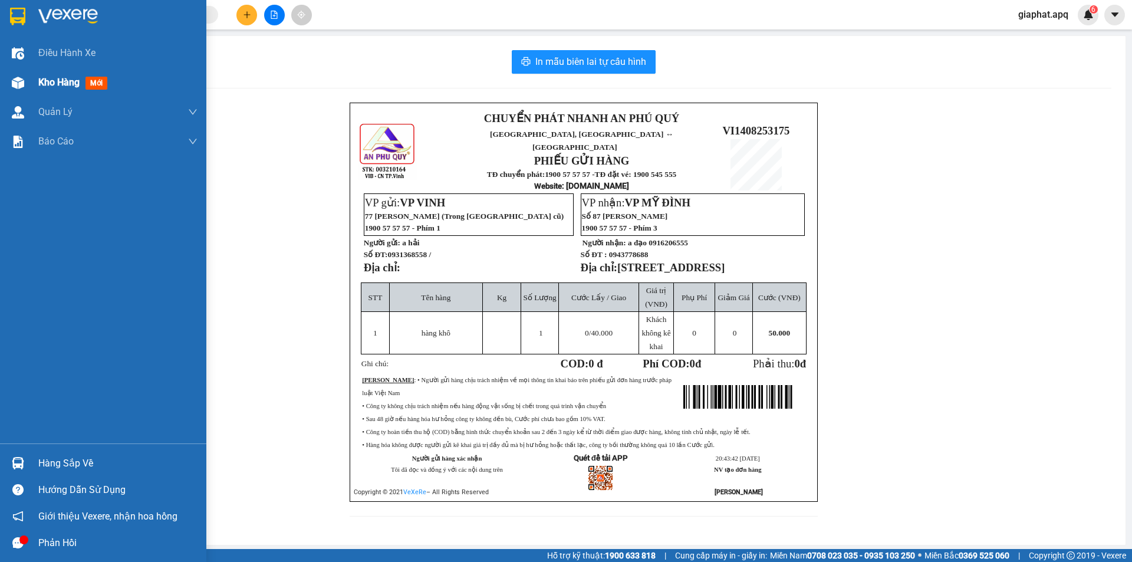
click at [54, 81] on span "Kho hàng" at bounding box center [58, 82] width 41 height 11
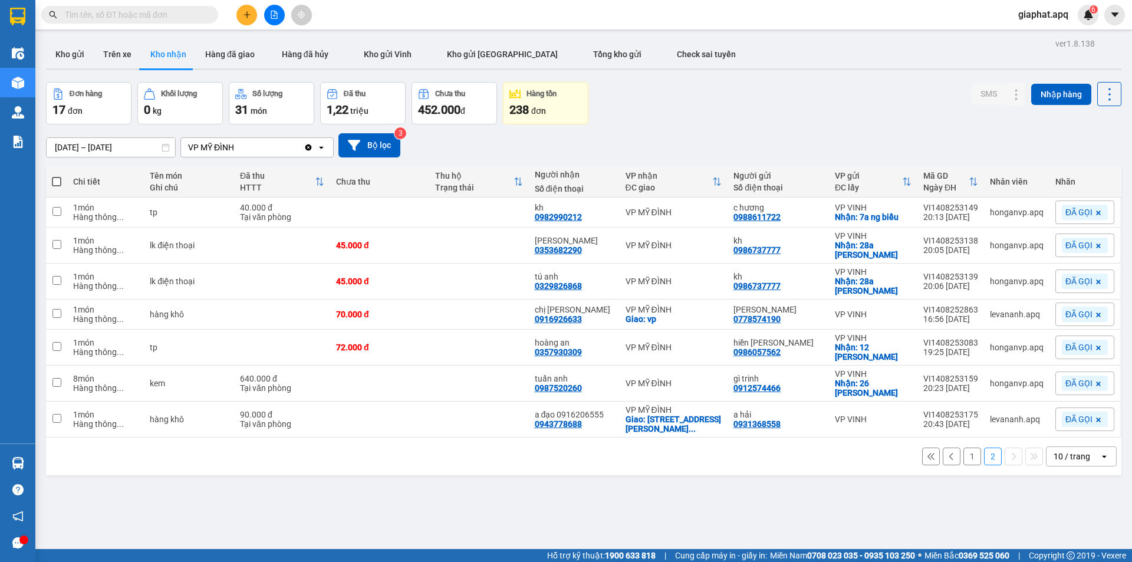
click at [966, 460] on button "1" at bounding box center [973, 457] width 18 height 18
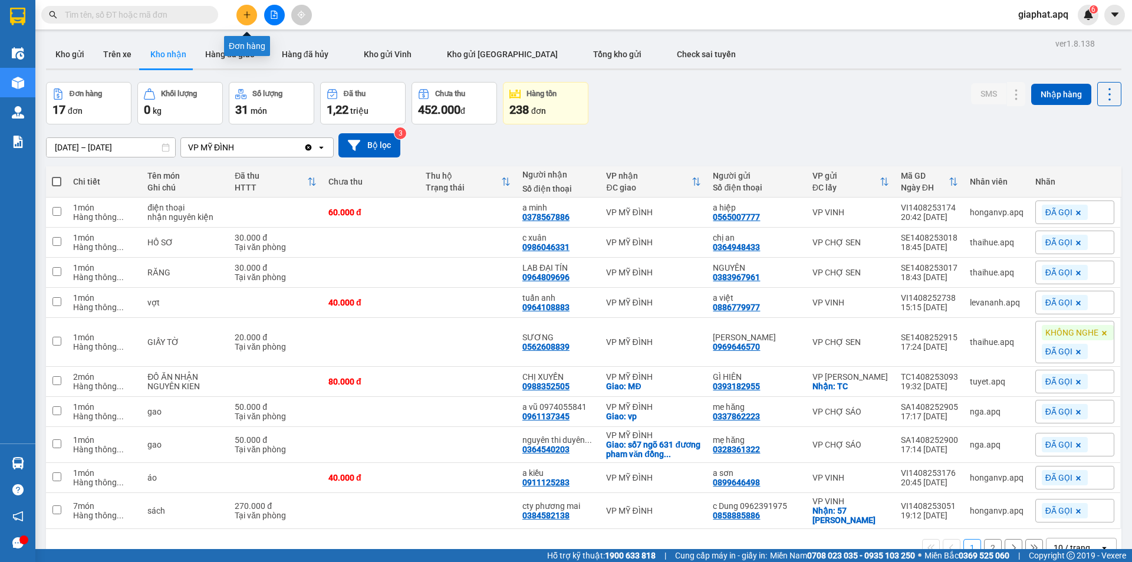
click at [247, 13] on icon "plus" at bounding box center [247, 15] width 8 height 8
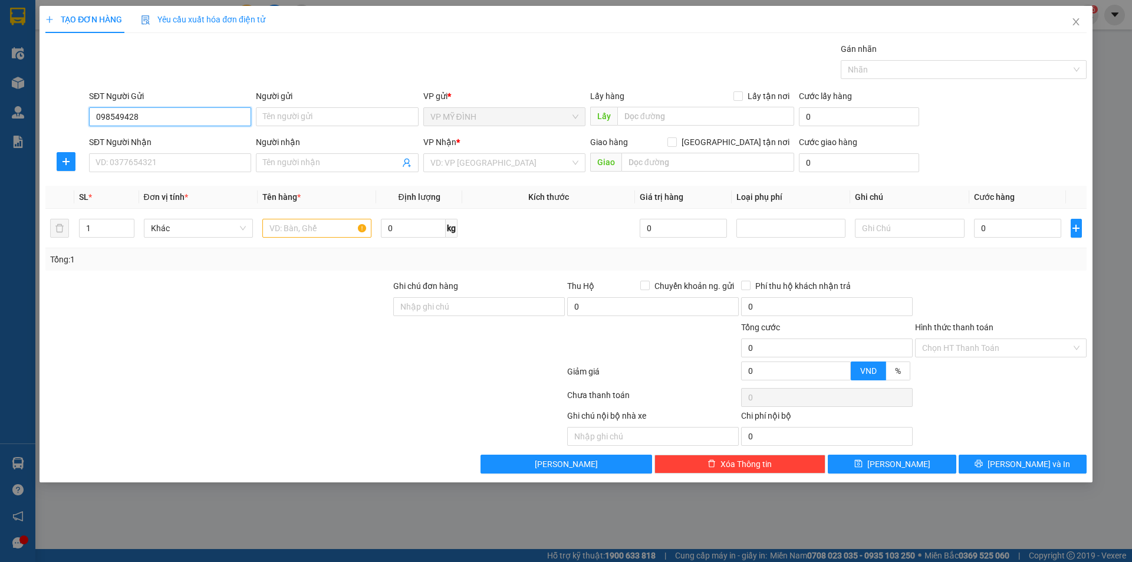
type input "0985494284"
click at [156, 140] on div "0985494284 - GÌ NĂM" at bounding box center [170, 140] width 148 height 13
type input "GÌ NĂM"
type input "0985494284"
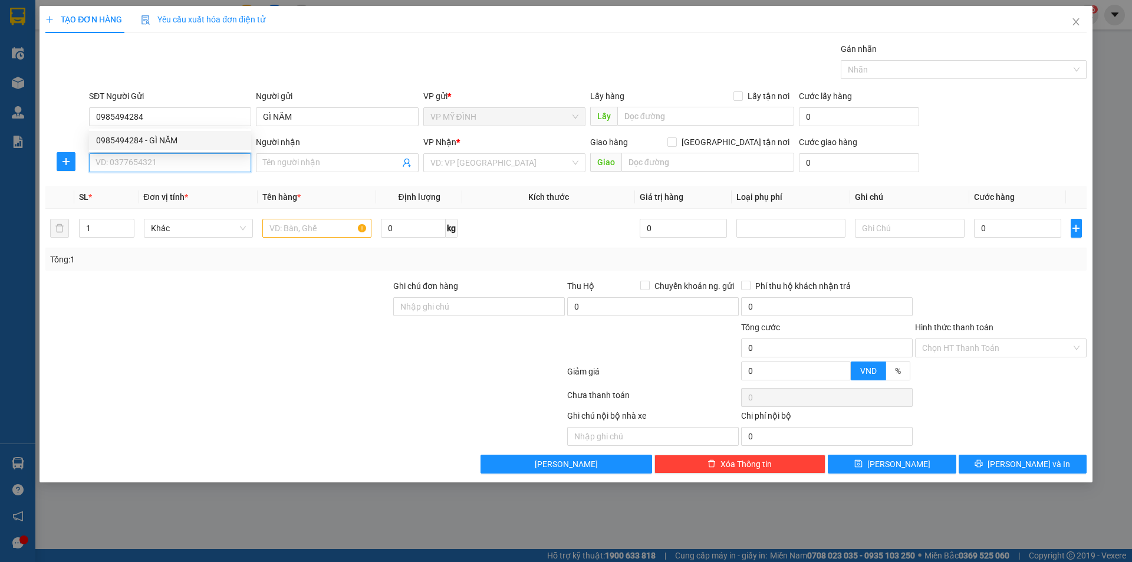
click at [156, 158] on input "SĐT Người Nhận" at bounding box center [170, 162] width 162 height 19
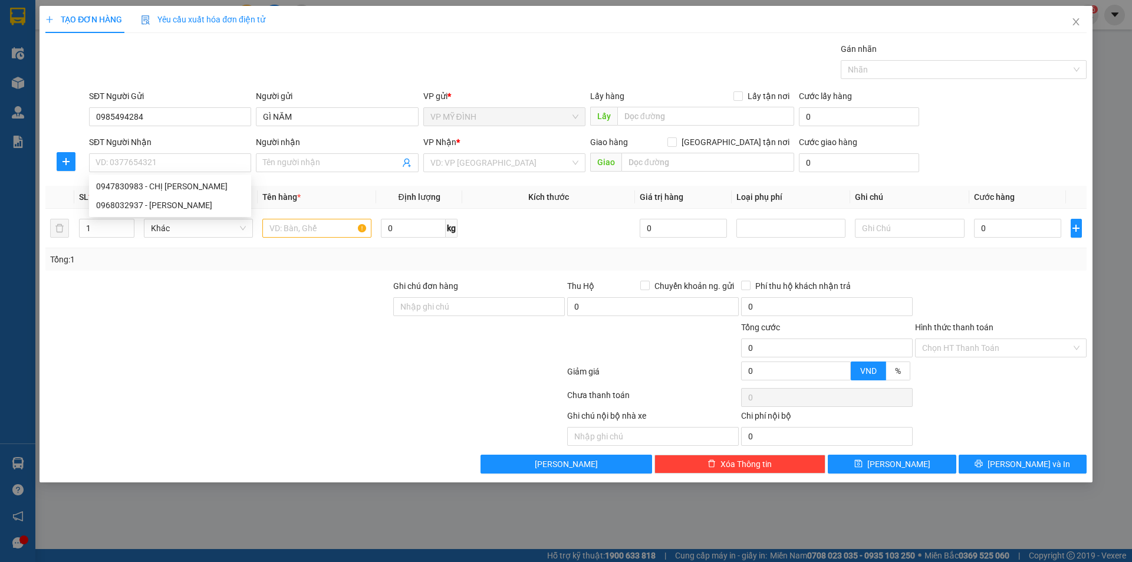
click at [325, 54] on div "Gói vận chuyển * Tiêu chuẩn Gán nhãn Nhãn" at bounding box center [588, 62] width 1003 height 41
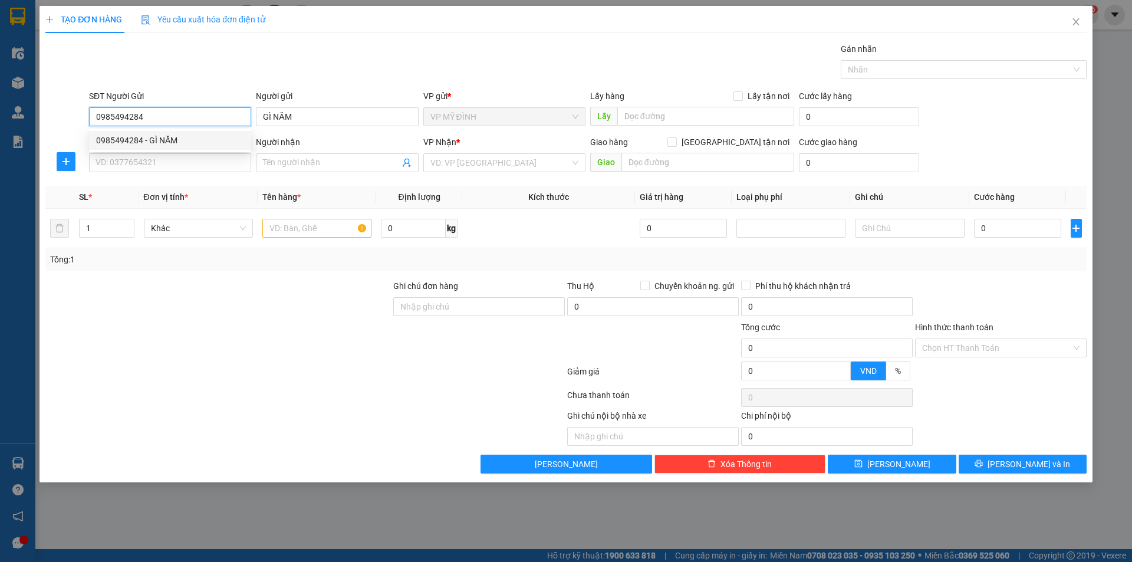
drag, startPoint x: 151, startPoint y: 116, endPoint x: 81, endPoint y: 119, distance: 70.2
click at [81, 119] on div "SĐT Người Gửi 0985494284 Người gửi GÌ NĂM VP gửi * VP MỸ ĐÌNH Lấy hàng Lấy tận …" at bounding box center [566, 110] width 1044 height 41
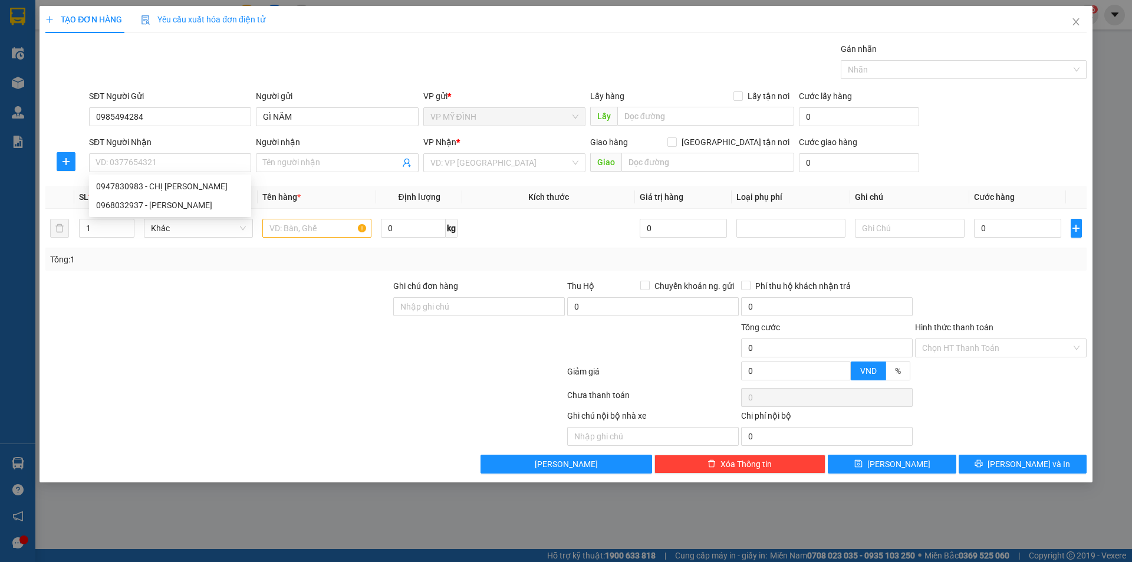
drag, startPoint x: 115, startPoint y: 162, endPoint x: 67, endPoint y: 314, distance: 160.0
click at [67, 314] on div at bounding box center [218, 300] width 348 height 41
drag, startPoint x: 121, startPoint y: 162, endPoint x: 231, endPoint y: 41, distance: 162.4
click at [231, 41] on div "TẠO ĐƠN HÀNG Yêu cầu xuất hóa đơn điện tử Transit Pickup Surcharge Ids Transit …" at bounding box center [565, 240] width 1041 height 468
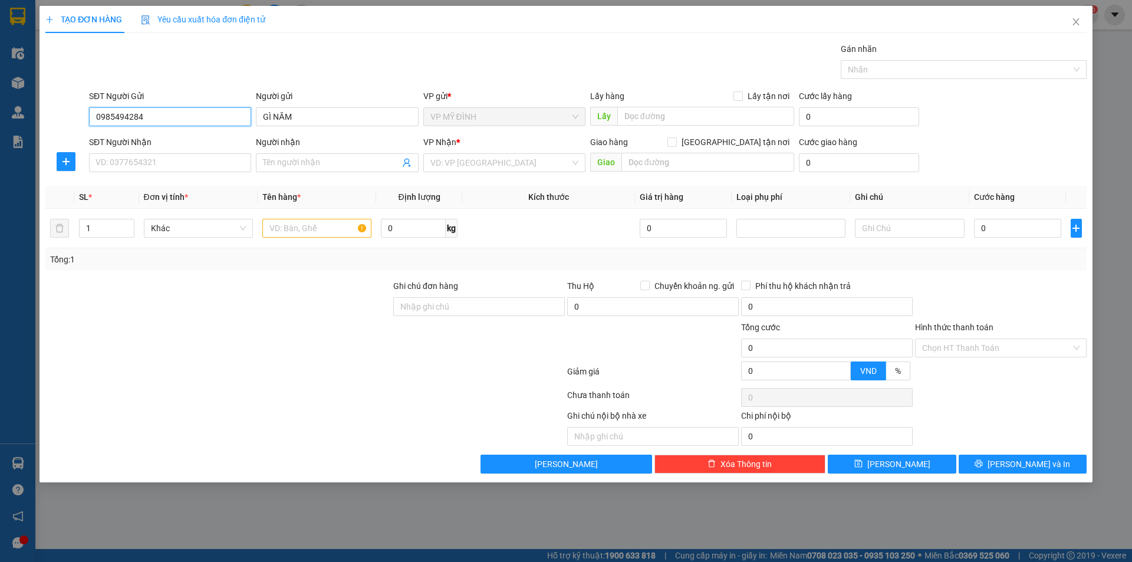
drag, startPoint x: 139, startPoint y: 117, endPoint x: 120, endPoint y: 117, distance: 18.3
click at [121, 117] on input "0985494284" at bounding box center [170, 116] width 162 height 19
drag, startPoint x: 114, startPoint y: 117, endPoint x: 104, endPoint y: 117, distance: 9.4
click at [111, 117] on input "0985494284" at bounding box center [170, 116] width 162 height 19
click at [93, 117] on input "0985494284" at bounding box center [170, 116] width 162 height 19
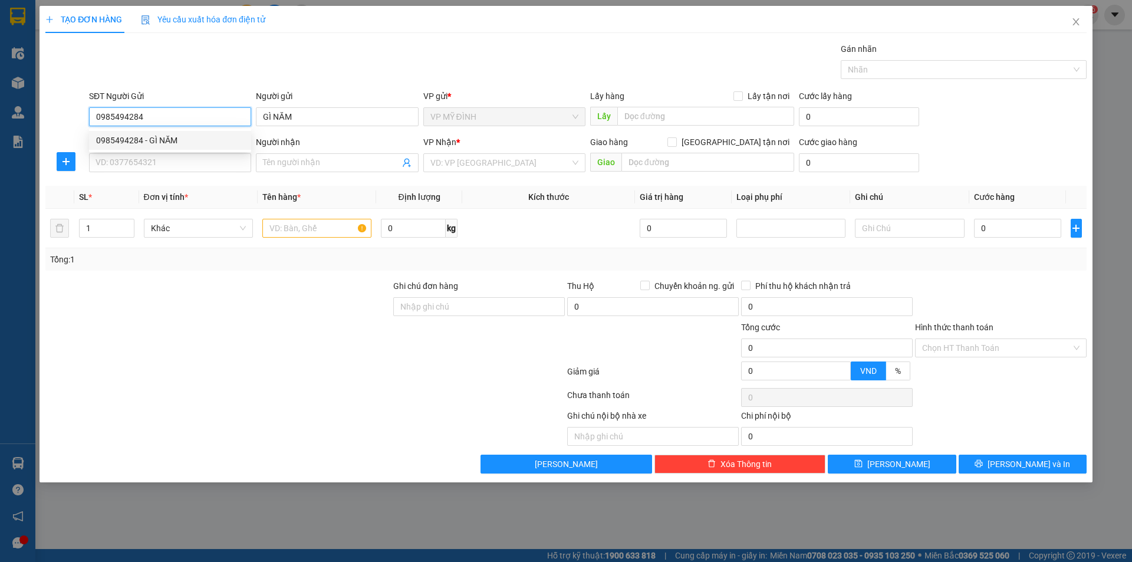
drag, startPoint x: 93, startPoint y: 117, endPoint x: 145, endPoint y: 116, distance: 52.5
click at [145, 116] on input "0985494284" at bounding box center [170, 116] width 162 height 19
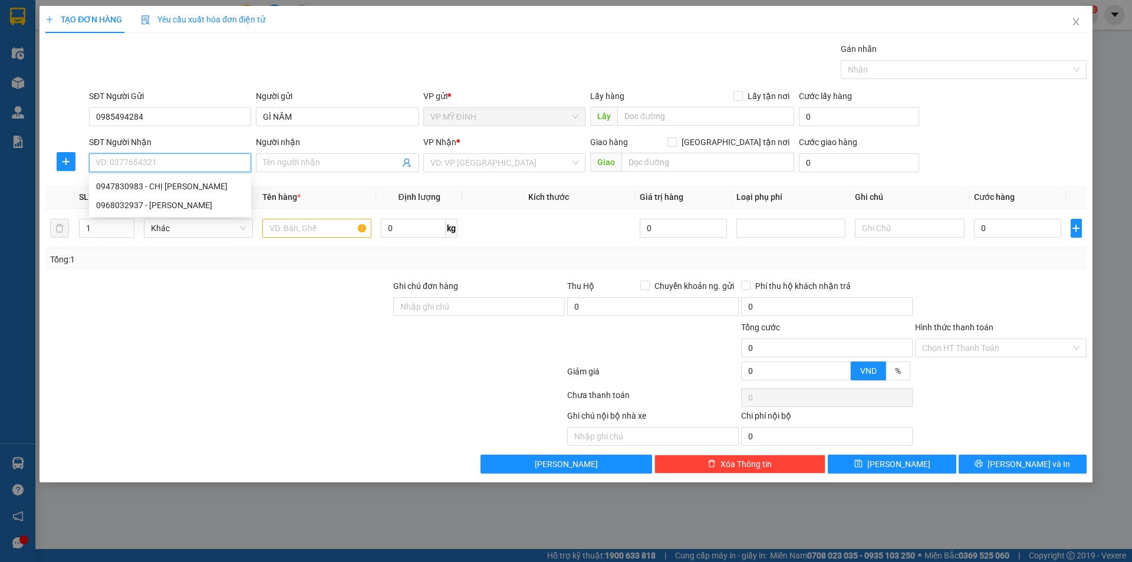
paste input "0985494284"
type input "0985494284"
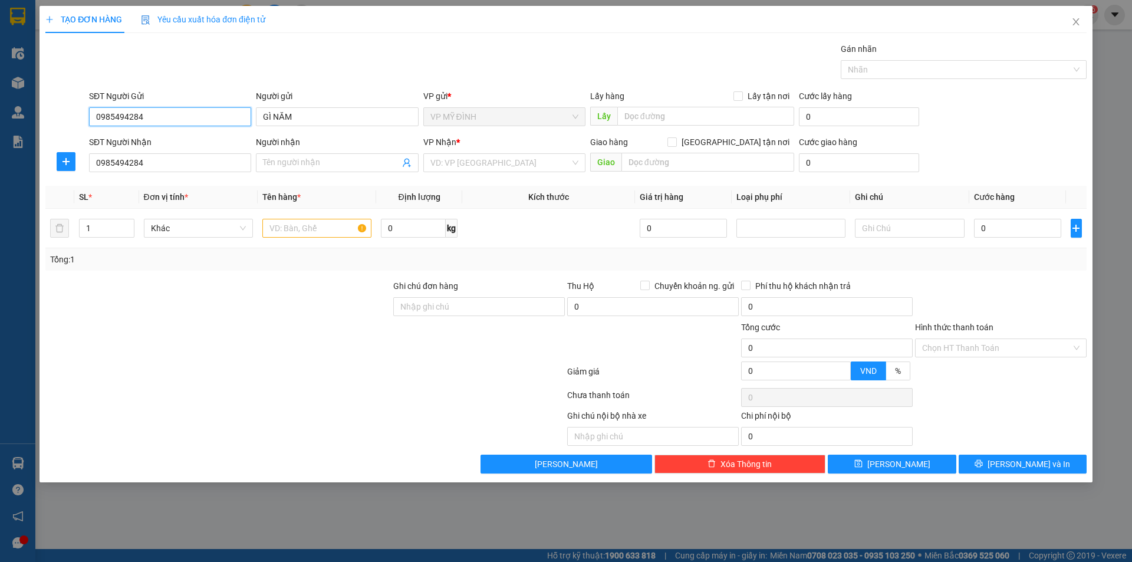
click at [160, 120] on input "0985494284" at bounding box center [170, 116] width 162 height 19
type input "0"
click at [318, 116] on input "GÌ NĂM" at bounding box center [337, 116] width 162 height 19
click at [318, 116] on input "GÌ N" at bounding box center [337, 116] width 162 height 19
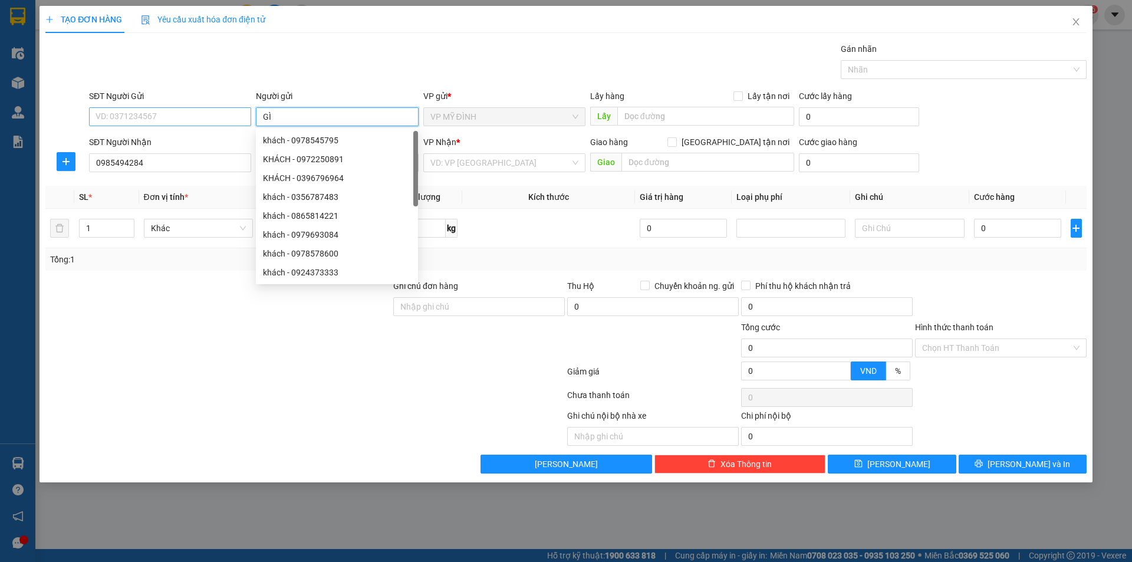
type input "G"
click at [161, 113] on input "SĐT Người Gửi" at bounding box center [170, 116] width 162 height 19
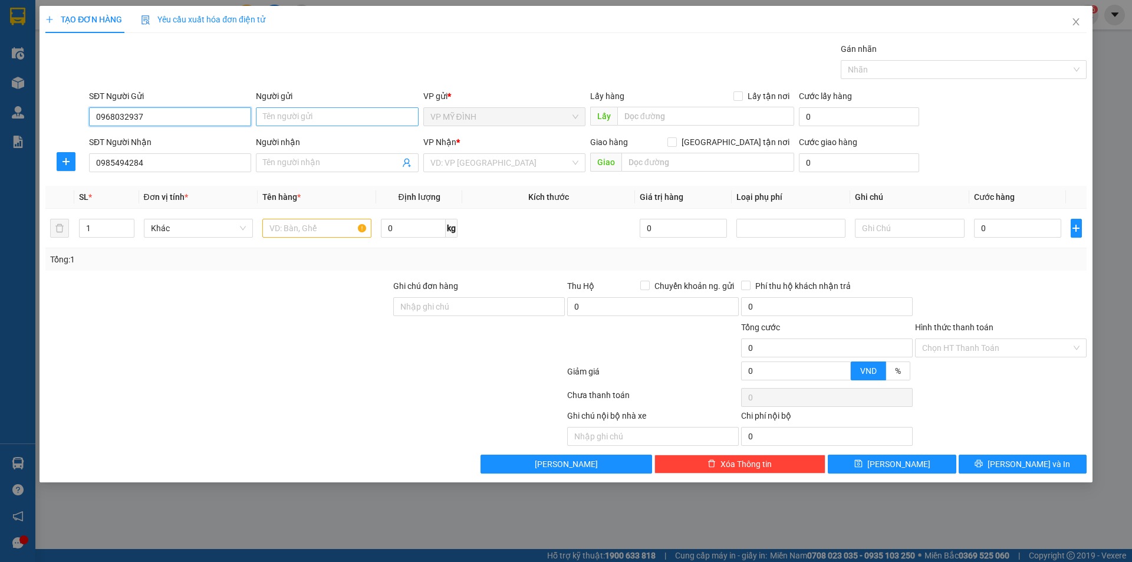
type input "0968032937"
click at [281, 119] on input "Người gửi" at bounding box center [337, 116] width 162 height 19
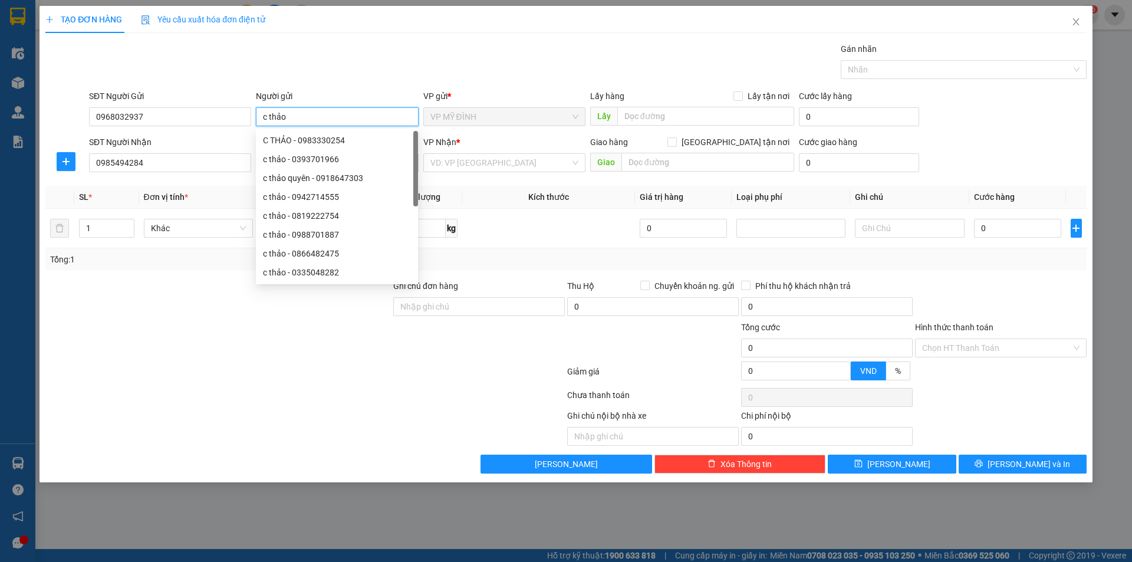
type input "c thảo"
click at [276, 339] on div at bounding box center [218, 341] width 348 height 41
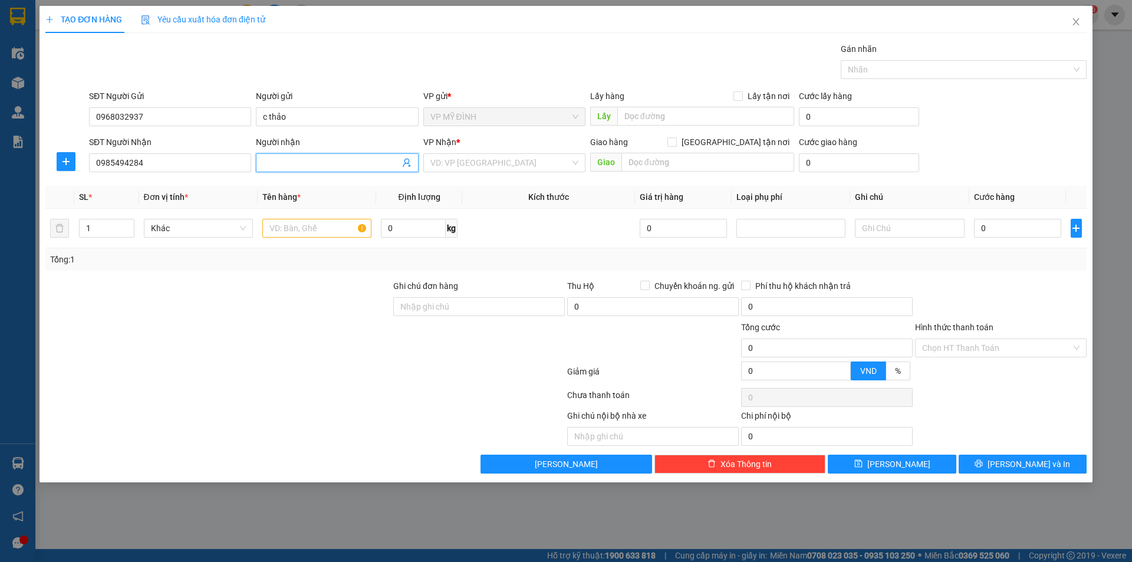
click at [267, 164] on input "Người nhận" at bounding box center [331, 162] width 136 height 13
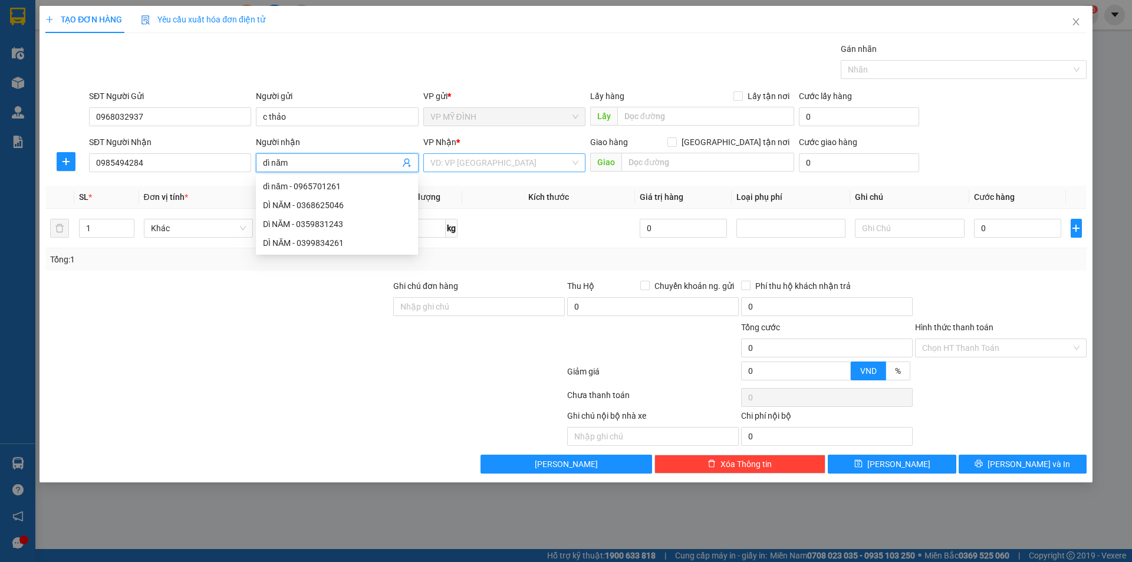
type input "dì năm"
click at [497, 166] on input "search" at bounding box center [500, 163] width 140 height 18
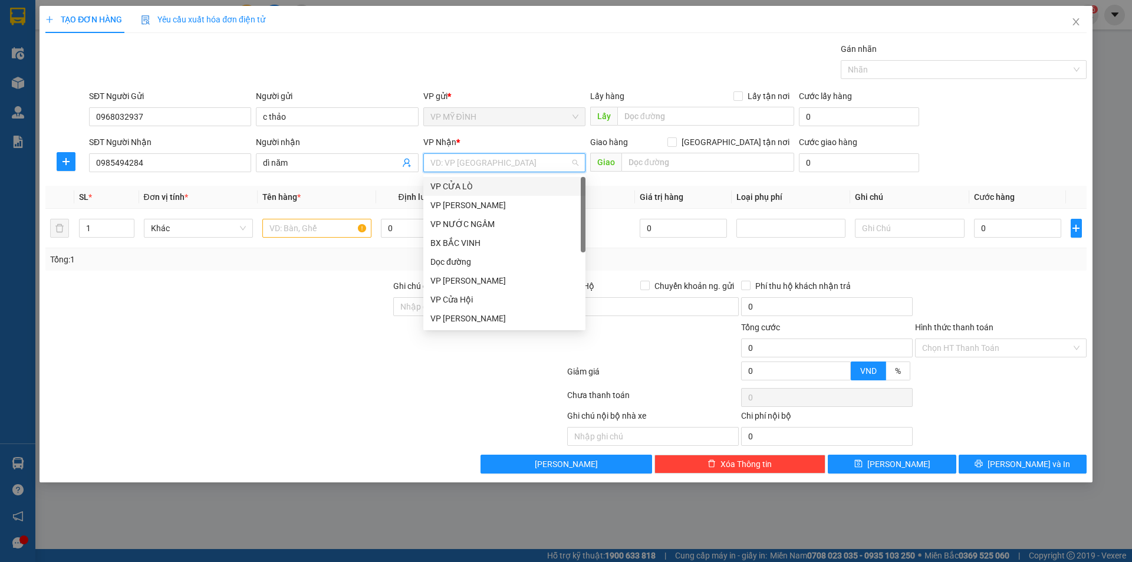
scroll to position [170, 0]
click at [476, 278] on div "VP CHỢ SEN" at bounding box center [504, 280] width 148 height 13
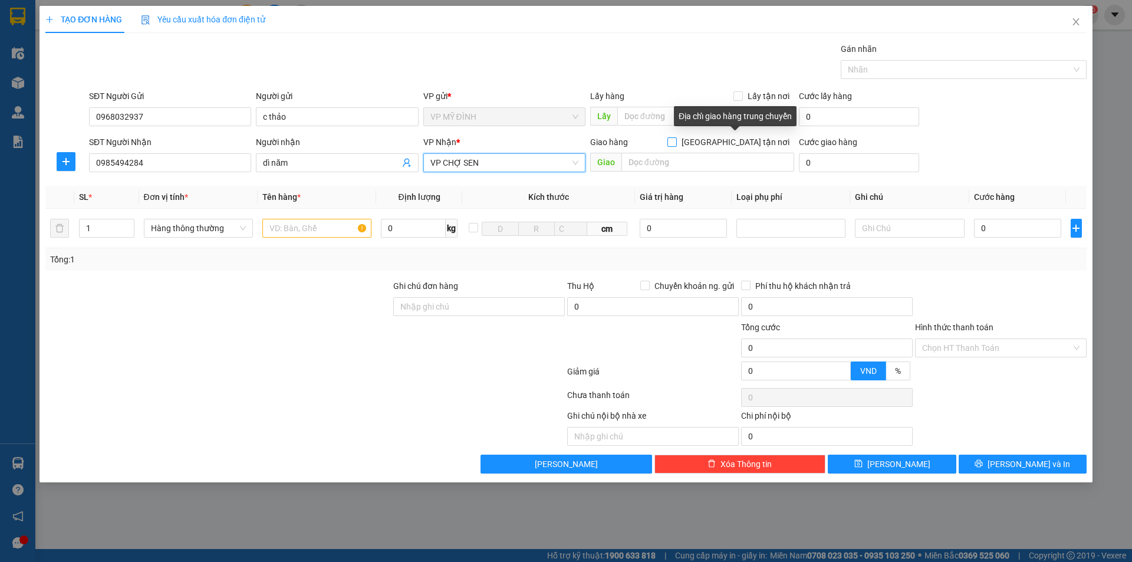
click at [676, 139] on input "[GEOGRAPHIC_DATA] tận nơi" at bounding box center [672, 141] width 8 height 8
checkbox input "true"
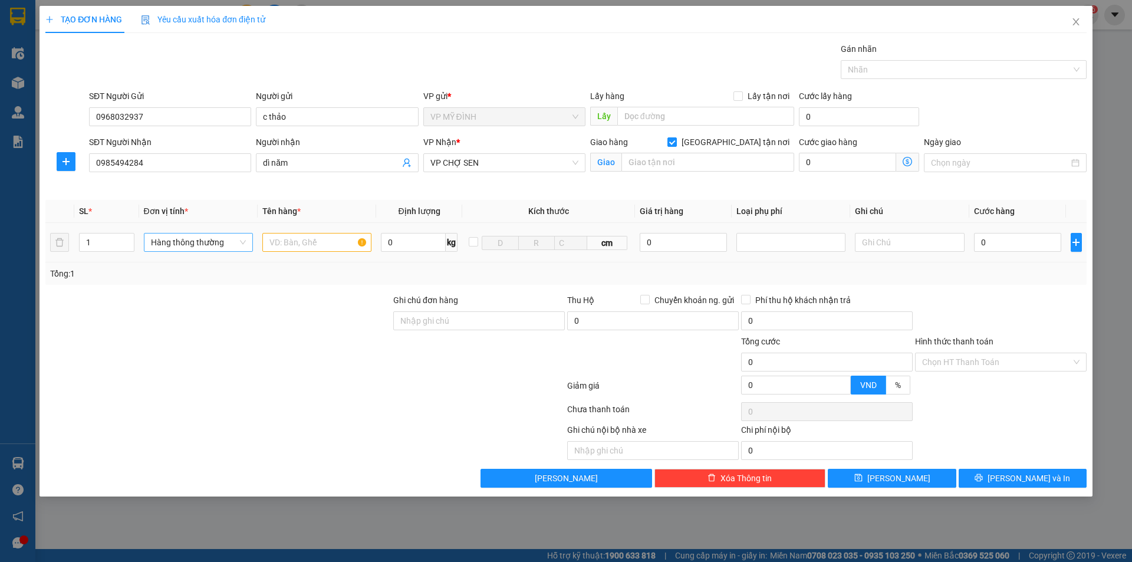
click at [252, 241] on div "Hàng thông thường" at bounding box center [198, 242] width 109 height 19
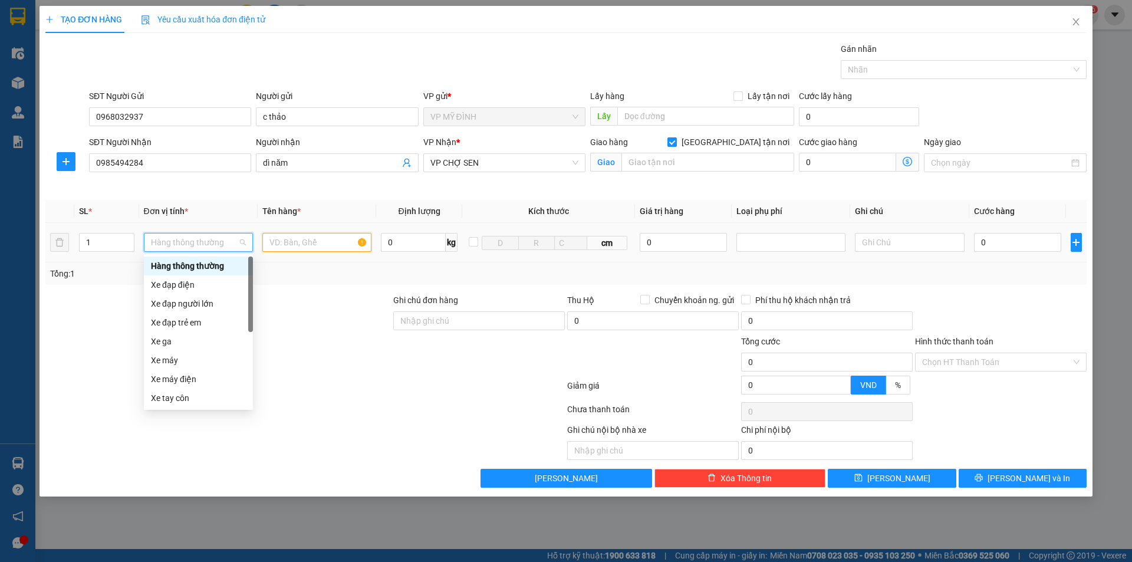
click at [270, 242] on input "text" at bounding box center [316, 242] width 109 height 19
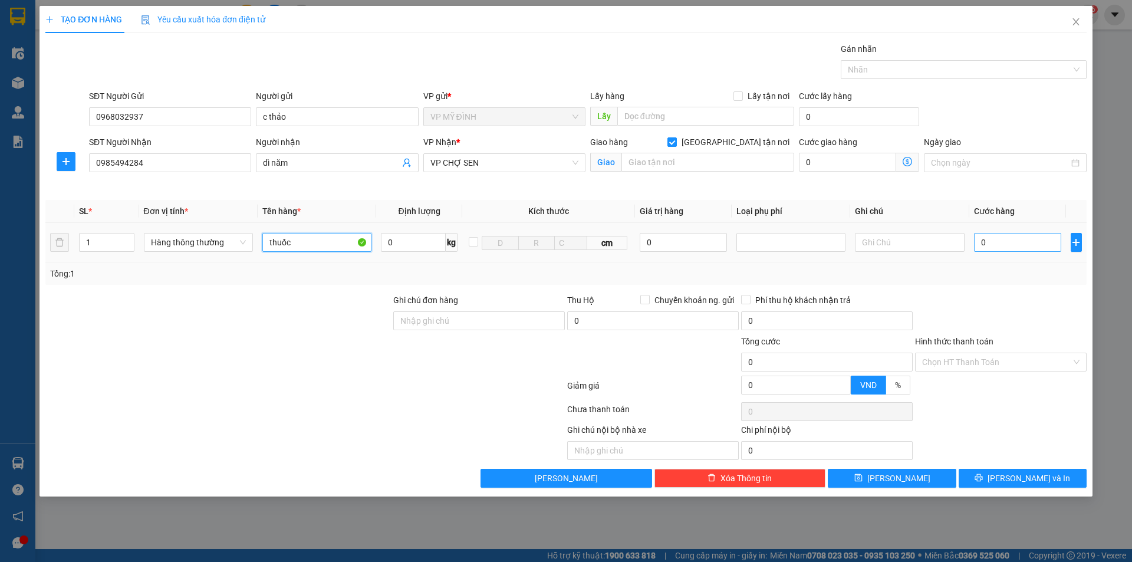
type input "thuốc"
click at [988, 244] on input "0" at bounding box center [1018, 242] width 88 height 19
type input "4"
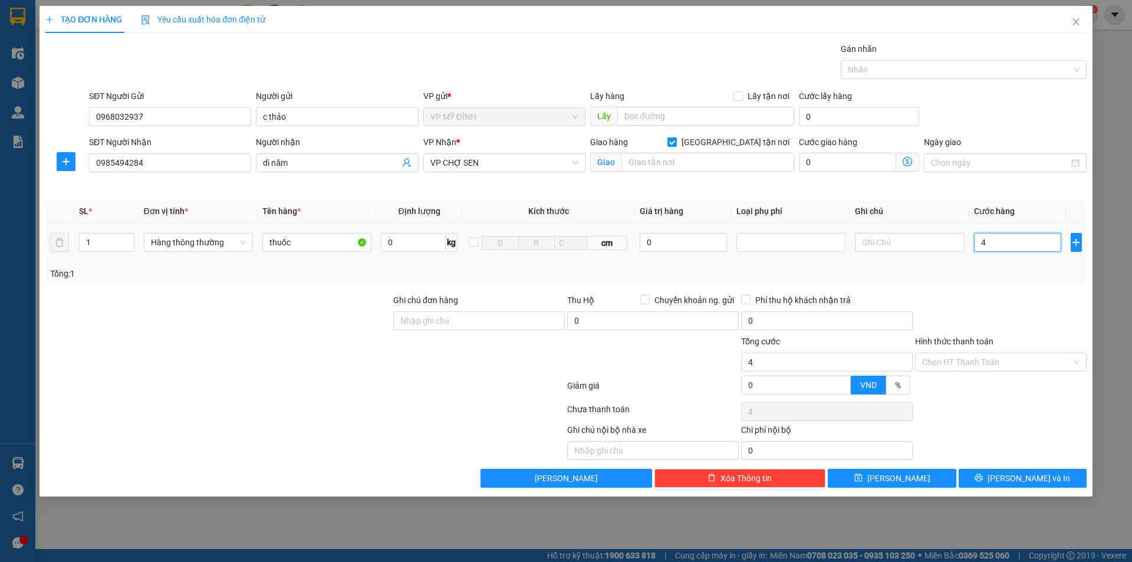
type input "40"
click at [1021, 325] on div at bounding box center [1001, 314] width 174 height 41
type input "40.000"
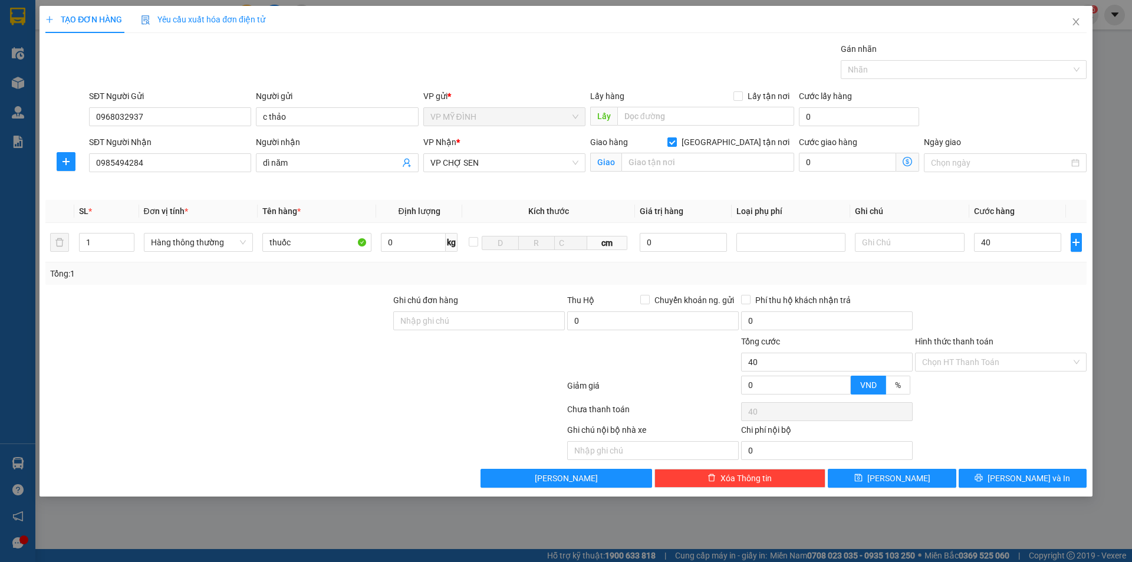
type input "40.000"
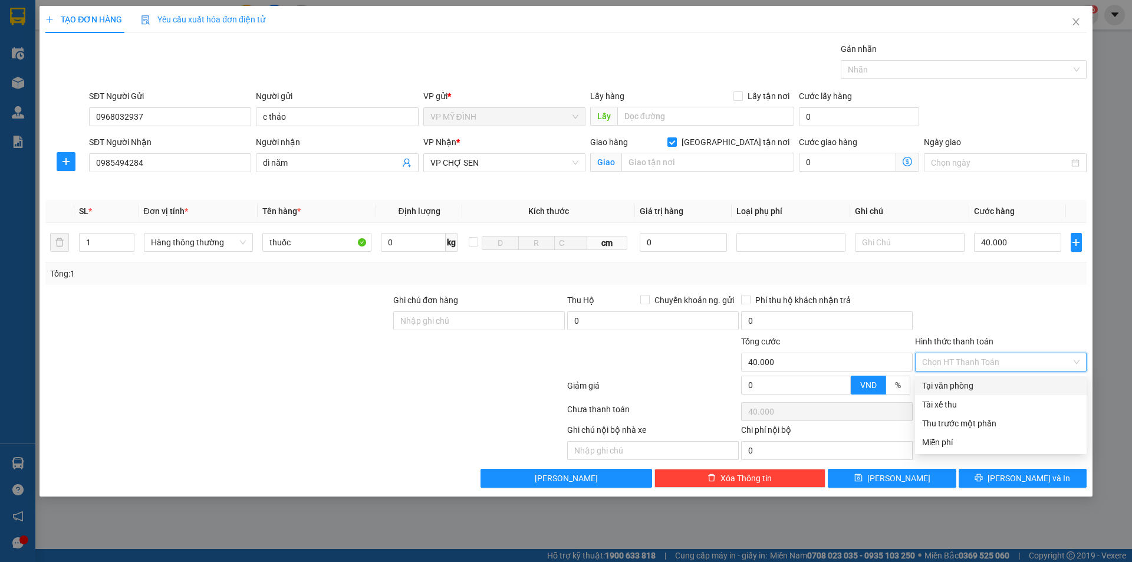
click at [978, 357] on input "Hình thức thanh toán" at bounding box center [996, 362] width 149 height 18
click at [952, 387] on div "Tại văn phòng" at bounding box center [1000, 385] width 157 height 13
type input "0"
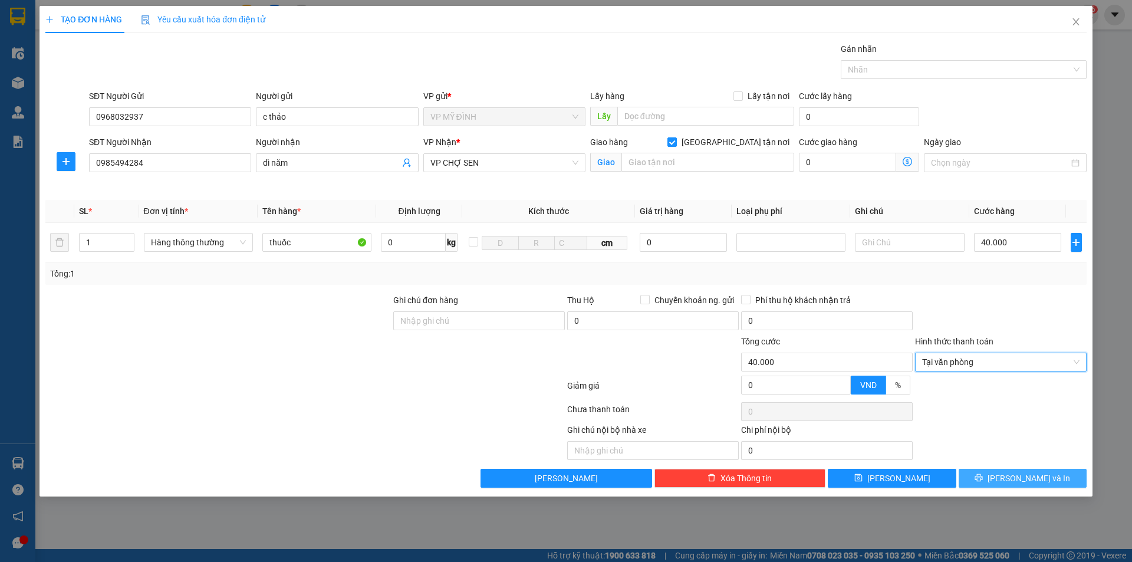
click at [991, 475] on button "[PERSON_NAME] và In" at bounding box center [1023, 478] width 128 height 19
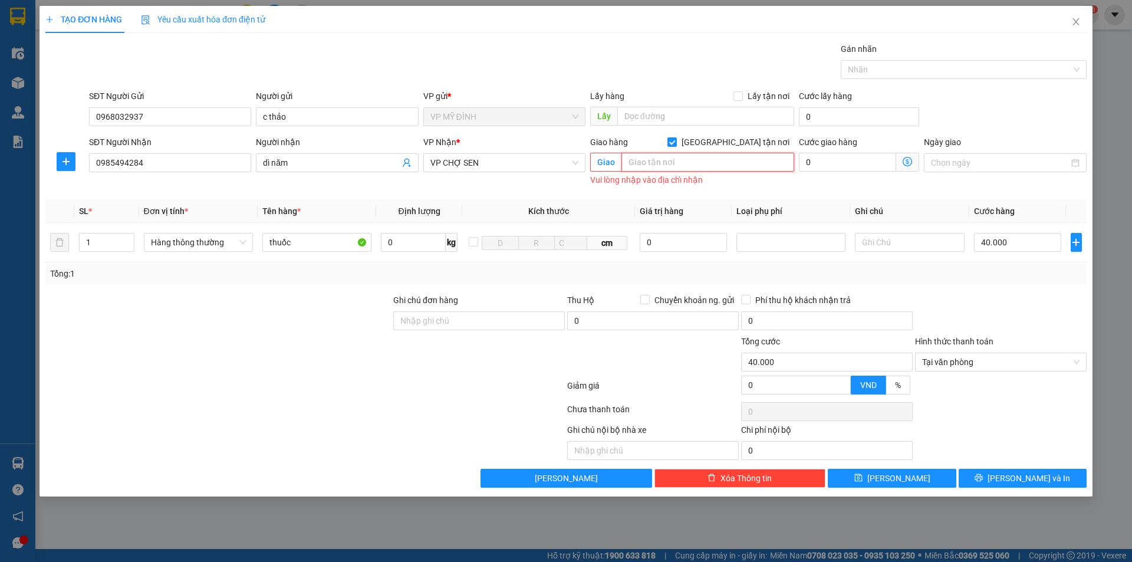
click at [689, 162] on input "text" at bounding box center [708, 162] width 173 height 19
type input "vp"
click at [978, 476] on button "[PERSON_NAME] và In" at bounding box center [1023, 478] width 128 height 19
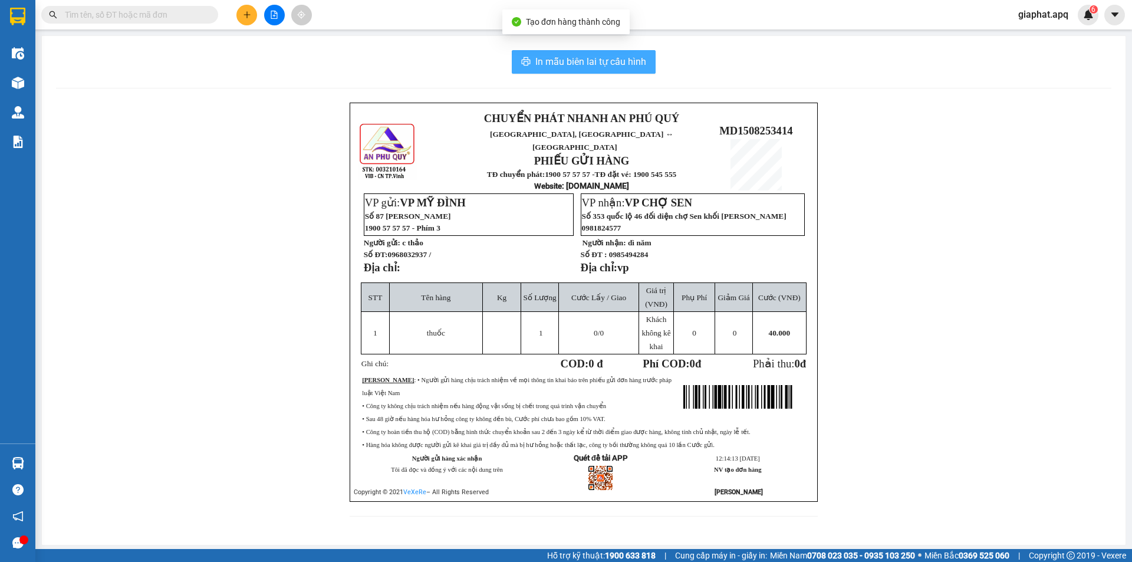
click at [590, 68] on span "In mẫu biên lai tự cấu hình" at bounding box center [590, 61] width 111 height 15
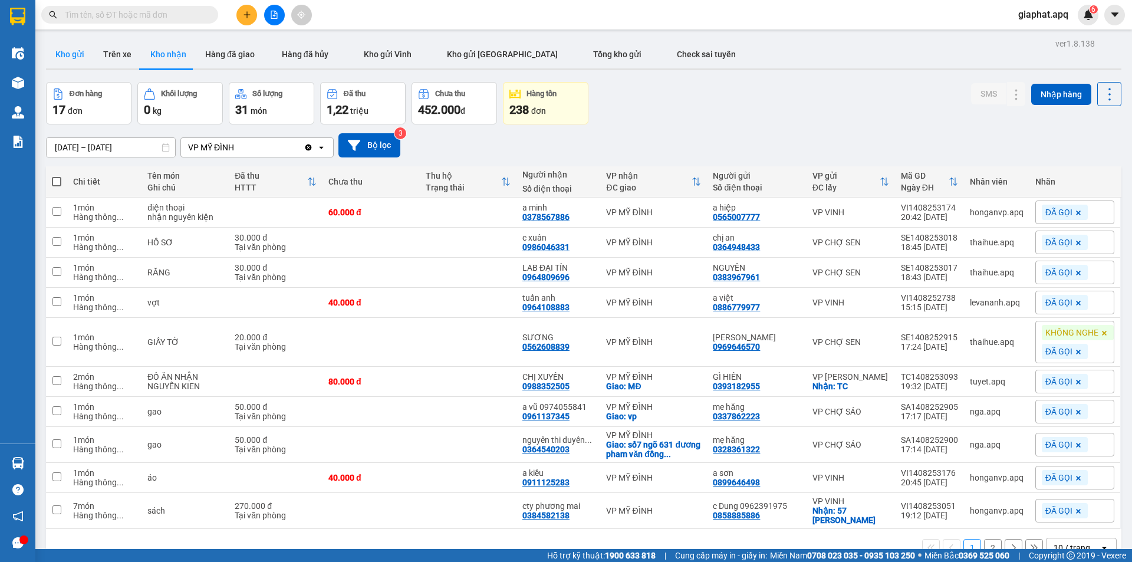
click at [81, 60] on button "Kho gửi" at bounding box center [70, 54] width 48 height 28
